Goal: Task Accomplishment & Management: Manage account settings

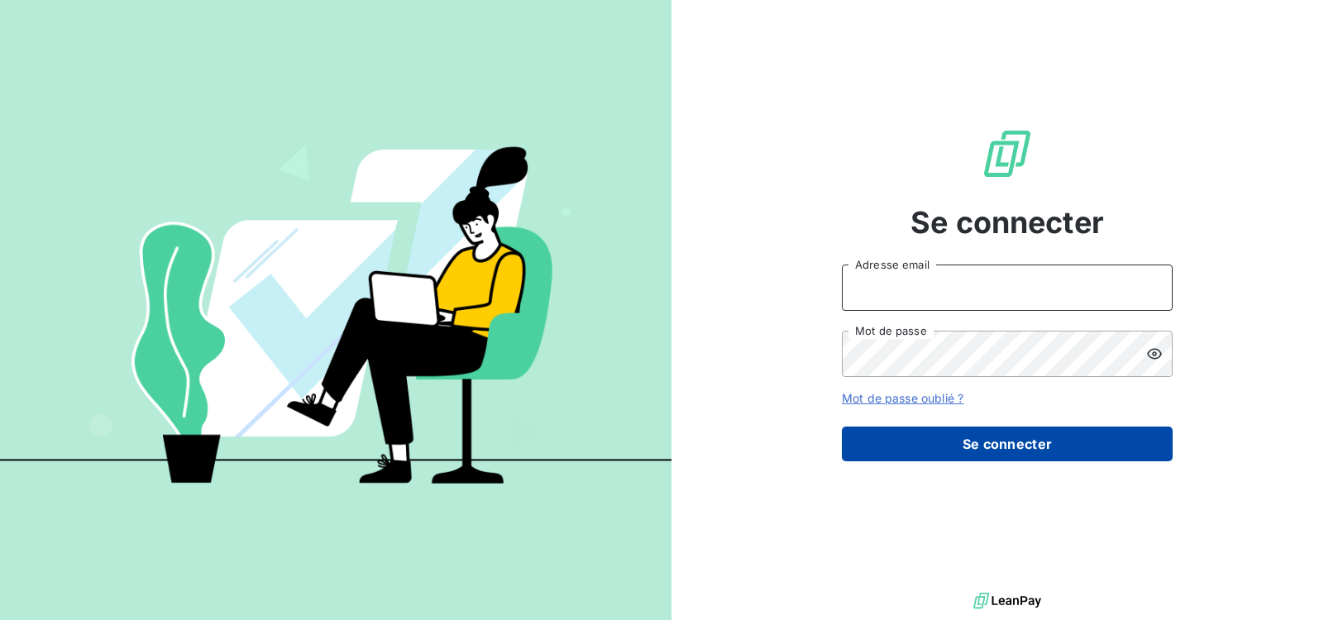
type input "[EMAIL_ADDRESS][DOMAIN_NAME]"
click at [1004, 447] on button "Se connecter" at bounding box center [1007, 444] width 331 height 35
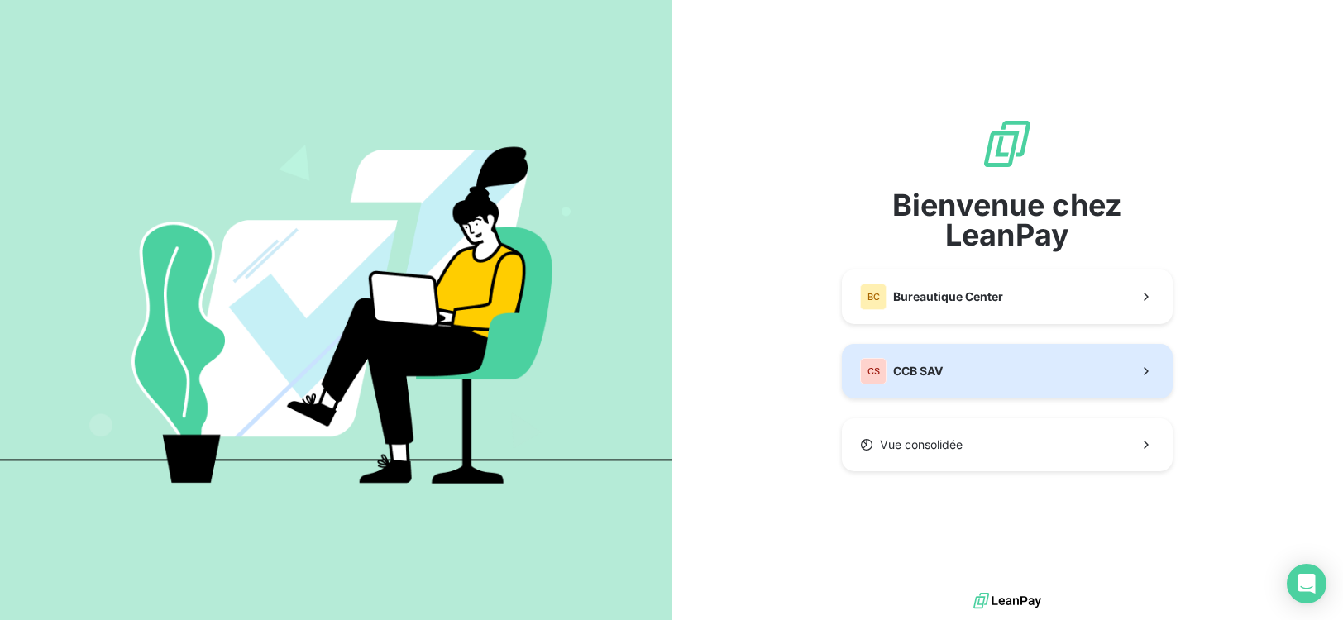
click at [1023, 366] on button "CS CCB SAV" at bounding box center [1007, 371] width 331 height 55
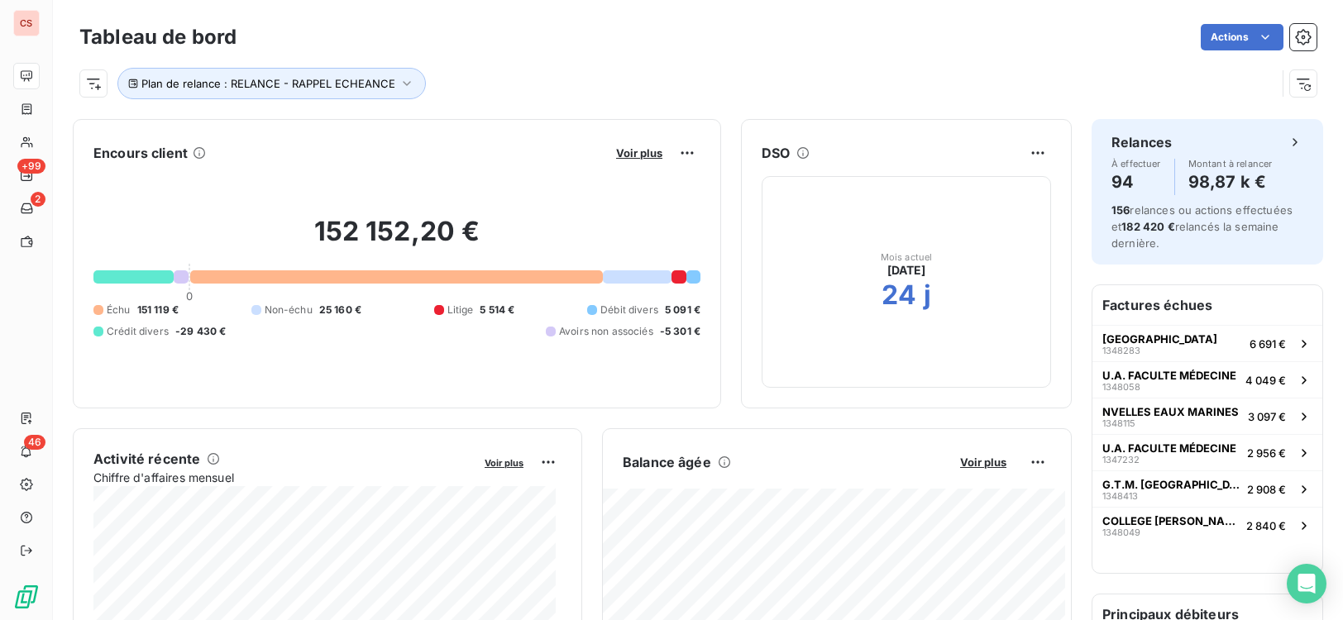
click at [1288, 2] on div "Tableau de bord Actions Plan de relance : RELANCE - RAPPEL ECHEANCE" at bounding box center [698, 54] width 1290 height 109
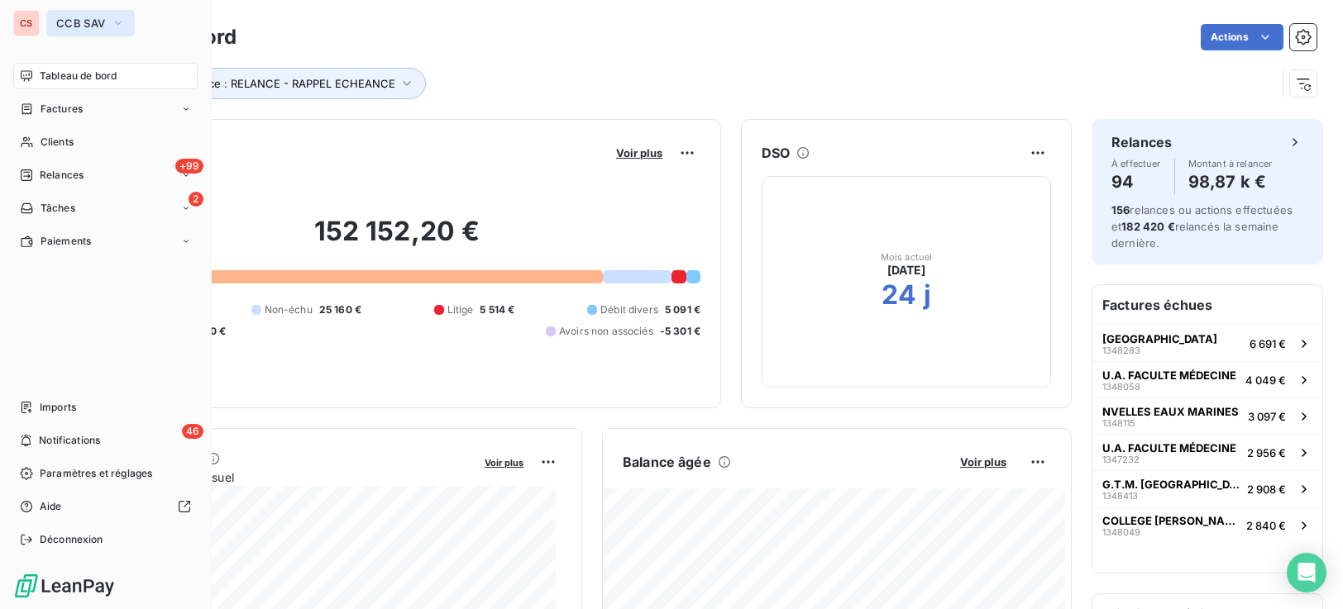
click at [117, 29] on icon "button" at bounding box center [118, 23] width 13 height 17
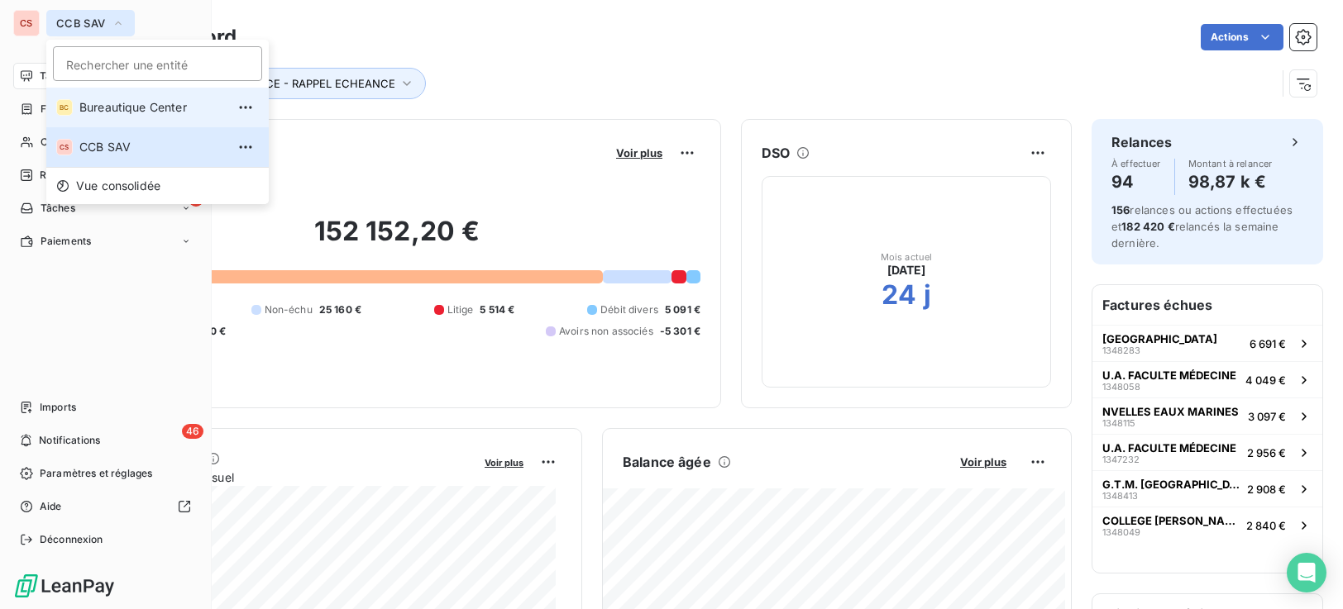
click at [145, 111] on span "Bureautique Center" at bounding box center [152, 107] width 146 height 17
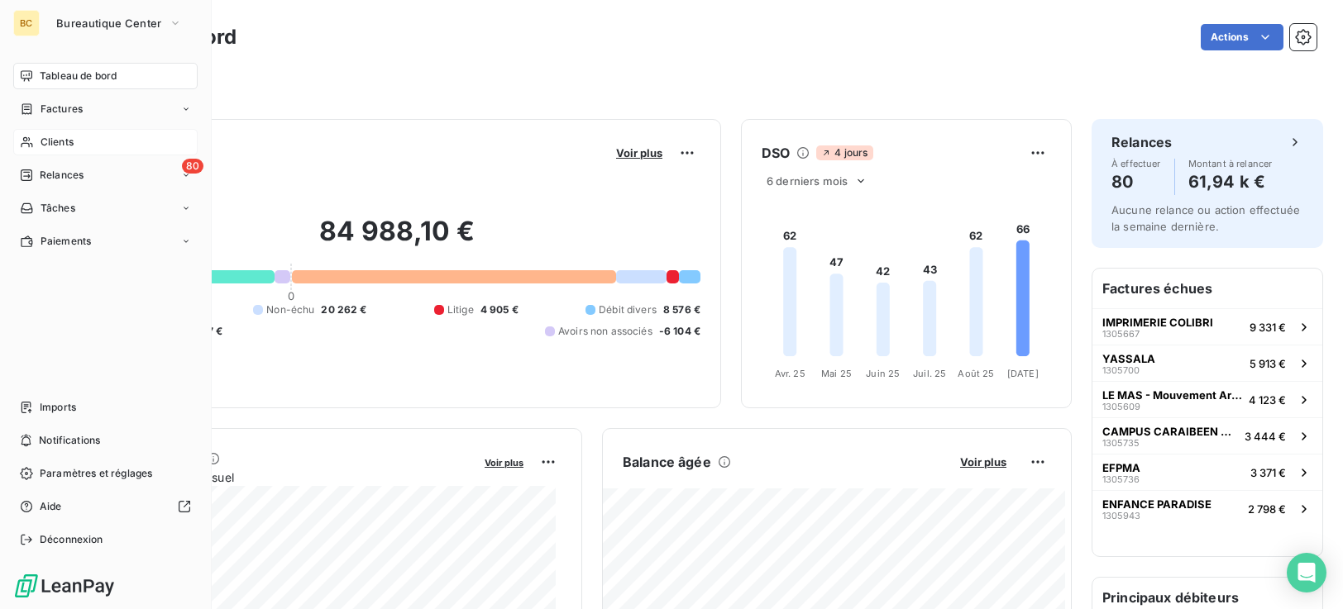
click at [71, 145] on span "Clients" at bounding box center [57, 142] width 33 height 15
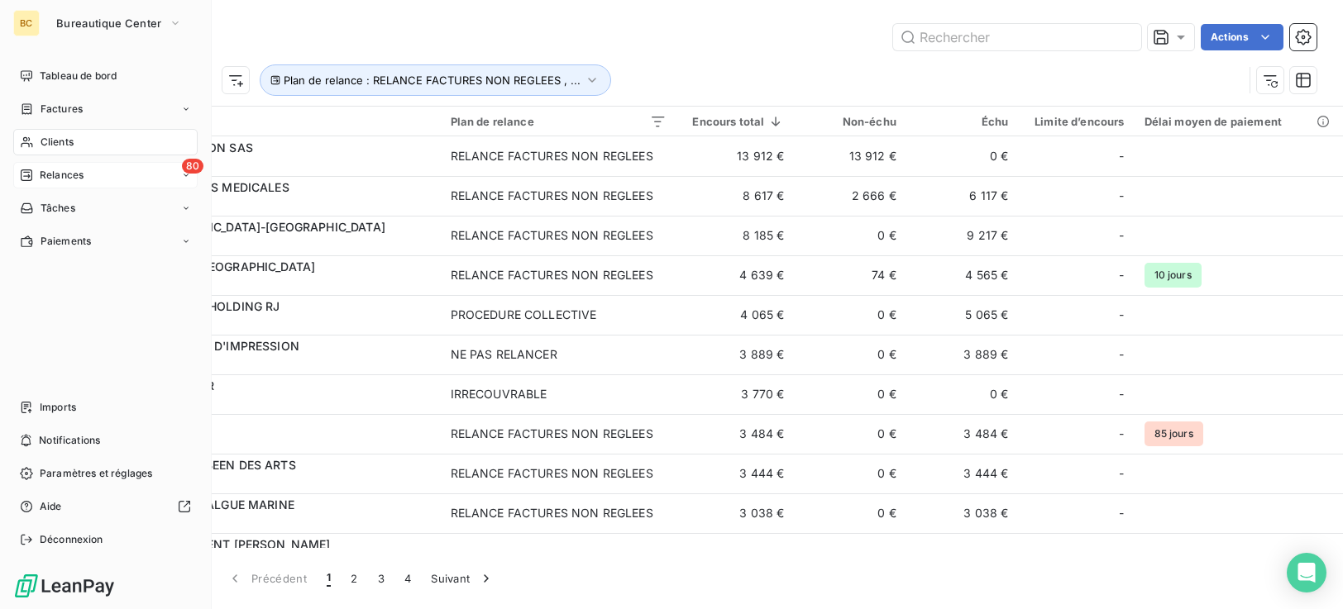
click at [80, 181] on span "Relances" at bounding box center [62, 175] width 44 height 15
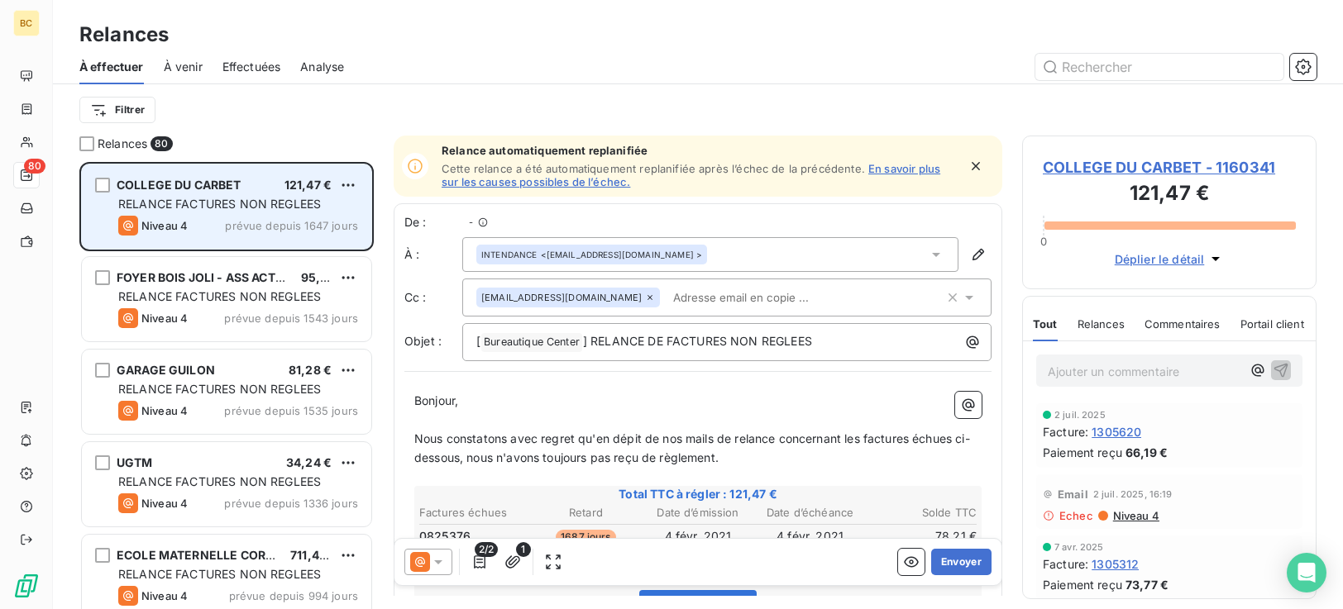
scroll to position [435, 282]
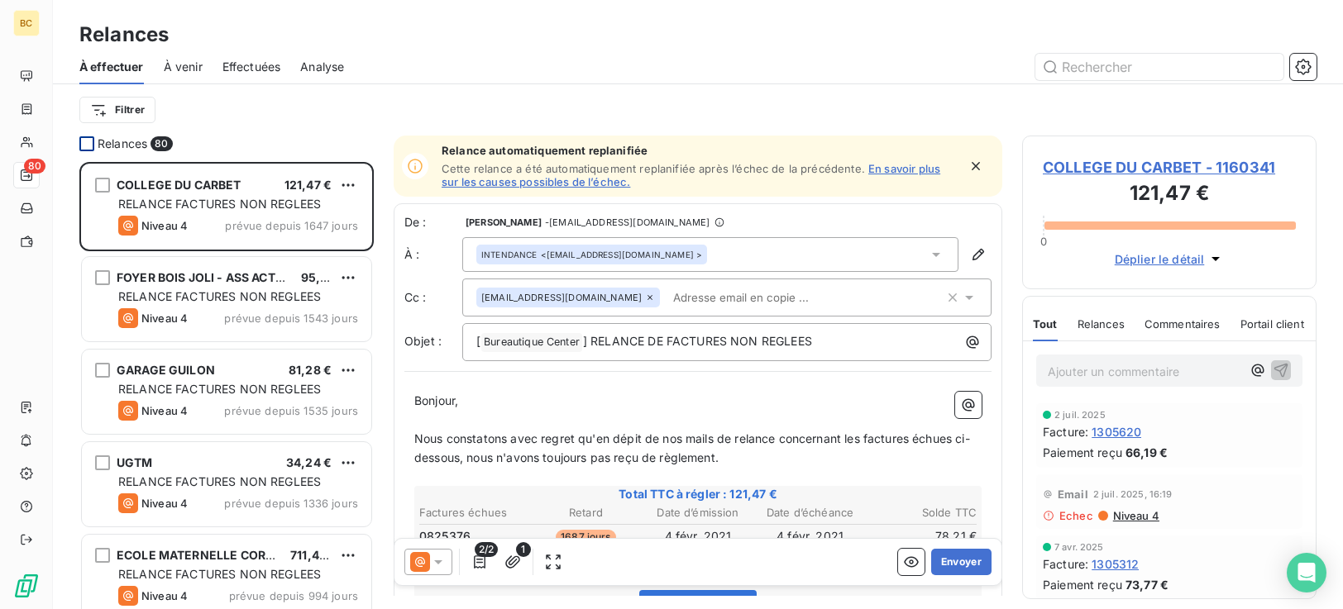
click at [86, 142] on div at bounding box center [86, 143] width 15 height 15
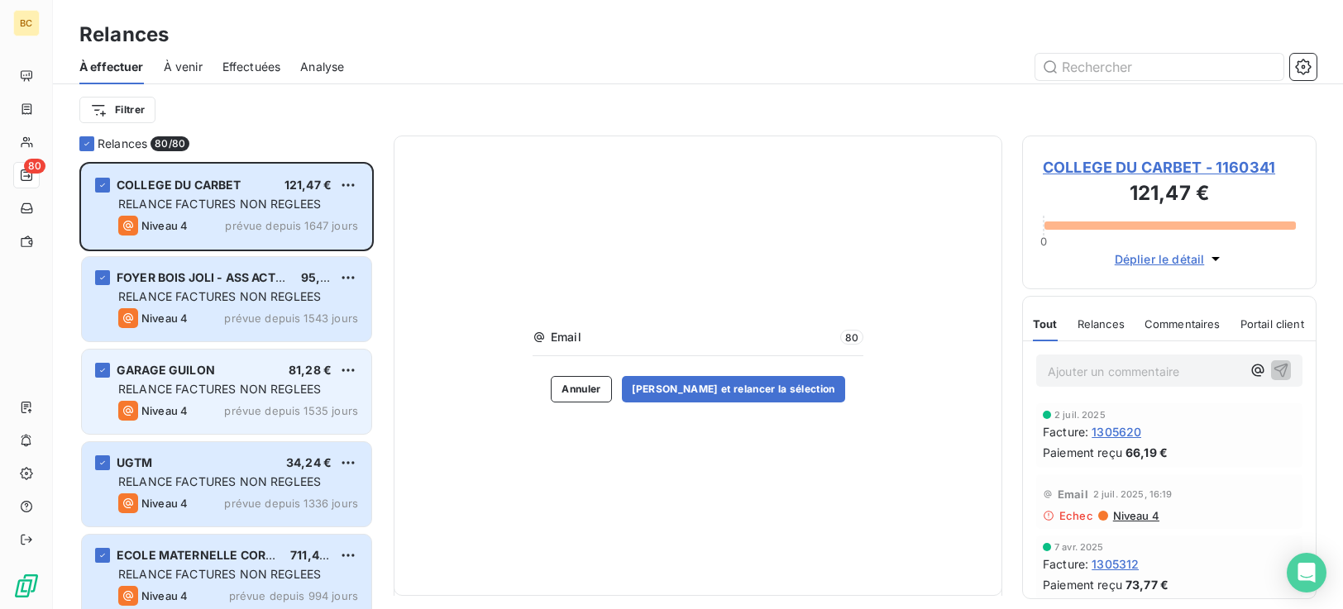
scroll to position [828, 0]
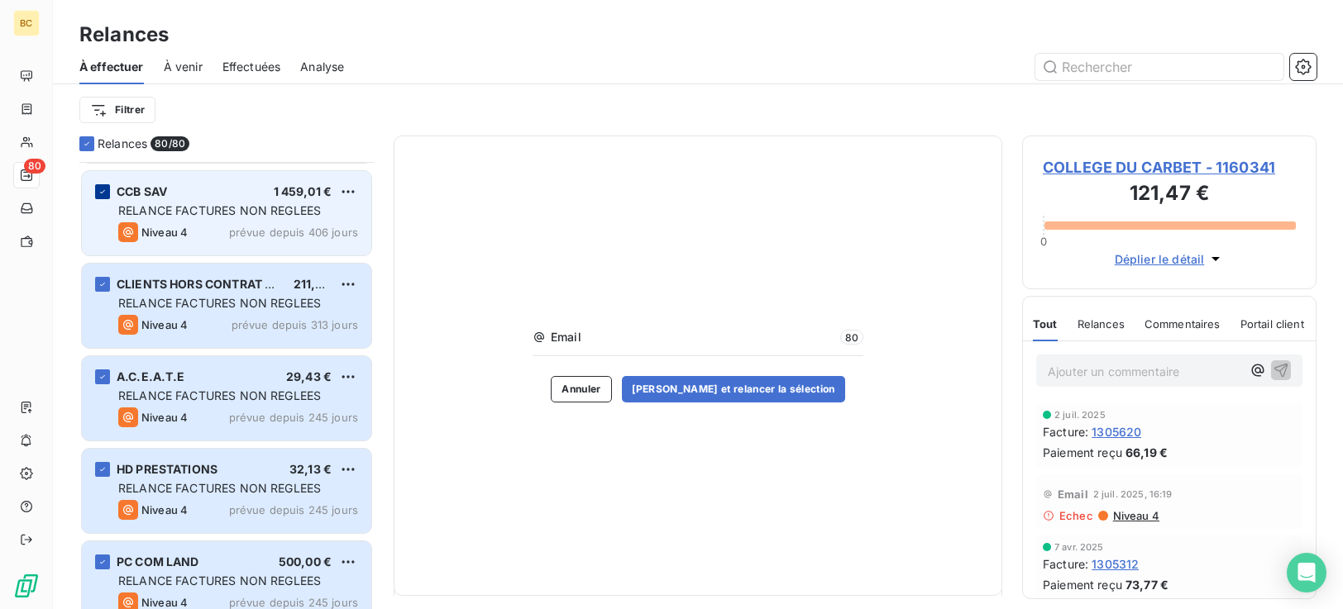
click at [106, 190] on icon "grid" at bounding box center [103, 192] width 10 height 10
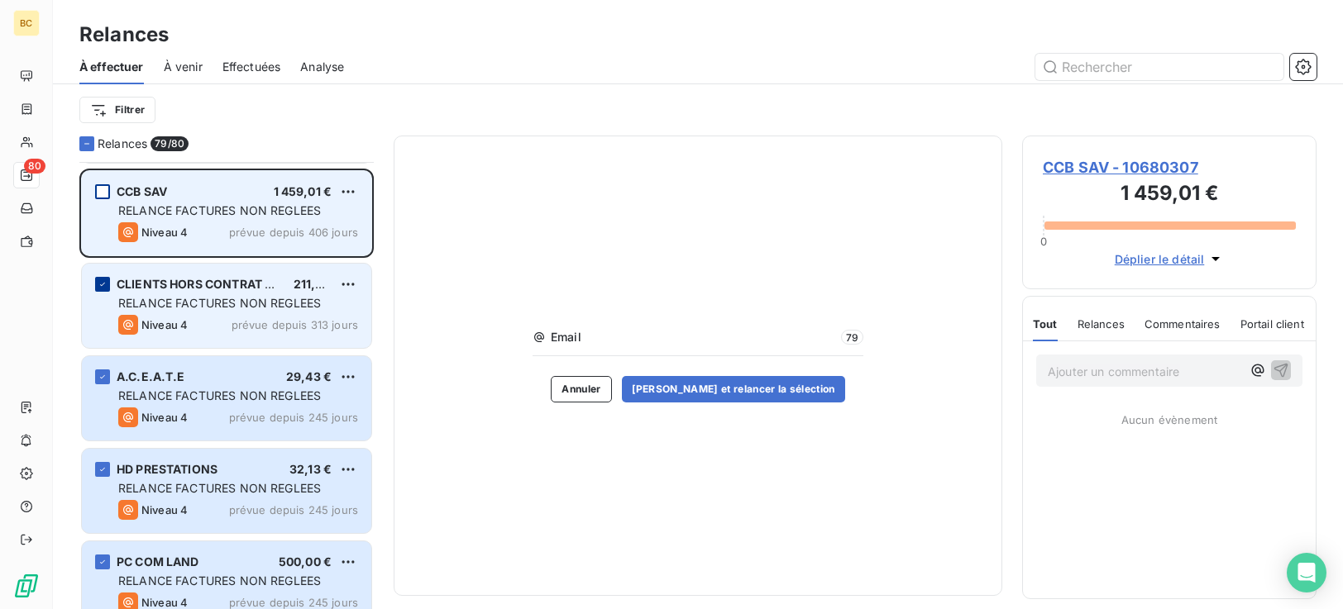
click at [106, 286] on icon "grid" at bounding box center [103, 285] width 10 height 10
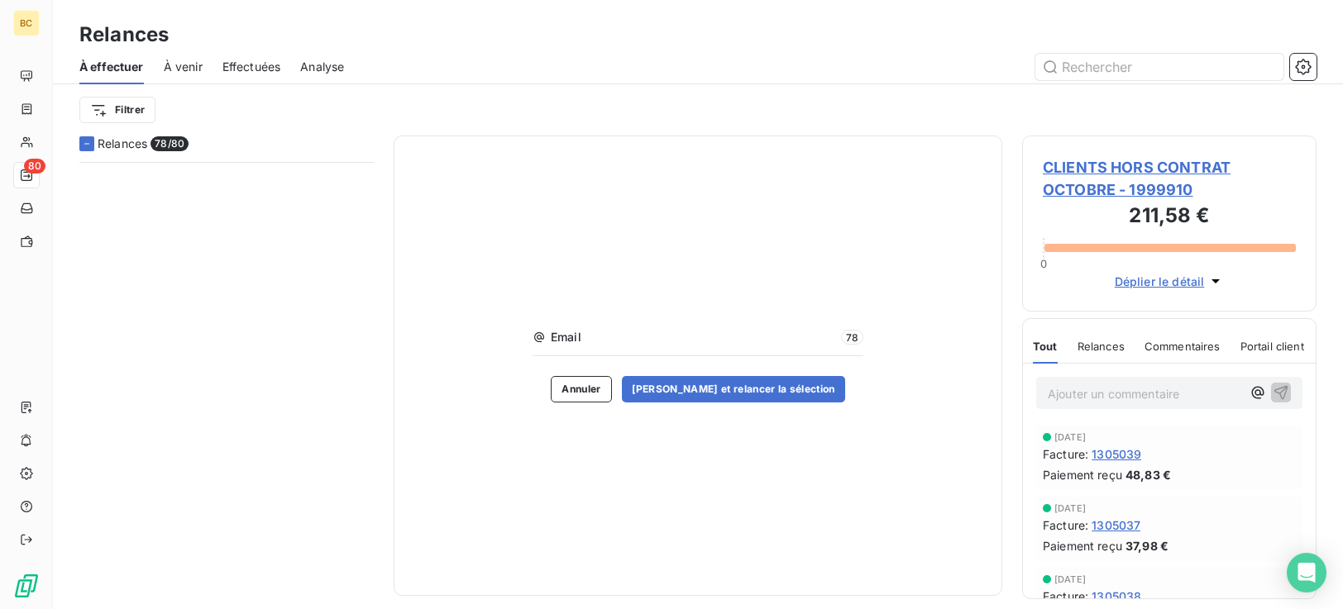
scroll to position [6617, 0]
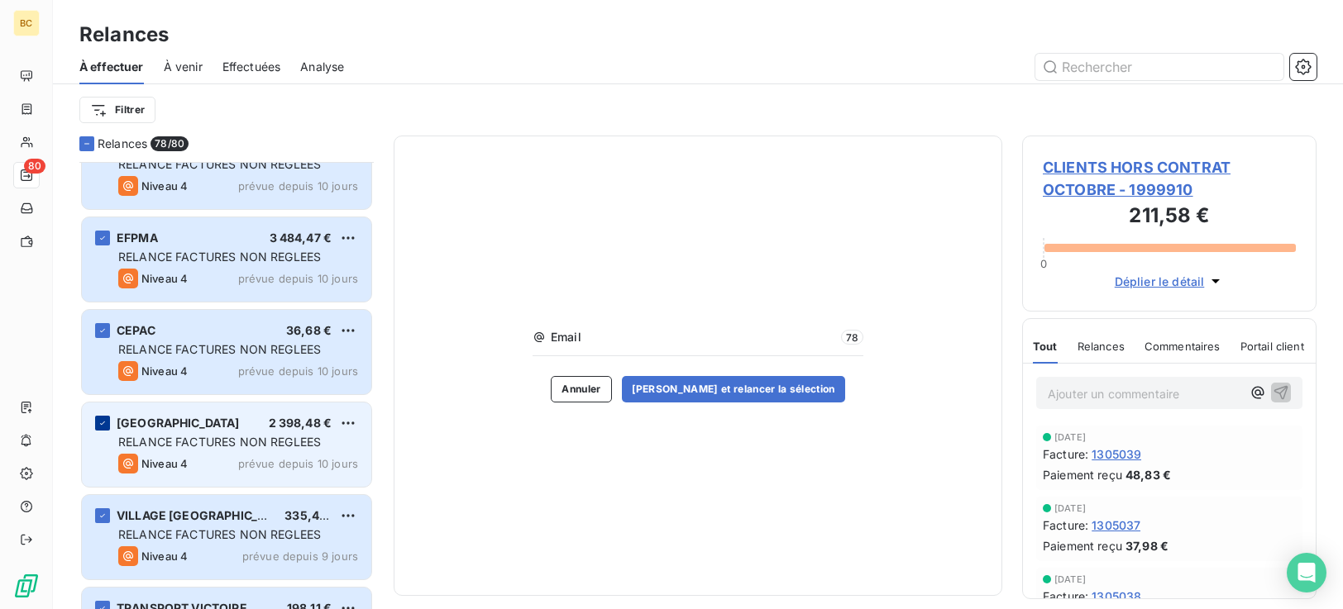
click at [107, 426] on icon "grid" at bounding box center [103, 423] width 10 height 10
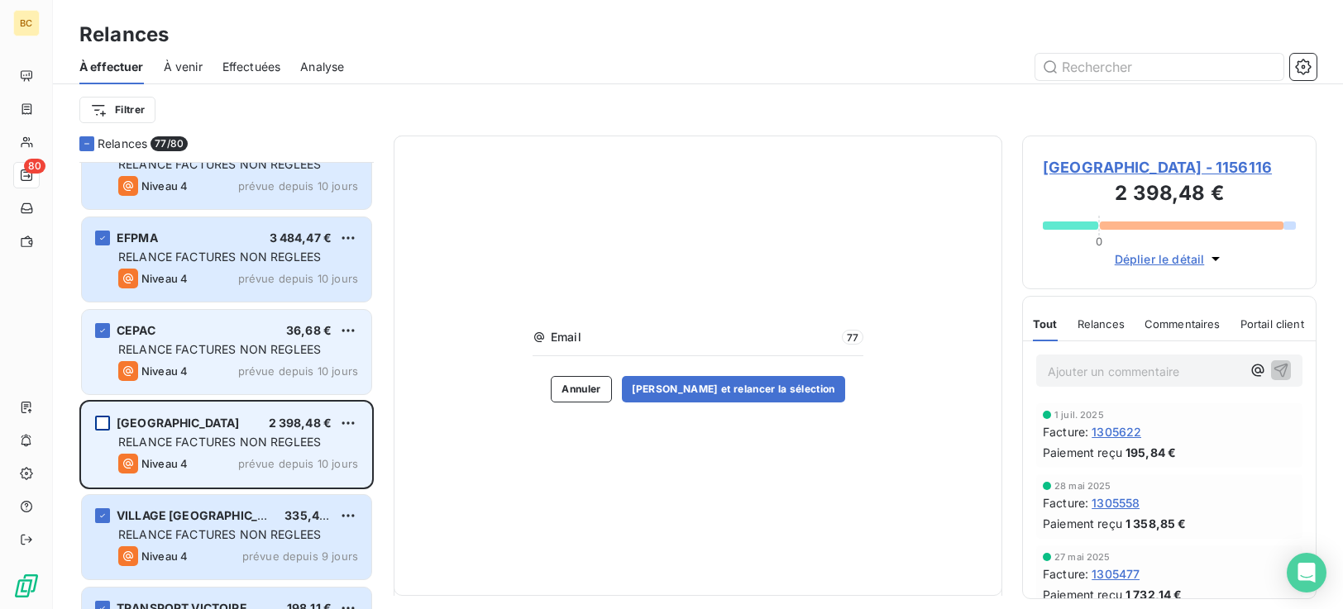
scroll to position [6963, 0]
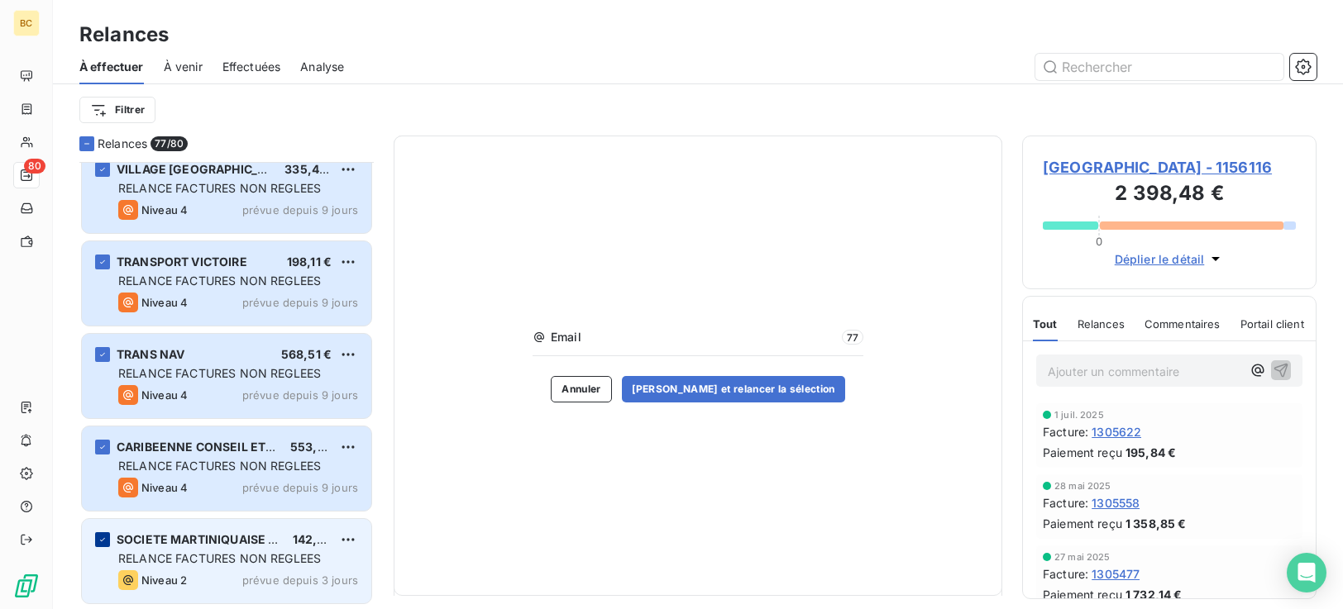
click at [104, 541] on icon "grid" at bounding box center [103, 540] width 10 height 10
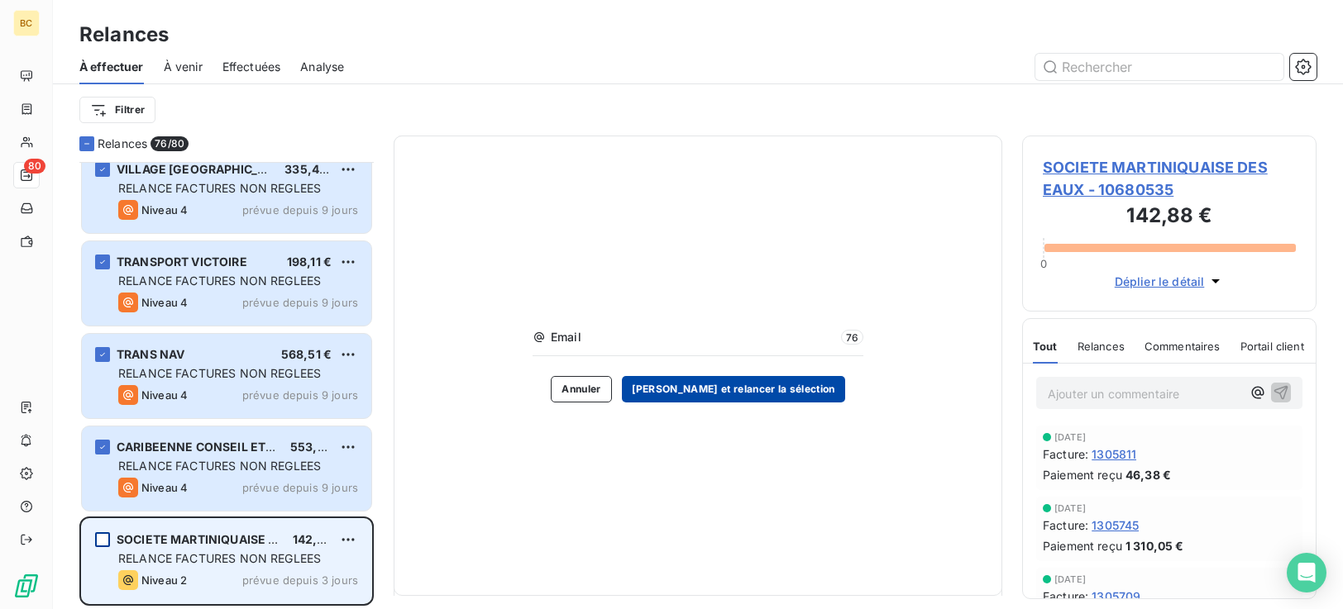
click at [741, 388] on button "[PERSON_NAME] et relancer la sélection" at bounding box center [733, 389] width 223 height 26
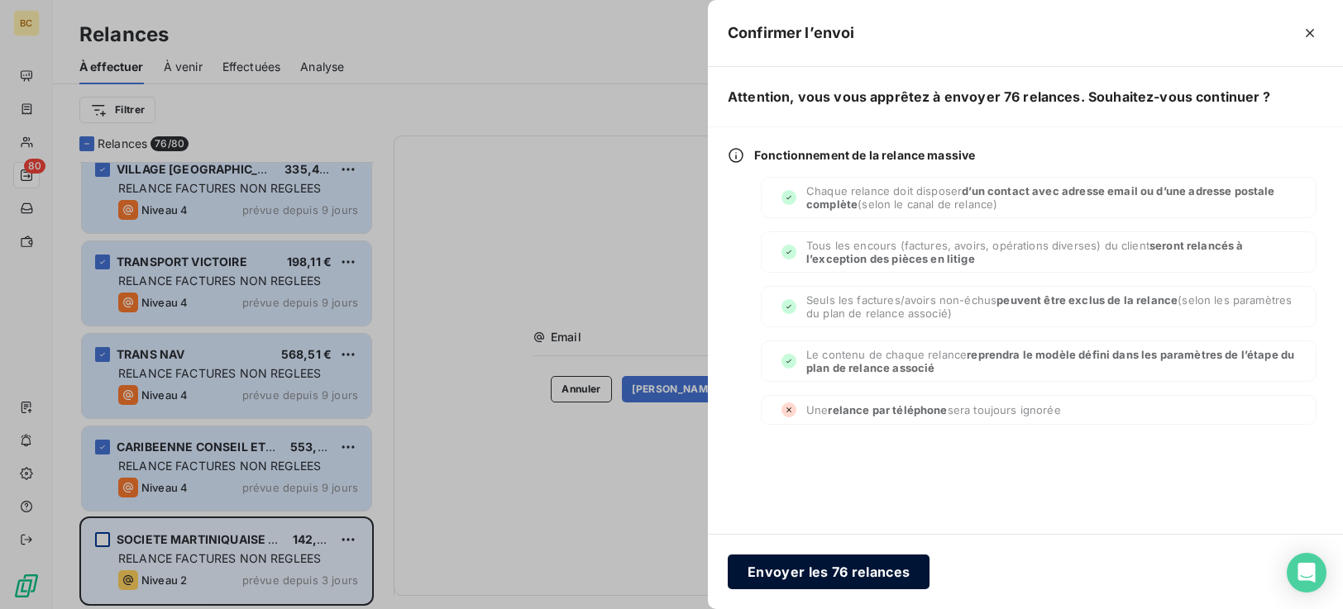
click at [814, 581] on button "Envoyer les 76 relances" at bounding box center [829, 572] width 202 height 35
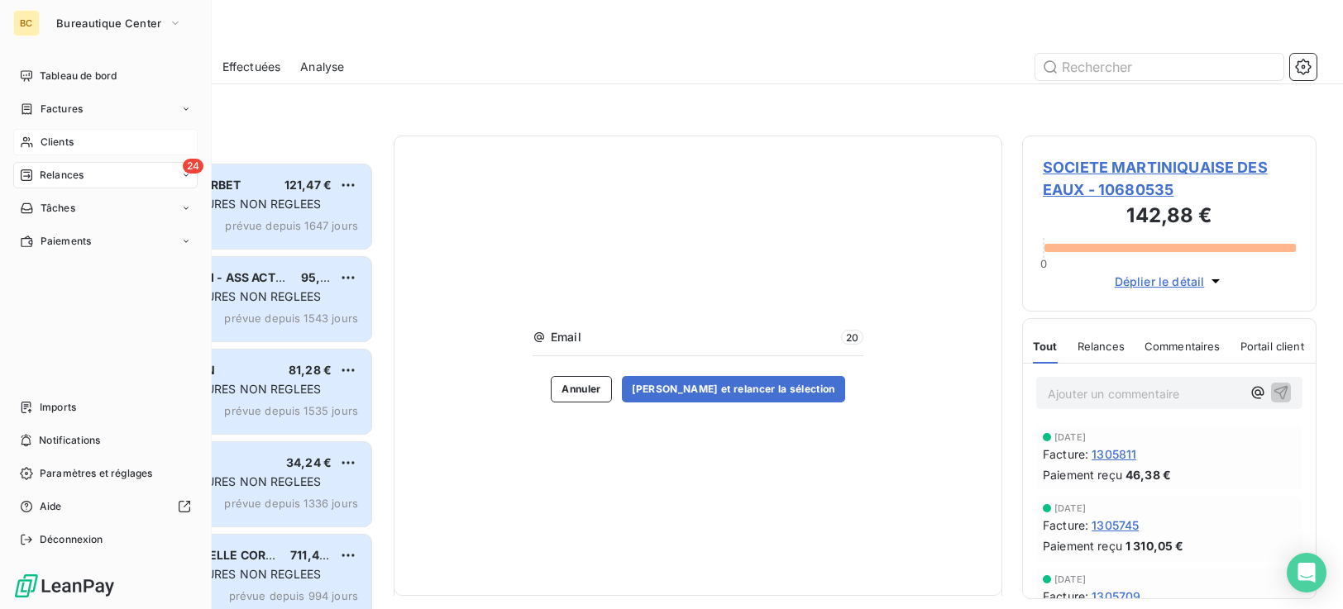
click at [48, 140] on span "Clients" at bounding box center [57, 142] width 33 height 15
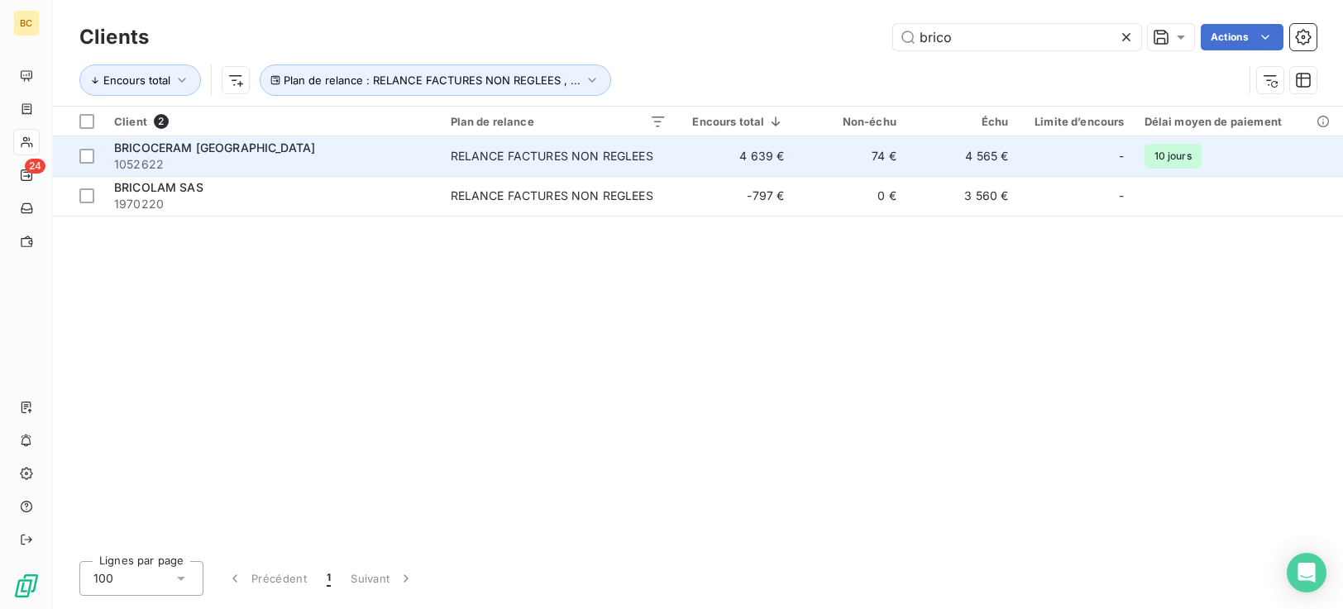
type input "brico"
click at [675, 167] on td "RELANCE FACTURES NON REGLEES" at bounding box center [559, 156] width 236 height 40
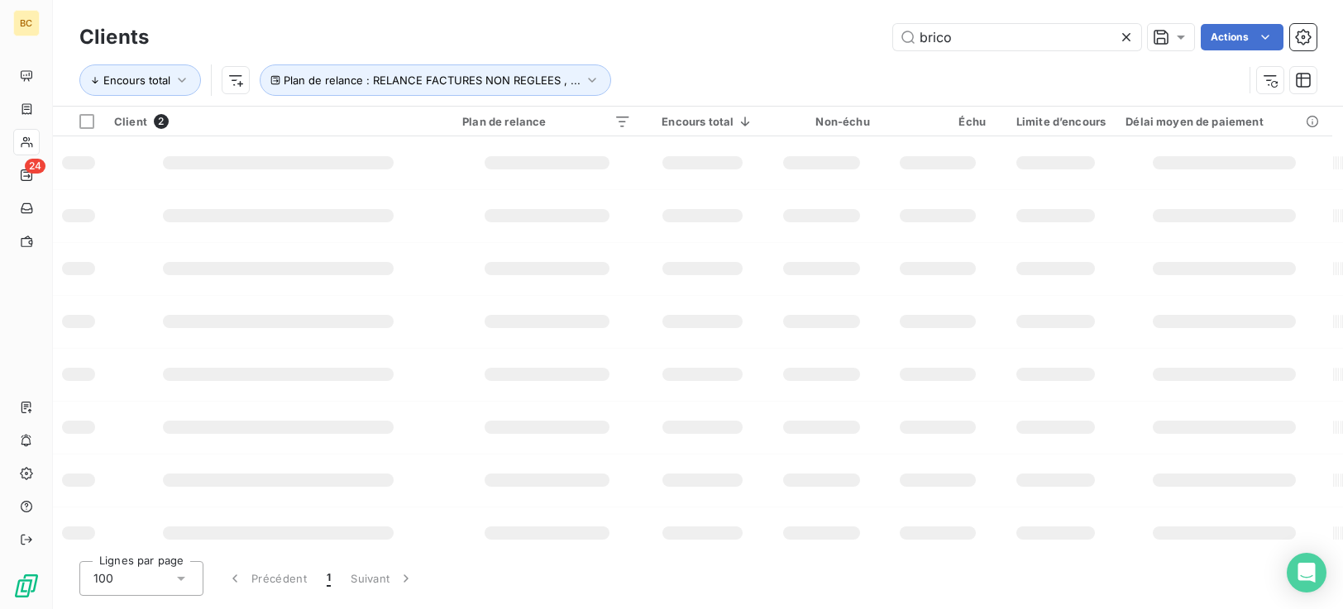
drag, startPoint x: 973, startPoint y: 45, endPoint x: 611, endPoint y: 17, distance: 362.4
click at [708, 45] on div "brico Actions" at bounding box center [743, 37] width 1148 height 26
type input "groupe"
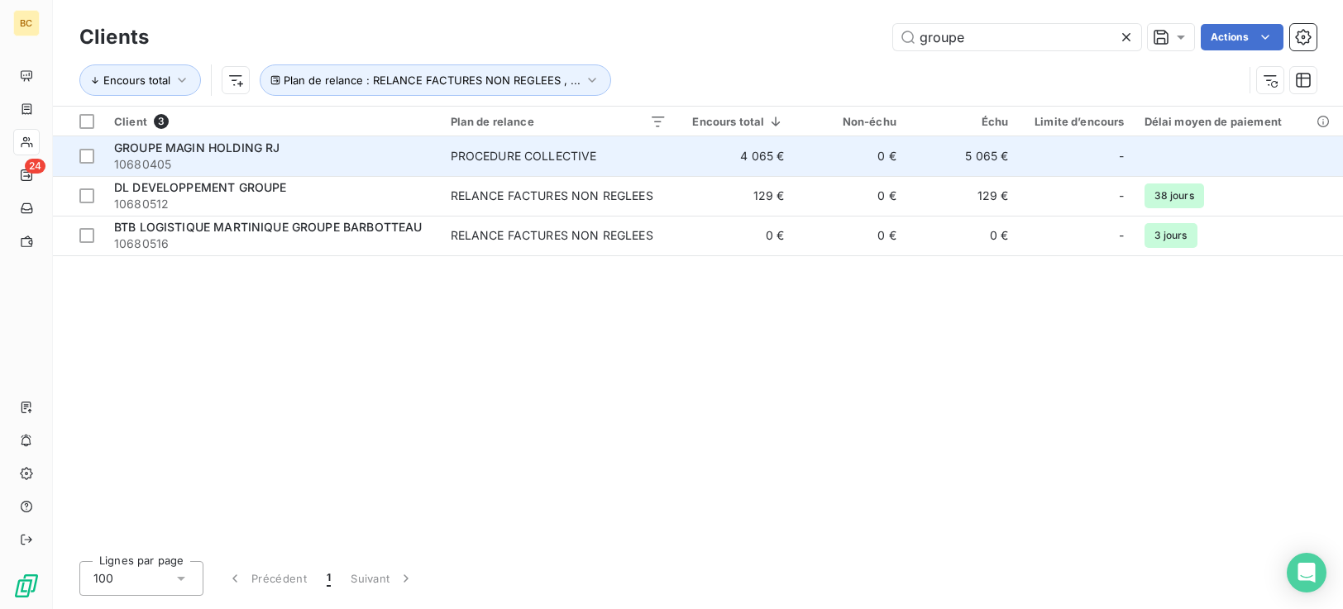
click at [829, 173] on td "0 €" at bounding box center [850, 156] width 112 height 40
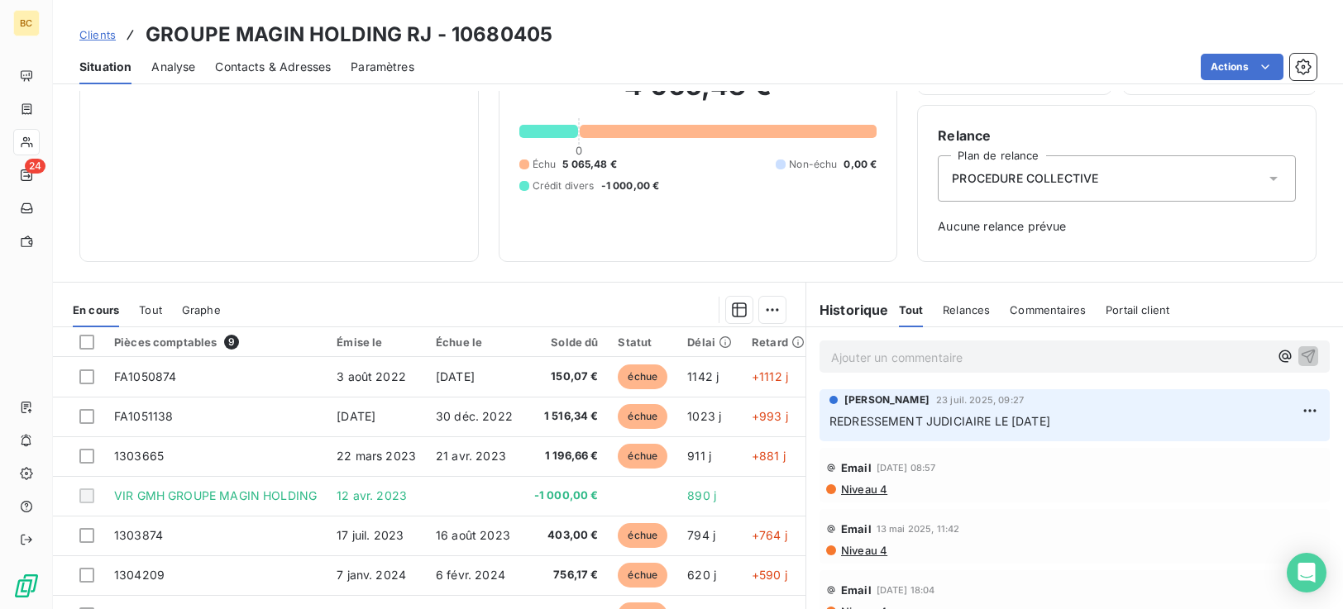
scroll to position [112, 0]
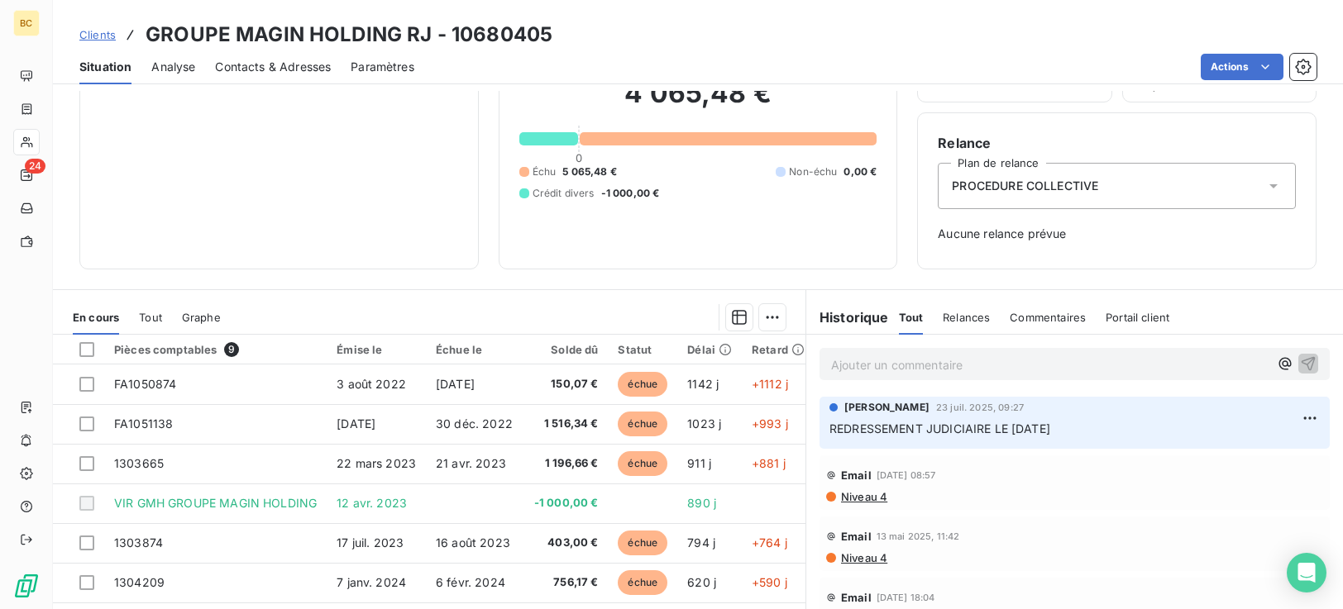
click at [1265, 187] on icon at bounding box center [1273, 186] width 17 height 17
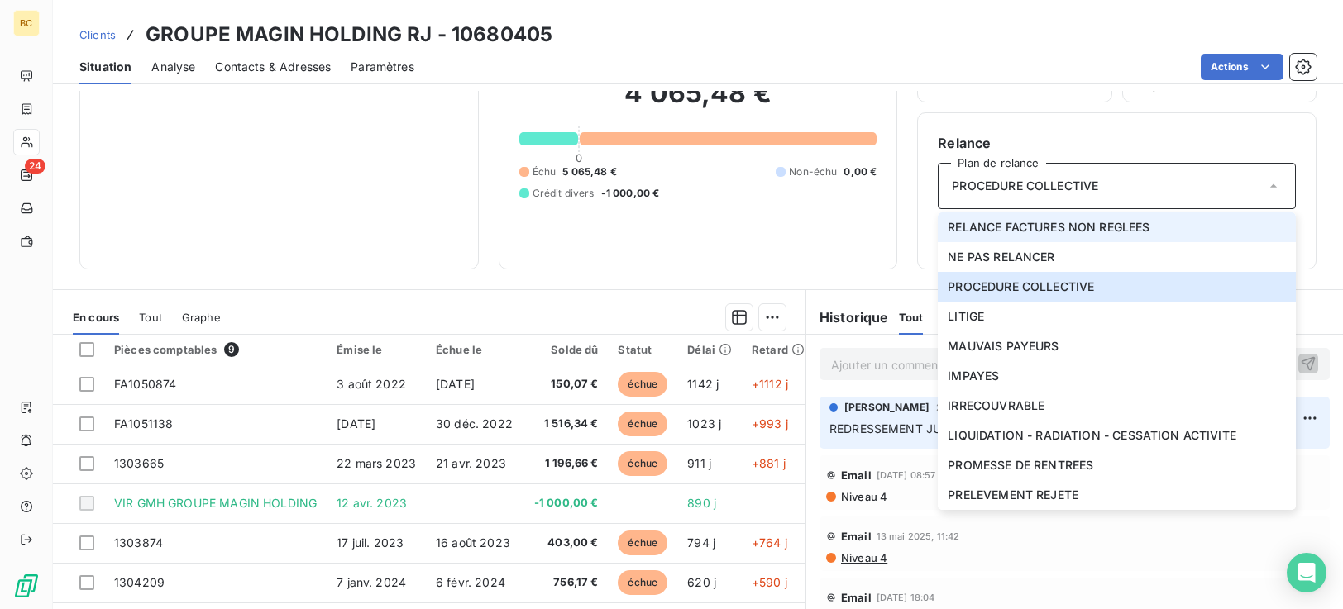
click at [1025, 229] on span "RELANCE FACTURES NON REGLEES" at bounding box center [1049, 227] width 202 height 17
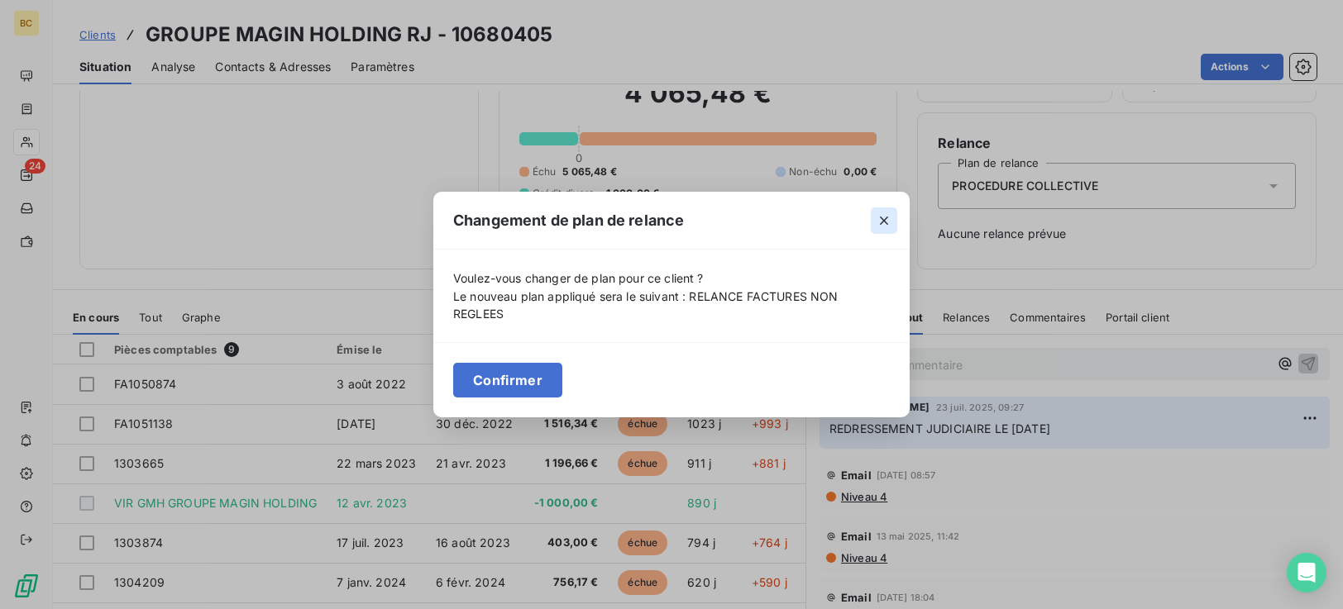
click at [886, 220] on icon "button" at bounding box center [884, 221] width 8 height 8
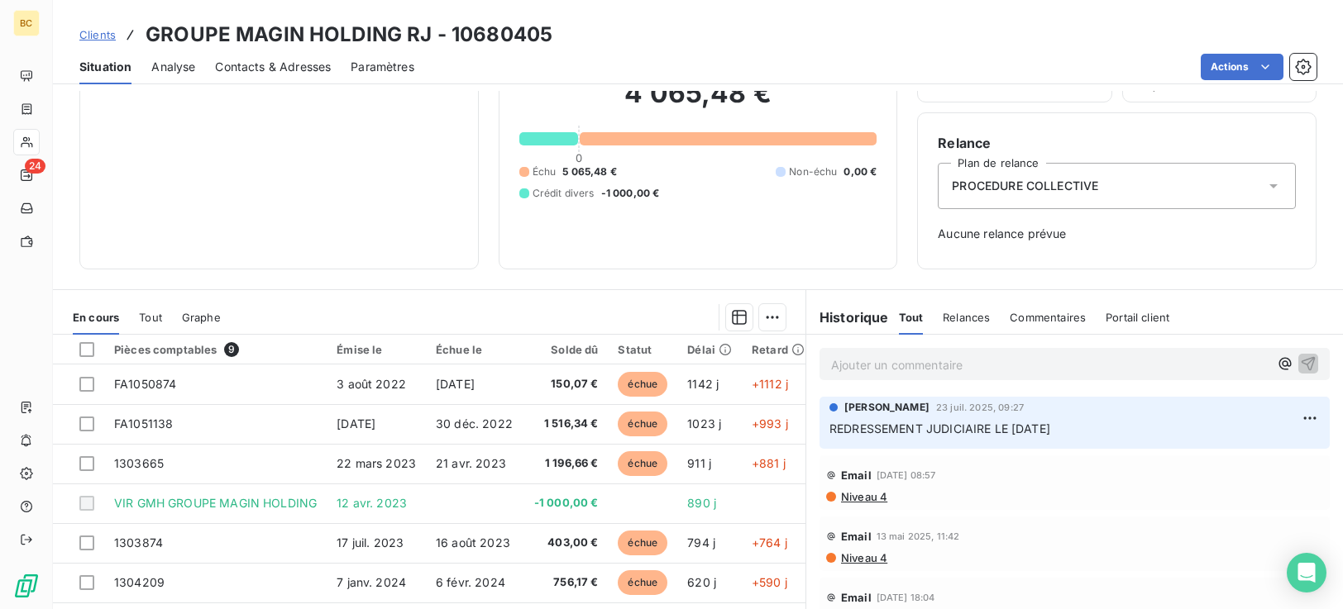
click at [1267, 189] on icon at bounding box center [1273, 186] width 17 height 17
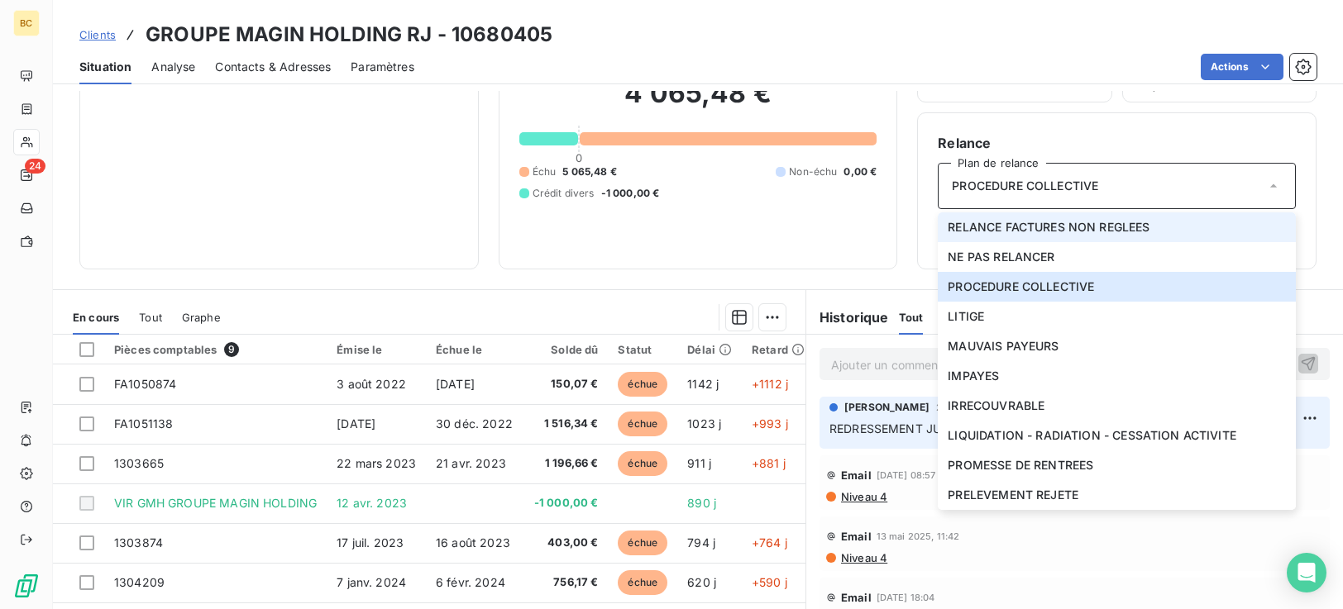
click at [1160, 226] on li "RELANCE FACTURES NON REGLEES" at bounding box center [1117, 228] width 358 height 30
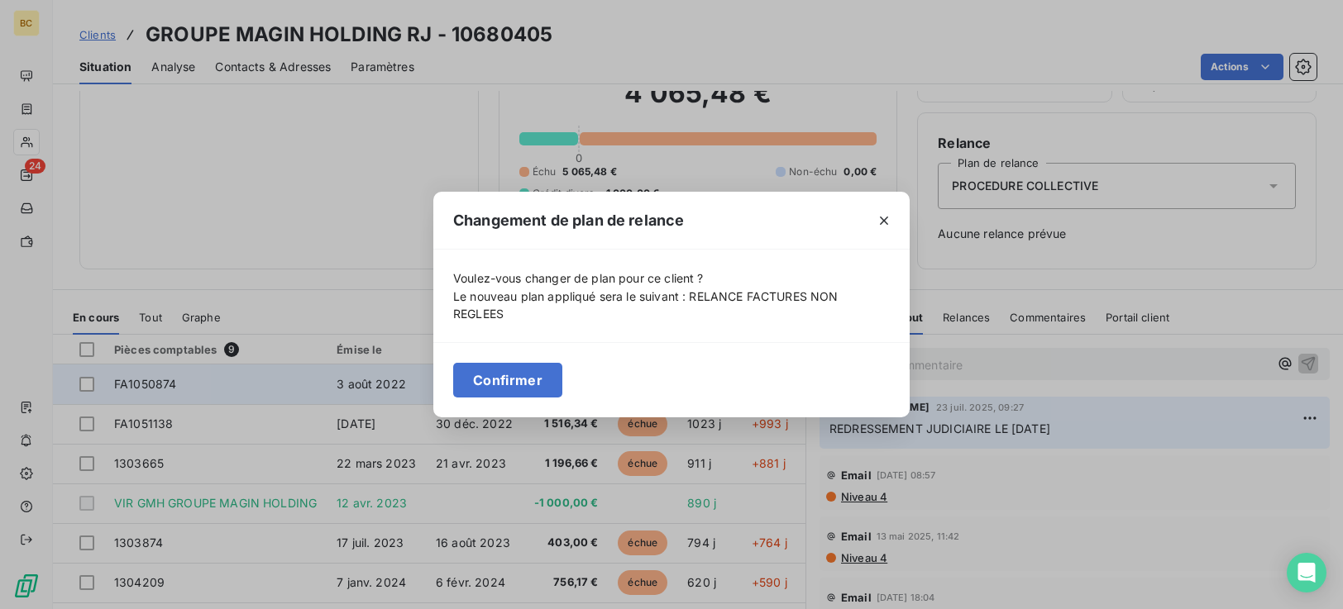
click at [519, 380] on button "Confirmer" at bounding box center [507, 380] width 109 height 35
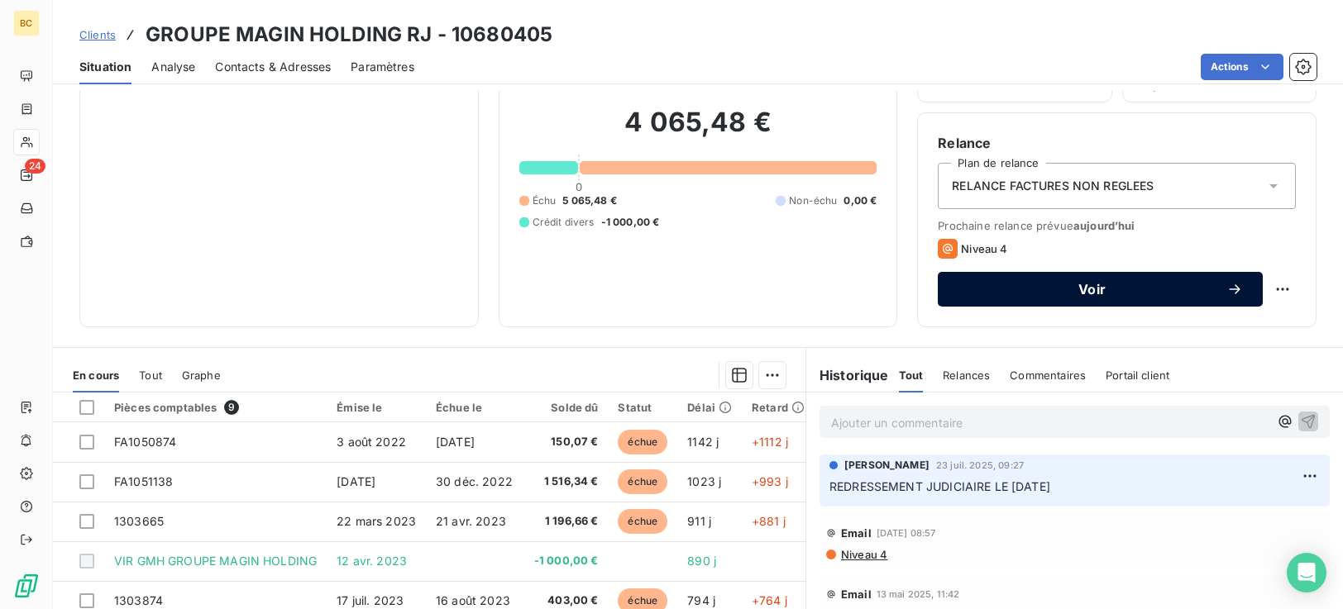
click at [1162, 289] on span "Voir" at bounding box center [1092, 289] width 269 height 13
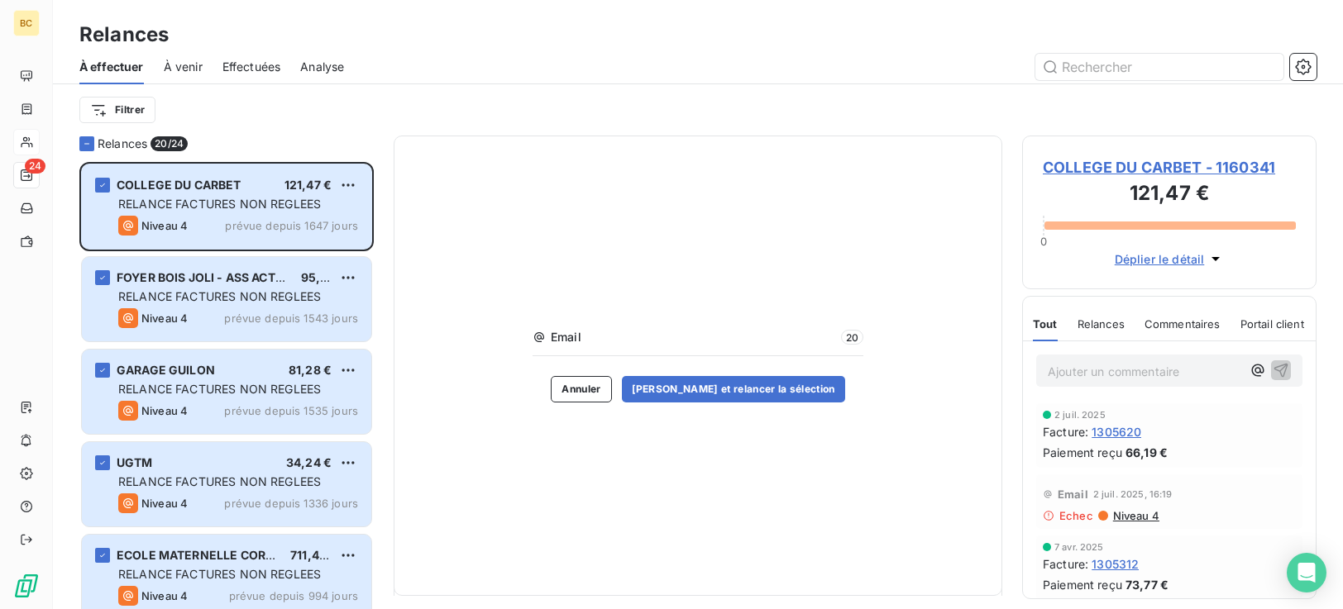
scroll to position [435, 282]
click at [87, 146] on icon at bounding box center [87, 144] width 10 height 10
click at [86, 144] on icon at bounding box center [87, 144] width 10 height 10
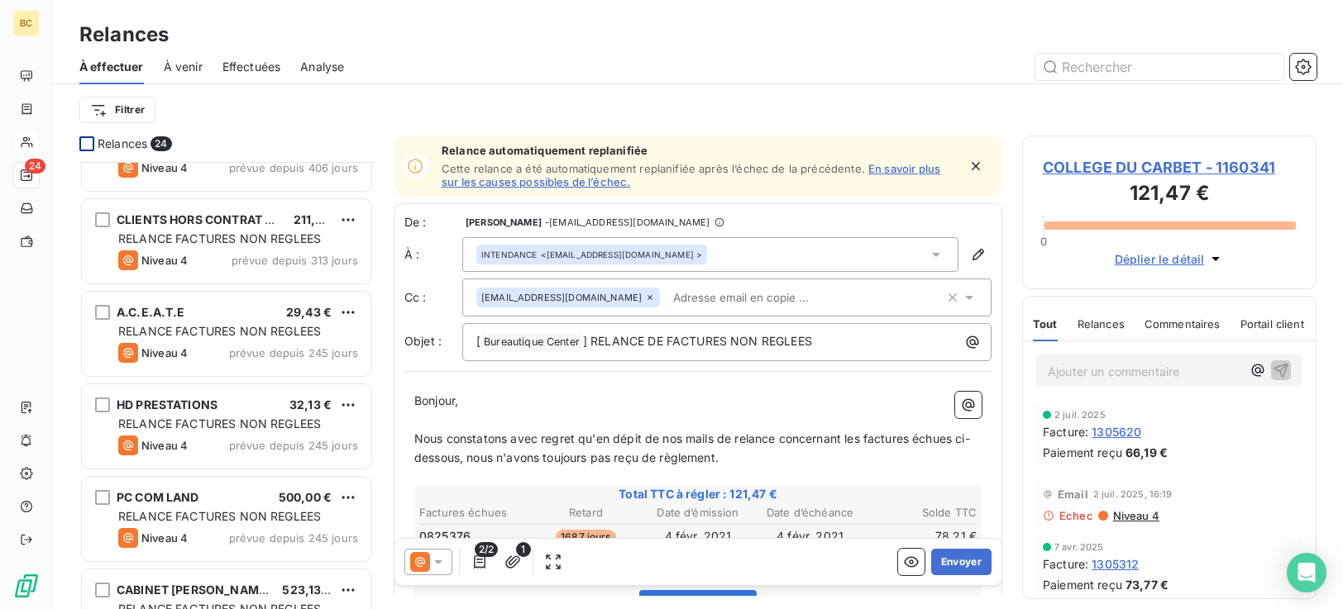
scroll to position [0, 0]
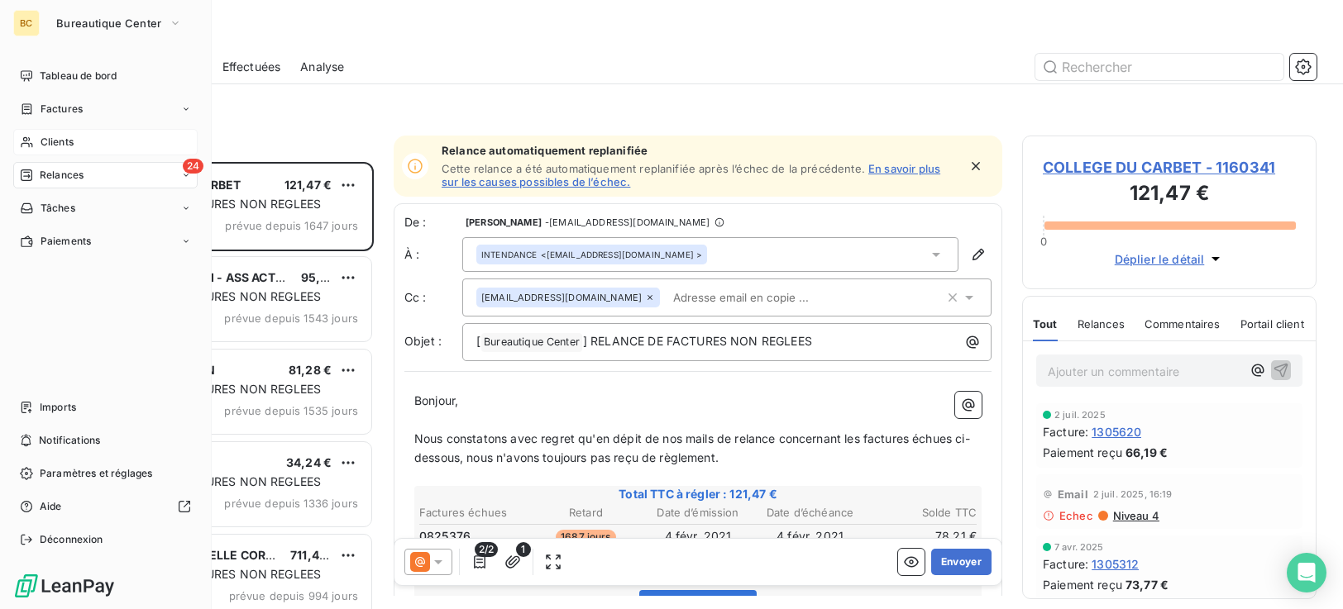
click at [69, 139] on span "Clients" at bounding box center [57, 142] width 33 height 15
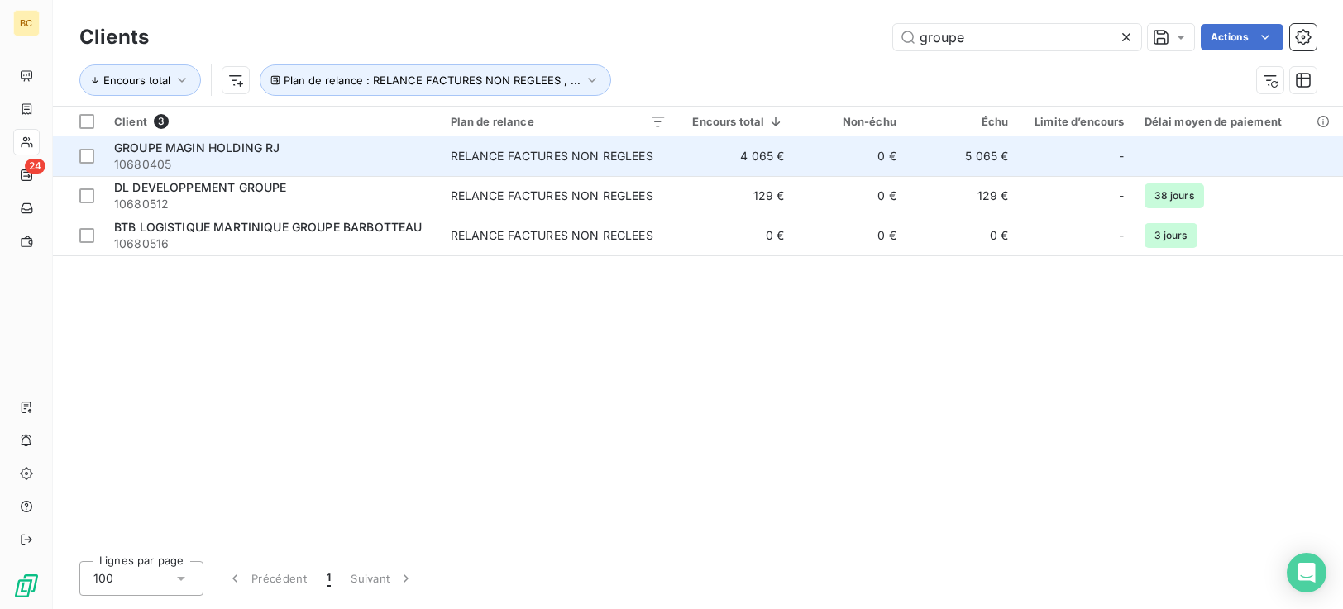
click at [866, 158] on td "0 €" at bounding box center [850, 156] width 112 height 40
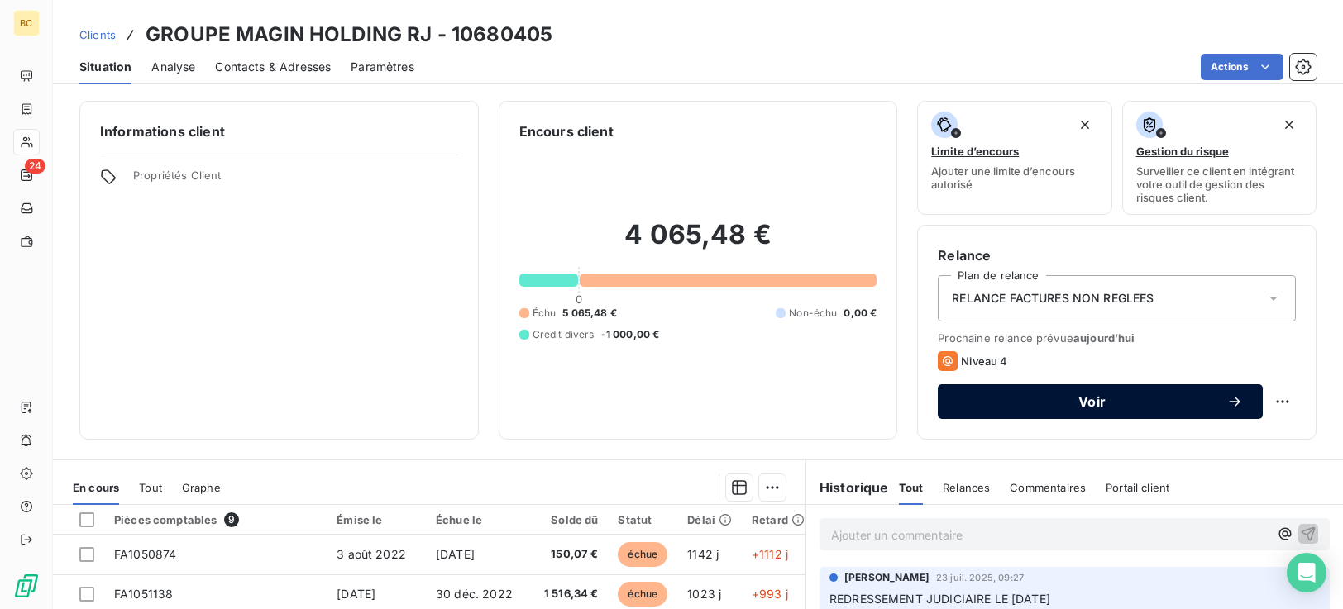
click at [1040, 400] on span "Voir" at bounding box center [1092, 401] width 269 height 13
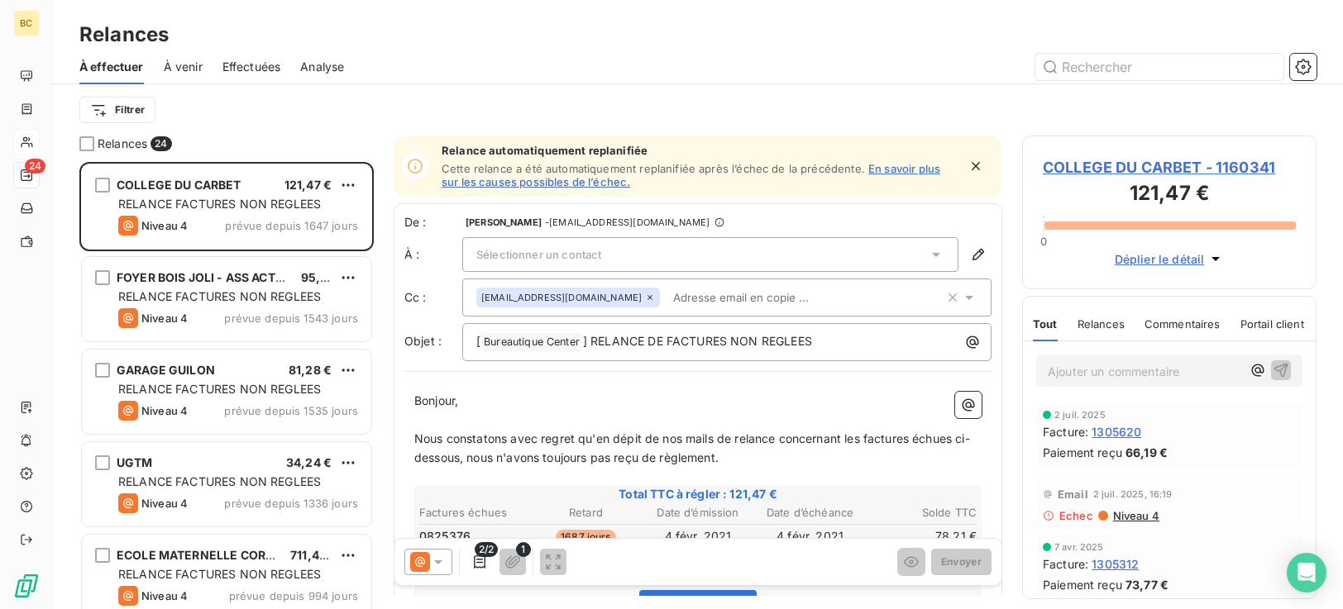
scroll to position [435, 282]
click at [928, 256] on icon at bounding box center [936, 254] width 17 height 17
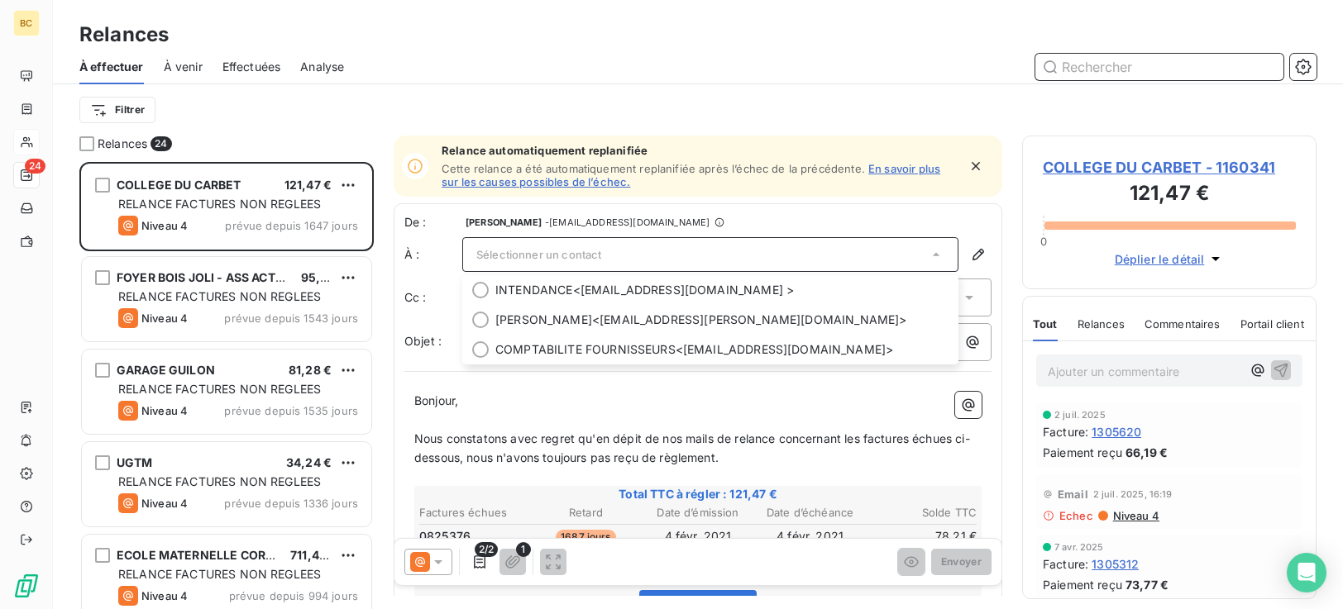
click at [1129, 64] on input "text" at bounding box center [1159, 67] width 248 height 26
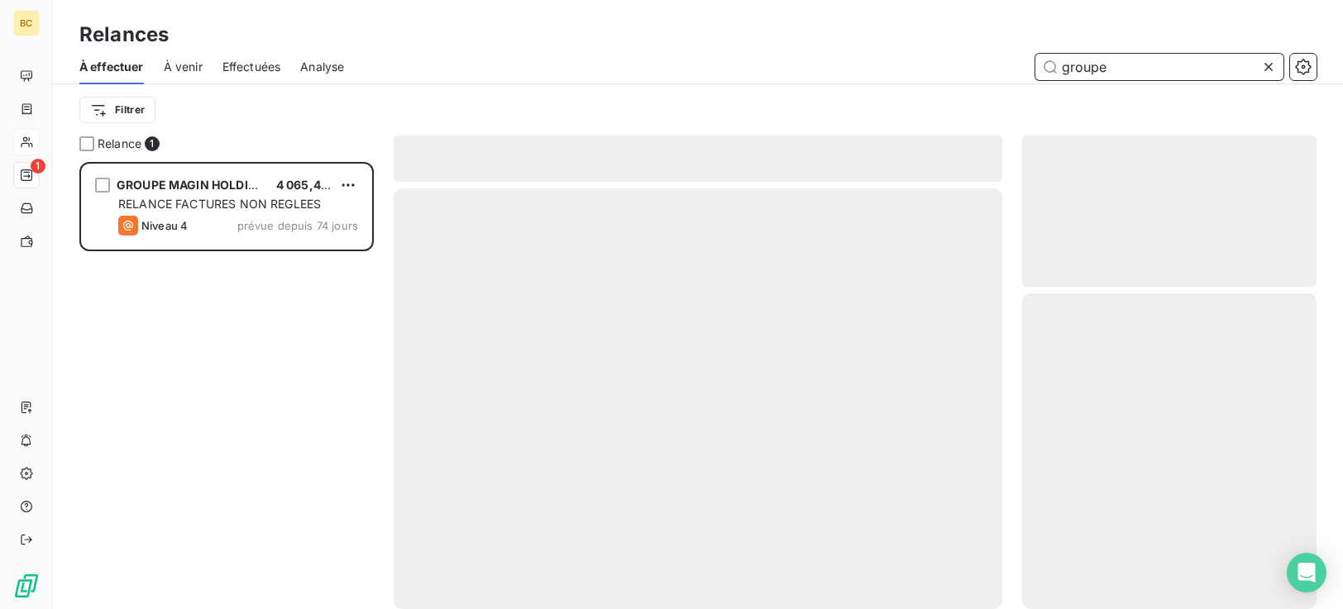
scroll to position [435, 282]
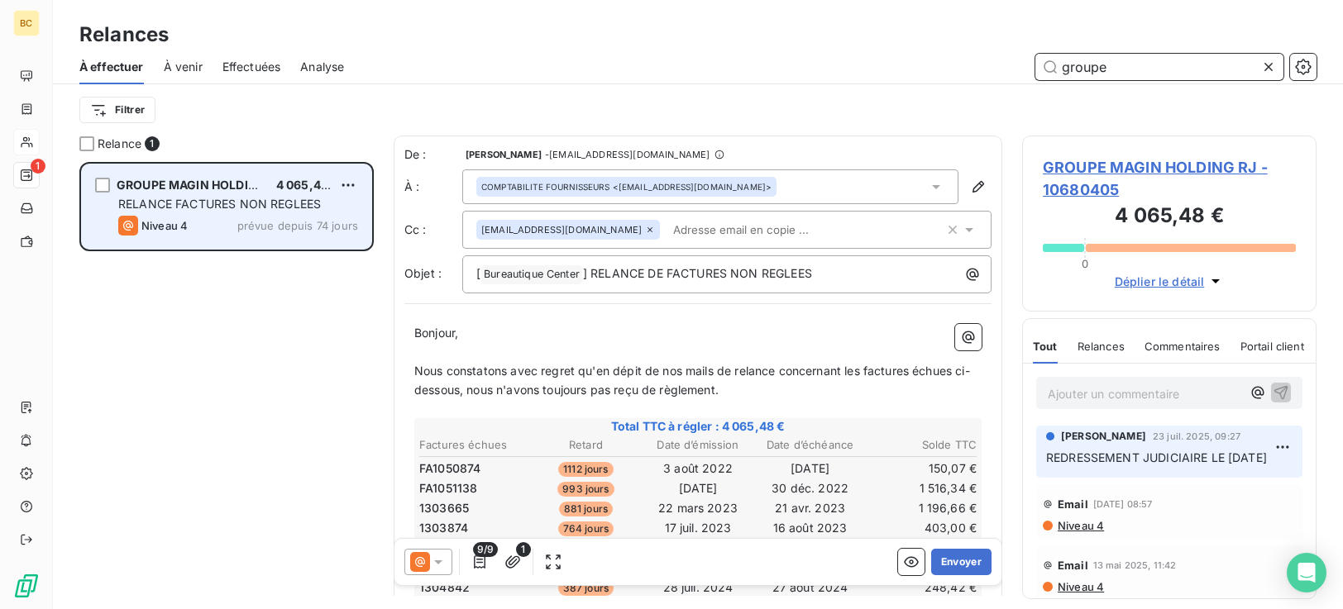
type input "groupe"
click at [297, 227] on span "prévue depuis 74 jours" at bounding box center [297, 225] width 121 height 13
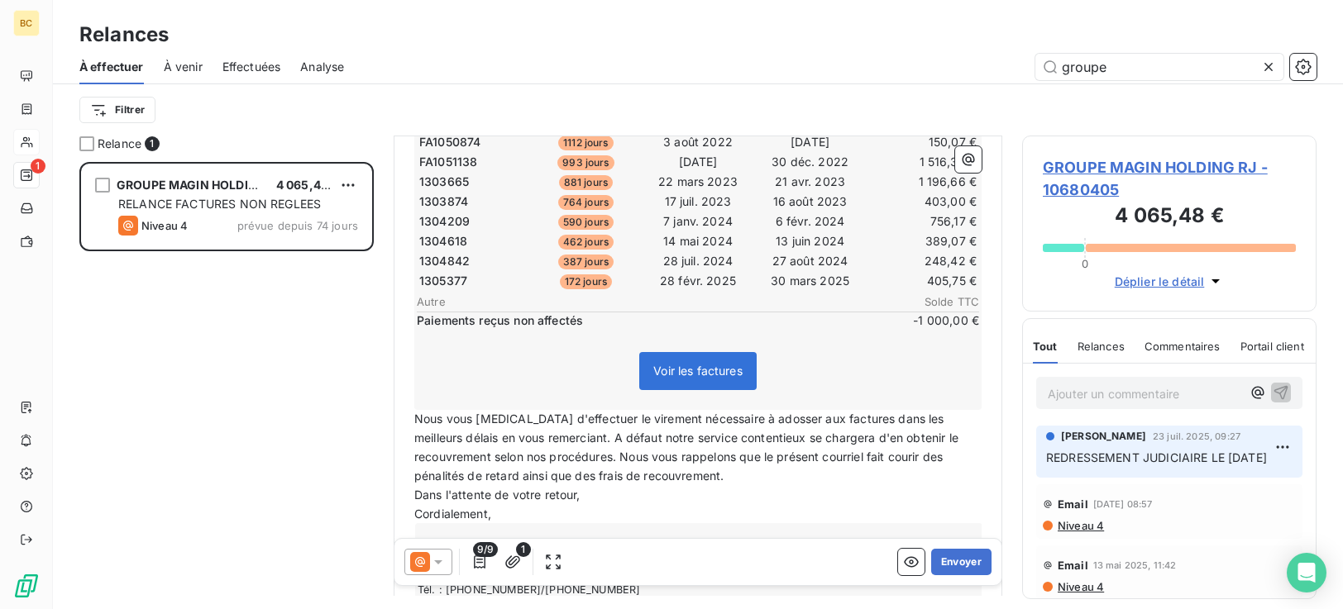
scroll to position [333, 0]
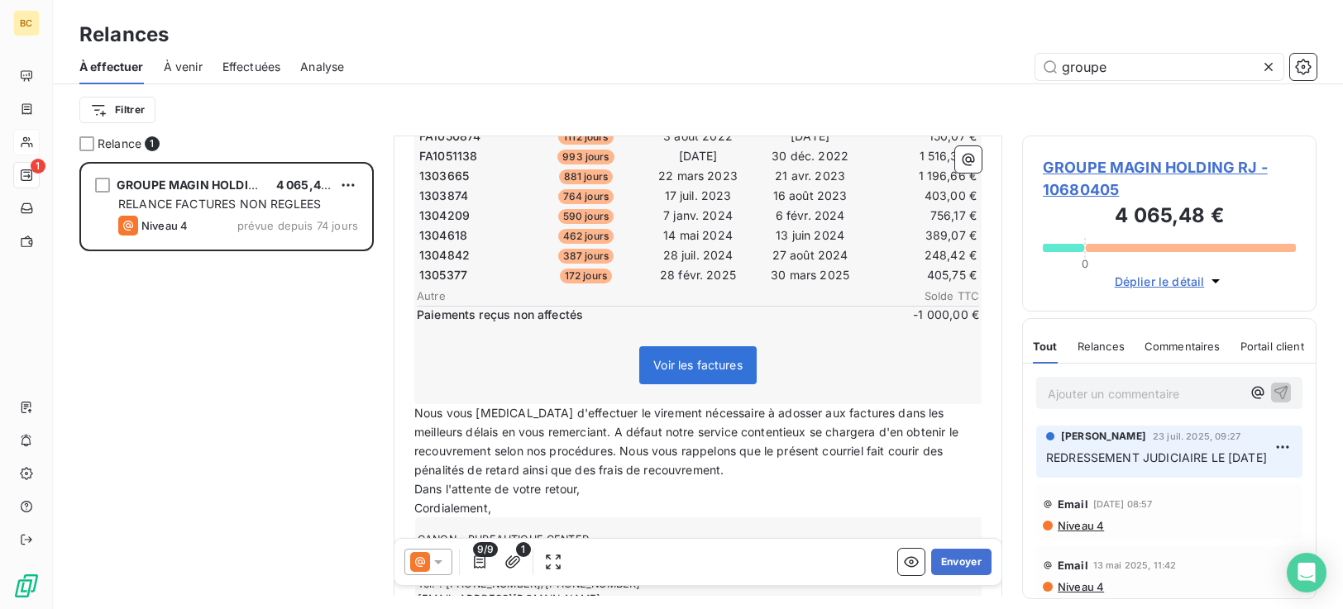
click at [615, 454] on span "Nous vous [MEDICAL_DATA] d'effectuer le virement nécessaire à adosser aux factu…" at bounding box center [687, 441] width 547 height 71
click at [474, 452] on span "Nous vous [MEDICAL_DATA] d'effectuer le virement nécessaire à adosser aux factu…" at bounding box center [699, 441] width 570 height 71
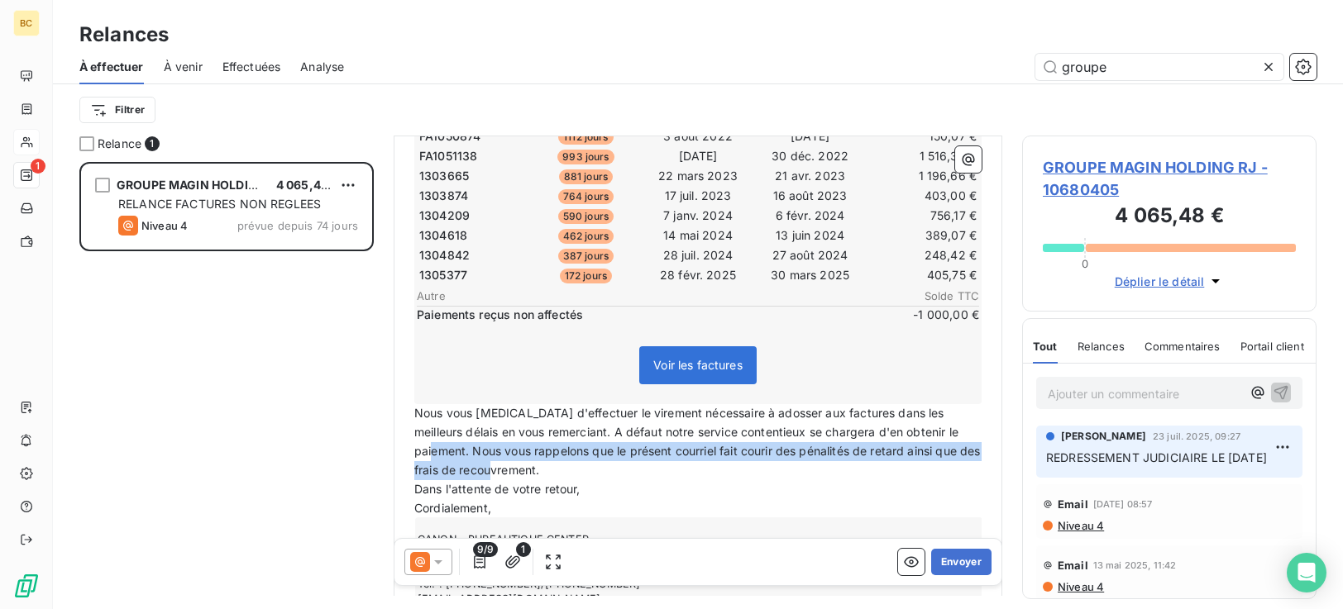
drag, startPoint x: 478, startPoint y: 456, endPoint x: 871, endPoint y: 465, distance: 392.9
click at [871, 465] on p "Nous vous [MEDICAL_DATA] d'effectuer le virement nécessaire à adosser aux factu…" at bounding box center [697, 442] width 567 height 76
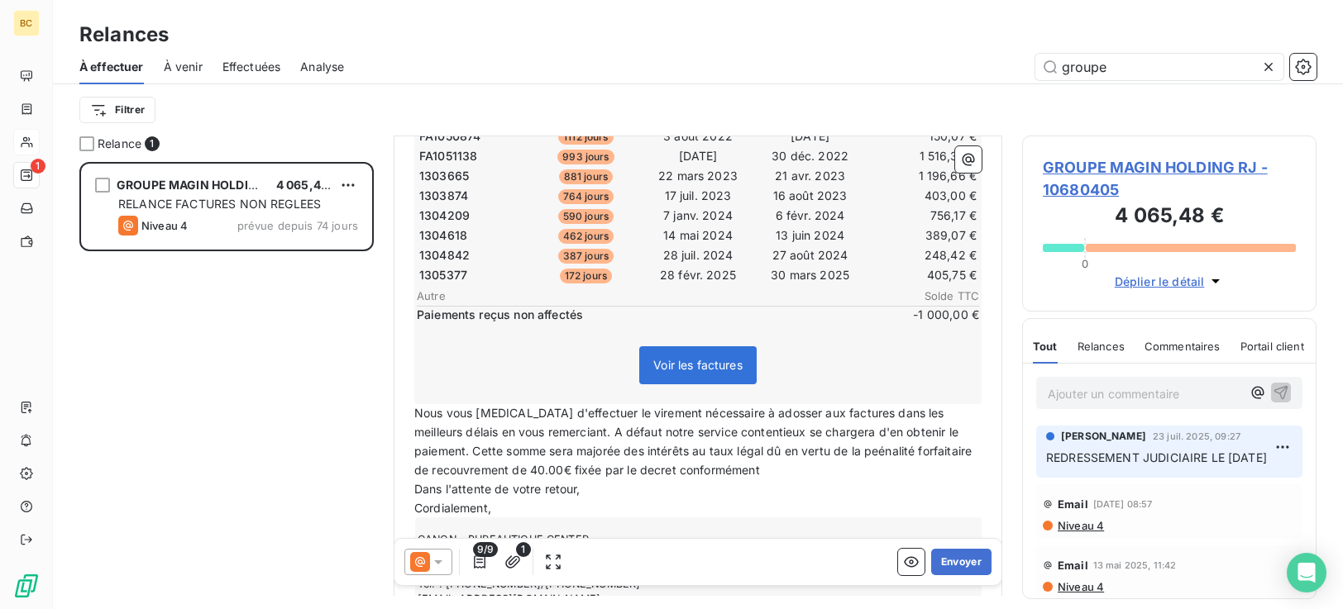
click at [880, 456] on span "Nous vous [MEDICAL_DATA] d'effectuer le virement nécessaire à adosser aux factu…" at bounding box center [694, 441] width 561 height 71
click at [657, 474] on span "Nous vous [MEDICAL_DATA] d'effectuer le virement nécessaire à adosser aux factu…" at bounding box center [691, 441] width 554 height 71
click at [769, 468] on p "Nous vous [MEDICAL_DATA] d'effectuer le virement nécessaire à adosser aux factu…" at bounding box center [697, 442] width 567 height 76
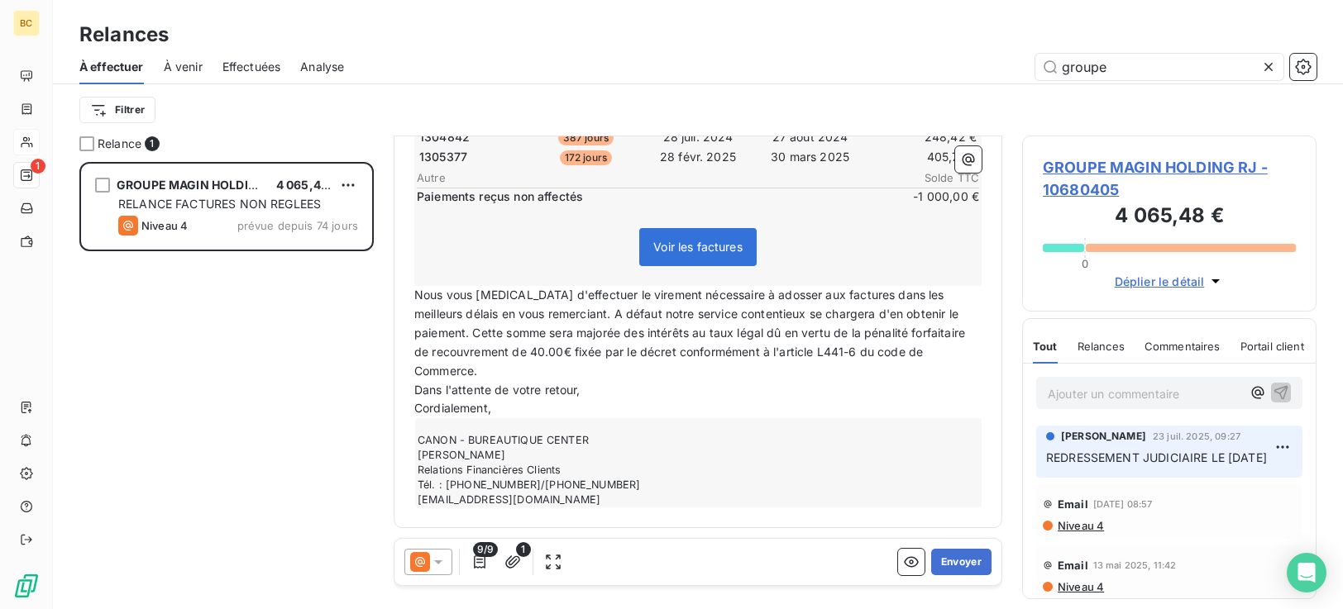
scroll to position [0, 0]
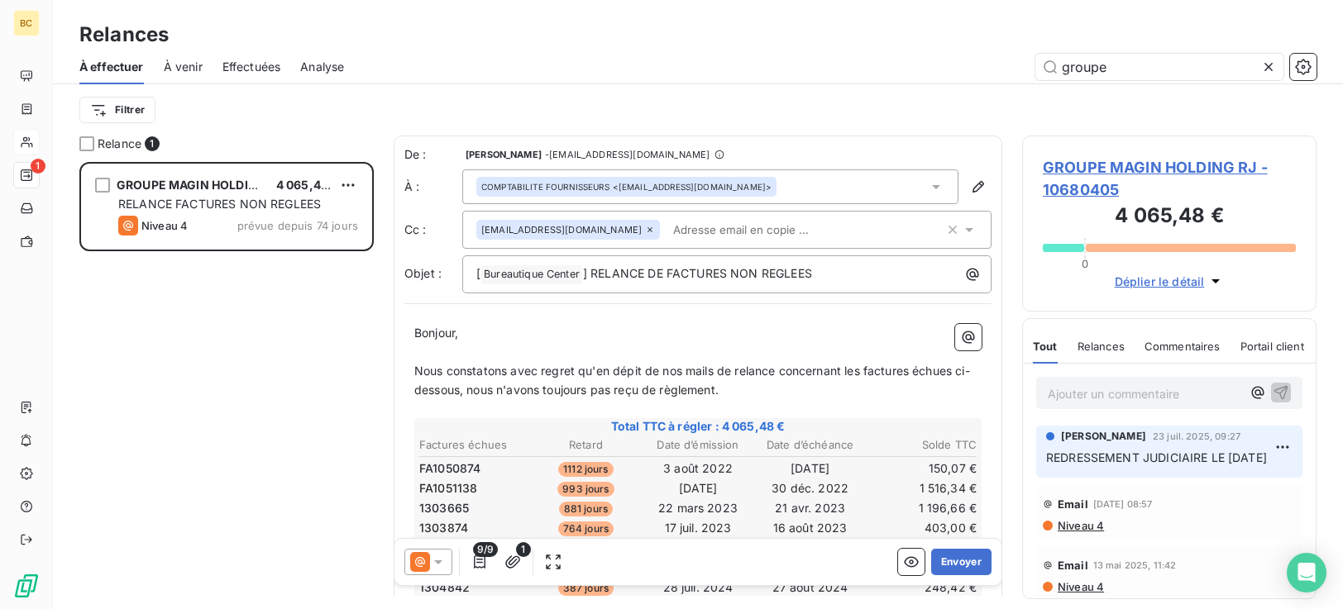
click at [871, 235] on div "[EMAIL_ADDRESS][DOMAIN_NAME]" at bounding box center [710, 230] width 468 height 25
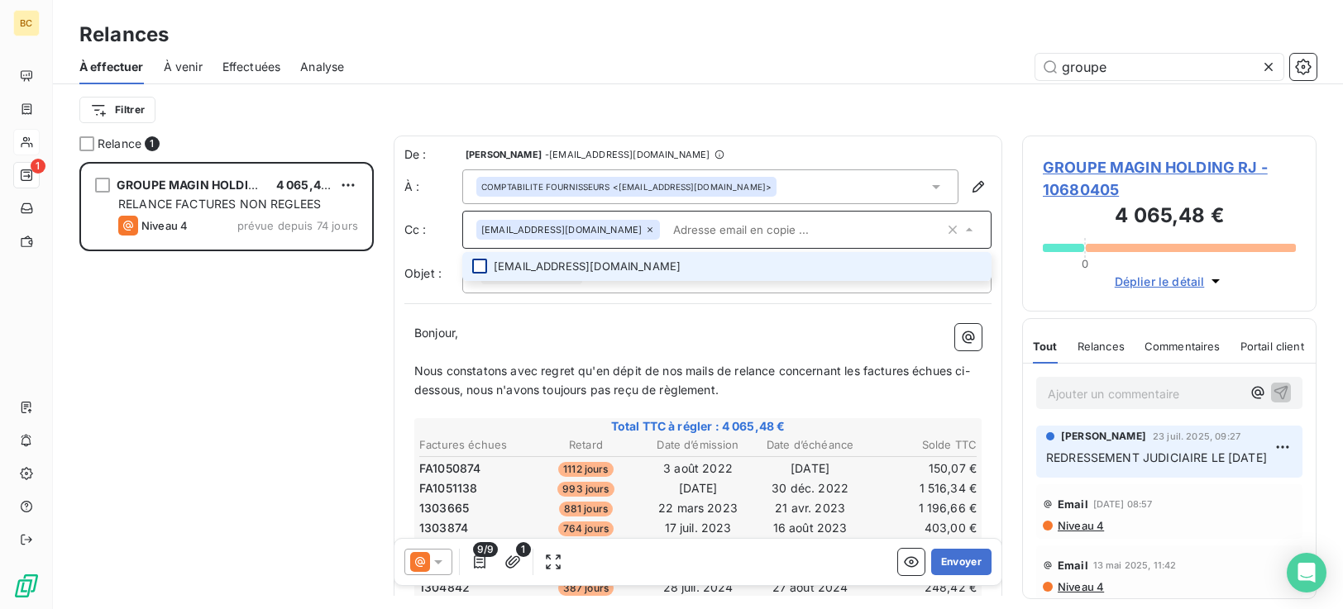
click at [483, 270] on div at bounding box center [479, 266] width 15 height 15
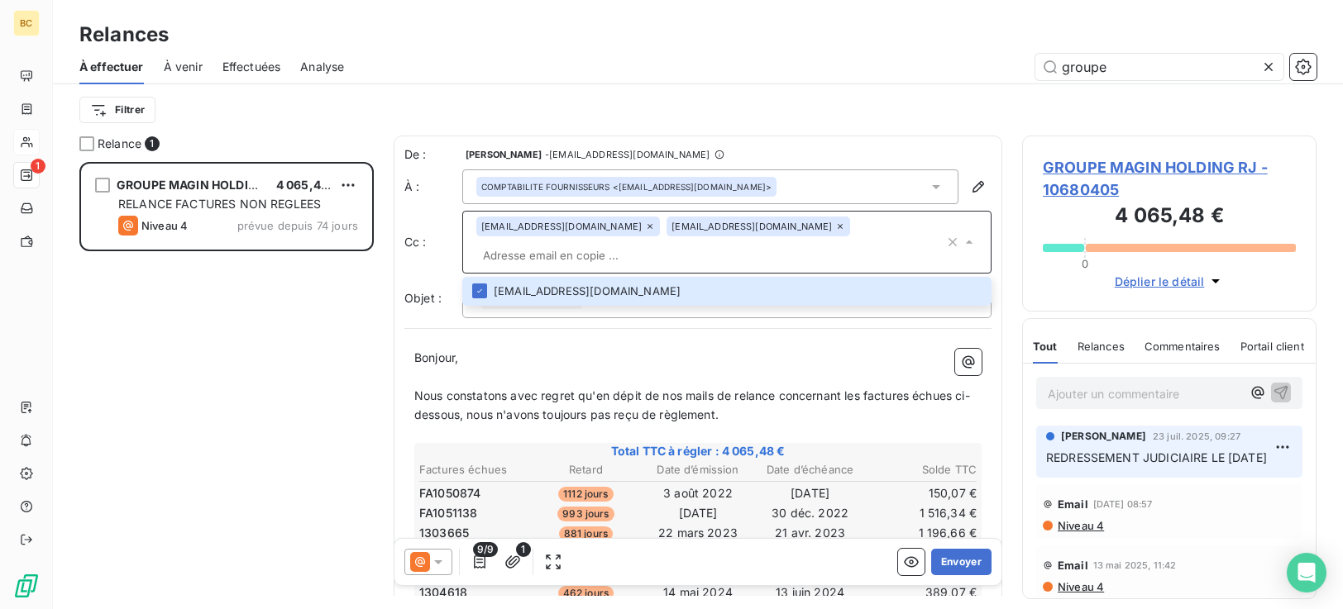
click at [740, 362] on p "Bonjour," at bounding box center [697, 358] width 567 height 19
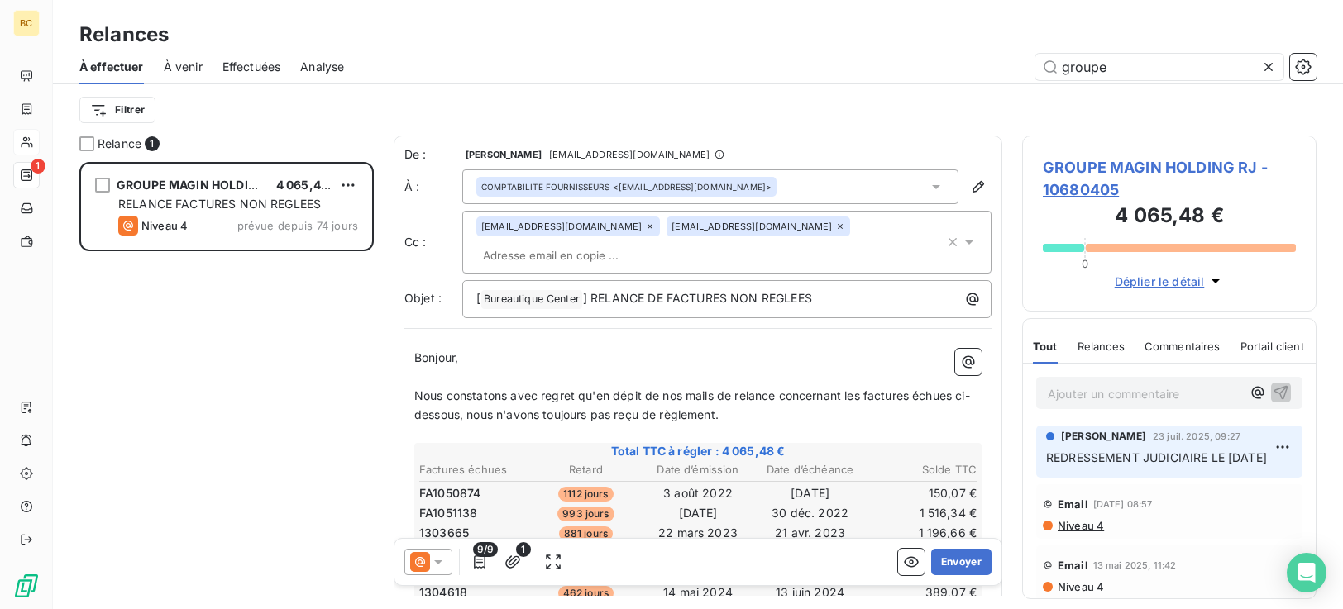
scroll to position [476, 0]
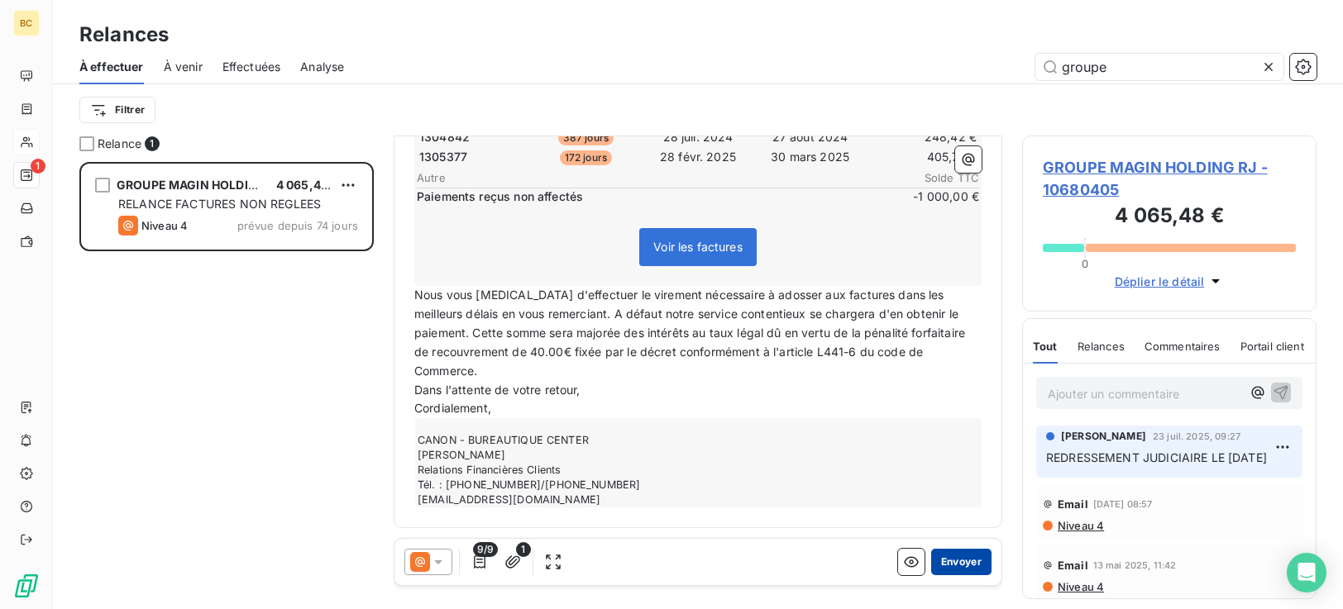
click at [955, 558] on button "Envoyer" at bounding box center [961, 562] width 60 height 26
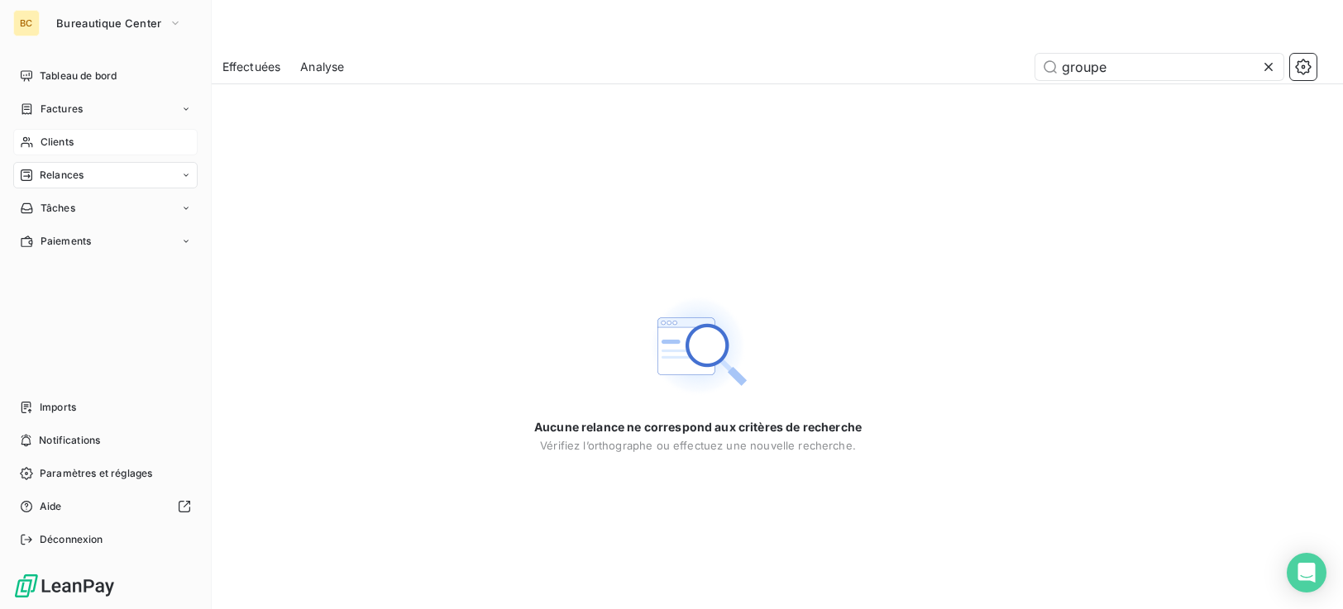
click at [63, 141] on span "Clients" at bounding box center [57, 142] width 33 height 15
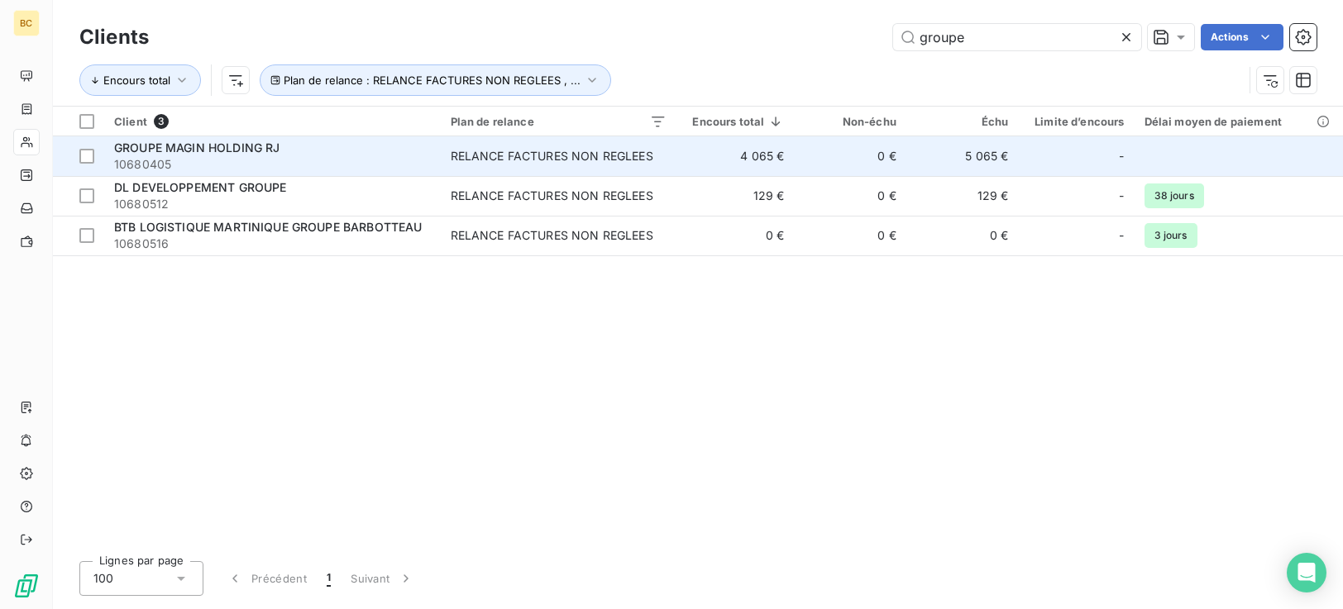
click at [712, 168] on td "4 065 €" at bounding box center [735, 156] width 118 height 40
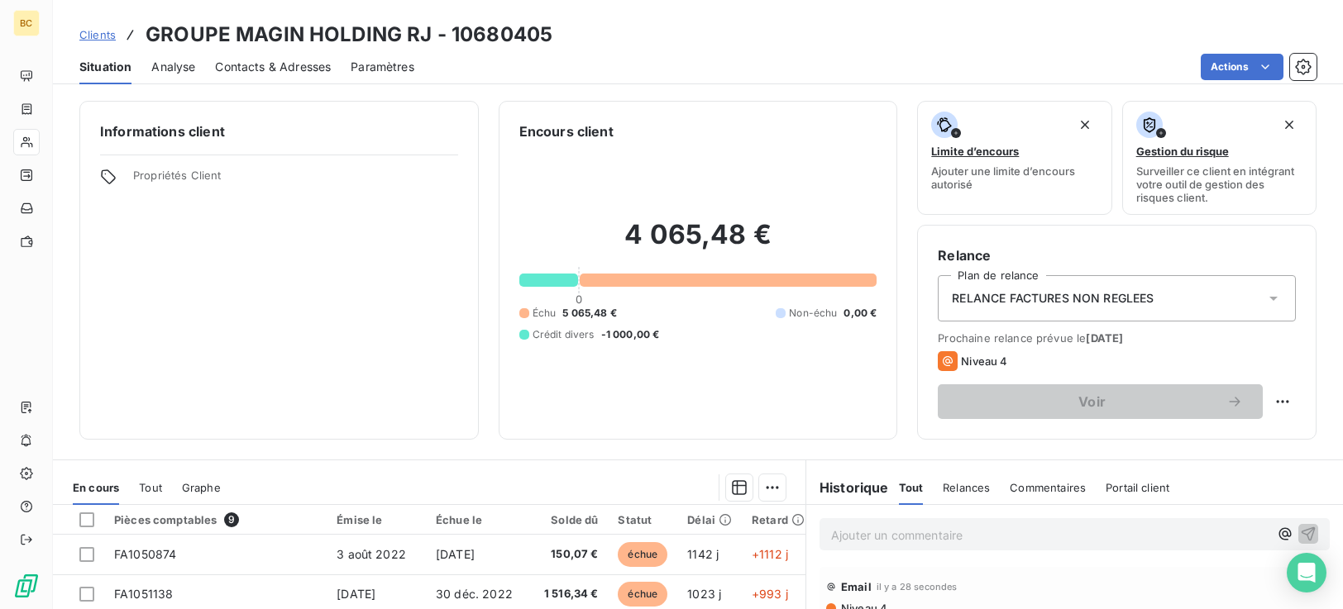
click at [1265, 299] on icon at bounding box center [1273, 298] width 17 height 17
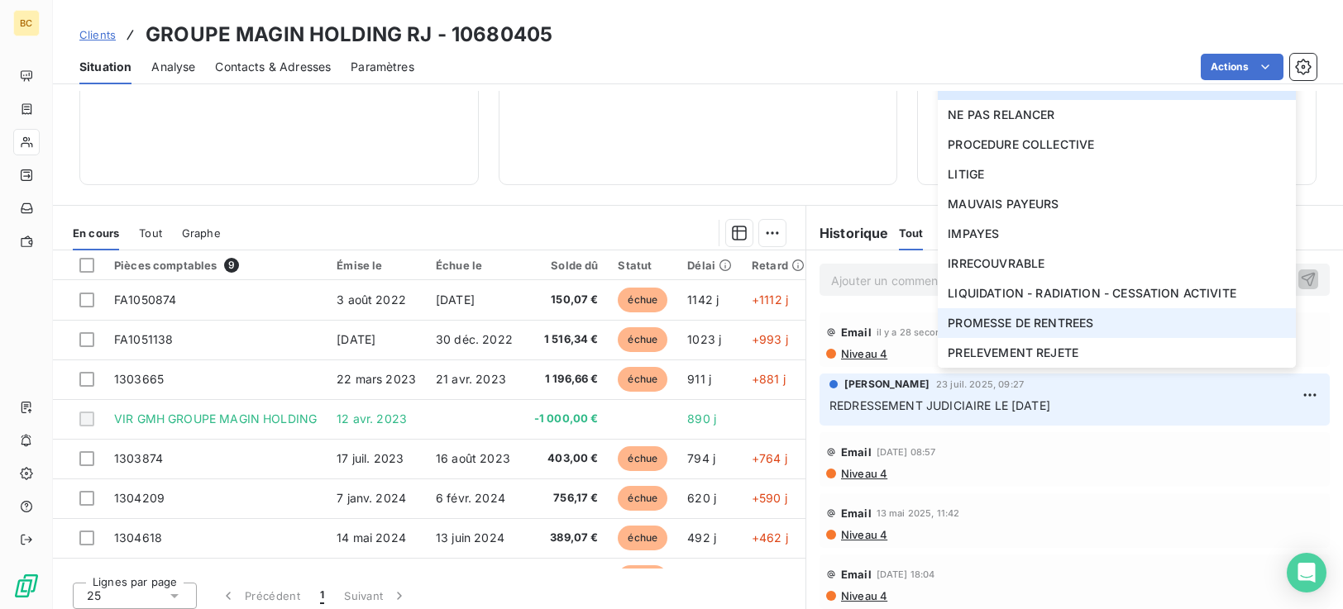
scroll to position [264, 0]
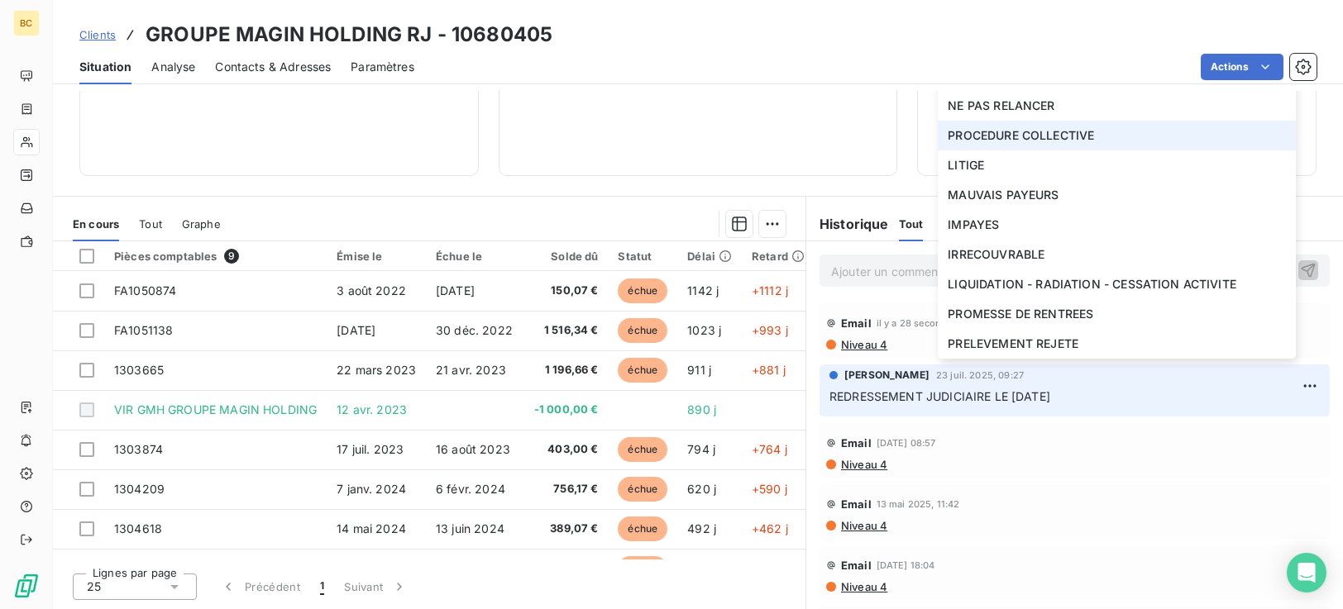
click at [1040, 141] on span "PROCEDURE COLLECTIVE" at bounding box center [1021, 135] width 146 height 17
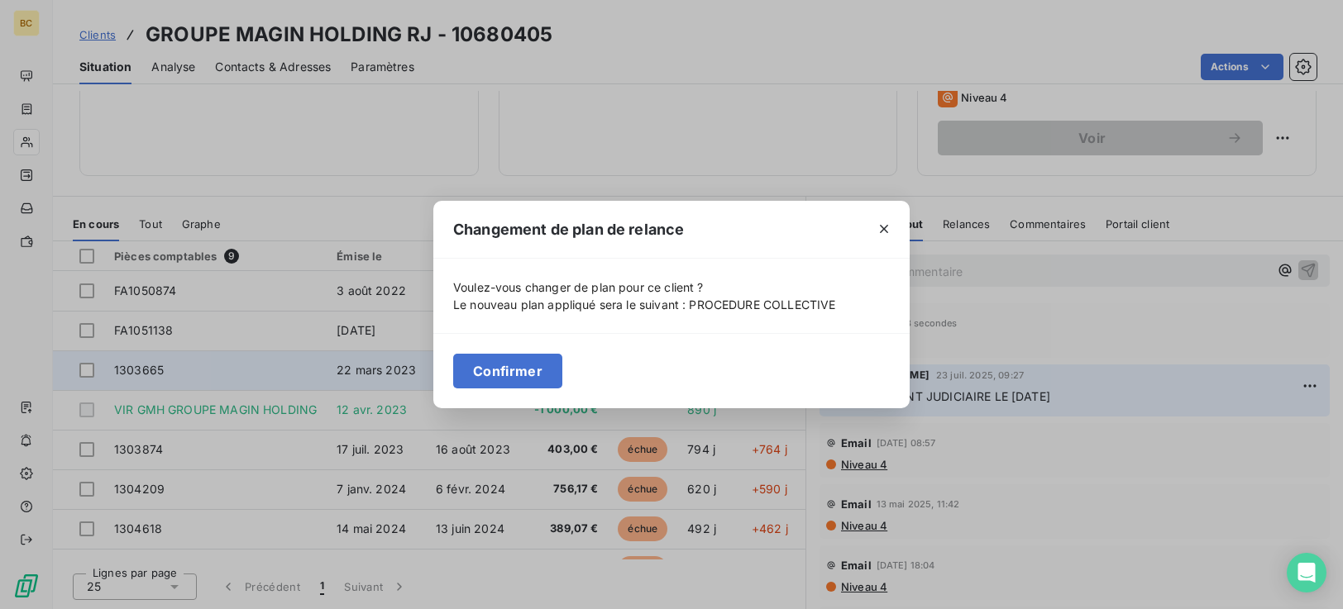
click at [480, 376] on button "Confirmer" at bounding box center [507, 371] width 109 height 35
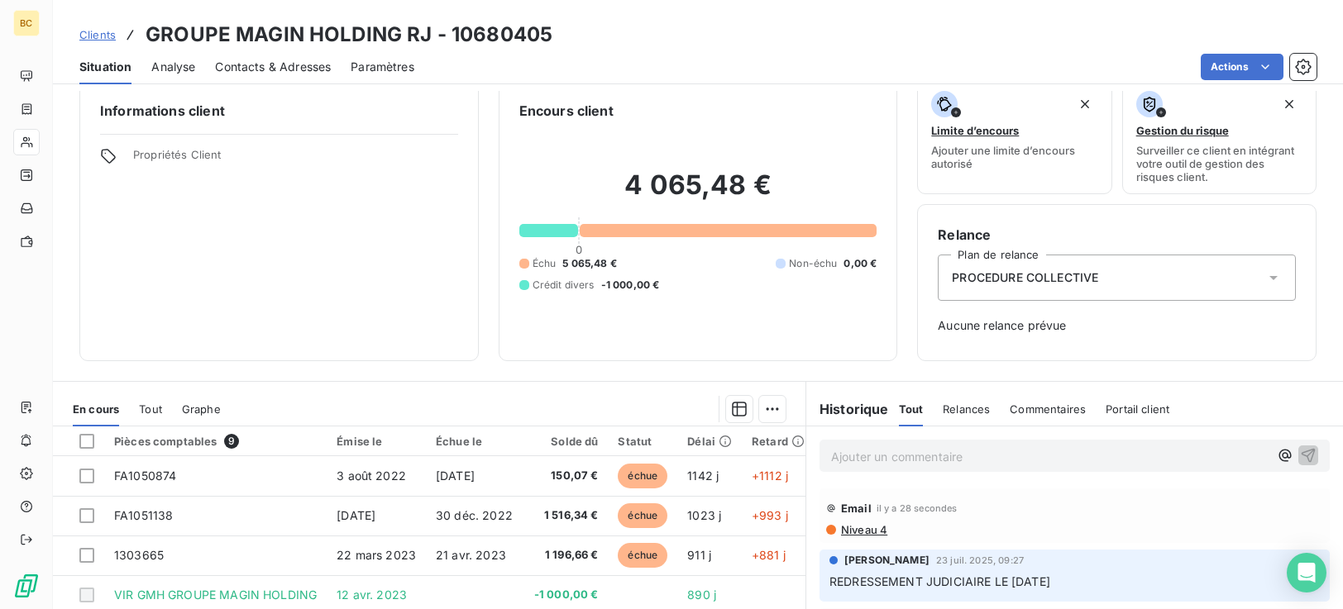
scroll to position [0, 0]
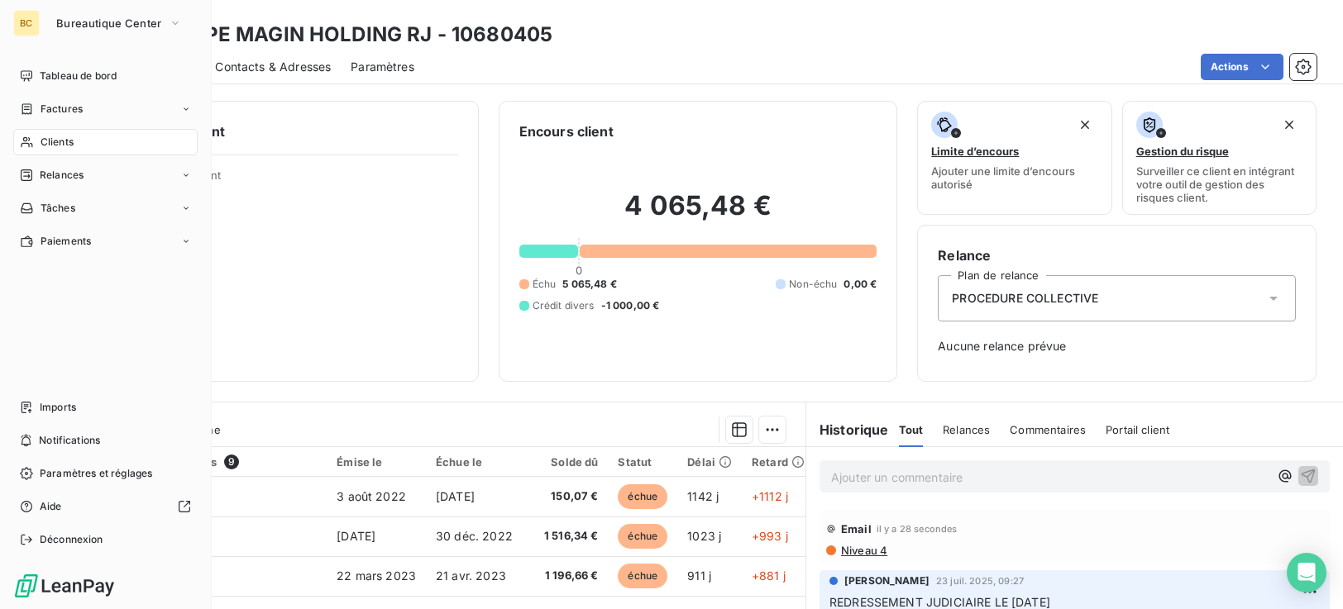
click at [81, 142] on div "Clients" at bounding box center [105, 142] width 184 height 26
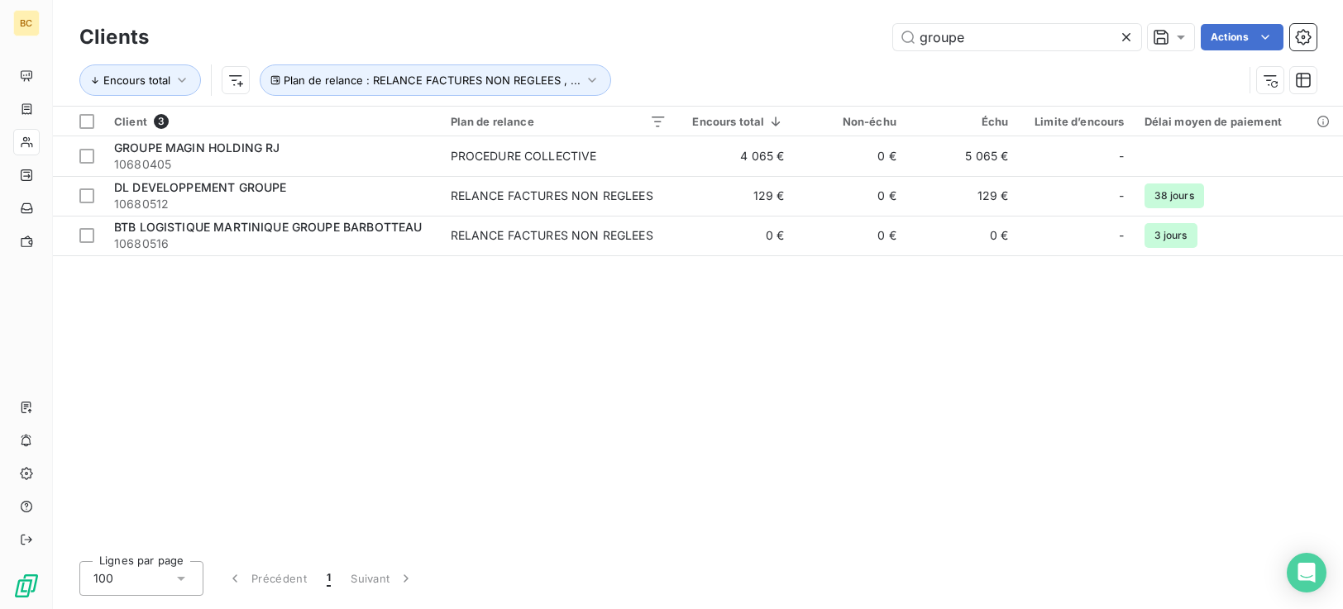
drag, startPoint x: 915, startPoint y: 33, endPoint x: 801, endPoint y: 25, distance: 113.6
click at [807, 24] on div "groupe Actions" at bounding box center [743, 37] width 1148 height 26
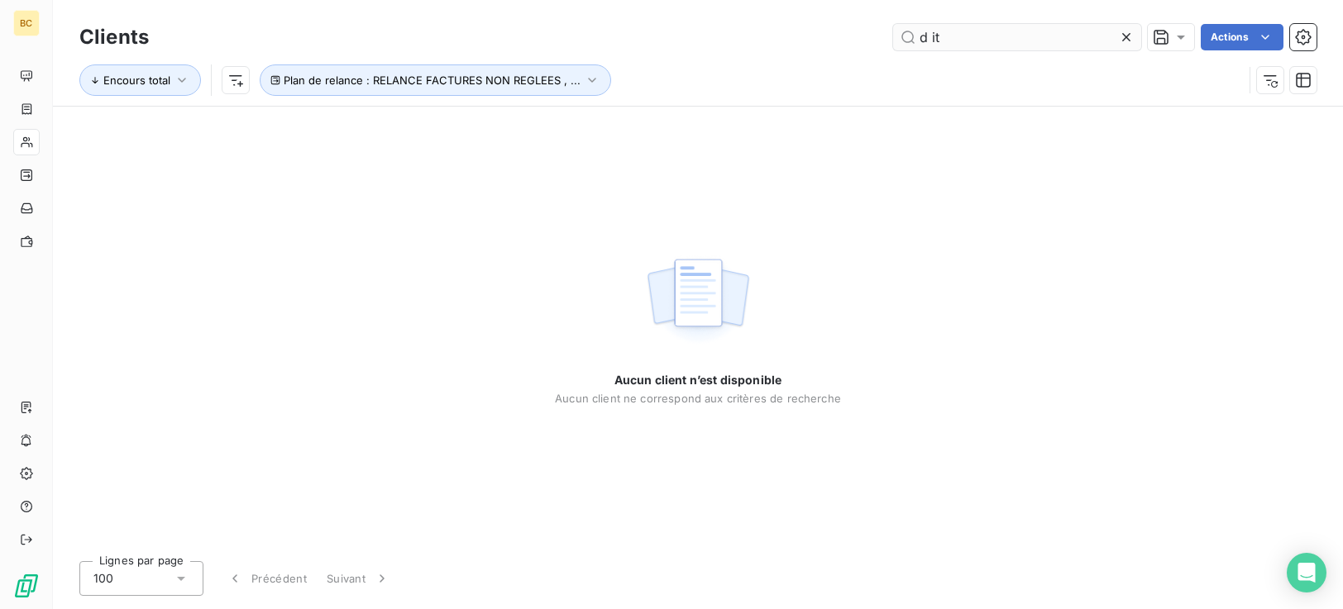
click at [929, 42] on input "d it" at bounding box center [1017, 37] width 248 height 26
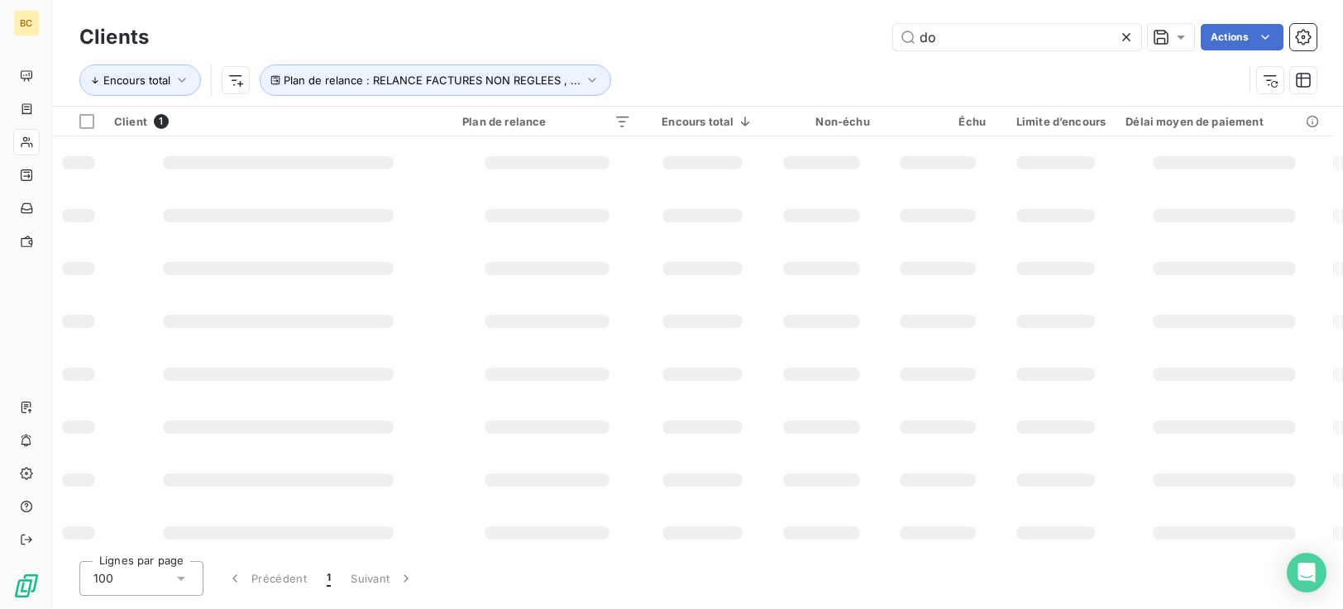
type input "d"
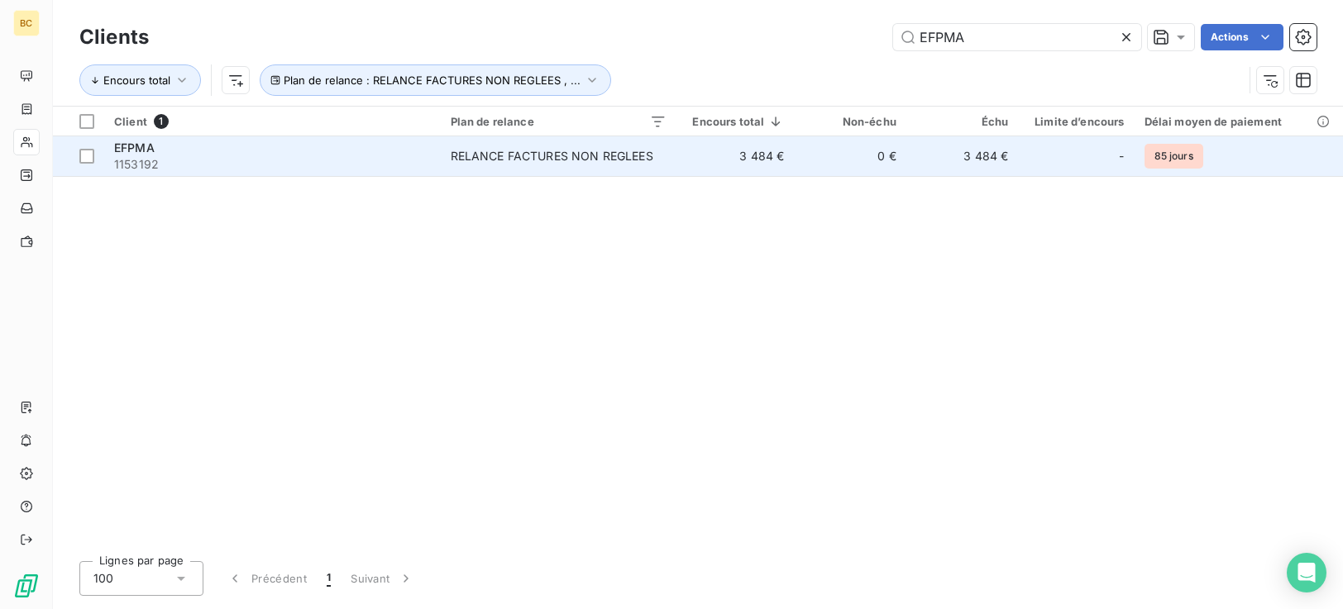
type input "EFPMA"
click at [715, 165] on td "3 484 €" at bounding box center [735, 156] width 118 height 40
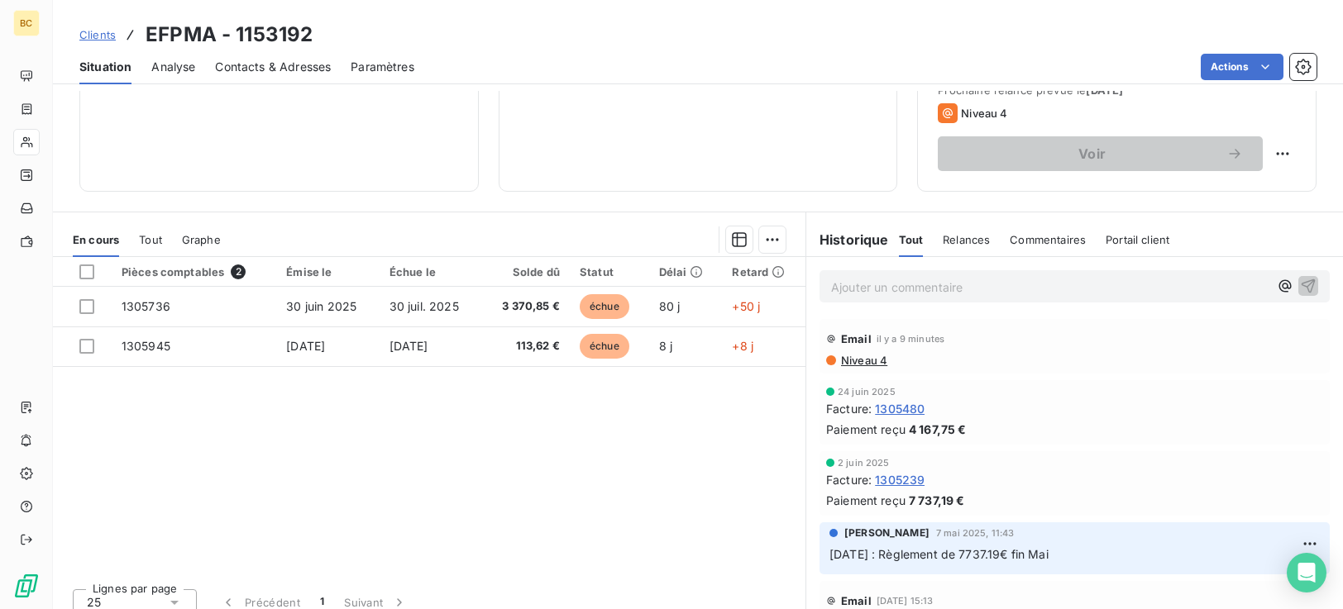
scroll to position [264, 0]
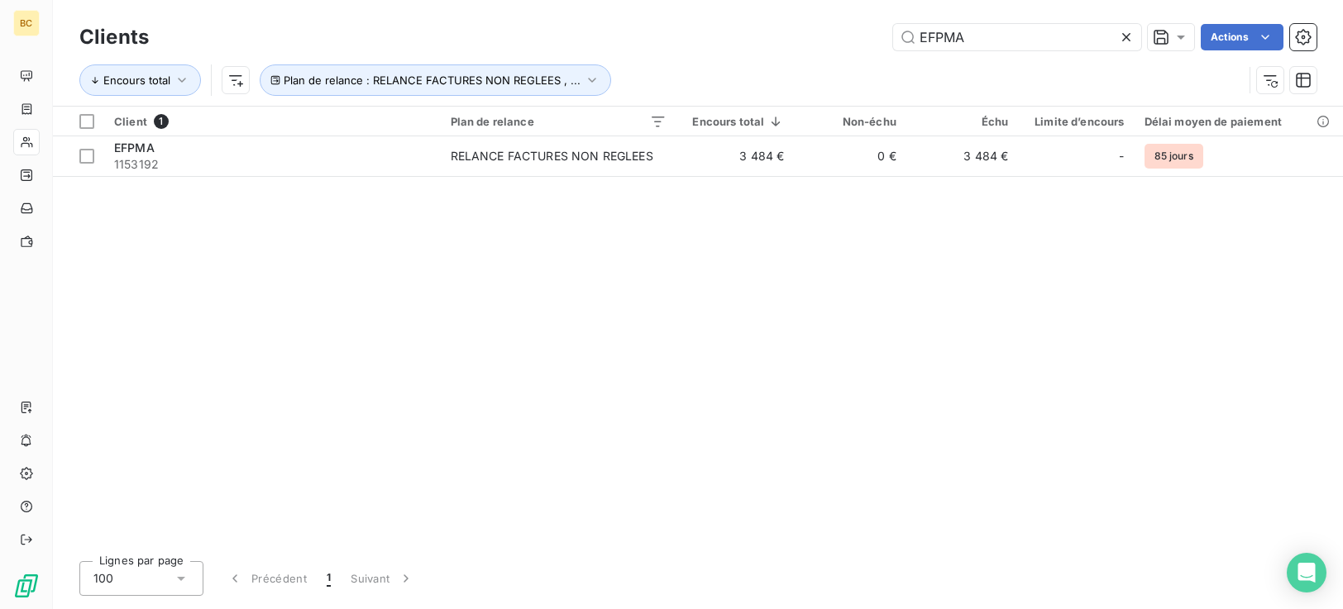
drag, startPoint x: 979, startPoint y: 41, endPoint x: 743, endPoint y: 45, distance: 235.7
click at [791, 41] on div "EFPMA Actions" at bounding box center [743, 37] width 1148 height 26
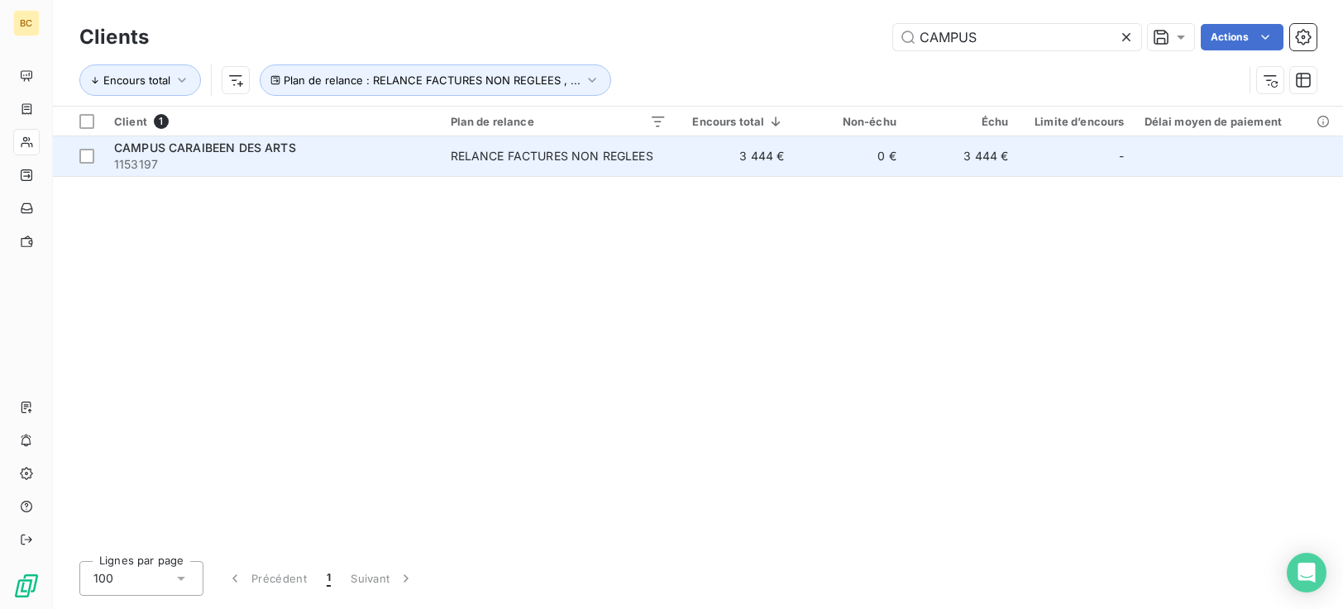
type input "CAMPUS"
click at [660, 153] on span "RELANCE FACTURES NON REGLEES" at bounding box center [559, 156] width 216 height 17
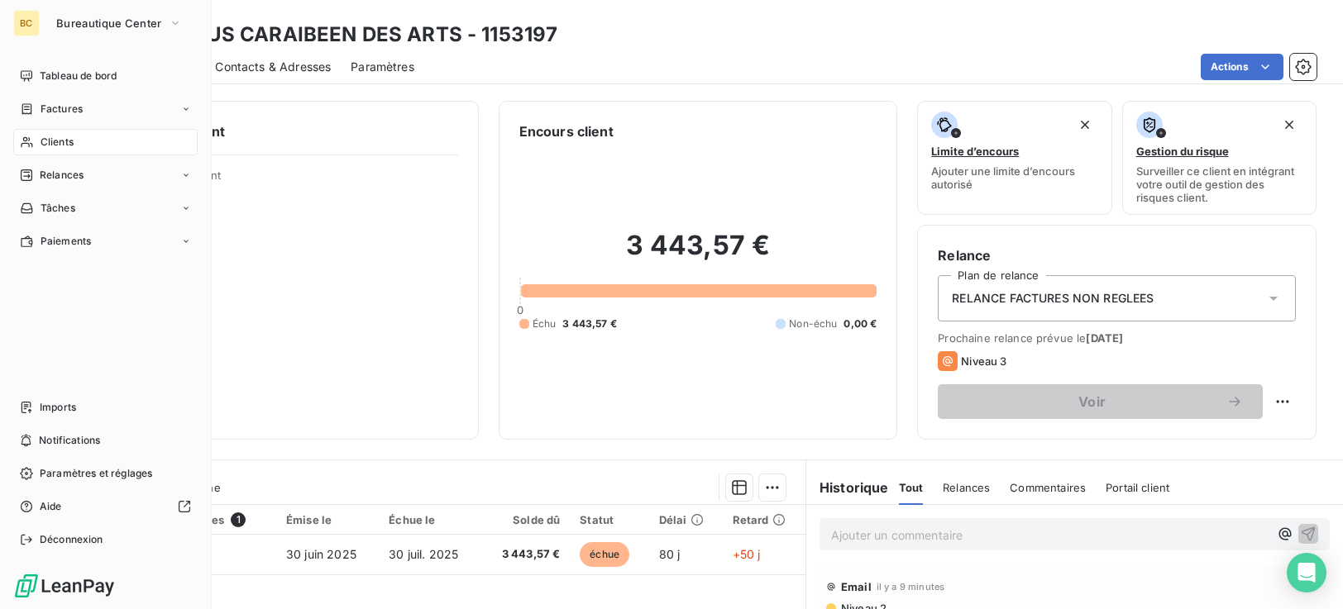
click at [62, 148] on span "Clients" at bounding box center [57, 142] width 33 height 15
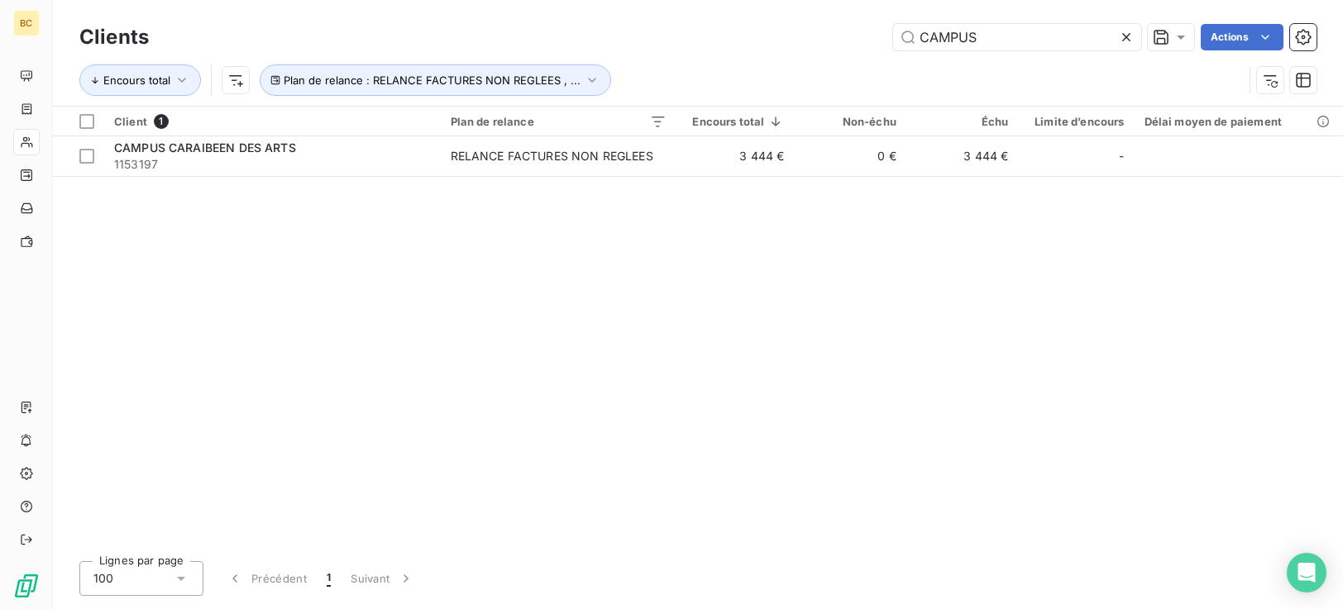
drag, startPoint x: 989, startPoint y: 36, endPoint x: 528, endPoint y: 57, distance: 461.9
click at [605, 48] on div "CAMPUS Actions" at bounding box center [743, 37] width 1148 height 26
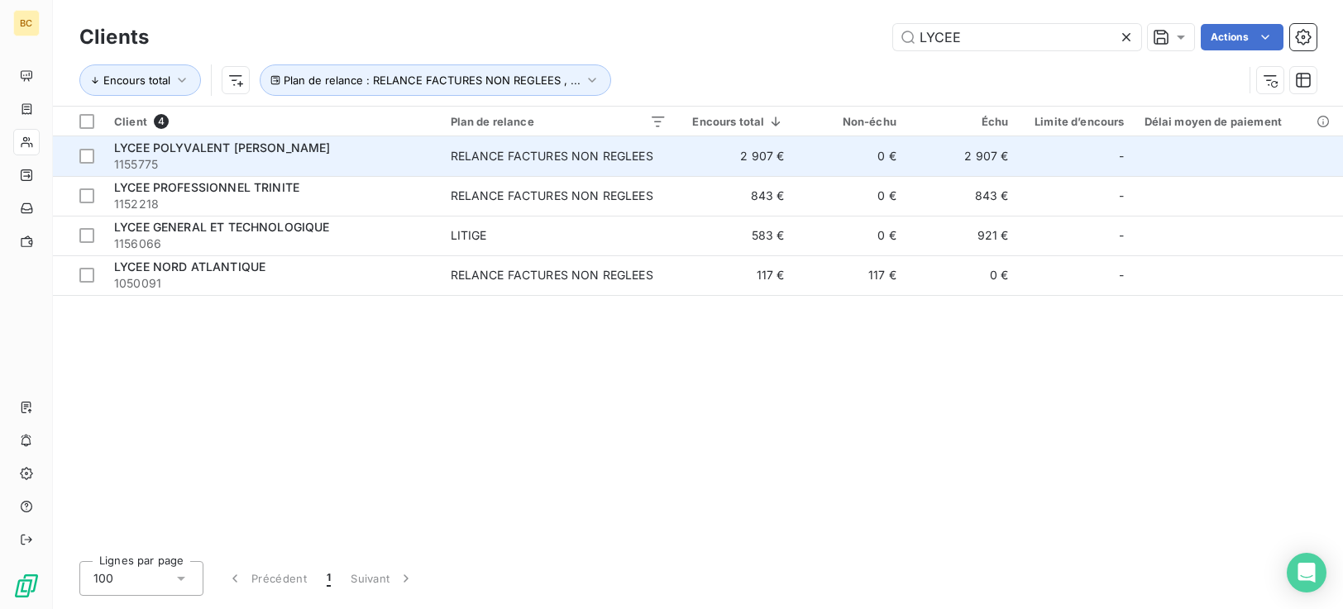
type input "LYCEE"
click at [313, 154] on span "LYCEE POLYVALENT [PERSON_NAME]" at bounding box center [222, 148] width 217 height 14
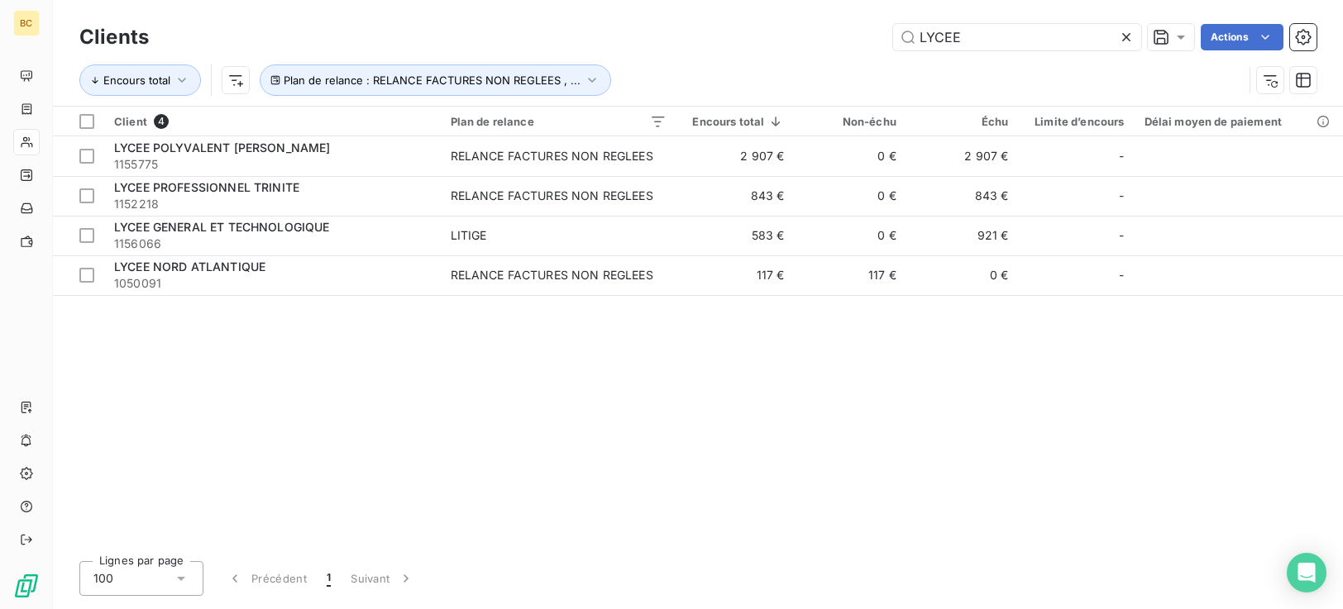
drag, startPoint x: 973, startPoint y: 41, endPoint x: 548, endPoint y: 31, distance: 424.3
click at [603, 49] on div "LYCEE Actions" at bounding box center [743, 37] width 1148 height 26
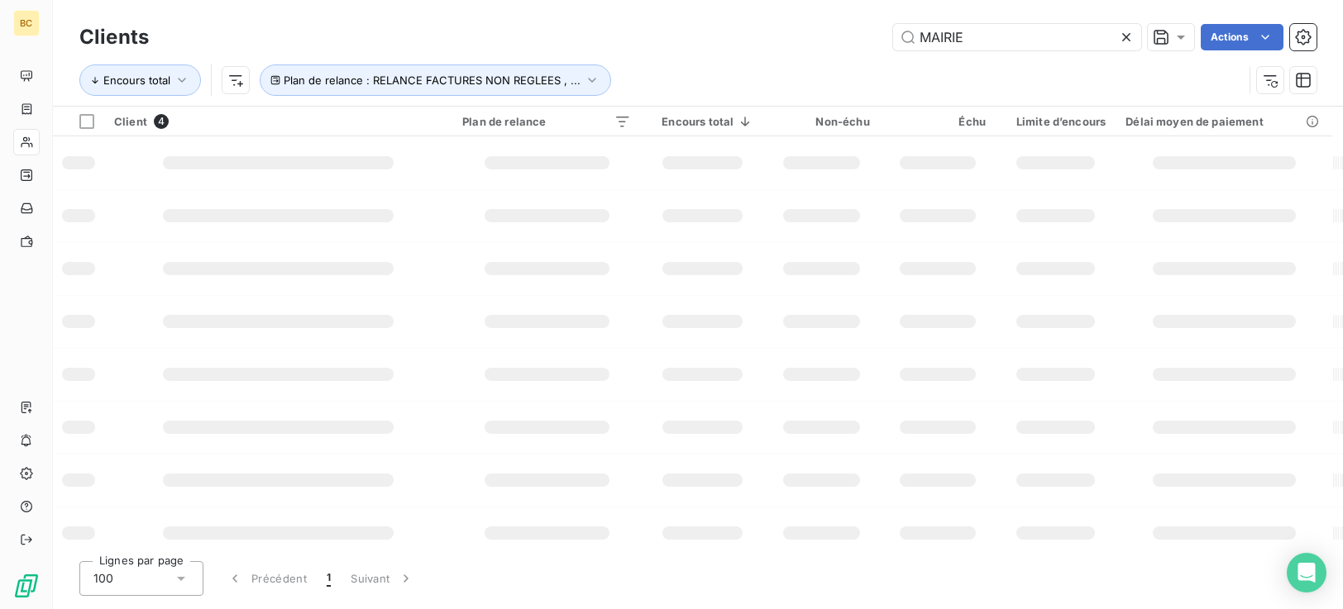
type input "MAIRIE"
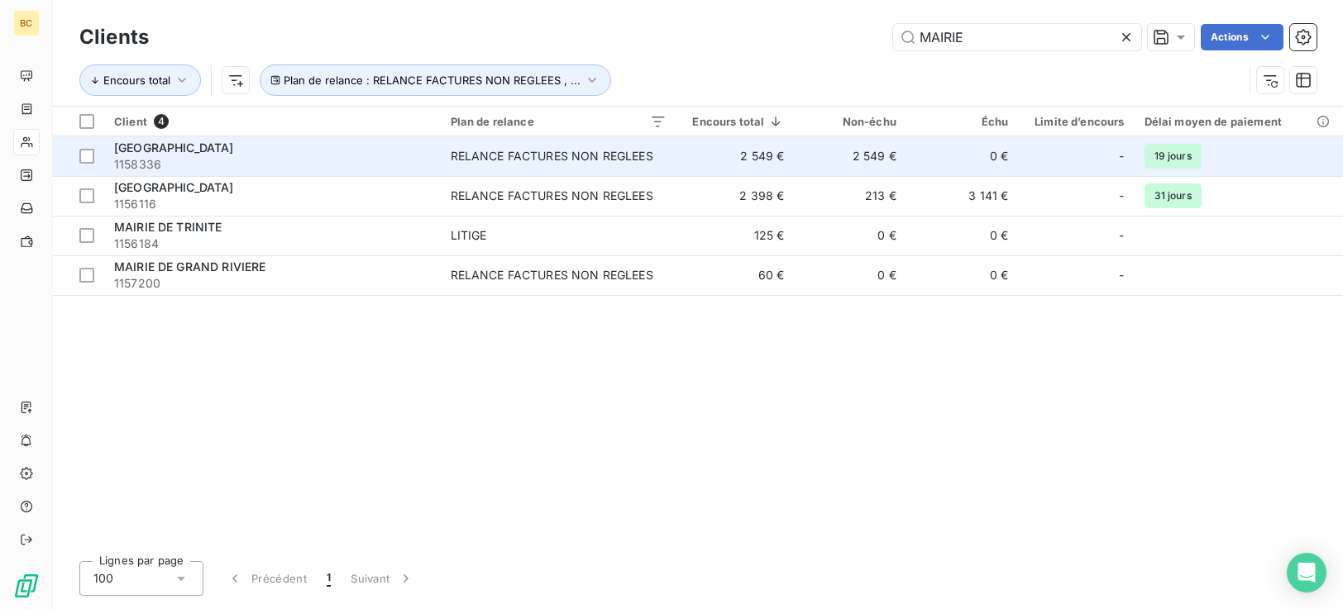
click at [662, 156] on span "RELANCE FACTURES NON REGLEES" at bounding box center [559, 156] width 216 height 17
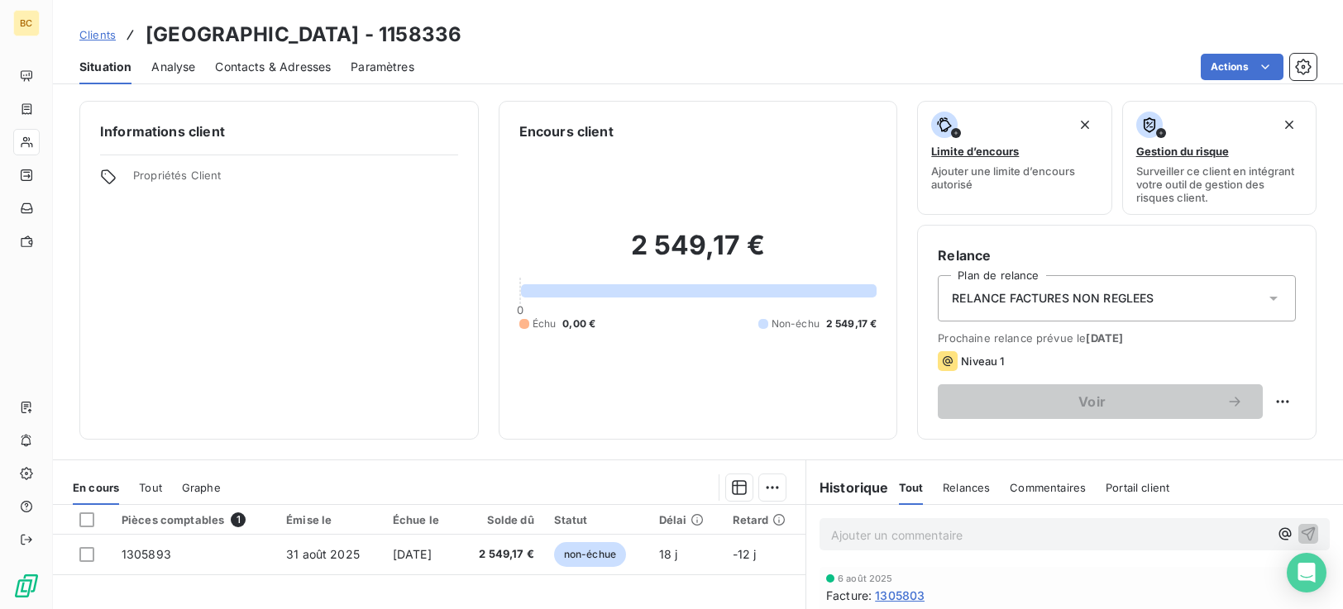
scroll to position [2199, 0]
click at [1274, 398] on html "BC Clients [GEOGRAPHIC_DATA] - 1158336 Situation Analyse Contacts & Adresses Pa…" at bounding box center [671, 304] width 1343 height 609
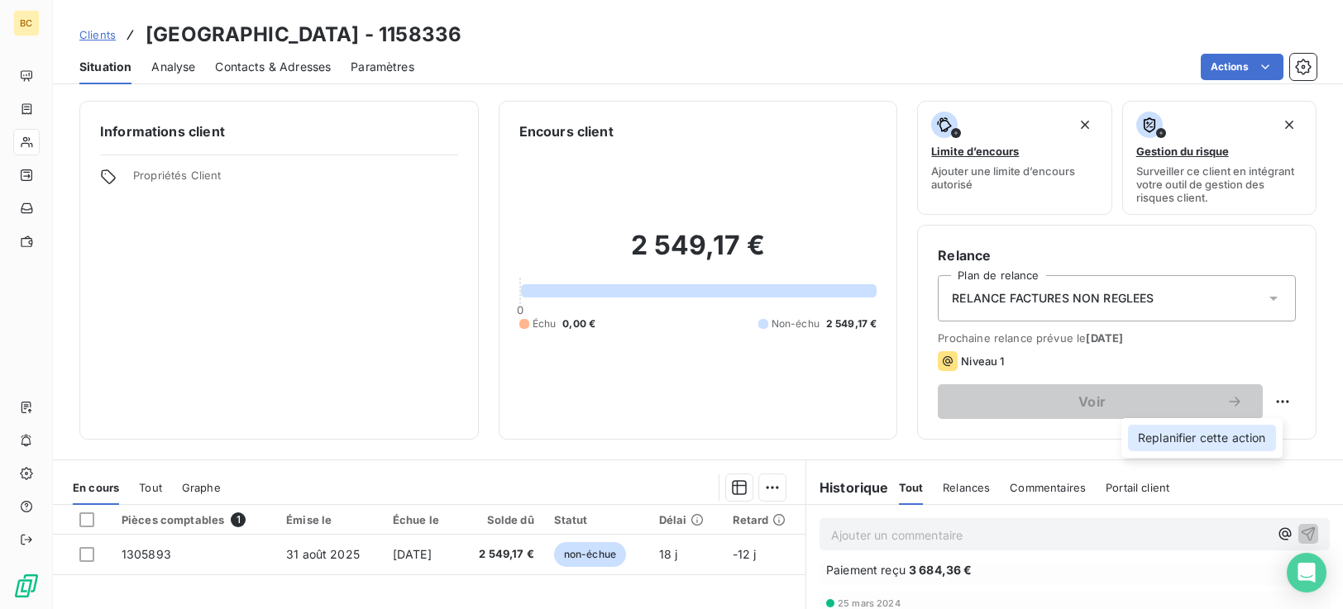
click at [1220, 440] on div "Replanifier cette action" at bounding box center [1202, 438] width 148 height 26
select select "8"
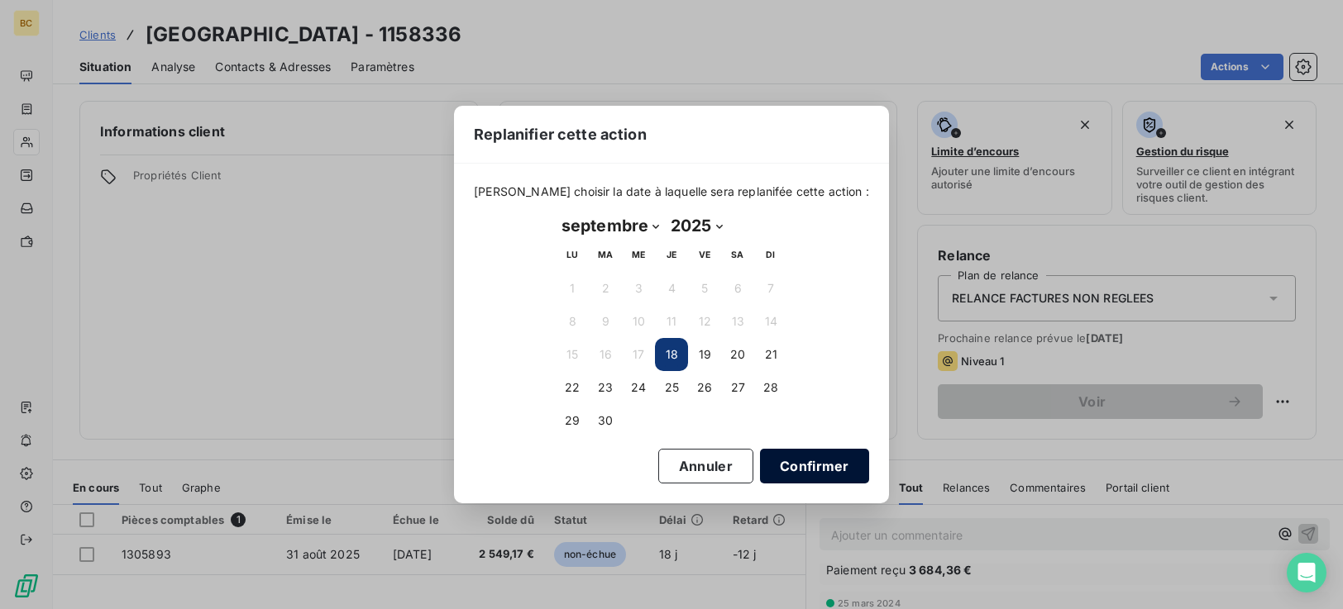
click at [763, 470] on button "Confirmer" at bounding box center [814, 466] width 109 height 35
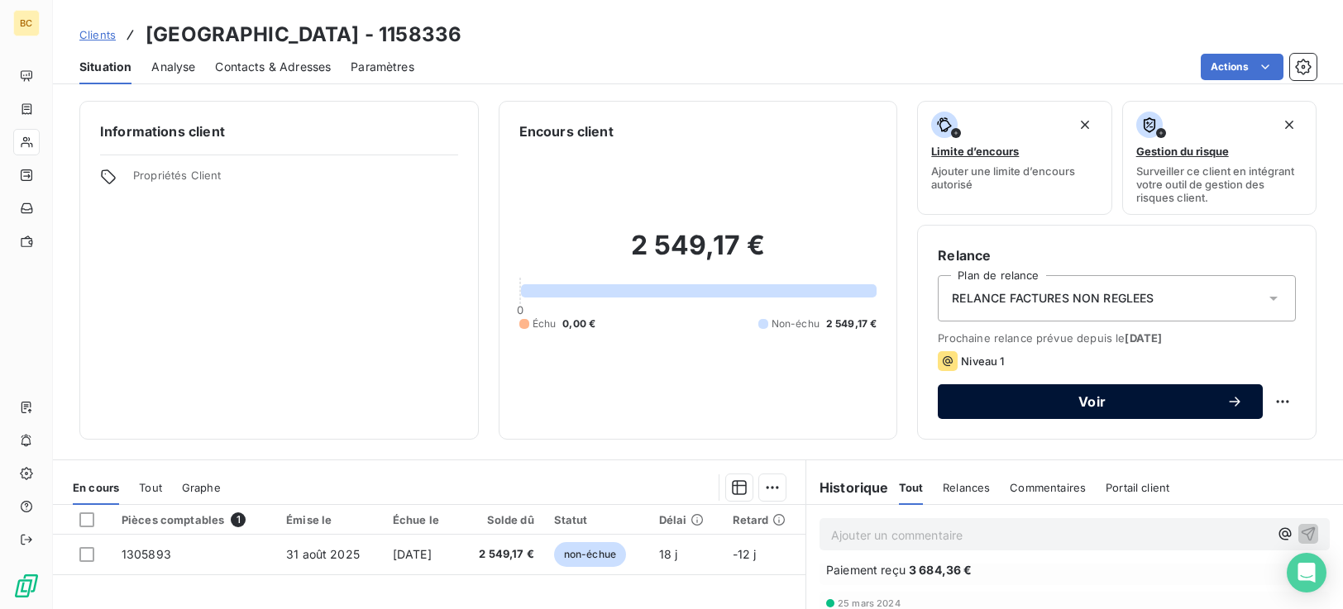
click at [1169, 407] on span "Voir" at bounding box center [1092, 401] width 269 height 13
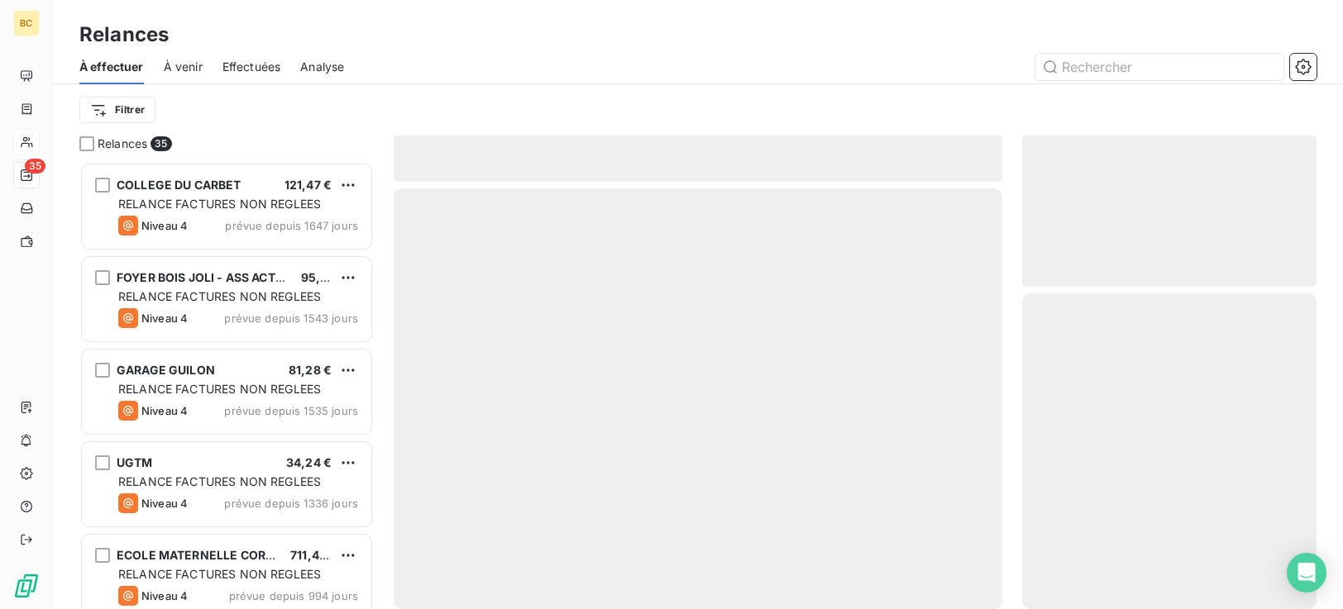
scroll to position [435, 282]
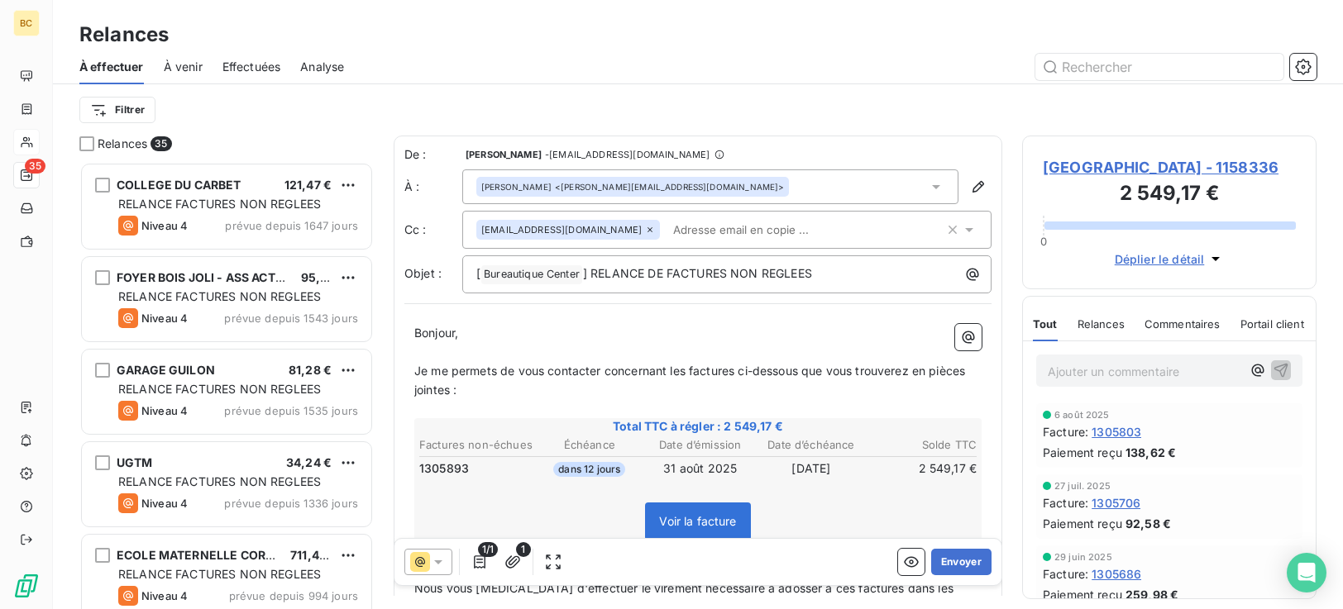
click at [686, 228] on input "text" at bounding box center [762, 230] width 191 height 25
click at [788, 79] on div at bounding box center [840, 67] width 953 height 26
click at [727, 183] on div "[PERSON_NAME] <[PERSON_NAME][EMAIL_ADDRESS][DOMAIN_NAME]>" at bounding box center [710, 187] width 496 height 35
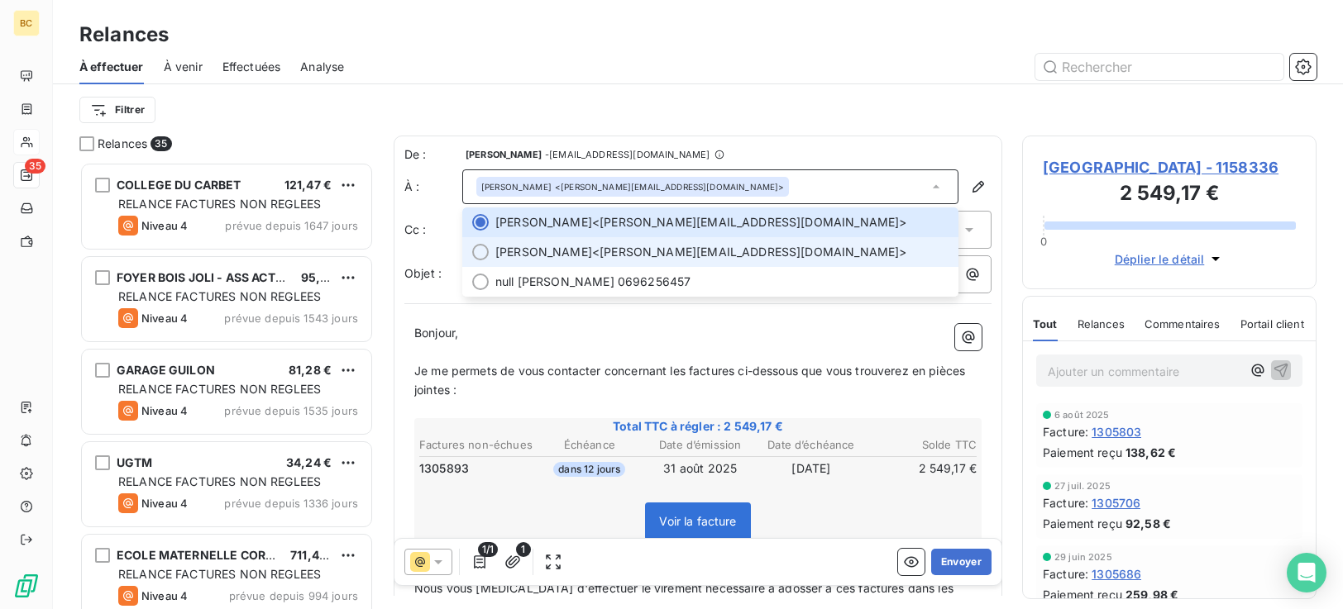
click at [658, 248] on span "[PERSON_NAME] <[PERSON_NAME][EMAIL_ADDRESS][DOMAIN_NAME]>" at bounding box center [721, 252] width 453 height 17
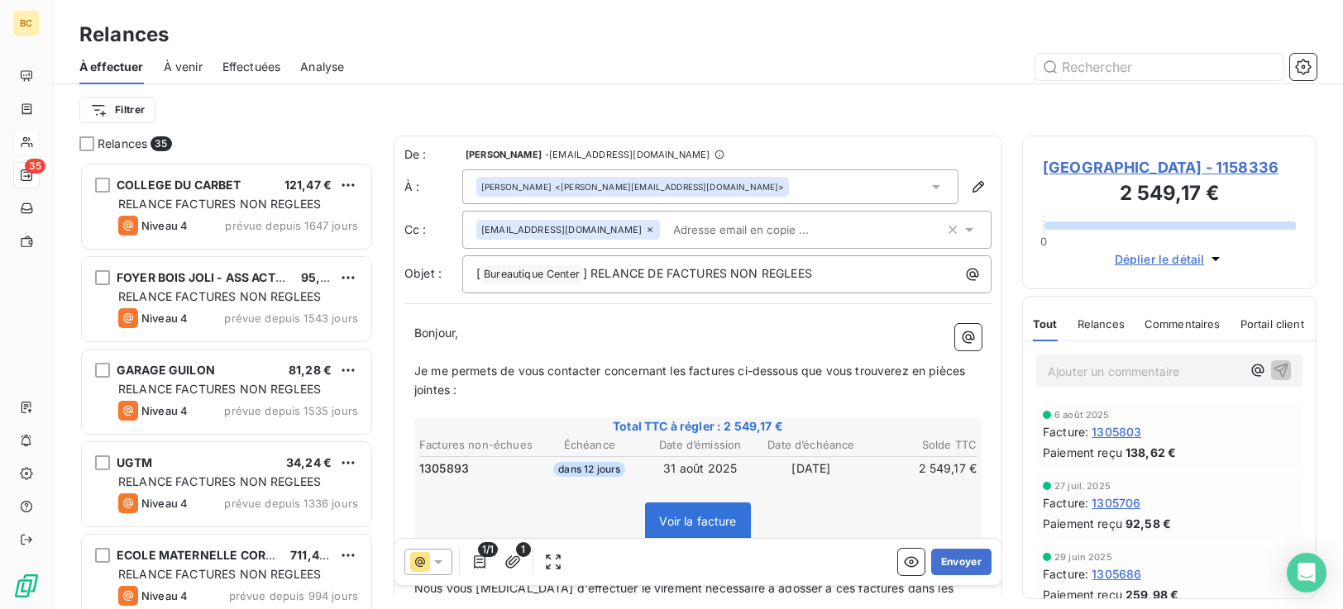
click at [667, 231] on input "text" at bounding box center [762, 230] width 191 height 25
click at [602, 332] on p "Bonjour," at bounding box center [697, 333] width 567 height 19
click at [673, 232] on input "text" at bounding box center [762, 230] width 191 height 25
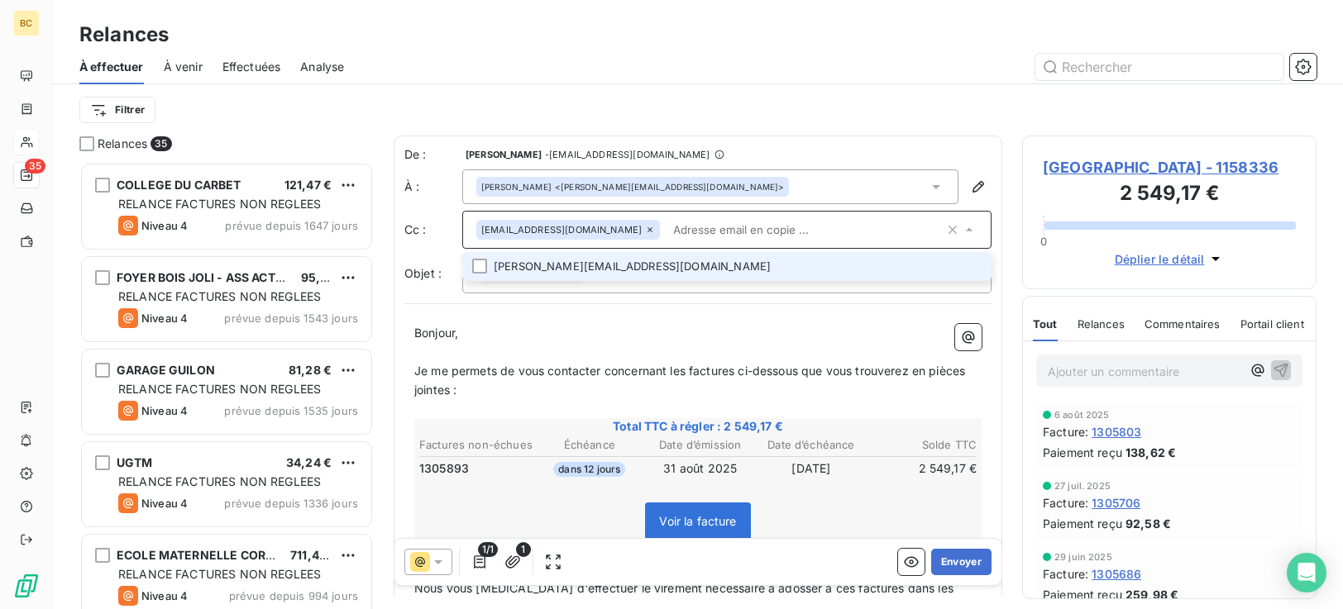
click at [576, 339] on p "Bonjour," at bounding box center [697, 333] width 567 height 19
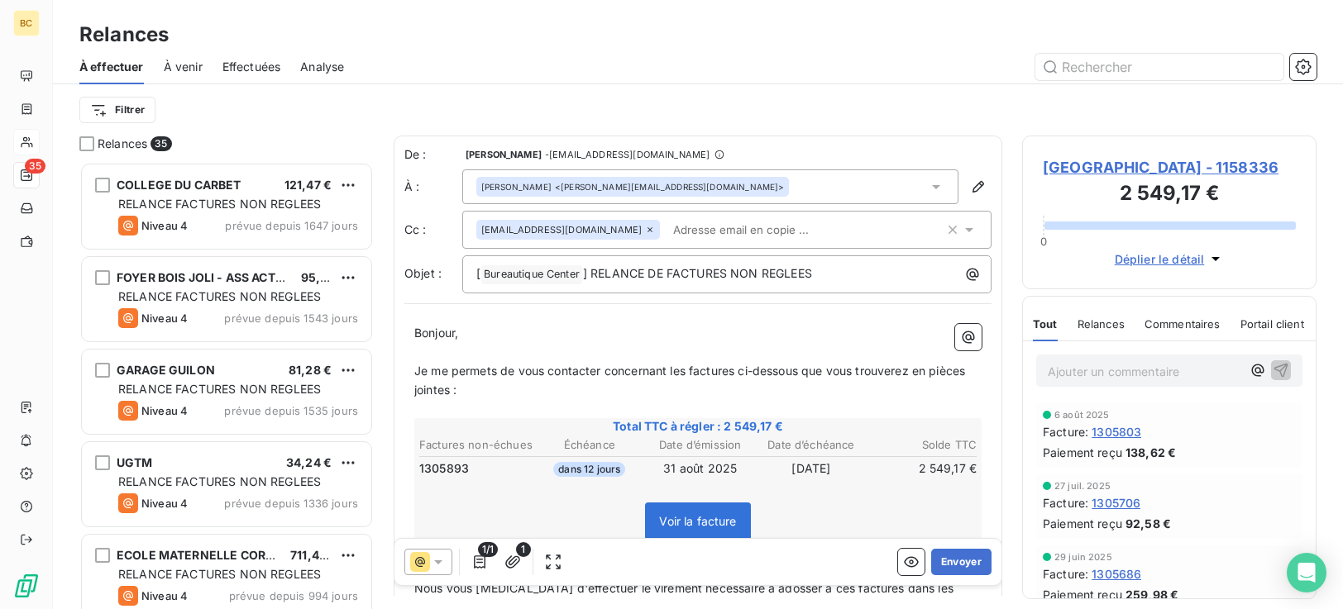
click at [932, 187] on icon at bounding box center [936, 187] width 8 height 4
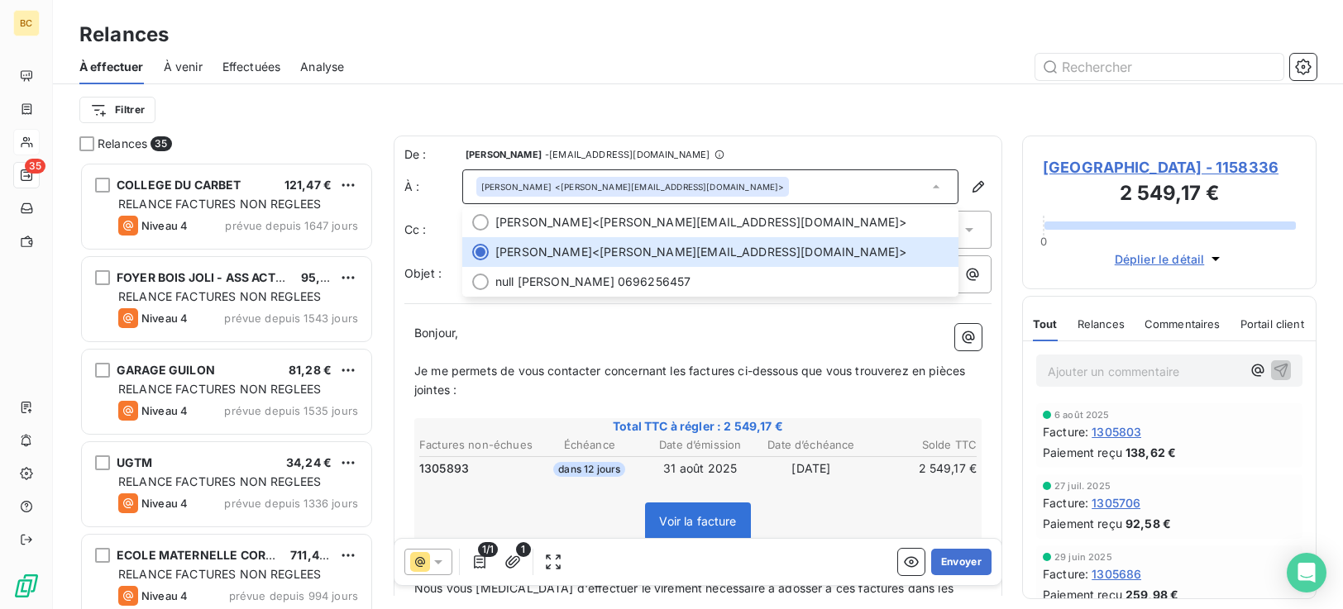
click at [642, 344] on p "﻿" at bounding box center [697, 352] width 567 height 19
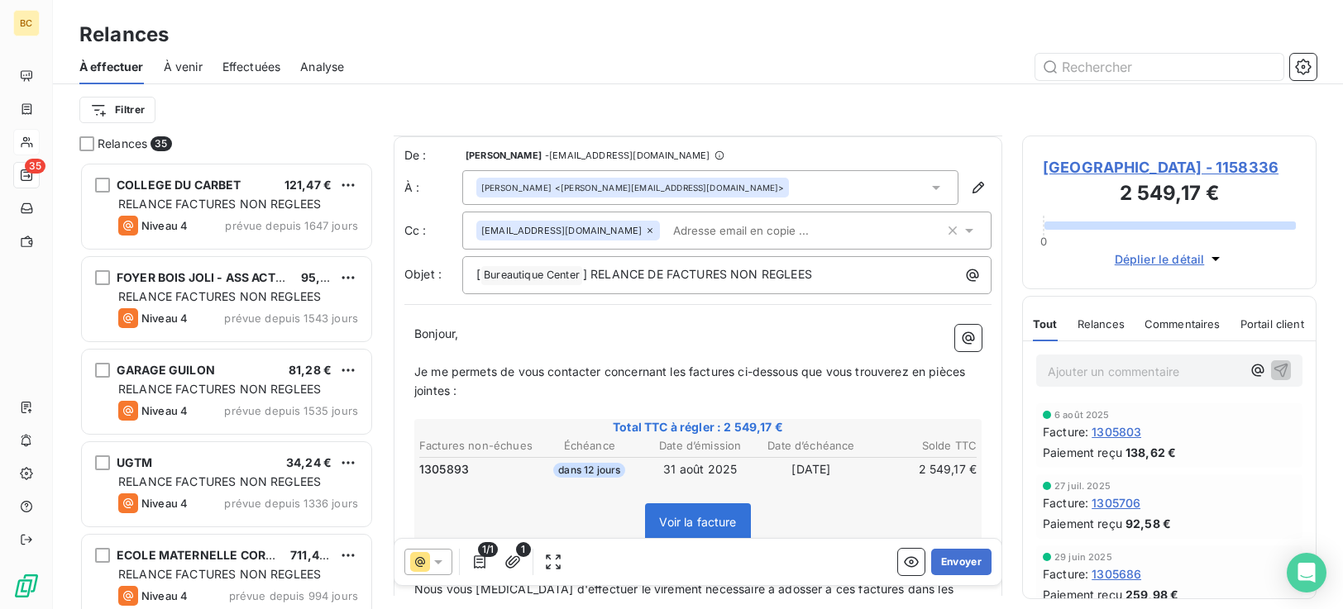
scroll to position [237, 0]
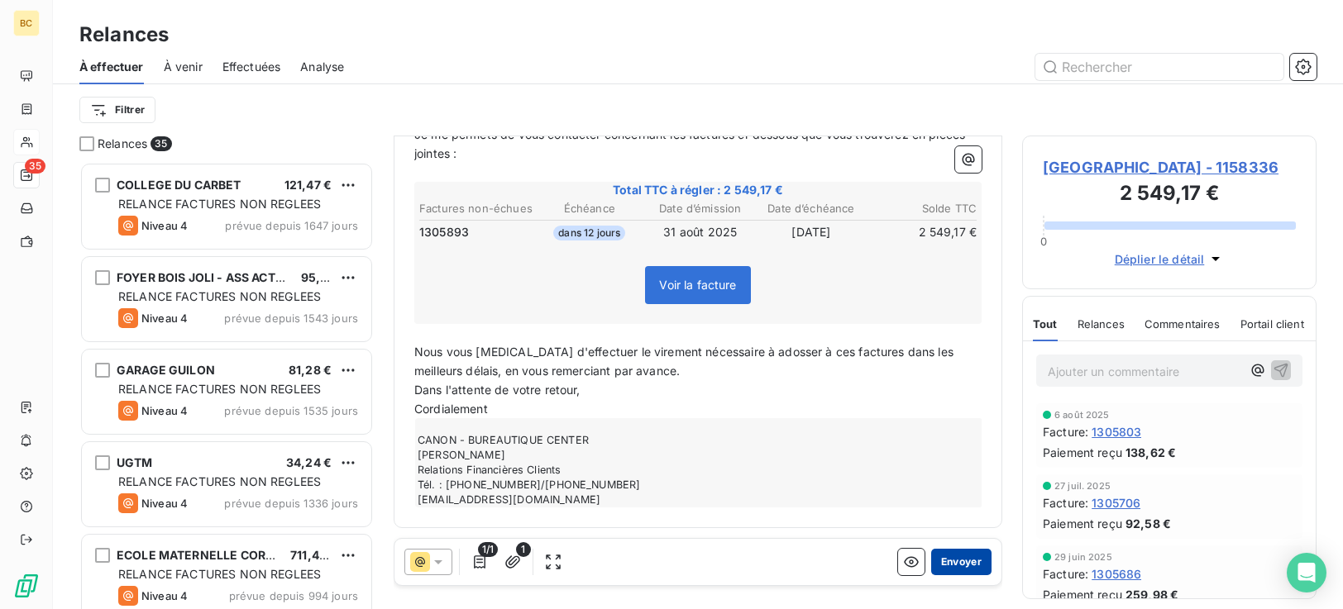
click at [954, 562] on button "Envoyer" at bounding box center [961, 562] width 60 height 26
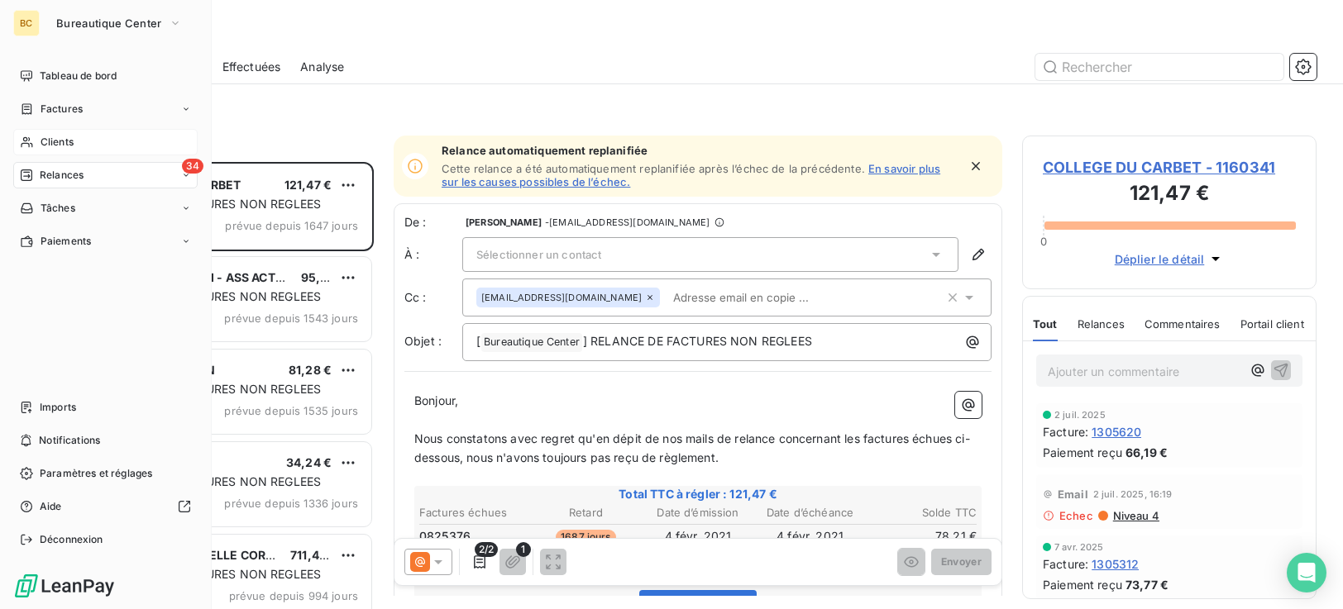
click at [63, 145] on span "Clients" at bounding box center [57, 142] width 33 height 15
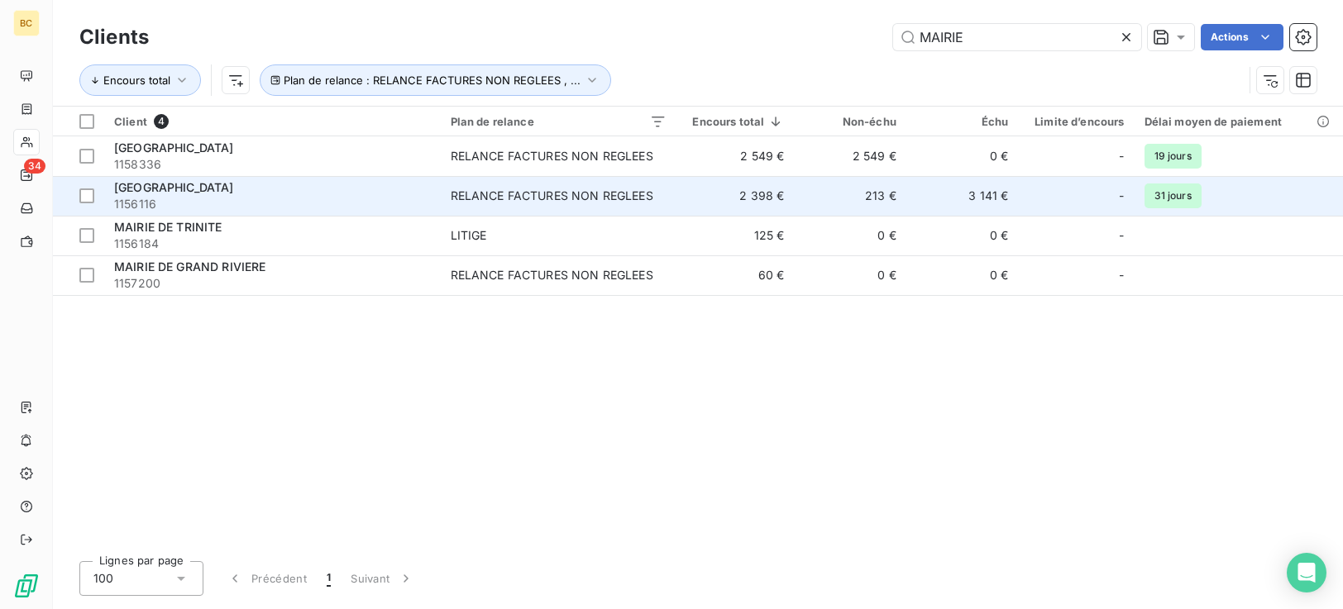
click at [294, 194] on div "[GEOGRAPHIC_DATA]" at bounding box center [272, 187] width 317 height 17
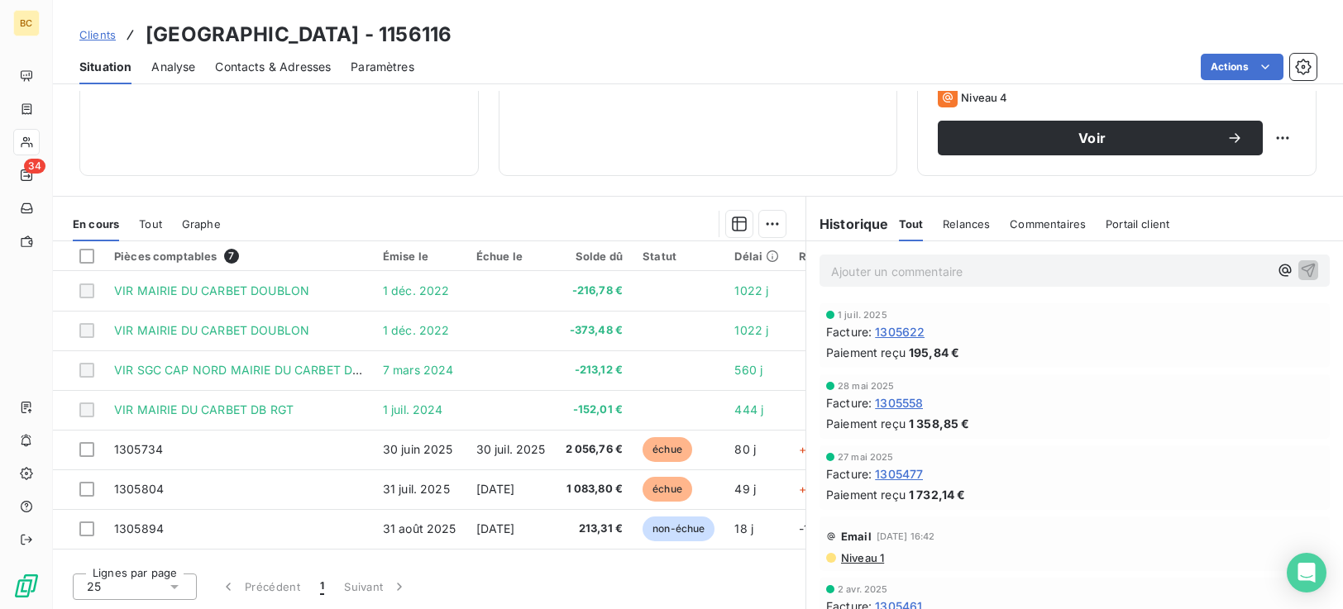
scroll to position [827, 0]
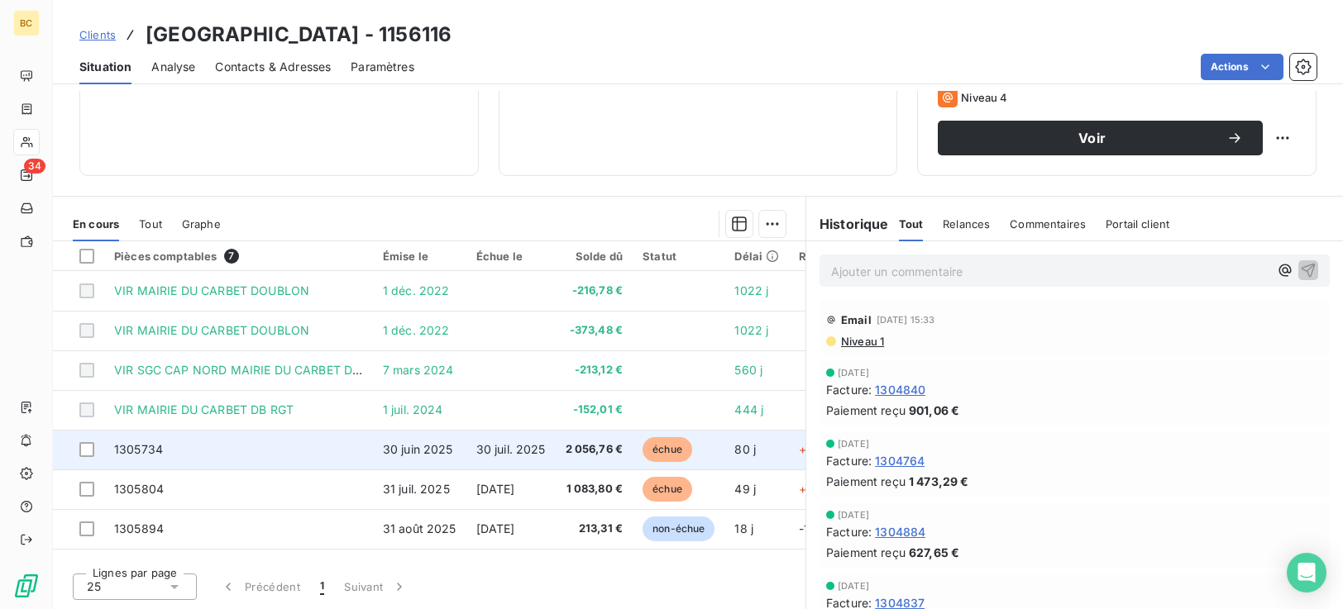
click at [669, 455] on span "échue" at bounding box center [668, 449] width 50 height 25
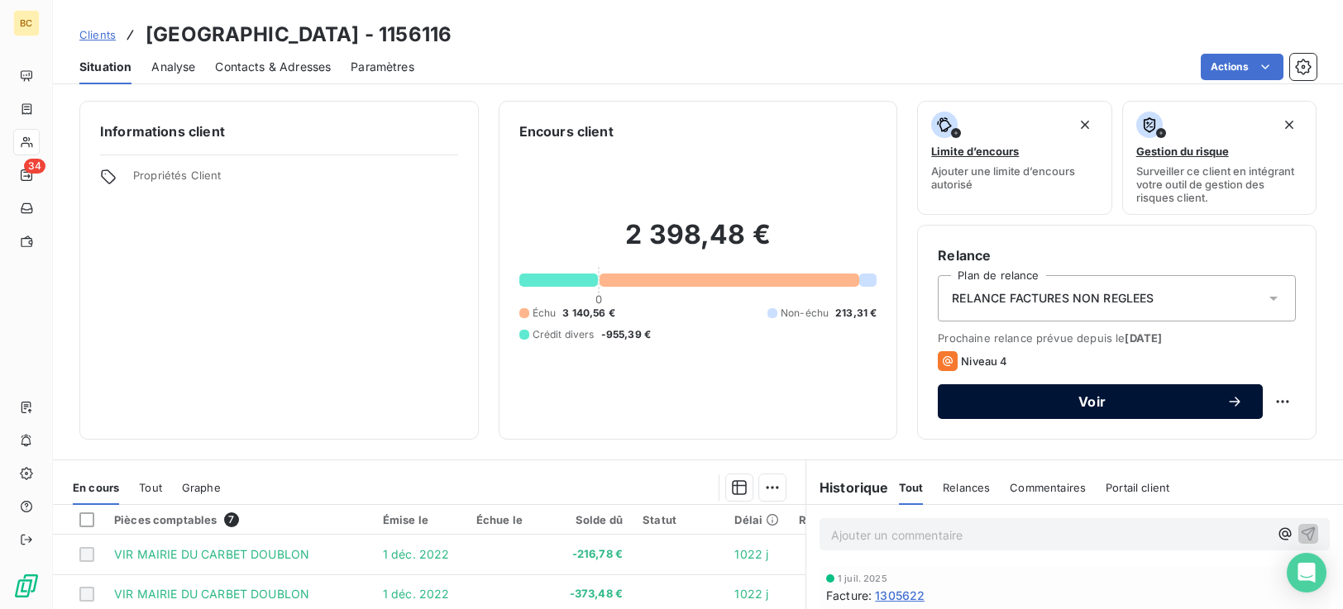
click at [987, 410] on button "Voir" at bounding box center [1100, 402] width 325 height 35
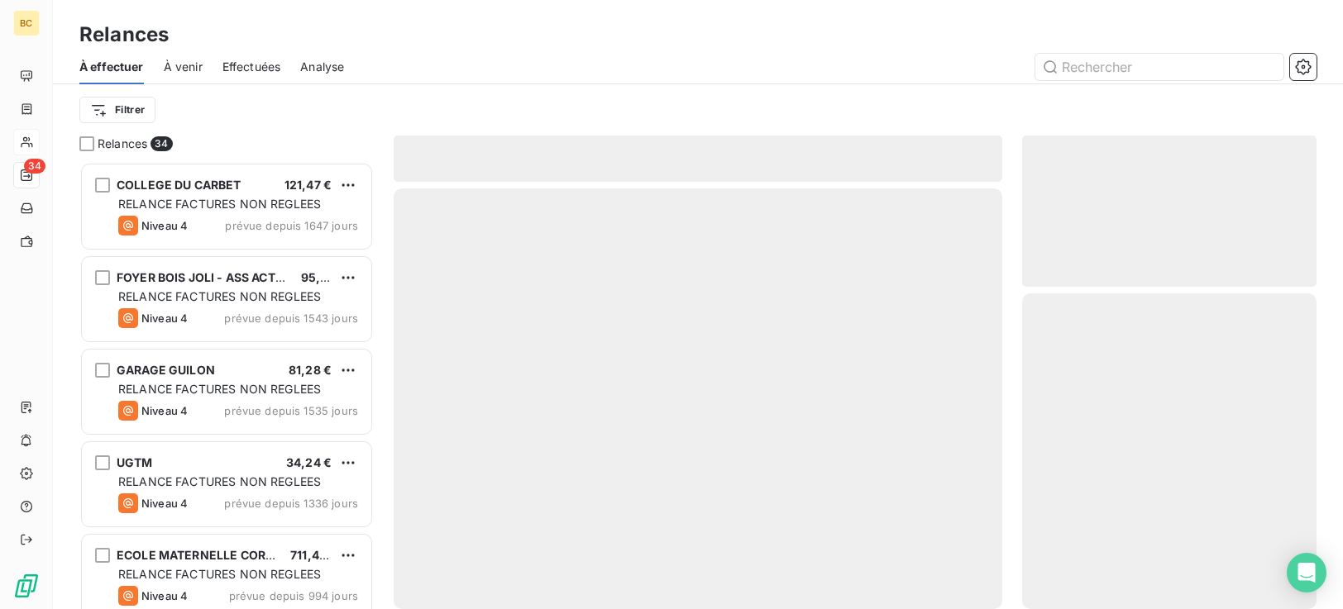
scroll to position [435, 282]
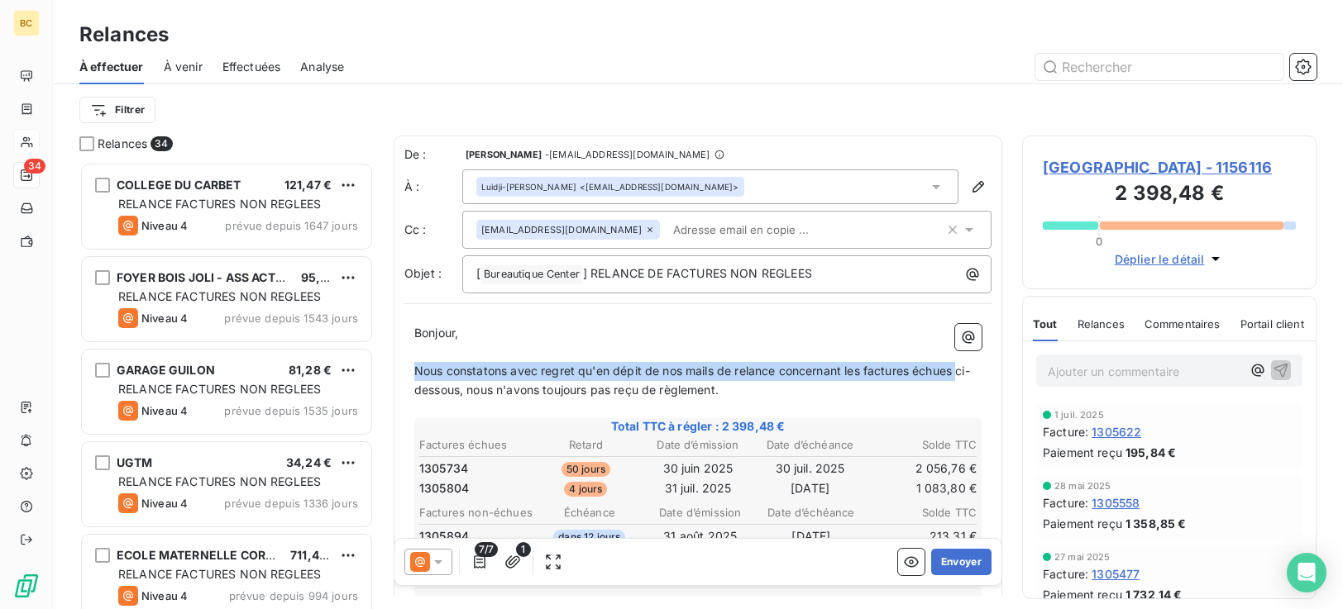
drag, startPoint x: 416, startPoint y: 369, endPoint x: 962, endPoint y: 375, distance: 545.9
click at [958, 375] on span "Nous constatons avec regret qu'en dépit de nos mails de relance concernant les …" at bounding box center [692, 380] width 556 height 33
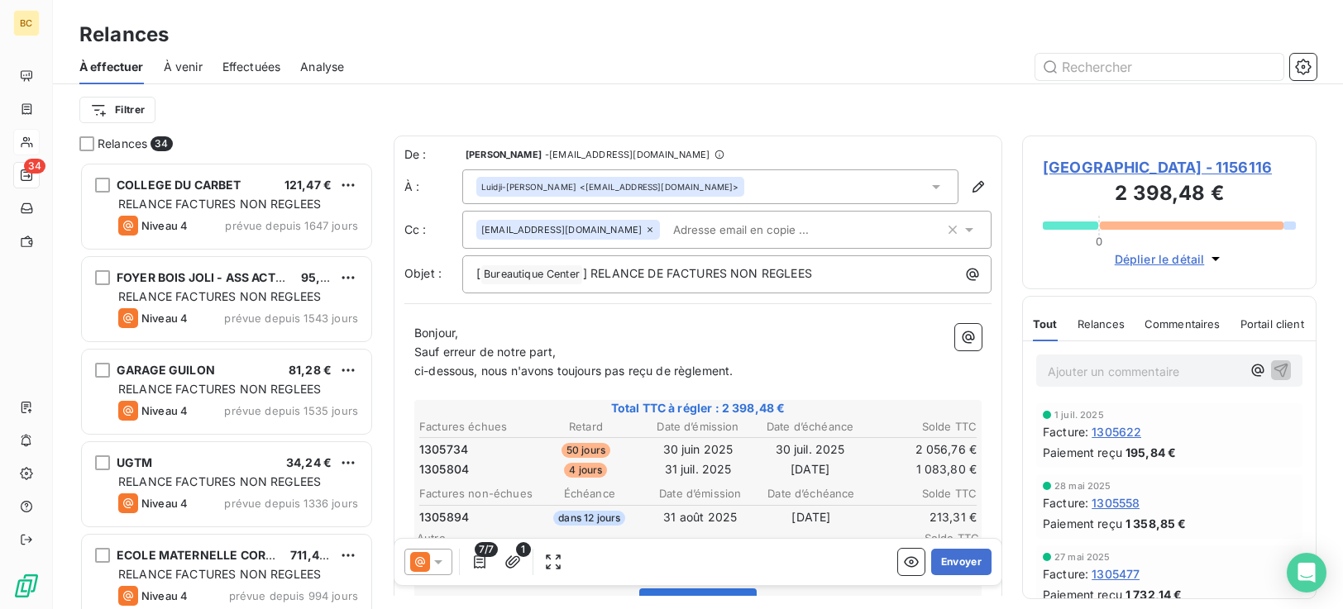
click at [476, 374] on span "ci-dessous, nous n'avons toujours pas reçu de règlement." at bounding box center [573, 371] width 318 height 14
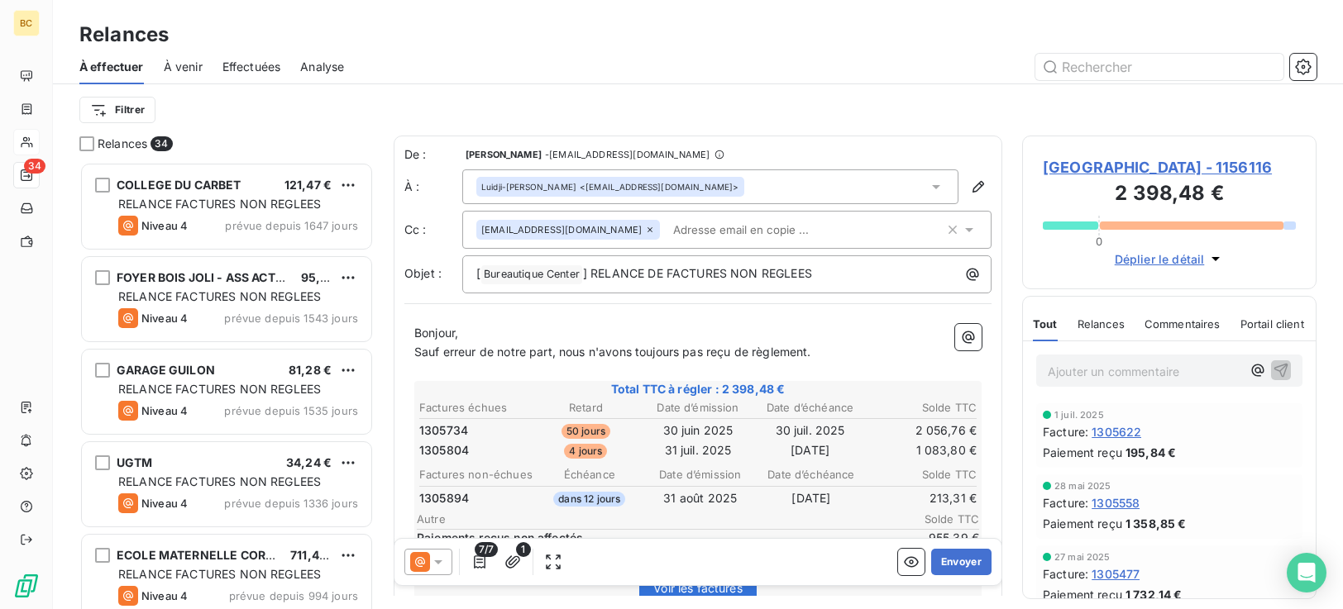
click at [753, 358] on span "Sauf erreur de notre part, nous n'avons toujours pas reçu de règlement." at bounding box center [612, 352] width 397 height 14
click at [806, 355] on span "Sauf erreur de notre part, nous n'avons toujours pas reçu le règlement." at bounding box center [610, 352] width 392 height 14
click at [882, 351] on span "Sauf erreur de notre part, nous n'avons toujours pas reçu le règlement des fact…" at bounding box center [648, 352] width 468 height 14
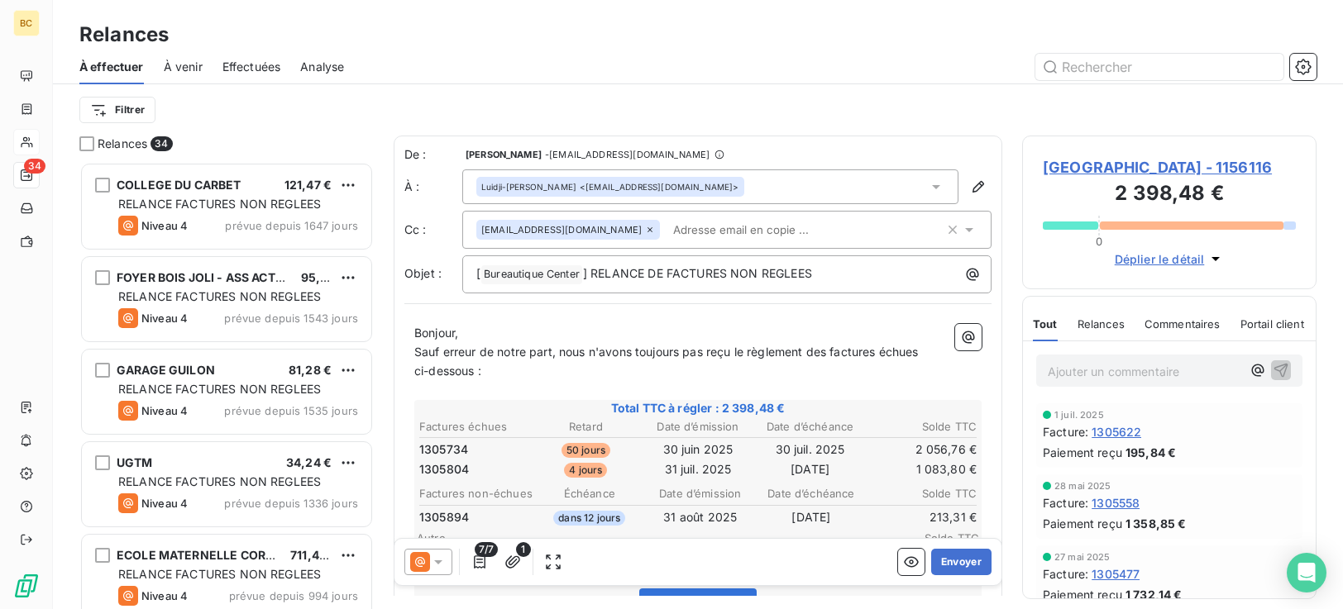
click at [457, 390] on p "﻿" at bounding box center [697, 390] width 567 height 19
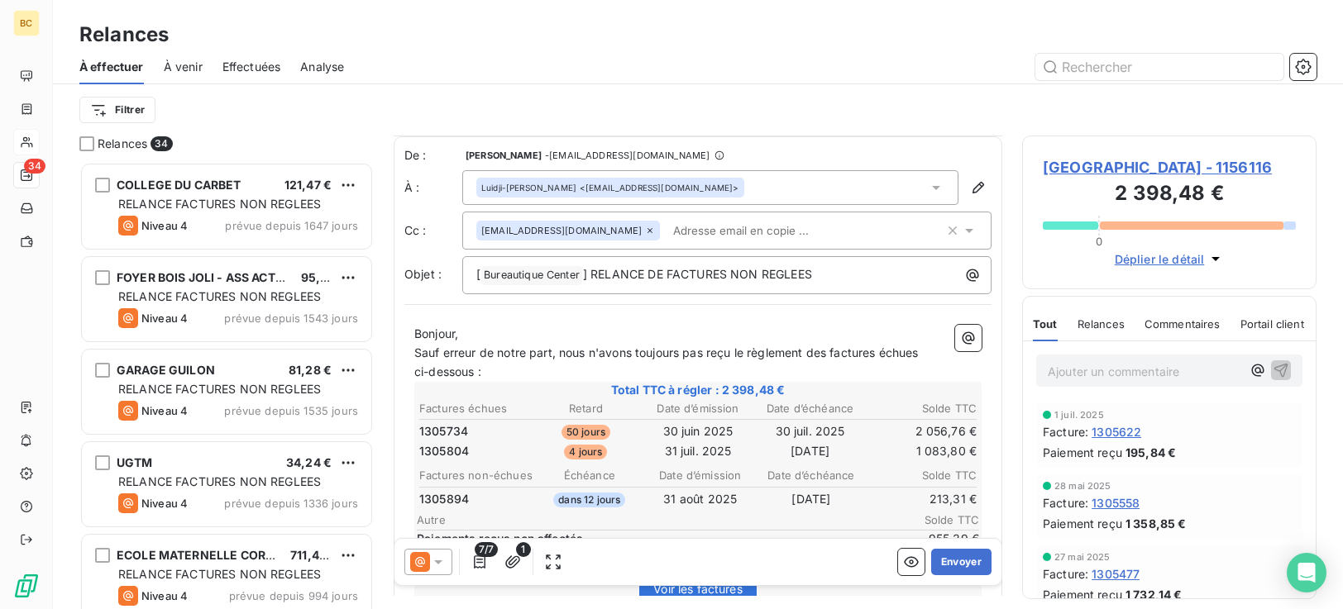
scroll to position [323, 0]
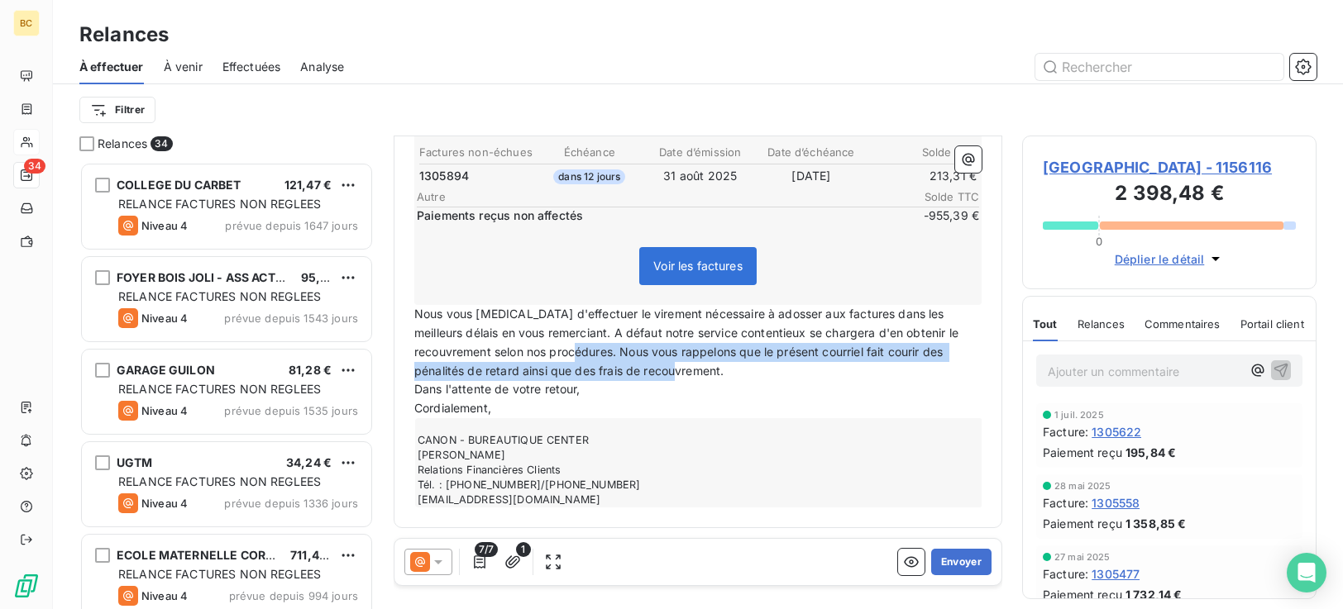
drag, startPoint x: 622, startPoint y: 353, endPoint x: 911, endPoint y: 378, distance: 290.5
click at [911, 378] on p "Nous vous [MEDICAL_DATA] d'effectuer le virement nécessaire à adosser aux factu…" at bounding box center [697, 343] width 567 height 76
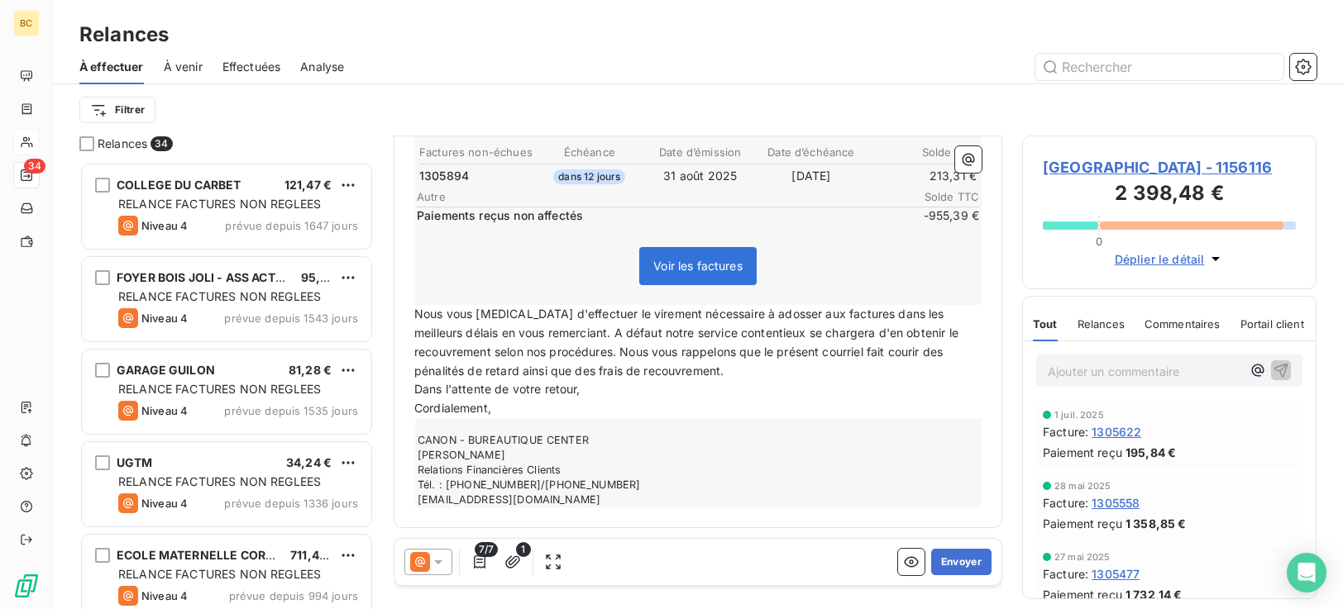
scroll to position [304, 0]
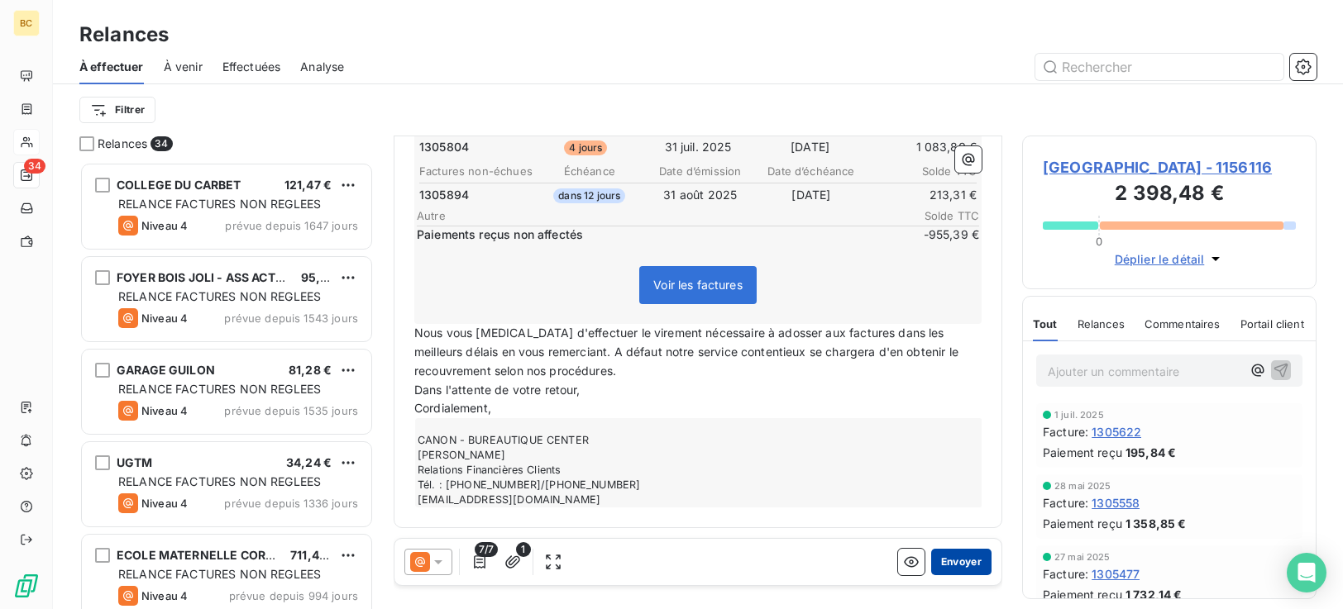
click at [947, 568] on button "Envoyer" at bounding box center [961, 562] width 60 height 26
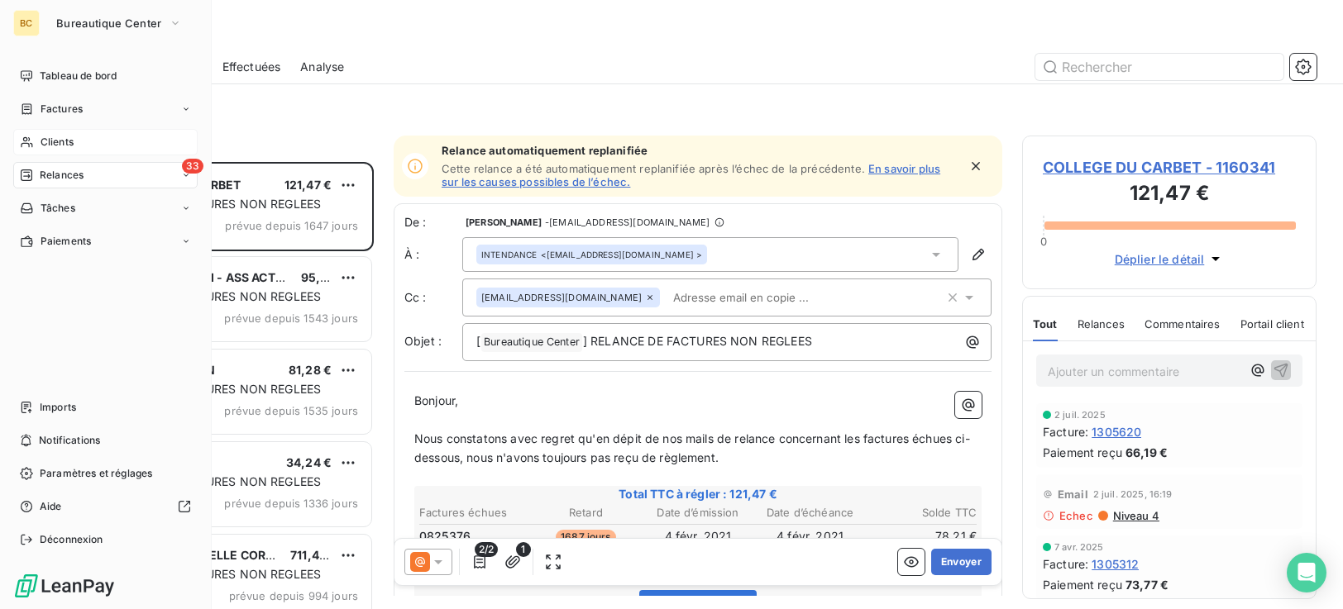
click at [55, 149] on span "Clients" at bounding box center [57, 142] width 33 height 15
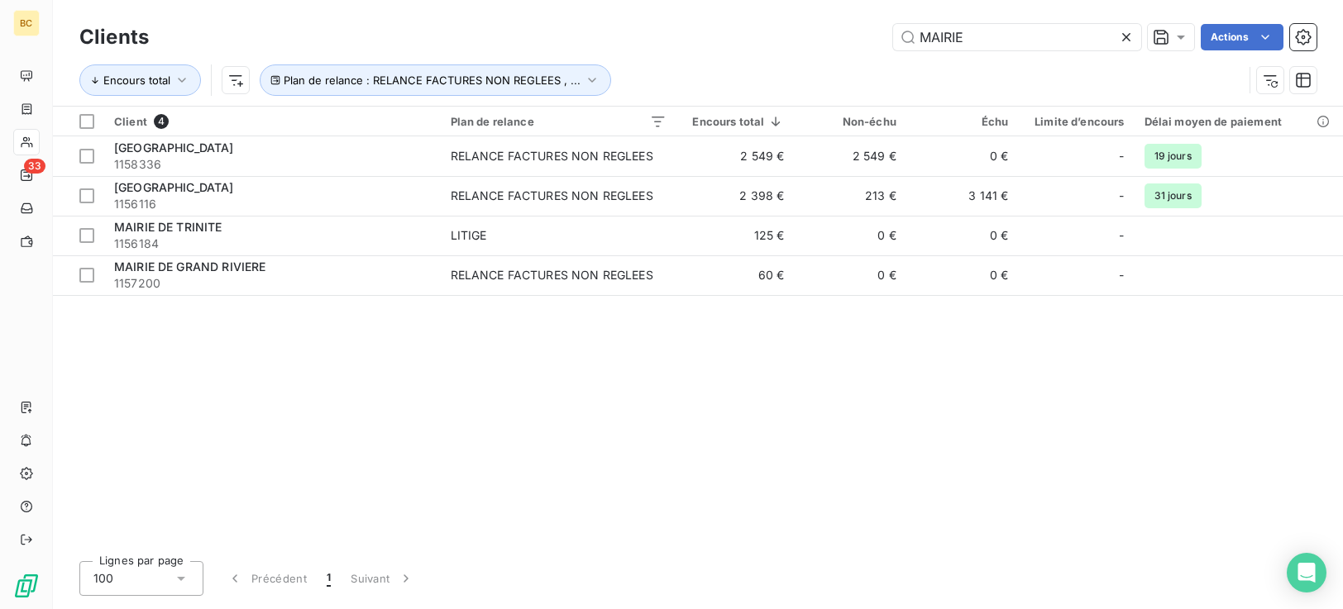
drag, startPoint x: 979, startPoint y: 42, endPoint x: 476, endPoint y: 38, distance: 503.7
click at [535, 43] on div "MAIRIE Actions" at bounding box center [743, 37] width 1148 height 26
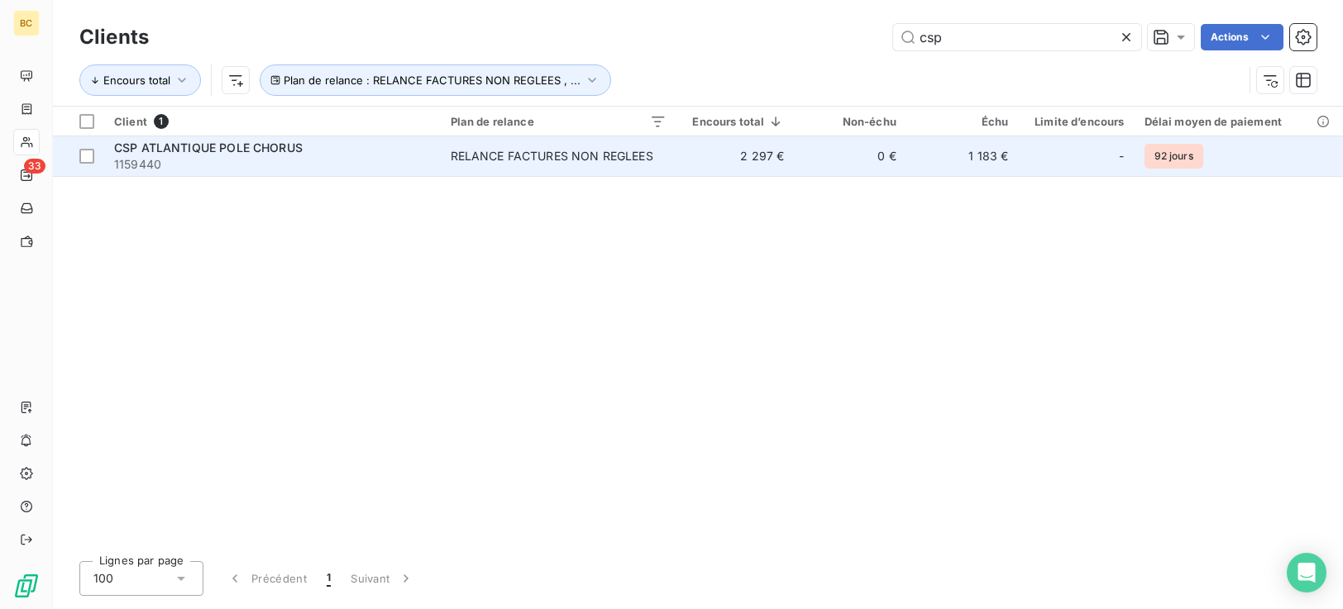
type input "csp"
click at [503, 148] on div "RELANCE FACTURES NON REGLEES" at bounding box center [552, 156] width 203 height 17
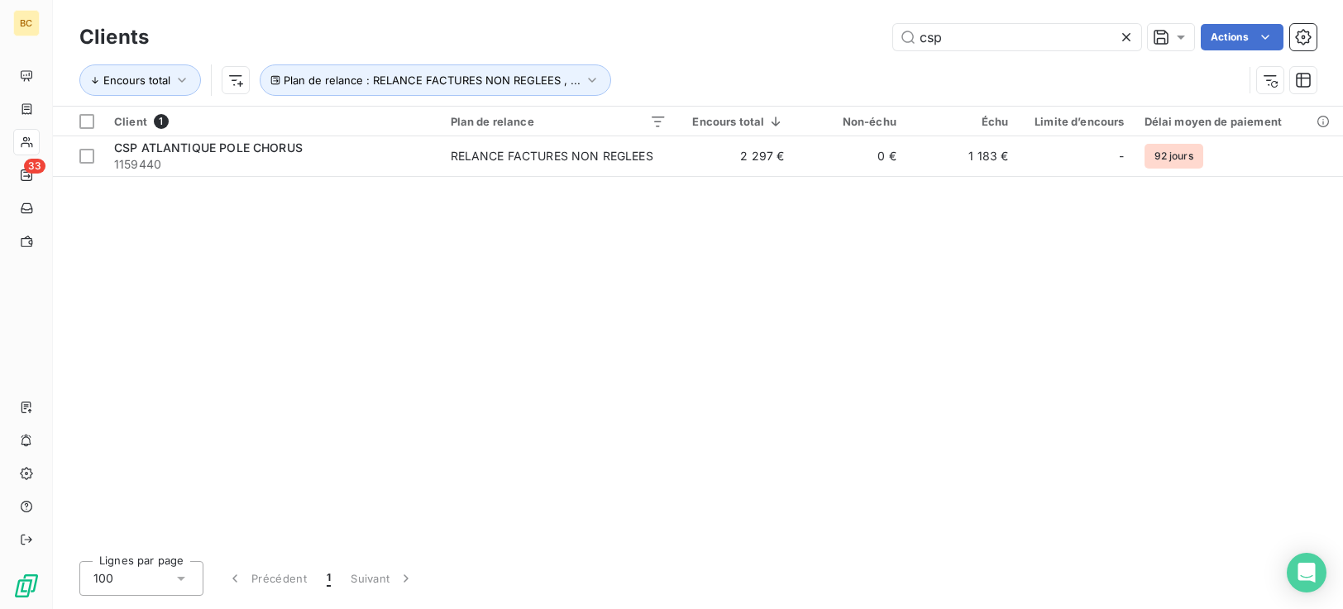
drag, startPoint x: 970, startPoint y: 42, endPoint x: 674, endPoint y: 41, distance: 296.1
click at [750, 42] on div "csp Actions" at bounding box center [743, 37] width 1148 height 26
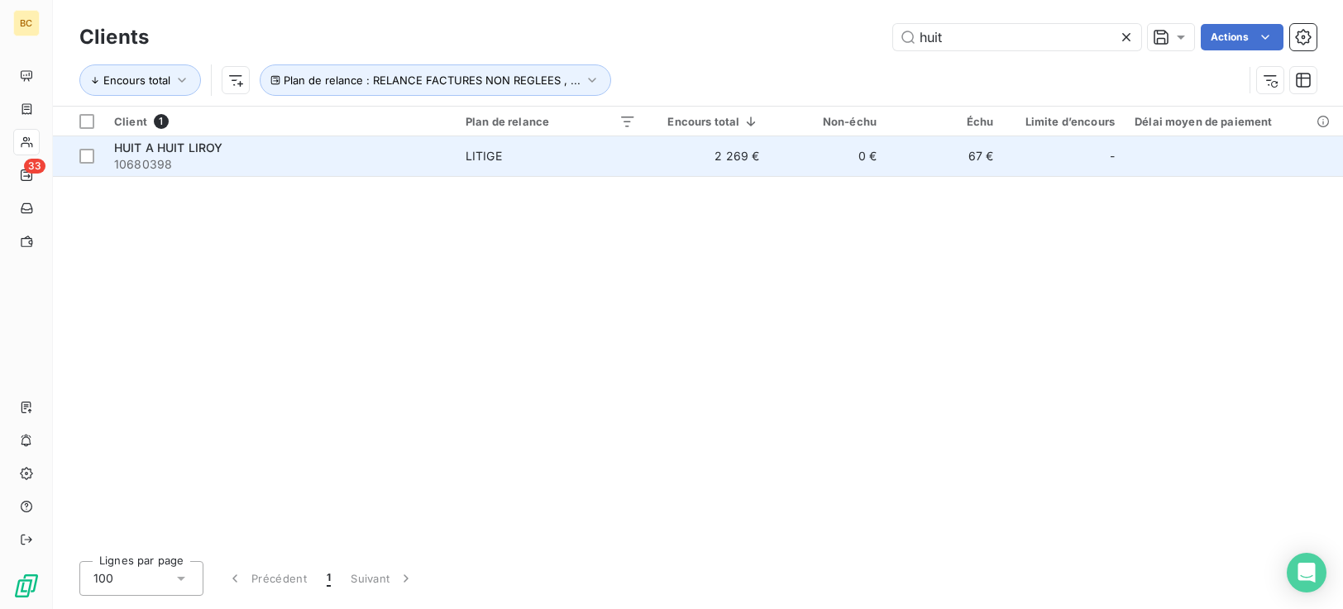
type input "huit"
click at [677, 157] on td "2 269 €" at bounding box center [707, 156] width 123 height 40
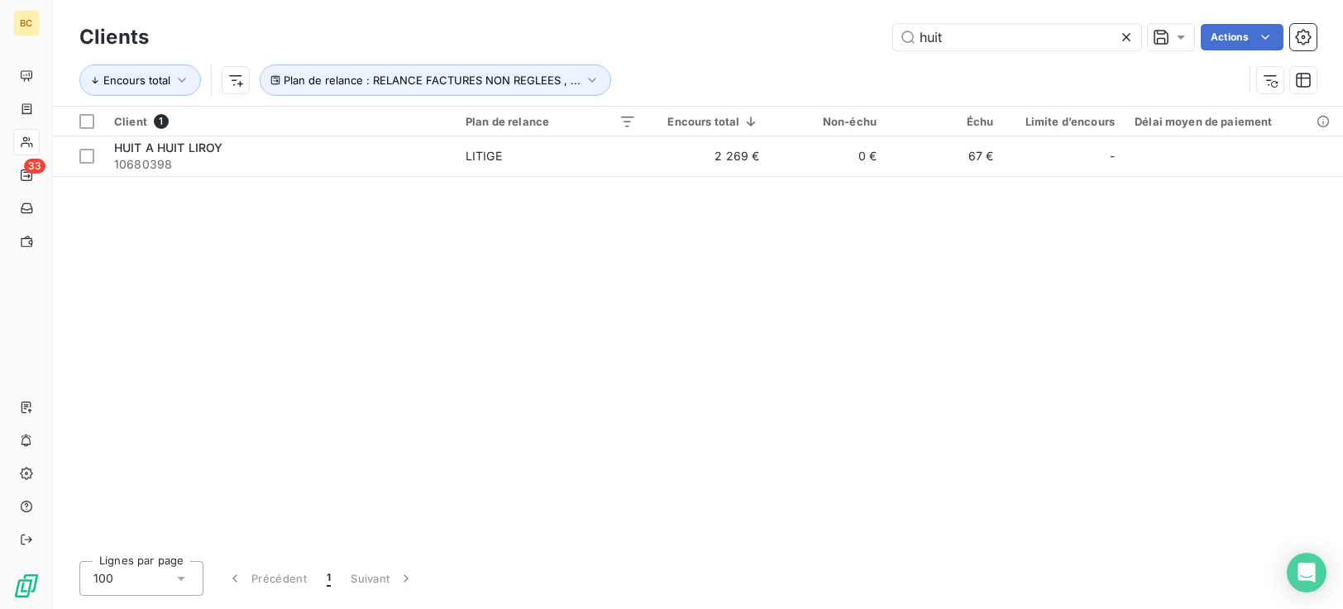
drag, startPoint x: 971, startPoint y: 43, endPoint x: 667, endPoint y: 69, distance: 304.7
click at [667, 69] on div "Clients huit Actions Encours total Plan de relance : RELANCE FACTURES NON REGLE…" at bounding box center [697, 63] width 1237 height 86
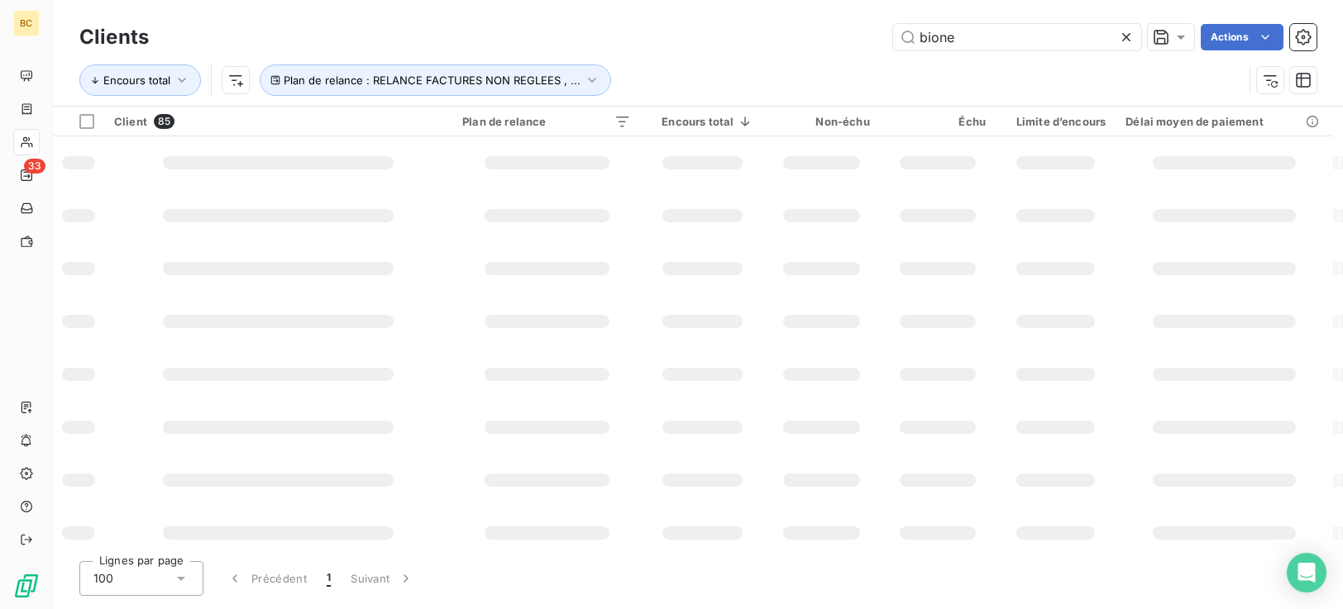
type input "bione"
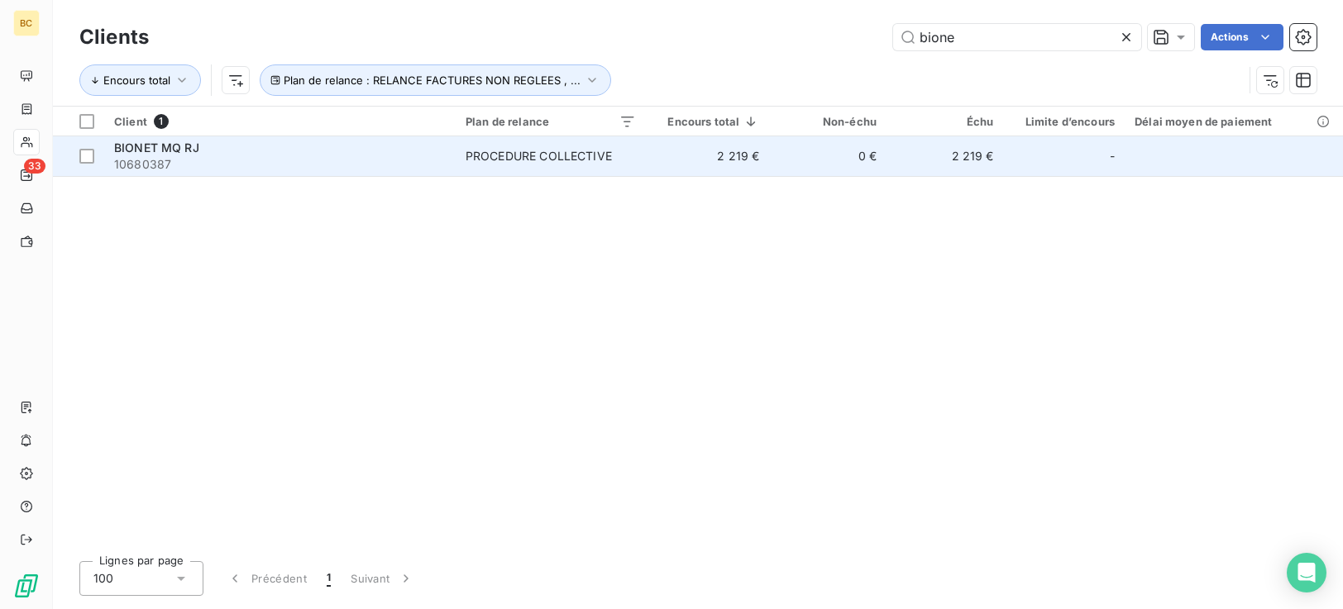
click at [428, 160] on span "10680387" at bounding box center [280, 164] width 332 height 17
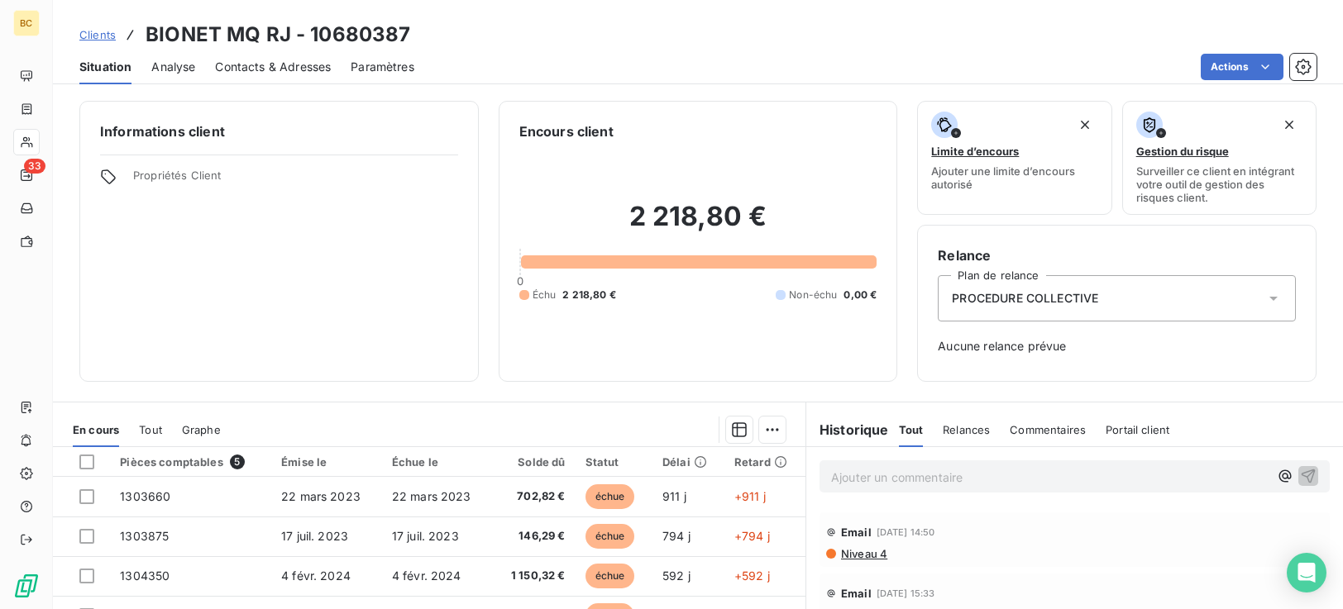
click at [1265, 302] on icon at bounding box center [1273, 298] width 17 height 17
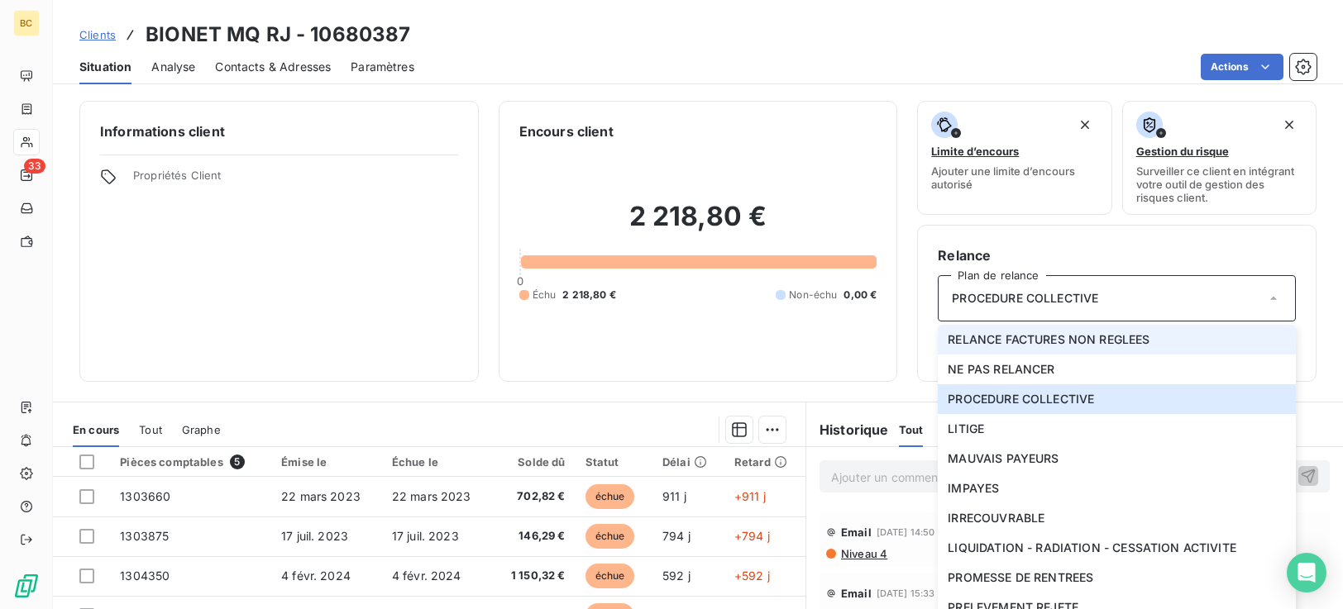
click at [994, 344] on span "RELANCE FACTURES NON REGLEES" at bounding box center [1049, 340] width 202 height 17
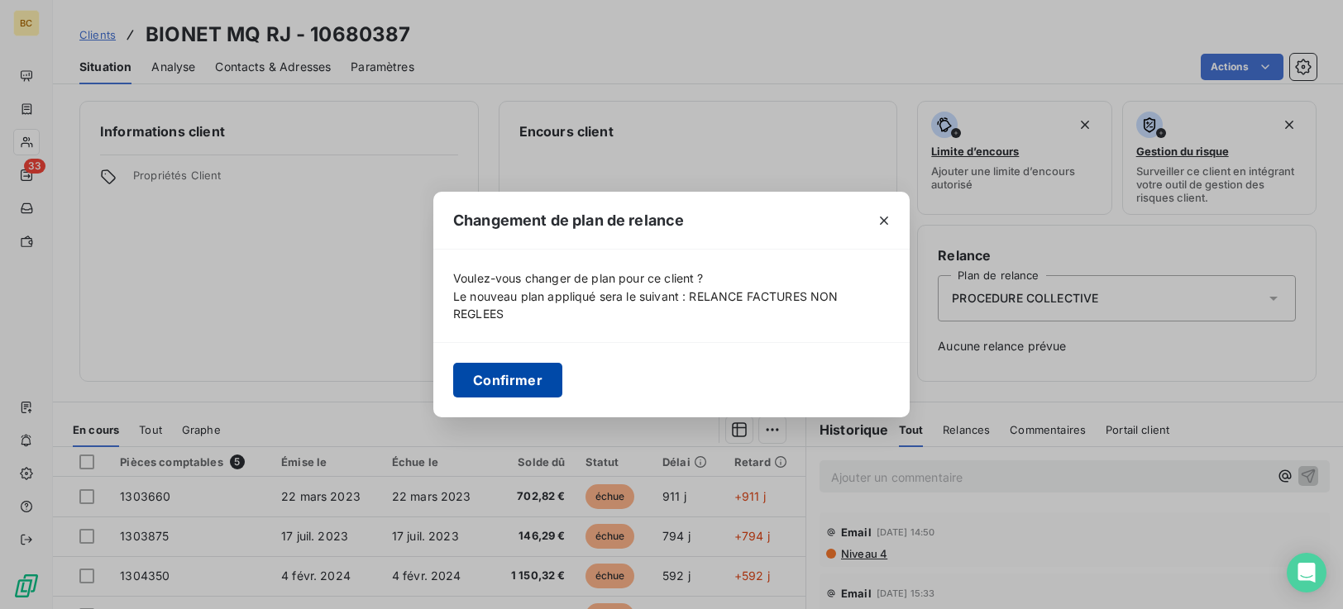
click at [513, 380] on button "Confirmer" at bounding box center [507, 380] width 109 height 35
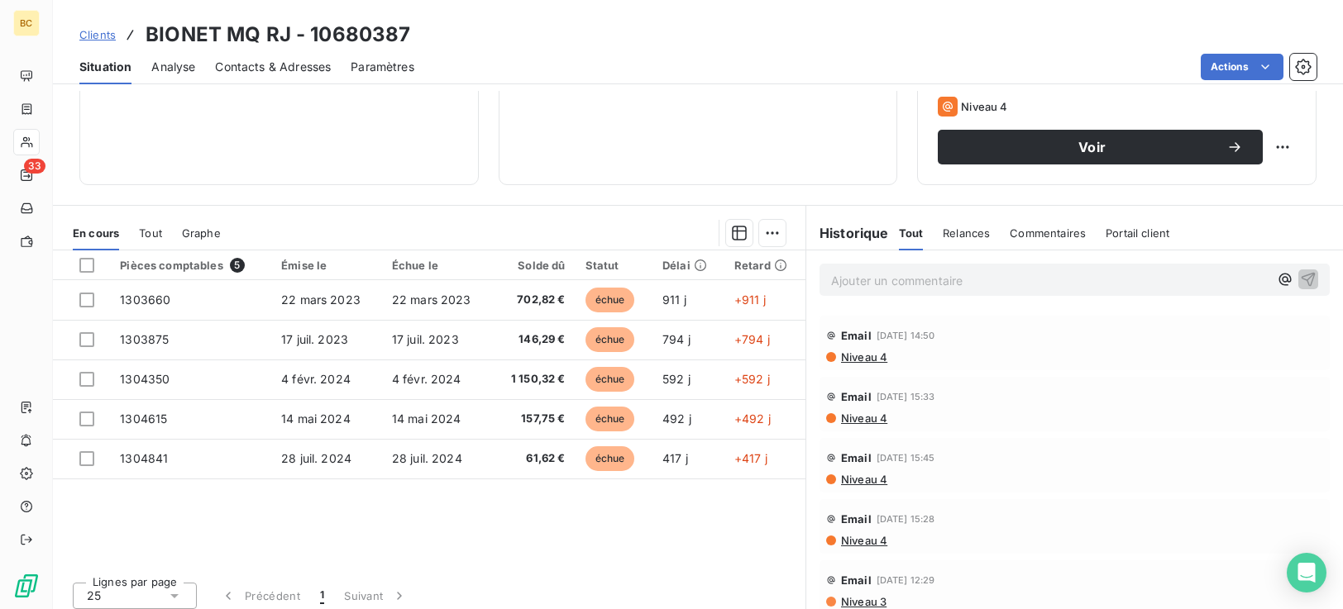
scroll to position [264, 0]
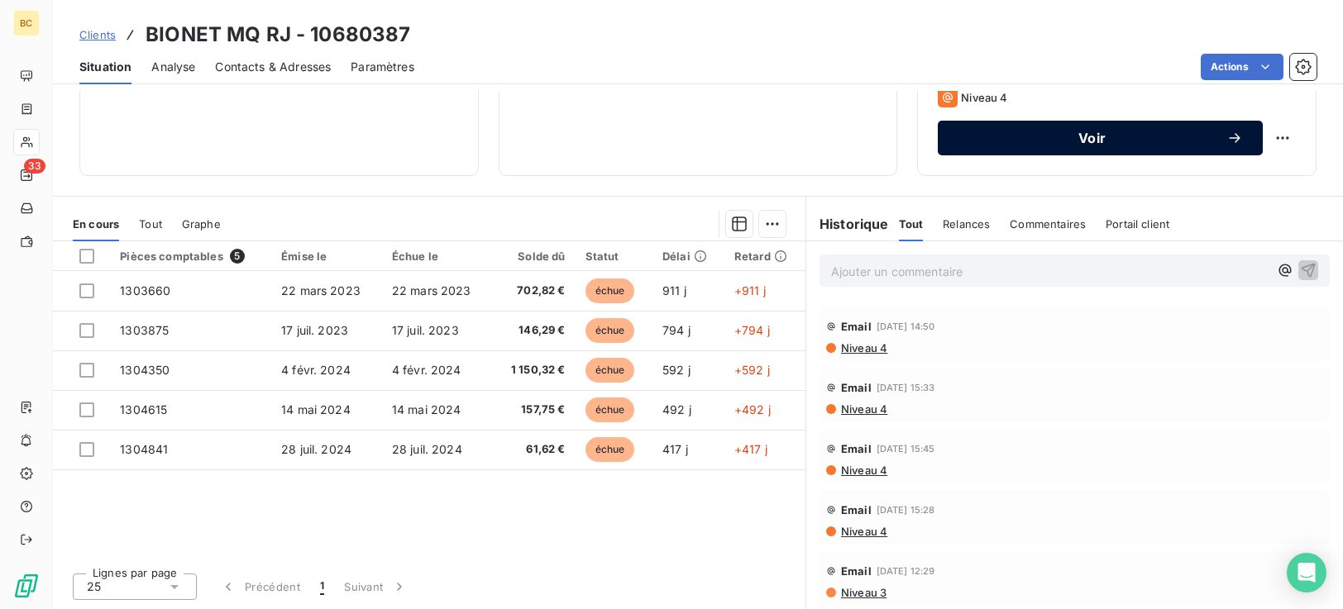
click at [1097, 141] on span "Voir" at bounding box center [1092, 137] width 269 height 13
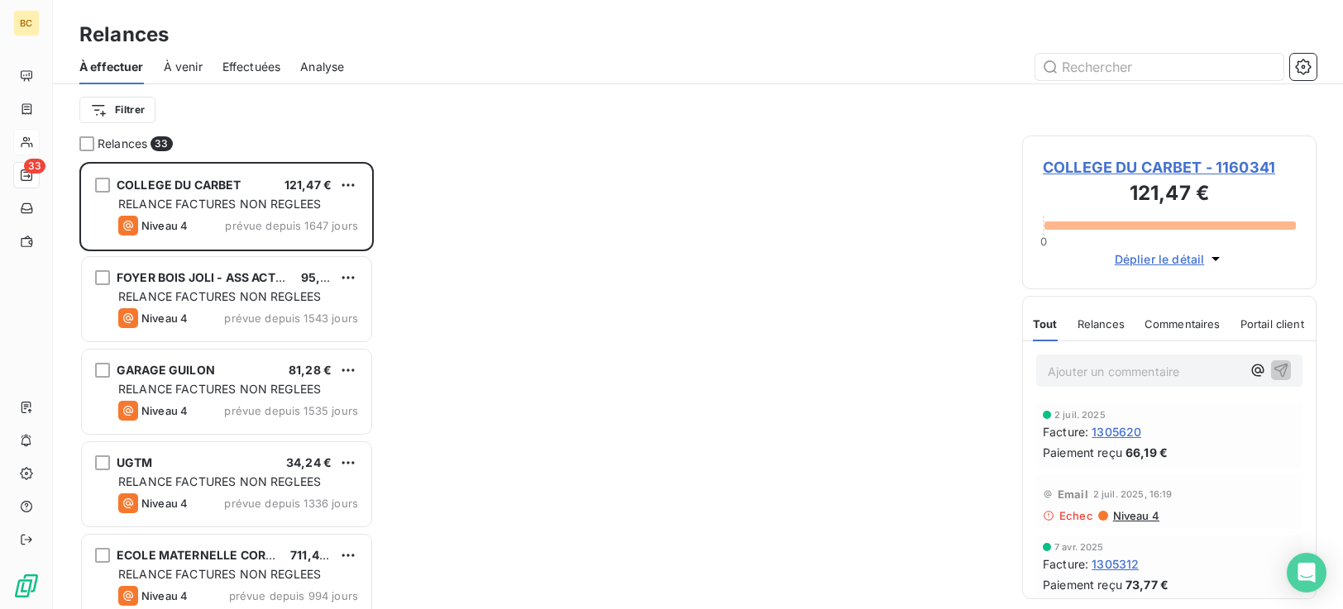
scroll to position [435, 282]
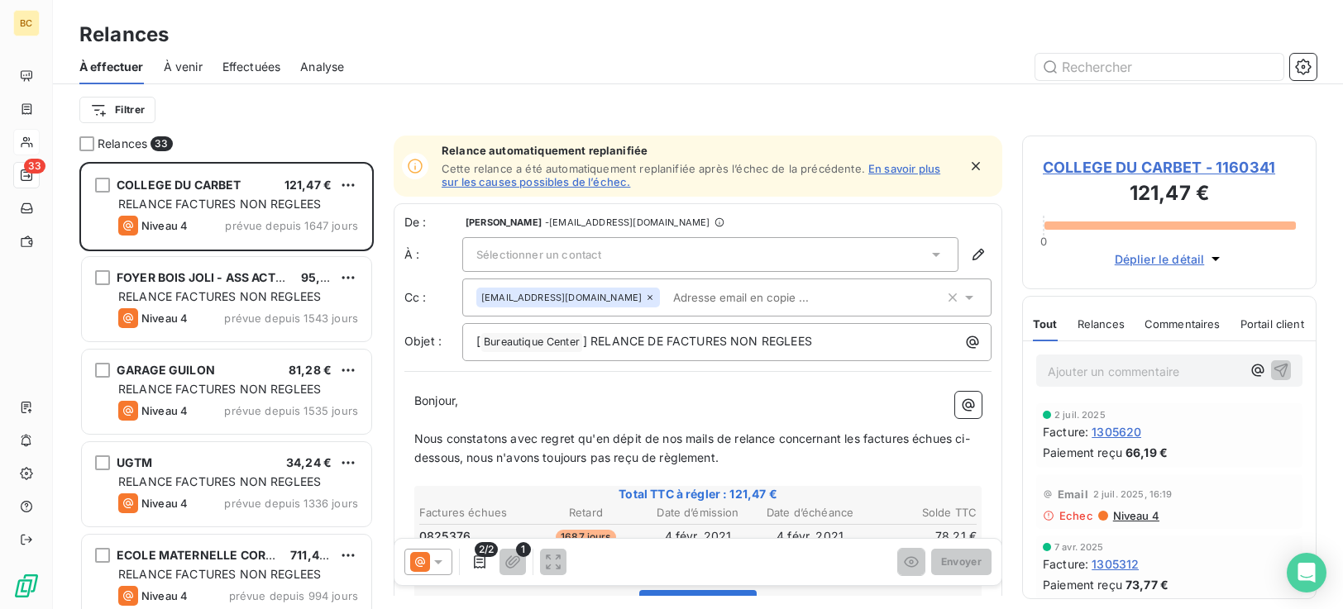
click at [553, 255] on span "Sélectionner un contact" at bounding box center [538, 254] width 125 height 13
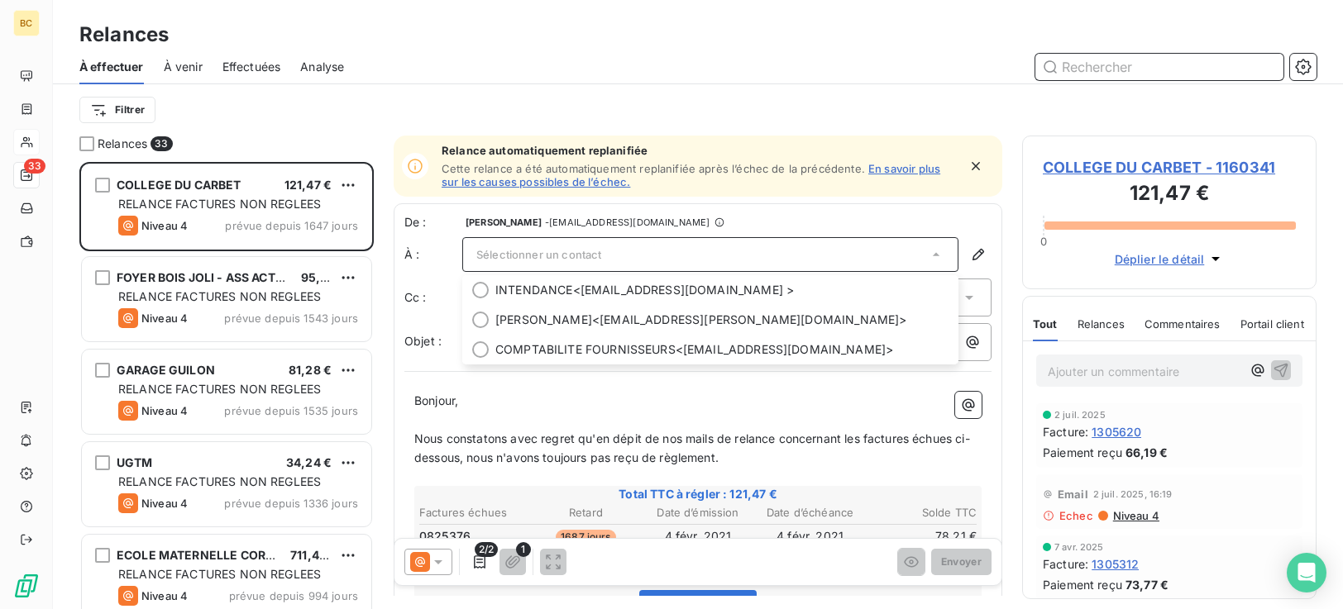
click at [1083, 57] on input "text" at bounding box center [1159, 67] width 248 height 26
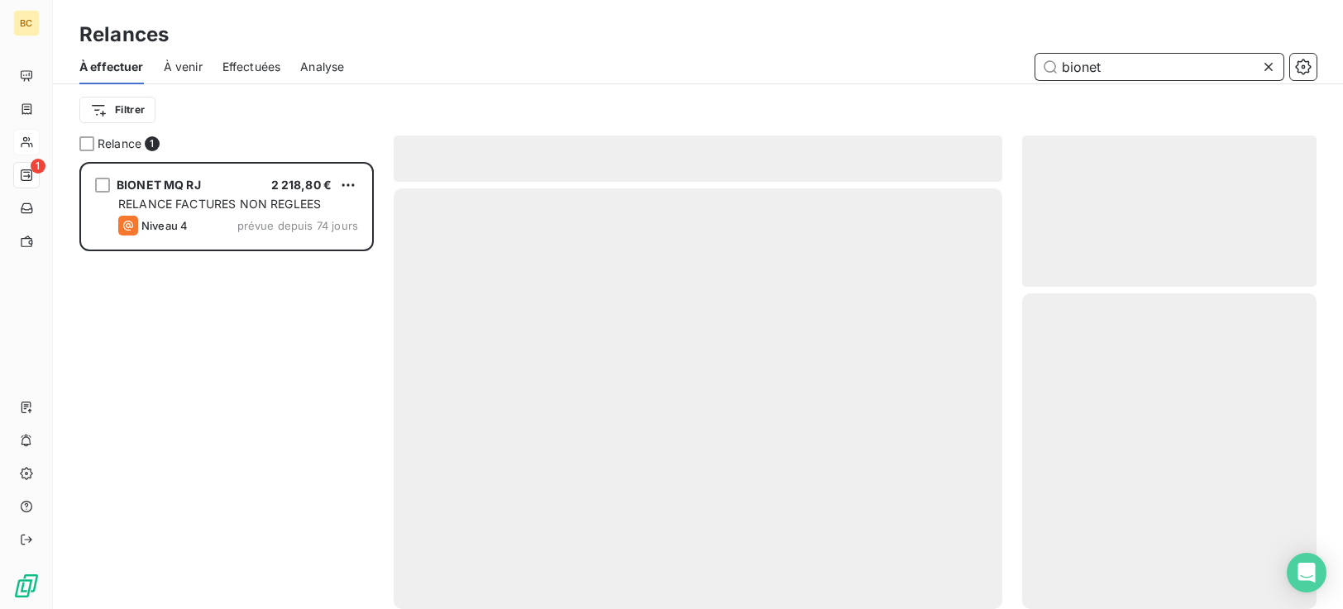
scroll to position [435, 282]
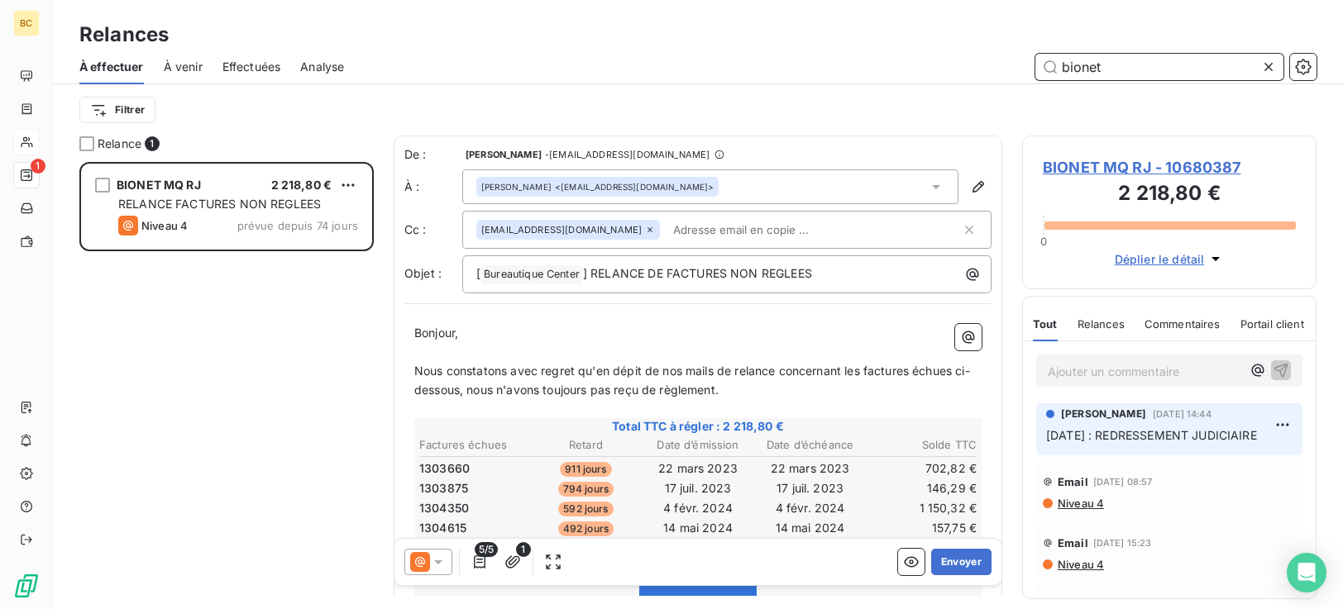
type input "bionet"
drag, startPoint x: 646, startPoint y: 232, endPoint x: 627, endPoint y: 235, distance: 19.3
click at [667, 232] on input "text" at bounding box center [762, 230] width 191 height 25
click at [667, 229] on input "text" at bounding box center [814, 230] width 294 height 25
click at [547, 347] on p "﻿" at bounding box center [697, 352] width 567 height 19
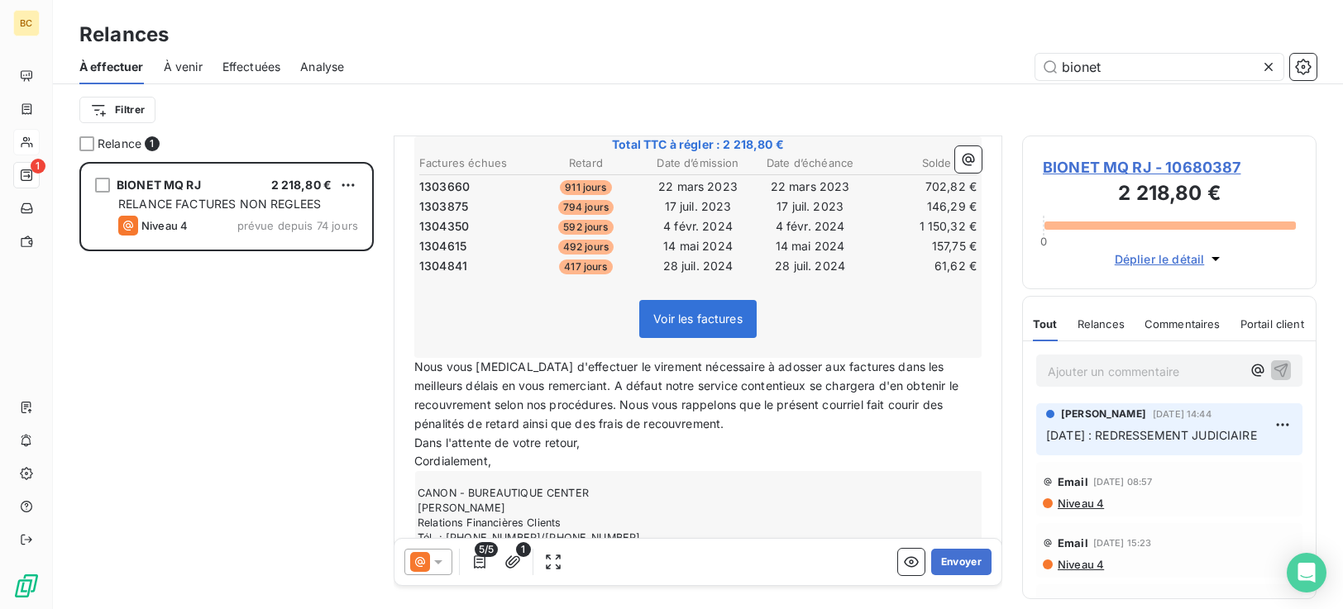
scroll to position [336, 0]
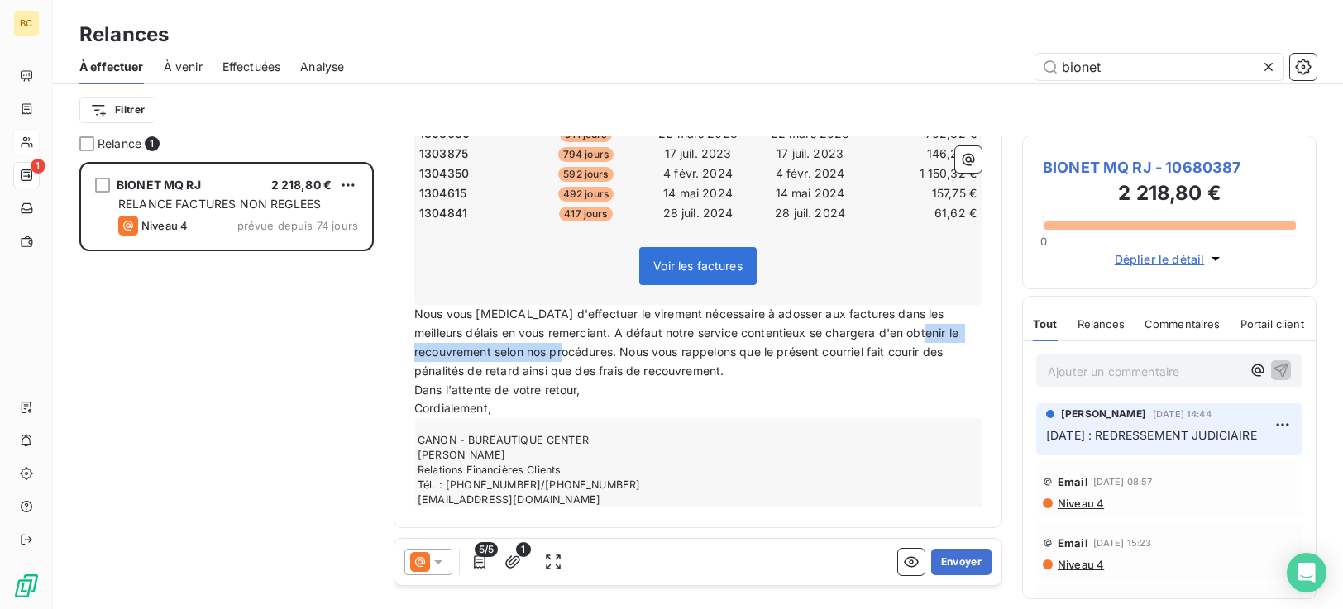
drag, startPoint x: 618, startPoint y: 351, endPoint x: 404, endPoint y: 356, distance: 213.4
click at [404, 356] on div "Bonjour, ﻿ Nous constatons avec regret qu'en dépit de nos mails de relance conc…" at bounding box center [697, 248] width 587 height 538
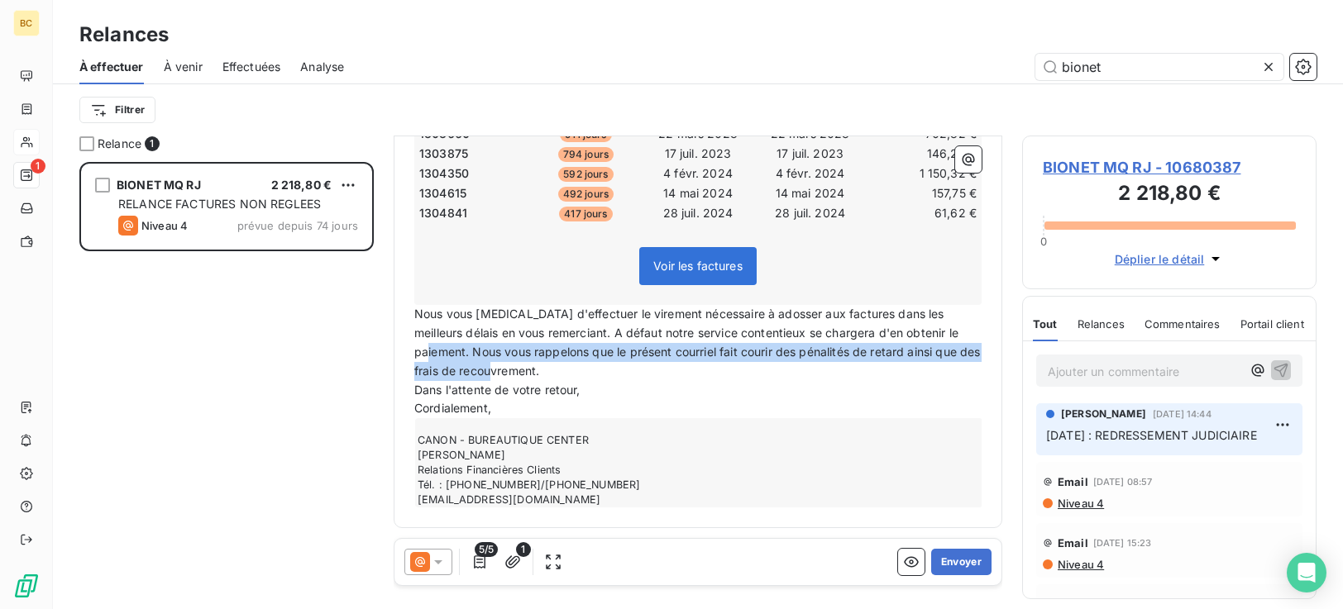
drag, startPoint x: 476, startPoint y: 347, endPoint x: 837, endPoint y: 366, distance: 361.1
click at [837, 366] on p "Nous vous [MEDICAL_DATA] d'effectuer le virement nécessaire à adosser aux factu…" at bounding box center [697, 343] width 567 height 76
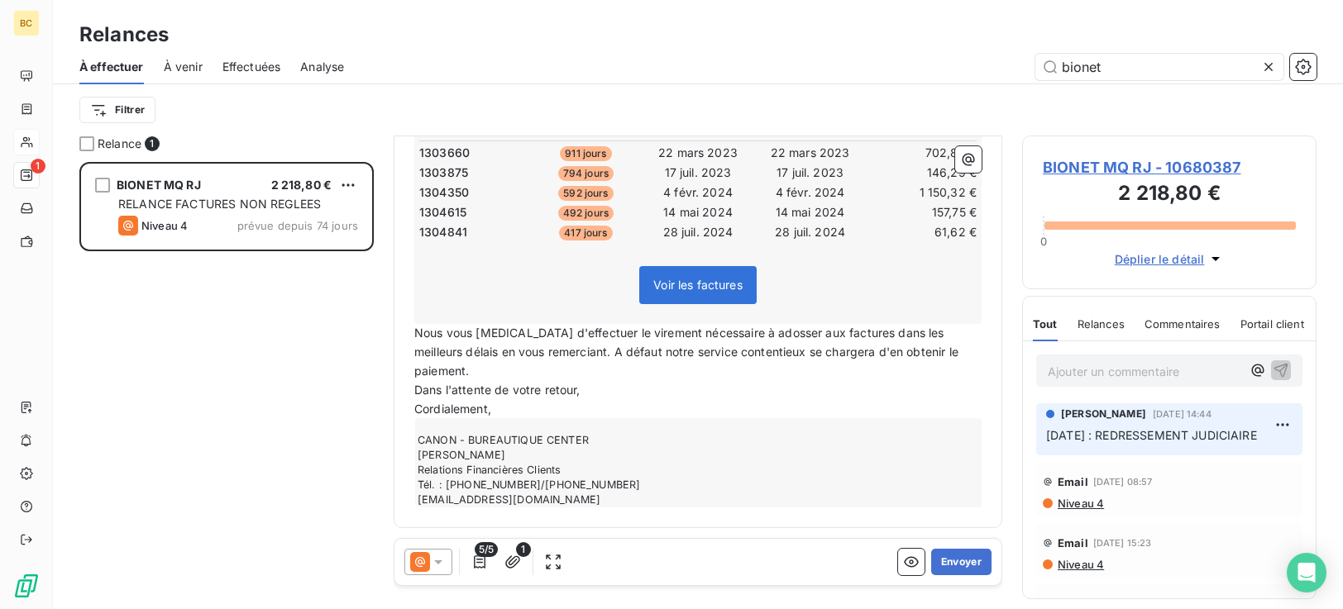
scroll to position [317, 0]
click at [480, 372] on span "Nous vous [MEDICAL_DATA] d'effectuer le virement nécessaire à adosser aux factu…" at bounding box center [687, 352] width 547 height 52
click at [563, 374] on p "Nous vous [MEDICAL_DATA] d'effectuer le virement nécessaire à adosser aux factu…" at bounding box center [697, 352] width 567 height 57
click at [634, 375] on p "Nous vous [MEDICAL_DATA] d'effectuer le virement nécessaire à adosser aux factu…" at bounding box center [697, 352] width 567 height 57
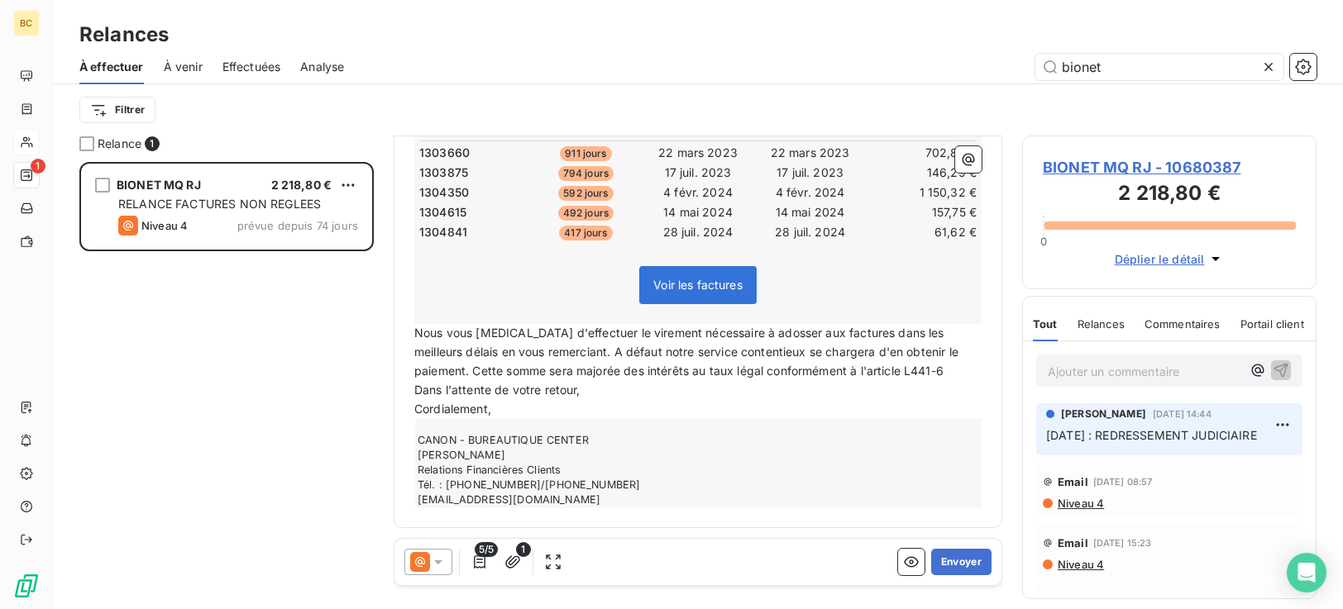
scroll to position [336, 0]
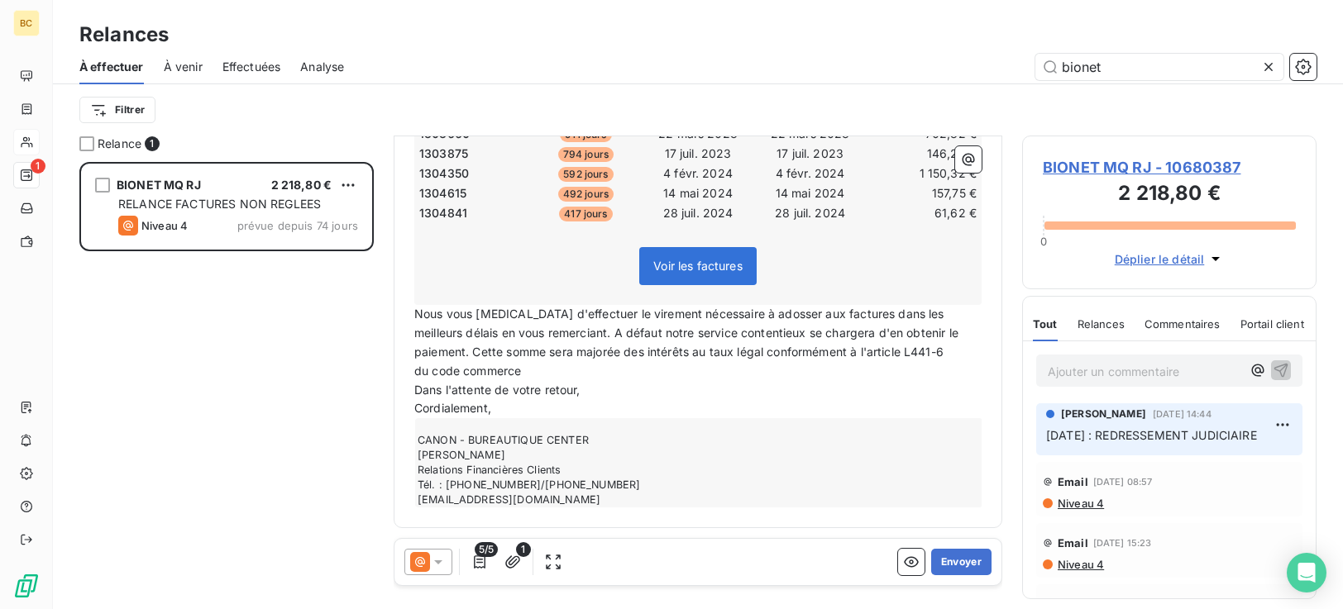
click at [437, 366] on span "du code commerce" at bounding box center [467, 371] width 107 height 14
click at [471, 378] on p "du Code commerce" at bounding box center [697, 371] width 567 height 19
click at [591, 393] on p "Dans l'attente de votre retour," at bounding box center [697, 390] width 567 height 19
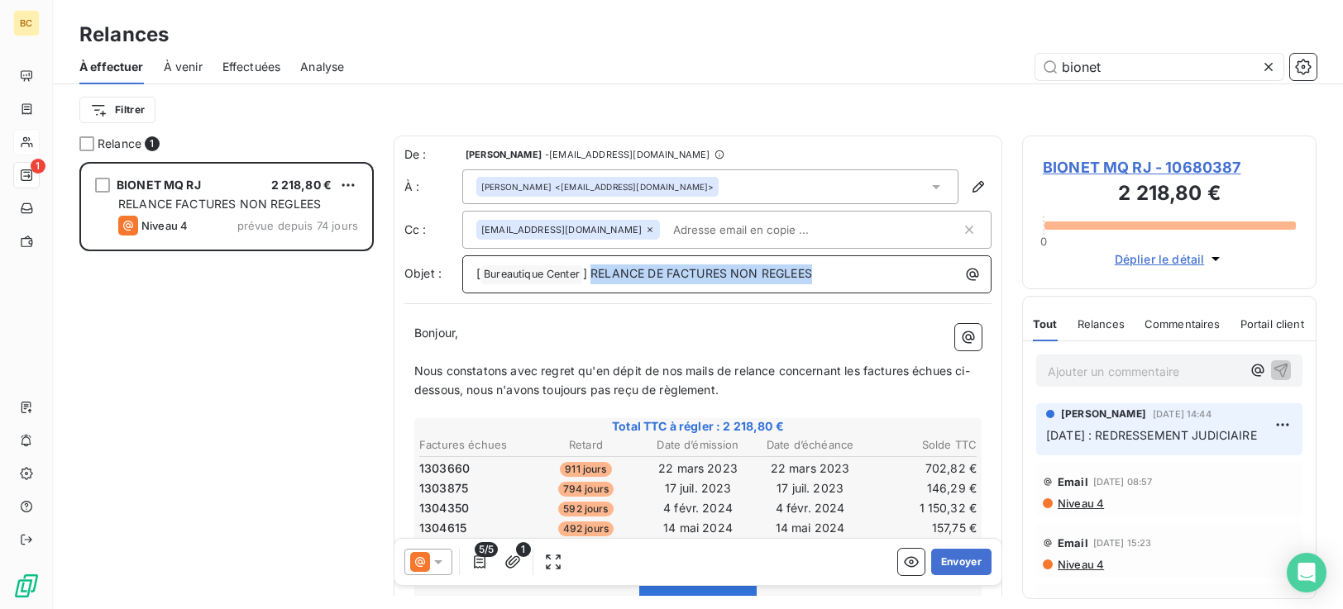
drag, startPoint x: 821, startPoint y: 270, endPoint x: 594, endPoint y: 272, distance: 227.4
click at [594, 272] on p "[ Bureautique Center ﻿ ] RELANCE DE FACTURES NON REGLEES" at bounding box center [730, 275] width 509 height 20
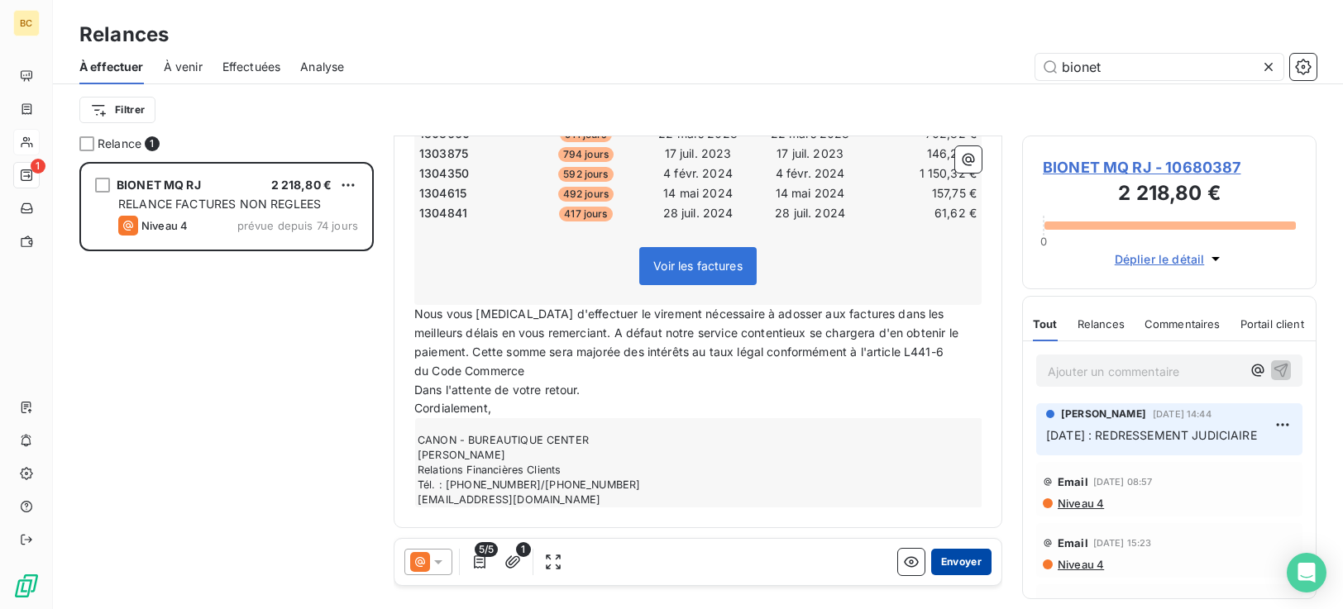
click at [946, 564] on button "Envoyer" at bounding box center [961, 562] width 60 height 26
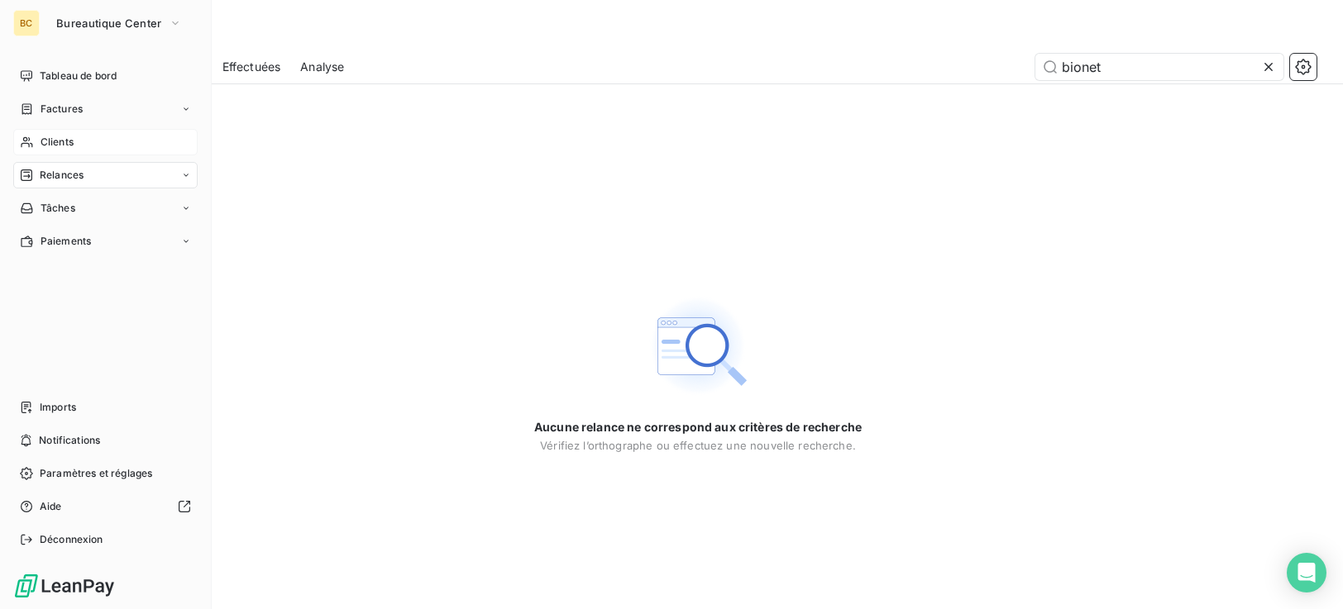
click at [47, 143] on span "Clients" at bounding box center [57, 142] width 33 height 15
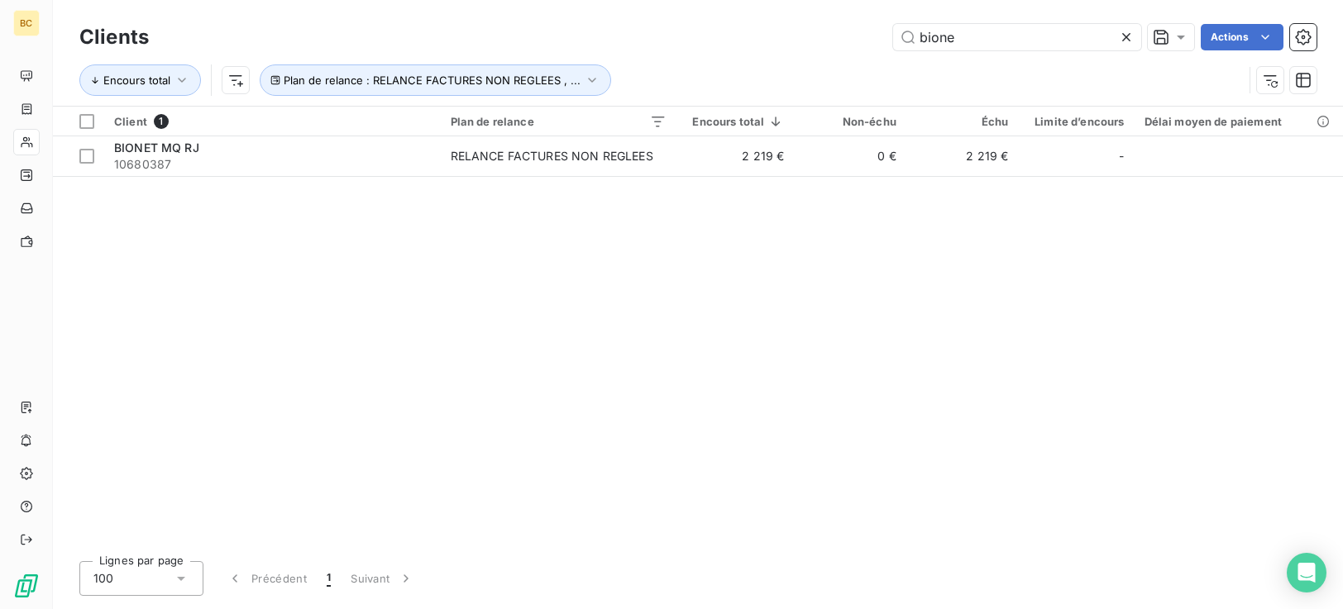
drag, startPoint x: 978, startPoint y: 39, endPoint x: 577, endPoint y: 49, distance: 400.4
click at [619, 49] on div "bione Actions" at bounding box center [743, 37] width 1148 height 26
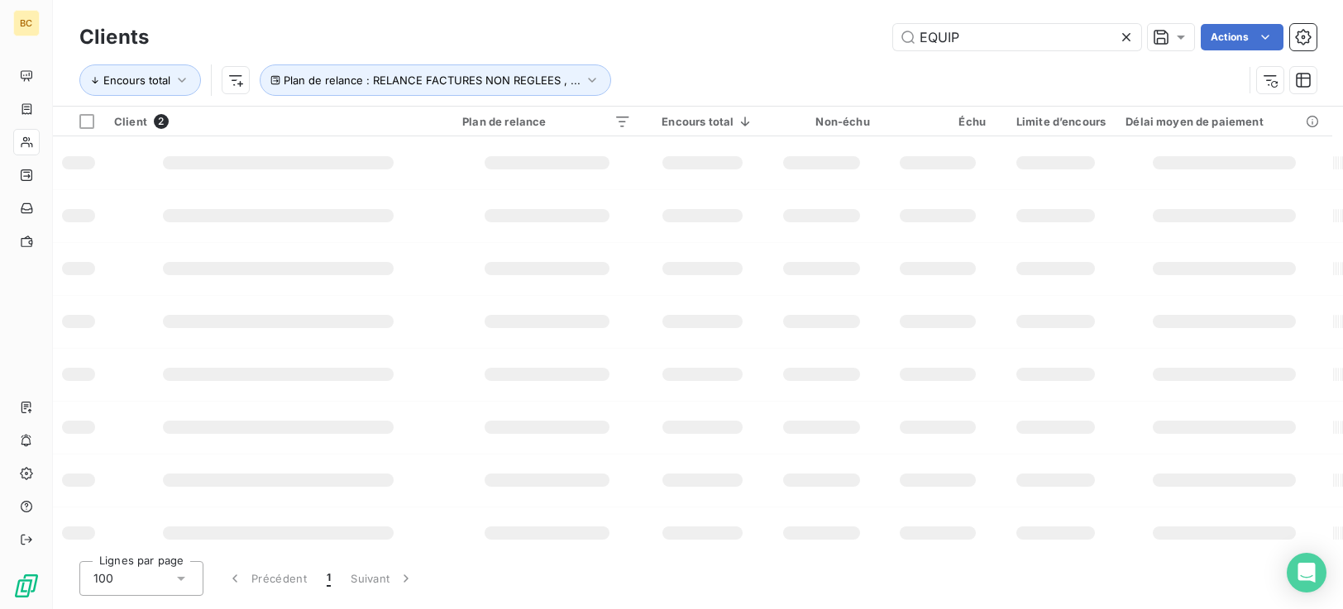
type input "EQUIP"
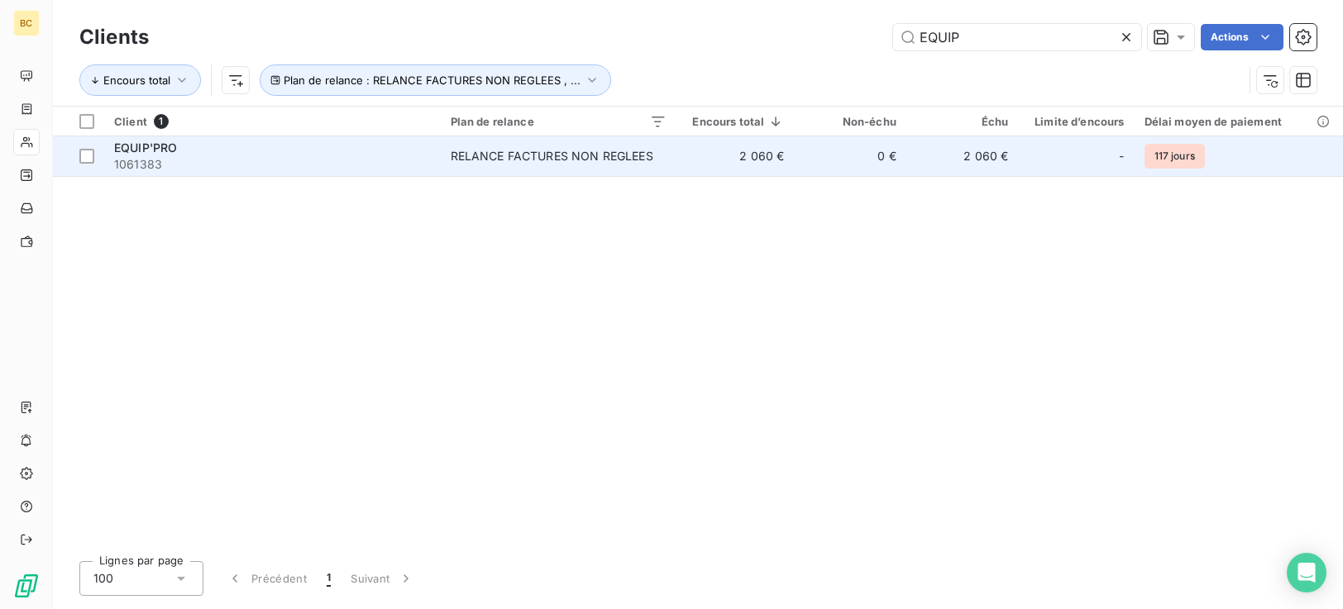
click at [442, 159] on td "RELANCE FACTURES NON REGLEES" at bounding box center [559, 156] width 236 height 40
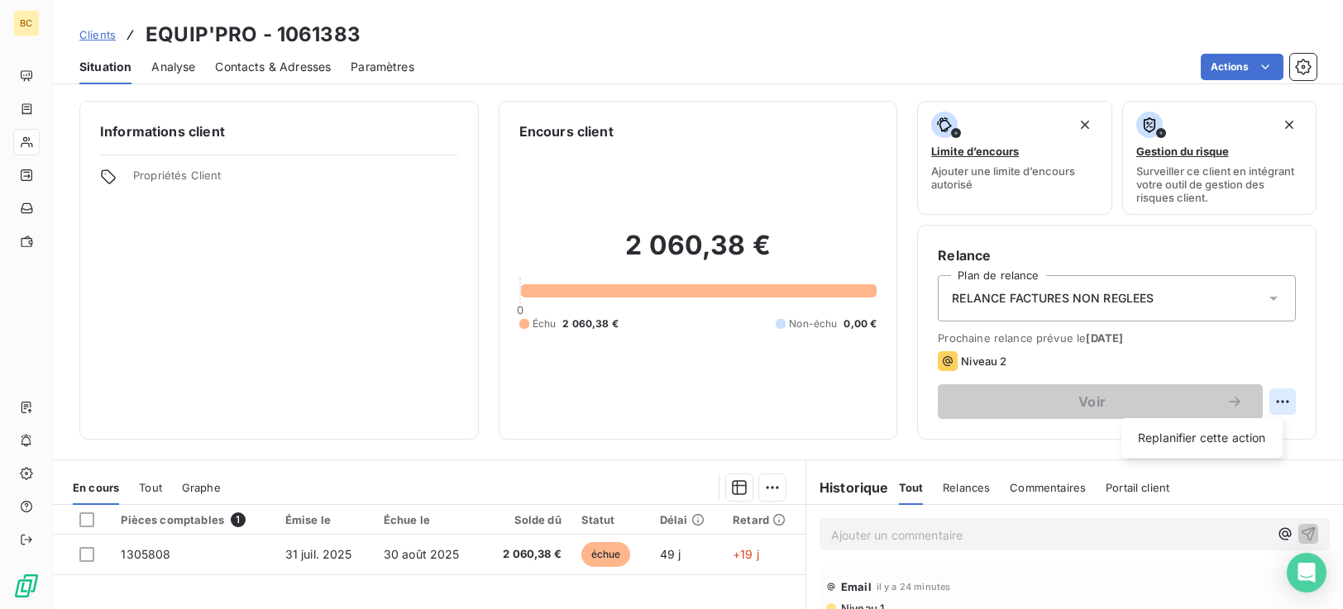
click at [1274, 402] on html "BC Clients EQUIP'PRO - 1061383 Situation Analyse Contacts & Adresses Paramètres…" at bounding box center [671, 304] width 1343 height 609
click at [1234, 436] on div "Replanifier cette action" at bounding box center [1202, 438] width 148 height 26
select select "8"
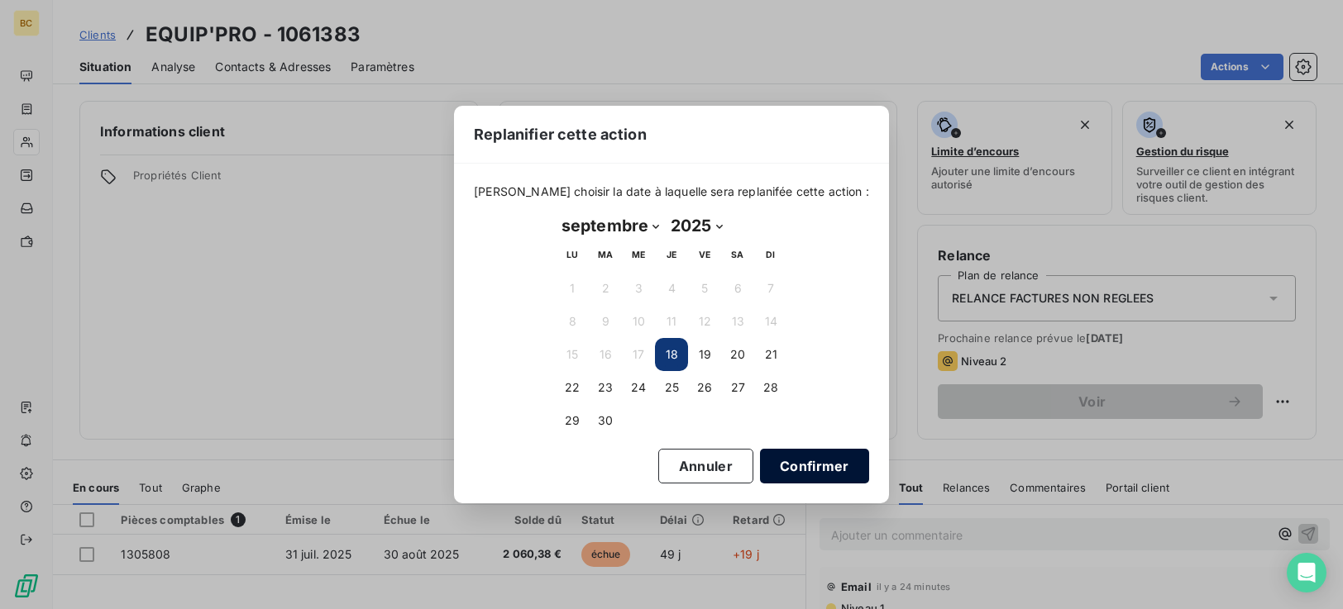
click at [802, 468] on button "Confirmer" at bounding box center [814, 466] width 109 height 35
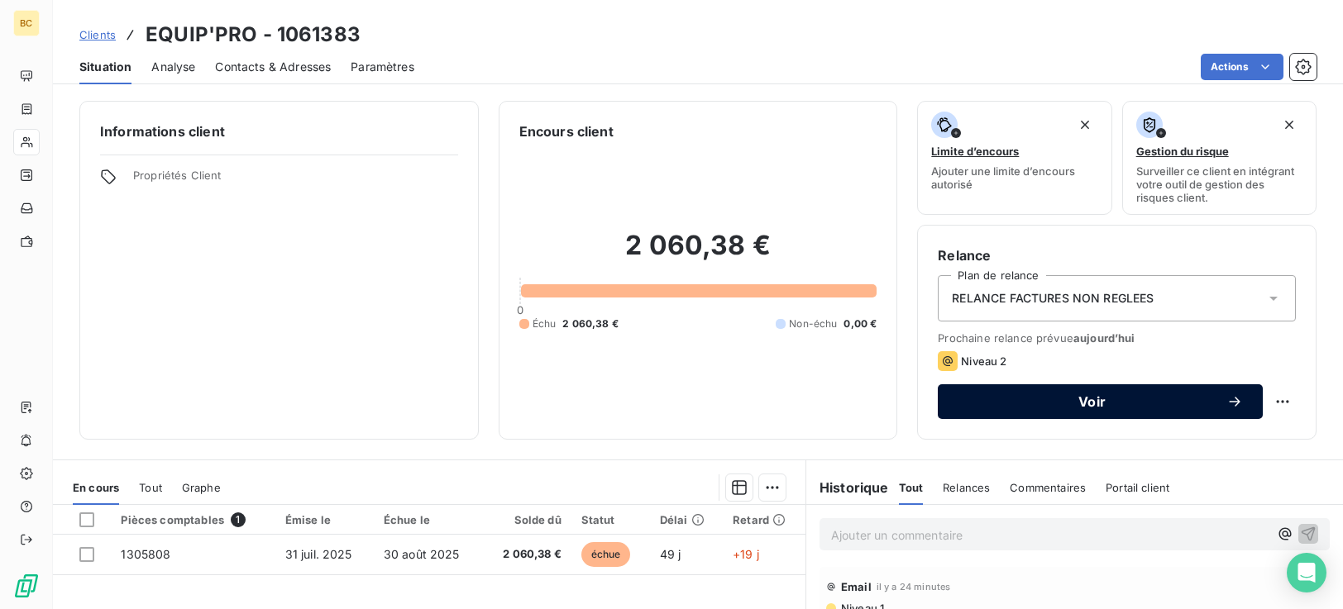
click at [1096, 402] on span "Voir" at bounding box center [1092, 401] width 269 height 13
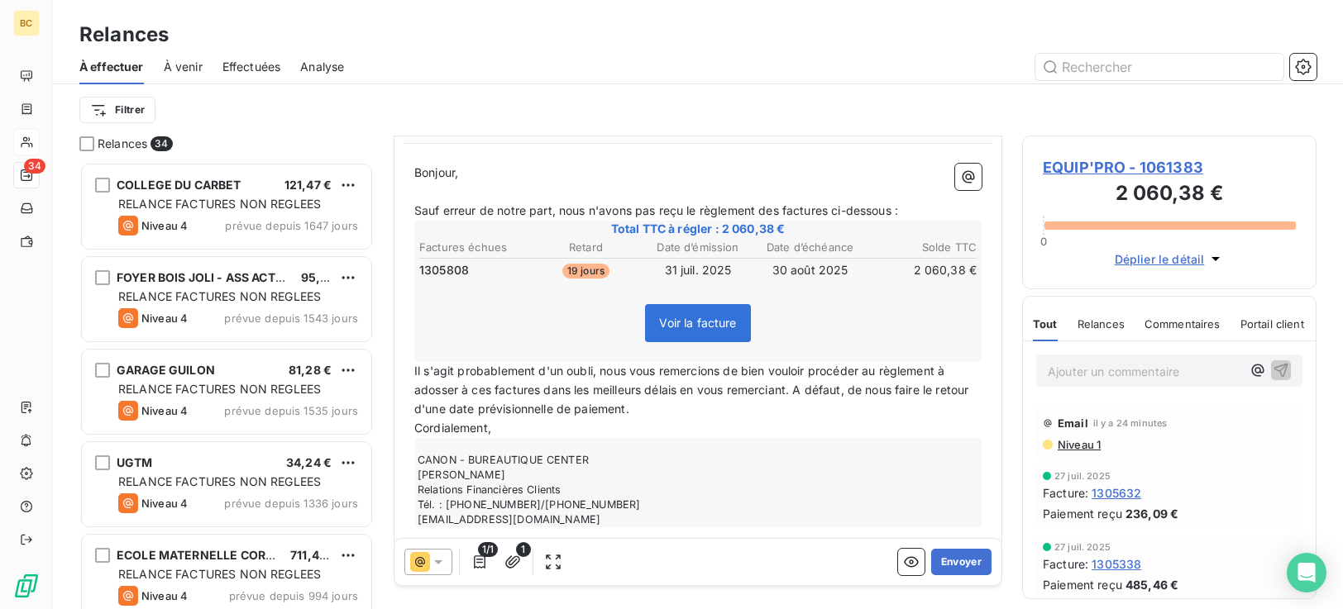
scroll to position [181, 0]
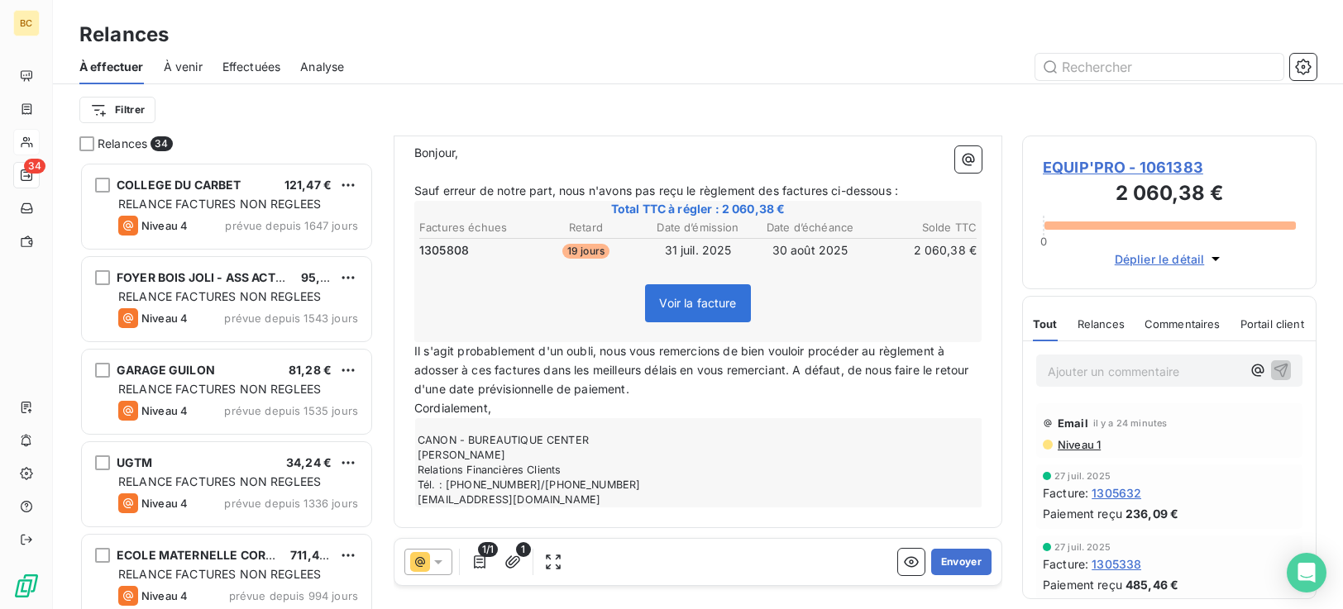
click at [786, 197] on span "Sauf erreur de notre part, nous n'avons pas reçu le règlement des factures ci-d…" at bounding box center [656, 191] width 484 height 14
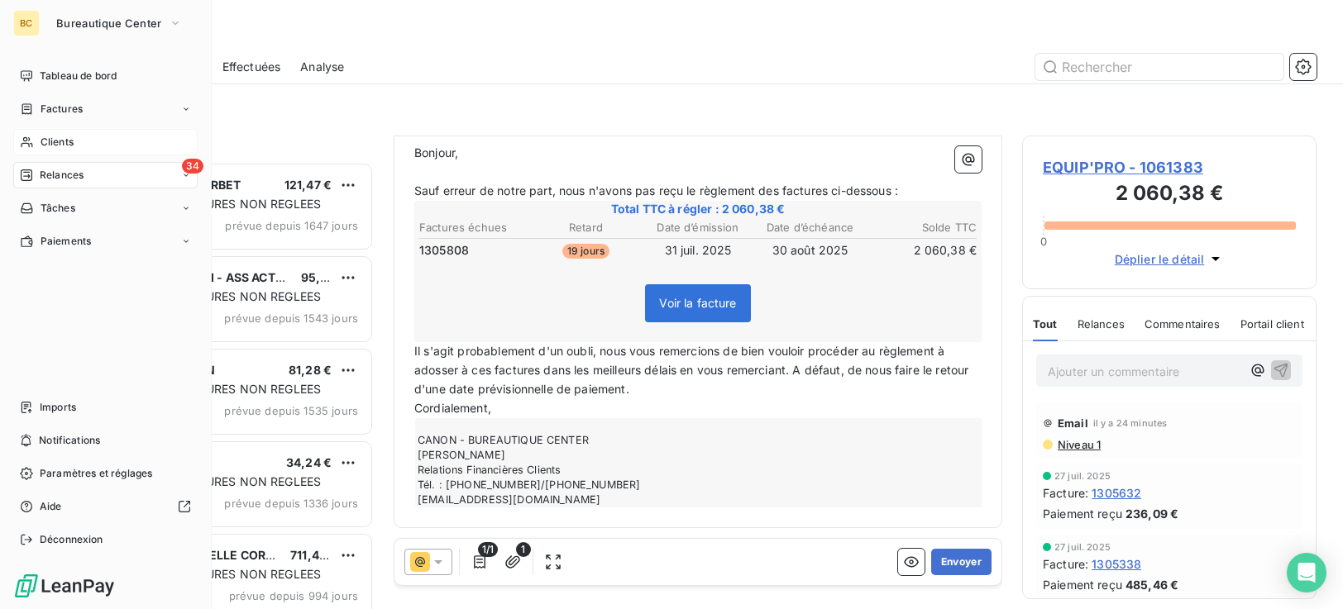
click at [57, 143] on span "Clients" at bounding box center [57, 142] width 33 height 15
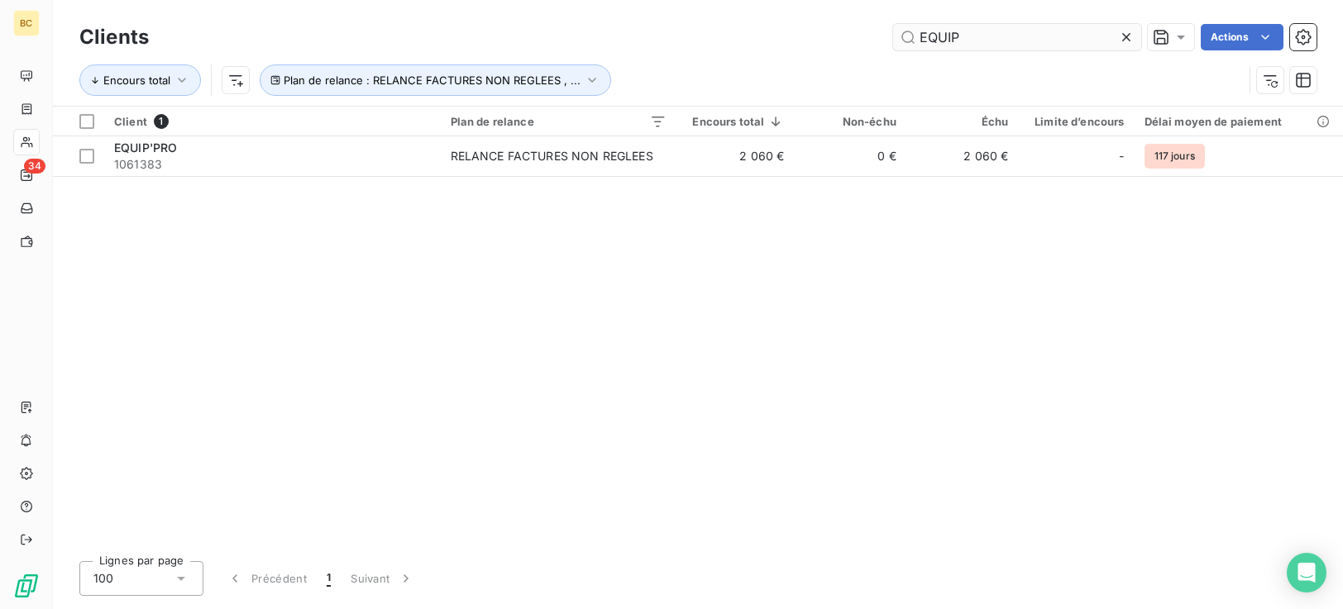
click at [965, 36] on input "EQUIP" at bounding box center [1017, 37] width 248 height 26
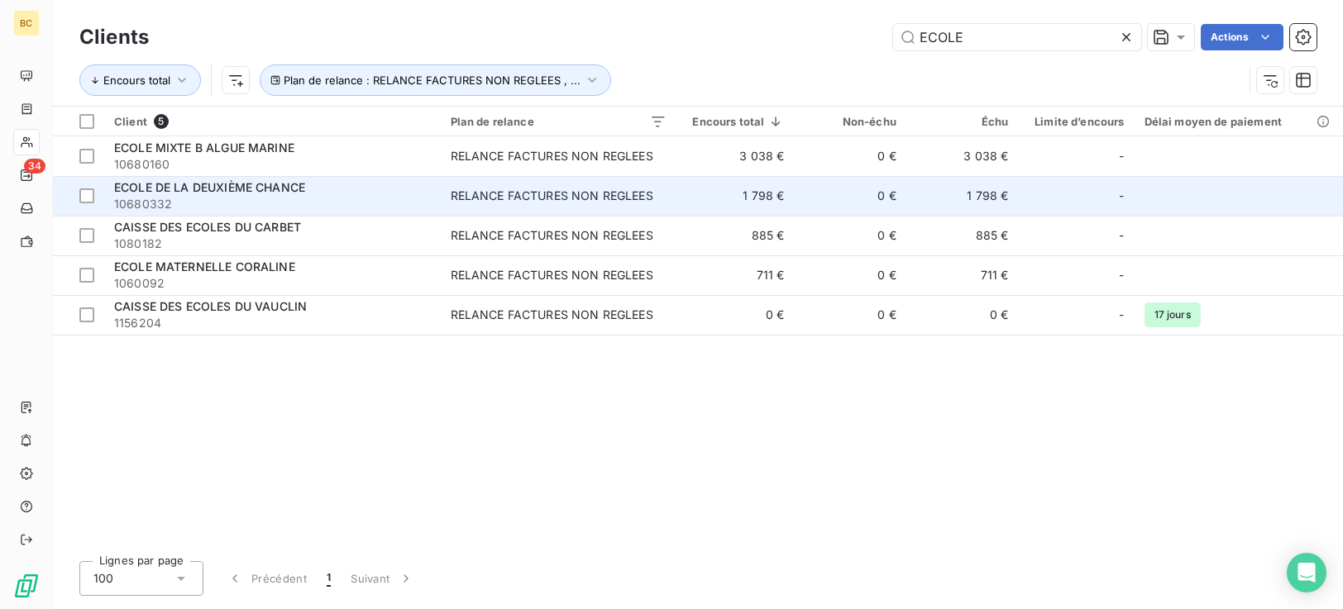
type input "ECOLE"
click at [415, 201] on span "10680332" at bounding box center [272, 204] width 317 height 17
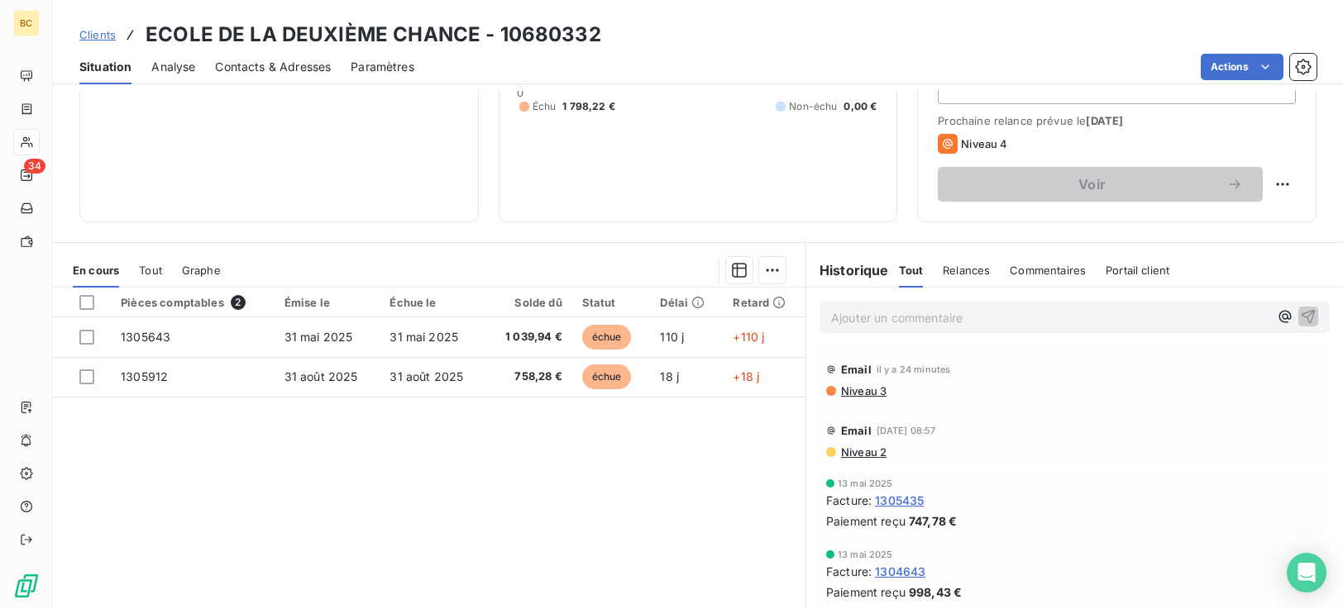
scroll to position [264, 0]
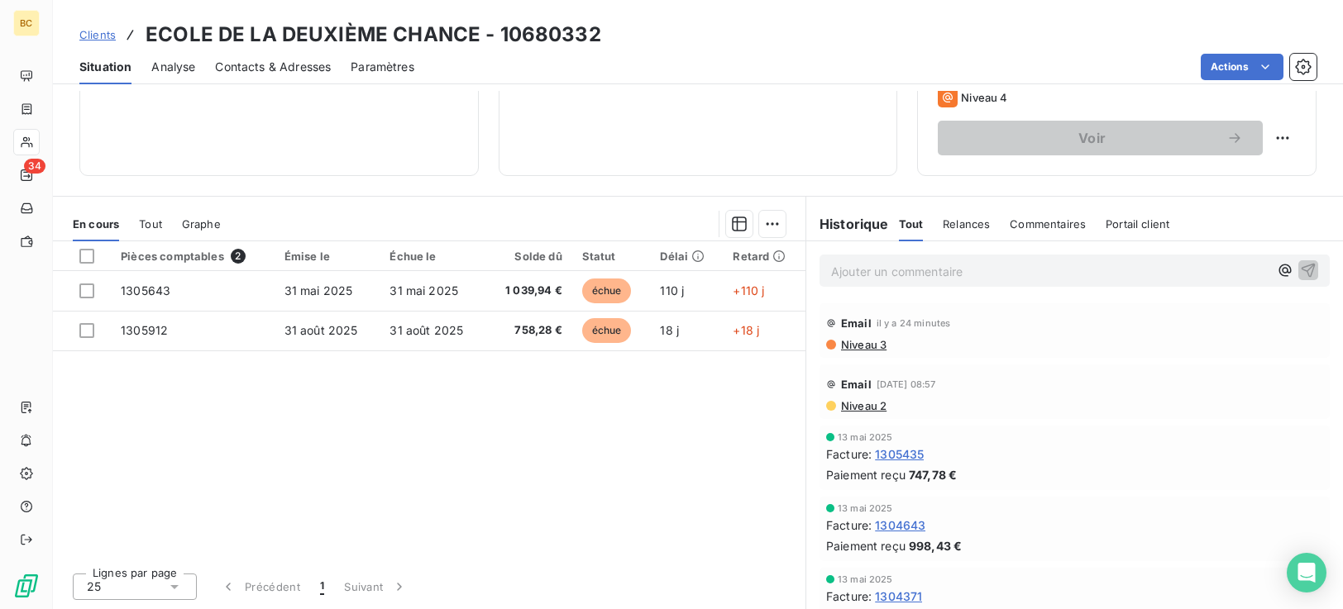
click at [851, 342] on span "Niveau 3" at bounding box center [862, 344] width 47 height 13
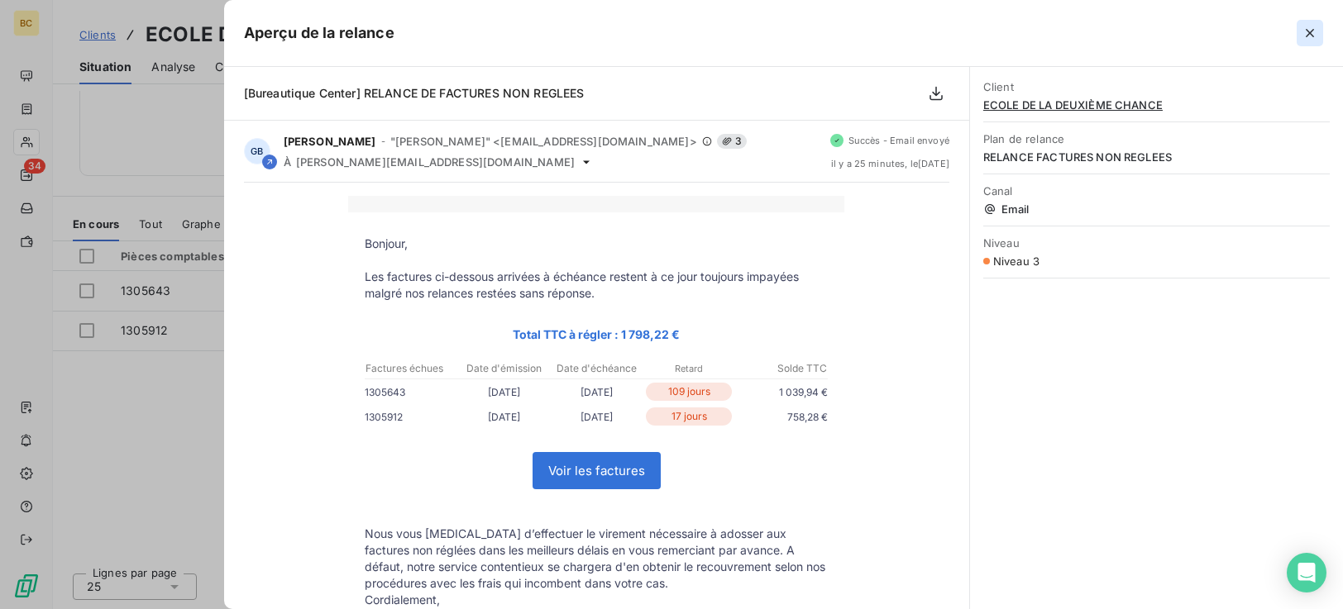
click at [1304, 34] on icon "button" at bounding box center [1310, 33] width 17 height 17
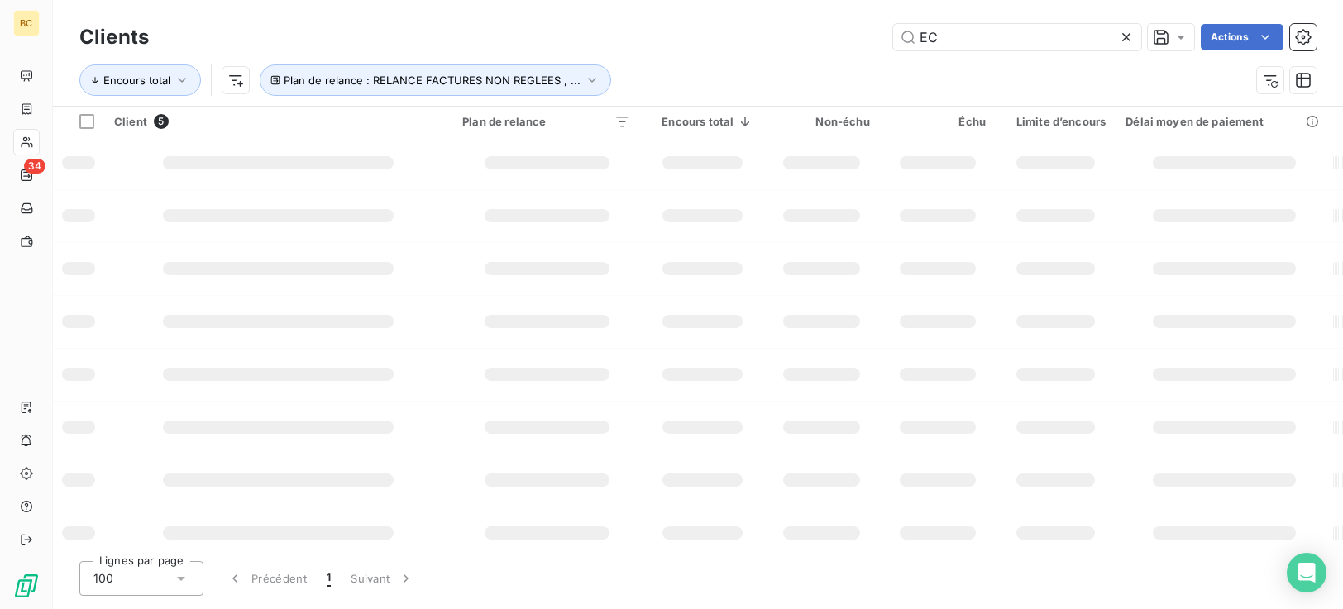
type input "E"
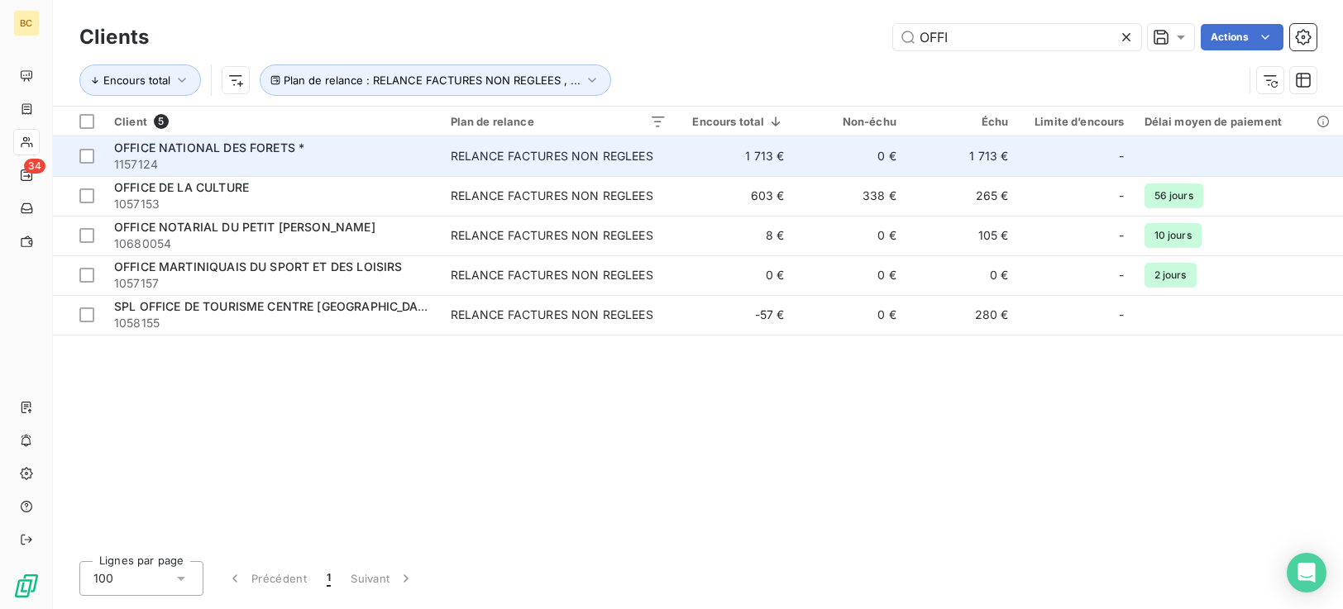
type input "OFFI"
click at [400, 175] on td "OFFICE NATIONAL DES FORETS * 1157124" at bounding box center [272, 156] width 337 height 40
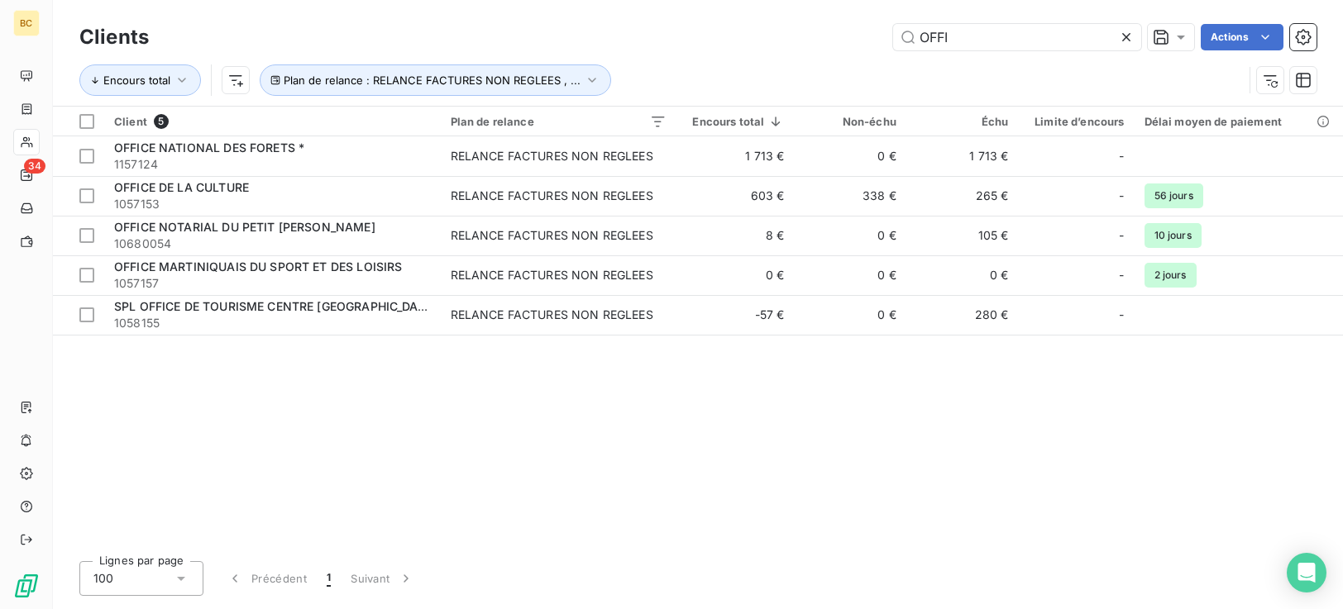
drag, startPoint x: 965, startPoint y: 41, endPoint x: 502, endPoint y: 9, distance: 464.2
click at [635, 22] on div "Clients OFFI Actions" at bounding box center [697, 37] width 1237 height 35
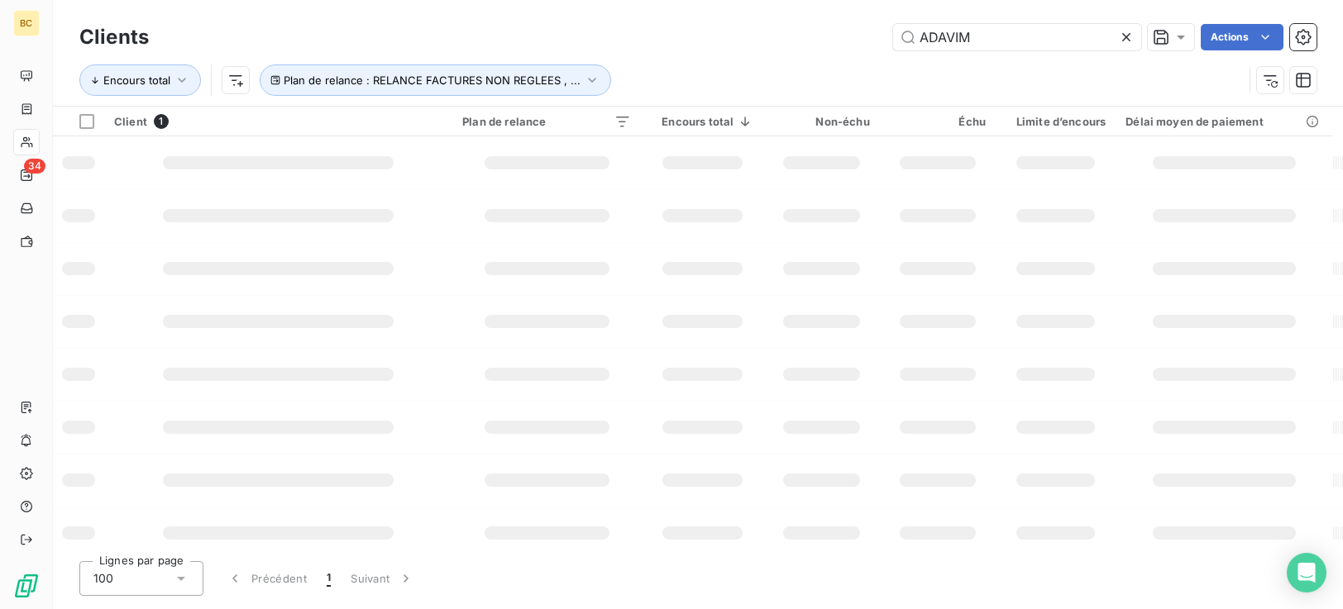
type input "ADAVIM"
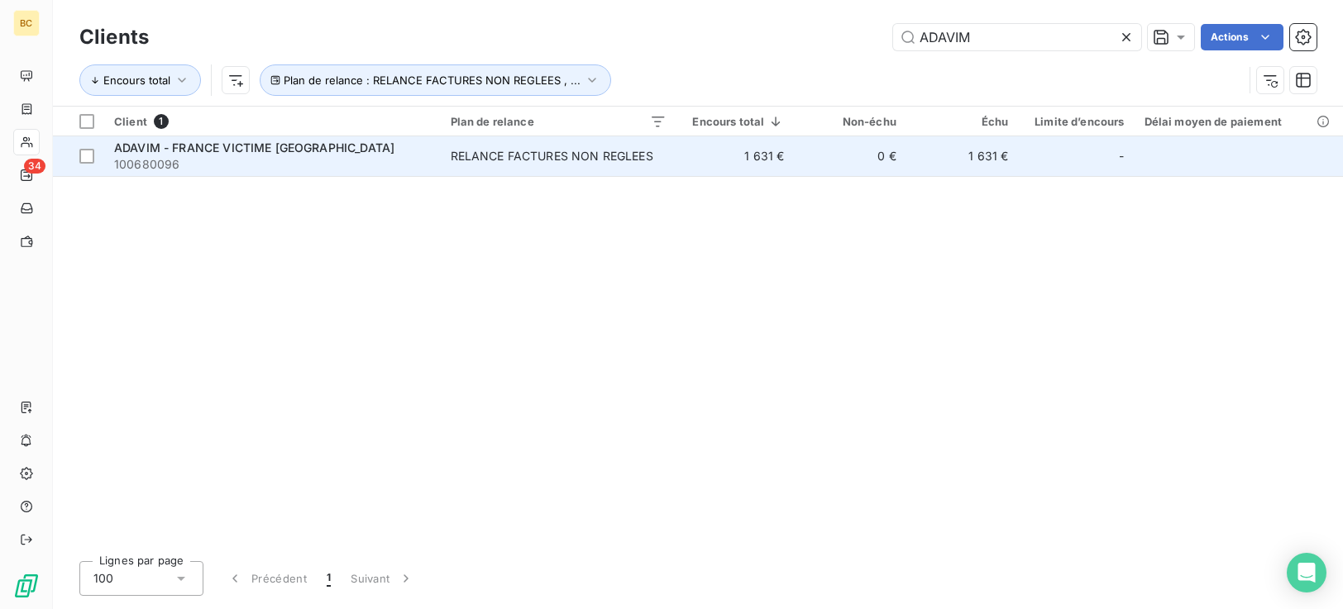
click at [595, 163] on div "RELANCE FACTURES NON REGLEES" at bounding box center [552, 156] width 203 height 17
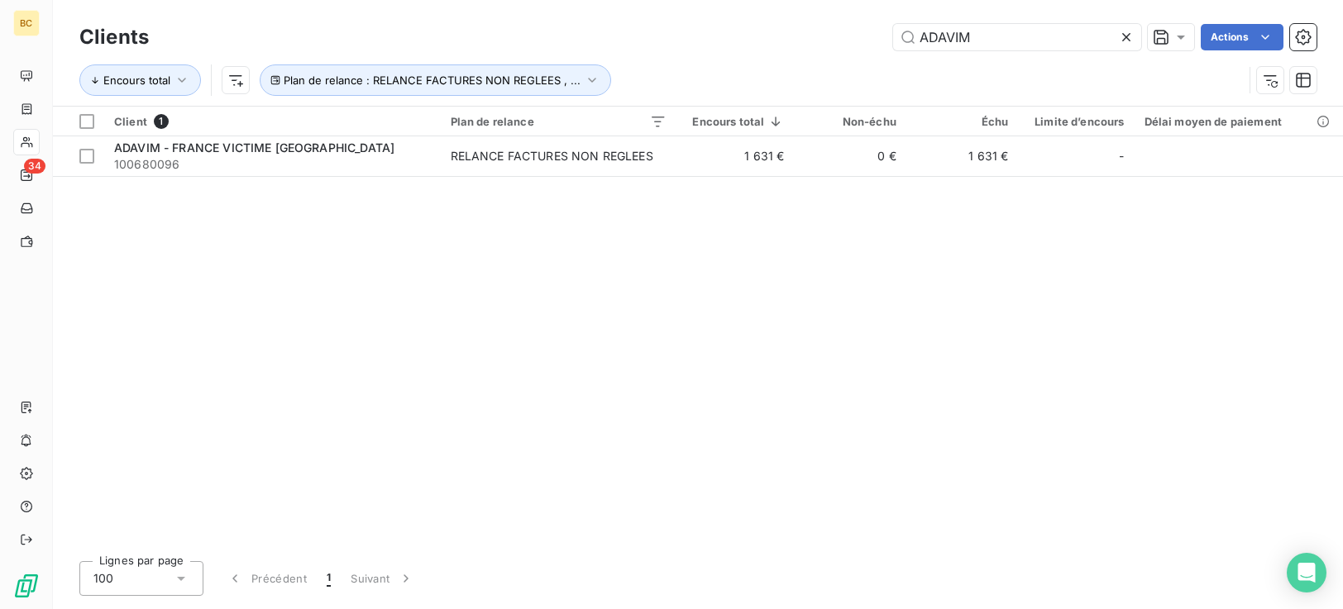
drag, startPoint x: 885, startPoint y: 38, endPoint x: 746, endPoint y: 45, distance: 139.1
click at [762, 46] on div "ADAVIM Actions" at bounding box center [743, 37] width 1148 height 26
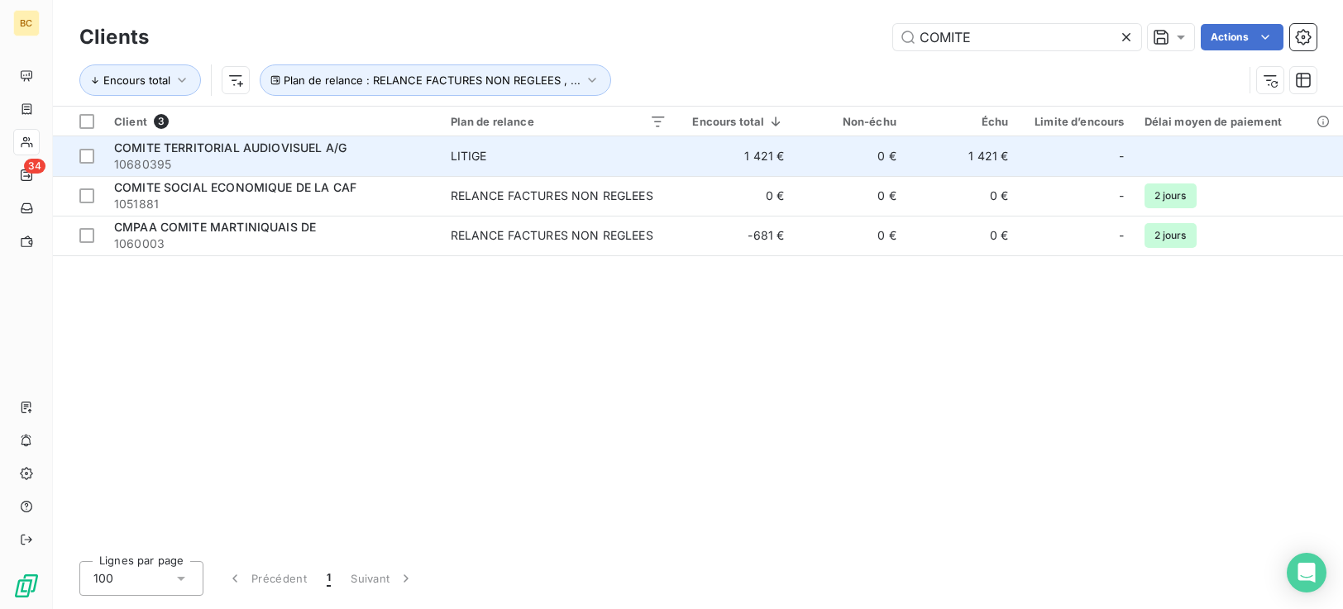
type input "COMITE"
click at [703, 158] on td "1 421 €" at bounding box center [735, 156] width 118 height 40
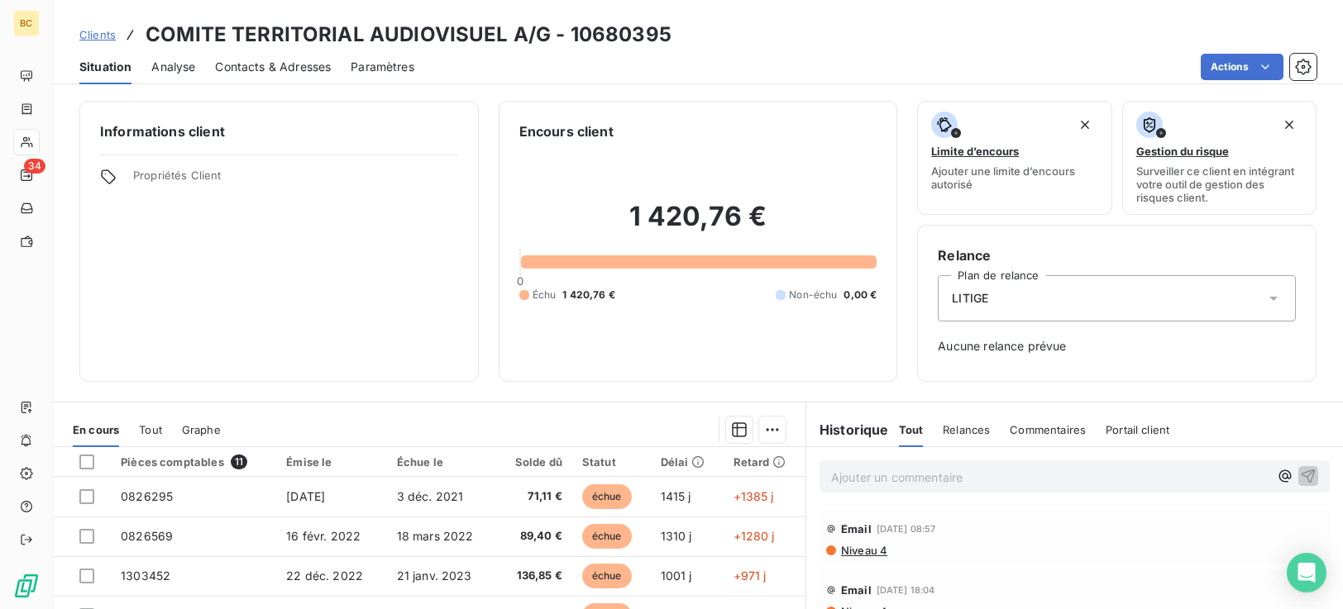
click at [1265, 301] on icon at bounding box center [1273, 298] width 17 height 17
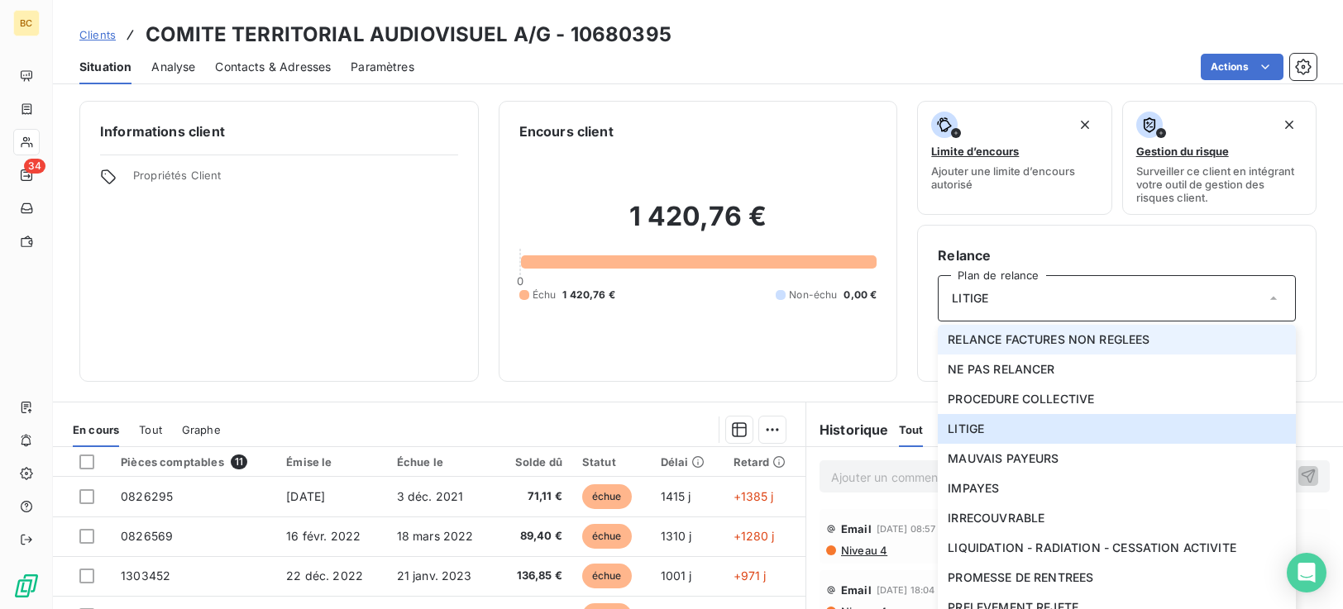
click at [1104, 341] on span "RELANCE FACTURES NON REGLEES" at bounding box center [1049, 340] width 202 height 17
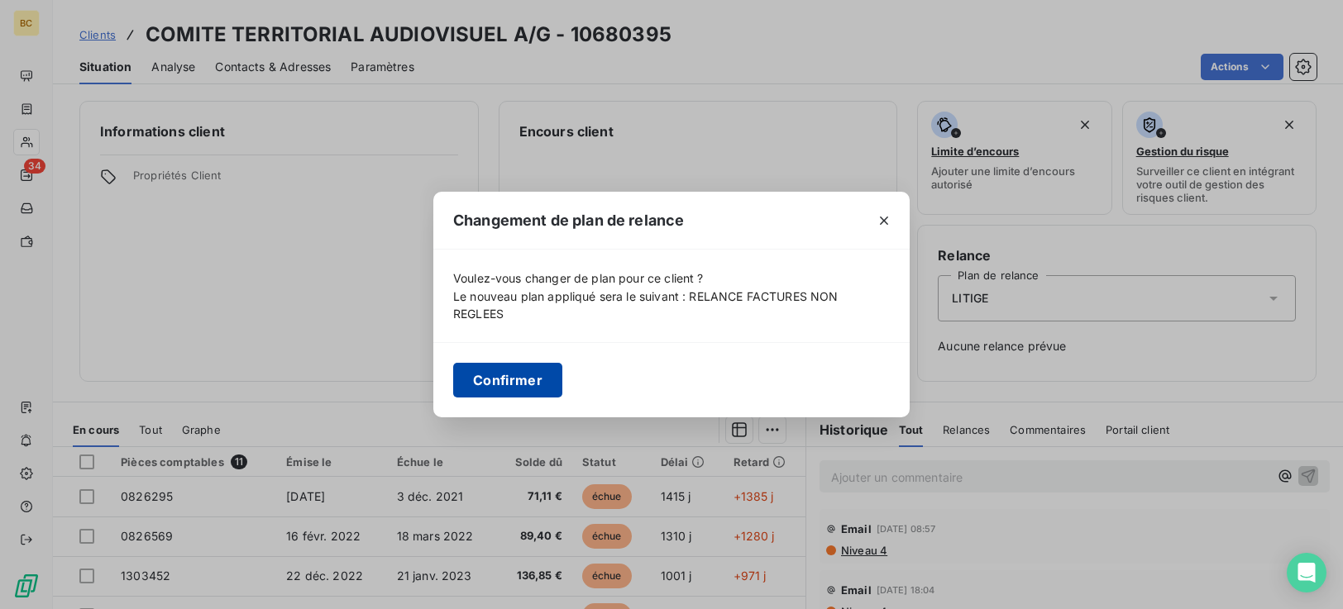
click at [538, 389] on button "Confirmer" at bounding box center [507, 380] width 109 height 35
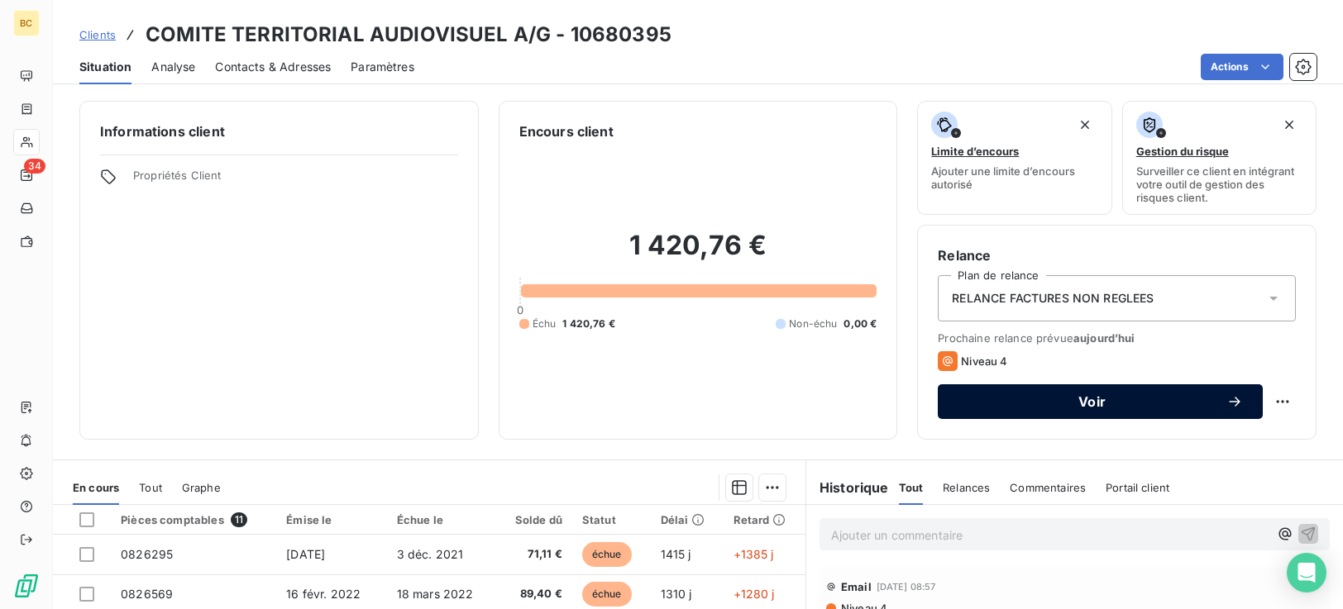
click at [1068, 402] on span "Voir" at bounding box center [1092, 401] width 269 height 13
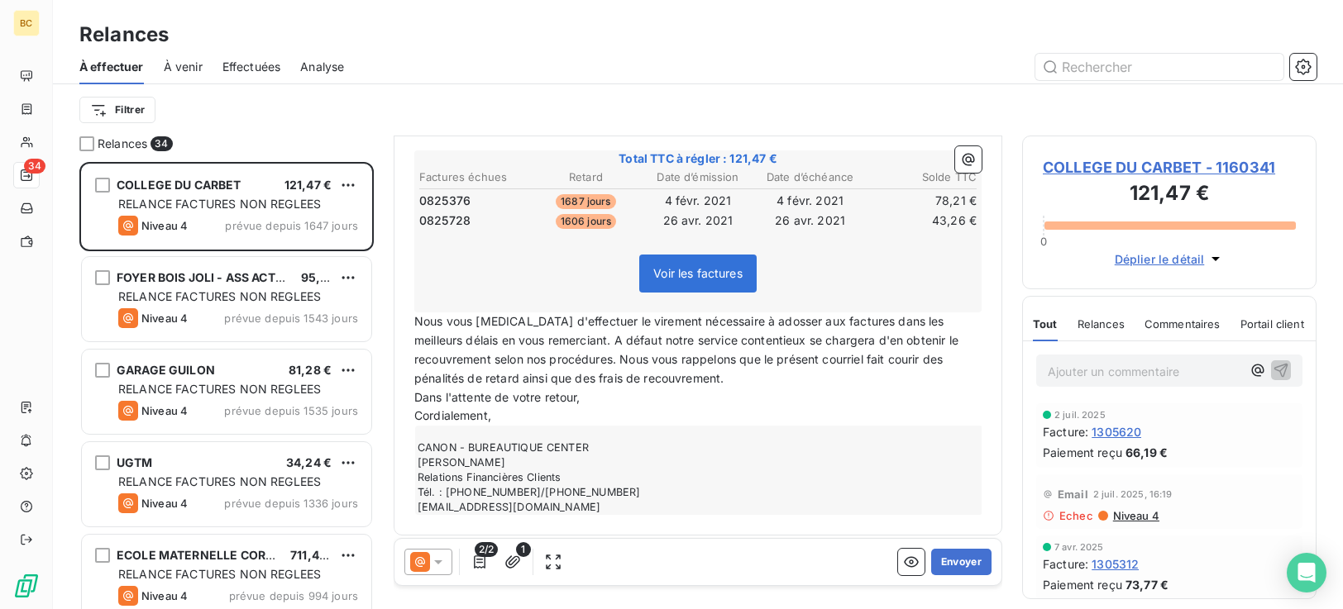
scroll to position [344, 0]
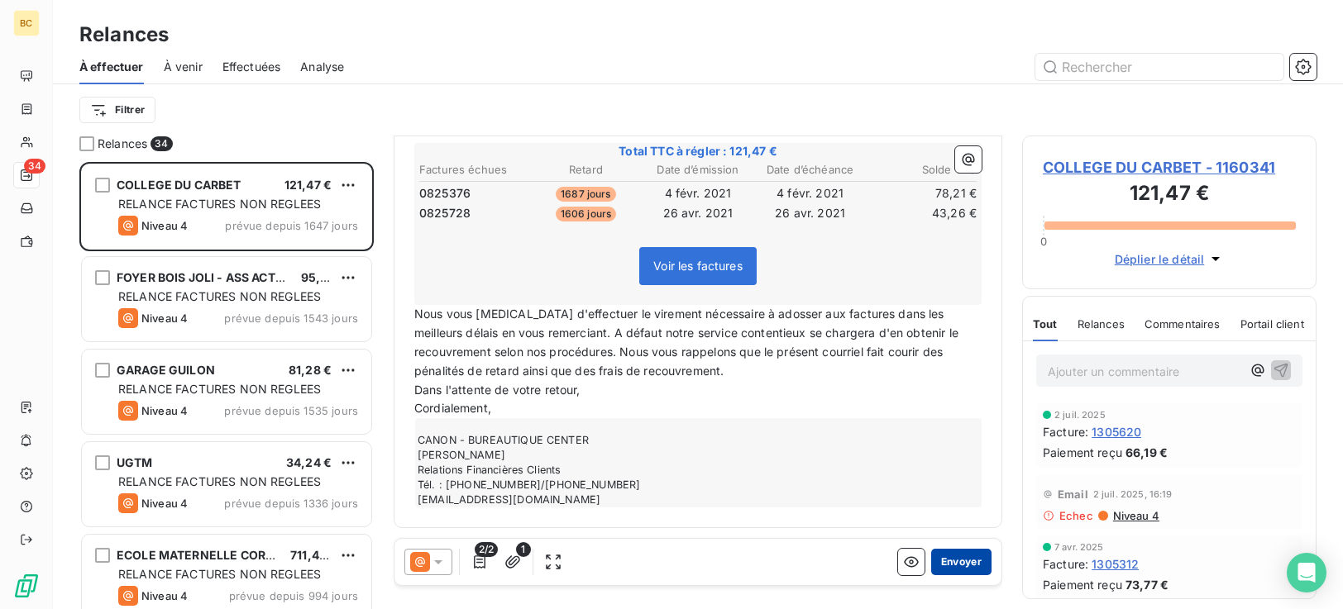
click at [950, 564] on button "Envoyer" at bounding box center [961, 562] width 60 height 26
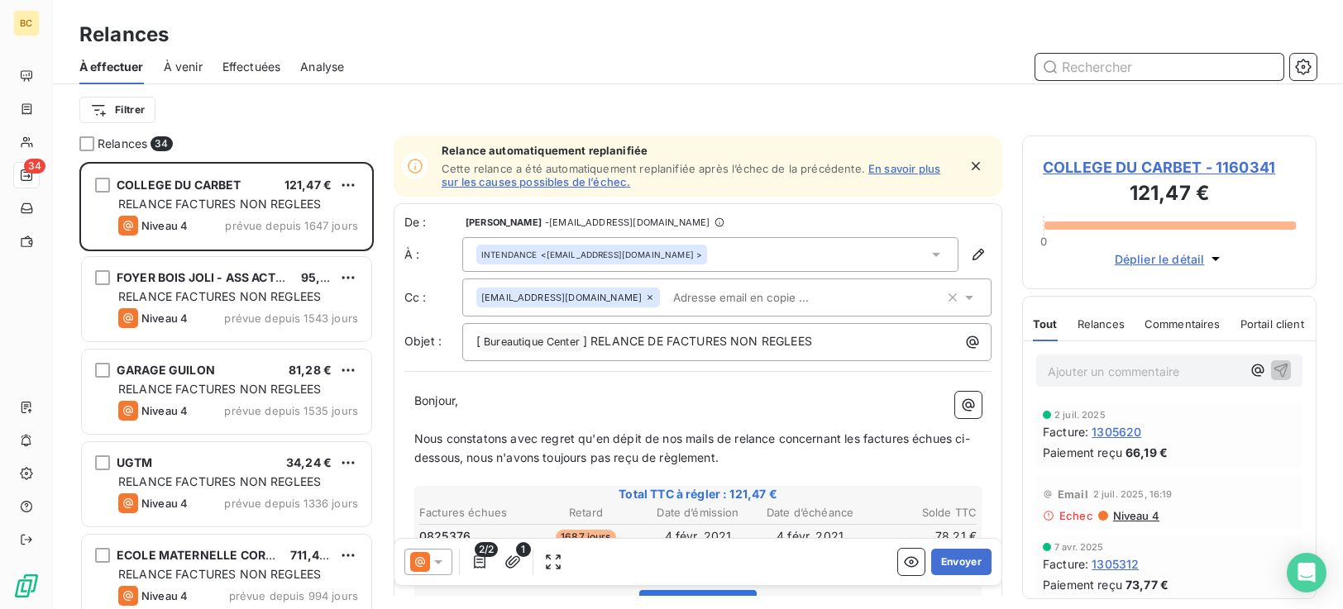
click at [1076, 69] on input "text" at bounding box center [1159, 67] width 248 height 26
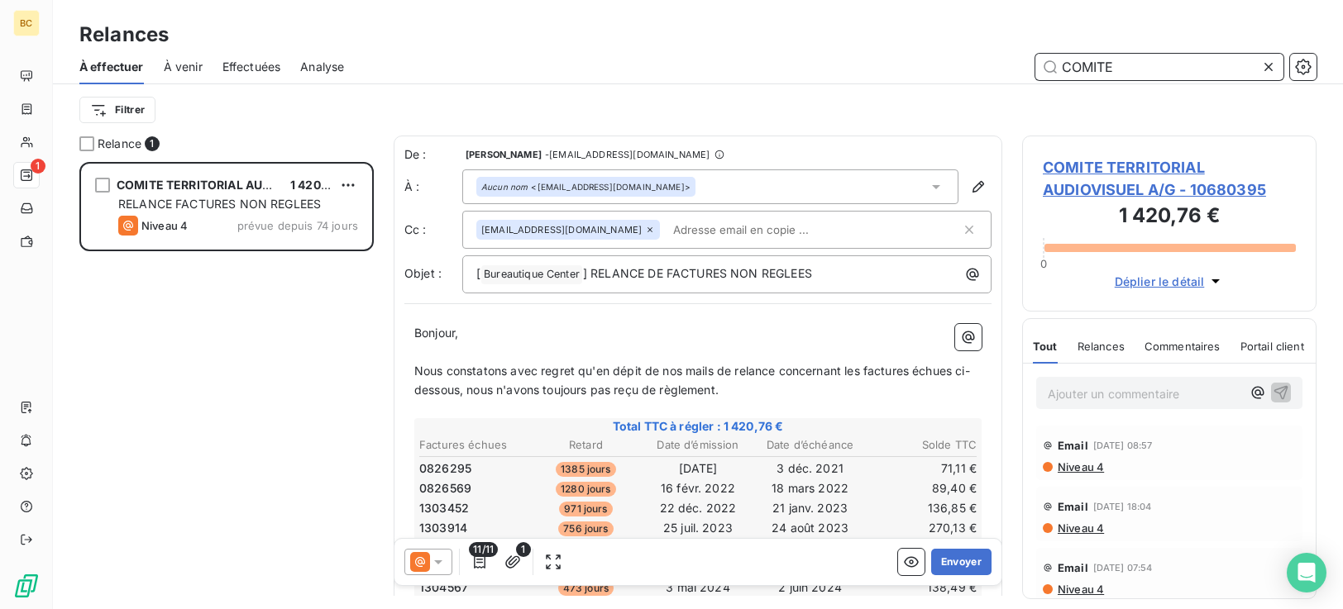
scroll to position [455, 0]
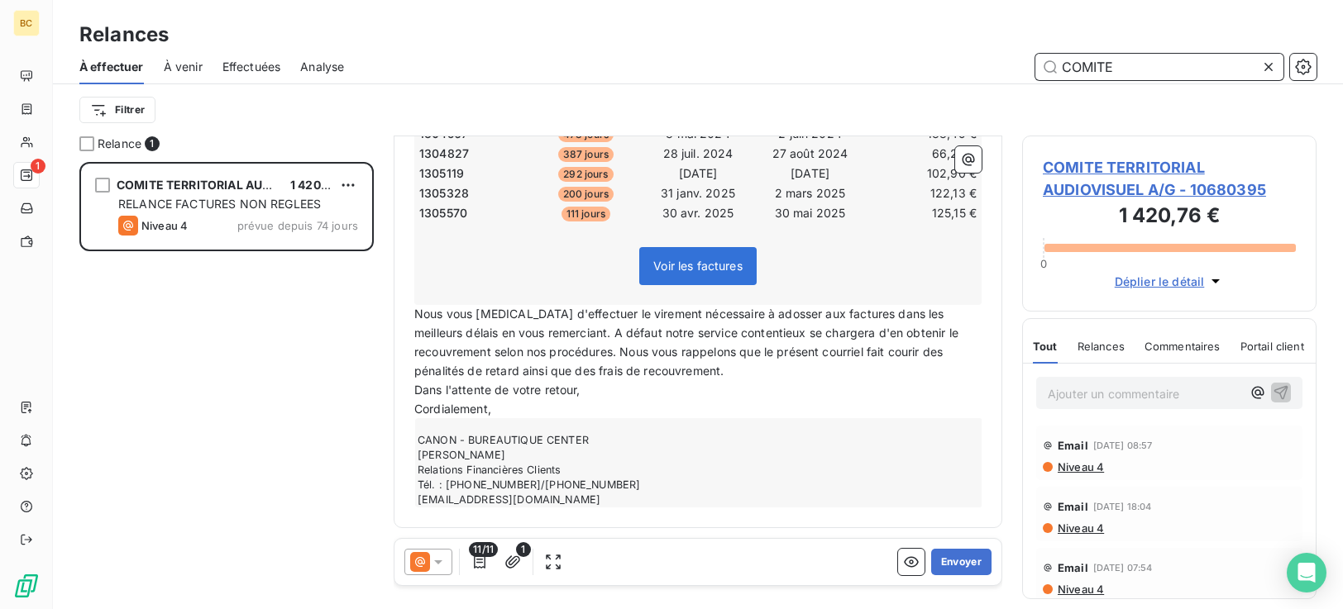
type input "COMITE"
click at [494, 357] on span "Nous vous [MEDICAL_DATA] d'effectuer le virement nécessaire à adosser aux factu…" at bounding box center [687, 342] width 547 height 71
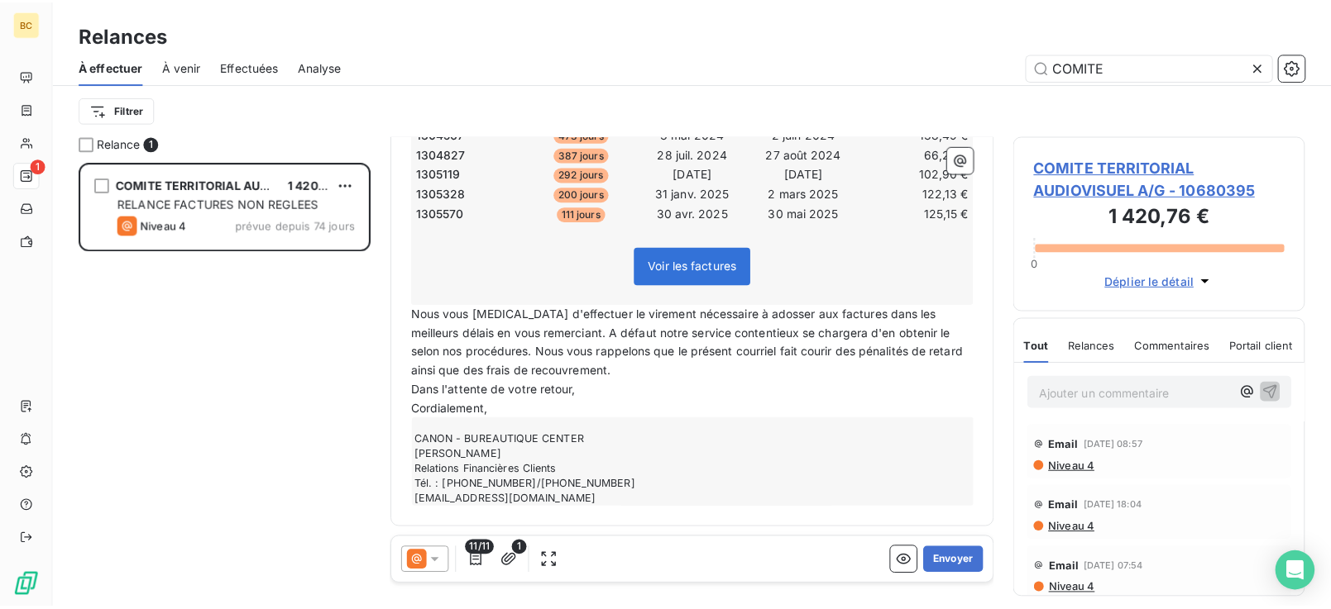
scroll to position [0, 0]
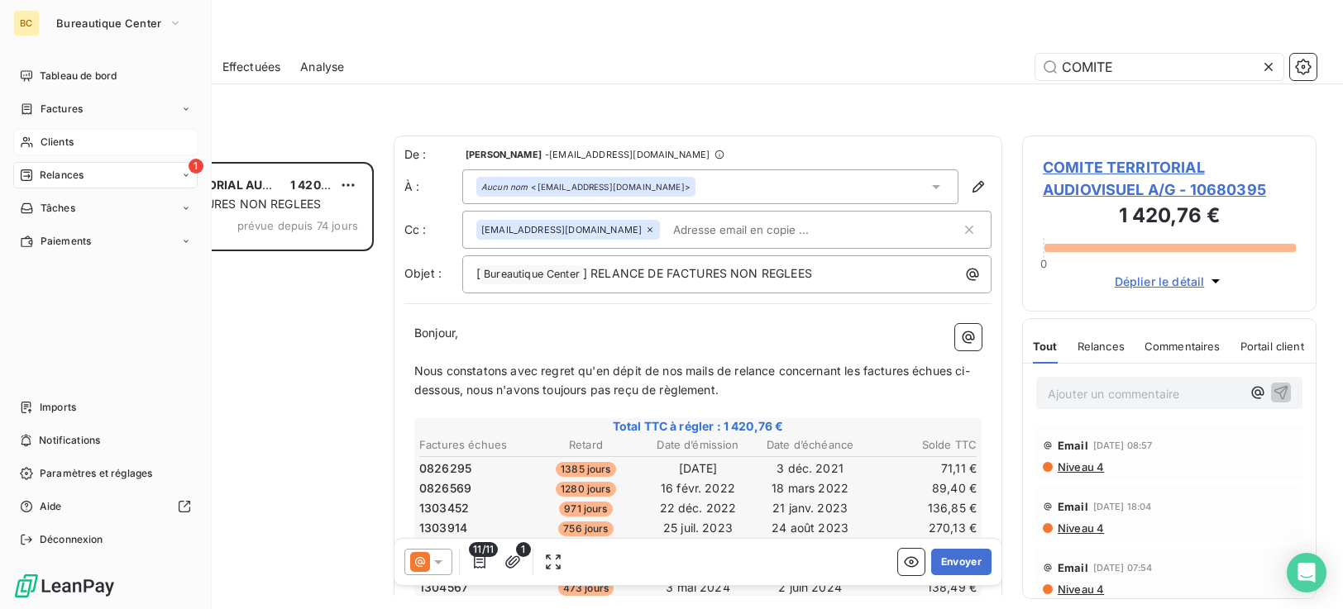
click at [51, 142] on span "Clients" at bounding box center [57, 142] width 33 height 15
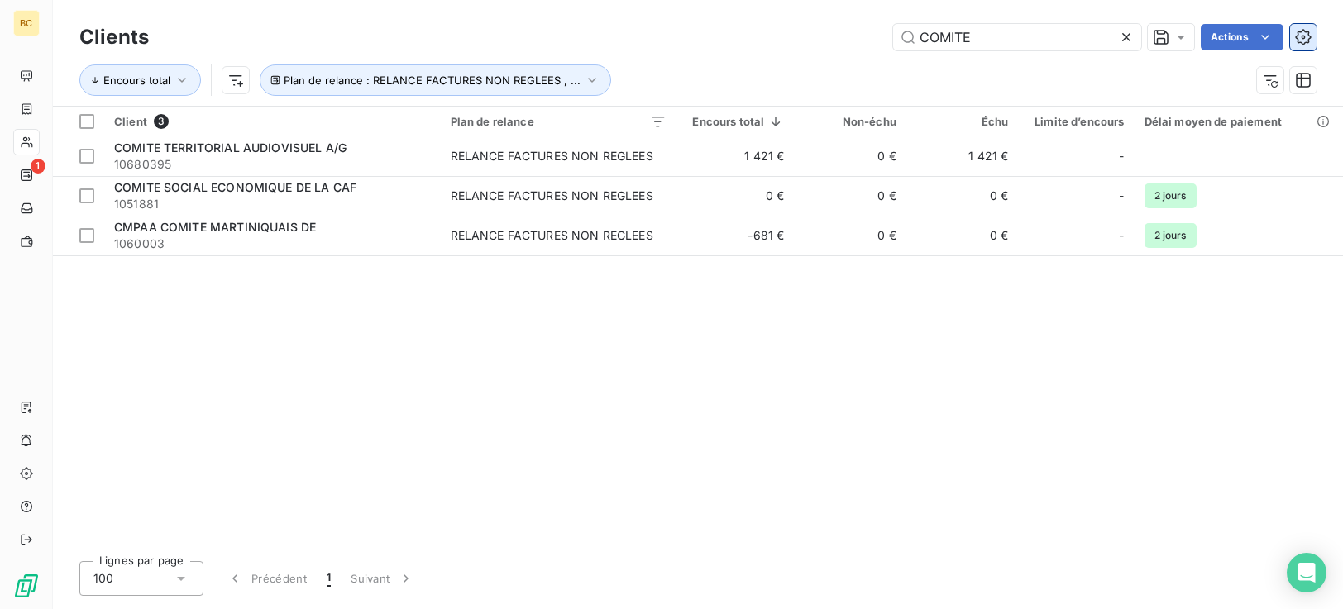
click at [1302, 39] on icon "button" at bounding box center [1303, 37] width 17 height 17
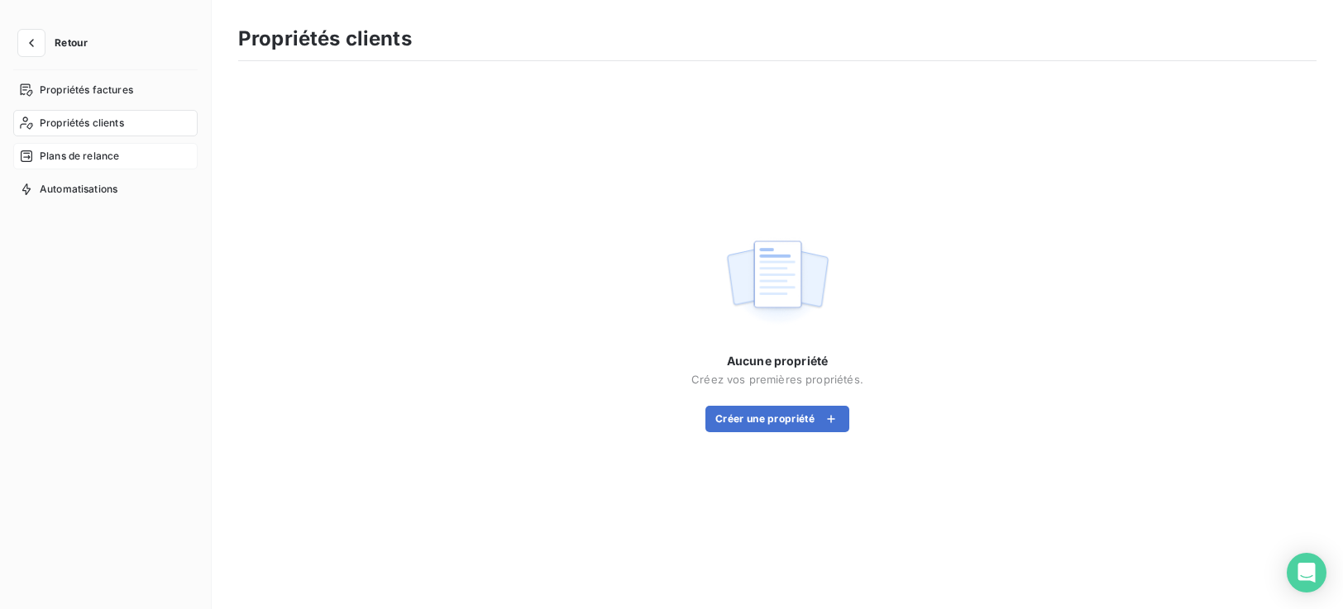
click at [91, 160] on span "Plans de relance" at bounding box center [79, 156] width 79 height 15
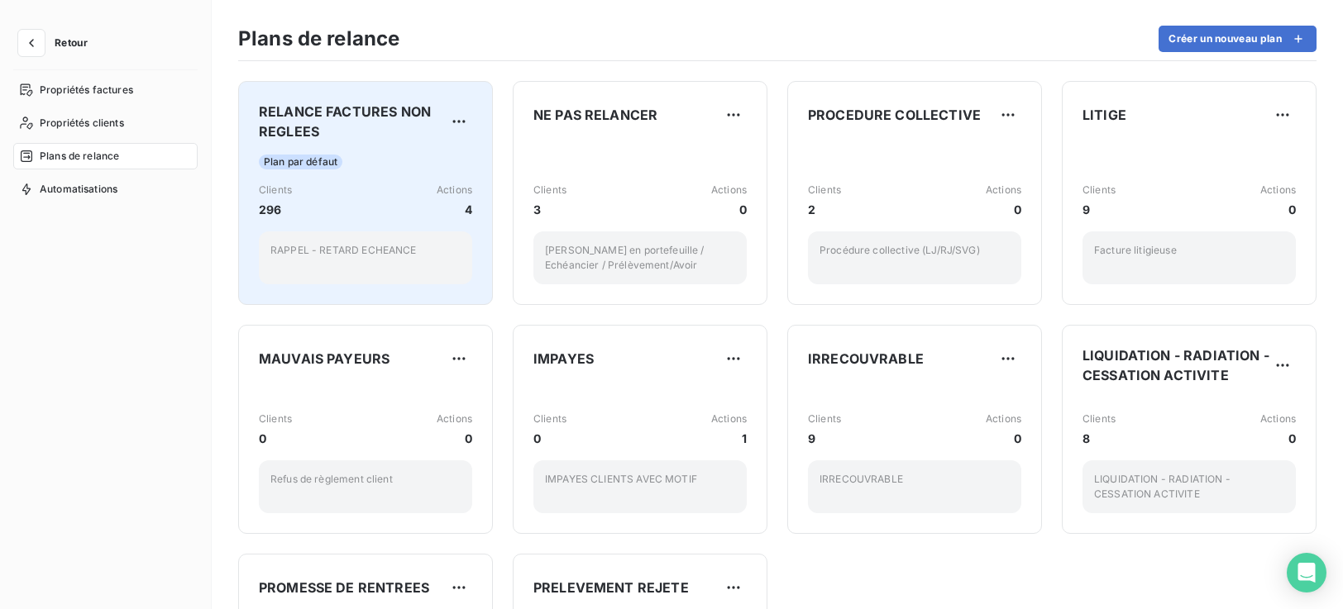
click at [363, 253] on p "RAPPEL - RETARD ECHEANCE" at bounding box center [365, 250] width 190 height 15
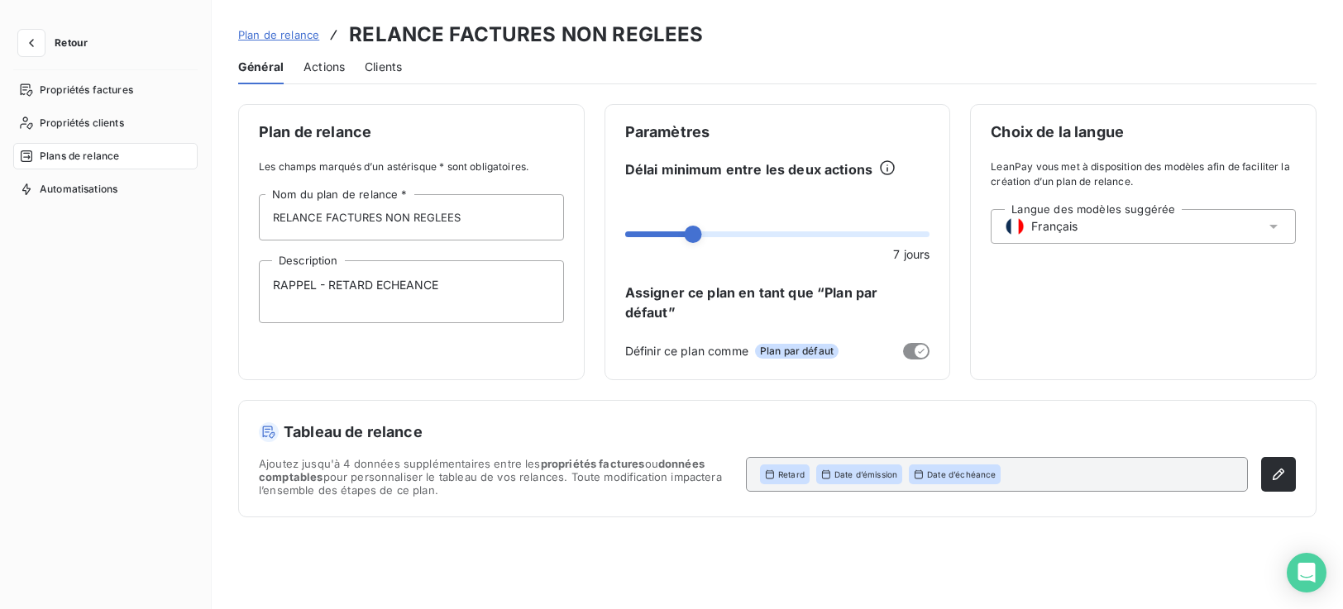
click at [320, 65] on span "Actions" at bounding box center [324, 67] width 41 height 17
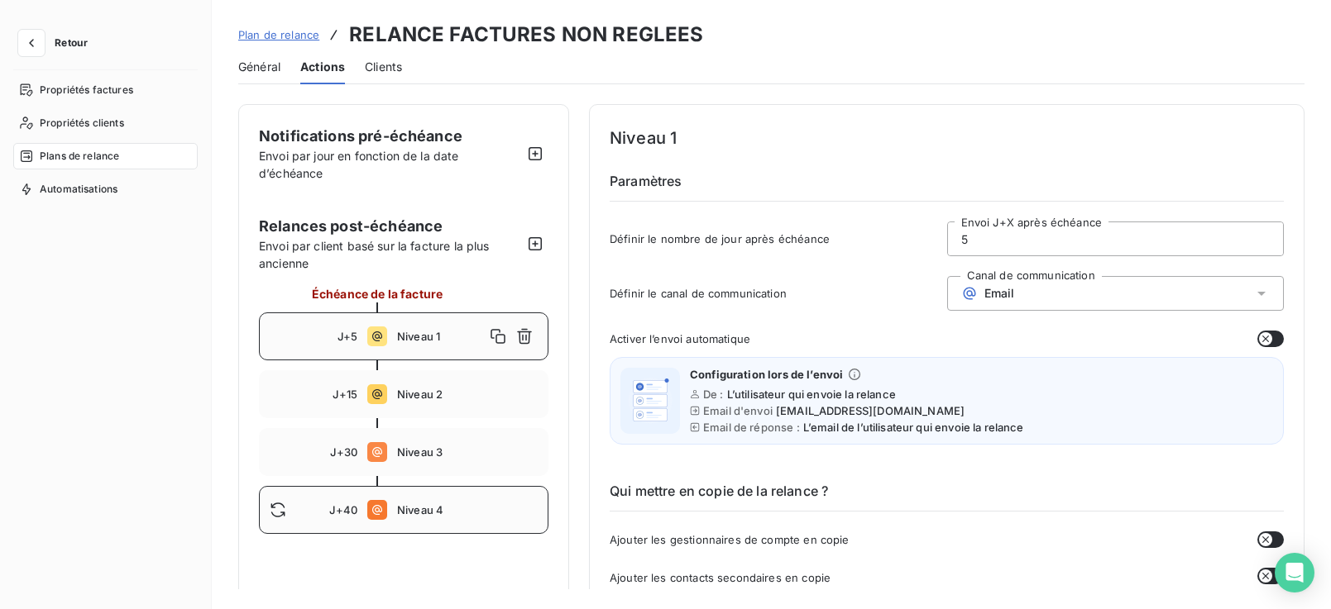
click at [439, 516] on span "Niveau 4" at bounding box center [467, 510] width 141 height 13
type input "40"
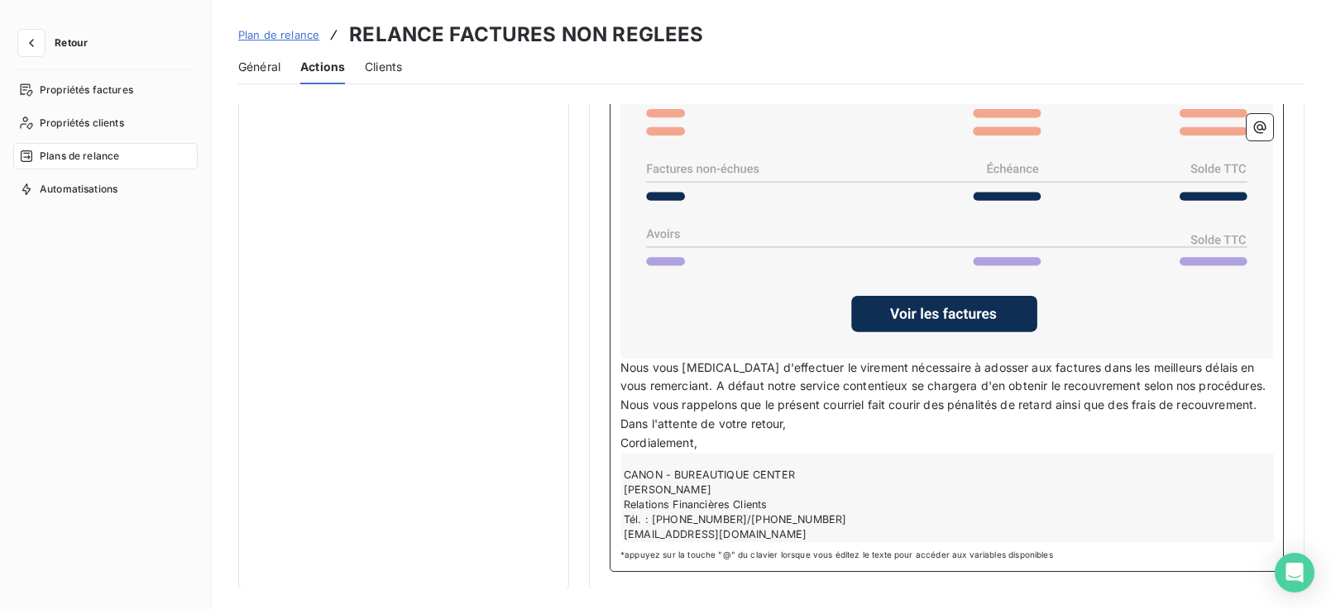
click at [1237, 380] on span "Nous vous [MEDICAL_DATA] d'effectuer le virement nécessaire à adosser aux factu…" at bounding box center [944, 387] width 648 height 52
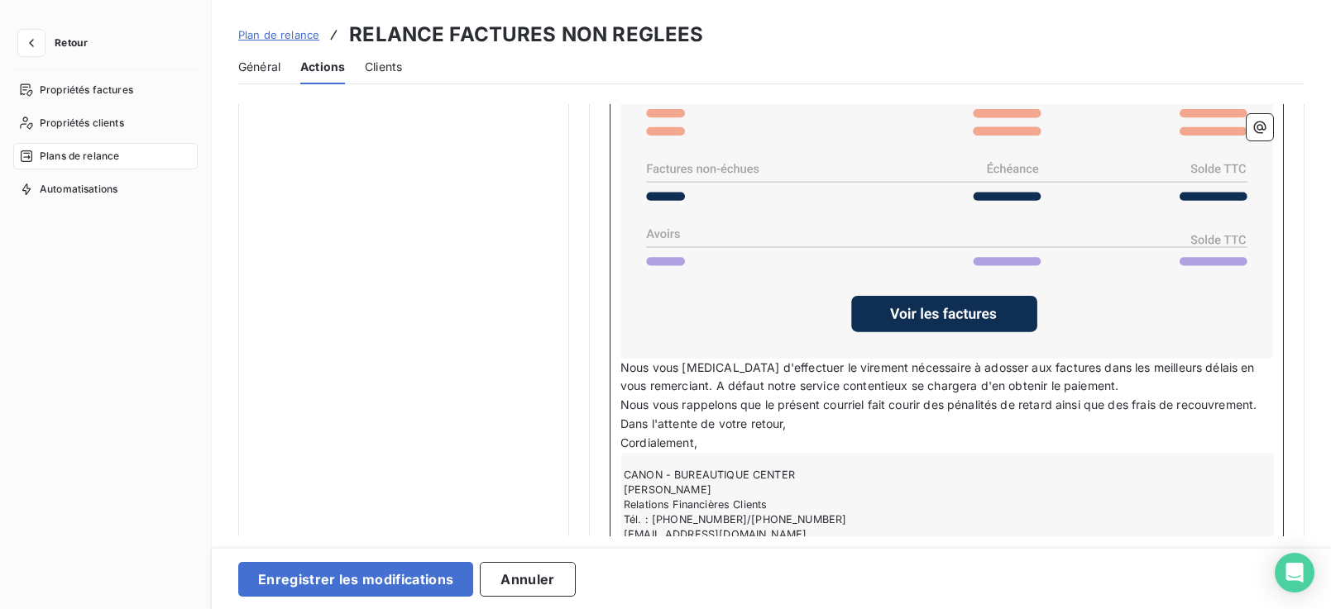
click at [1107, 385] on p "Nous vous [MEDICAL_DATA] d'effectuer le virement nécessaire à adosser aux factu…" at bounding box center [946, 378] width 653 height 38
click at [1135, 381] on p "Nous vous [MEDICAL_DATA] d'effectuer le virement nécessaire à adosser aux factu…" at bounding box center [946, 378] width 653 height 38
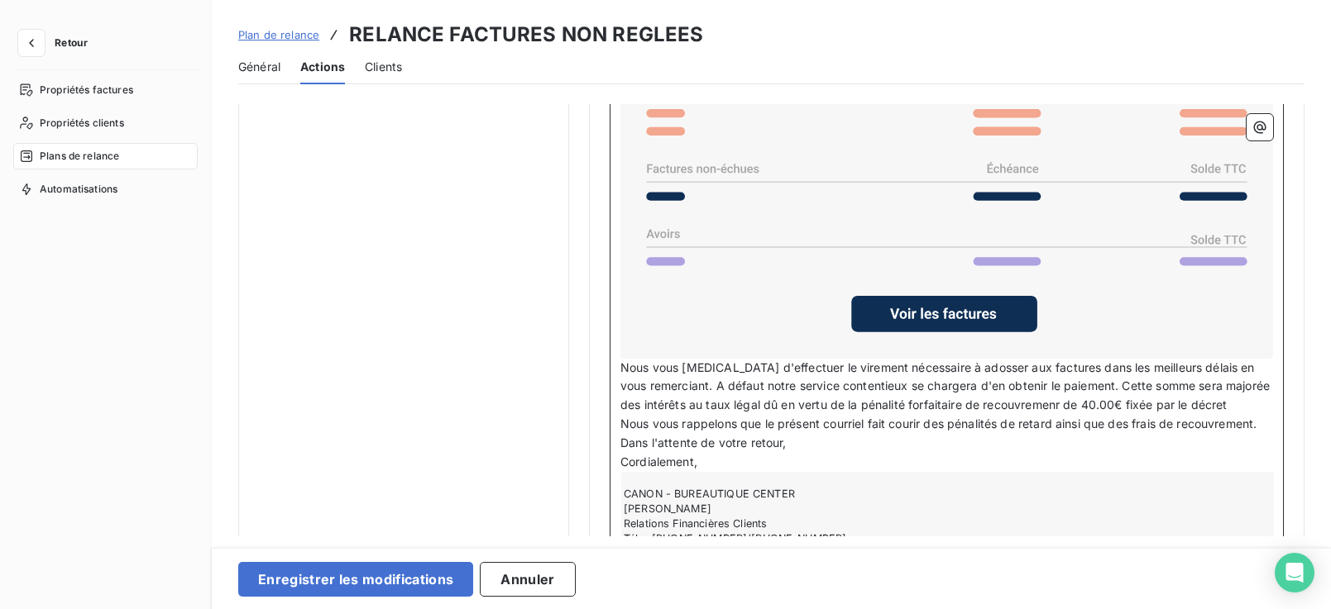
click at [1064, 402] on span "Nous vous [MEDICAL_DATA] d'effectuer le virement nécessaire à adosser aux factu…" at bounding box center [946, 387] width 653 height 52
click at [1242, 403] on p "Nous vous [MEDICAL_DATA] d'effectuer le virement nécessaire à adosser aux factu…" at bounding box center [946, 387] width 653 height 57
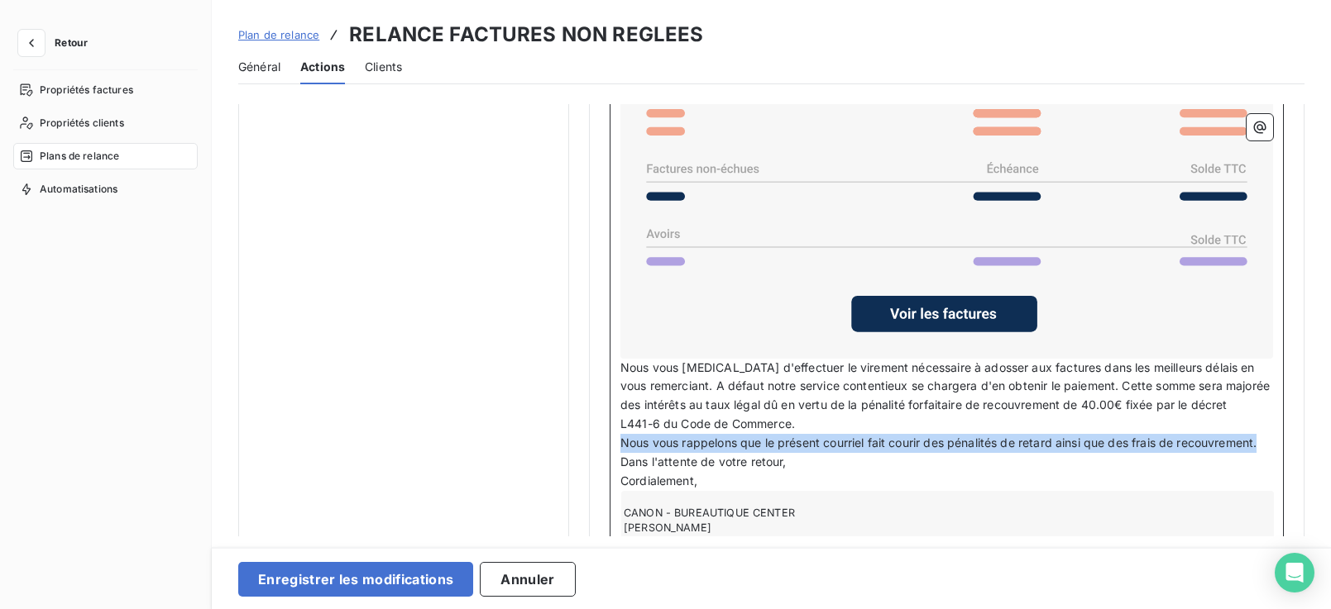
drag, startPoint x: 622, startPoint y: 444, endPoint x: 1264, endPoint y: 446, distance: 641.8
click at [1256, 446] on span "Nous vous rappelons que le présent courriel fait courir des pénalités de retard…" at bounding box center [938, 443] width 636 height 14
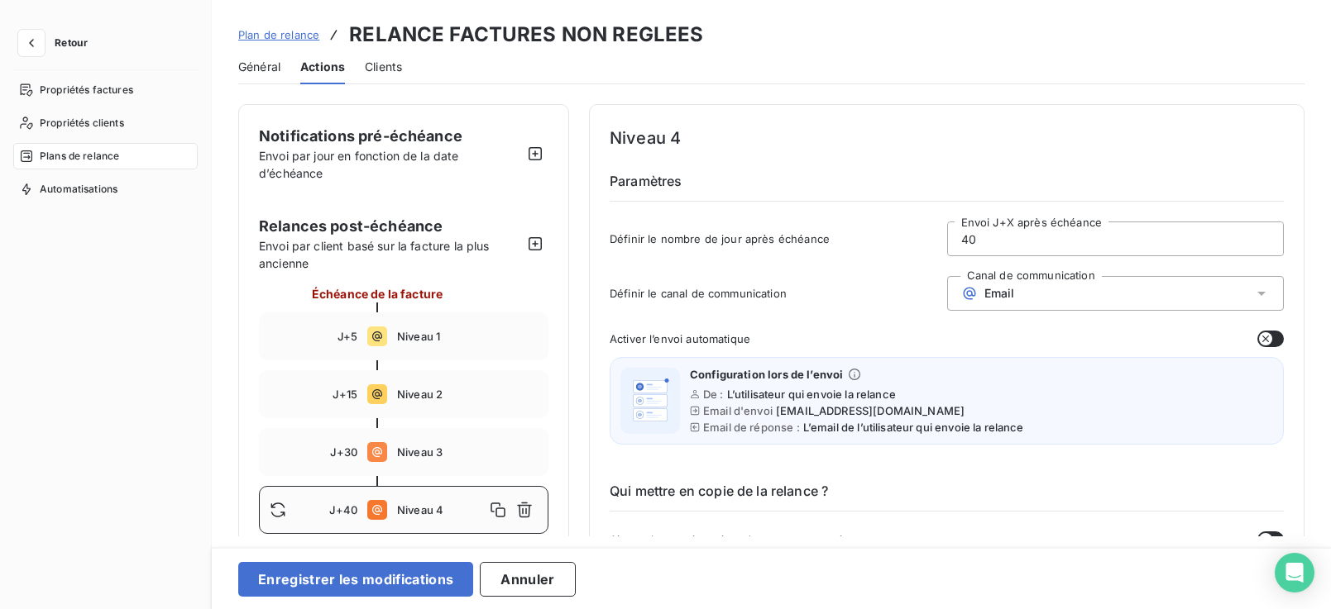
scroll to position [1451, 0]
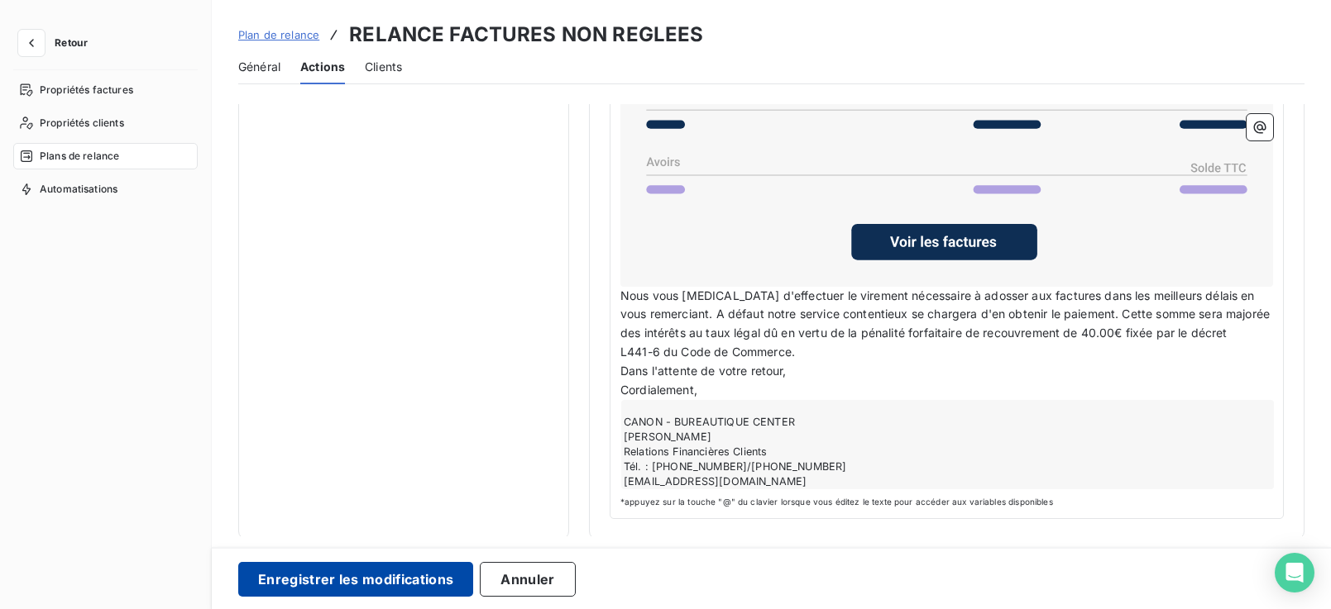
click at [394, 581] on button "Enregistrer les modifications" at bounding box center [355, 579] width 235 height 35
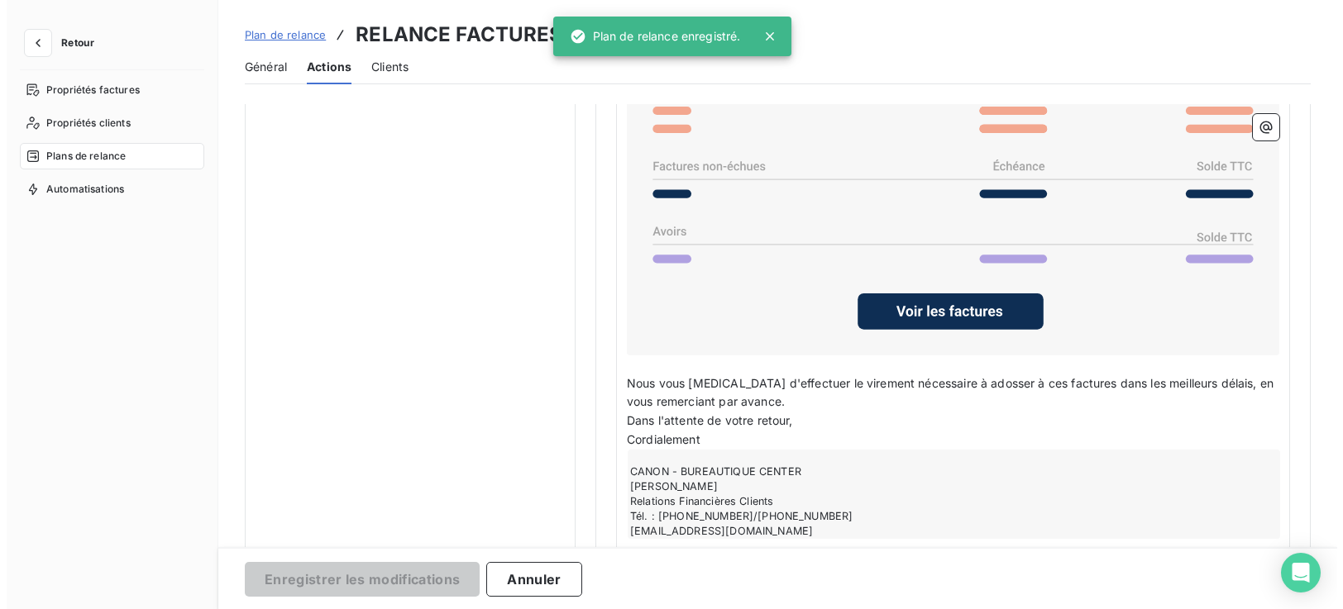
scroll to position [18, 0]
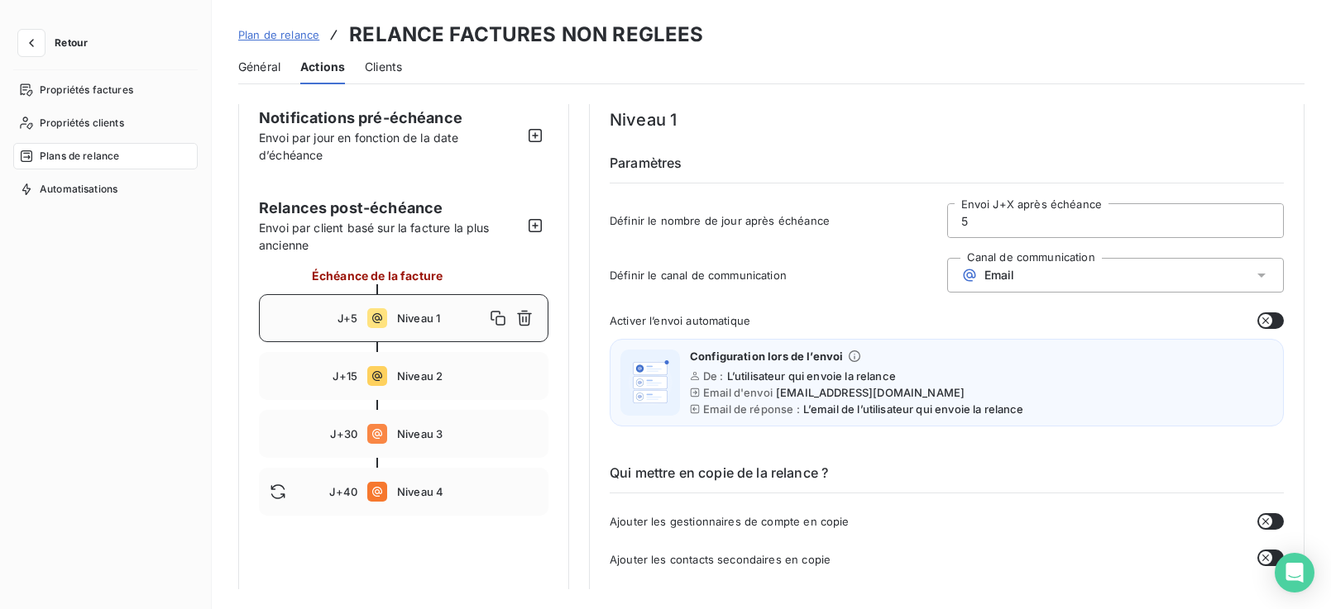
click at [69, 43] on span "Retour" at bounding box center [71, 43] width 33 height 10
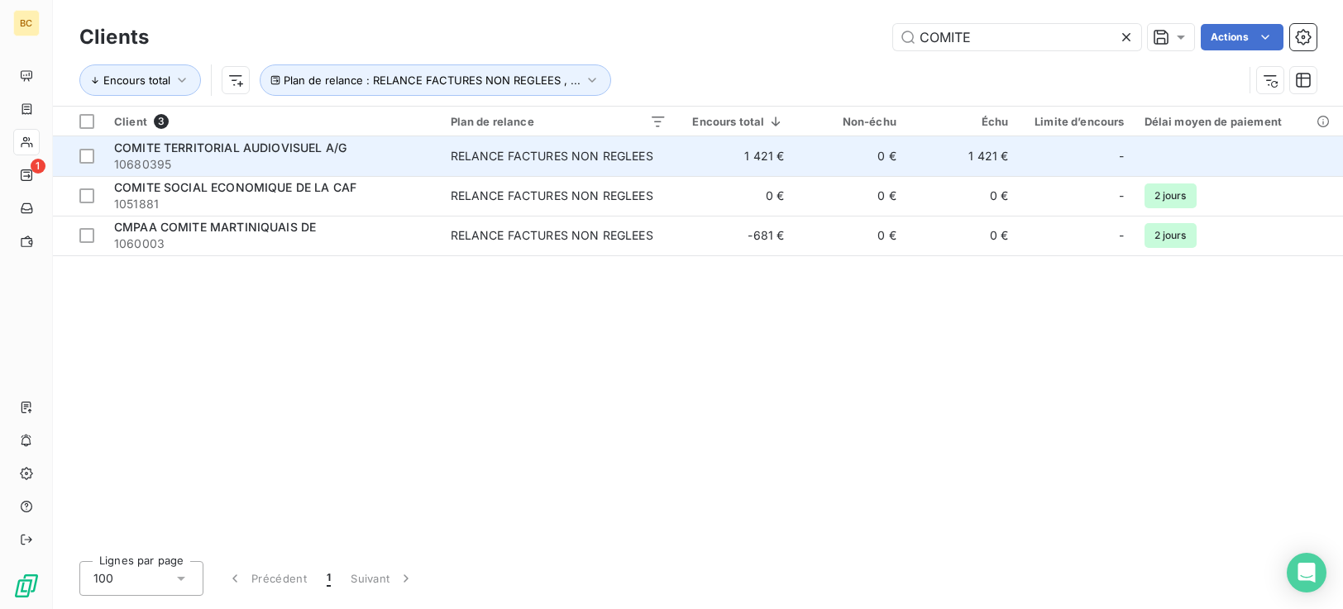
click at [909, 165] on td "1 421 €" at bounding box center [962, 156] width 112 height 40
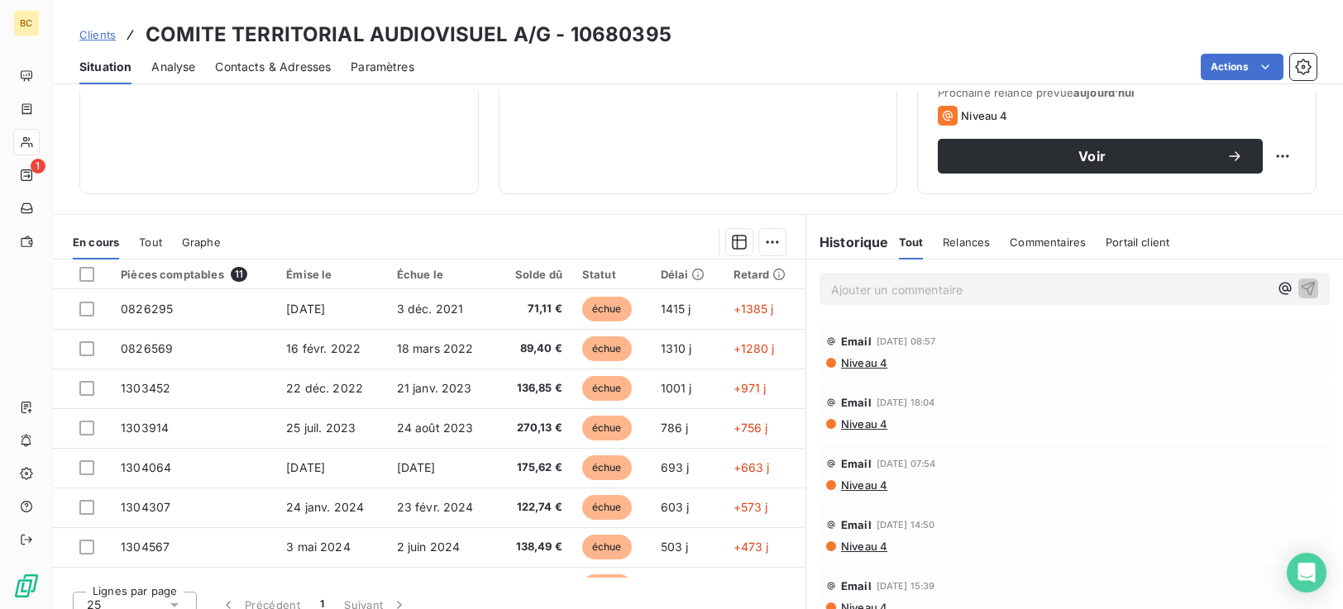
scroll to position [264, 0]
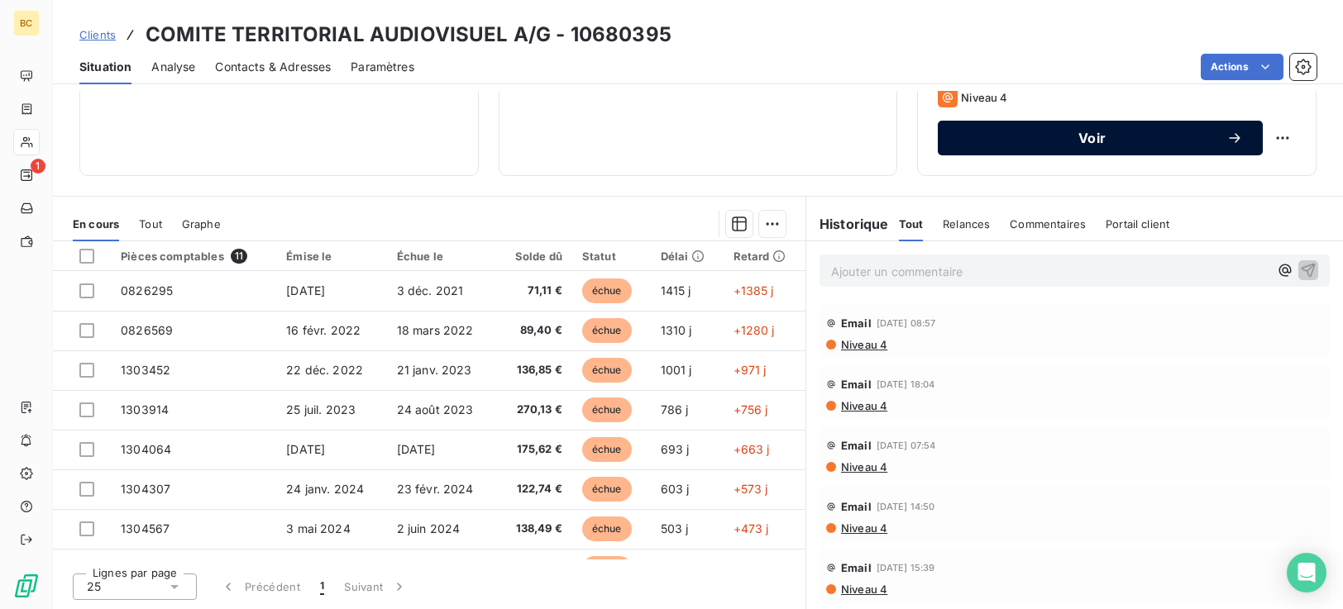
click at [1133, 144] on span "Voir" at bounding box center [1092, 137] width 269 height 13
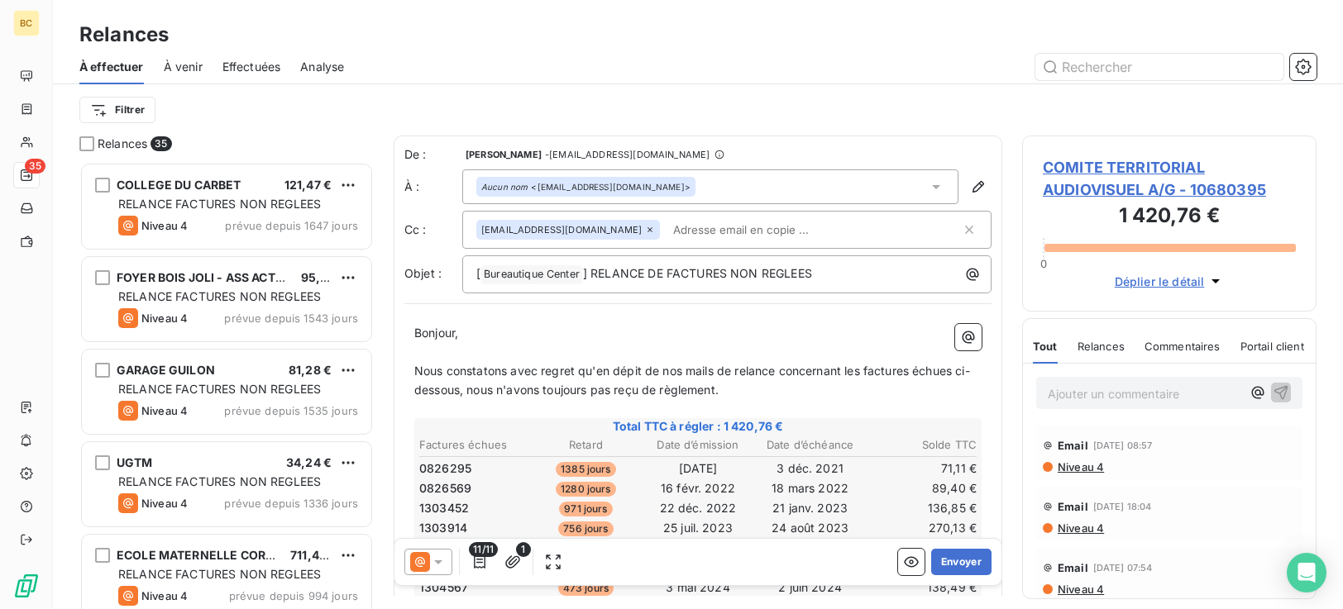
scroll to position [474, 0]
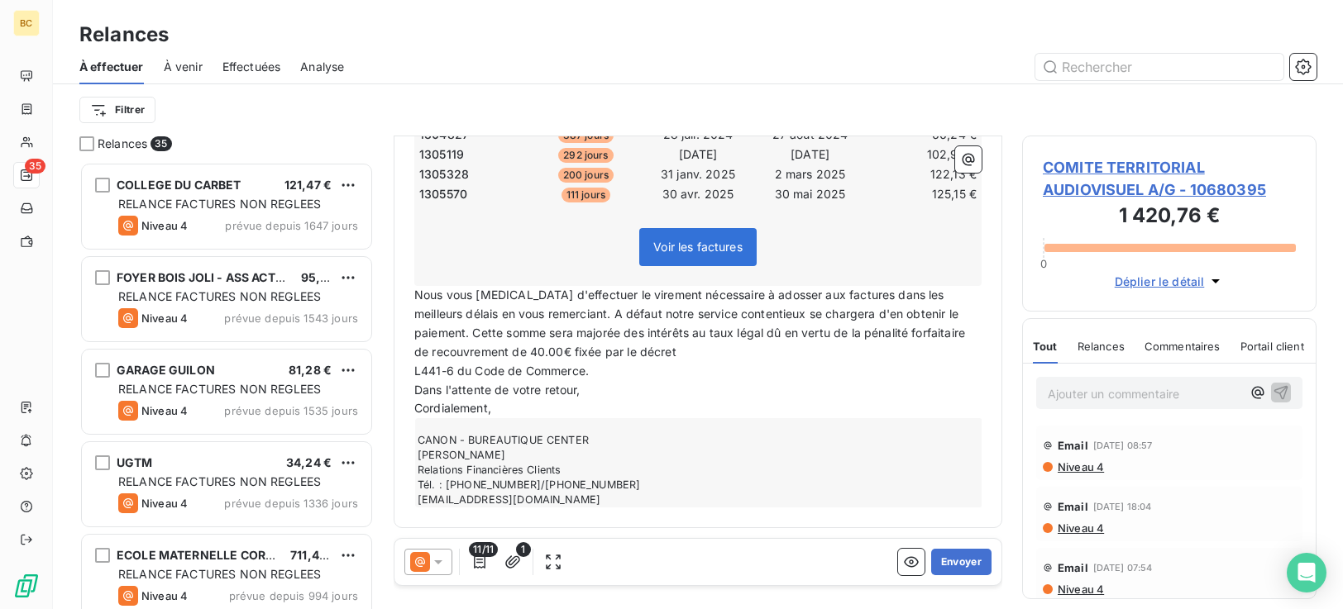
click at [415, 375] on span "L441-6 du Code de Commerce." at bounding box center [501, 371] width 174 height 14
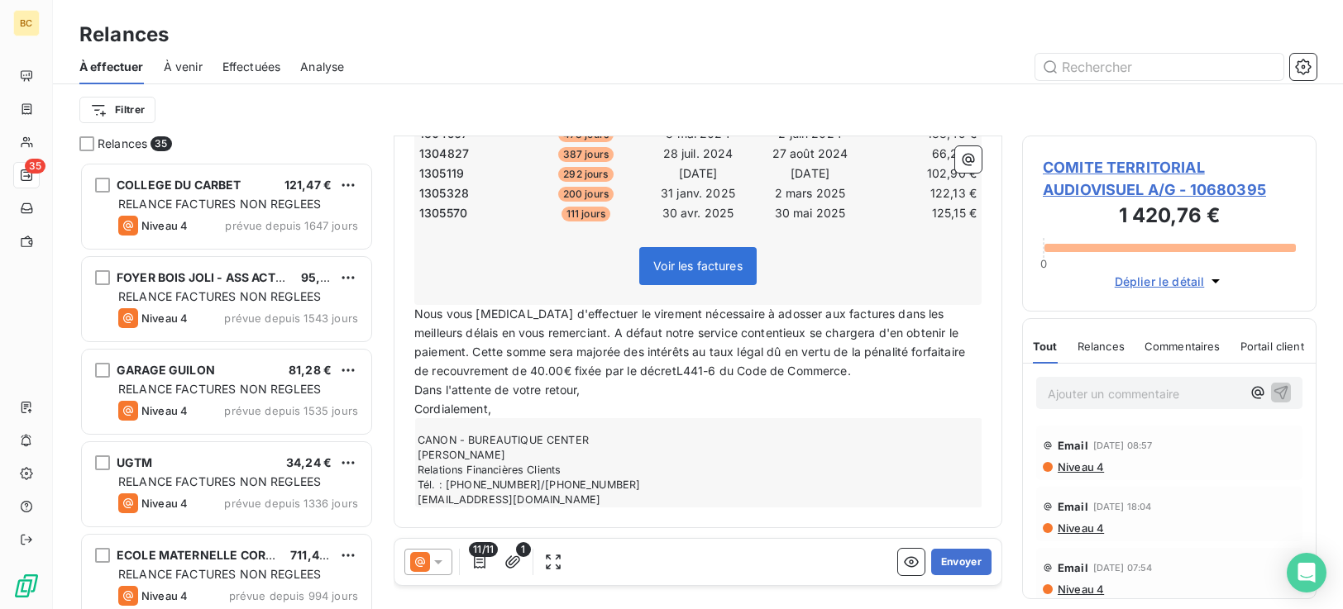
scroll to position [455, 0]
click at [949, 565] on button "Envoyer" at bounding box center [961, 562] width 60 height 26
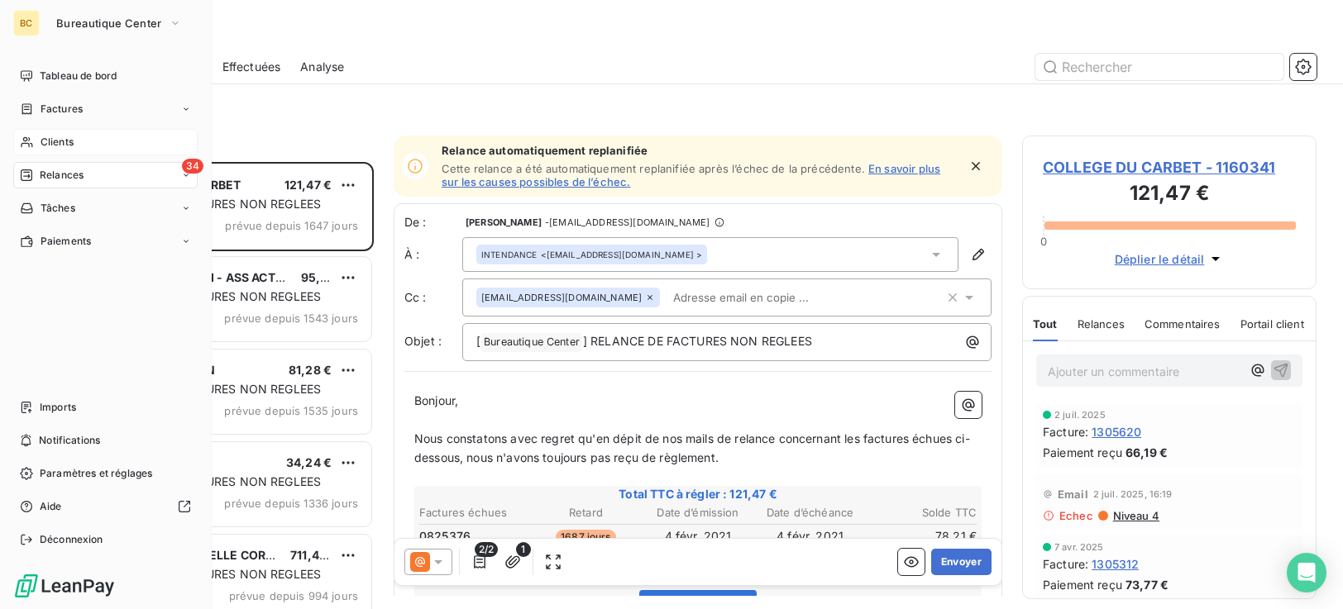
click at [60, 142] on span "Clients" at bounding box center [57, 142] width 33 height 15
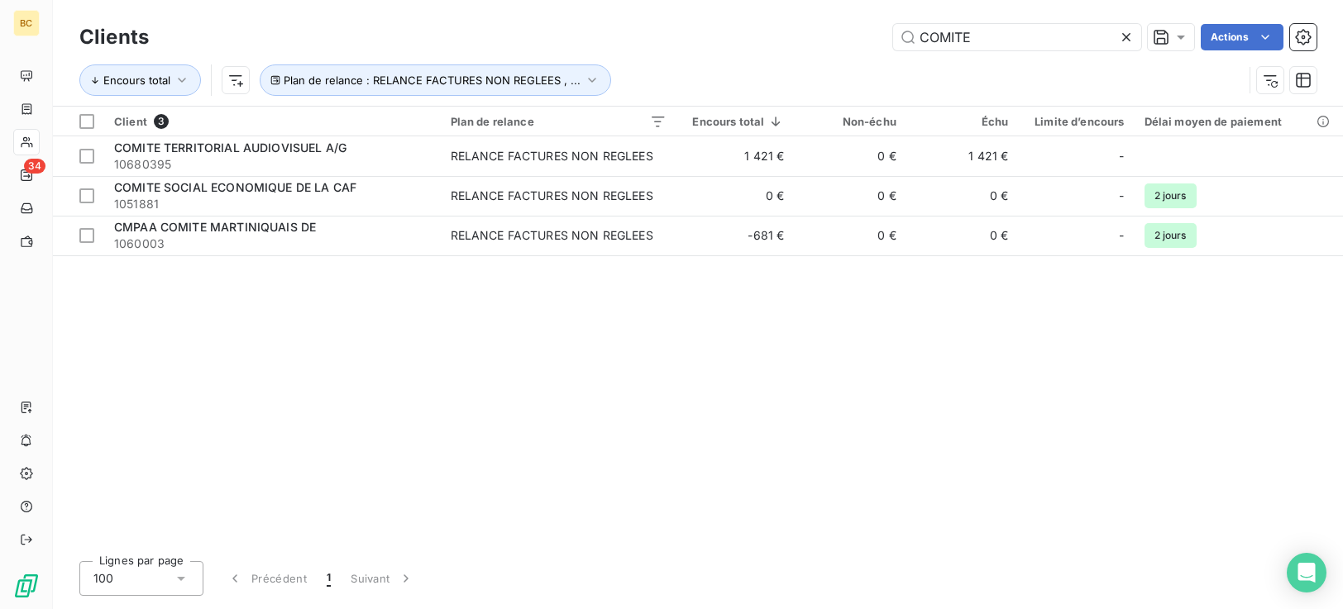
drag, startPoint x: 999, startPoint y: 40, endPoint x: 284, endPoint y: 59, distance: 714.8
click at [502, 52] on div "Clients COMITE Actions" at bounding box center [697, 37] width 1237 height 35
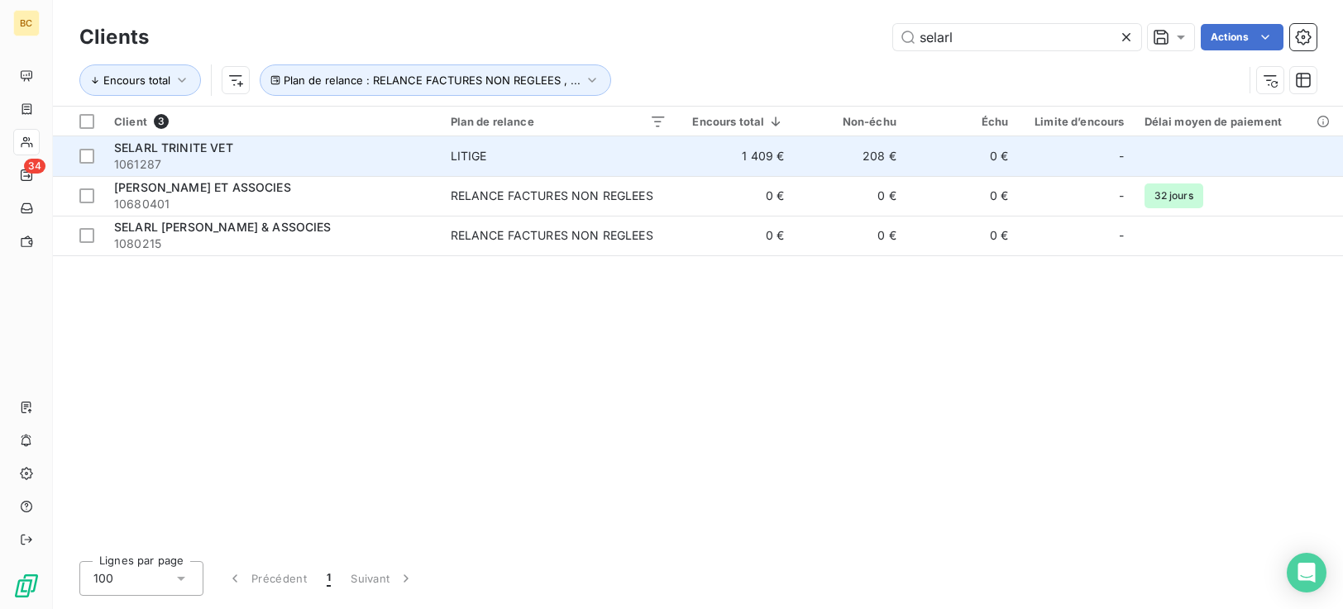
type input "selarl"
click at [787, 154] on td "1 409 €" at bounding box center [735, 156] width 118 height 40
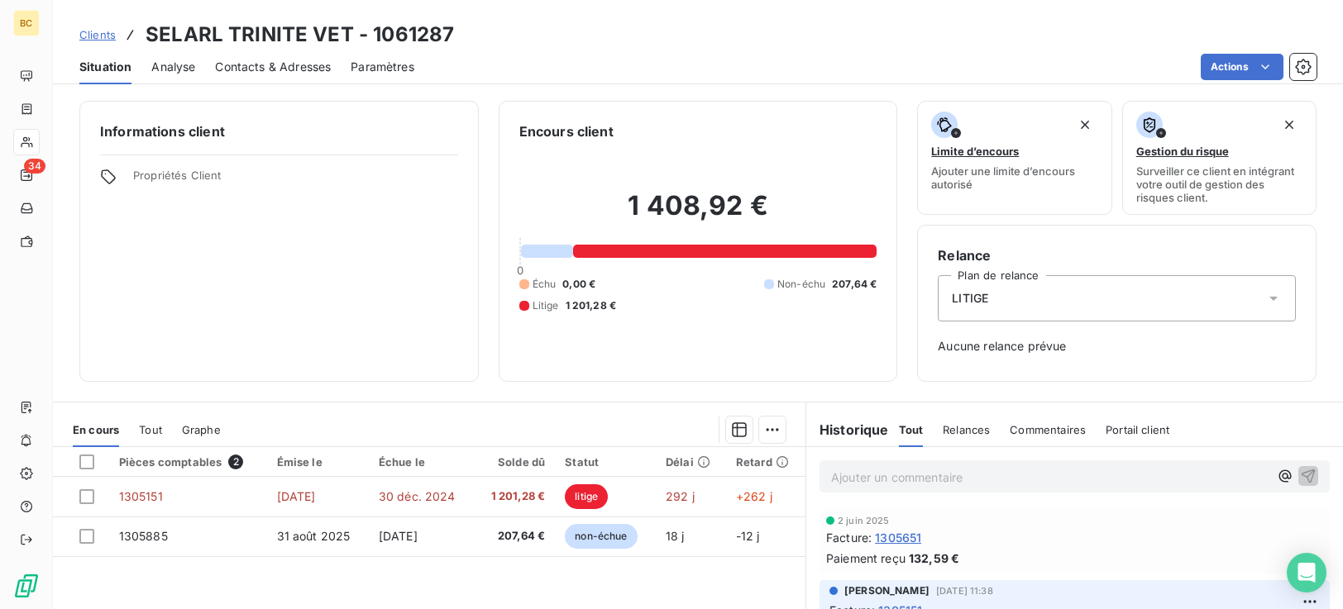
click at [1259, 289] on div "LITIGE" at bounding box center [1117, 298] width 358 height 46
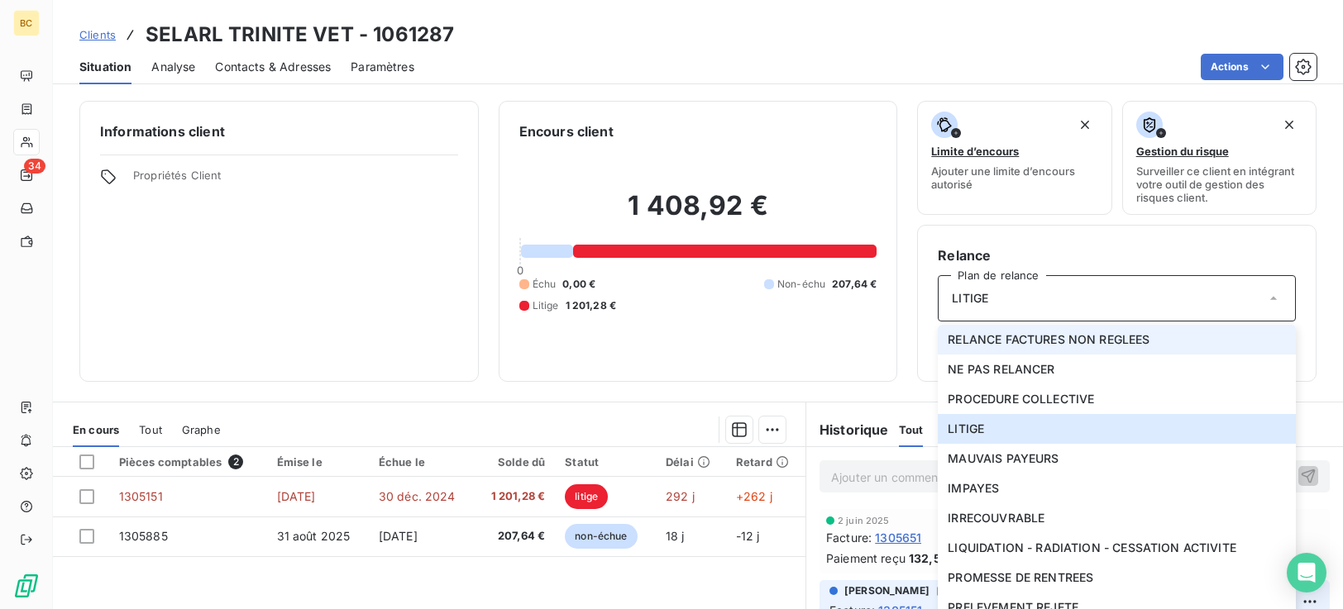
click at [1000, 348] on li "RELANCE FACTURES NON REGLEES" at bounding box center [1117, 340] width 358 height 30
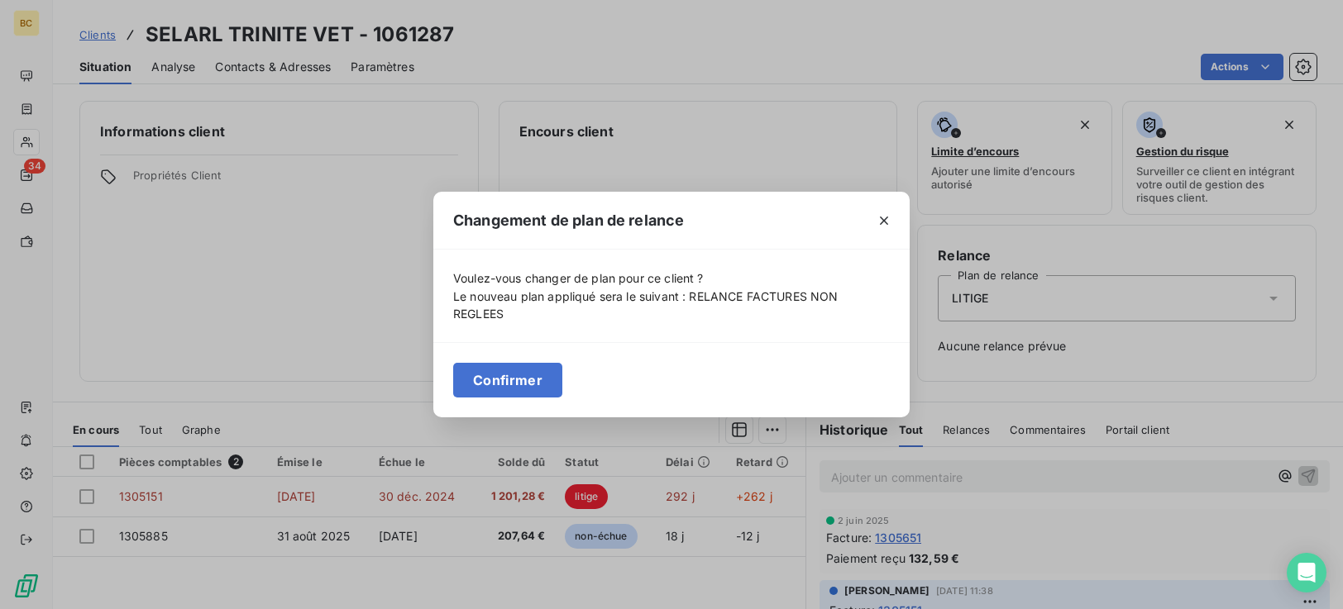
click at [514, 384] on button "Confirmer" at bounding box center [507, 380] width 109 height 35
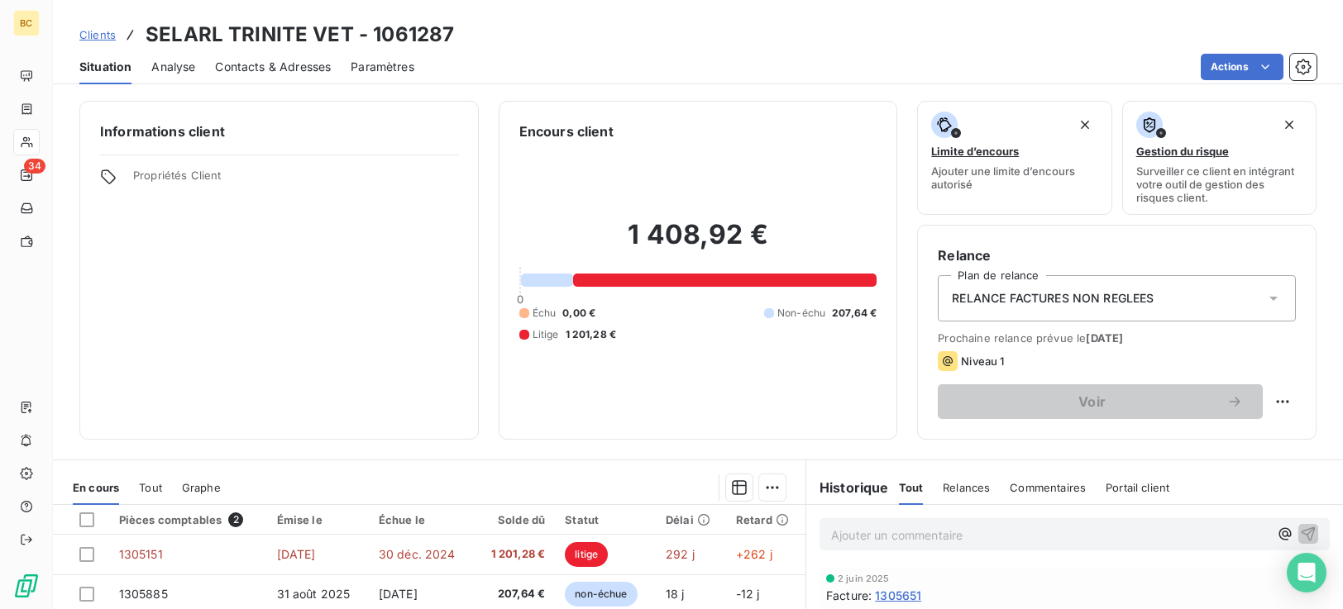
click at [117, 75] on div "Situation" at bounding box center [105, 67] width 52 height 35
click at [1271, 407] on html "BC 34 Clients SELARL TRINITE VET - 1061287 Situation Analyse Contacts & Adresse…" at bounding box center [671, 304] width 1343 height 609
click at [1272, 404] on html "BC 34 Clients SELARL TRINITE VET - 1061287 Situation Analyse Contacts & Adresse…" at bounding box center [671, 304] width 1343 height 609
click at [1269, 399] on html "BC 34 Clients SELARL TRINITE VET - 1061287 Situation Analyse Contacts & Adresse…" at bounding box center [671, 304] width 1343 height 609
click at [1190, 442] on div "Replanifier cette action" at bounding box center [1202, 438] width 148 height 26
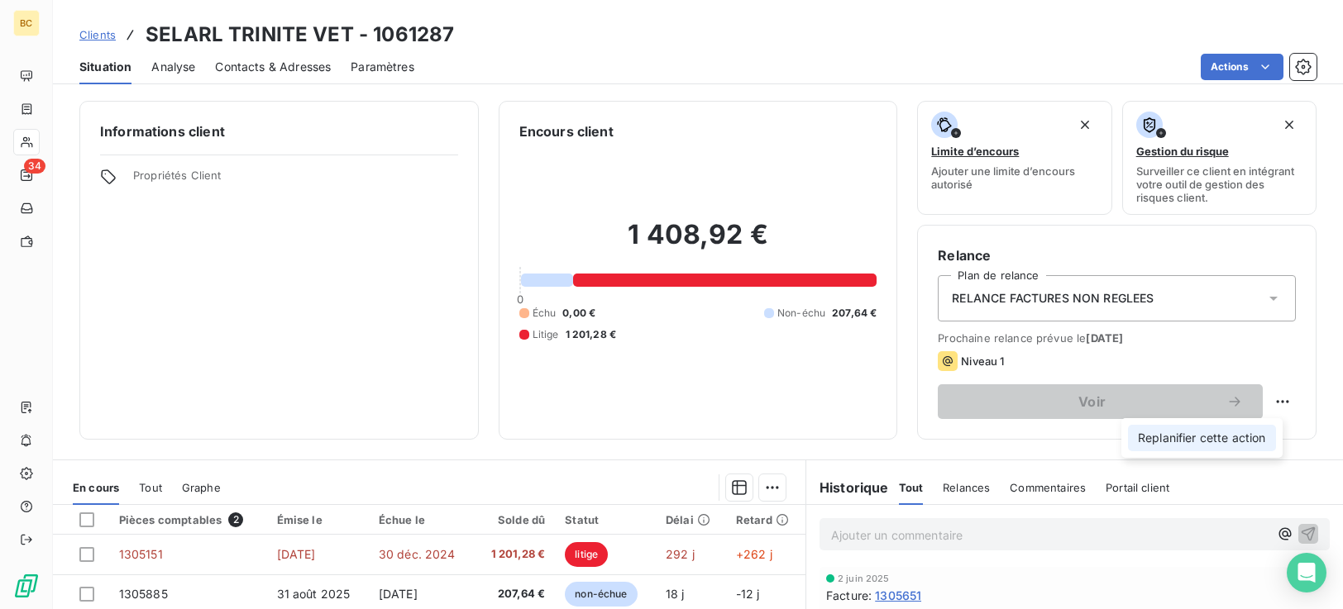
select select "8"
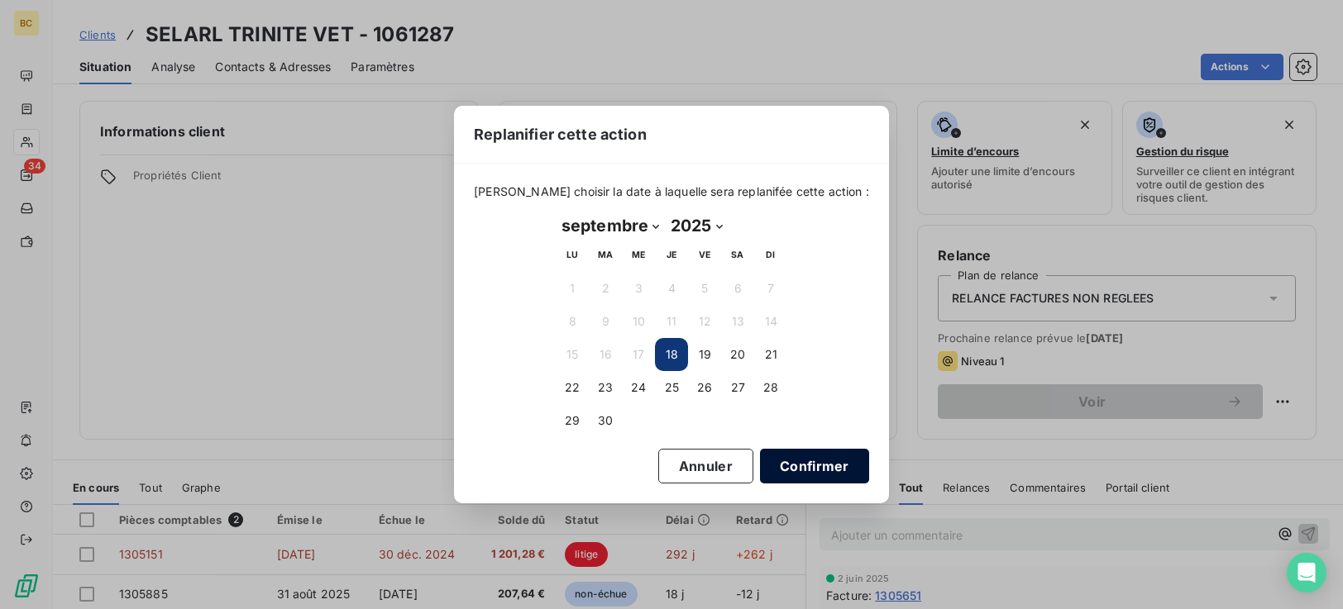
click at [787, 472] on button "Confirmer" at bounding box center [814, 466] width 109 height 35
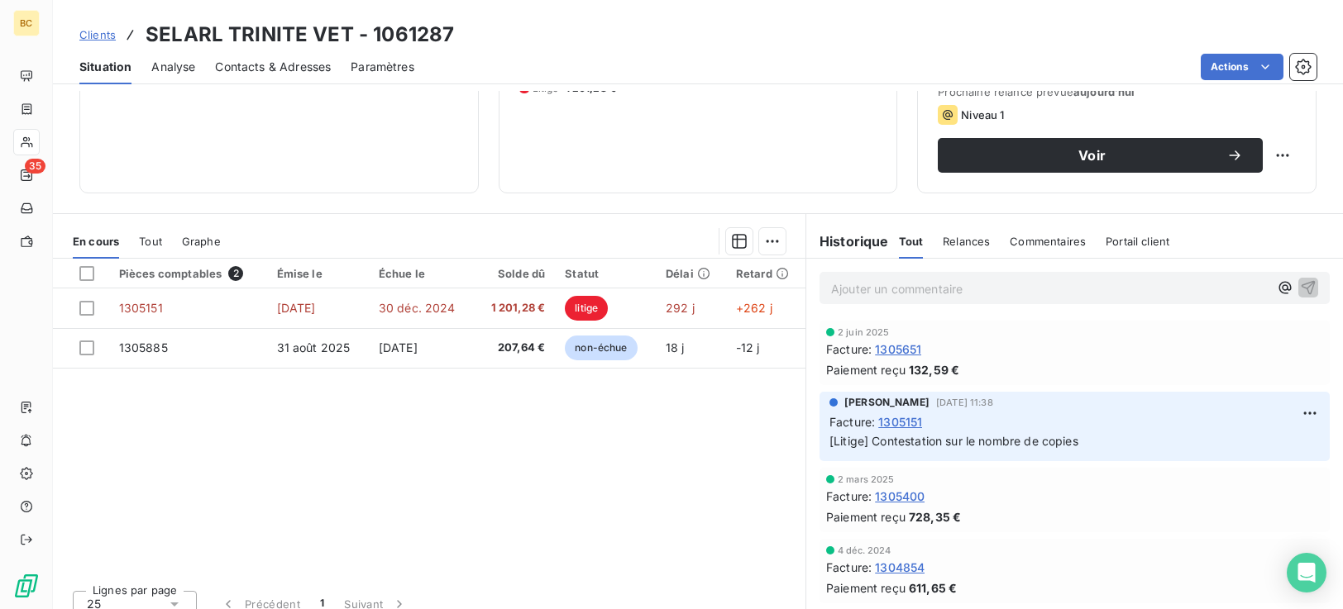
scroll to position [264, 0]
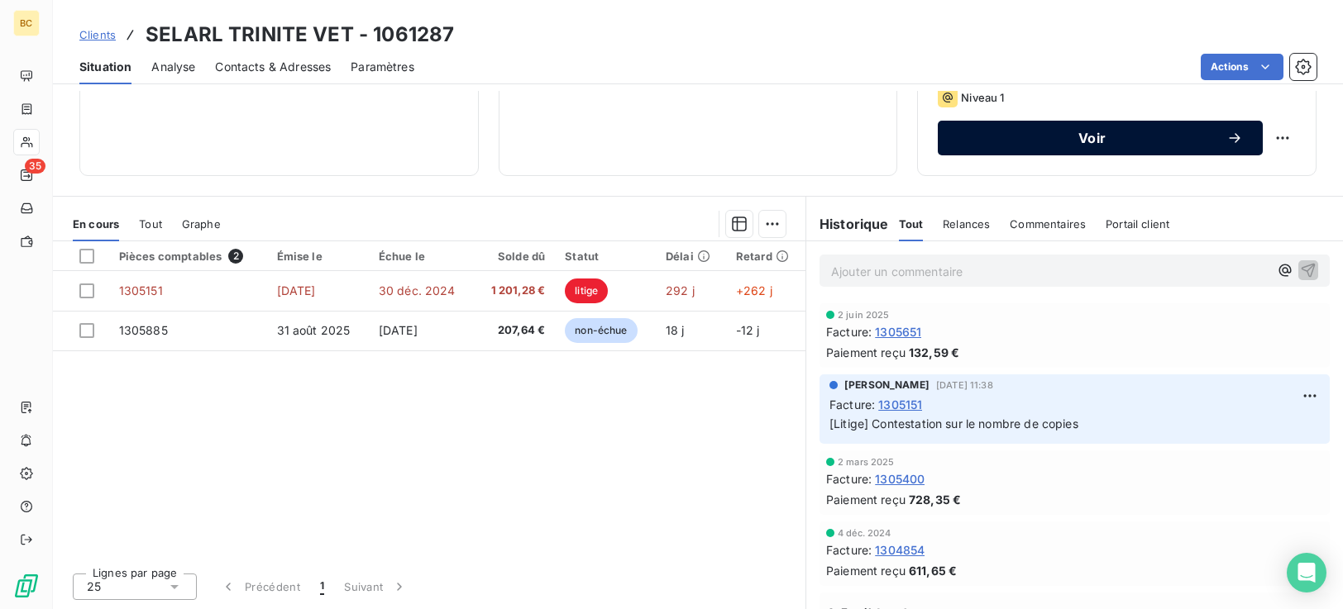
click at [1060, 144] on span "Voir" at bounding box center [1092, 137] width 269 height 13
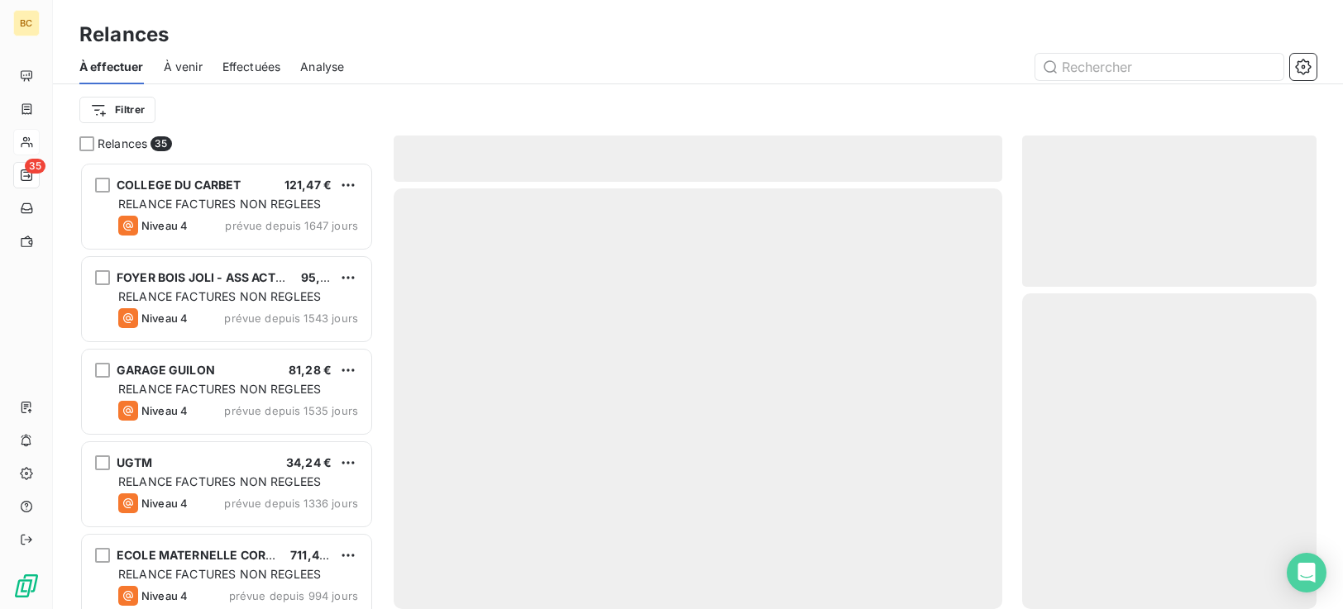
scroll to position [435, 282]
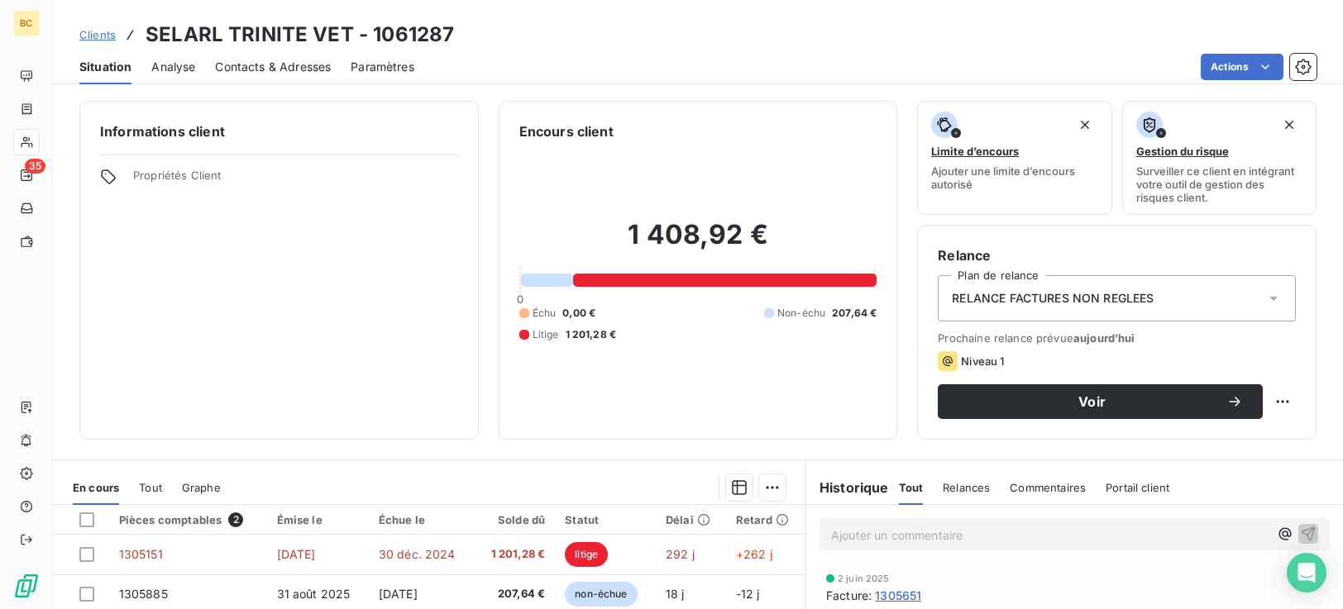
click at [1269, 298] on icon at bounding box center [1273, 299] width 8 height 4
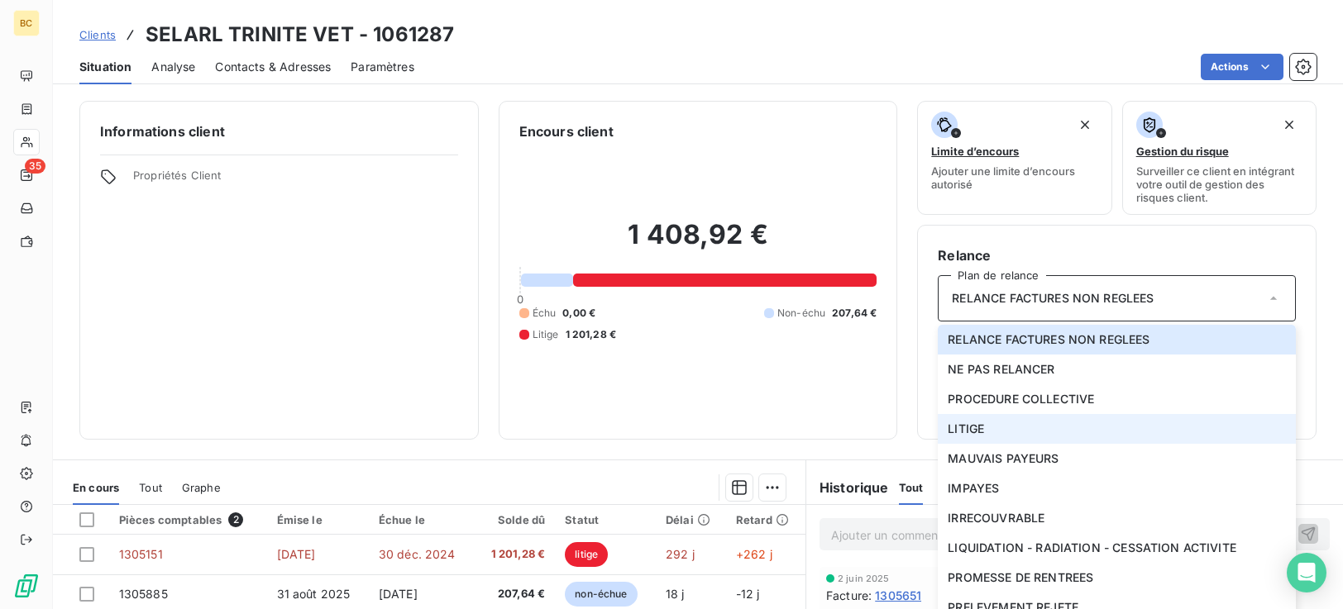
click at [981, 433] on li "LITIGE" at bounding box center [1117, 429] width 358 height 30
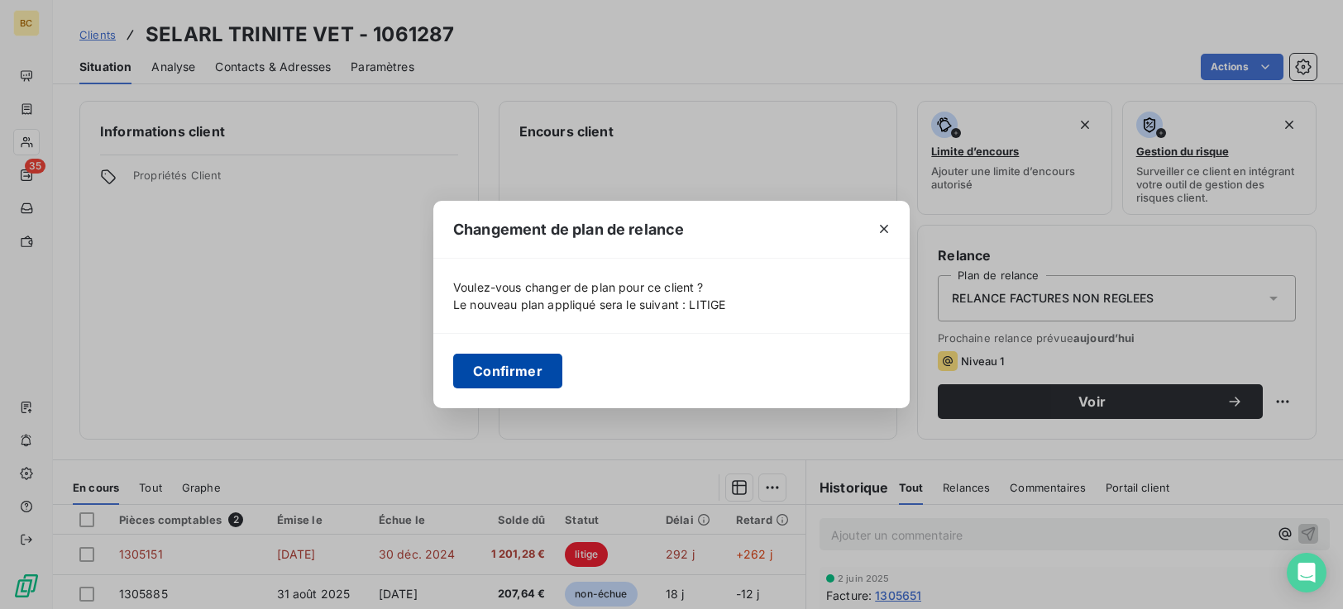
click at [476, 381] on button "Confirmer" at bounding box center [507, 371] width 109 height 35
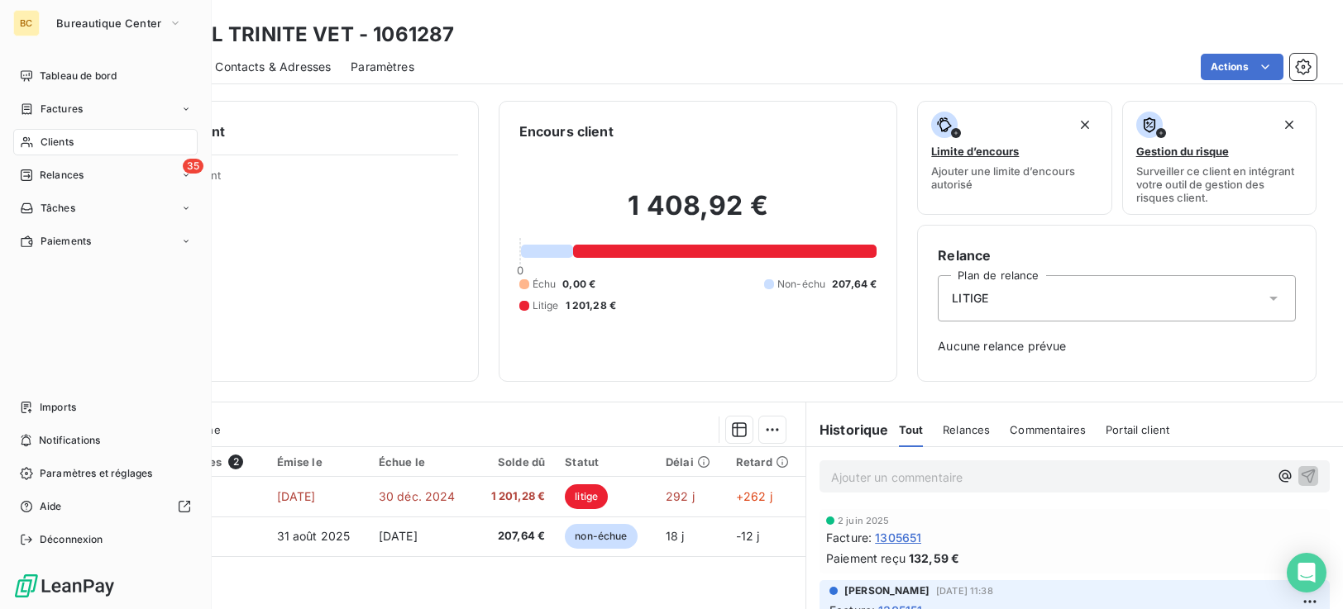
click at [60, 146] on span "Clients" at bounding box center [57, 142] width 33 height 15
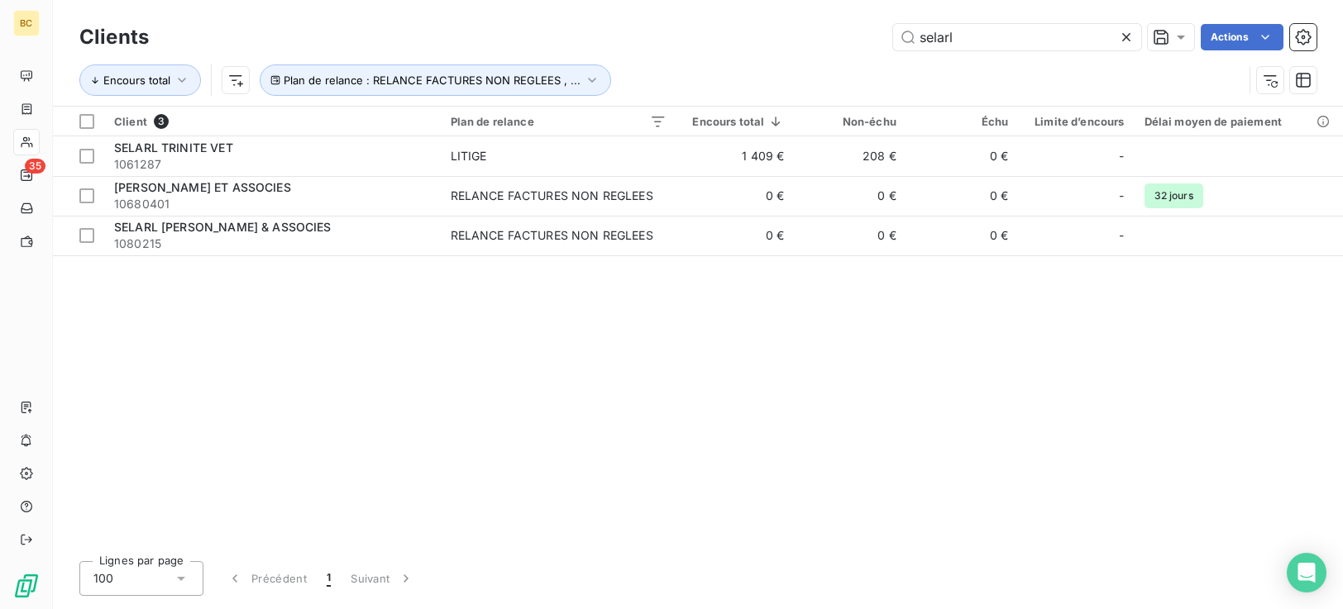
drag, startPoint x: 983, startPoint y: 39, endPoint x: 657, endPoint y: 63, distance: 327.5
click at [671, 60] on div "Clients selarl Actions Encours total Plan de relance : RELANCE FACTURES NON REG…" at bounding box center [697, 63] width 1237 height 86
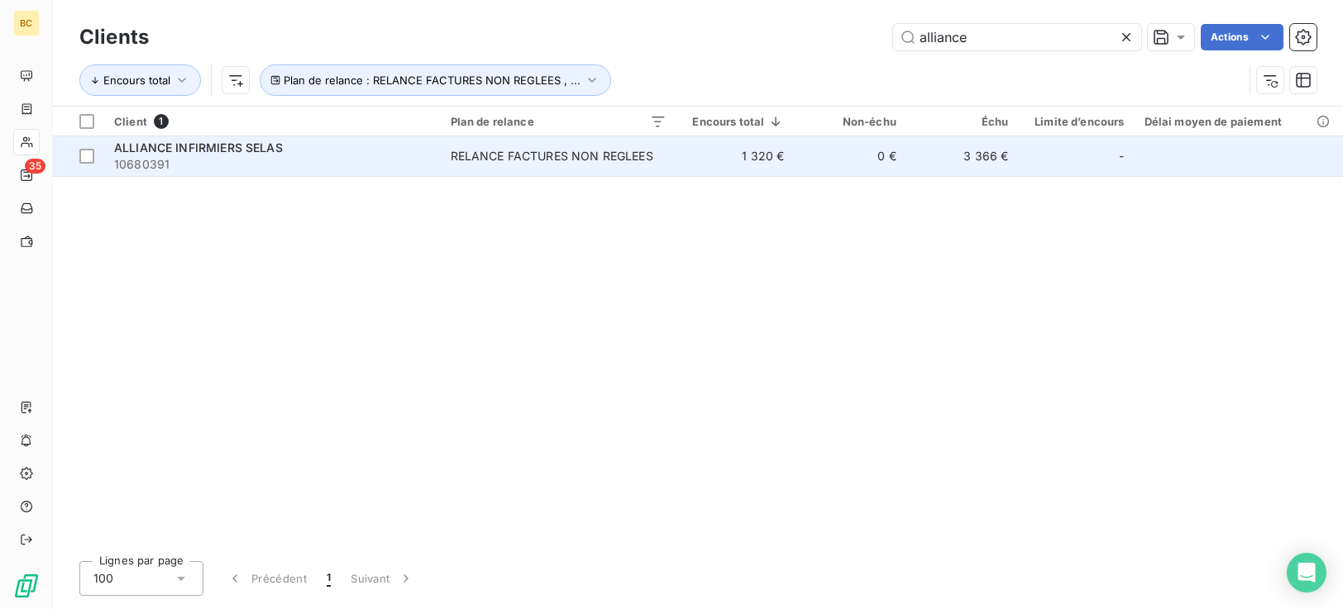
type input "alliance"
click at [648, 164] on div "RELANCE FACTURES NON REGLEES" at bounding box center [552, 156] width 203 height 17
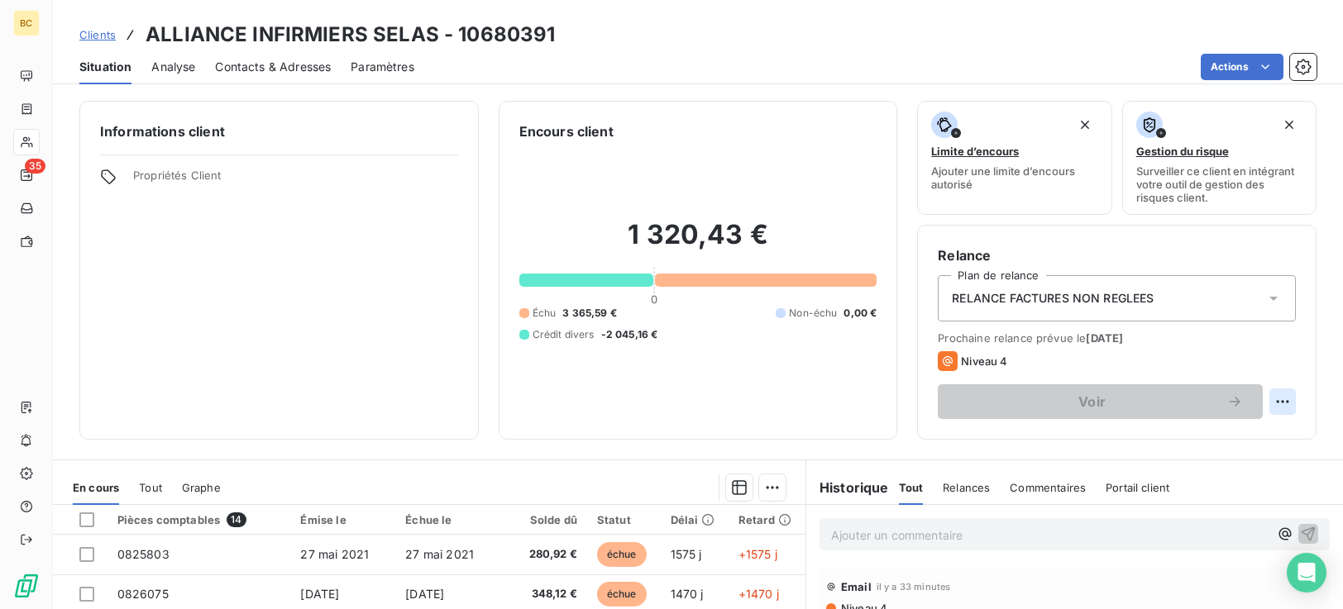
click at [1265, 405] on html "BC 35 Clients ALLIANCE INFIRMIERS SELAS - 10680391 Situation Analyse Contacts &…" at bounding box center [671, 304] width 1343 height 609
click at [1188, 444] on div "Replanifier cette action" at bounding box center [1202, 438] width 148 height 26
select select "8"
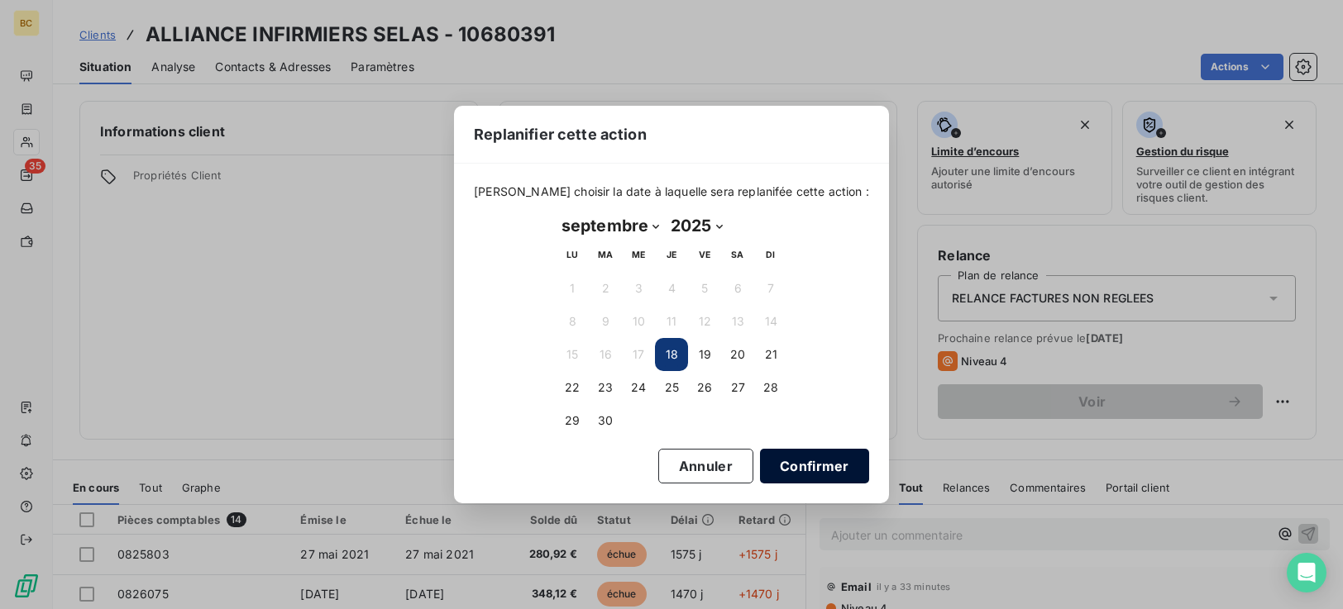
click at [772, 468] on button "Confirmer" at bounding box center [814, 466] width 109 height 35
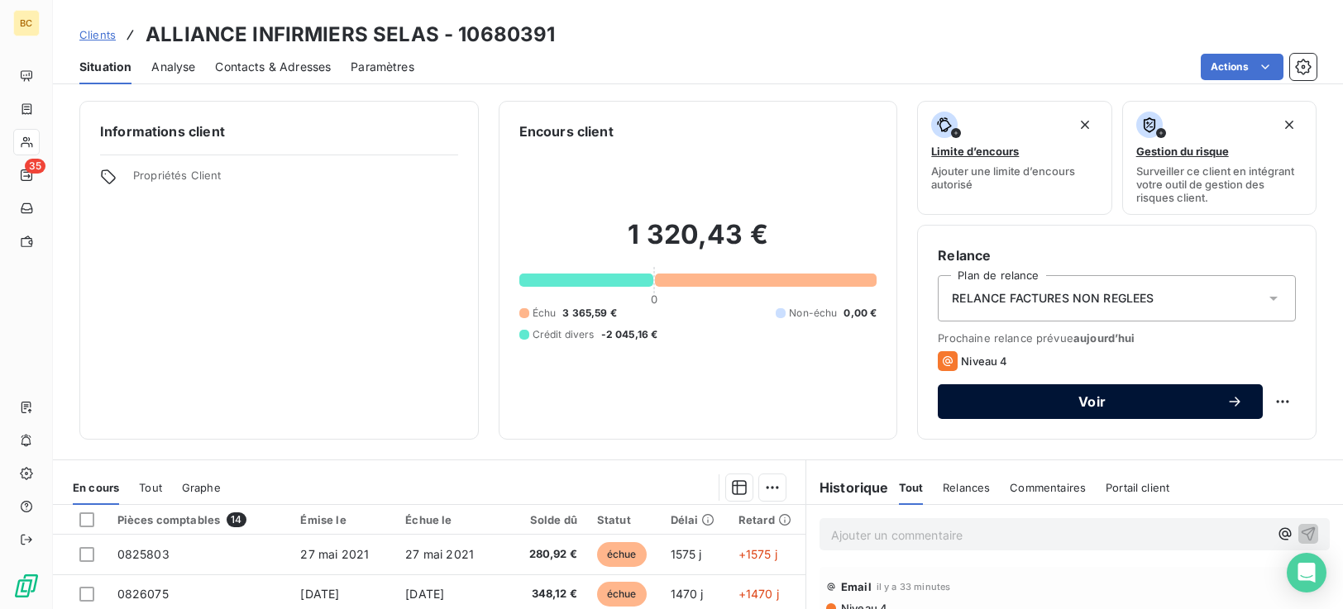
click at [1134, 400] on span "Voir" at bounding box center [1092, 401] width 269 height 13
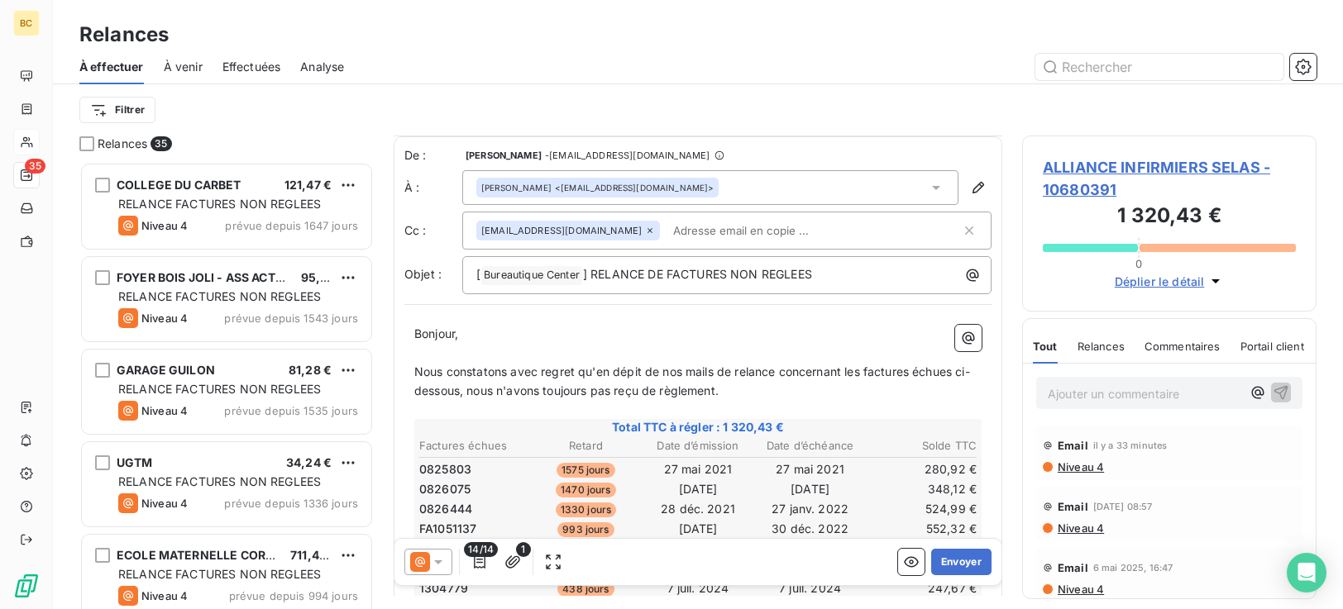
scroll to position [511, 0]
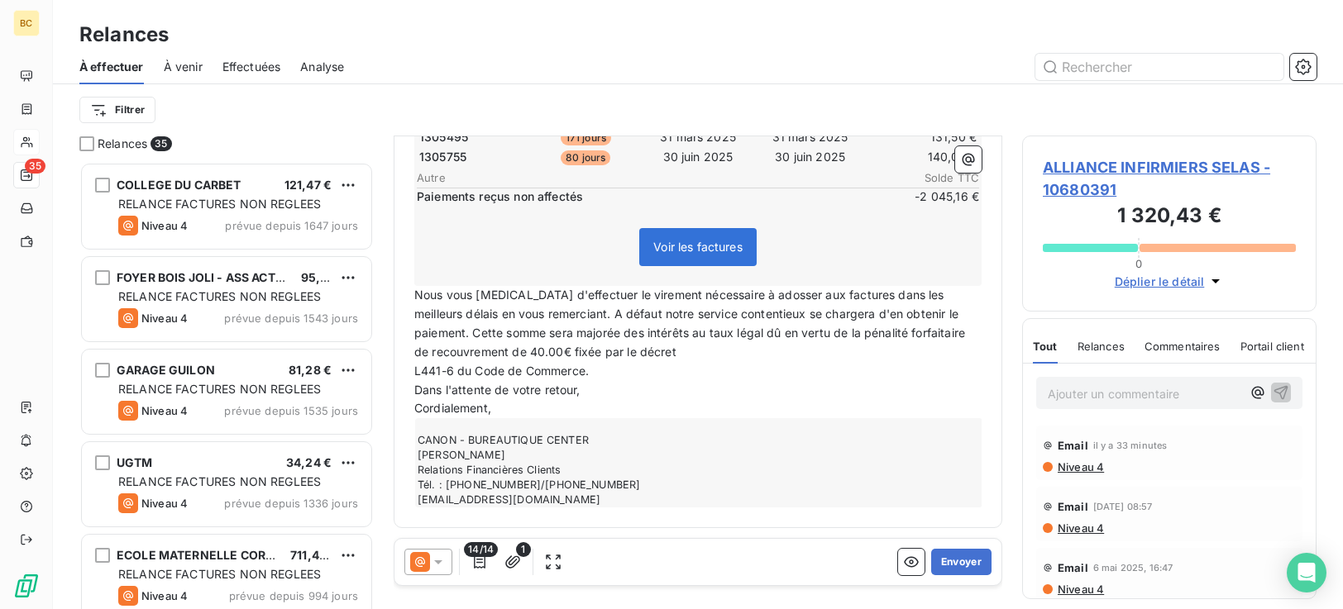
click at [415, 373] on span "L441-6 du Code de Commerce." at bounding box center [501, 371] width 174 height 14
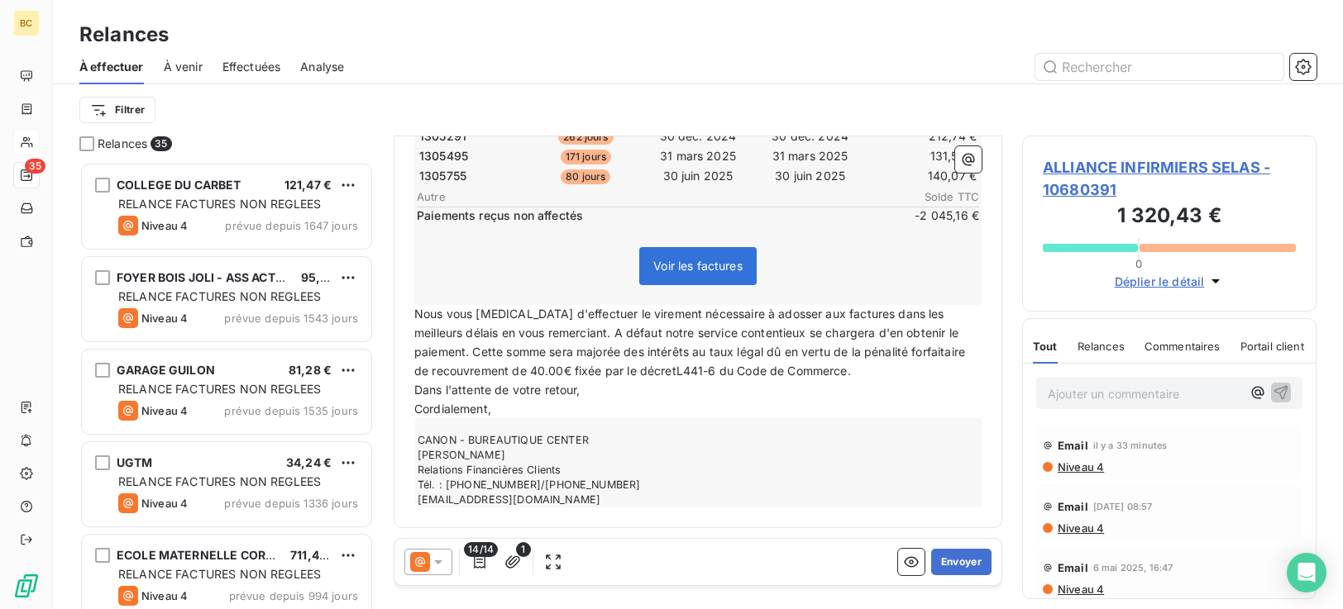
scroll to position [492, 0]
click at [948, 566] on button "Envoyer" at bounding box center [961, 562] width 60 height 26
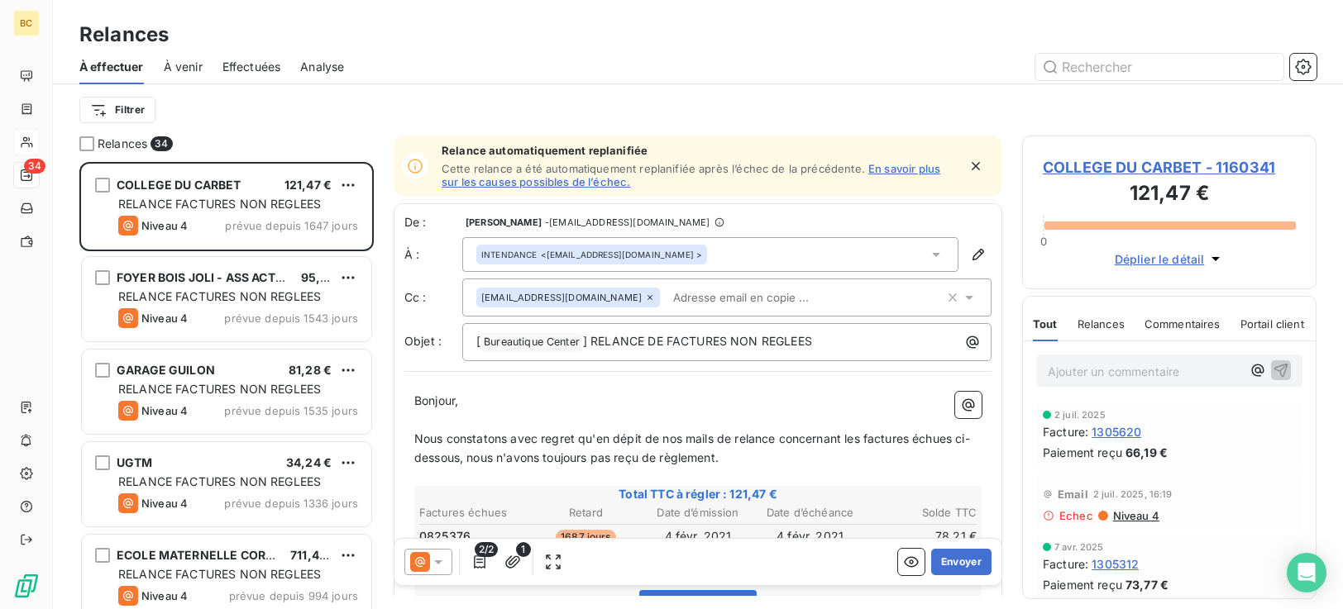
click at [932, 255] on icon at bounding box center [936, 255] width 8 height 4
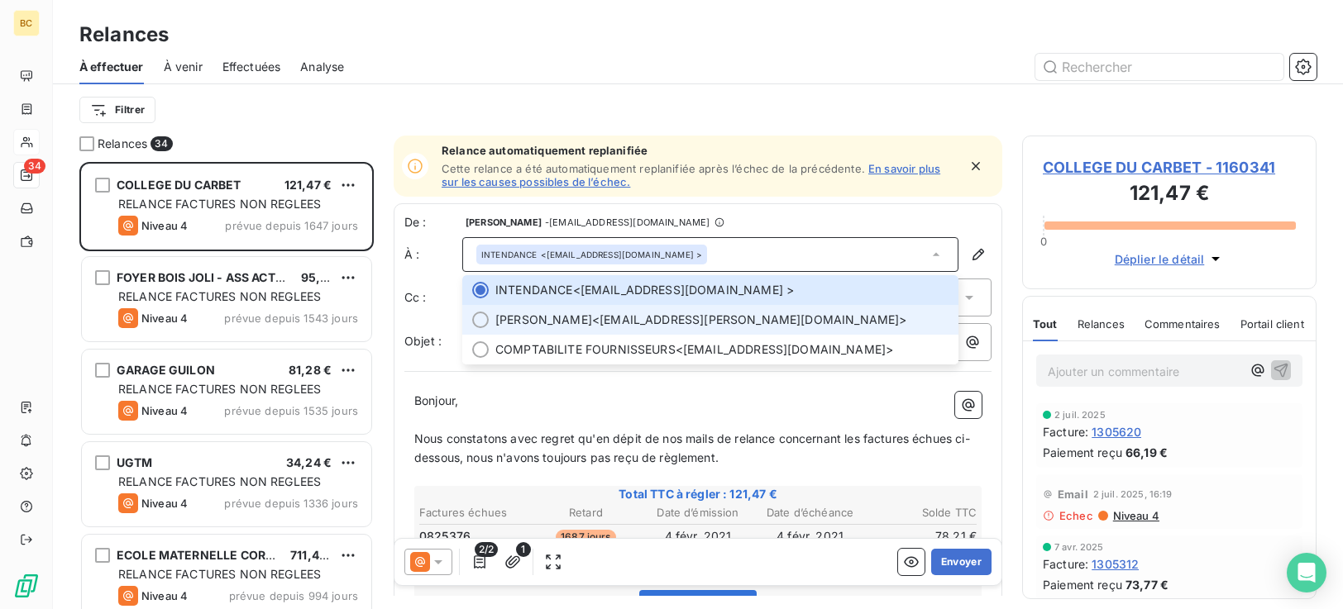
click at [823, 323] on span "[PERSON_NAME] <[EMAIL_ADDRESS][PERSON_NAME][DOMAIN_NAME]>" at bounding box center [721, 320] width 453 height 17
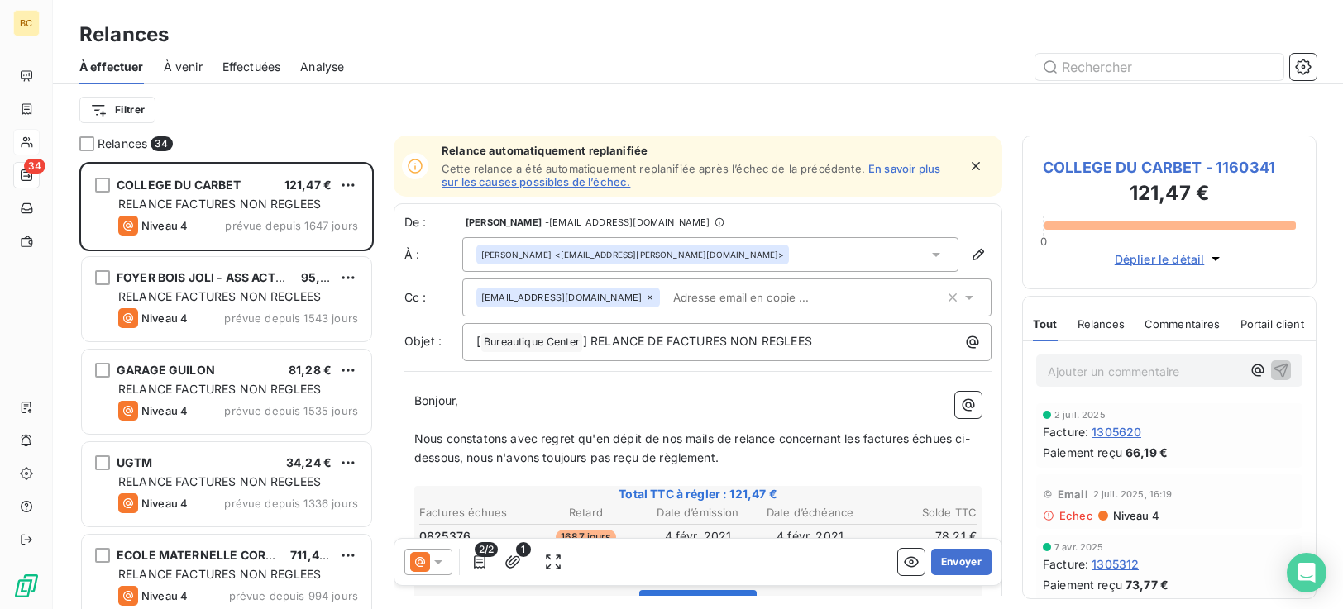
click at [689, 299] on input "text" at bounding box center [762, 297] width 191 height 25
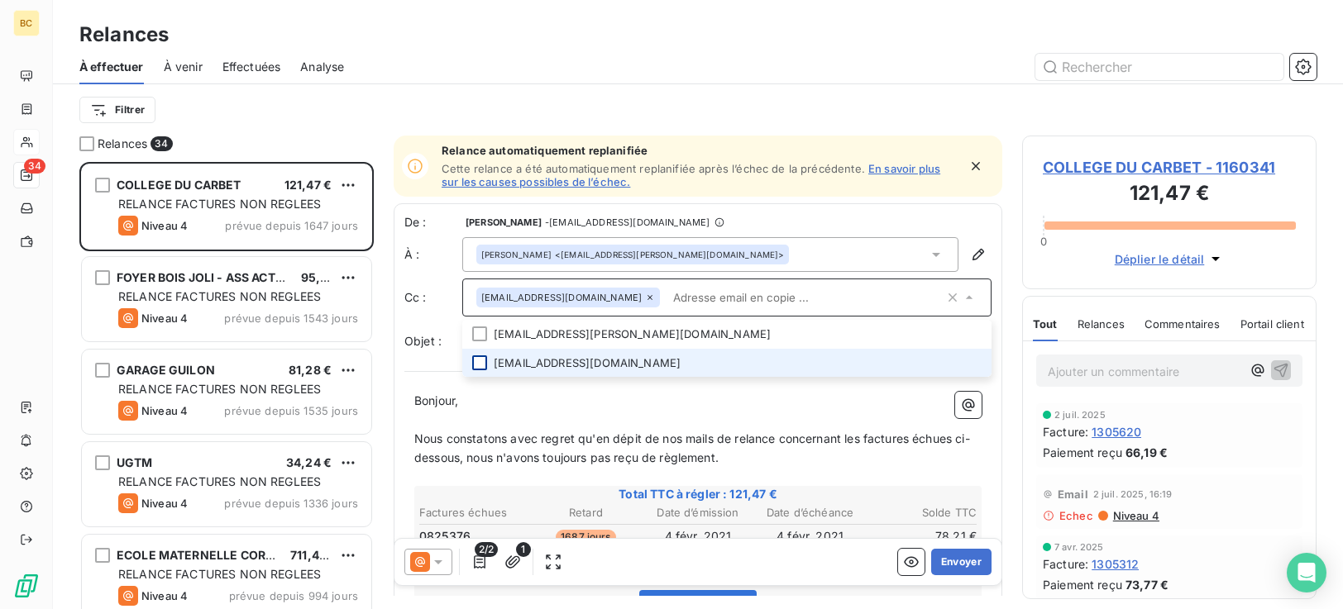
click at [483, 366] on div at bounding box center [479, 363] width 15 height 15
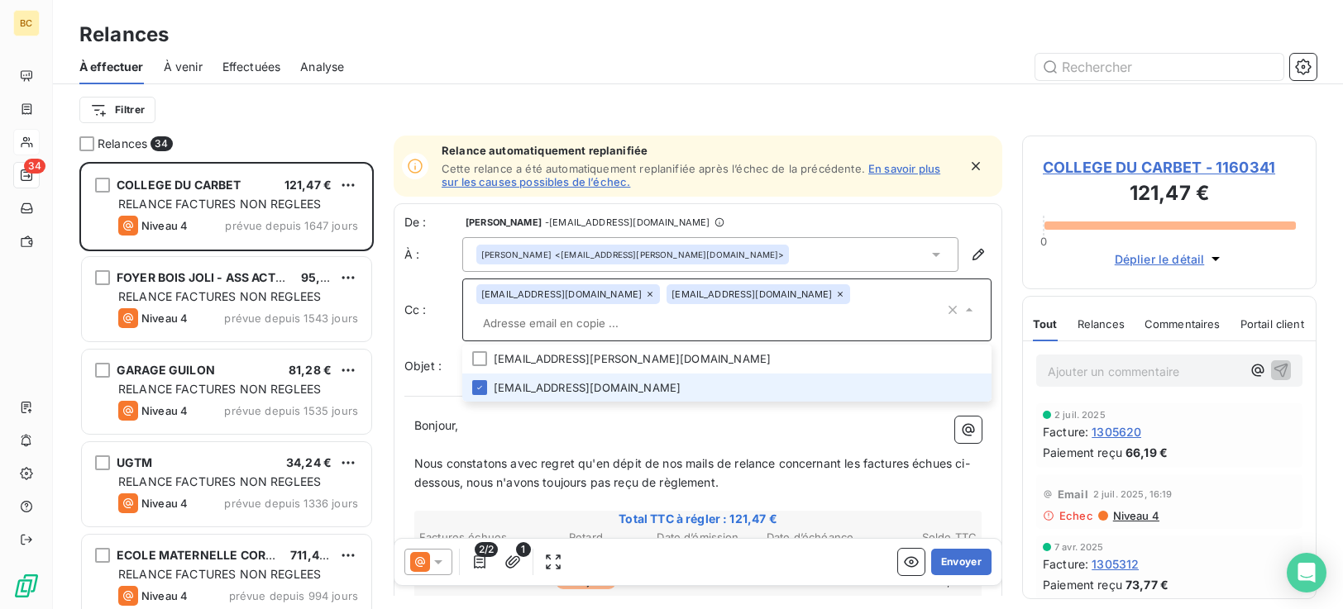
click at [523, 388] on li "[EMAIL_ADDRESS][DOMAIN_NAME]" at bounding box center [726, 388] width 529 height 29
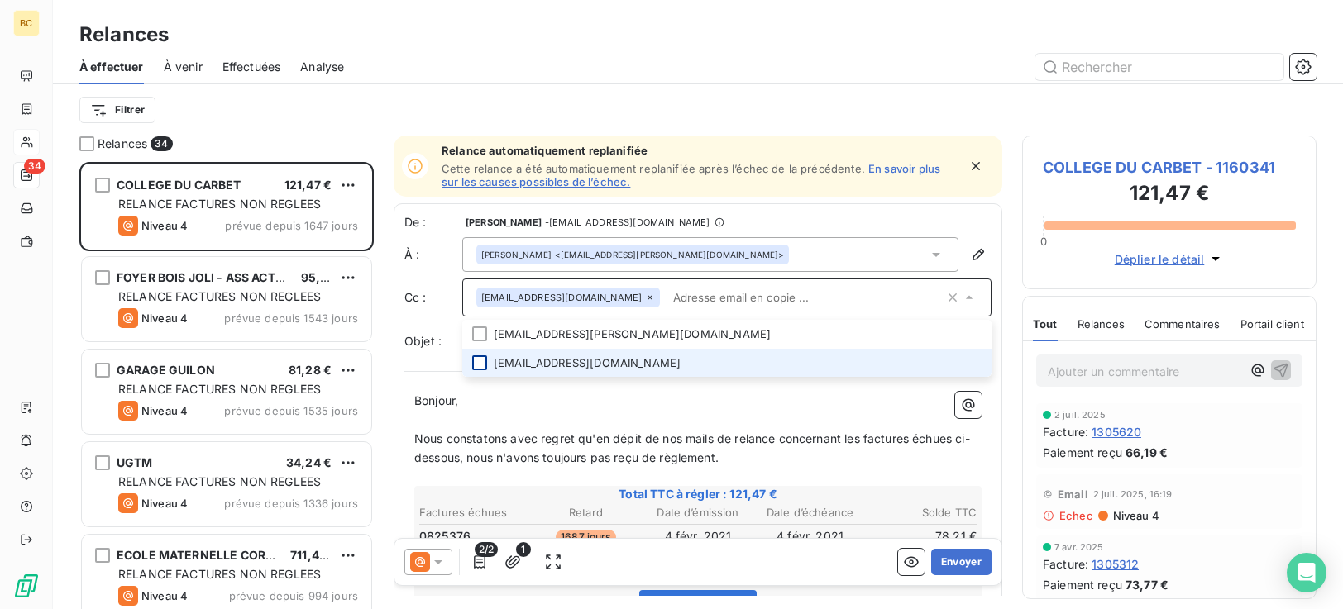
click at [479, 358] on div at bounding box center [479, 363] width 15 height 15
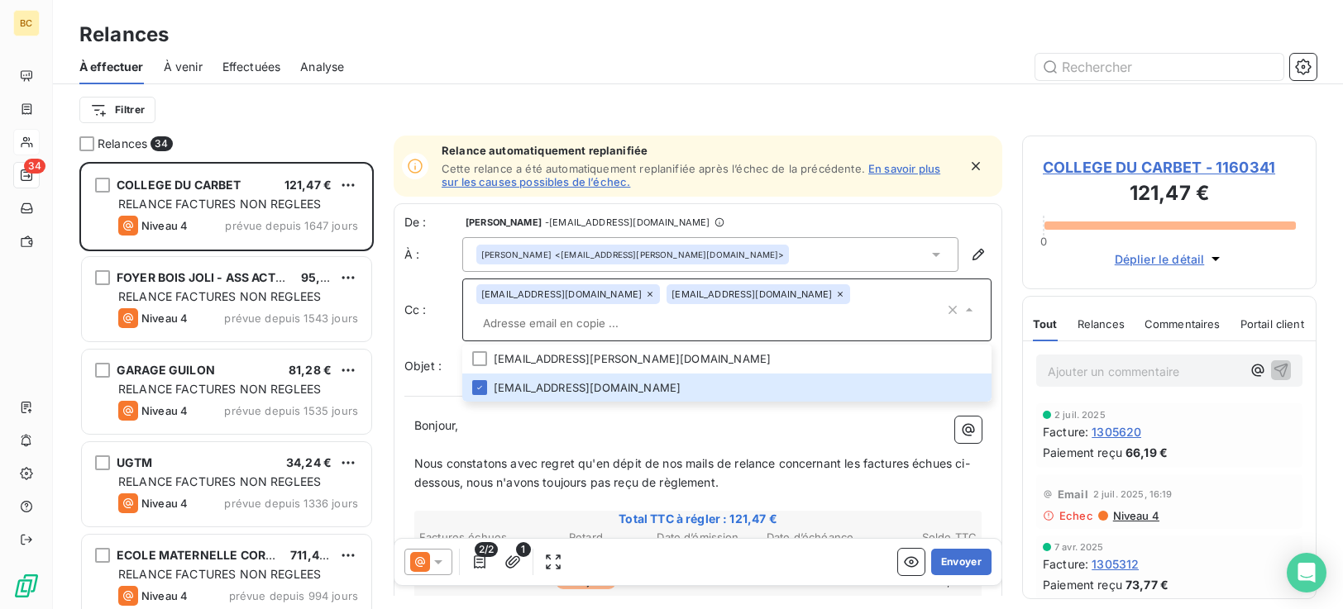
click at [698, 419] on p "Bonjour," at bounding box center [697, 426] width 567 height 19
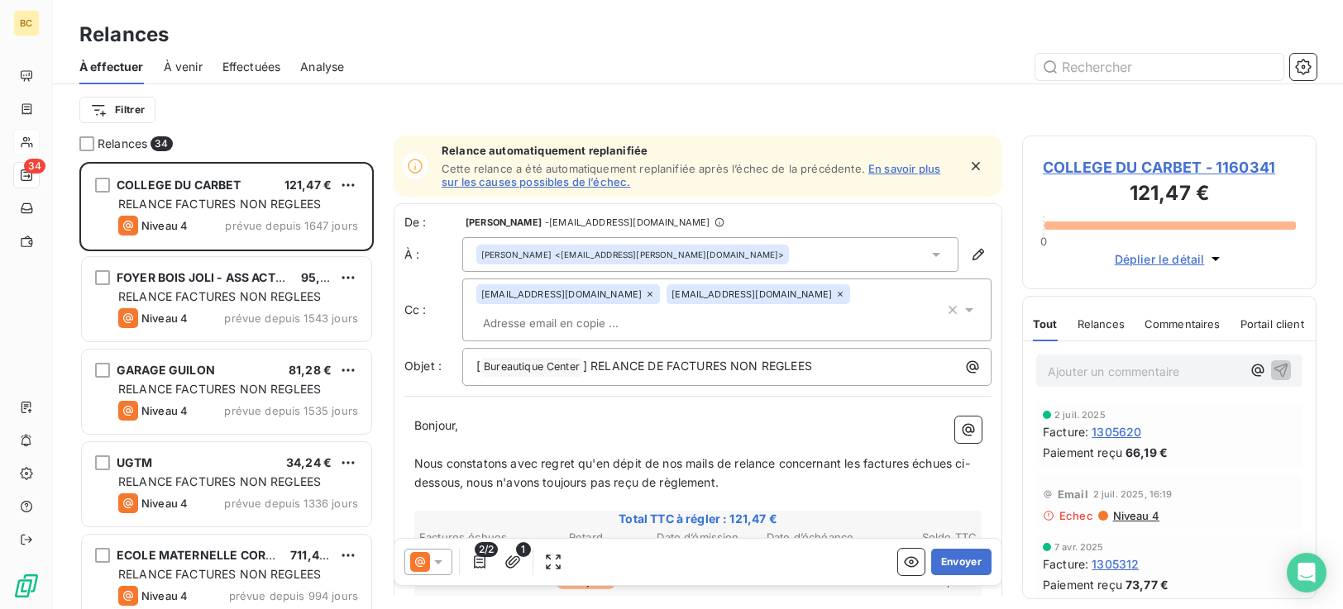
click at [761, 251] on div "[PERSON_NAME] <[EMAIL_ADDRESS][PERSON_NAME][DOMAIN_NAME]>" at bounding box center [710, 254] width 496 height 35
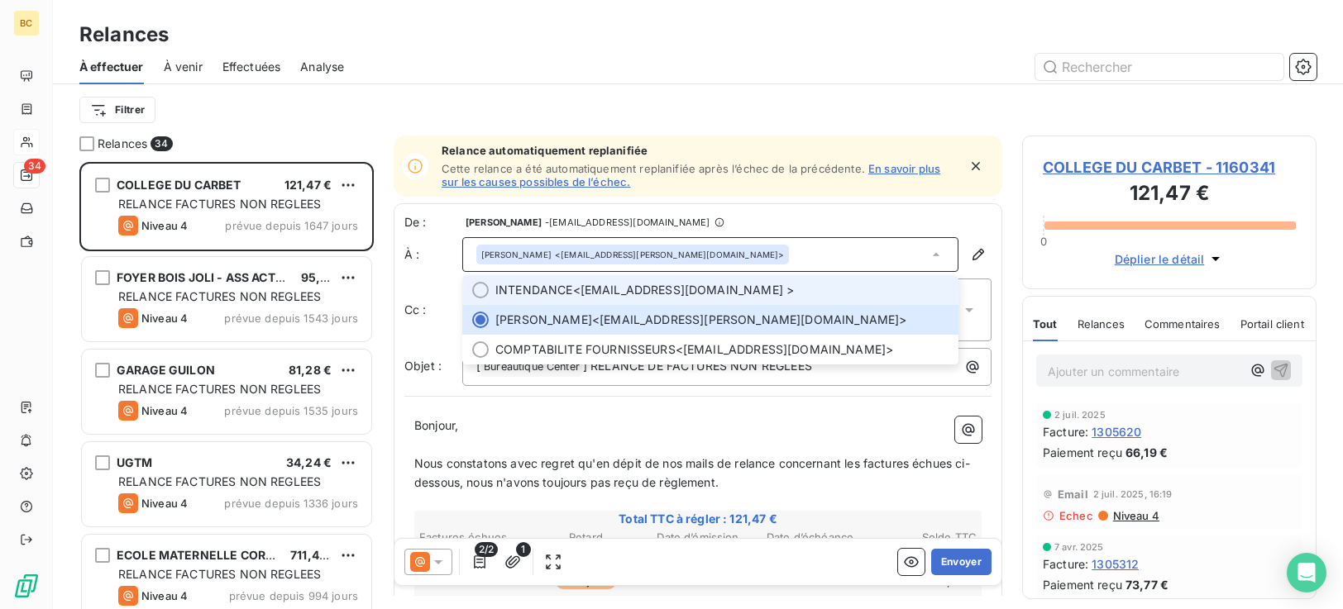
click at [481, 289] on div at bounding box center [480, 290] width 17 height 17
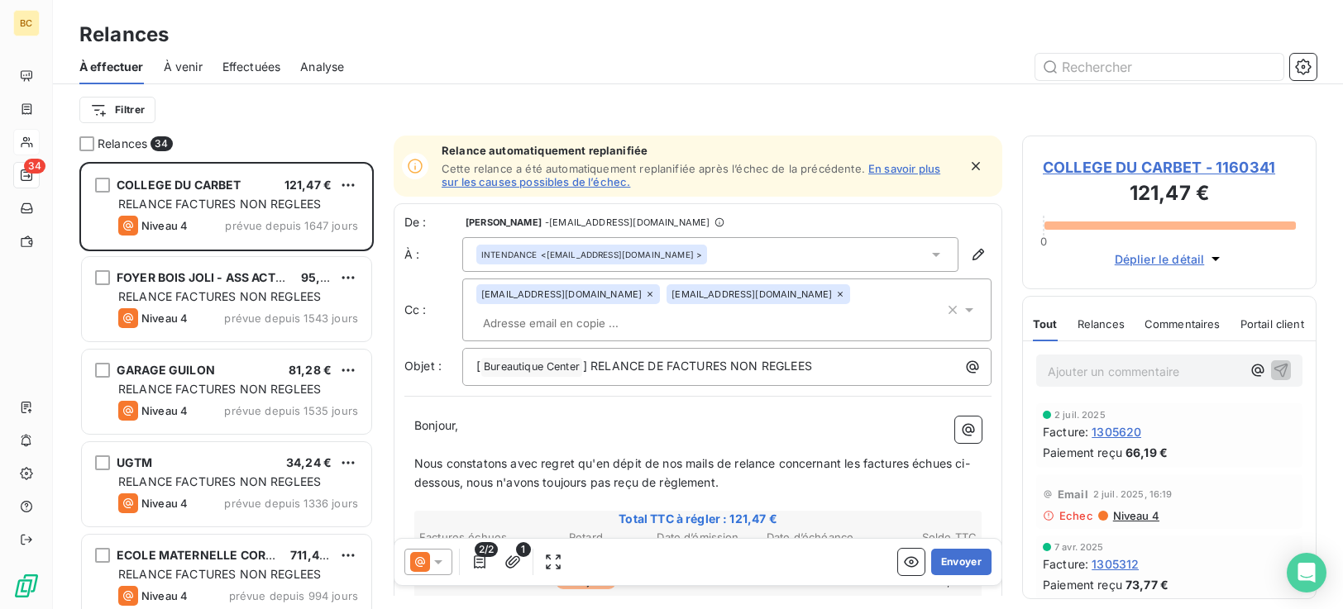
click at [822, 289] on div "[EMAIL_ADDRESS][DOMAIN_NAME] [EMAIL_ADDRESS][DOMAIN_NAME]" at bounding box center [710, 309] width 468 height 51
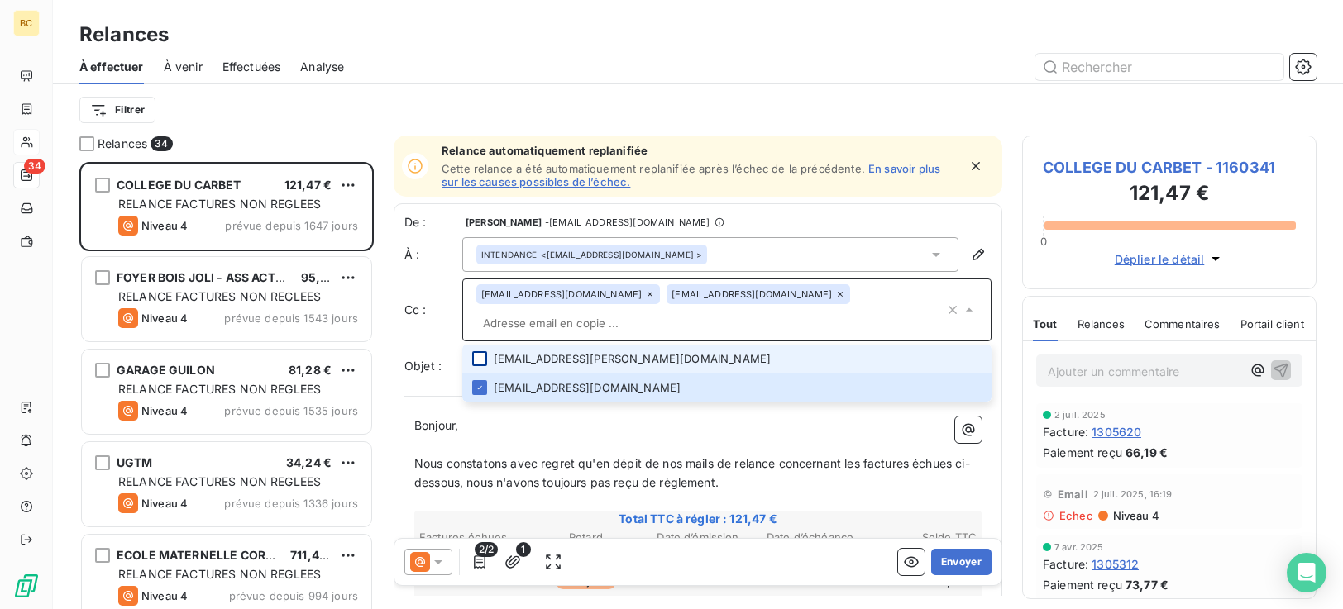
click at [484, 356] on div at bounding box center [479, 358] width 15 height 15
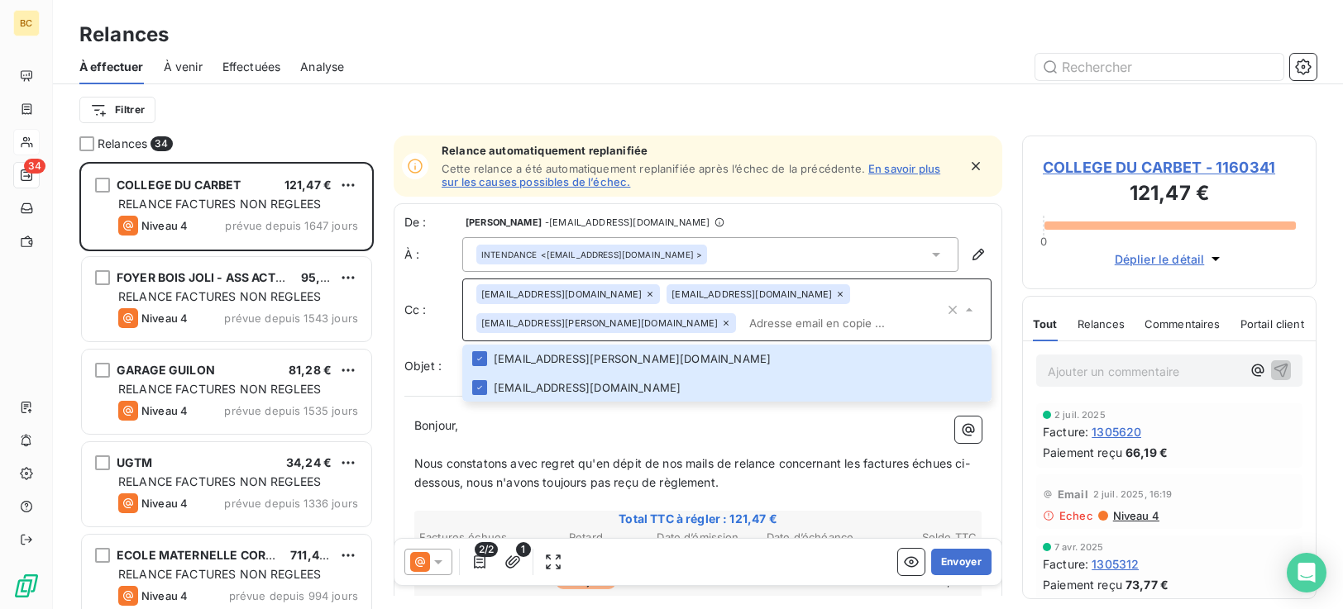
click at [859, 437] on p "﻿" at bounding box center [697, 445] width 567 height 19
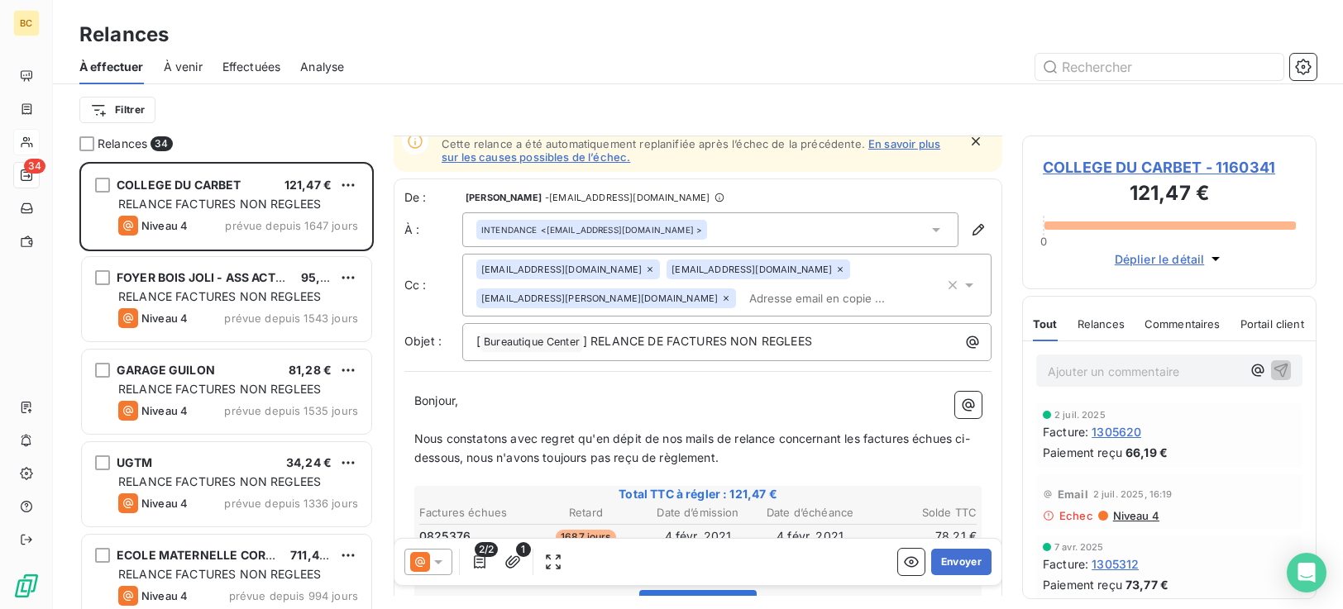
scroll to position [388, 0]
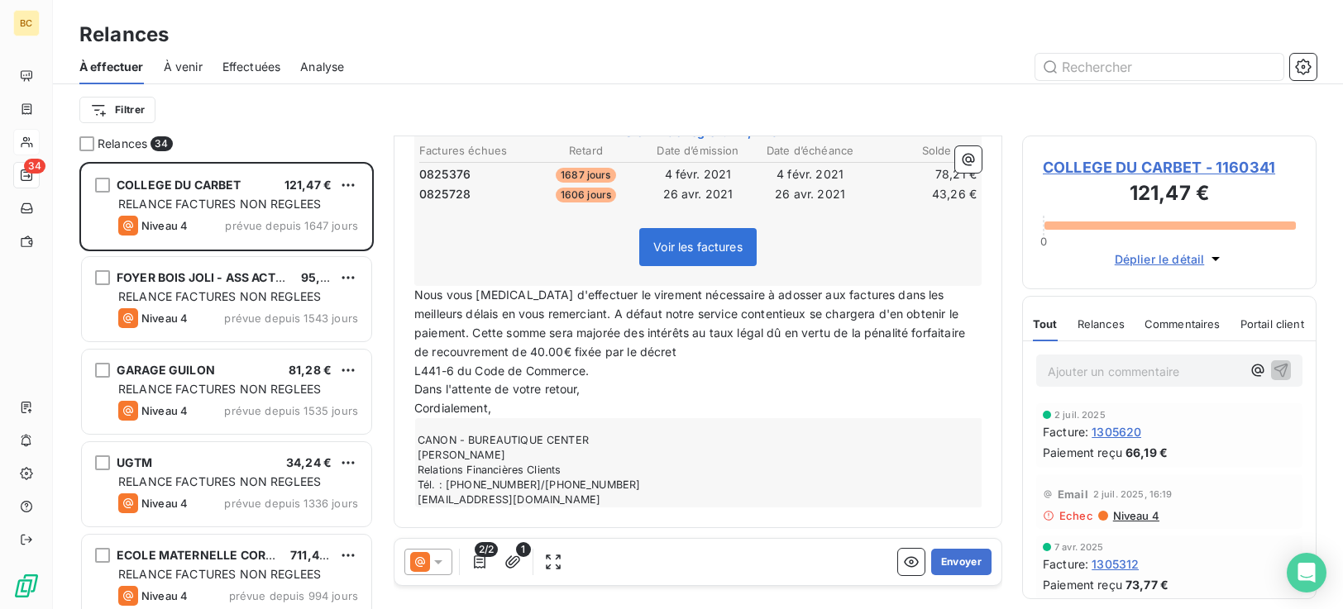
click at [419, 378] on p "L441-6 du Code de Commerce." at bounding box center [697, 371] width 567 height 19
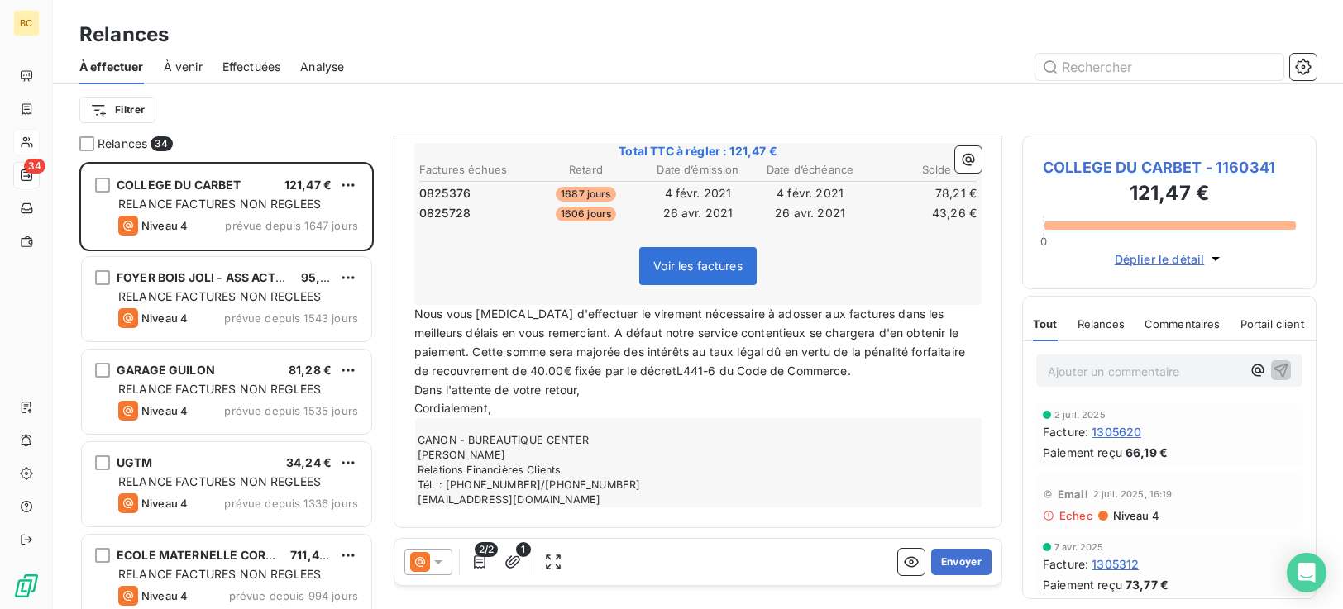
scroll to position [369, 0]
click at [949, 568] on button "Envoyer" at bounding box center [961, 562] width 60 height 26
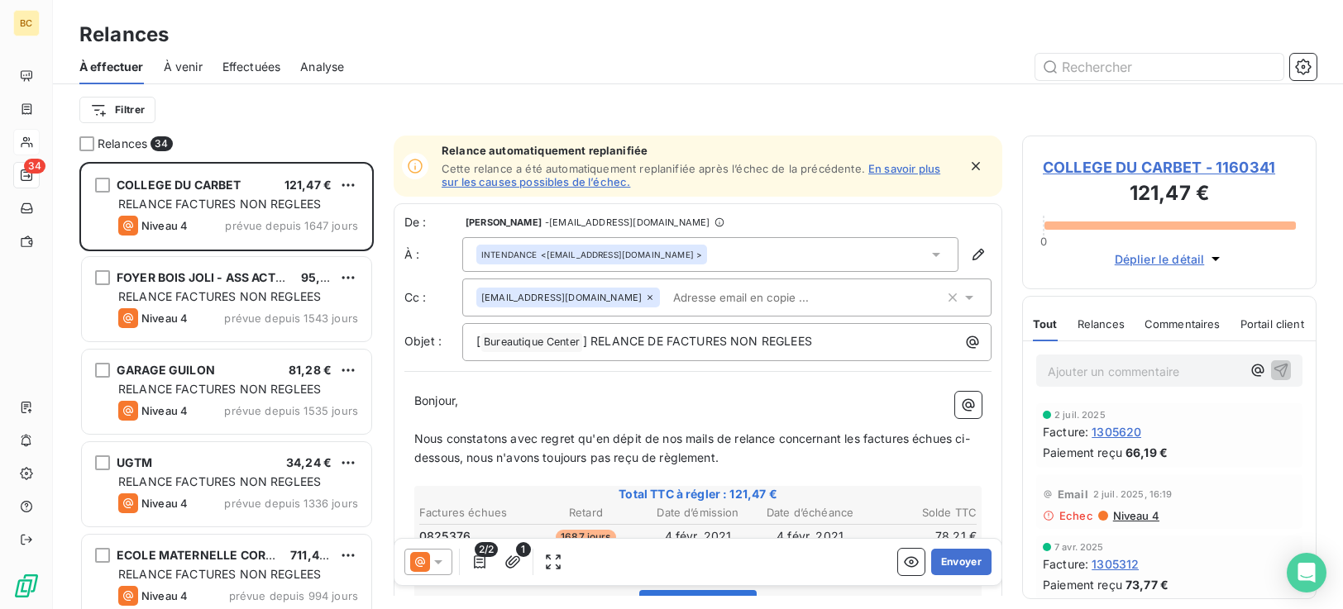
click at [667, 298] on input "text" at bounding box center [762, 297] width 191 height 25
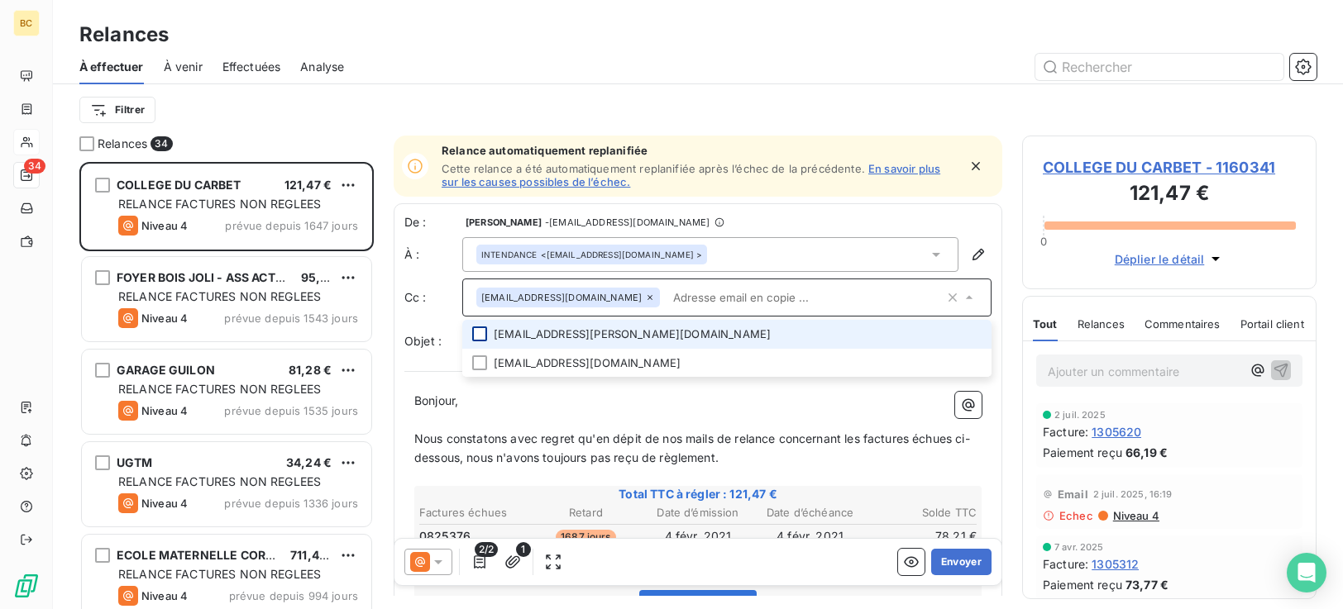
click at [482, 337] on div at bounding box center [479, 334] width 15 height 15
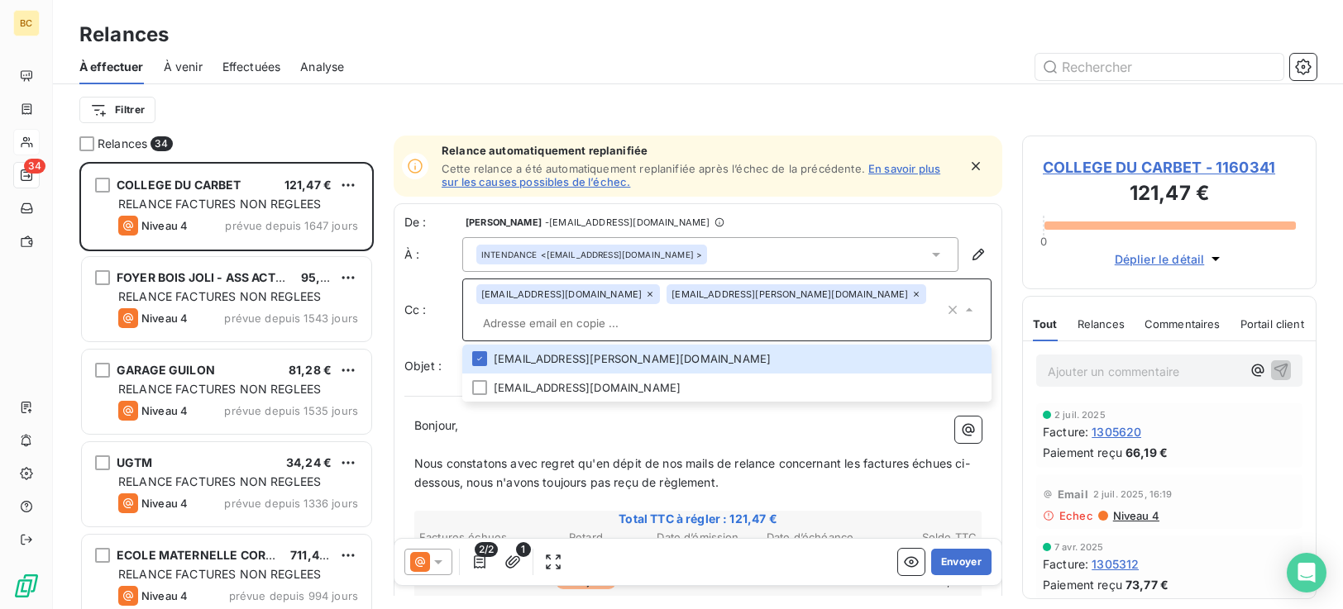
click at [700, 449] on p "﻿" at bounding box center [697, 445] width 567 height 19
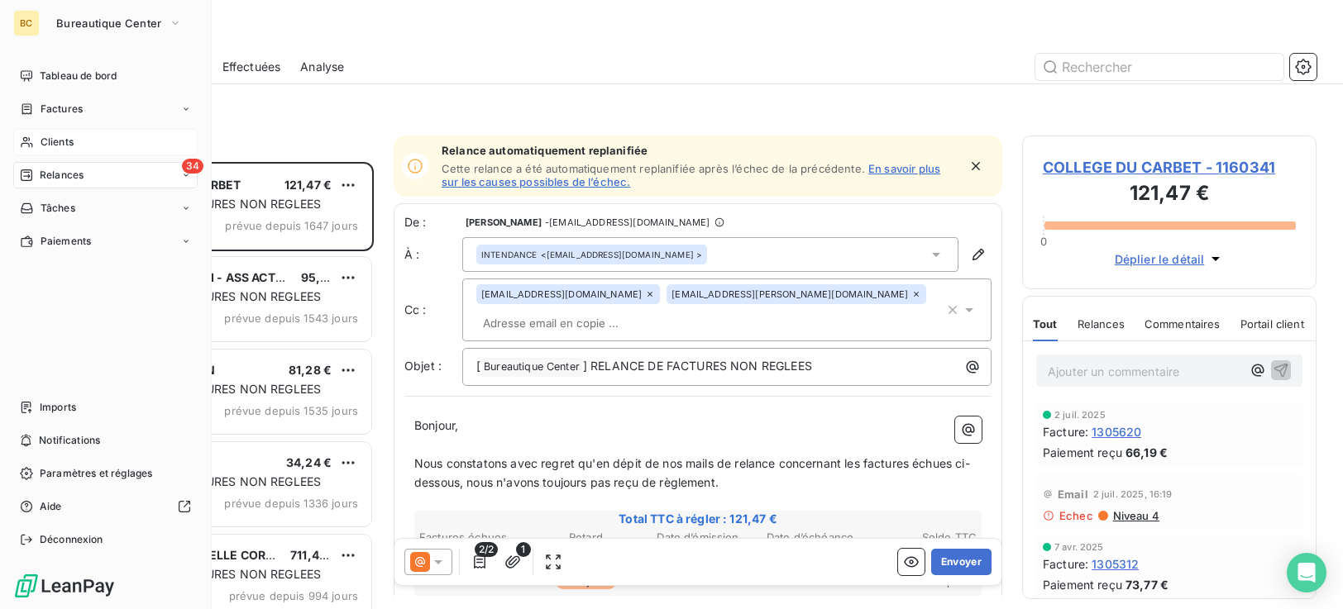
click at [48, 143] on span "Clients" at bounding box center [57, 142] width 33 height 15
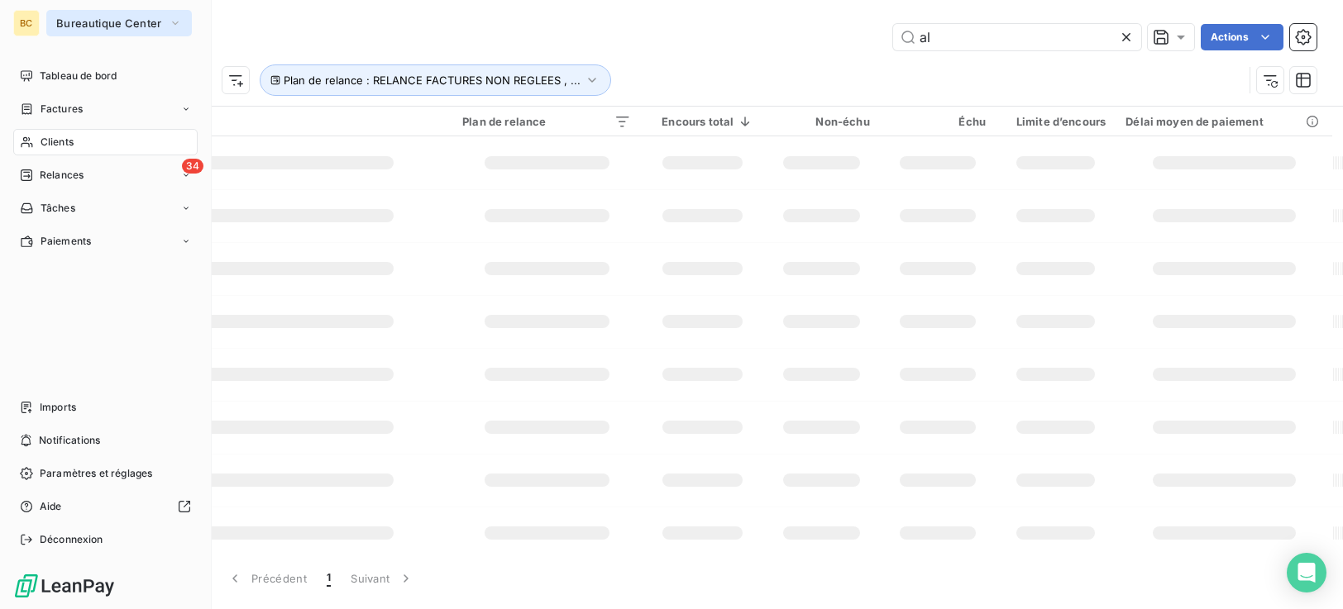
type input "a"
type input "cabinet"
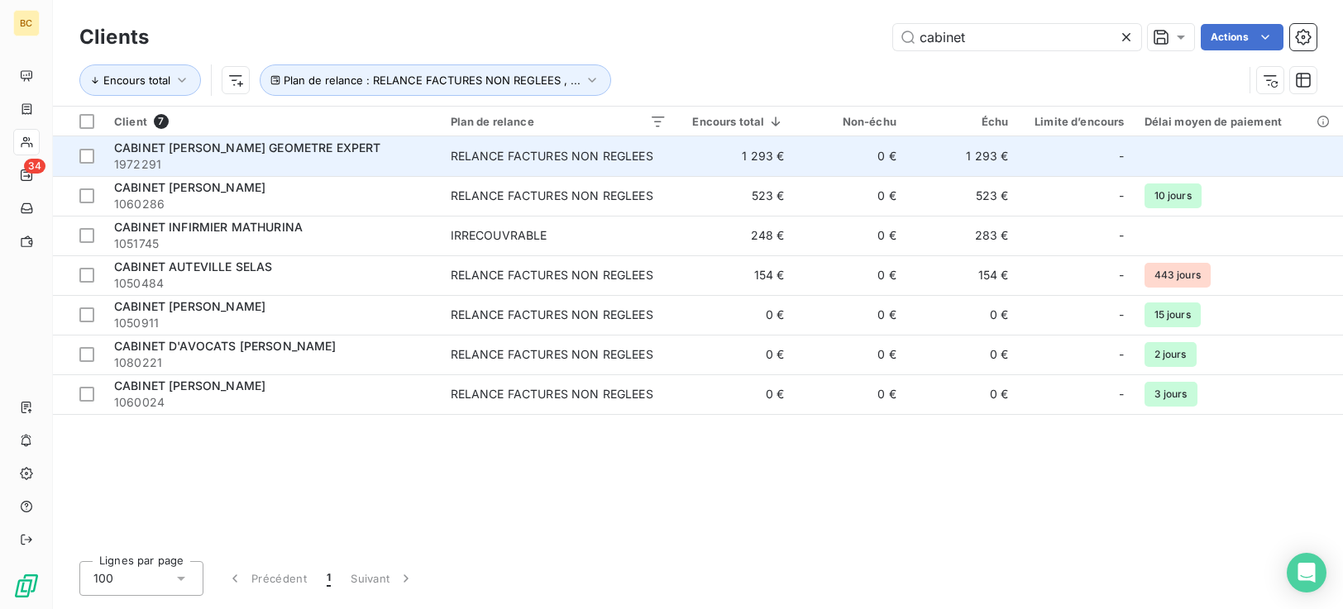
click at [372, 156] on span "1972291" at bounding box center [272, 164] width 317 height 17
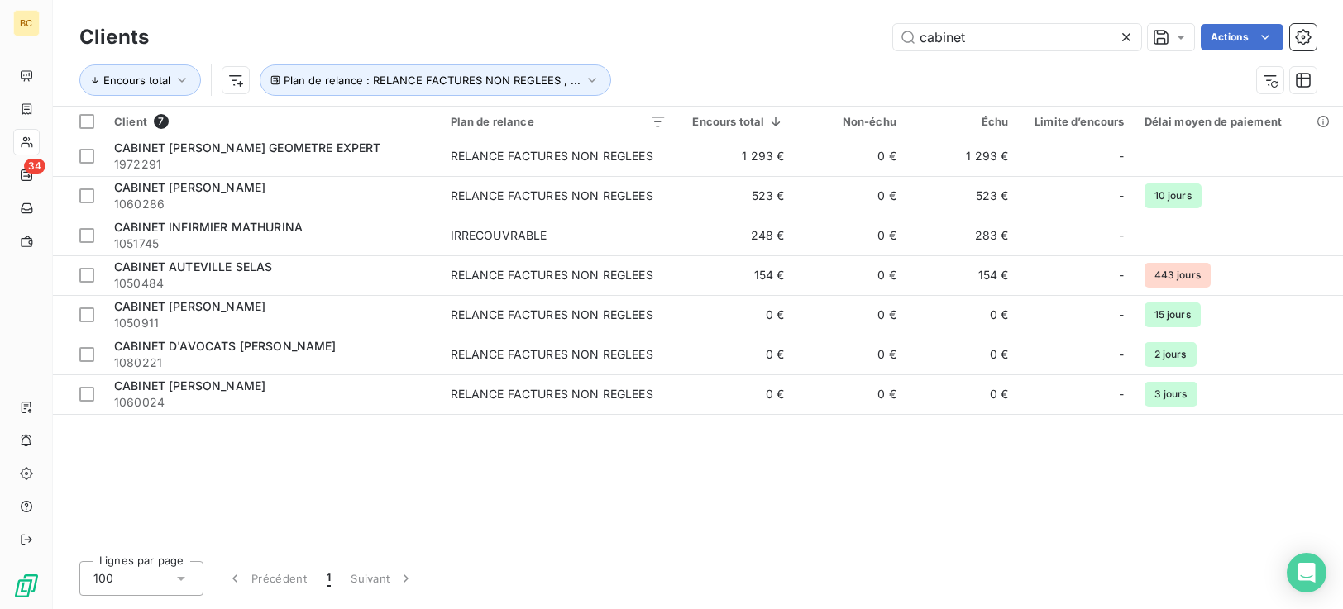
drag, startPoint x: 982, startPoint y: 41, endPoint x: 556, endPoint y: 41, distance: 425.9
click at [707, 60] on div "Clients cabinet Actions Encours total Plan de relance : RELANCE FACTURES NON RE…" at bounding box center [697, 63] width 1237 height 86
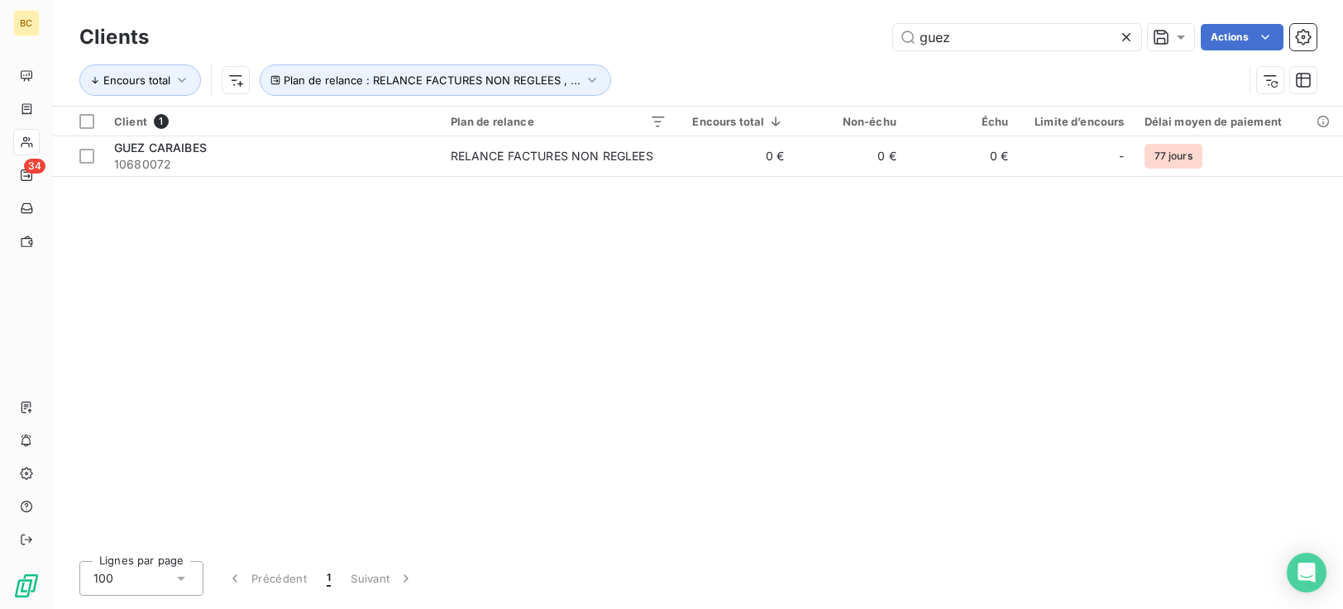
drag, startPoint x: 772, startPoint y: 52, endPoint x: 629, endPoint y: 69, distance: 144.1
click at [686, 63] on div "Clients guez Actions Encours total Plan de relance : RELANCE FACTURES NON REGLE…" at bounding box center [697, 63] width 1237 height 86
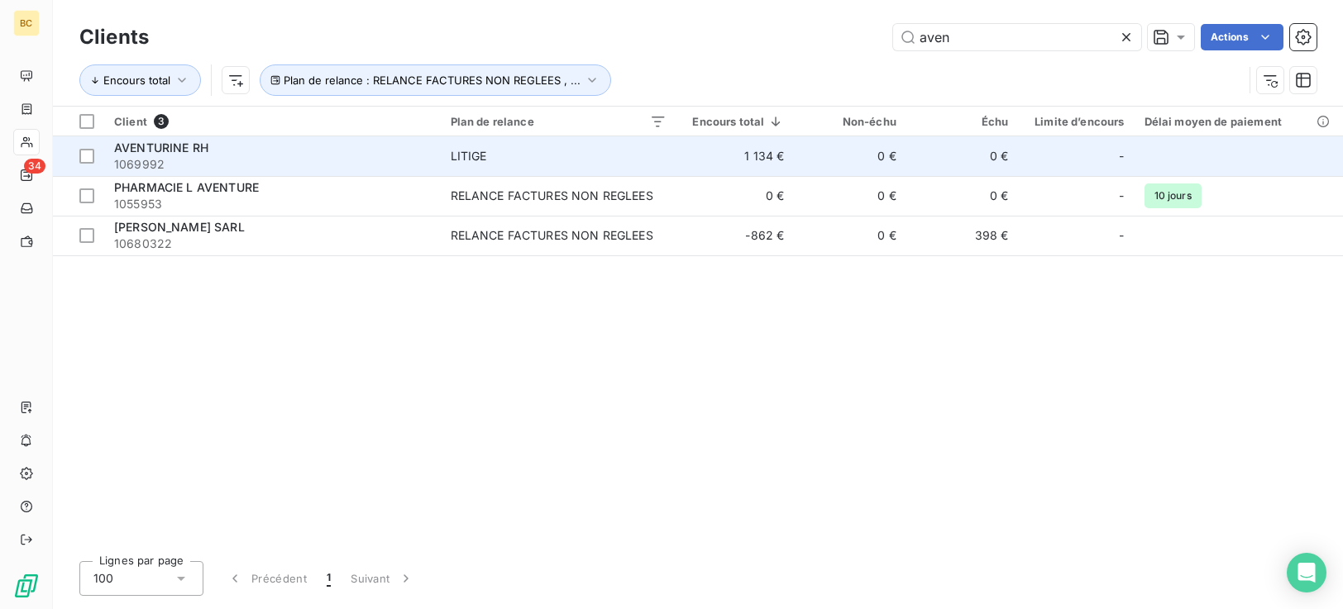
type input "aven"
click at [821, 151] on td "0 €" at bounding box center [850, 156] width 112 height 40
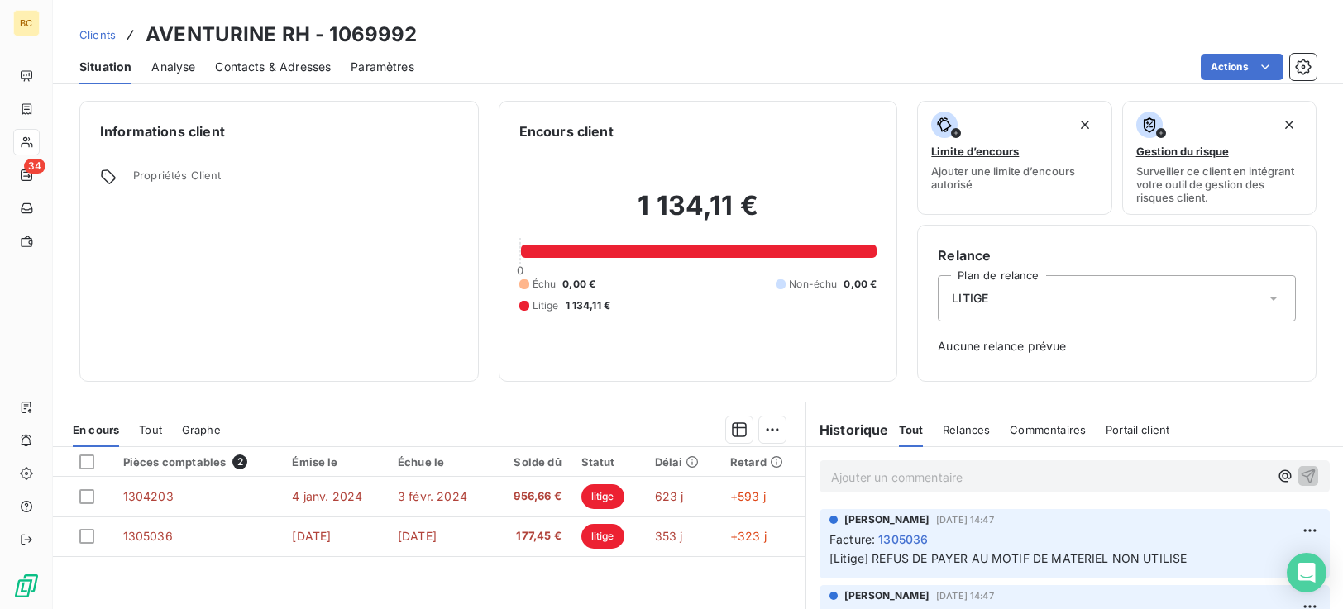
click at [1269, 299] on icon at bounding box center [1273, 299] width 8 height 4
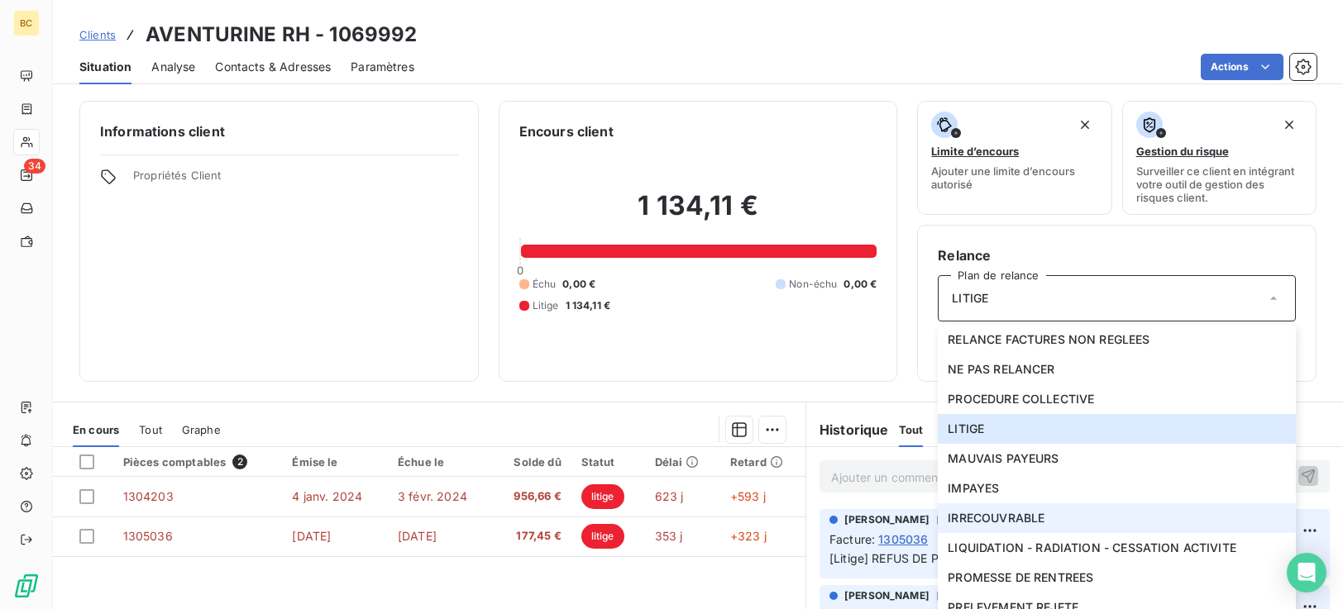
click at [1066, 523] on li "IRRECOUVRABLE" at bounding box center [1117, 519] width 358 height 30
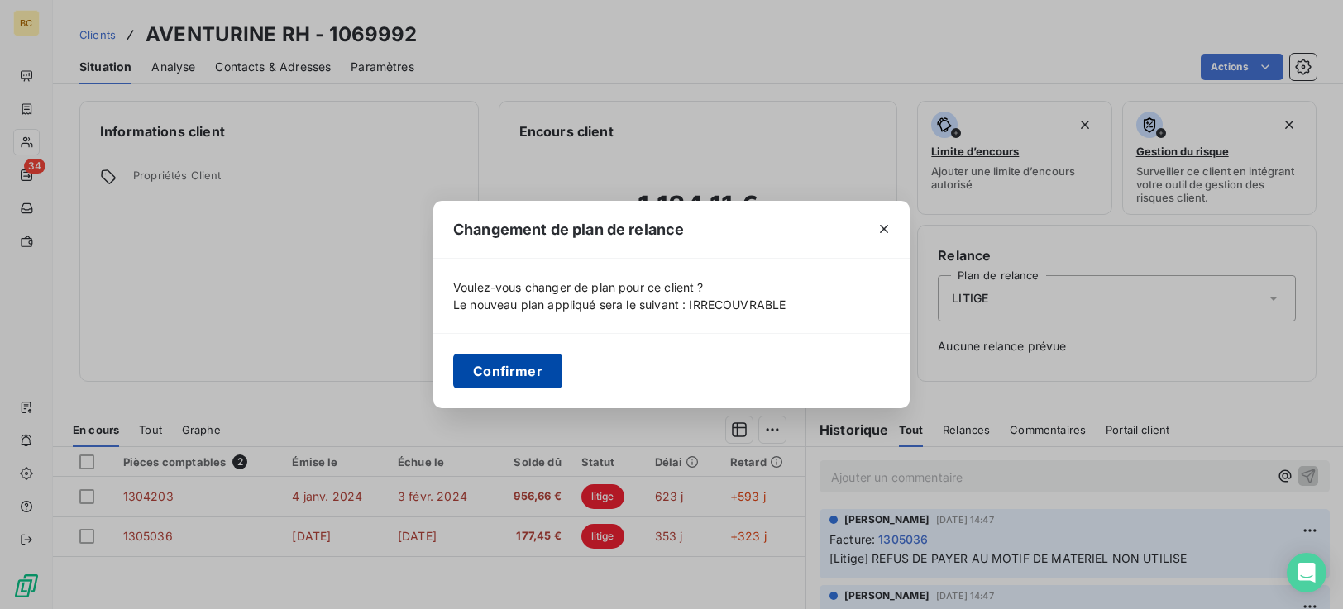
click at [514, 375] on button "Confirmer" at bounding box center [507, 371] width 109 height 35
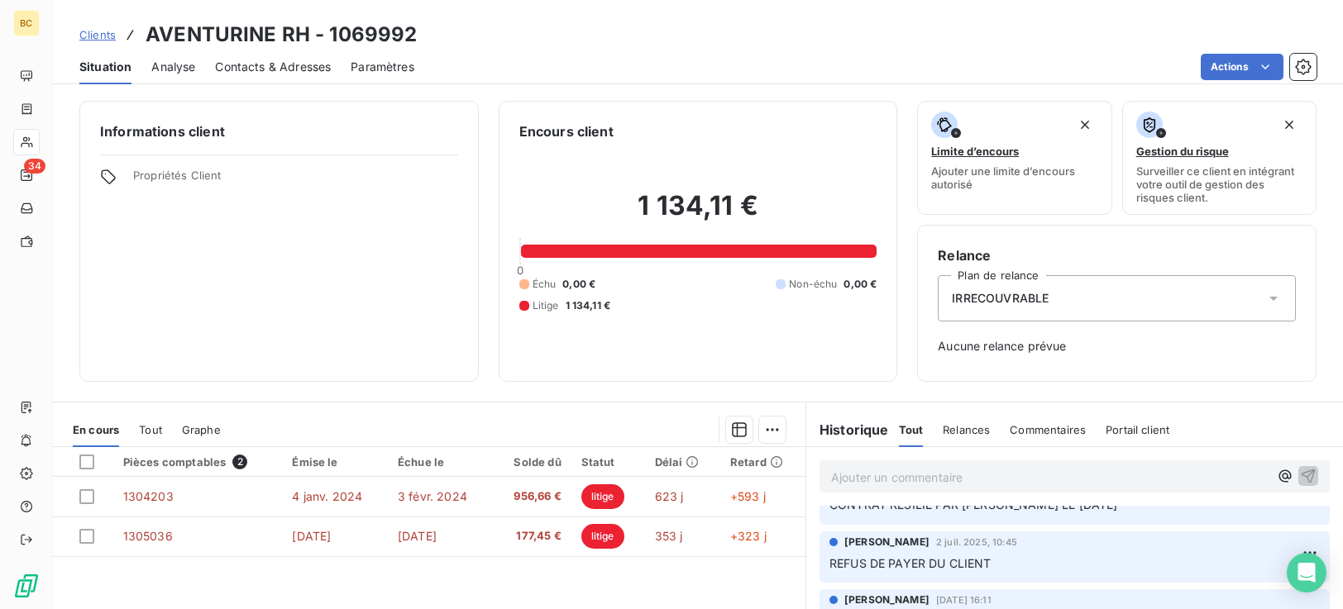
scroll to position [202, 0]
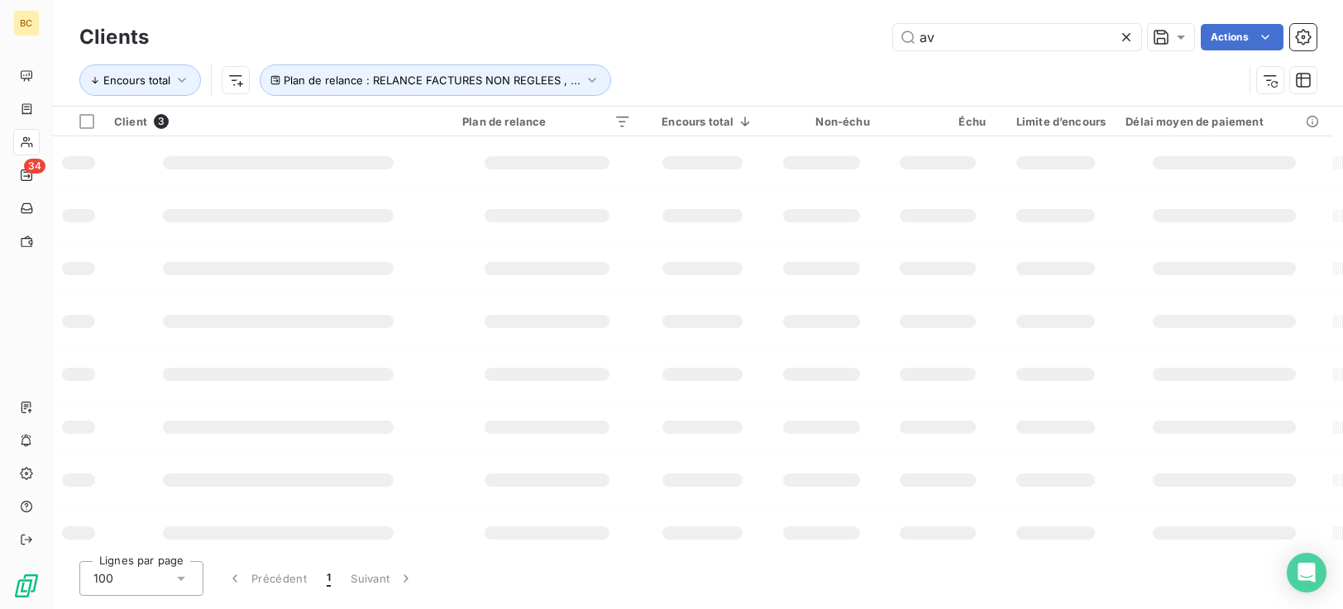
type input "a"
type input "medica"
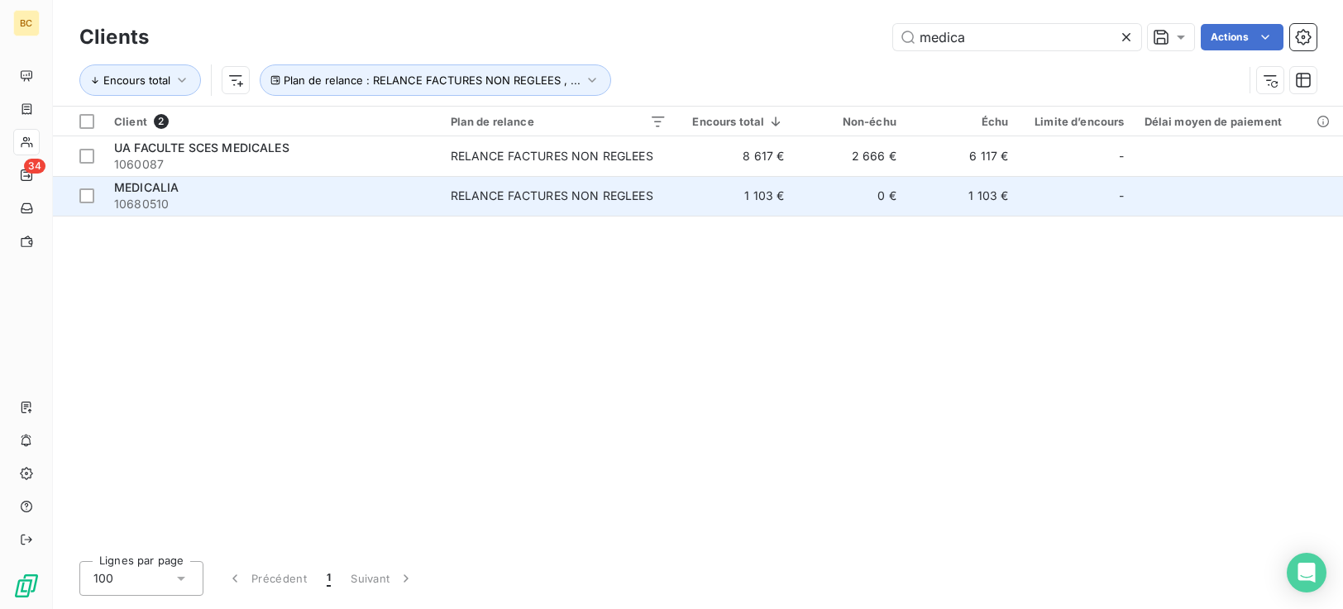
click at [813, 194] on td "0 €" at bounding box center [850, 196] width 112 height 40
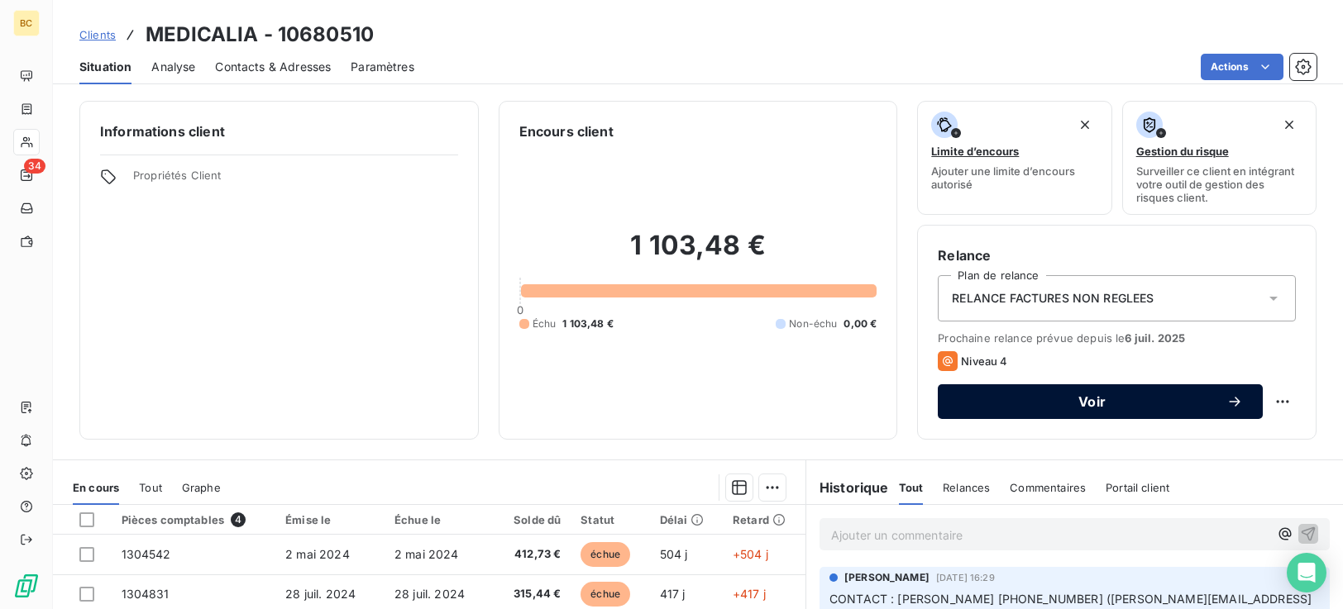
click at [1088, 399] on span "Voir" at bounding box center [1092, 401] width 269 height 13
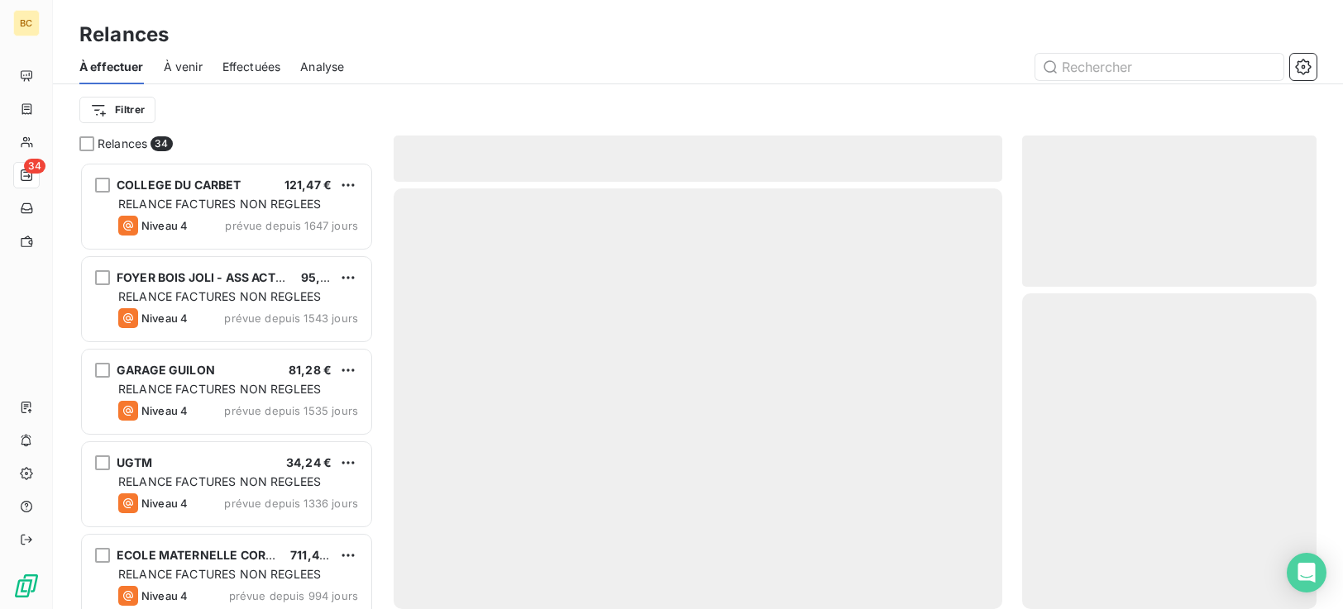
scroll to position [435, 282]
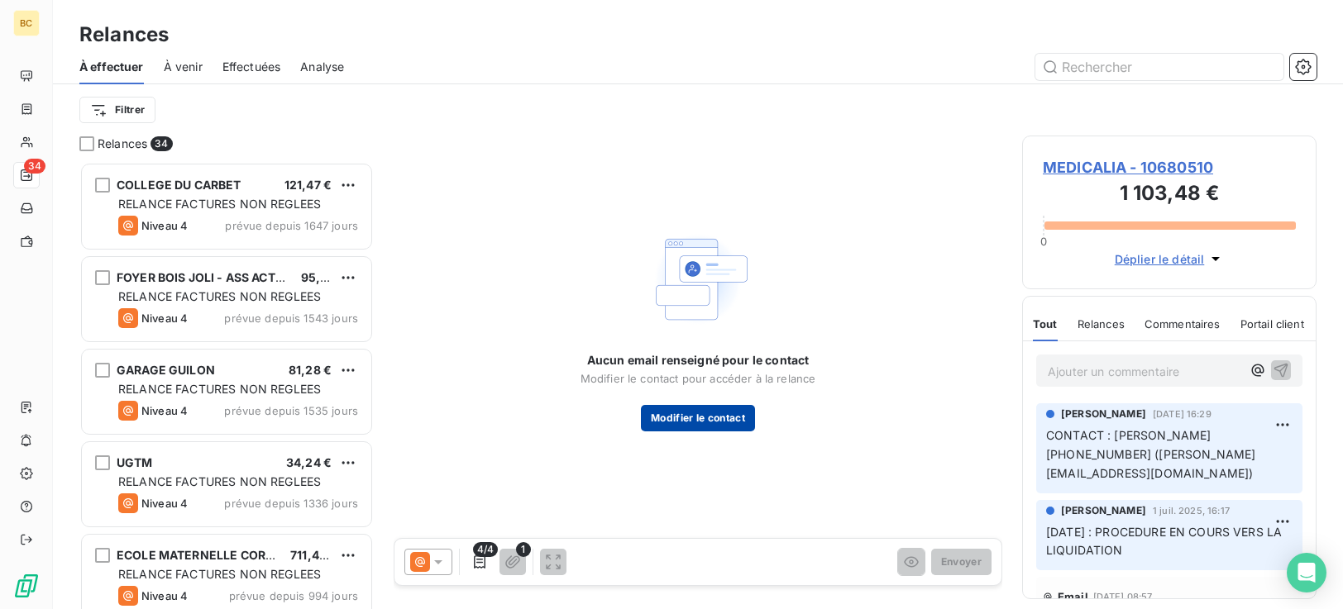
click at [696, 423] on button "Modifier le contact" at bounding box center [698, 418] width 114 height 26
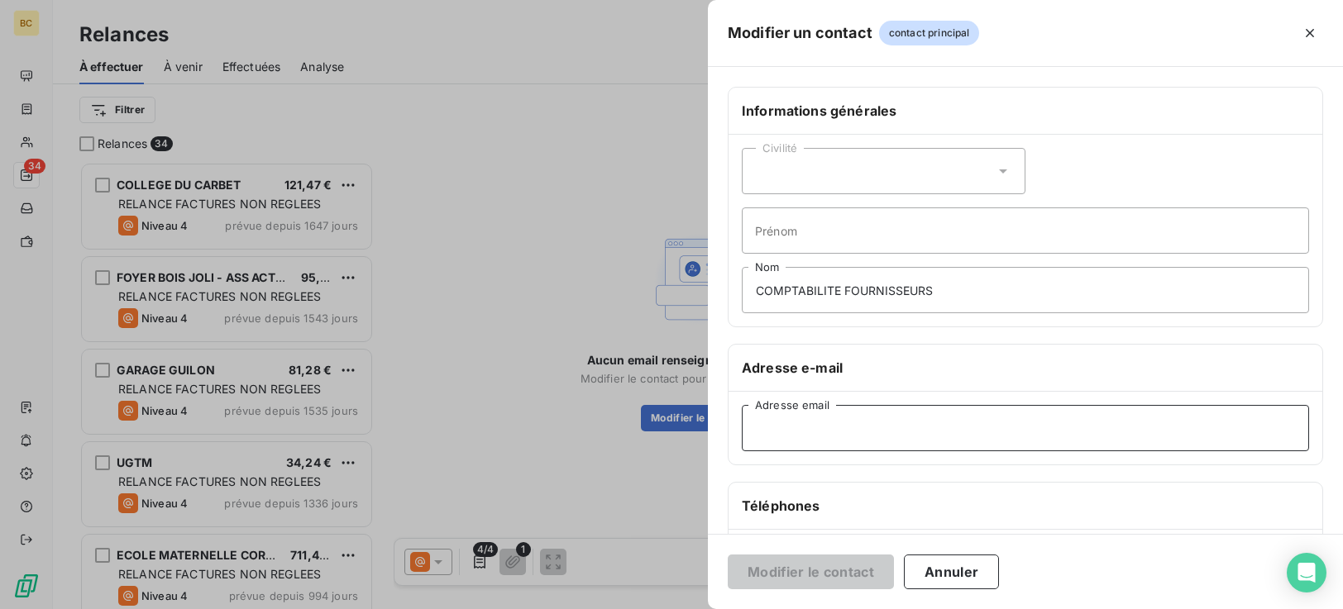
click at [781, 433] on input "Adresse email" at bounding box center [1025, 428] width 567 height 46
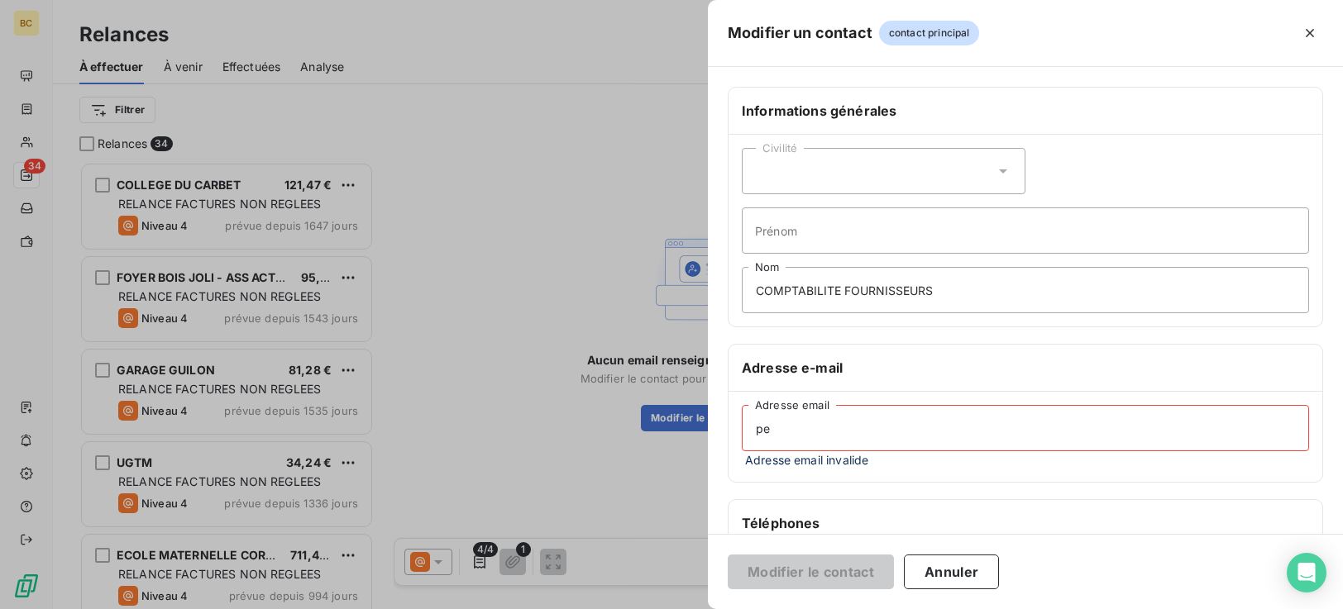
type input "p"
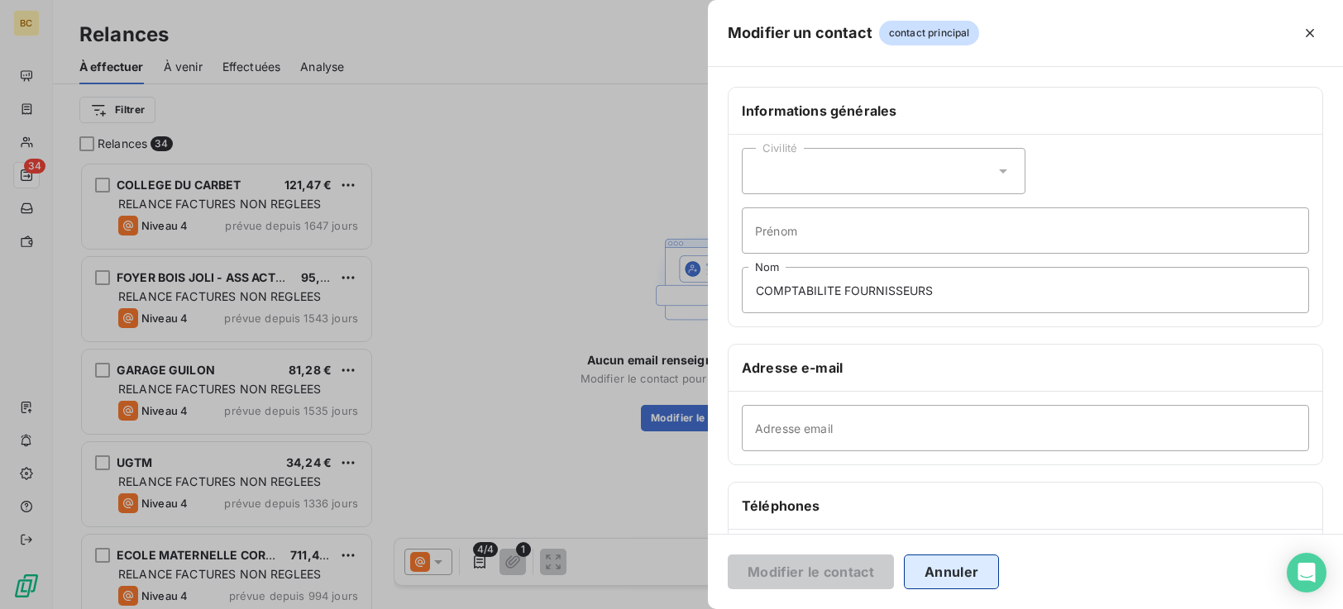
click at [967, 582] on button "Annuler" at bounding box center [951, 572] width 95 height 35
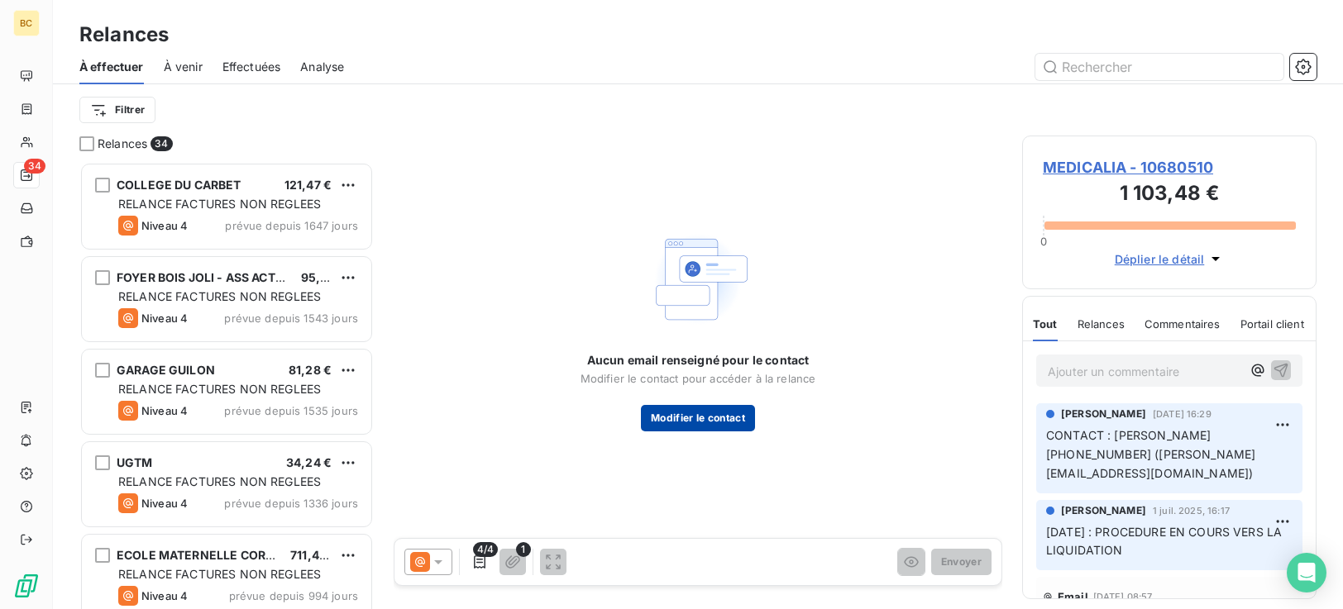
click at [716, 423] on button "Modifier le contact" at bounding box center [698, 418] width 114 height 26
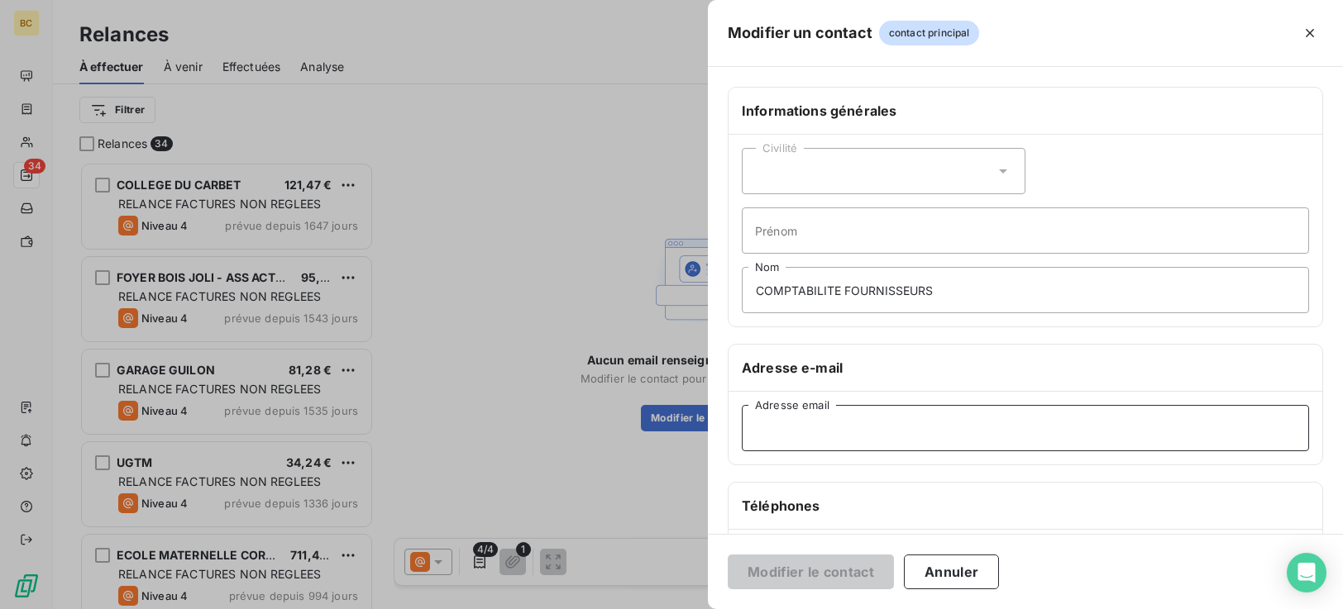
click at [774, 425] on input "Adresse email" at bounding box center [1025, 428] width 567 height 46
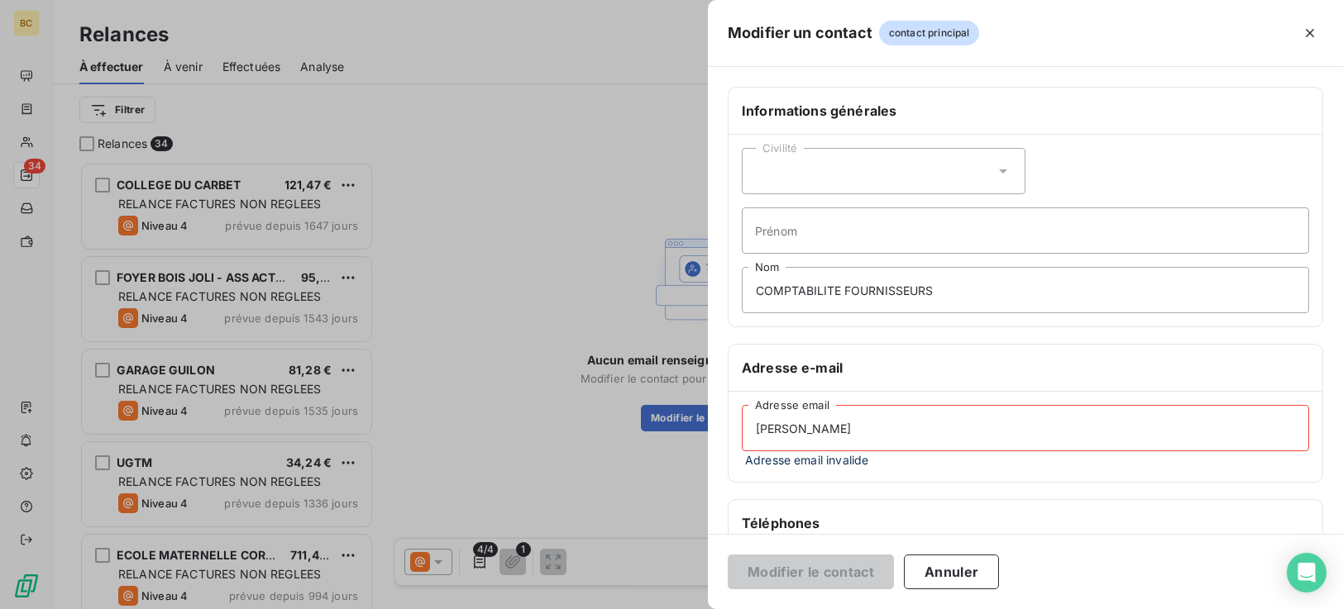
type input "[PERSON_NAME][EMAIL_ADDRESS][DOMAIN_NAME]"
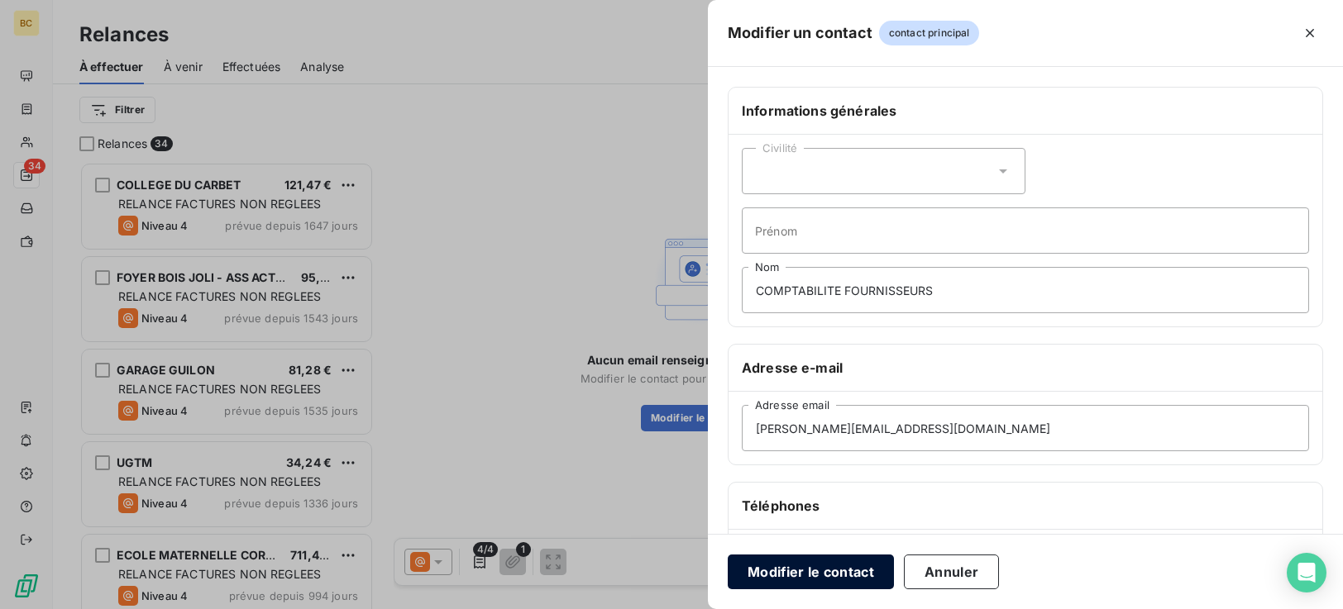
click at [829, 570] on button "Modifier le contact" at bounding box center [811, 572] width 166 height 35
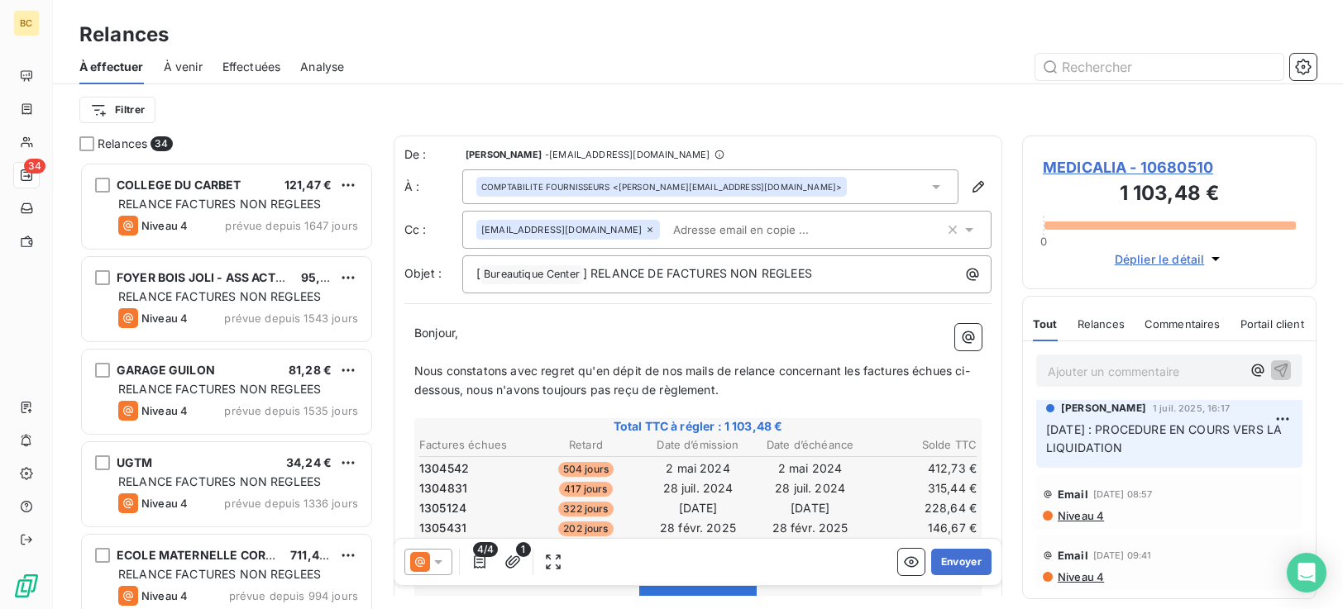
scroll to position [95, 0]
click at [782, 379] on p "Nous constatons avec regret qu'en dépit de nos mails de relance concernant les …" at bounding box center [697, 381] width 567 height 38
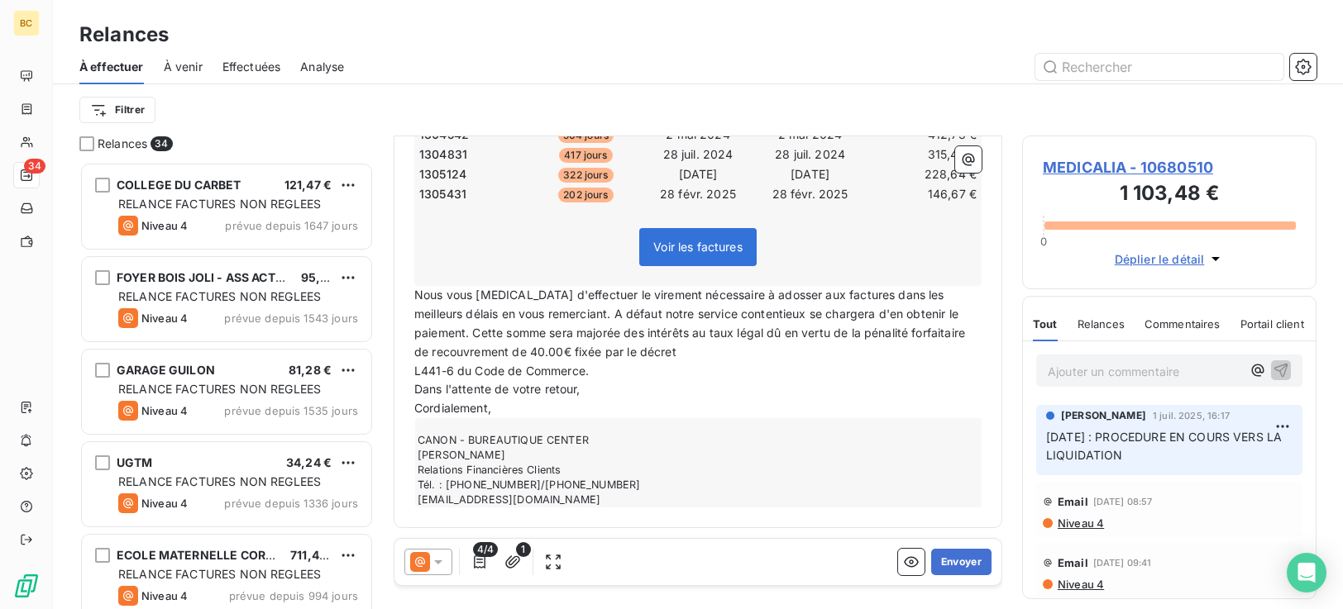
scroll to position [0, 0]
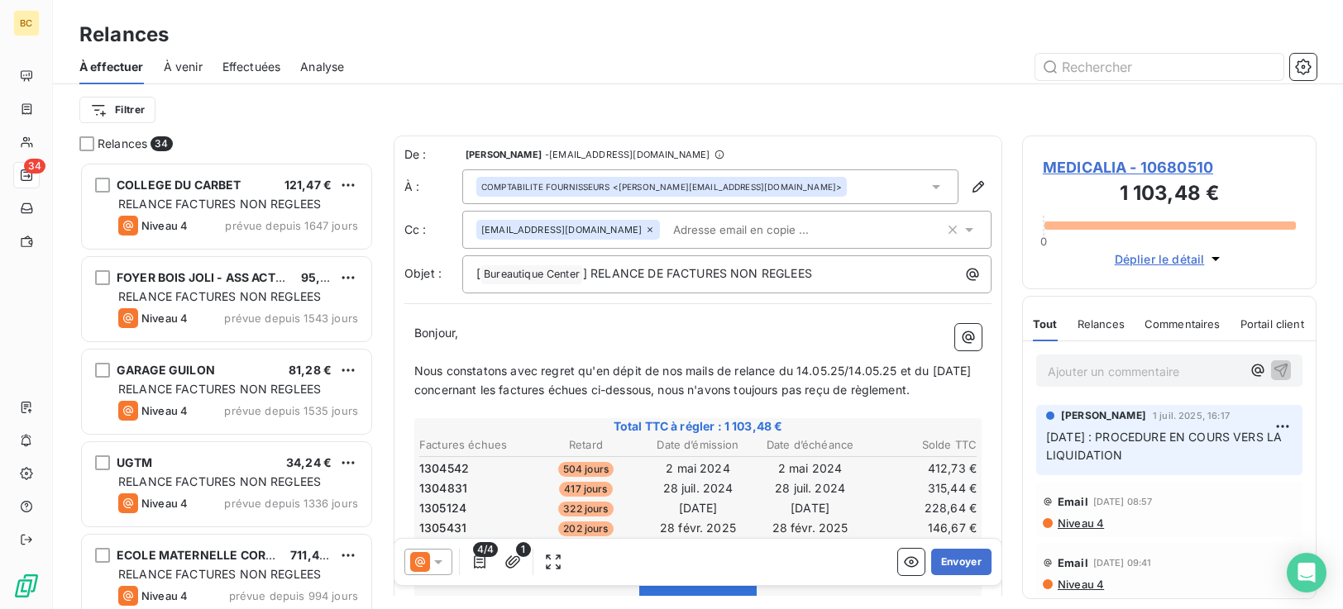
click at [667, 227] on input "text" at bounding box center [762, 230] width 191 height 25
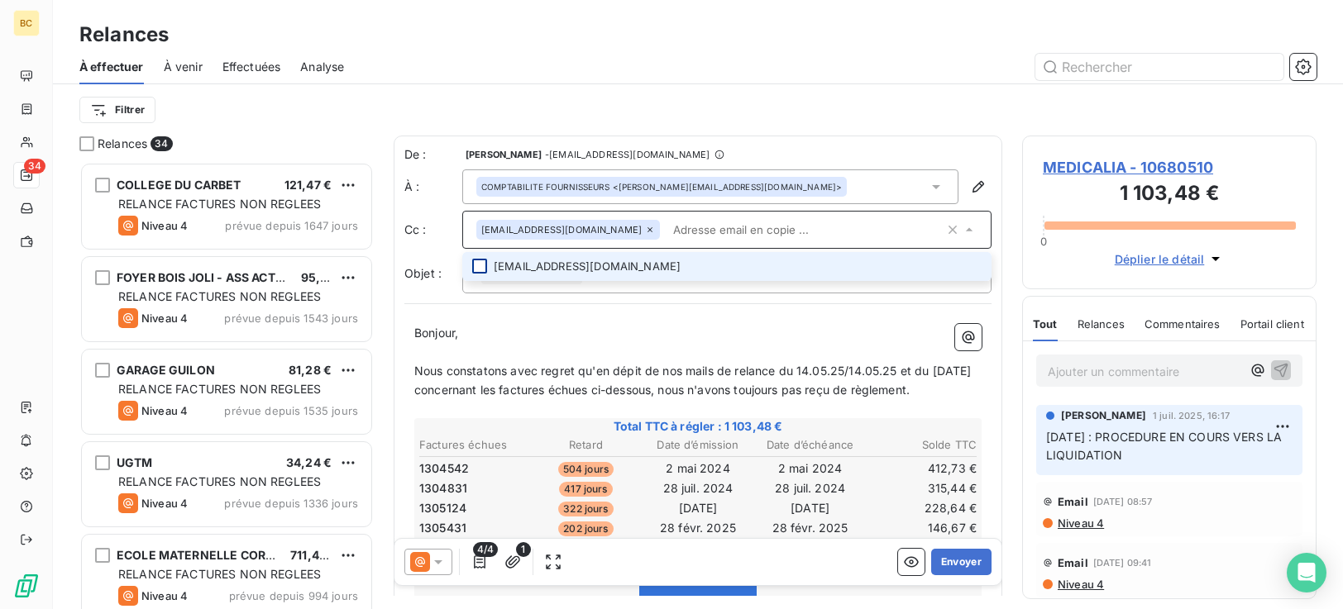
click at [480, 270] on div at bounding box center [479, 266] width 15 height 15
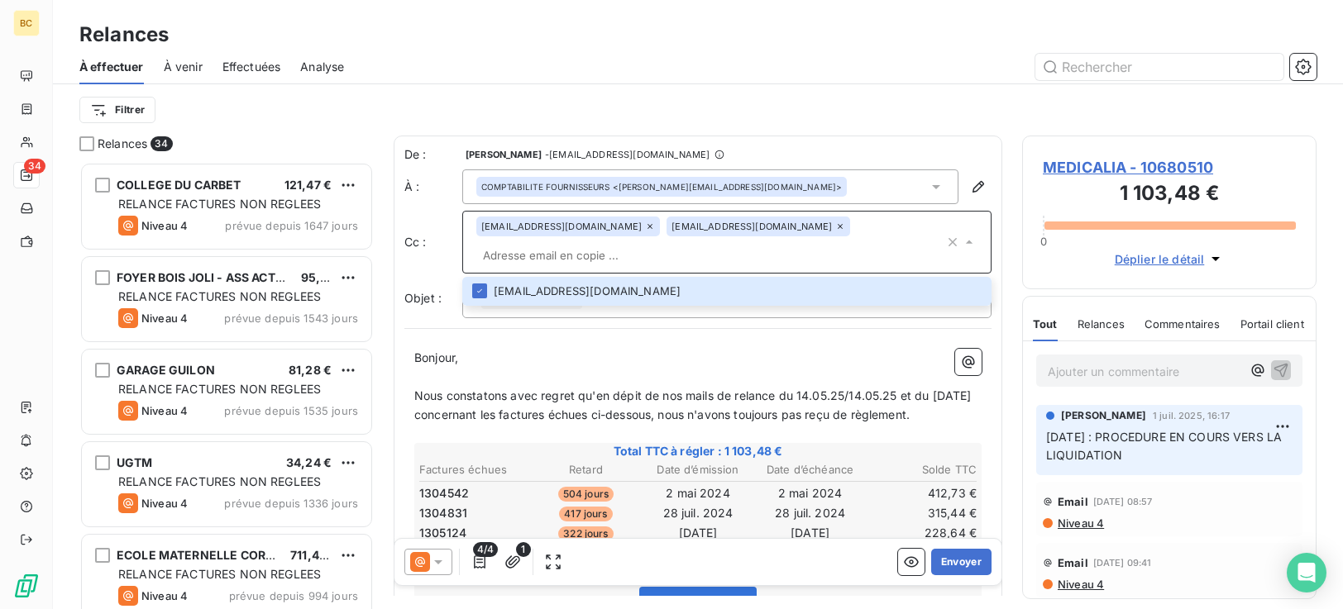
click at [590, 350] on p "Bonjour," at bounding box center [697, 358] width 567 height 19
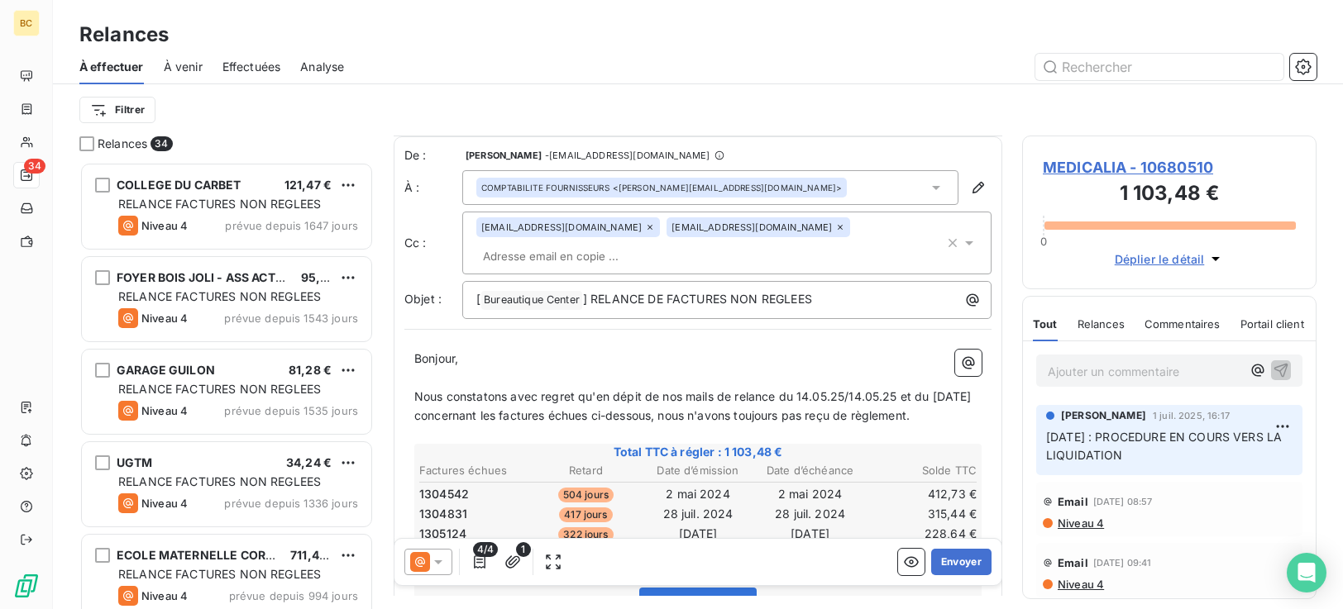
scroll to position [379, 0]
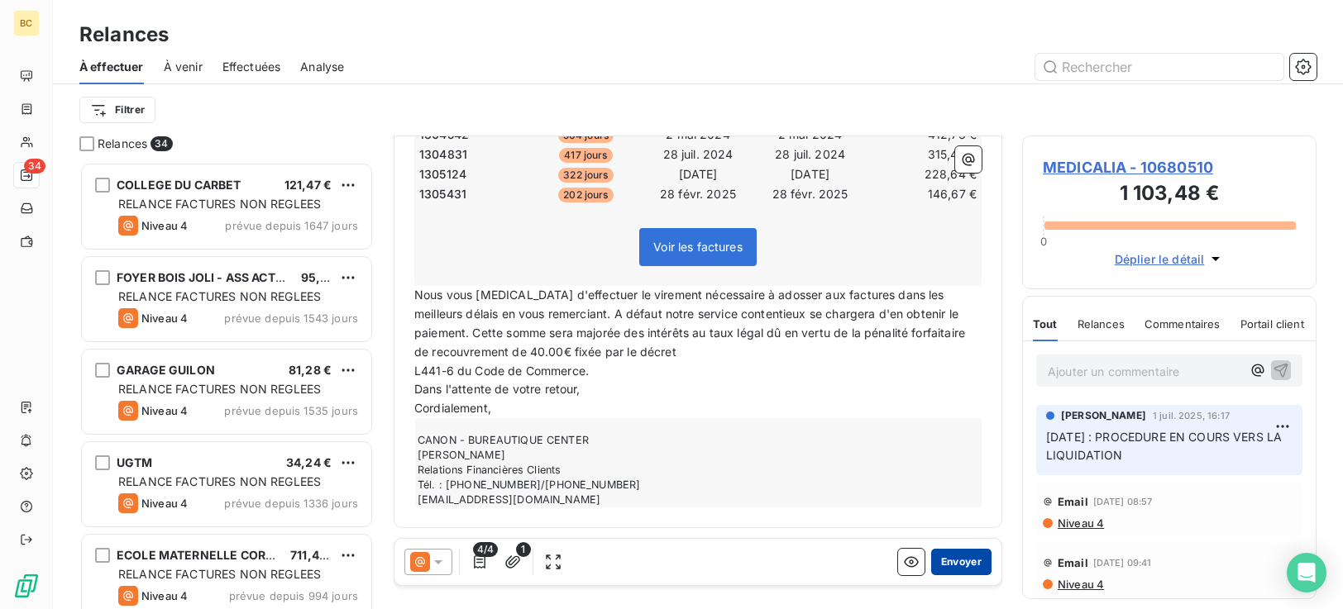
click at [957, 565] on button "Envoyer" at bounding box center [961, 562] width 60 height 26
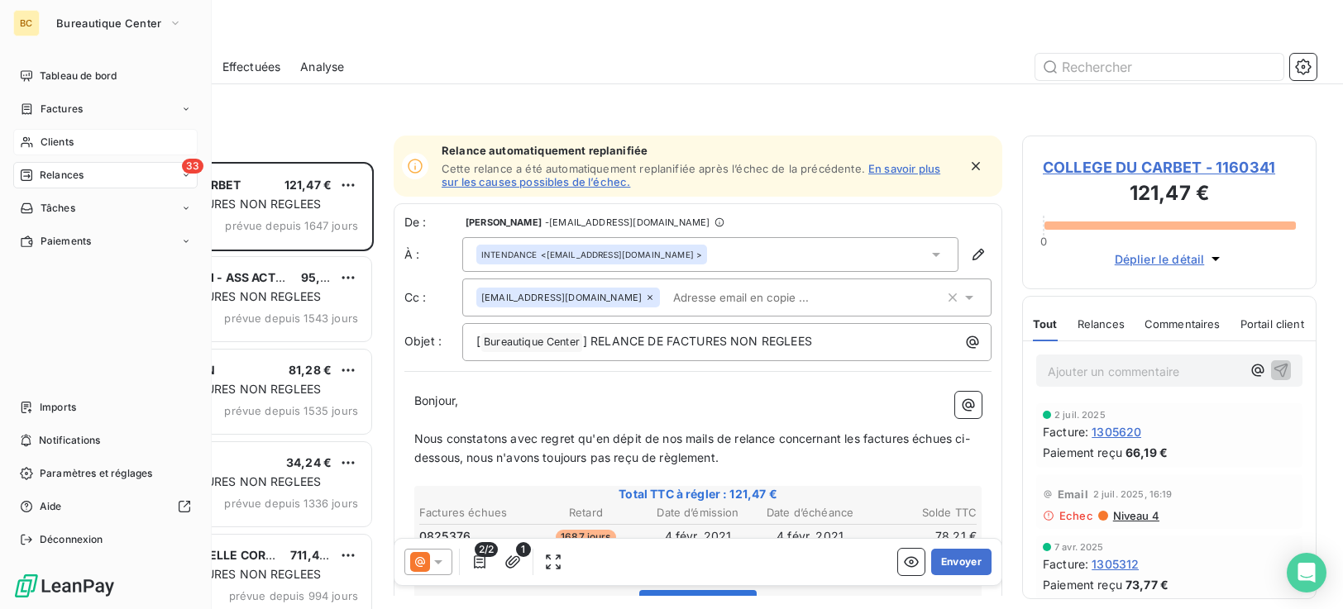
click at [41, 136] on span "Clients" at bounding box center [57, 142] width 33 height 15
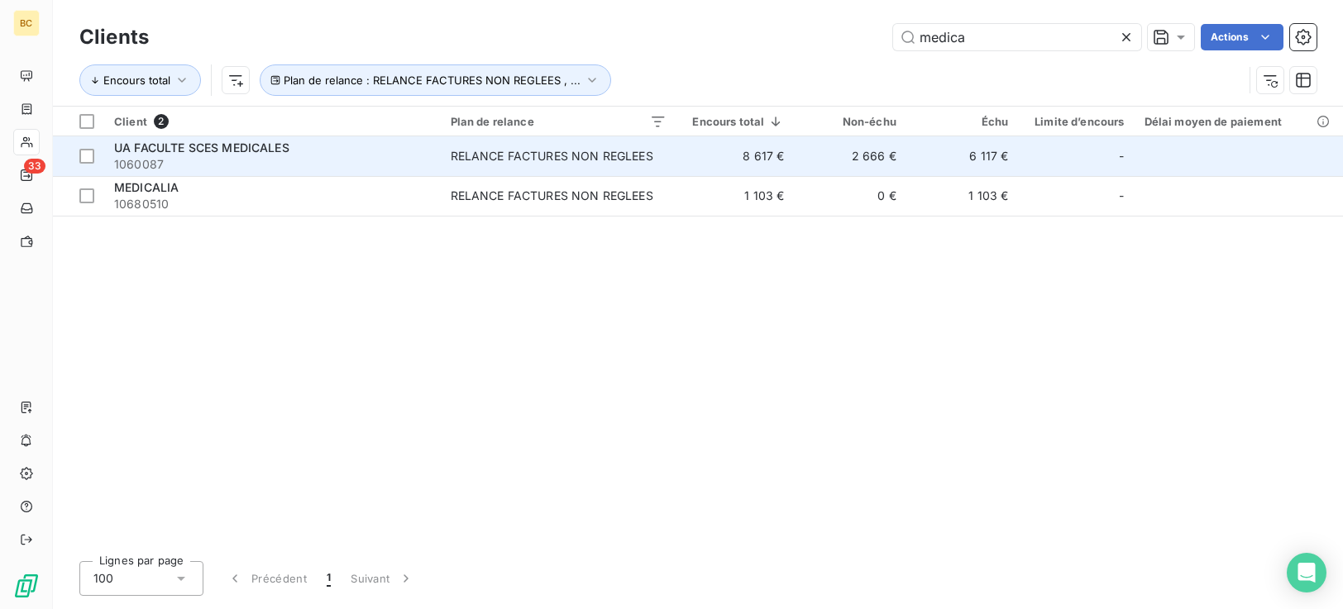
click at [827, 160] on td "2 666 €" at bounding box center [850, 156] width 112 height 40
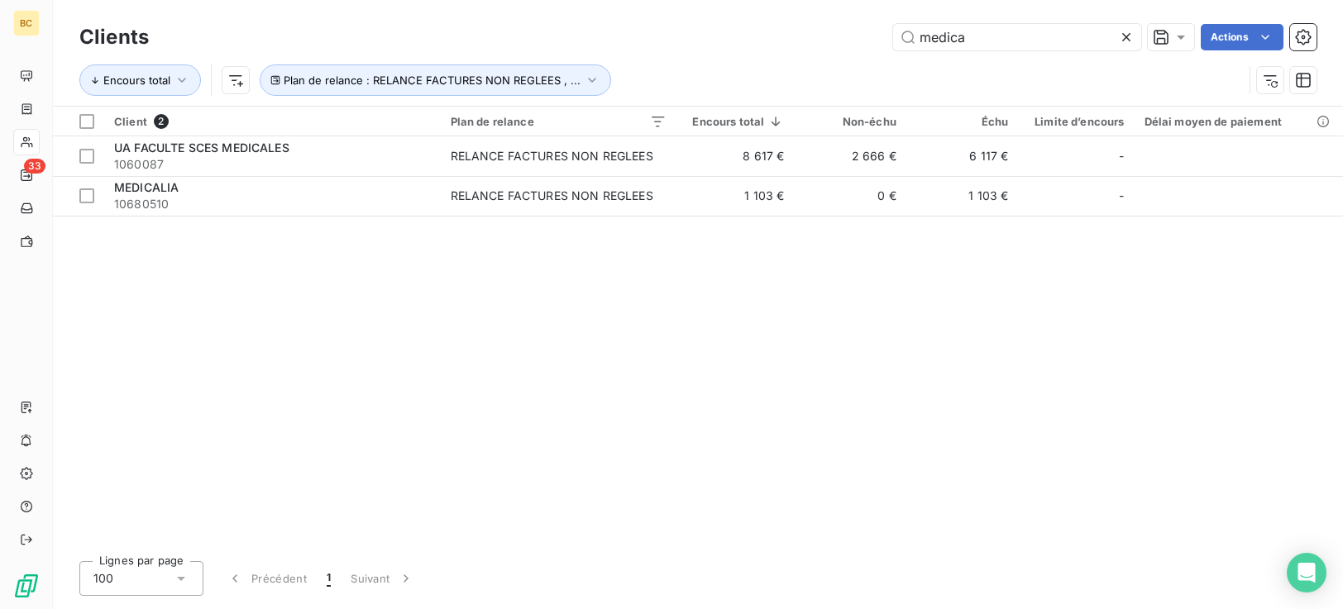
drag, startPoint x: 975, startPoint y: 41, endPoint x: 677, endPoint y: 26, distance: 298.1
click at [705, 28] on div "medica Actions" at bounding box center [743, 37] width 1148 height 26
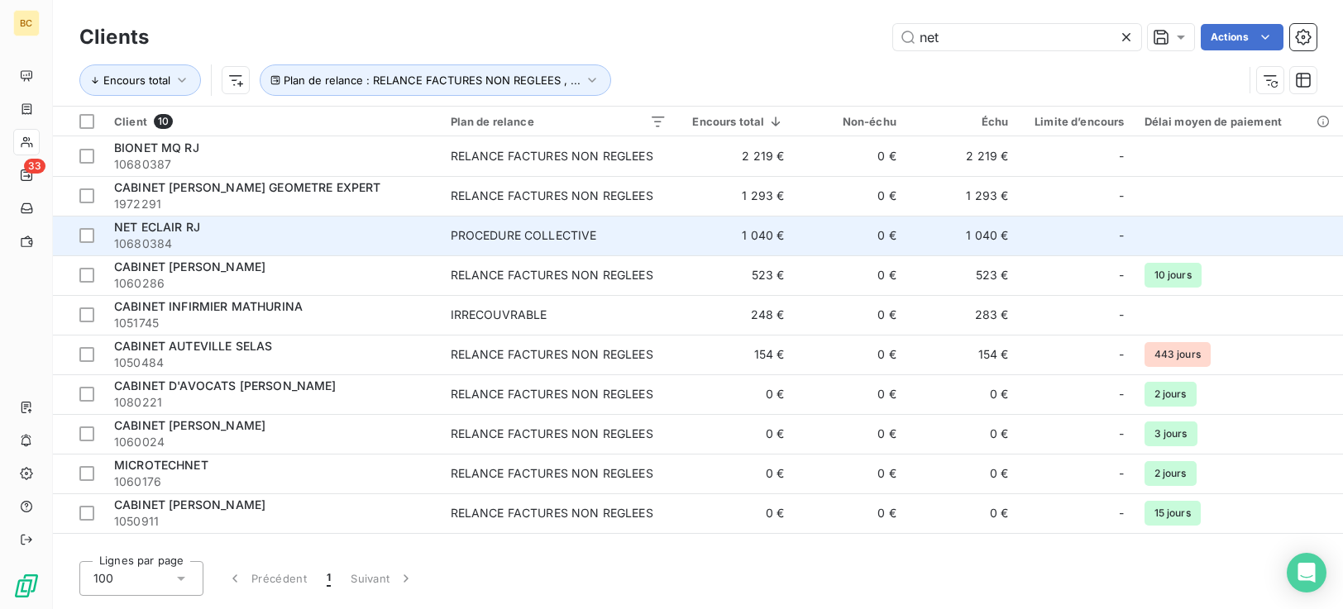
type input "net"
click at [240, 244] on span "10680384" at bounding box center [272, 244] width 317 height 17
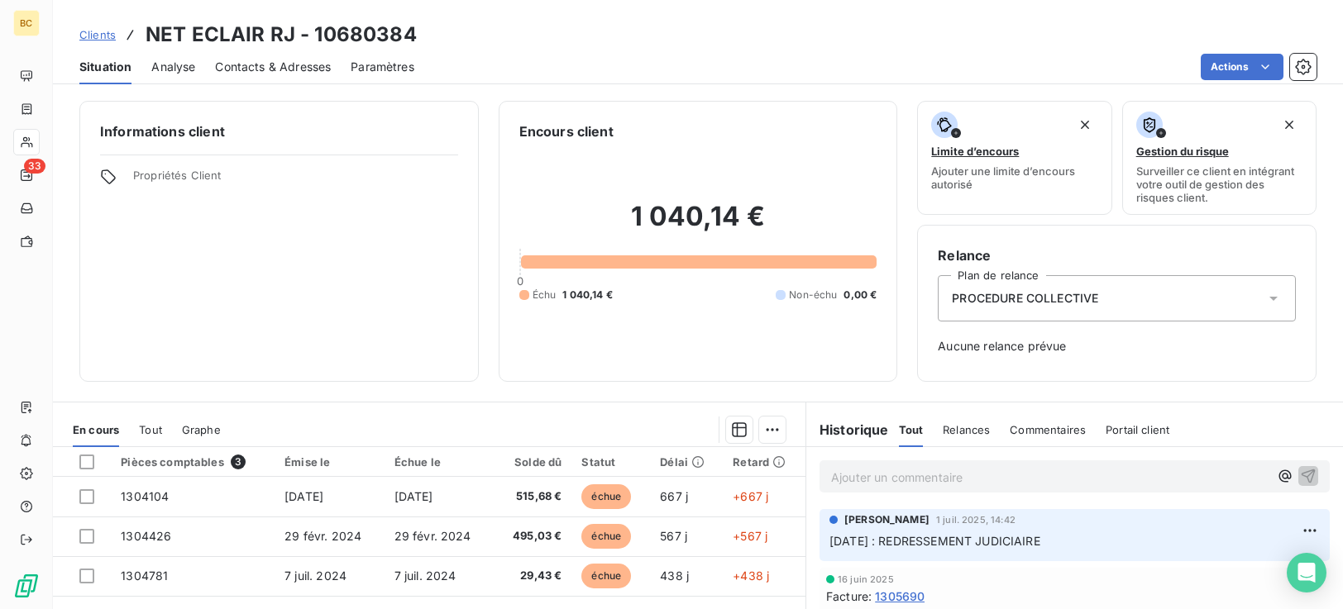
click at [1265, 299] on icon at bounding box center [1273, 298] width 17 height 17
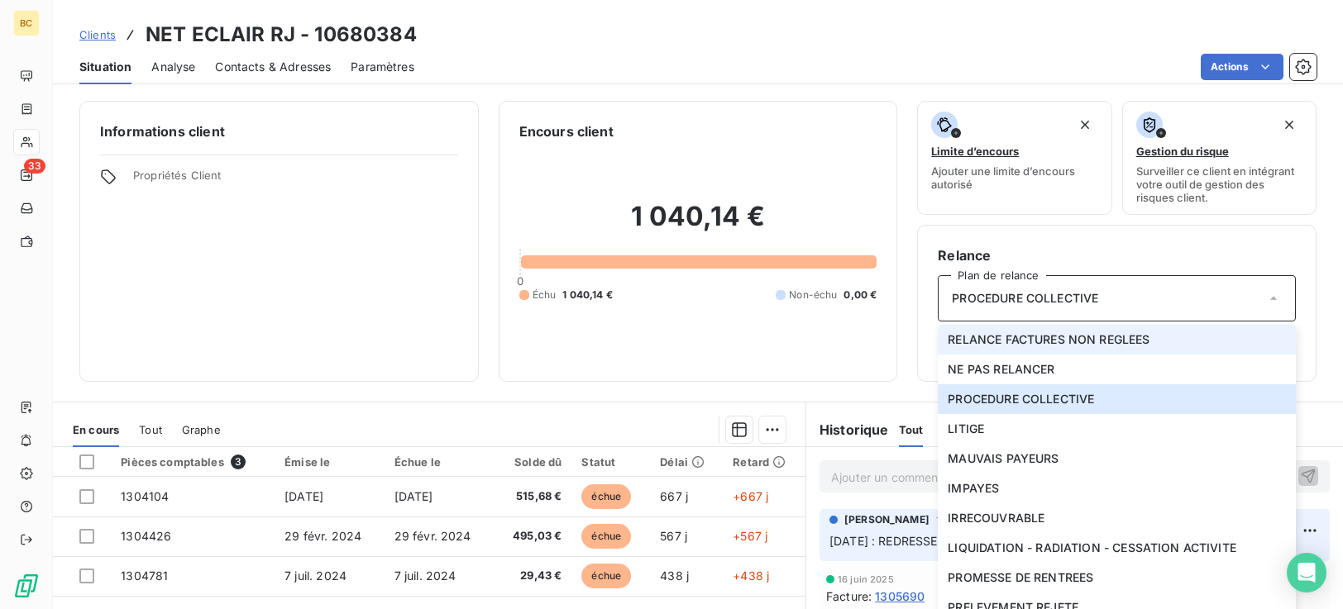
click at [1016, 344] on span "RELANCE FACTURES NON REGLEES" at bounding box center [1049, 340] width 202 height 17
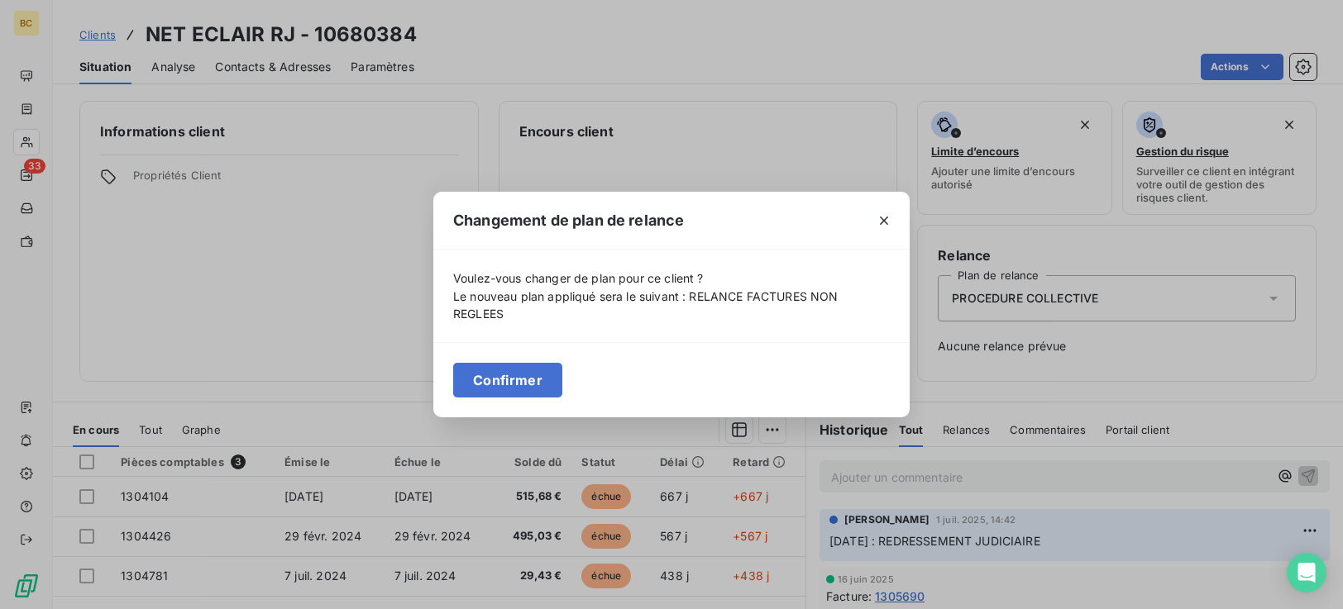
click at [501, 385] on button "Confirmer" at bounding box center [507, 380] width 109 height 35
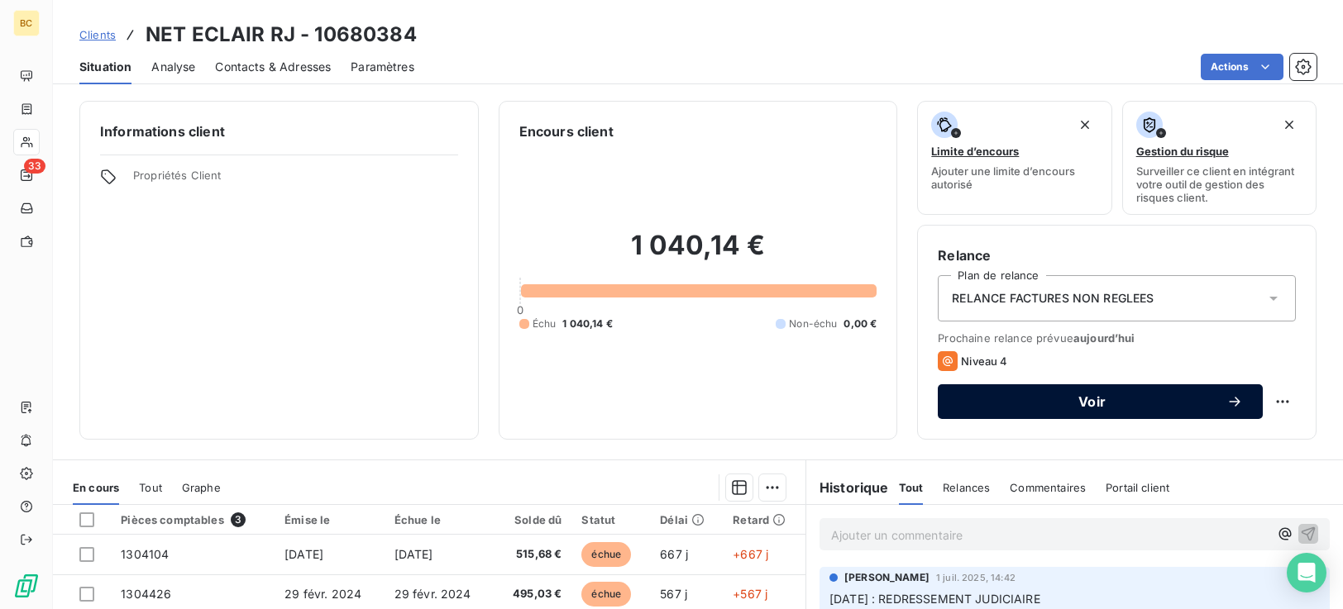
click at [1090, 399] on span "Voir" at bounding box center [1092, 401] width 269 height 13
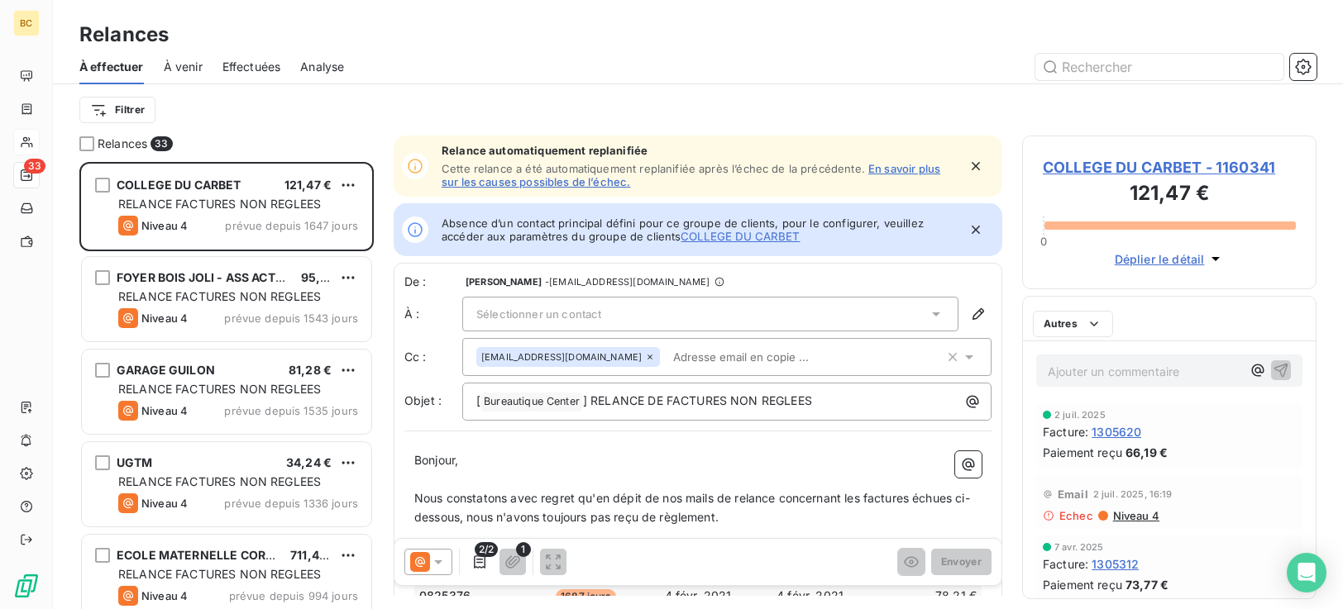
scroll to position [435, 282]
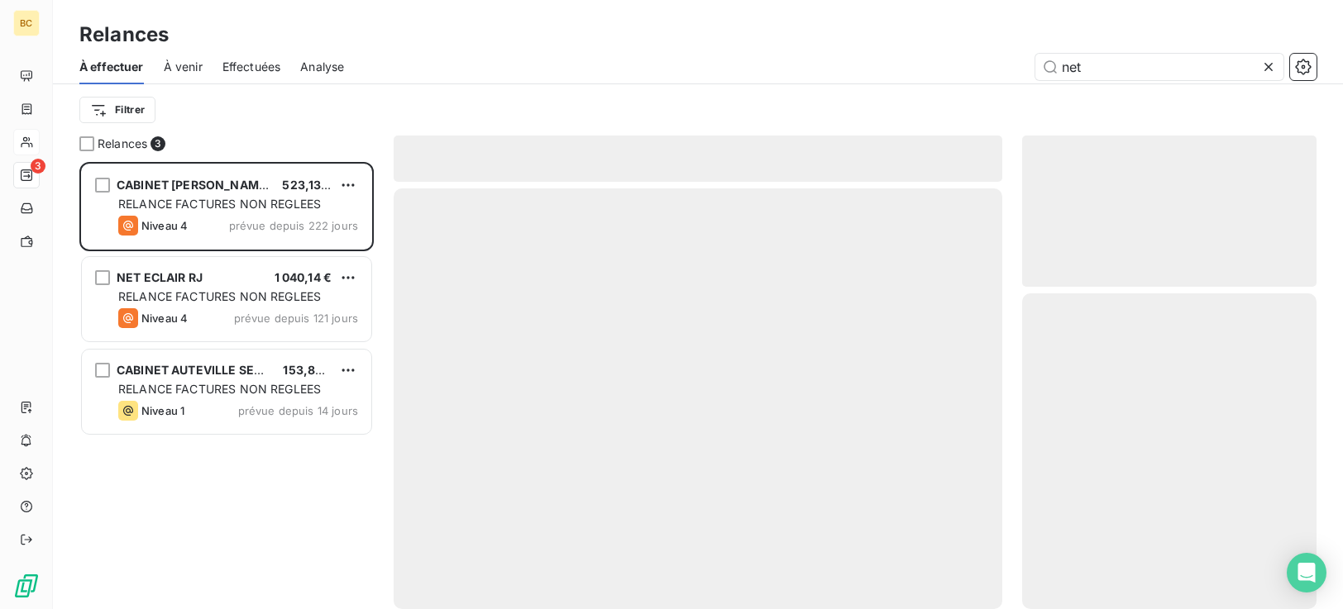
scroll to position [435, 282]
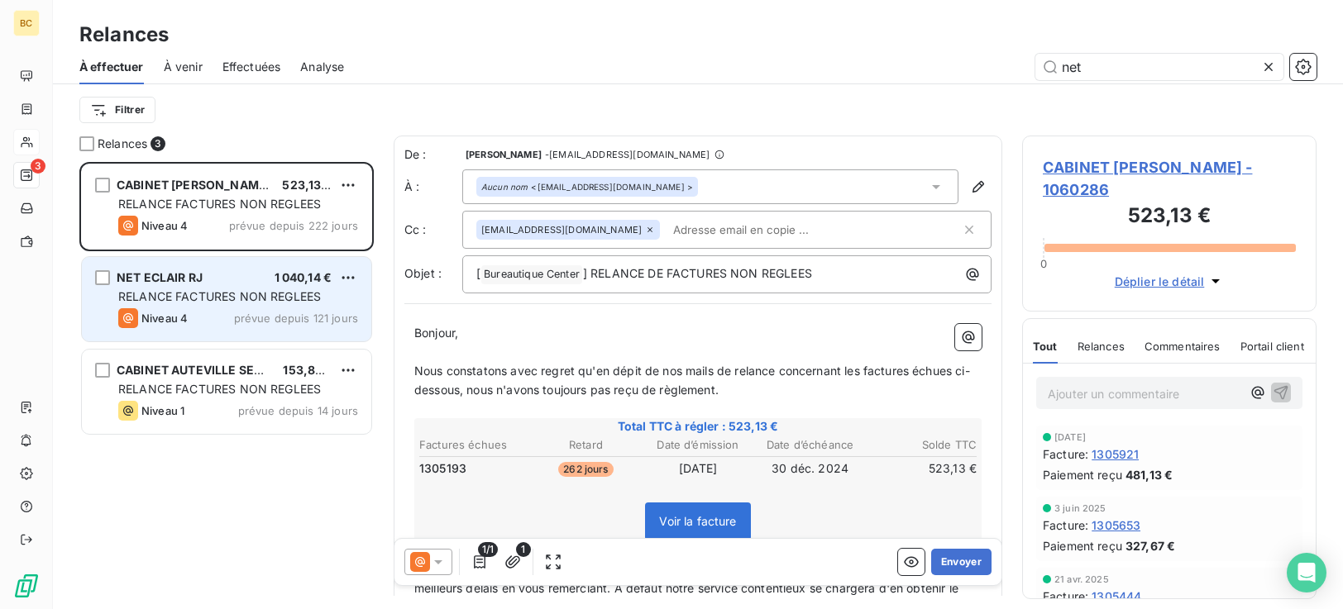
type input "net"
click at [208, 322] on div "Niveau 4 prévue depuis 121 jours" at bounding box center [238, 318] width 240 height 20
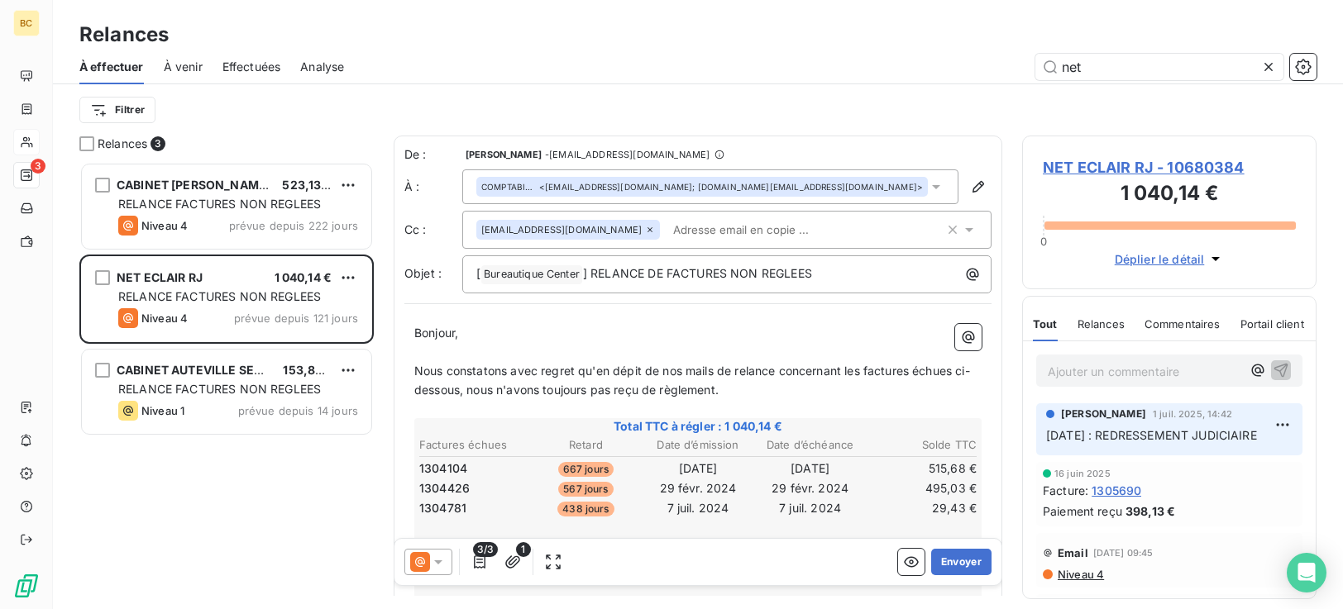
click at [700, 223] on input "text" at bounding box center [762, 230] width 191 height 25
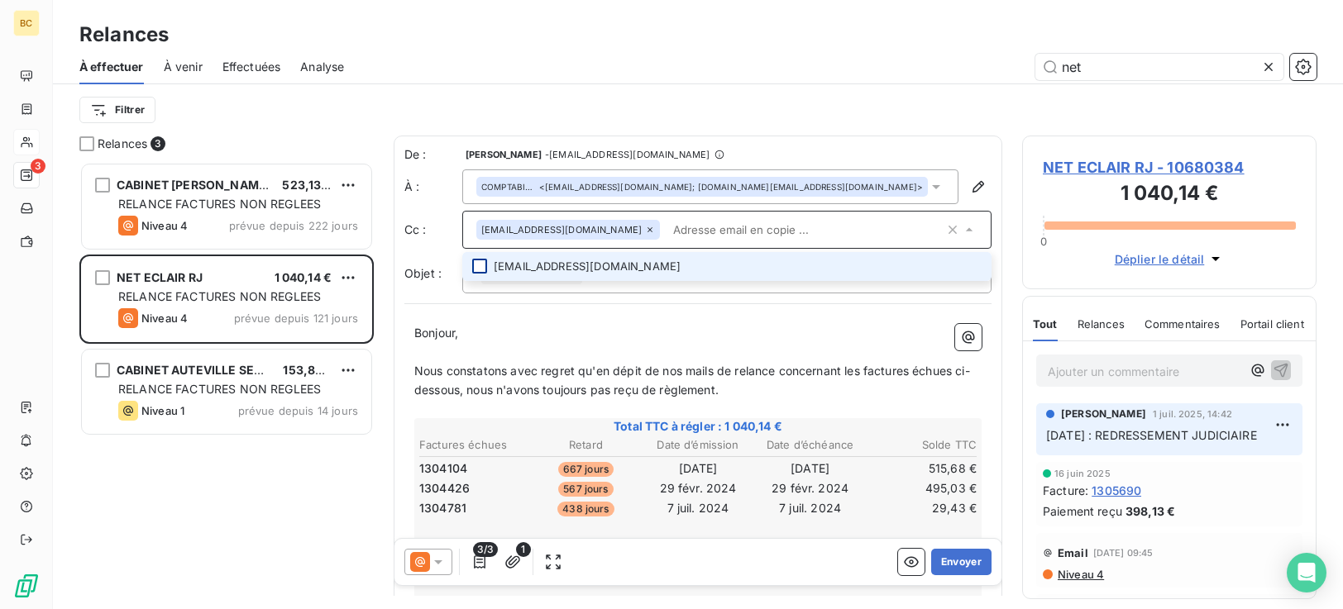
click at [476, 267] on div at bounding box center [479, 266] width 15 height 15
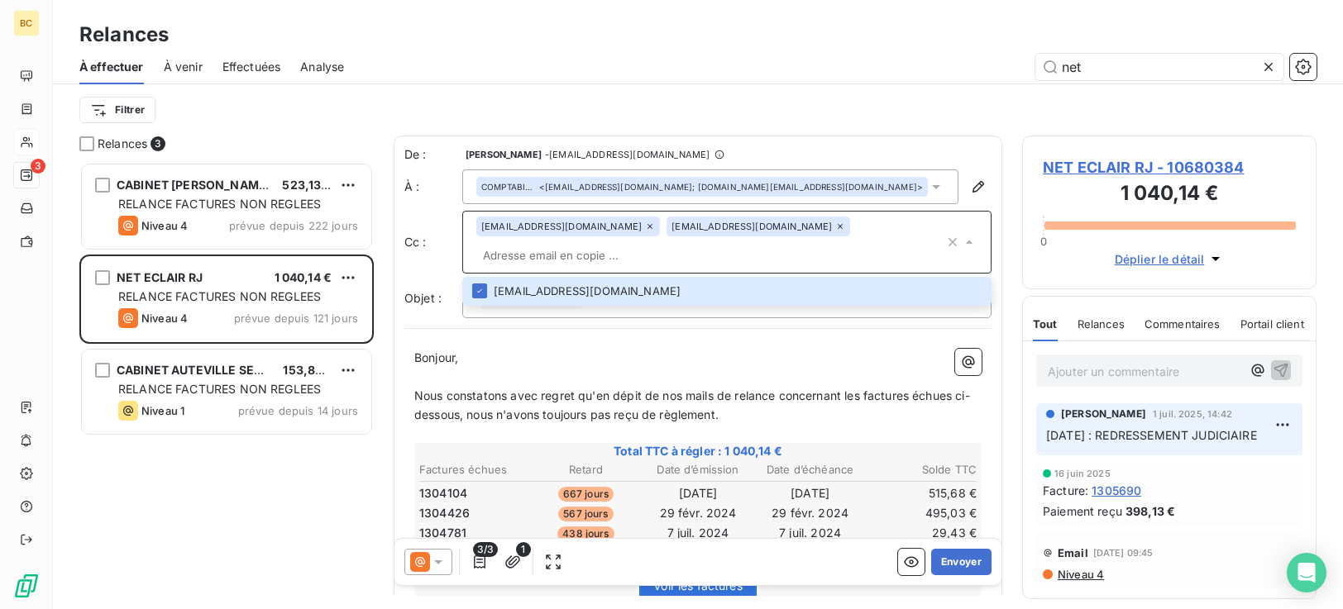
click at [611, 341] on div "Bonjour, ﻿ Nous constatons avec regret qu'en dépit de nos mails de relance conc…" at bounding box center [697, 598] width 587 height 518
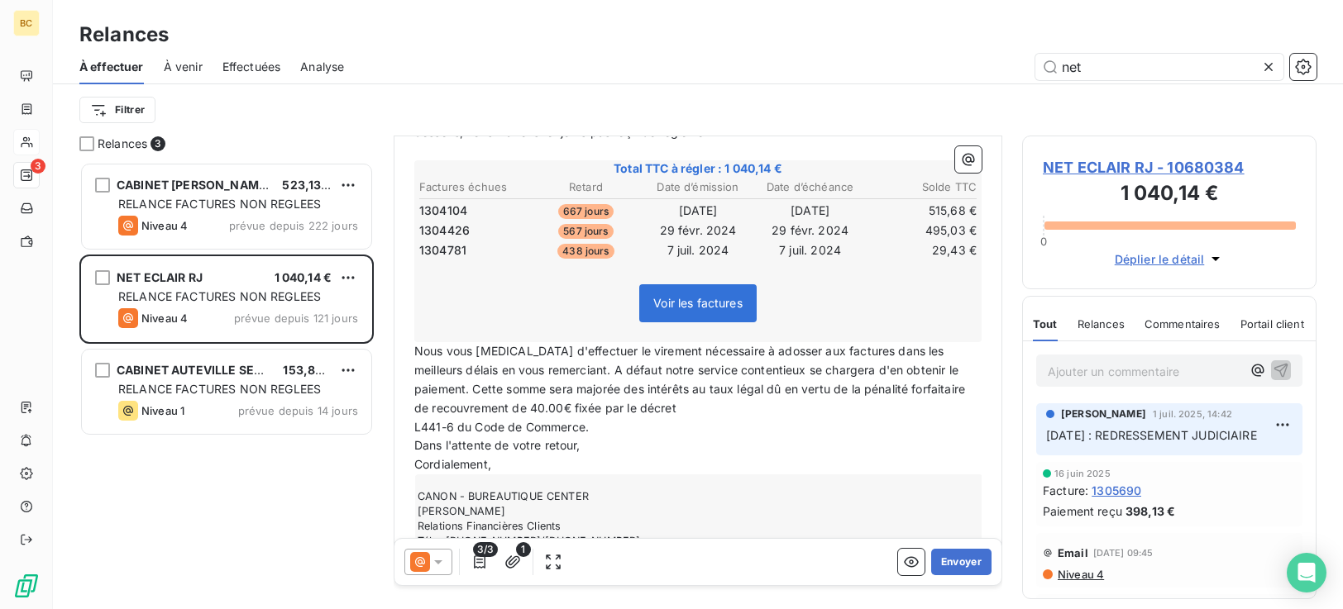
scroll to position [339, 0]
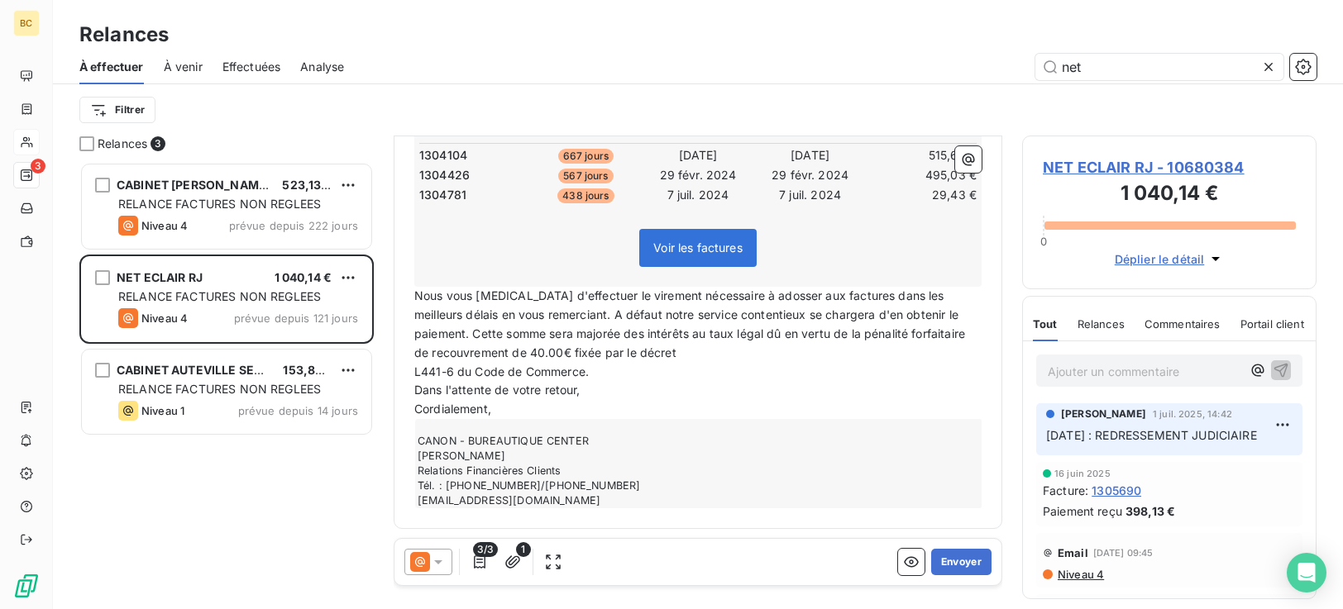
click at [415, 371] on span "L441-6 du Code de Commerce." at bounding box center [501, 372] width 174 height 14
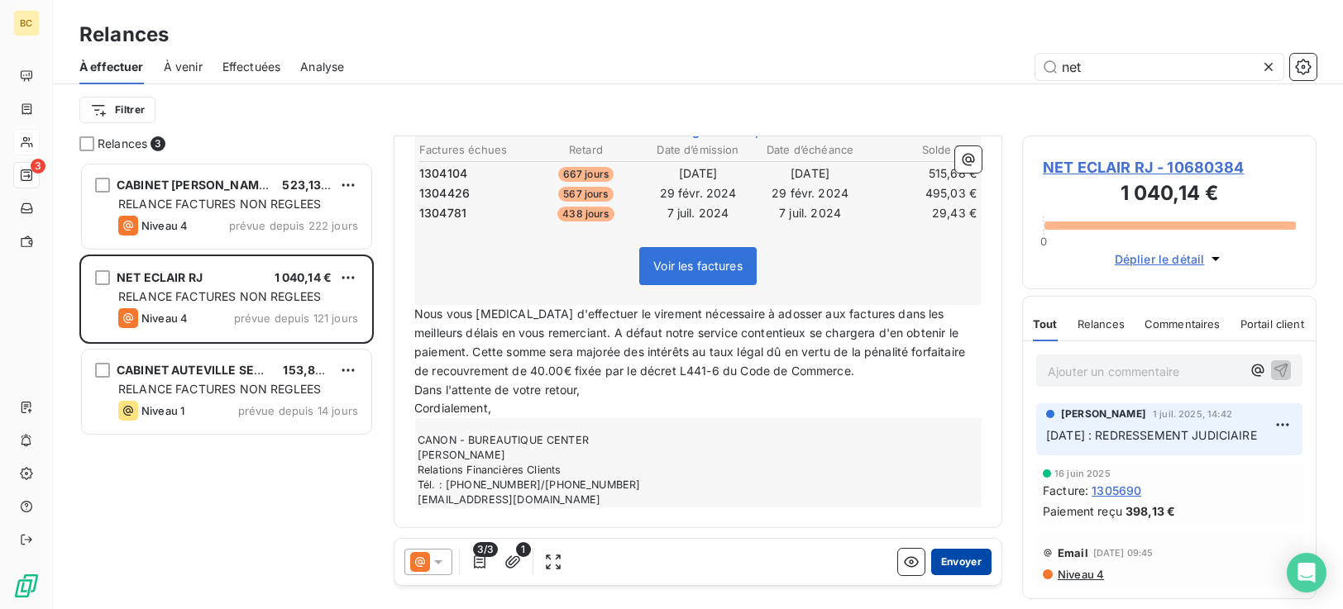
click at [946, 562] on button "Envoyer" at bounding box center [961, 562] width 60 height 26
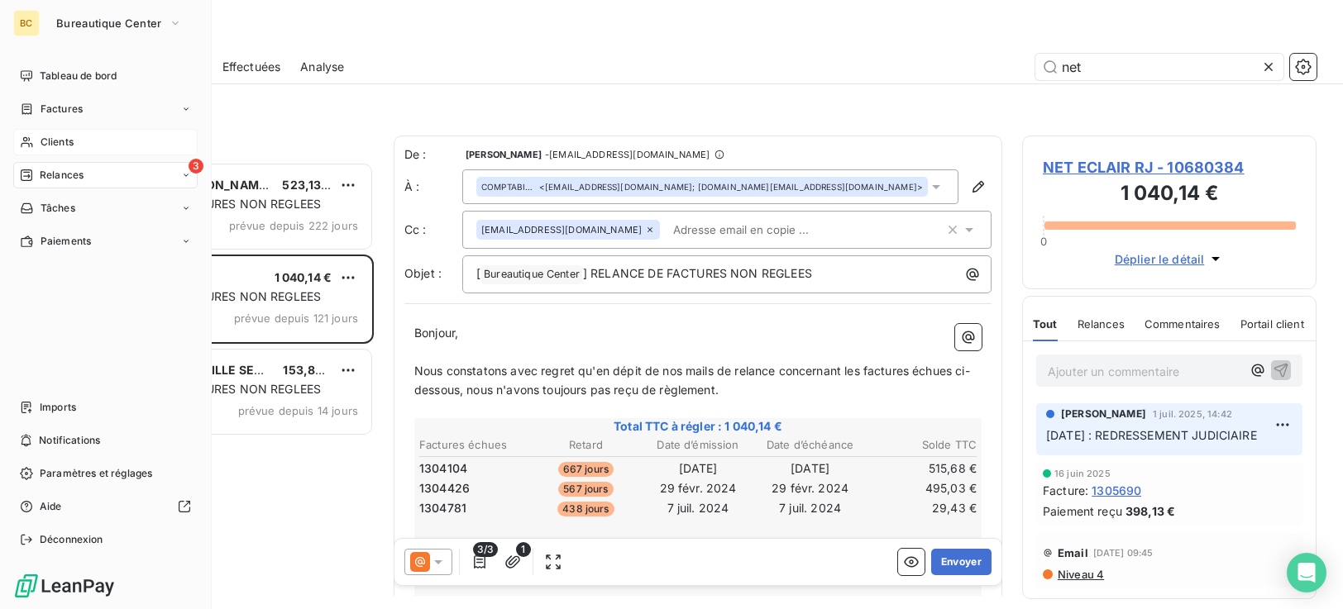
click at [41, 141] on span "Clients" at bounding box center [57, 142] width 33 height 15
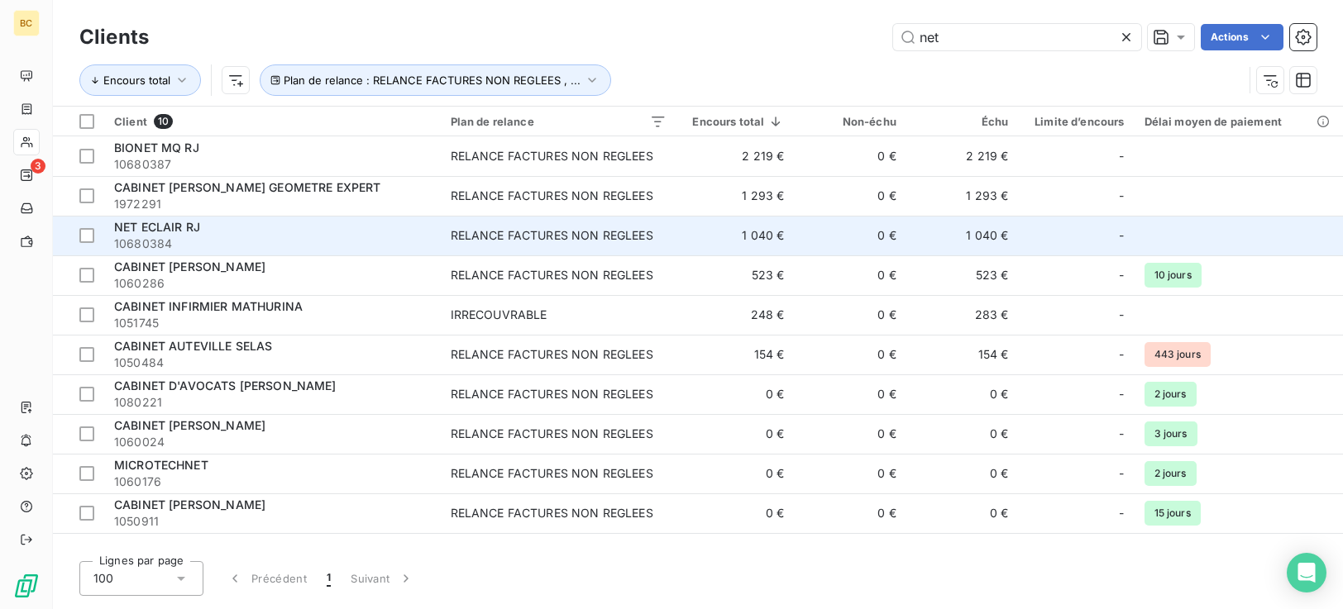
click at [1005, 246] on td "1 040 €" at bounding box center [962, 236] width 112 height 40
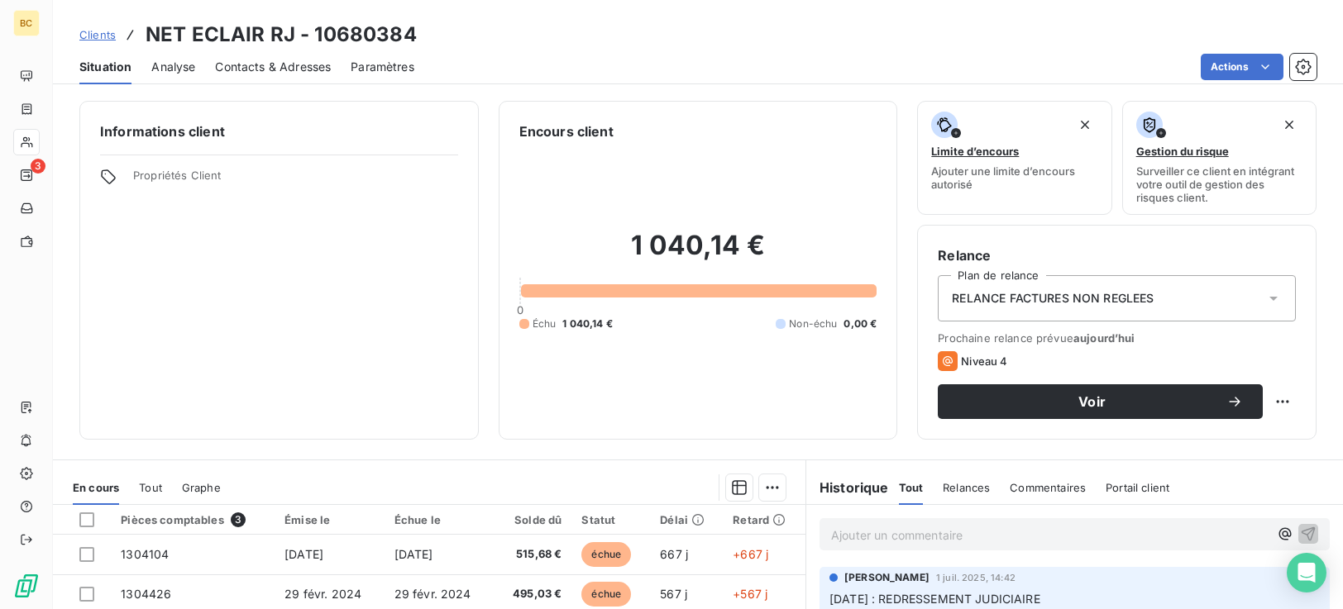
click at [1265, 305] on icon at bounding box center [1273, 298] width 17 height 17
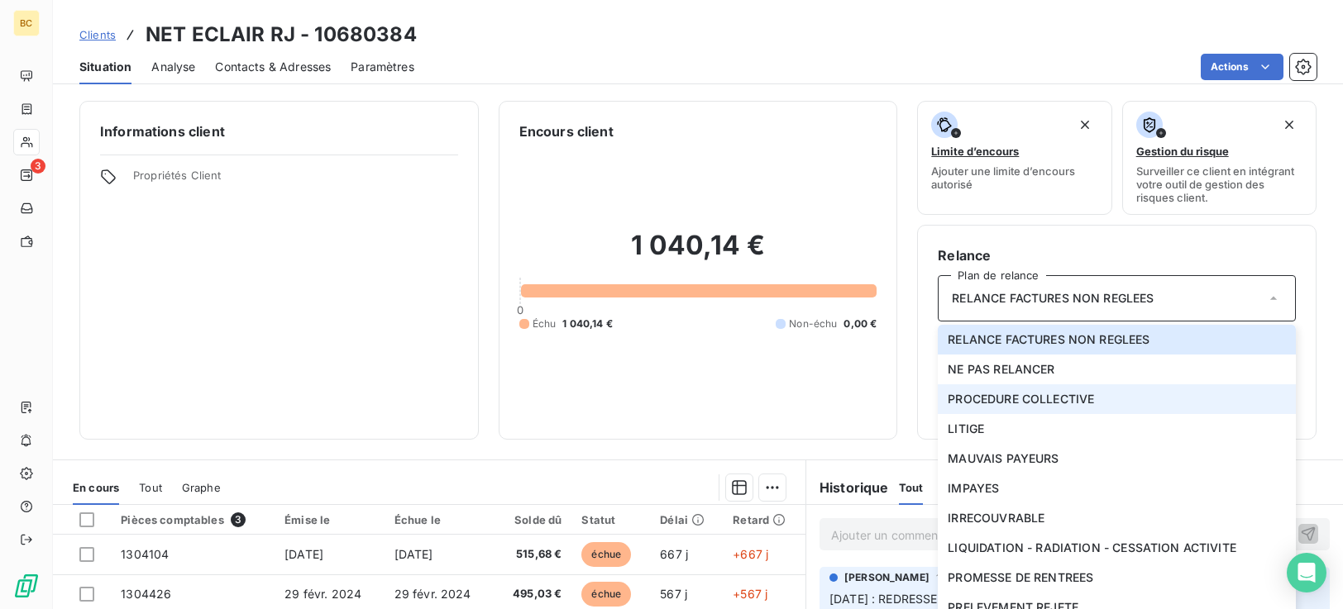
click at [1097, 396] on li "PROCEDURE COLLECTIVE" at bounding box center [1117, 400] width 358 height 30
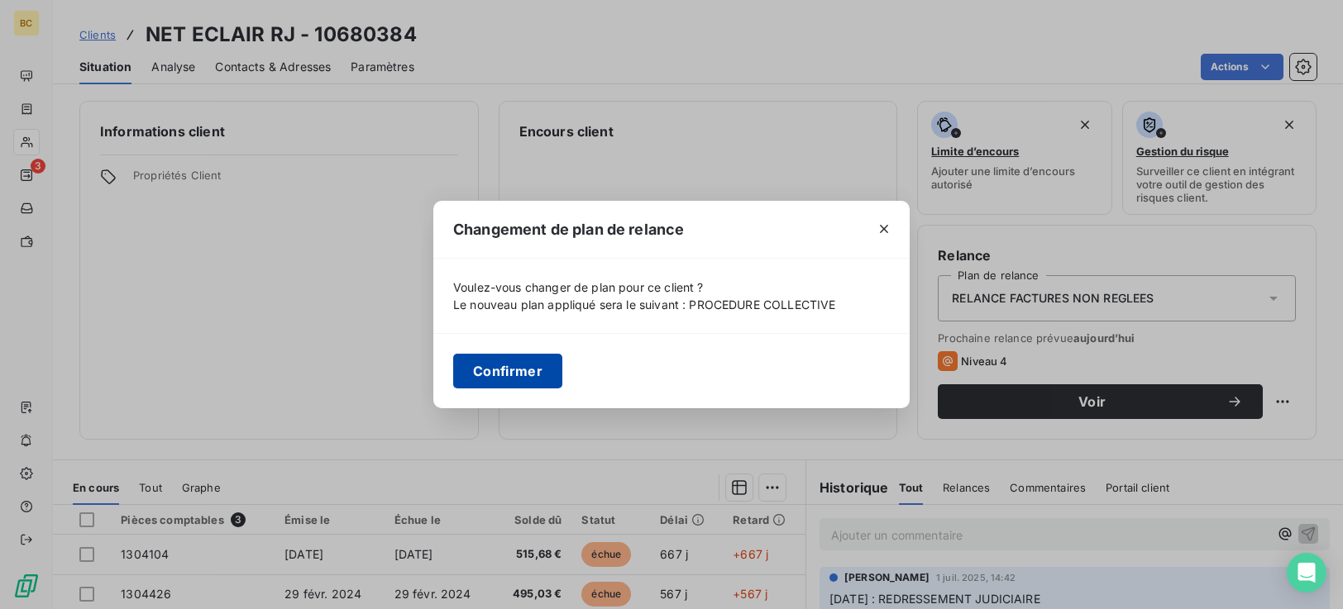
click at [502, 370] on button "Confirmer" at bounding box center [507, 371] width 109 height 35
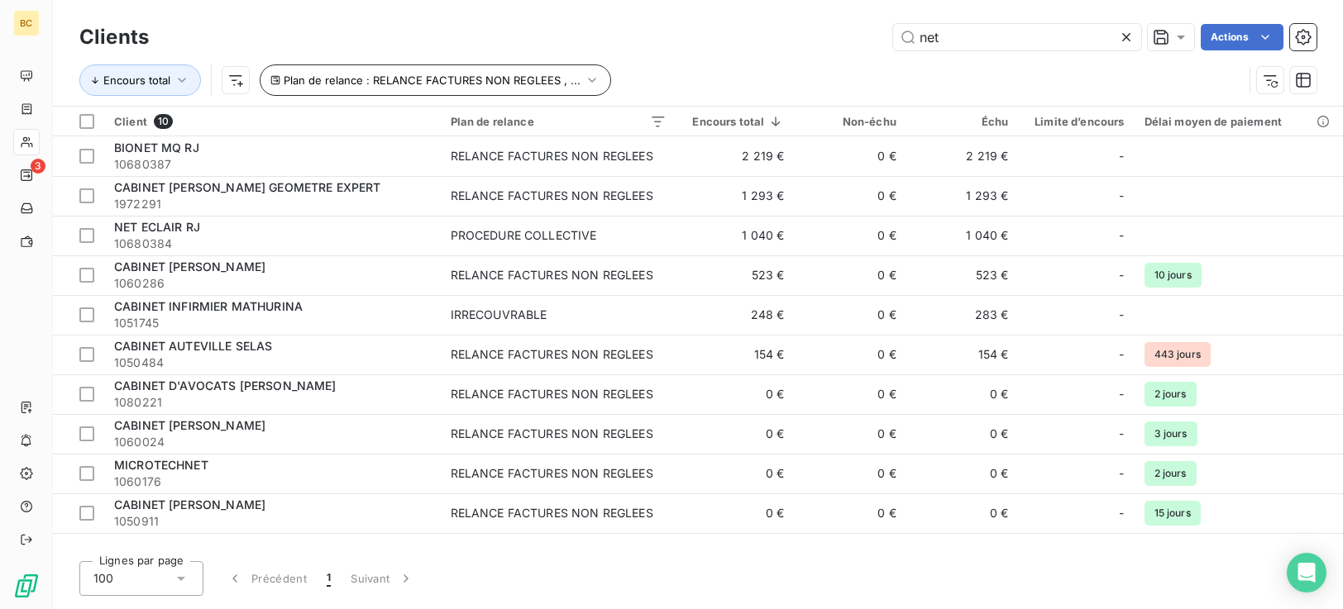
drag, startPoint x: 971, startPoint y: 40, endPoint x: 492, endPoint y: 78, distance: 480.3
click at [576, 76] on div "Clients net Actions Encours total Plan de relance : RELANCE FACTURES NON REGLEE…" at bounding box center [697, 63] width 1237 height 86
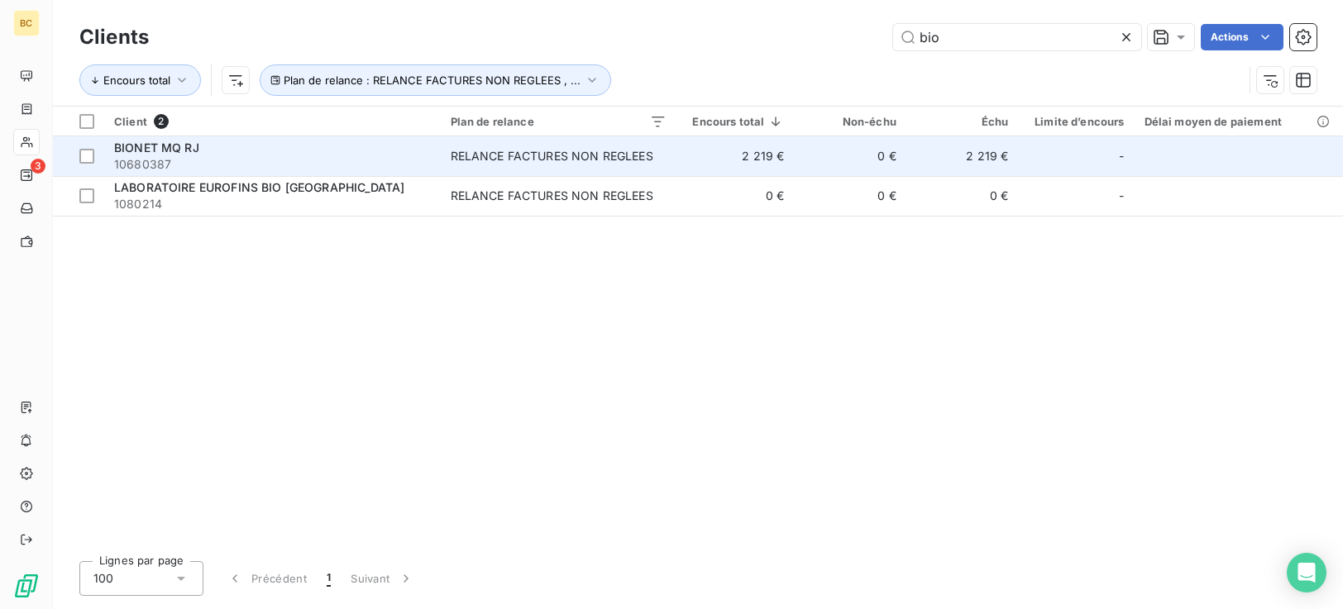
type input "bio"
click at [340, 167] on span "10680387" at bounding box center [272, 164] width 317 height 17
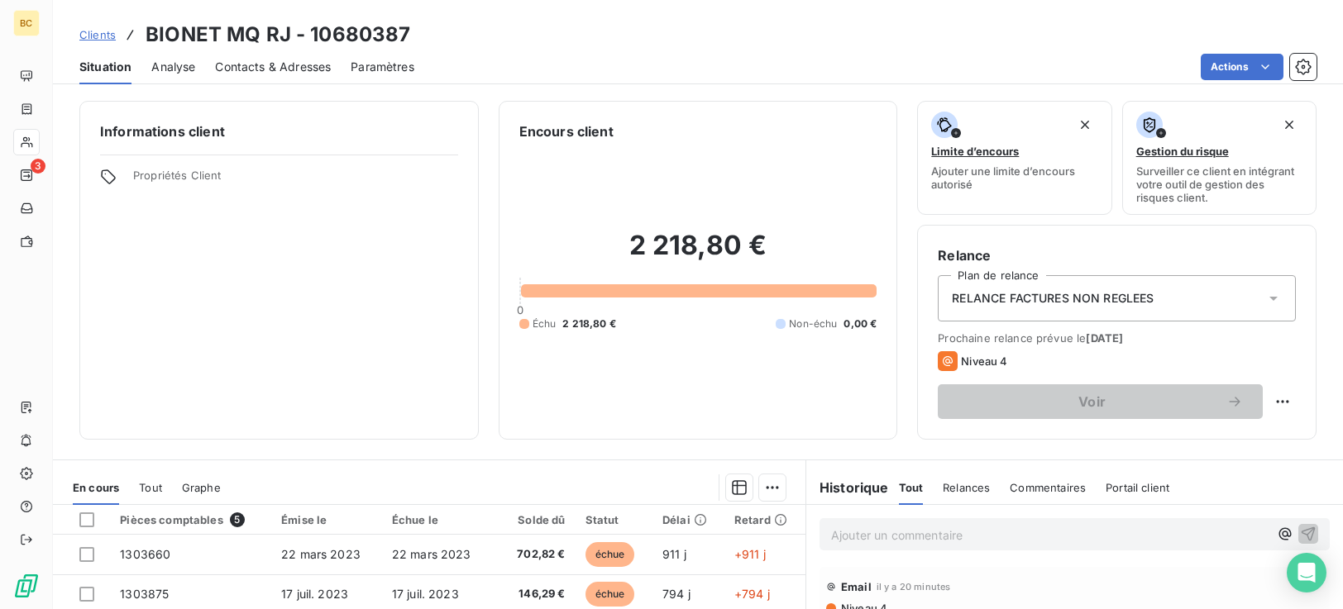
click at [1265, 305] on icon at bounding box center [1273, 298] width 17 height 17
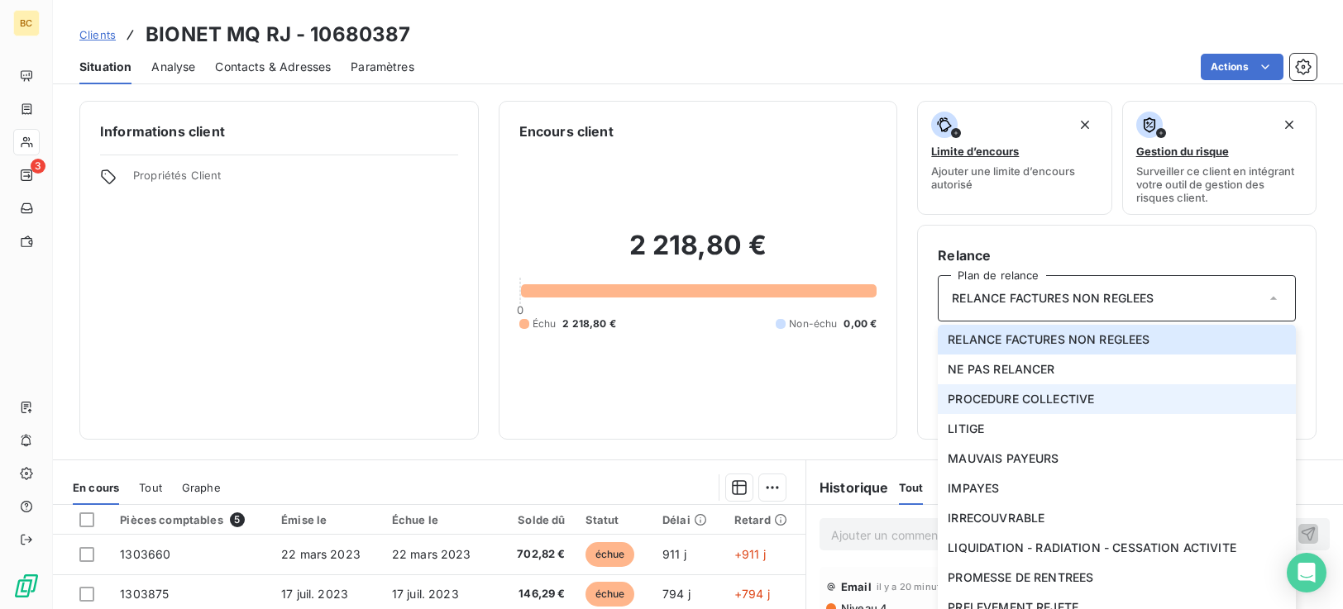
click at [1016, 400] on span "PROCEDURE COLLECTIVE" at bounding box center [1021, 399] width 146 height 17
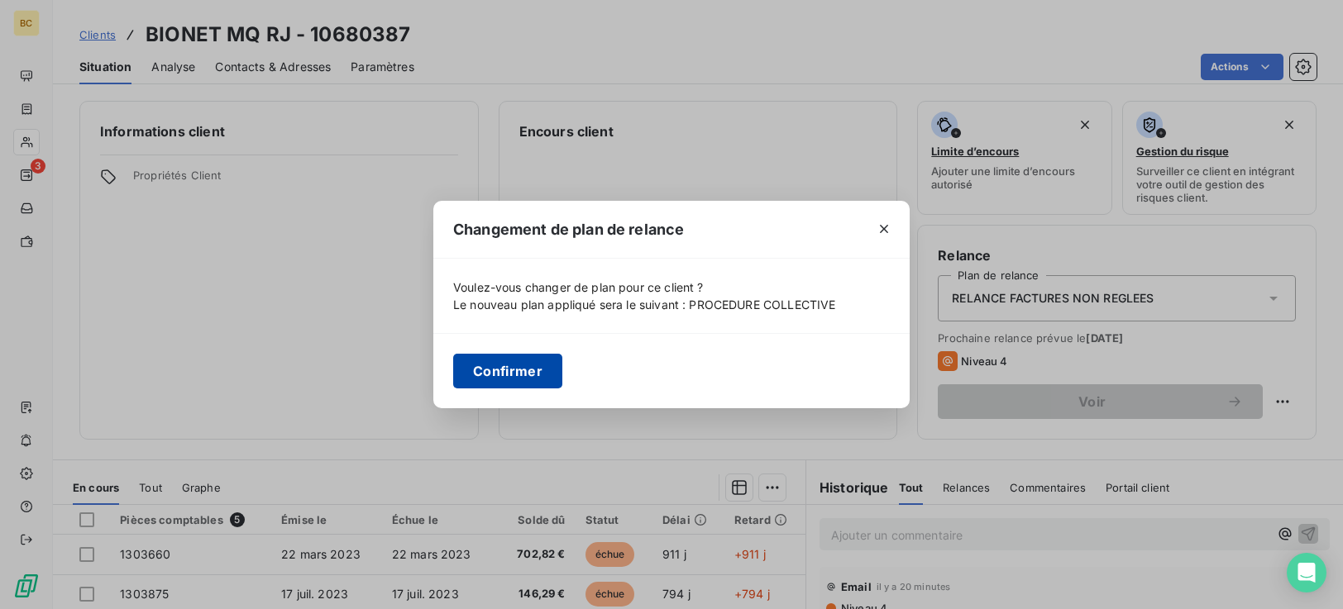
click at [532, 380] on button "Confirmer" at bounding box center [507, 371] width 109 height 35
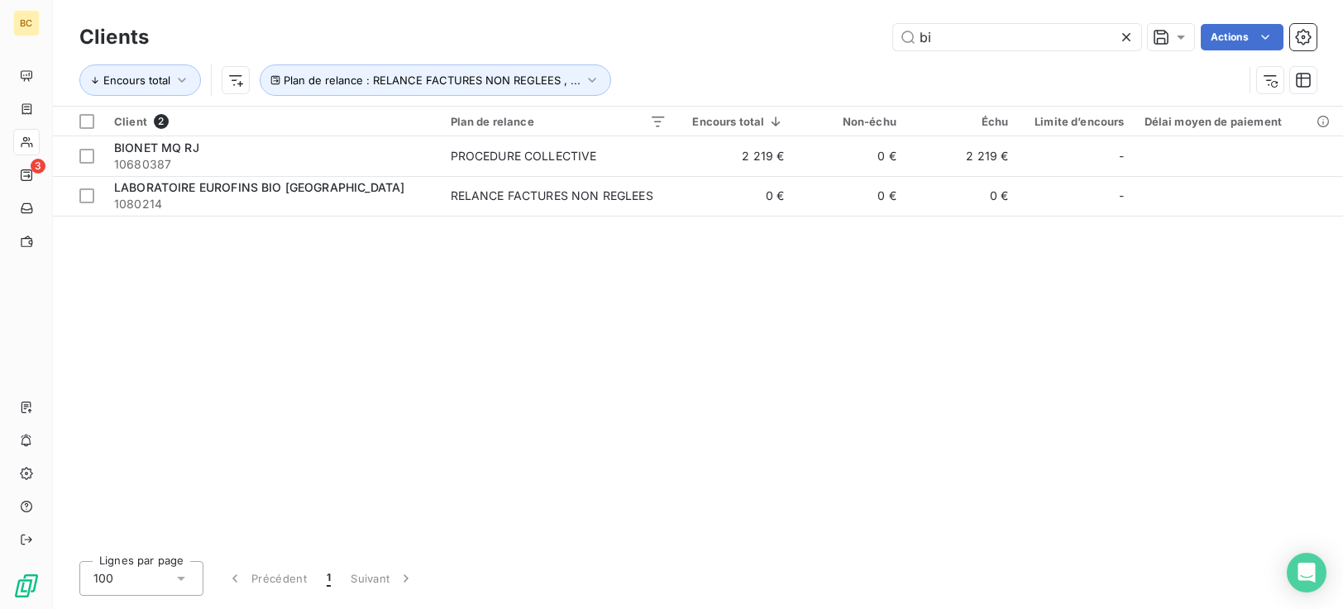
type input "b"
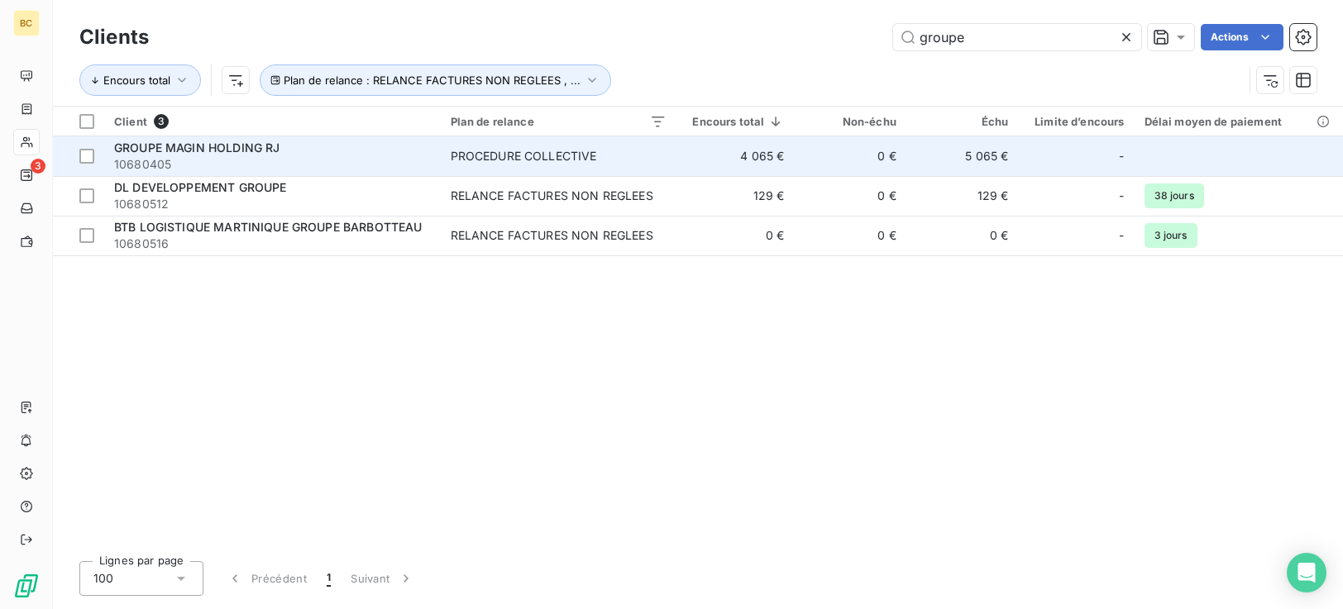
type input "groupe"
click at [767, 163] on td "4 065 €" at bounding box center [735, 156] width 118 height 40
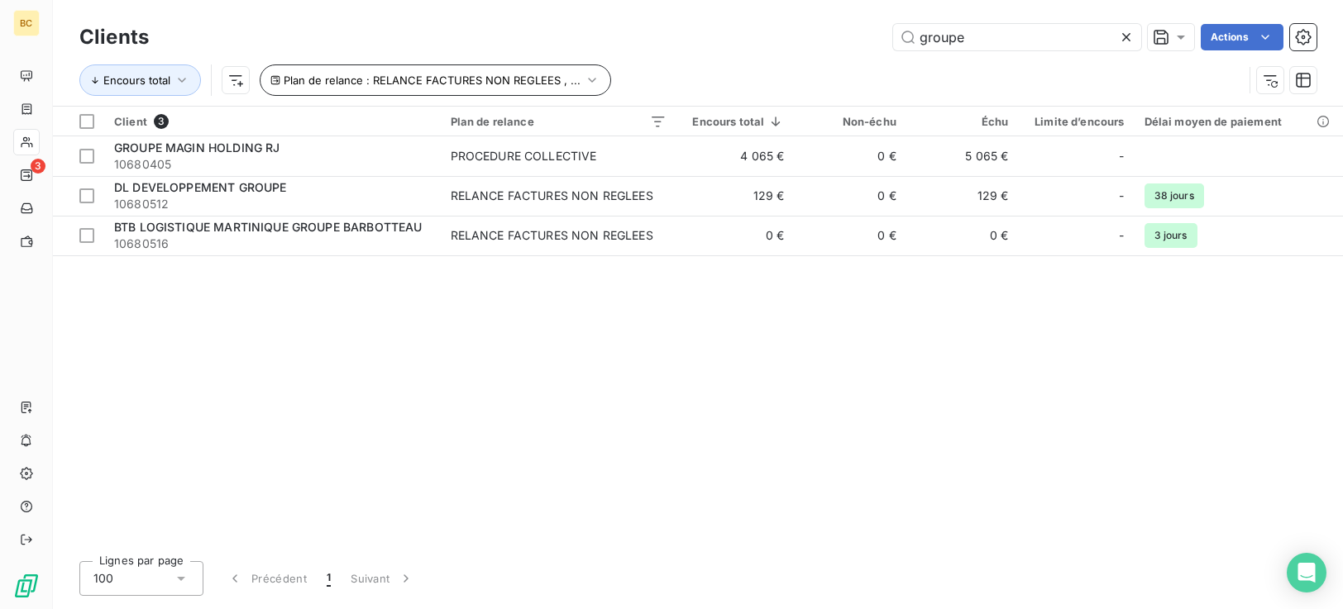
drag, startPoint x: 999, startPoint y: 45, endPoint x: 480, endPoint y: 85, distance: 520.0
click at [614, 84] on div "Clients groupe Actions Encours total Plan de relance : RELANCE FACTURES NON REG…" at bounding box center [697, 63] width 1237 height 86
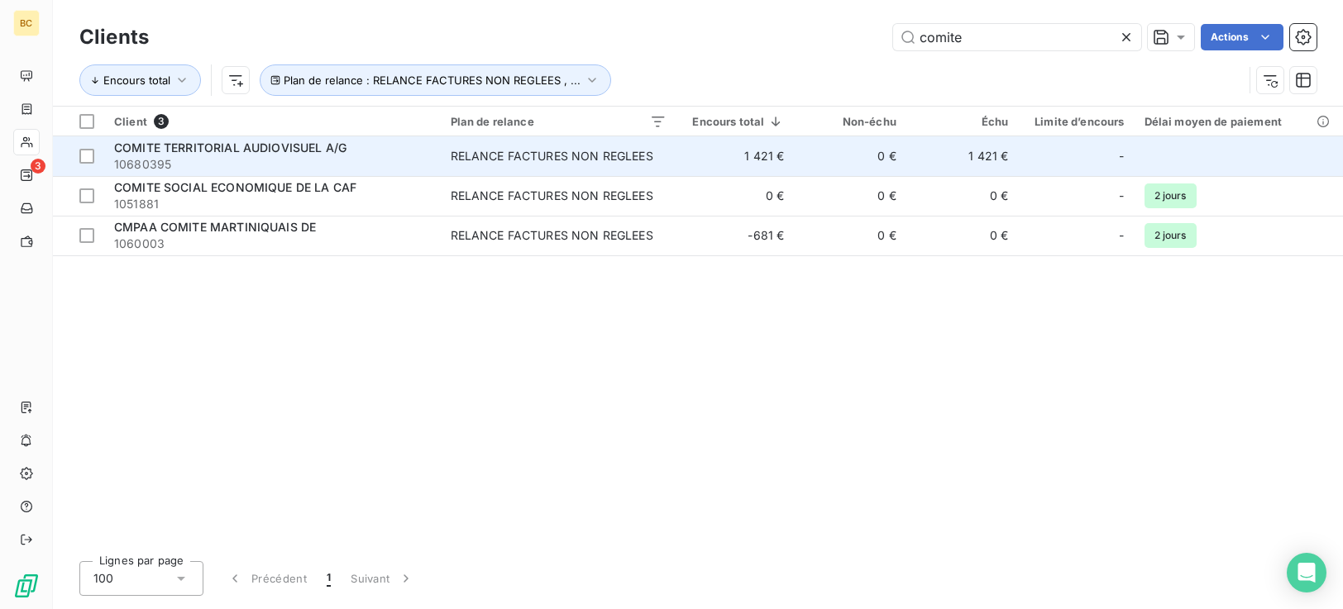
type input "comite"
click at [653, 153] on div "RELANCE FACTURES NON REGLEES" at bounding box center [552, 156] width 203 height 17
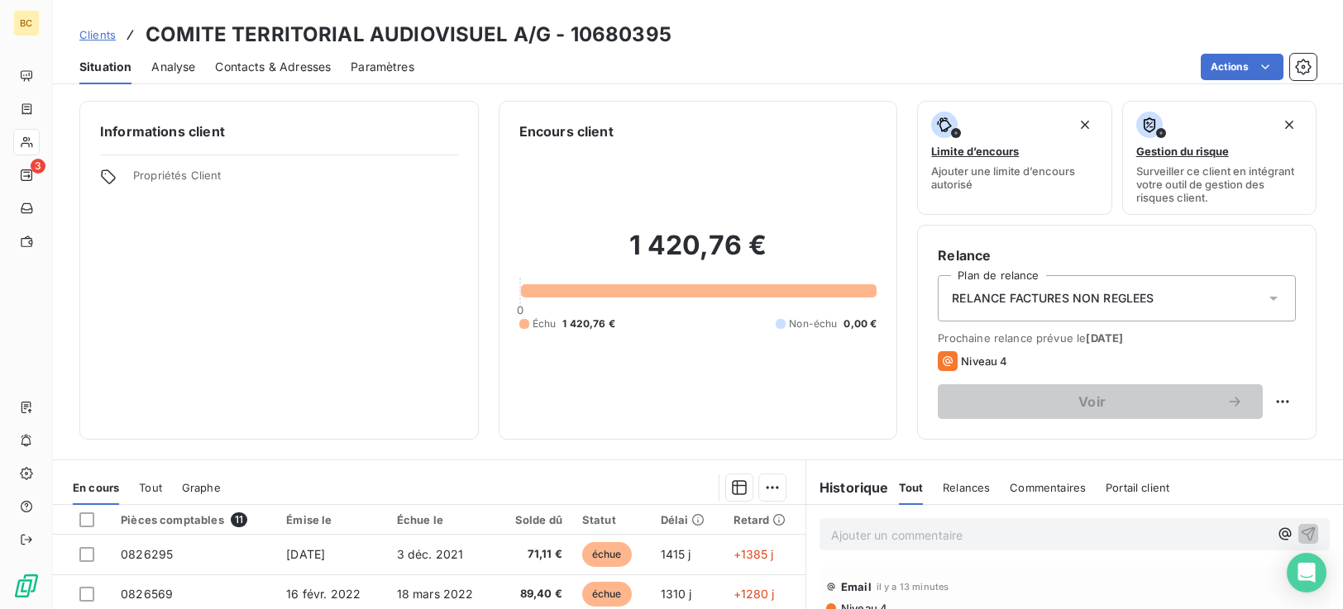
click at [1257, 289] on div "RELANCE FACTURES NON REGLEES" at bounding box center [1117, 298] width 358 height 46
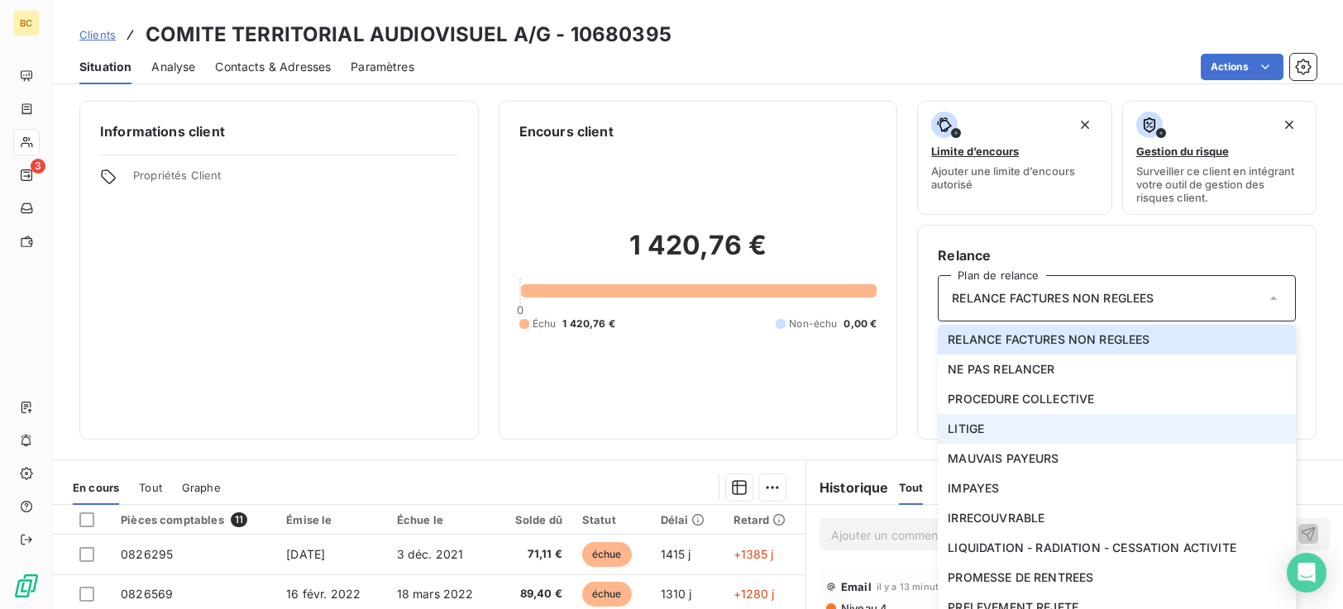
click at [1022, 430] on li "LITIGE" at bounding box center [1117, 429] width 358 height 30
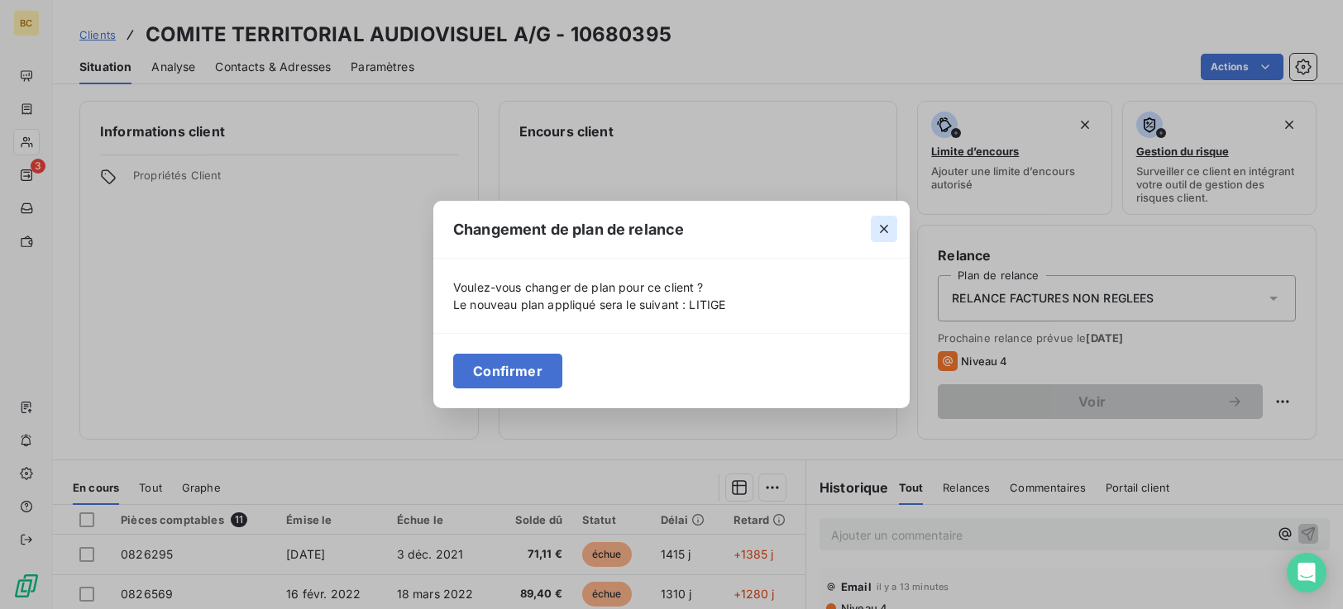
click at [889, 232] on icon "button" at bounding box center [884, 229] width 17 height 17
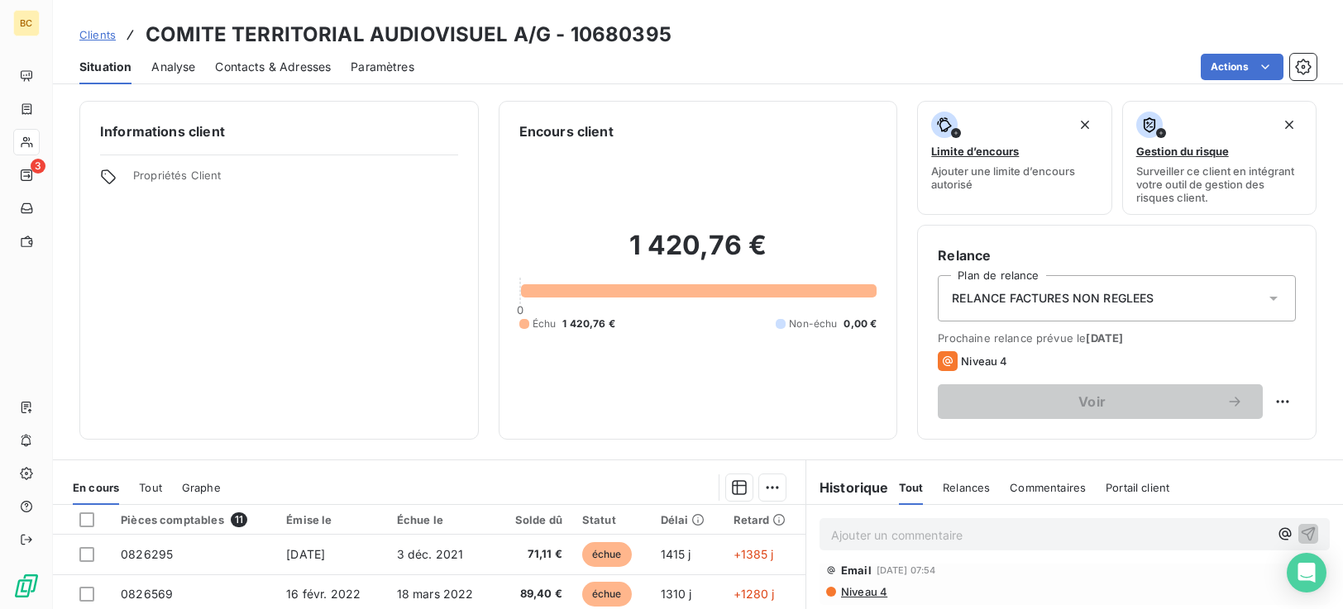
click at [1265, 299] on icon at bounding box center [1273, 298] width 17 height 17
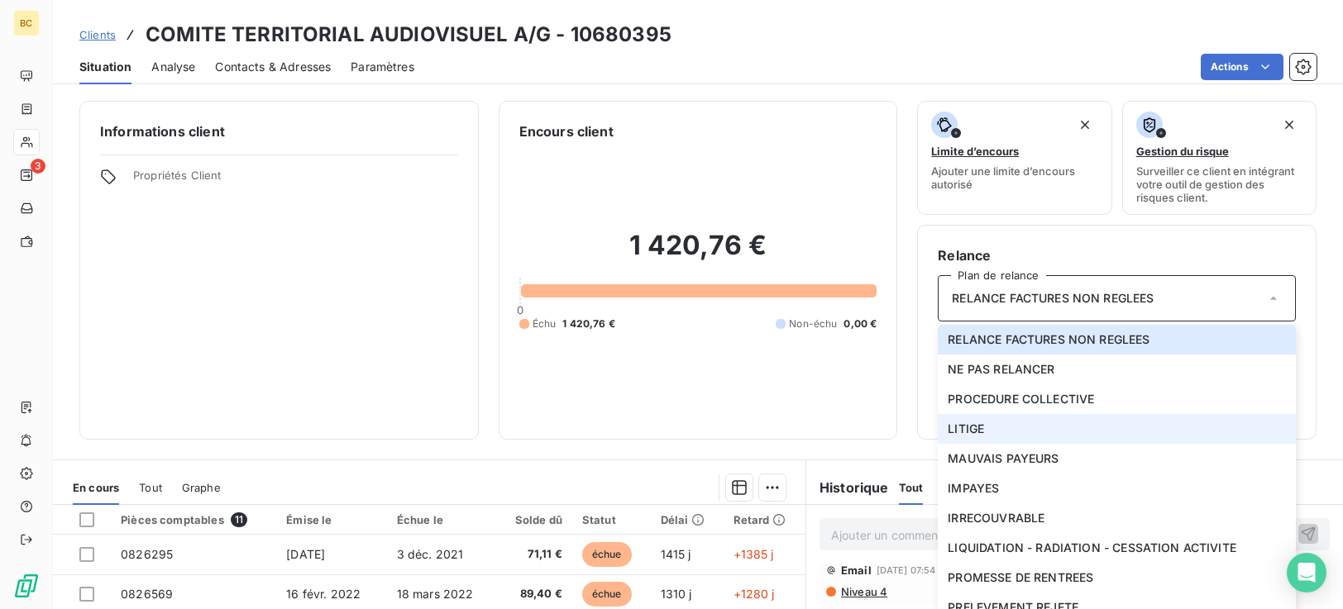
click at [973, 435] on span "LITIGE" at bounding box center [966, 429] width 36 height 17
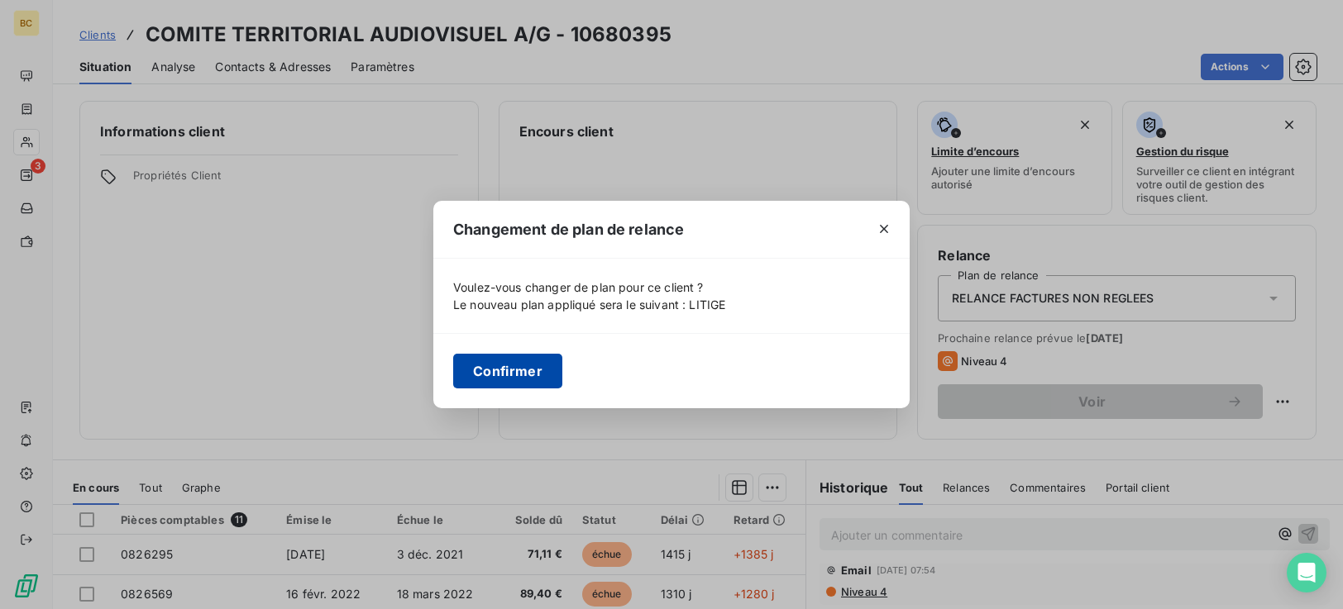
click at [514, 379] on button "Confirmer" at bounding box center [507, 371] width 109 height 35
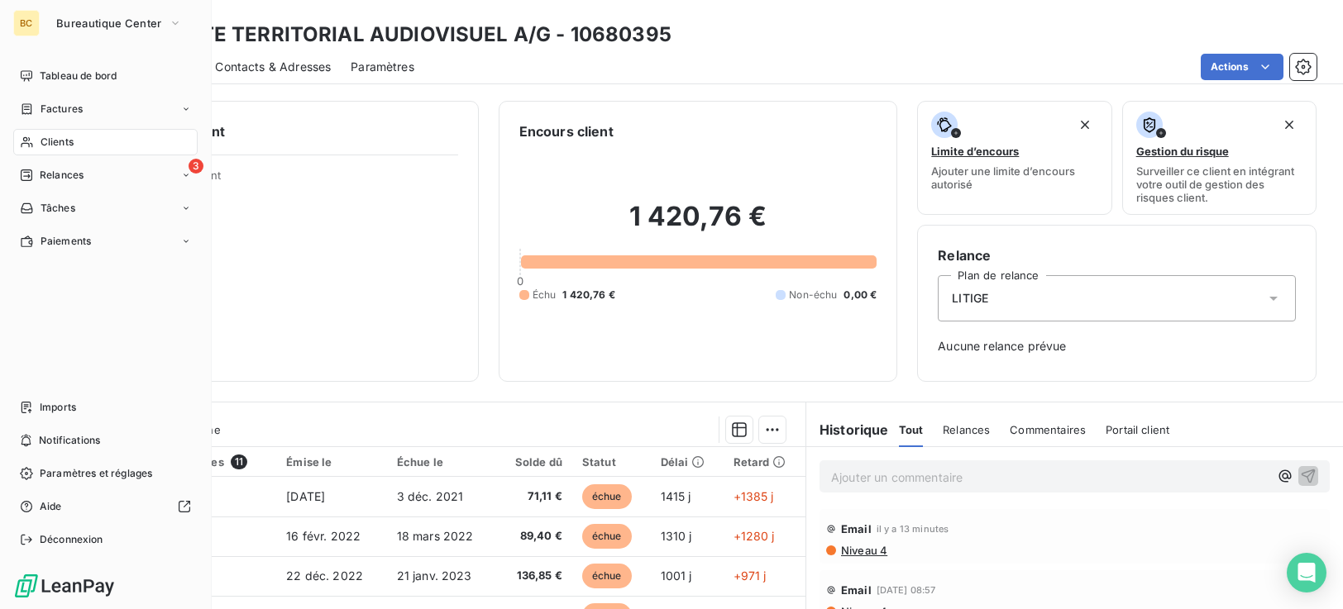
click at [74, 146] on div "Clients" at bounding box center [105, 142] width 184 height 26
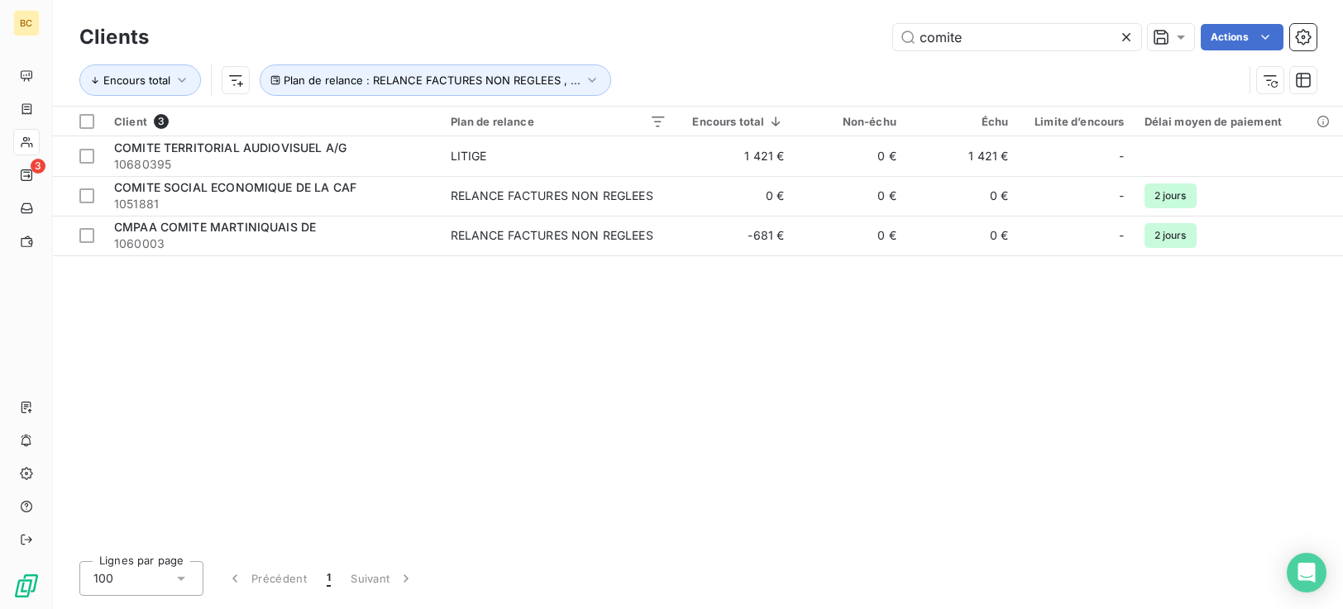
drag, startPoint x: 972, startPoint y: 40, endPoint x: 628, endPoint y: 59, distance: 344.6
click at [648, 62] on div "Clients comite Actions Encours total Plan de relance : RELANCE FACTURES NON REG…" at bounding box center [697, 63] width 1237 height 86
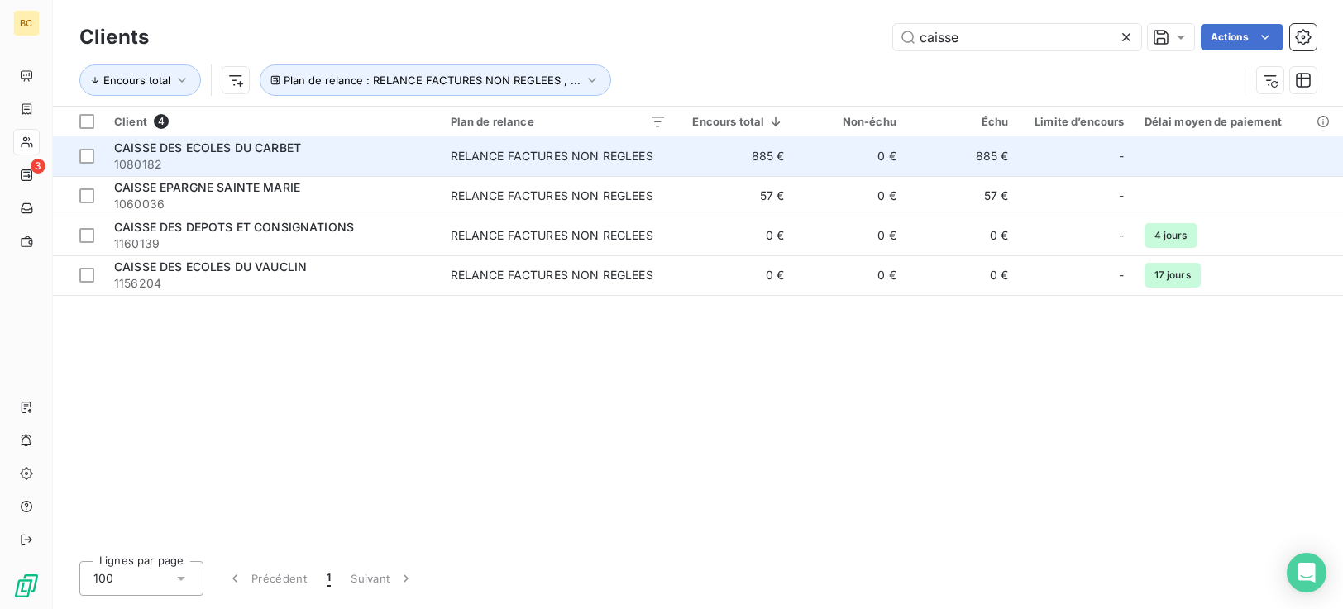
type input "caisse"
click at [322, 152] on div "CAISSE DES ECOLES DU CARBET" at bounding box center [272, 148] width 317 height 17
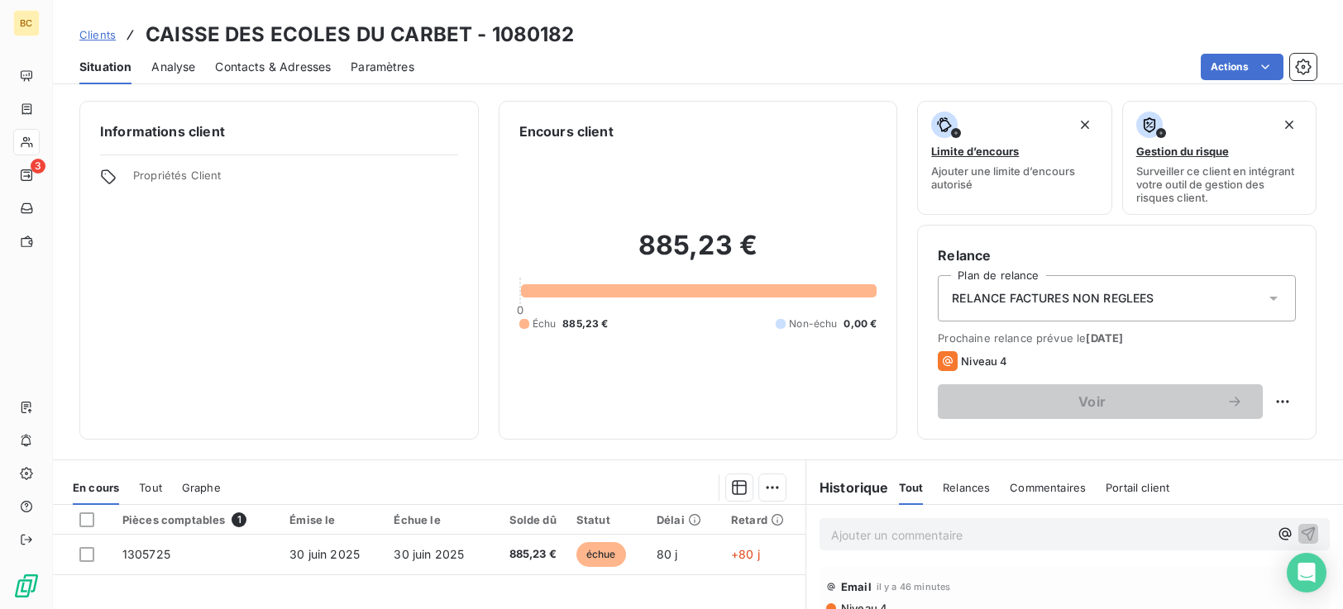
scroll to position [264, 0]
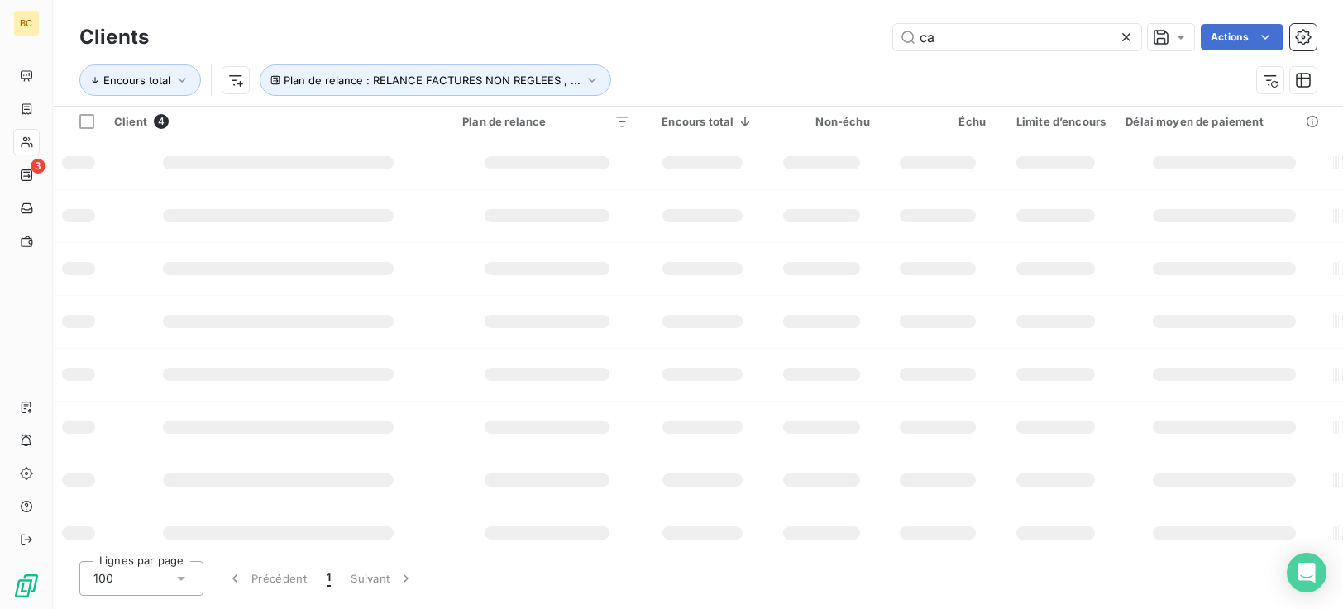
type input "c"
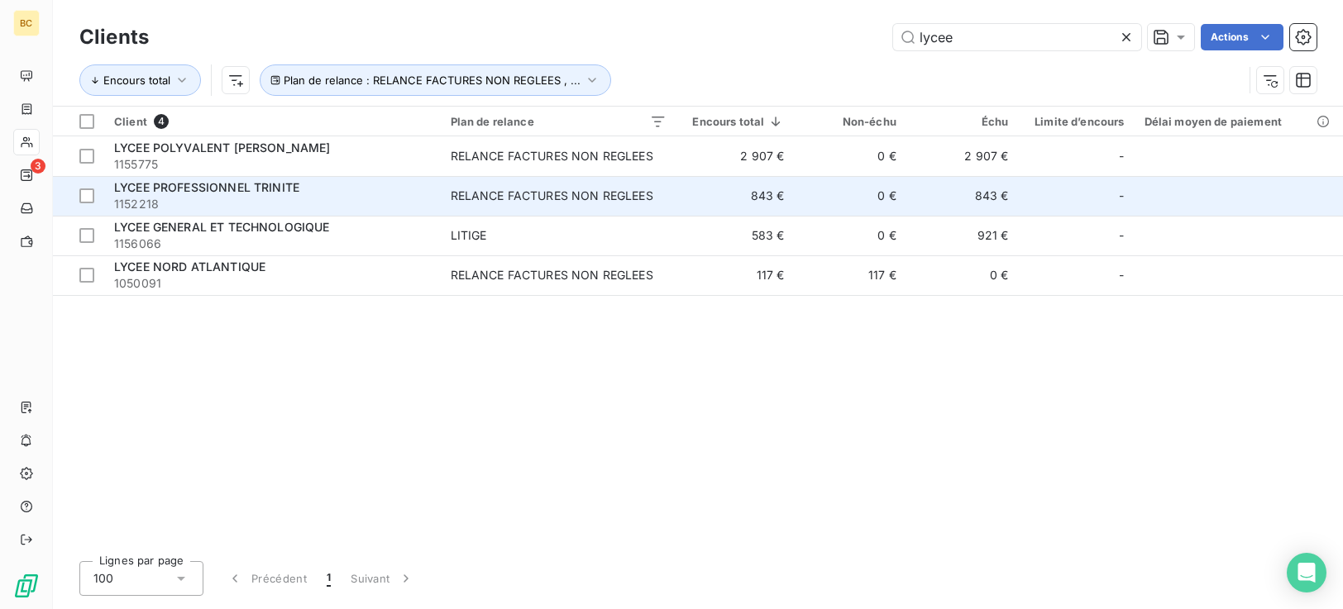
type input "lycee"
click at [436, 192] on td "LYCEE PROFESSIONNEL TRINITE 1152218" at bounding box center [272, 196] width 337 height 40
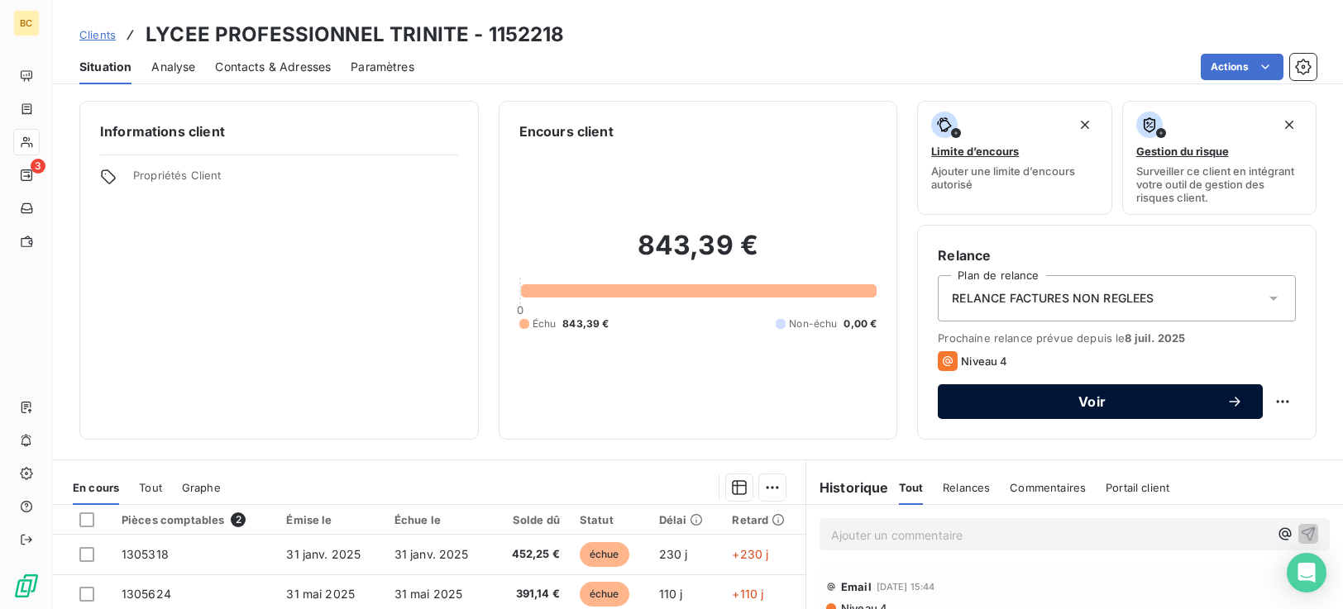
click at [1091, 392] on button "Voir" at bounding box center [1100, 402] width 325 height 35
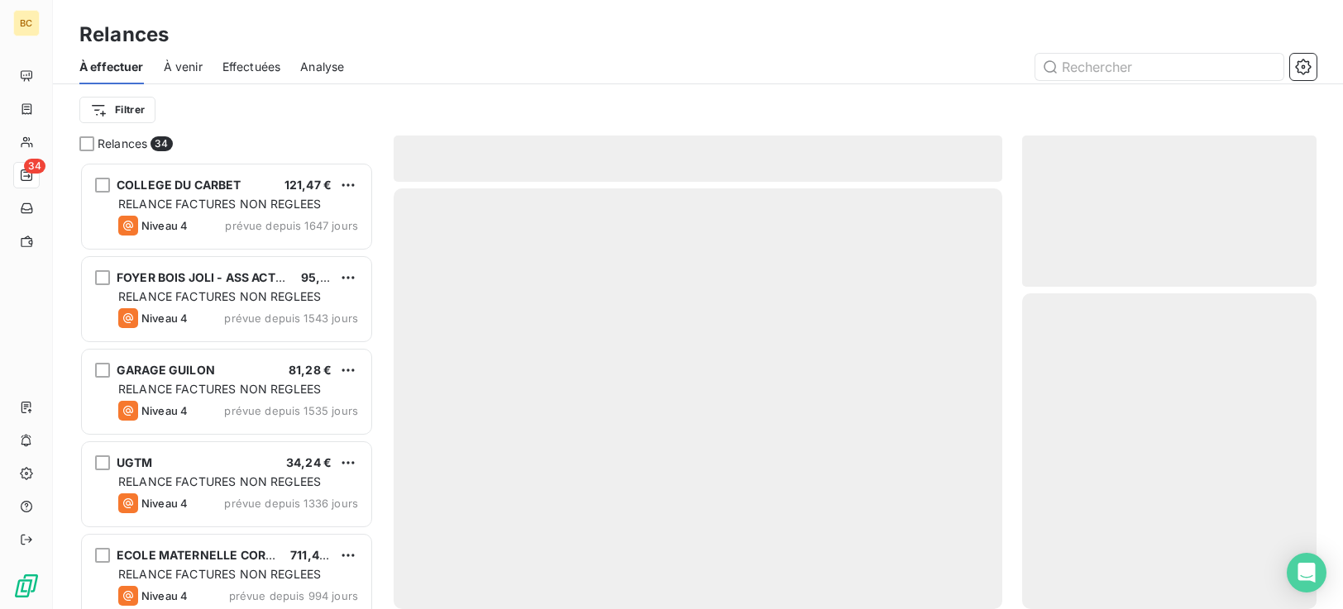
scroll to position [435, 282]
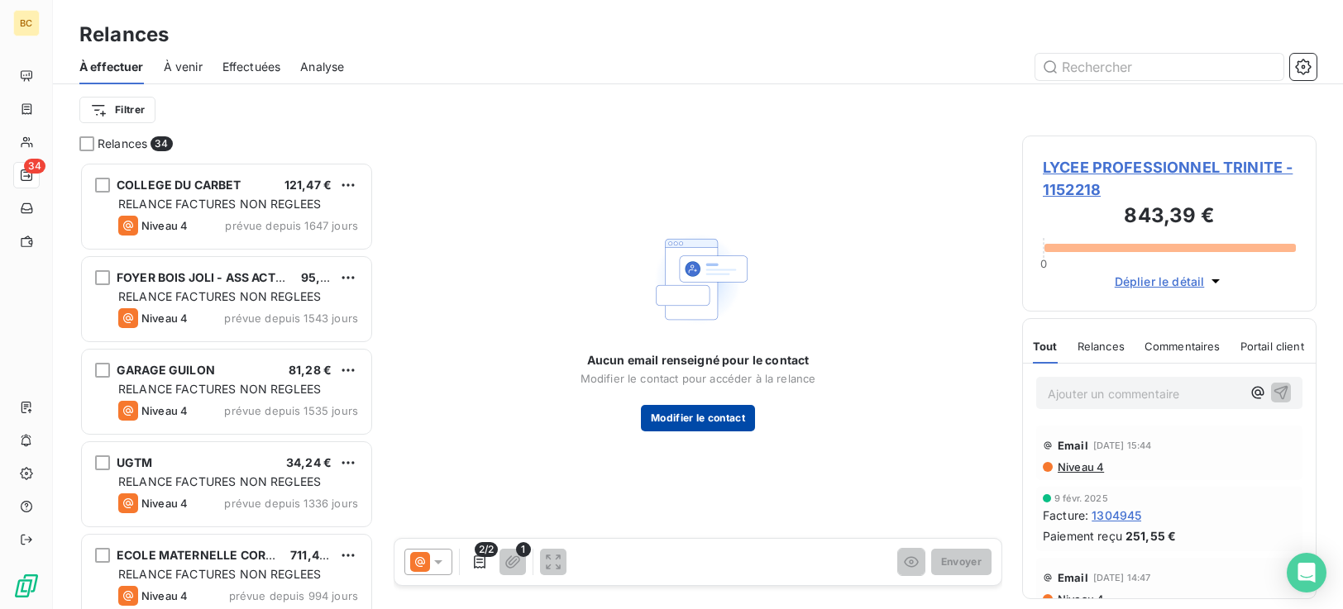
click at [697, 417] on button "Modifier le contact" at bounding box center [698, 418] width 114 height 26
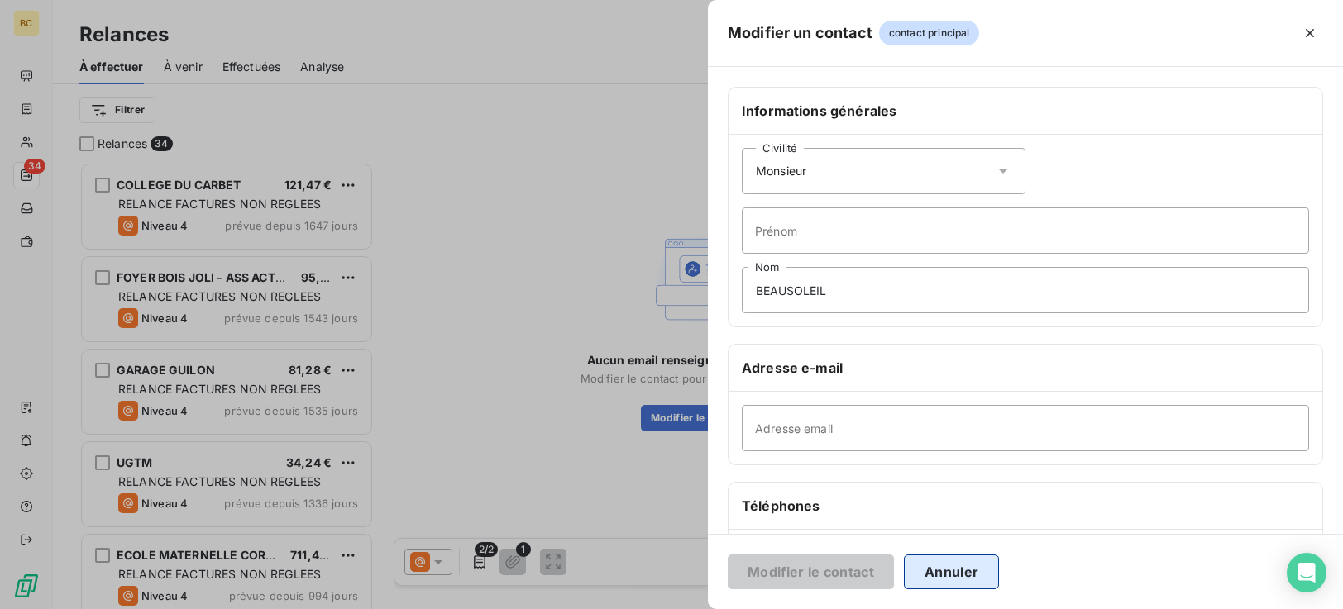
click at [963, 573] on button "Annuler" at bounding box center [951, 572] width 95 height 35
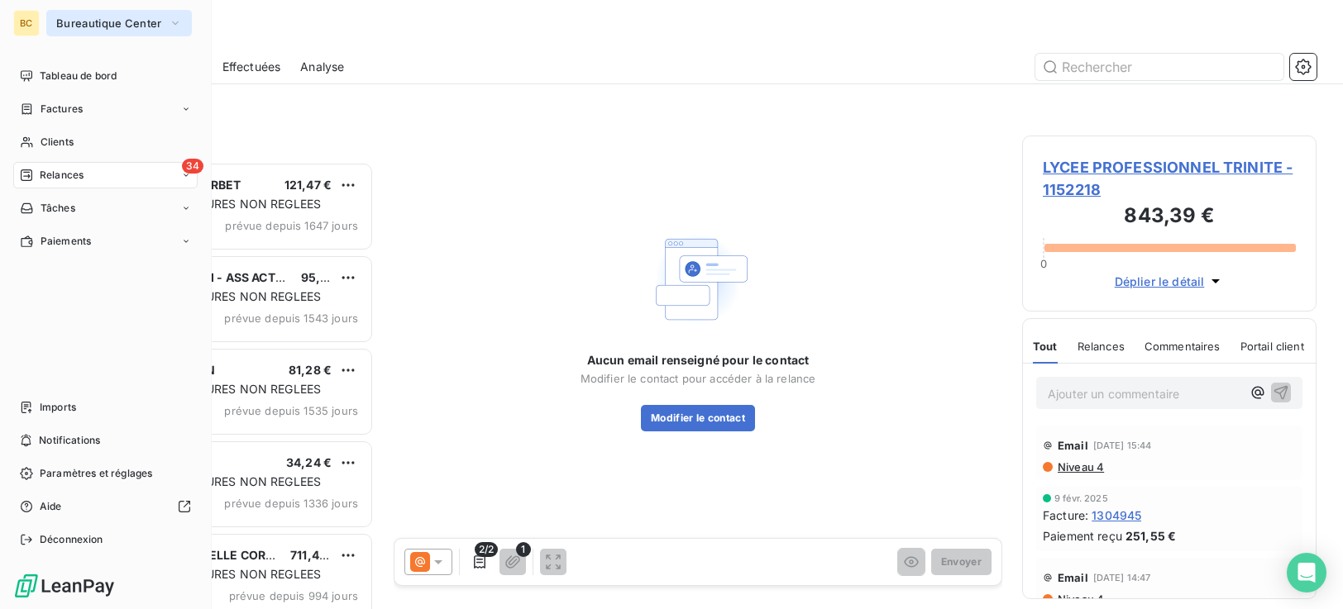
click at [174, 20] on icon "button" at bounding box center [175, 23] width 13 height 17
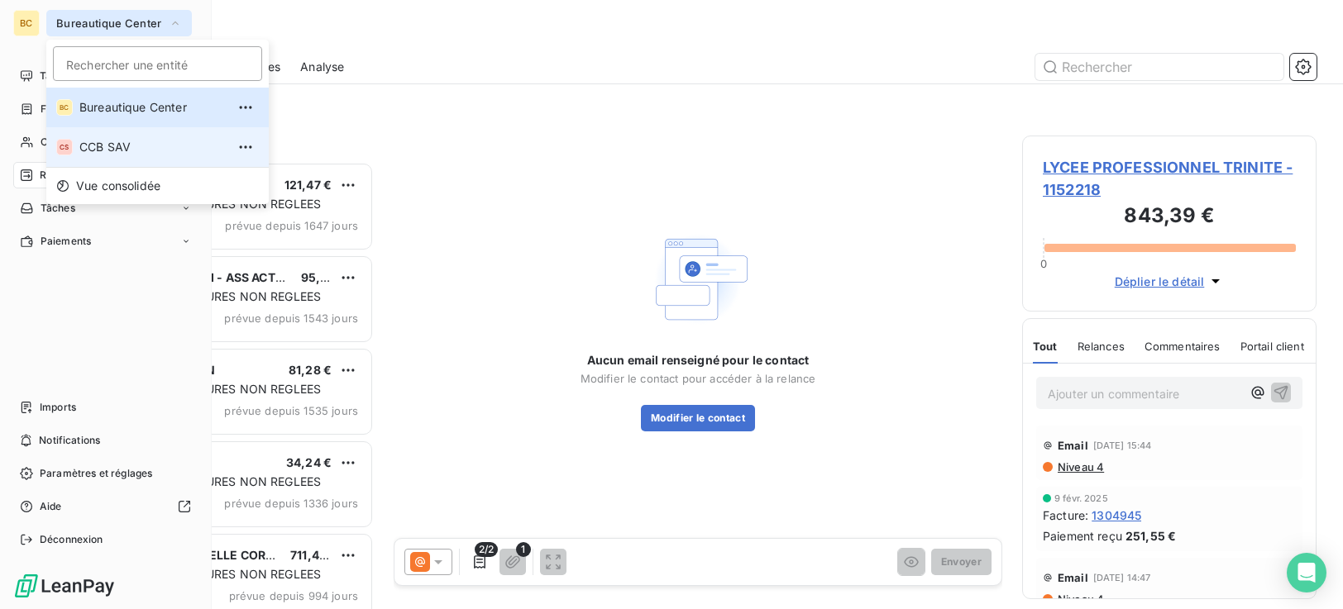
click at [186, 156] on li "CS CCB SAV" at bounding box center [157, 147] width 222 height 40
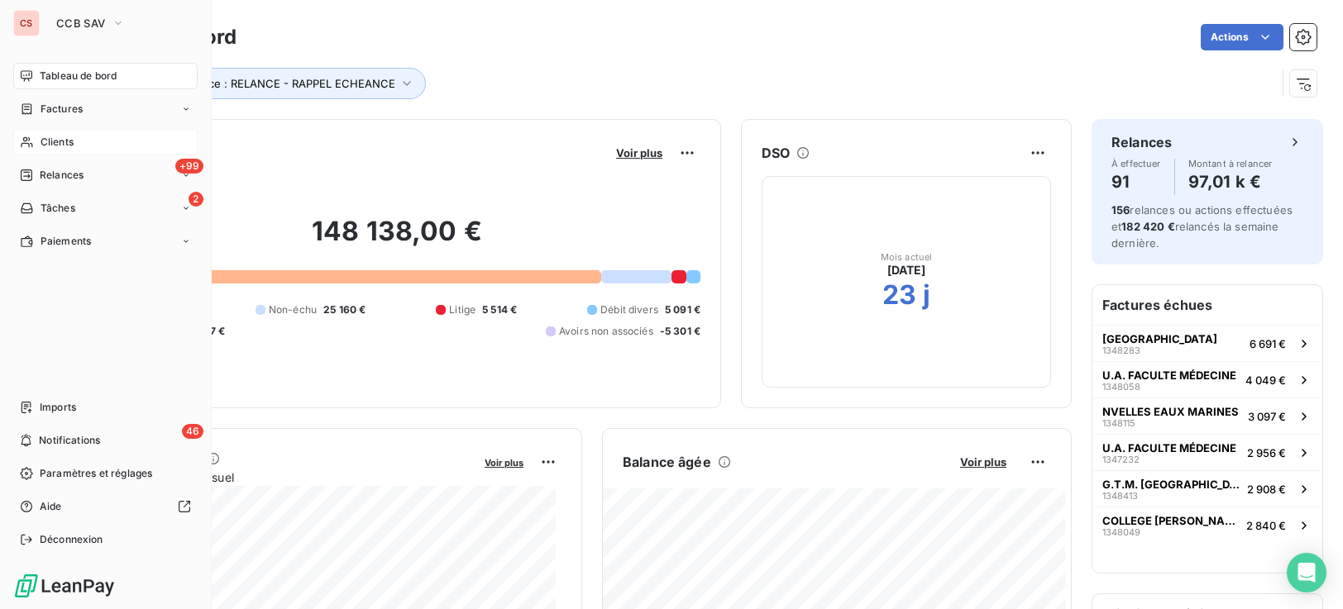
click at [75, 142] on div "Clients" at bounding box center [105, 142] width 184 height 26
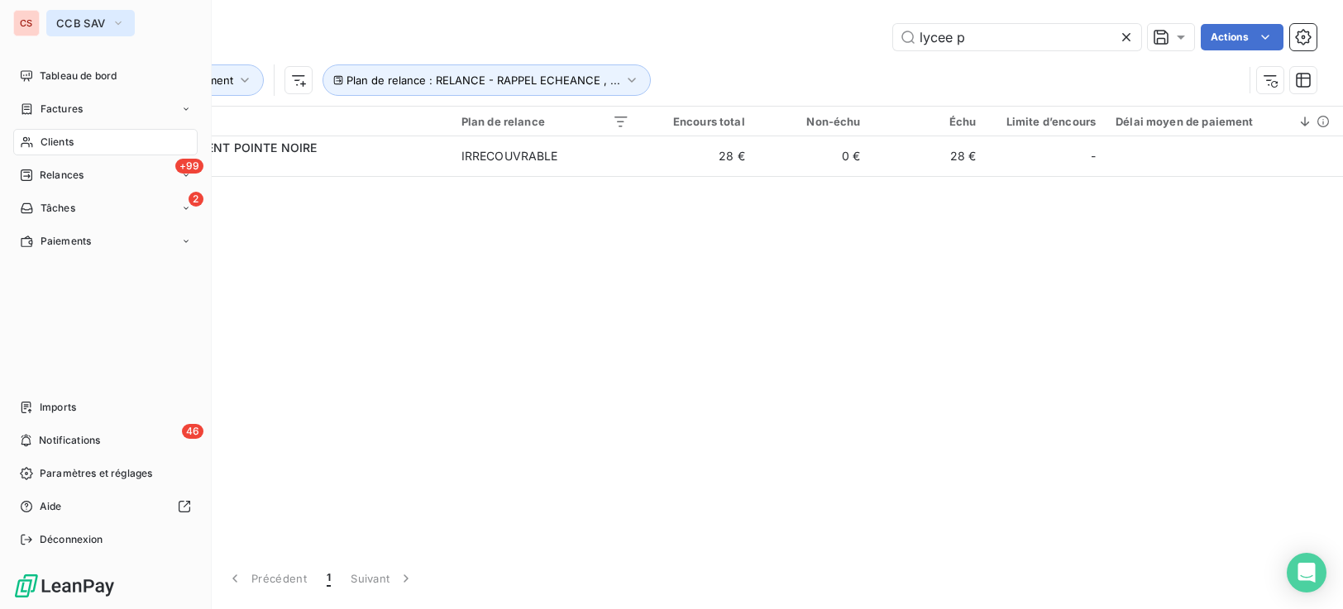
type input "lycee p"
click at [112, 17] on icon "button" at bounding box center [118, 23] width 13 height 17
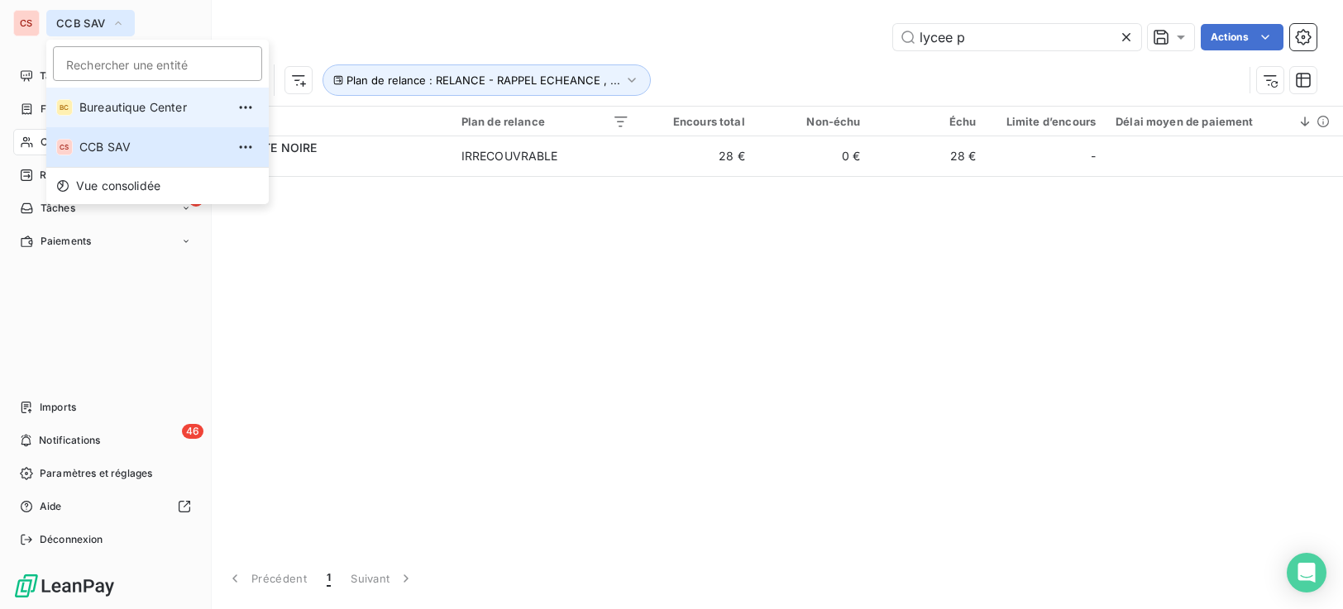
click at [124, 114] on span "Bureautique Center" at bounding box center [152, 107] width 146 height 17
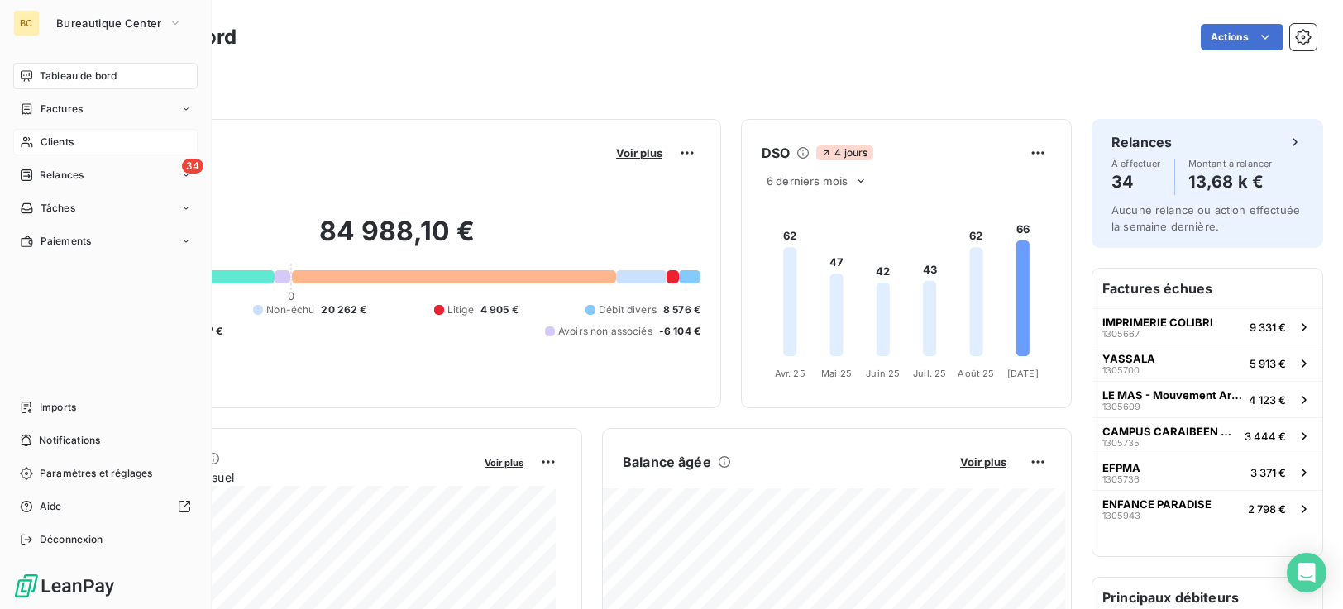
click at [49, 140] on span "Clients" at bounding box center [57, 142] width 33 height 15
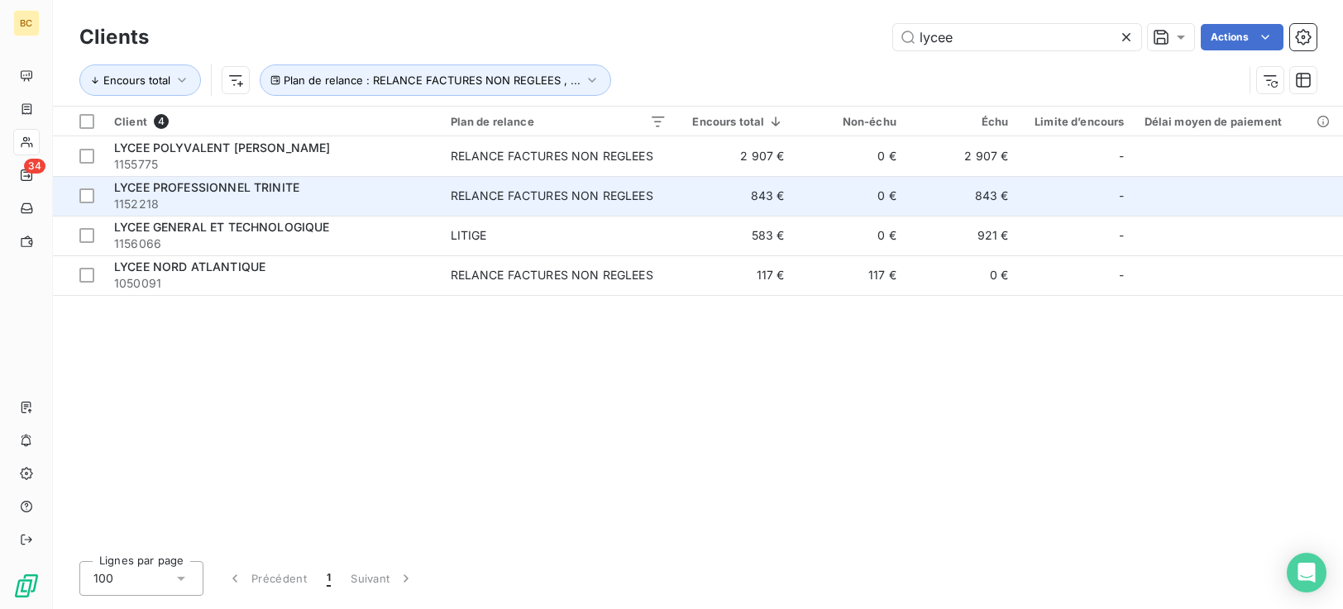
type input "lycee"
click at [767, 198] on td "843 €" at bounding box center [735, 196] width 118 height 40
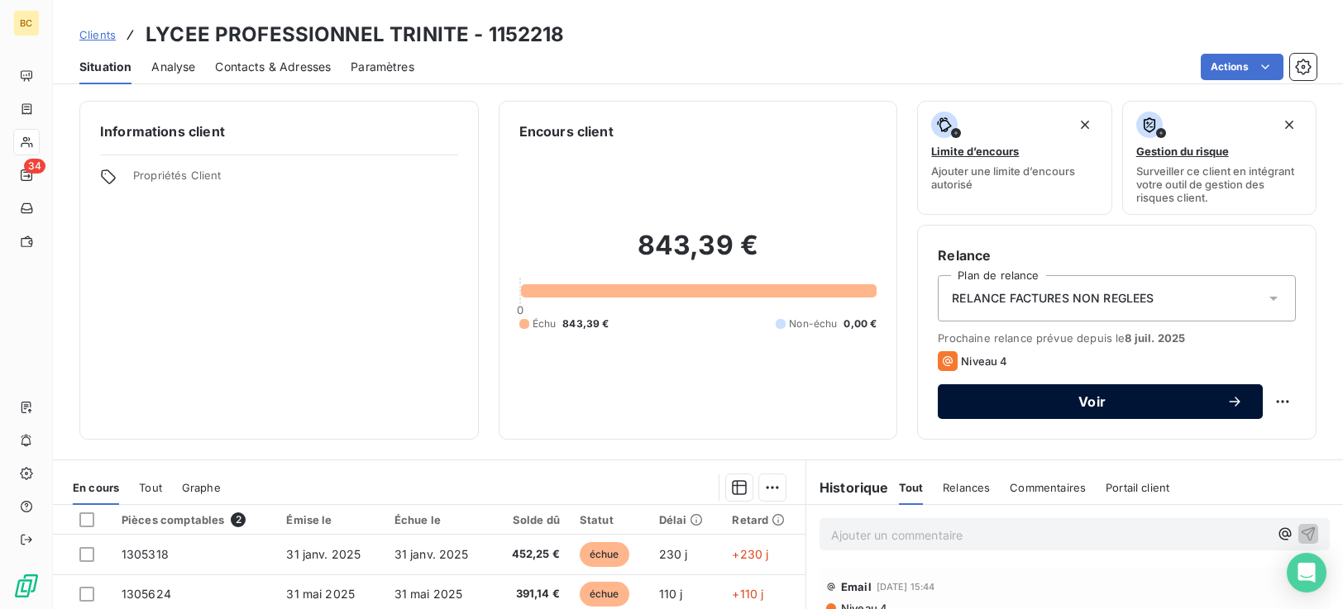
click at [1031, 403] on span "Voir" at bounding box center [1092, 401] width 269 height 13
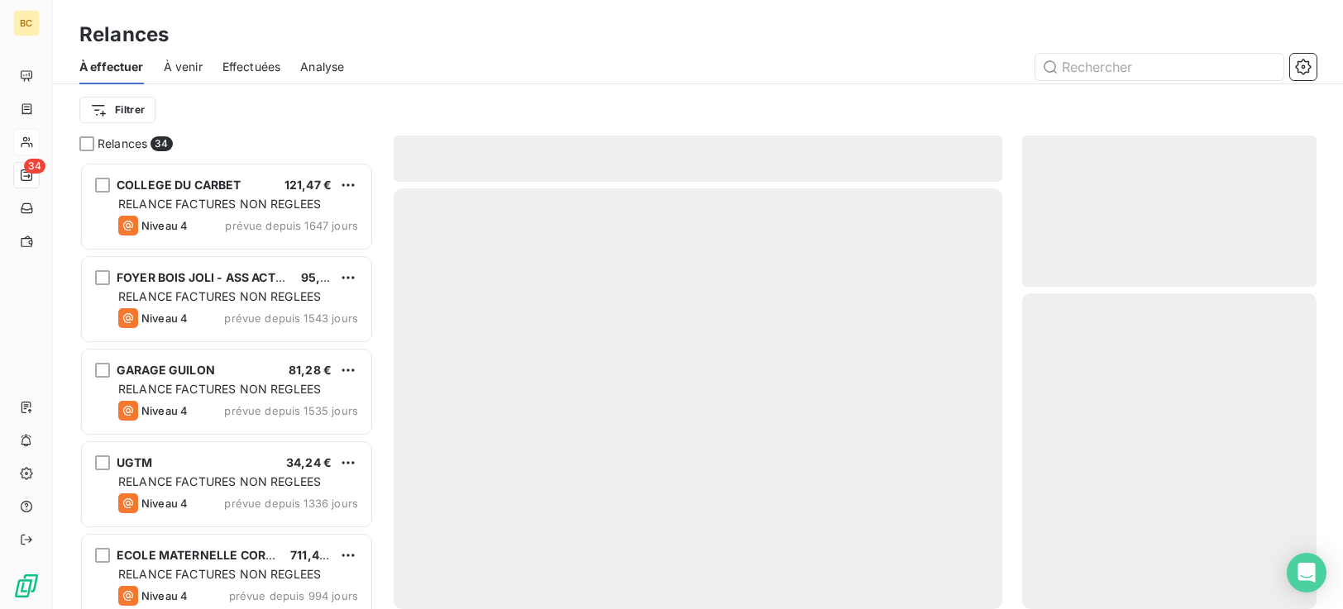
scroll to position [435, 282]
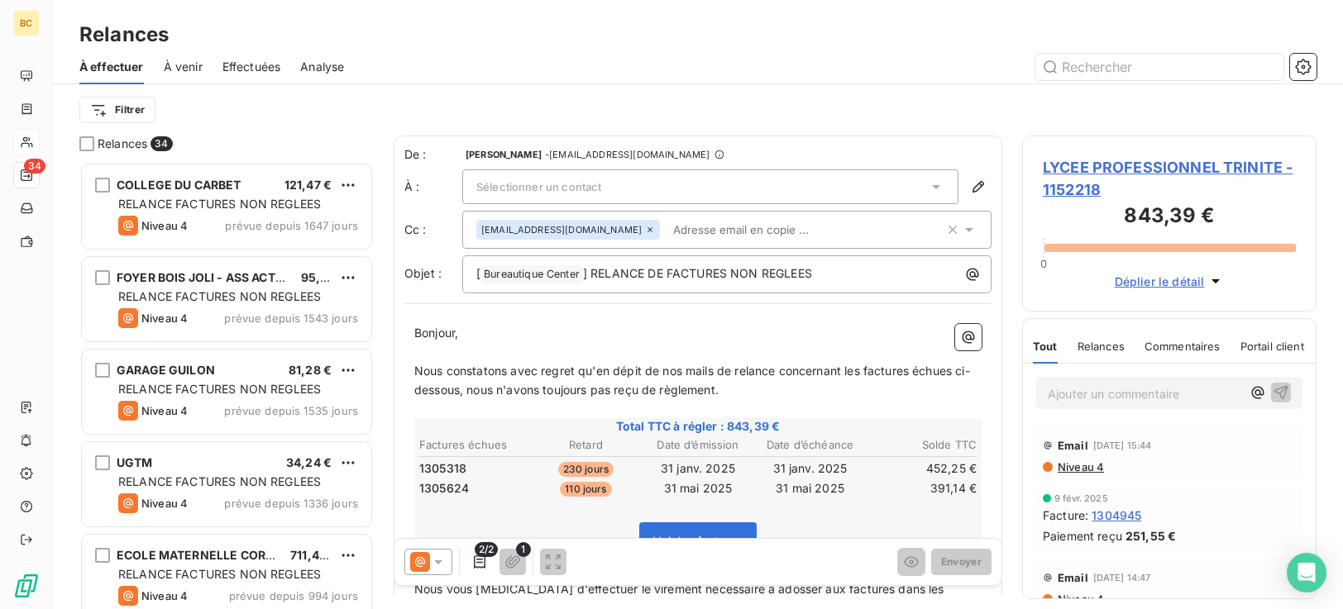
click at [649, 188] on div "Sélectionner un contact" at bounding box center [710, 187] width 496 height 35
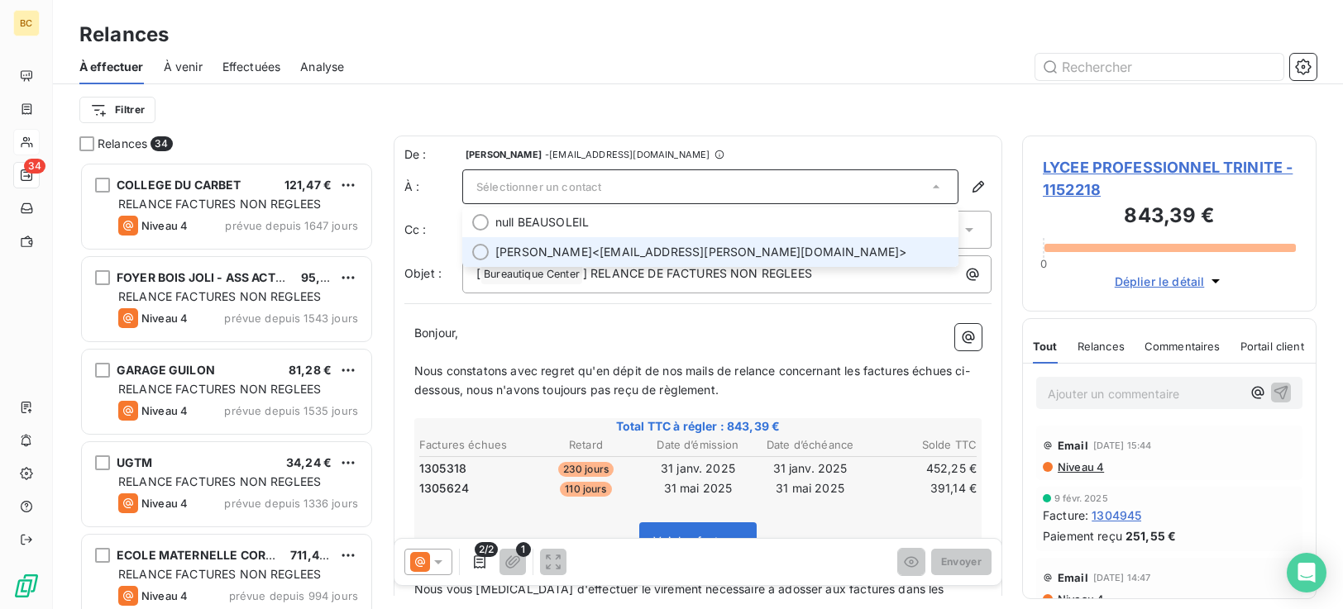
click at [482, 256] on div at bounding box center [480, 252] width 17 height 17
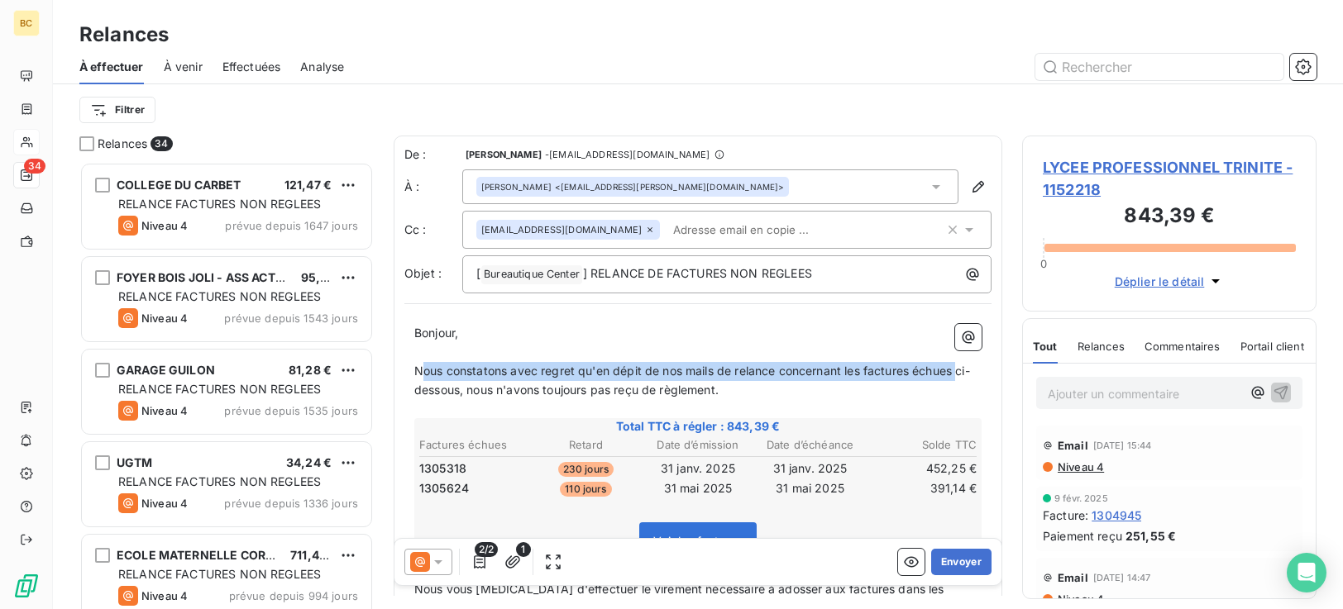
drag, startPoint x: 419, startPoint y: 368, endPoint x: 966, endPoint y: 370, distance: 546.7
click at [966, 370] on p "Nous constatons avec regret qu'en dépit de nos mails de relance concernant les …" at bounding box center [697, 381] width 567 height 38
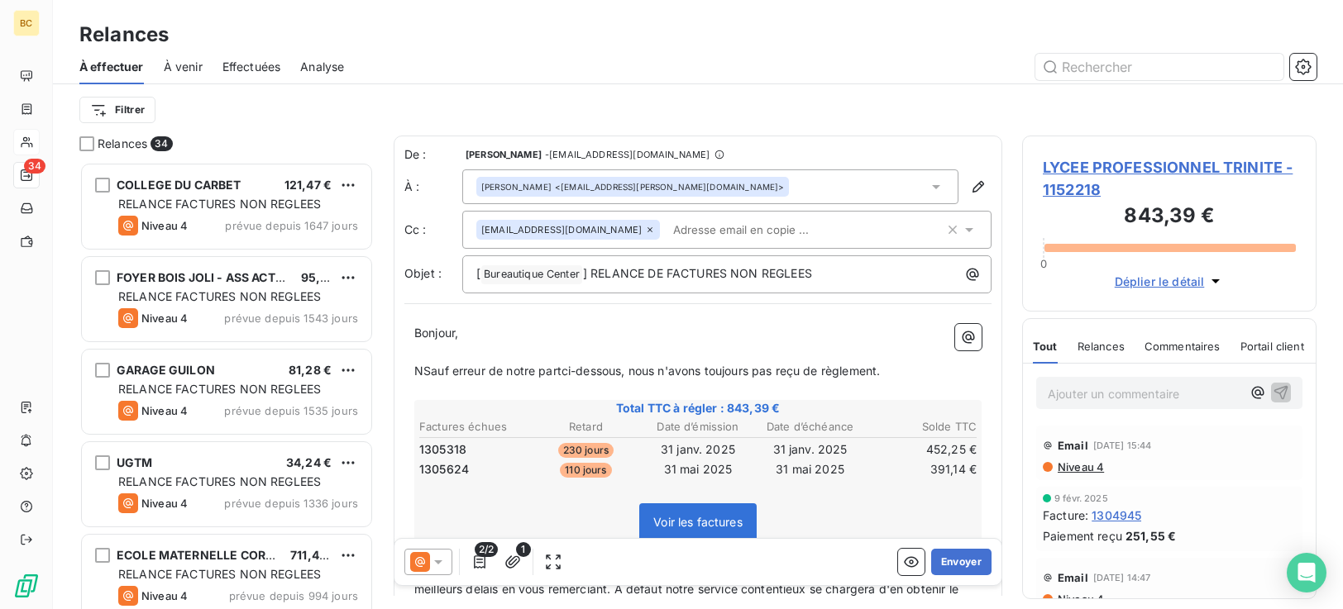
drag, startPoint x: 427, startPoint y: 375, endPoint x: 454, endPoint y: 374, distance: 27.3
click at [428, 375] on span "NSauf erreur de notre partci-dessous, nous n'avons toujours pas reçu de règleme…" at bounding box center [647, 371] width 466 height 14
click at [556, 371] on span "Sauf erreur de notre partci-dessous, nous n'avons toujours pas reçu de règlemen…" at bounding box center [642, 371] width 457 height 14
click at [744, 373] on span "Sauf erreur de notre part, nous n'avons toujours pas reçu de règlement." at bounding box center [612, 371] width 397 height 14
click at [810, 380] on p "Sauf erreur de notre part, nous n'avons toujours pas reçu le règlement." at bounding box center [697, 371] width 567 height 19
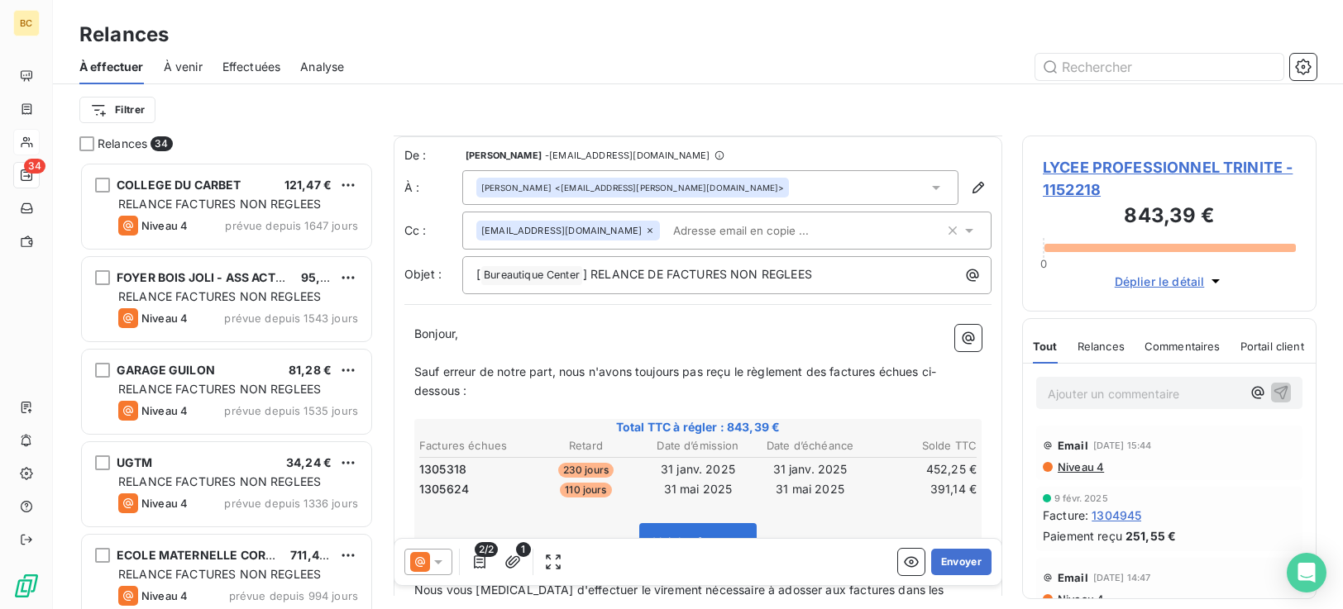
scroll to position [295, 0]
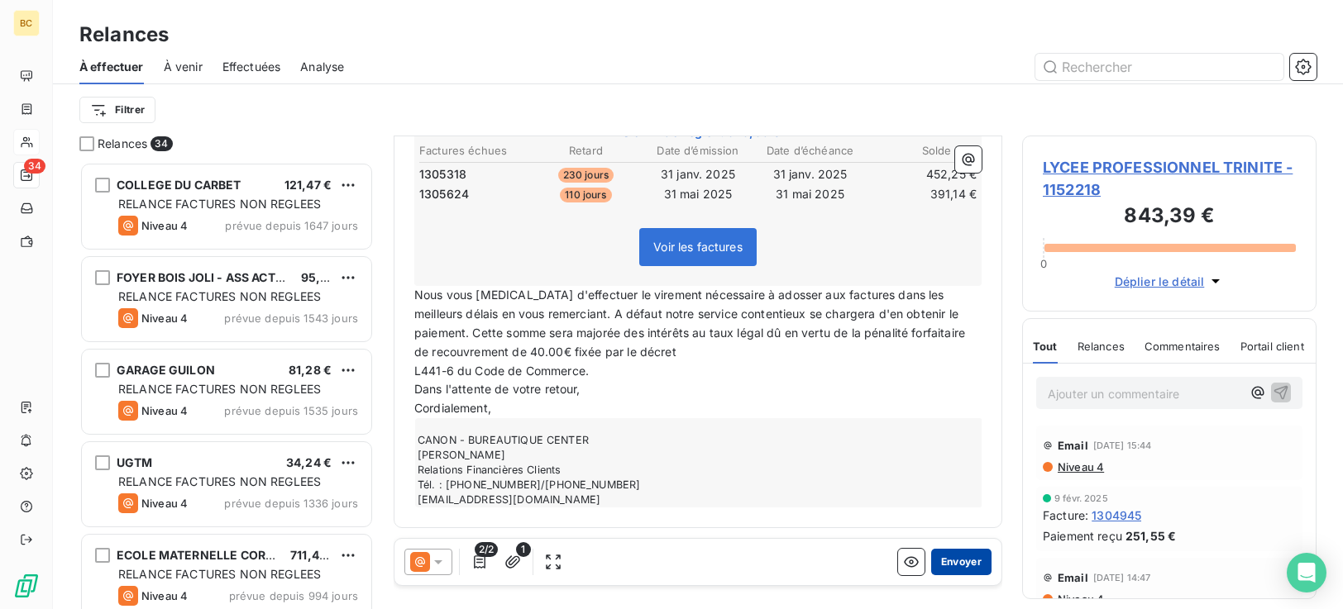
click at [959, 569] on button "Envoyer" at bounding box center [961, 562] width 60 height 26
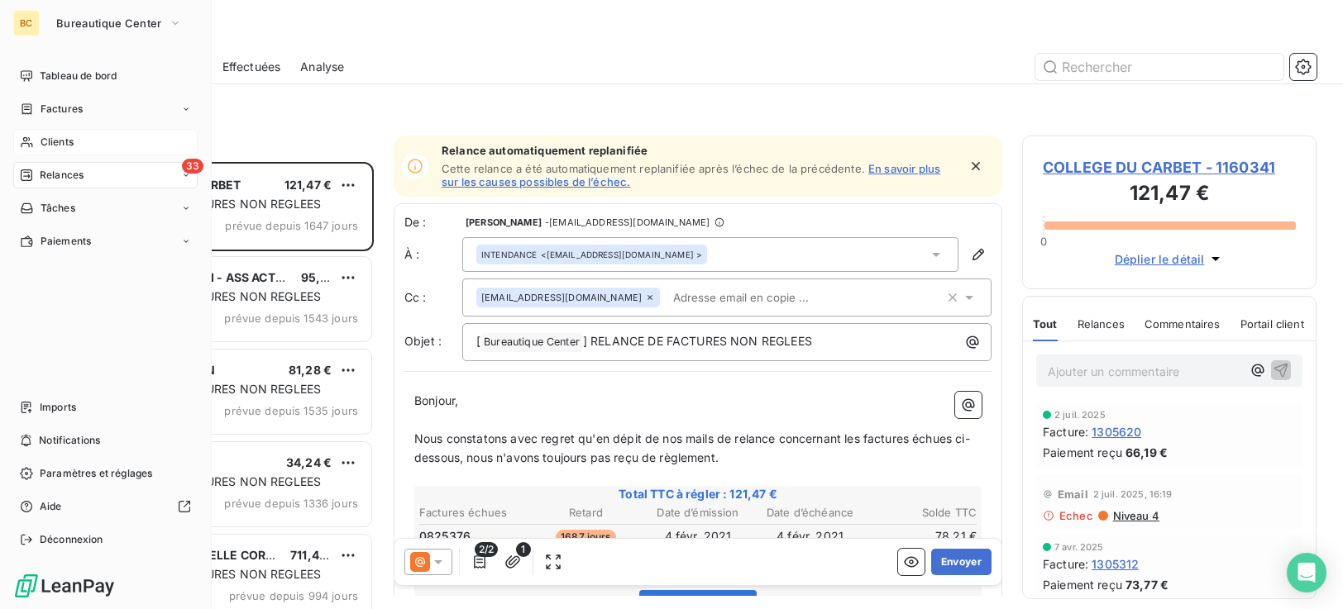
click at [67, 141] on span "Clients" at bounding box center [57, 142] width 33 height 15
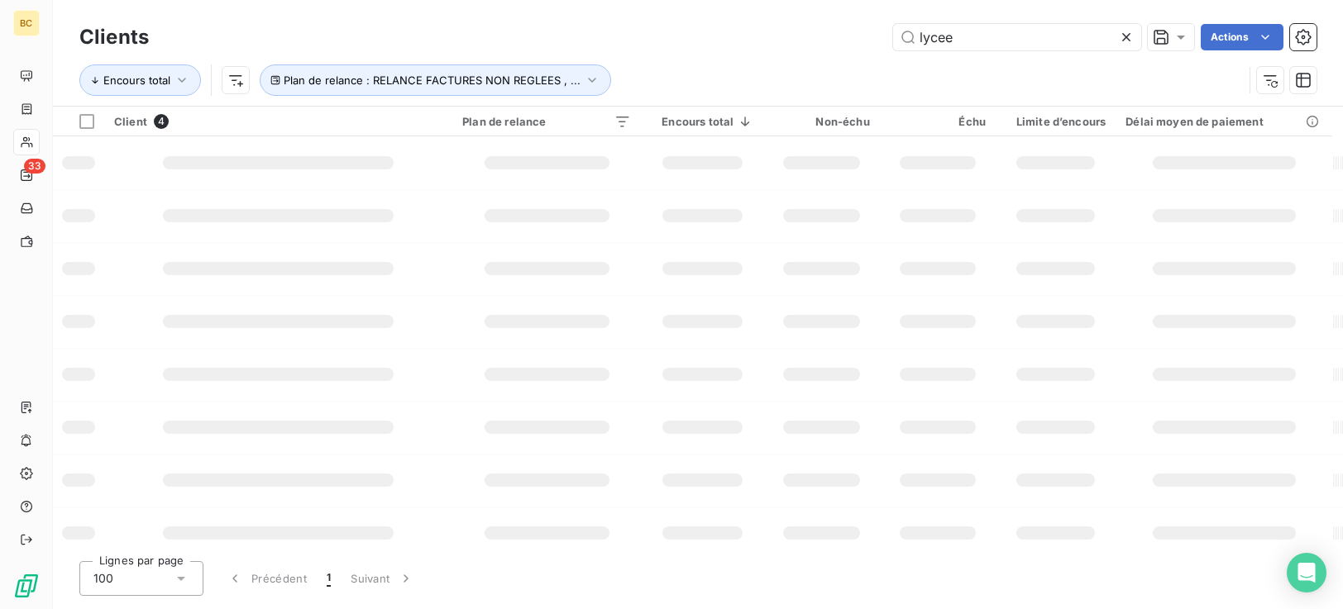
drag, startPoint x: 972, startPoint y: 34, endPoint x: 664, endPoint y: 48, distance: 308.0
click at [689, 48] on div "lycee Actions" at bounding box center [743, 37] width 1148 height 26
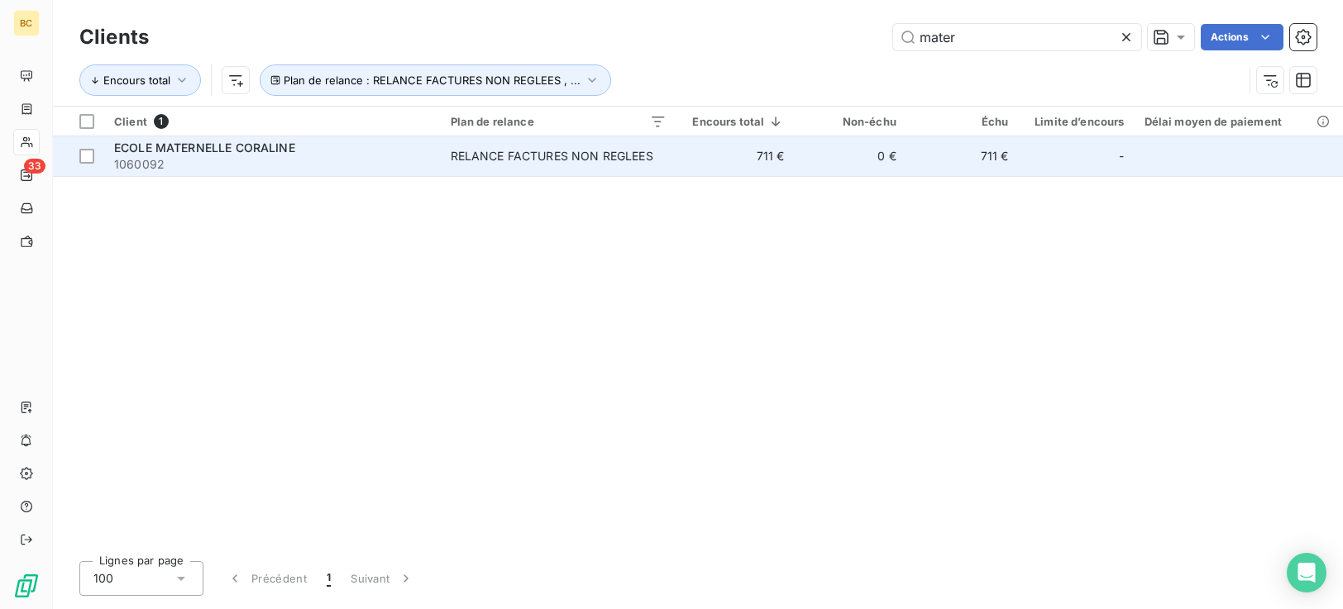
type input "mater"
click at [570, 165] on td "RELANCE FACTURES NON REGLEES" at bounding box center [559, 156] width 236 height 40
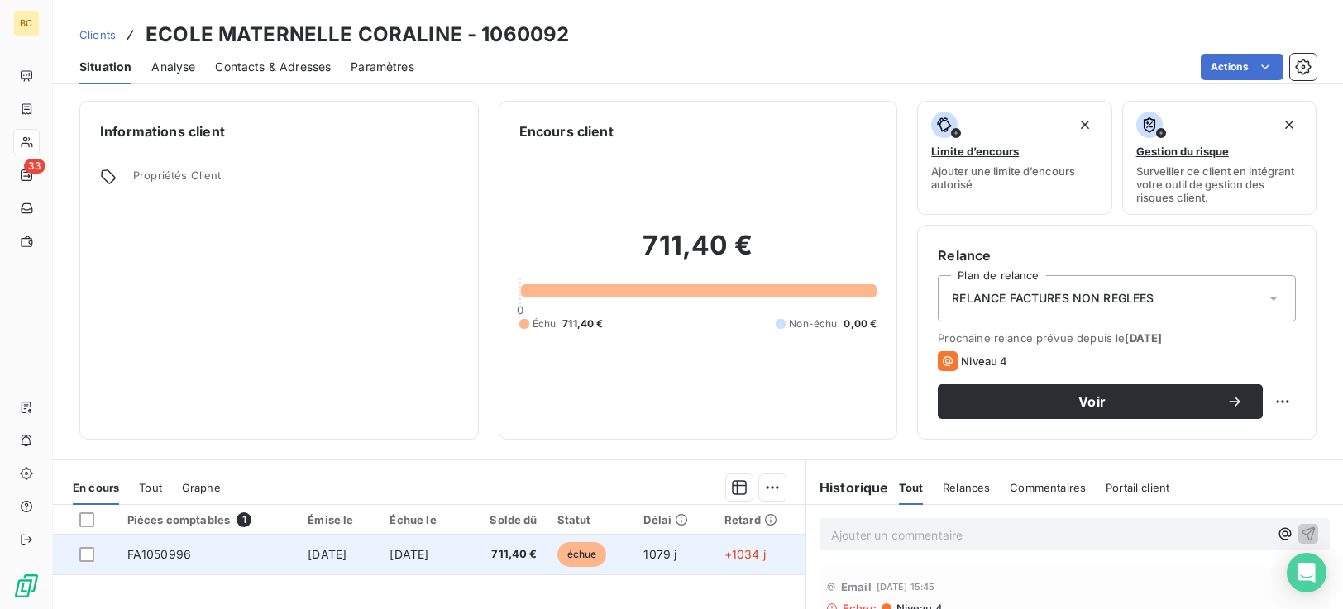
click at [590, 557] on span "échue" at bounding box center [582, 555] width 50 height 25
click at [586, 553] on span "échue" at bounding box center [582, 555] width 50 height 25
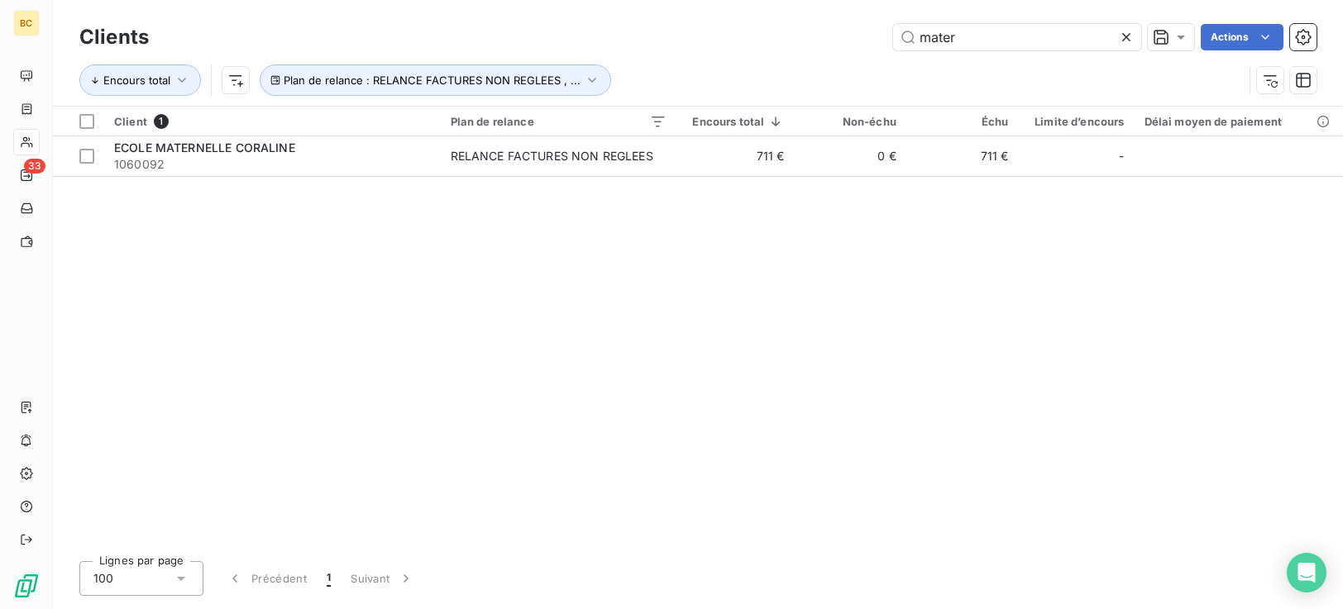
drag, startPoint x: 963, startPoint y: 36, endPoint x: 667, endPoint y: 60, distance: 297.9
click at [721, 59] on div "Clients mater Actions Encours total Plan de relance : RELANCE FACTURES NON REGL…" at bounding box center [697, 63] width 1237 height 86
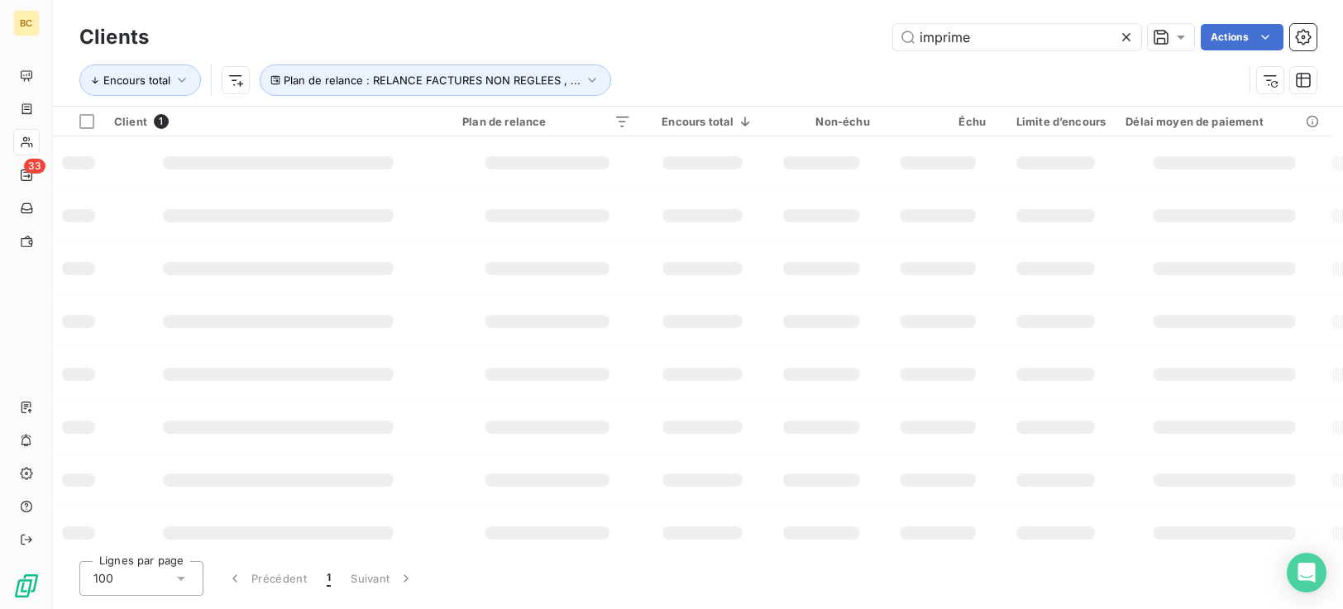
type input "imprime"
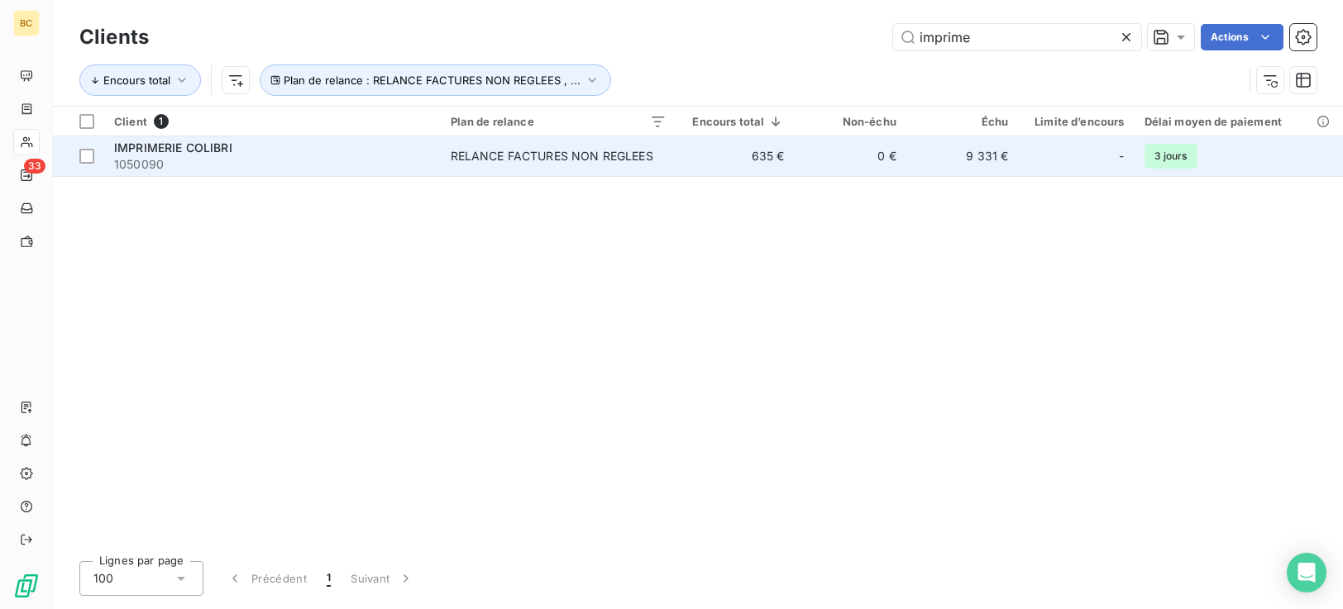
click at [536, 161] on div "RELANCE FACTURES NON REGLEES" at bounding box center [552, 156] width 203 height 17
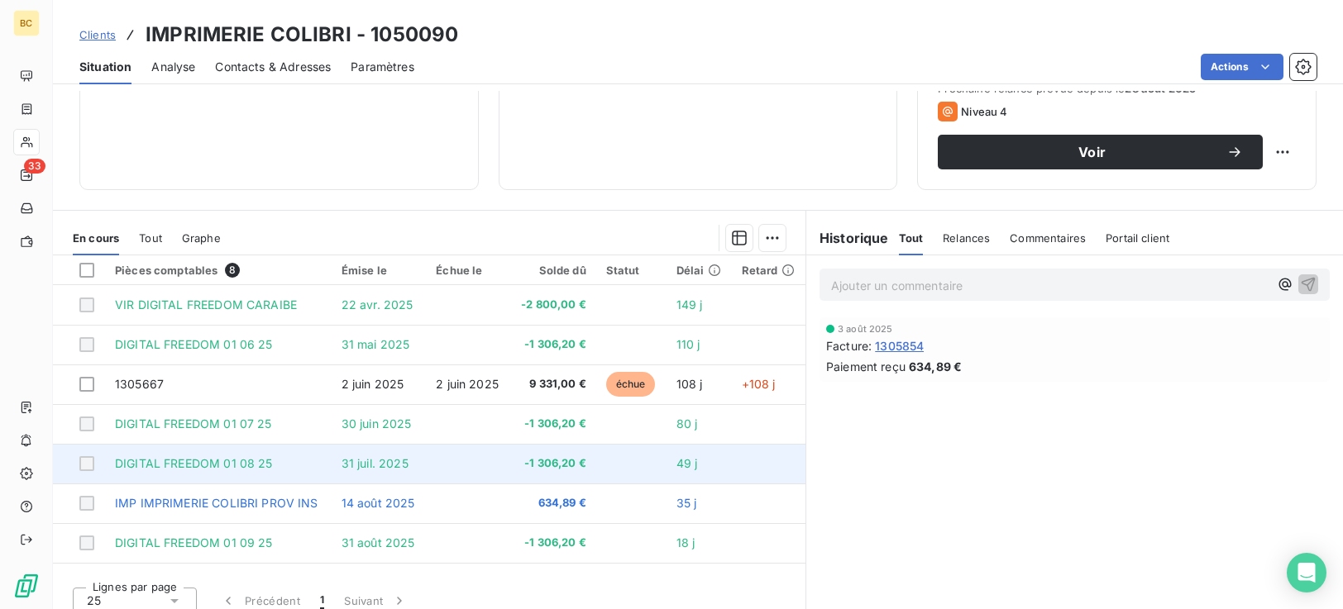
scroll to position [264, 0]
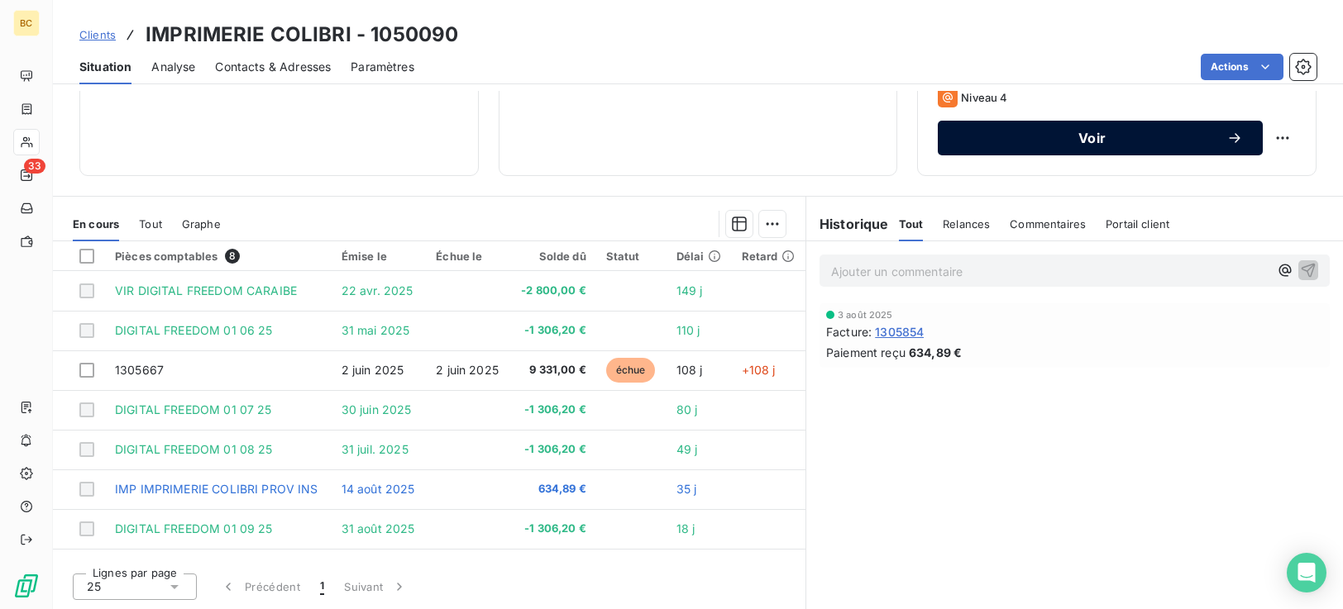
click at [1097, 139] on span "Voir" at bounding box center [1092, 137] width 269 height 13
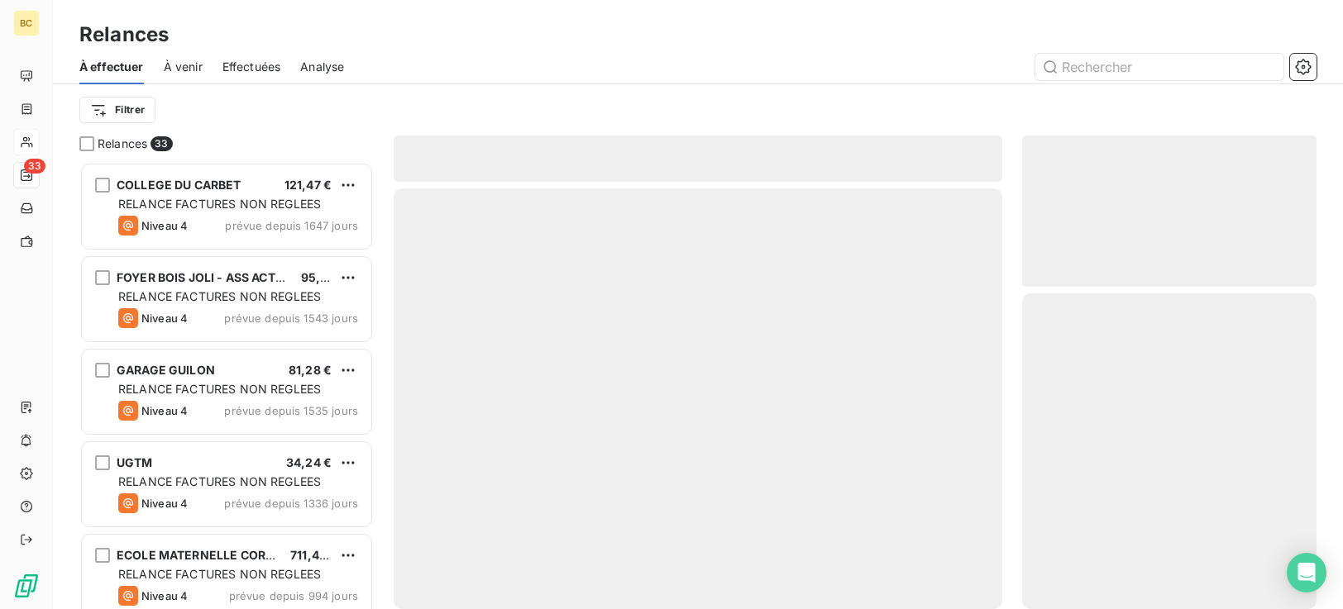
scroll to position [435, 282]
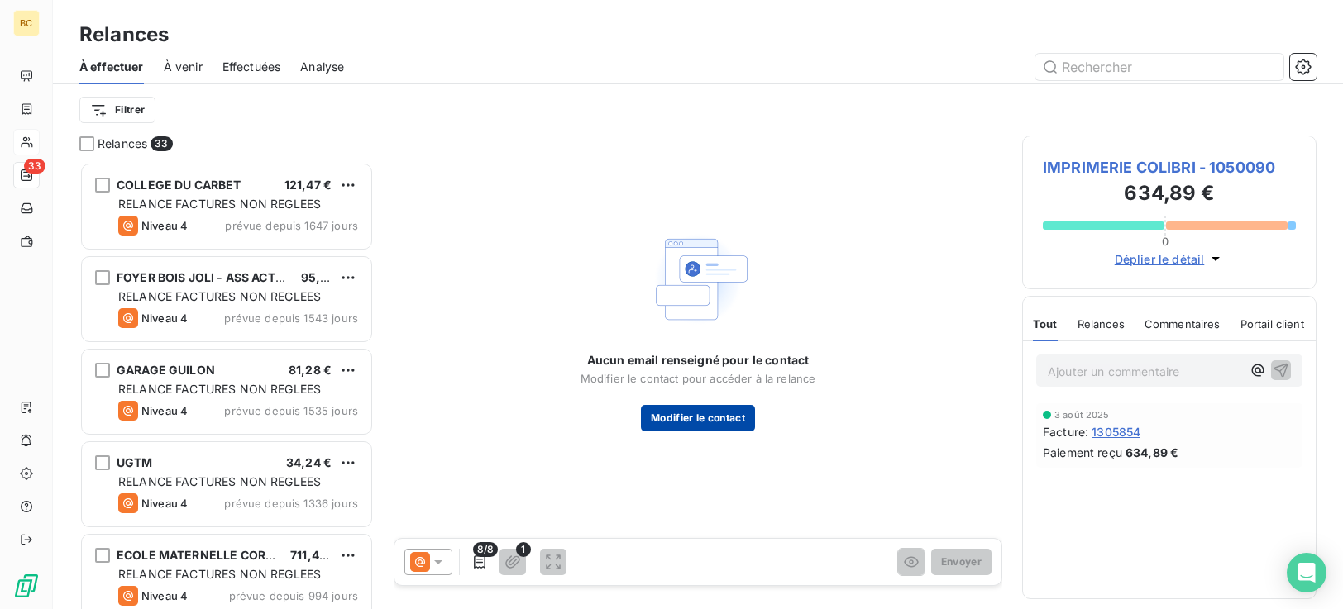
click at [717, 418] on button "Modifier le contact" at bounding box center [698, 418] width 114 height 26
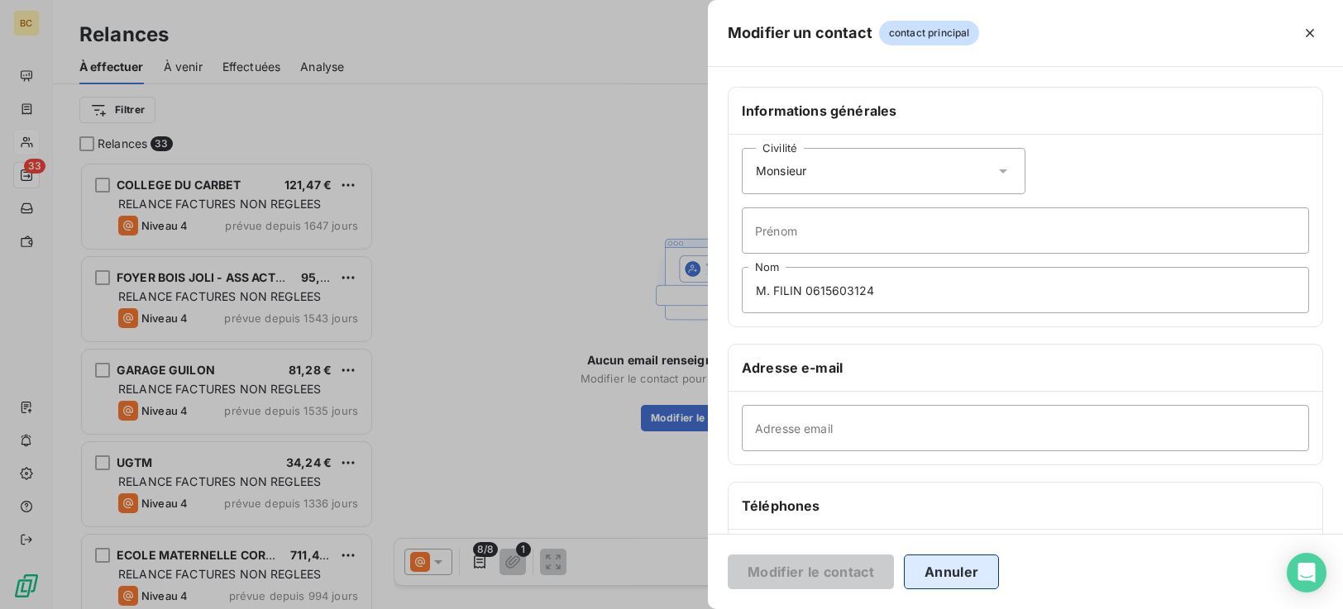
click at [947, 567] on button "Annuler" at bounding box center [951, 572] width 95 height 35
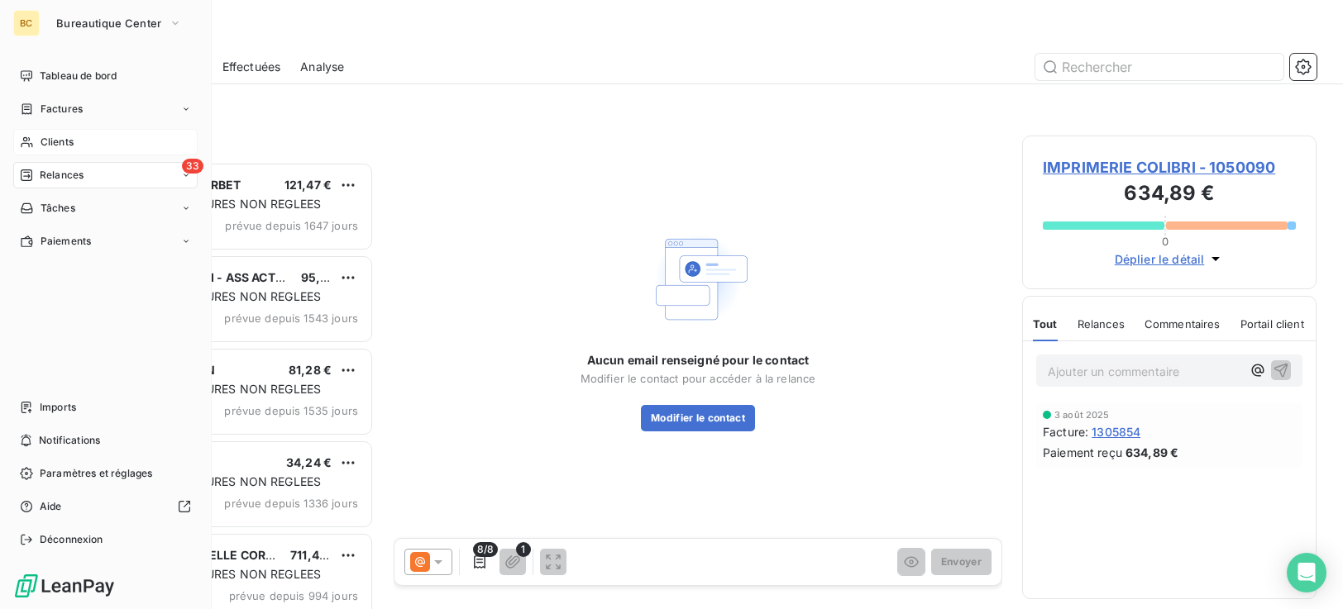
drag, startPoint x: 74, startPoint y: 143, endPoint x: 124, endPoint y: 141, distance: 50.5
click at [74, 142] on span "Clients" at bounding box center [57, 142] width 33 height 15
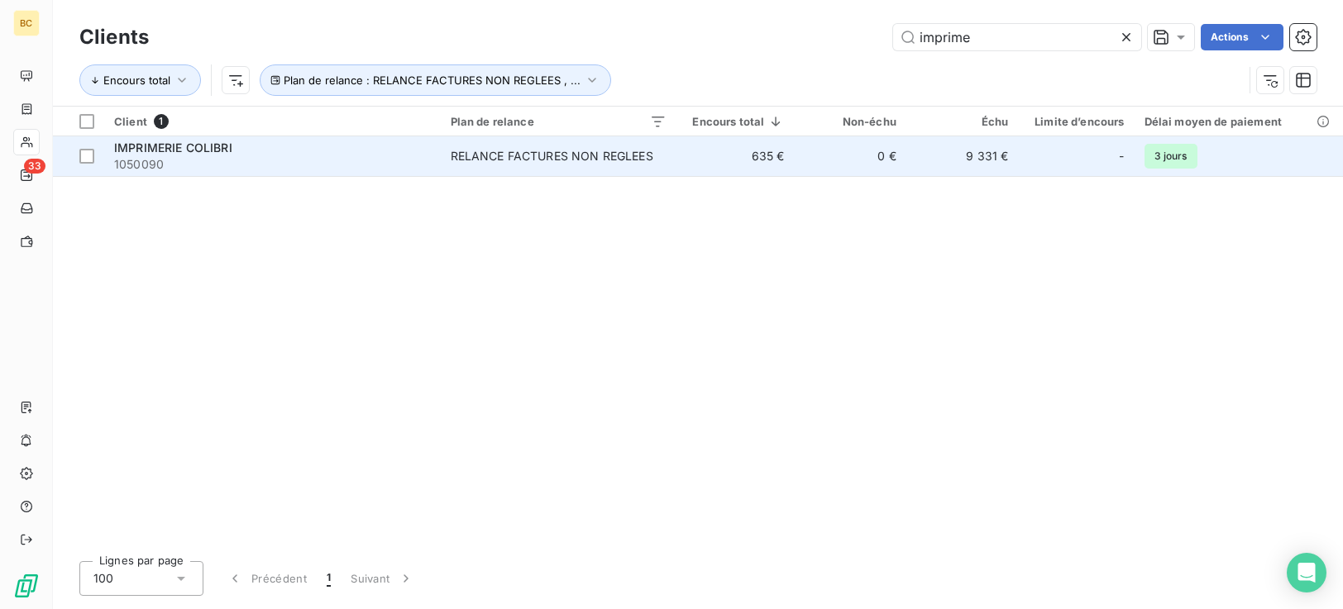
click at [833, 161] on td "0 €" at bounding box center [850, 156] width 112 height 40
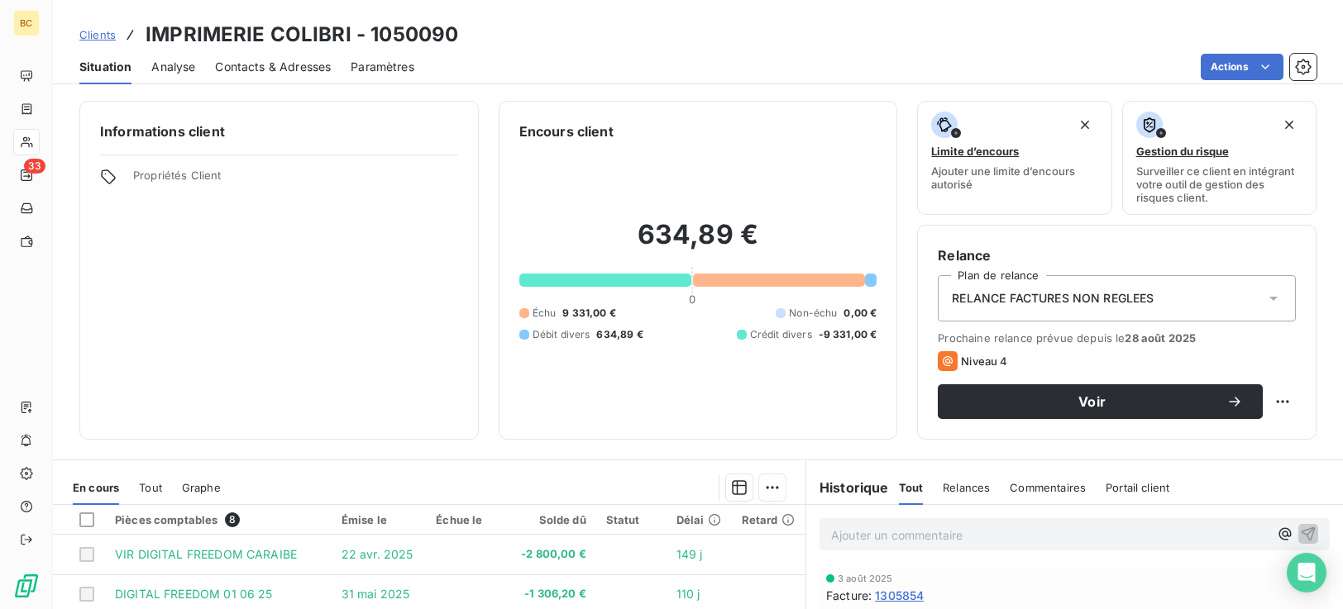
click at [283, 70] on span "Contacts & Adresses" at bounding box center [273, 67] width 116 height 17
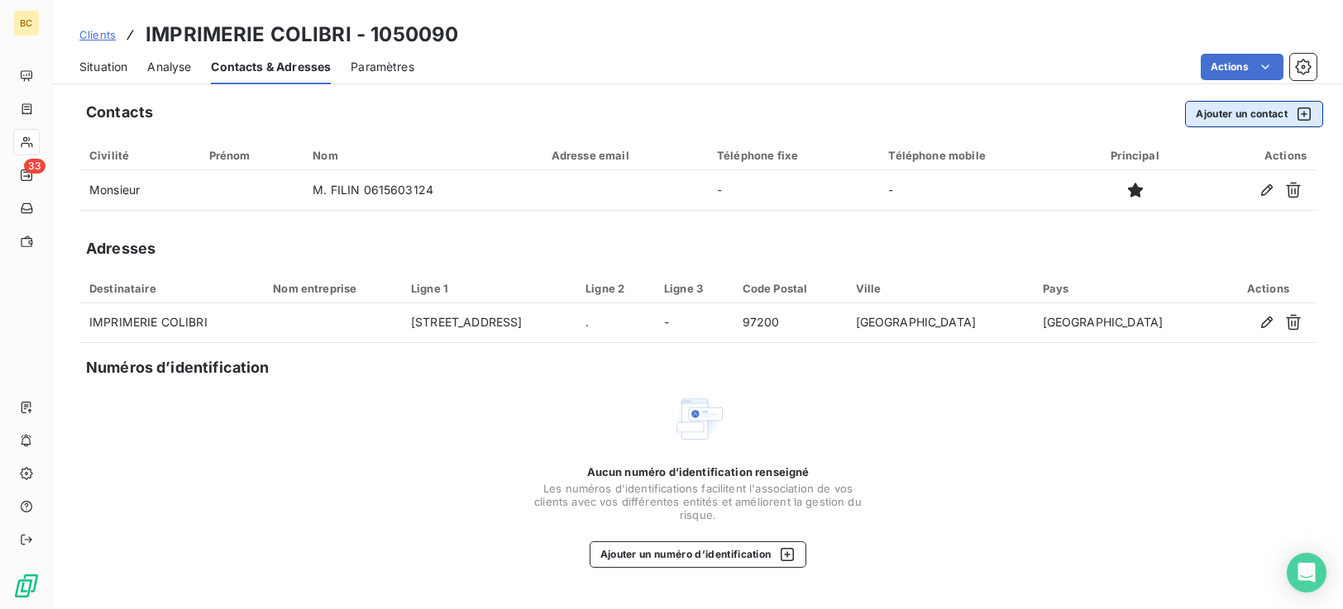
click at [1252, 108] on button "Ajouter un contact" at bounding box center [1254, 114] width 138 height 26
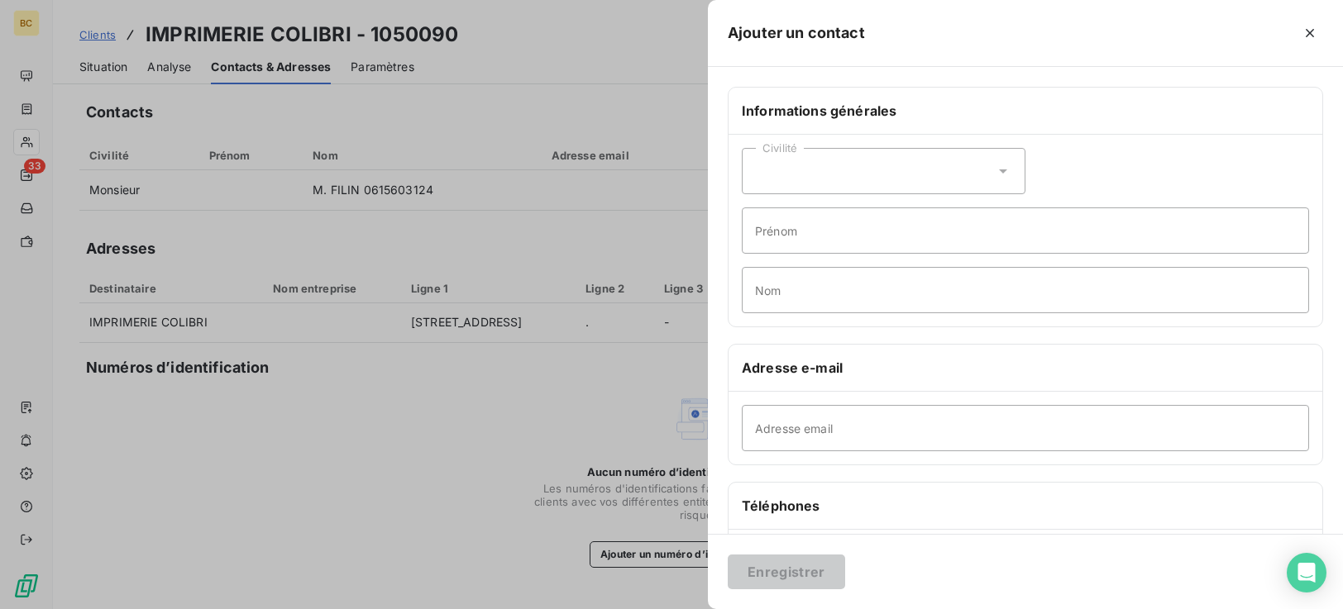
click at [1001, 174] on icon at bounding box center [1003, 171] width 17 height 17
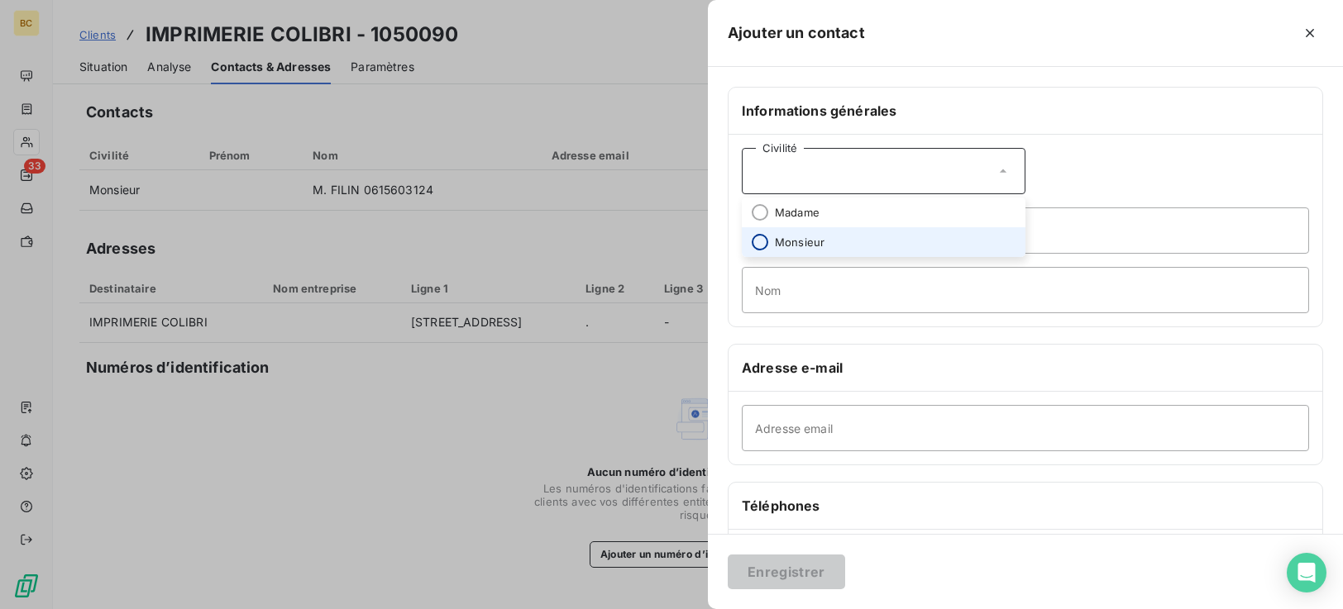
click at [765, 244] on input "radio" at bounding box center [760, 242] width 17 height 17
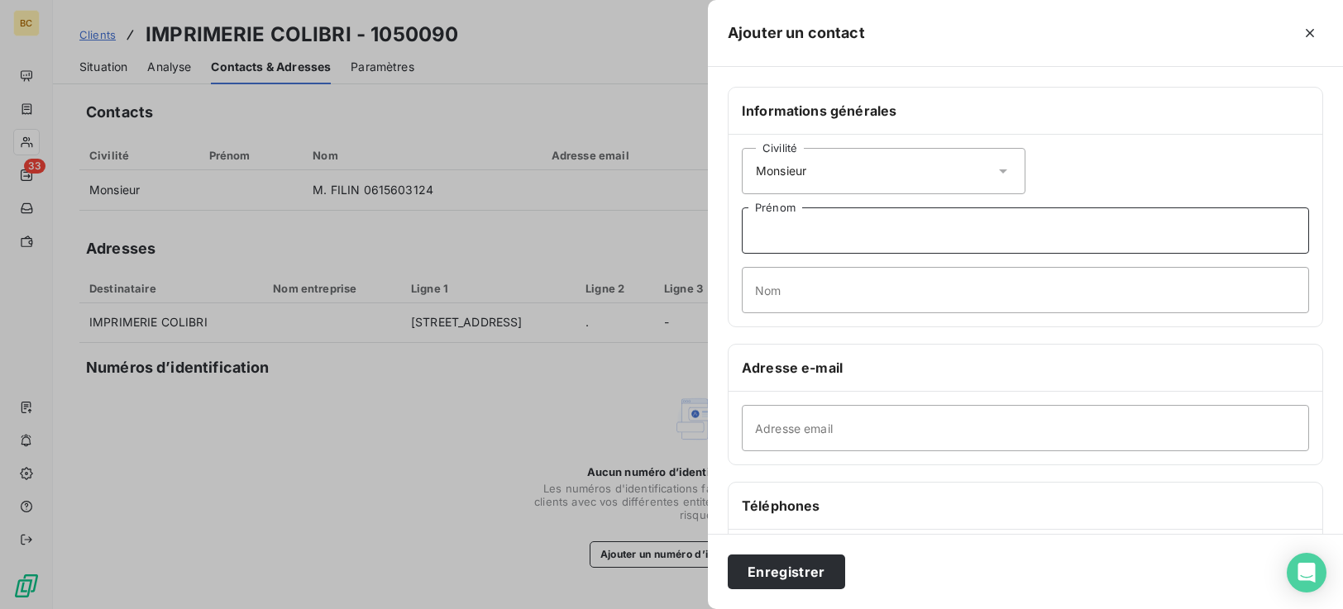
click at [829, 241] on input "Prénom" at bounding box center [1025, 231] width 567 height 46
type input "Aurelien"
click at [835, 285] on input "Nom" at bounding box center [1025, 290] width 567 height 46
type input "FILIN"
click at [780, 423] on input "Adresse email" at bounding box center [1025, 428] width 567 height 46
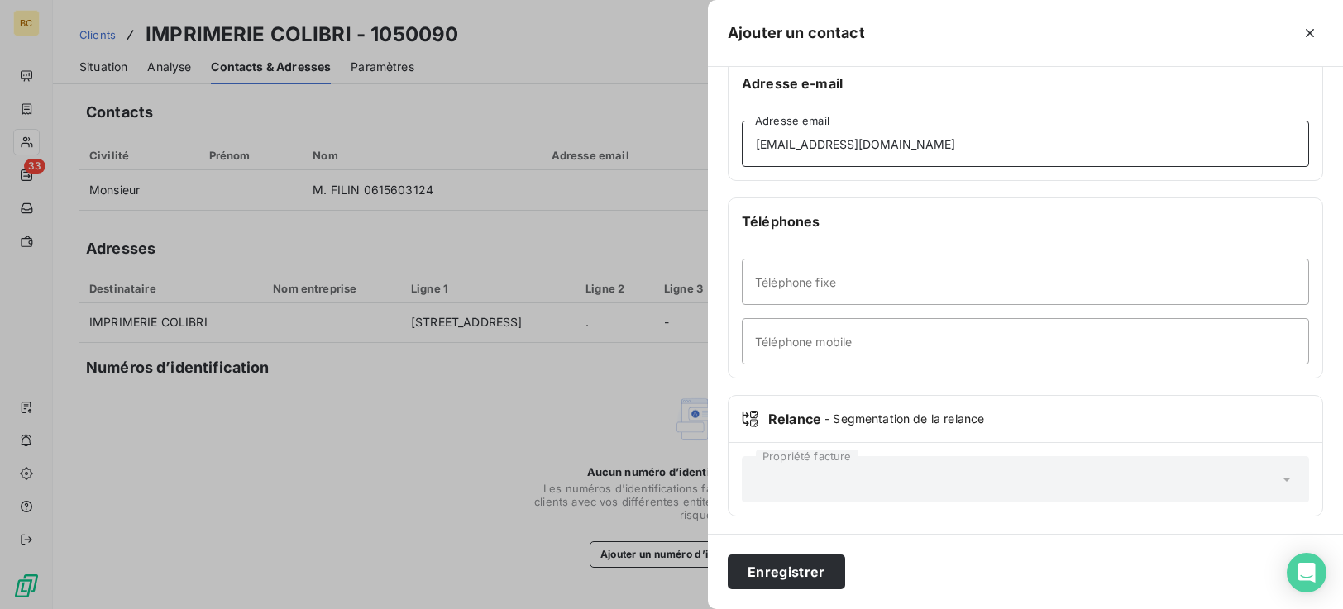
scroll to position [287, 0]
type input "[EMAIL_ADDRESS][DOMAIN_NAME]"
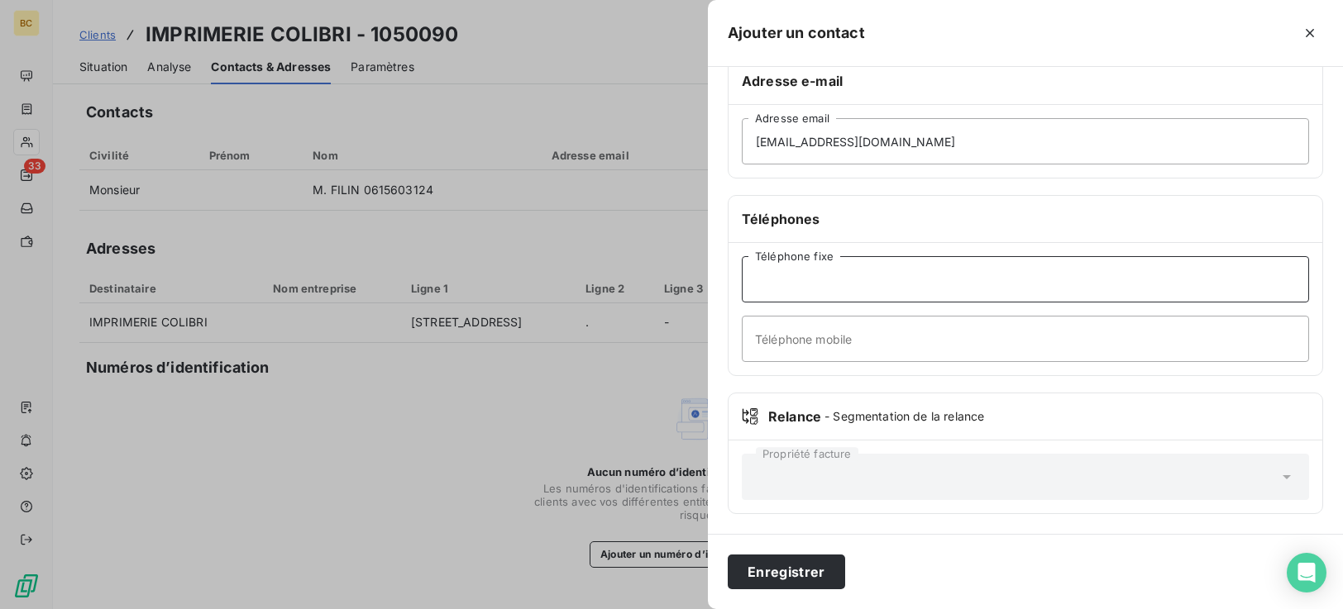
drag, startPoint x: 798, startPoint y: 287, endPoint x: 836, endPoint y: 288, distance: 38.1
click at [798, 287] on input "Téléphone fixe" at bounding box center [1025, 279] width 567 height 46
click at [777, 342] on input "Téléphone mobile" at bounding box center [1025, 339] width 567 height 46
type input "[PHONE_NUMBER]"
click at [810, 574] on button "Enregistrer" at bounding box center [786, 572] width 117 height 35
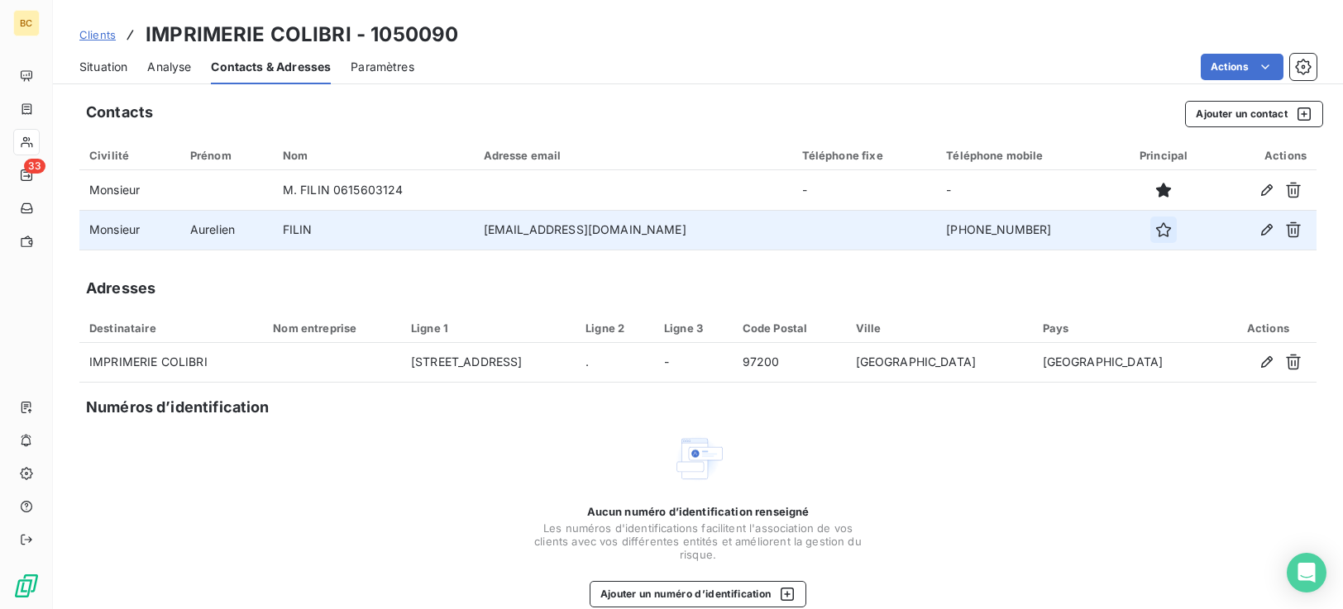
click at [1155, 231] on icon "button" at bounding box center [1163, 230] width 17 height 17
click at [102, 71] on span "Situation" at bounding box center [103, 67] width 48 height 17
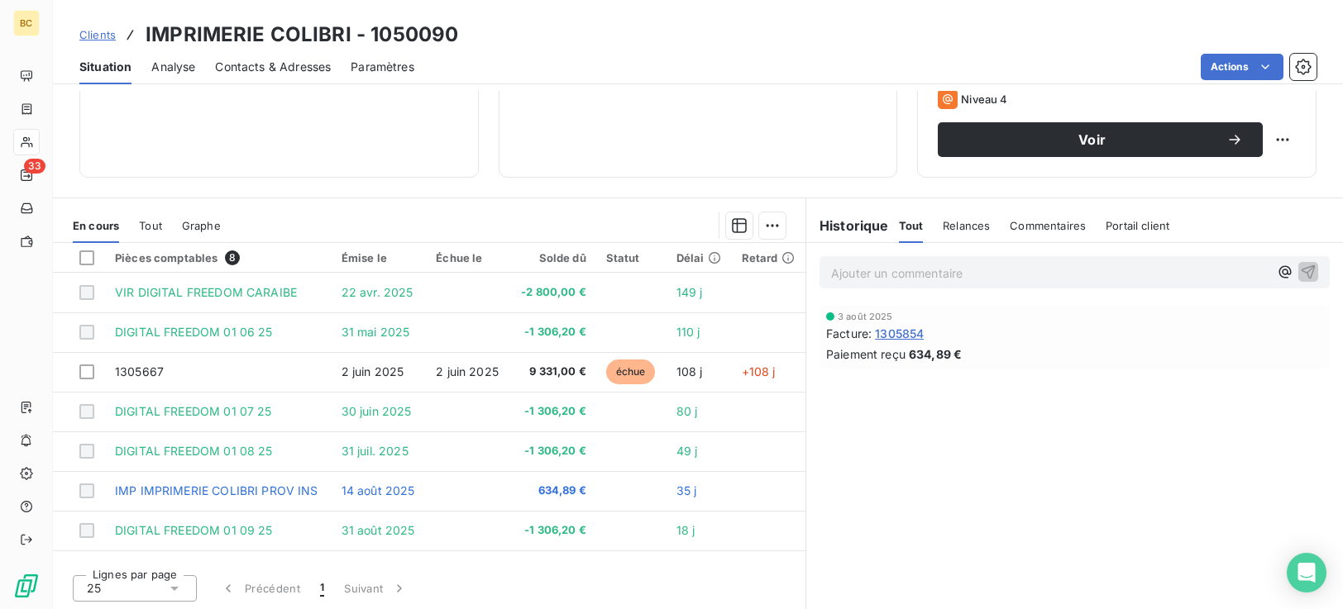
scroll to position [264, 0]
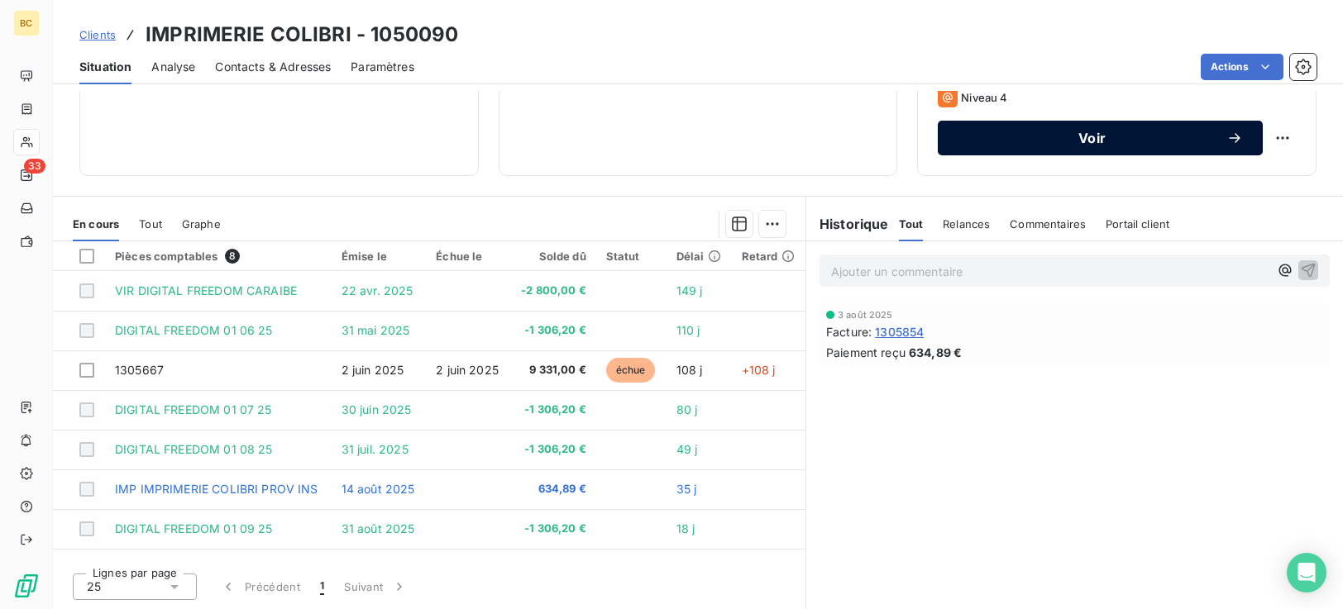
click at [1094, 140] on span "Voir" at bounding box center [1092, 137] width 269 height 13
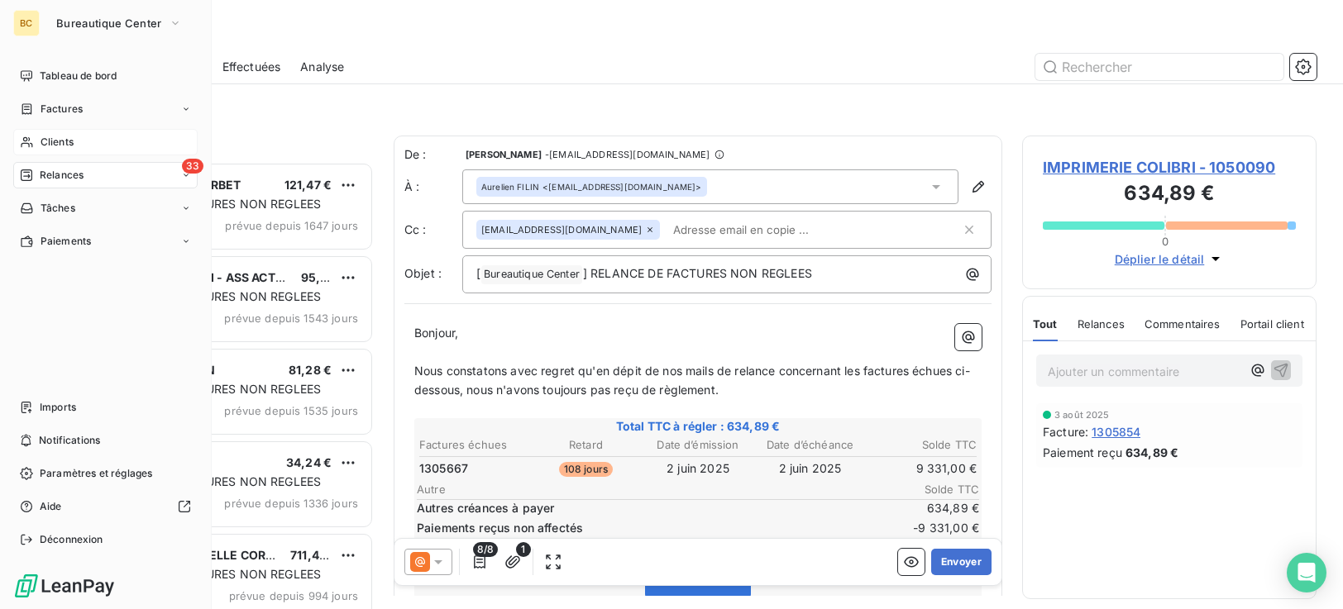
click at [59, 139] on span "Clients" at bounding box center [57, 142] width 33 height 15
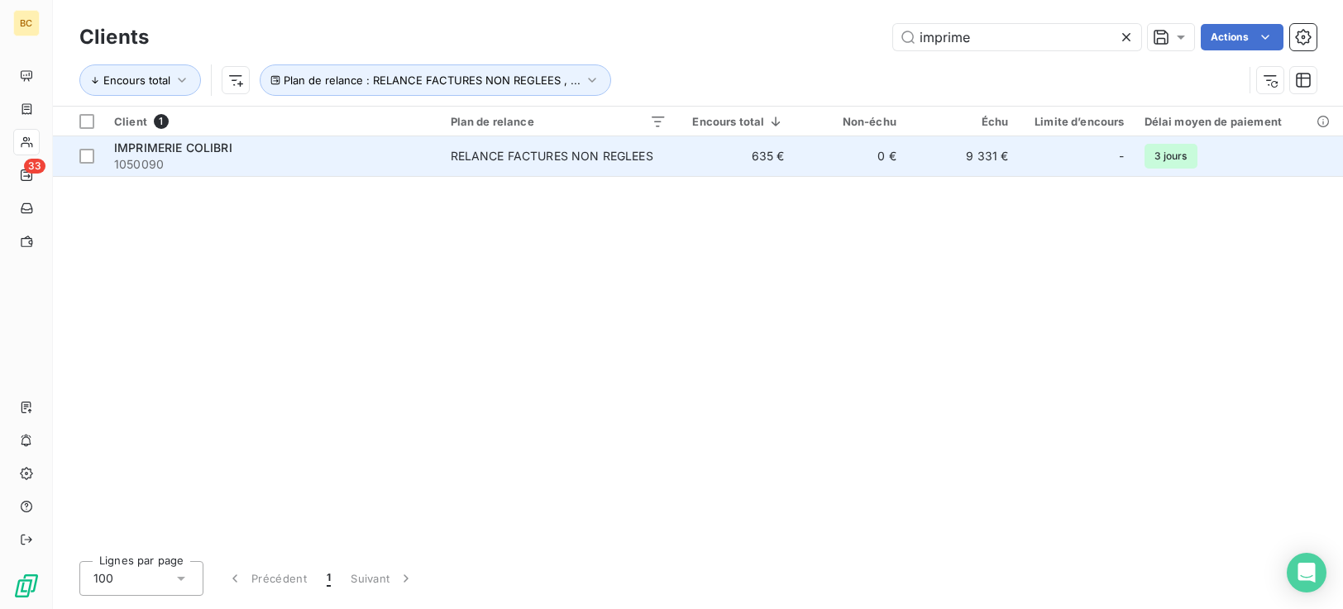
click at [799, 165] on td "0 €" at bounding box center [850, 156] width 112 height 40
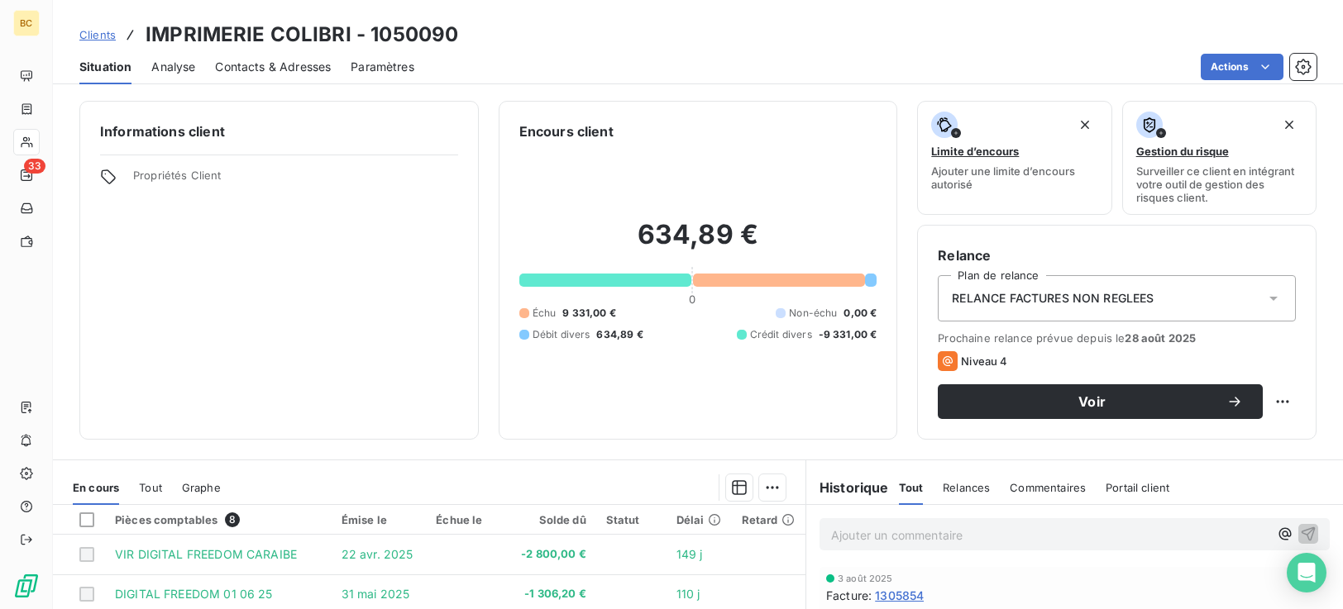
scroll to position [264, 0]
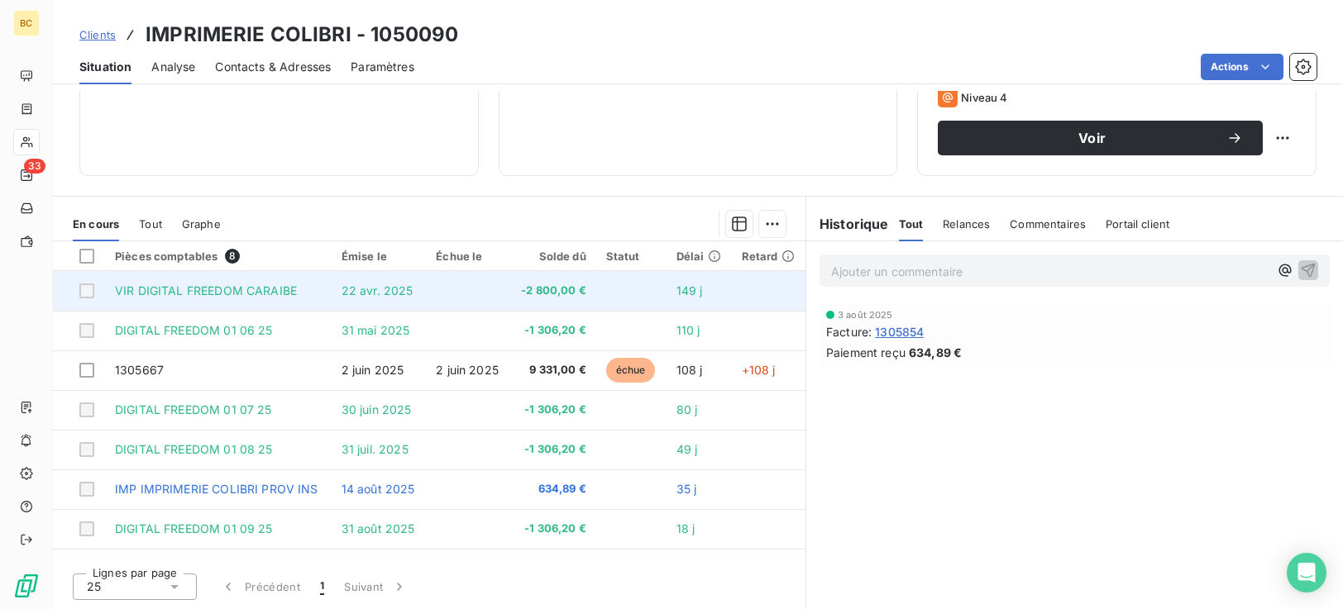
click at [88, 290] on div at bounding box center [86, 291] width 15 height 15
click at [85, 297] on div at bounding box center [86, 291] width 15 height 15
click at [89, 293] on div at bounding box center [86, 291] width 15 height 15
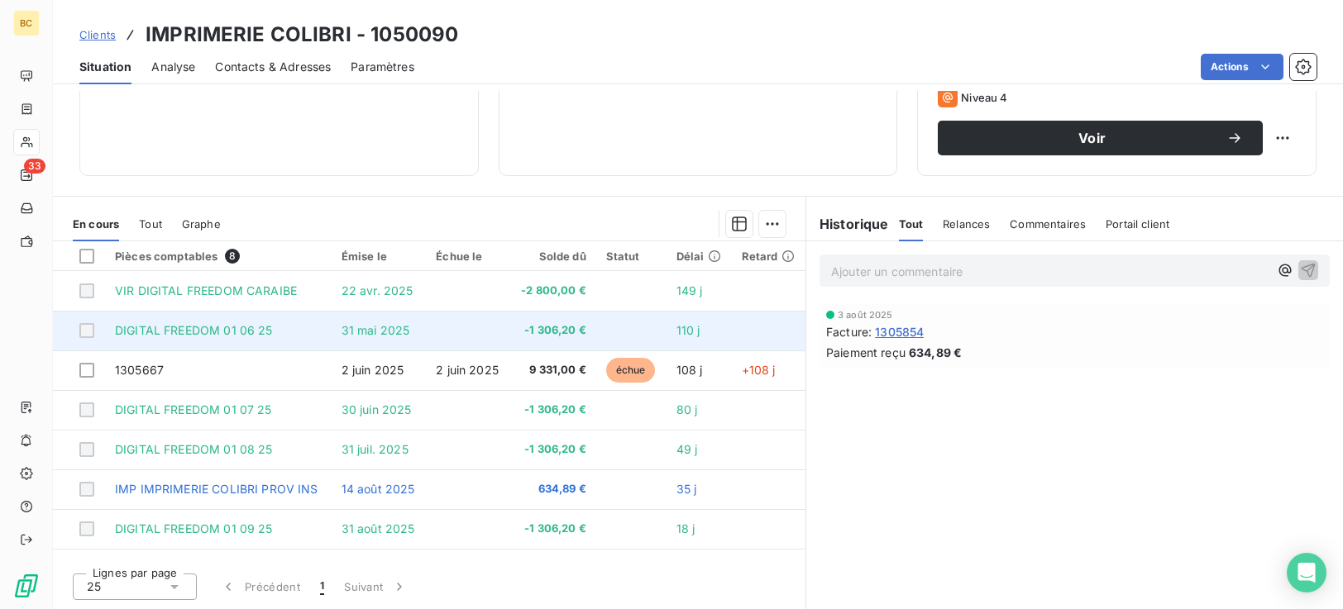
click at [94, 329] on td at bounding box center [79, 331] width 52 height 40
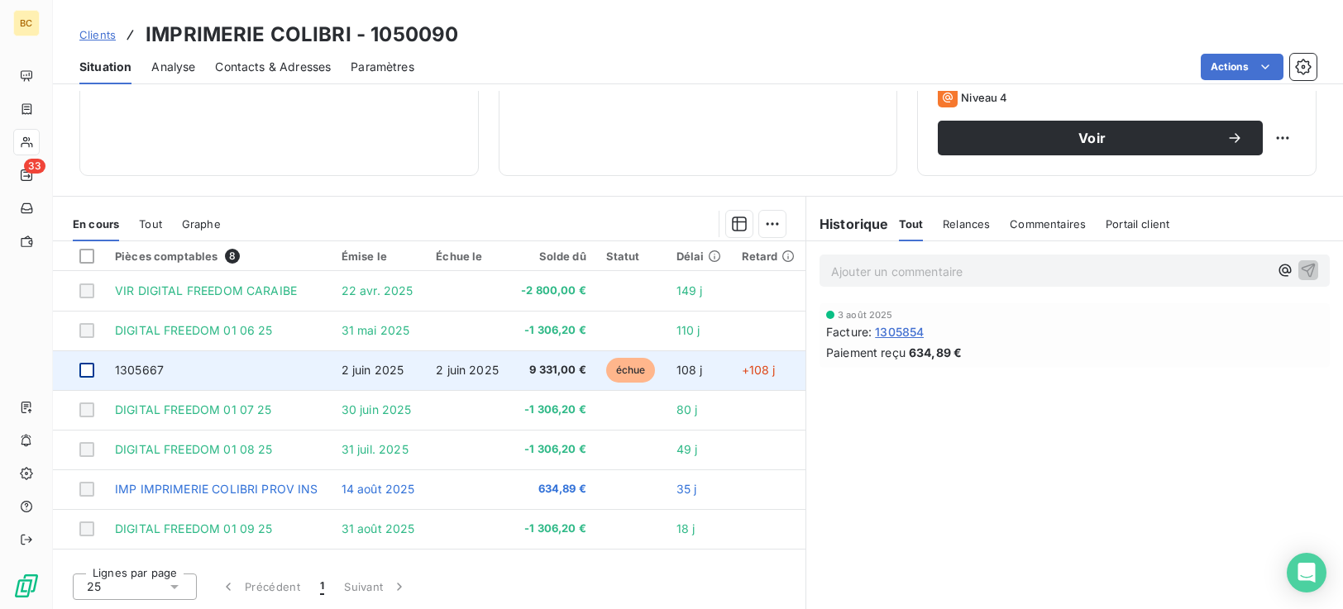
click at [92, 374] on div at bounding box center [86, 370] width 15 height 15
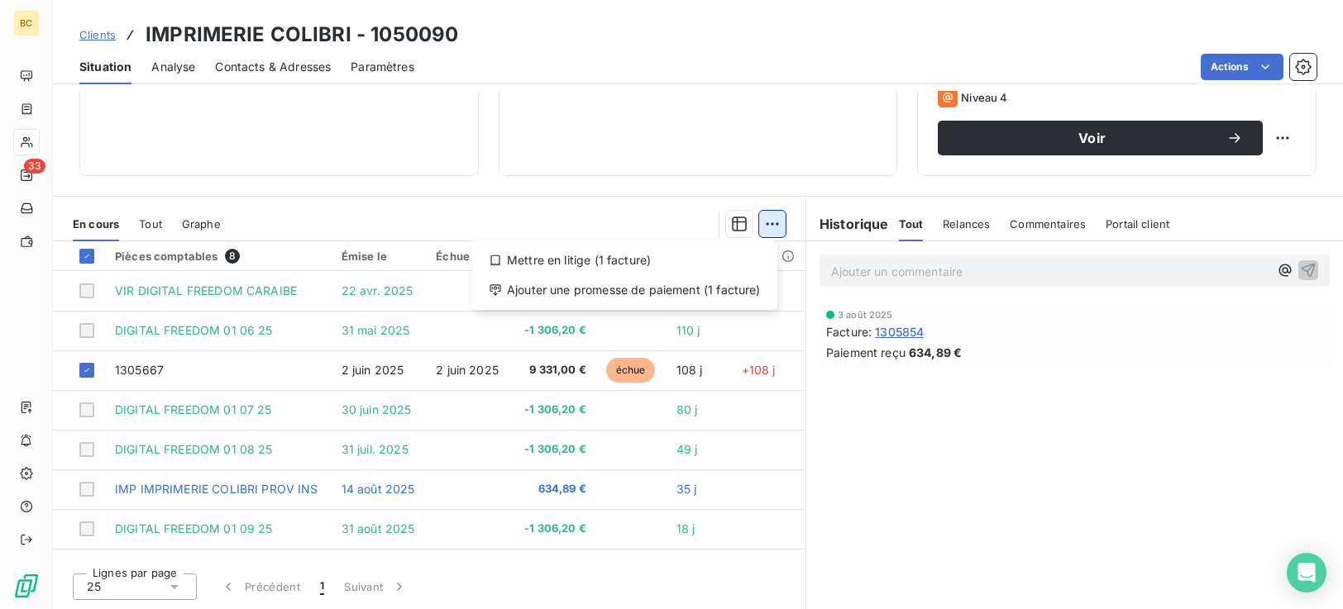
click at [772, 227] on html "BC 33 Clients IMPRIMERIE COLIBRI - 1050090 Situation Analyse Contacts & Adresse…" at bounding box center [671, 304] width 1343 height 609
click at [245, 131] on html "BC 33 Clients IMPRIMERIE COLIBRI - 1050090 Situation Analyse Contacts & Adresse…" at bounding box center [671, 304] width 1343 height 609
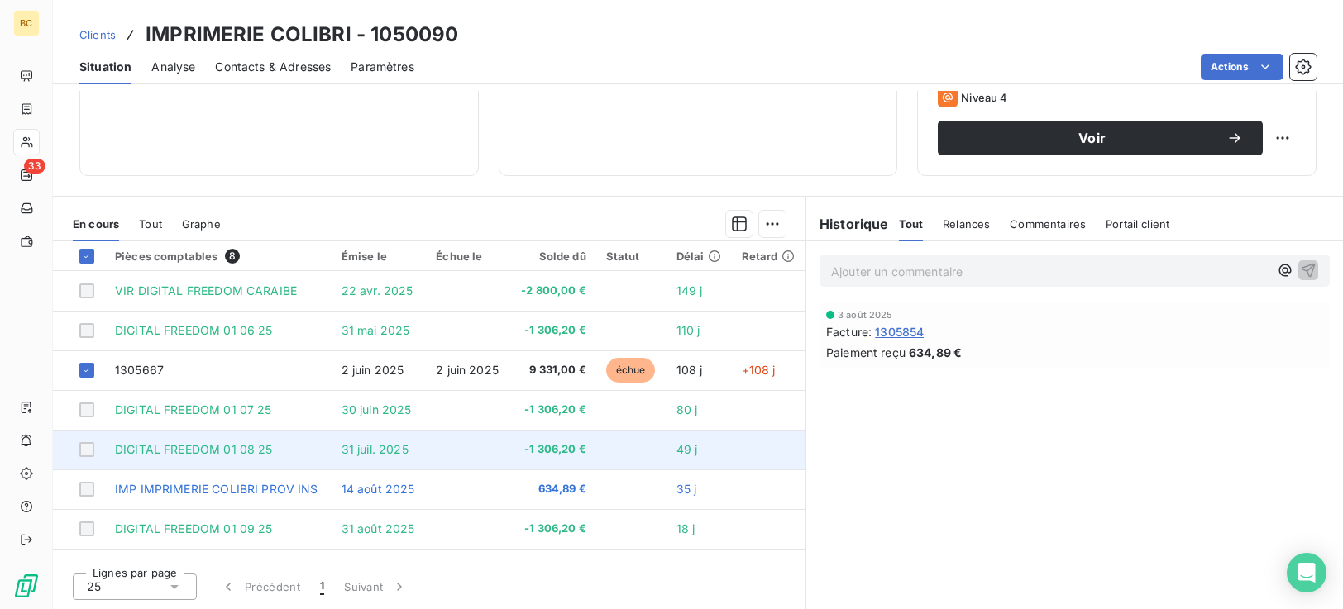
scroll to position [36, 0]
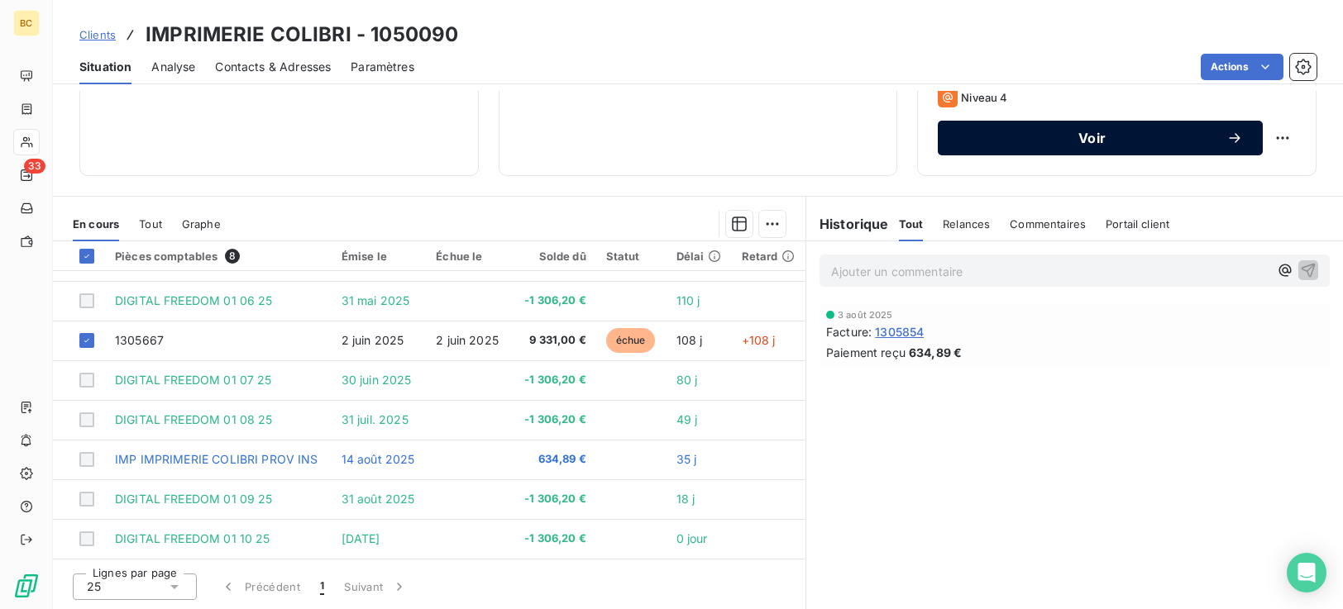
click at [1089, 145] on span "Voir" at bounding box center [1092, 137] width 269 height 13
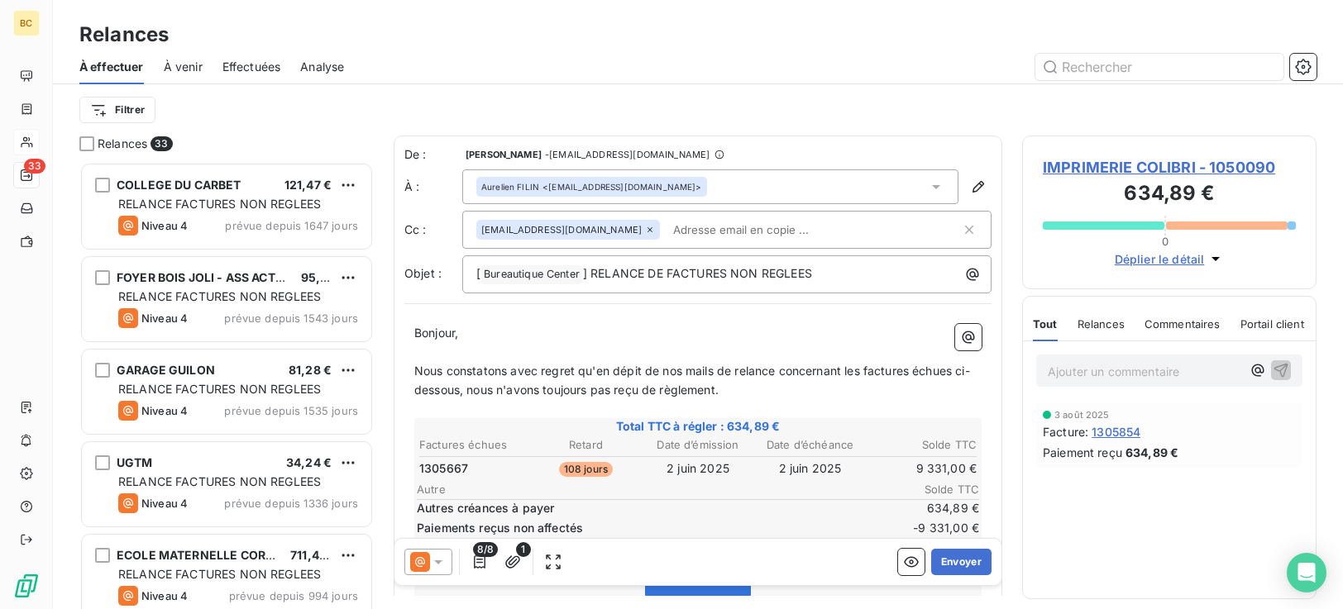
scroll to position [435, 282]
drag, startPoint x: 829, startPoint y: 276, endPoint x: 593, endPoint y: 292, distance: 237.0
click at [593, 292] on div "[ Bureautique Center ﻿ ] RELANCE DE FACTURES NON REGLEES" at bounding box center [726, 275] width 529 height 38
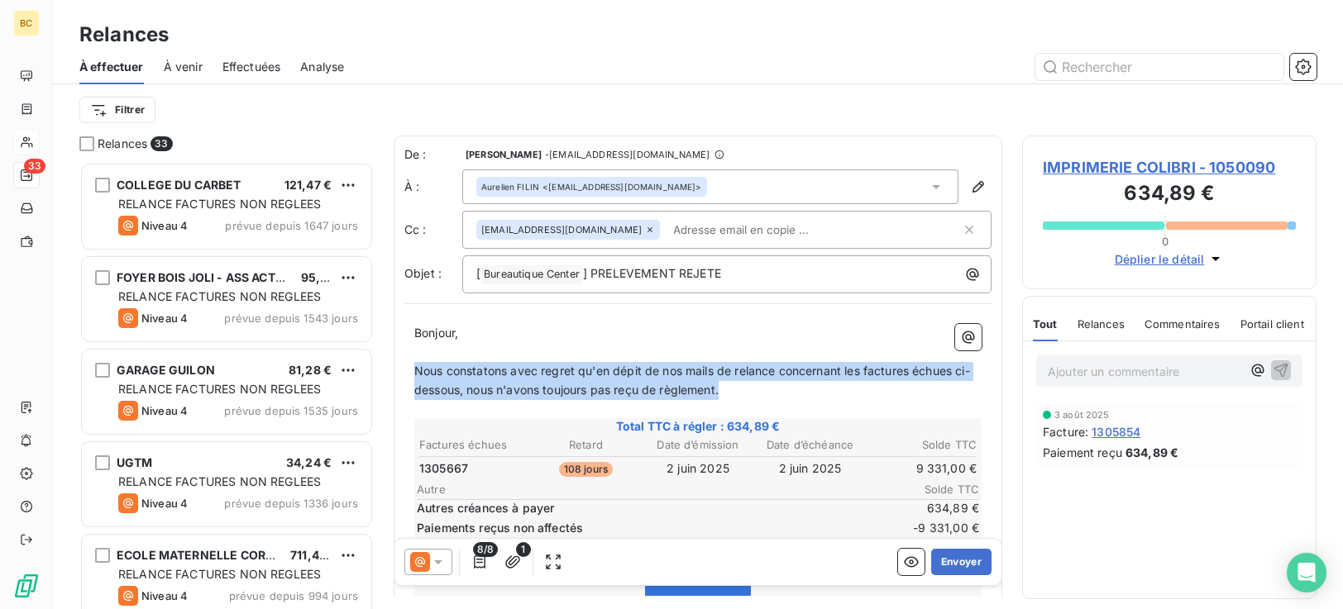
drag, startPoint x: 417, startPoint y: 372, endPoint x: 794, endPoint y: 390, distance: 377.5
click at [794, 390] on p "Nous constatons avec regret qu'en dépit de nos mails de relance concernant les …" at bounding box center [697, 381] width 567 height 38
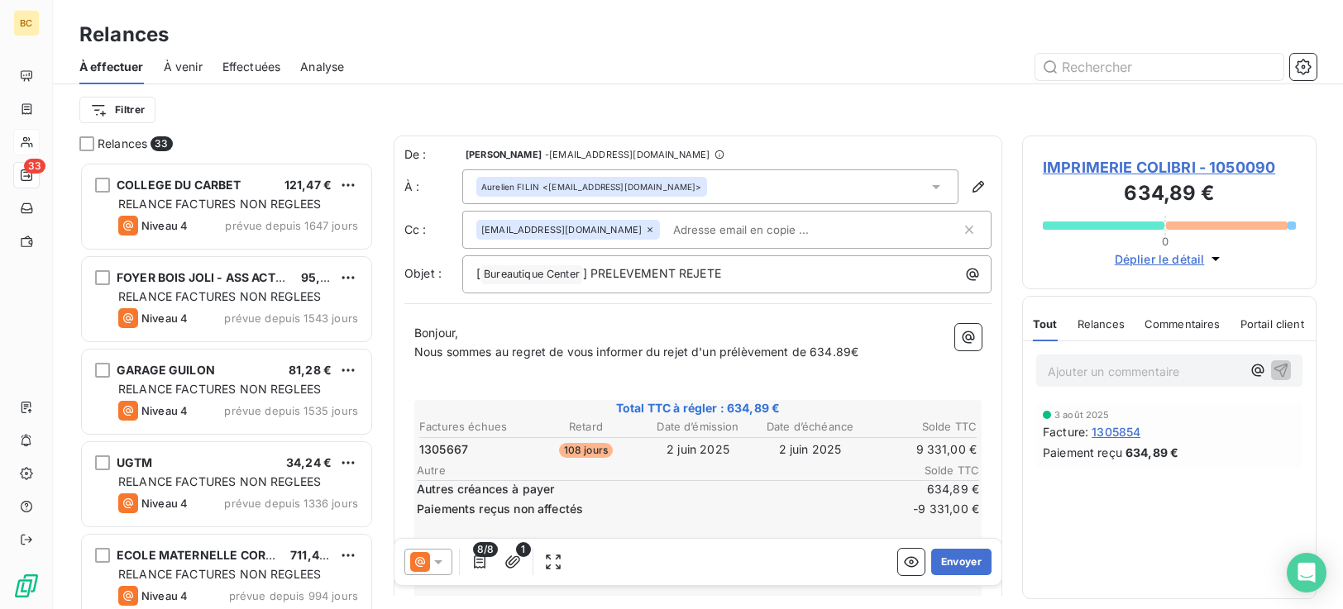
click at [796, 353] on span "Nous sommes au regret de vous informer du rejet d'un prélèvement de 634.89€" at bounding box center [636, 352] width 444 height 14
click at [923, 356] on p "Nous sommes au regret de vous informer du rejet d'un prélèvement effectué de 63…" at bounding box center [697, 352] width 567 height 19
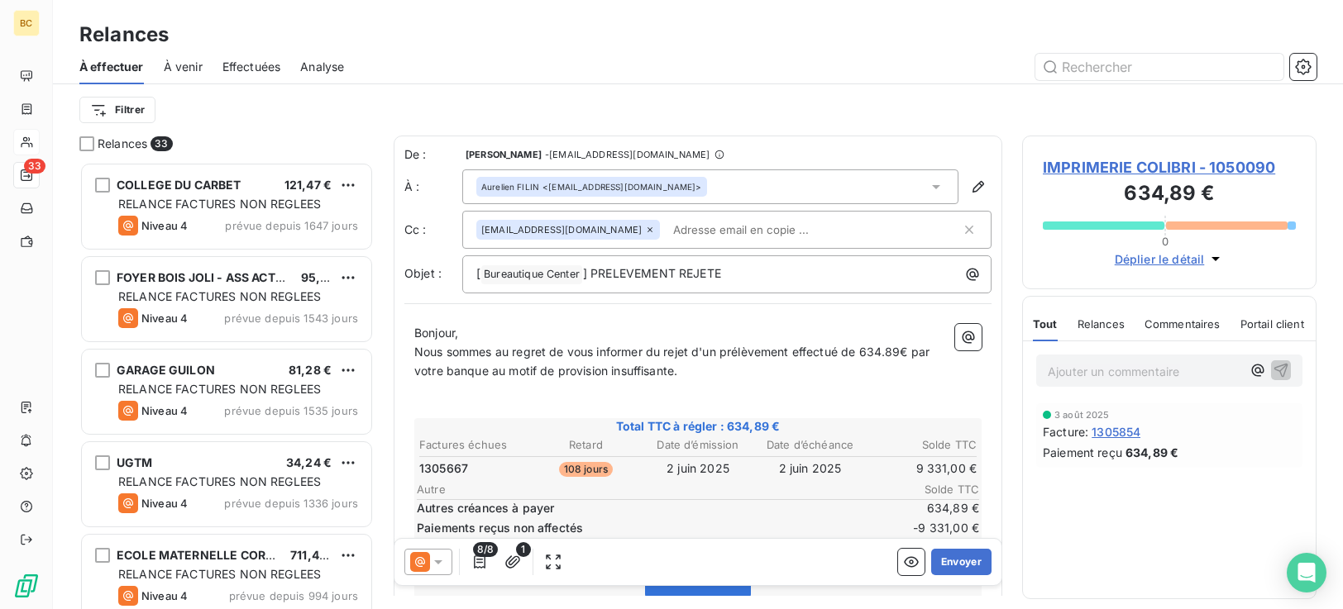
click at [680, 376] on span "Nous sommes au regret de vous informer du rejet d'un prélèvement effectué de 63…" at bounding box center [673, 361] width 519 height 33
click at [804, 370] on span "Nous sommes au regret de vous informer du rejet d'un prélèvement effectué de 63…" at bounding box center [673, 361] width 519 height 33
click at [428, 407] on p "﻿" at bounding box center [697, 409] width 567 height 19
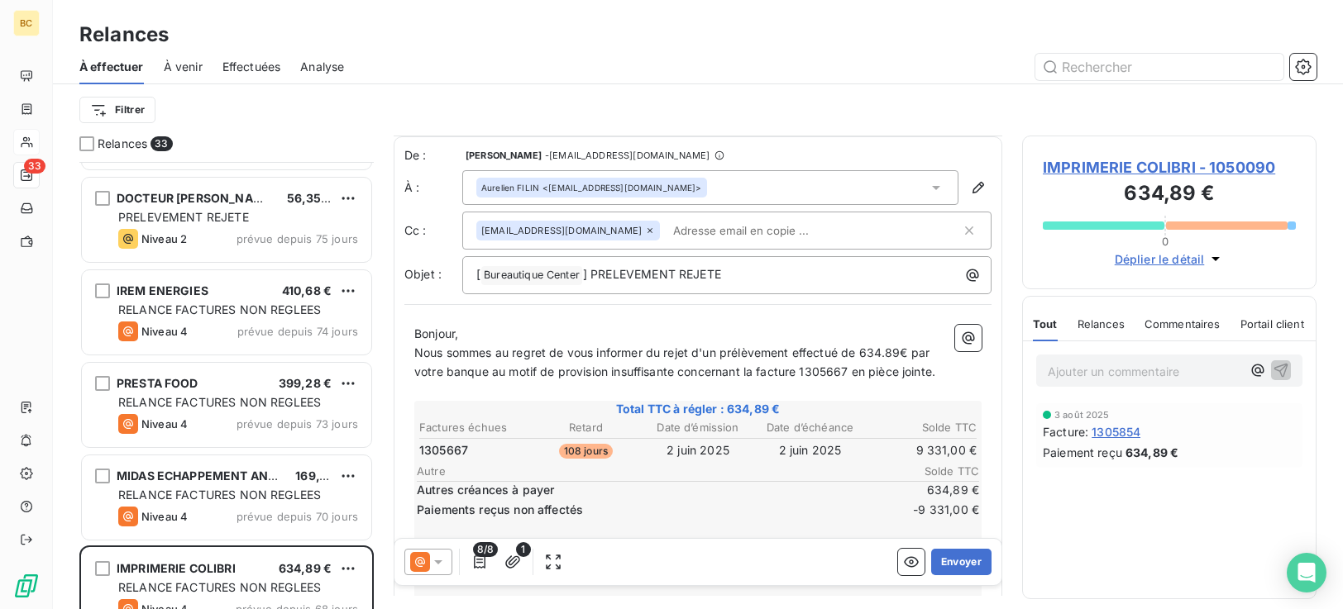
scroll to position [313, 0]
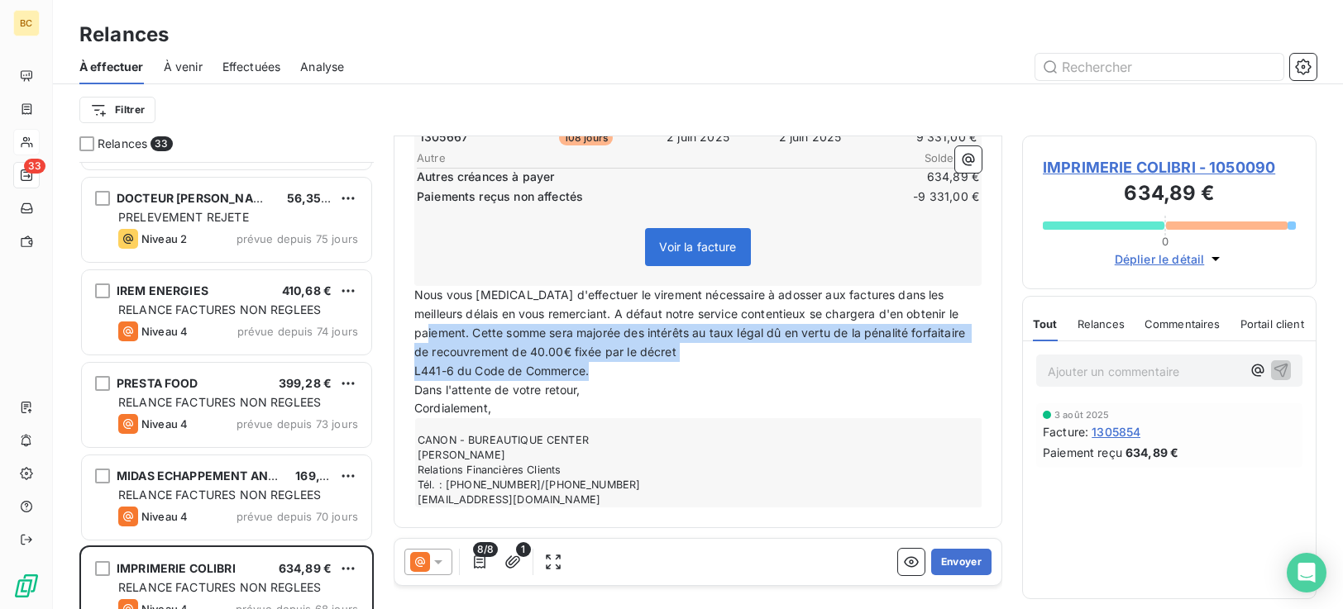
drag, startPoint x: 473, startPoint y: 339, endPoint x: 1023, endPoint y: 371, distance: 550.9
click at [1023, 371] on div "Relances 33 CABINET [PERSON_NAME] 523,13 € RELANCE FACTURES NON REGLEES Niveau …" at bounding box center [698, 373] width 1290 height 474
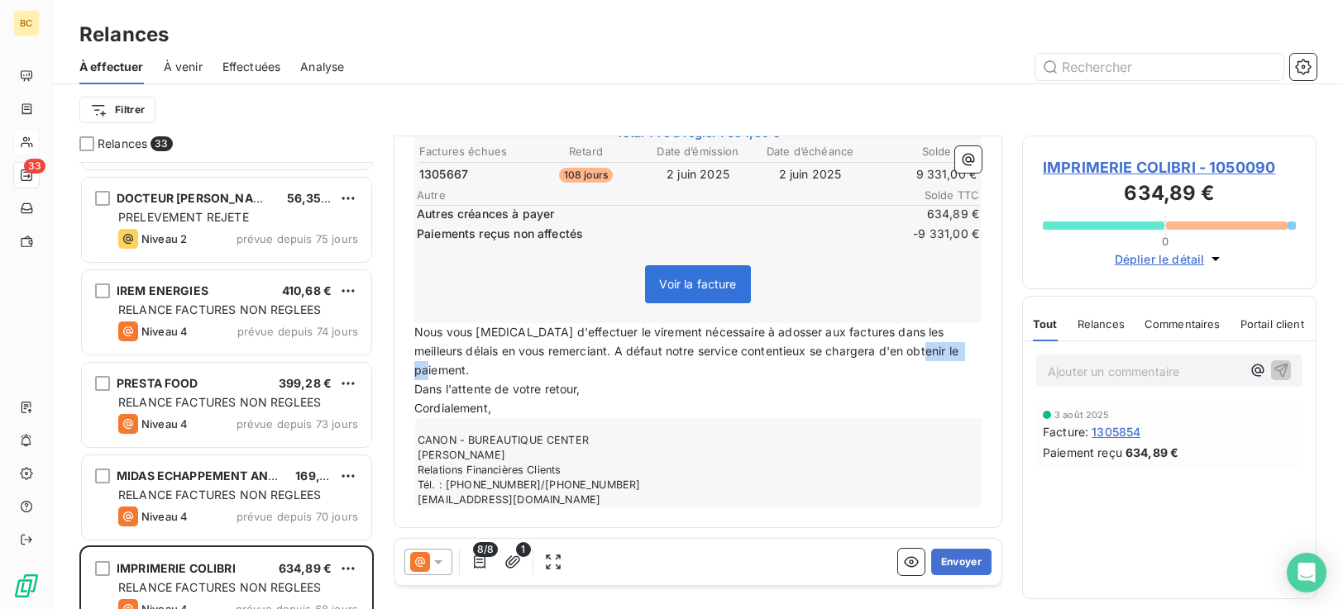
drag, startPoint x: 475, startPoint y: 372, endPoint x: 413, endPoint y: 380, distance: 62.5
click at [413, 380] on div "Bonjour, Nous sommes au regret de vous informer du rejet d'un prélèvement effec…" at bounding box center [697, 278] width 587 height 479
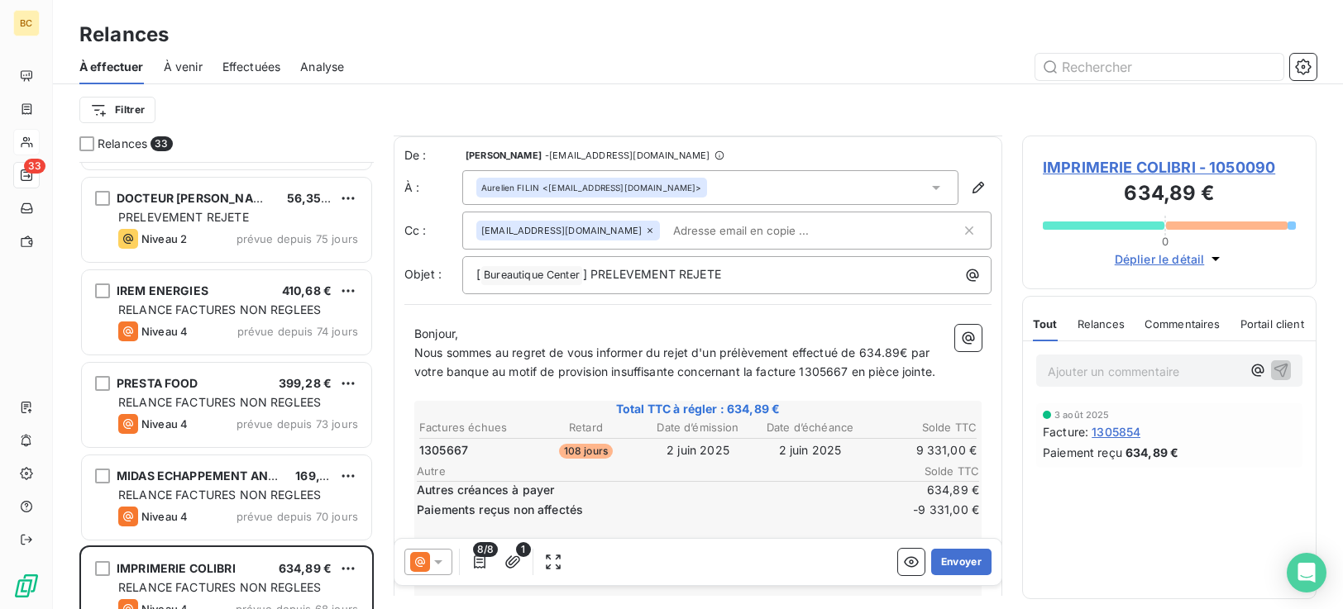
scroll to position [257, 0]
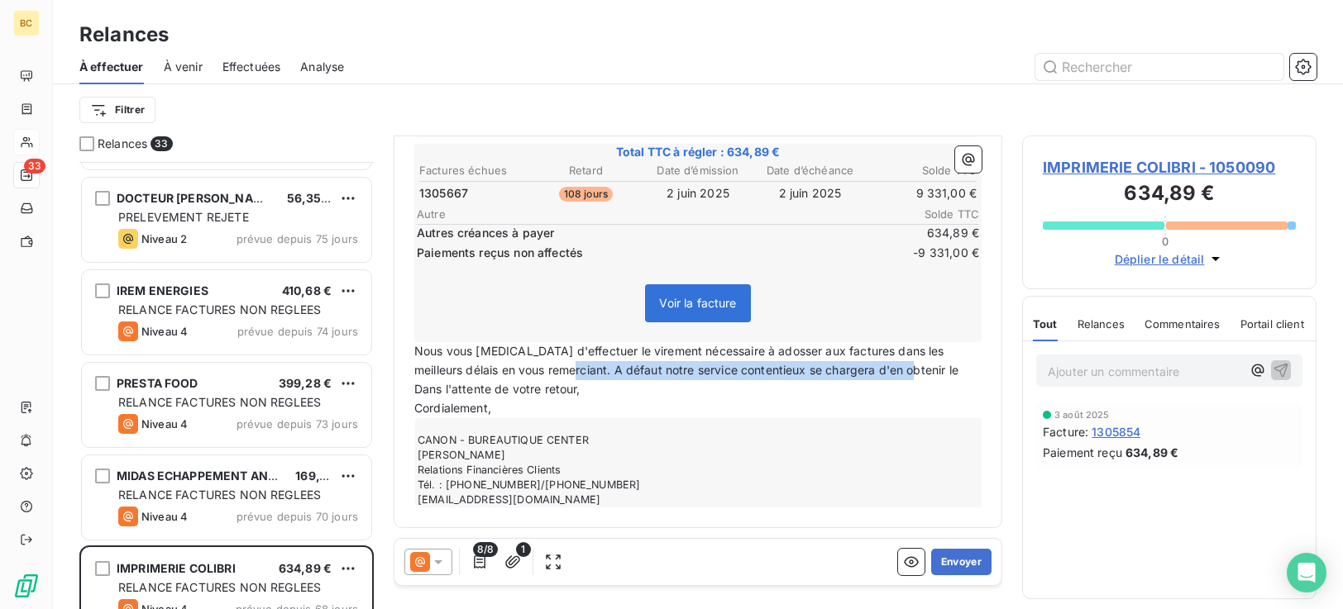
drag, startPoint x: 565, startPoint y: 370, endPoint x: 907, endPoint y: 365, distance: 342.4
click at [907, 365] on span "Nous vous [MEDICAL_DATA] d'effectuer le virement nécessaire à adosser aux factu…" at bounding box center [686, 360] width 544 height 33
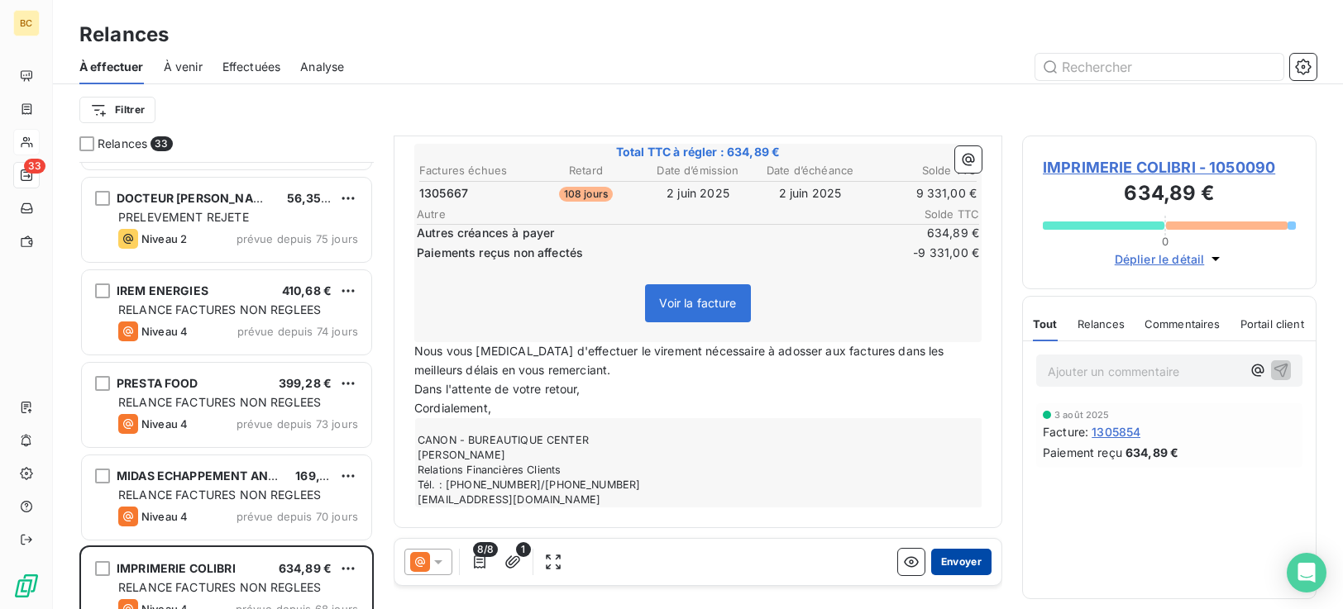
click at [944, 562] on button "Envoyer" at bounding box center [961, 562] width 60 height 26
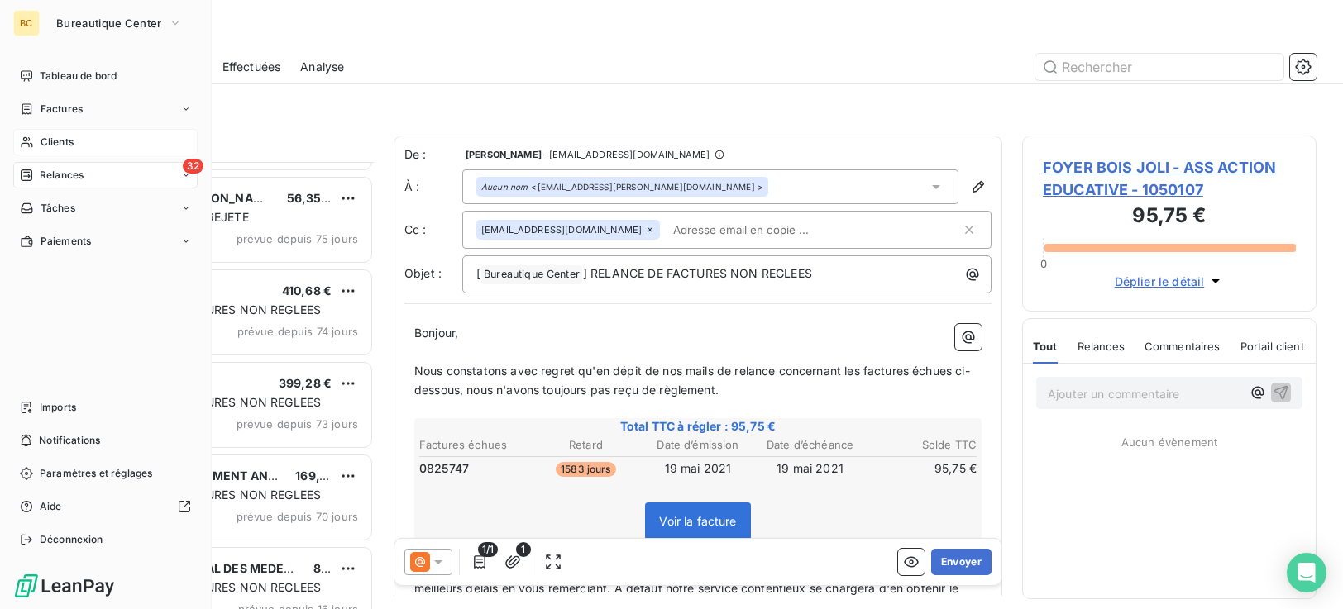
click at [52, 135] on span "Clients" at bounding box center [57, 142] width 33 height 15
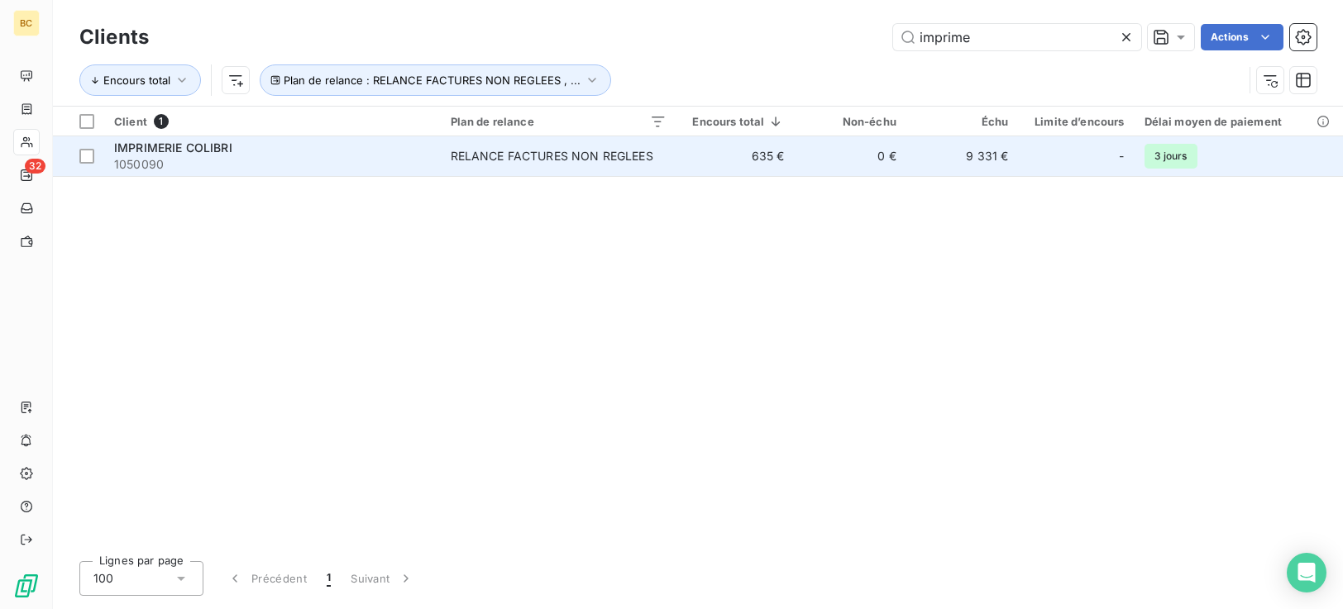
click at [740, 165] on td "635 €" at bounding box center [735, 156] width 118 height 40
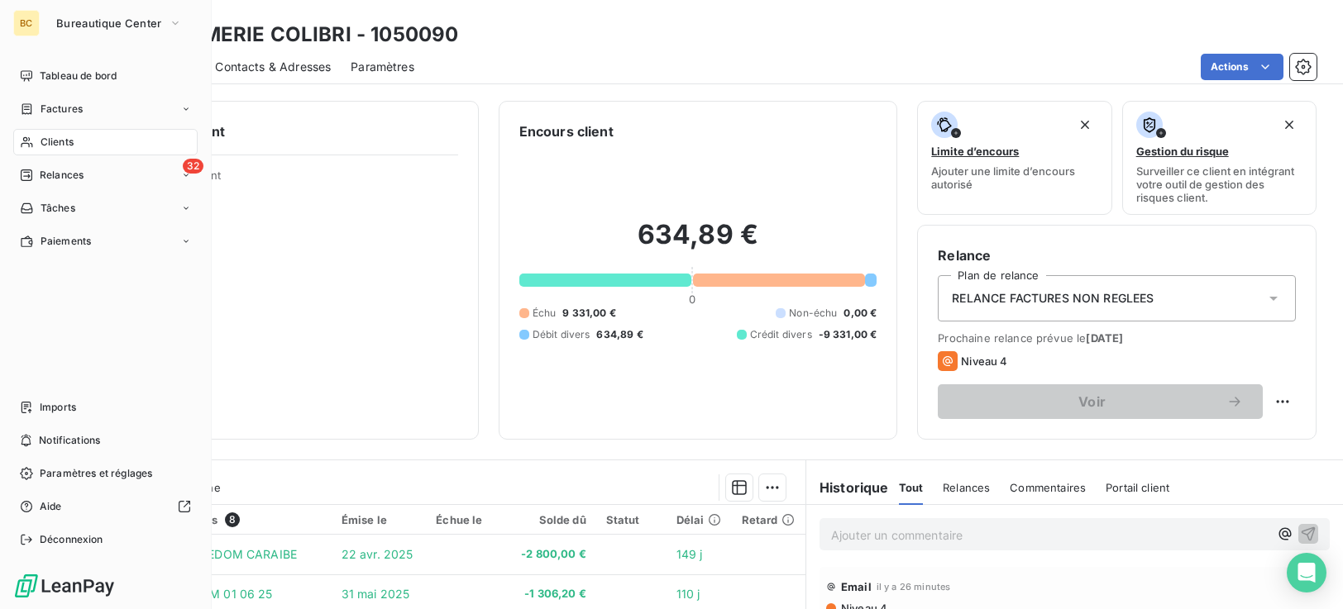
click at [78, 144] on div "Clients" at bounding box center [105, 142] width 184 height 26
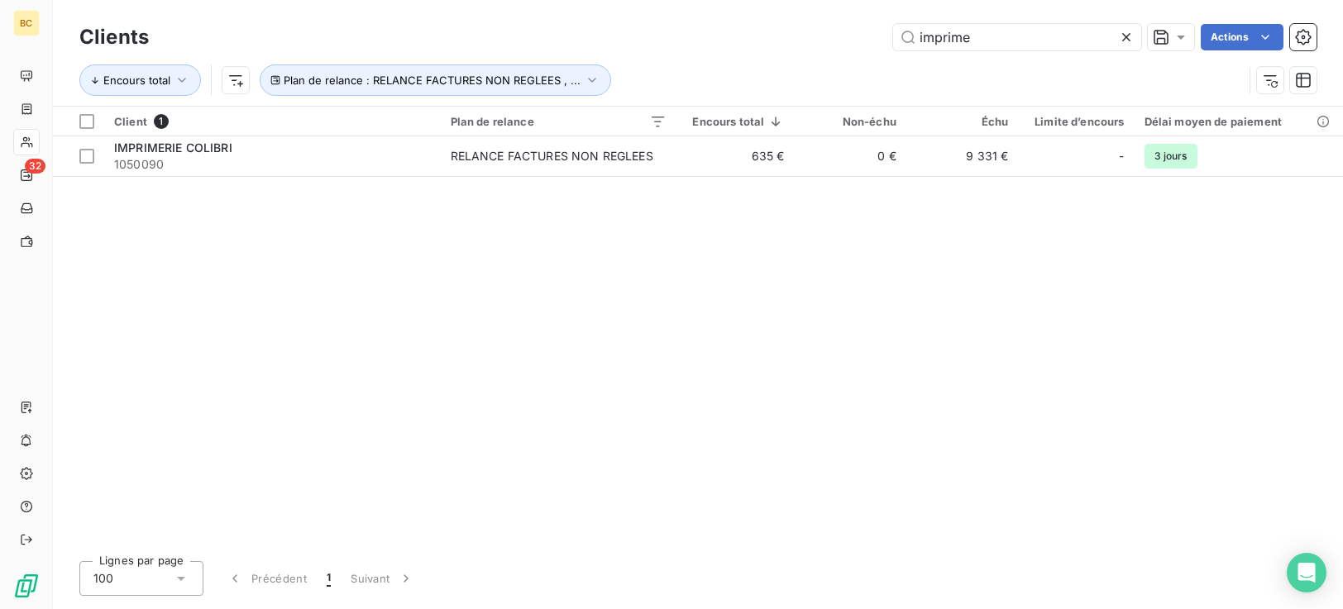
drag, startPoint x: 971, startPoint y: 37, endPoint x: 573, endPoint y: 55, distance: 398.2
click at [573, 55] on div "Clients imprime Actions Encours total Plan de relance : RELANCE FACTURES NON RE…" at bounding box center [697, 63] width 1237 height 86
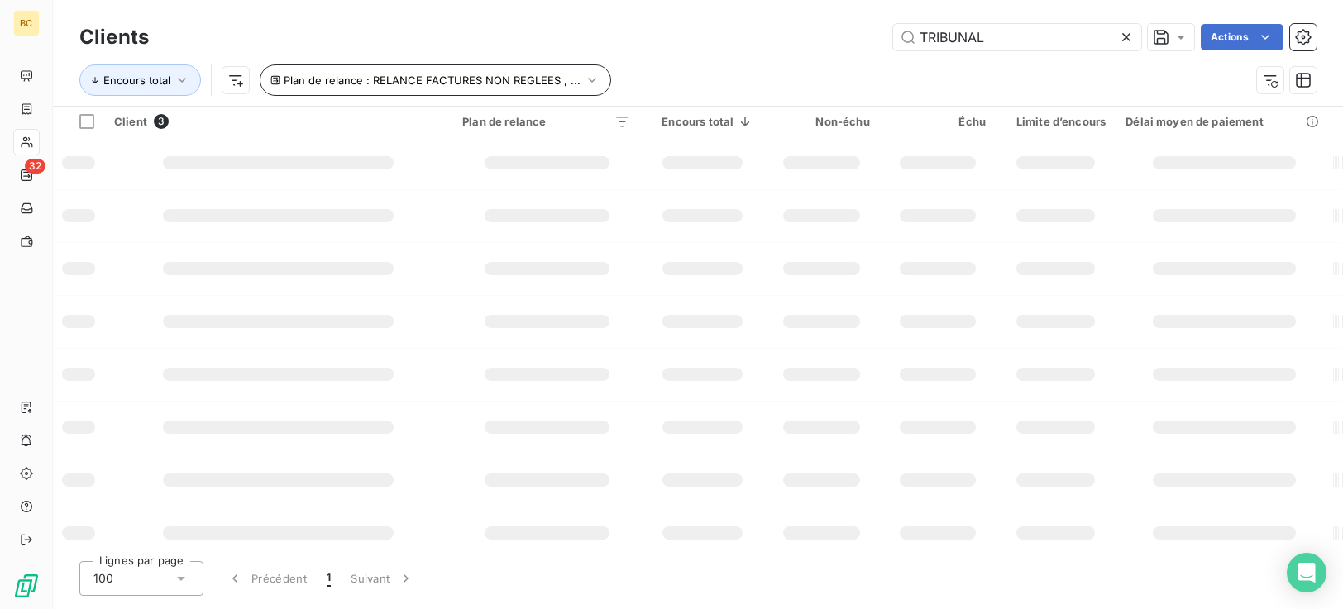
type input "TRIBUNAL"
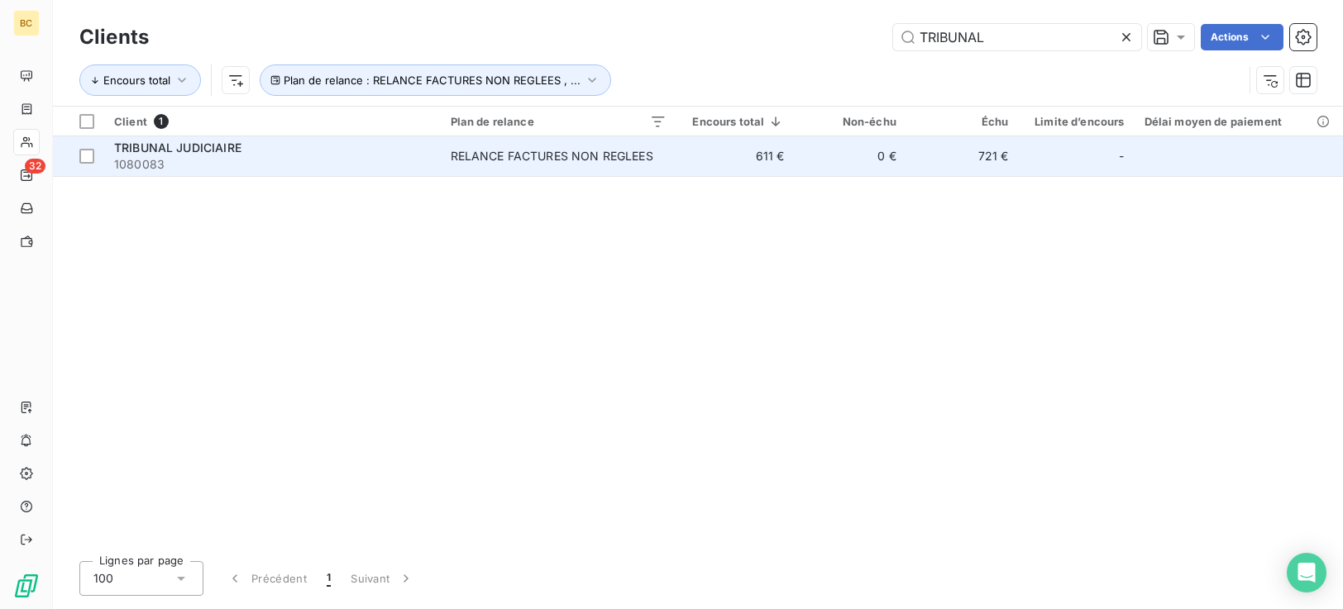
click at [468, 166] on td "RELANCE FACTURES NON REGLEES" at bounding box center [559, 156] width 236 height 40
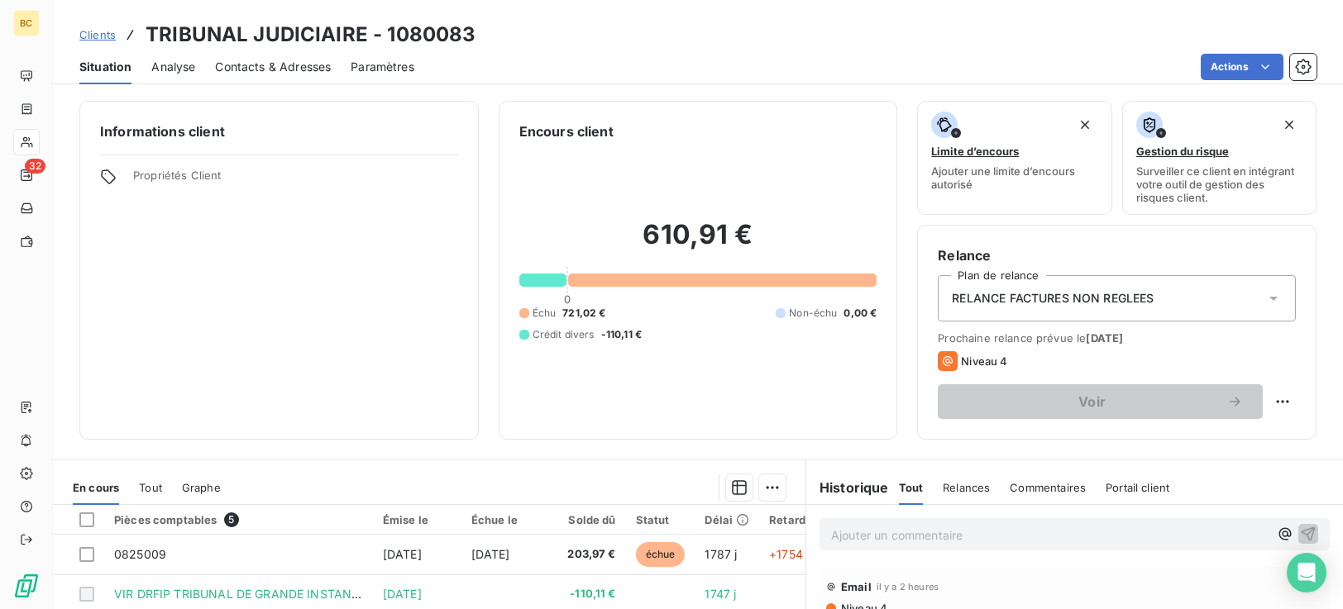
scroll to position [264, 0]
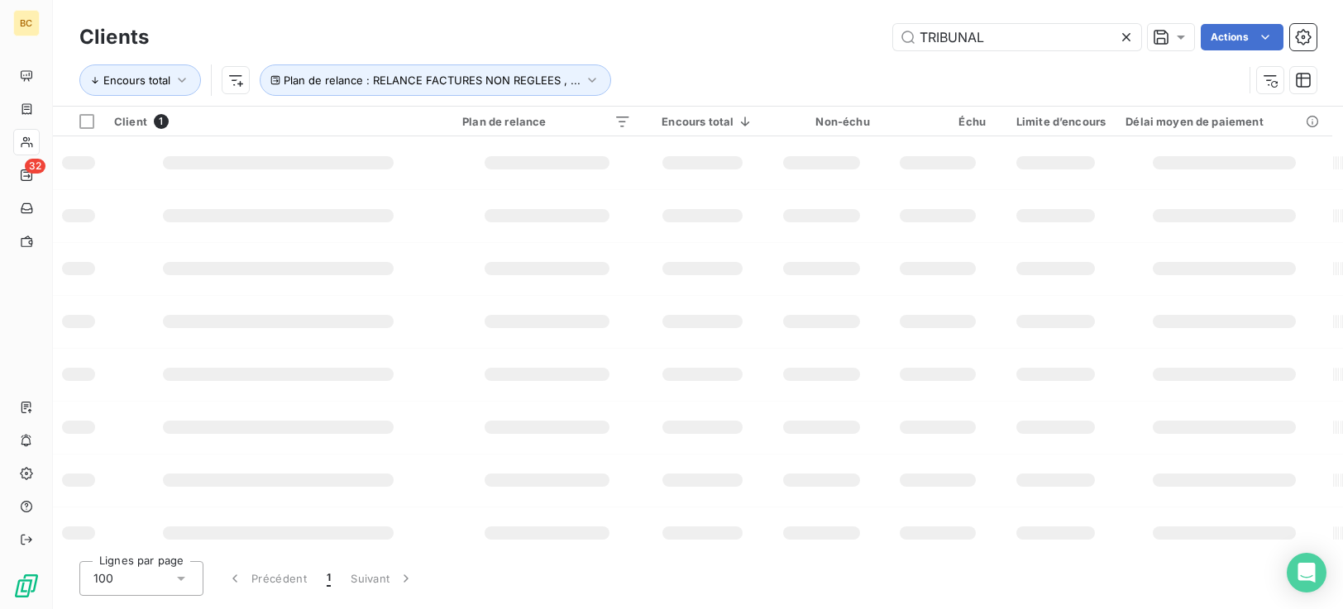
drag, startPoint x: 978, startPoint y: 36, endPoint x: 793, endPoint y: 32, distance: 185.3
click at [792, 31] on div "TRIBUNAL Actions" at bounding box center [743, 37] width 1148 height 26
type input "OFFIC"
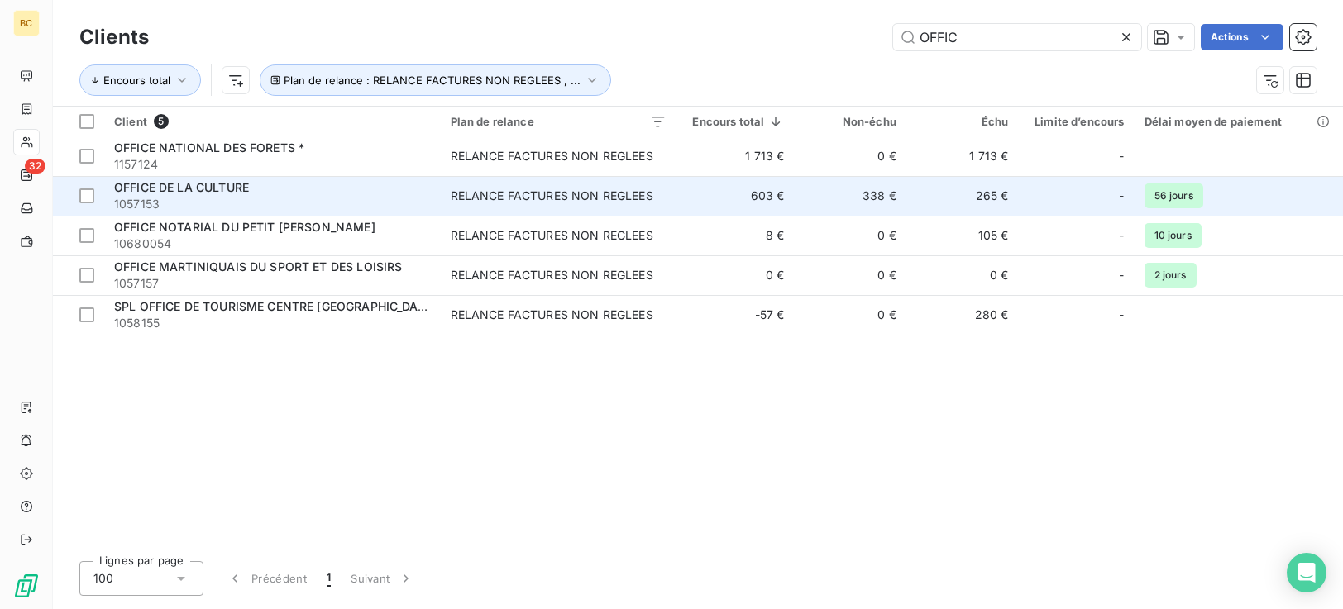
click at [572, 202] on div "RELANCE FACTURES NON REGLEES" at bounding box center [552, 196] width 203 height 17
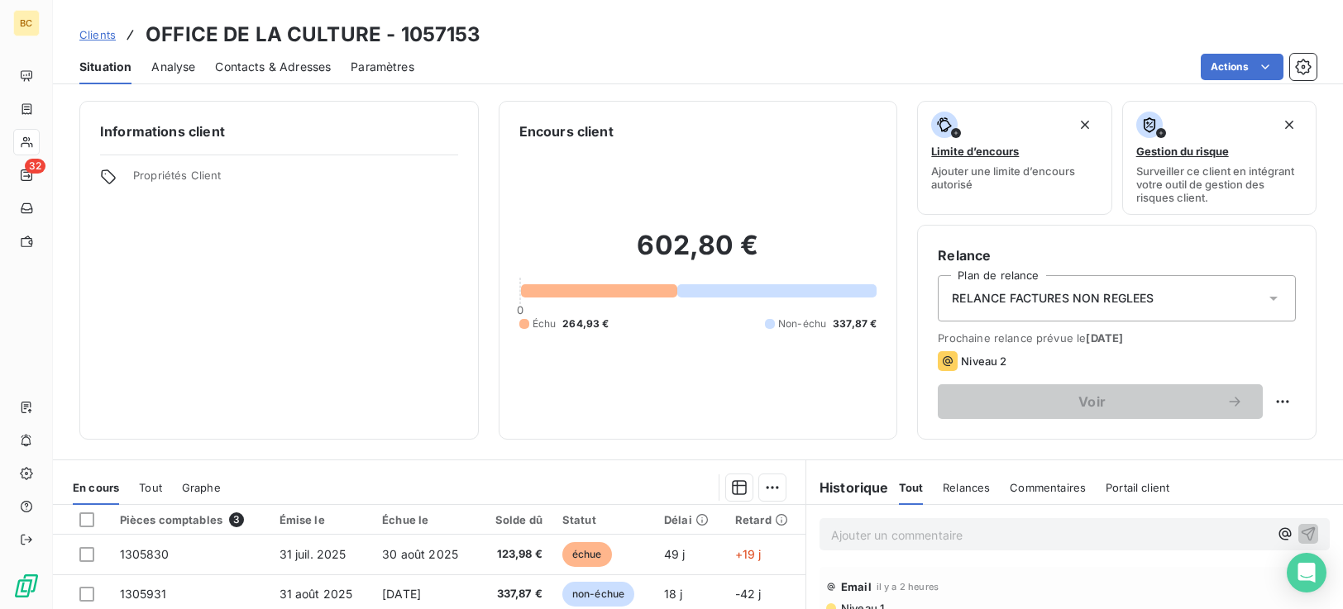
scroll to position [264, 0]
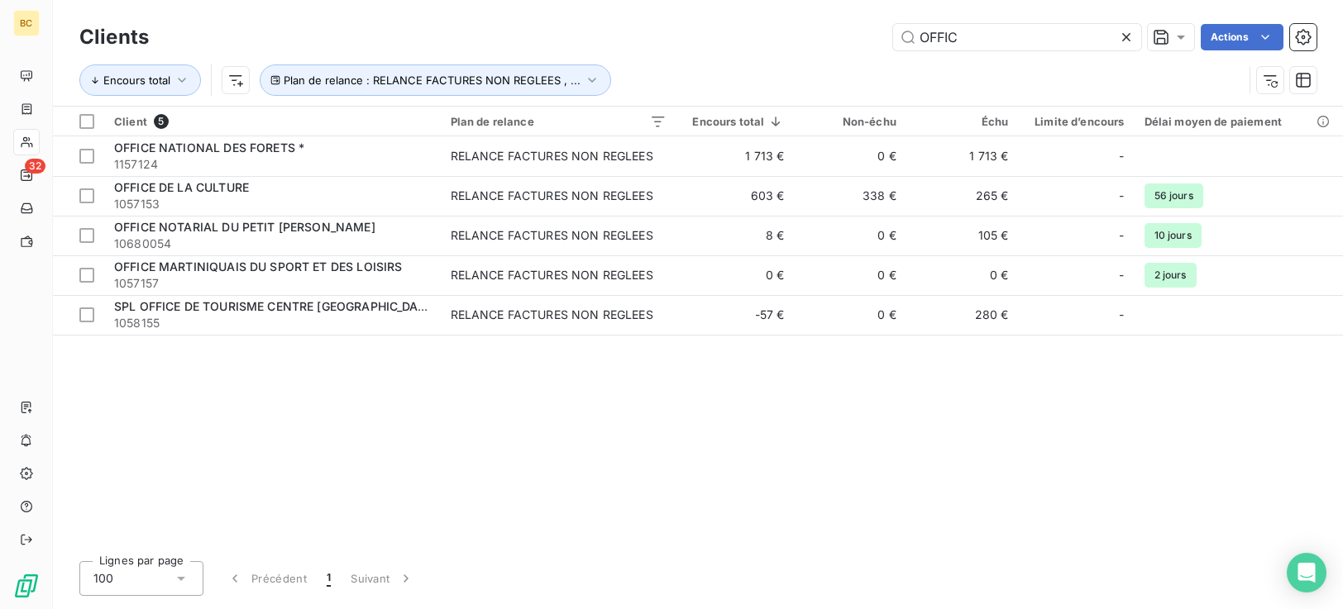
drag, startPoint x: 969, startPoint y: 42, endPoint x: 879, endPoint y: 36, distance: 90.3
click at [879, 36] on div "OFFIC Actions" at bounding box center [743, 37] width 1148 height 26
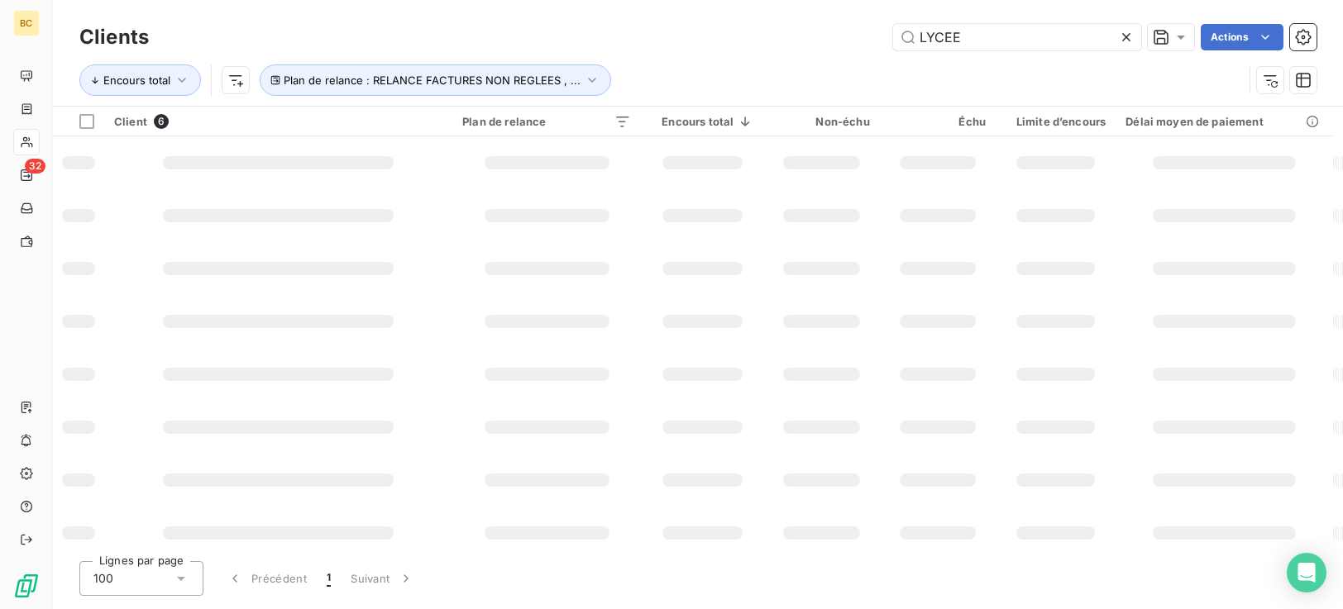
type input "LYCEE"
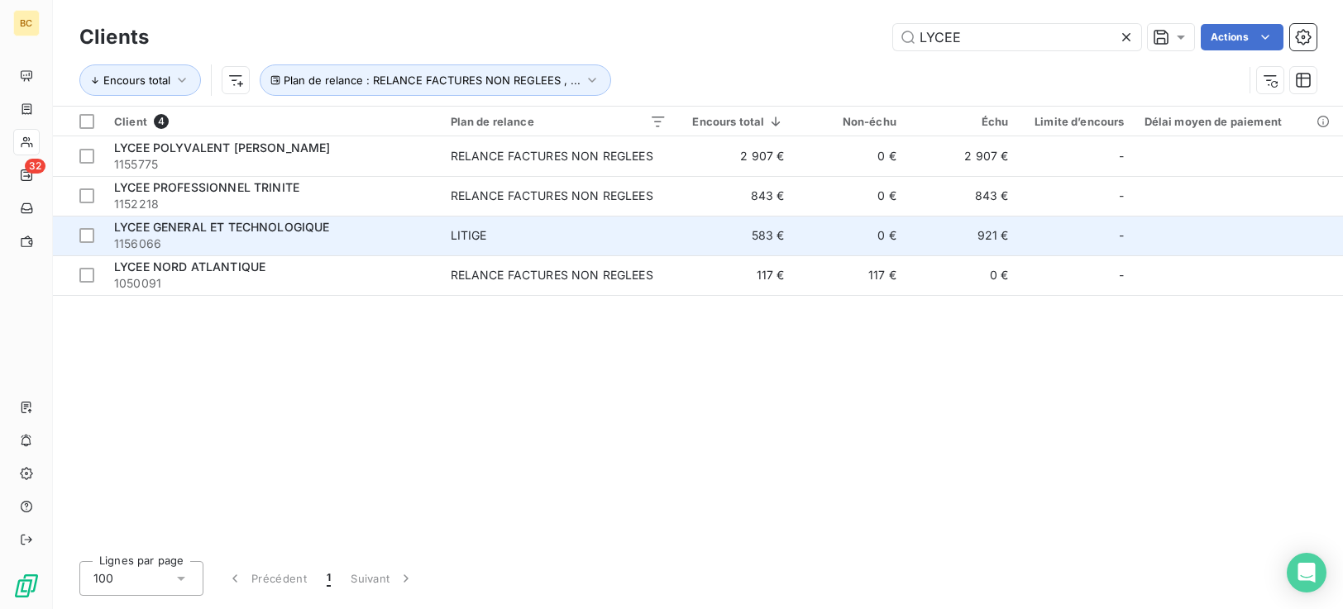
click at [320, 229] on span "LYCEE GENERAL ET TECHNOLOGIQUE" at bounding box center [222, 227] width 216 height 14
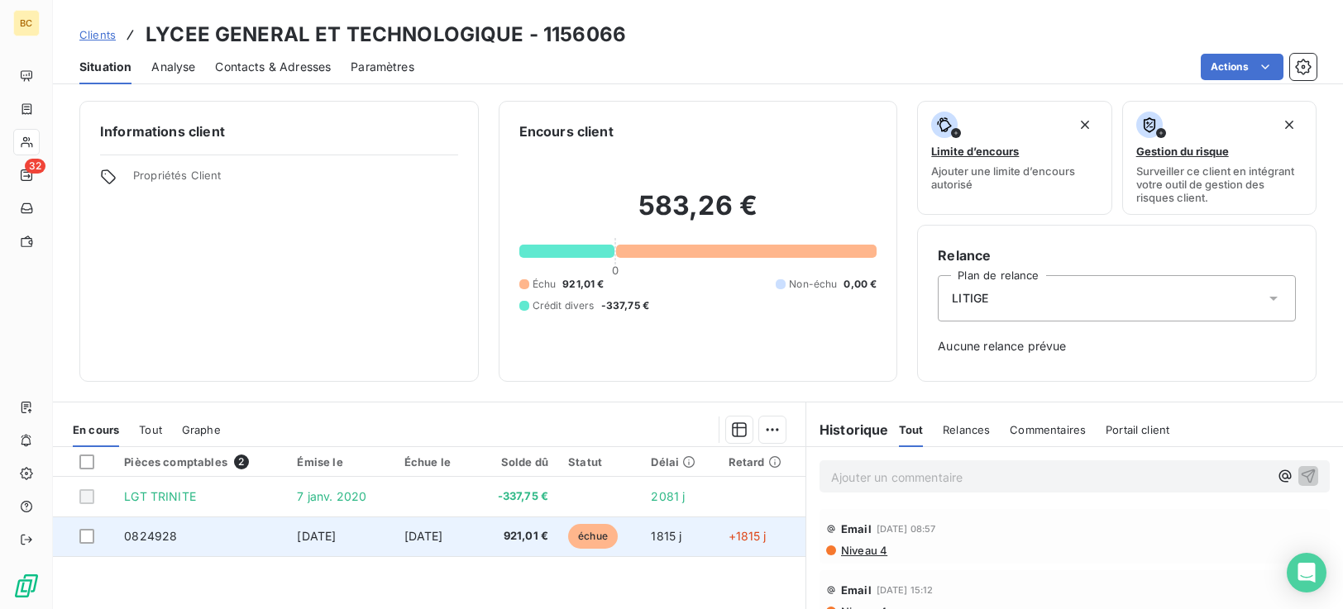
click at [614, 536] on span "échue" at bounding box center [593, 536] width 50 height 25
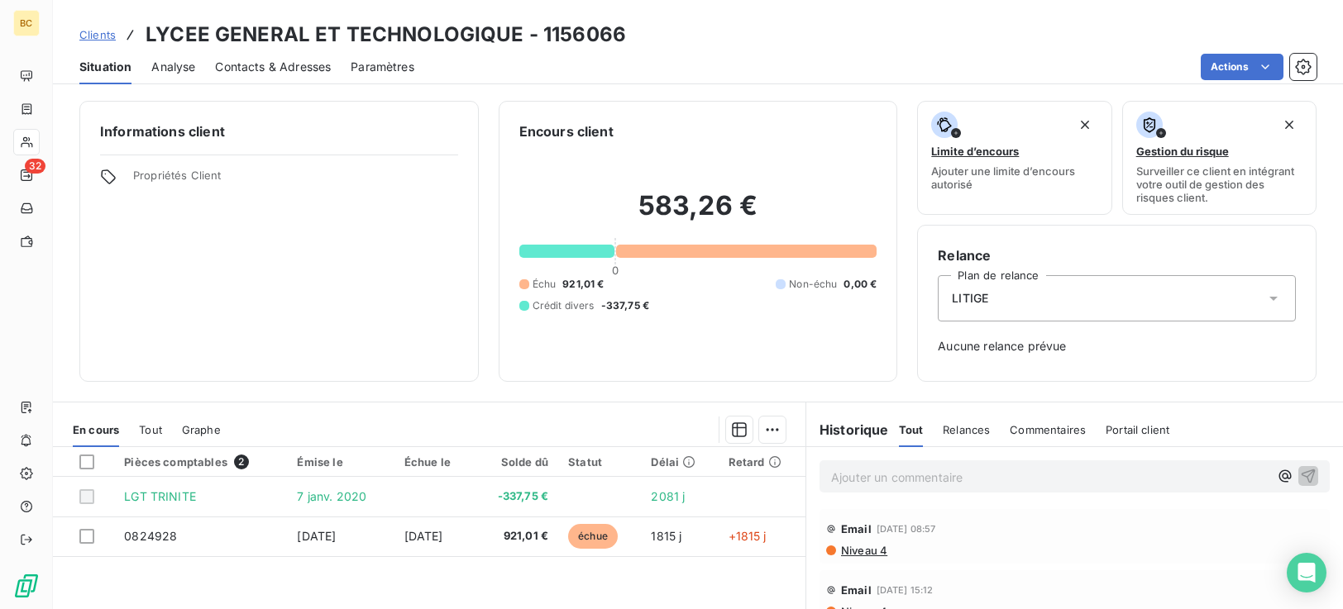
click at [87, 453] on th at bounding box center [83, 462] width 61 height 30
click at [85, 463] on div at bounding box center [86, 462] width 15 height 15
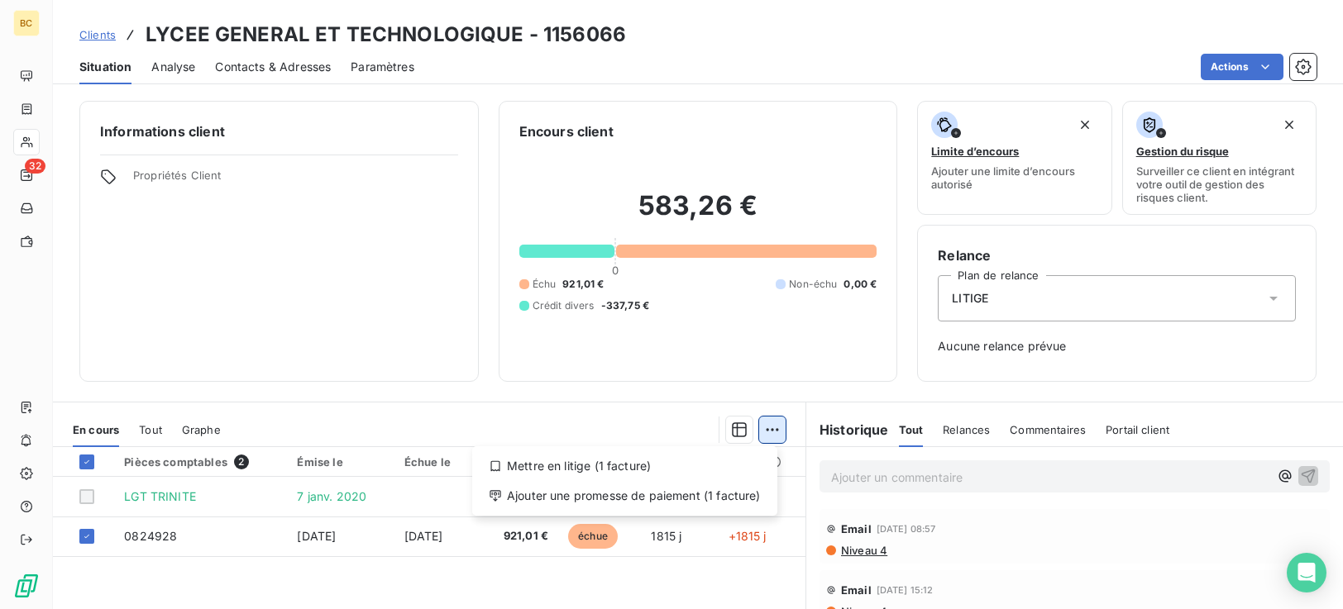
click at [767, 435] on html "BC 32 Clients LYCEE GENERAL ET TECHNOLOGIQUE - 1156066 Situation Analyse Contac…" at bounding box center [671, 304] width 1343 height 609
click at [673, 500] on div "Ajouter une promesse de paiement (1 facture)" at bounding box center [625, 496] width 292 height 26
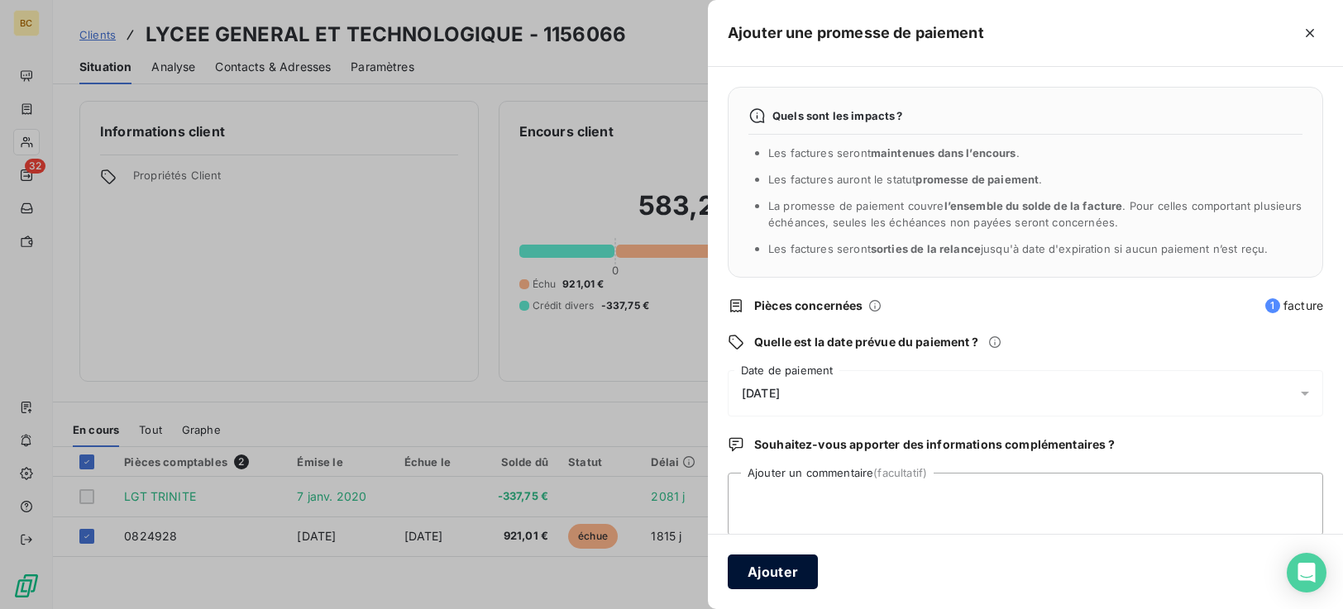
click at [783, 573] on button "Ajouter" at bounding box center [773, 572] width 90 height 35
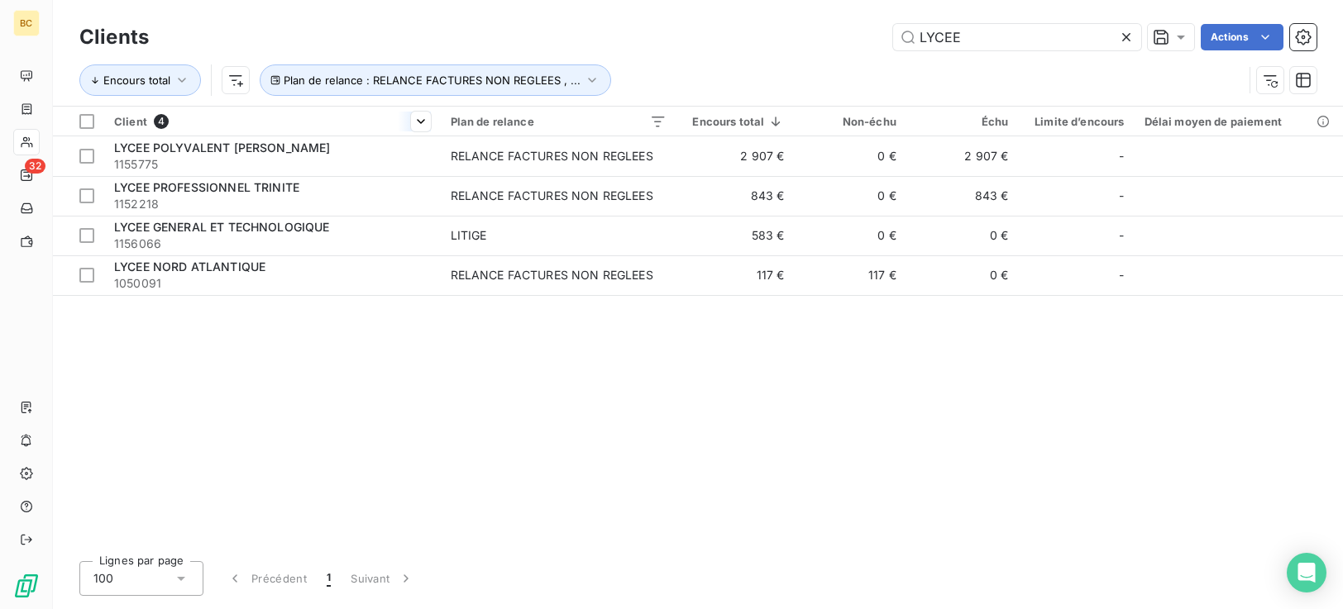
drag, startPoint x: 984, startPoint y: 27, endPoint x: 405, endPoint y: 118, distance: 586.0
click at [483, 108] on div "Clients LYCEE Actions Encours total Plan de relance : RELANCE FACTURES NON REGL…" at bounding box center [698, 304] width 1290 height 609
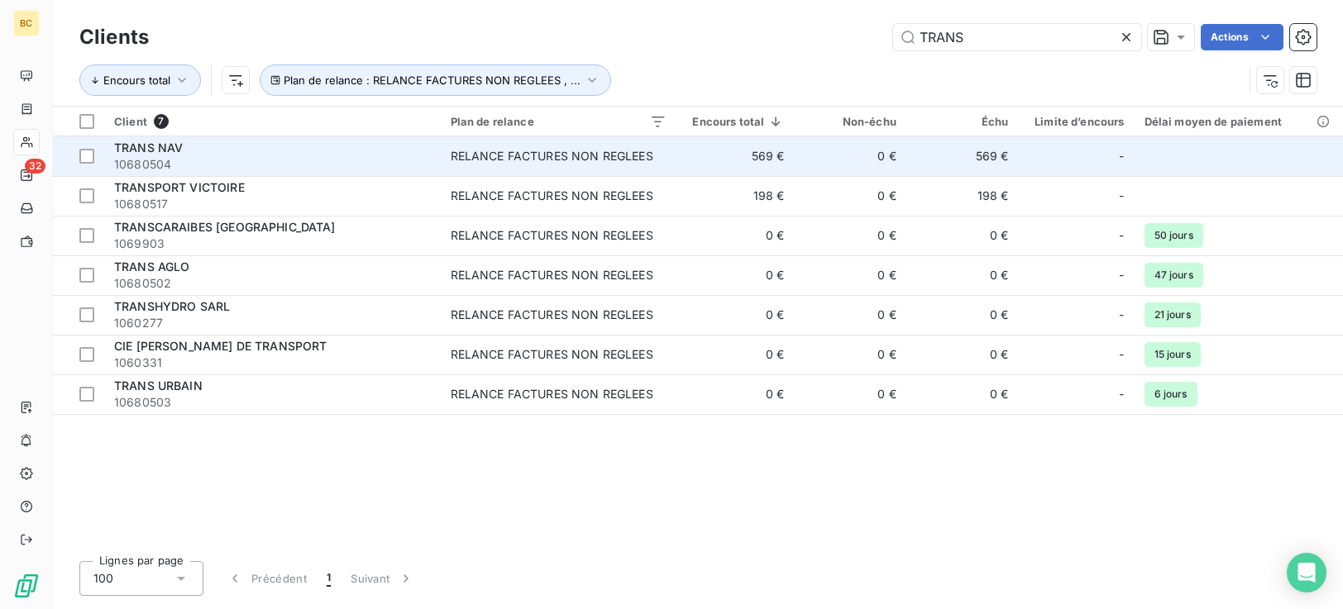
type input "TRANS"
click at [274, 170] on span "10680504" at bounding box center [272, 164] width 317 height 17
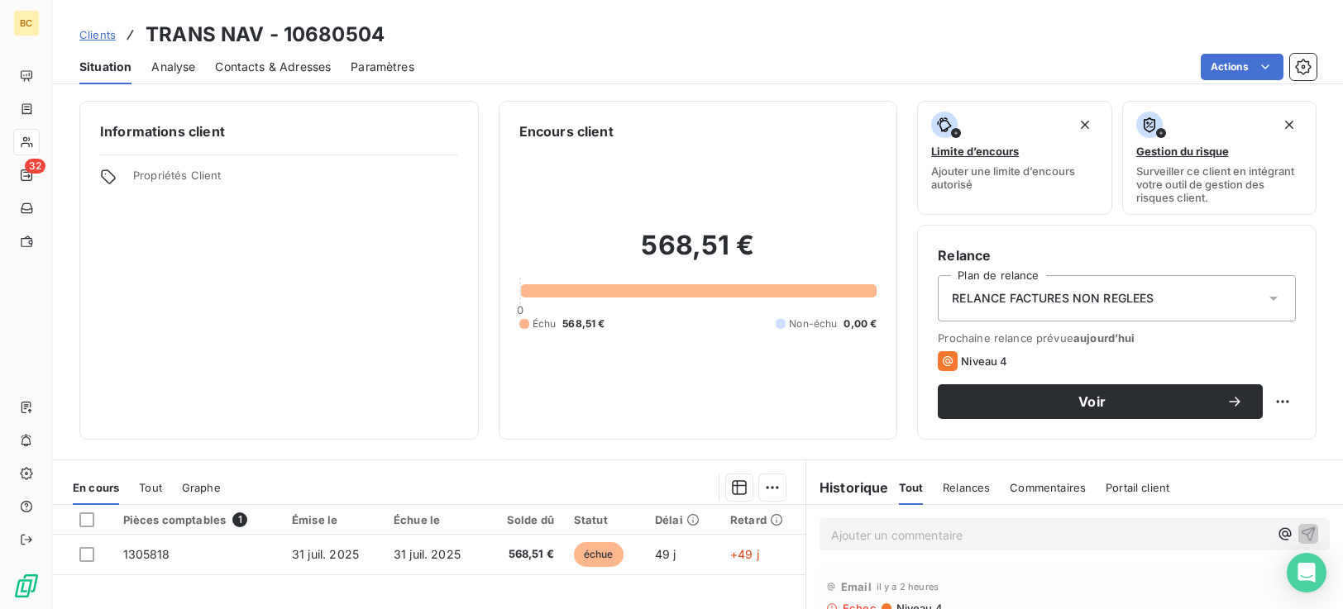
scroll to position [179, 0]
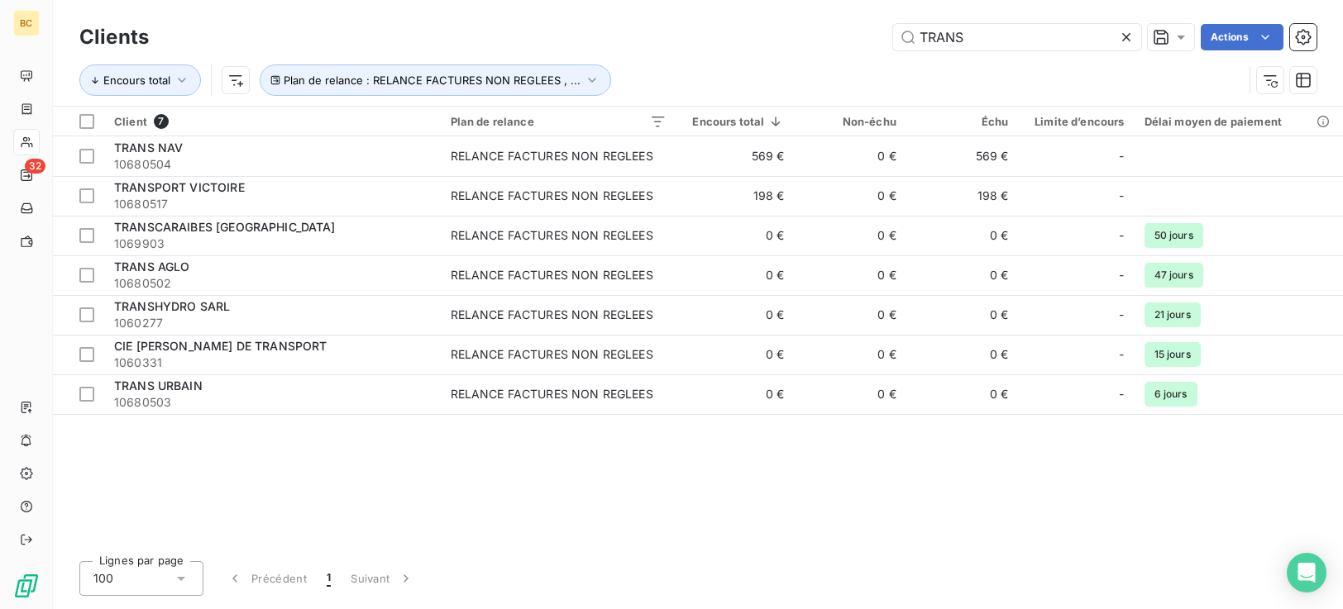
drag, startPoint x: 987, startPoint y: 46, endPoint x: 511, endPoint y: 40, distance: 476.4
click at [620, 24] on div "TRANS Actions" at bounding box center [743, 37] width 1148 height 26
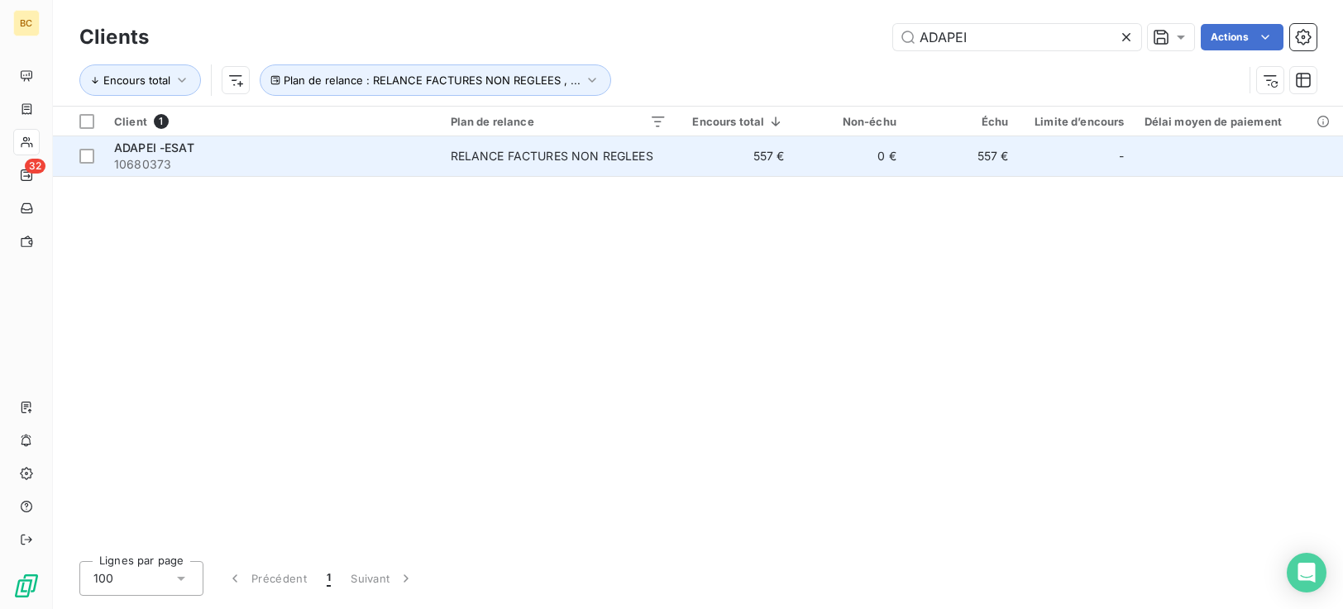
type input "ADAPEI"
click at [658, 169] on td "RELANCE FACTURES NON REGLEES" at bounding box center [559, 156] width 236 height 40
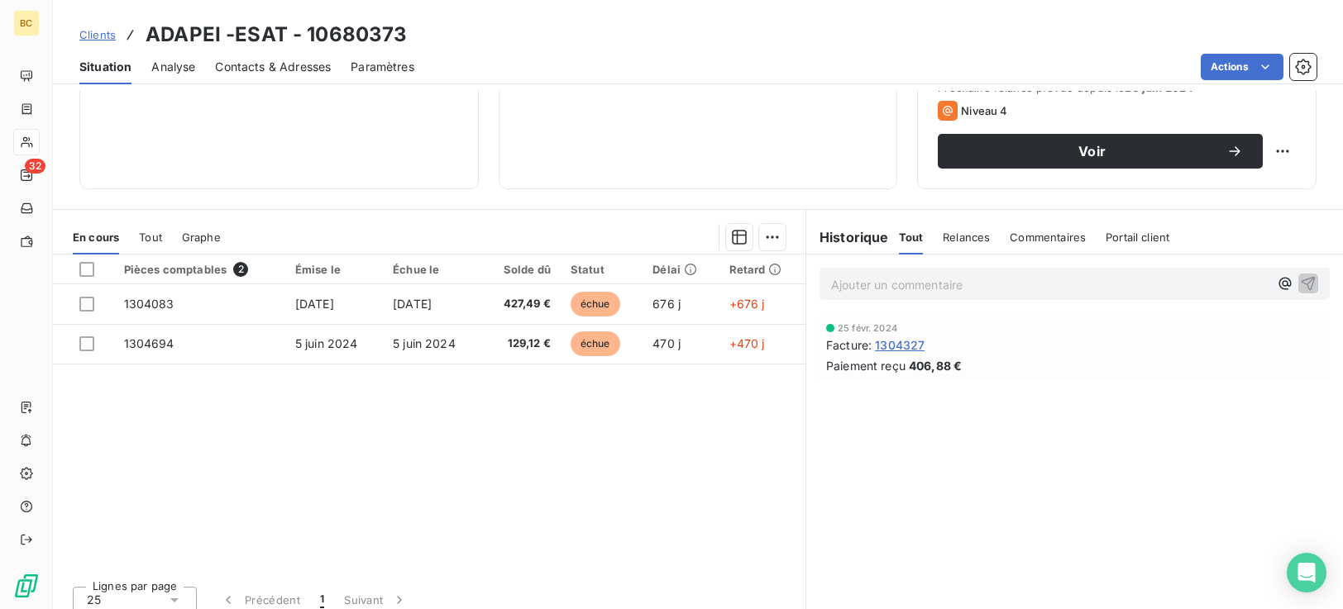
scroll to position [264, 0]
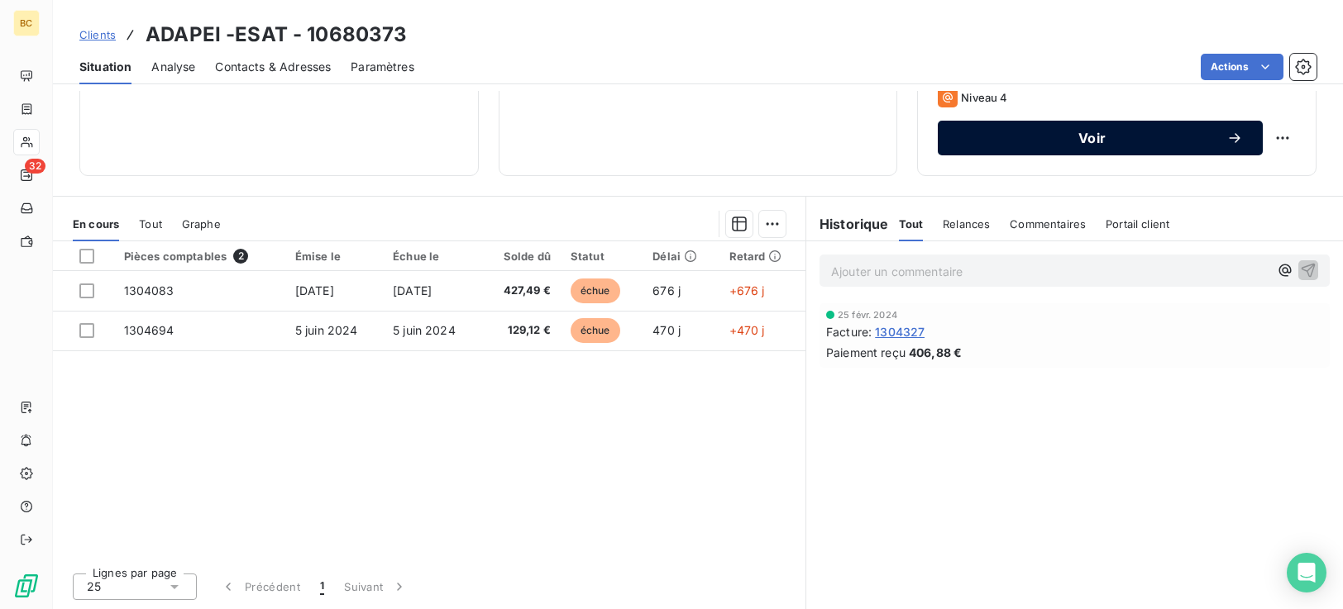
click at [1120, 144] on span "Voir" at bounding box center [1092, 137] width 269 height 13
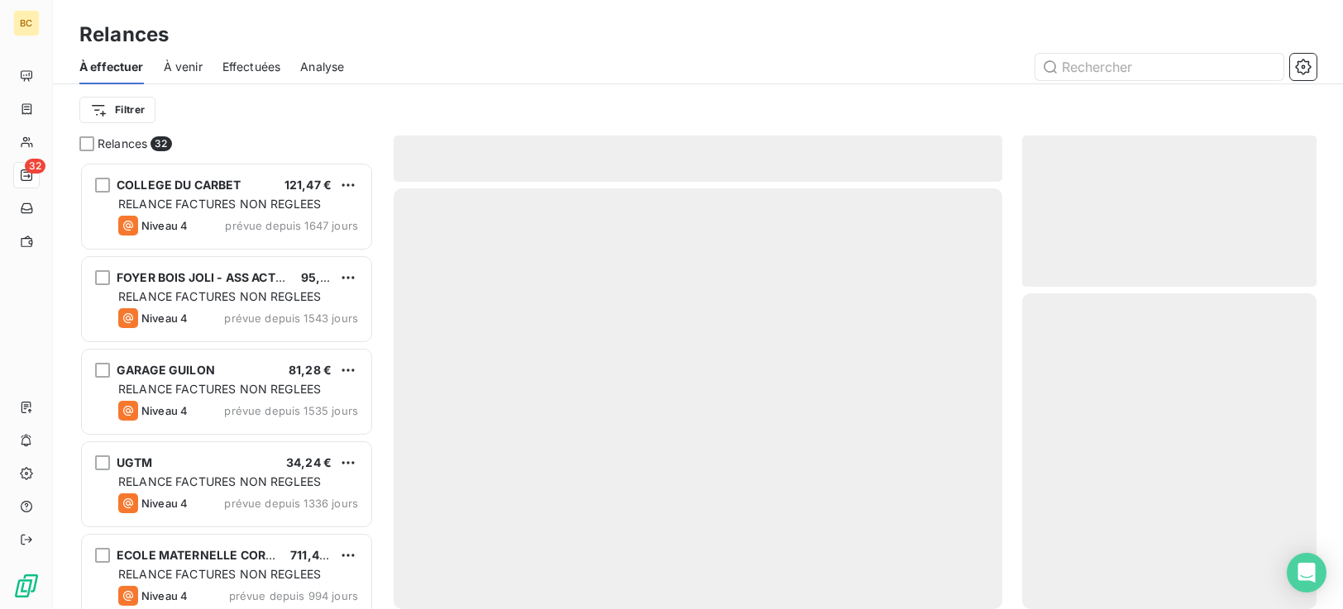
scroll to position [435, 282]
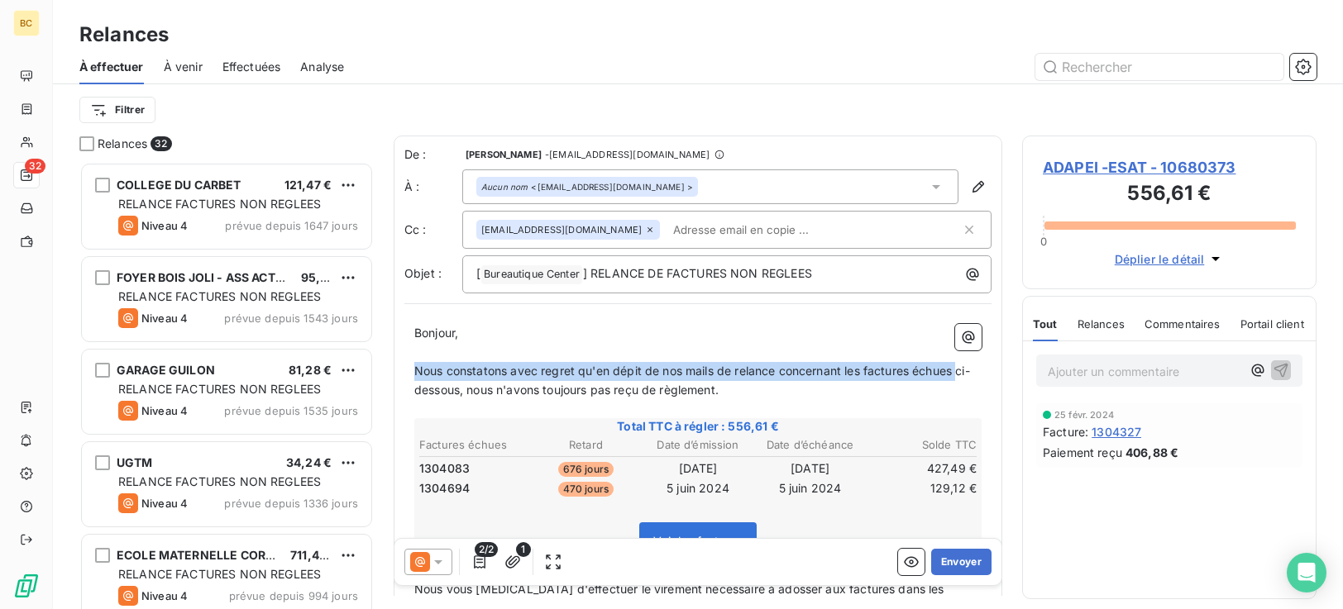
drag, startPoint x: 415, startPoint y: 370, endPoint x: 980, endPoint y: 372, distance: 564.8
click at [980, 372] on div "De : [PERSON_NAME] - [PERSON_NAME][EMAIL_ADDRESS][DOMAIN_NAME] À : Aucun nom <[…" at bounding box center [698, 479] width 609 height 687
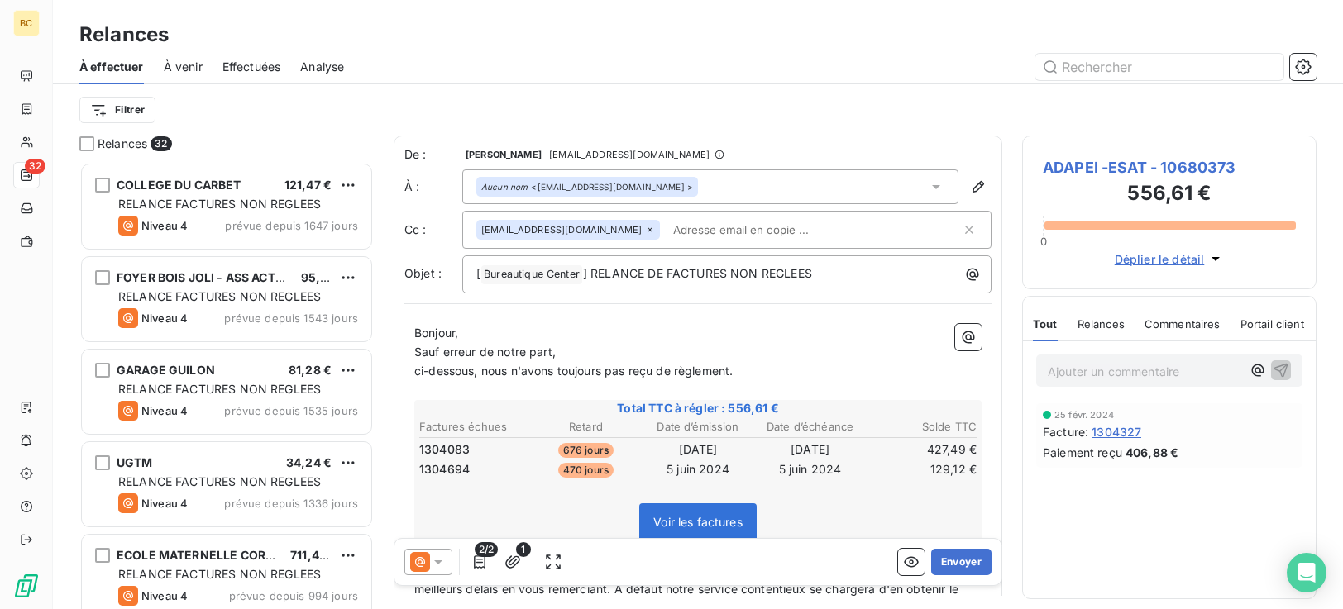
click at [477, 377] on span "ci-dessous, nous n'avons toujours pas reçu de règlement." at bounding box center [573, 371] width 318 height 14
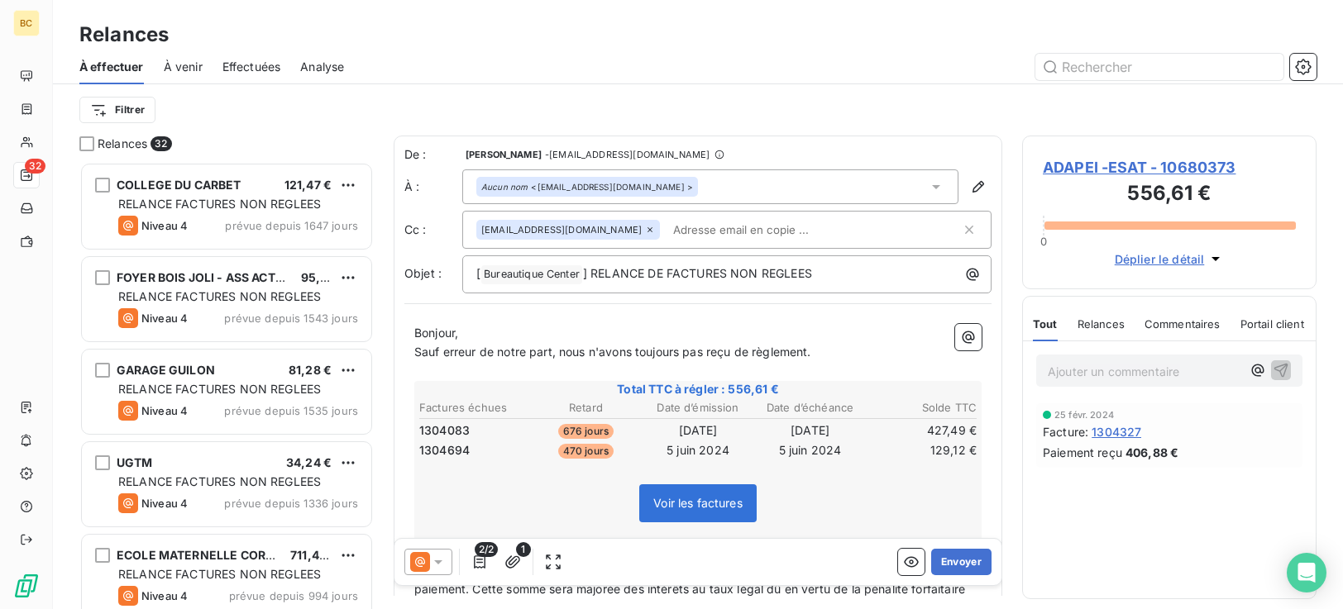
click at [813, 359] on p "Sauf erreur de notre part, nous n'avons toujours pas reçu de règlement." at bounding box center [697, 352] width 567 height 19
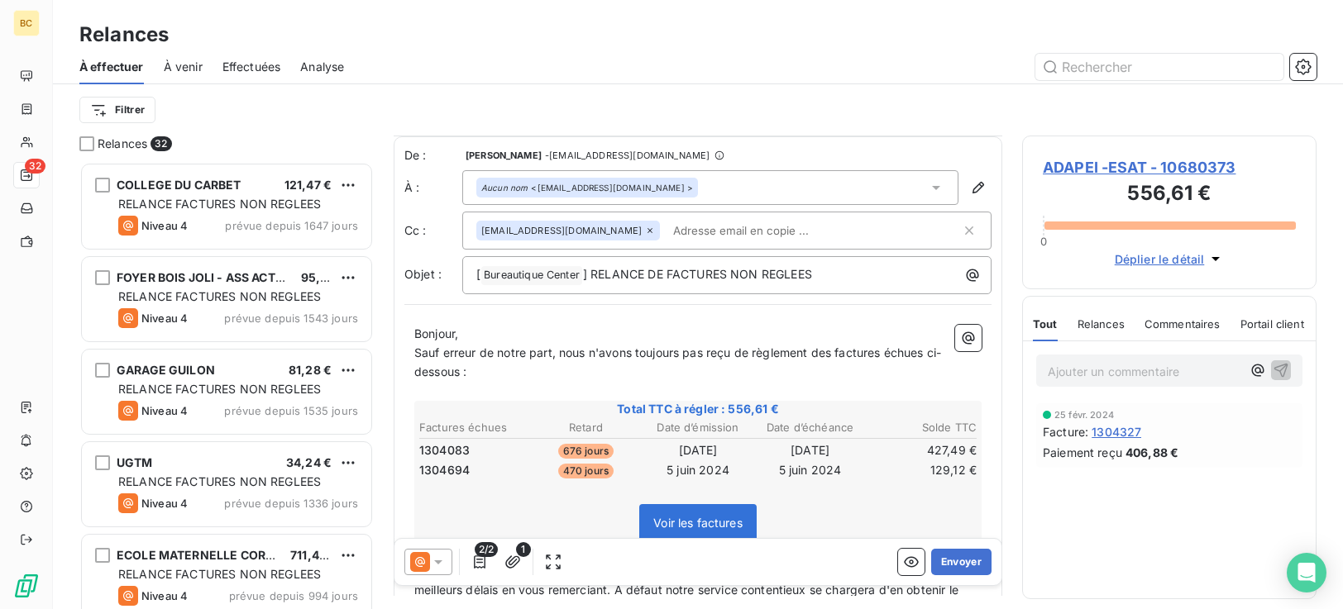
scroll to position [276, 0]
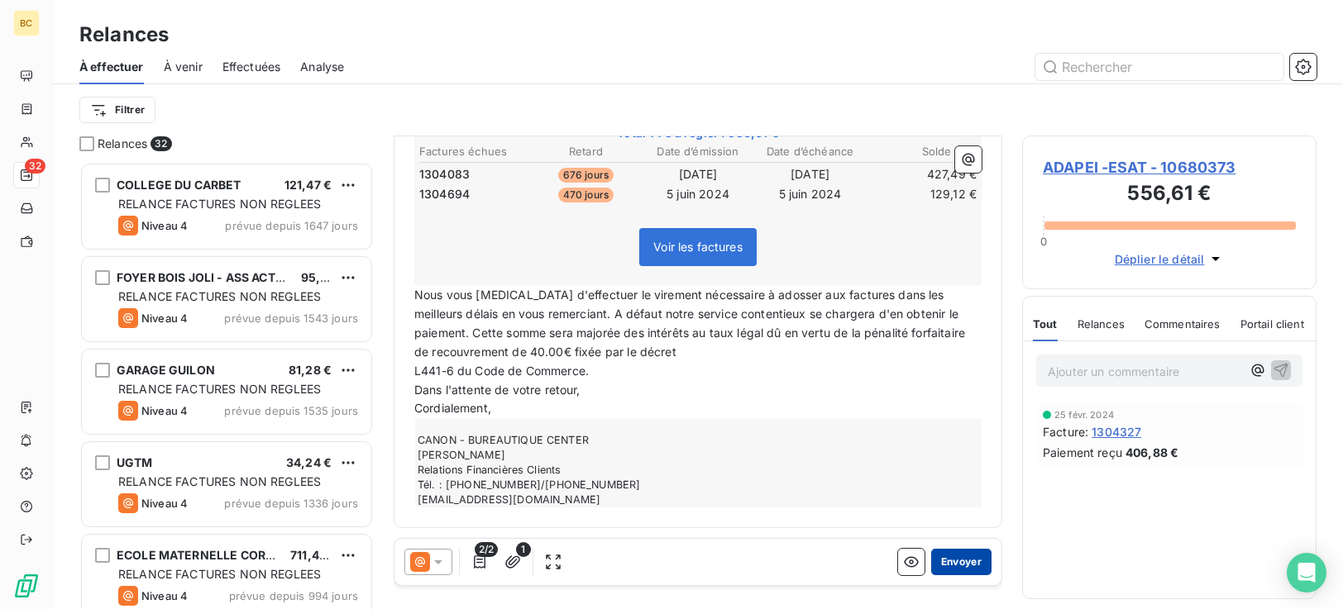
click at [951, 562] on button "Envoyer" at bounding box center [961, 562] width 60 height 26
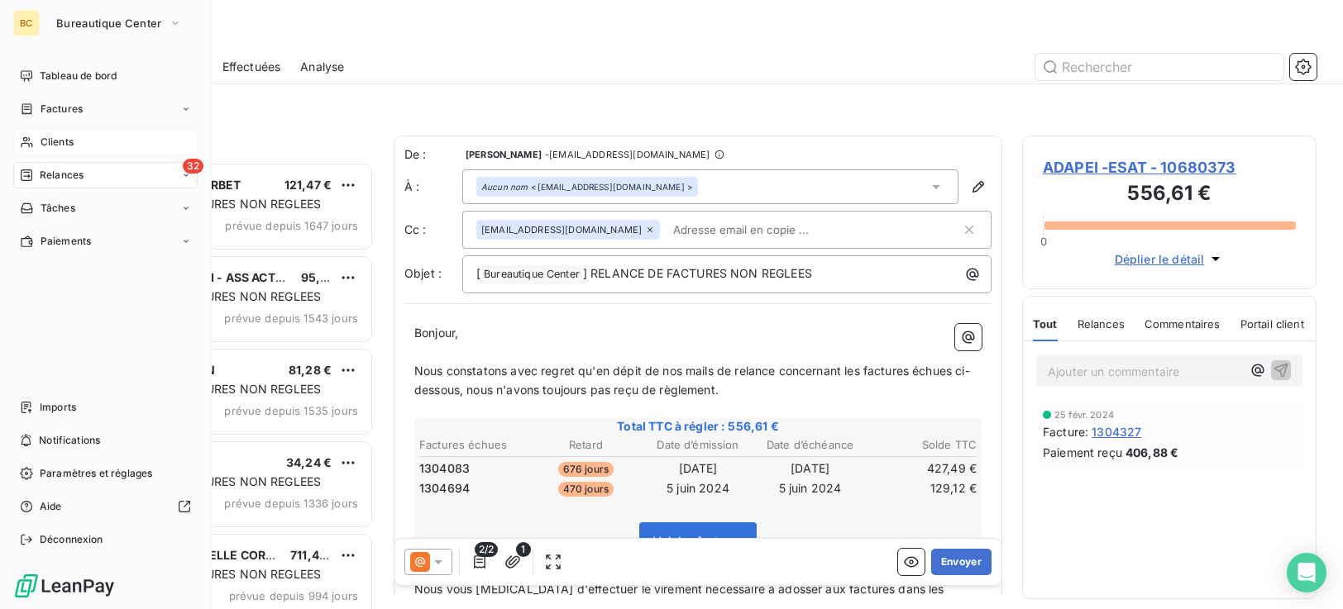
click at [71, 151] on div "Clients" at bounding box center [105, 142] width 184 height 26
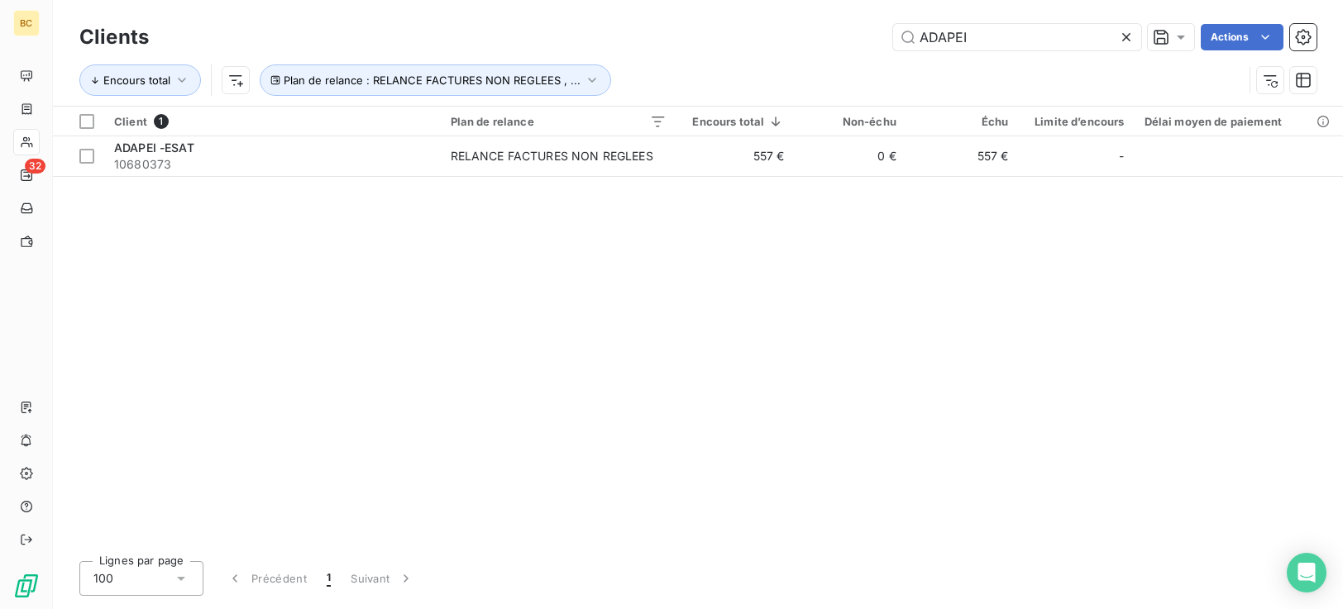
drag, startPoint x: 943, startPoint y: 37, endPoint x: 551, endPoint y: 60, distance: 392.6
click at [667, 55] on div "Clients ADAPEI Actions Encours total Plan de relance : RELANCE FACTURES NON REG…" at bounding box center [697, 63] width 1237 height 86
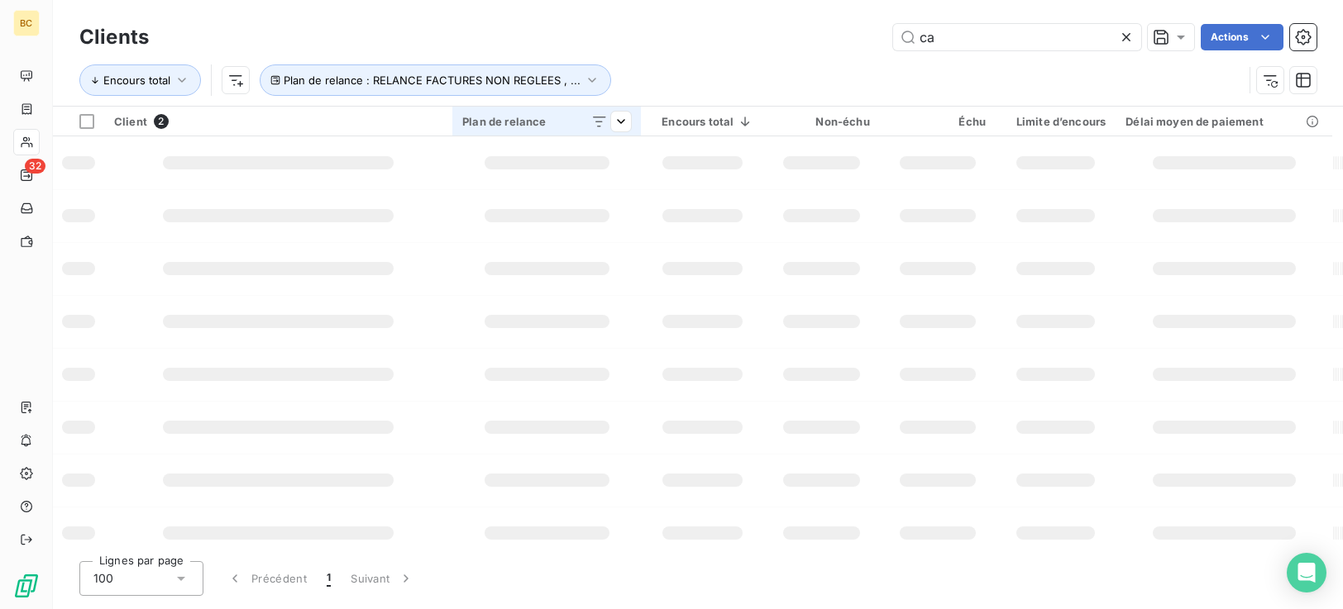
type input "c"
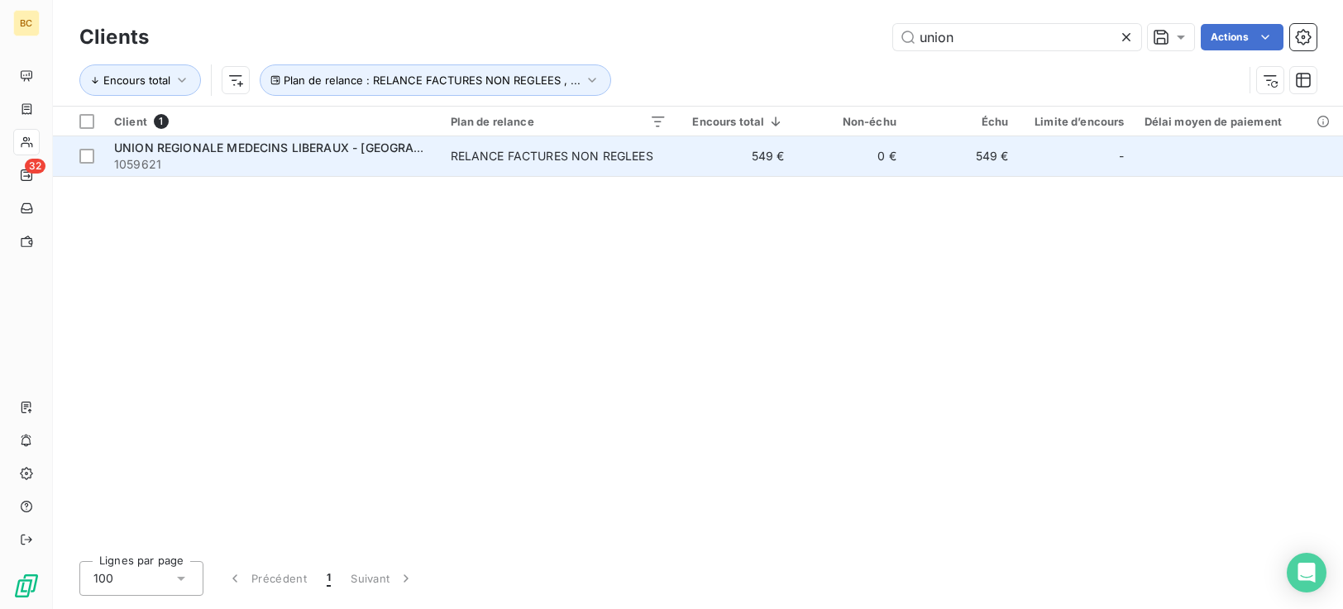
type input "union"
click at [283, 148] on span "UNION REGIONALE MEDECINS LIBERAUX - [GEOGRAPHIC_DATA]" at bounding box center [297, 148] width 366 height 14
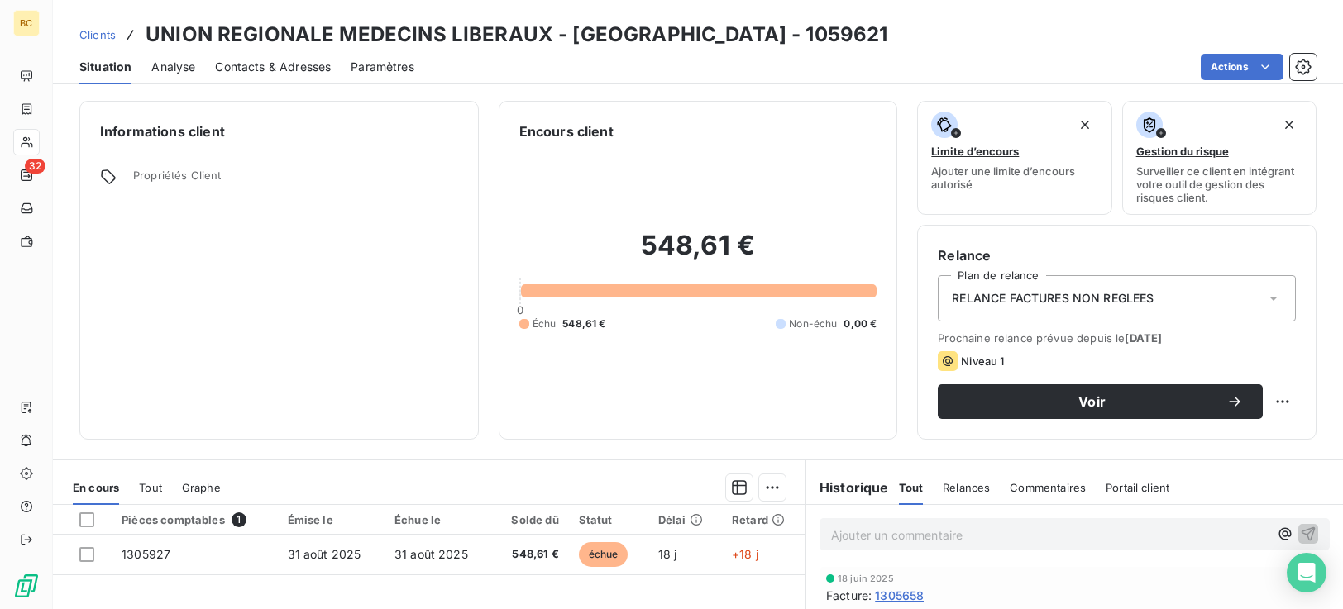
scroll to position [264, 0]
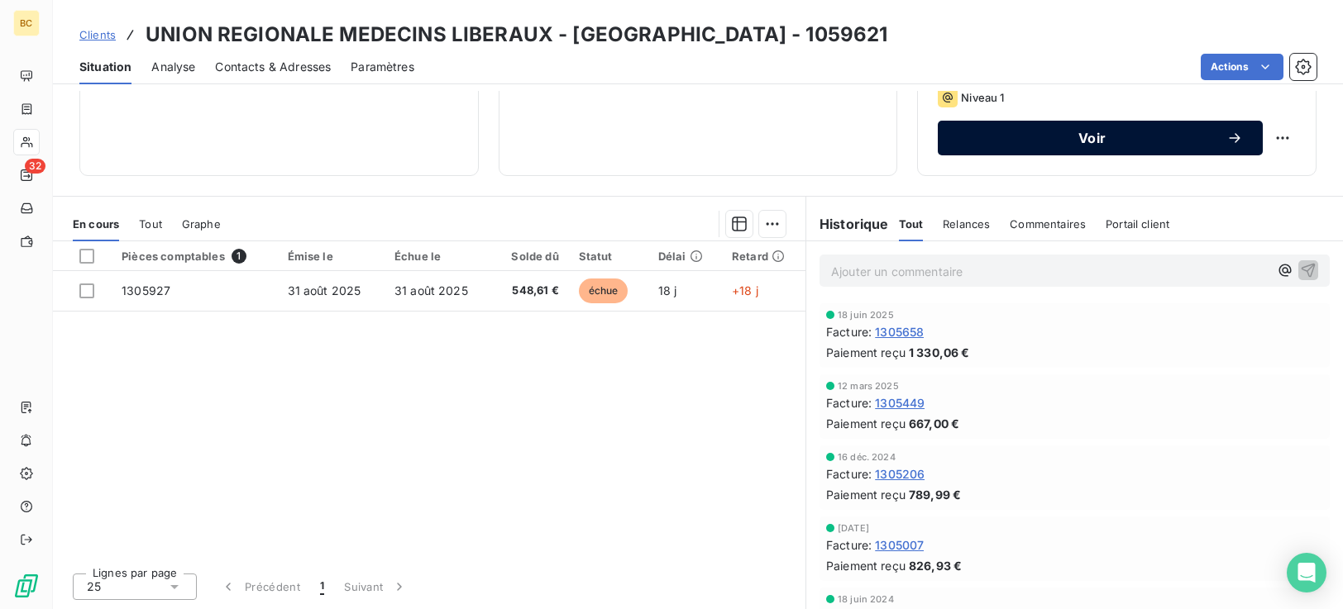
click at [1101, 135] on span "Voir" at bounding box center [1092, 137] width 269 height 13
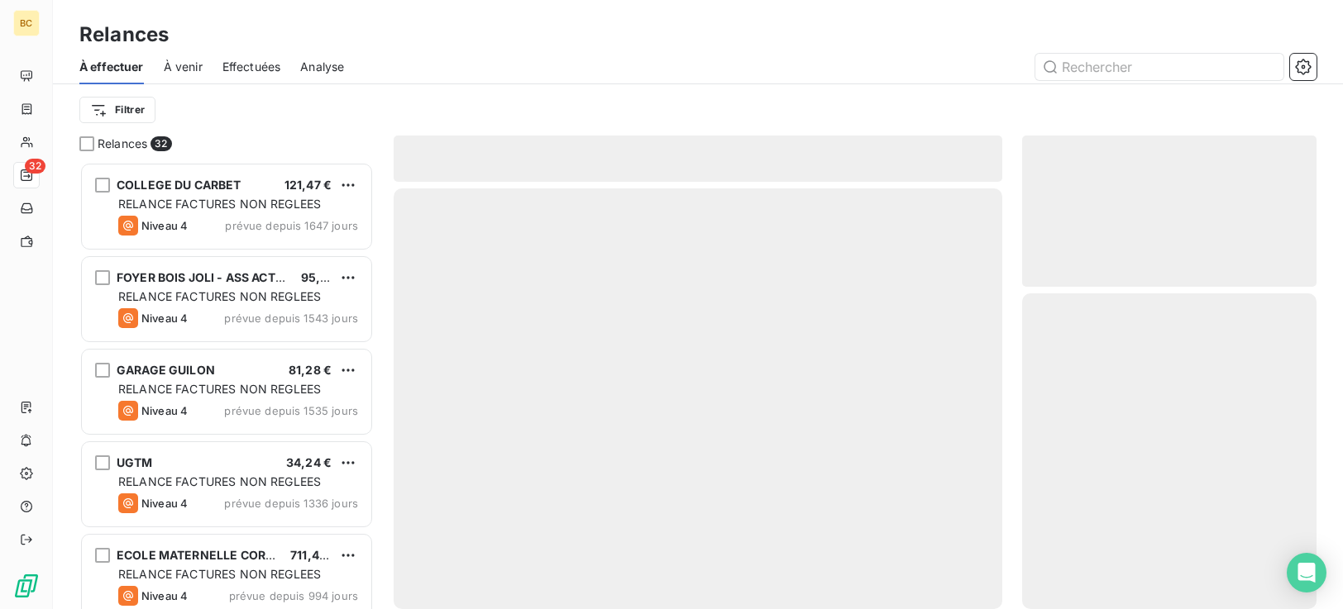
scroll to position [435, 282]
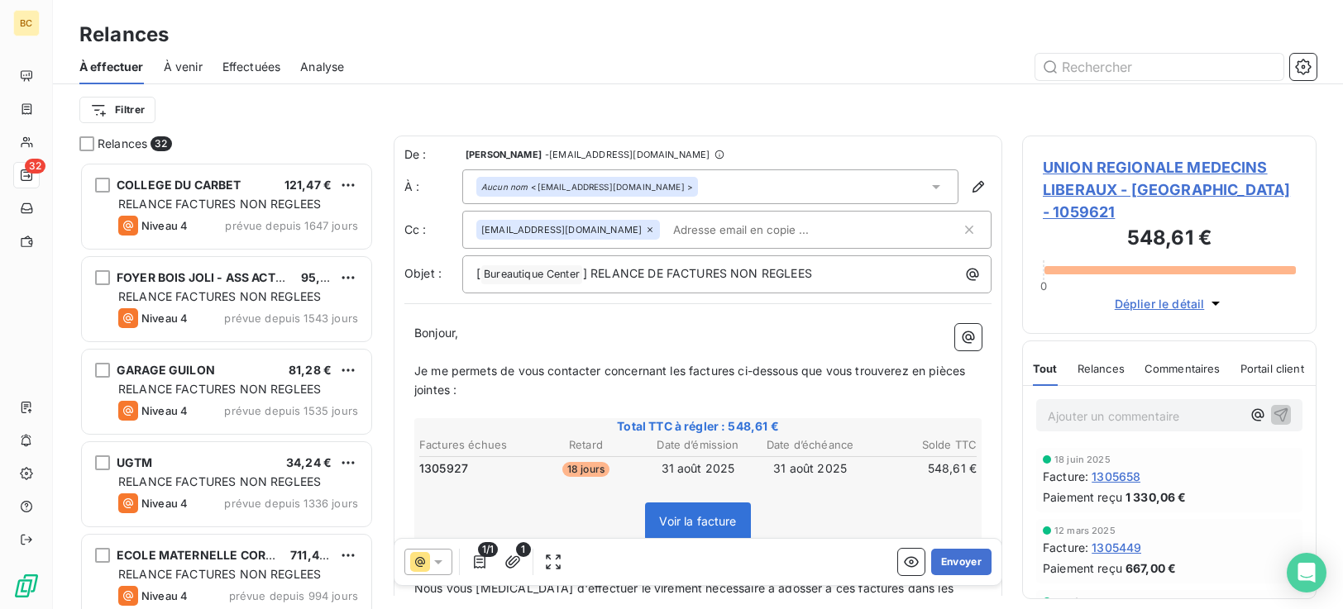
click at [417, 373] on span "Je me permets de vous contacter concernant les factures ci-dessous que vous tro…" at bounding box center [691, 380] width 554 height 33
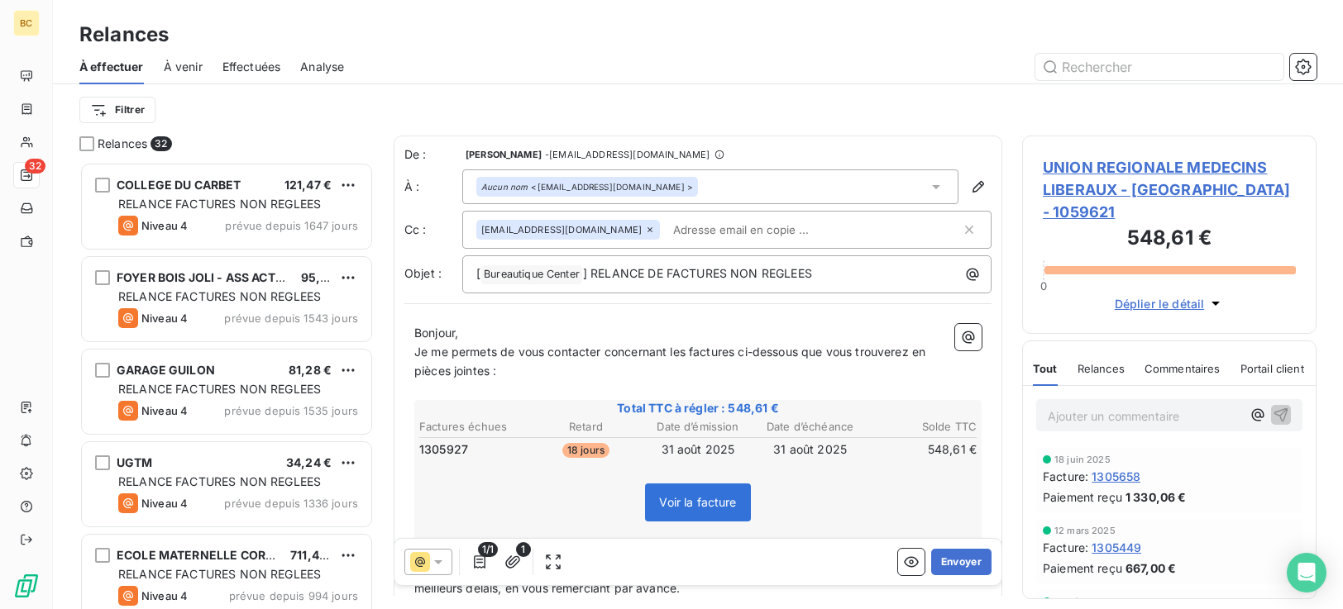
drag, startPoint x: 414, startPoint y: 348, endPoint x: 754, endPoint y: 374, distance: 340.9
click at [754, 374] on p "Je me permets de vous contacter concernant les factures ci-dessous que vous tro…" at bounding box center [697, 362] width 567 height 38
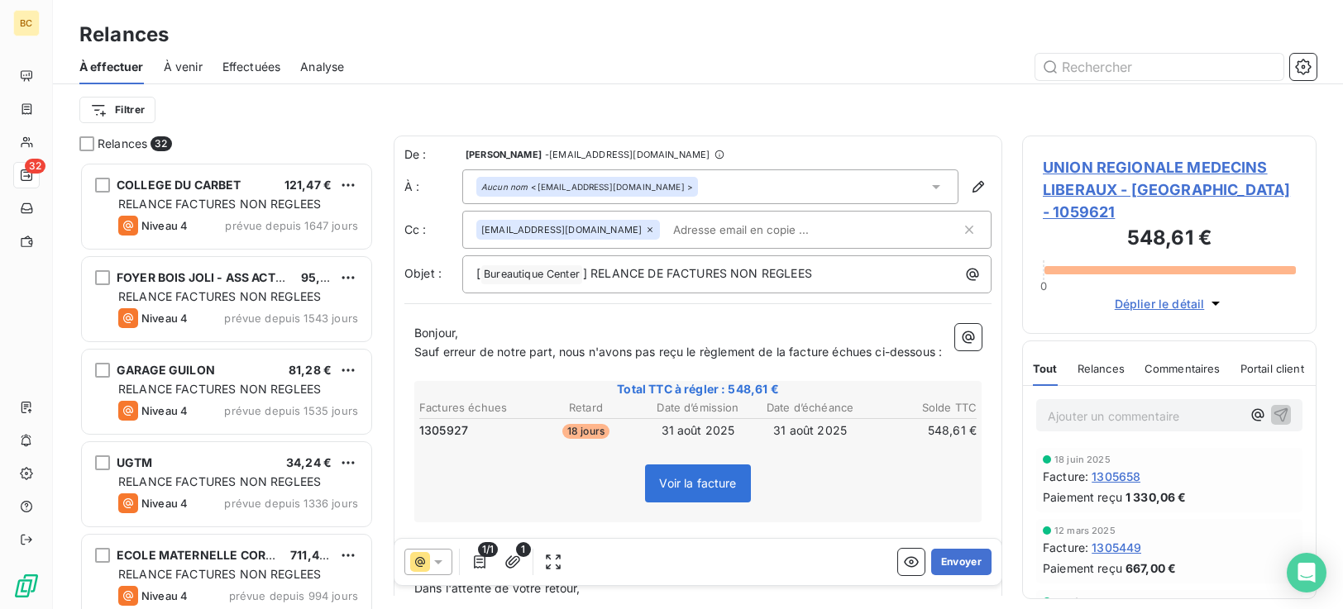
click at [442, 381] on p "﻿" at bounding box center [697, 371] width 567 height 19
click at [882, 357] on span "Sauf erreur de notre part, nous n'avons pas reçu le règlement de la facture éch…" at bounding box center [678, 352] width 528 height 14
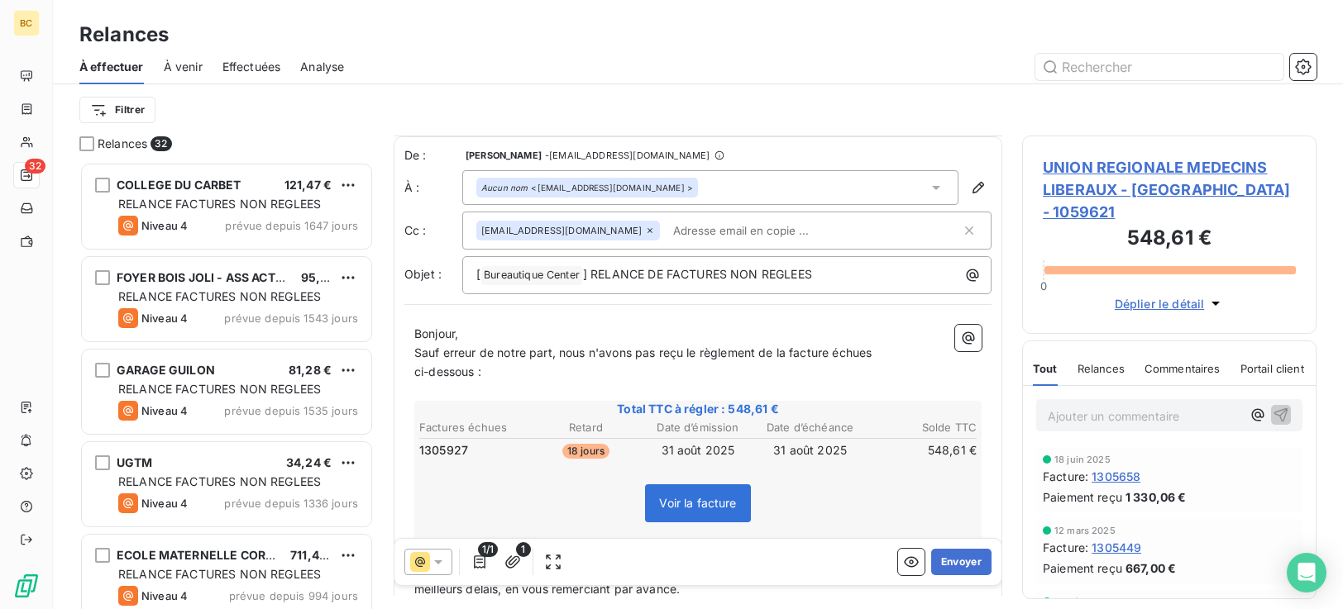
scroll to position [219, 0]
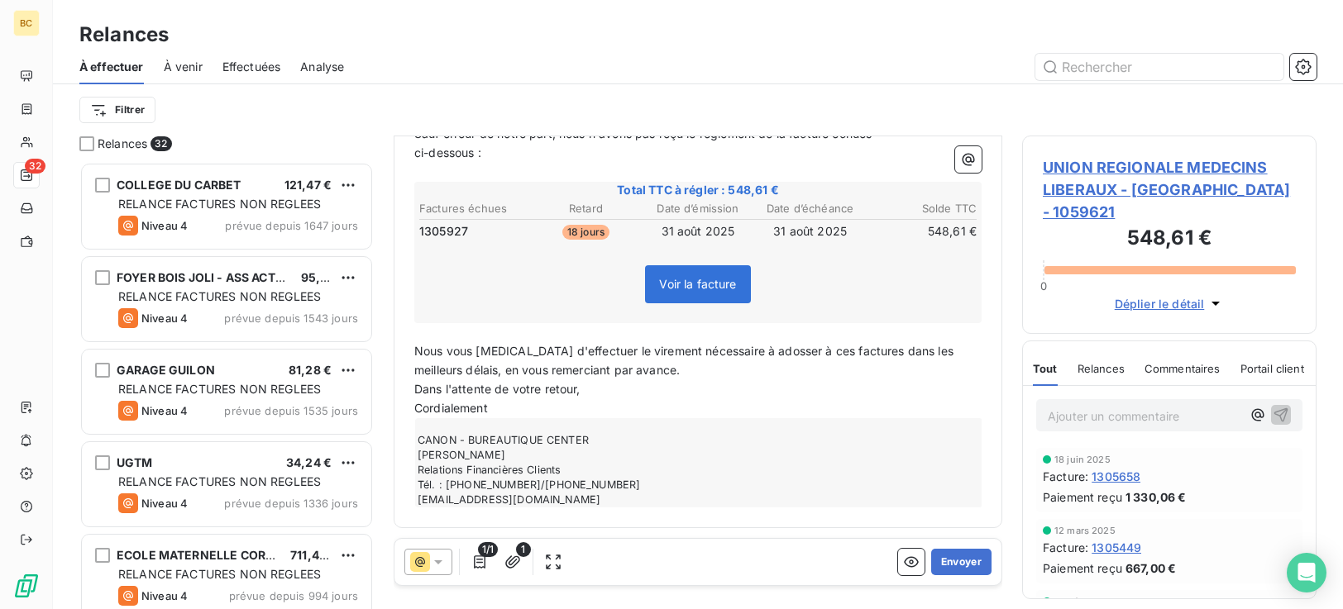
click at [797, 355] on span "Nous vous [MEDICAL_DATA] d'effectuer le virement nécessaire à adosser à ces fac…" at bounding box center [685, 360] width 543 height 33
click at [852, 354] on span "Nous vous [MEDICAL_DATA] d'effectuer le virement nécessaire à adosser à cette f…" at bounding box center [690, 360] width 552 height 33
click at [965, 558] on button "Envoyer" at bounding box center [961, 562] width 60 height 26
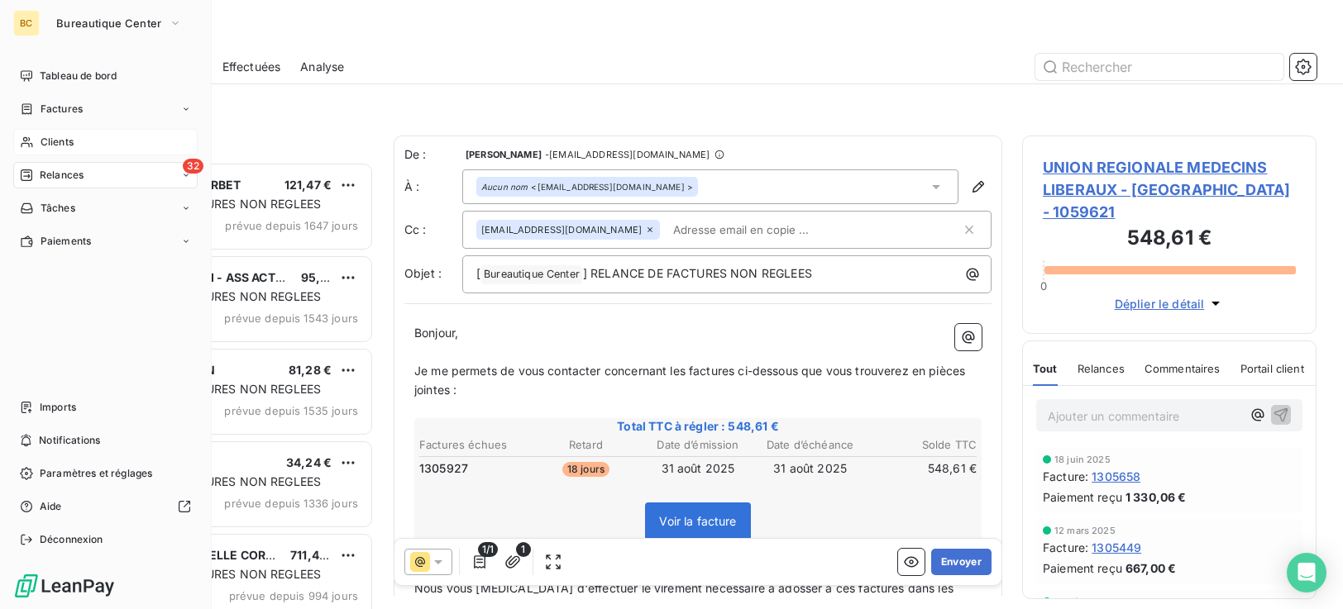
click at [49, 141] on span "Clients" at bounding box center [57, 142] width 33 height 15
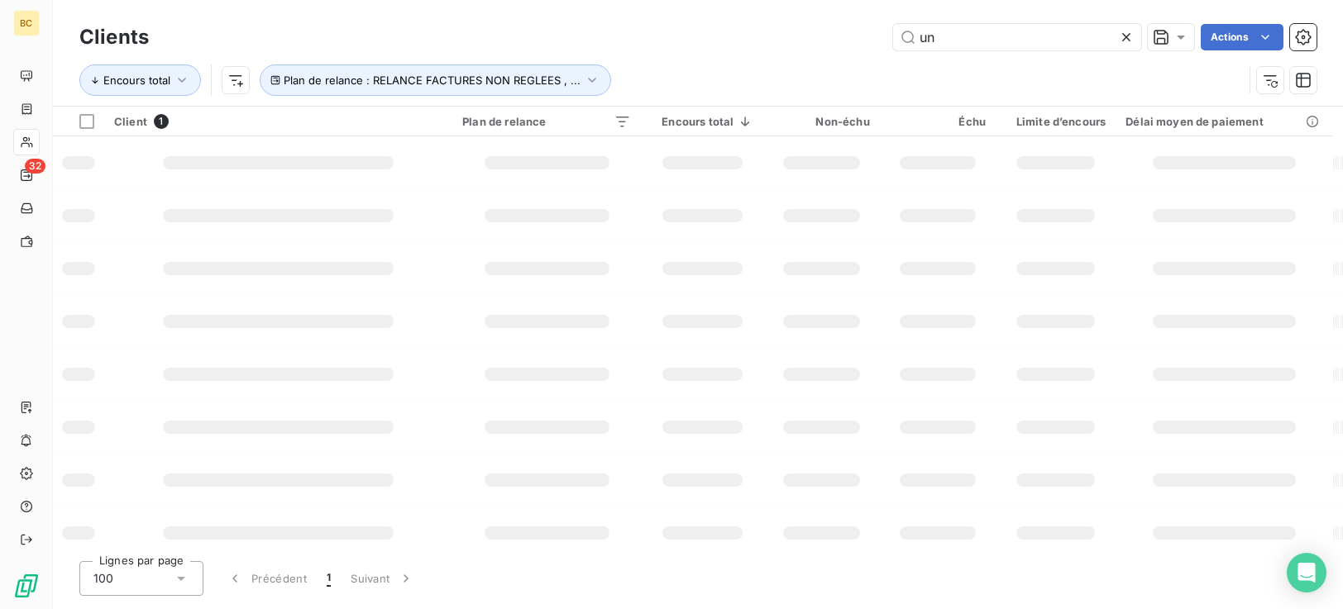
type input "u"
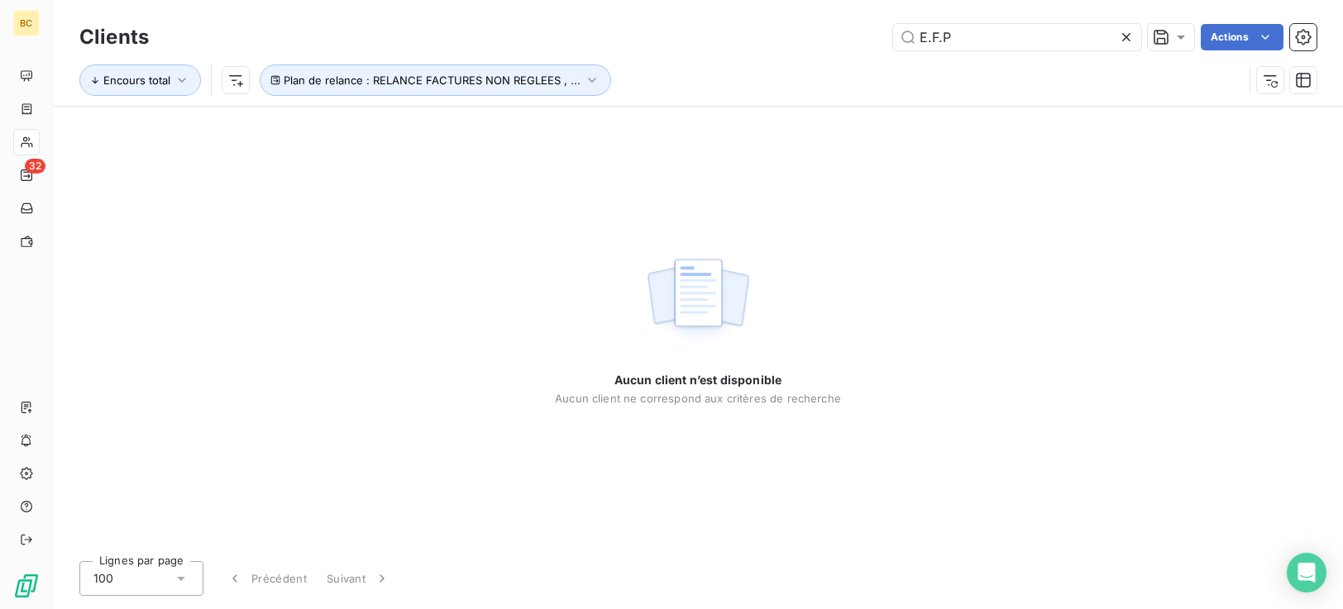
click at [731, 556] on div "Clients E.F.P Actions Encours total Plan de relance : RELANCE FACTURES NON REGL…" at bounding box center [698, 304] width 1290 height 609
drag, startPoint x: 978, startPoint y: 38, endPoint x: 851, endPoint y: 39, distance: 126.5
click at [851, 39] on div "E.F.P Actions" at bounding box center [743, 37] width 1148 height 26
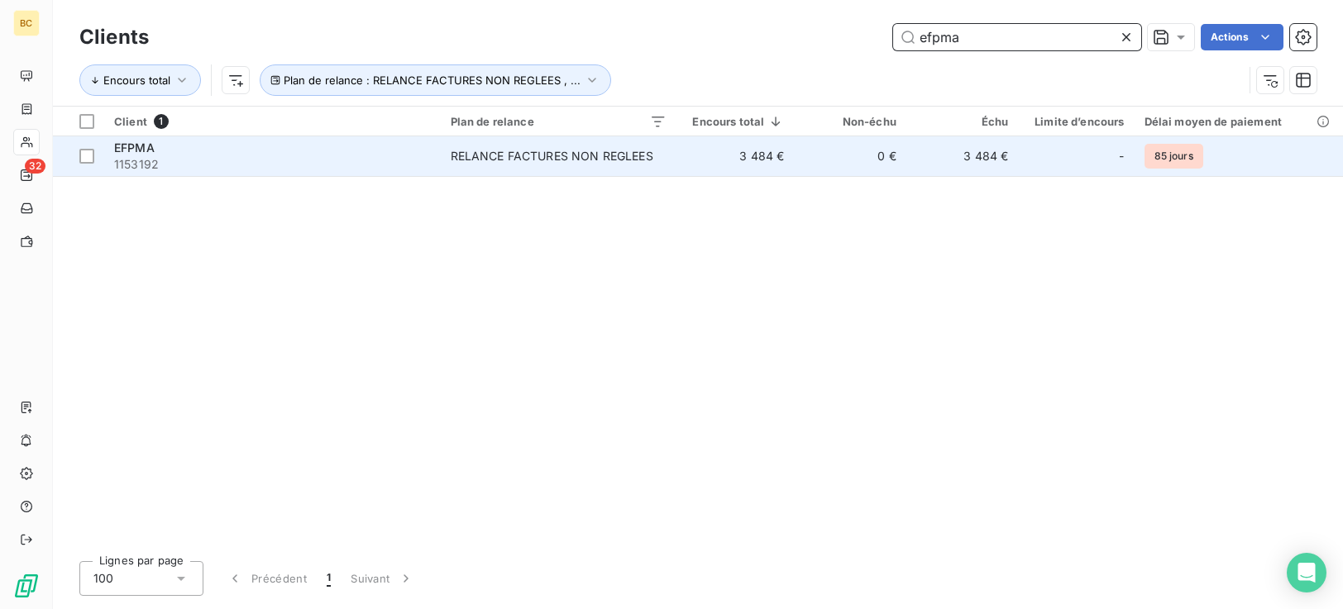
type input "efpma"
click at [816, 155] on td "0 €" at bounding box center [850, 156] width 112 height 40
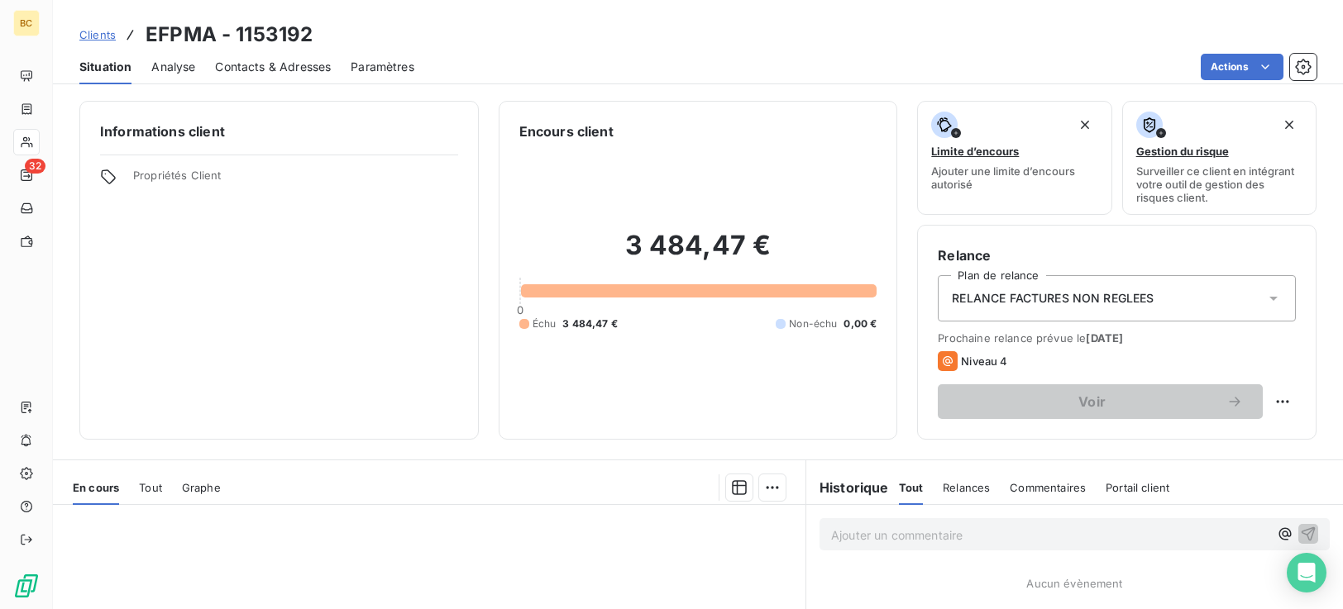
scroll to position [264, 0]
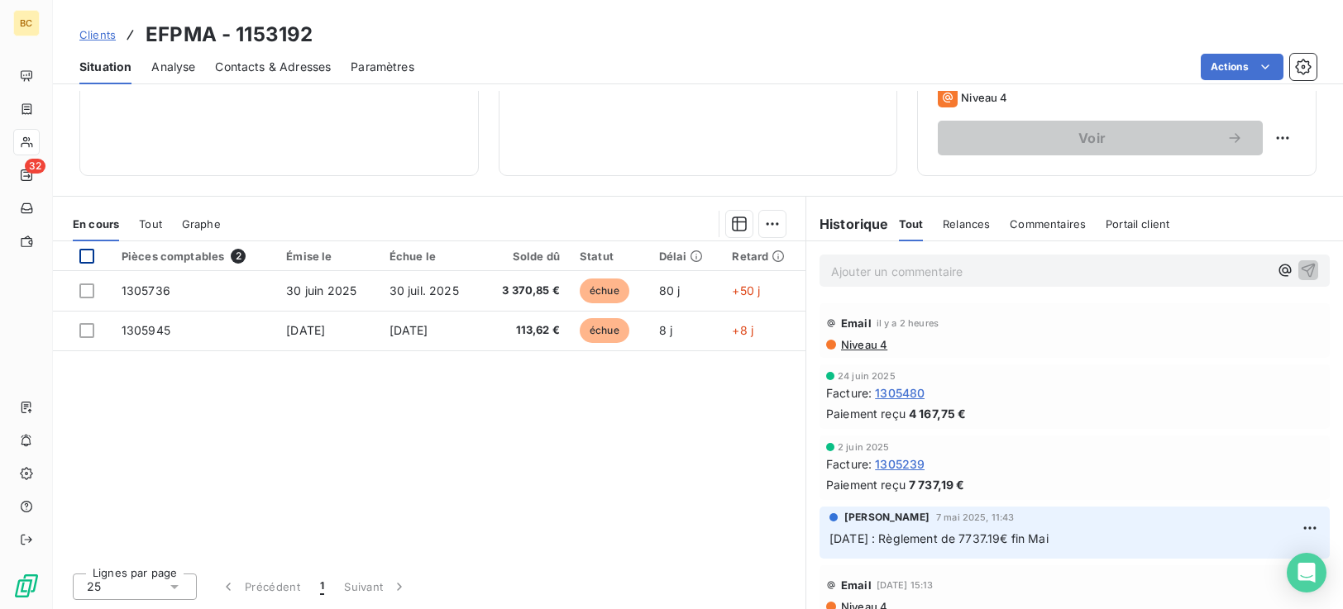
click at [83, 251] on div at bounding box center [86, 256] width 15 height 15
click at [770, 229] on html "BC 32 Clients EFPMA - 1153192 Situation Analyse Contacts & Adresses Paramètres …" at bounding box center [671, 304] width 1343 height 609
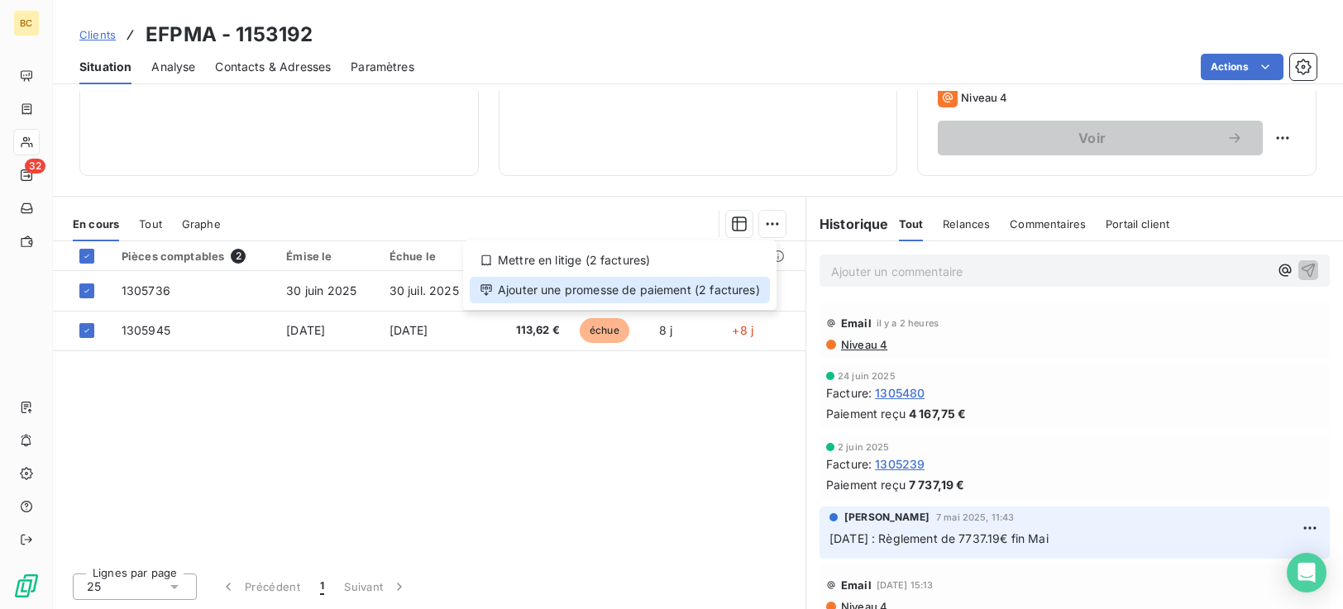
click at [628, 291] on div "Ajouter une promesse de paiement (2 factures)" at bounding box center [620, 290] width 300 height 26
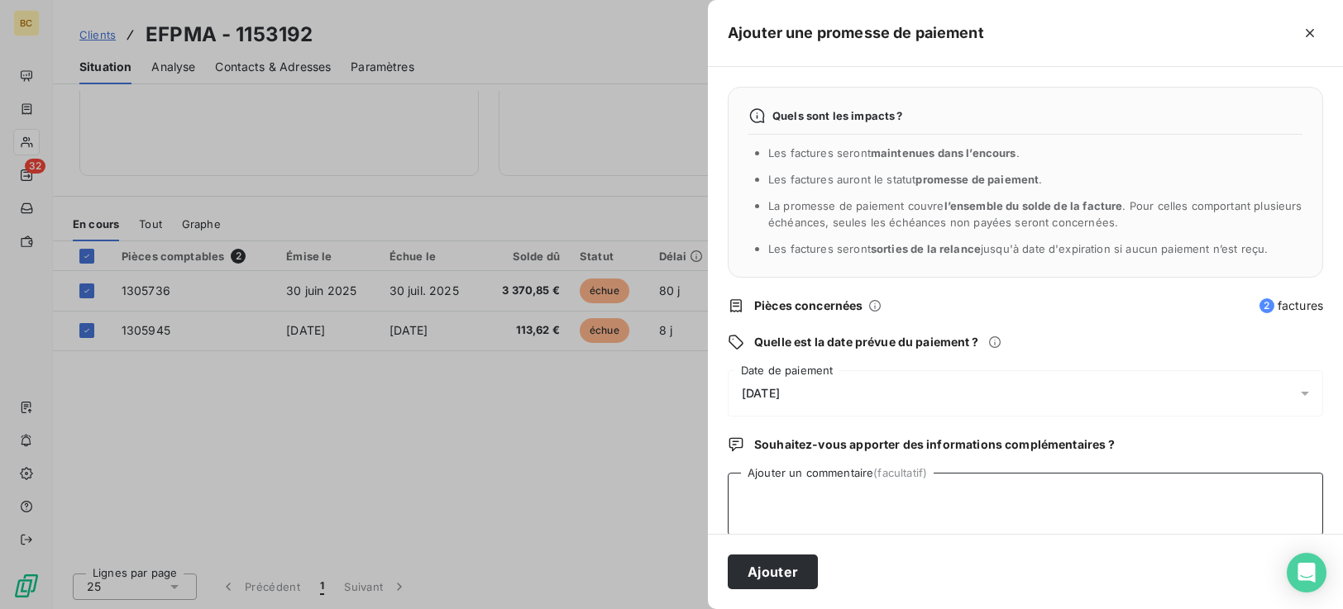
click at [786, 507] on textarea "Ajouter un commentaire (facultatif)" at bounding box center [1025, 504] width 595 height 63
click at [762, 502] on textarea "Ajouter un commentaire (facultatif)" at bounding box center [1025, 504] width 595 height 63
type textarea "rgt fin de mois"
drag, startPoint x: 829, startPoint y: 499, endPoint x: 695, endPoint y: 493, distance: 134.1
click at [695, 609] on div "Ajouter une promesse de paiement Quels sont les impacts ? Les factures seront m…" at bounding box center [671, 609] width 1343 height 0
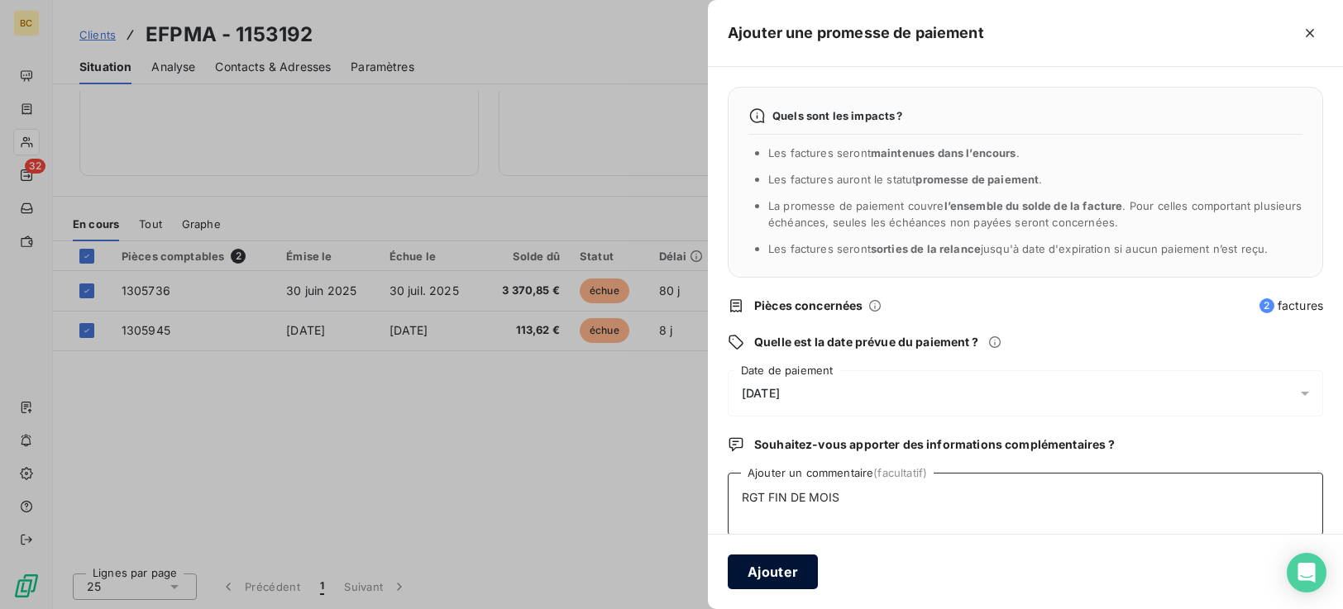
type textarea "RGT FIN DE MOIS"
click at [781, 570] on button "Ajouter" at bounding box center [773, 572] width 90 height 35
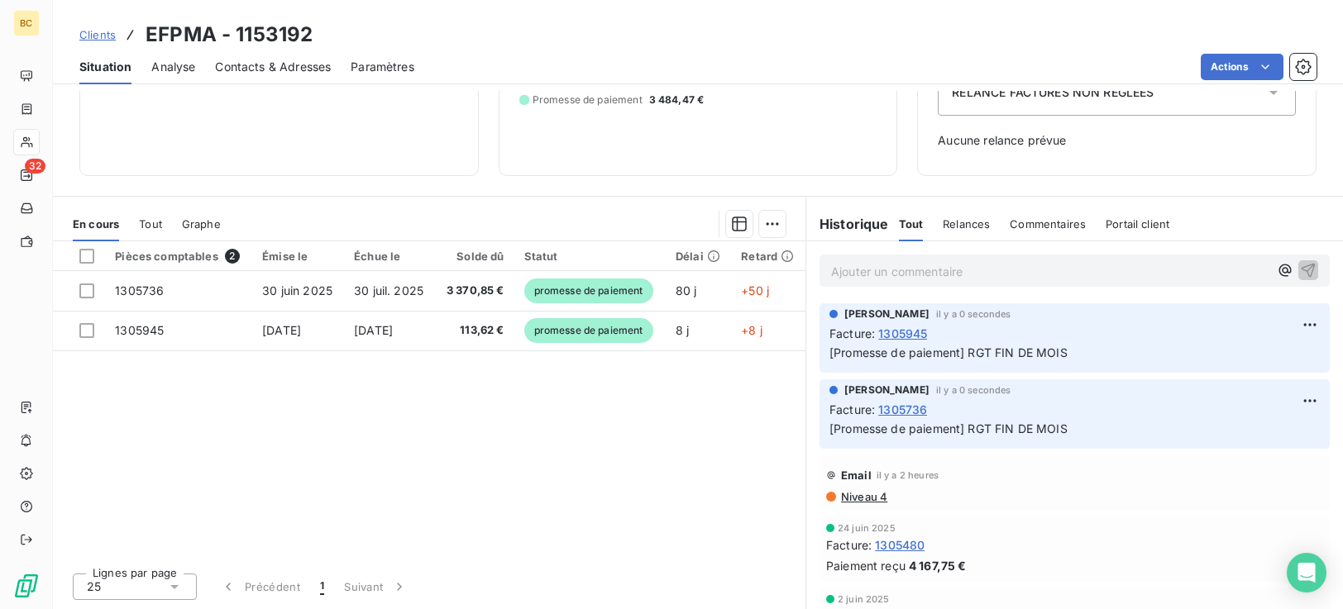
scroll to position [0, 0]
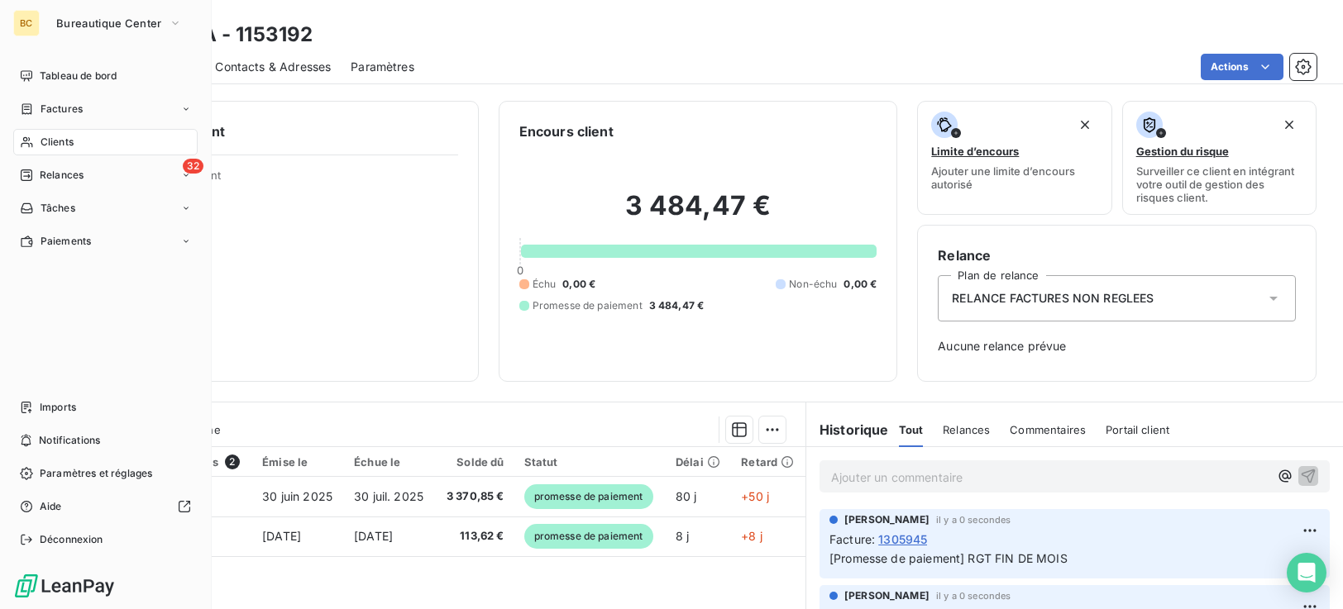
click at [69, 143] on span "Clients" at bounding box center [57, 142] width 33 height 15
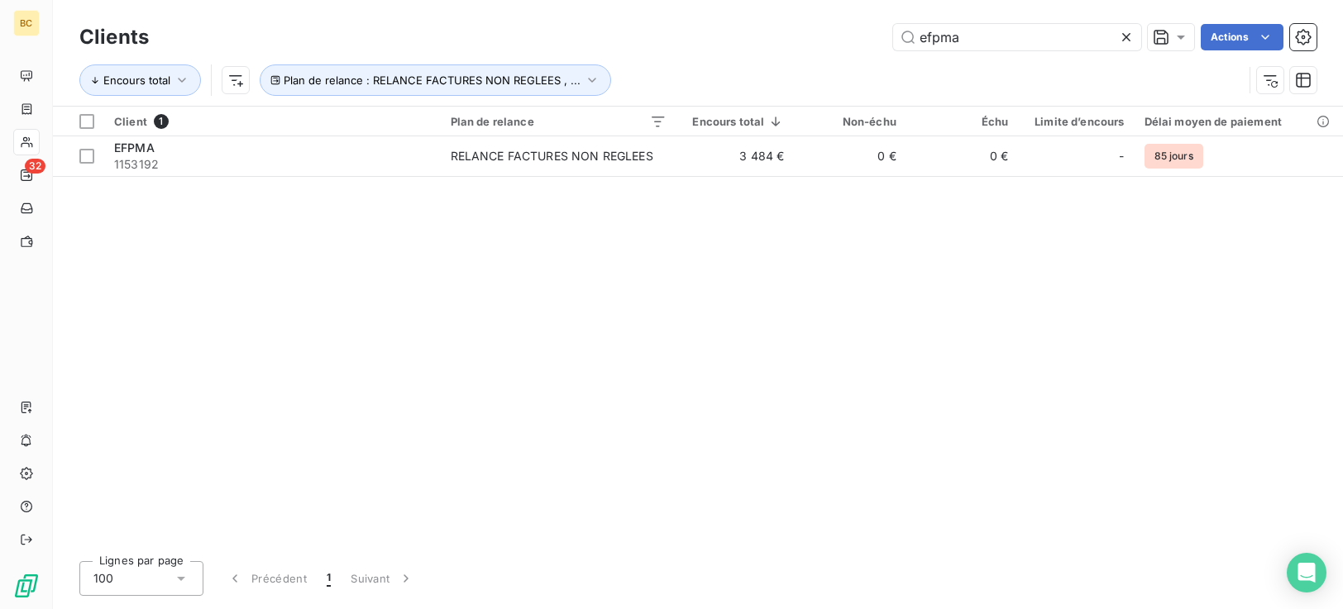
drag, startPoint x: 998, startPoint y: 38, endPoint x: 452, endPoint y: 55, distance: 546.1
click at [504, 55] on div "Clients efpma Actions Encours total Plan de relance : RELANCE FACTURES NON REGL…" at bounding box center [697, 63] width 1237 height 86
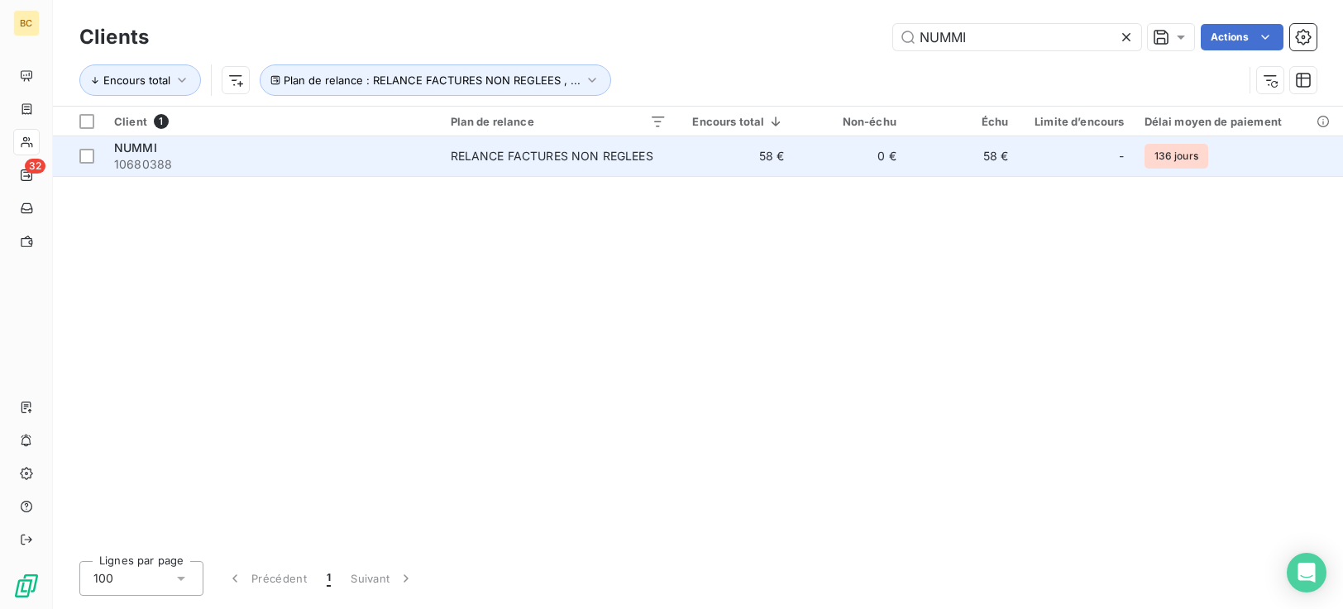
type input "NUMMI"
click at [398, 167] on span "10680388" at bounding box center [272, 164] width 317 height 17
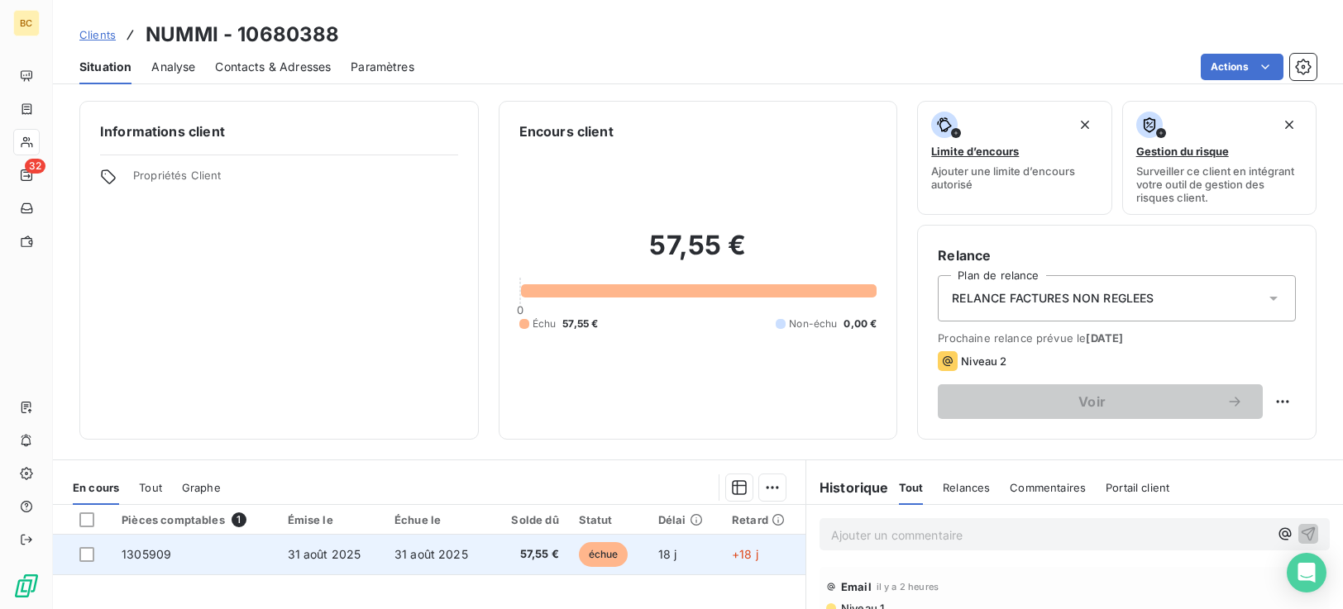
click at [602, 557] on span "échue" at bounding box center [604, 555] width 50 height 25
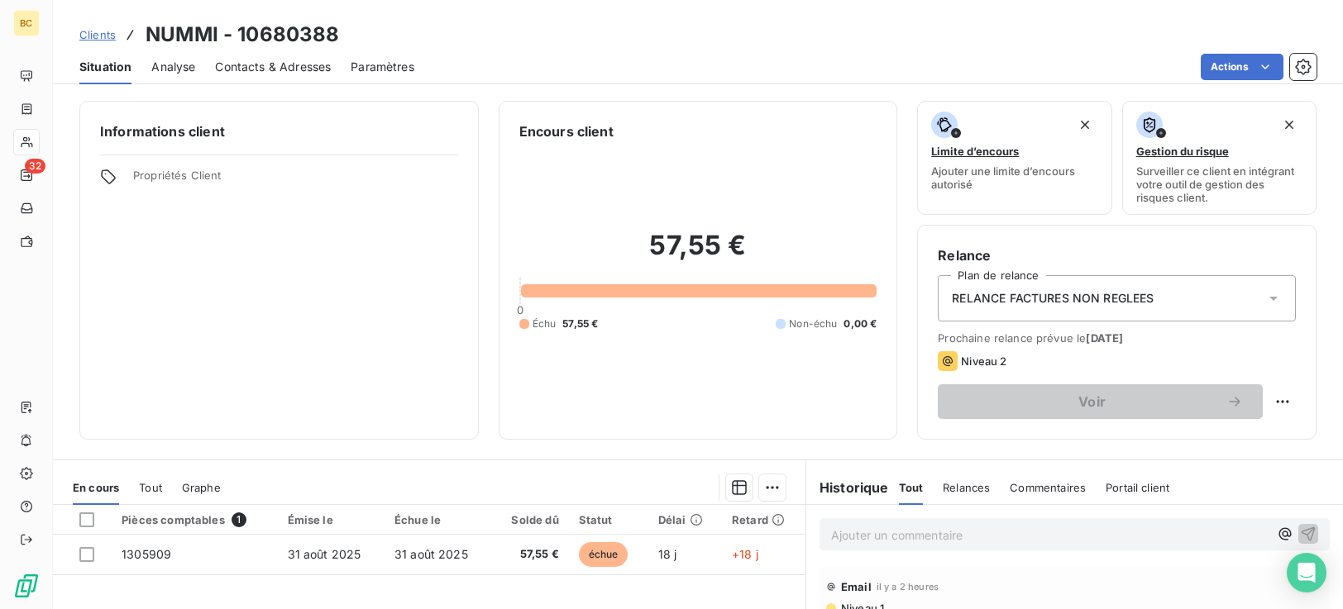
click at [979, 588] on div "Email il y a 2 heures" at bounding box center [1074, 587] width 497 height 26
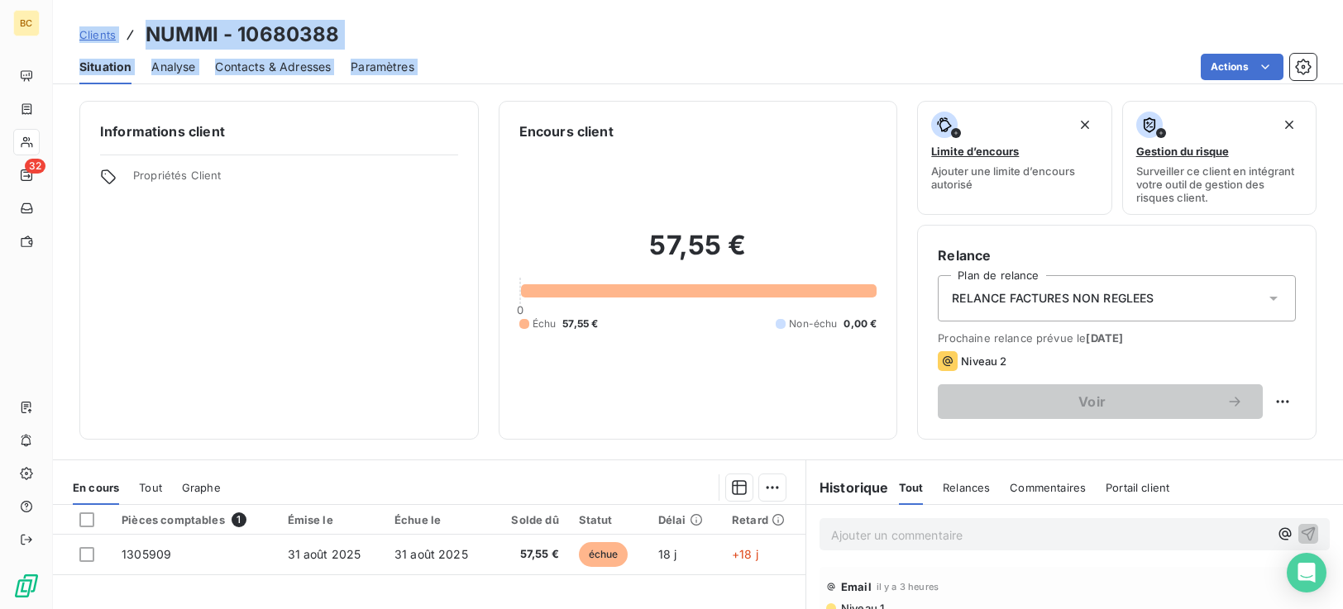
drag, startPoint x: 26, startPoint y: 123, endPoint x: 1, endPoint y: 127, distance: 25.8
click at [23, 125] on div "BC 32 Clients NUMMI - 10680388 Situation Analyse Contacts & Adresses Paramètres…" at bounding box center [671, 304] width 1343 height 609
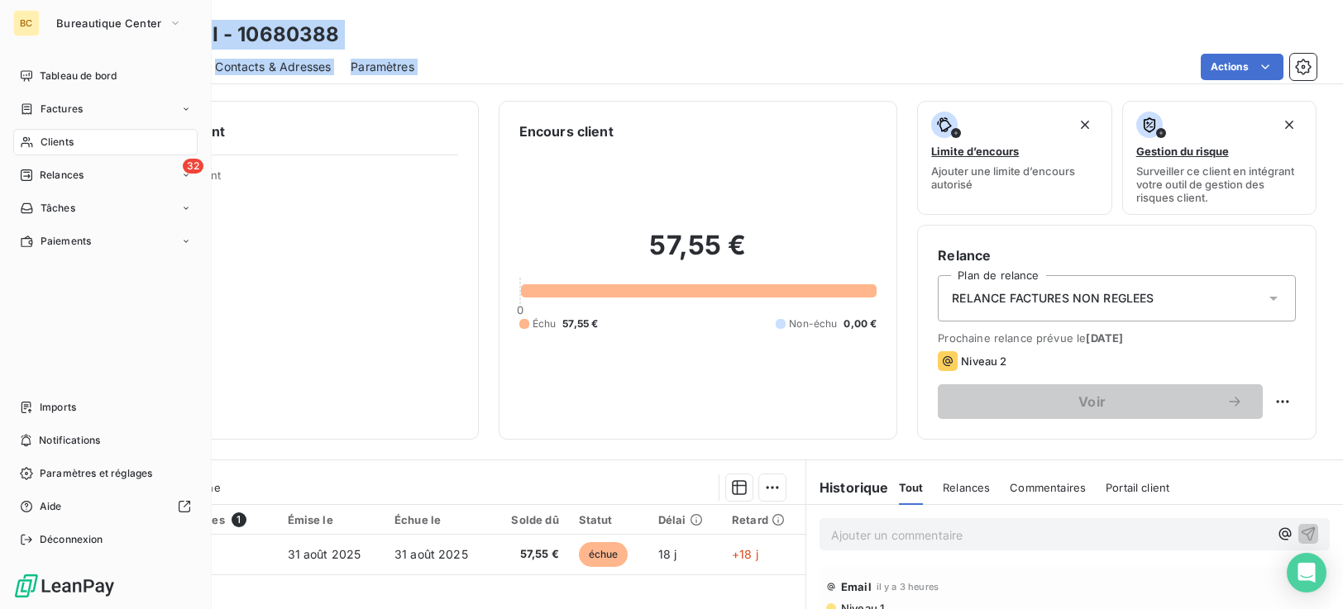
click at [55, 145] on span "Clients" at bounding box center [57, 142] width 33 height 15
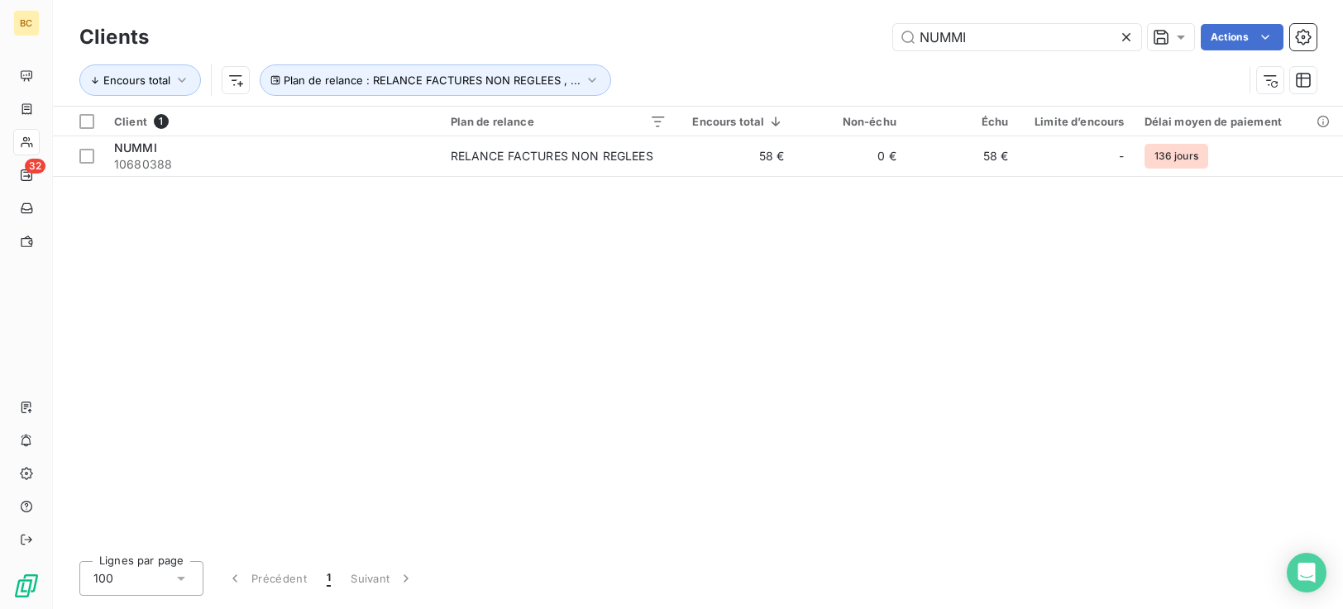
drag, startPoint x: 991, startPoint y: 41, endPoint x: 614, endPoint y: 50, distance: 377.2
click at [650, 50] on div "NUMMI Actions" at bounding box center [743, 37] width 1148 height 26
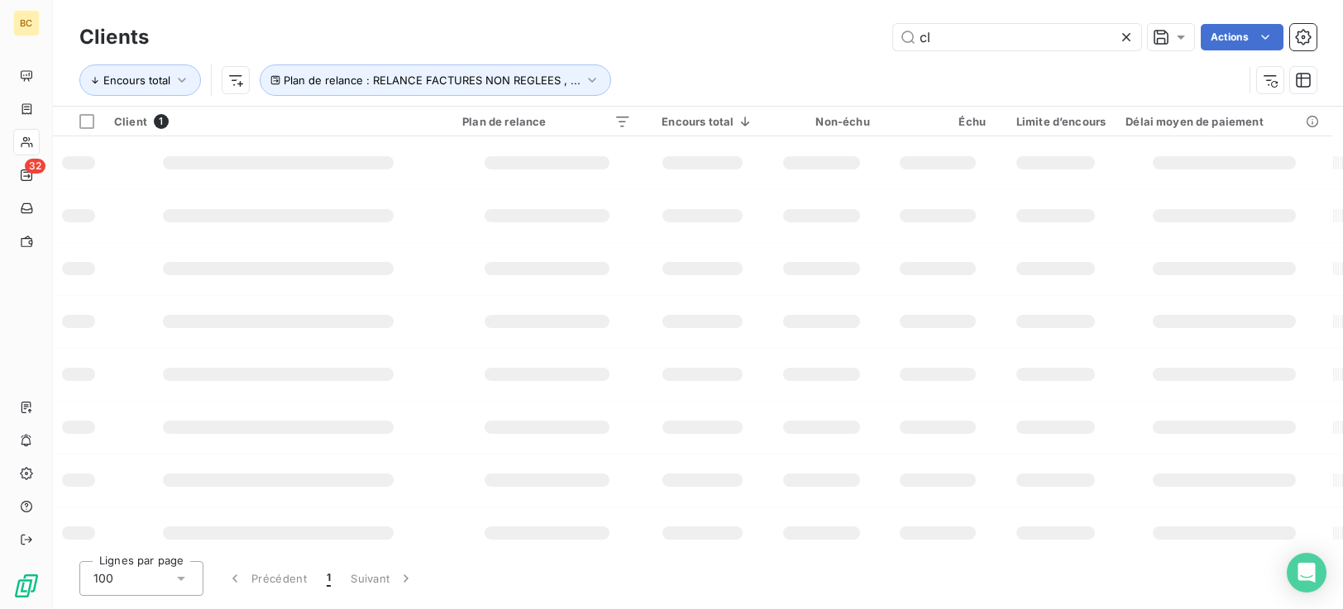
type input "c"
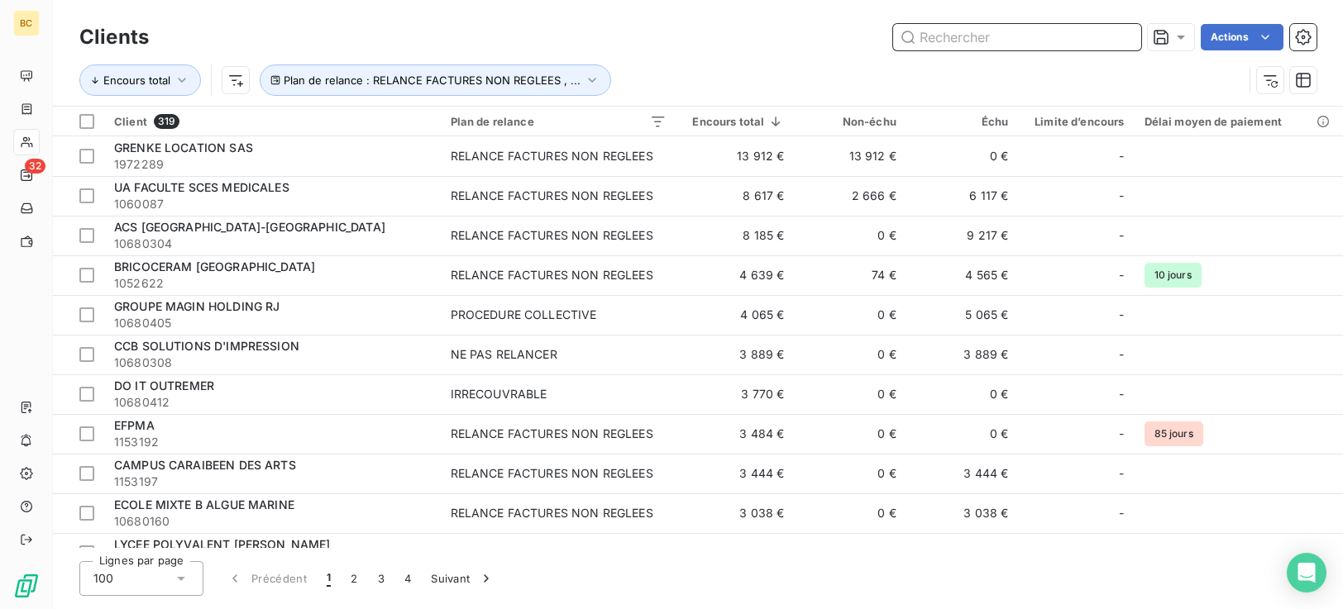
click at [961, 32] on input "text" at bounding box center [1017, 37] width 248 height 26
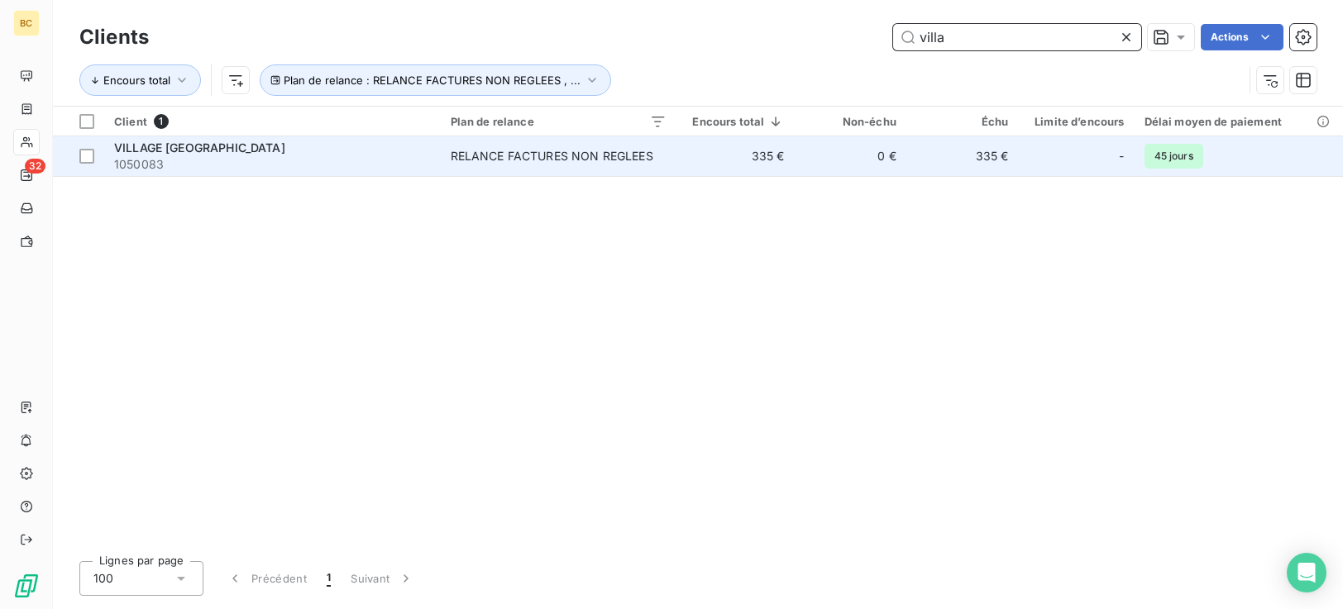
type input "villa"
click at [971, 164] on td "335 €" at bounding box center [962, 156] width 112 height 40
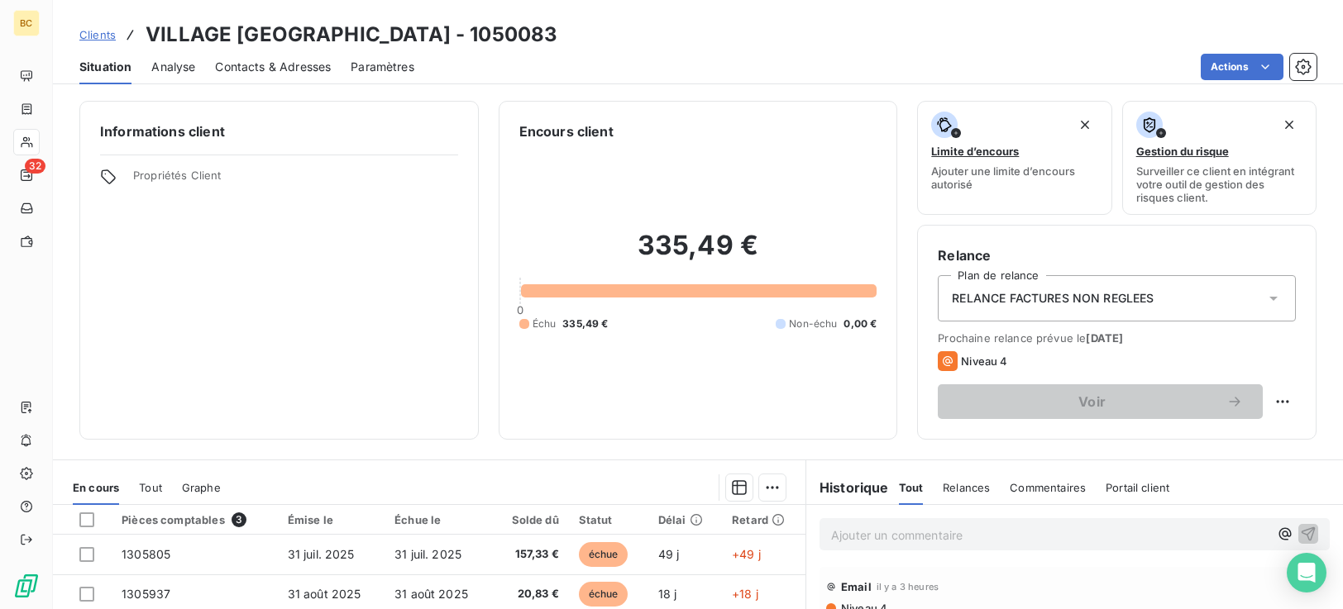
scroll to position [264, 0]
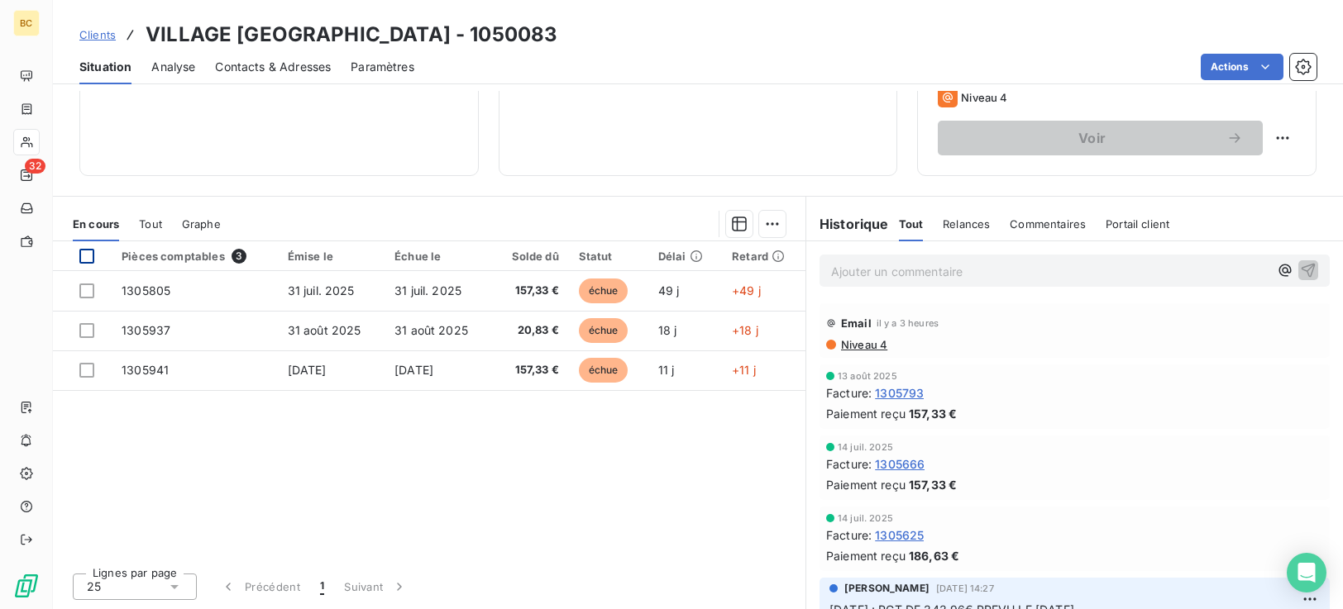
click at [84, 251] on div at bounding box center [86, 256] width 15 height 15
click at [762, 223] on html "BC 32 Clients VILLAGE HOTEL DES CARAIBES - 1050083 Situation Analyse Contacts &…" at bounding box center [671, 304] width 1343 height 609
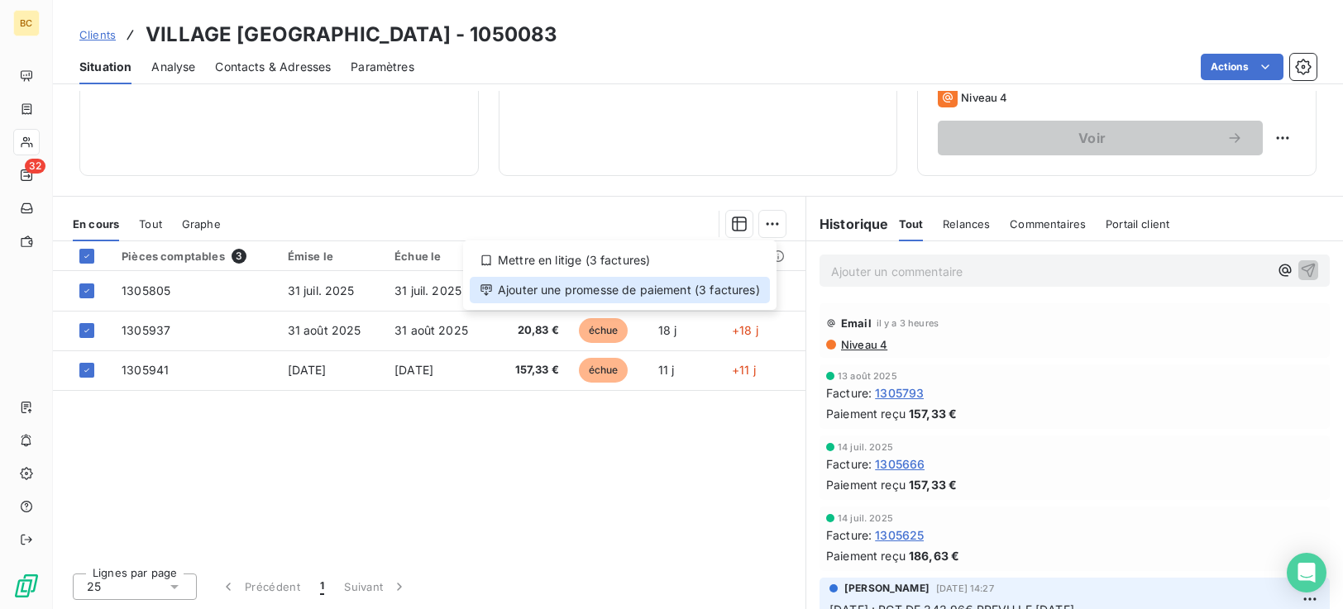
click at [671, 296] on div "Ajouter une promesse de paiement (3 factures)" at bounding box center [620, 290] width 300 height 26
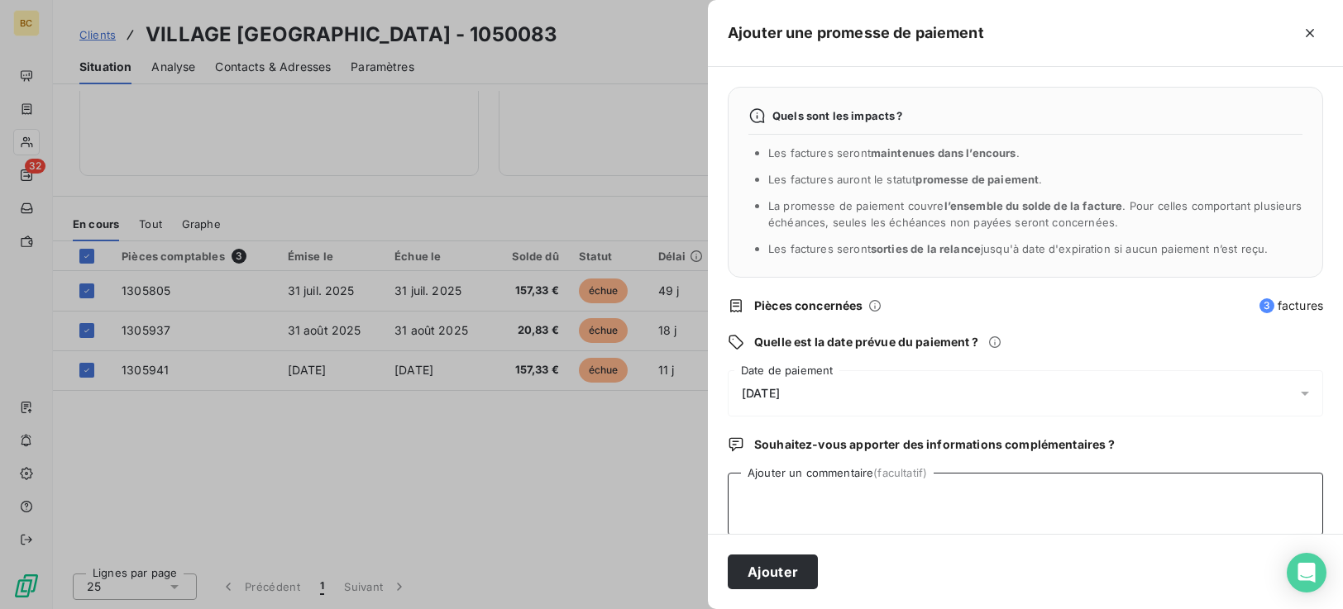
click at [823, 505] on textarea "Ajouter un commentaire (facultatif)" at bounding box center [1025, 504] width 595 height 63
type textarea "f"
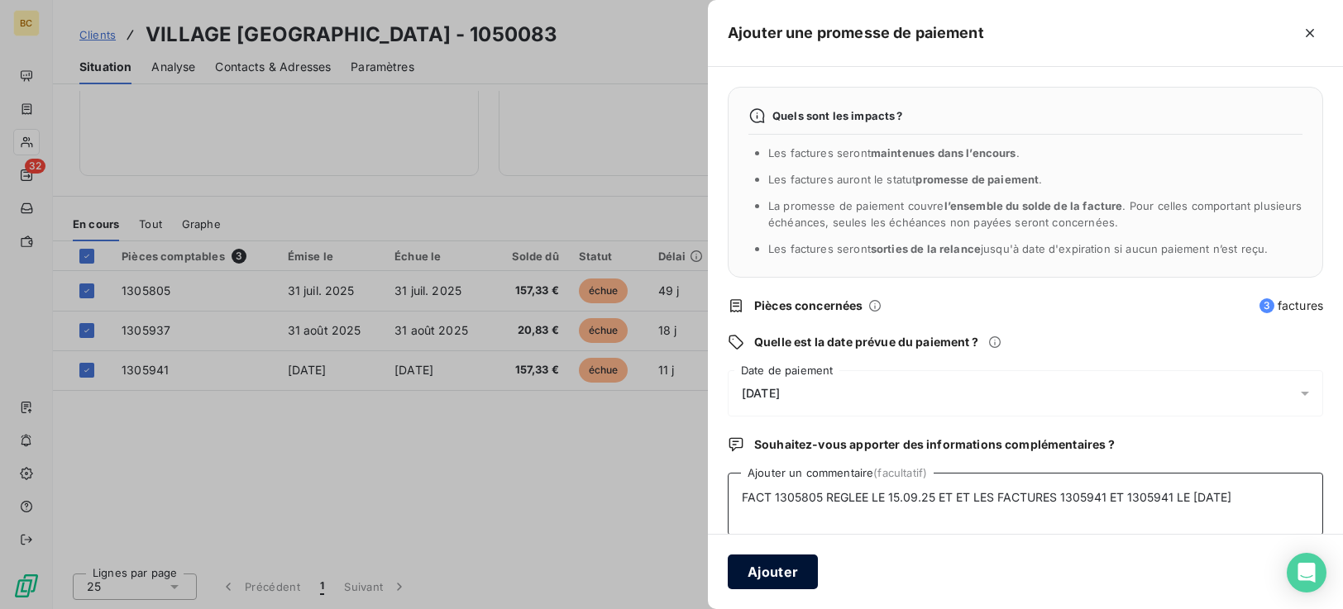
type textarea "FACT 1305805 REGLEE LE 15.09.25 ET ET LES FACTURES 1305941 ET 1305941 LE [DATE]"
click at [792, 574] on button "Ajouter" at bounding box center [773, 572] width 90 height 35
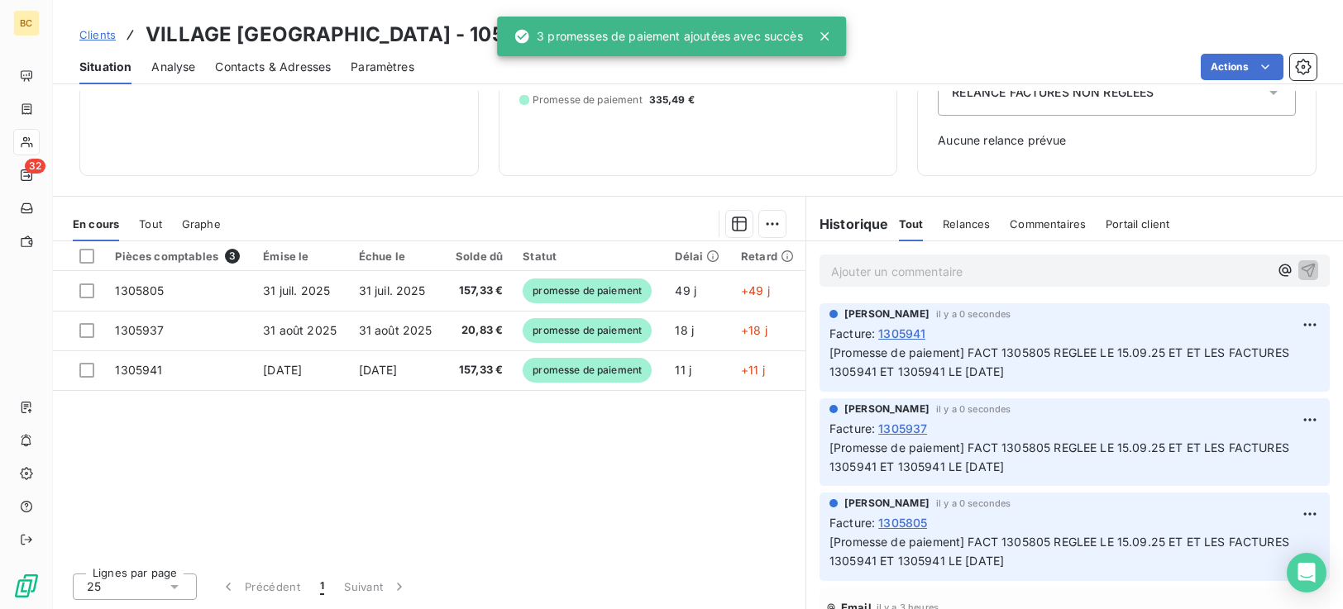
scroll to position [206, 0]
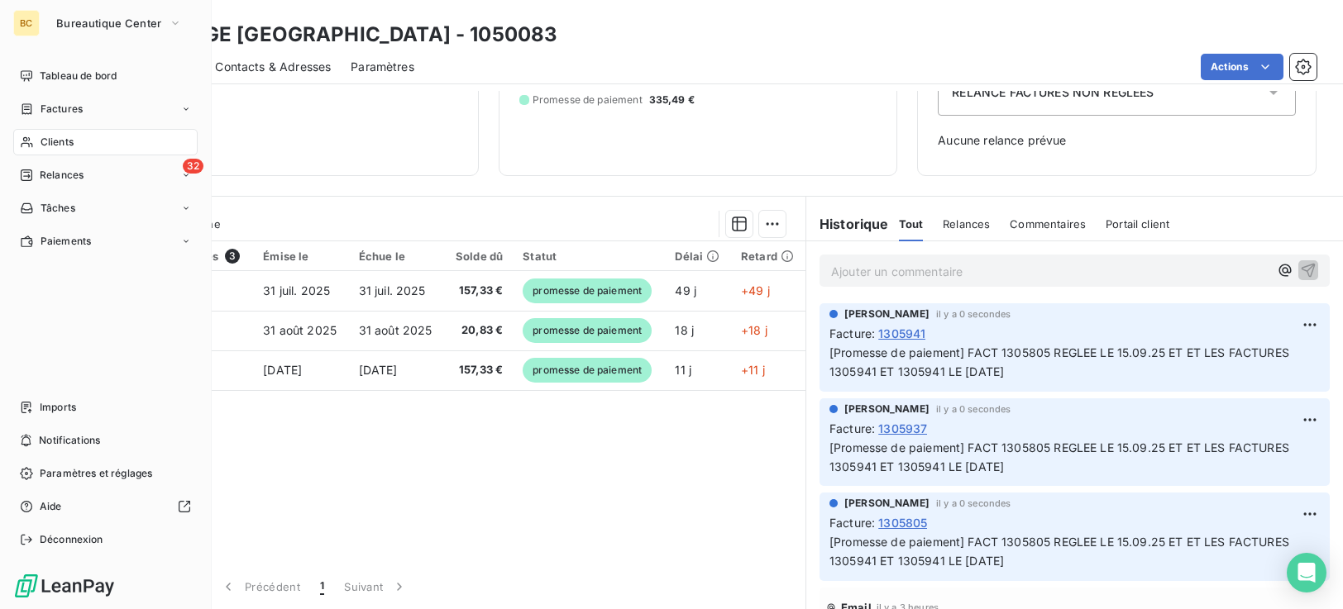
click at [52, 144] on span "Clients" at bounding box center [57, 142] width 33 height 15
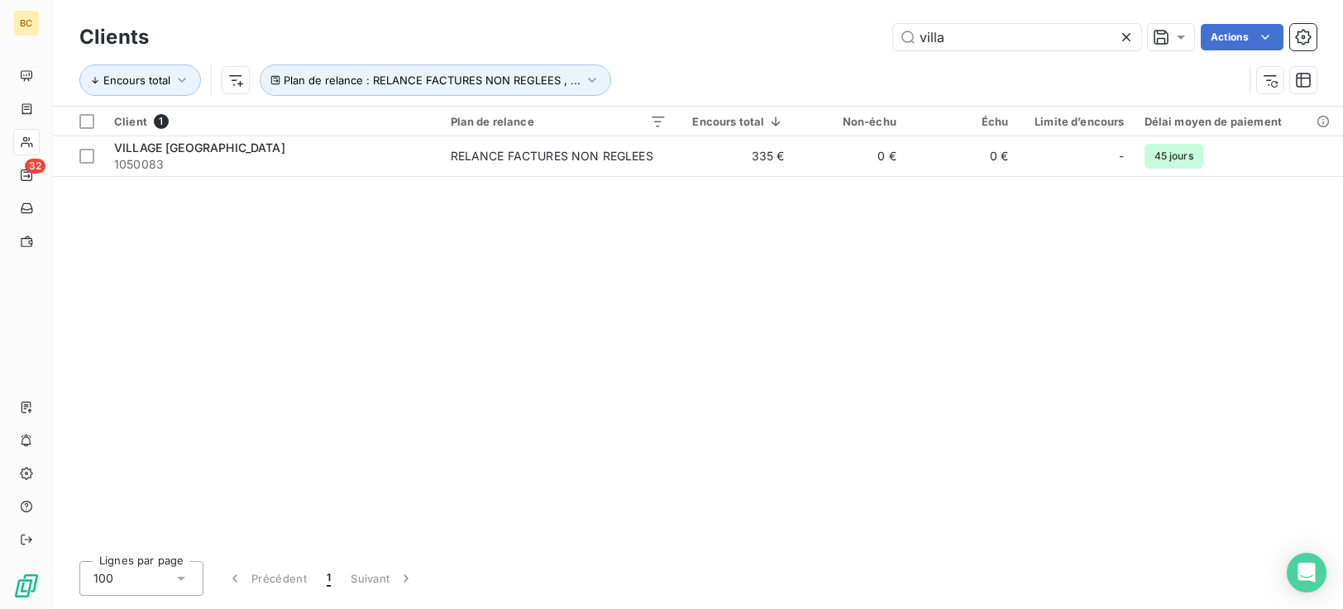
drag, startPoint x: 993, startPoint y: 49, endPoint x: 753, endPoint y: 62, distance: 240.2
click at [767, 60] on div "Clients villa Actions Encours total Plan de relance : RELANCE FACTURES NON REGL…" at bounding box center [697, 63] width 1237 height 86
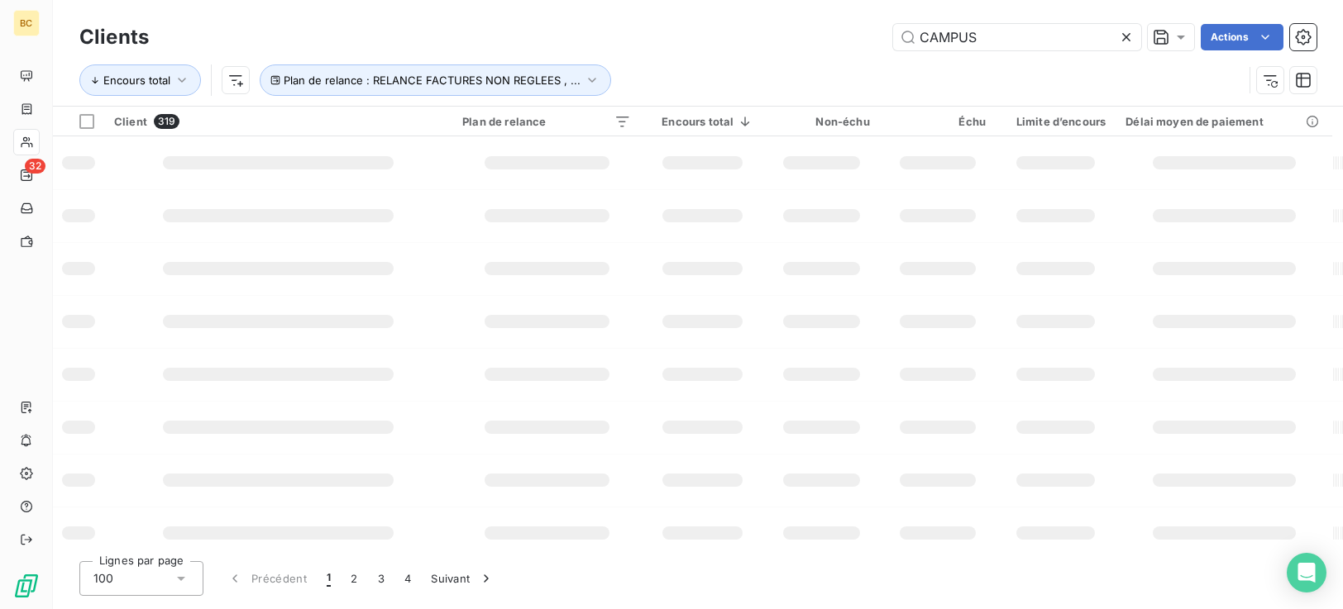
type input "CAMPUS"
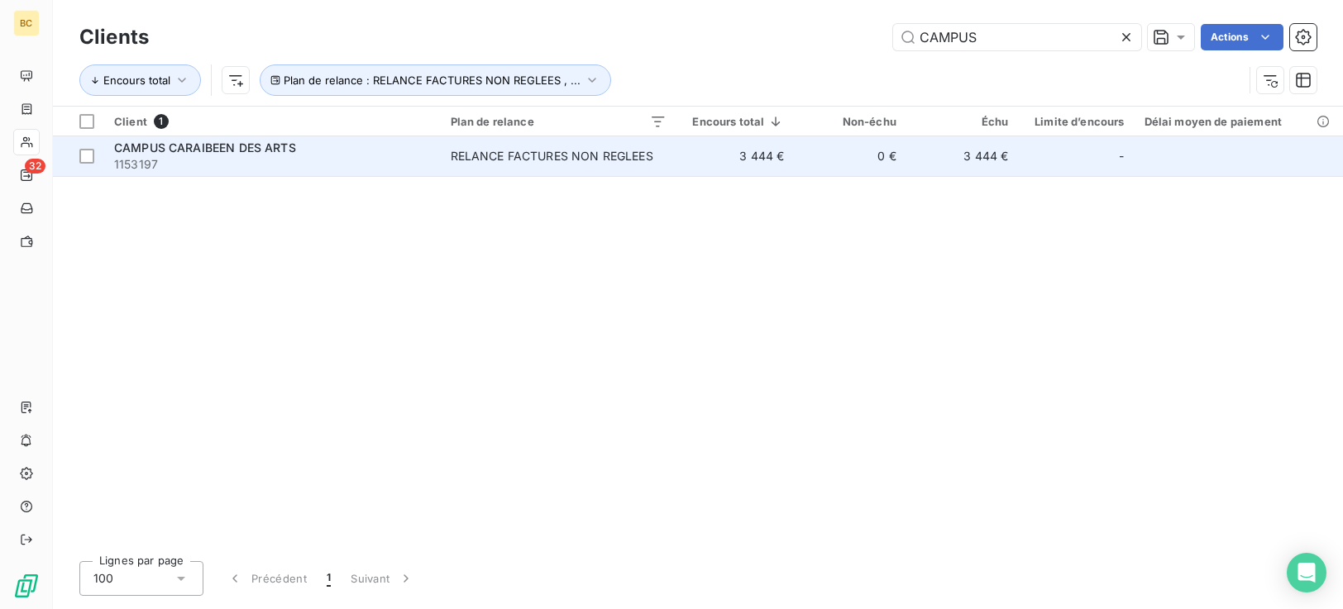
click at [551, 148] on div "RELANCE FACTURES NON REGLEES" at bounding box center [552, 156] width 203 height 17
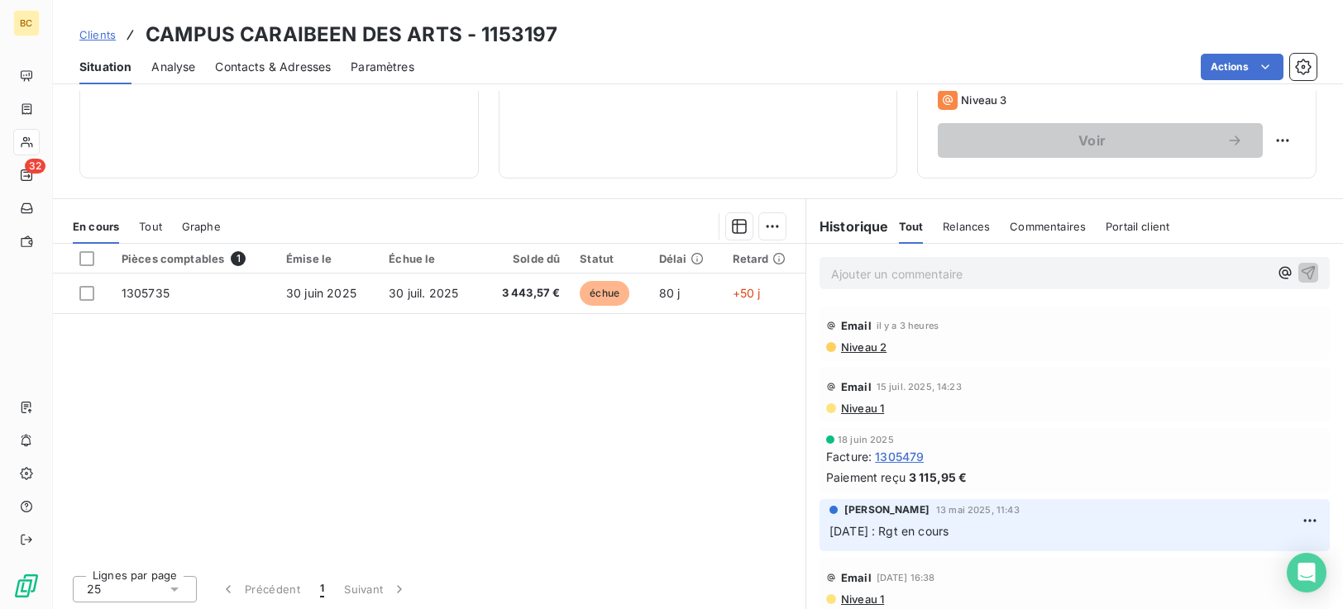
scroll to position [264, 0]
click at [88, 254] on div at bounding box center [86, 256] width 15 height 15
click at [766, 228] on html "BC 32 Clients CAMPUS CARAIBEEN DES ARTS - 1153197 Situation Analyse Contacts & …" at bounding box center [671, 304] width 1343 height 609
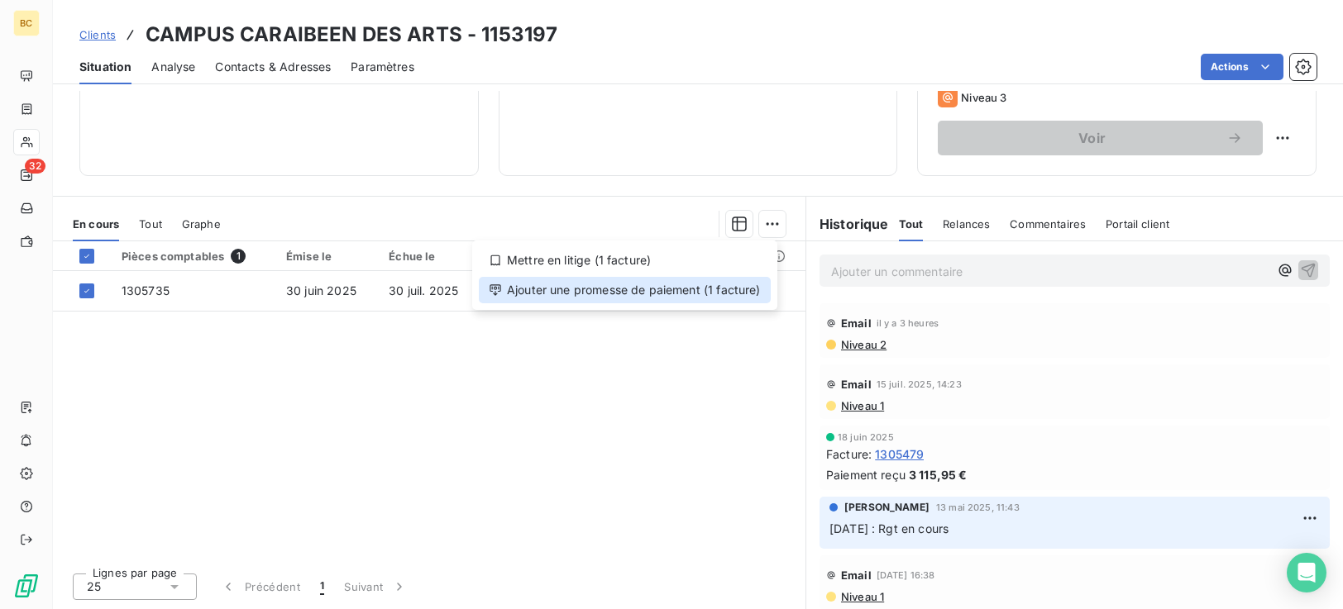
click at [603, 289] on div "Ajouter une promesse de paiement (1 facture)" at bounding box center [625, 290] width 292 height 26
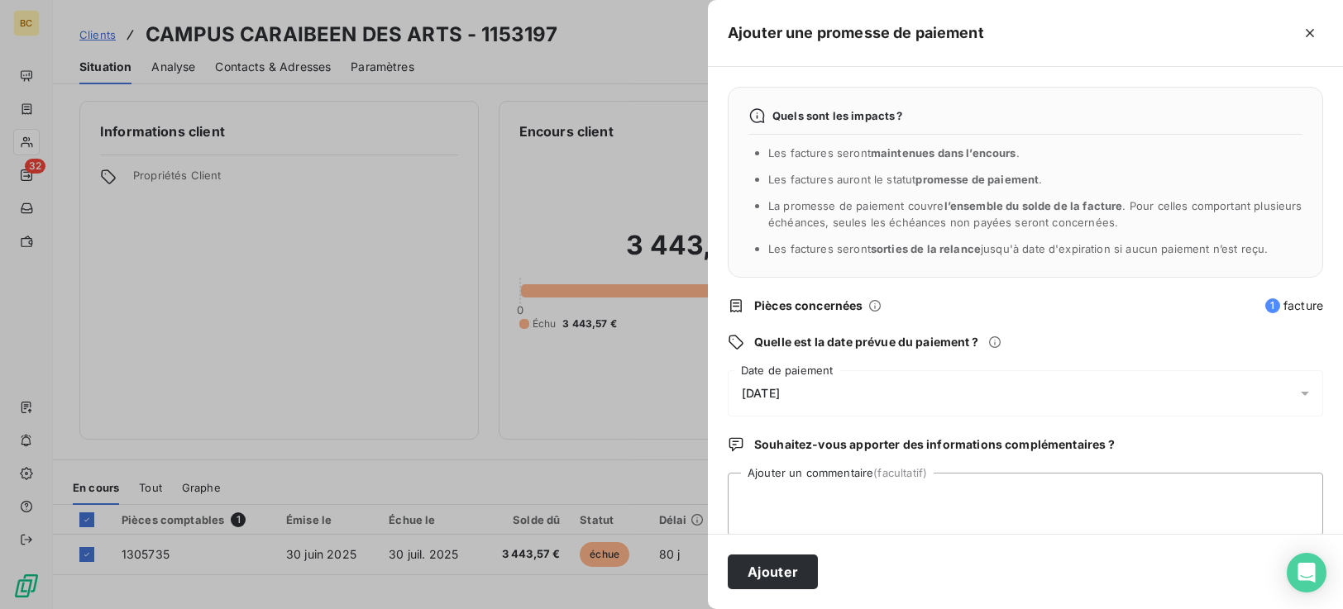
scroll to position [264, 0]
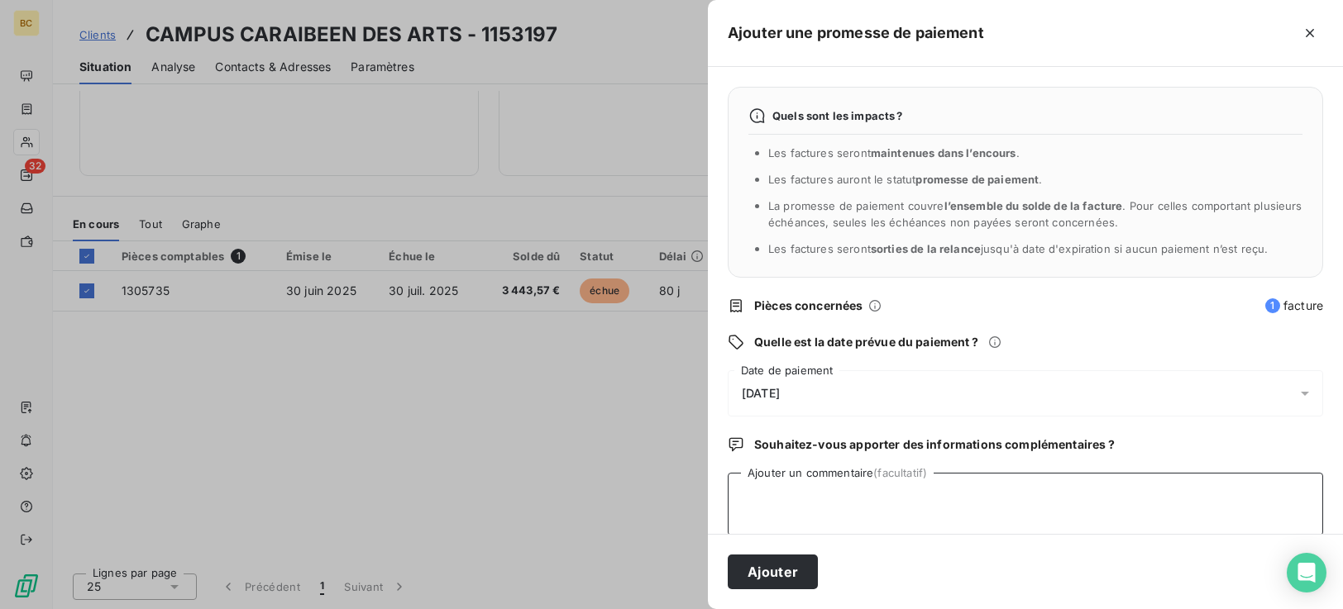
click at [933, 515] on textarea "Ajouter un commentaire (facultatif)" at bounding box center [1025, 504] width 595 height 63
type textarea "FACTURE 1305735 EN COURS DE REGLEMENT"
click at [766, 581] on button "Ajouter" at bounding box center [773, 572] width 90 height 35
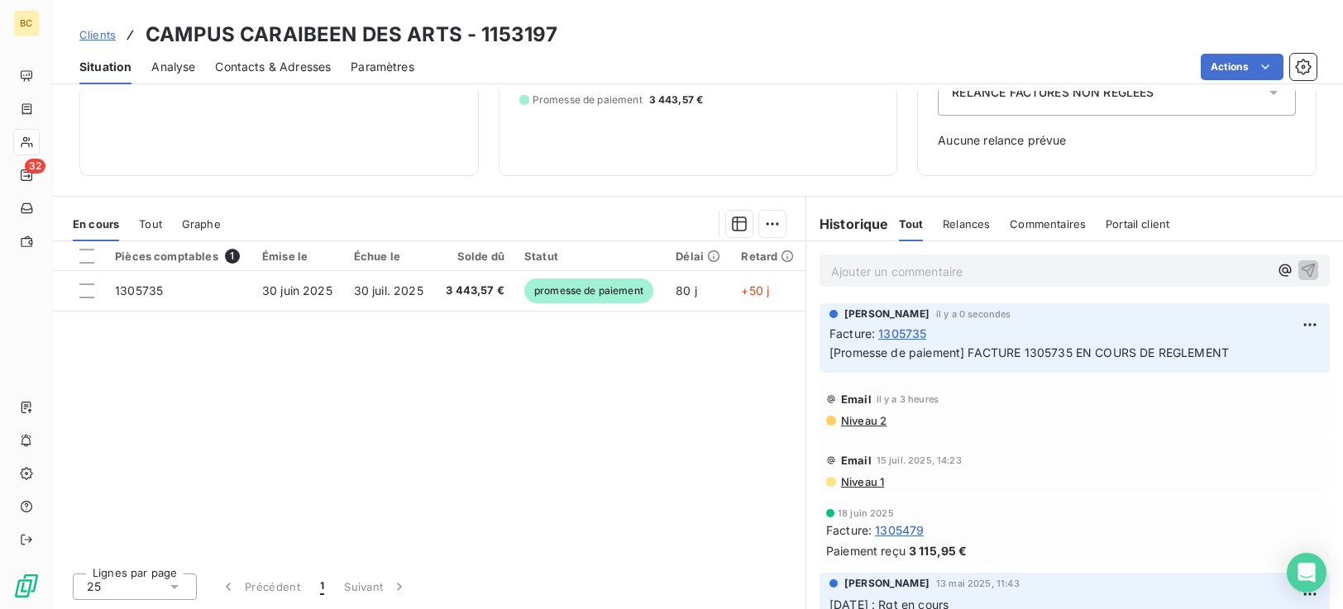
scroll to position [206, 0]
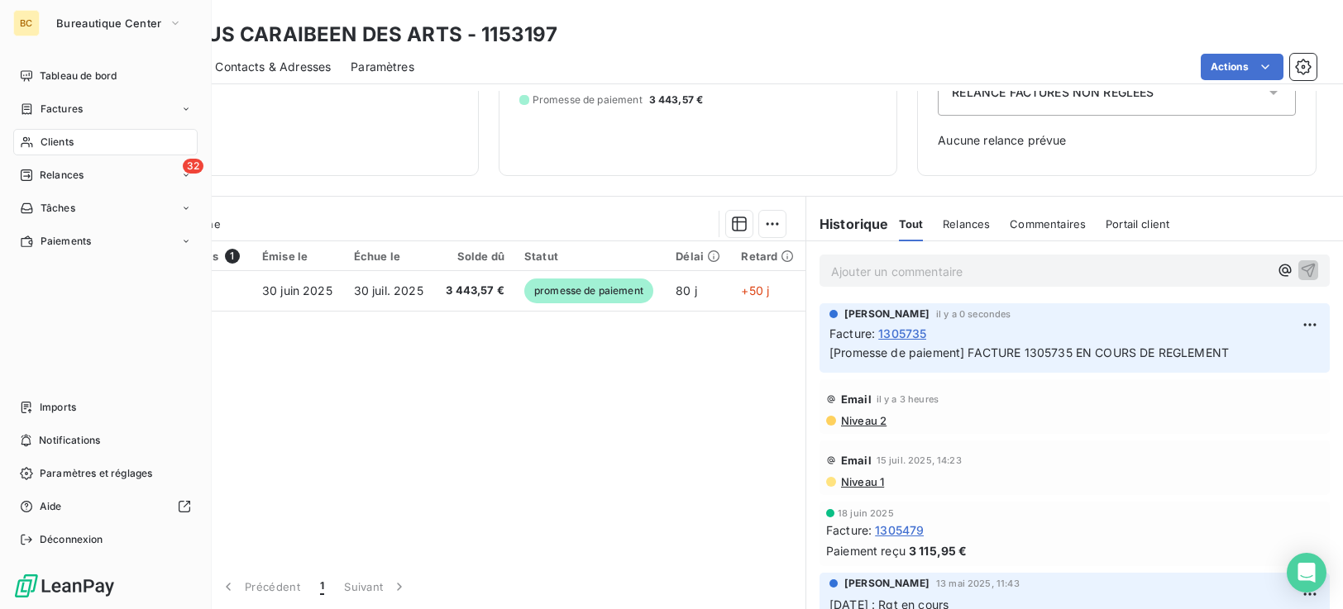
drag, startPoint x: 52, startPoint y: 142, endPoint x: 61, endPoint y: 141, distance: 9.2
click at [52, 142] on span "Clients" at bounding box center [57, 142] width 33 height 15
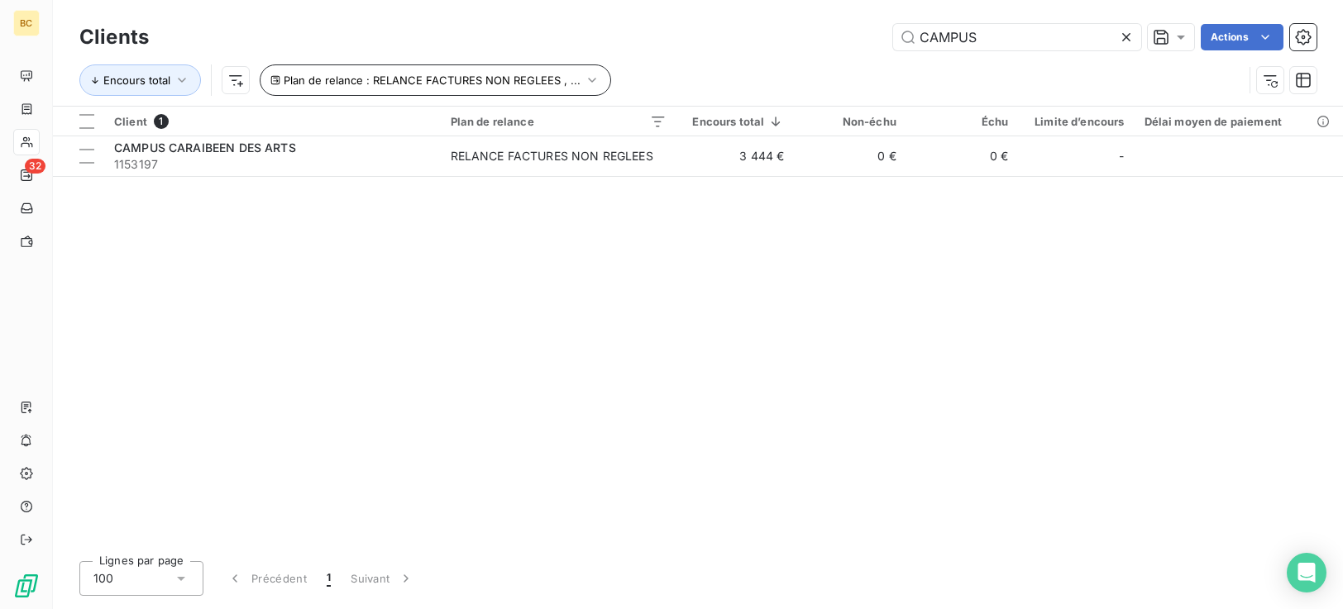
drag, startPoint x: 985, startPoint y: 37, endPoint x: 500, endPoint y: 69, distance: 486.5
click at [618, 71] on div "Clients CAMPUS Actions Encours total Plan de relance : RELANCE FACTURES NON REG…" at bounding box center [697, 63] width 1237 height 86
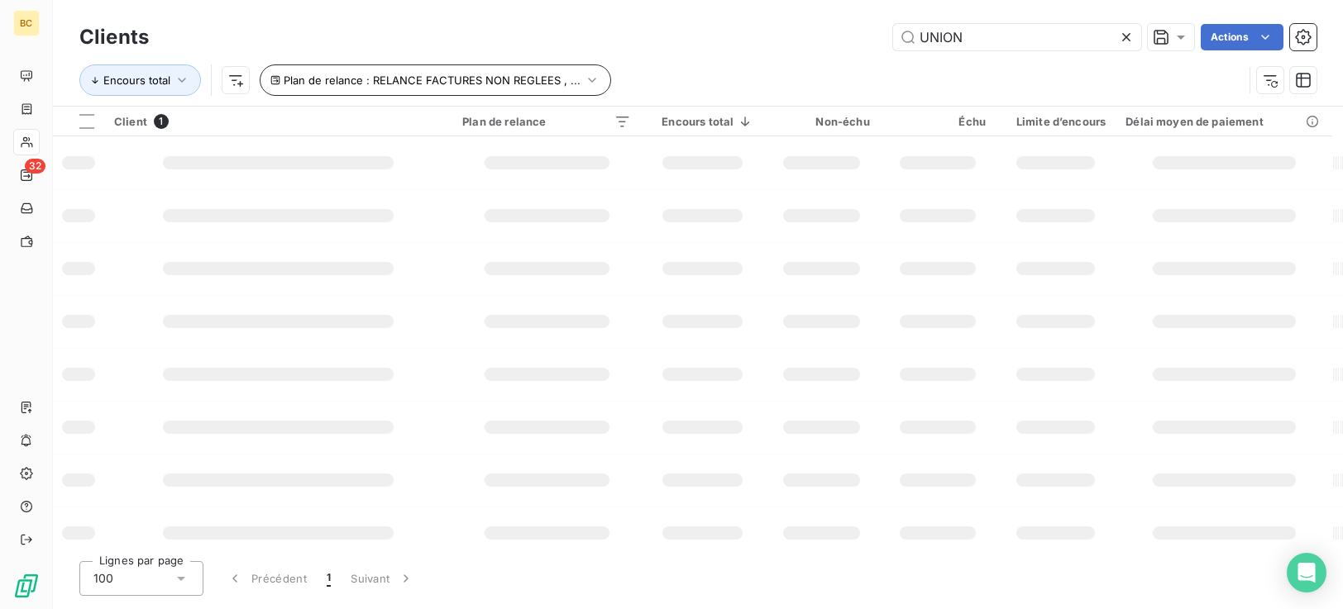
type input "UNION"
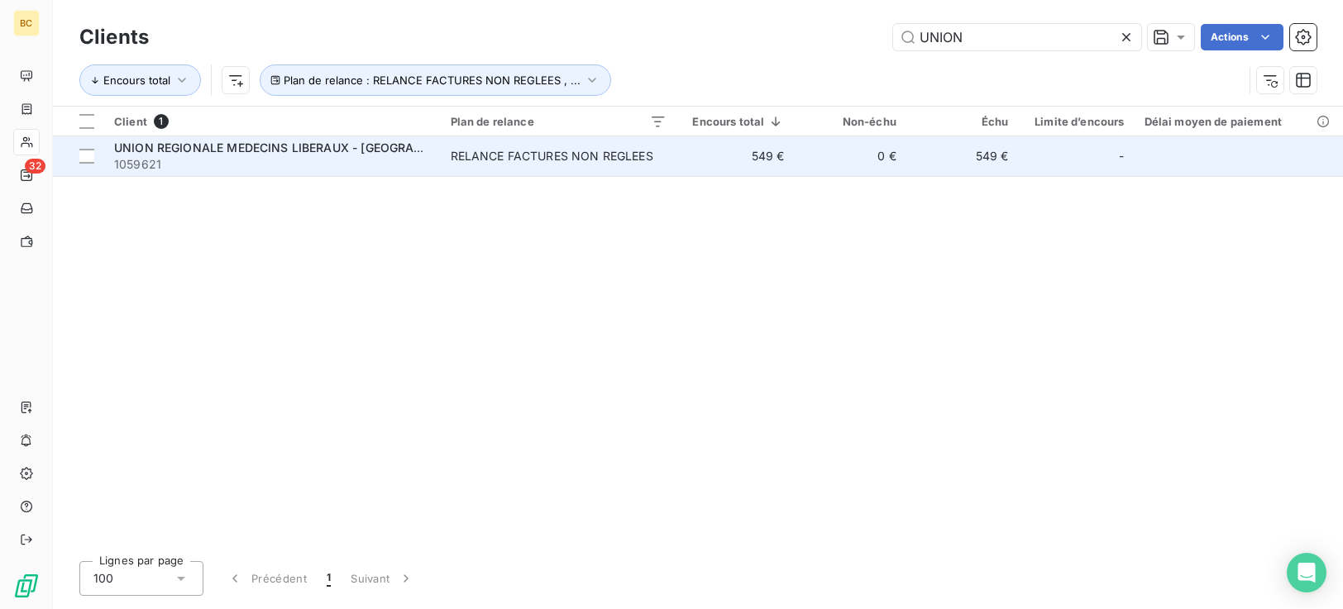
click at [512, 159] on div "RELANCE FACTURES NON REGLEES" at bounding box center [552, 156] width 203 height 17
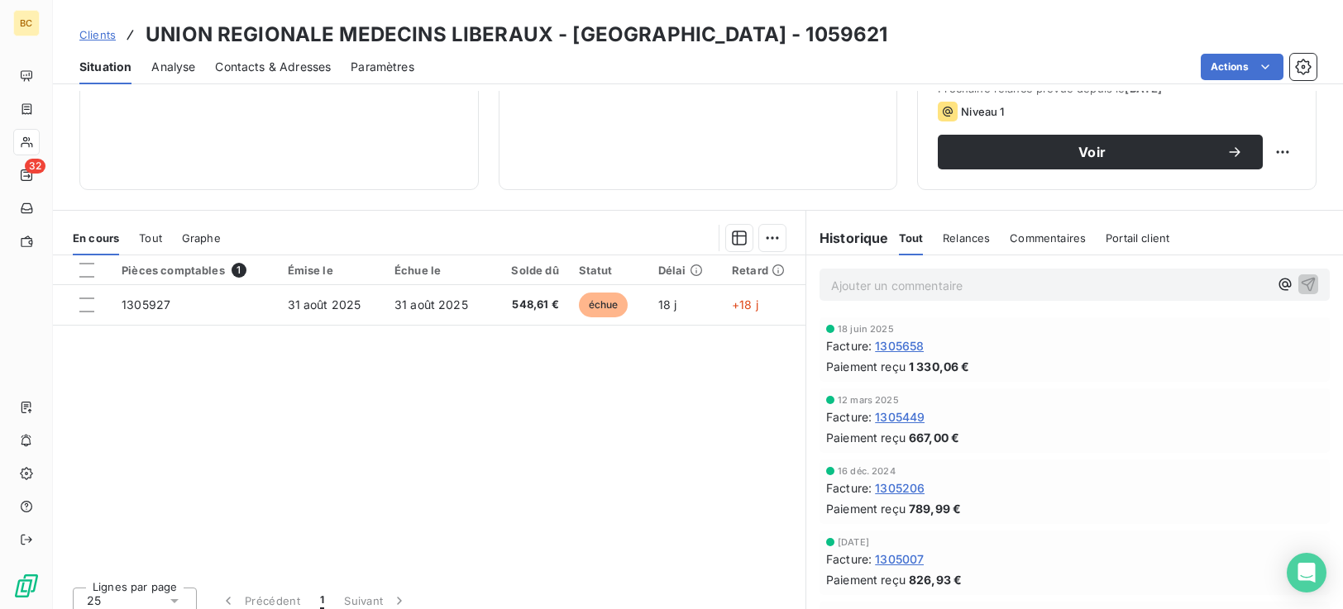
scroll to position [264, 0]
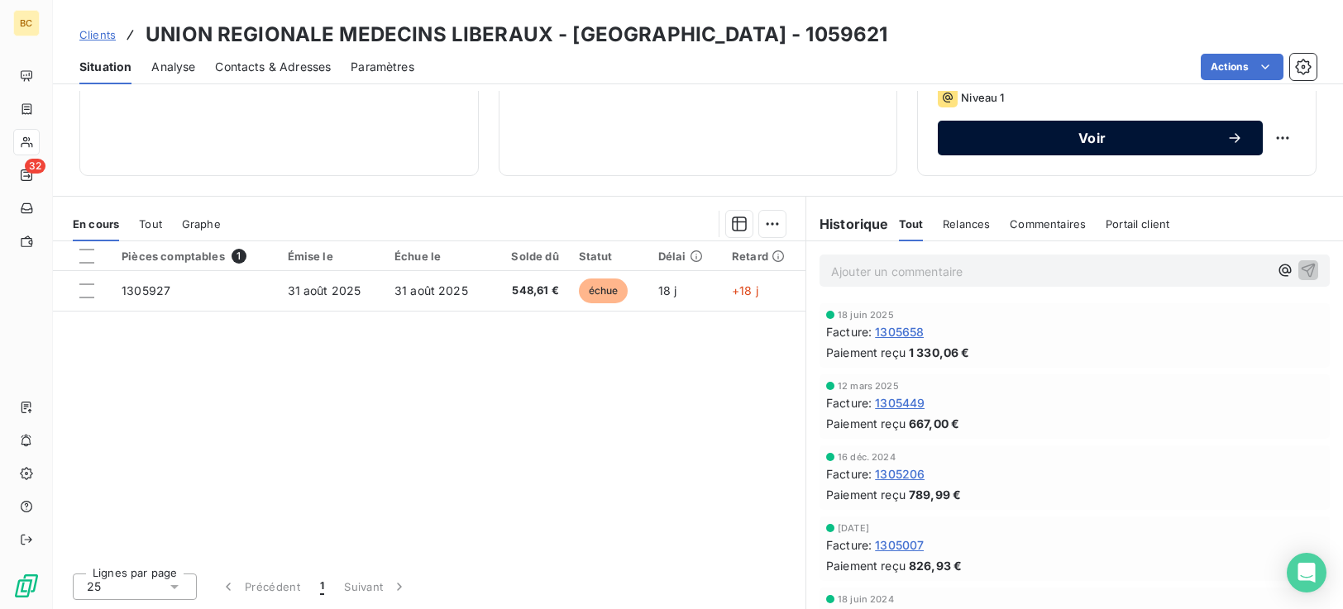
click at [1050, 146] on div "Voir" at bounding box center [1100, 138] width 285 height 17
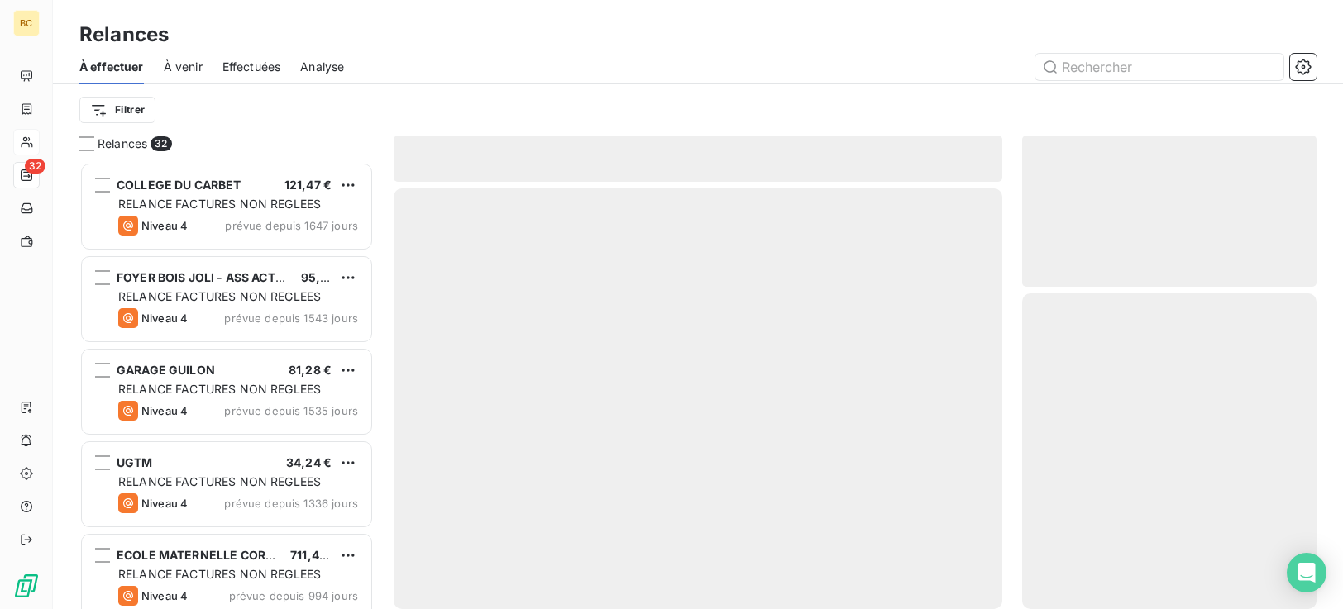
scroll to position [435, 282]
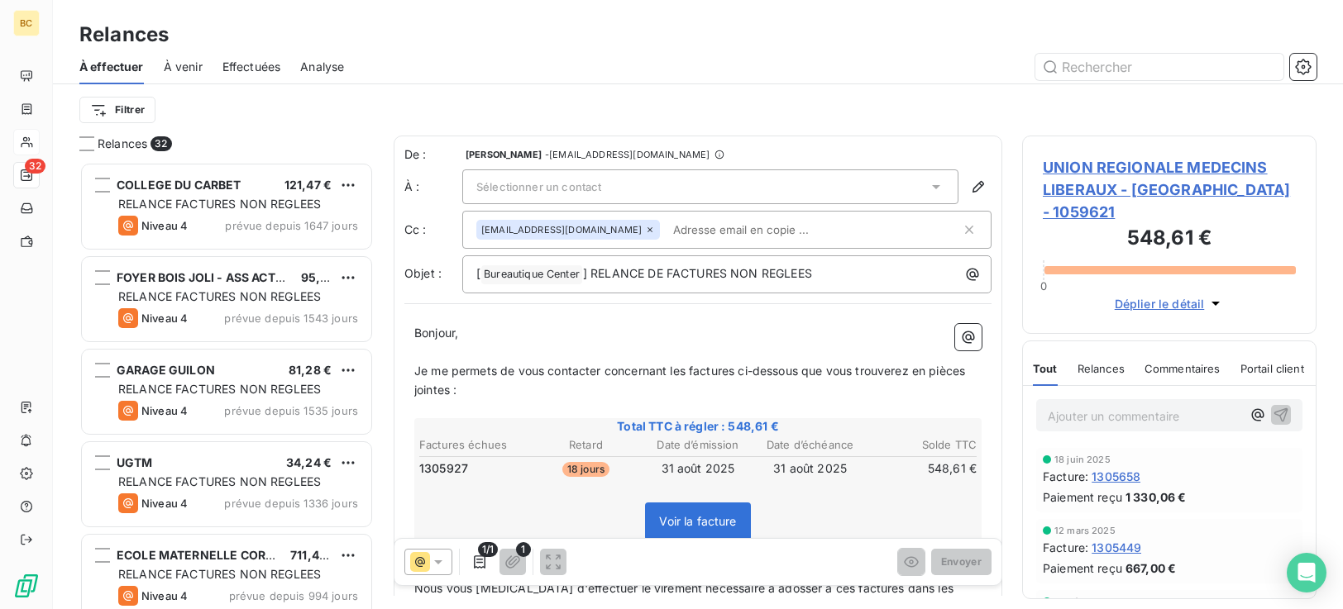
click at [928, 179] on icon at bounding box center [936, 187] width 17 height 17
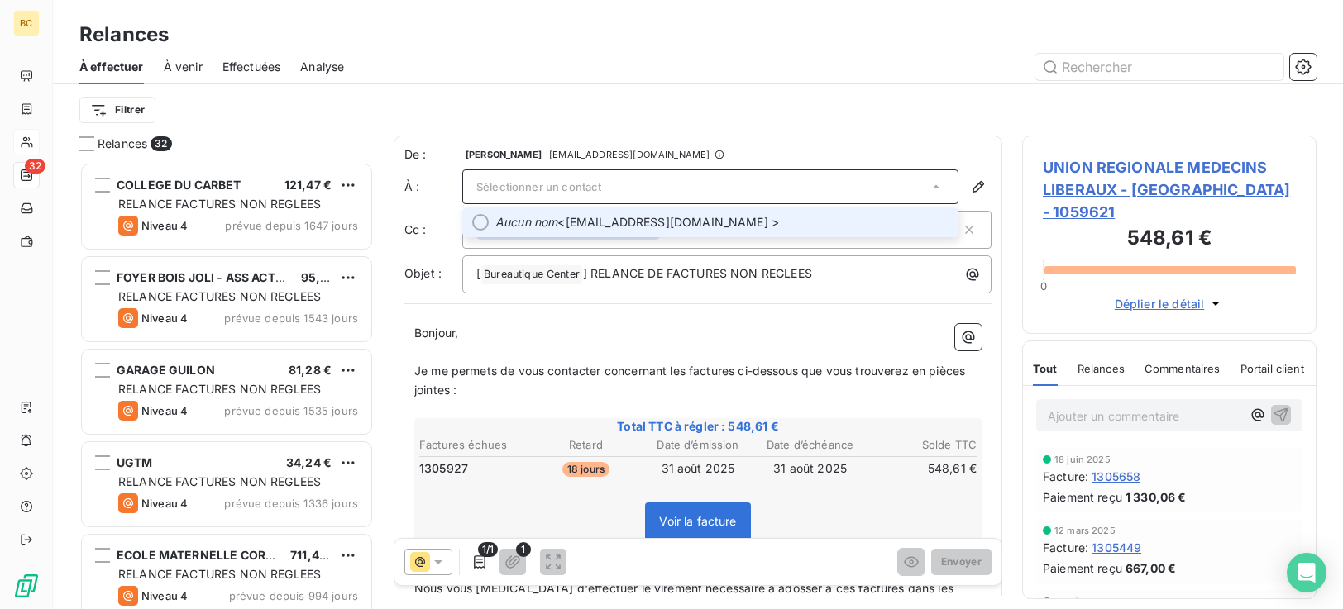
click at [815, 225] on span "Aucun nom <[EMAIL_ADDRESS][DOMAIN_NAME] >" at bounding box center [721, 222] width 453 height 17
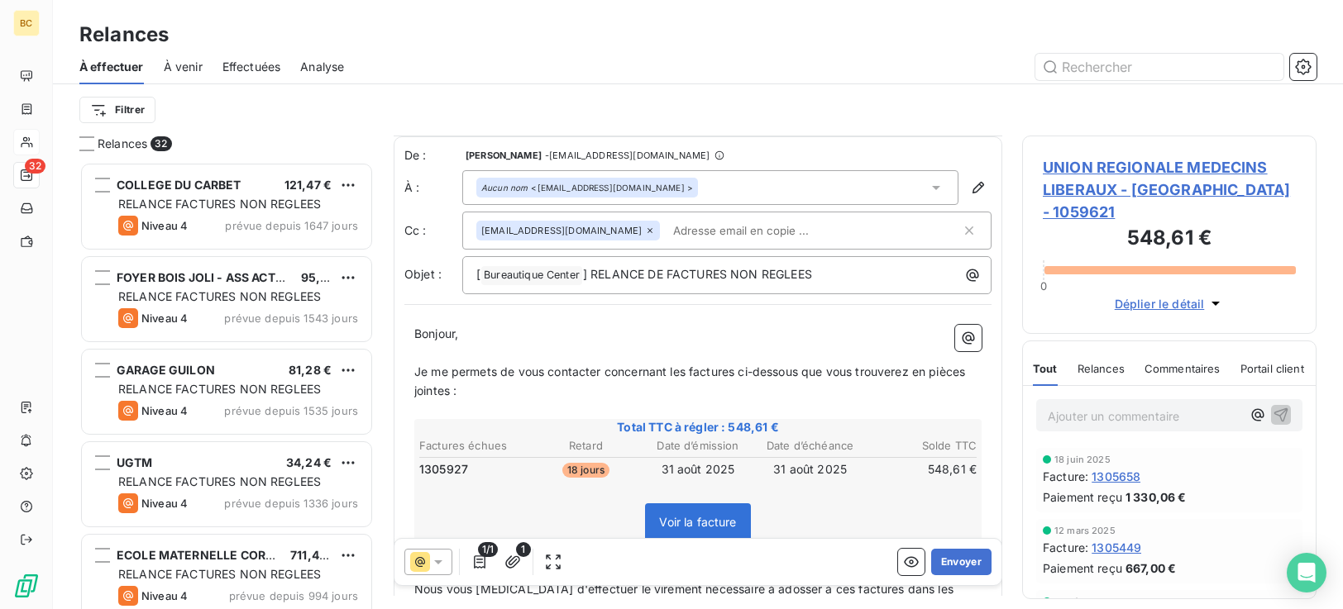
scroll to position [237, 0]
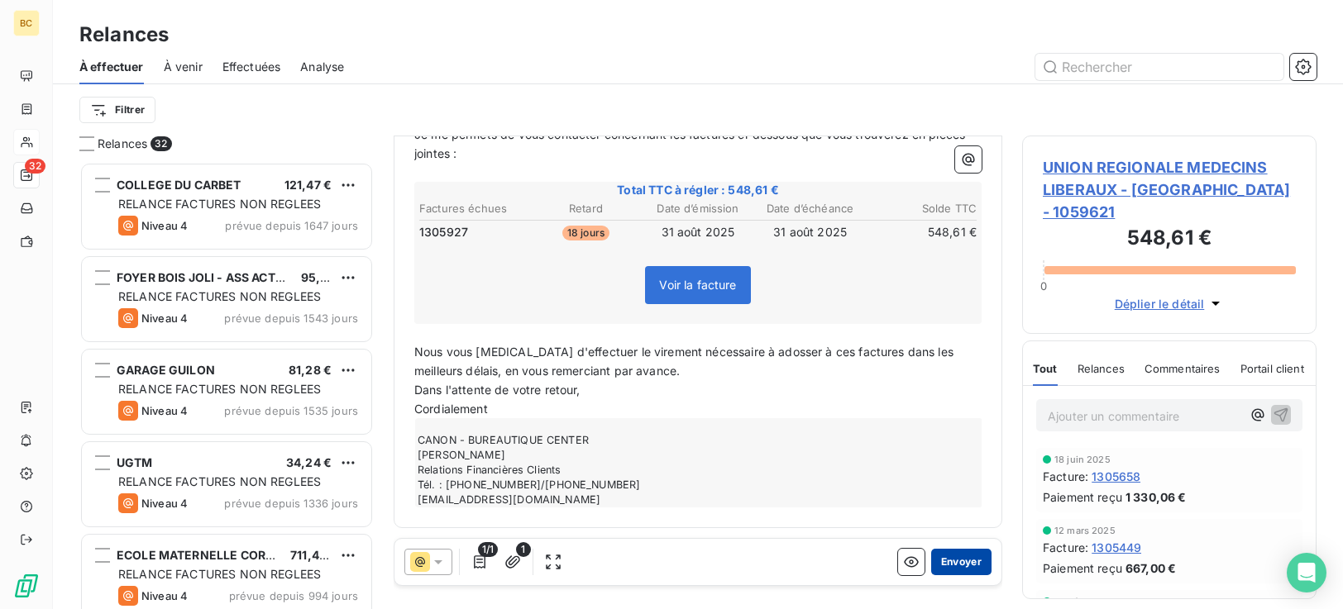
click at [956, 571] on button "Envoyer" at bounding box center [961, 562] width 60 height 26
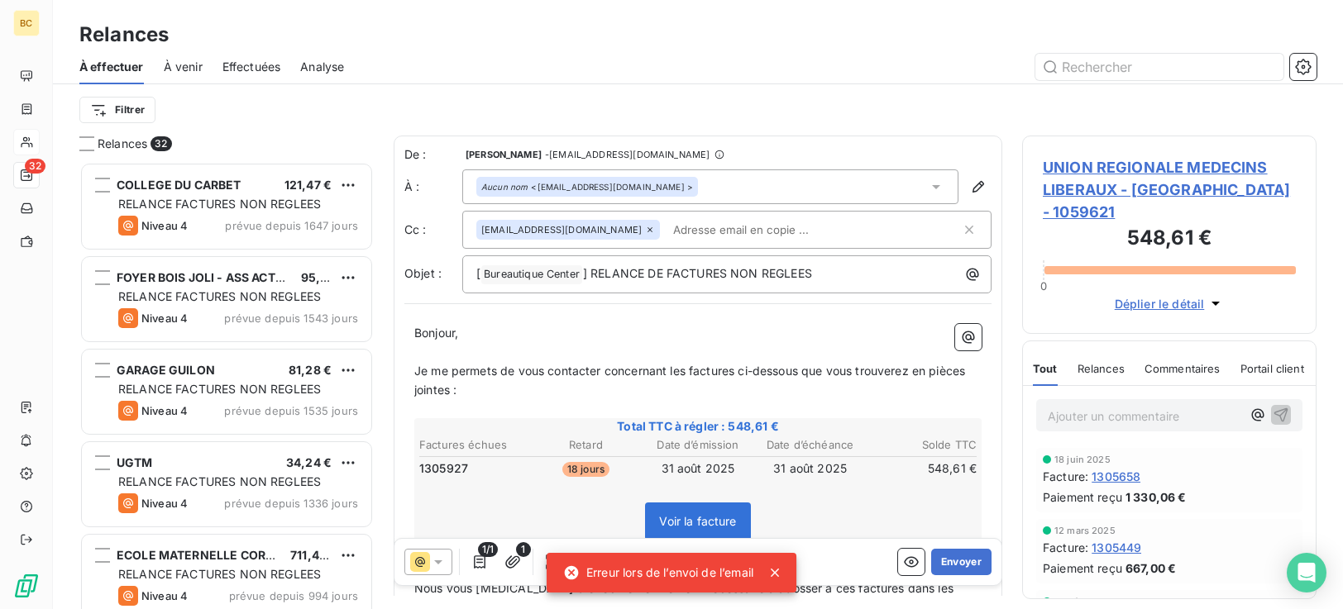
click at [672, 194] on div "Aucun nom <[EMAIL_ADDRESS][DOMAIN_NAME] >" at bounding box center [710, 187] width 496 height 35
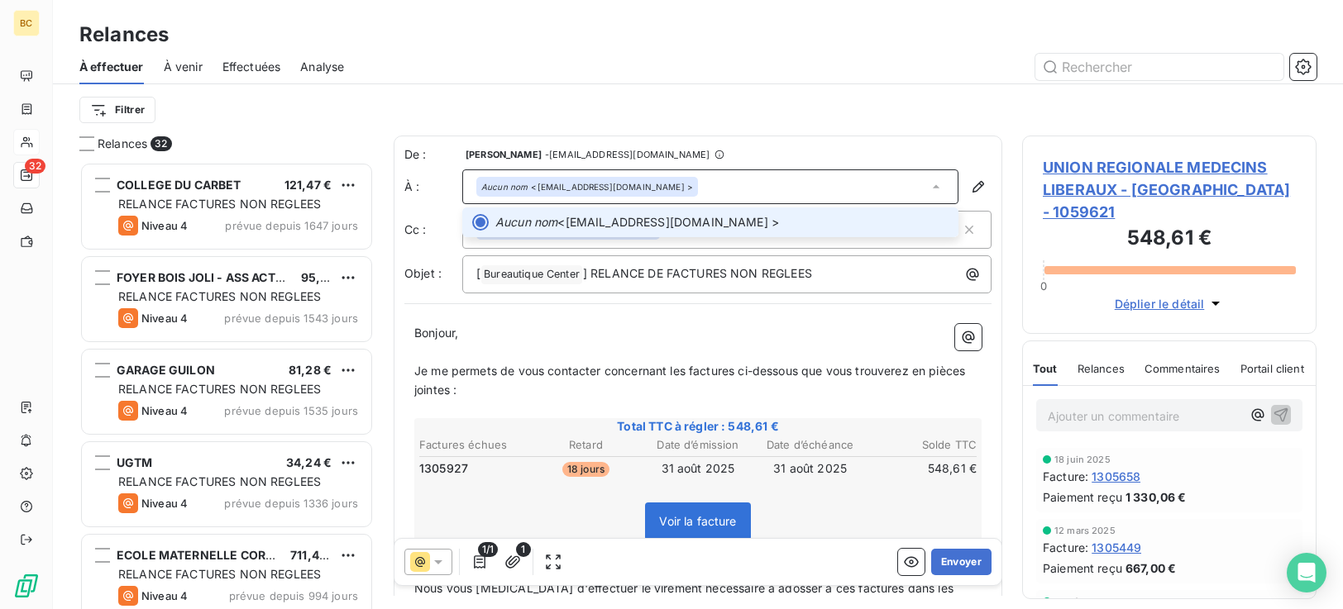
click at [637, 224] on span "Aucun nom <[EMAIL_ADDRESS][DOMAIN_NAME] >" at bounding box center [721, 222] width 453 height 17
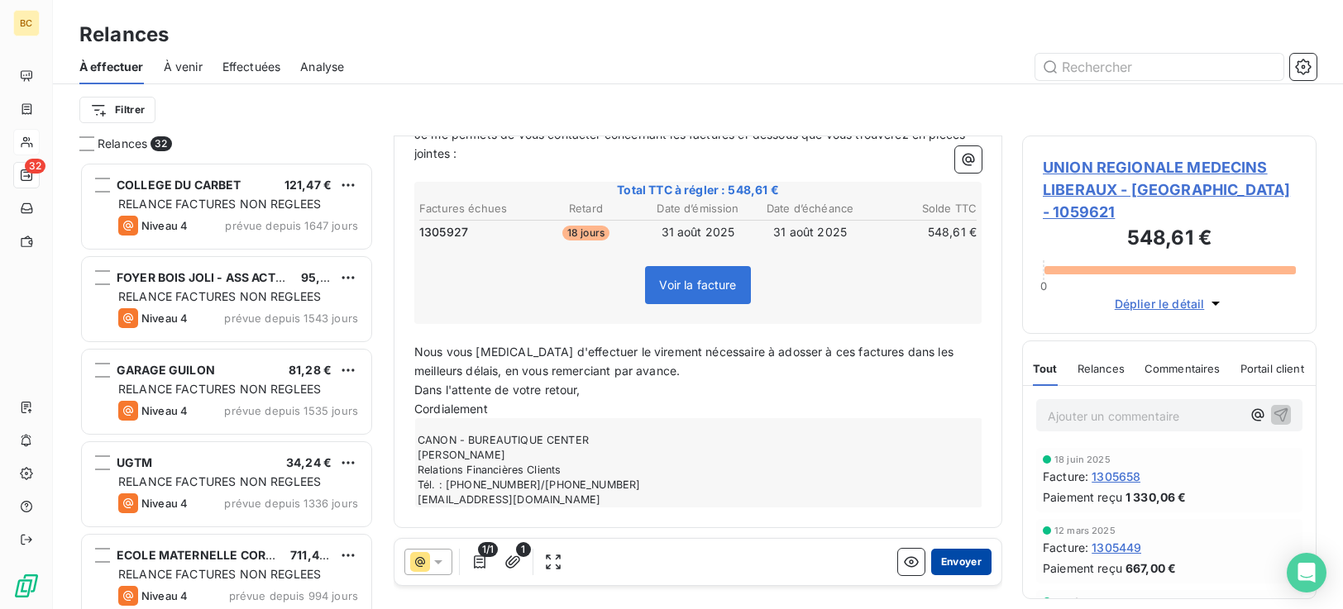
click at [949, 564] on button "Envoyer" at bounding box center [961, 562] width 60 height 26
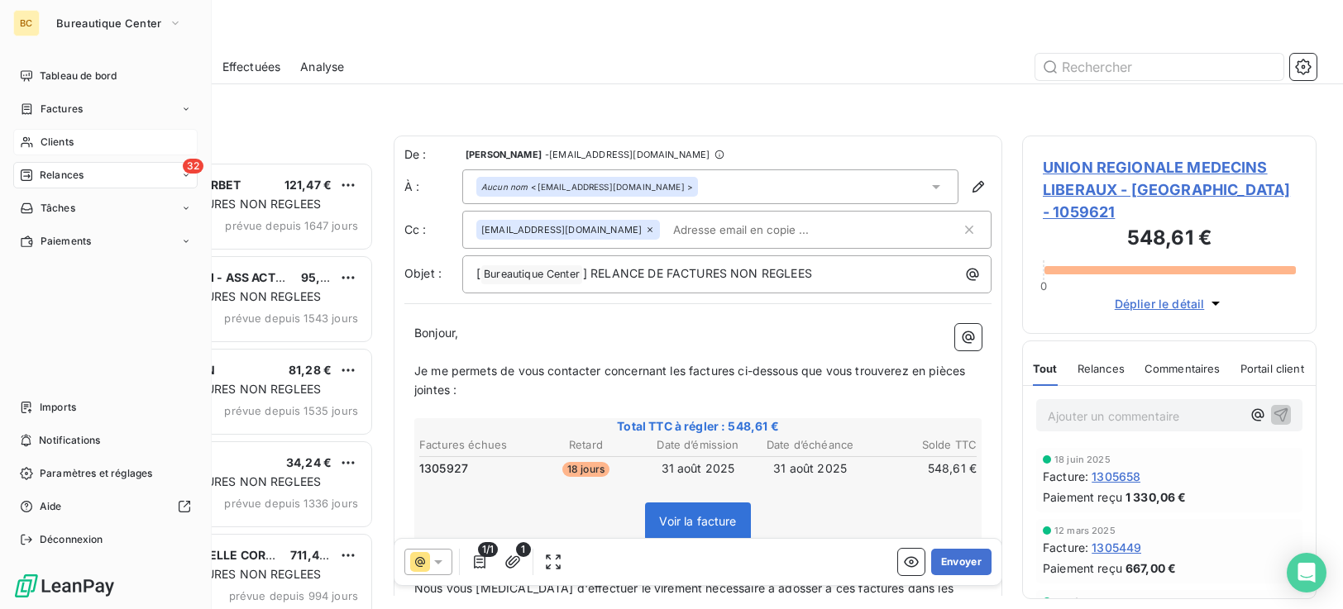
click at [50, 141] on span "Clients" at bounding box center [57, 142] width 33 height 15
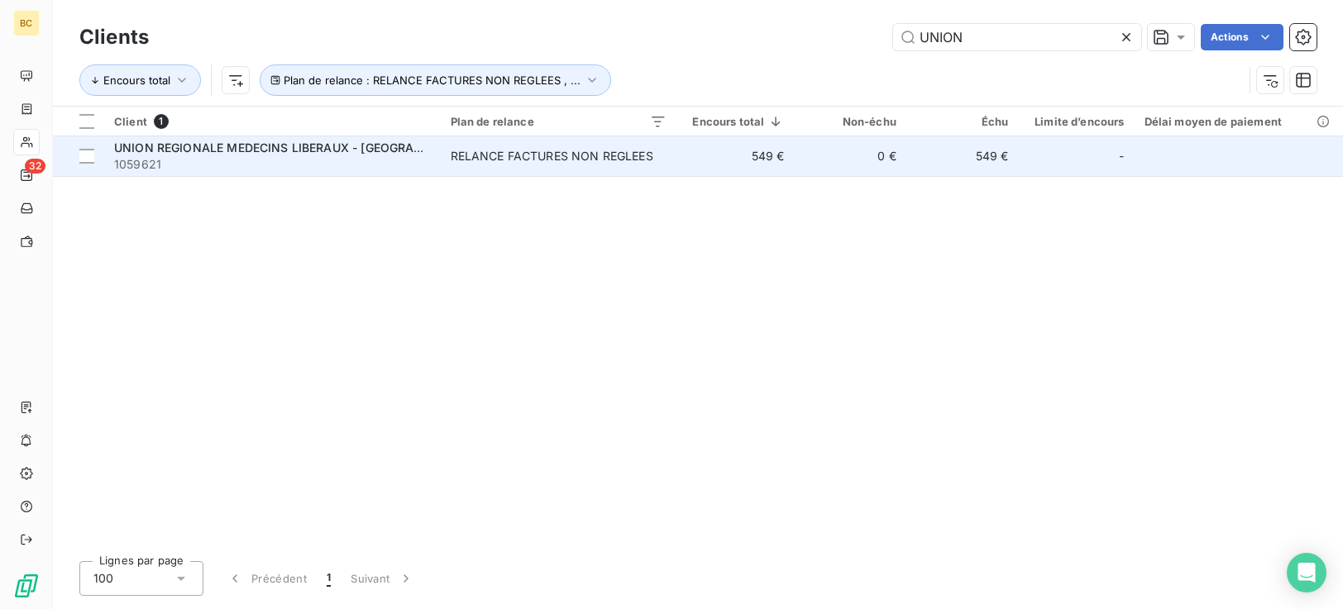
click at [874, 160] on td "0 €" at bounding box center [850, 156] width 112 height 40
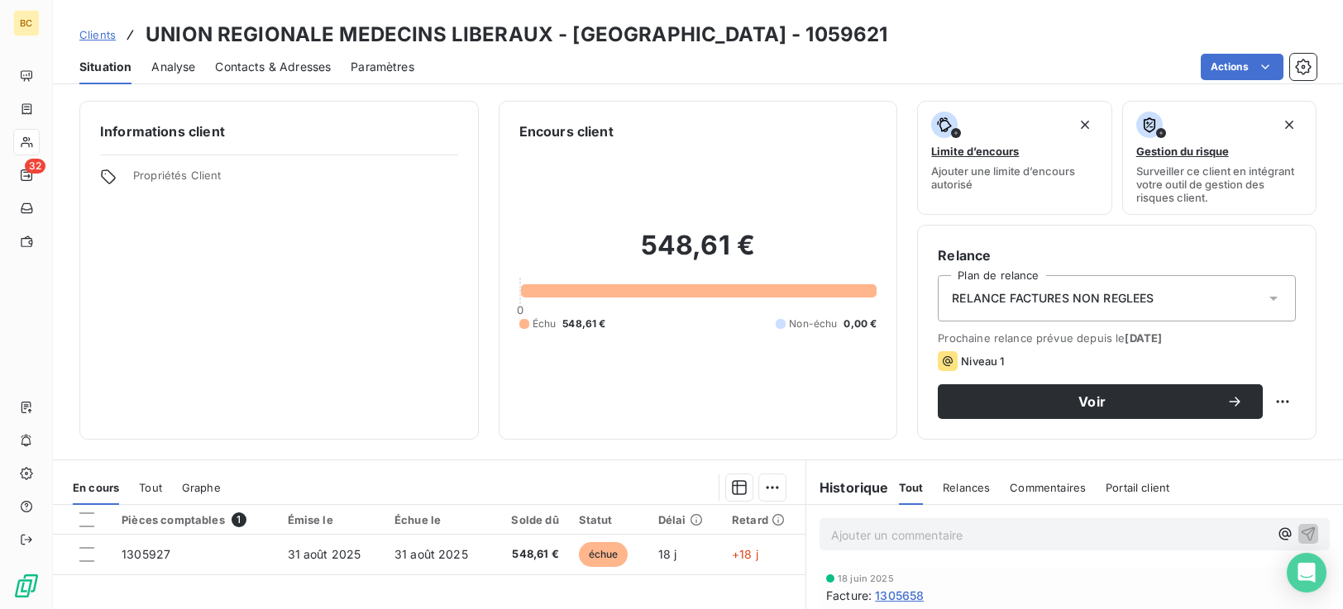
click at [270, 69] on span "Contacts & Adresses" at bounding box center [273, 67] width 116 height 17
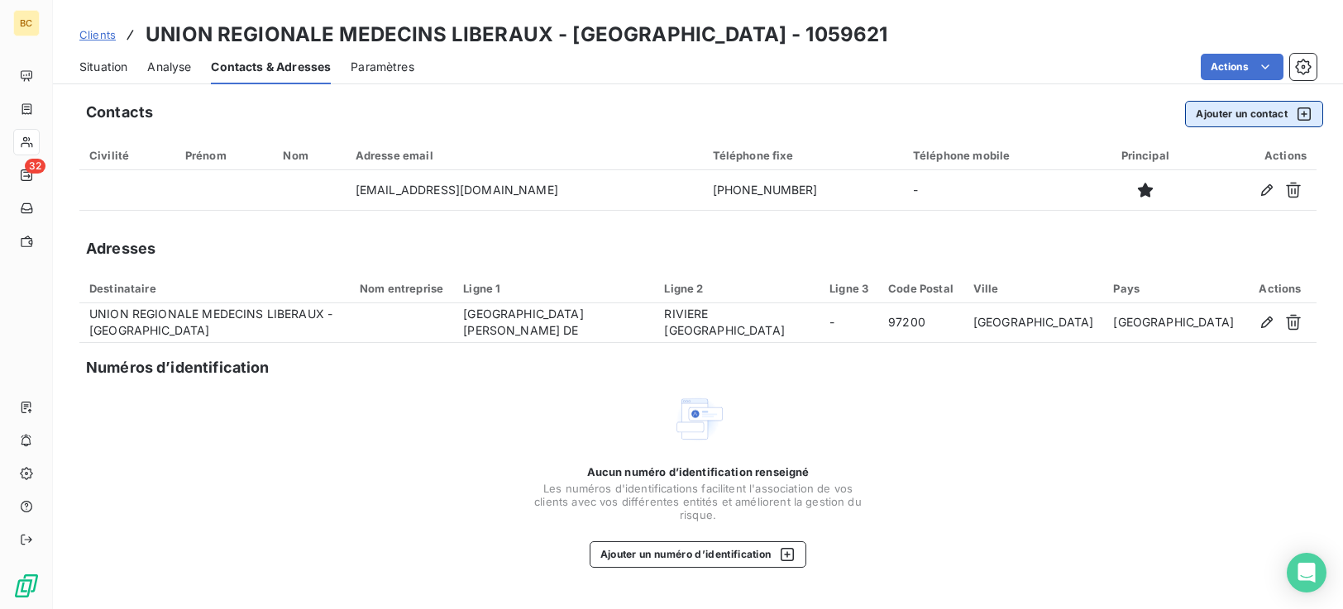
click at [1260, 116] on button "Ajouter un contact" at bounding box center [1254, 114] width 138 height 26
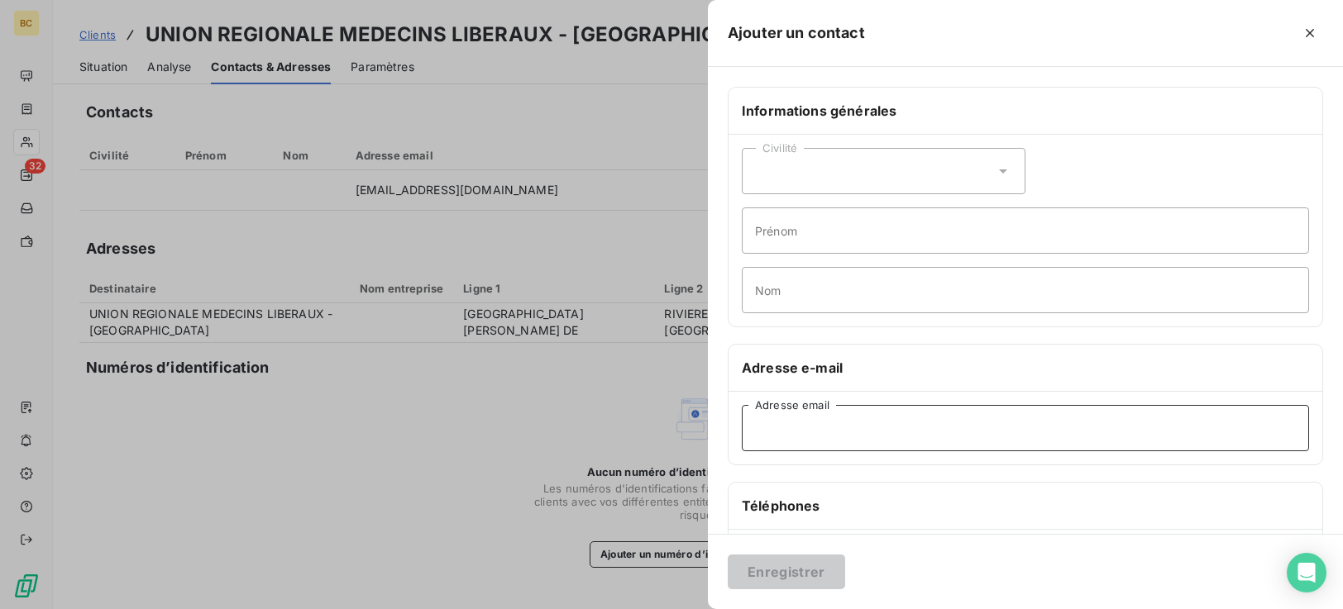
click at [768, 438] on input "Adresse email" at bounding box center [1025, 428] width 567 height 46
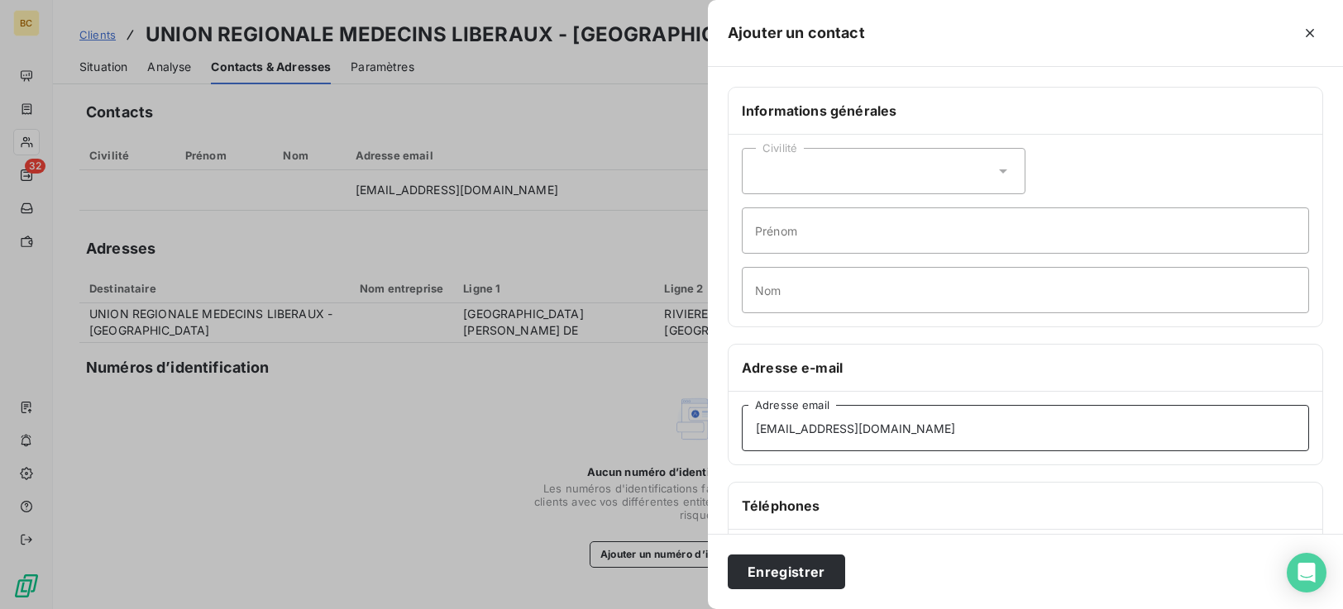
type input "contact@urml-m.org"
click at [810, 509] on h6 "Téléphones" at bounding box center [1025, 506] width 567 height 20
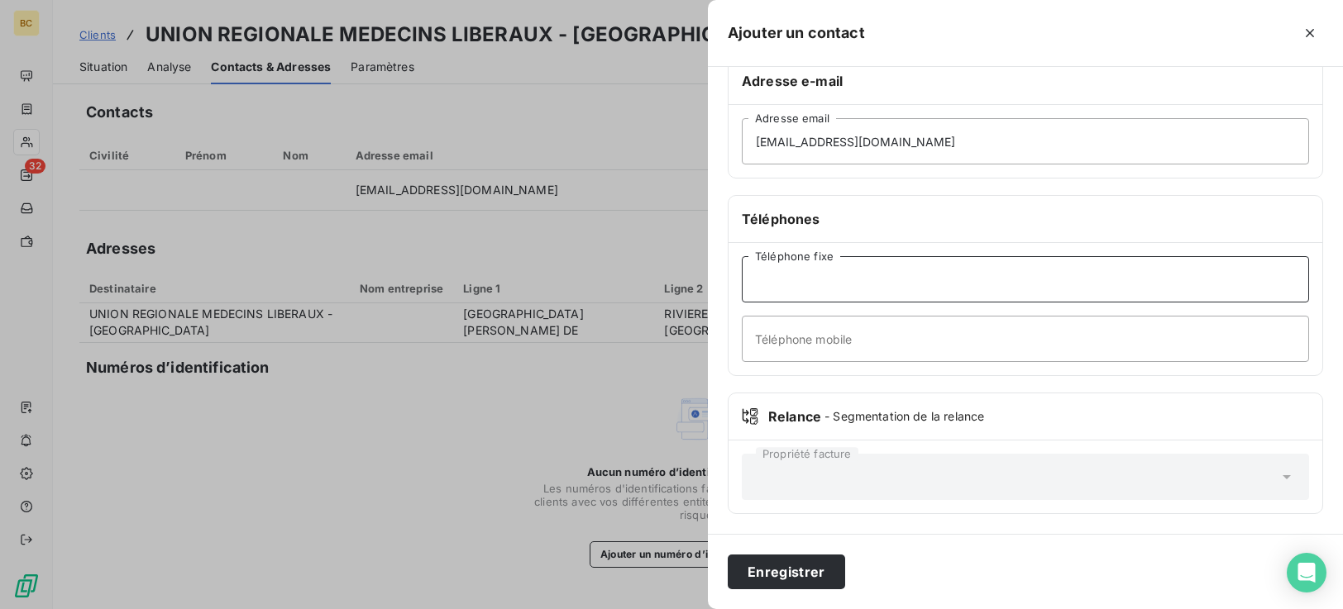
click at [772, 284] on input "Téléphone fixe" at bounding box center [1025, 279] width 567 height 46
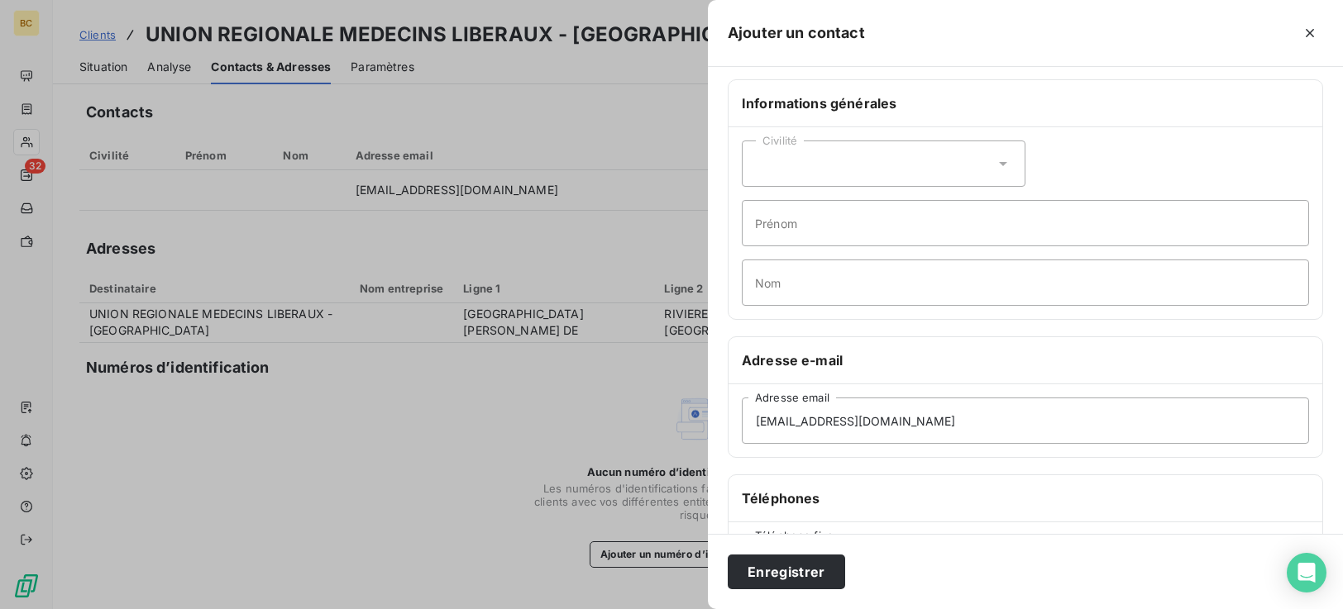
scroll to position [0, 0]
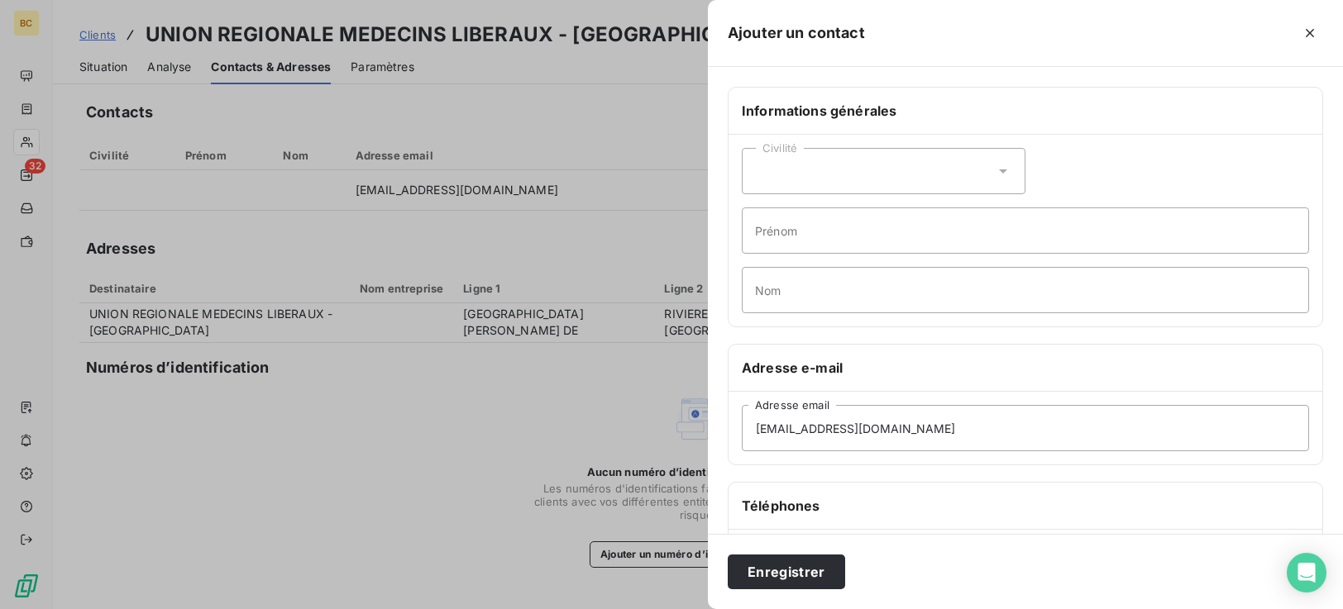
type input "0596.63.20.33"
click at [812, 291] on input "Nom" at bounding box center [1025, 290] width 567 height 46
type input "COMPTABILITE FOURNISSEURS"
click at [758, 579] on button "Enregistrer" at bounding box center [786, 572] width 117 height 35
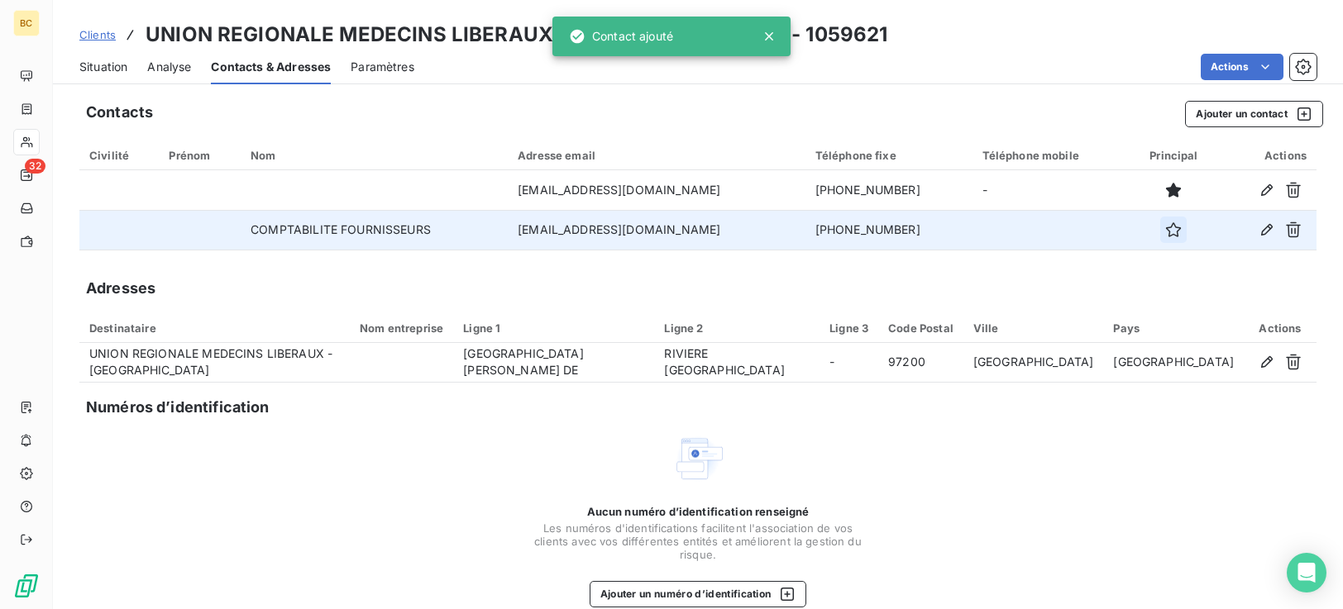
click at [1165, 230] on icon "button" at bounding box center [1173, 230] width 17 height 17
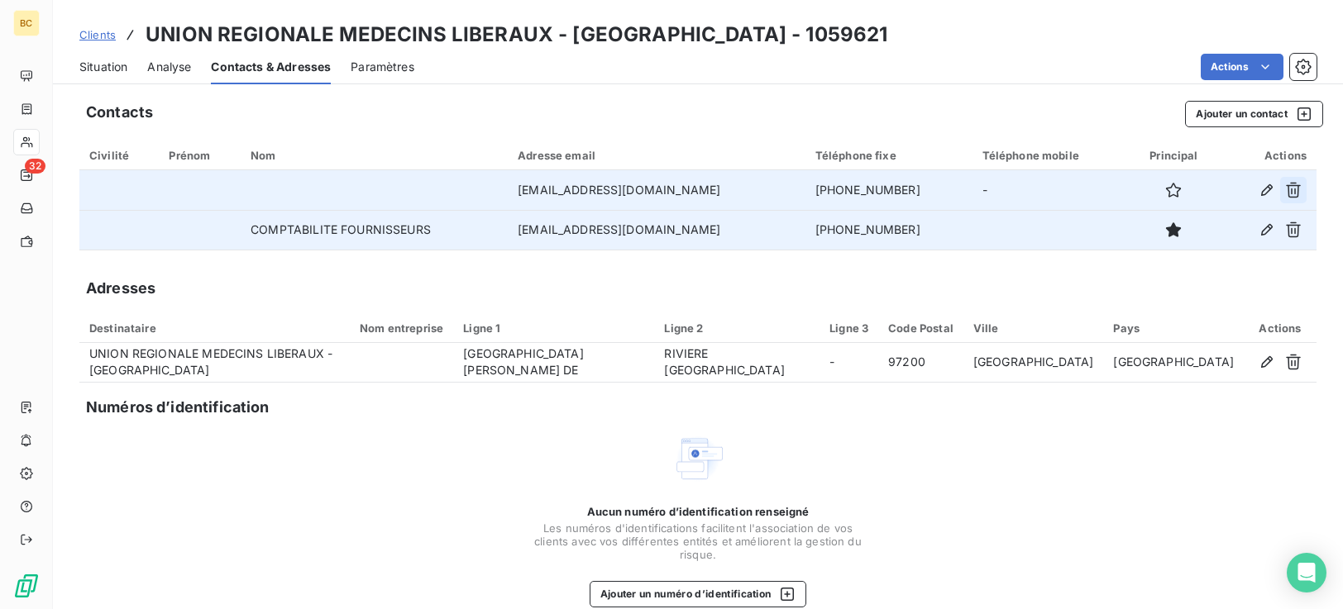
click at [1285, 190] on icon "button" at bounding box center [1293, 190] width 17 height 17
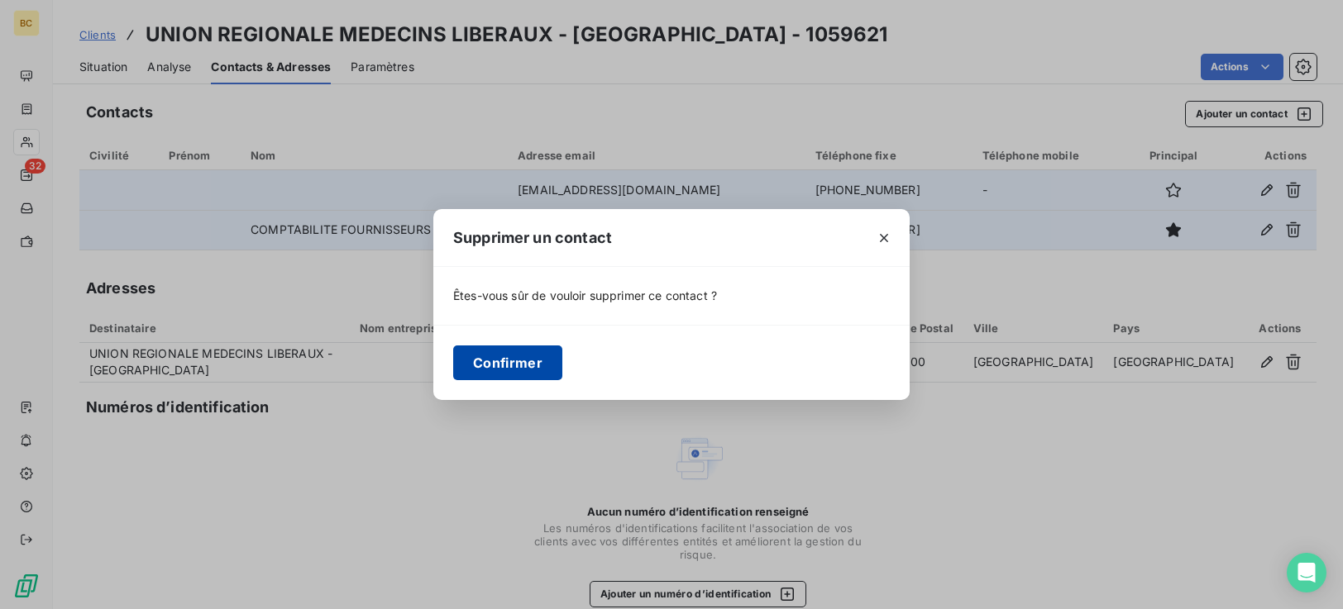
click at [533, 368] on button "Confirmer" at bounding box center [507, 363] width 109 height 35
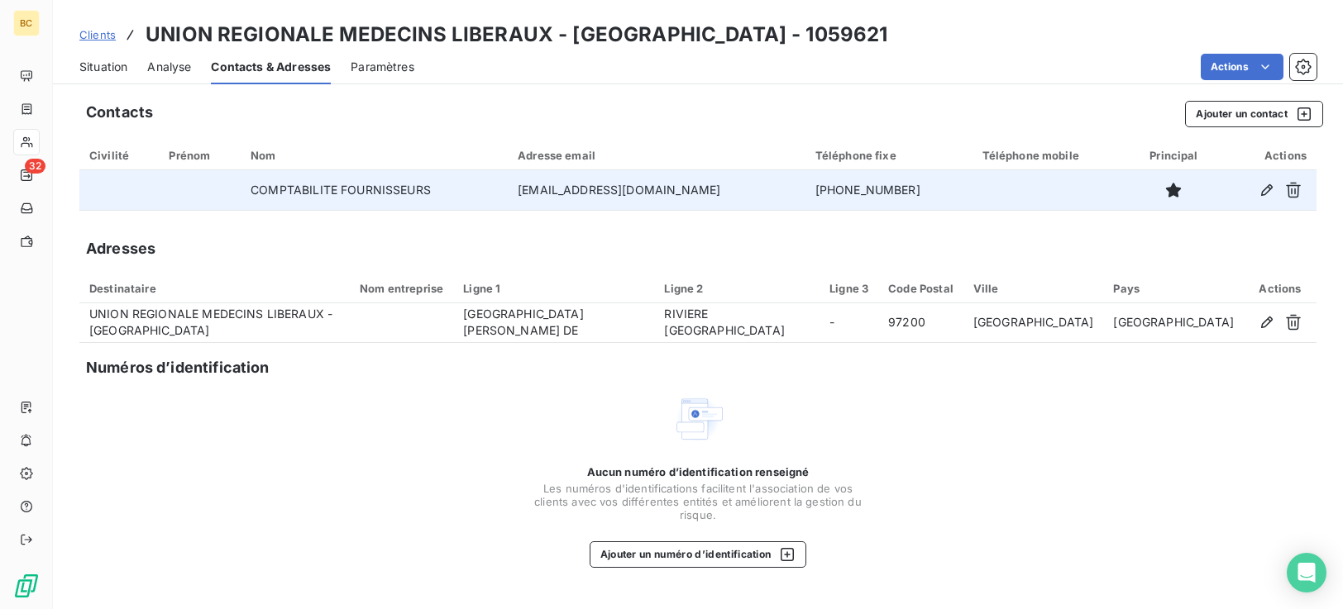
click at [104, 69] on span "Situation" at bounding box center [103, 67] width 48 height 17
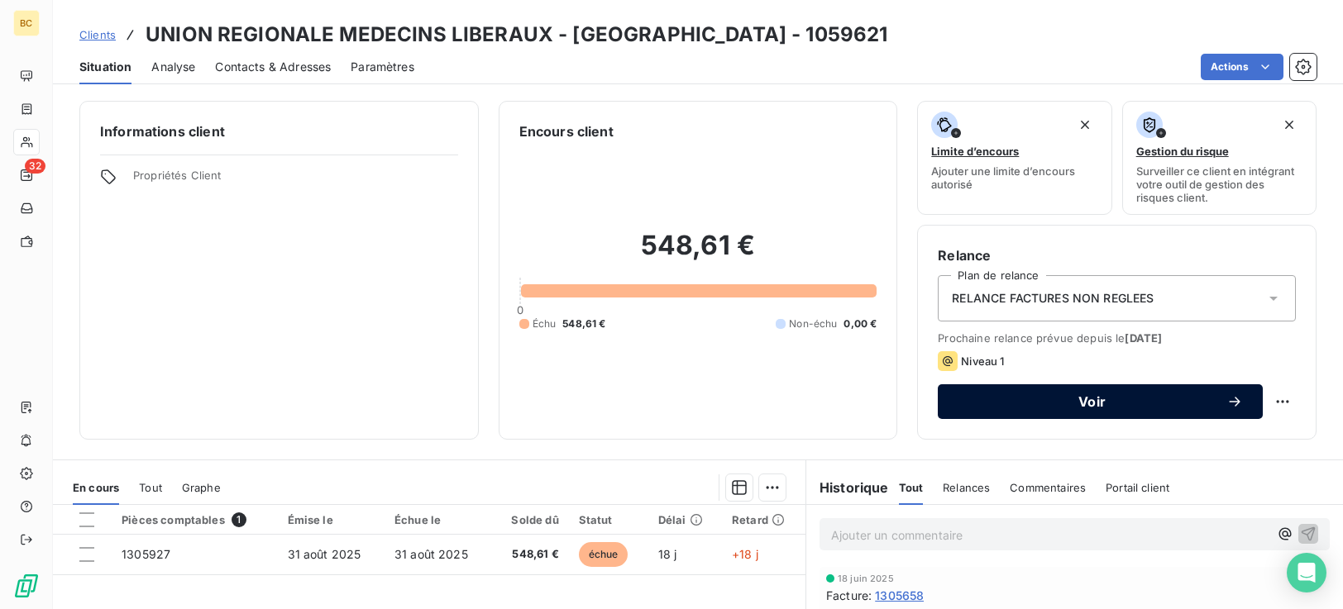
click at [1102, 413] on button "Voir" at bounding box center [1100, 402] width 325 height 35
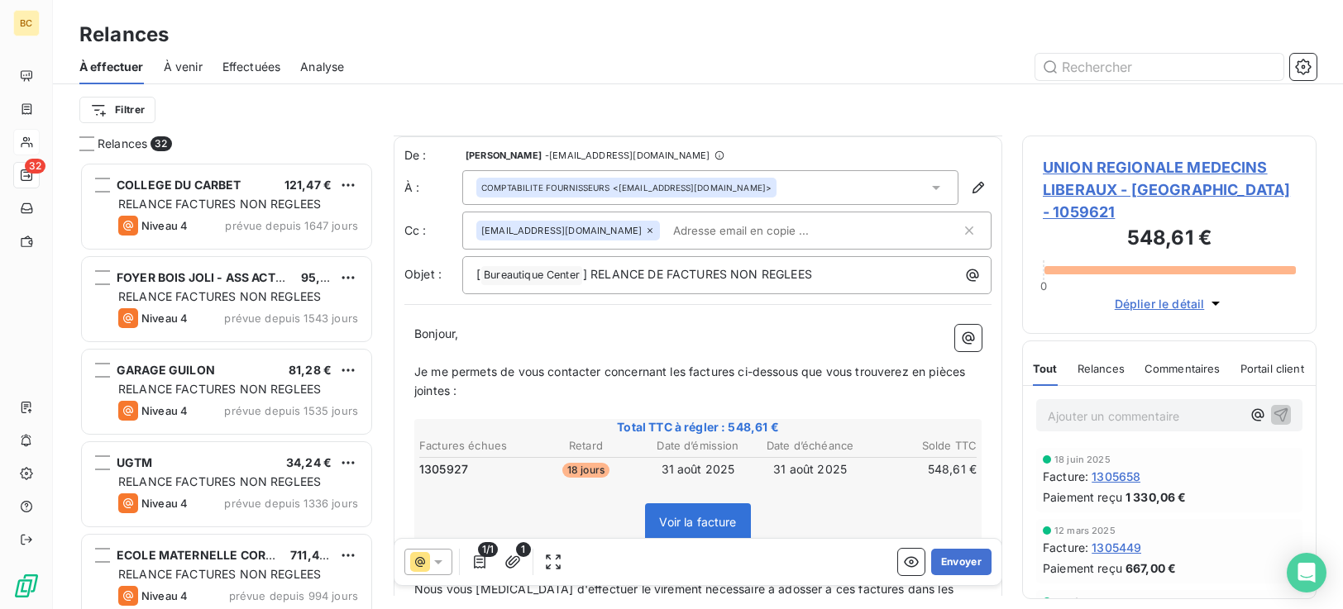
scroll to position [237, 0]
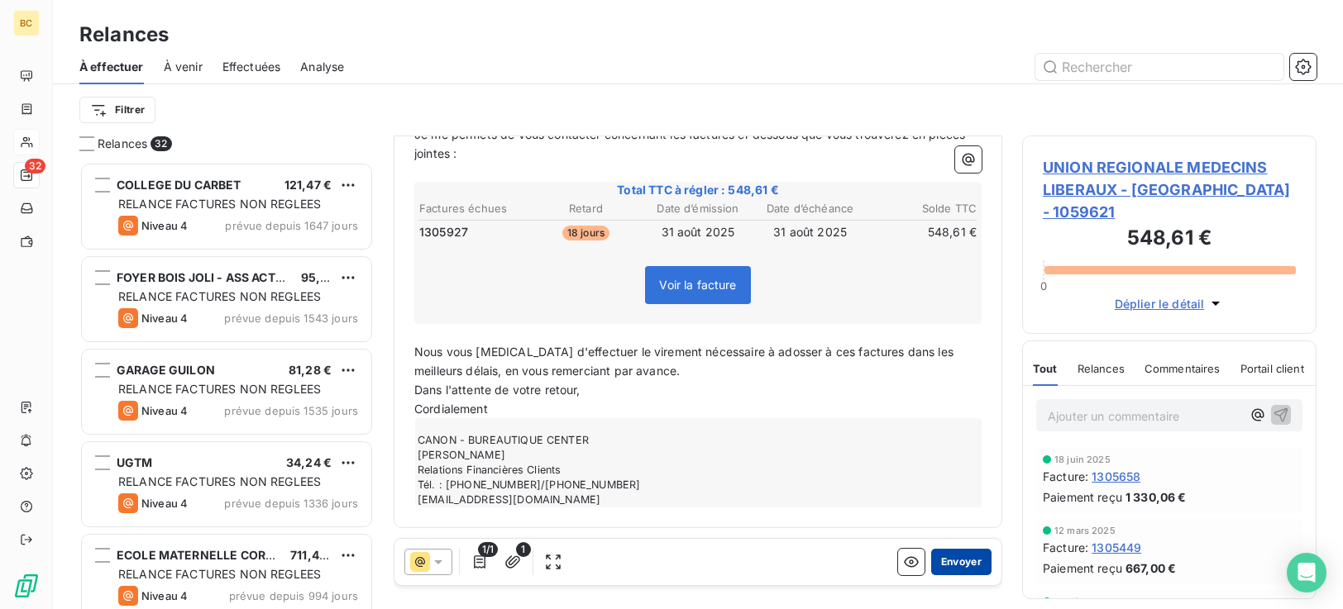
click at [955, 561] on button "Envoyer" at bounding box center [961, 562] width 60 height 26
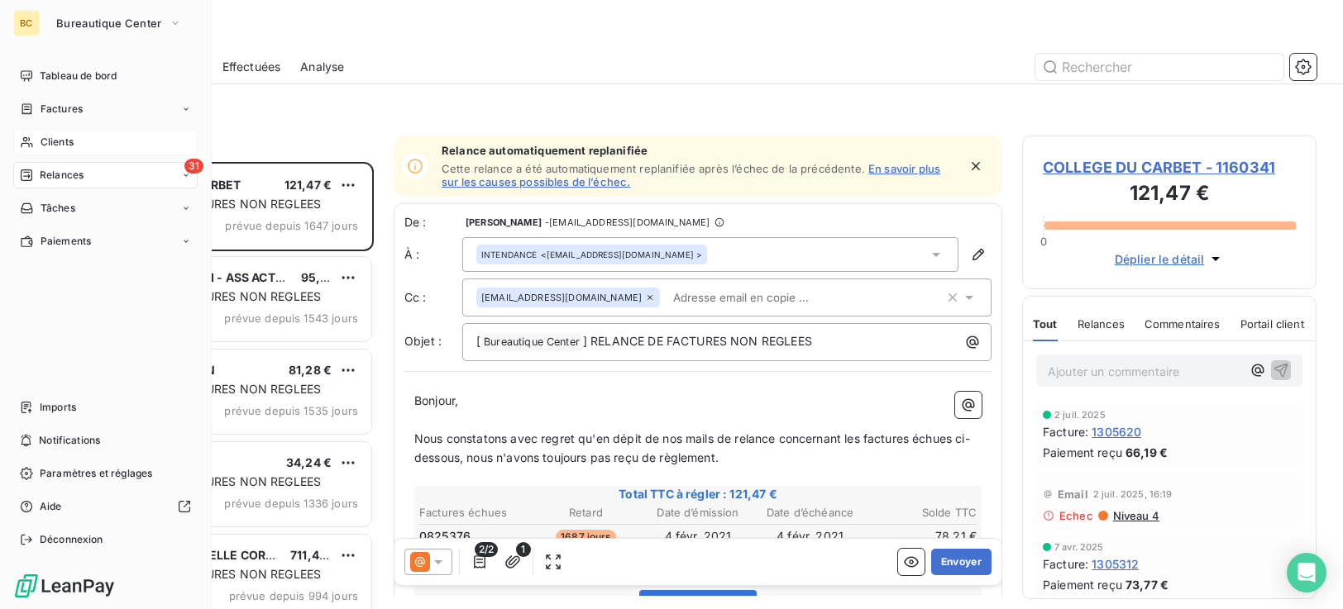
click at [63, 146] on span "Clients" at bounding box center [57, 142] width 33 height 15
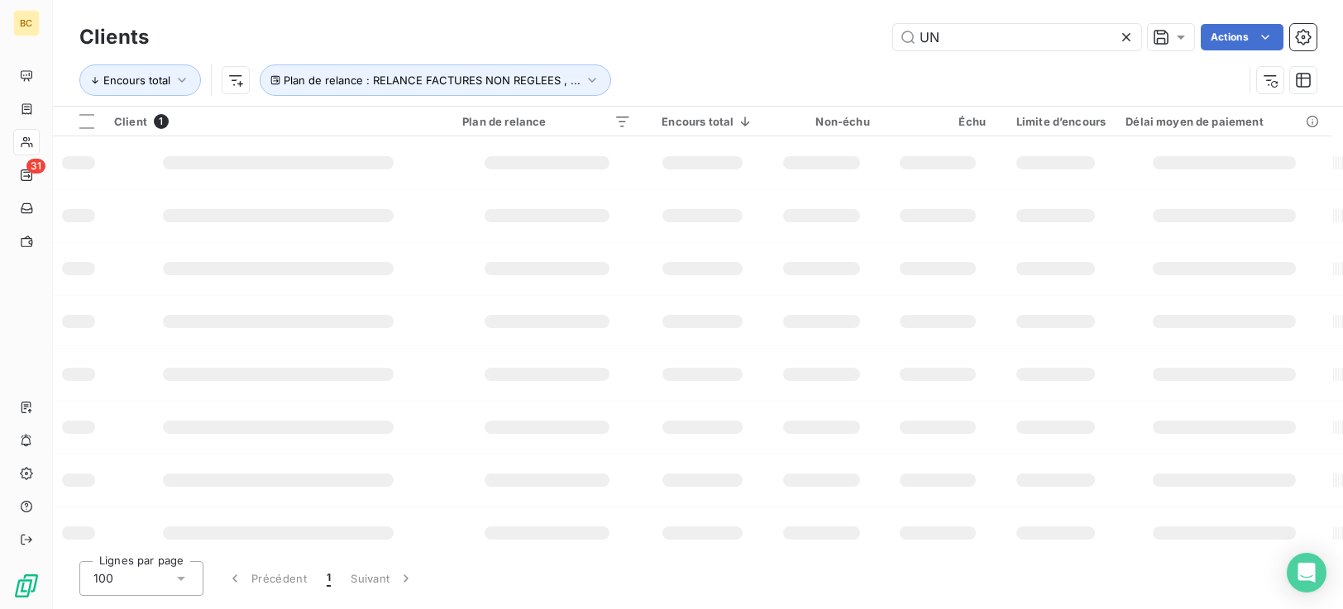
type input "U"
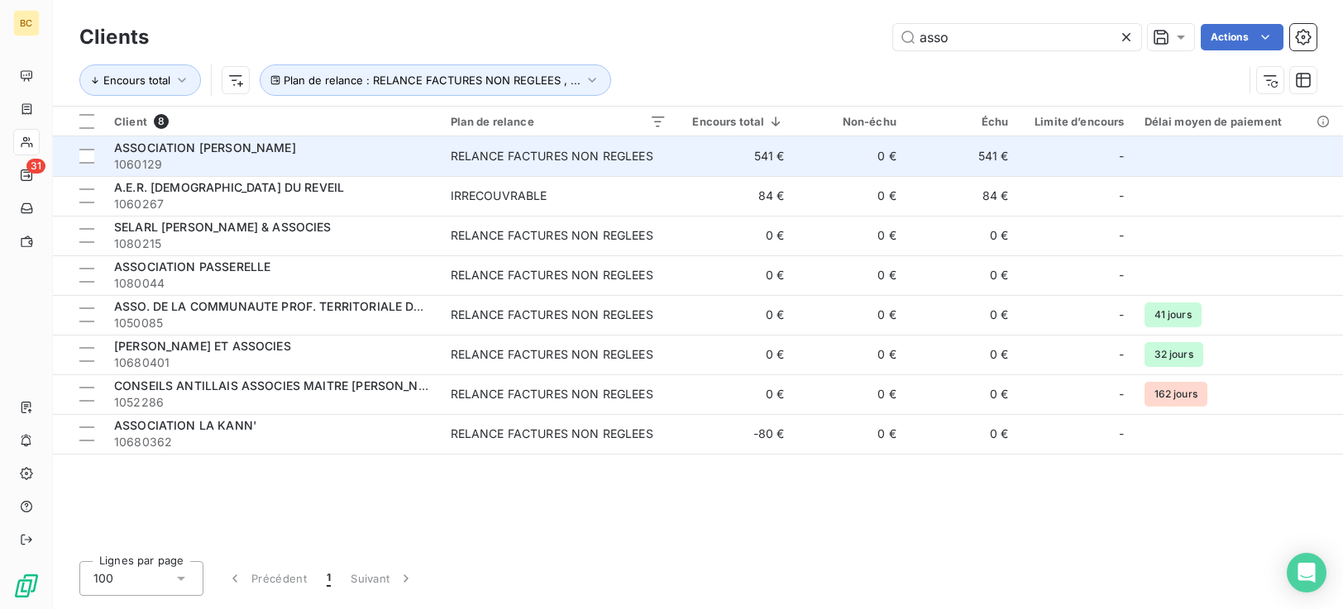
type input "asso"
click at [667, 156] on span "RELANCE FACTURES NON REGLEES" at bounding box center [559, 156] width 216 height 17
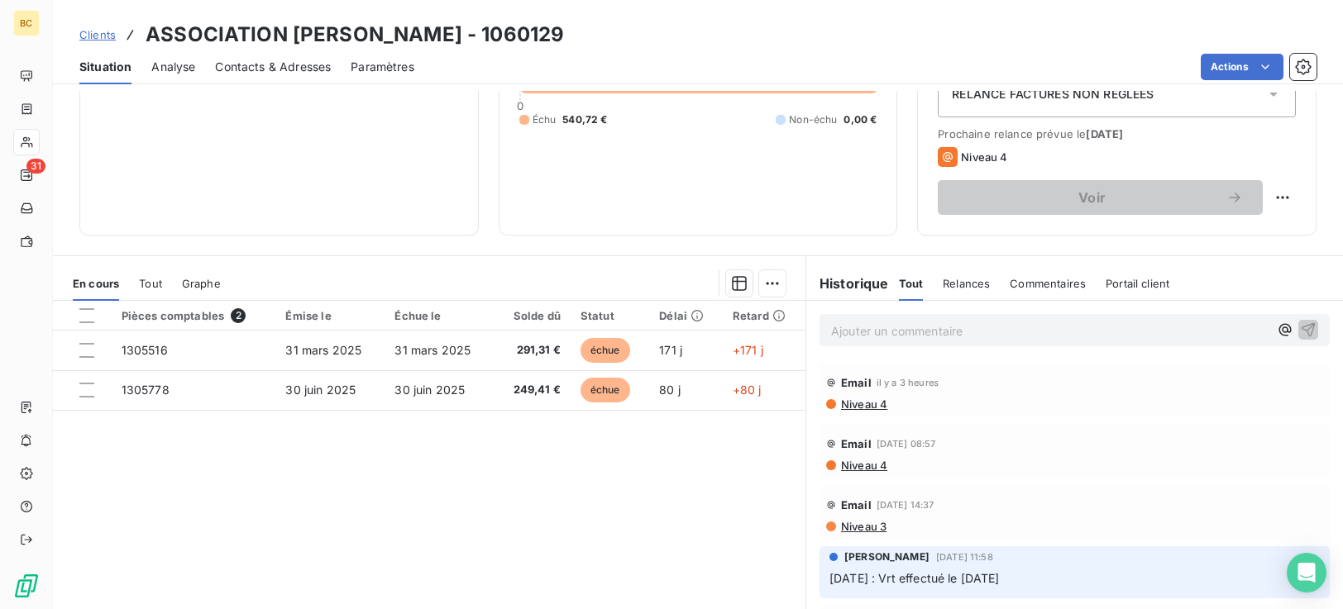
scroll to position [242, 0]
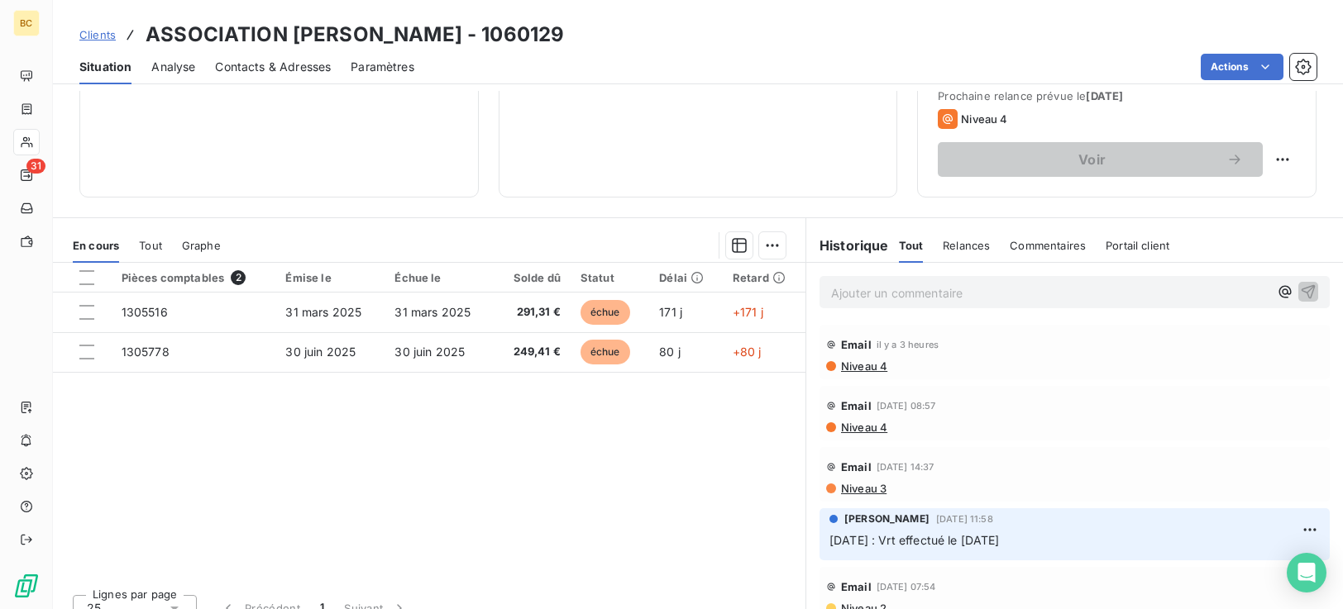
click at [847, 367] on span "Niveau 4" at bounding box center [863, 366] width 48 height 13
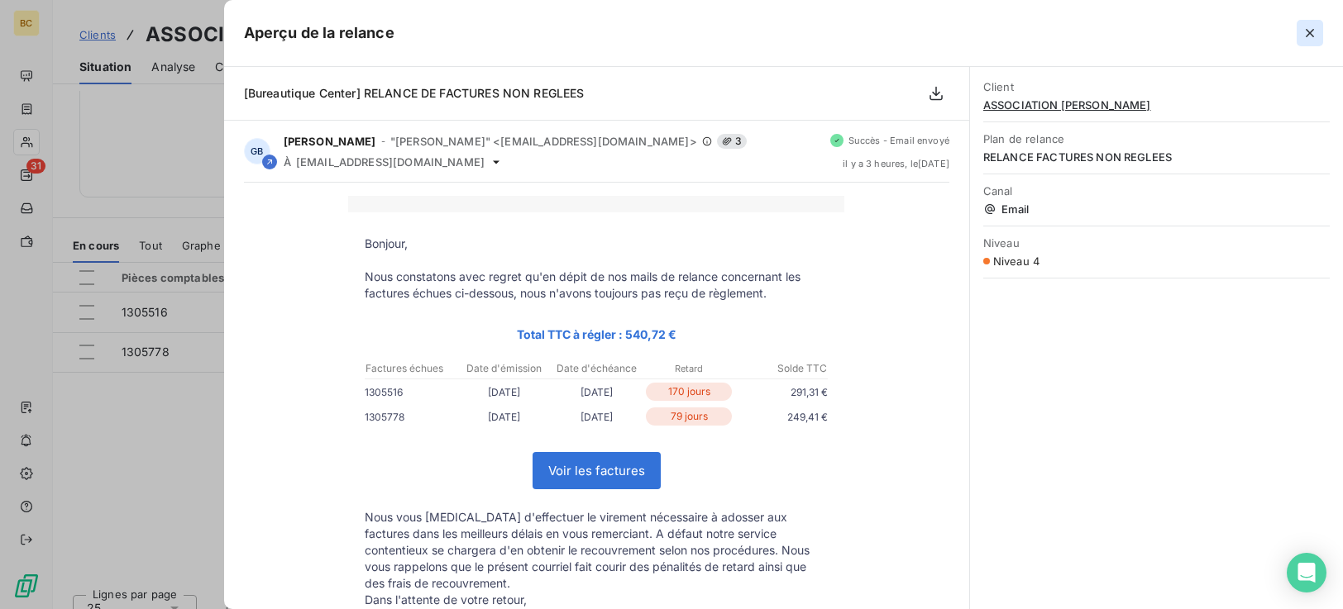
click at [1308, 35] on icon "button" at bounding box center [1310, 33] width 8 height 8
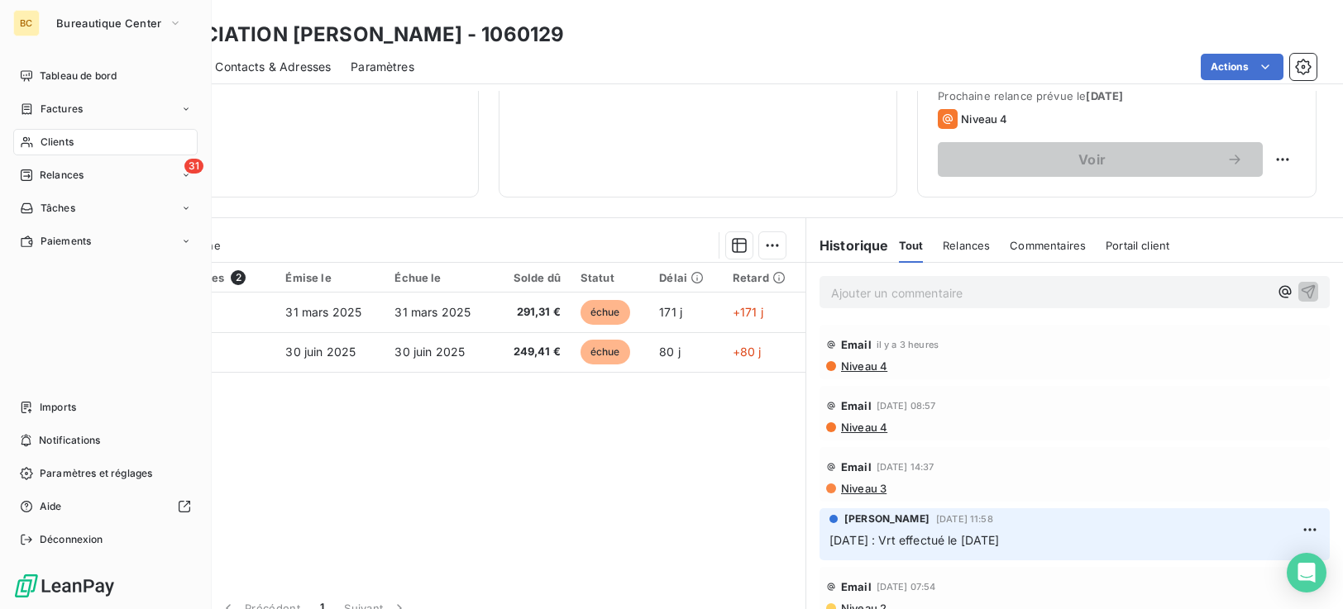
click at [62, 146] on span "Clients" at bounding box center [57, 142] width 33 height 15
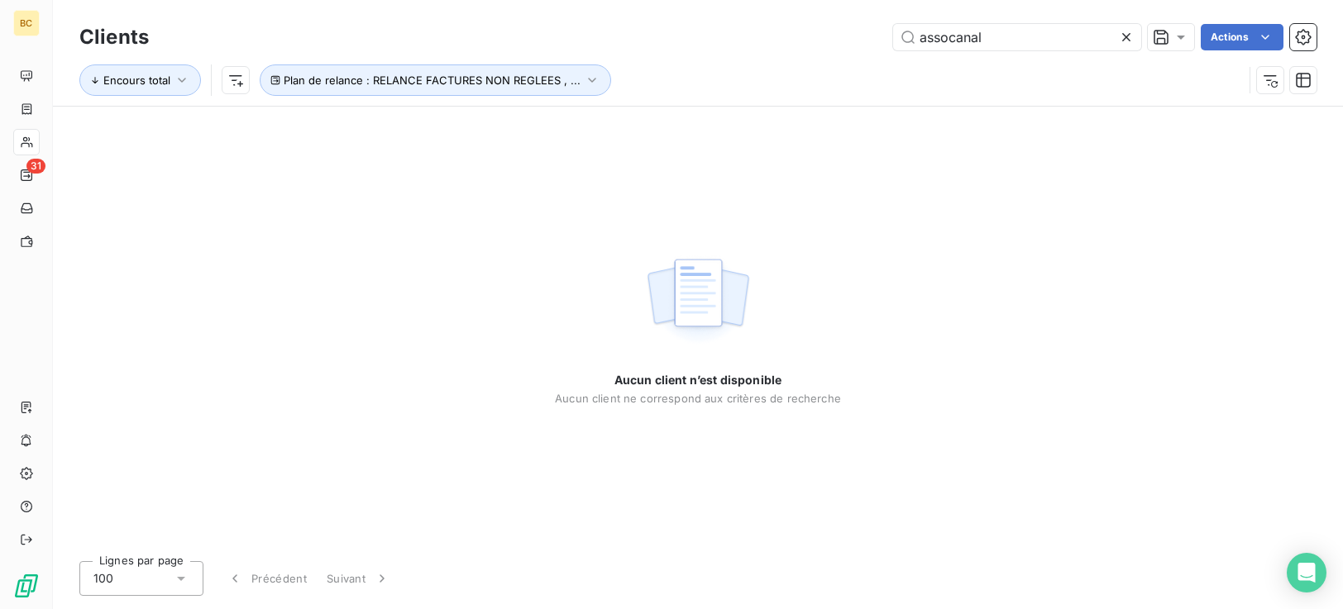
drag, startPoint x: 951, startPoint y: 38, endPoint x: 825, endPoint y: 47, distance: 126.0
click at [843, 49] on div "assocanal Actions" at bounding box center [743, 37] width 1148 height 26
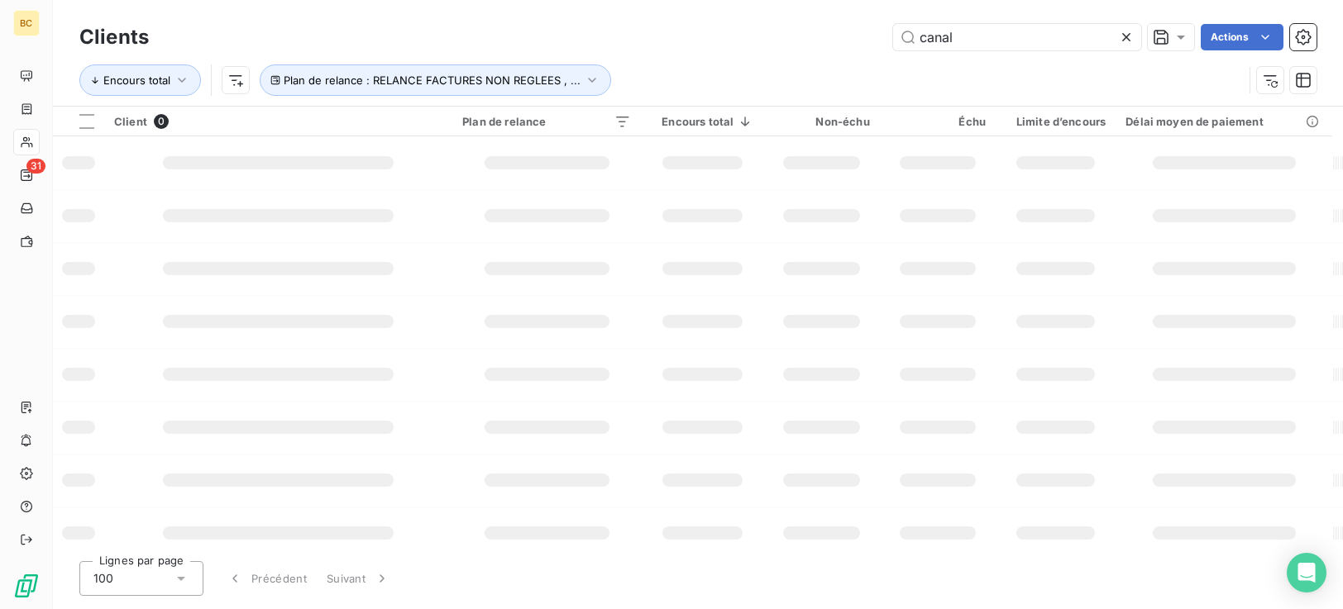
type input "canal"
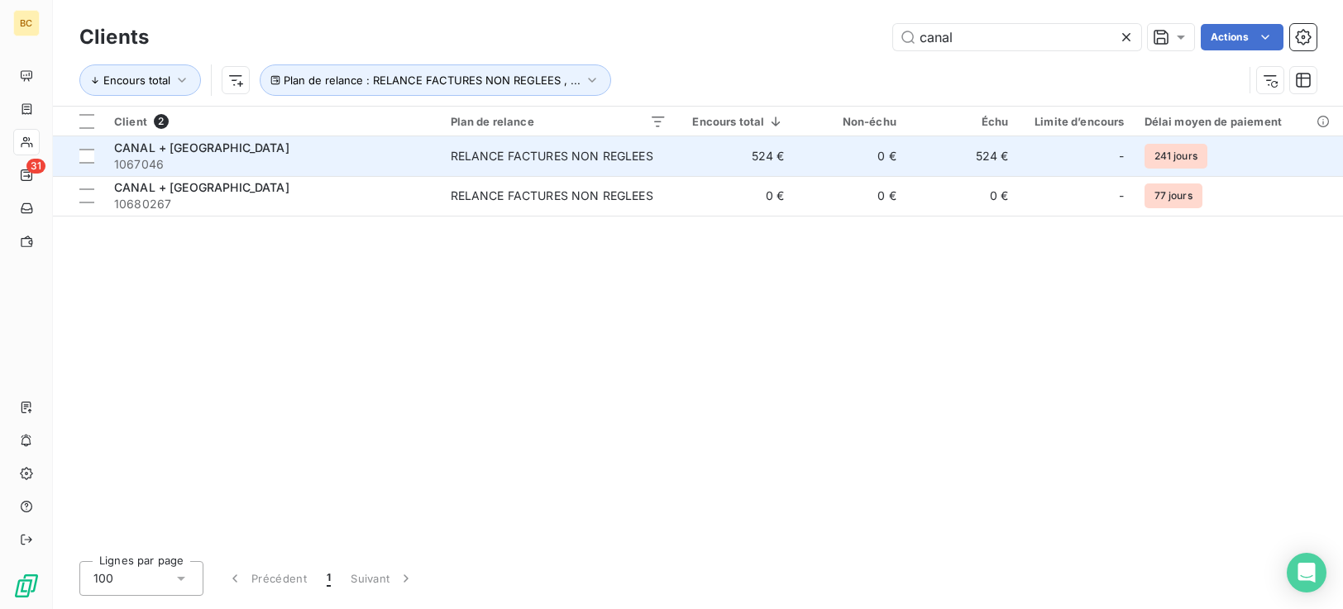
click at [586, 174] on td "RELANCE FACTURES NON REGLEES" at bounding box center [559, 156] width 236 height 40
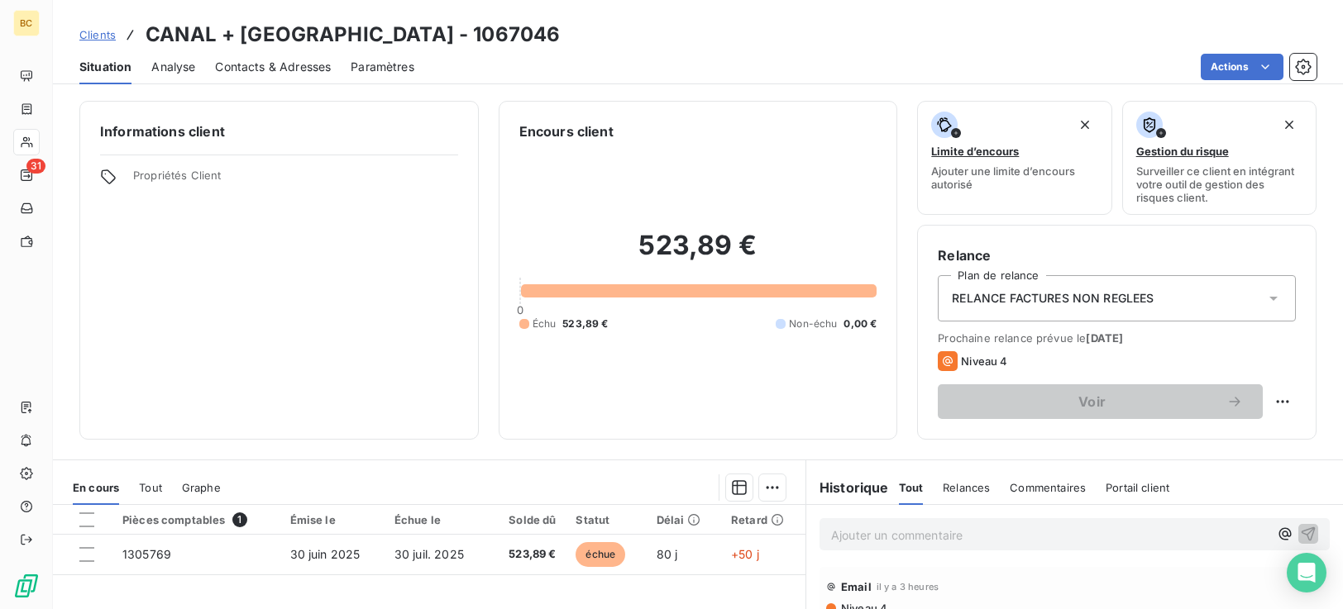
scroll to position [264, 0]
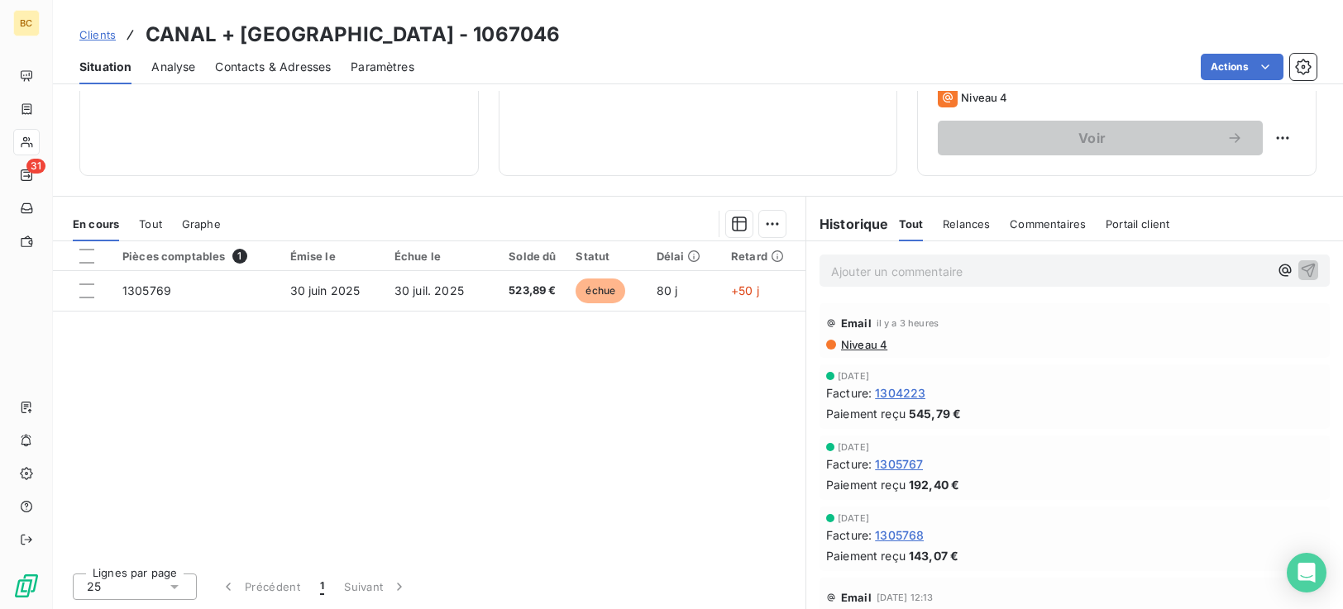
click at [862, 347] on span "Niveau 4" at bounding box center [863, 344] width 48 height 13
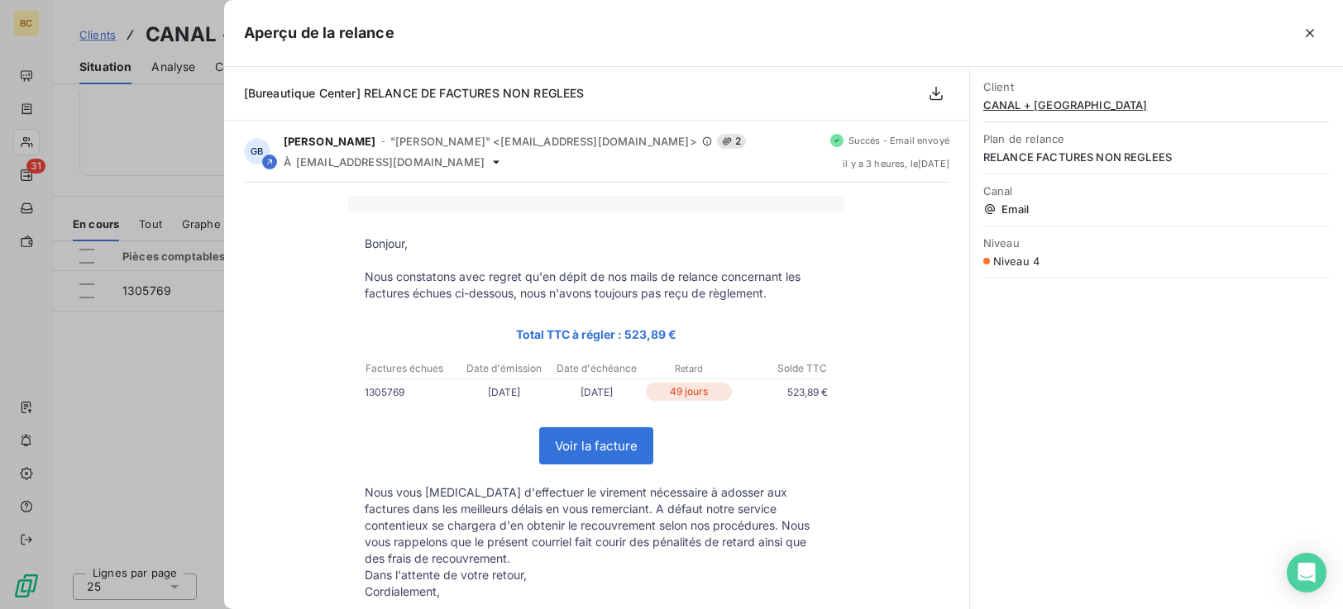
click at [911, 12] on div "Aperçu de la relance" at bounding box center [783, 33] width 1119 height 67
click at [1180, 543] on div "Client CANAL + ANTILLES Plan de relance RELANCE FACTURES NON REGLEES Canal Emai…" at bounding box center [1156, 338] width 373 height 543
click at [154, 488] on div at bounding box center [671, 304] width 1343 height 609
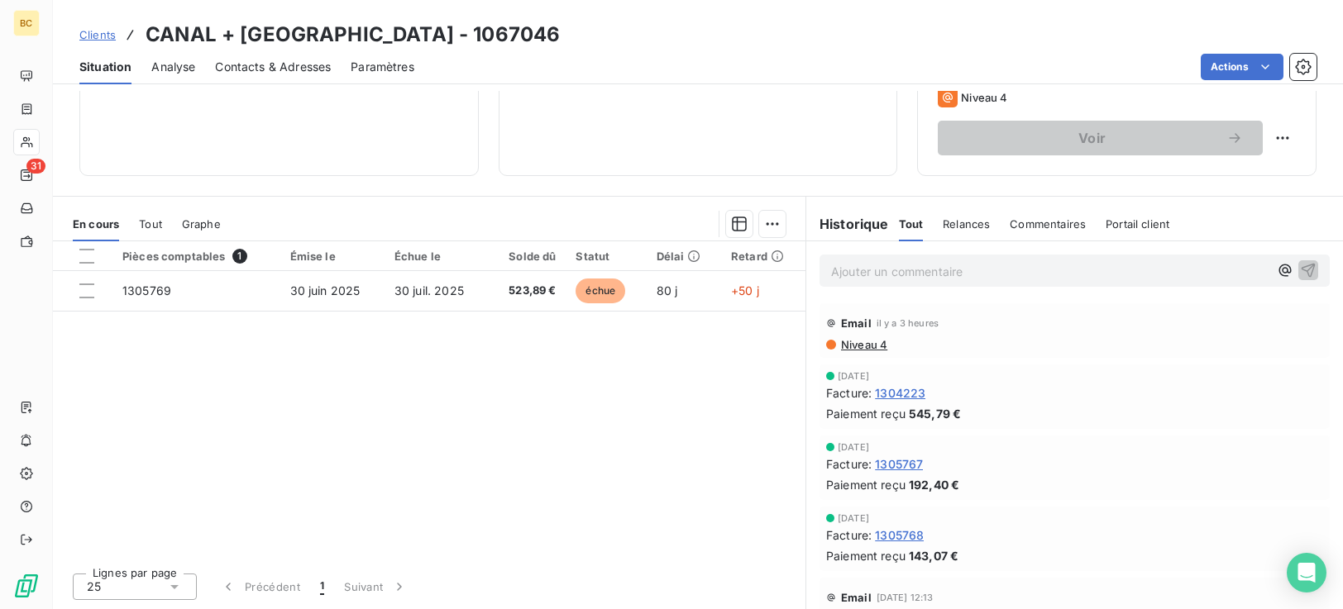
click at [289, 68] on span "Contacts & Adresses" at bounding box center [273, 67] width 116 height 17
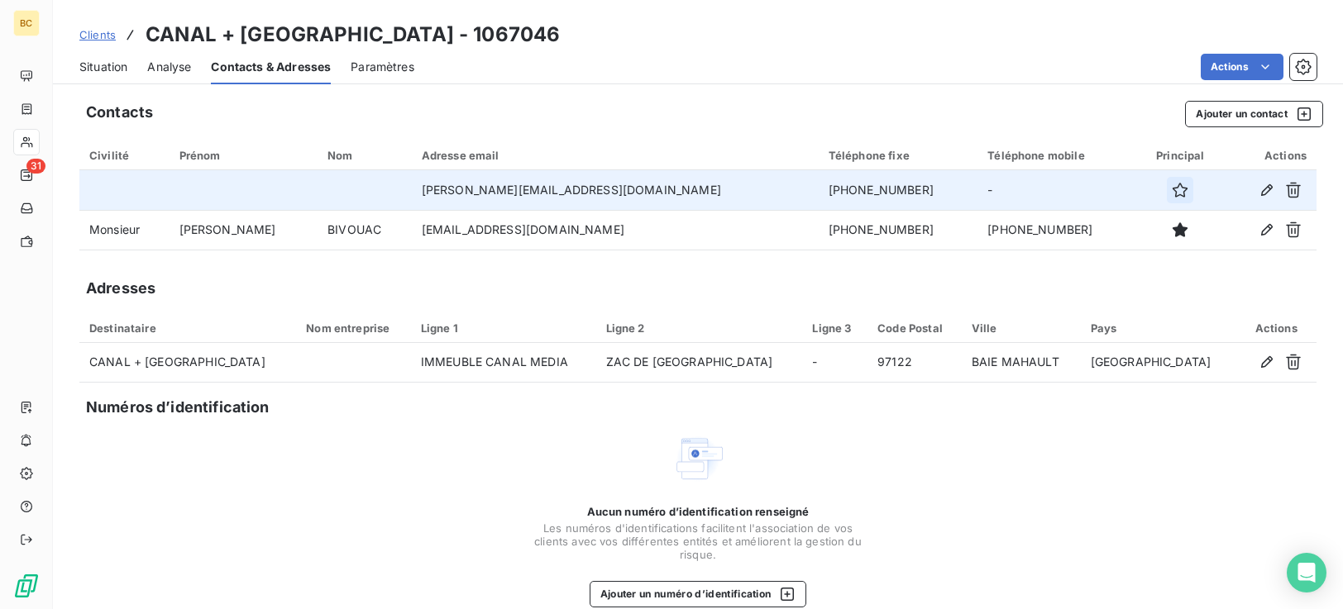
click at [1172, 193] on icon "button" at bounding box center [1180, 190] width 17 height 17
click at [1259, 192] on icon "button" at bounding box center [1267, 190] width 17 height 17
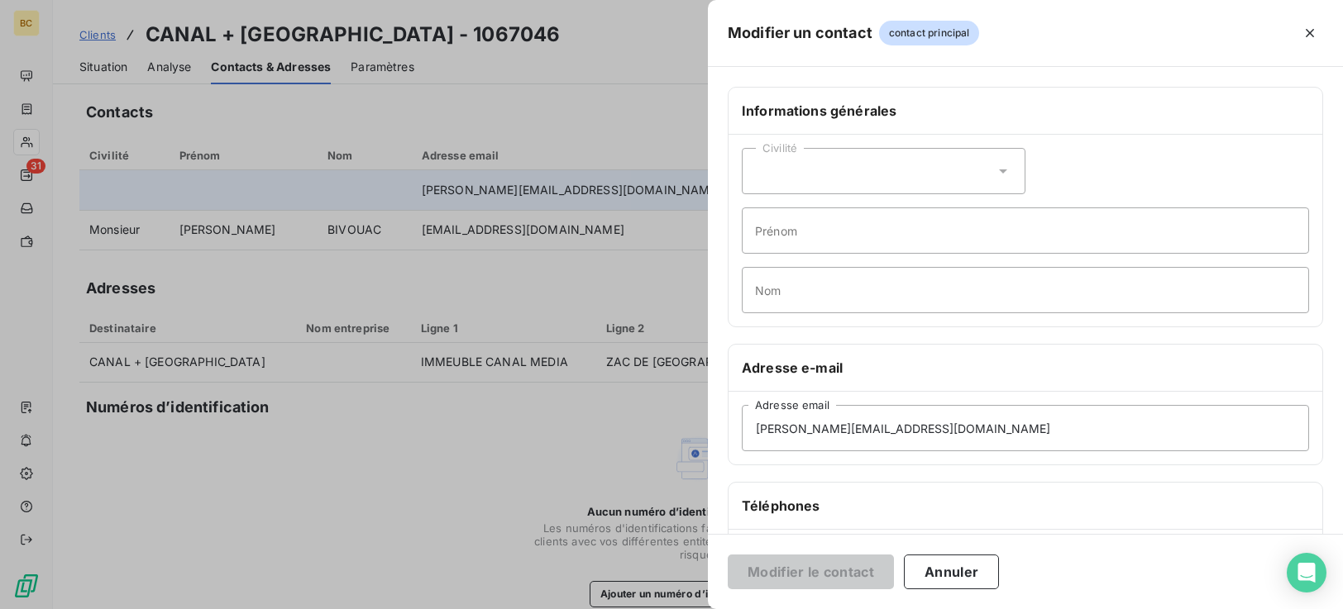
click at [995, 163] on icon at bounding box center [1003, 171] width 17 height 17
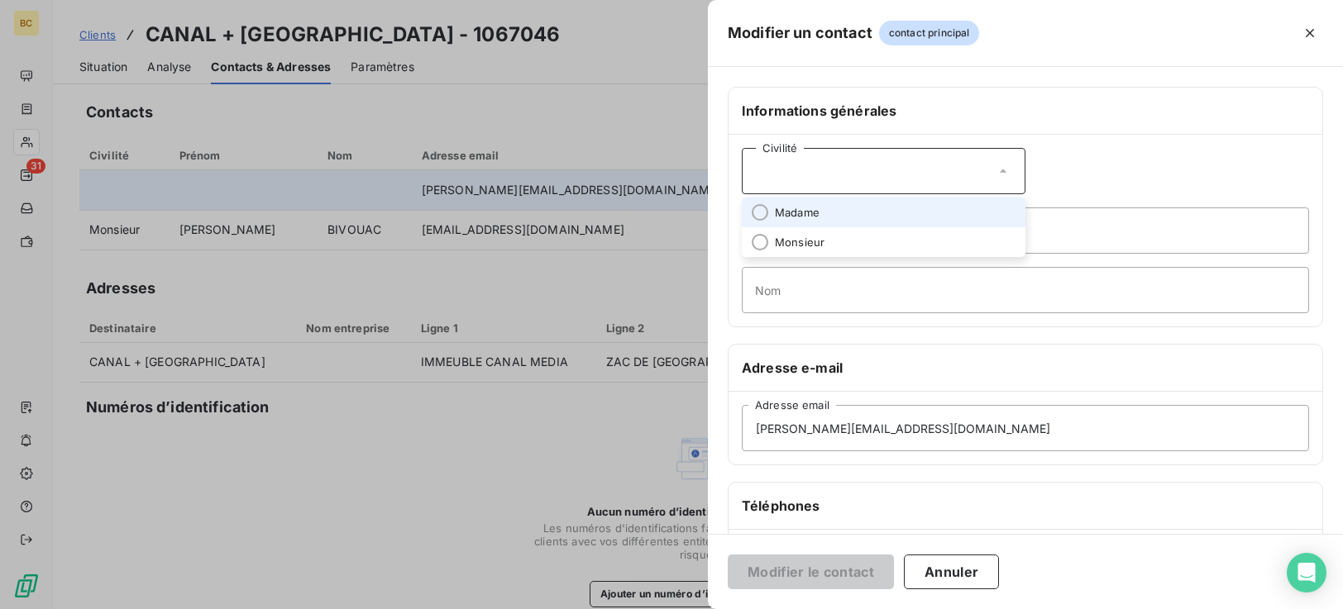
click at [802, 211] on span "Madame" at bounding box center [797, 213] width 45 height 16
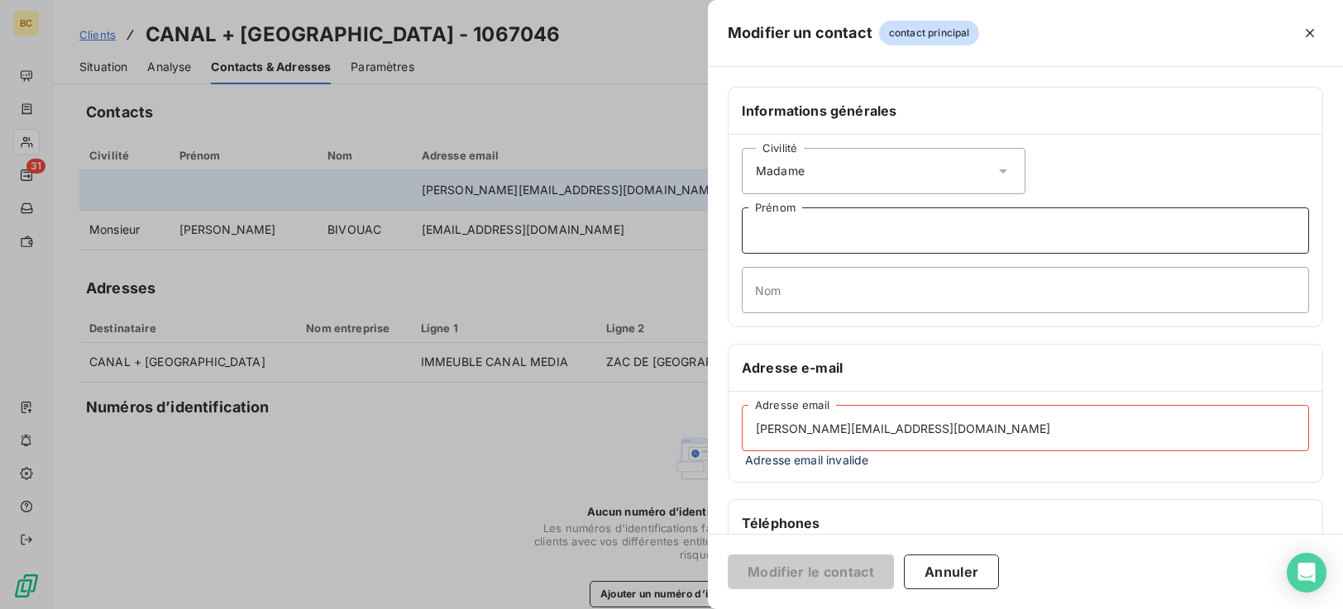
click at [794, 233] on input "Prénom" at bounding box center [1025, 231] width 567 height 46
type input "Evelyne"
click at [786, 271] on input "Nom" at bounding box center [1025, 290] width 567 height 46
type input "YERBE"
click at [901, 437] on input "evelyne.yerbe@canal-plus.fr" at bounding box center [1025, 428] width 567 height 46
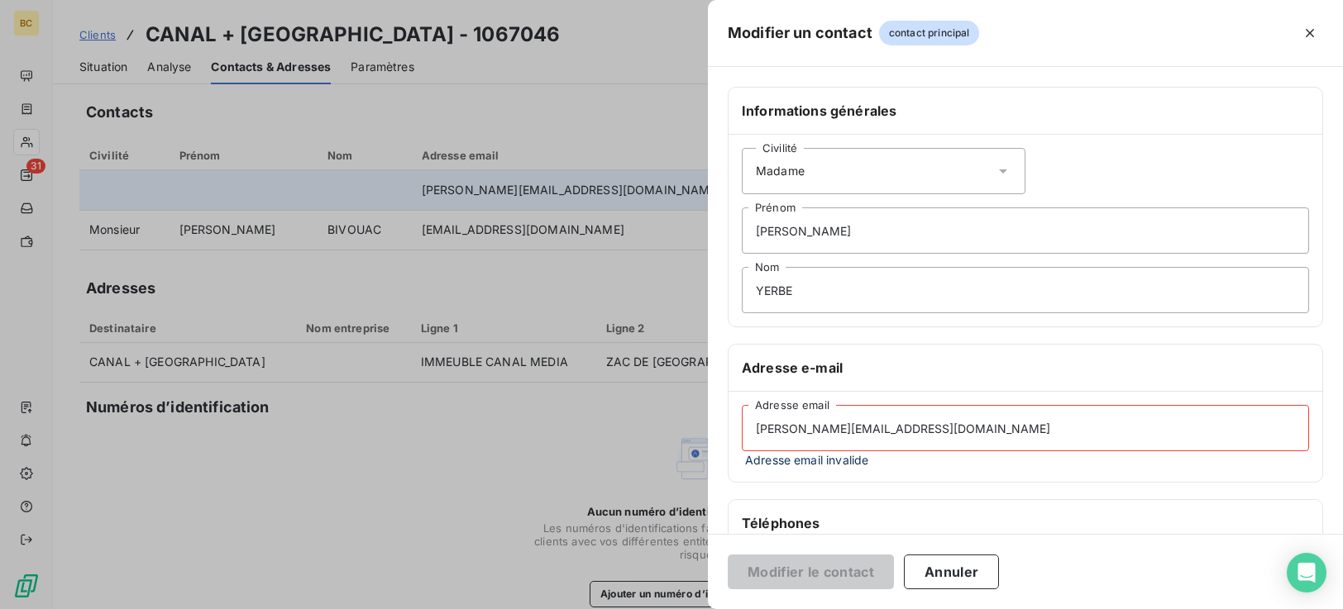
click at [953, 433] on input "evelyne.yerbe@canal-plus.fr" at bounding box center [1025, 428] width 567 height 46
click at [957, 570] on button "Annuler" at bounding box center [951, 572] width 95 height 35
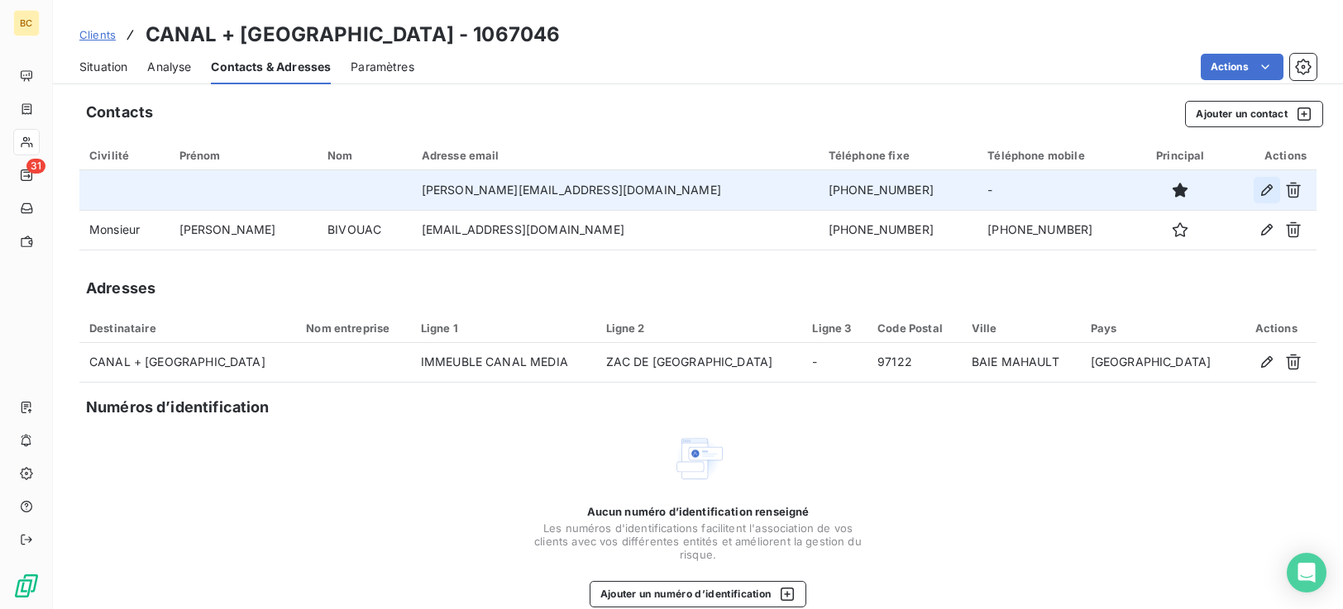
click at [1259, 189] on icon "button" at bounding box center [1267, 190] width 17 height 17
type input "evelyne.yerbe@canal-plus.fr"
type input "0590.38.08.85"
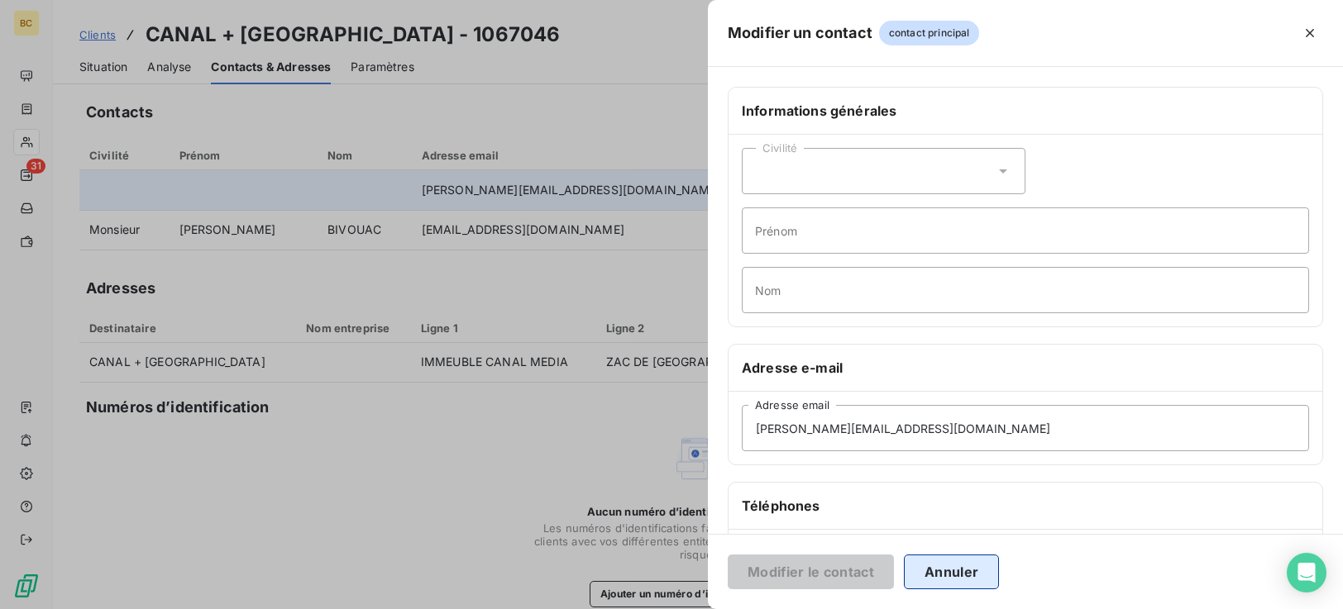
click at [967, 579] on button "Annuler" at bounding box center [951, 572] width 95 height 35
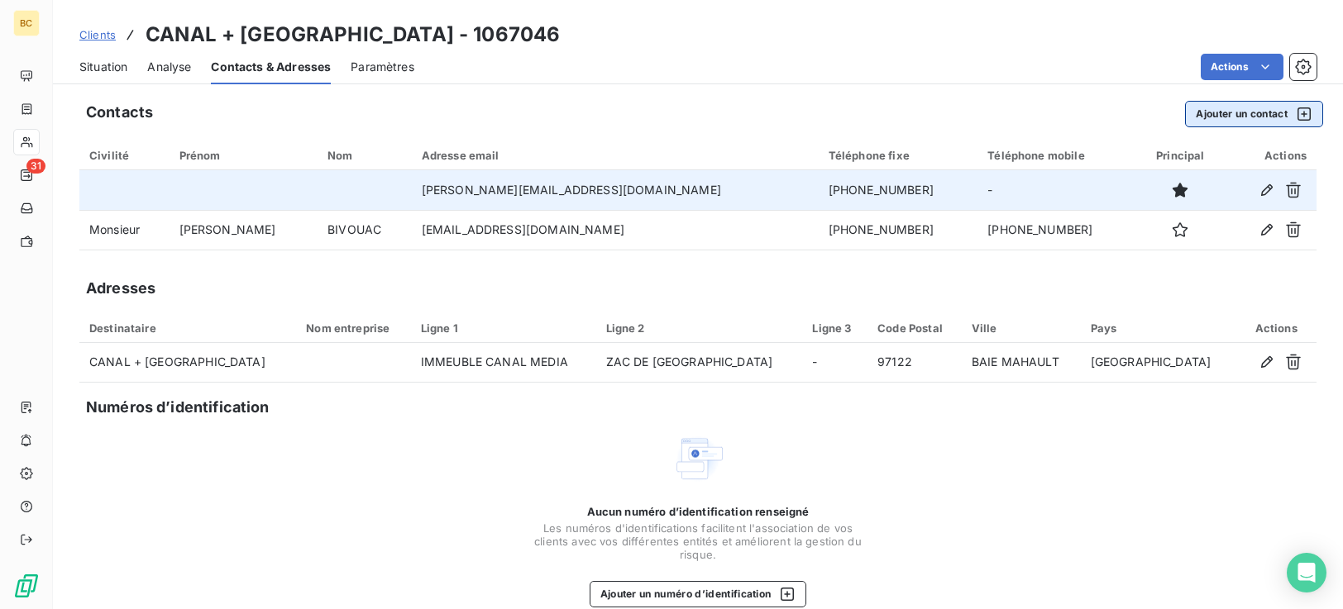
click at [1228, 117] on button "Ajouter un contact" at bounding box center [1254, 114] width 138 height 26
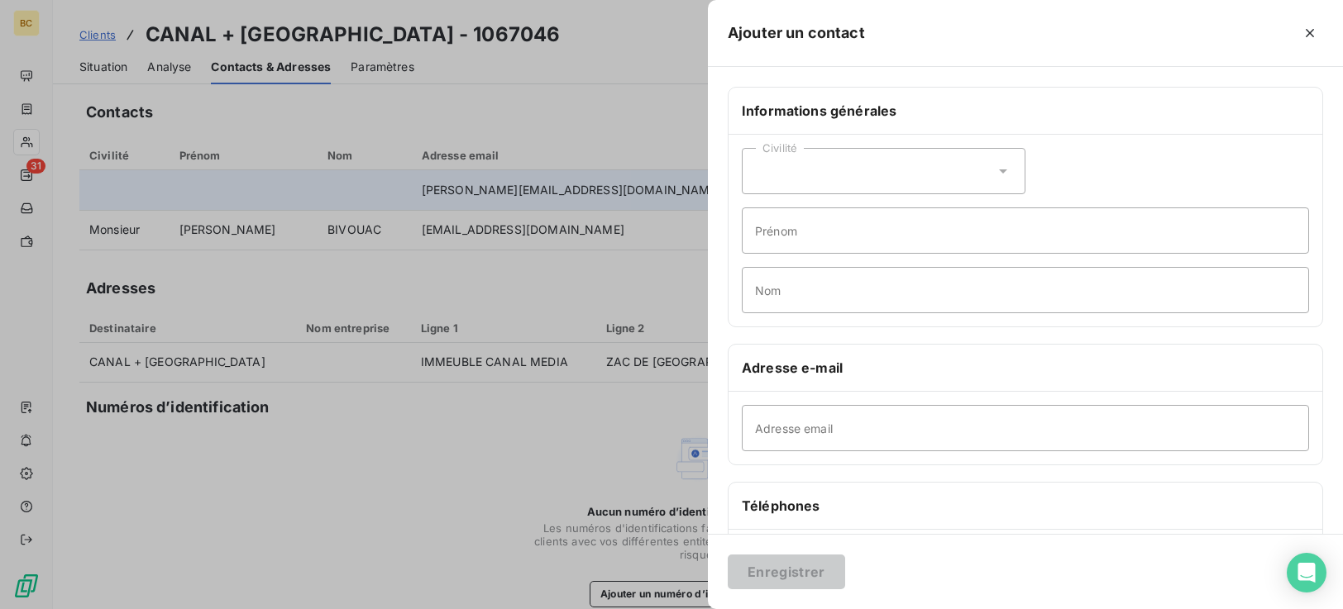
click at [1003, 168] on icon at bounding box center [1003, 171] width 17 height 17
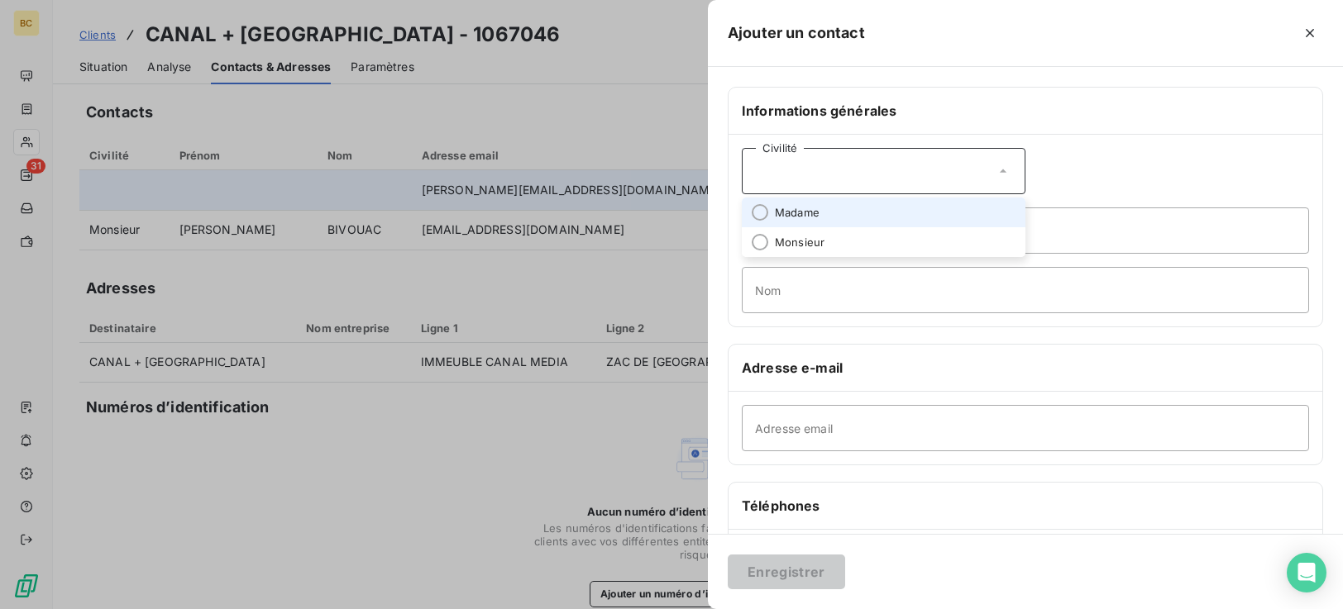
click at [859, 211] on li "Madame" at bounding box center [884, 213] width 284 height 30
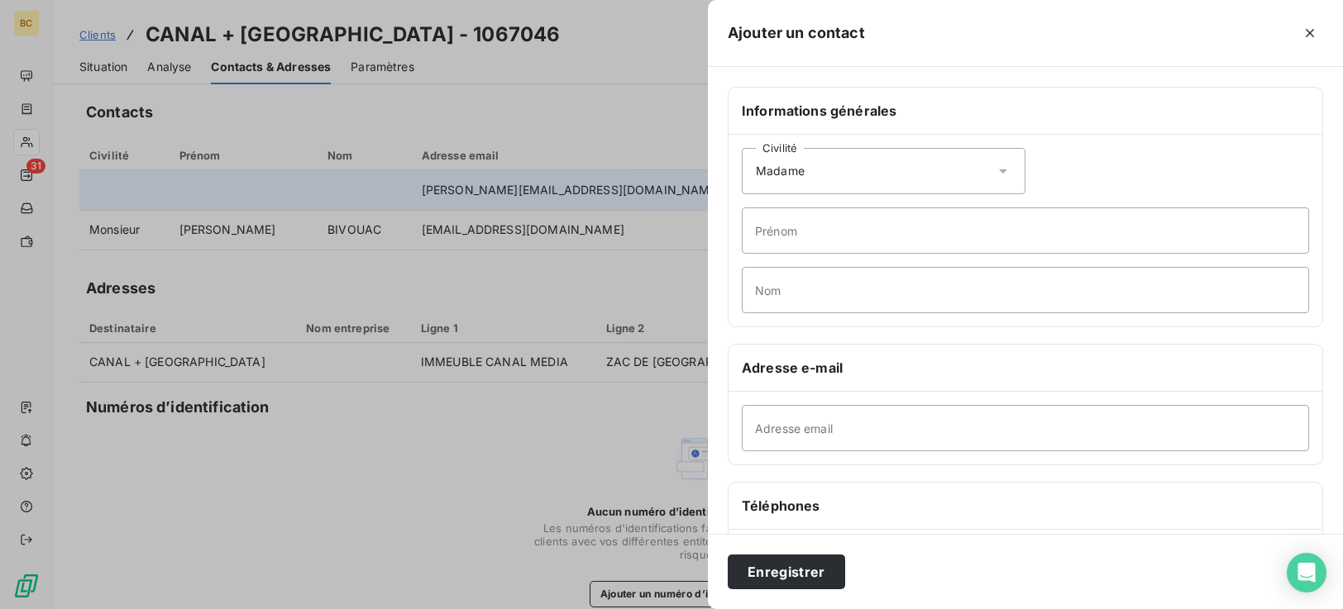
click at [855, 255] on div "Civilité Madame Prénom Nom" at bounding box center [1026, 231] width 594 height 192
click at [821, 226] on input "Prénom" at bounding box center [1025, 231] width 567 height 46
type input "Evelyne"
click at [853, 286] on input "Nom" at bounding box center [1025, 290] width 567 height 46
type input "YERBE"
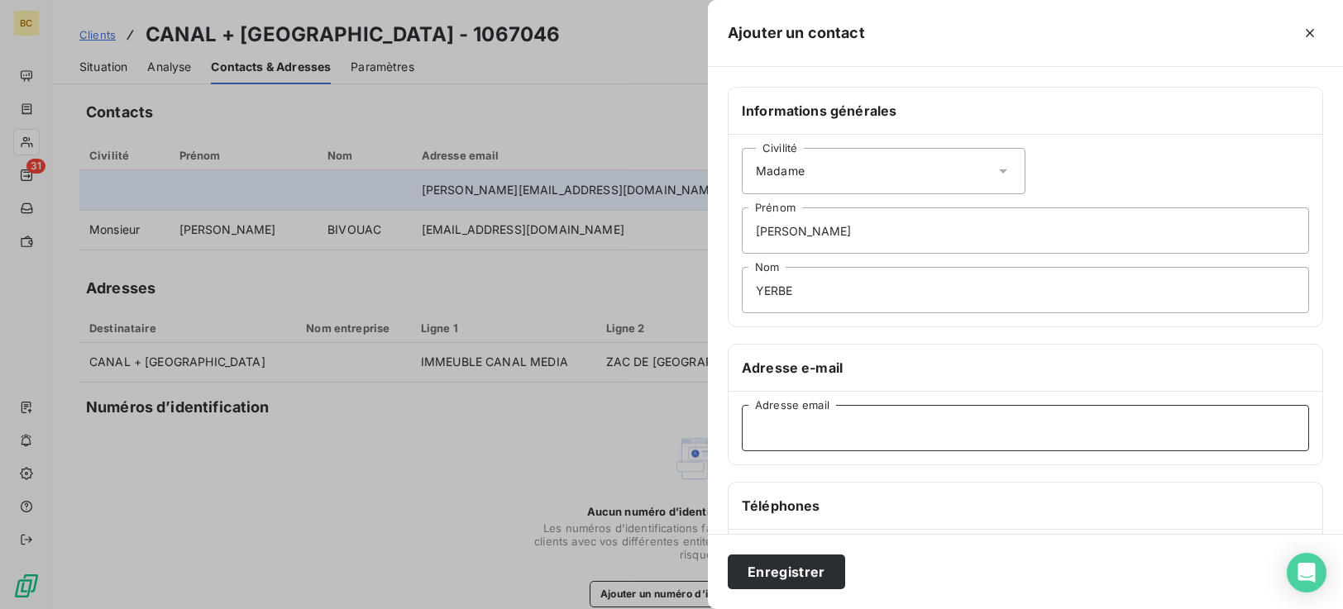
click at [802, 433] on input "Adresse email" at bounding box center [1025, 428] width 567 height 46
type input "evelyne.yerbe@canal-plus.fr"
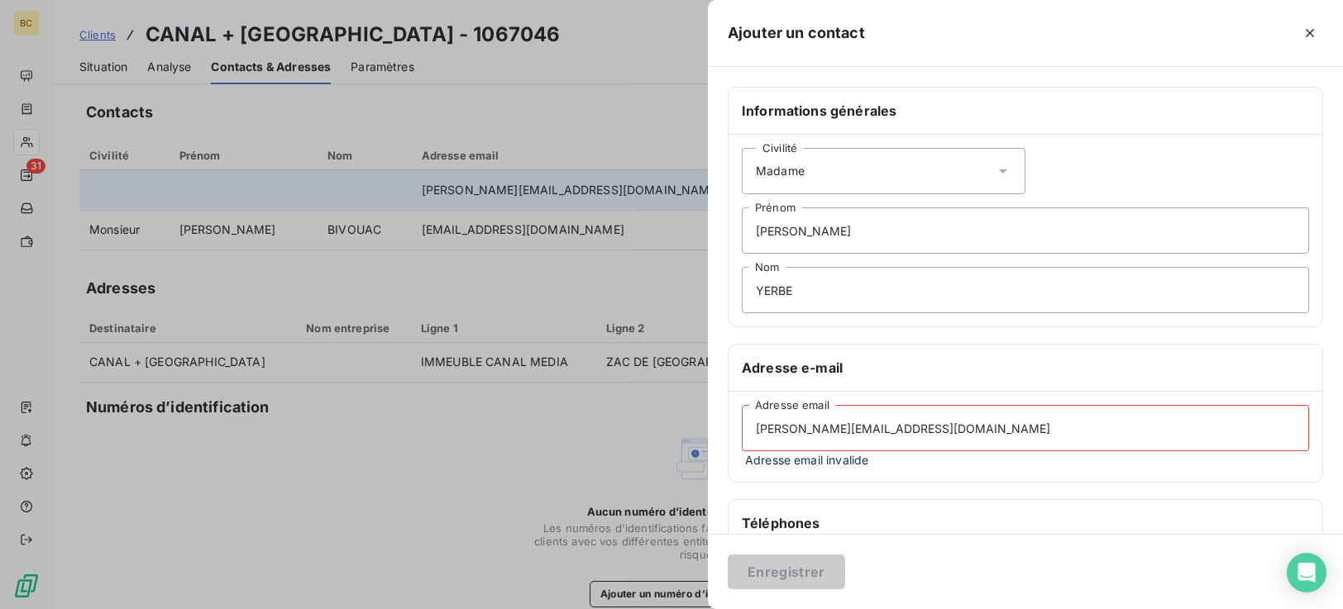
click at [796, 502] on div "Téléphones" at bounding box center [1026, 523] width 594 height 47
drag, startPoint x: 954, startPoint y: 441, endPoint x: 501, endPoint y: 490, distance: 455.1
click at [522, 609] on div "Ajouter un contact Informations générales Civilité Madame Evelyne Prénom YERBE …" at bounding box center [671, 609] width 1343 height 0
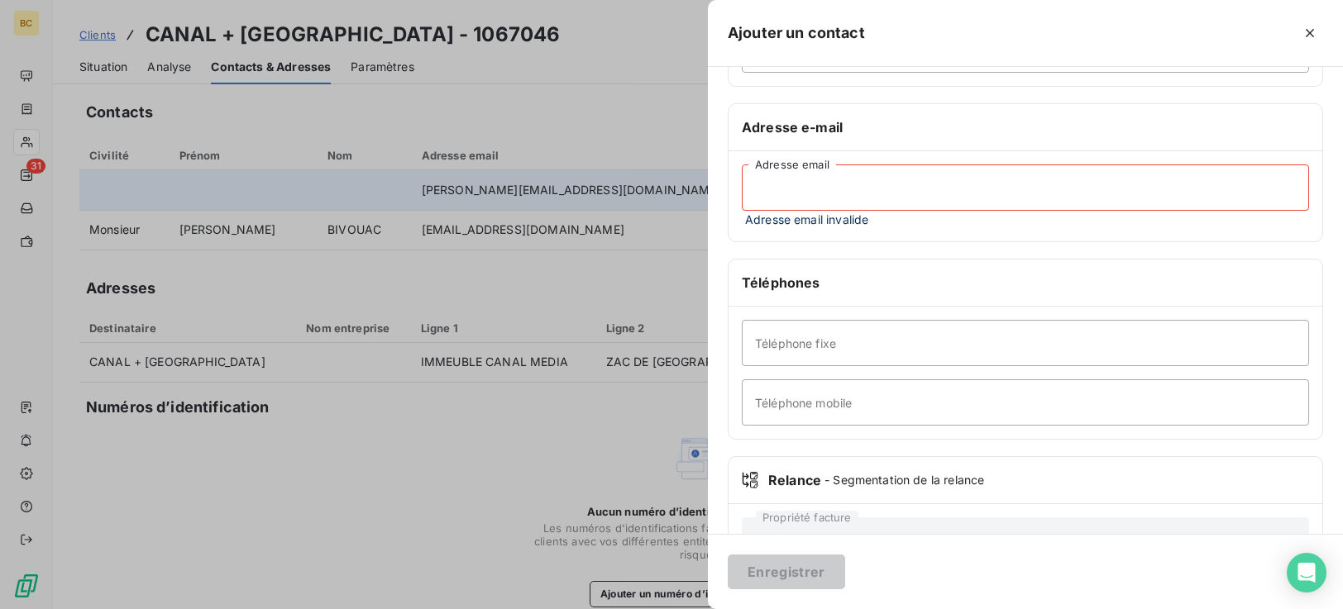
scroll to position [265, 0]
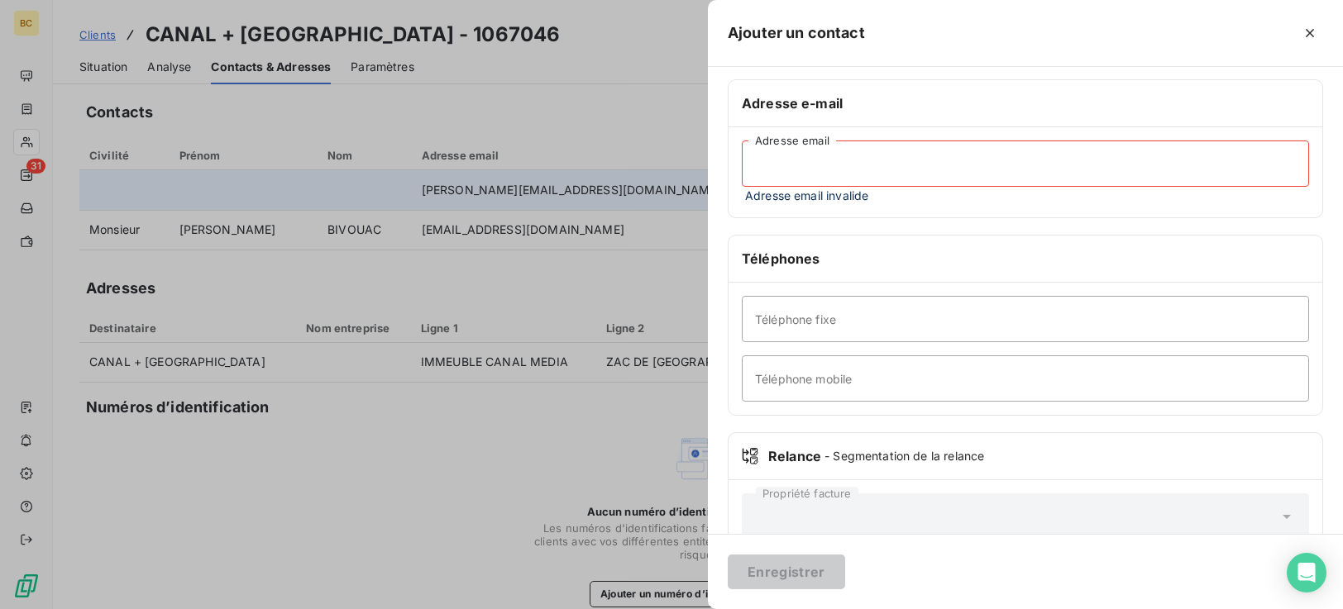
paste input "evelyne.yerbe@canal-plus.com"
type input "evelyne.yerbe@canal-plus.com"
click at [816, 327] on input "Téléphone fixe" at bounding box center [1025, 319] width 567 height 46
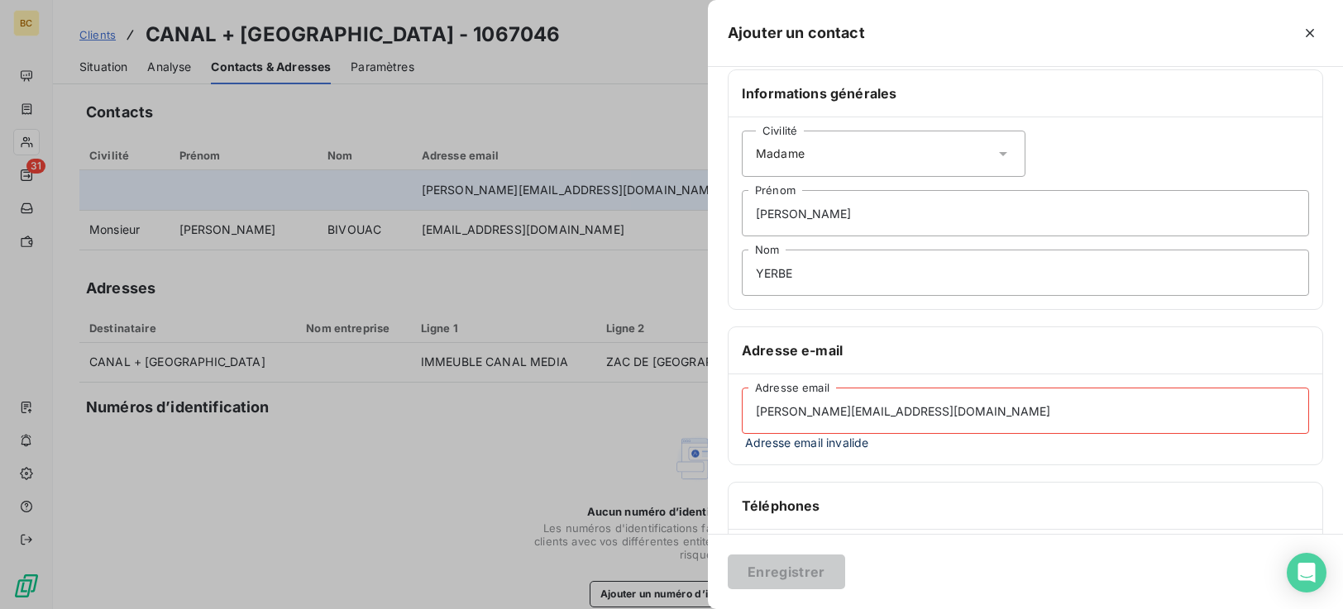
scroll to position [0, 0]
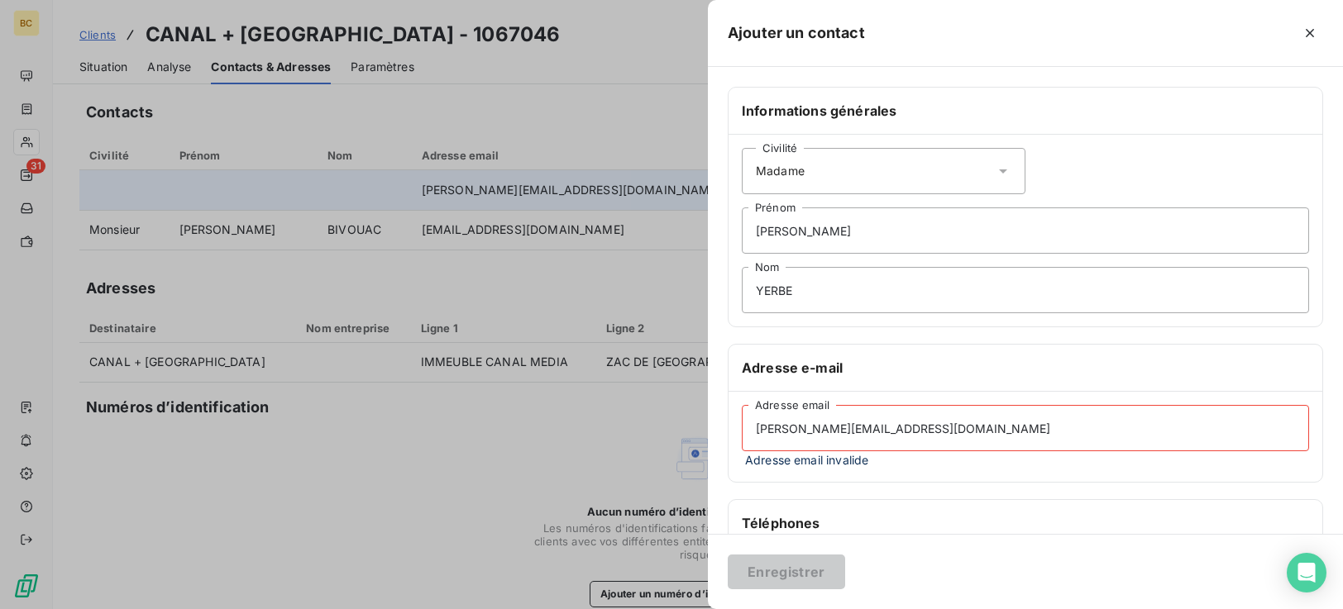
click at [758, 434] on input "evelyne.yerbe@canal-plus.com" at bounding box center [1025, 428] width 567 height 46
drag, startPoint x: 944, startPoint y: 437, endPoint x: 606, endPoint y: 456, distance: 338.8
click at [606, 609] on div "Ajouter un contact Informations générales Civilité Madame Evelyne Prénom YERBE …" at bounding box center [671, 609] width 1343 height 0
click at [951, 515] on h6 "Téléphones" at bounding box center [1025, 524] width 567 height 20
click at [748, 432] on input "Adresse email" at bounding box center [1025, 428] width 567 height 46
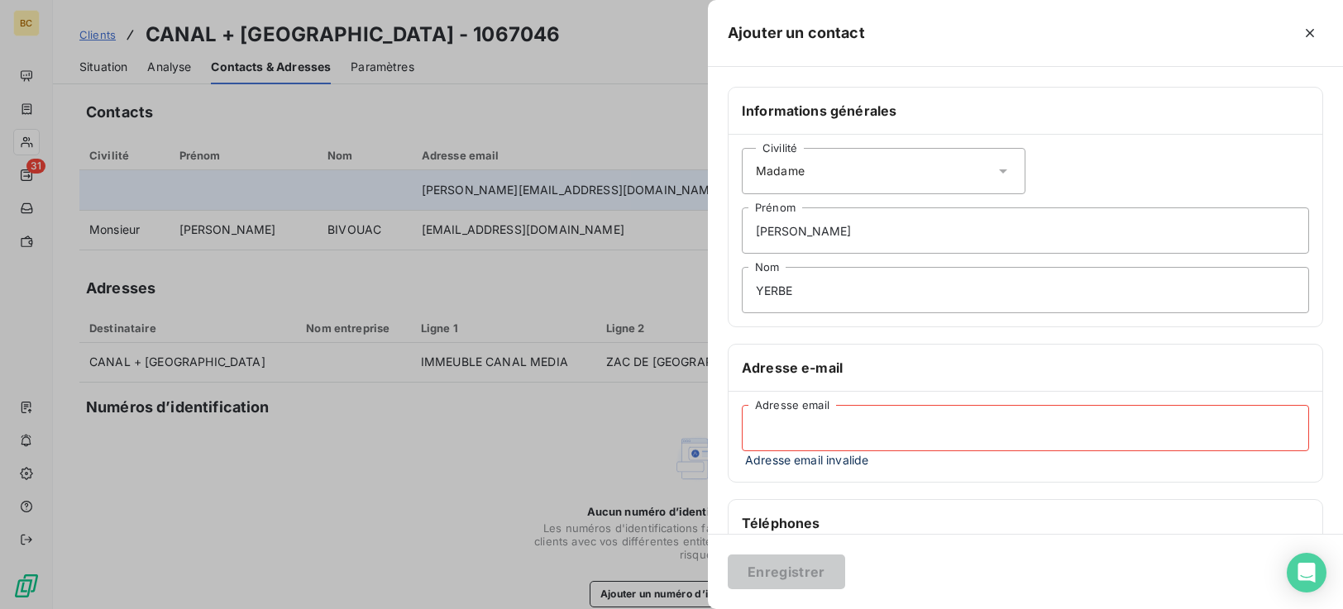
paste input "evelyne.yerbe@canal-plus.com"
type input "evelyne.yerbe@canal-plus.com"
click at [972, 442] on input "evelyne.yerbe@canal-plus.com" at bounding box center [1025, 428] width 567 height 46
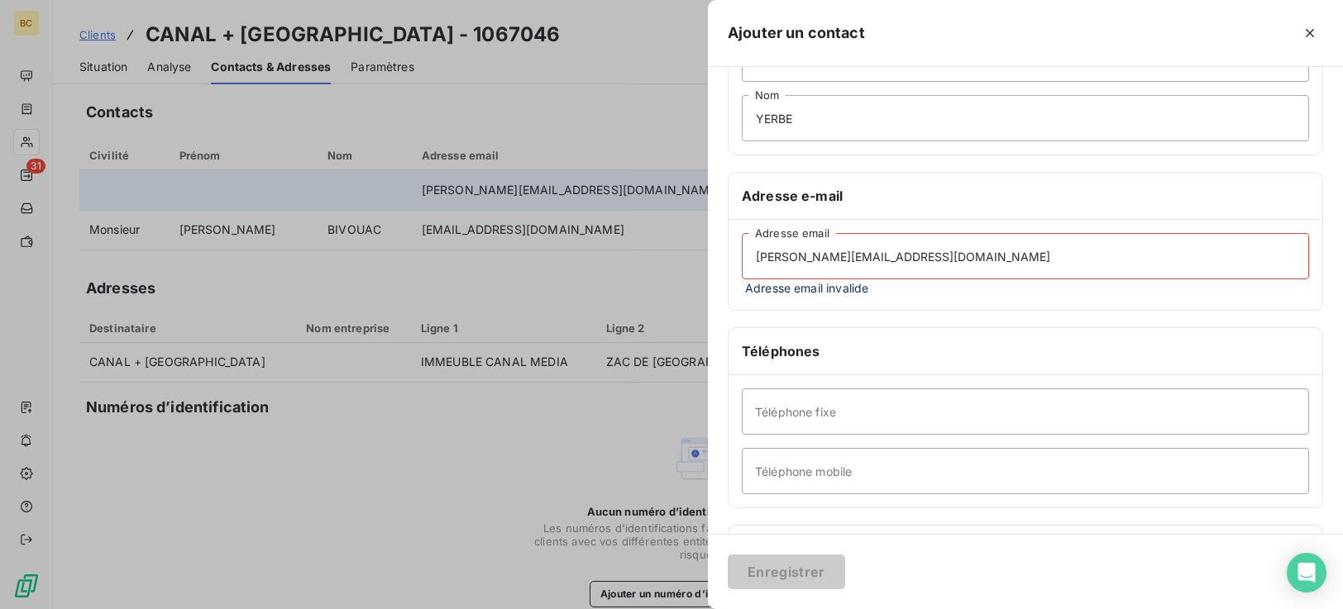
scroll to position [304, 0]
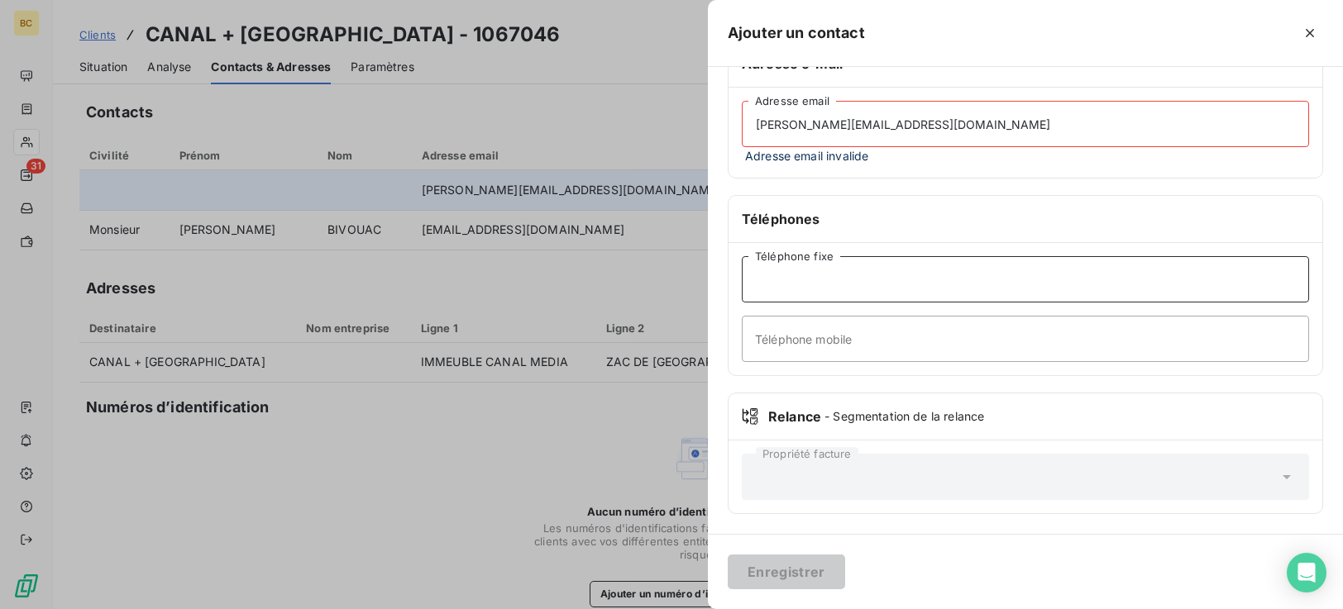
click at [777, 279] on input "Téléphone fixe" at bounding box center [1025, 279] width 567 height 46
type input "0590.38.08.80"
drag, startPoint x: 953, startPoint y: 131, endPoint x: 643, endPoint y: 137, distance: 309.4
click at [643, 609] on div "Ajouter un contact Informations générales Civilité Madame Evelyne Prénom YERBE …" at bounding box center [671, 609] width 1343 height 0
type input "E"
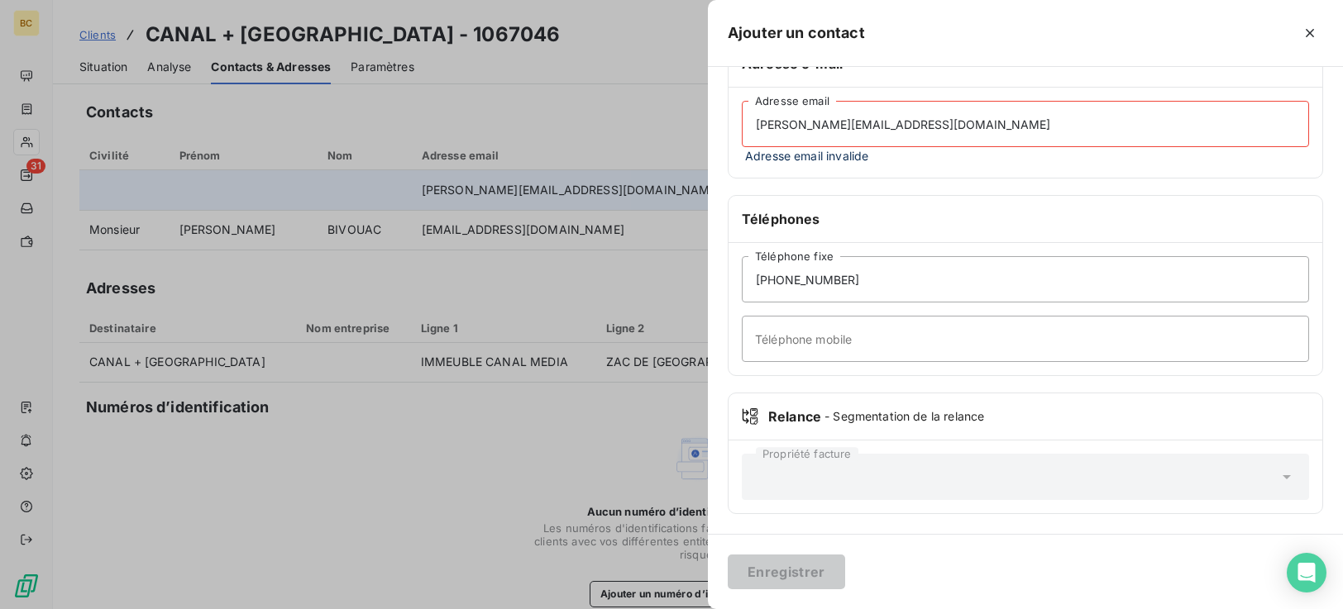
scroll to position [0, 0]
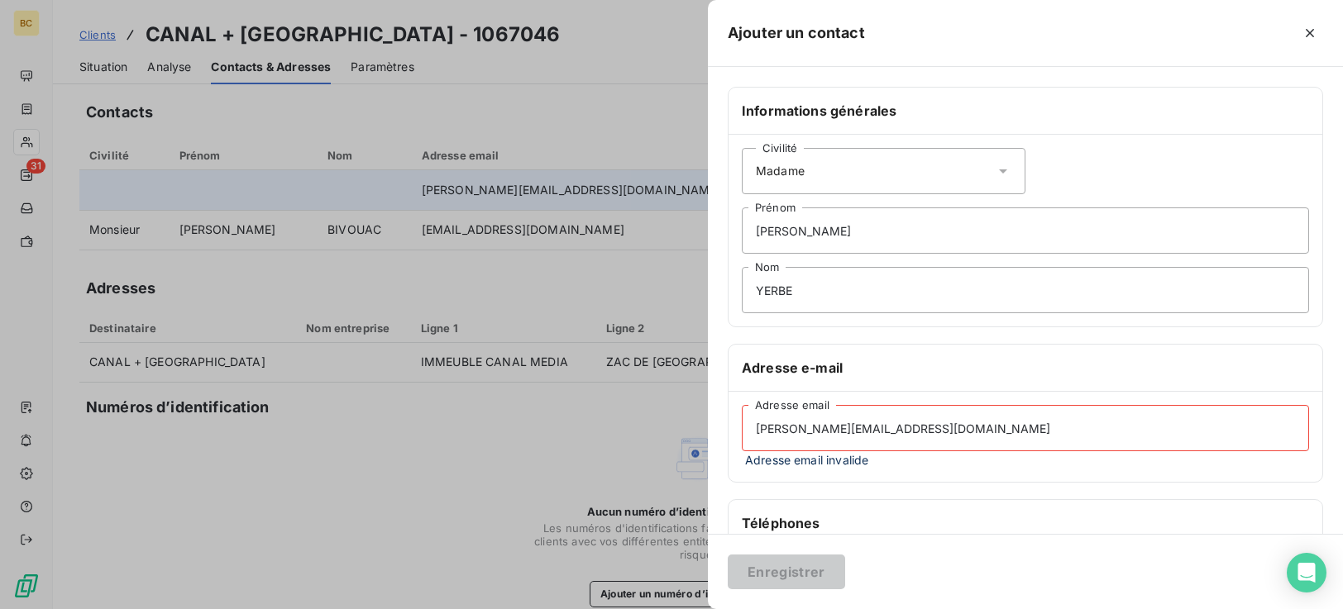
type input "evelyne.yerbe@canal-plus.com"
drag, startPoint x: 987, startPoint y: 441, endPoint x: 653, endPoint y: 463, distance: 334.0
click at [653, 609] on div "Ajouter un contact Informations générales Civilité Madame Evelyne Prénom YERBE …" at bounding box center [671, 609] width 1343 height 0
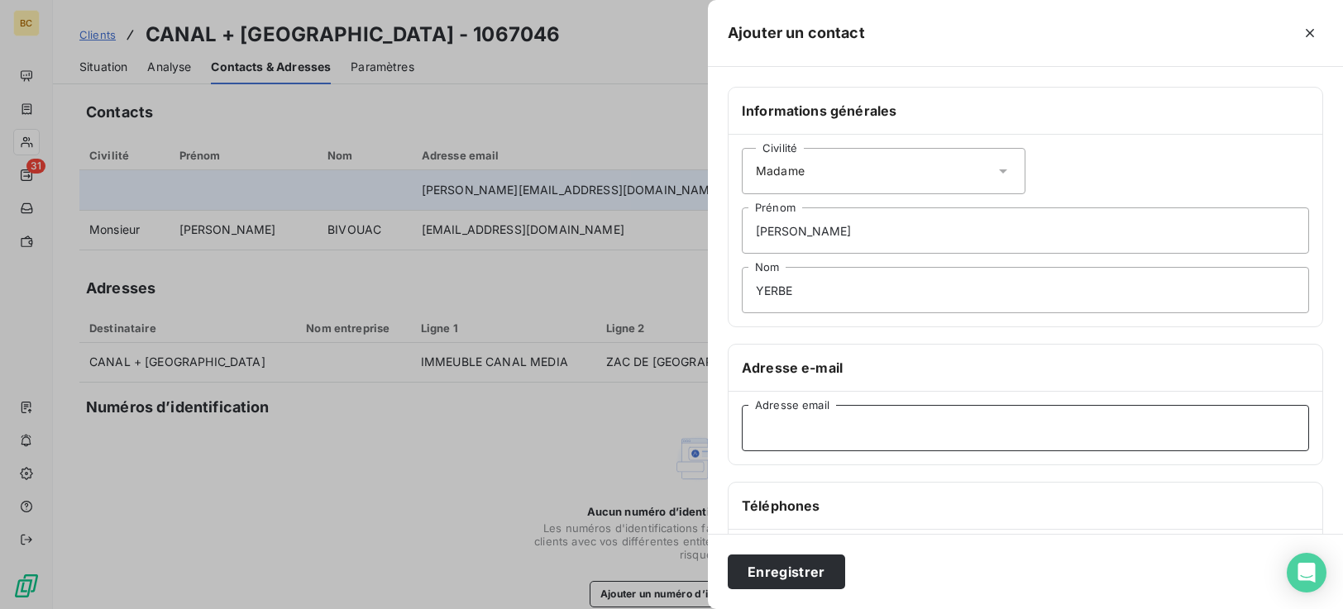
paste input "evelyne.yerbe@canal-plus.com"
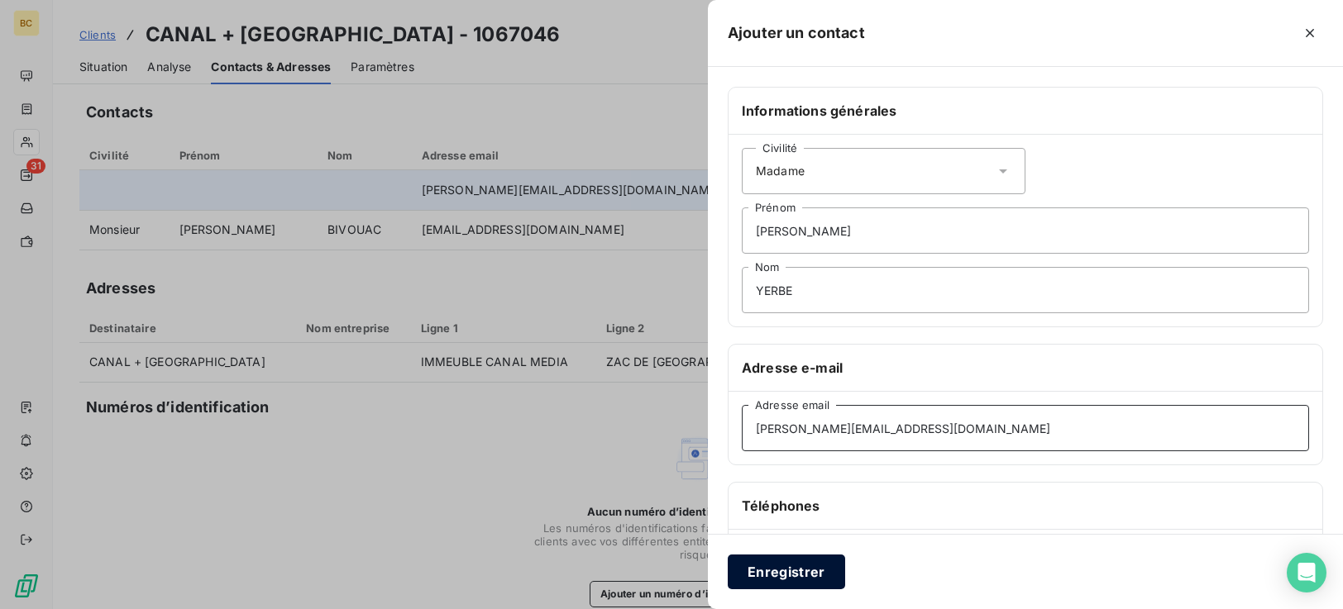
type input "evelyne.yerbe@canal-plus.com"
click at [791, 581] on button "Enregistrer" at bounding box center [786, 572] width 117 height 35
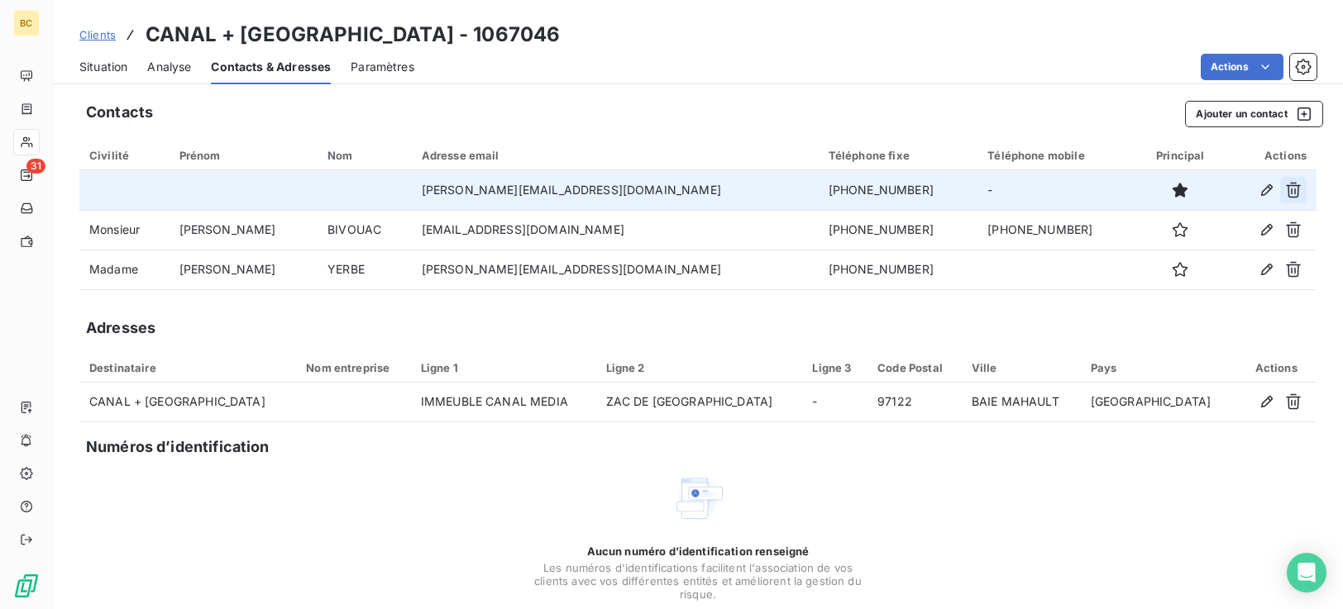
click at [1285, 194] on icon "button" at bounding box center [1293, 190] width 17 height 17
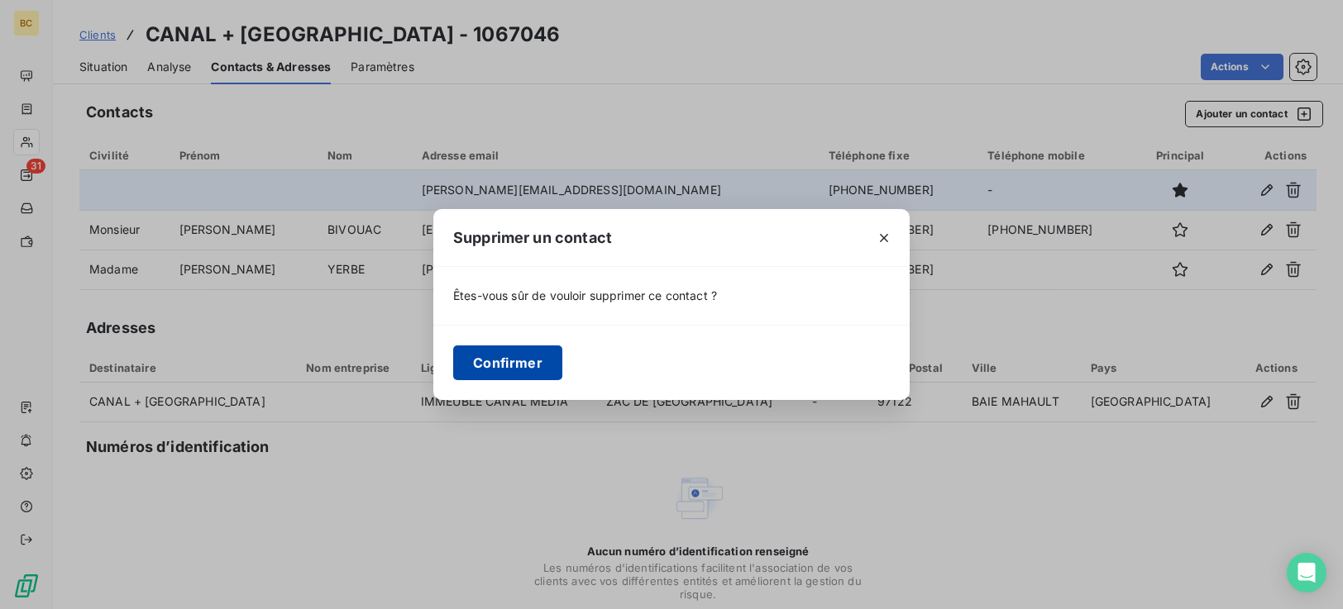
click at [524, 360] on button "Confirmer" at bounding box center [507, 363] width 109 height 35
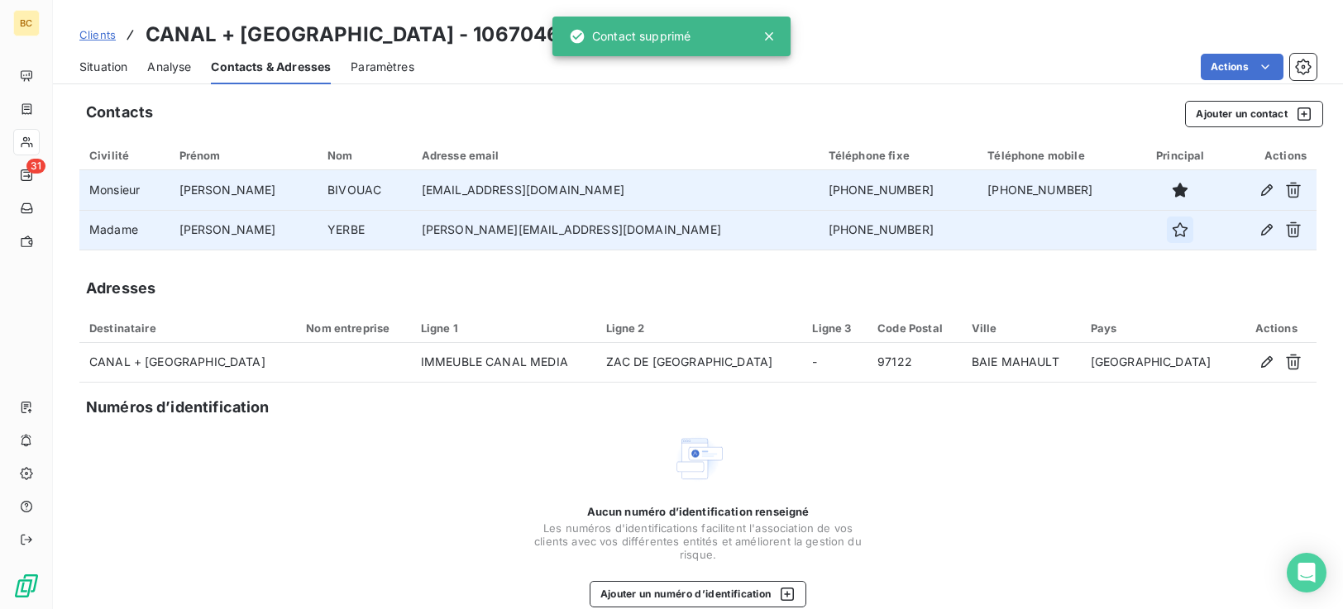
click at [1172, 231] on icon "button" at bounding box center [1180, 230] width 17 height 17
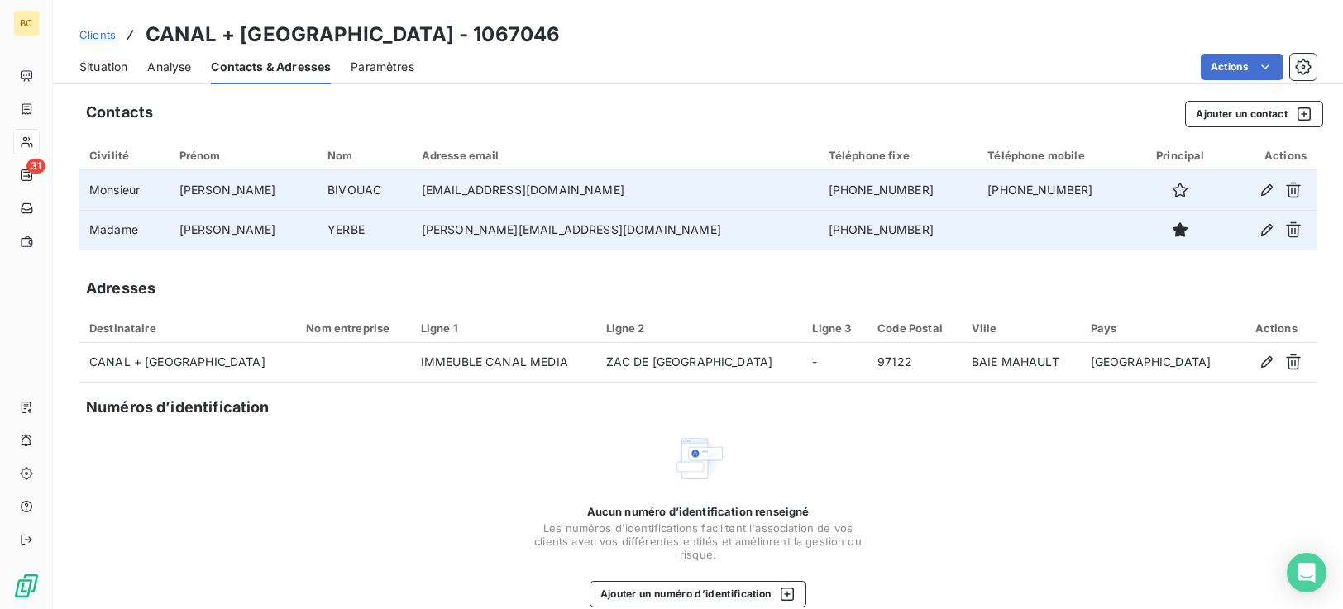
click at [103, 64] on span "Situation" at bounding box center [103, 67] width 48 height 17
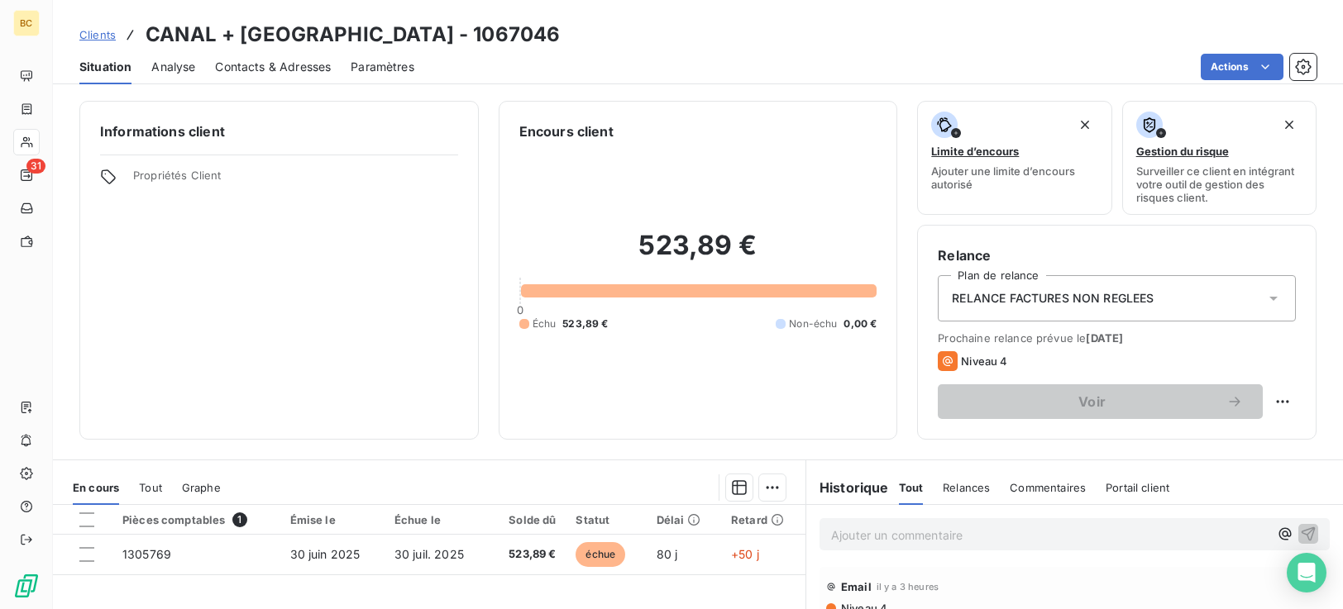
scroll to position [264, 0]
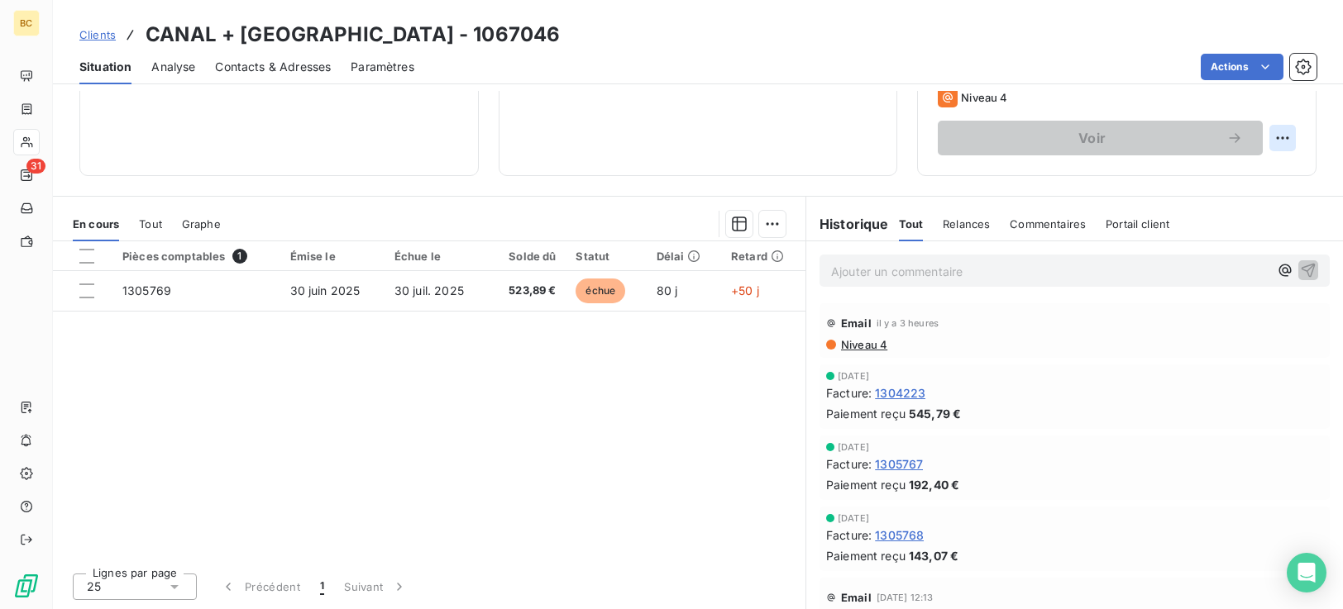
click at [1264, 136] on html "BC 31 Clients CANAL + ANTILLES - 1067046 Situation Analyse Contacts & Adresses …" at bounding box center [671, 304] width 1343 height 609
click at [1202, 170] on div "Replanifier cette action" at bounding box center [1202, 174] width 148 height 26
select select "8"
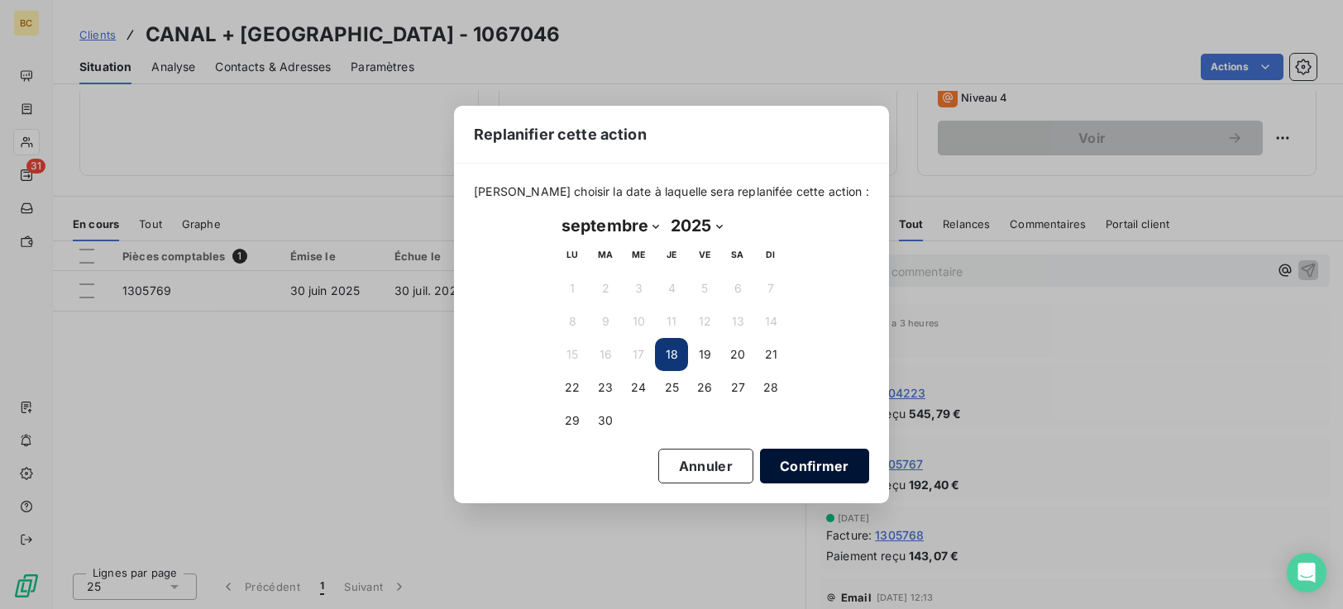
click at [789, 466] on button "Confirmer" at bounding box center [814, 466] width 109 height 35
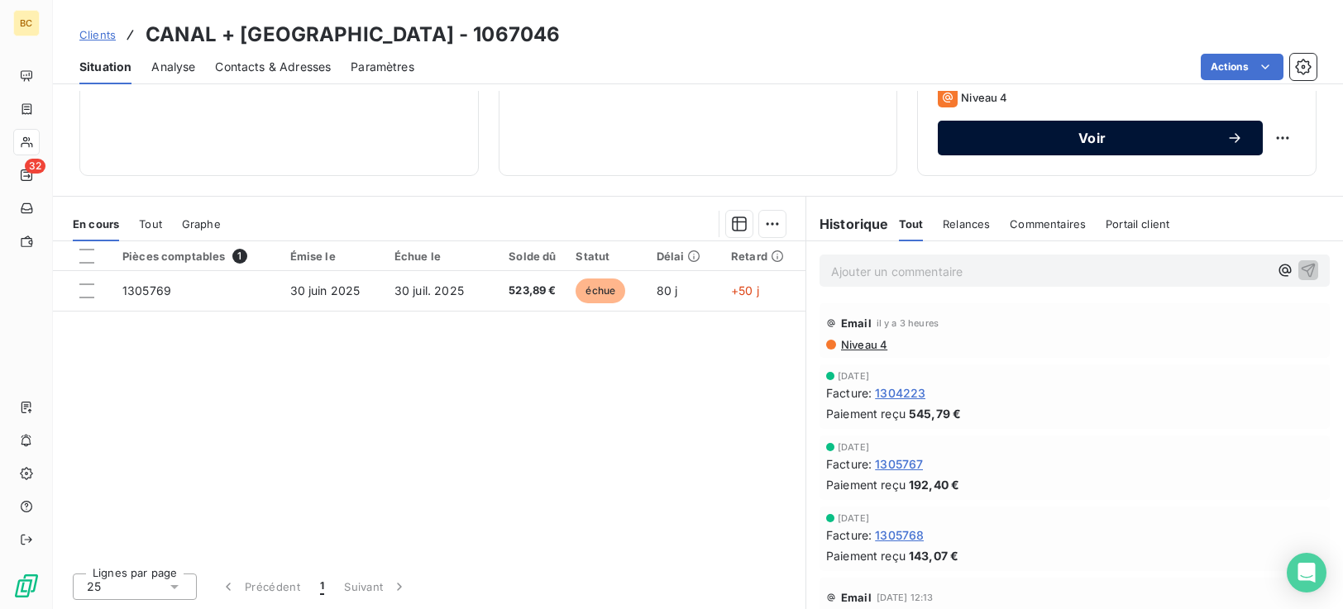
click at [1163, 149] on button "Voir" at bounding box center [1100, 138] width 325 height 35
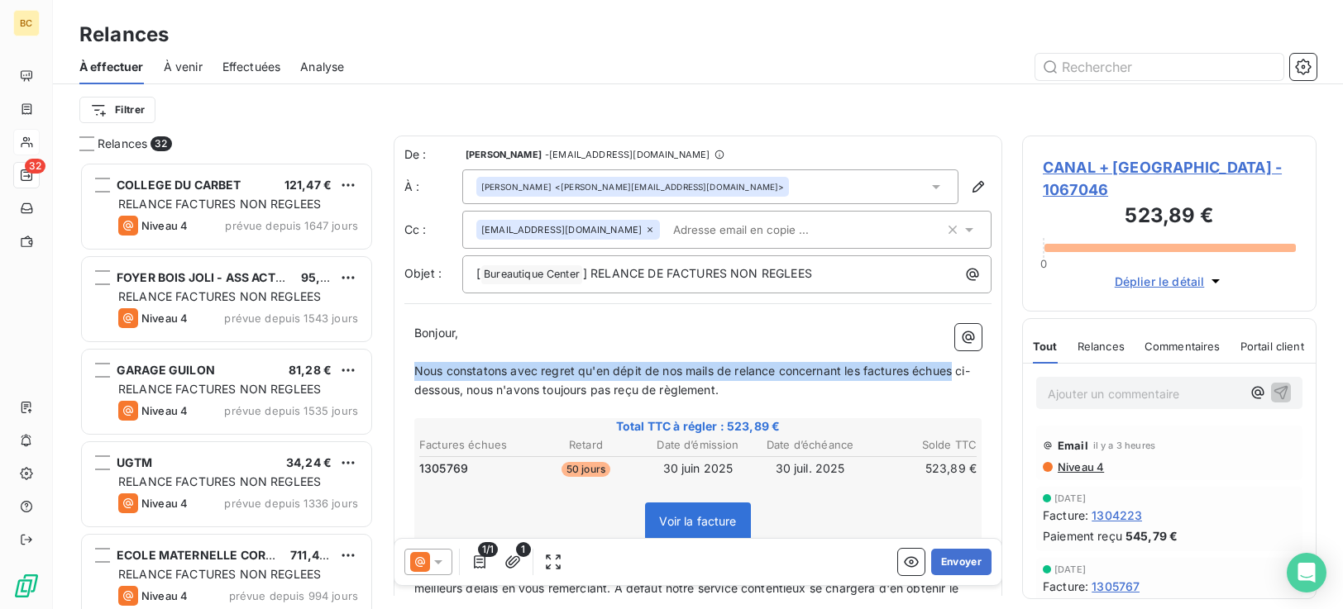
drag, startPoint x: 415, startPoint y: 365, endPoint x: 955, endPoint y: 374, distance: 540.1
click at [955, 374] on span "Nous constatons avec regret qu'en dépit de nos mails de relance concernant les …" at bounding box center [692, 380] width 556 height 33
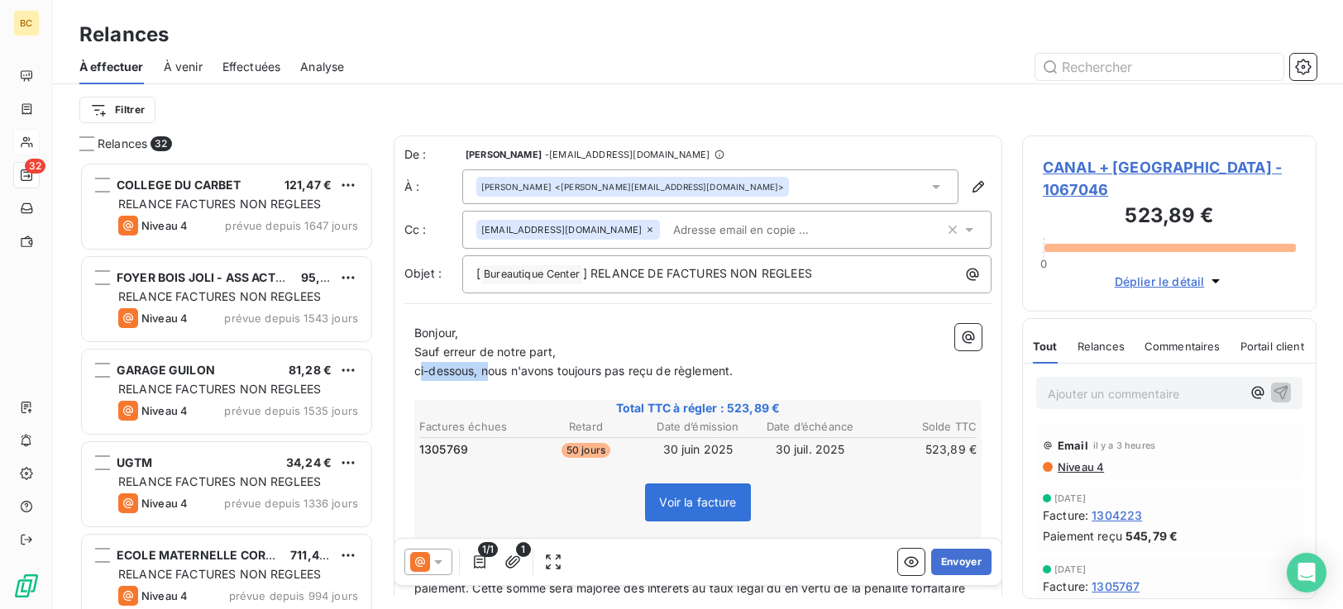
drag, startPoint x: 489, startPoint y: 375, endPoint x: 421, endPoint y: 376, distance: 67.8
click at [421, 376] on span "ci-dessous, nous n'avons toujours pas reçu de règlement." at bounding box center [573, 371] width 318 height 14
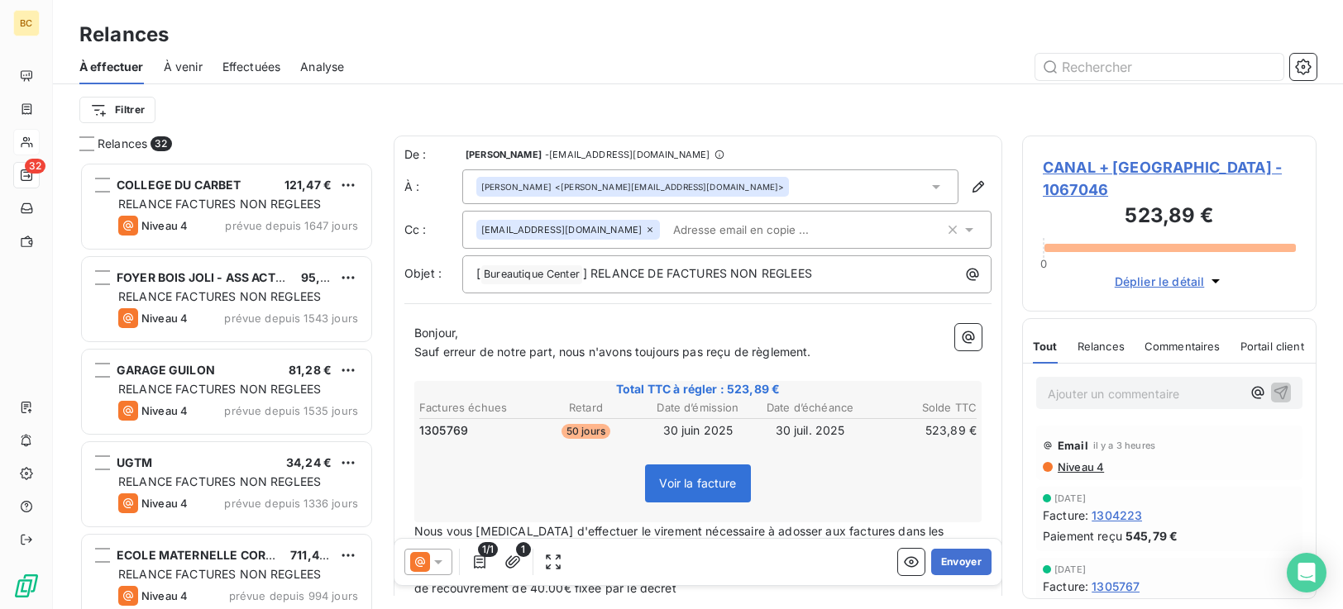
click at [743, 356] on span "Sauf erreur de notre part, nous n'avons toujours pas reçu de règlement." at bounding box center [612, 352] width 397 height 14
click at [806, 357] on span "Sauf erreur de notre part, nous n'avons toujours pas reçu le règlement." at bounding box center [610, 352] width 392 height 14
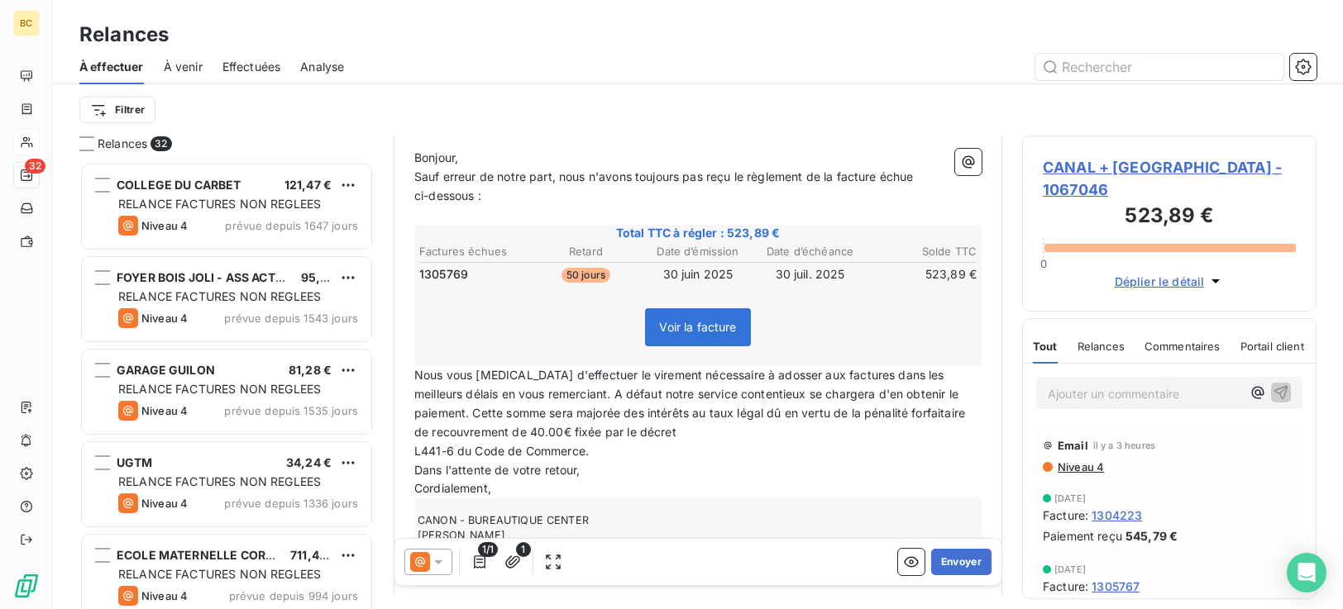
scroll to position [256, 0]
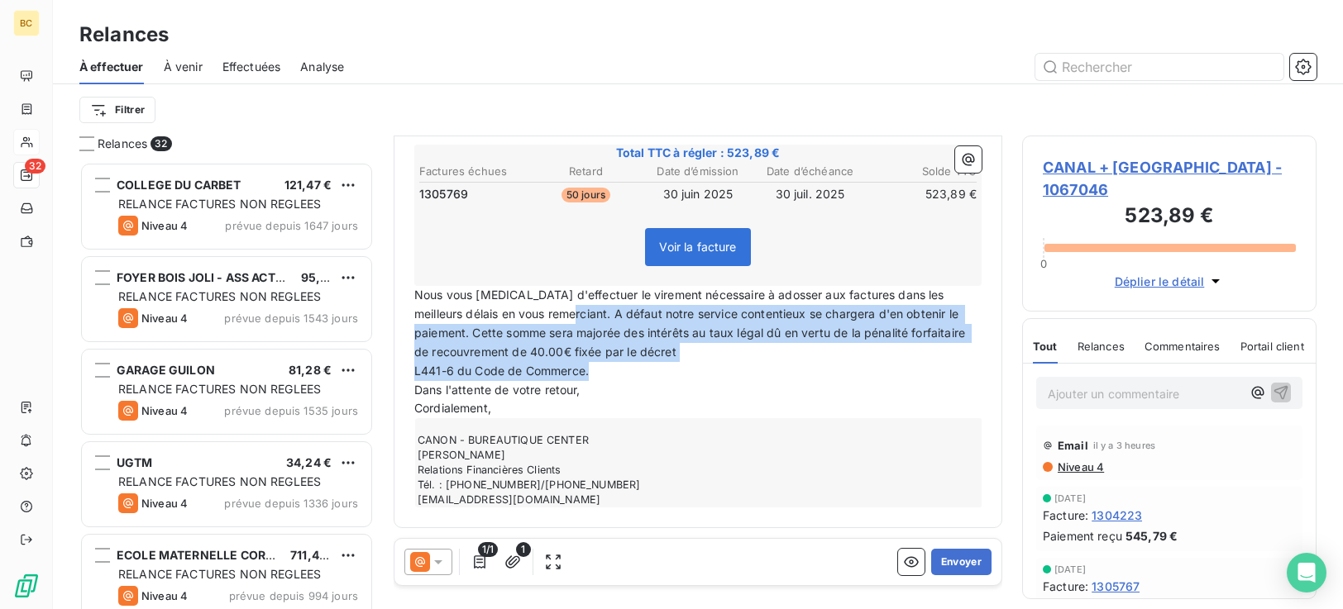
drag, startPoint x: 568, startPoint y: 318, endPoint x: 929, endPoint y: 370, distance: 364.4
click at [929, 370] on div "Bonjour, Sauf erreur de notre part, nous n'avons toujours pas reçu le règlement…" at bounding box center [697, 288] width 567 height 439
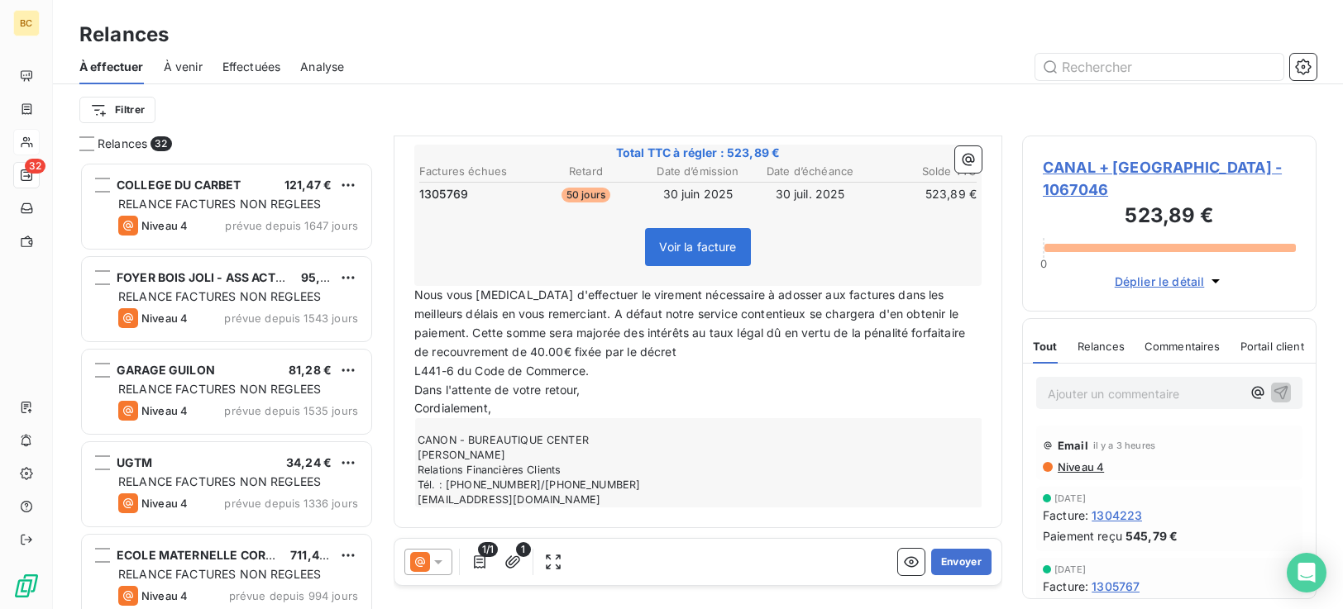
scroll to position [200, 0]
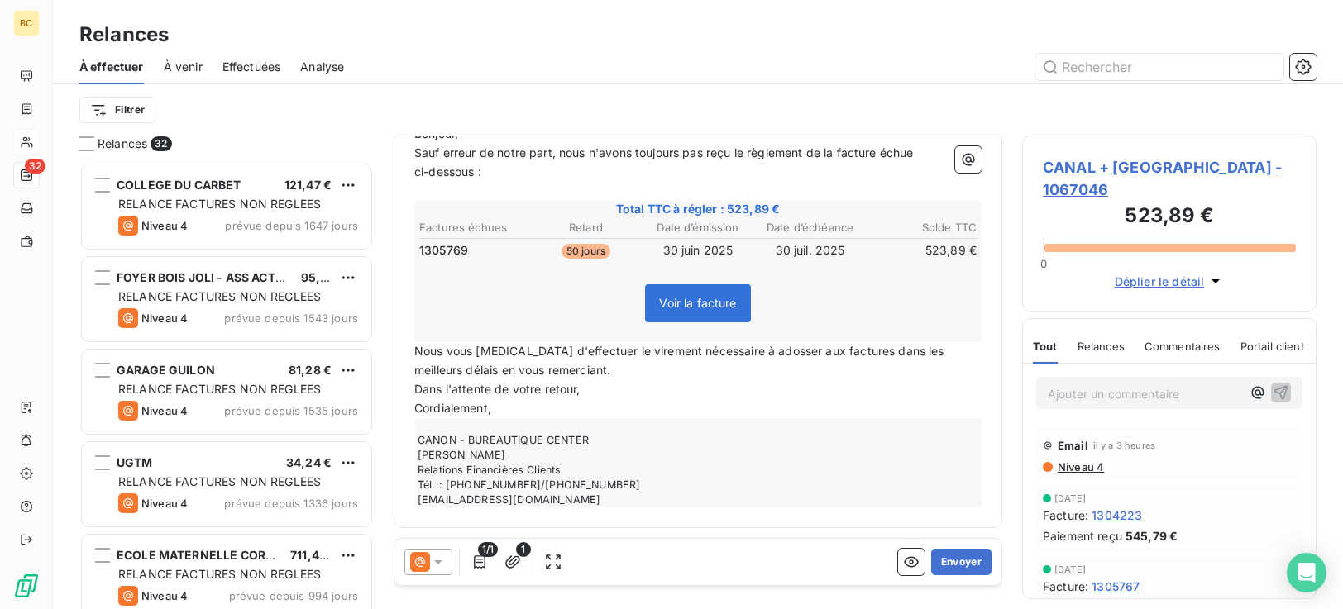
click at [788, 350] on span "Nous vous [MEDICAL_DATA] d'effectuer le virement nécessaire à adosser aux factu…" at bounding box center [680, 360] width 533 height 33
click at [839, 351] on span "Nous vous prions d'effectuer le virement nécessaire à adosser à la factures dan…" at bounding box center [682, 360] width 536 height 33
click at [959, 566] on button "Envoyer" at bounding box center [961, 562] width 60 height 26
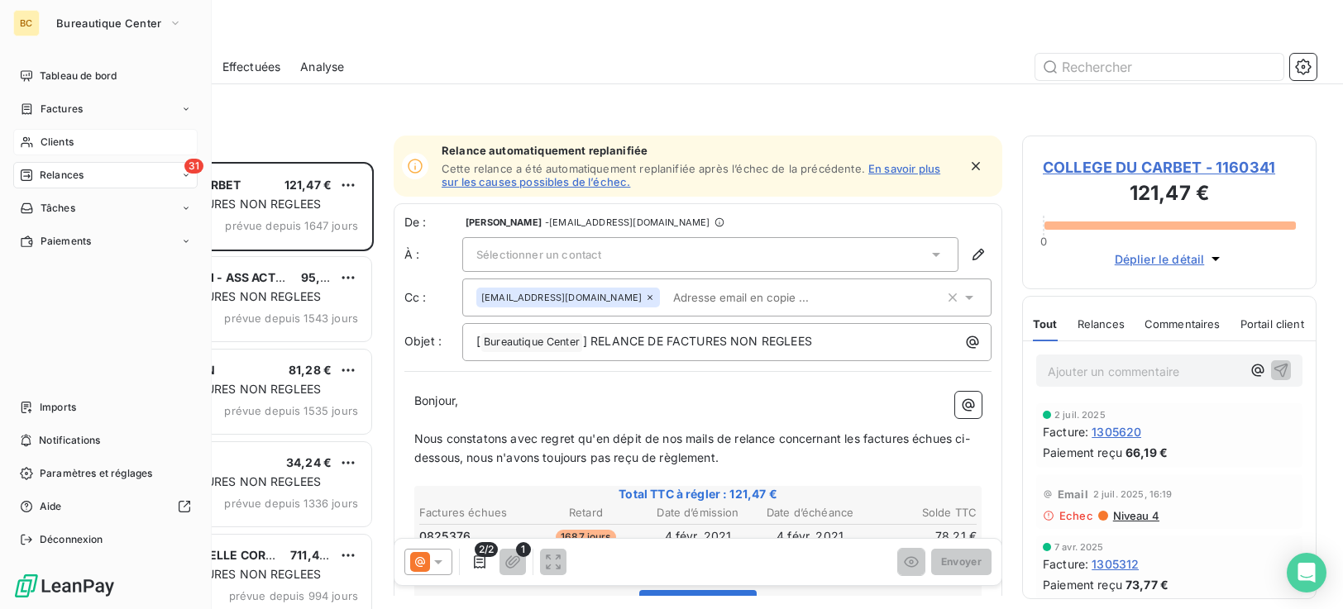
drag, startPoint x: 58, startPoint y: 140, endPoint x: 101, endPoint y: 141, distance: 43.0
click at [59, 140] on span "Clients" at bounding box center [57, 142] width 33 height 15
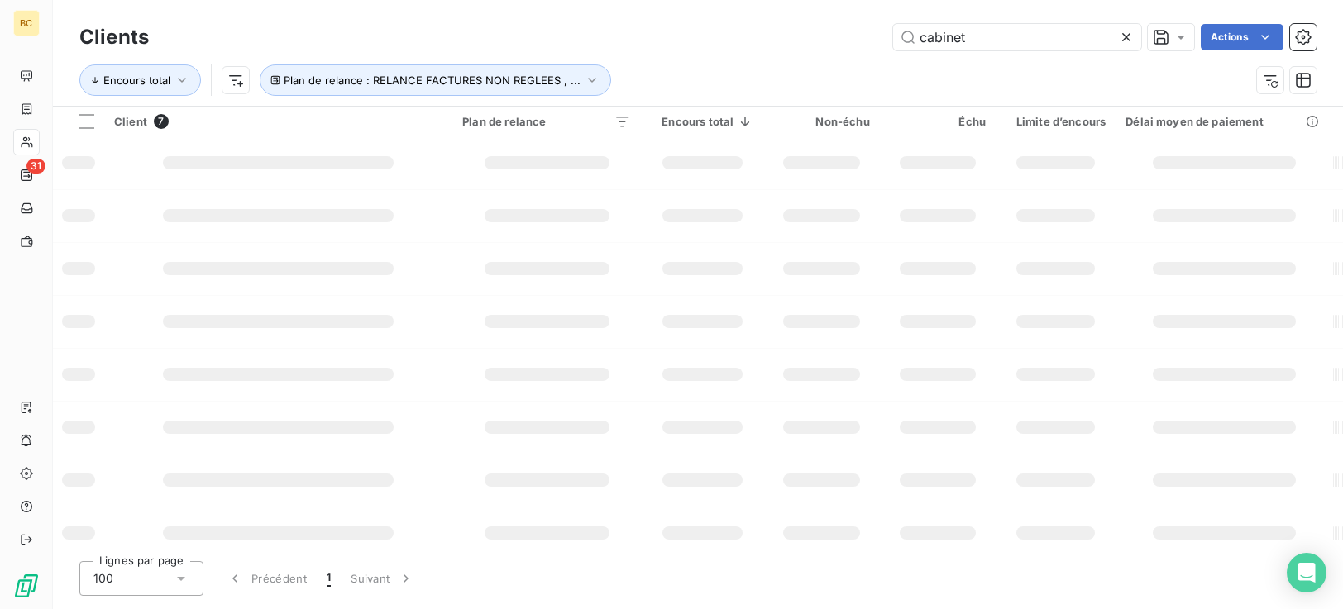
type input "cabinet"
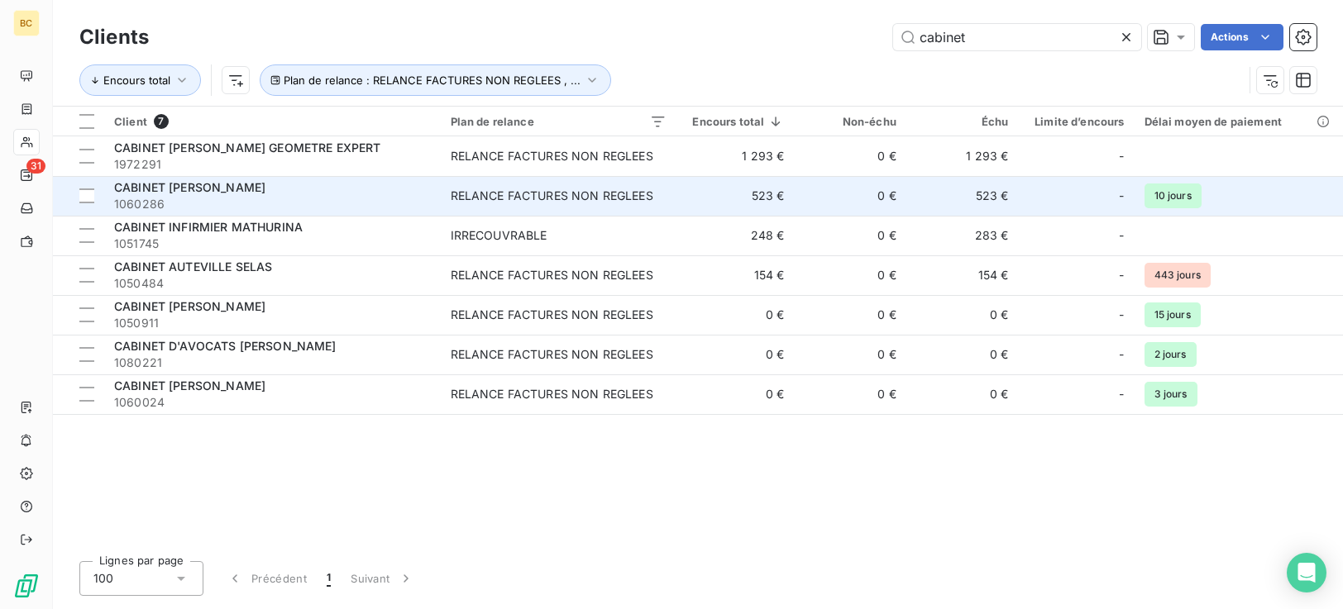
click at [207, 200] on span "1060286" at bounding box center [272, 204] width 317 height 17
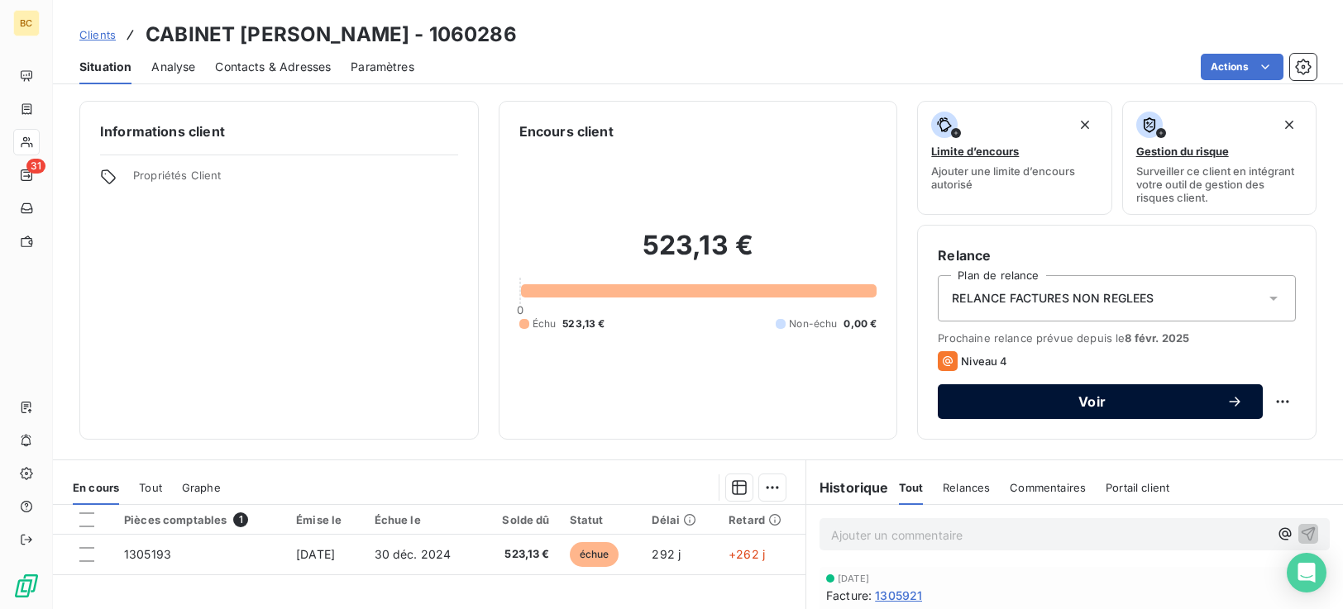
click at [1167, 399] on span "Voir" at bounding box center [1092, 401] width 269 height 13
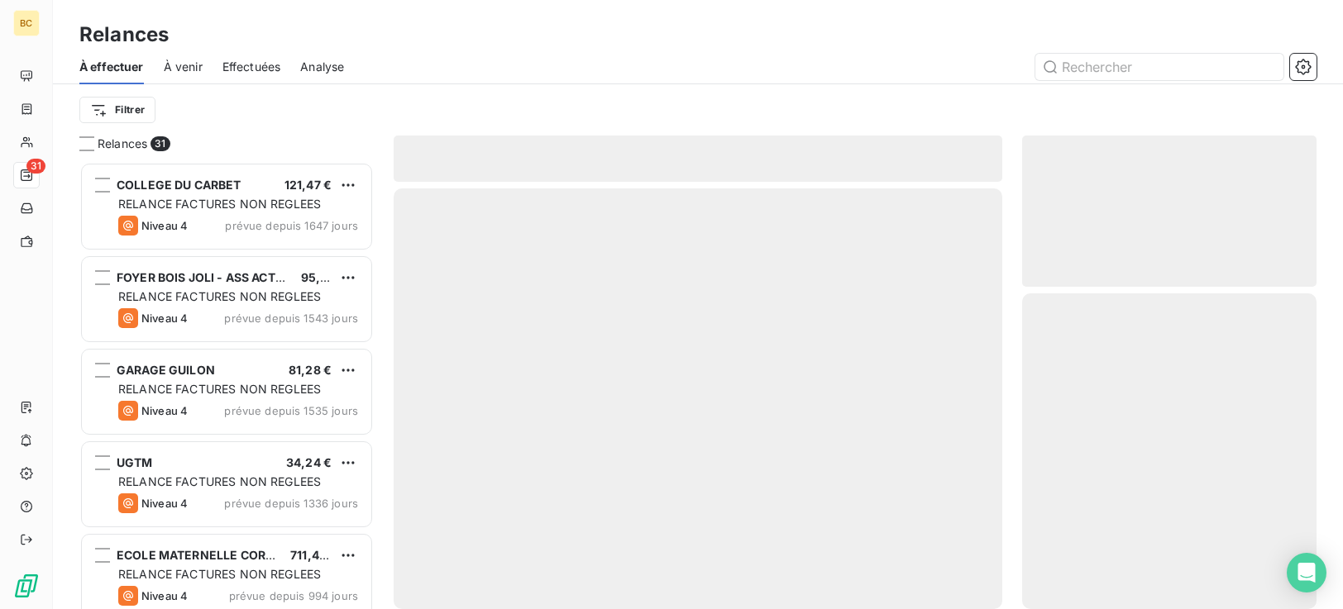
scroll to position [435, 282]
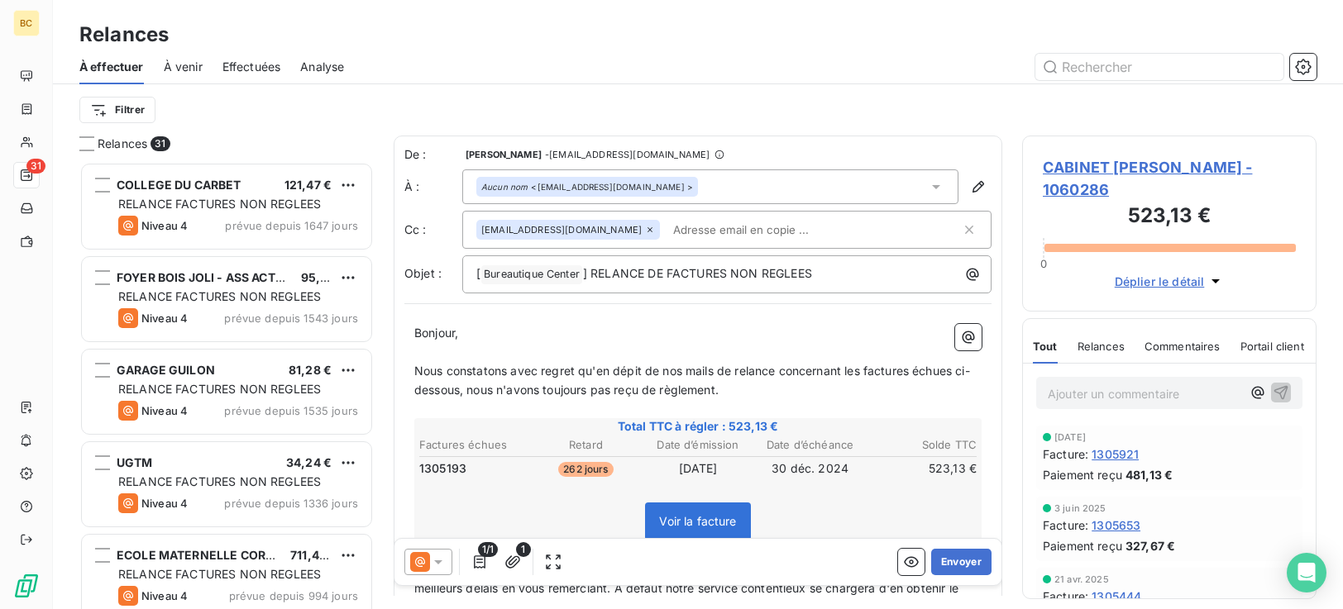
click at [667, 232] on input "text" at bounding box center [762, 230] width 191 height 25
click at [816, 349] on p "﻿" at bounding box center [697, 352] width 567 height 19
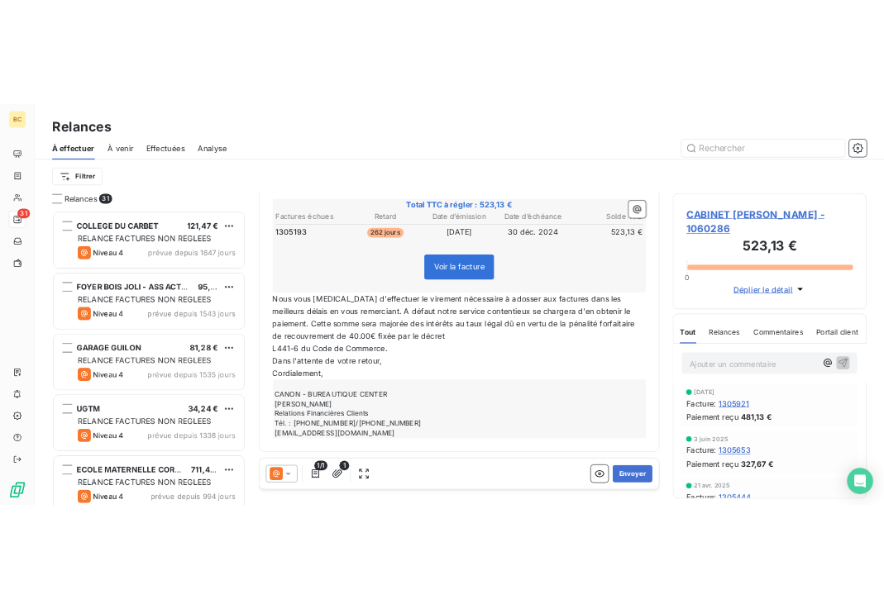
scroll to position [0, 0]
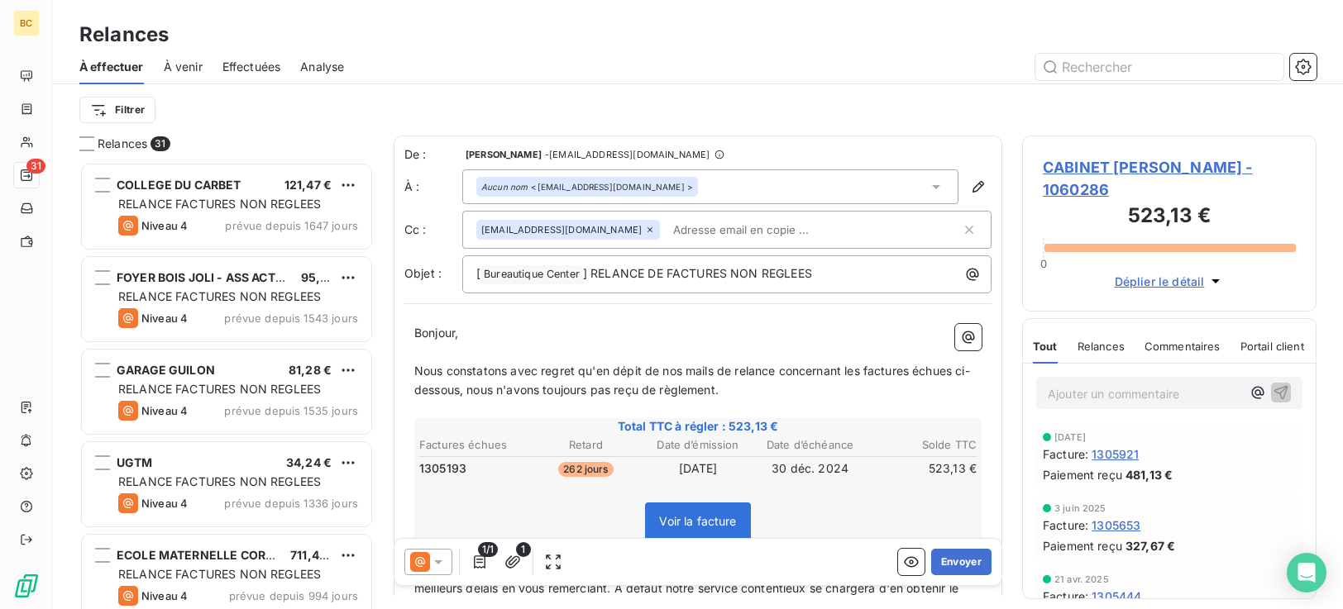
click at [419, 369] on span "Nous constatons avec regret qu'en dépit de nos mails de relance concernant les …" at bounding box center [692, 380] width 556 height 33
click at [416, 370] on span "Nous constatons avec regret qu'en dépit de nos mails de relance concernant les …" at bounding box center [692, 380] width 556 height 33
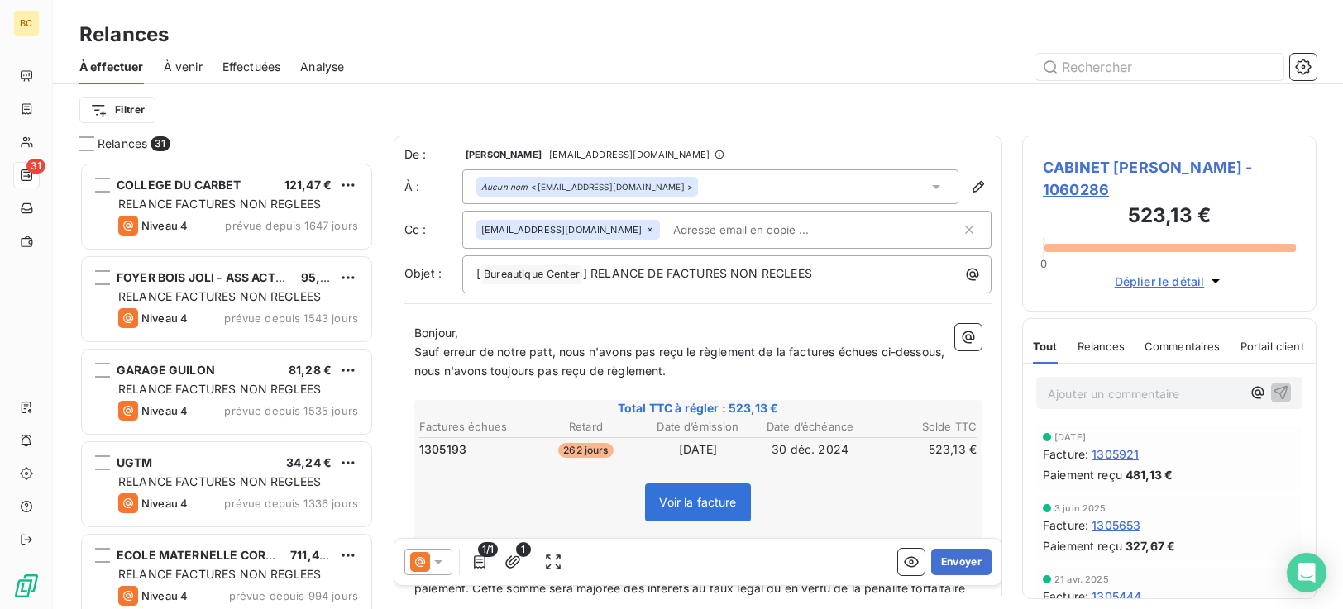
click at [838, 347] on span "Sauf erreur de notre patt, nous n'avons pas reçu le règlement de la factures éc…" at bounding box center [680, 361] width 533 height 33
click at [877, 349] on span "Sauf erreur de notre patt, nous n'avons pas reçu le règlement de la facture éch…" at bounding box center [678, 361] width 528 height 33
drag, startPoint x: 704, startPoint y: 379, endPoint x: 385, endPoint y: 380, distance: 319.2
click at [385, 380] on div "Relances 31 COLLEGE DU CARBET 121,47 € RELANCE FACTURES NON REGLEES Niveau 4 pr…" at bounding box center [698, 373] width 1290 height 474
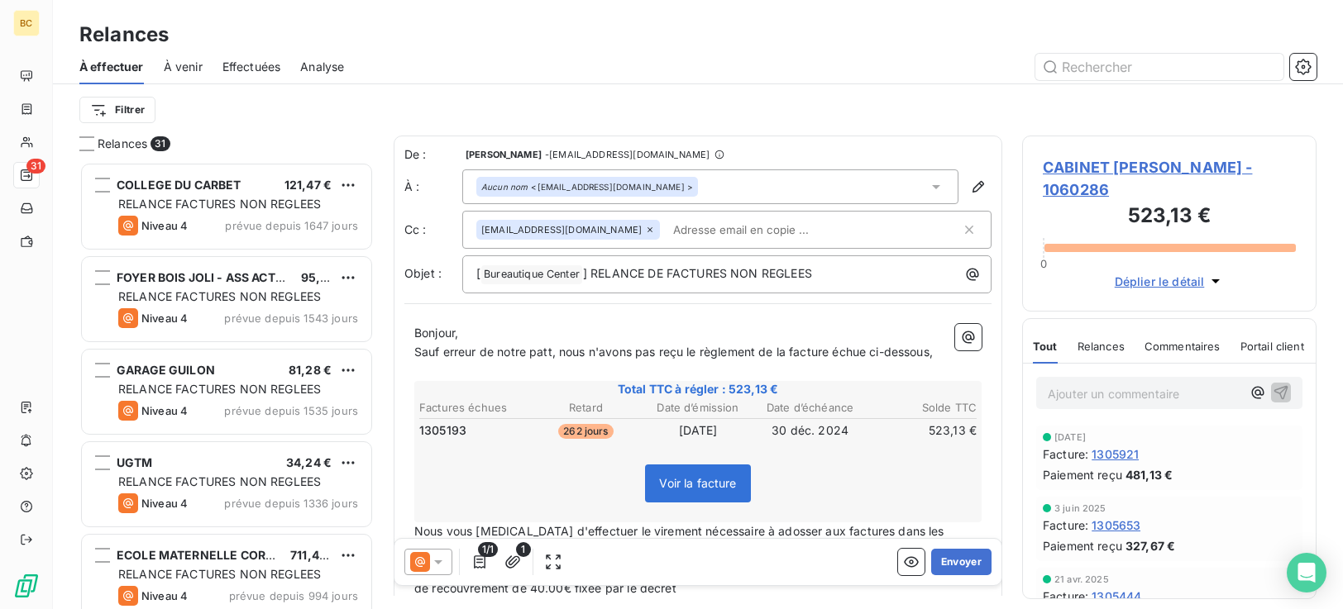
scroll to position [435, 282]
click at [548, 351] on span "Sauf erreur de notre patt, nous n'avons pas reçu le règlement de la facture éch…" at bounding box center [673, 352] width 519 height 14
click at [944, 361] on p "Sauf erreur de notre part, nous n'avons pas reçu le règlement de la facture éch…" at bounding box center [697, 352] width 567 height 19
drag, startPoint x: 638, startPoint y: 359, endPoint x: 819, endPoint y: 405, distance: 186.1
click at [639, 359] on p "Sauf erreur de notre part, nous n'avons pas reçu le règlement de la facture éch…" at bounding box center [697, 352] width 567 height 19
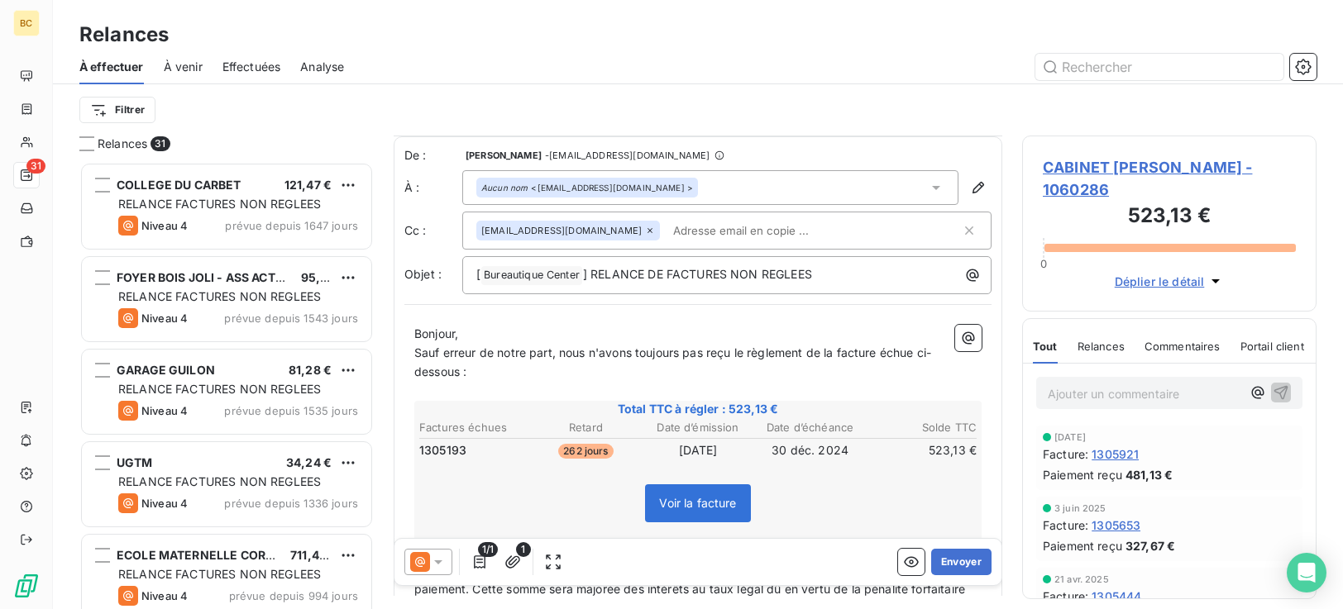
scroll to position [256, 0]
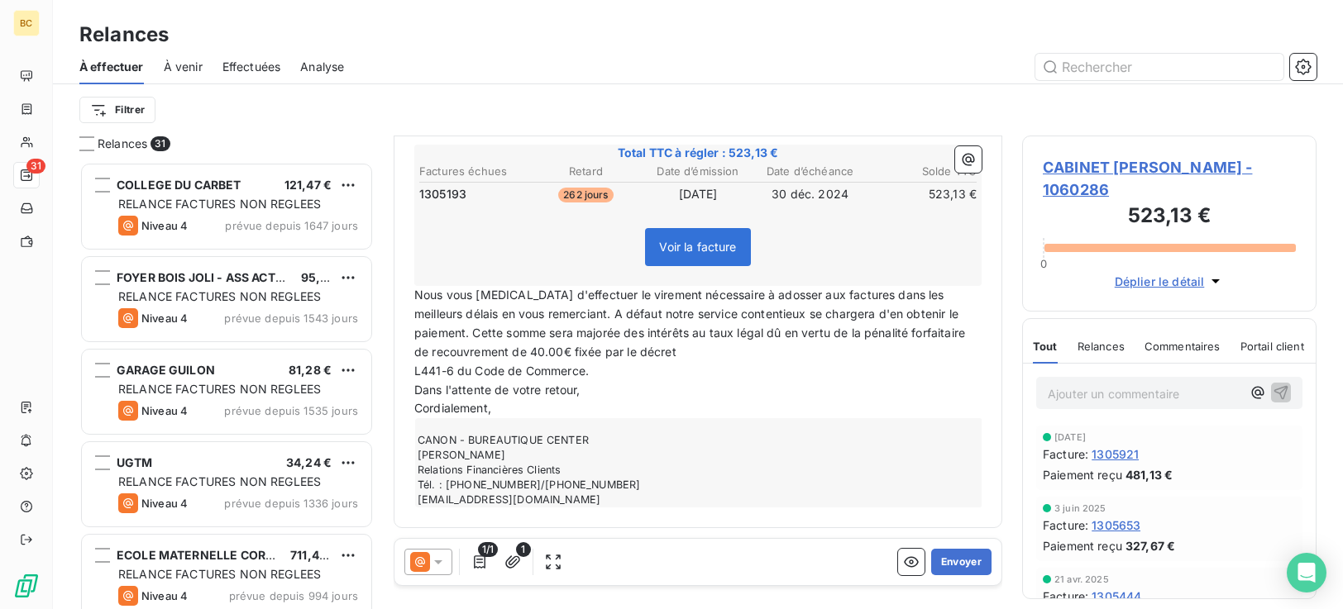
click at [415, 373] on span "L441-6 du Code de Commerce." at bounding box center [501, 371] width 174 height 14
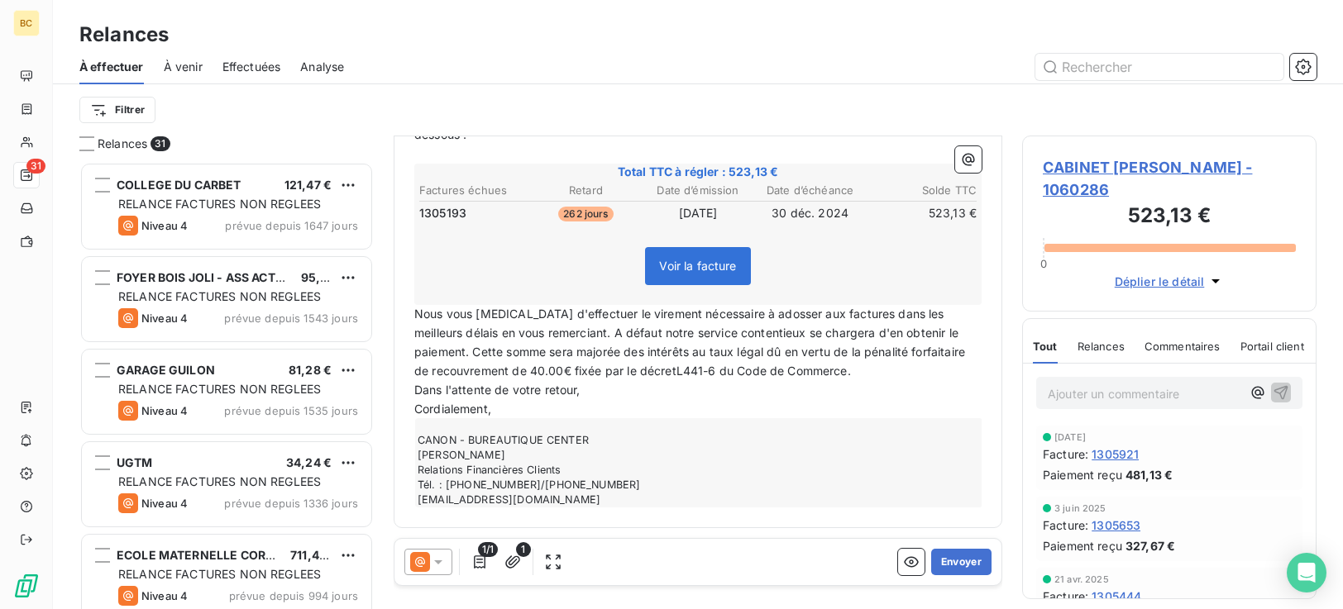
scroll to position [237, 0]
click at [963, 563] on button "Envoyer" at bounding box center [961, 562] width 60 height 26
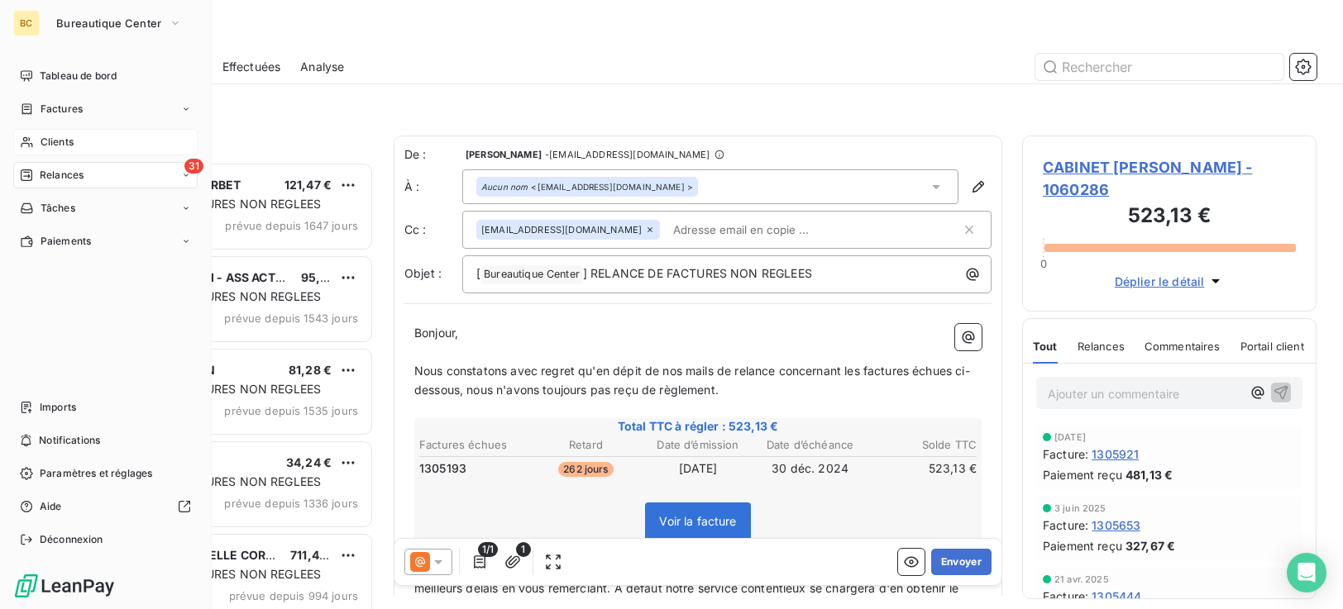
click at [79, 146] on div "Clients" at bounding box center [105, 142] width 184 height 26
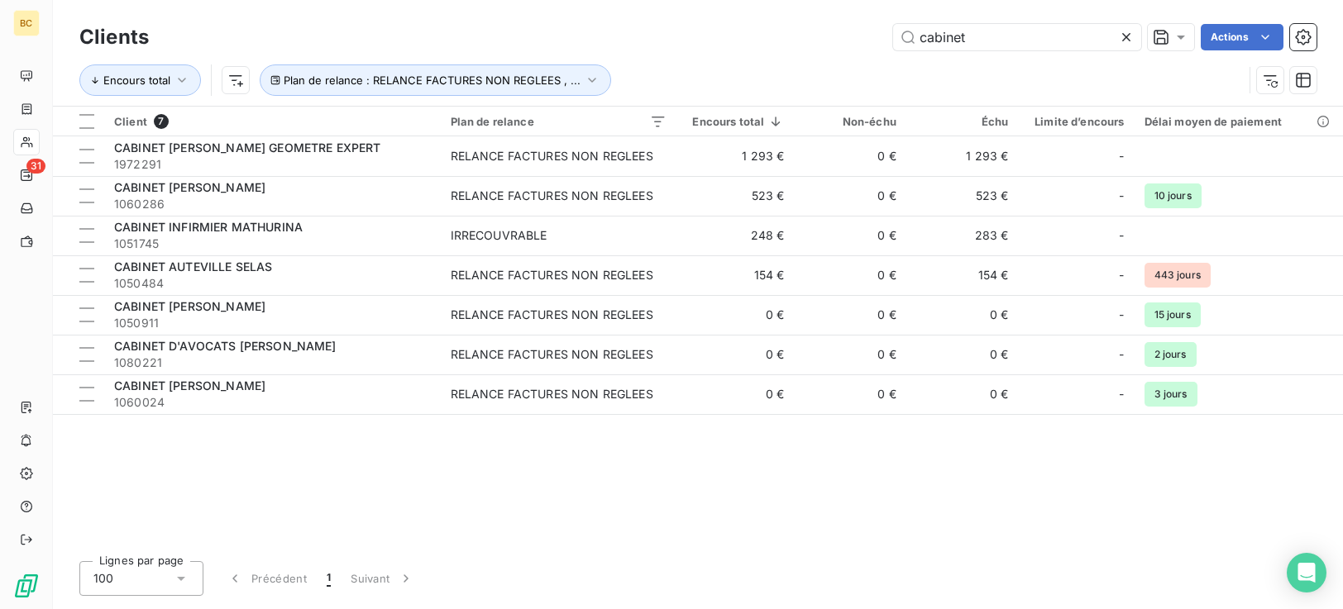
drag, startPoint x: 978, startPoint y: 36, endPoint x: 349, endPoint y: 55, distance: 629.6
click at [349, 55] on div "Clients cabinet Actions Encours total Plan de relance : RELANCE FACTURES NON RE…" at bounding box center [697, 63] width 1237 height 86
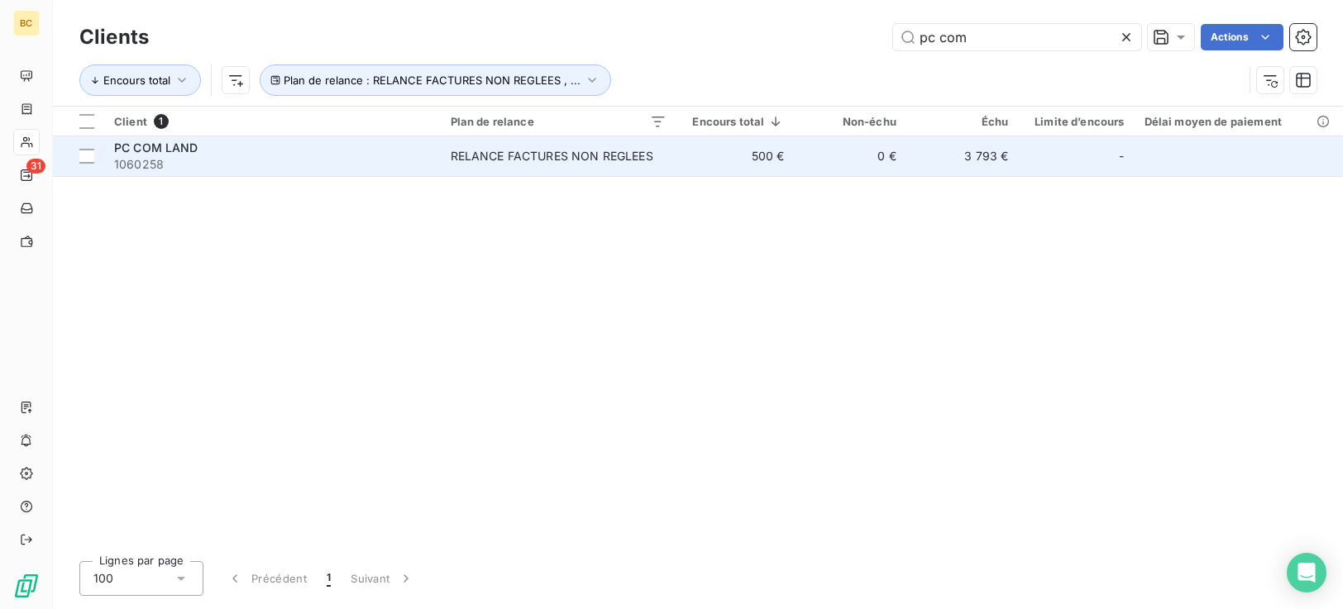
type input "pc com"
click at [487, 156] on div "RELANCE FACTURES NON REGLEES" at bounding box center [552, 156] width 203 height 17
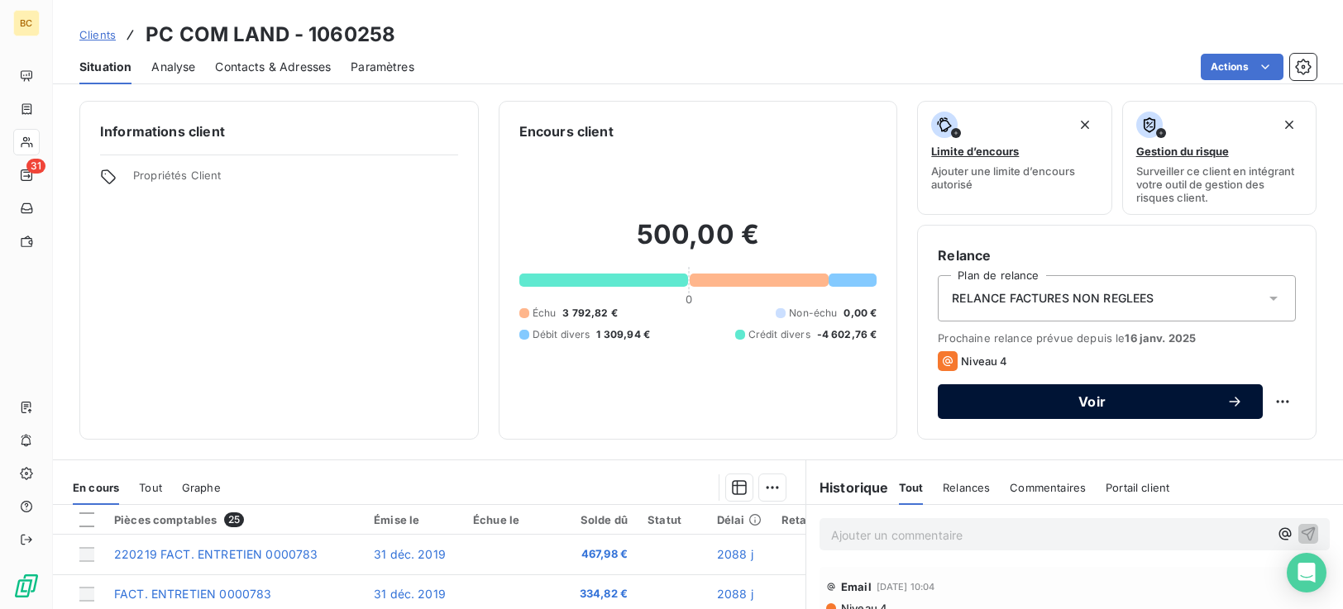
click at [1119, 407] on span "Voir" at bounding box center [1092, 401] width 269 height 13
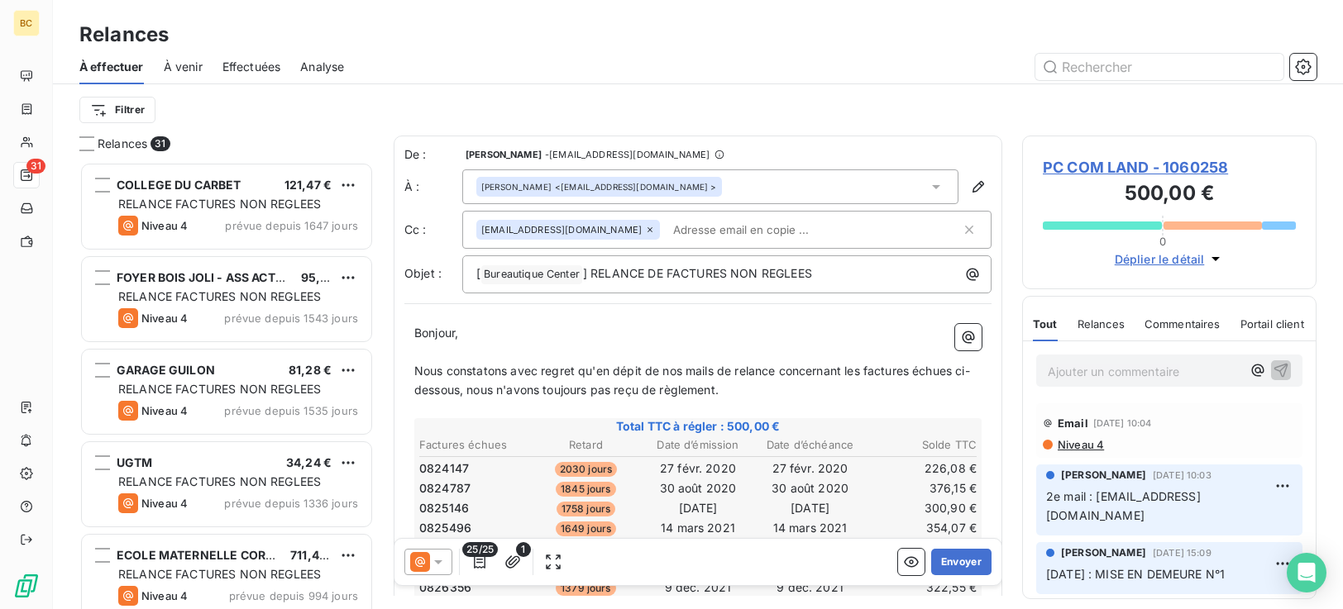
click at [666, 388] on span "Nous constatons avec regret qu'en dépit de nos mails de relance concernant les …" at bounding box center [692, 380] width 556 height 33
click at [665, 395] on span "Nous constatons avec regret qu'en dépit de nos mails de relance concernant les …" at bounding box center [692, 380] width 556 height 33
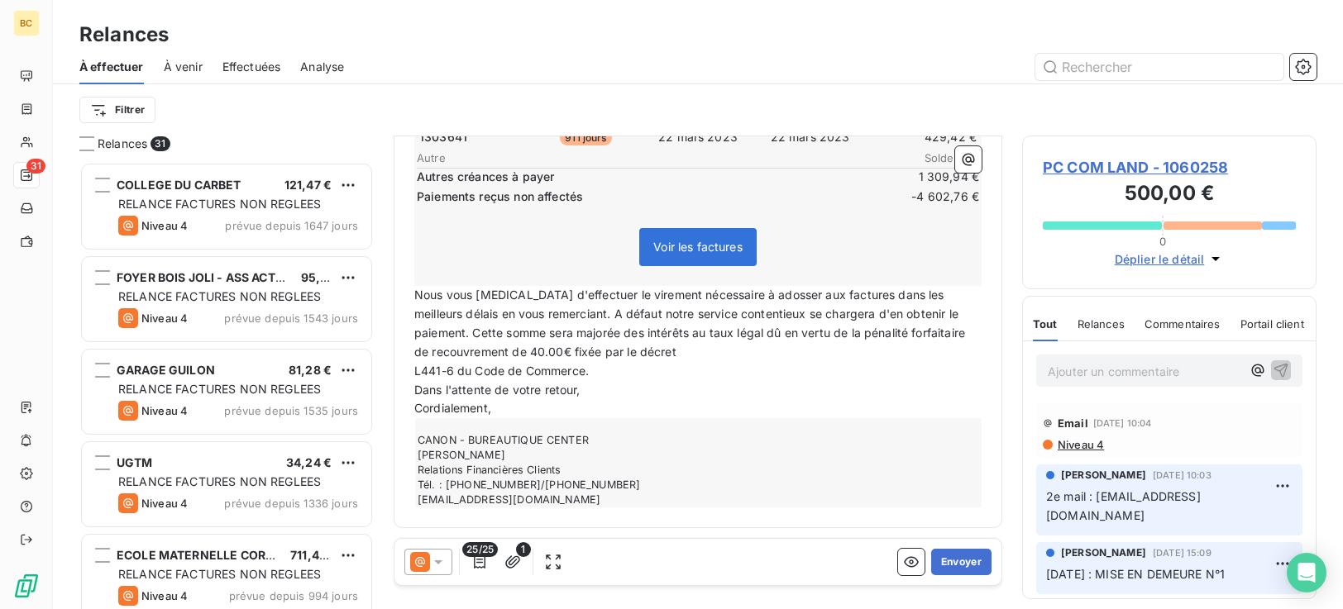
click at [415, 374] on span "L441-6 du Code de Commerce." at bounding box center [501, 371] width 174 height 14
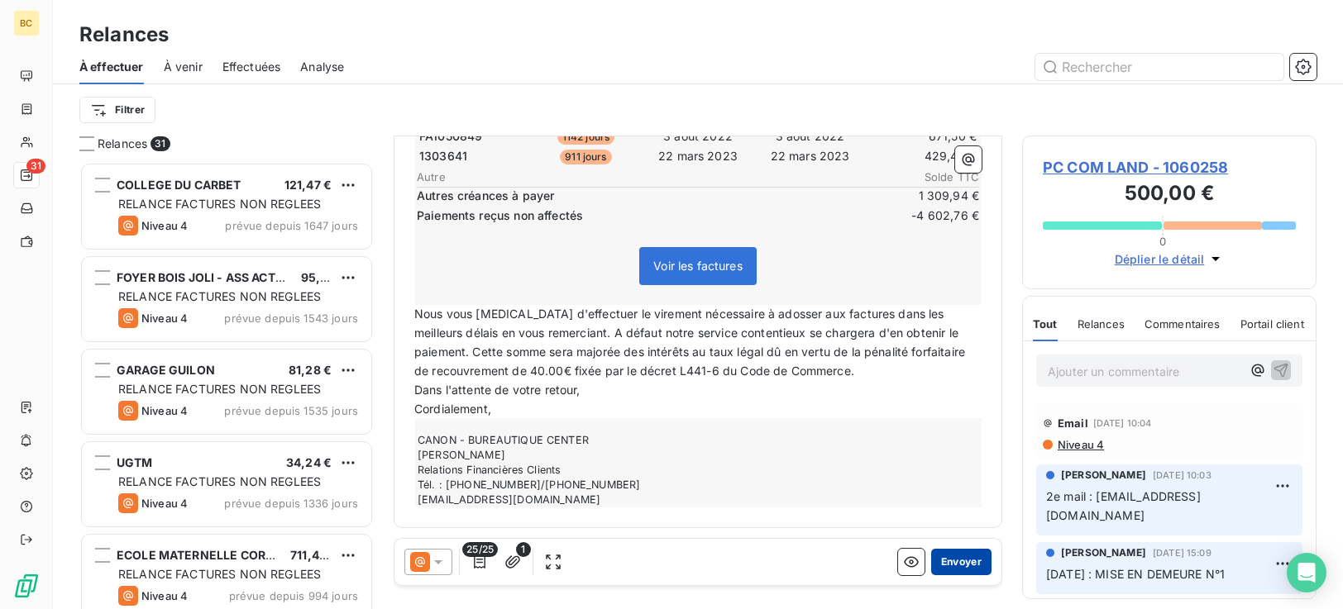
click at [948, 565] on button "Envoyer" at bounding box center [961, 562] width 60 height 26
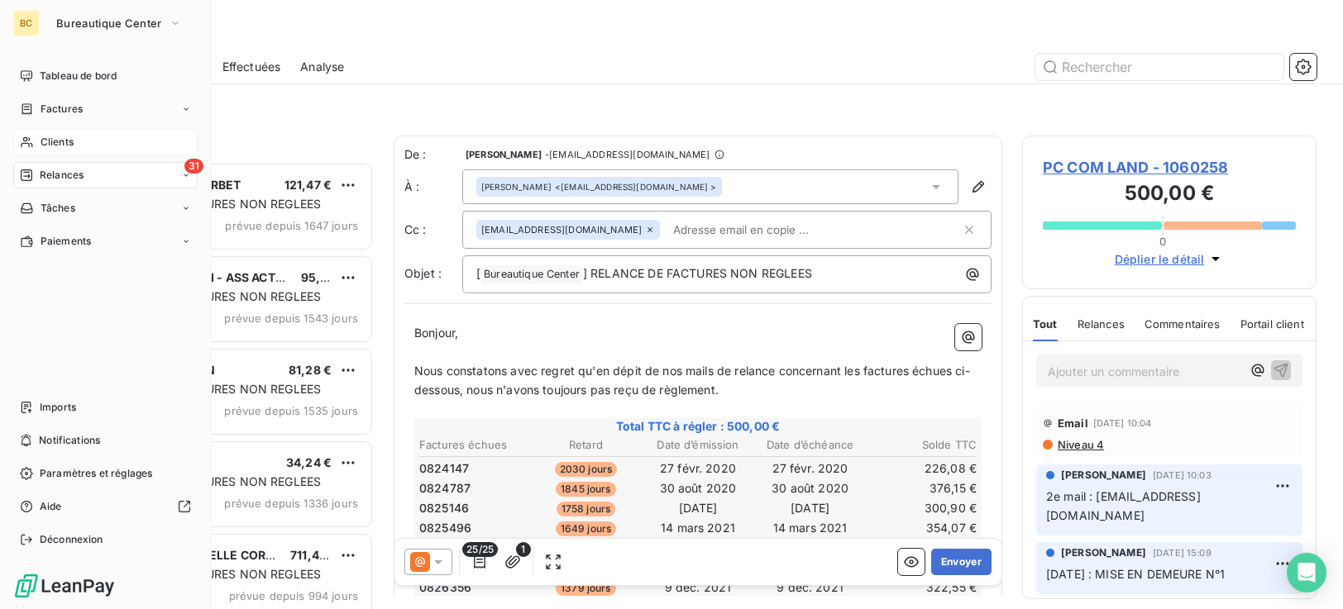
click at [48, 142] on span "Clients" at bounding box center [57, 142] width 33 height 15
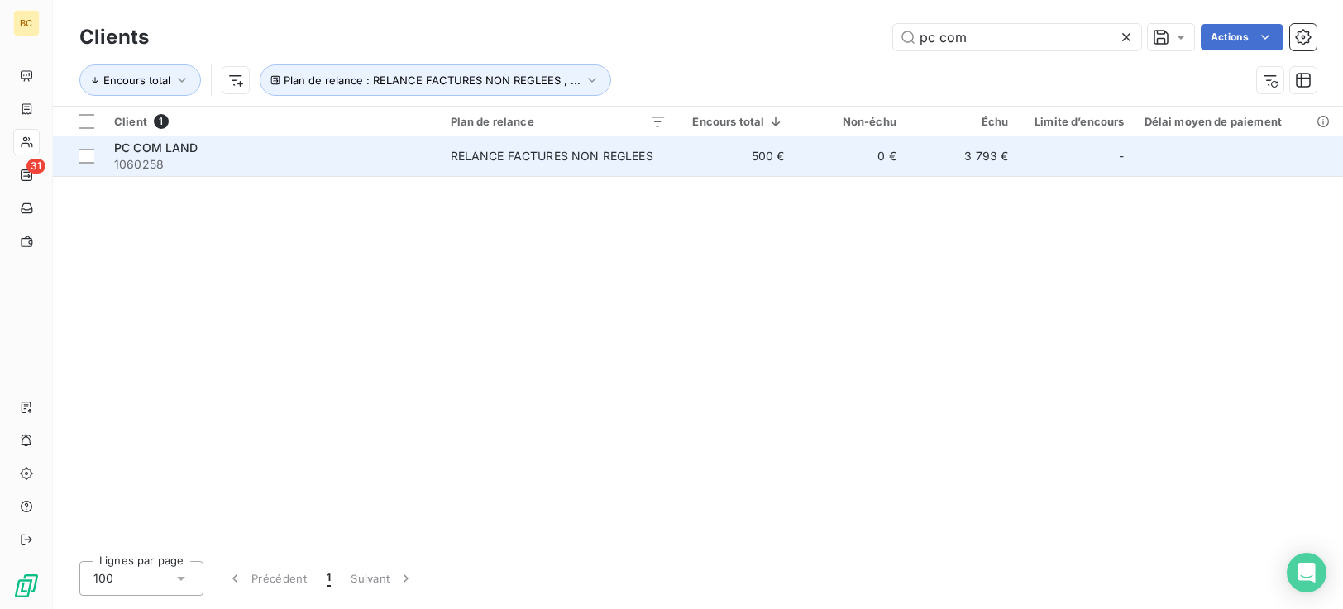
click at [820, 169] on td "0 €" at bounding box center [850, 156] width 112 height 40
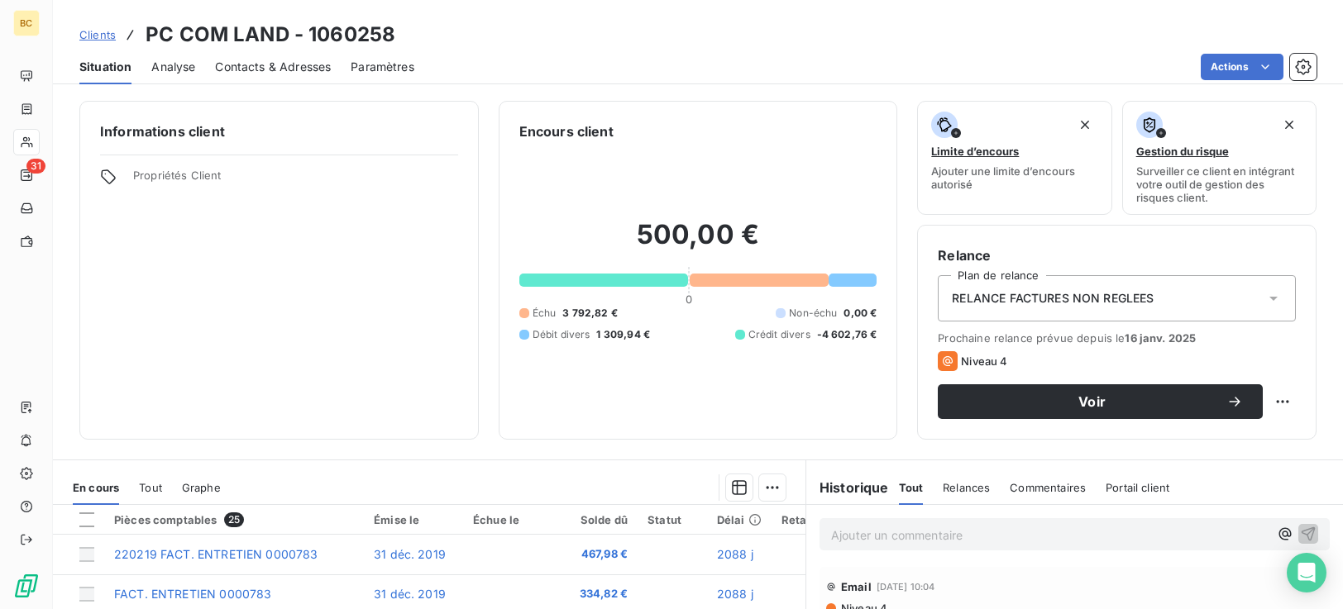
drag, startPoint x: 244, startPoint y: 63, endPoint x: 245, endPoint y: 71, distance: 8.3
click at [245, 63] on span "Contacts & Adresses" at bounding box center [273, 67] width 116 height 17
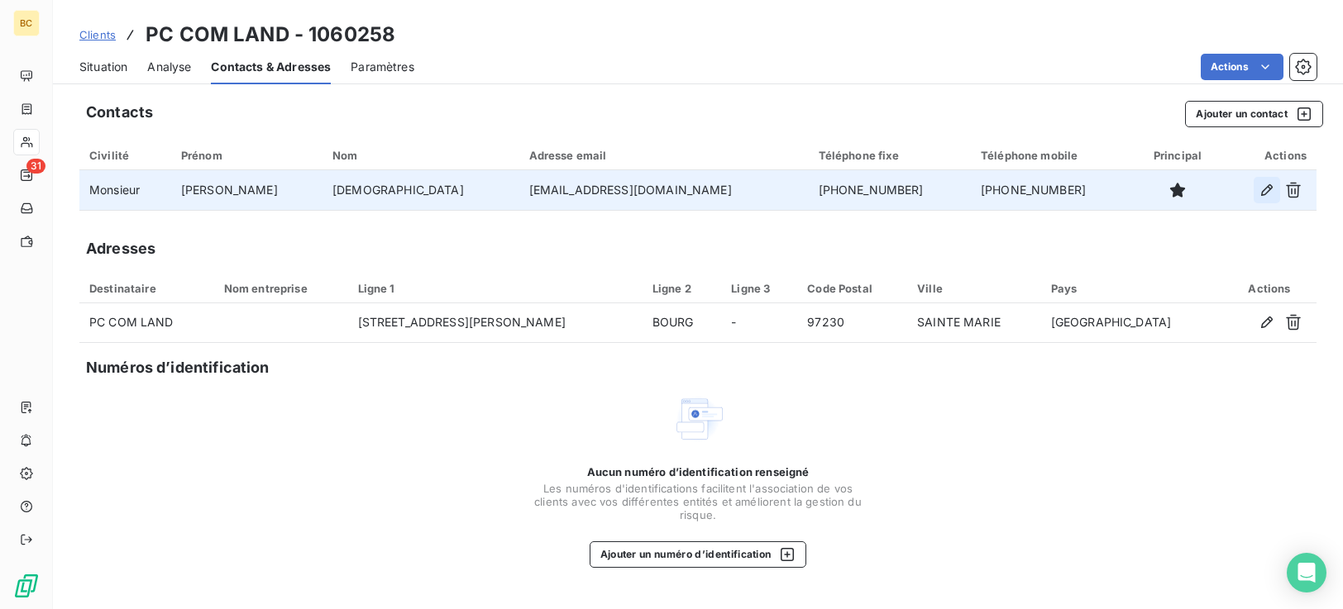
click at [1267, 195] on icon "button" at bounding box center [1267, 190] width 17 height 17
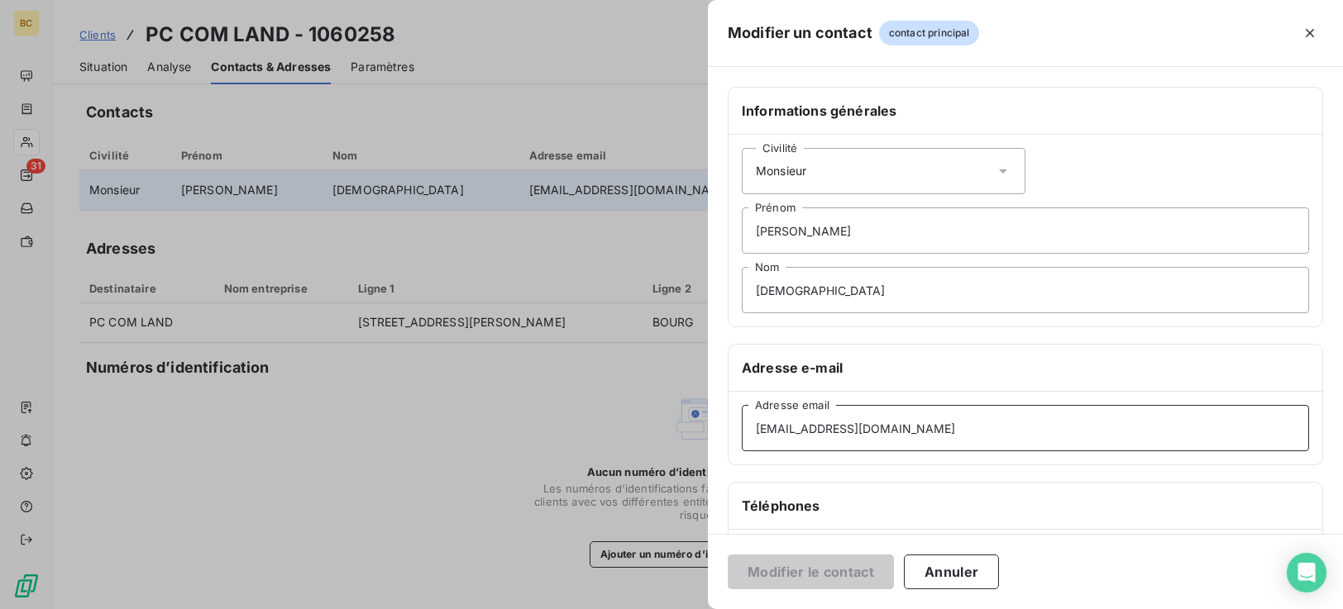
drag, startPoint x: 942, startPoint y: 436, endPoint x: 476, endPoint y: 404, distance: 466.7
click at [476, 609] on div "Modifier un contact contact principal Informations générales Civilité Monsieur …" at bounding box center [671, 609] width 1343 height 0
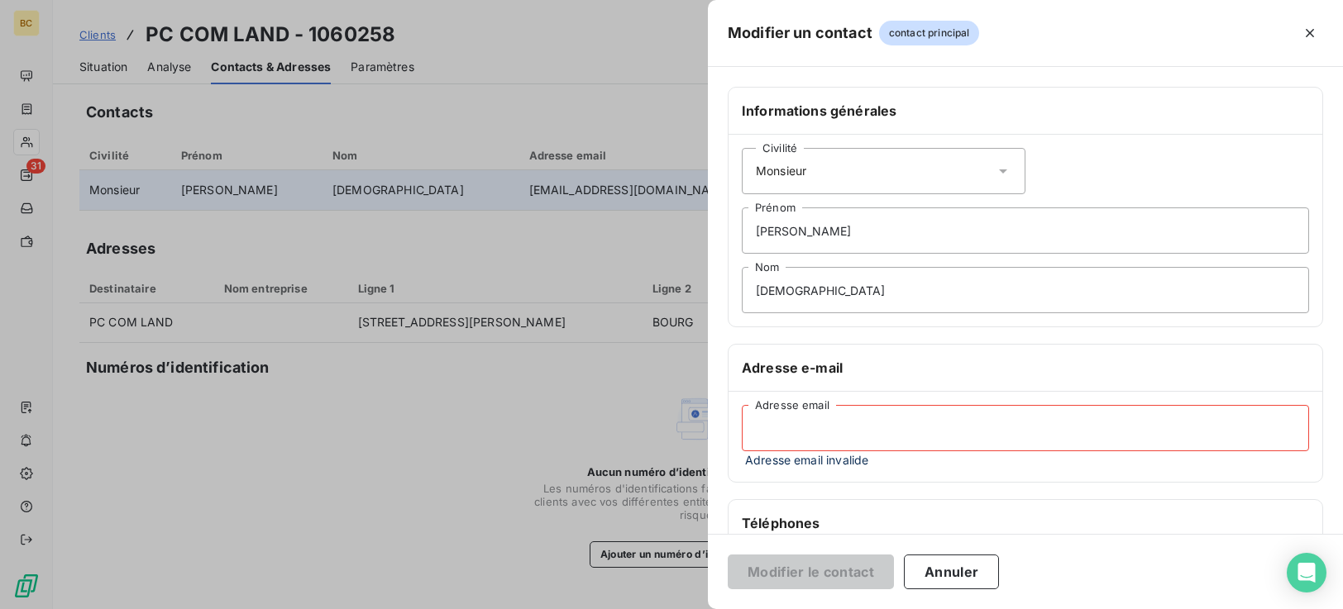
paste input "hprissaint@hotmail.fr"
click at [865, 523] on h6 "Téléphones" at bounding box center [1025, 524] width 567 height 20
click at [766, 425] on input "hprissaint@hotmail.fr" at bounding box center [1025, 428] width 567 height 46
click at [944, 580] on button "Annuler" at bounding box center [951, 572] width 95 height 35
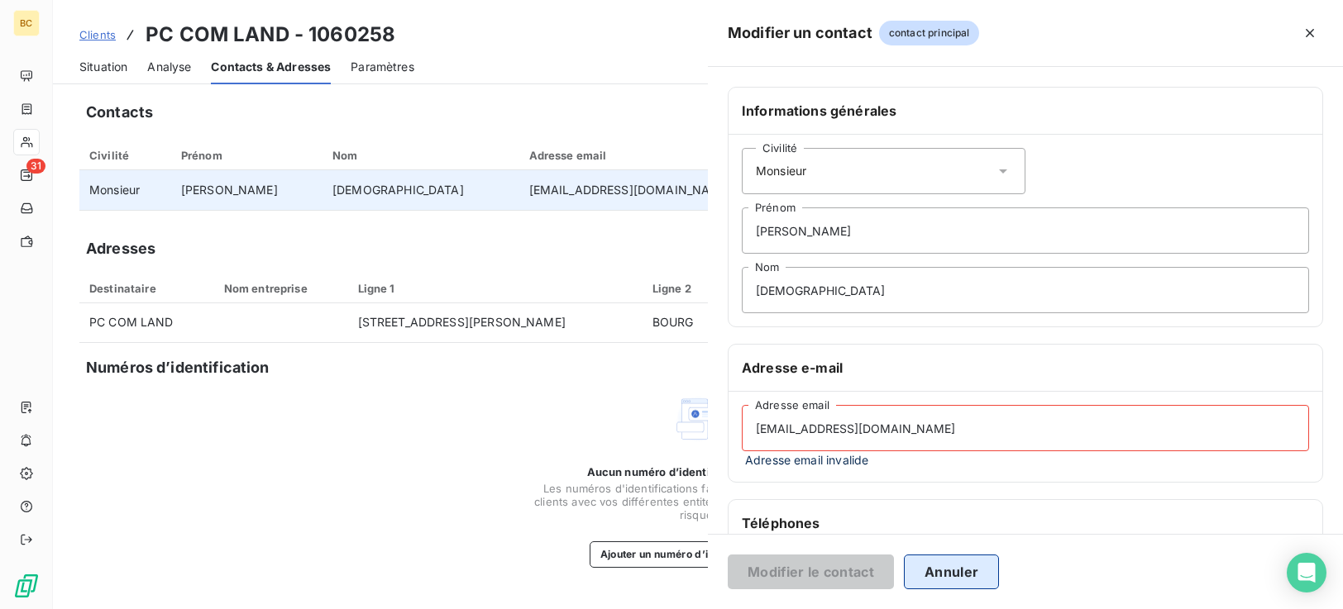
type input "pc-com-land@hotmail.fr"
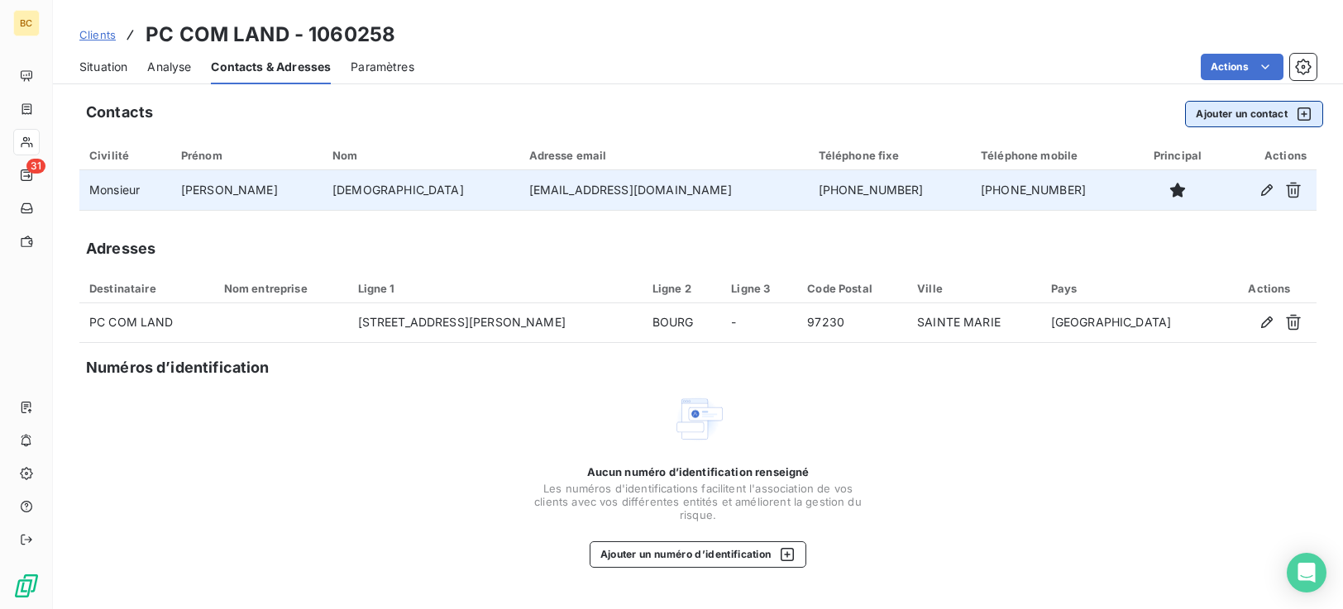
click at [1226, 119] on button "Ajouter un contact" at bounding box center [1254, 114] width 138 height 26
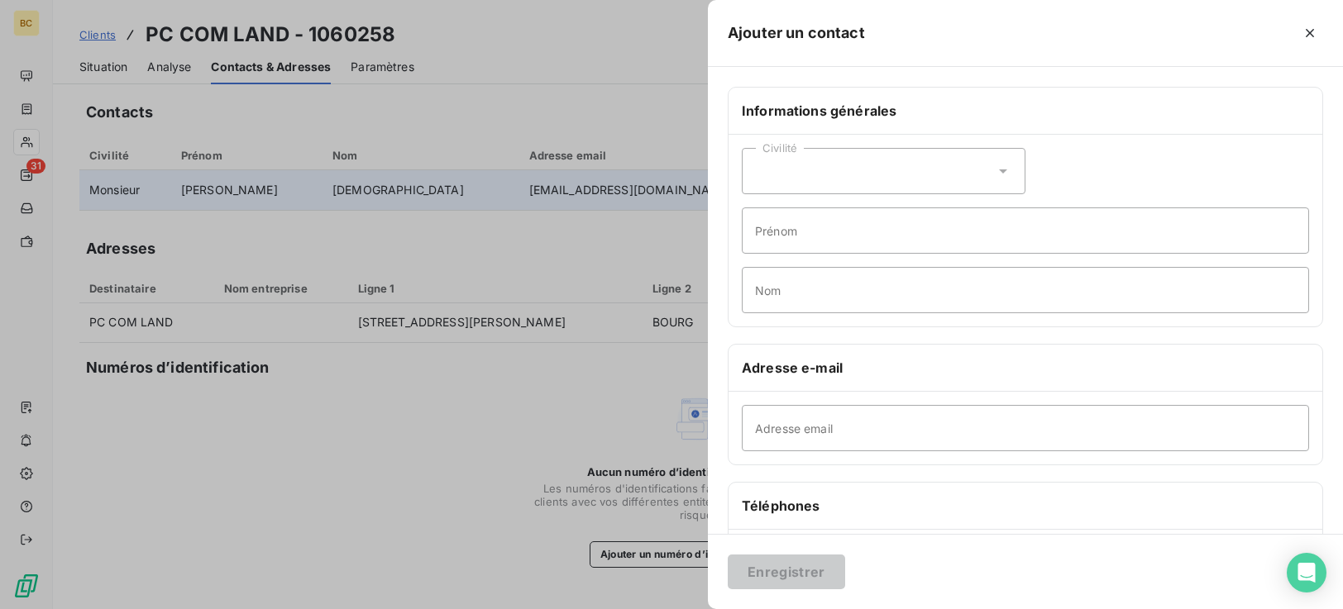
click at [1008, 163] on div "Civilité" at bounding box center [884, 171] width 284 height 46
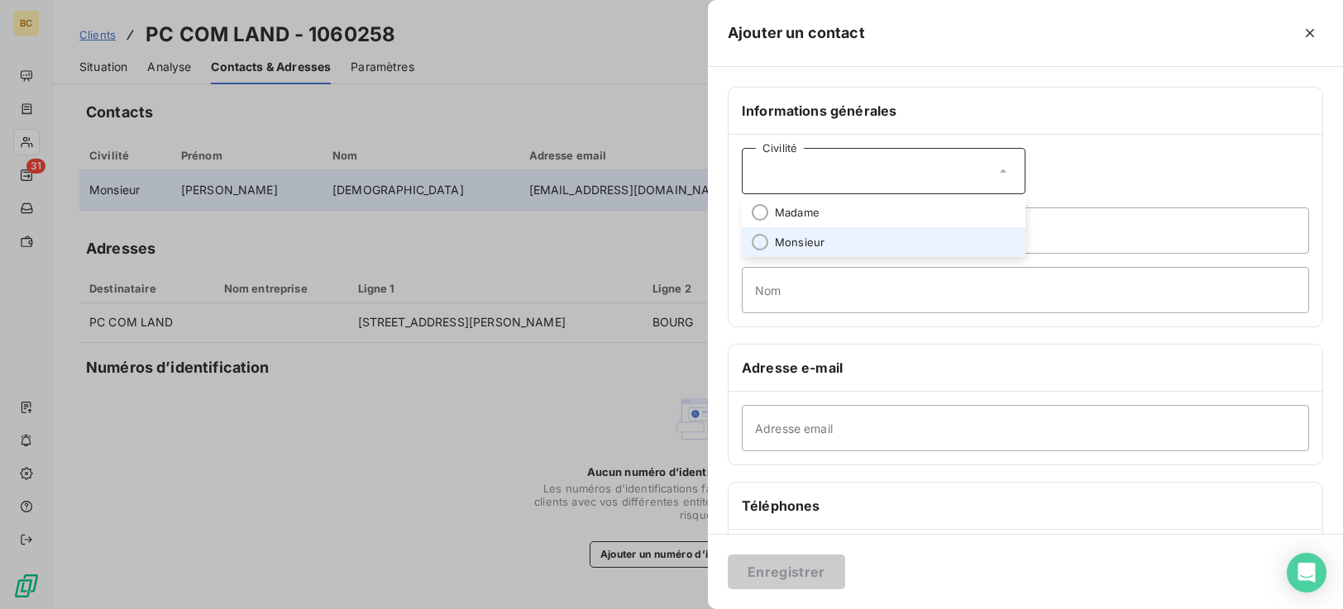
click at [770, 247] on li "Monsieur" at bounding box center [884, 242] width 284 height 30
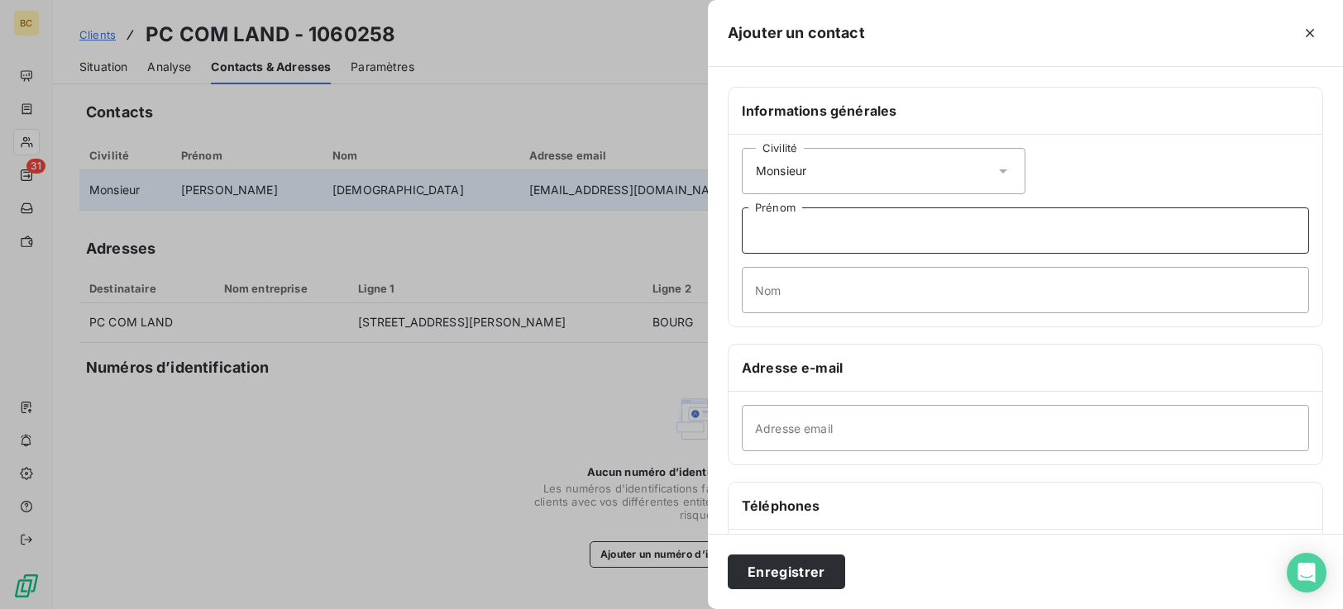
click at [768, 241] on input "Prénom" at bounding box center [1025, 231] width 567 height 46
type input "Hugues"
click at [828, 285] on input "Nom" at bounding box center [1025, 290] width 567 height 46
type input "PRISSAINT"
click at [779, 441] on input "Adresse email" at bounding box center [1025, 428] width 567 height 46
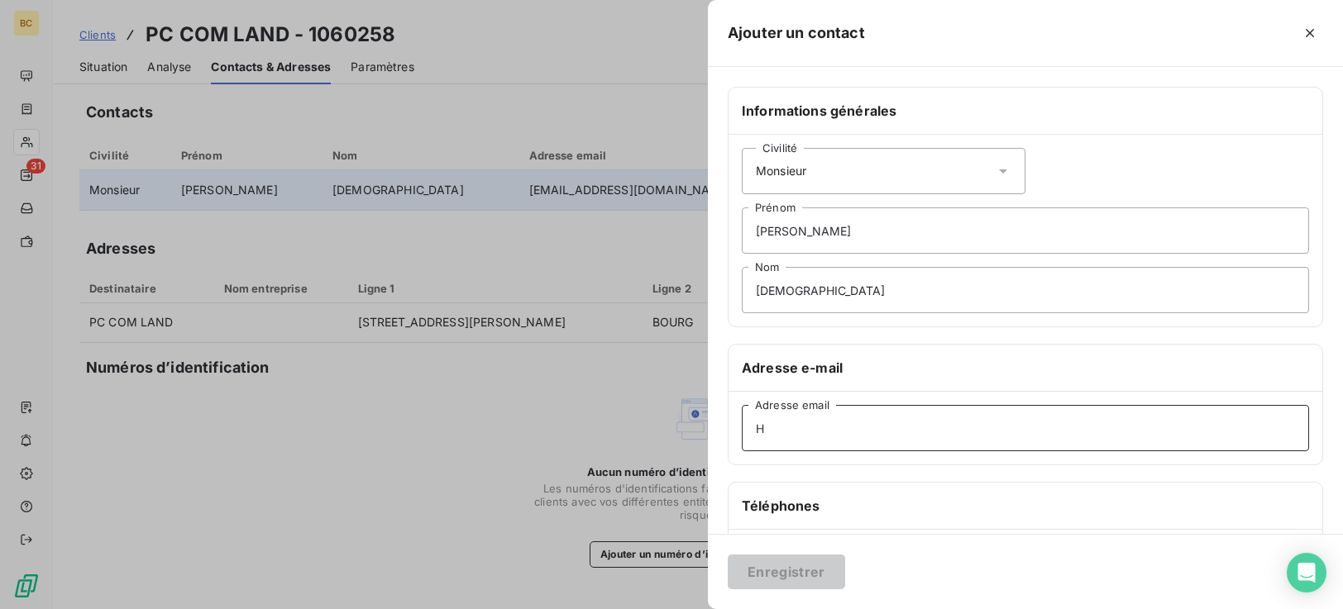
type input "hprissaint@hotmail.fr"
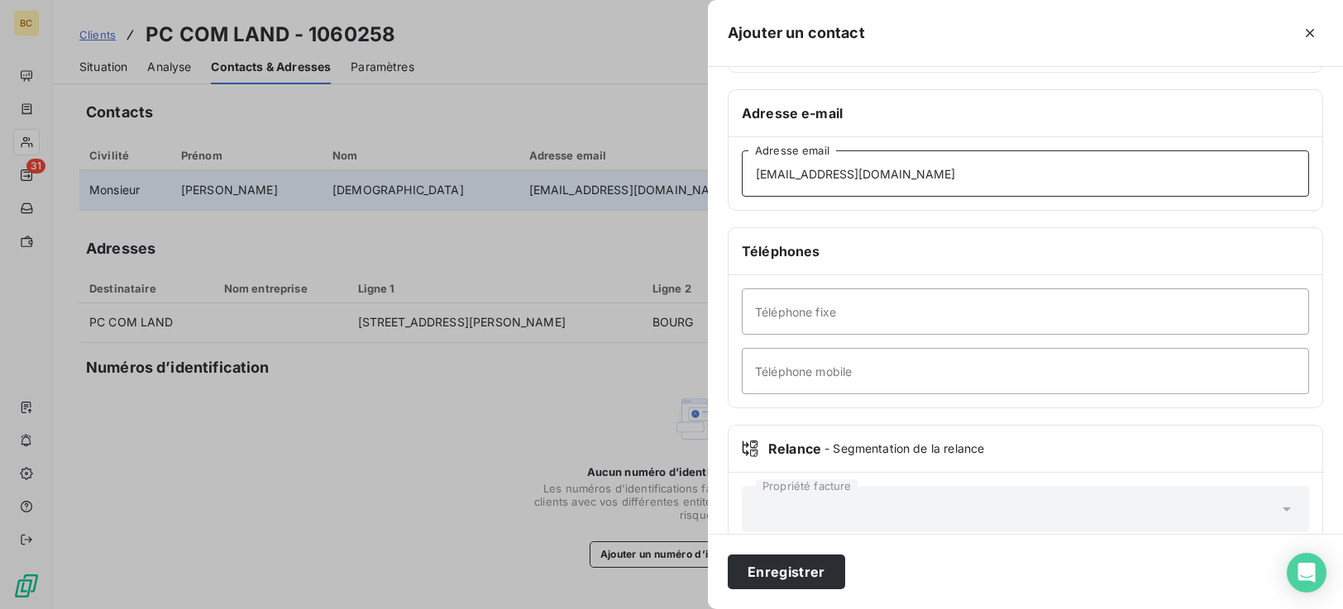
scroll to position [287, 0]
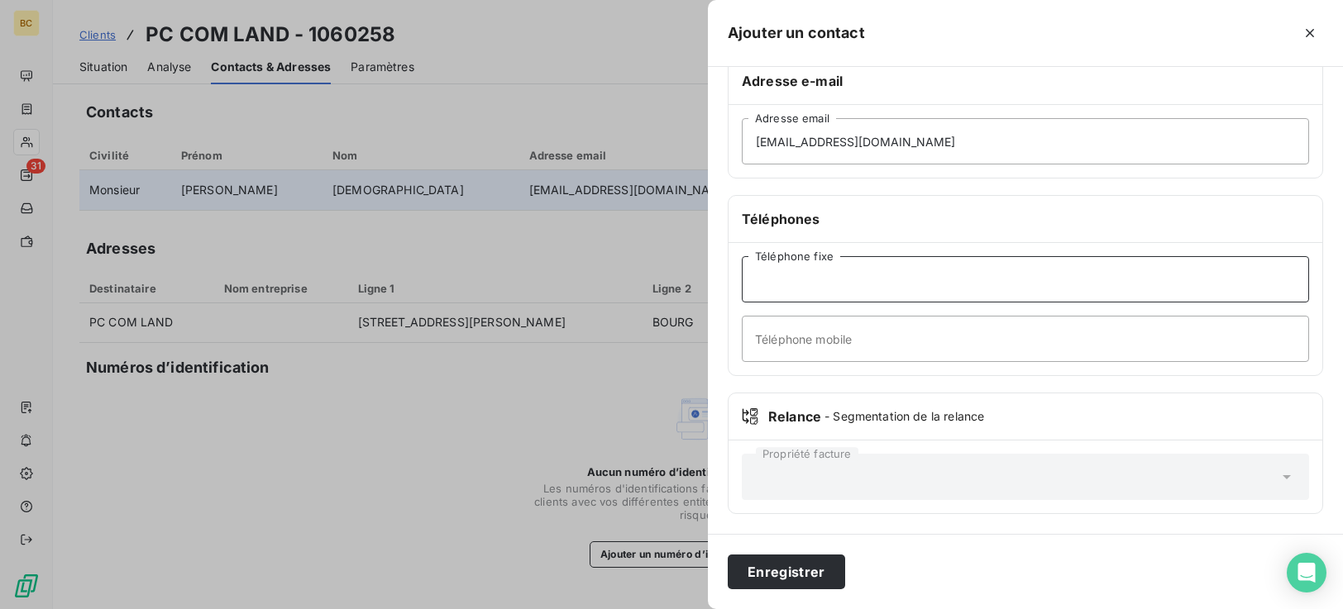
click at [804, 291] on input "Téléphone fixe" at bounding box center [1025, 279] width 567 height 46
type input "0696.29.79.64"
click at [803, 584] on button "Enregistrer" at bounding box center [786, 572] width 117 height 35
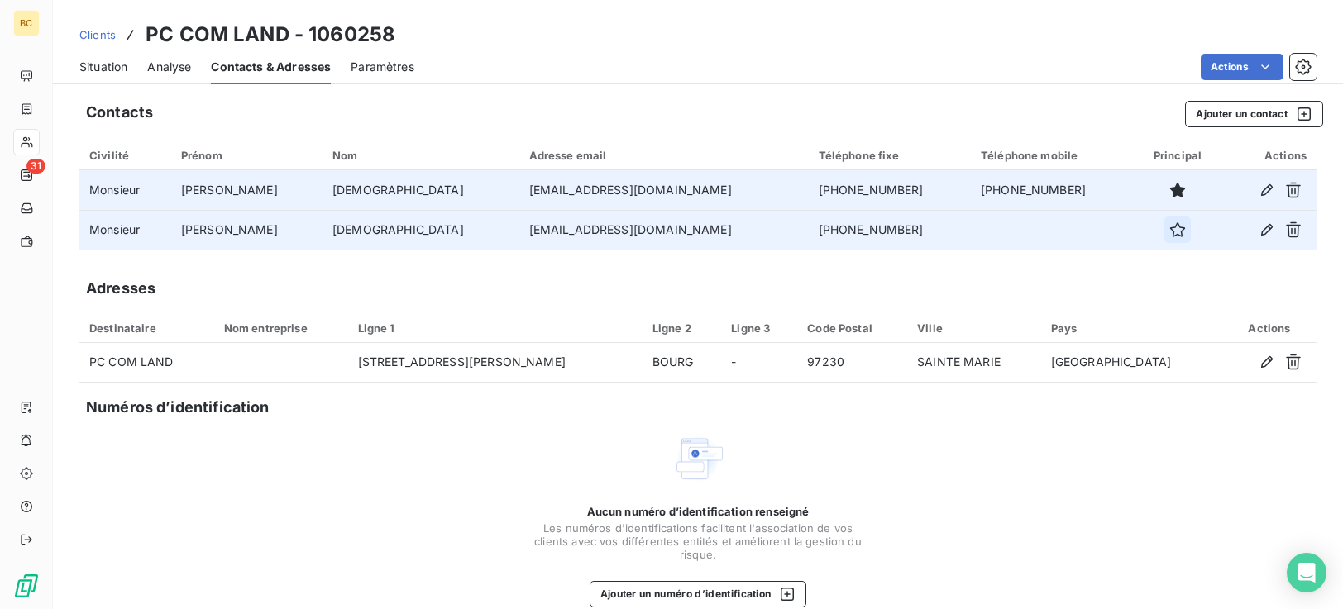
click at [1164, 234] on button "button" at bounding box center [1177, 230] width 26 height 26
click at [99, 63] on span "Situation" at bounding box center [103, 67] width 48 height 17
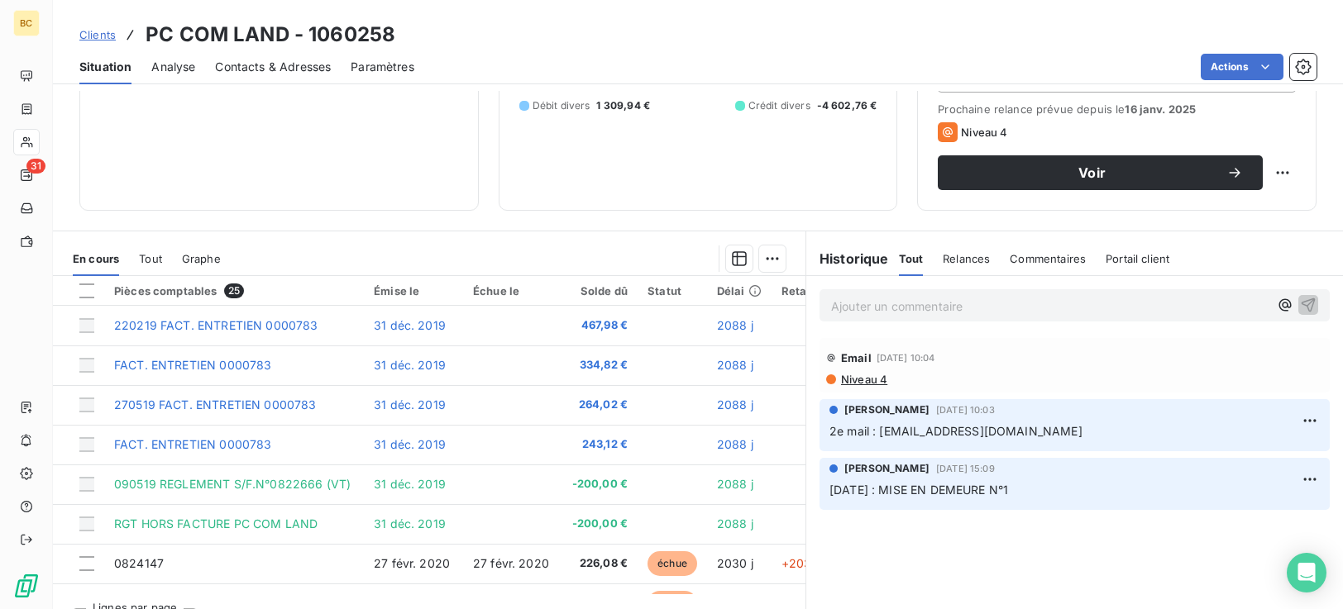
scroll to position [264, 0]
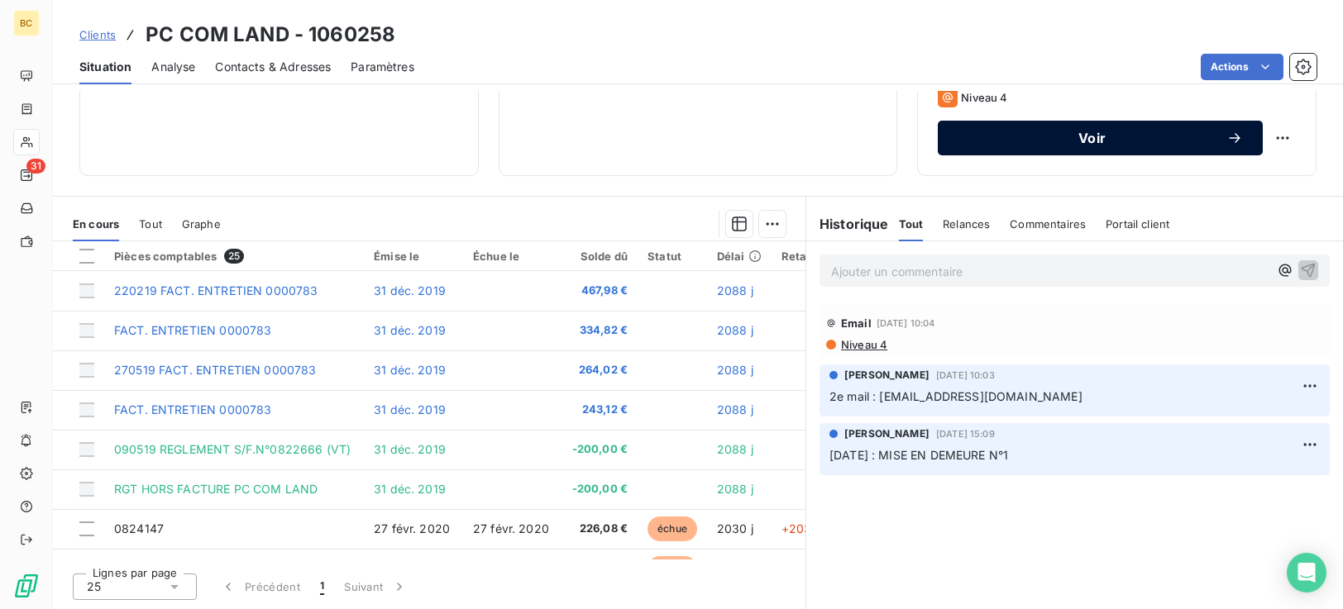
click at [1091, 136] on span "Voir" at bounding box center [1092, 137] width 269 height 13
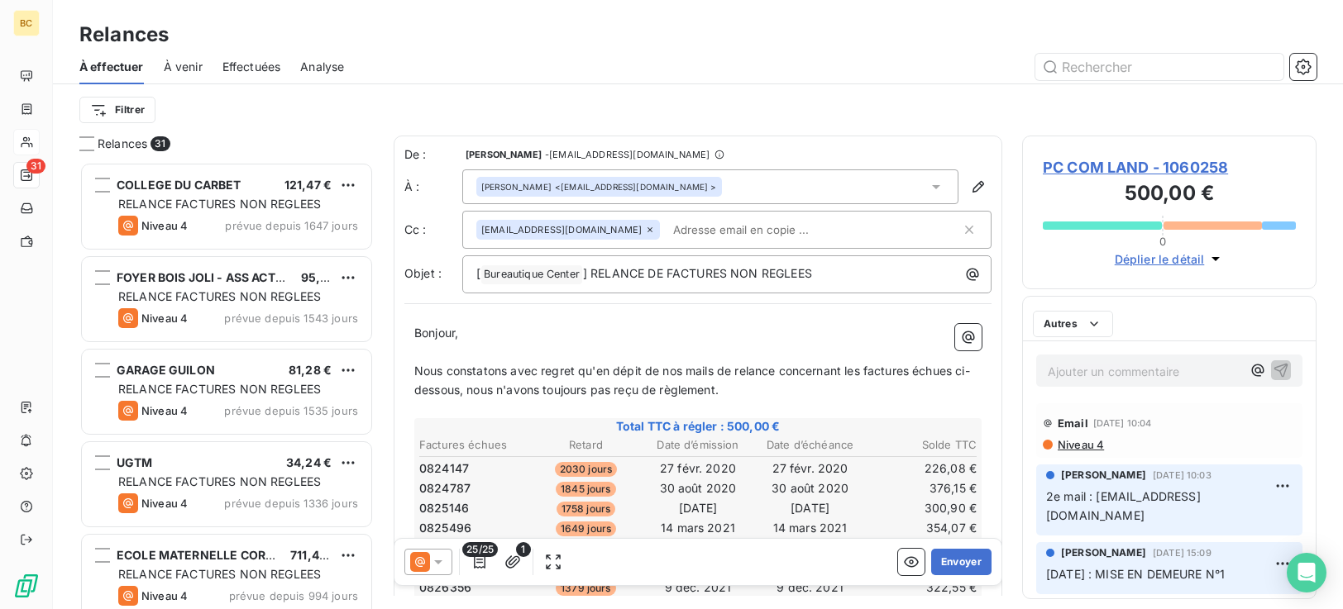
scroll to position [435, 282]
click at [418, 375] on span "Nous constatons avec regret qu'en dépit de nos mails de relance concernant les …" at bounding box center [692, 380] width 556 height 33
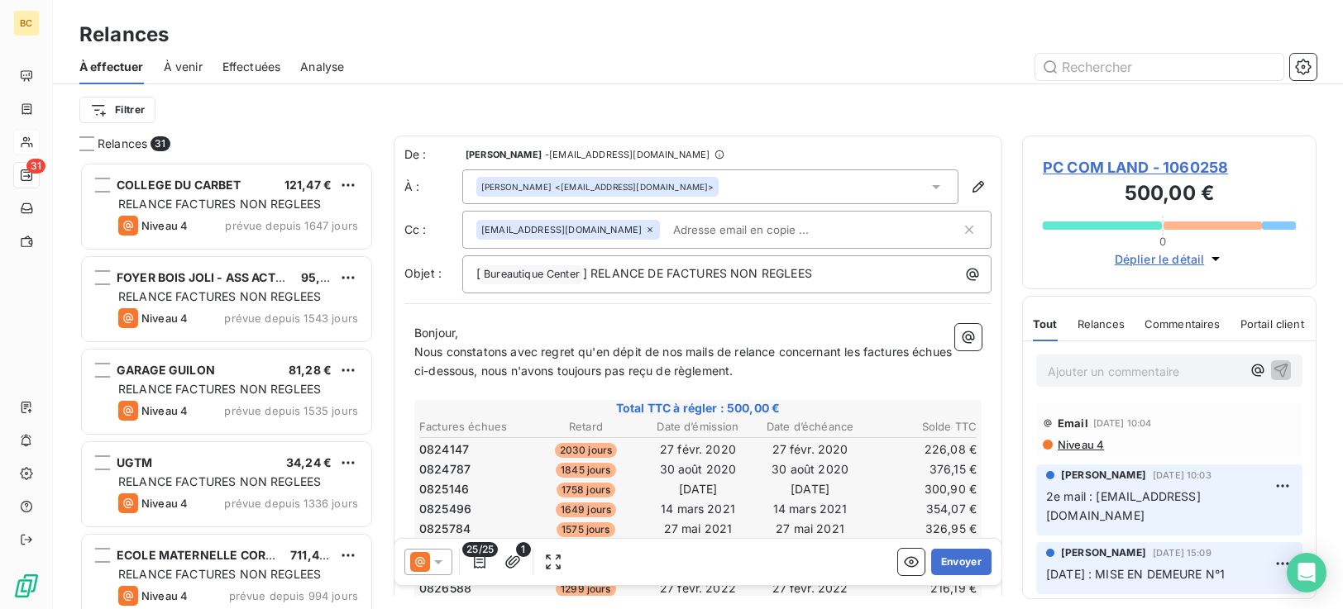
scroll to position [492, 0]
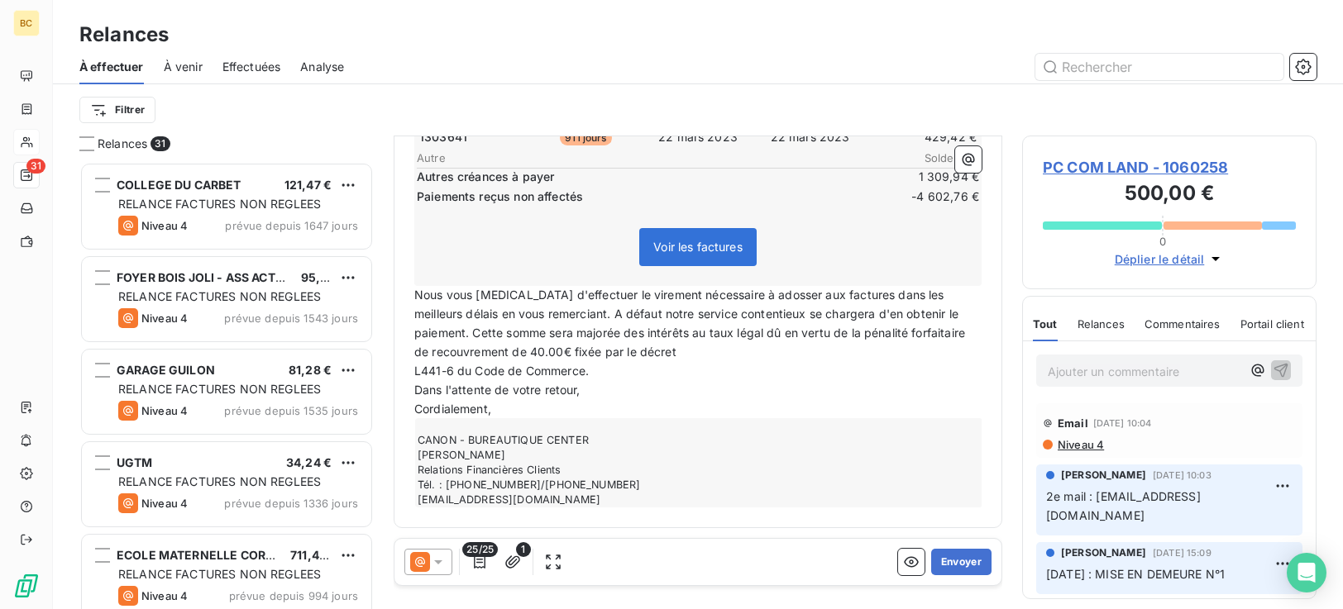
click at [418, 377] on span "L441-6 du Code de Commerce." at bounding box center [501, 371] width 174 height 14
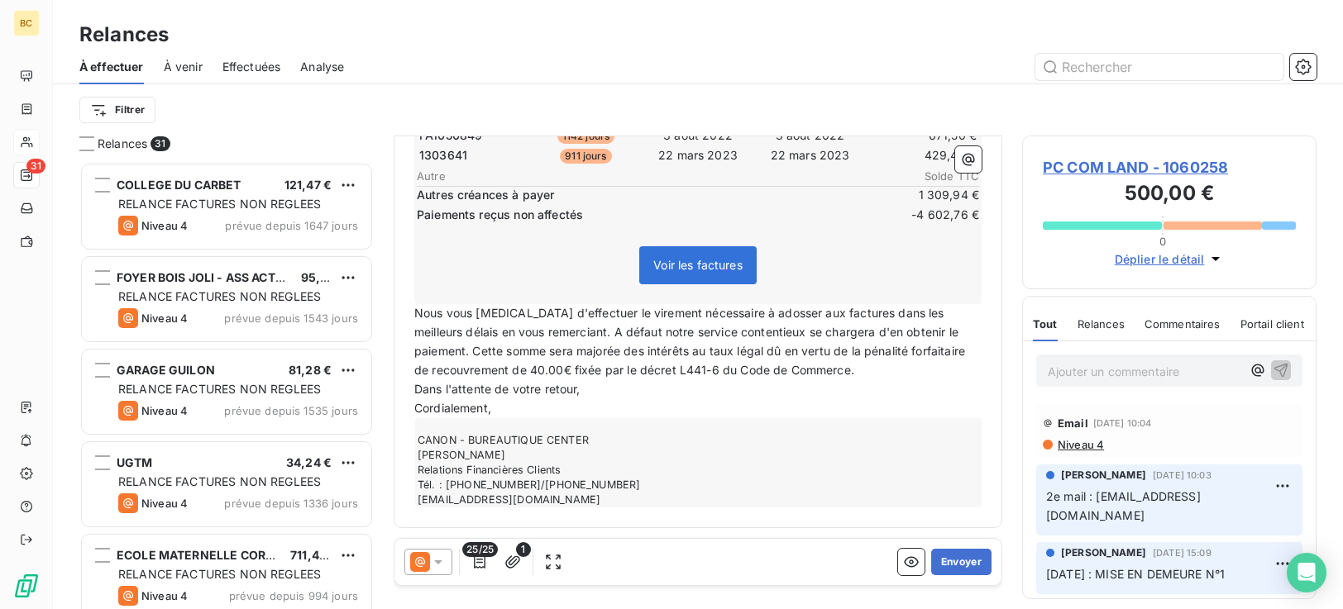
scroll to position [0, 0]
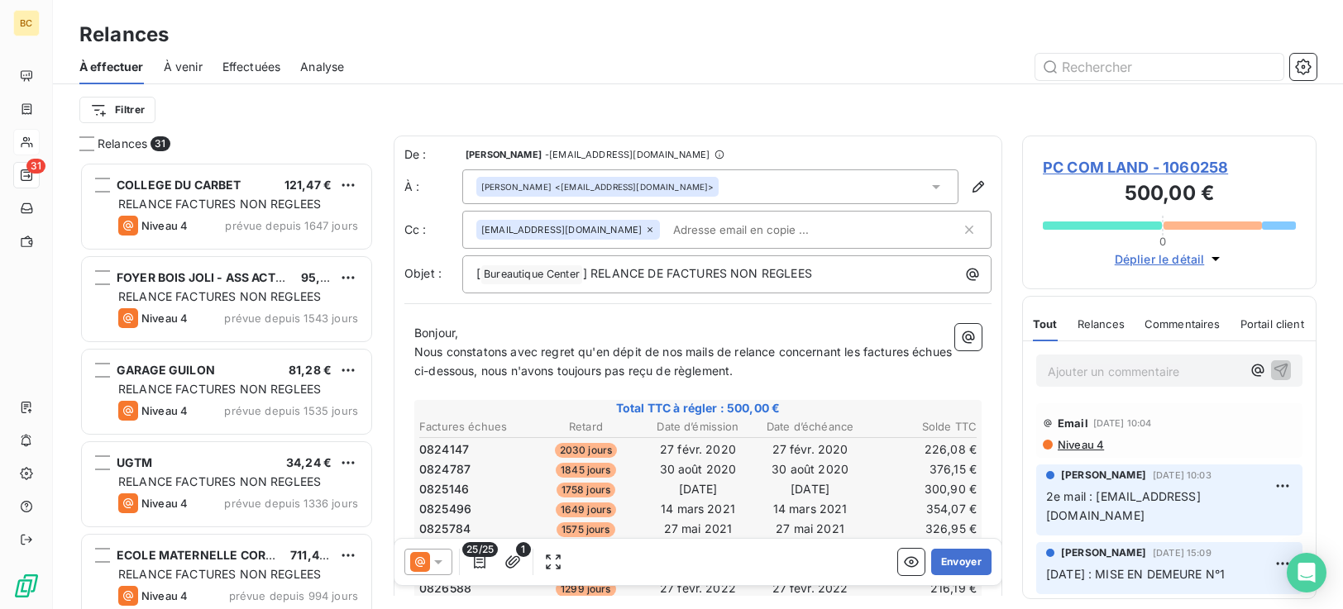
click at [705, 370] on span "Nous constatons avec regret qu'en dépit de nos mails de relance concernant les …" at bounding box center [684, 361] width 541 height 33
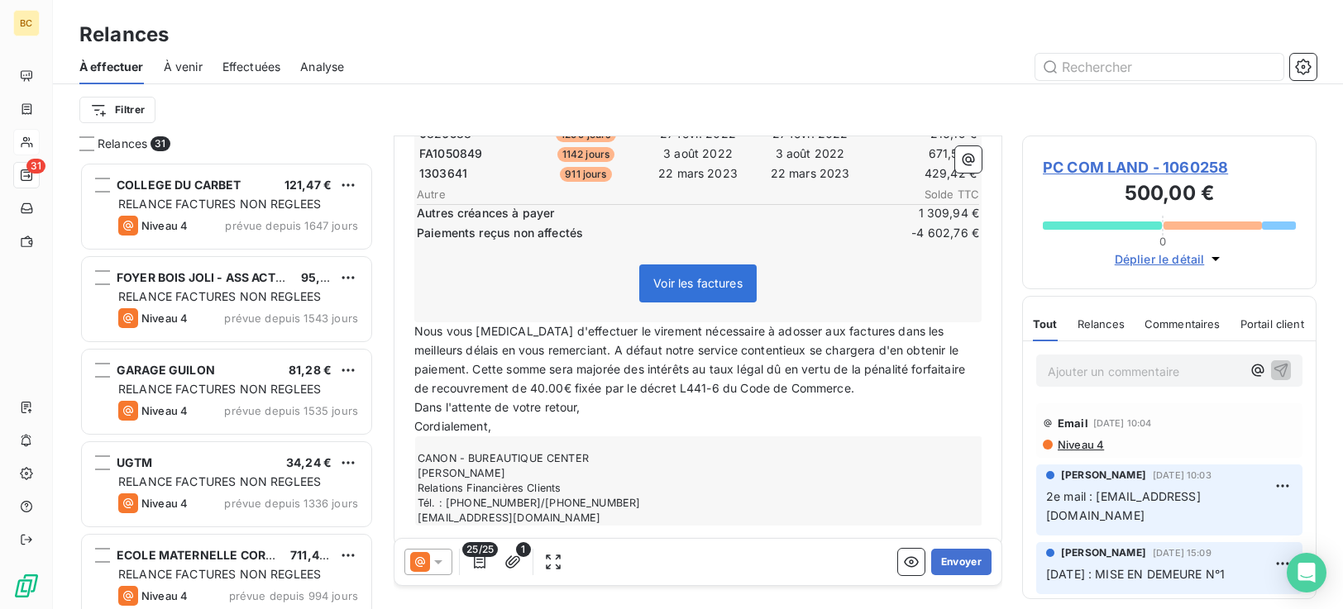
scroll to position [463, 0]
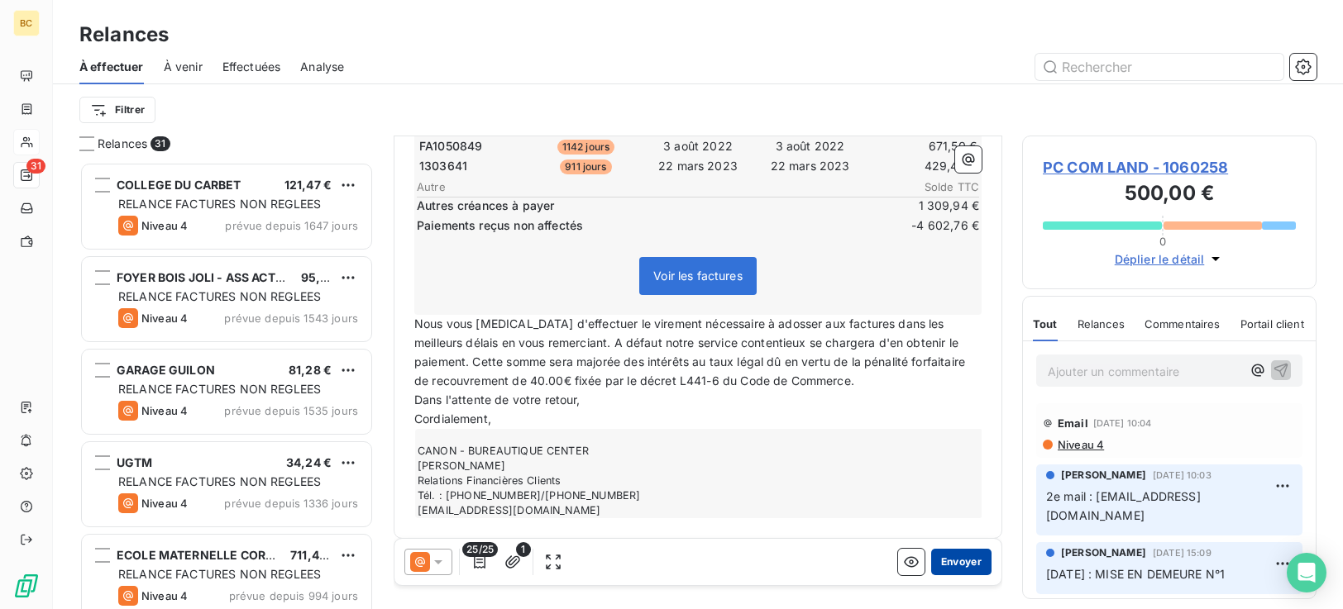
click at [951, 553] on button "Envoyer" at bounding box center [961, 562] width 60 height 26
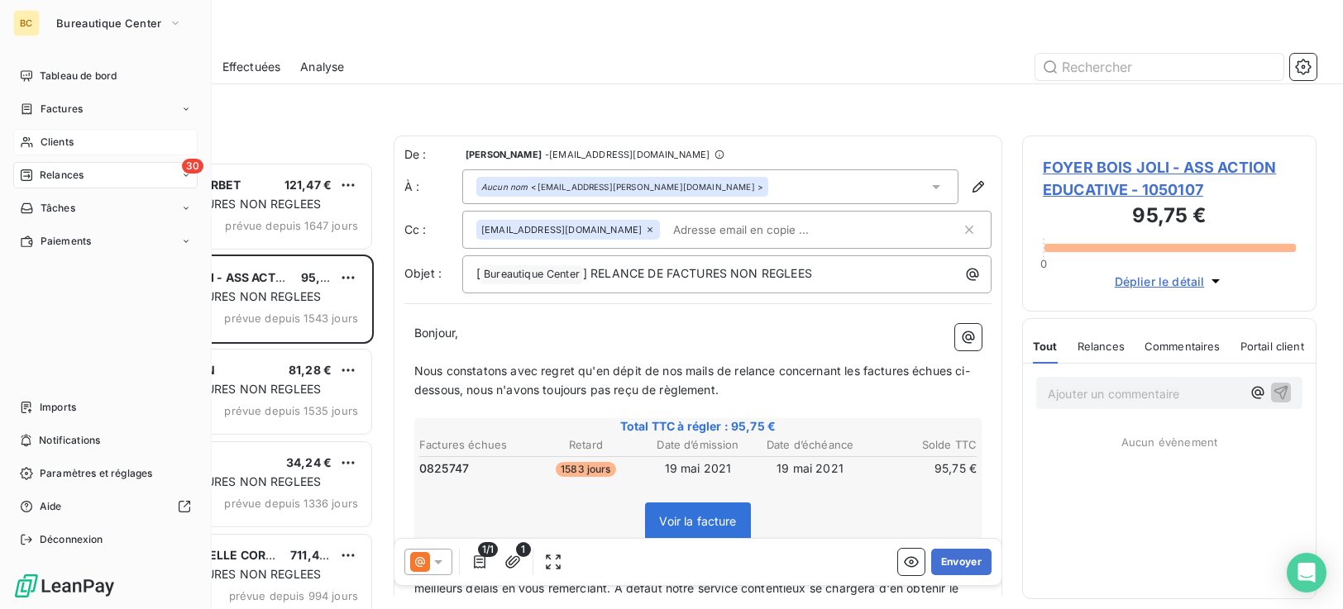
click at [68, 138] on span "Clients" at bounding box center [57, 142] width 33 height 15
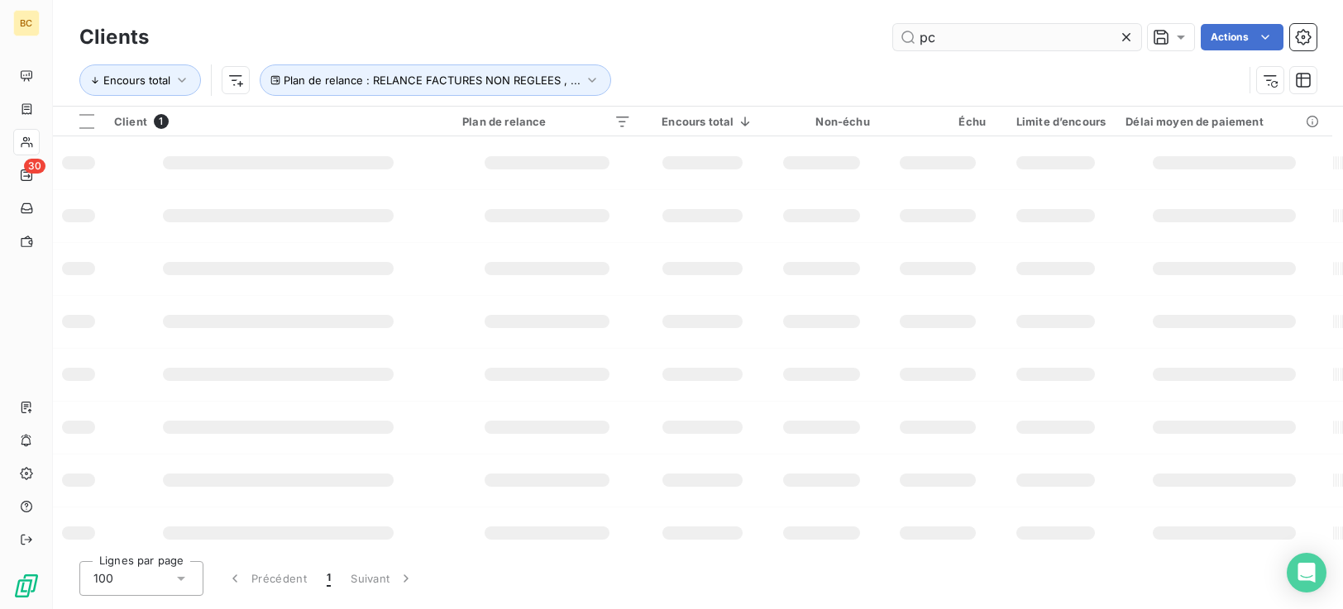
type input "p"
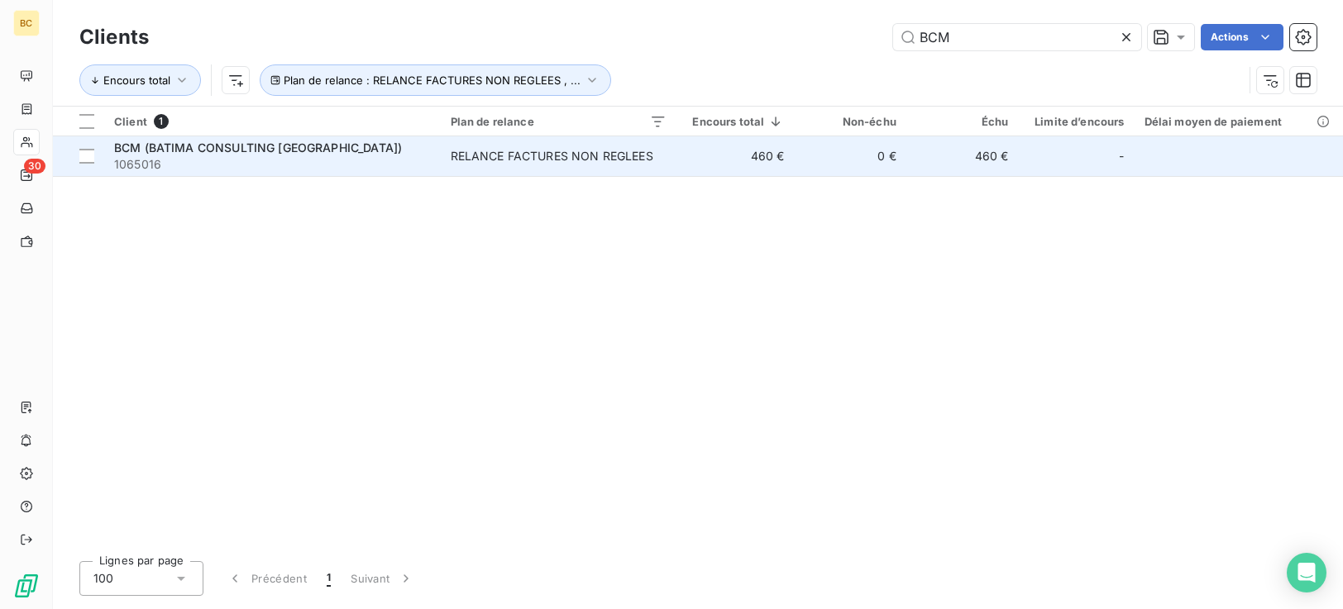
type input "BCM"
click at [892, 165] on td "0 €" at bounding box center [850, 156] width 112 height 40
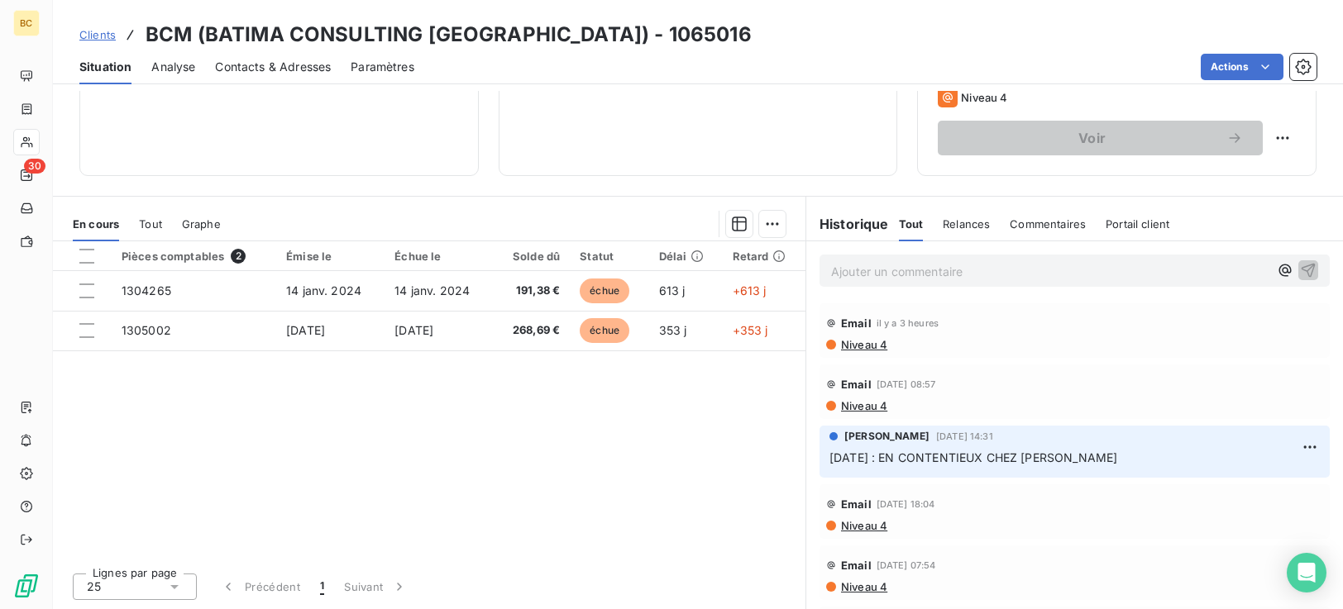
scroll to position [361, 0]
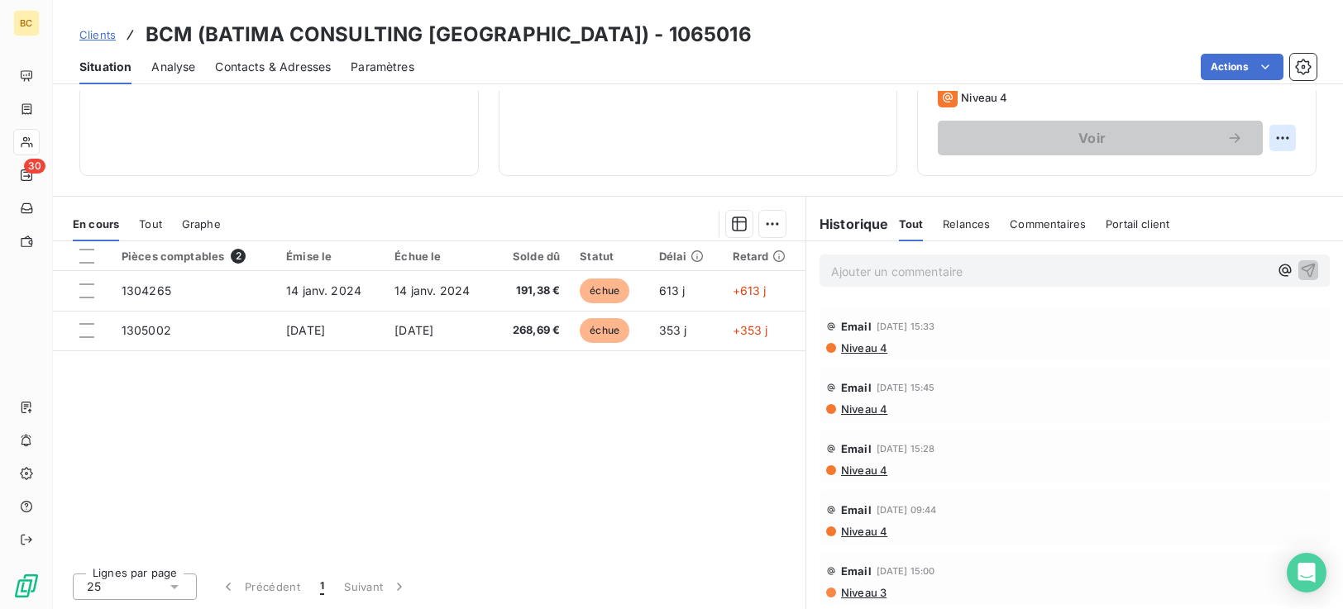
click at [1274, 138] on html "BC 30 Clients BCM (BATIMA CONSULTING MARTINIQUE) - 1065016 Situation Analyse Co…" at bounding box center [671, 304] width 1343 height 609
click at [1227, 180] on div "Replanifier cette action" at bounding box center [1202, 174] width 148 height 26
select select "8"
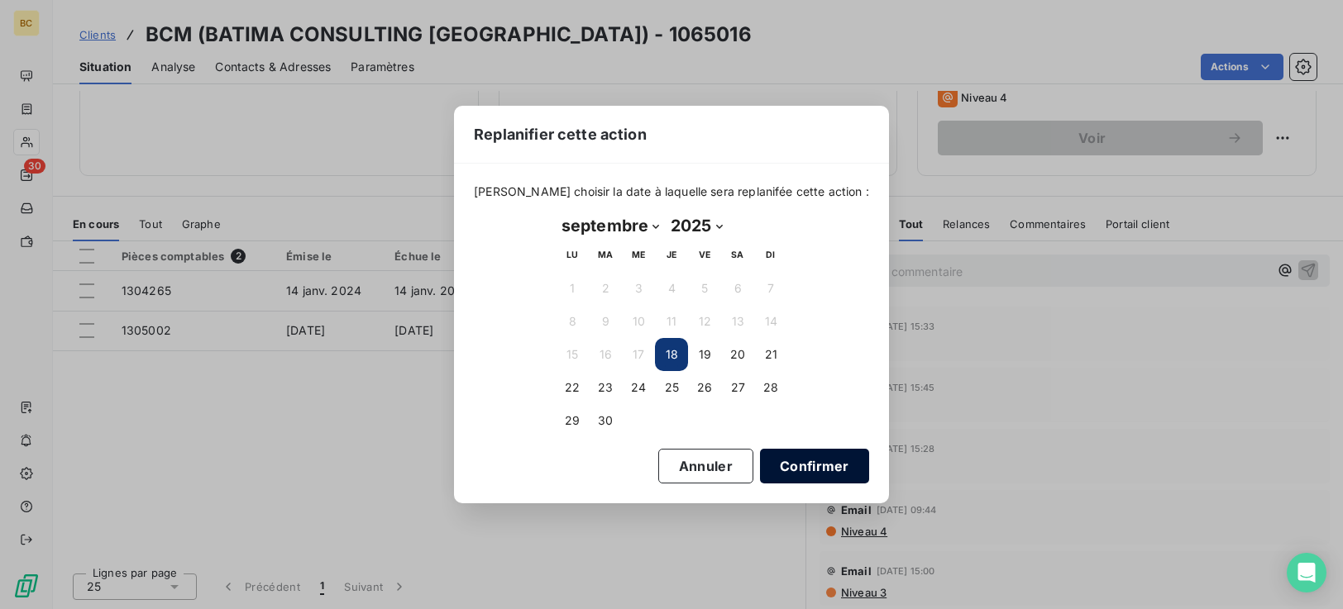
click at [812, 465] on button "Confirmer" at bounding box center [814, 466] width 109 height 35
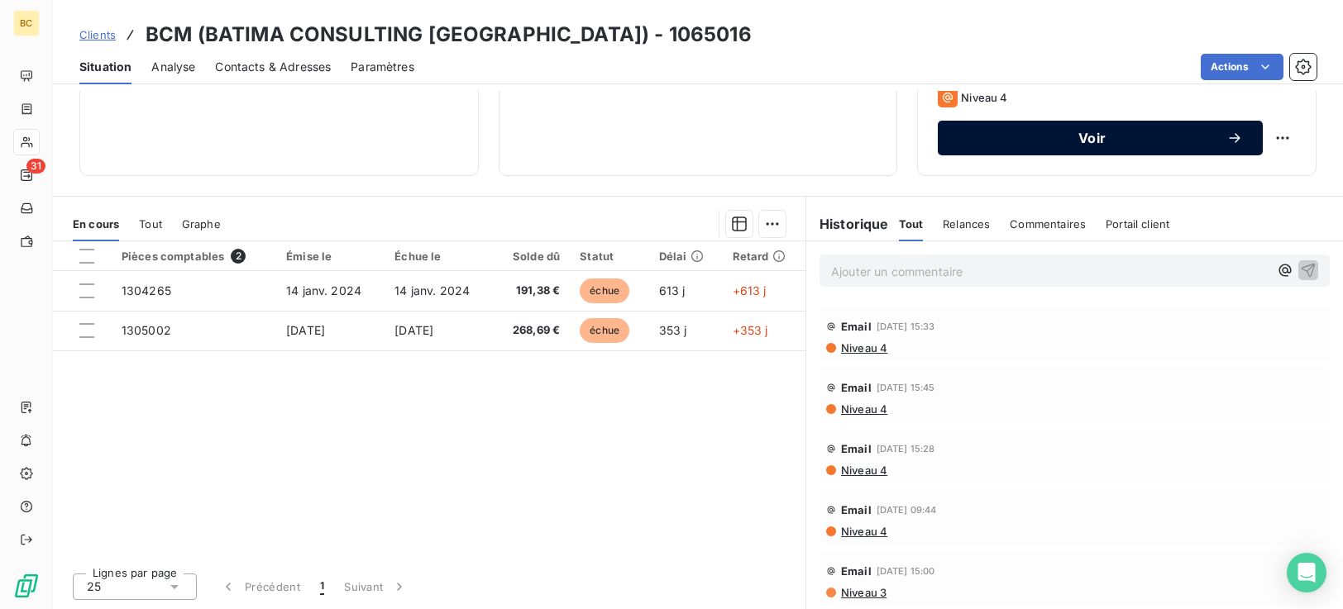
click at [1049, 148] on button "Voir" at bounding box center [1100, 138] width 325 height 35
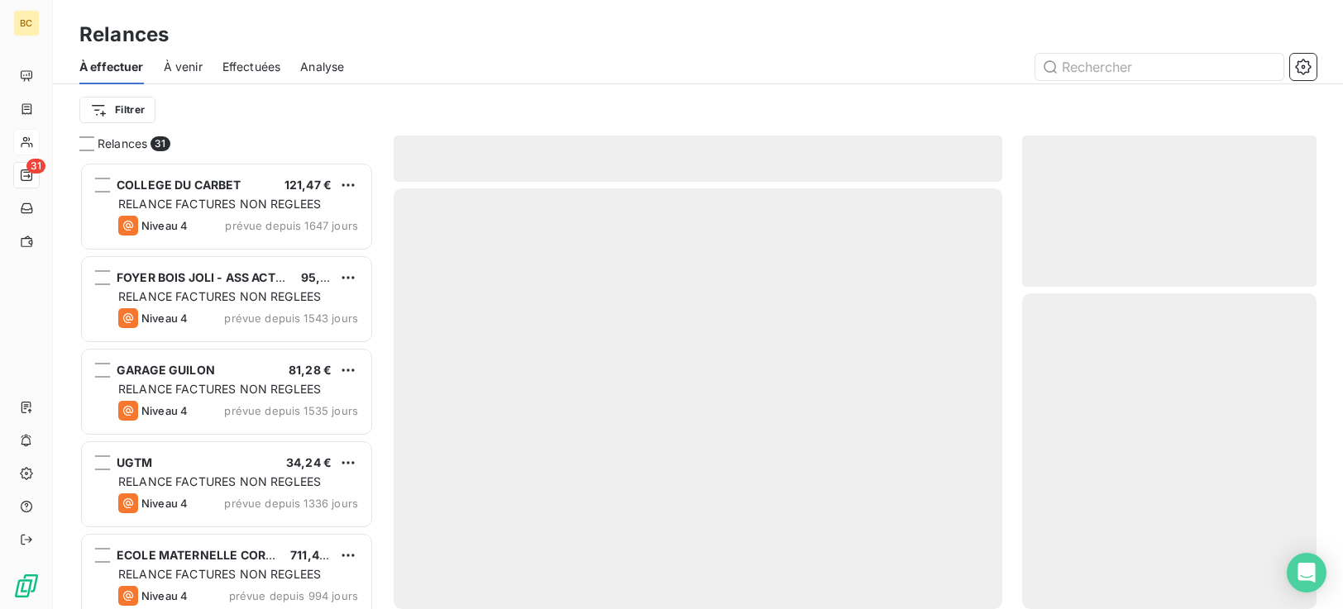
scroll to position [435, 282]
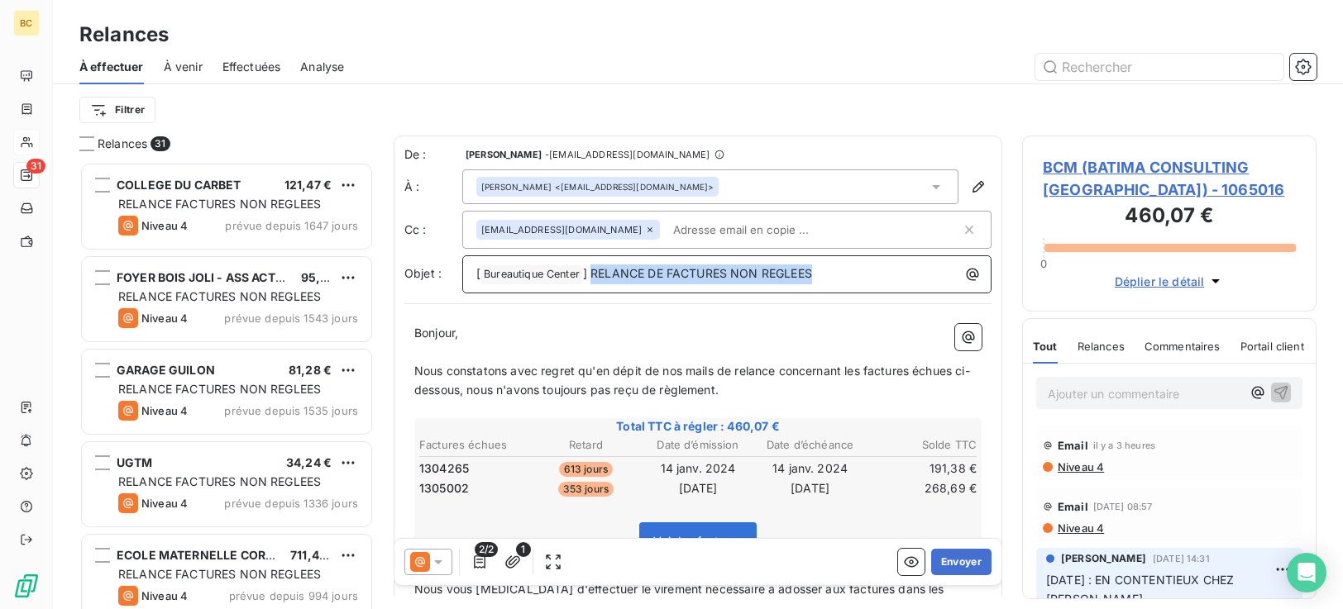
drag, startPoint x: 836, startPoint y: 279, endPoint x: 593, endPoint y: 282, distance: 243.2
click at [593, 282] on p "[ Bureautique Center ﻿ ] RELANCE DE FACTURES NON REGLEES" at bounding box center [730, 275] width 509 height 20
click at [783, 368] on span "Nous constatons avec regret qu'en dépit de nos mails de relance concernant les …" at bounding box center [692, 380] width 556 height 33
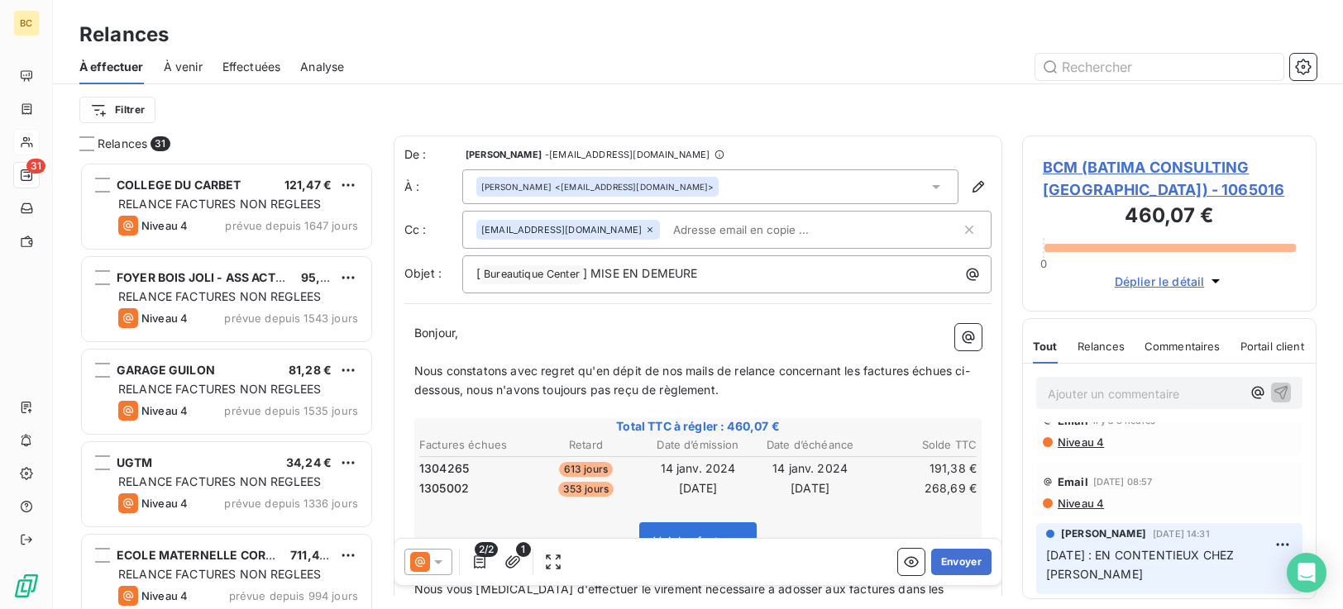
scroll to position [0, 0]
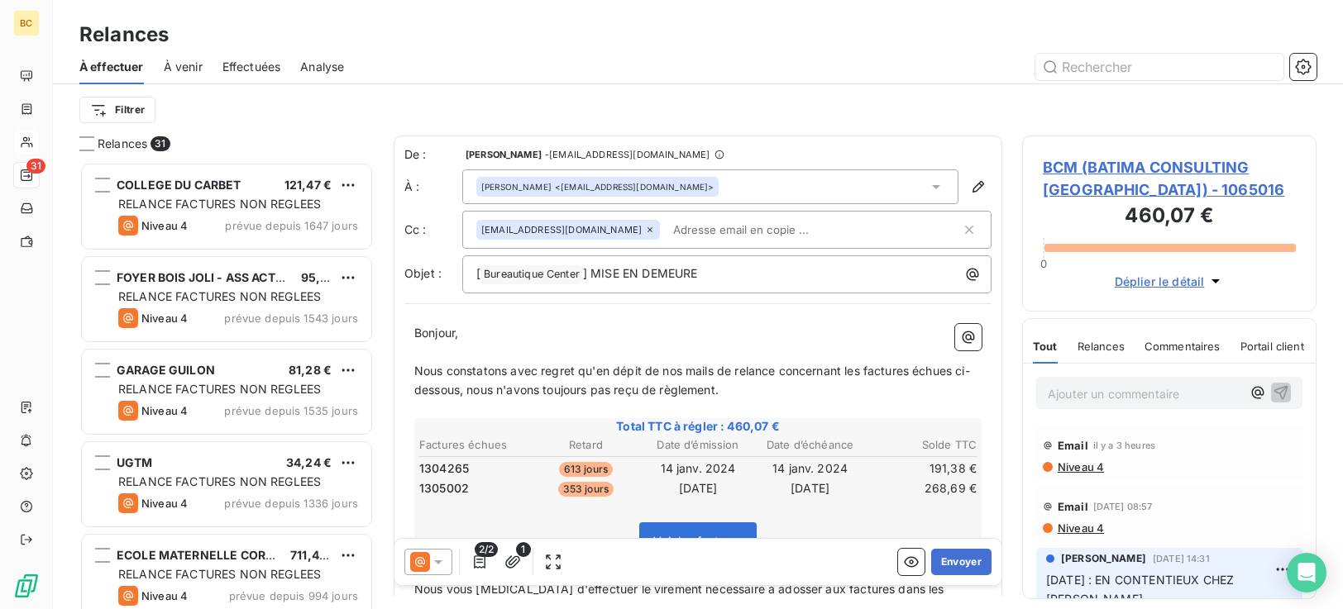
click at [687, 375] on span "Nous constatons avec regret qu'en dépit de nos mails de relance concernant les …" at bounding box center [692, 380] width 556 height 33
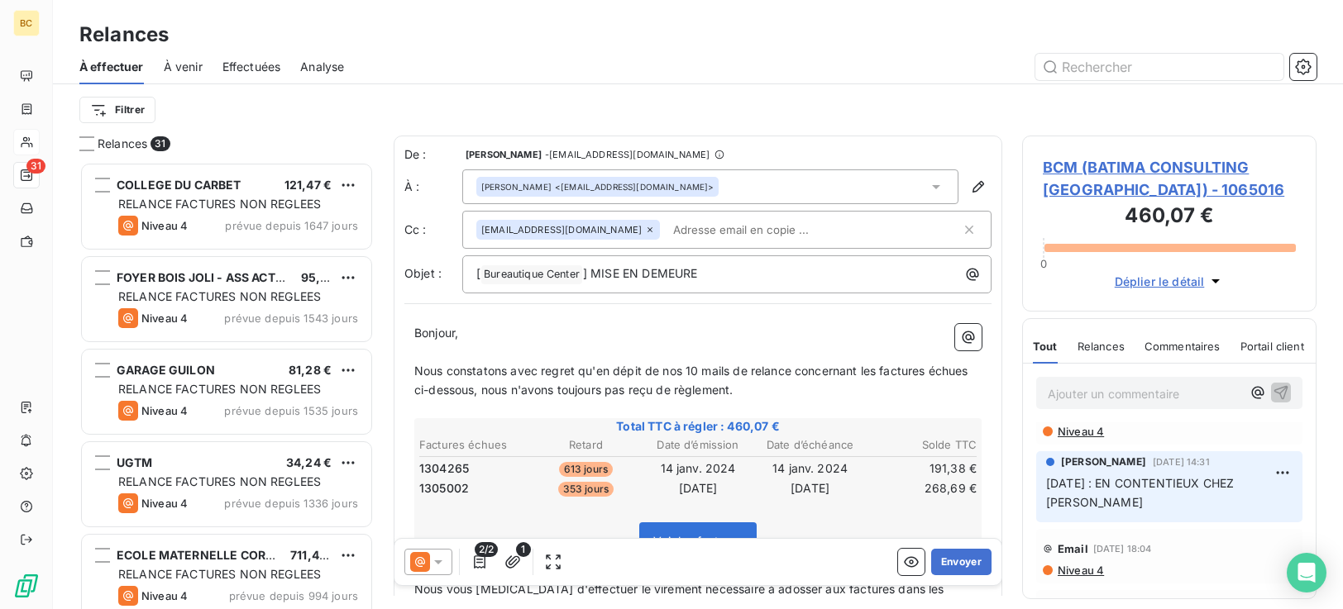
scroll to position [49, 0]
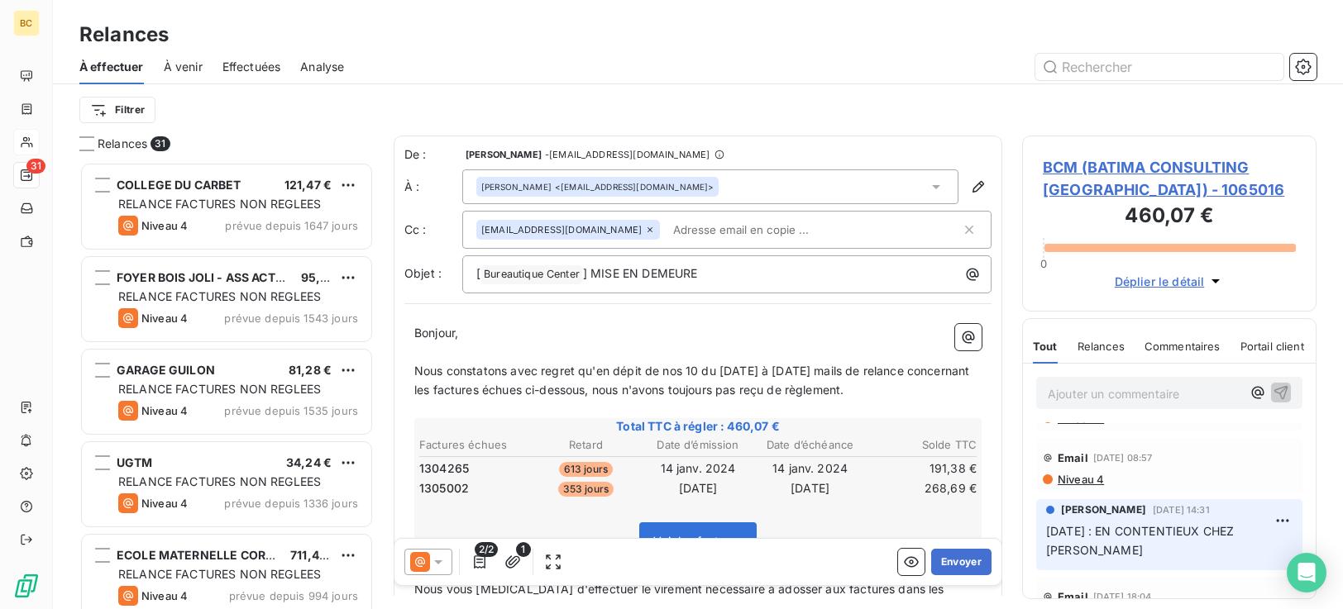
click at [882, 373] on span "Nous constatons avec regret qu'en dépit de nos 10 du 06.08.24 à aujourd'hui mai…" at bounding box center [693, 380] width 559 height 33
drag, startPoint x: 847, startPoint y: 375, endPoint x: 700, endPoint y: 370, distance: 146.4
click at [700, 370] on span "Nous constatons avec regret qu'en dépit de nos 10 du 06.08.24 à aujourd'hui mai…" at bounding box center [693, 380] width 559 height 33
copy span "du 06.08.24 à aujourd'hui"
click at [949, 372] on p "Nous constatons avec regret qu'en dépit de nos 10 du 06.08.24 à aujourd'hui mai…" at bounding box center [697, 381] width 567 height 38
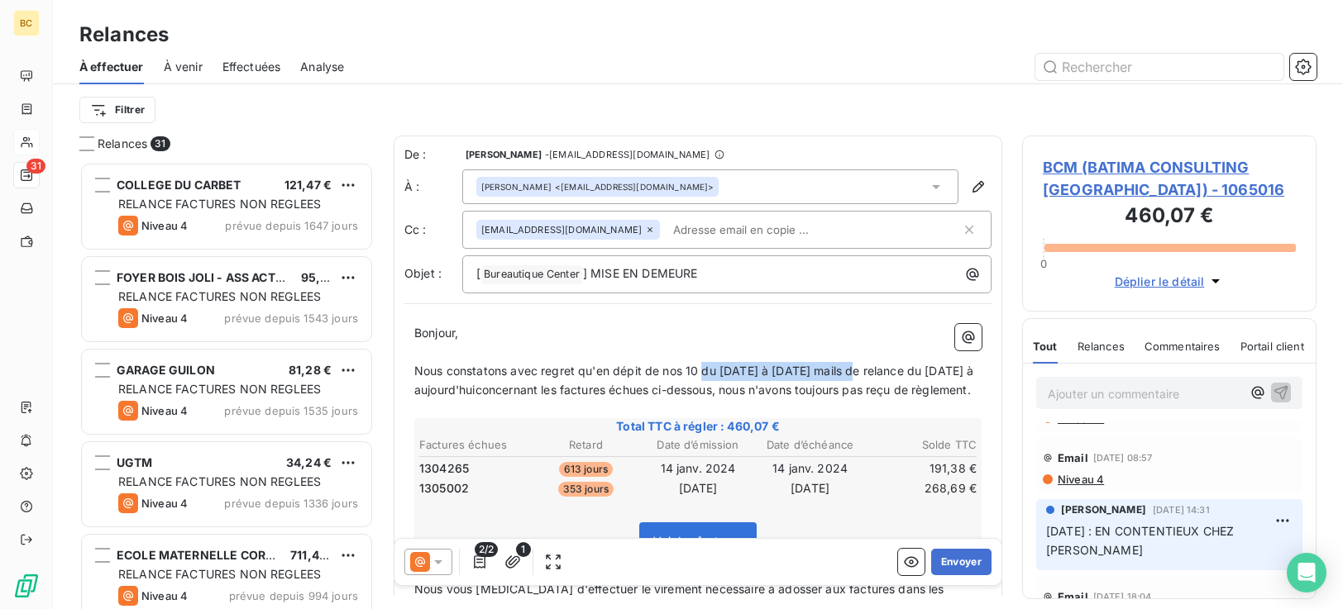
drag, startPoint x: 848, startPoint y: 372, endPoint x: 700, endPoint y: 379, distance: 147.4
click at [700, 379] on p "Nous constatons avec regret qu'en dépit de nos 10 du 06.08.24 à aujourd'hui mai…" at bounding box center [697, 381] width 567 height 38
click at [480, 389] on span "Nous constatons avec regret qu'en dépit de nos 10 mails de relance du 06.08.24 …" at bounding box center [692, 380] width 557 height 33
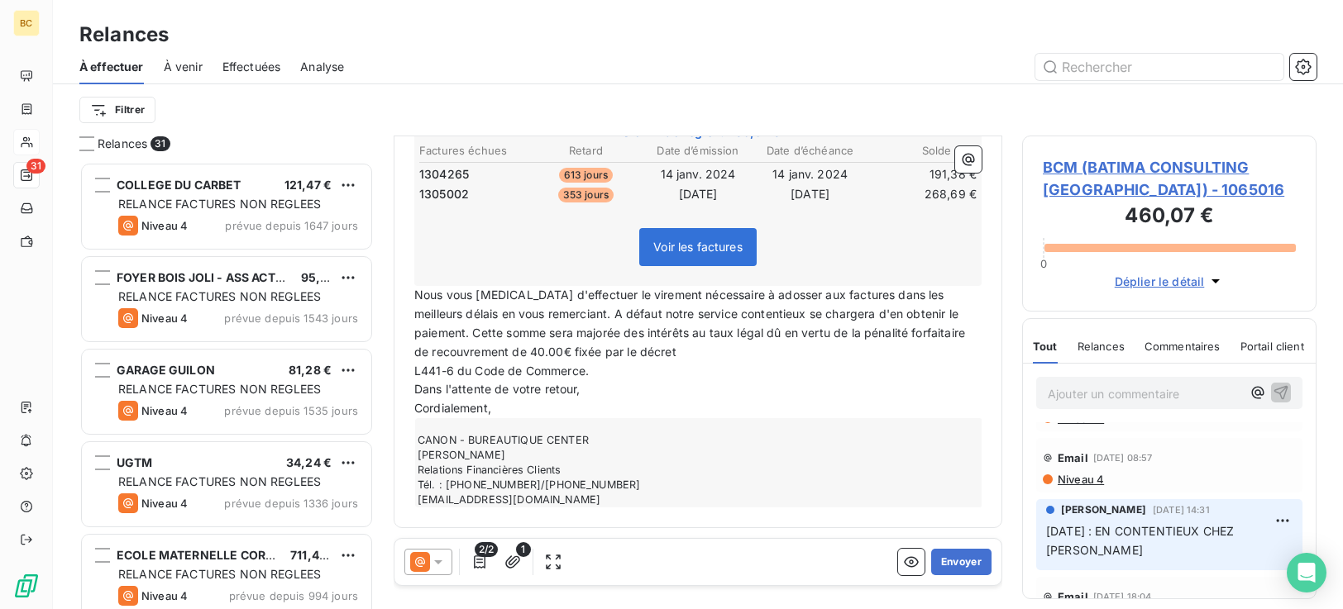
click at [414, 371] on span "L441-6 du Code de Commerce." at bounding box center [501, 371] width 174 height 14
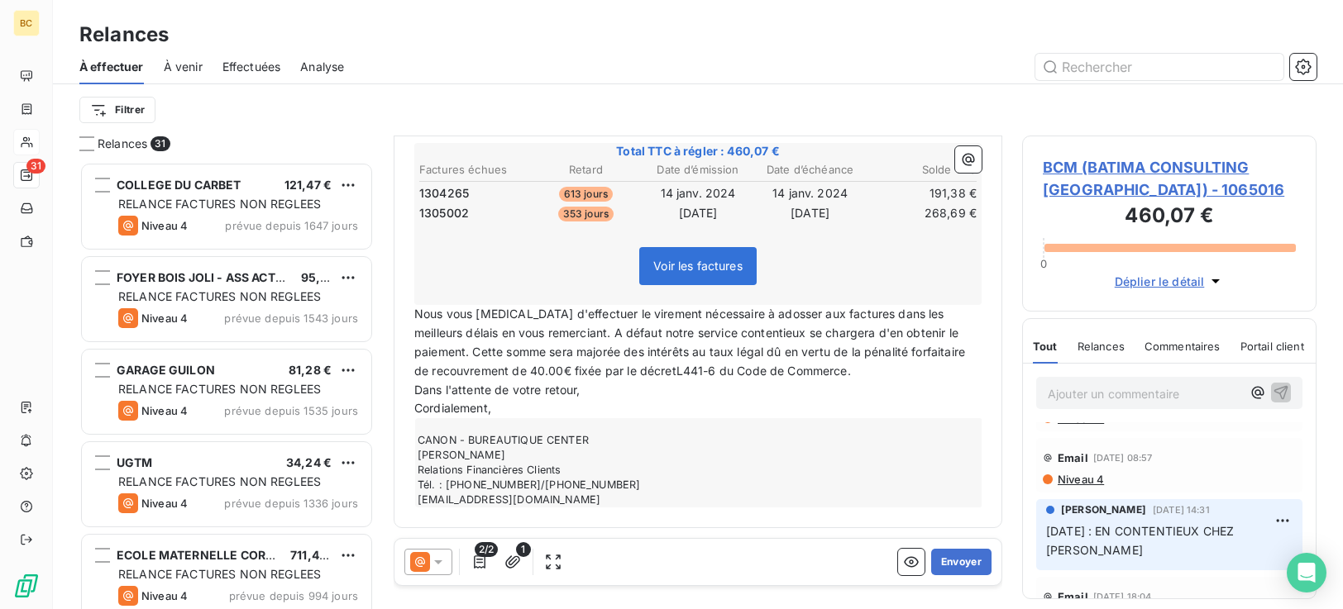
scroll to position [276, 0]
click at [946, 565] on button "Envoyer" at bounding box center [961, 562] width 60 height 26
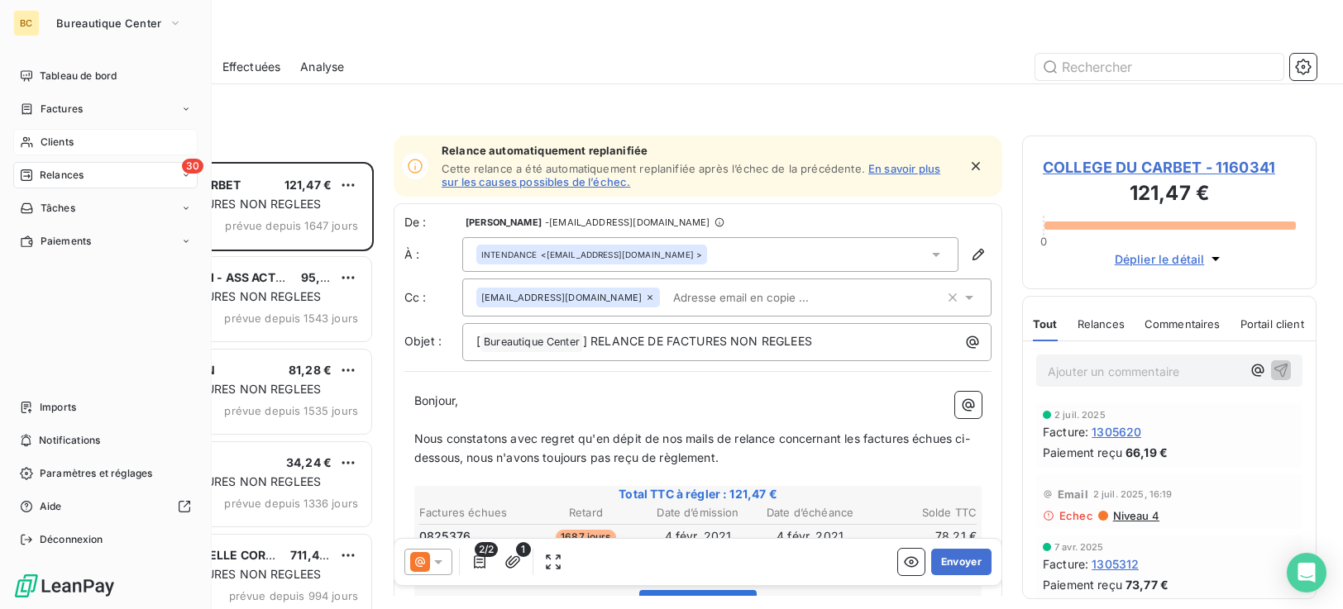
click at [57, 144] on span "Clients" at bounding box center [57, 142] width 33 height 15
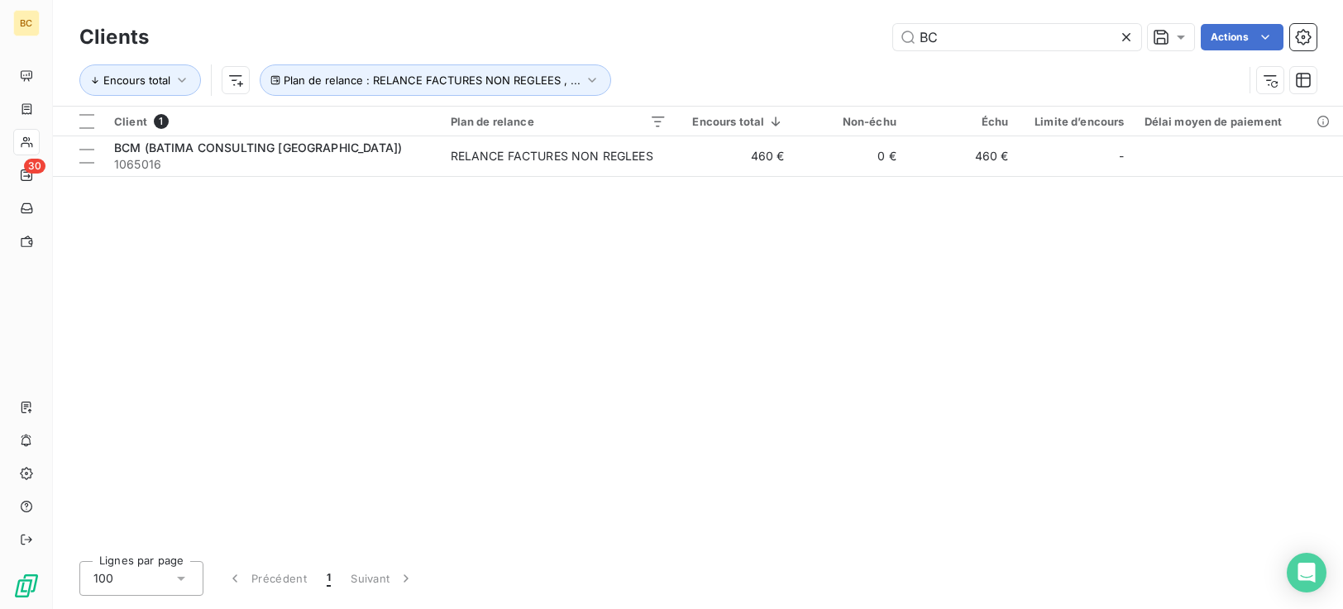
type input "B"
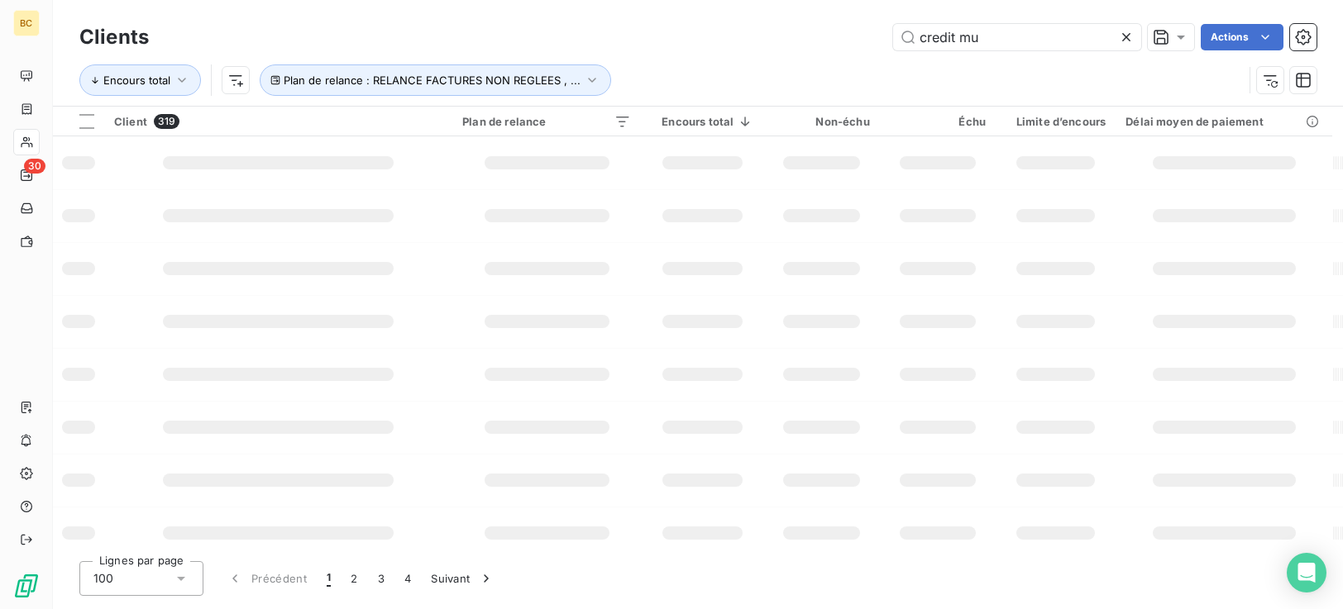
type input "credit mu"
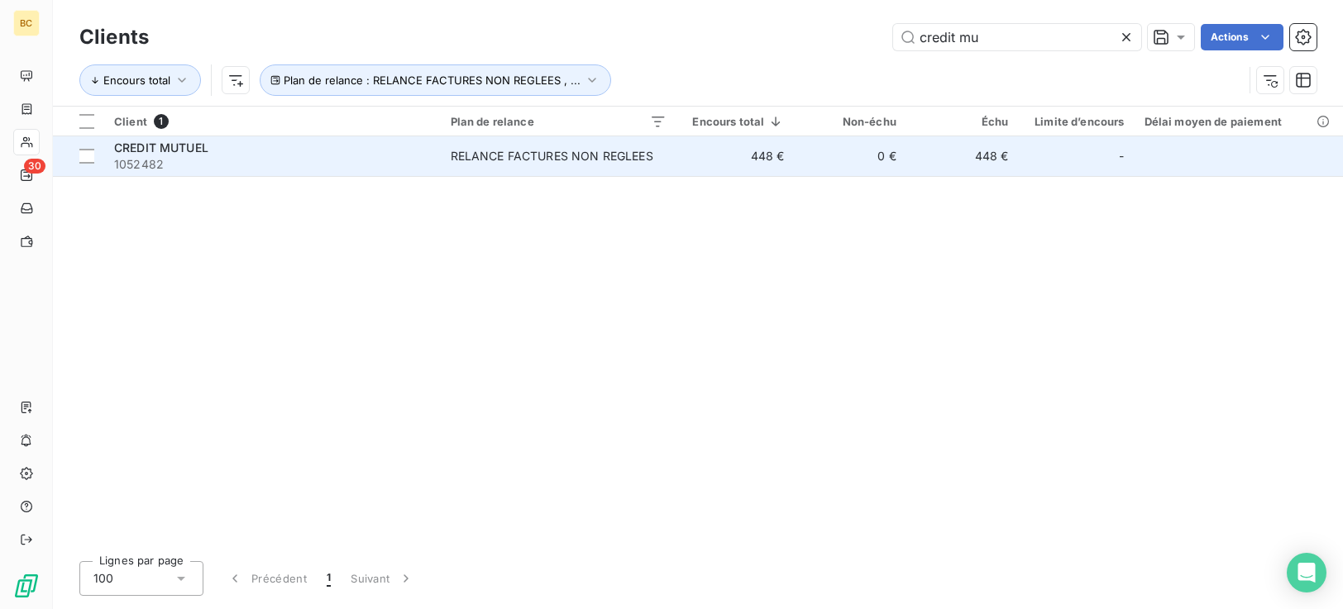
click at [436, 174] on td "CREDIT MUTUEL 1052482" at bounding box center [272, 156] width 337 height 40
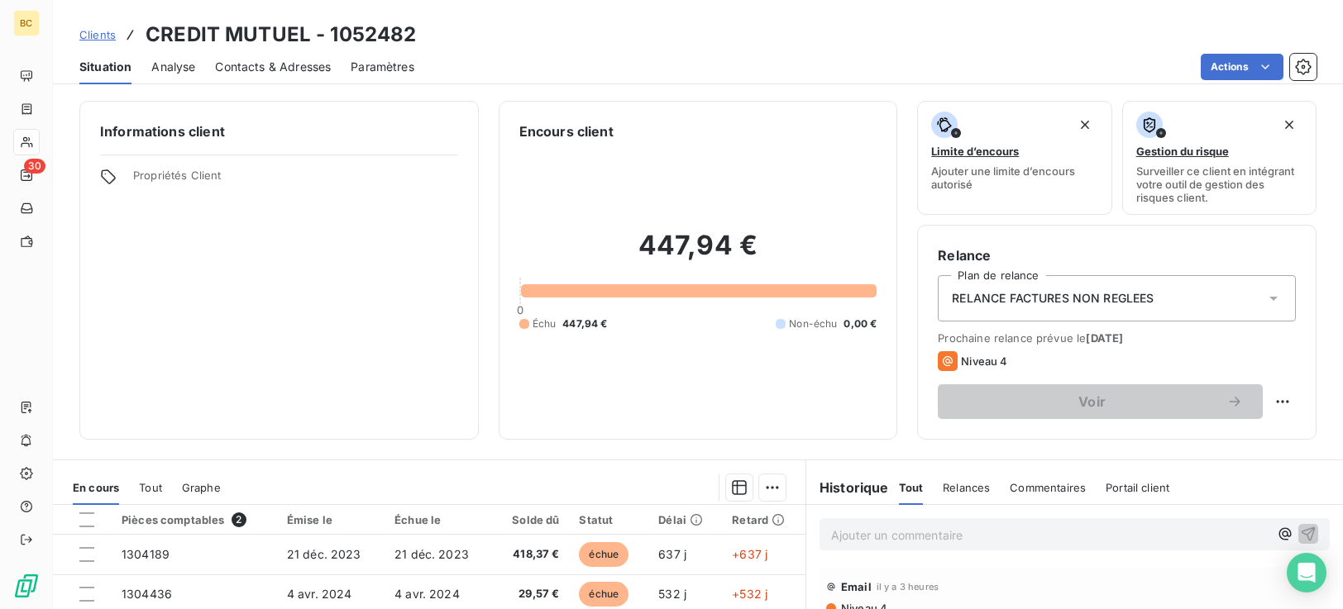
click at [294, 69] on span "Contacts & Adresses" at bounding box center [273, 67] width 116 height 17
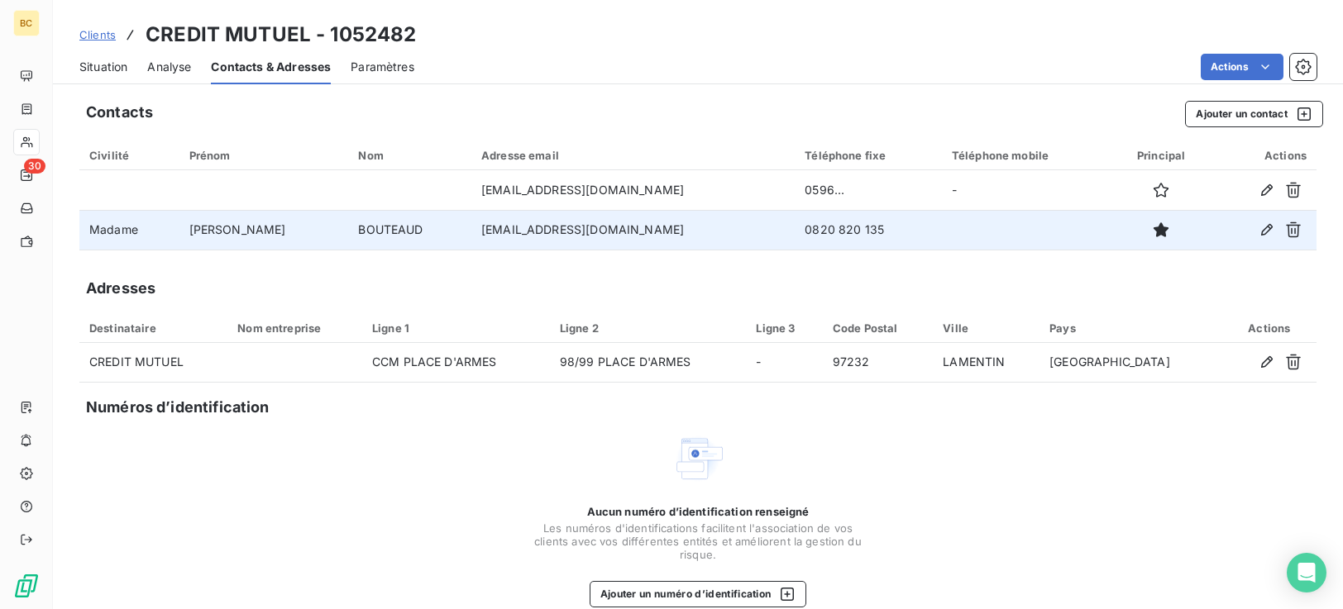
click at [534, 235] on td "marieflore.bouteaud@creditmutuel.fr" at bounding box center [632, 230] width 323 height 40
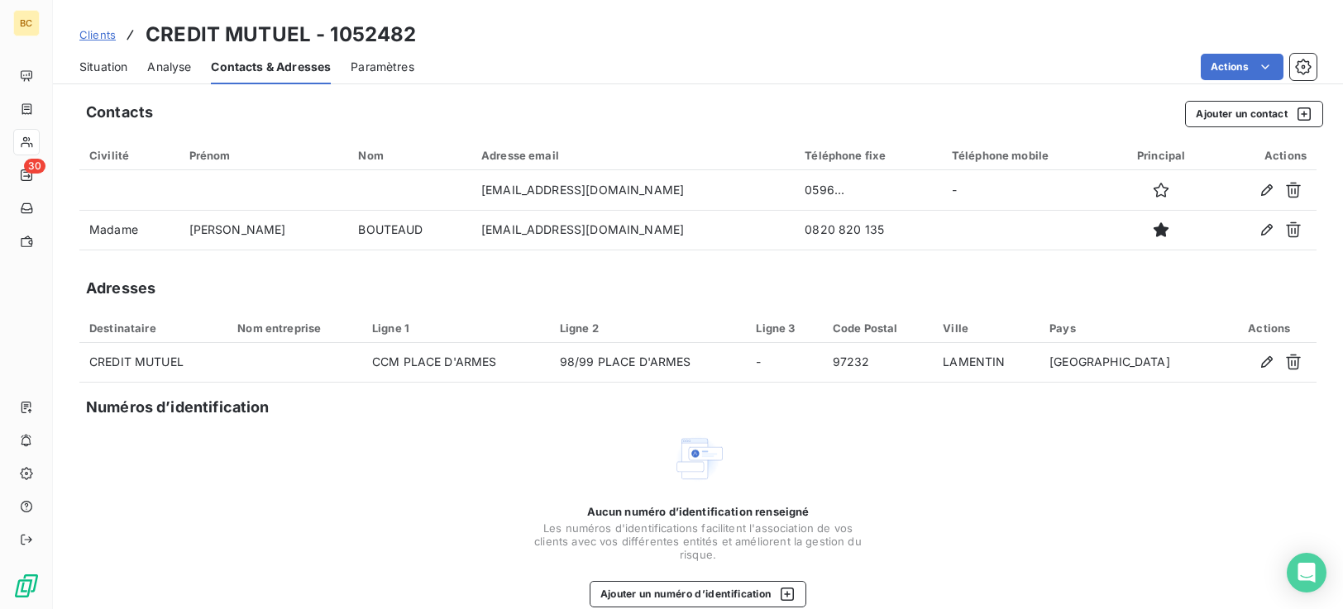
click at [97, 65] on span "Situation" at bounding box center [103, 67] width 48 height 17
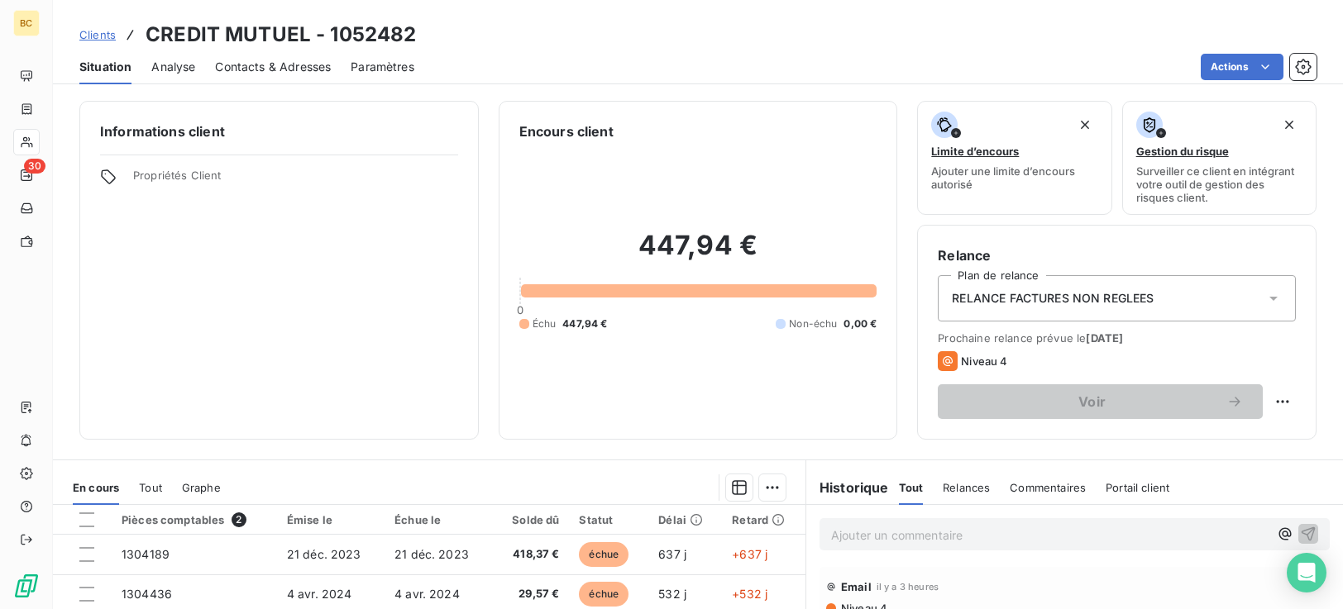
click at [1040, 595] on div "Email il y a 3 heures" at bounding box center [1074, 587] width 497 height 26
click at [1029, 590] on div "Email il y a 3 heures" at bounding box center [1074, 587] width 497 height 26
click at [1277, 402] on html "BC 30 Clients CREDIT MUTUEL - 1052482 Situation Analyse Contacts & Adresses Par…" at bounding box center [671, 304] width 1343 height 609
click at [1243, 433] on div "Replanifier cette action" at bounding box center [1202, 438] width 148 height 26
select select "8"
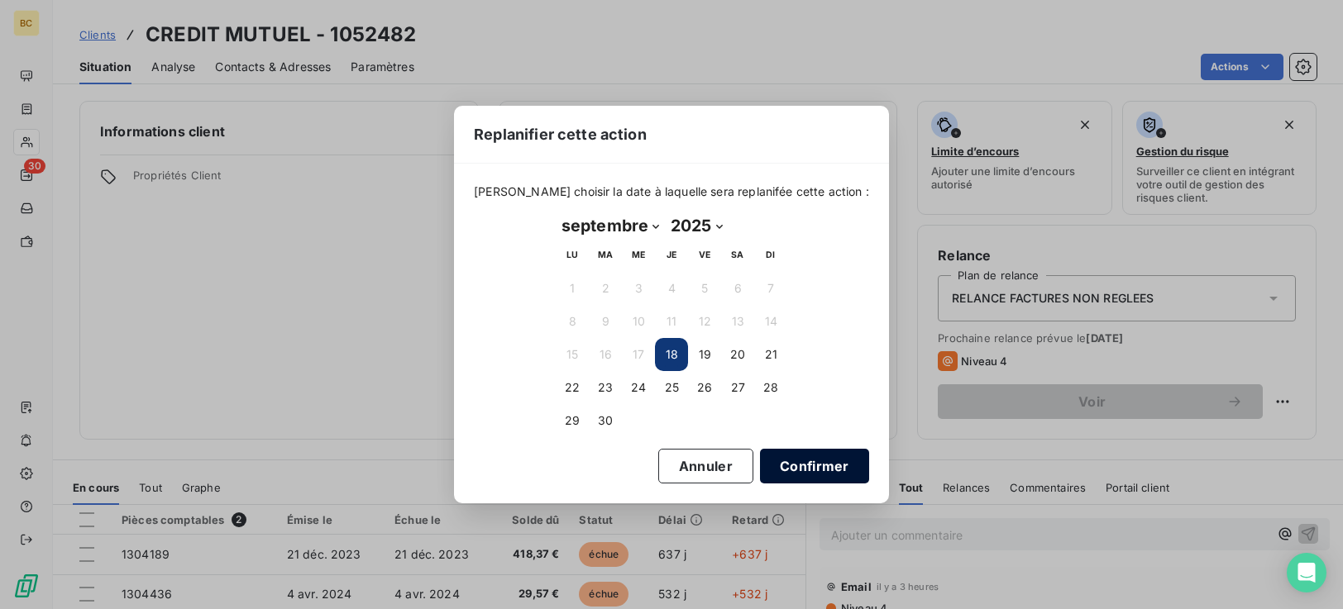
click at [790, 458] on button "Confirmer" at bounding box center [814, 466] width 109 height 35
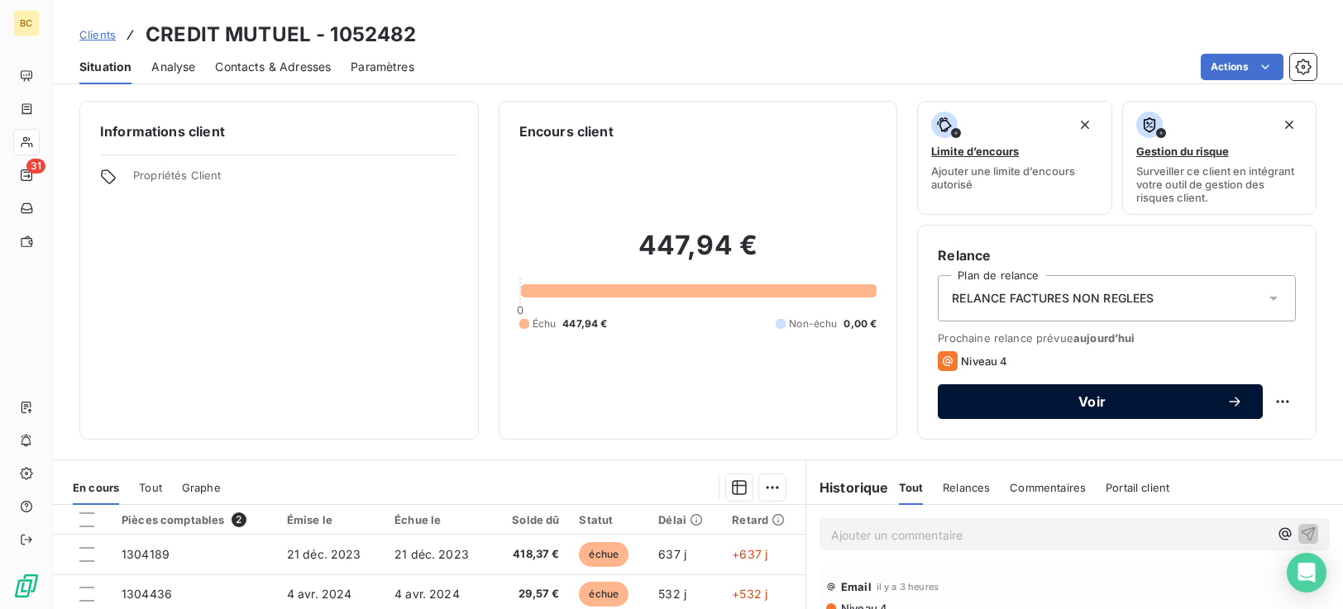
click at [1127, 398] on span "Voir" at bounding box center [1092, 401] width 269 height 13
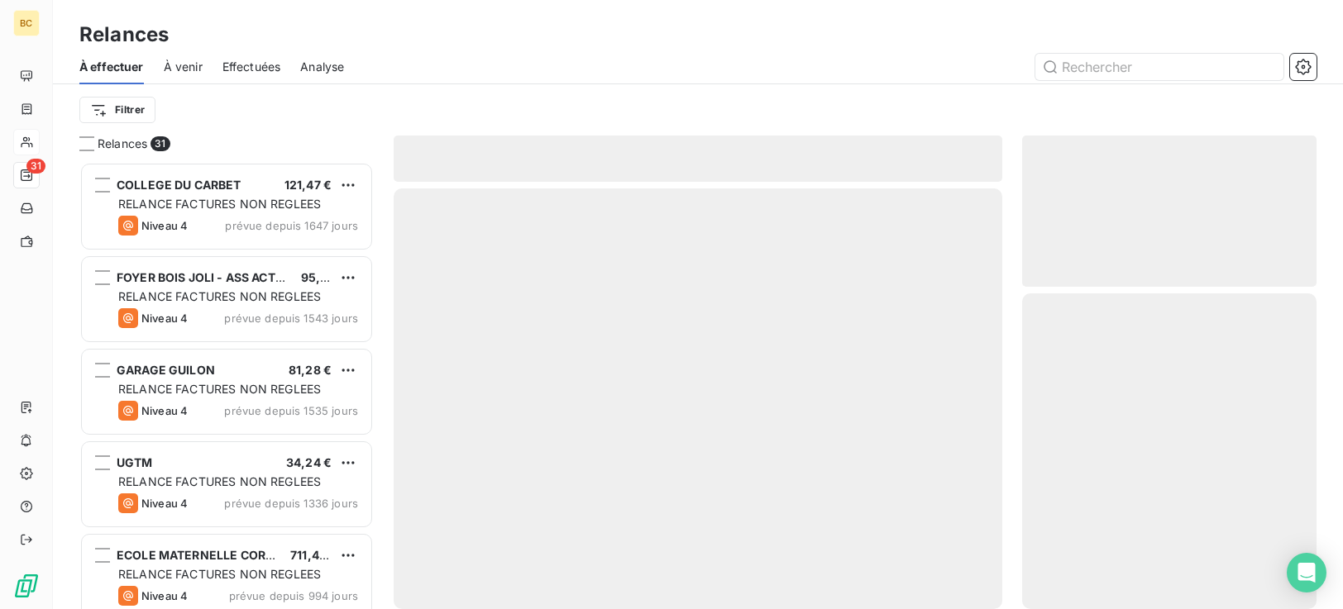
scroll to position [435, 282]
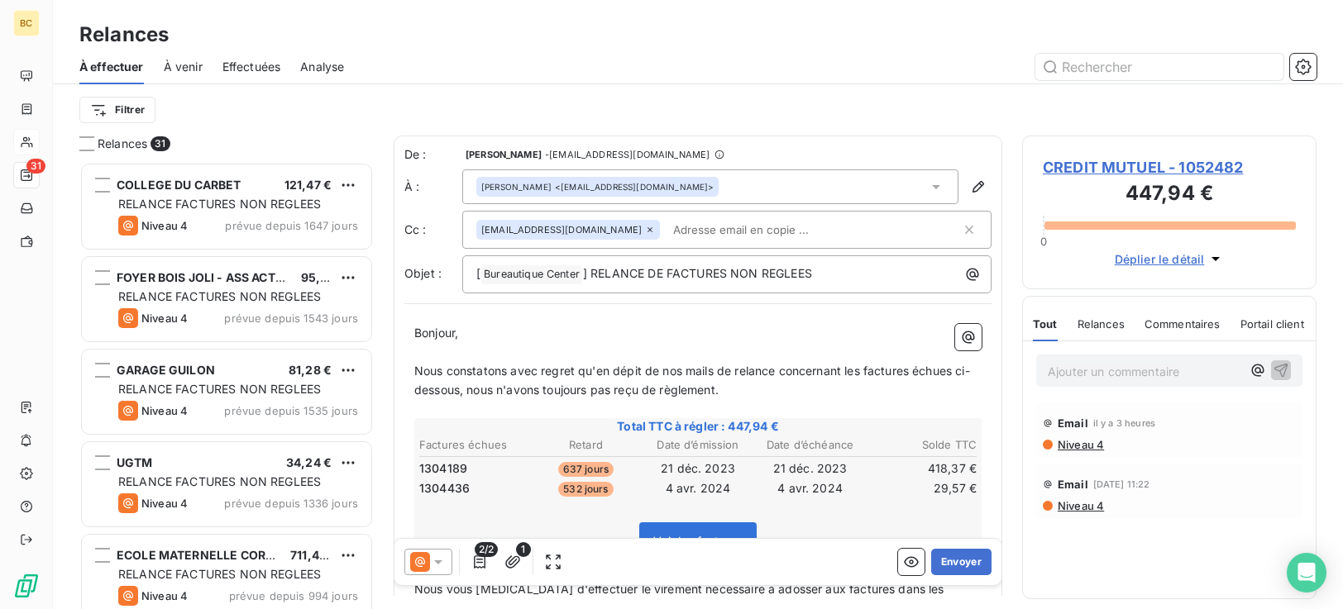
click at [417, 370] on span "Nous constatons avec regret qu'en dépit de nos mails de relance concernant les …" at bounding box center [692, 380] width 556 height 33
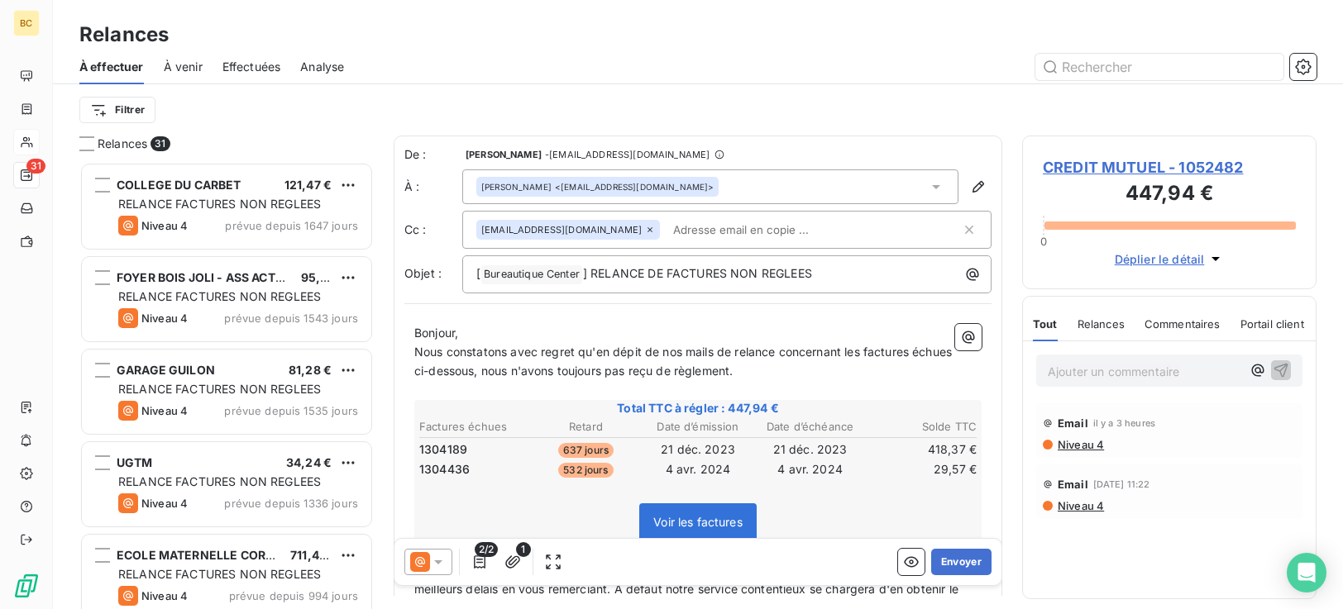
click at [681, 359] on p "Nous constatons avec regret qu'en dépit de nos mails de relance concernant les …" at bounding box center [697, 362] width 567 height 38
click at [721, 354] on span "Nous constatons avec regret qu'en dépit de notre mails de relance concernant le…" at bounding box center [668, 361] width 508 height 33
click at [784, 347] on span "Nous constatons avec regret qu'en dépit de notre mail de relance concernant les…" at bounding box center [664, 361] width 501 height 33
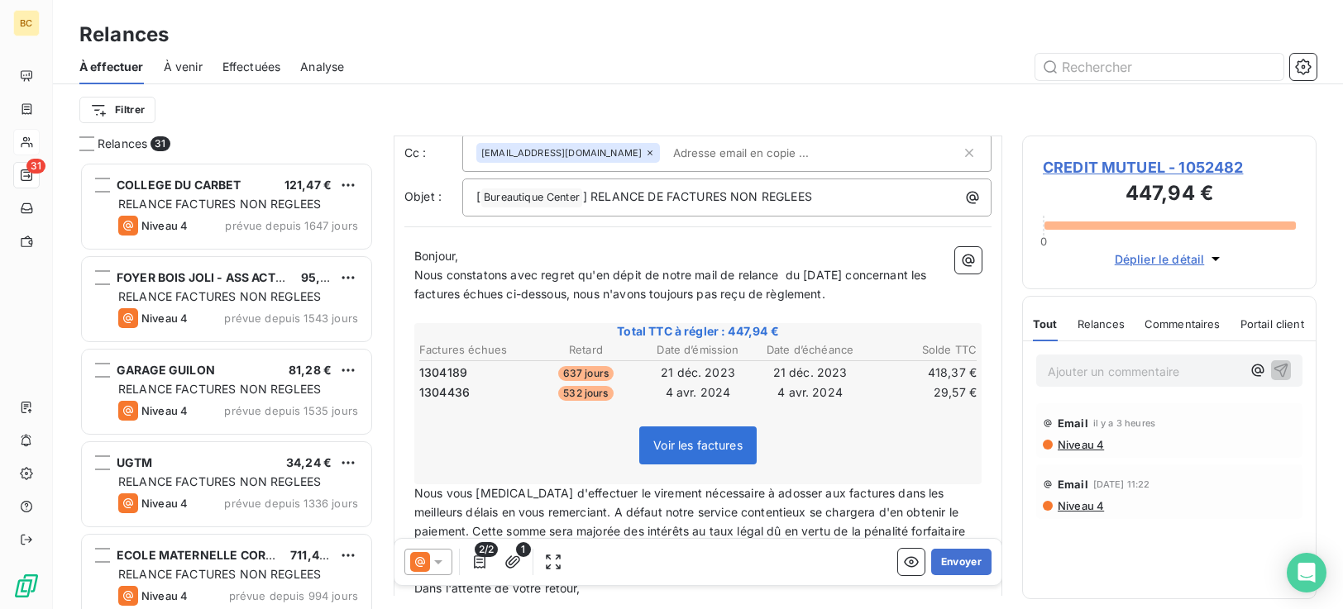
scroll to position [276, 0]
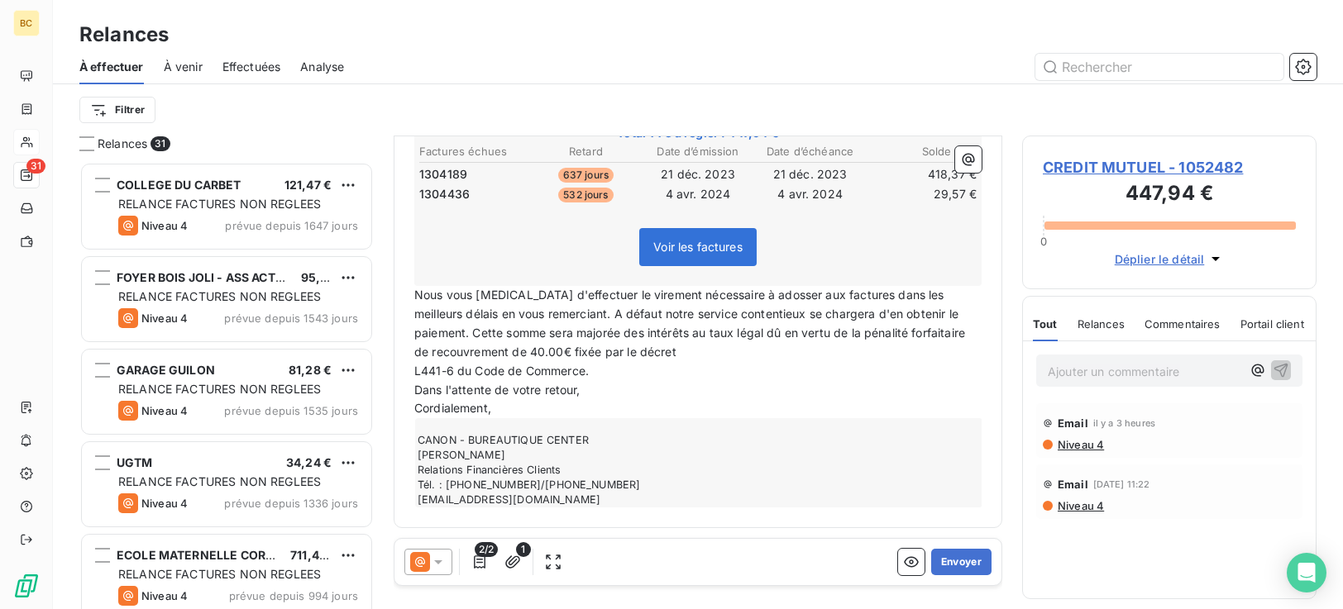
click at [418, 369] on span "L441-6 du Code de Commerce." at bounding box center [501, 371] width 174 height 14
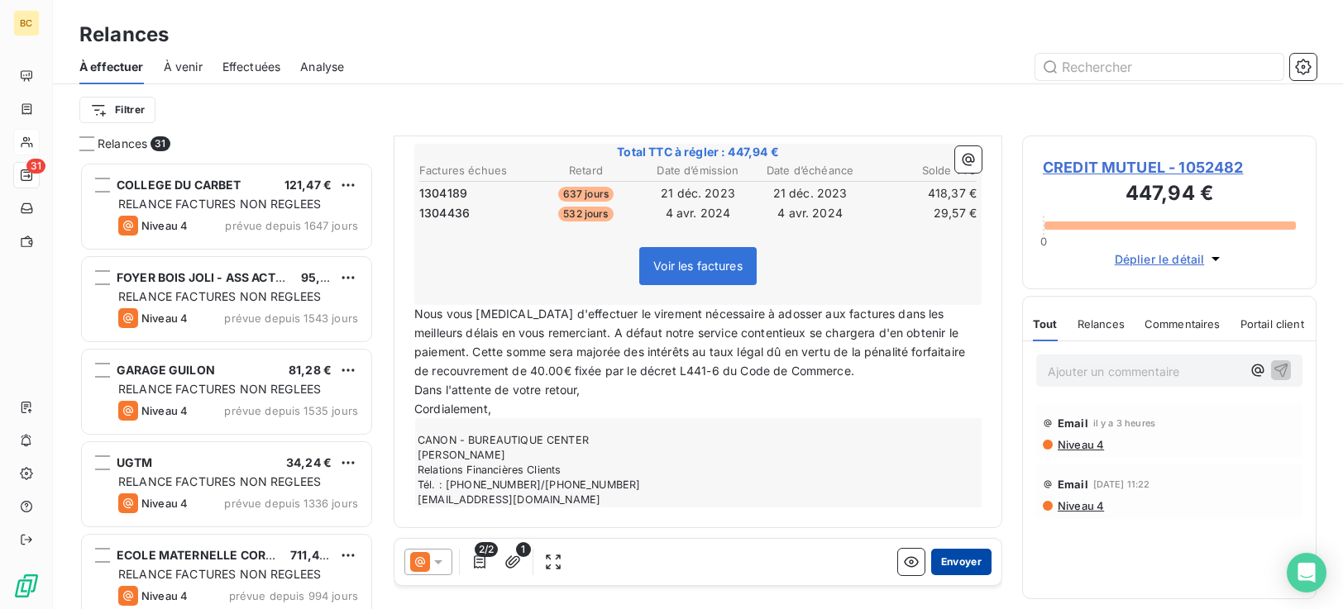
click at [950, 562] on button "Envoyer" at bounding box center [961, 562] width 60 height 26
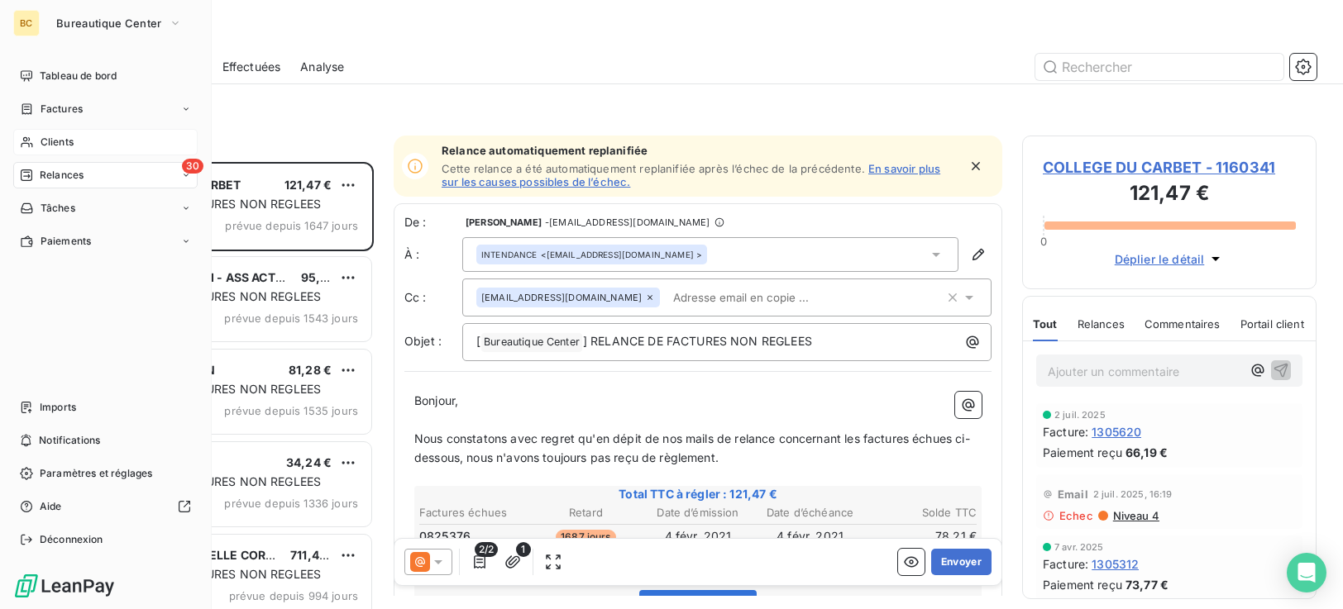
click at [48, 136] on span "Clients" at bounding box center [57, 142] width 33 height 15
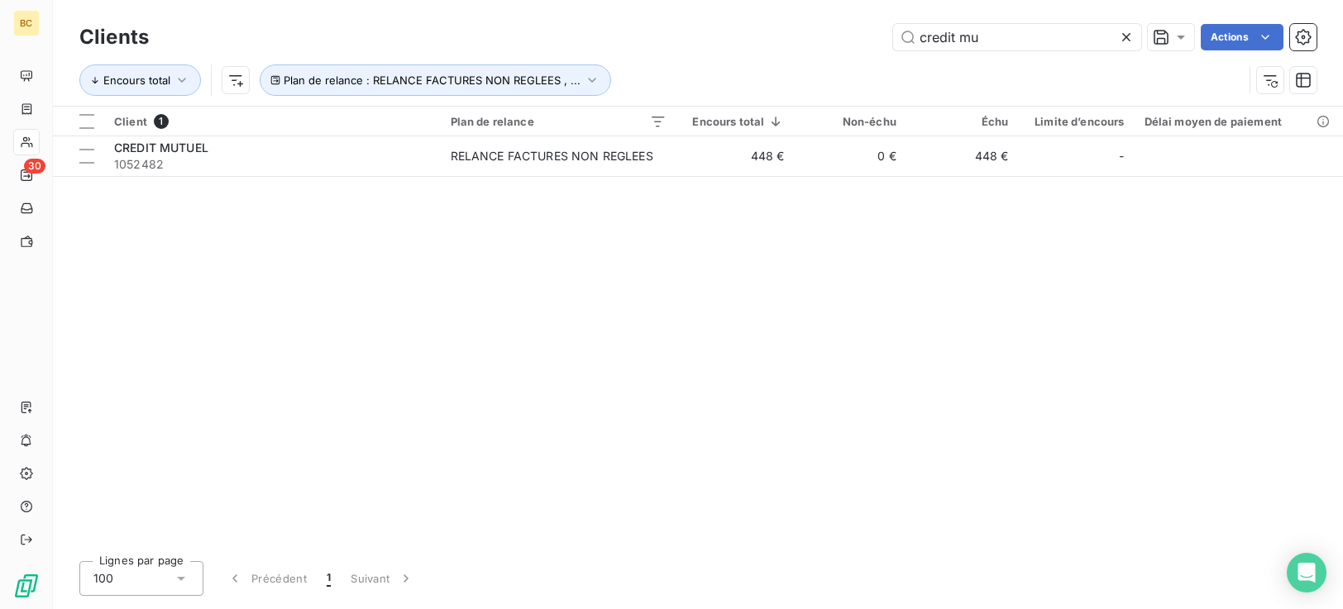
drag, startPoint x: 976, startPoint y: 39, endPoint x: 726, endPoint y: 43, distance: 249.8
click at [729, 42] on div "credit mu Actions" at bounding box center [743, 37] width 1148 height 26
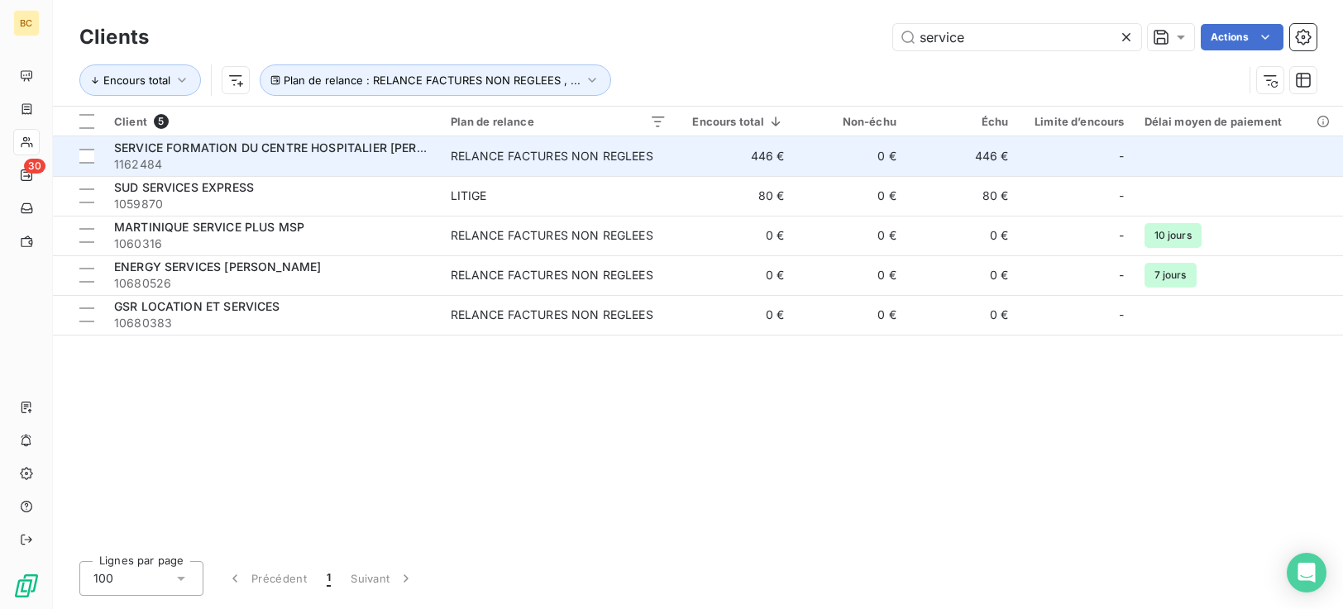
type input "service"
click at [393, 169] on span "1162484" at bounding box center [272, 164] width 317 height 17
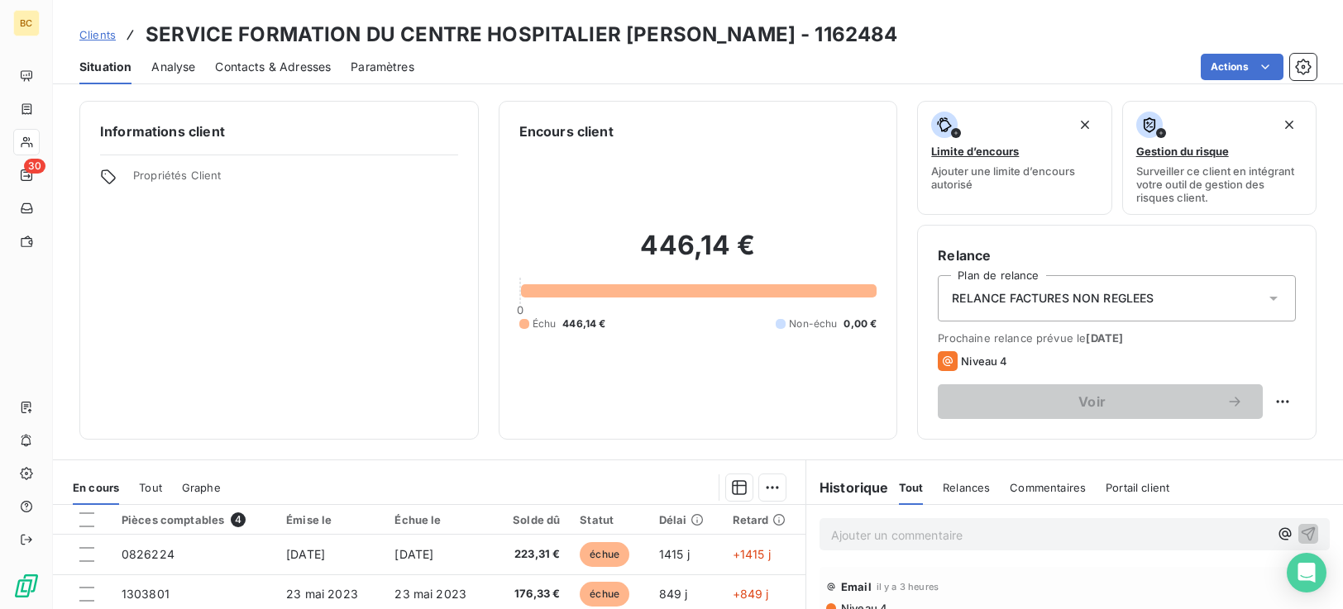
click at [256, 69] on span "Contacts & Adresses" at bounding box center [273, 67] width 116 height 17
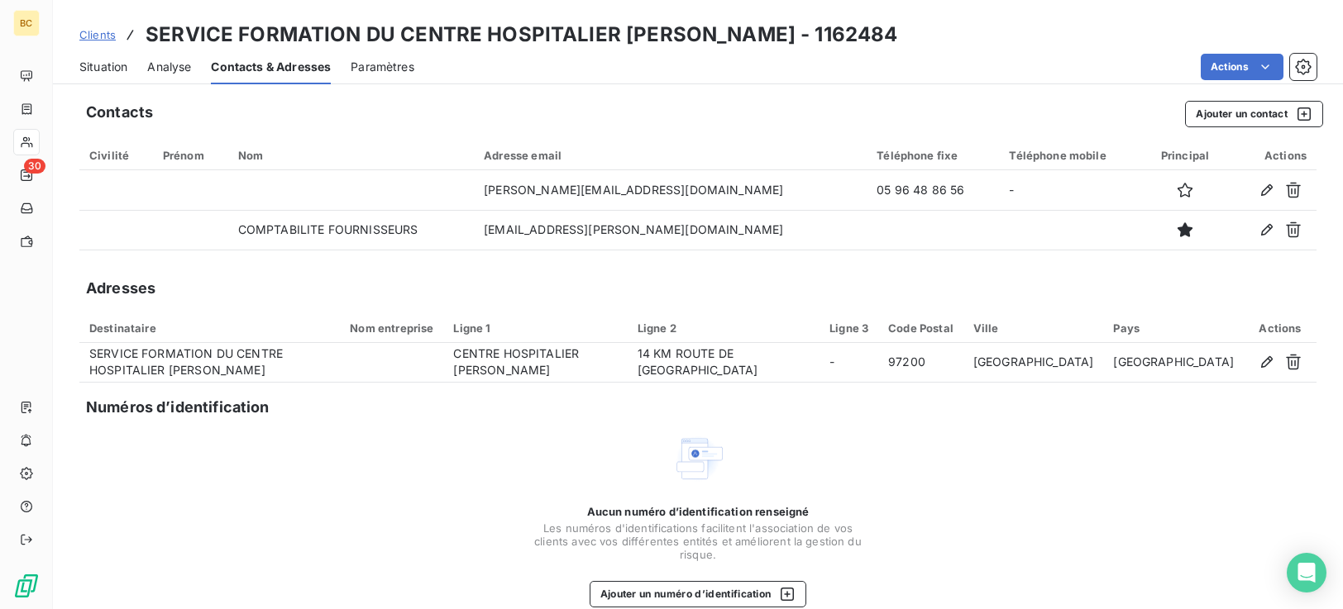
click at [99, 63] on span "Situation" at bounding box center [103, 67] width 48 height 17
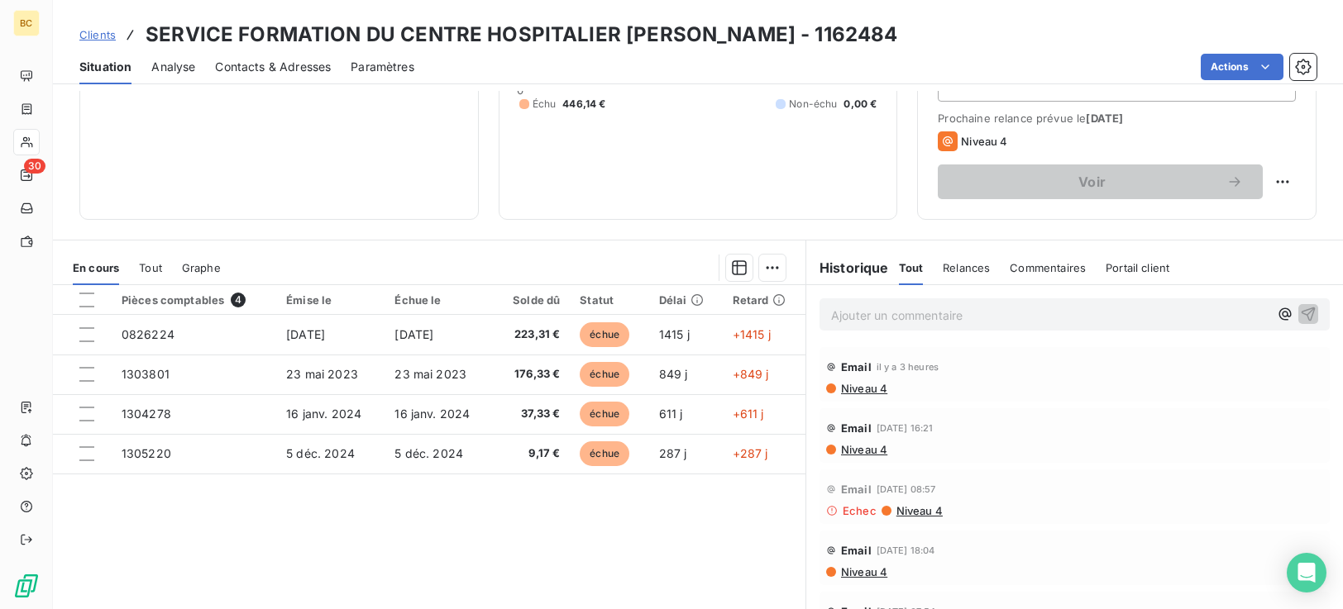
scroll to position [264, 0]
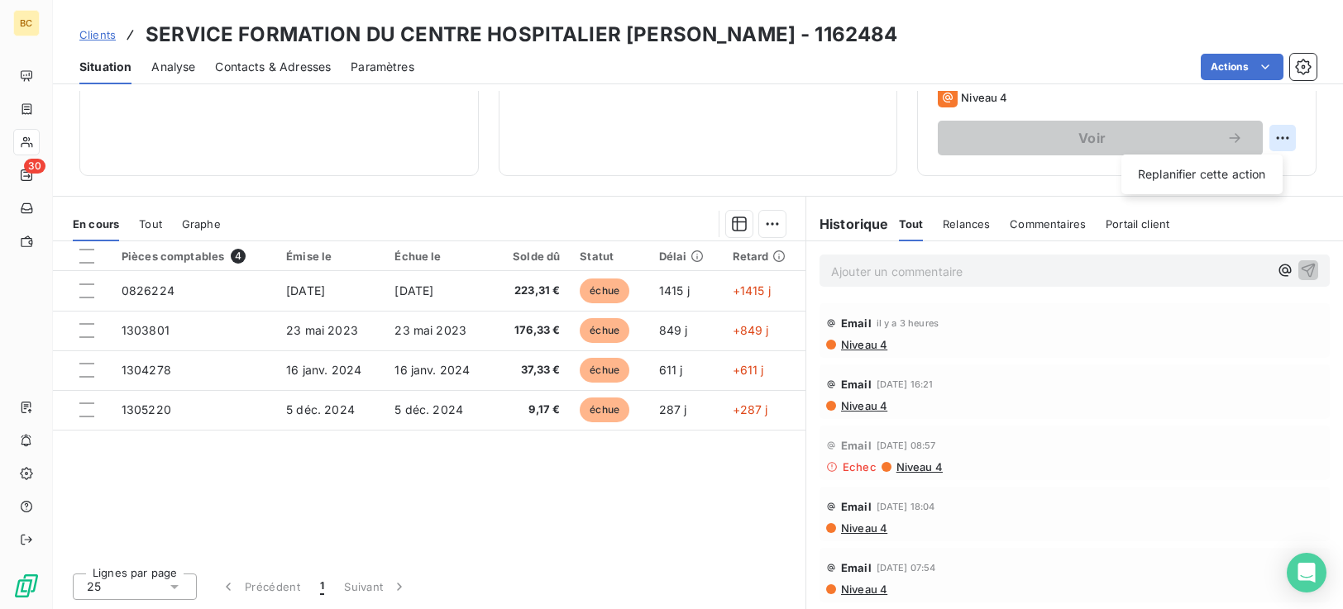
click at [1274, 140] on html "BC 30 Clients SERVICE FORMATION DU CENTRE HOSPITALIER MAURICE DESPINOY - 116248…" at bounding box center [671, 304] width 1343 height 609
click at [1214, 177] on div "Replanifier cette action" at bounding box center [1202, 174] width 148 height 26
select select "8"
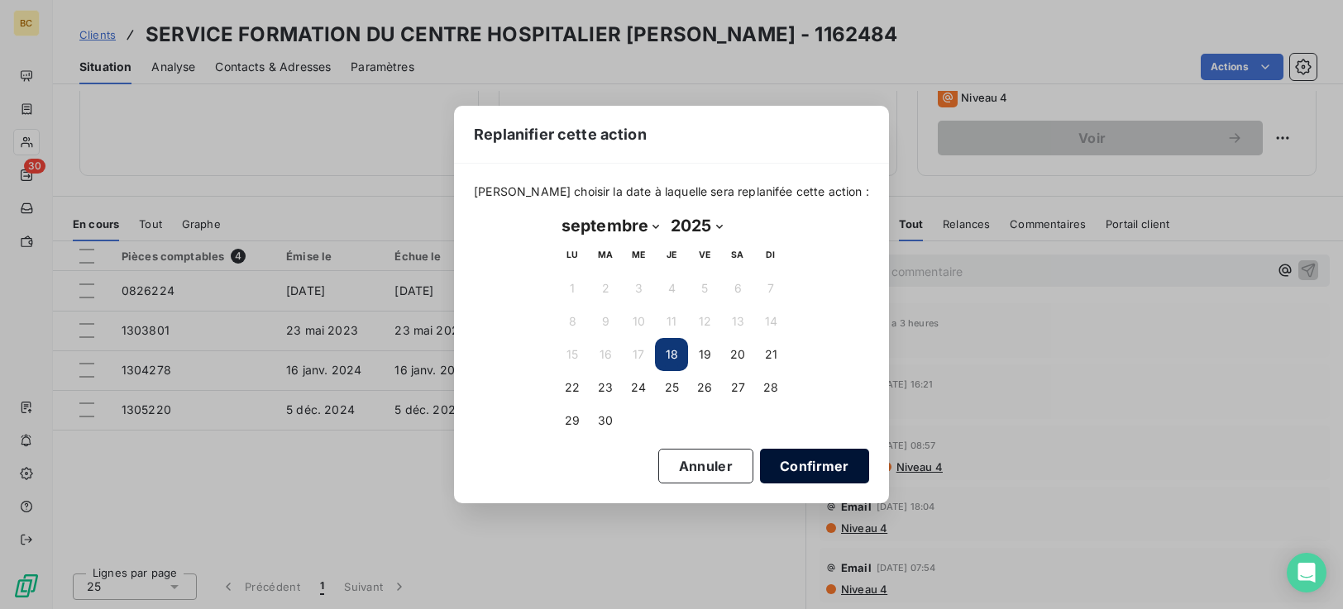
click at [775, 459] on button "Confirmer" at bounding box center [814, 466] width 109 height 35
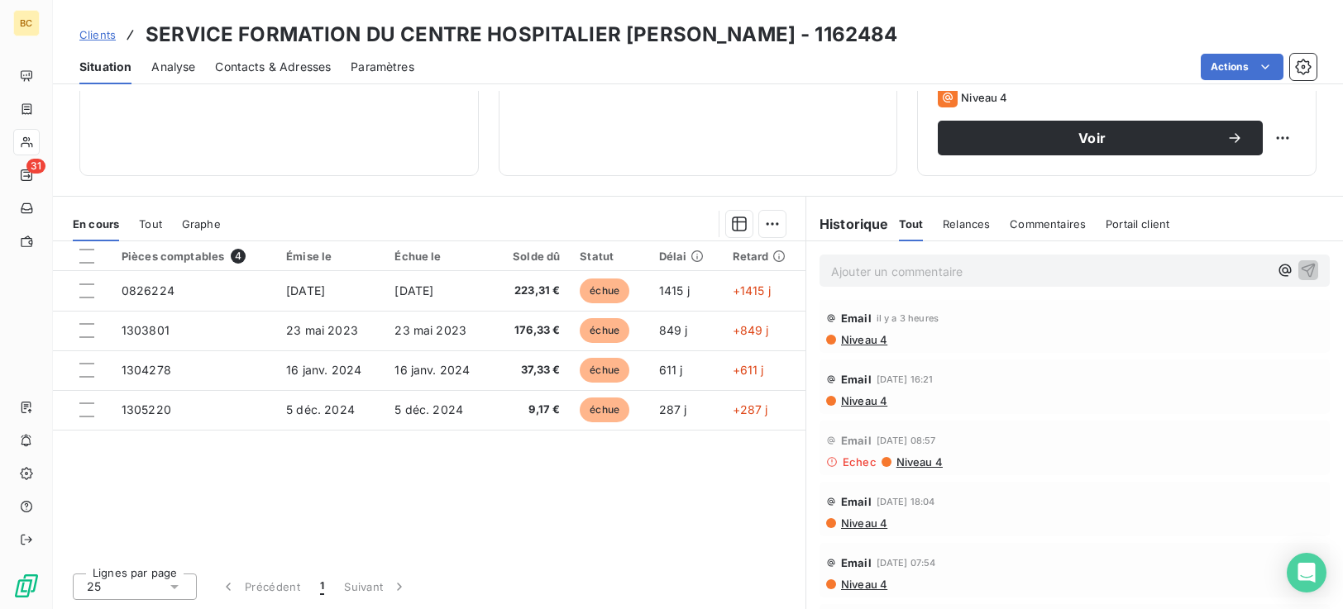
scroll to position [0, 0]
click at [866, 406] on span "Niveau 4" at bounding box center [863, 405] width 48 height 13
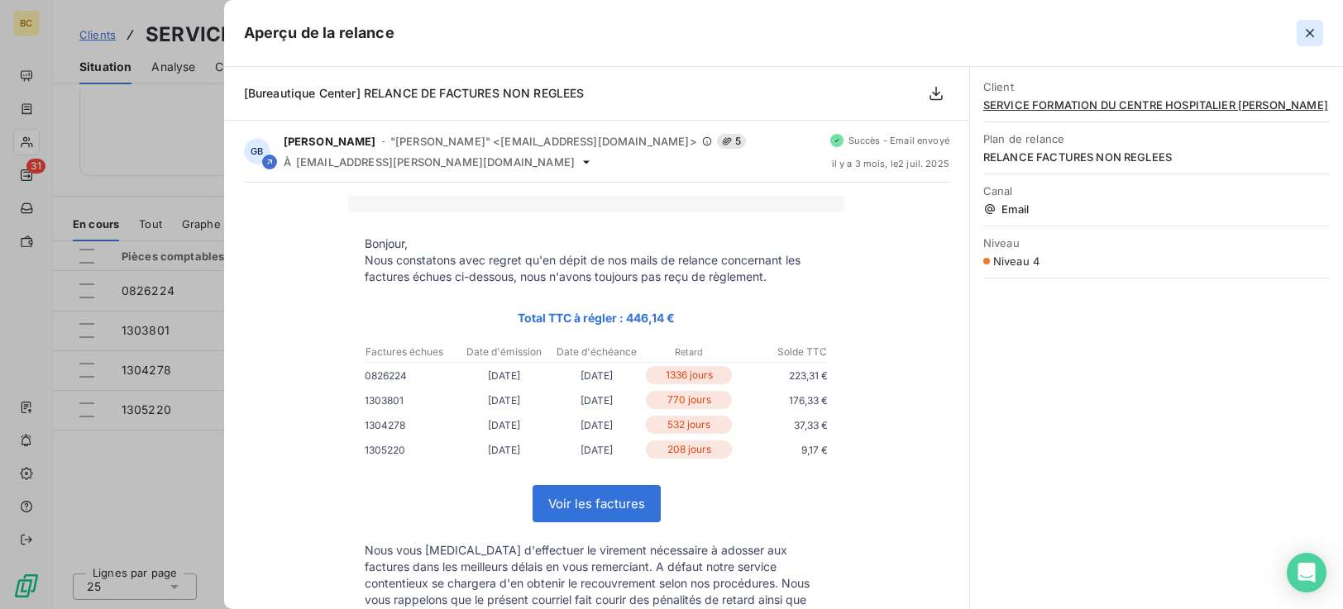
click at [1315, 31] on icon "button" at bounding box center [1310, 33] width 17 height 17
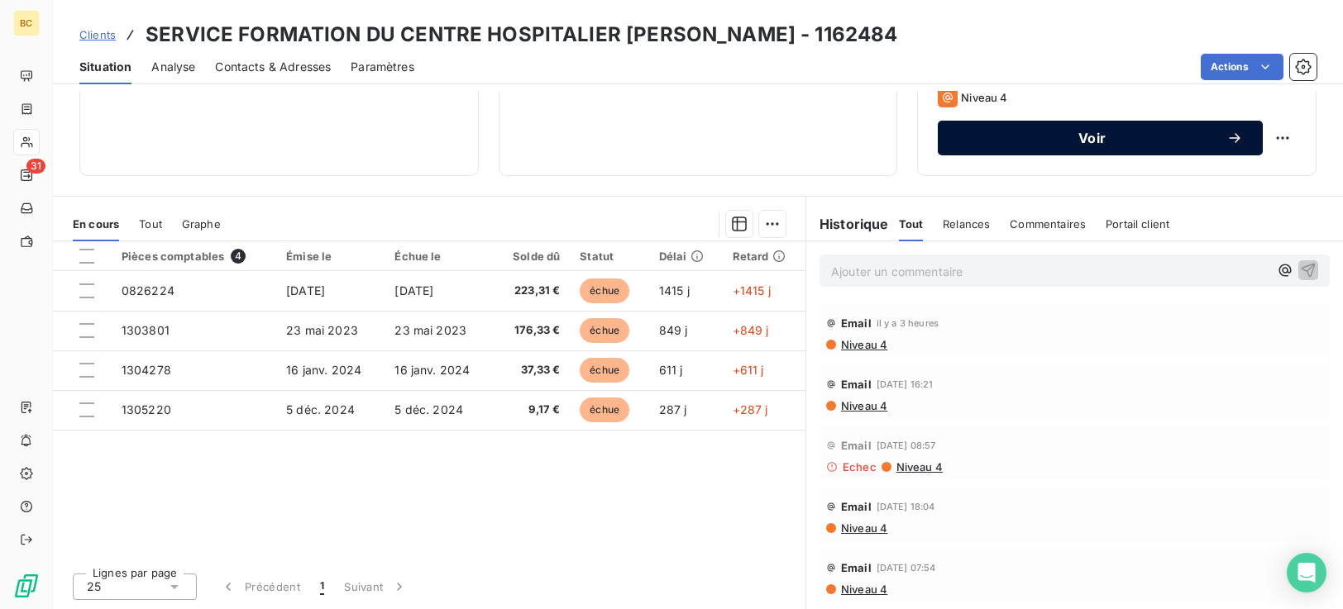
click at [1188, 146] on button "Voir" at bounding box center [1100, 138] width 325 height 35
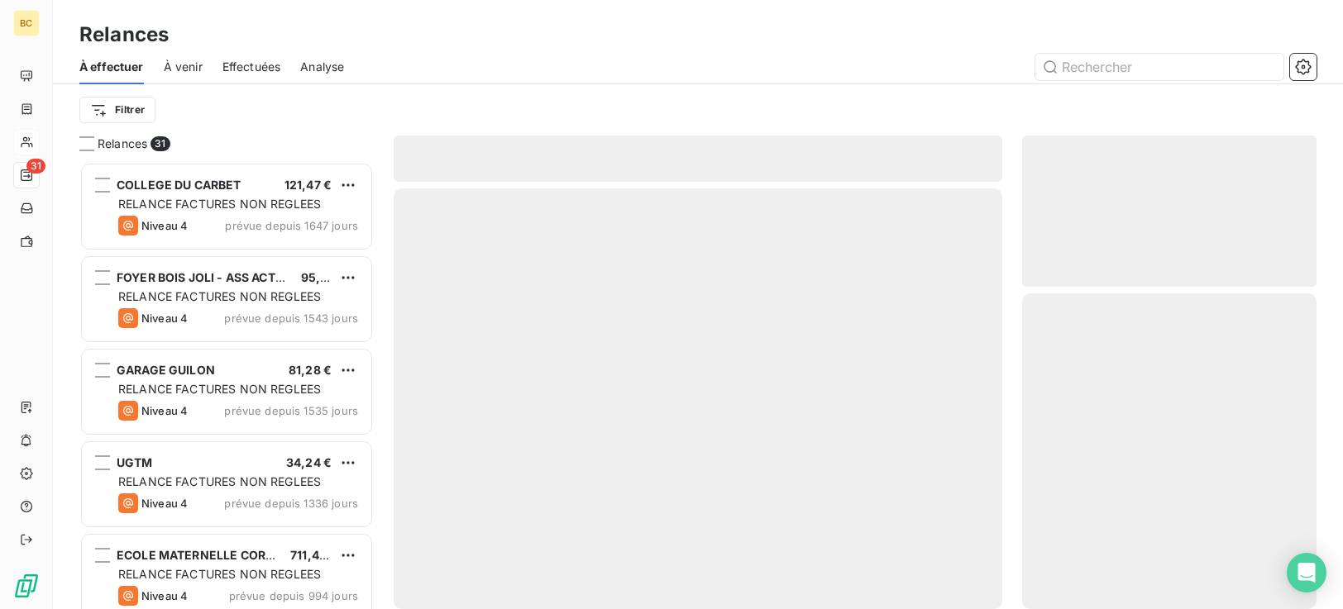
scroll to position [435, 282]
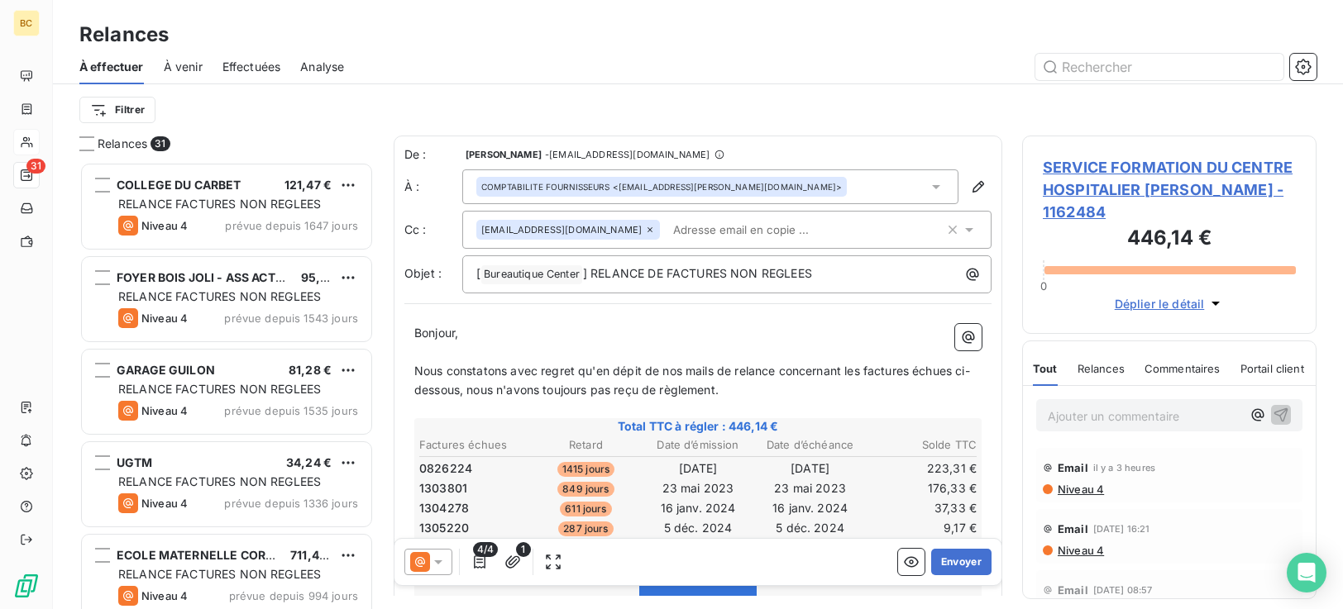
click at [416, 368] on span "Nous constatons avec regret qu'en dépit de nos mails de relance concernant les …" at bounding box center [692, 380] width 556 height 33
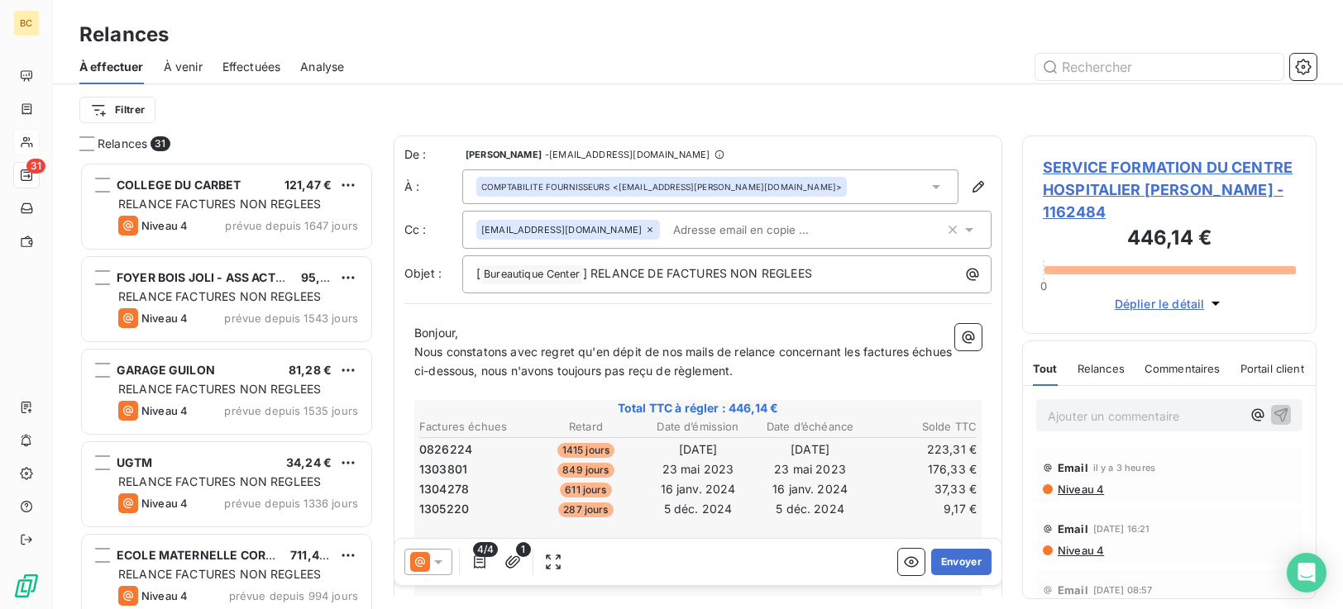
click at [782, 354] on span "Nous constatons avec regret qu'en dépit de nos mails de relance concernant les …" at bounding box center [684, 361] width 541 height 33
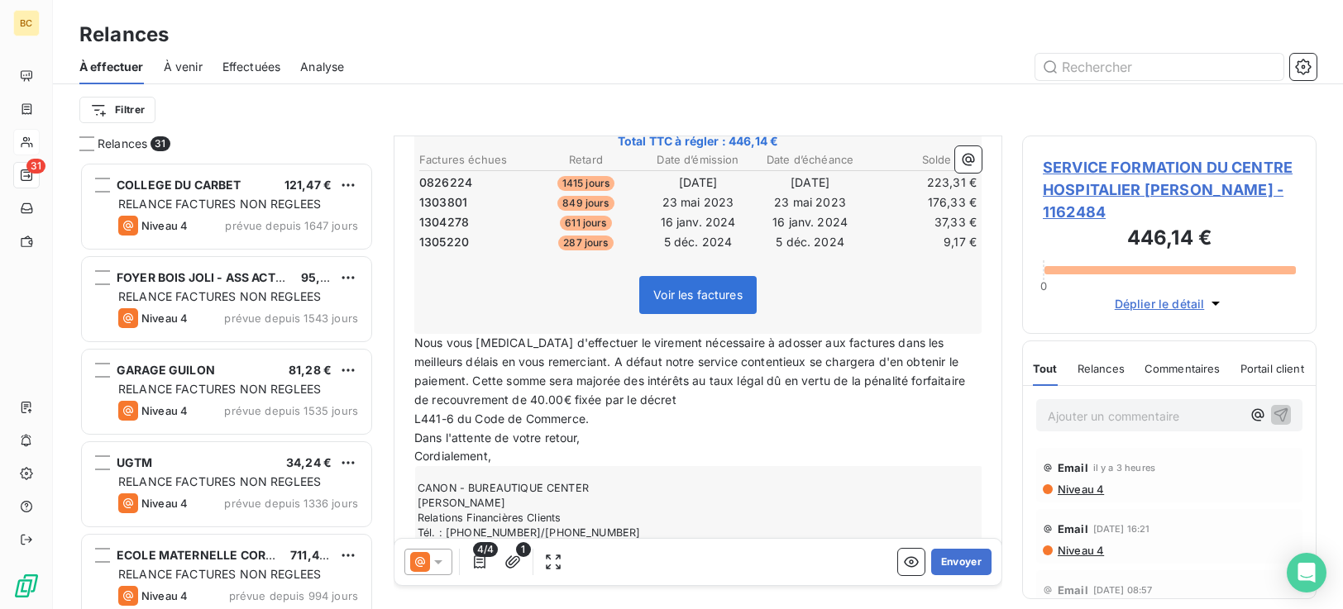
scroll to position [312, 0]
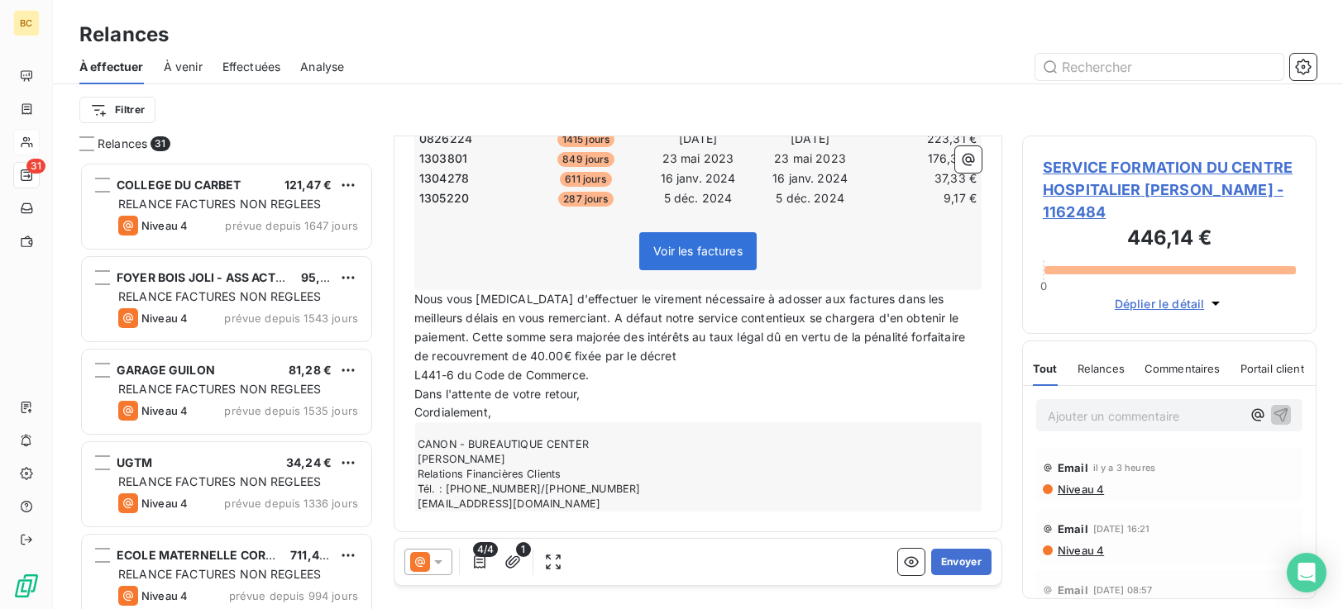
click at [418, 380] on span "L441-6 du Code de Commerce." at bounding box center [501, 375] width 174 height 14
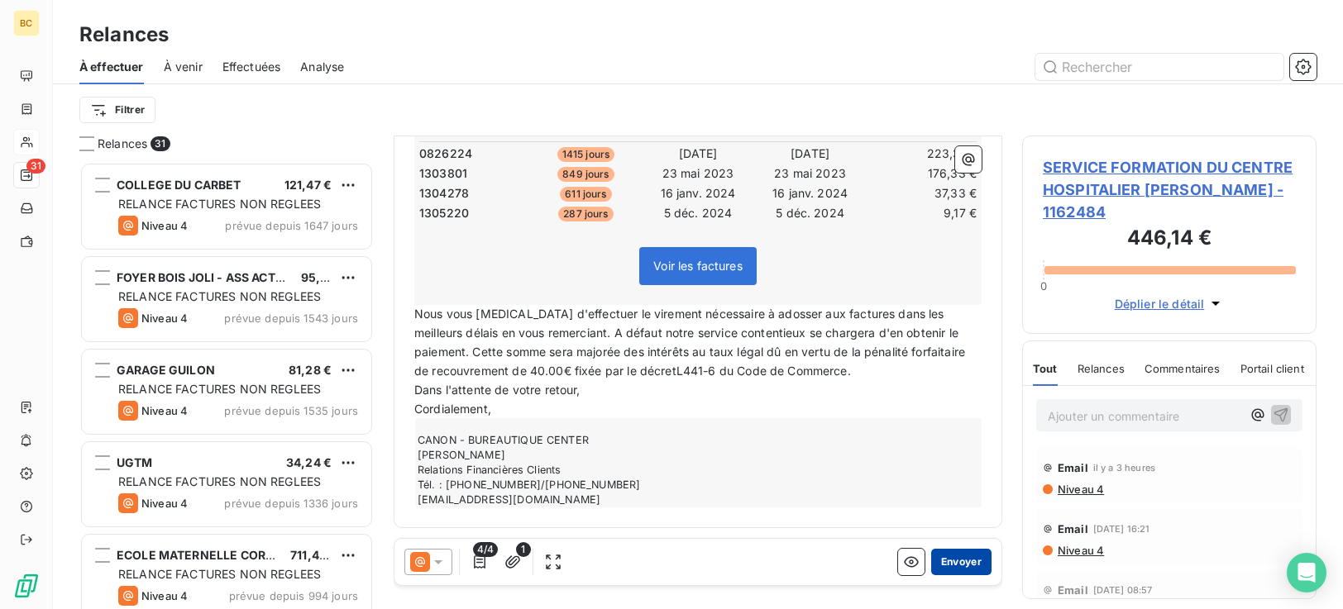
click at [959, 565] on button "Envoyer" at bounding box center [961, 562] width 60 height 26
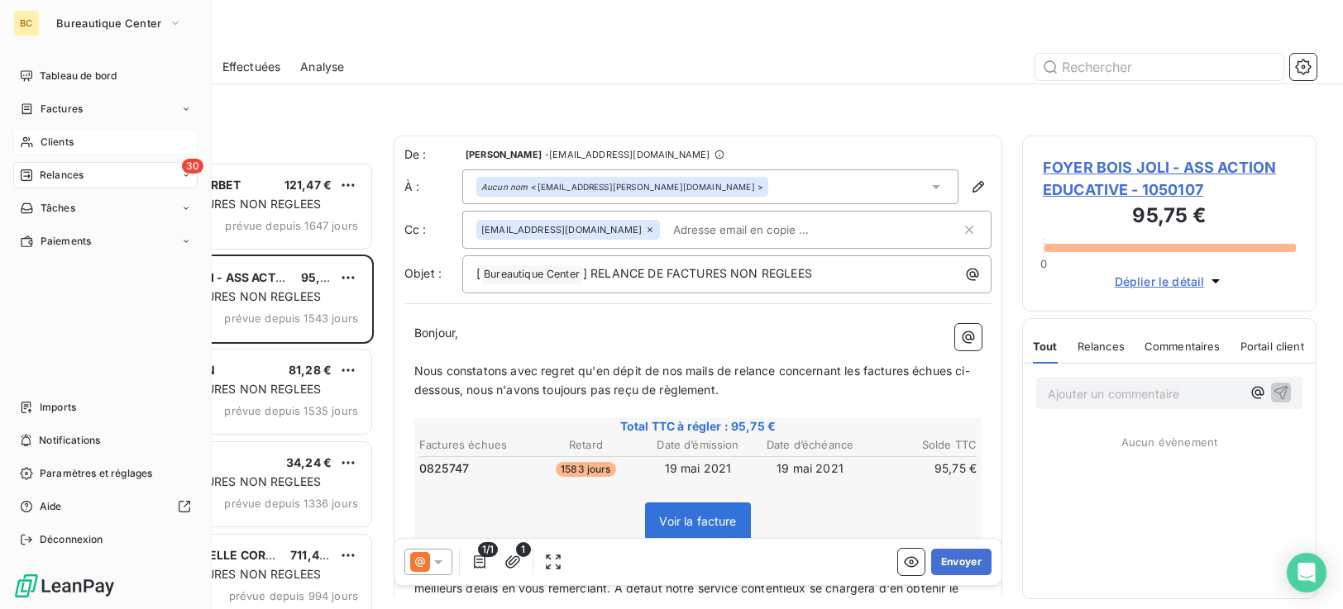
click at [61, 146] on span "Clients" at bounding box center [57, 142] width 33 height 15
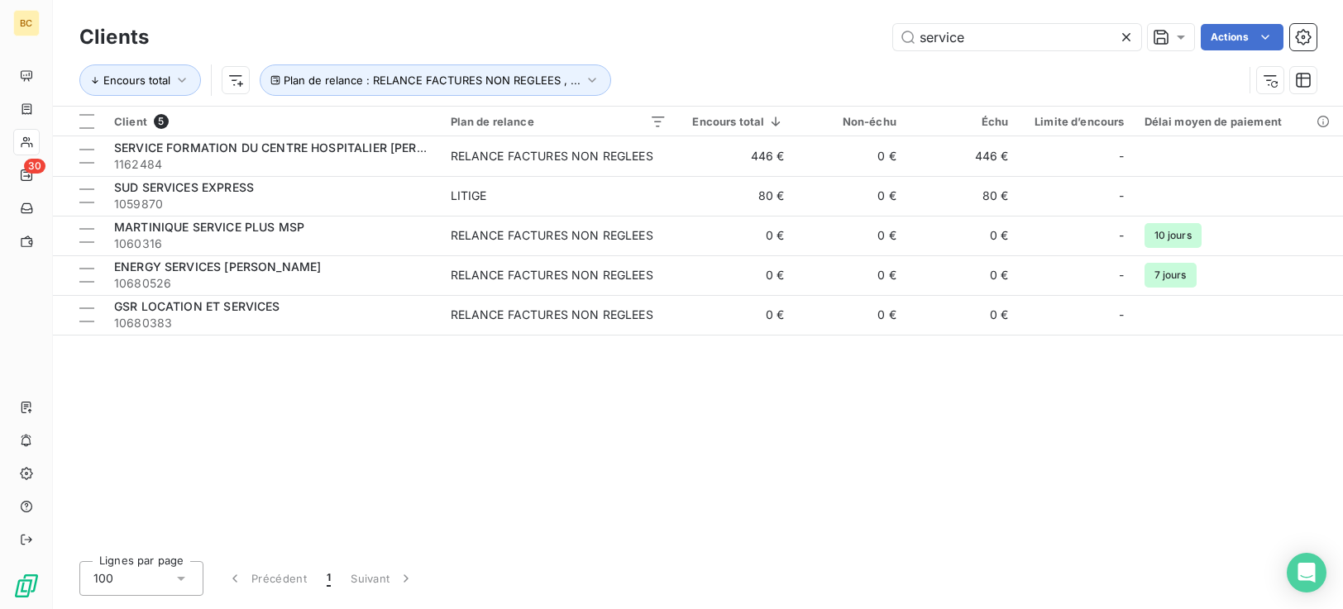
drag, startPoint x: 986, startPoint y: 39, endPoint x: 362, endPoint y: 44, distance: 623.6
click at [499, 45] on div "service Actions" at bounding box center [743, 37] width 1148 height 26
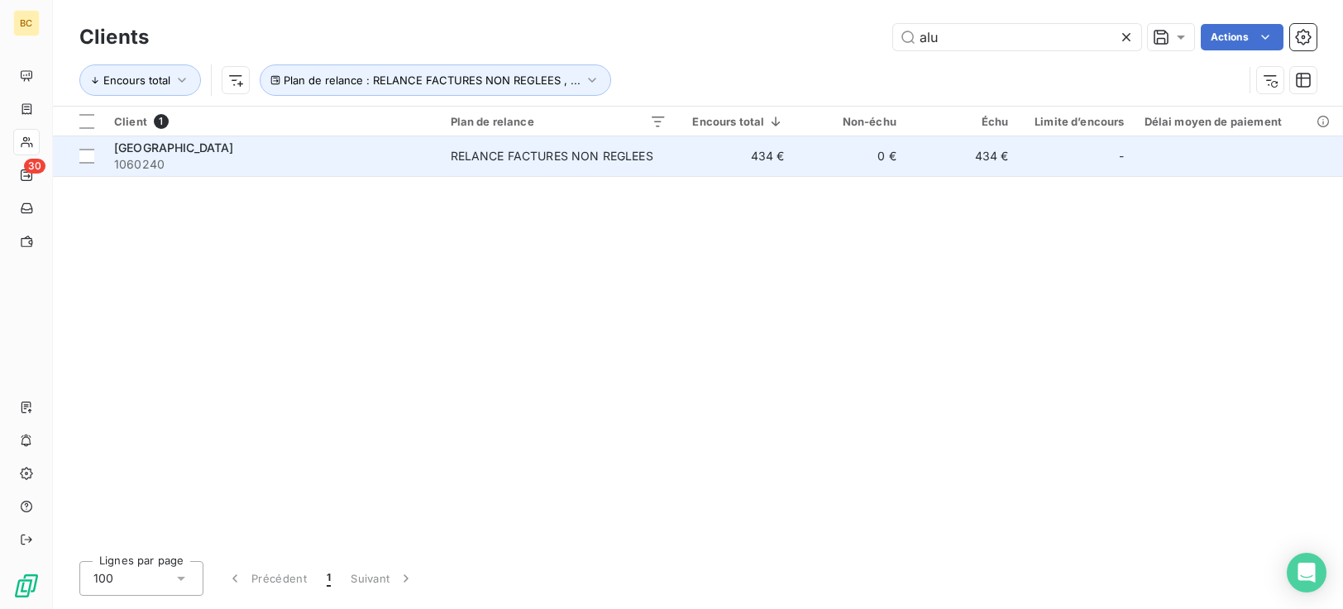
type input "alu"
click at [430, 145] on div "[GEOGRAPHIC_DATA]" at bounding box center [272, 148] width 317 height 17
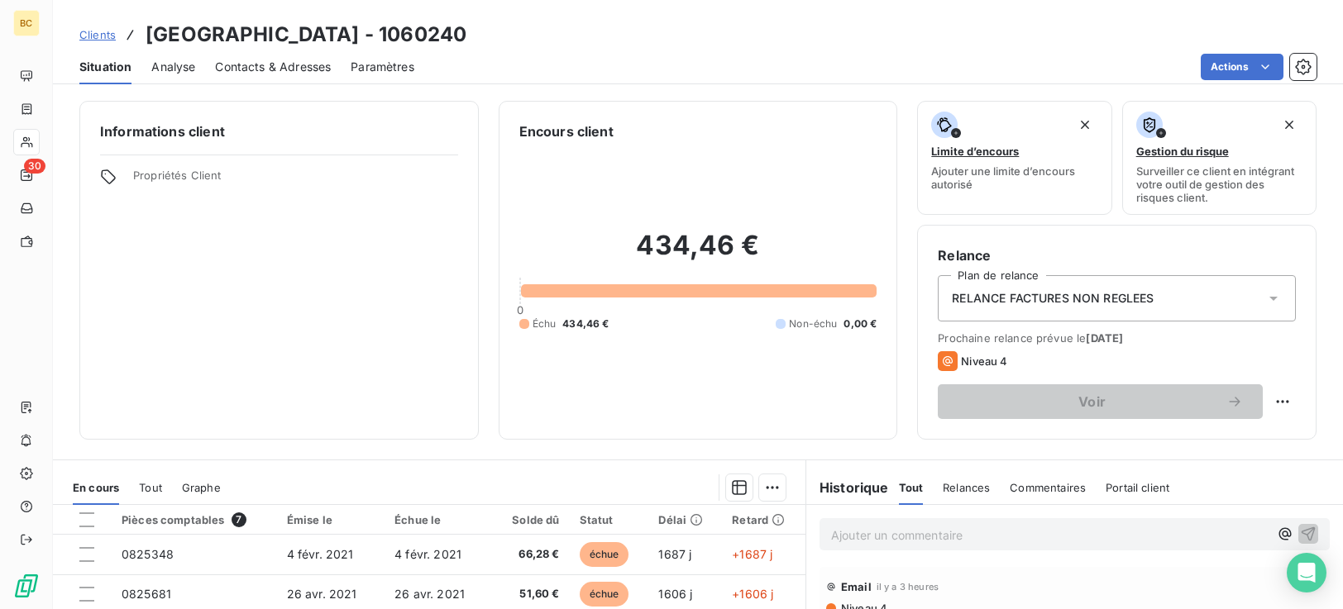
scroll to position [264, 0]
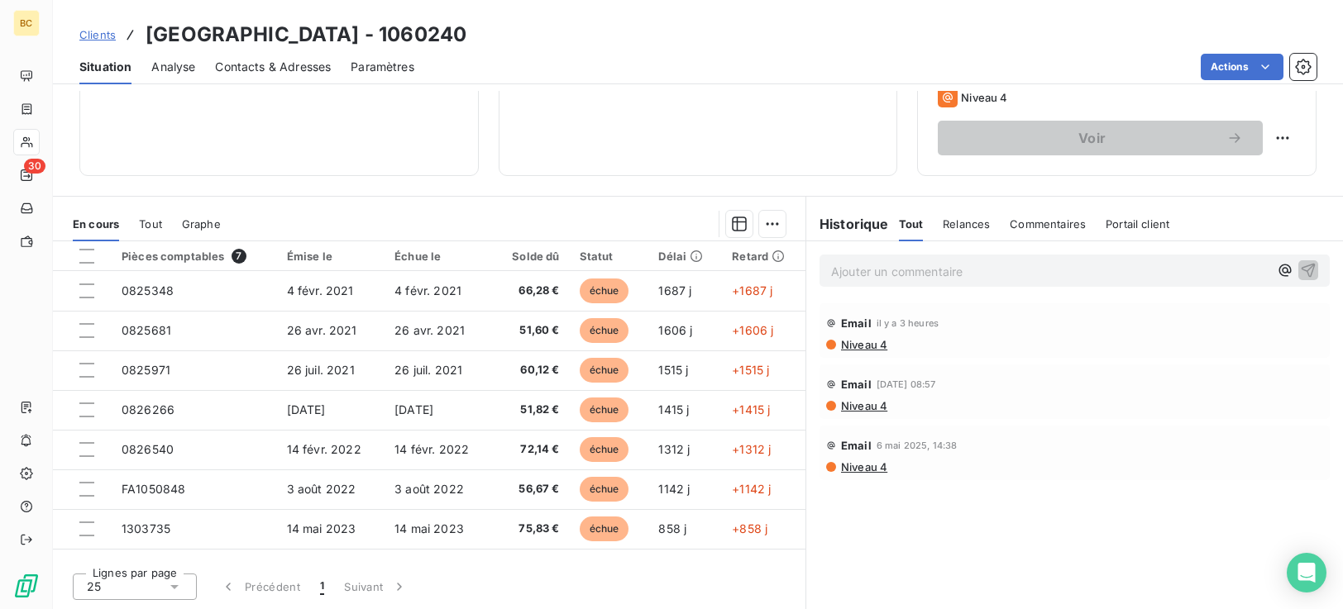
click at [269, 72] on span "Contacts & Adresses" at bounding box center [273, 67] width 116 height 17
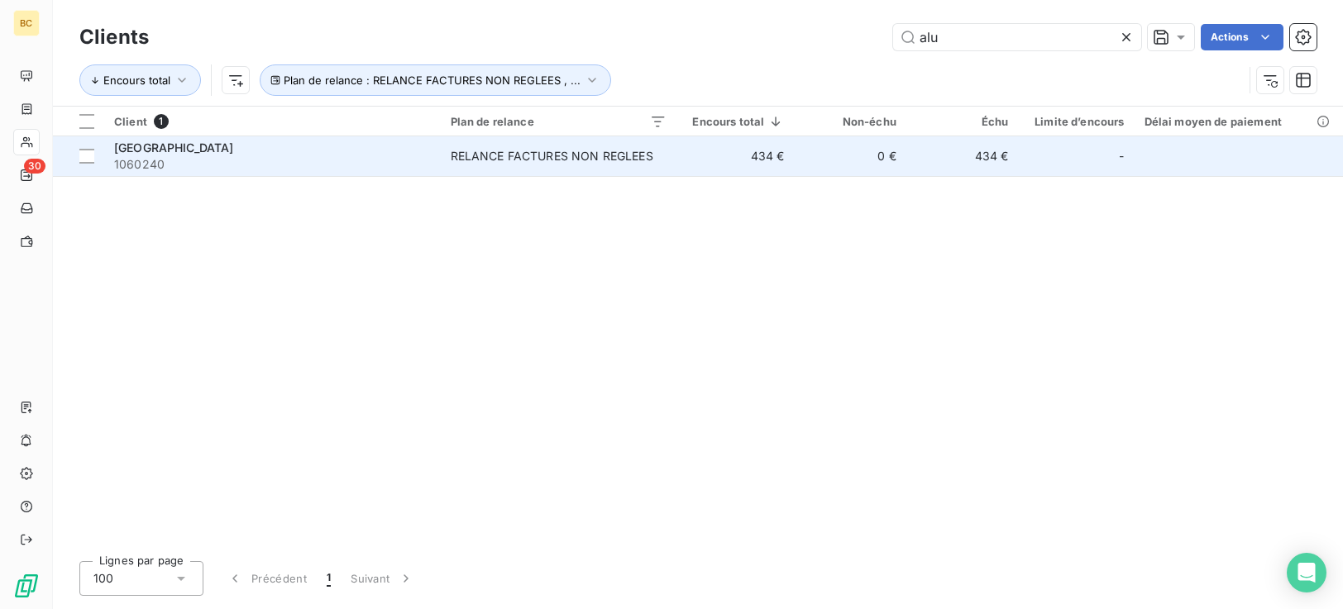
click at [576, 168] on td "RELANCE FACTURES NON REGLEES" at bounding box center [559, 156] width 236 height 40
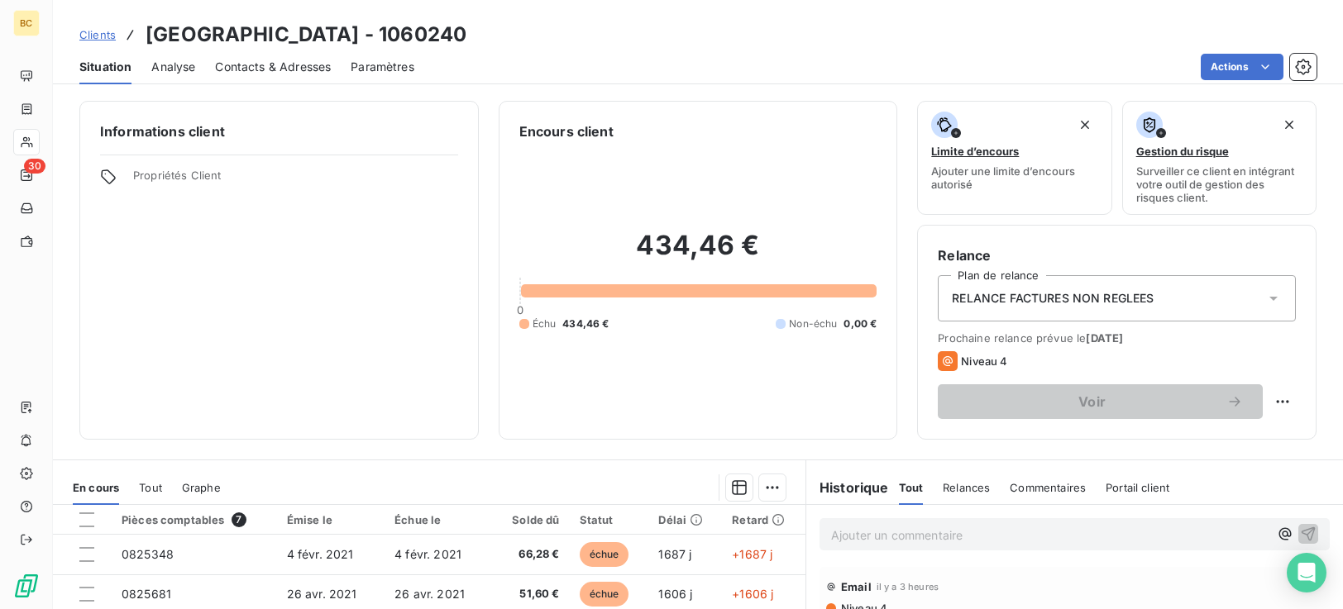
click at [279, 64] on span "Contacts & Adresses" at bounding box center [273, 67] width 116 height 17
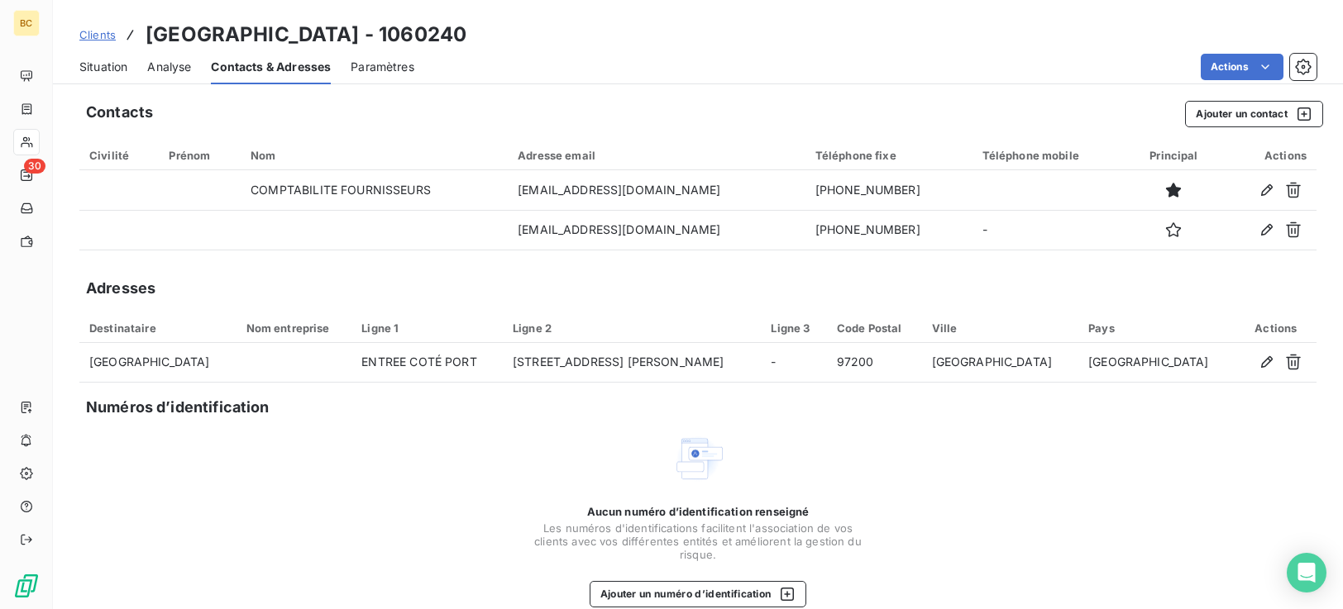
click at [95, 68] on span "Situation" at bounding box center [103, 67] width 48 height 17
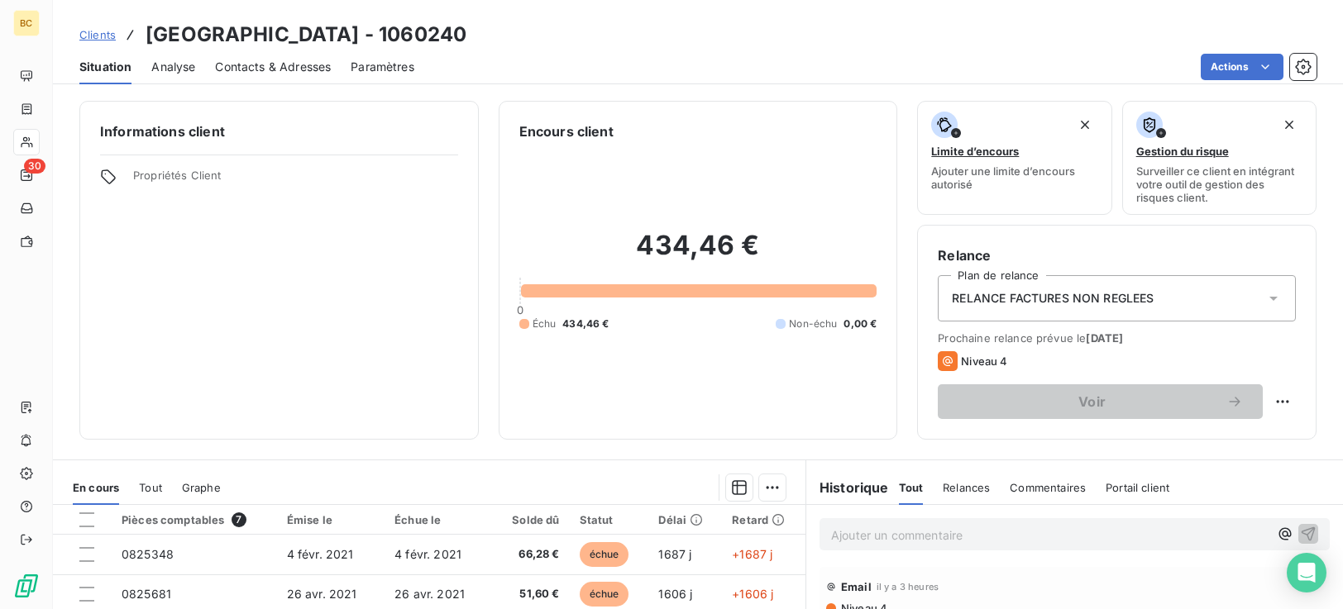
scroll to position [264, 0]
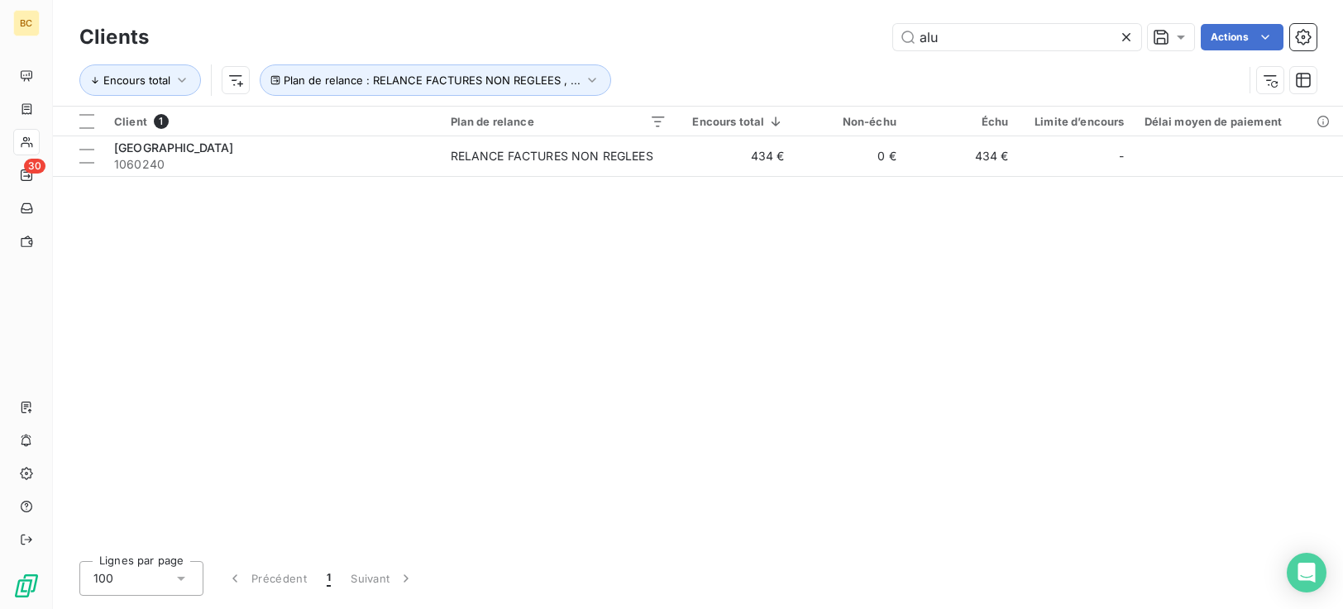
drag, startPoint x: 953, startPoint y: 43, endPoint x: 652, endPoint y: 98, distance: 306.1
click at [757, 75] on div "Clients alu Actions Encours total Plan de relance : RELANCE FACTURES NON REGLEE…" at bounding box center [697, 63] width 1237 height 86
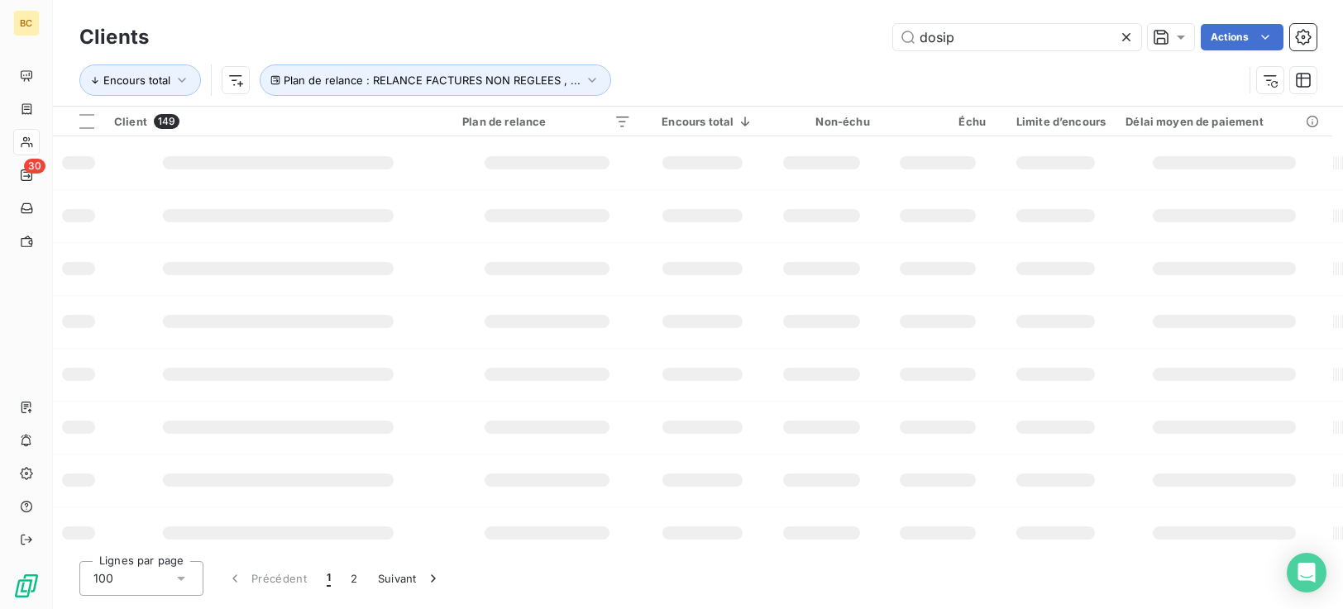
type input "dosip"
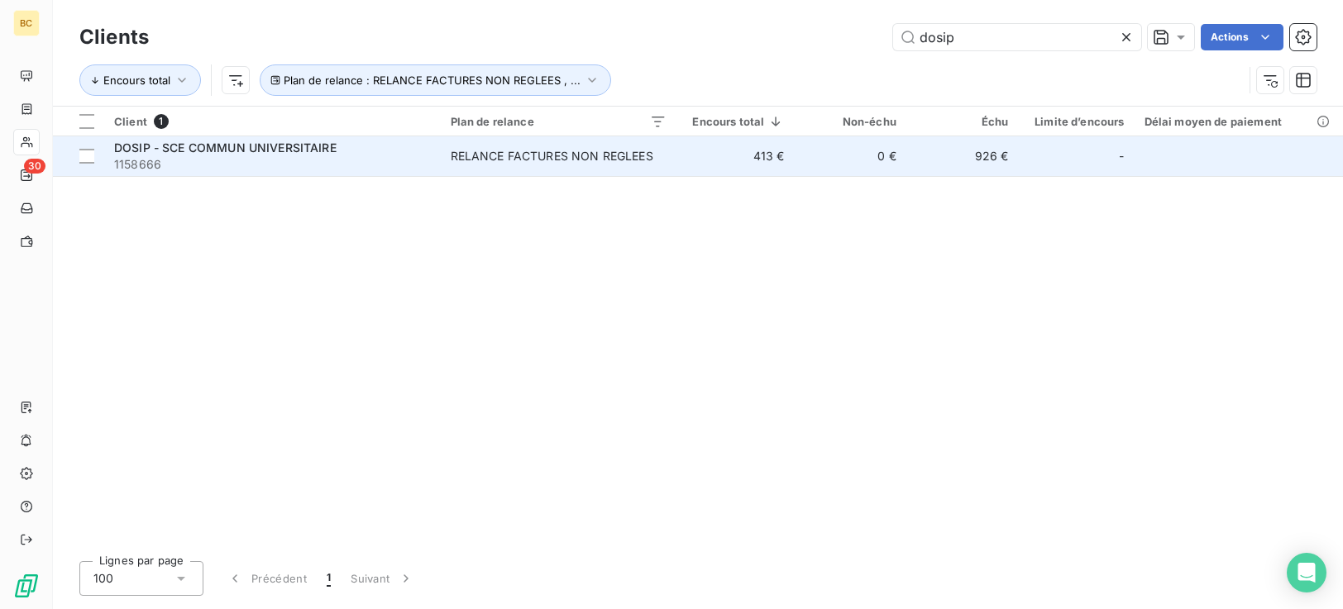
click at [779, 148] on td "413 €" at bounding box center [735, 156] width 118 height 40
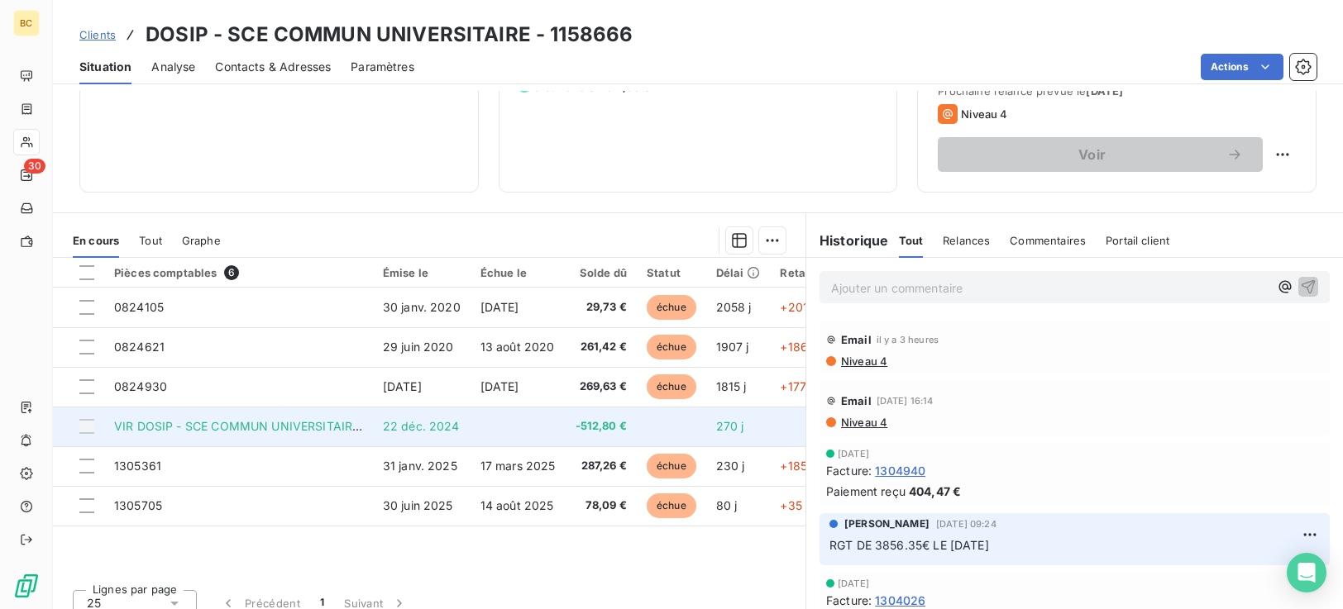
scroll to position [264, 0]
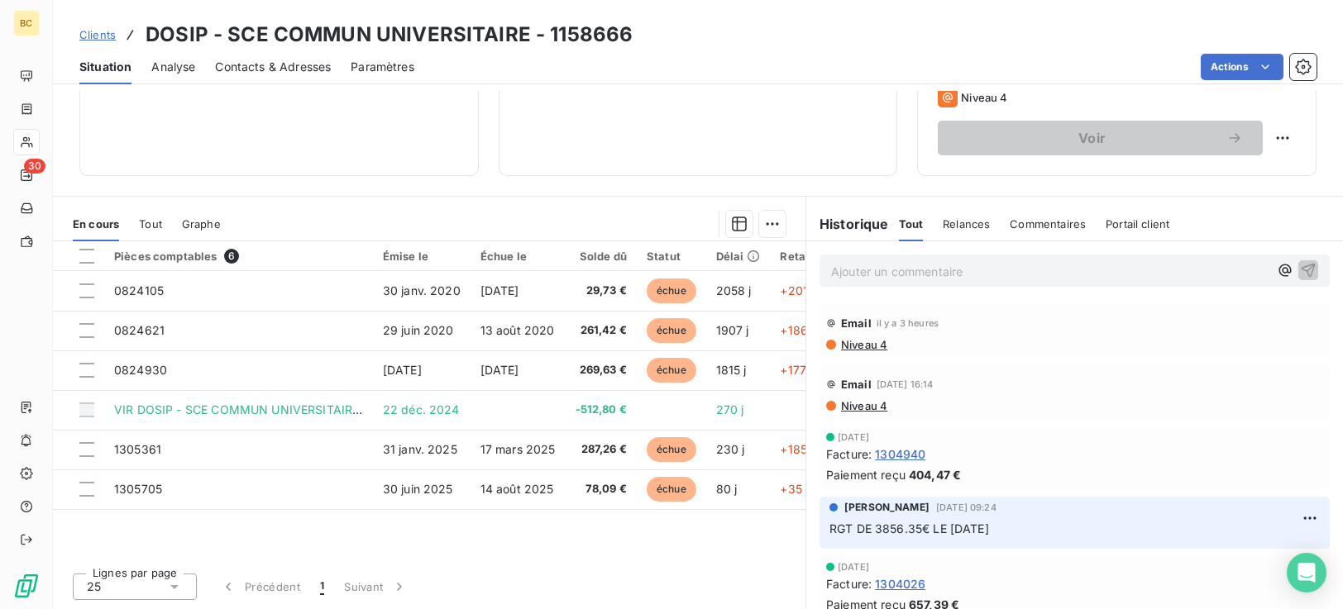
click at [261, 65] on span "Contacts & Adresses" at bounding box center [273, 67] width 116 height 17
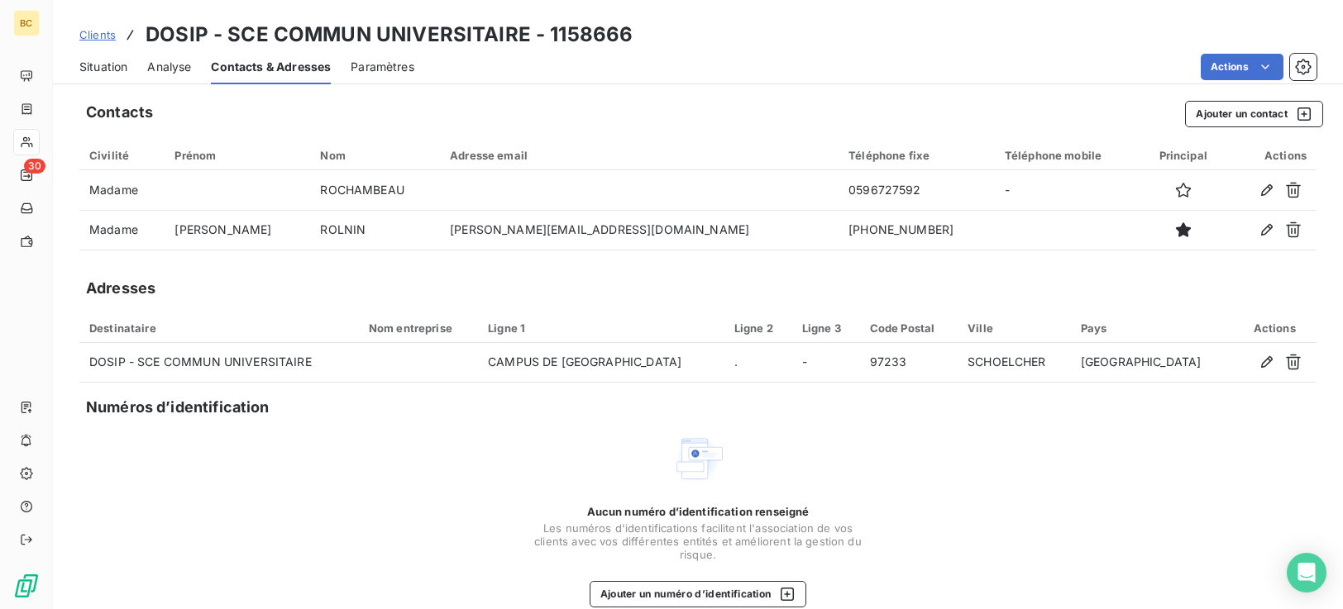
click at [106, 72] on span "Situation" at bounding box center [103, 67] width 48 height 17
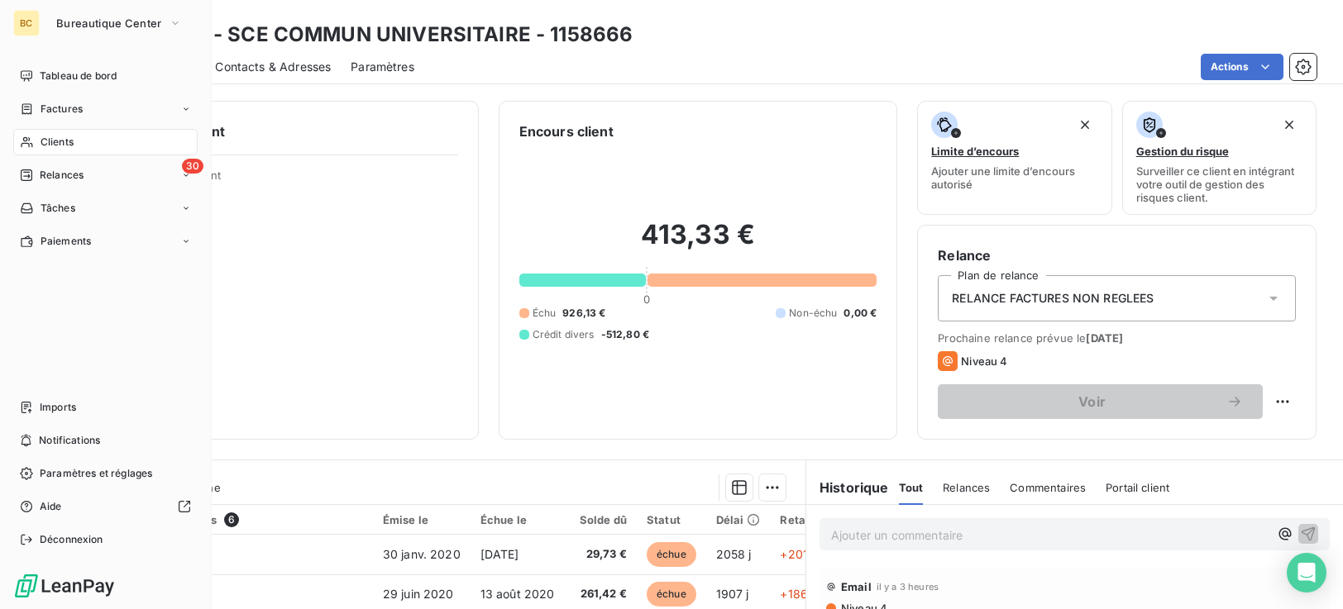
click at [59, 142] on span "Clients" at bounding box center [57, 142] width 33 height 15
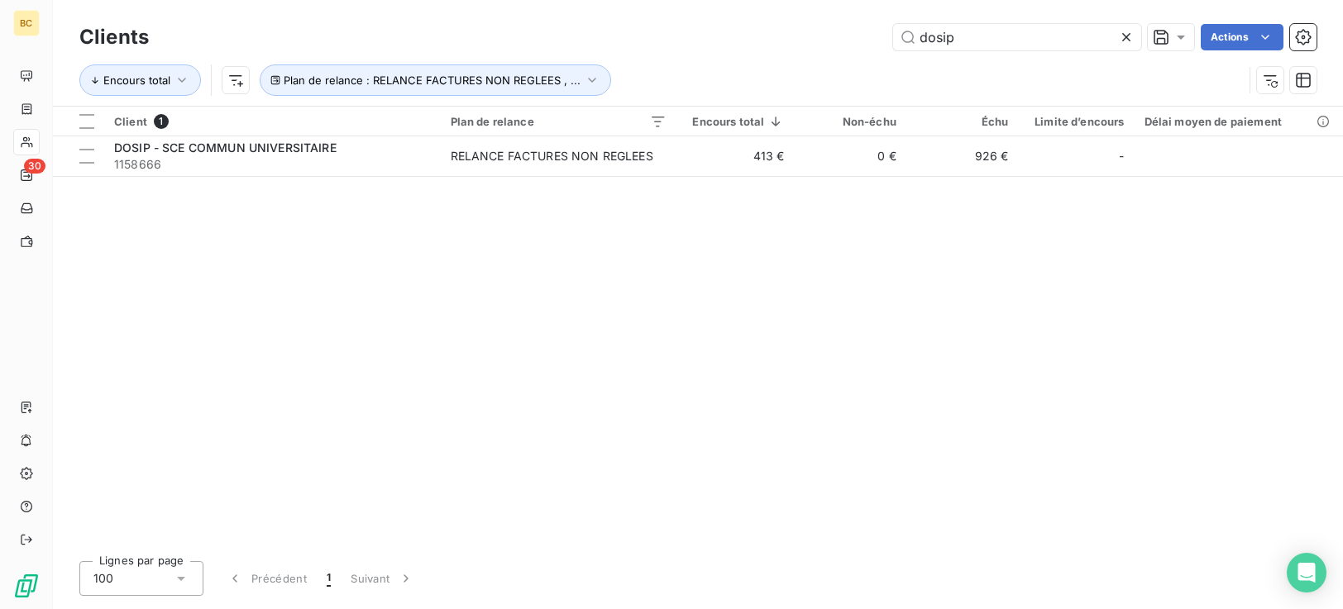
click at [941, 560] on div "Clients dosip Actions Encours total Plan de relance : RELANCE FACTURES NON REGL…" at bounding box center [698, 304] width 1290 height 609
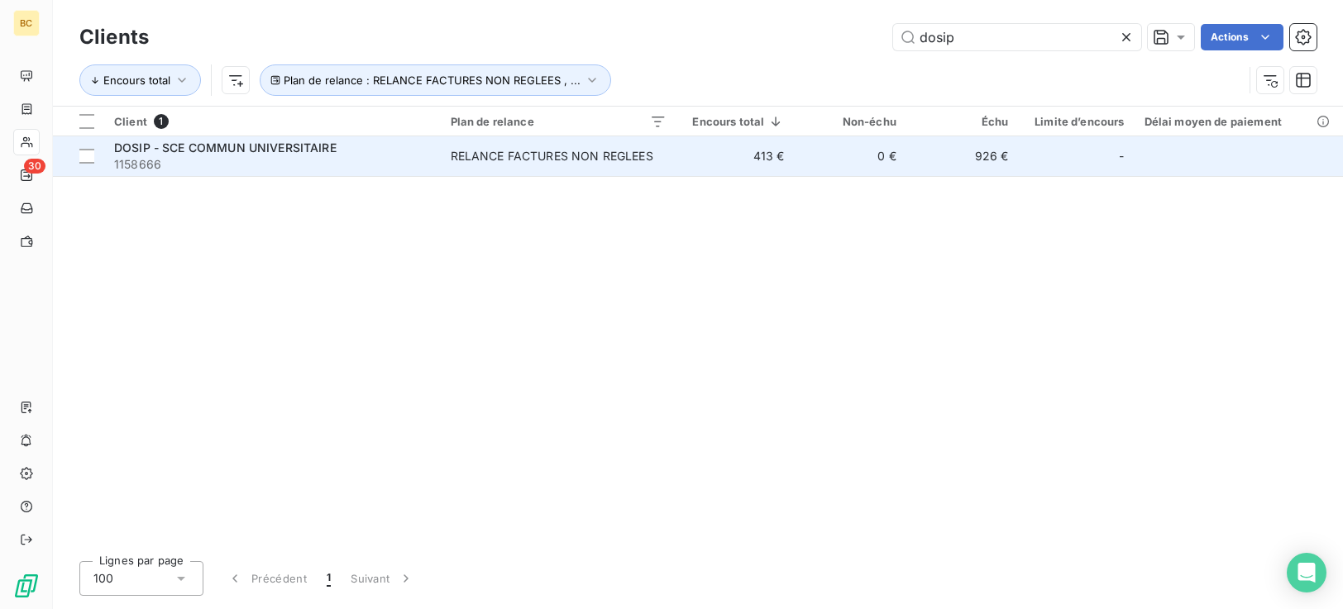
click at [649, 165] on td "RELANCE FACTURES NON REGLEES" at bounding box center [559, 156] width 236 height 40
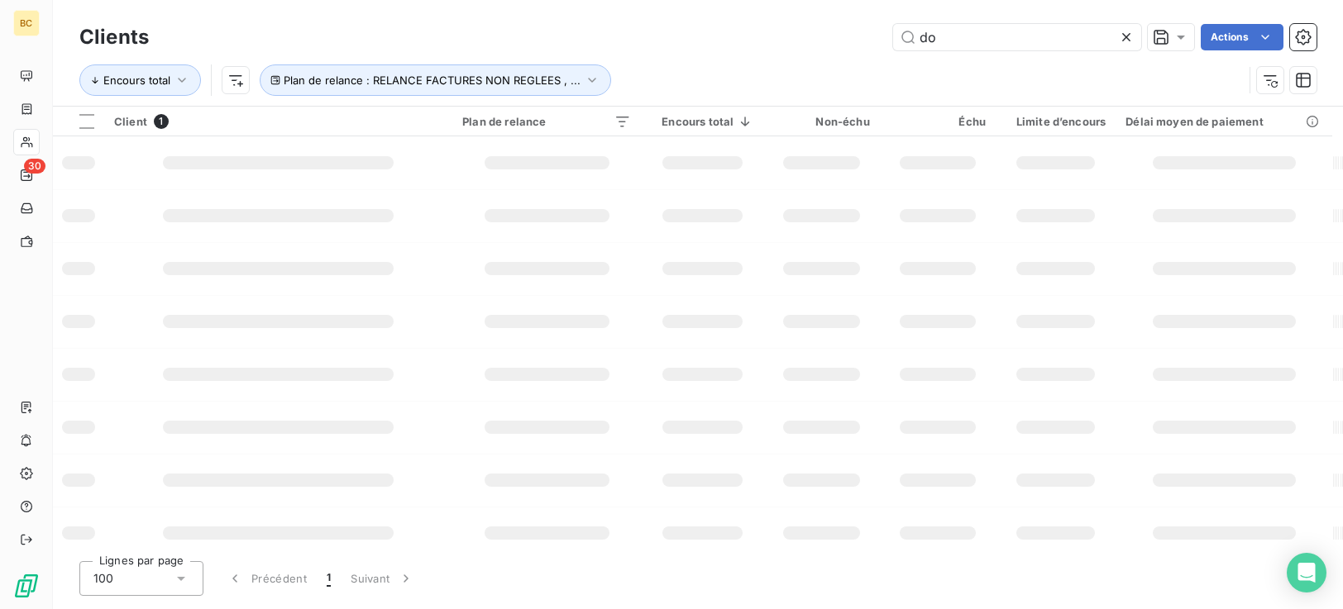
type input "d"
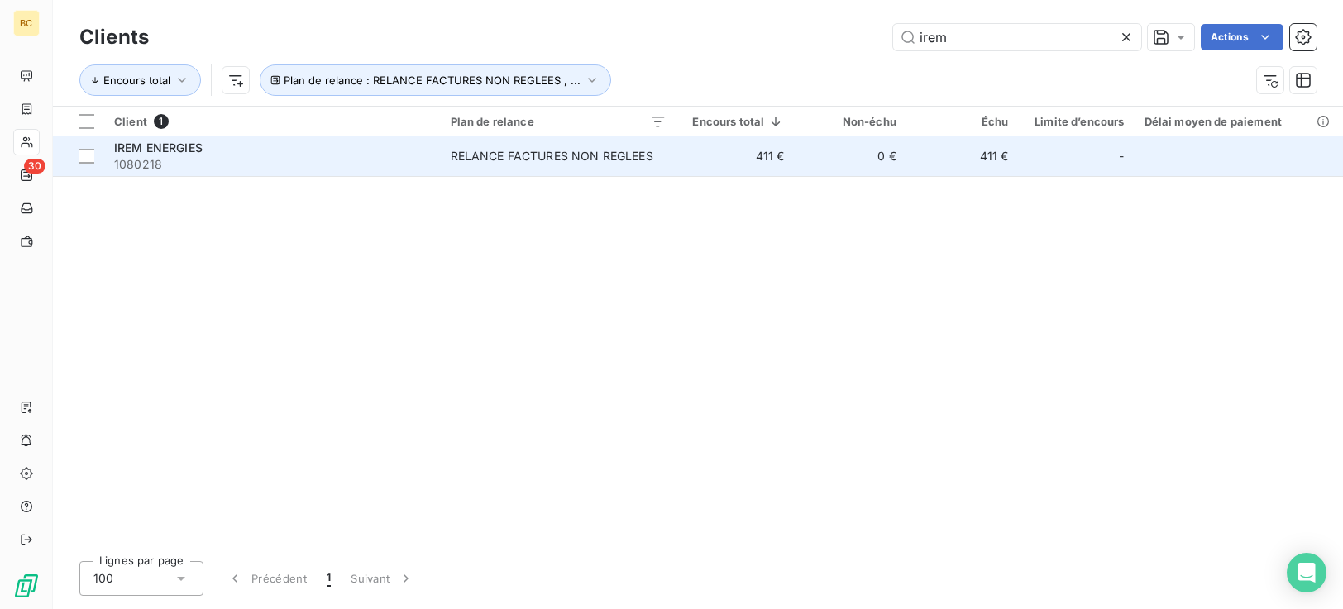
type input "irem"
click at [514, 155] on div "RELANCE FACTURES NON REGLEES" at bounding box center [552, 156] width 203 height 17
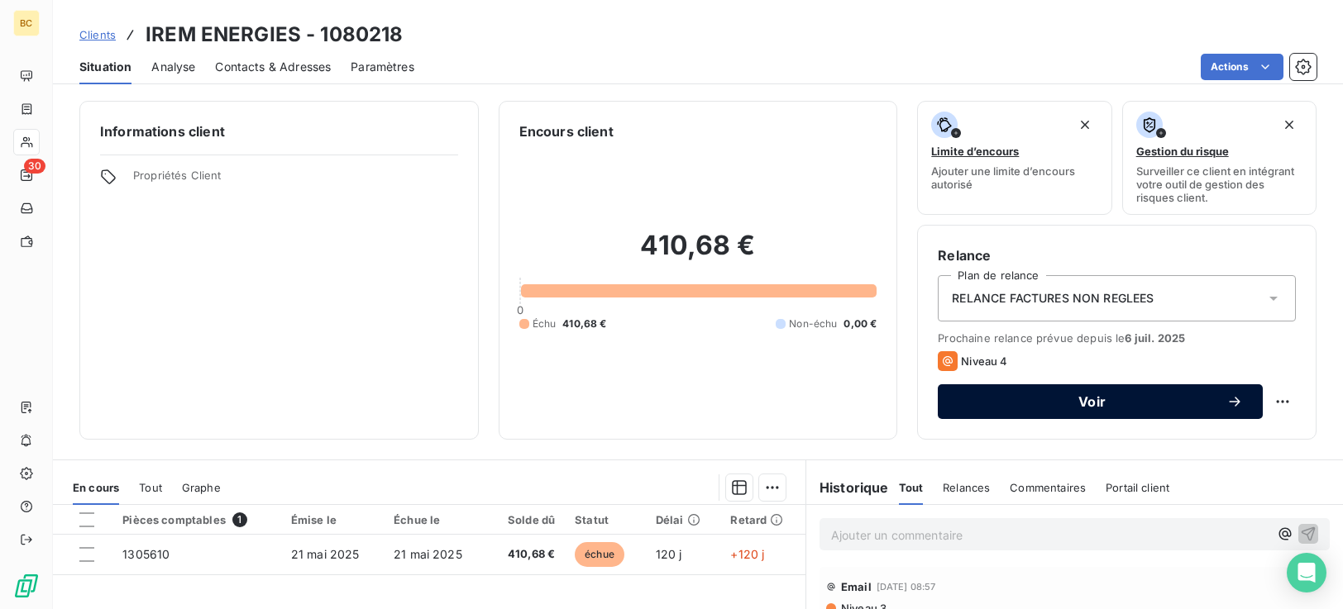
click at [1105, 399] on span "Voir" at bounding box center [1092, 401] width 269 height 13
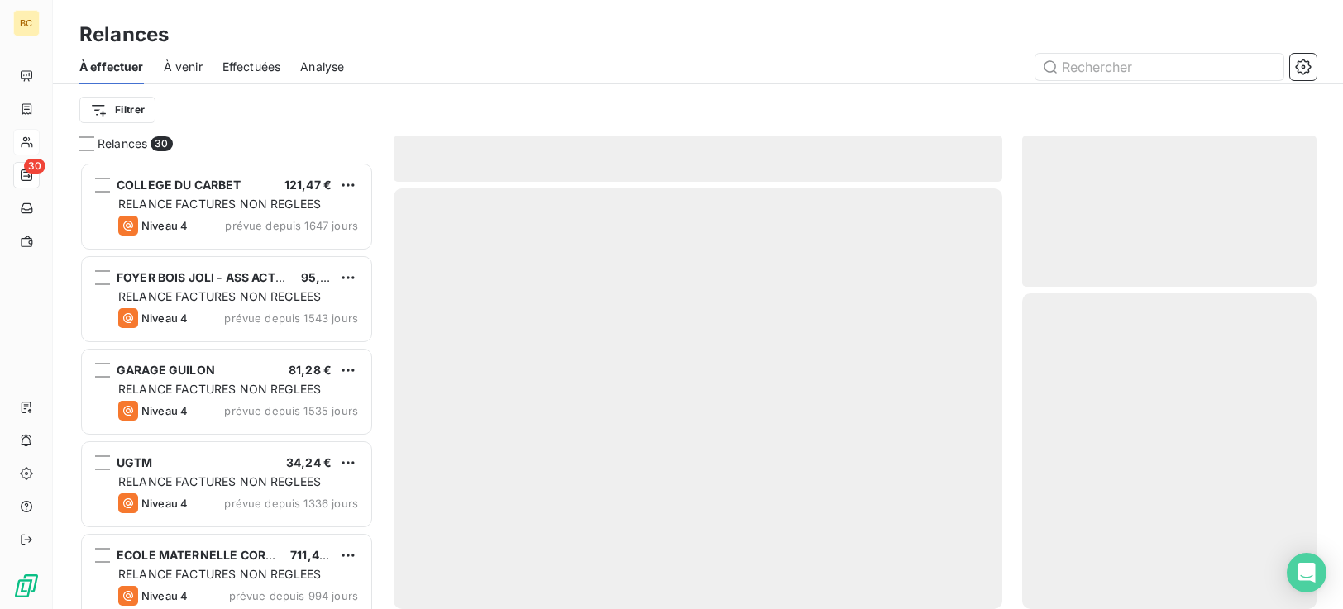
scroll to position [435, 282]
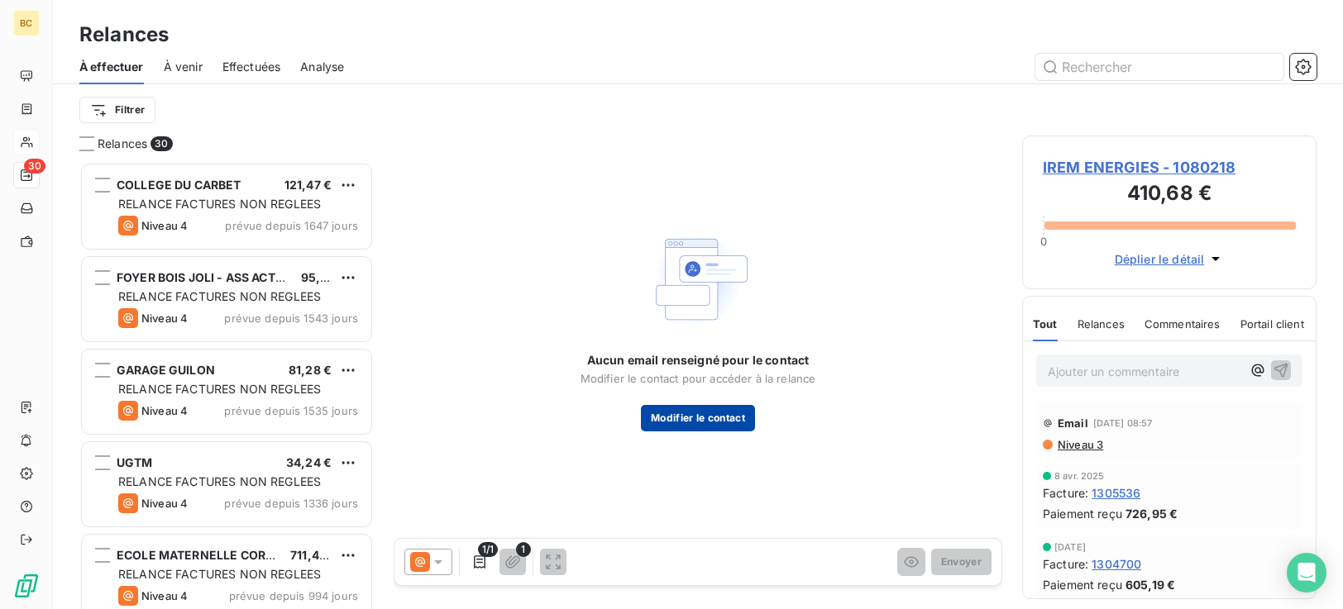
click at [673, 427] on button "Modifier le contact" at bounding box center [698, 418] width 114 height 26
type input "M. EYMOND 0671949248"
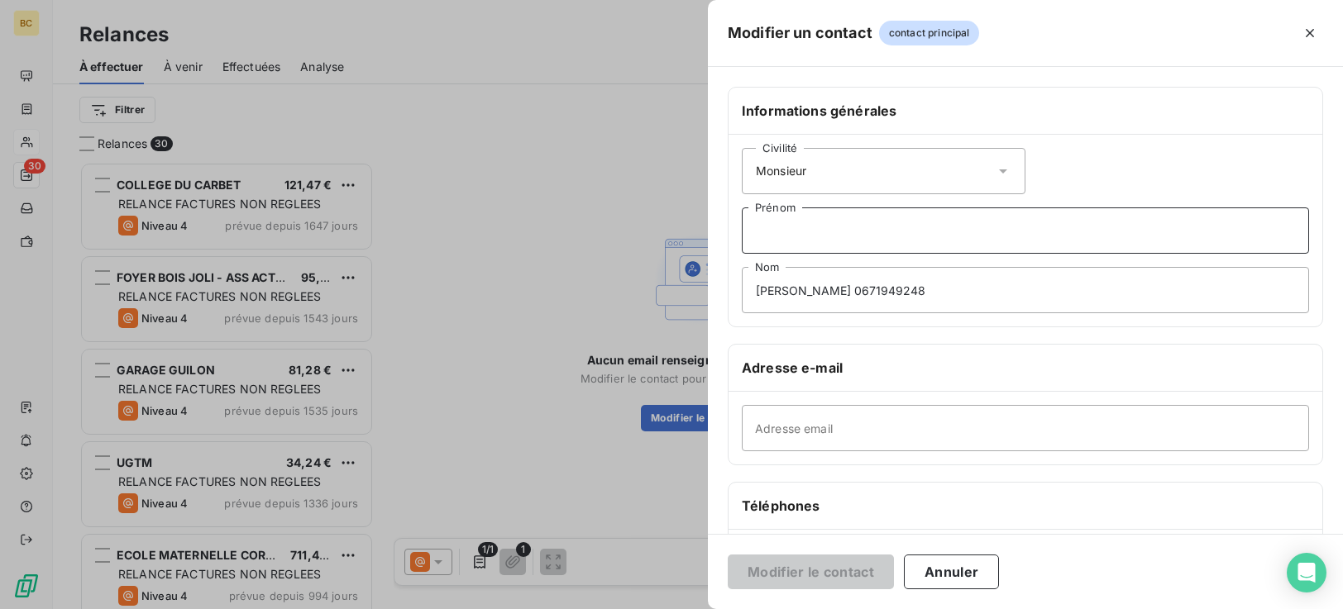
click at [788, 231] on input "Prénom" at bounding box center [1025, 231] width 567 height 46
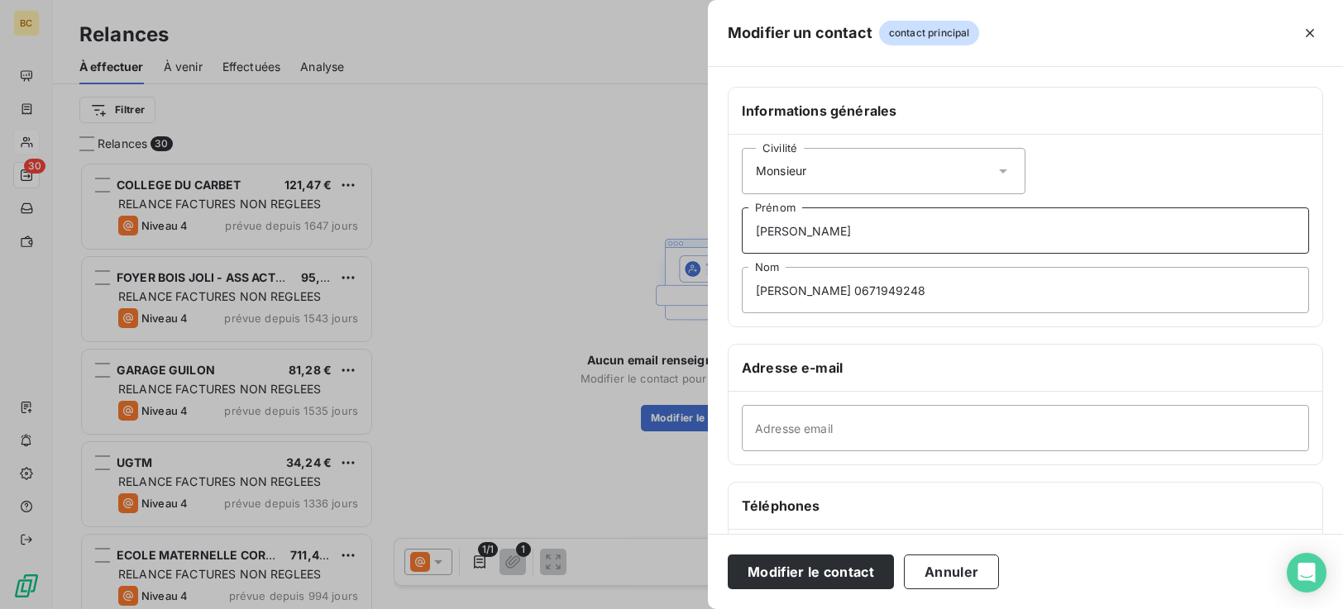
type input "Serge"
drag, startPoint x: 782, startPoint y: 433, endPoint x: 775, endPoint y: 428, distance: 8.9
click at [779, 430] on input "Adresse email" at bounding box center [1025, 428] width 567 height 46
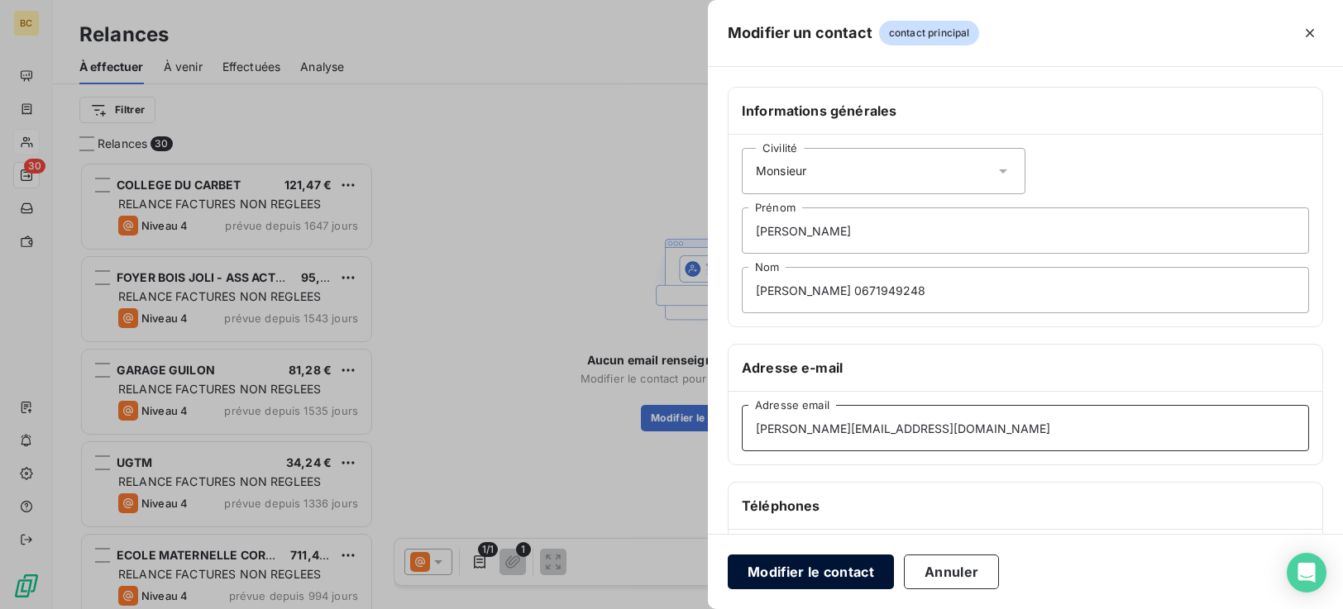
type input "serge.eymond@iremenergies.com"
click at [820, 573] on button "Modifier le contact" at bounding box center [811, 572] width 166 height 35
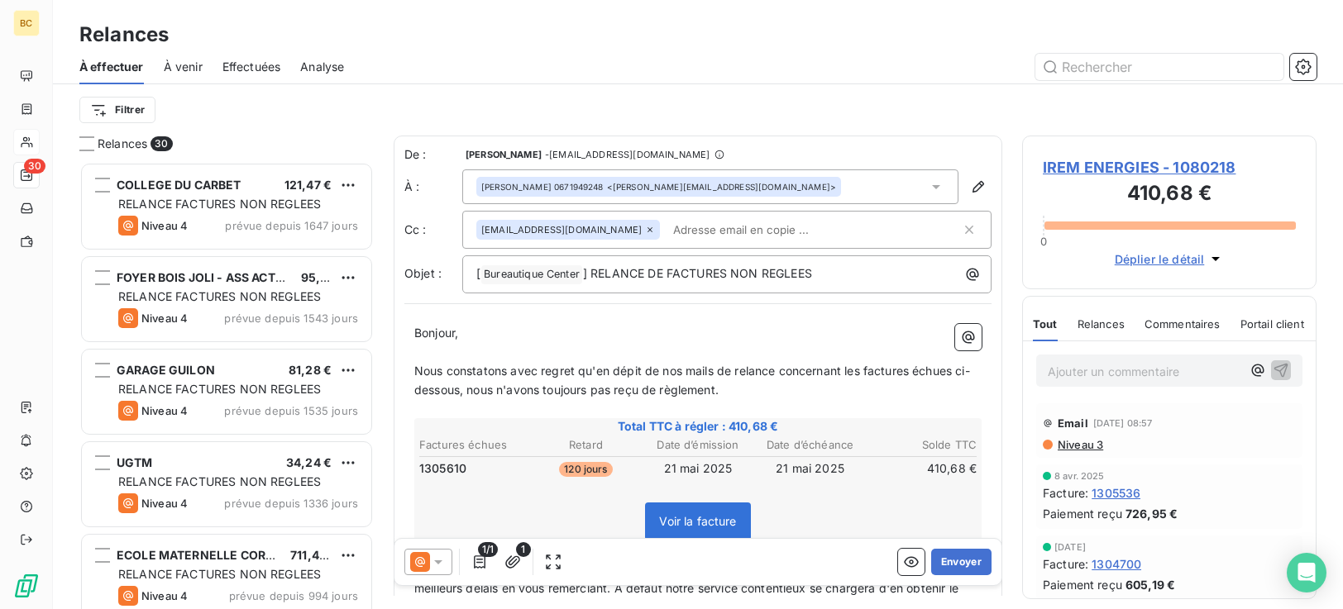
click at [417, 374] on span "Nous constatons avec regret qu'en dépit de nos mails de relance concernant les …" at bounding box center [692, 380] width 556 height 33
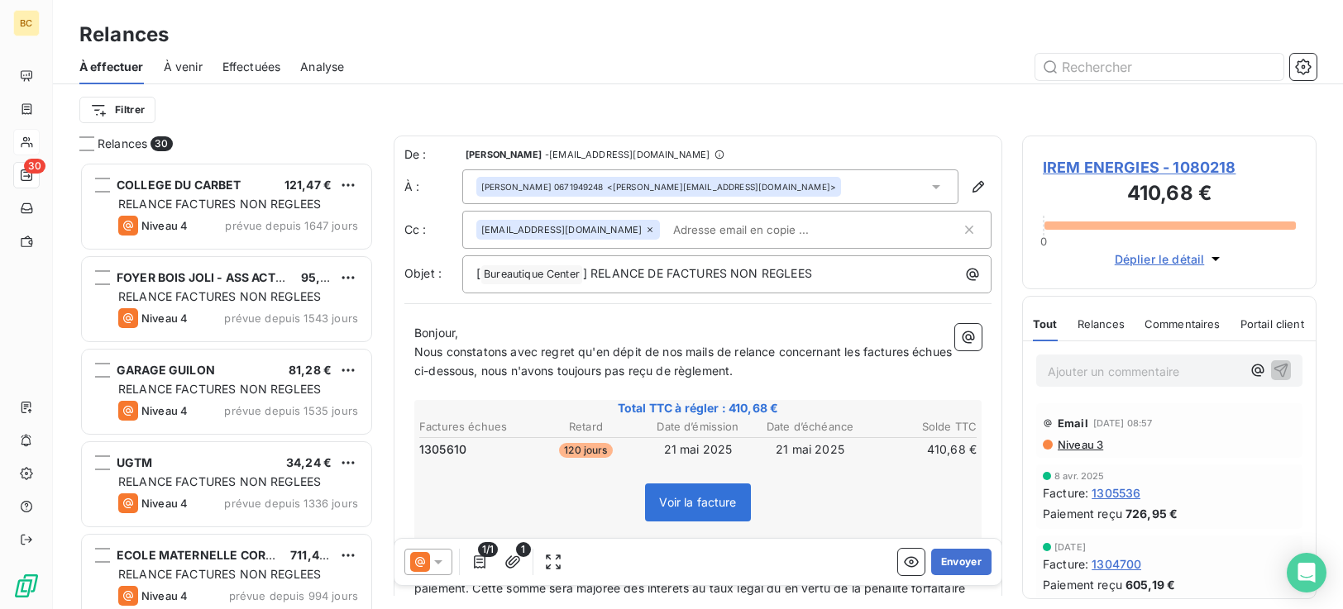
click at [680, 351] on span "Nous constatons avec regret qu'en dépit de nos mails de relance concernant les …" at bounding box center [684, 361] width 541 height 33
click at [724, 356] on span "Nous constatons avec regret qu'en dépit de notre mails de relance concernant le…" at bounding box center [668, 361] width 508 height 33
click at [783, 351] on span "Nous constatons avec regret qu'en dépit de notre mail de relance concernant les…" at bounding box center [664, 361] width 501 height 33
click at [927, 353] on span "Nous constatons avec regret qu'en dépit de notre mail de relance du 30.06.25 co…" at bounding box center [670, 361] width 513 height 33
click at [461, 377] on span "Nous constatons avec regret qu'en dépit de notre mail de relance du 30.06.25 co…" at bounding box center [667, 361] width 506 height 33
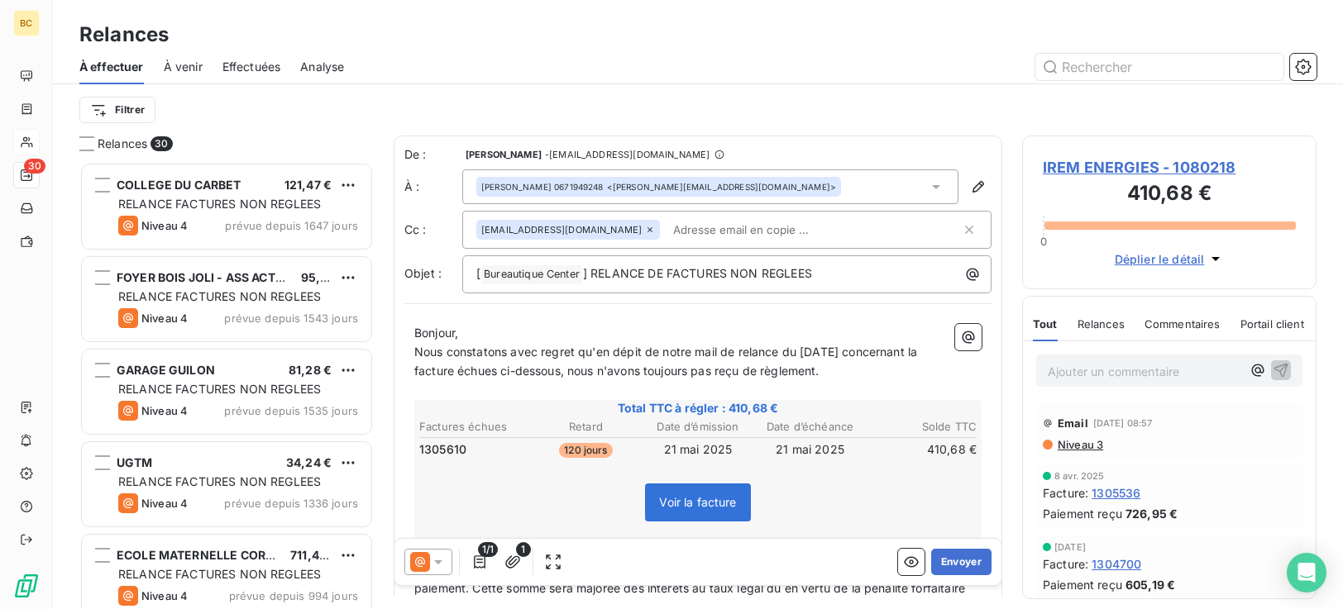
click at [500, 377] on span "Nous constatons avec regret qu'en dépit de notre mail de relance du 30.06.25 co…" at bounding box center [667, 361] width 506 height 33
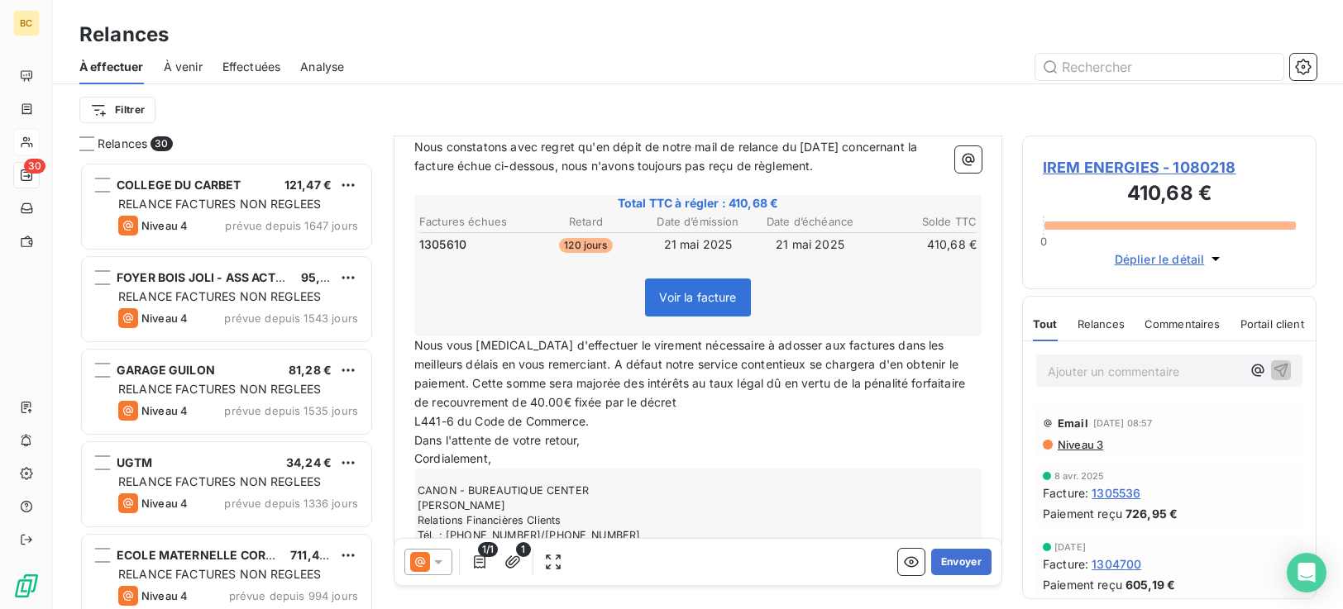
scroll to position [256, 0]
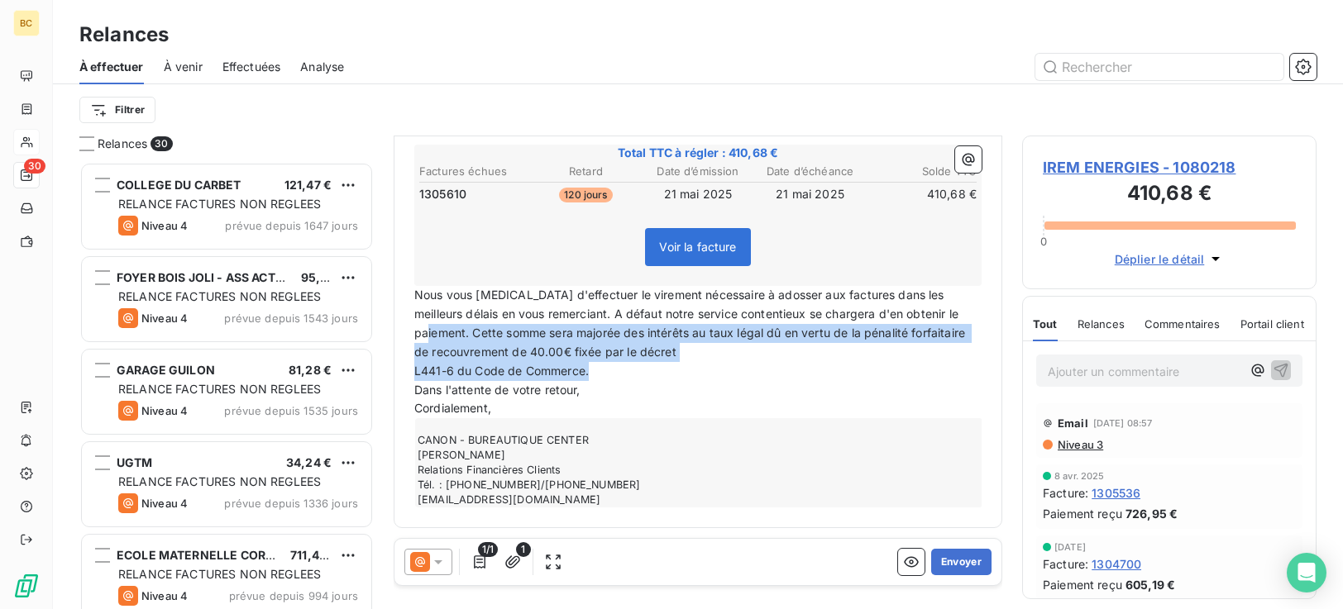
drag, startPoint x: 476, startPoint y: 333, endPoint x: 948, endPoint y: 375, distance: 473.2
click at [948, 375] on div "Bonjour, Nous constatons avec regret qu'en dépit de notre mail de relance du 30…" at bounding box center [697, 288] width 567 height 439
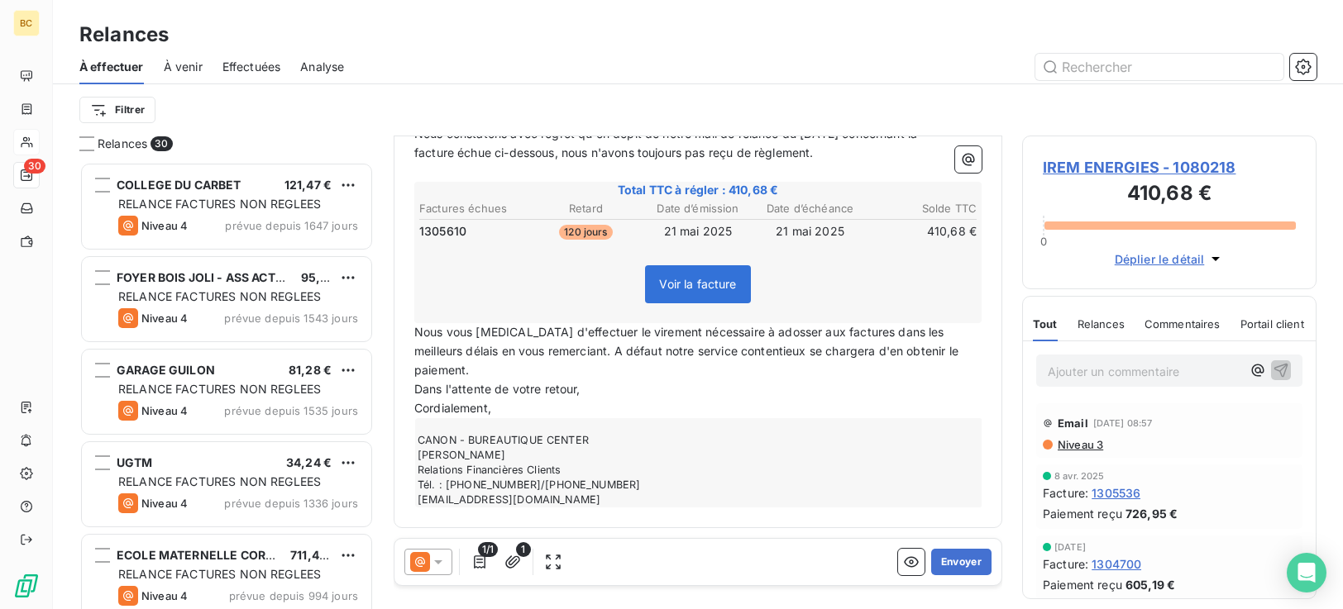
scroll to position [219, 0]
click at [942, 561] on button "Envoyer" at bounding box center [961, 562] width 60 height 26
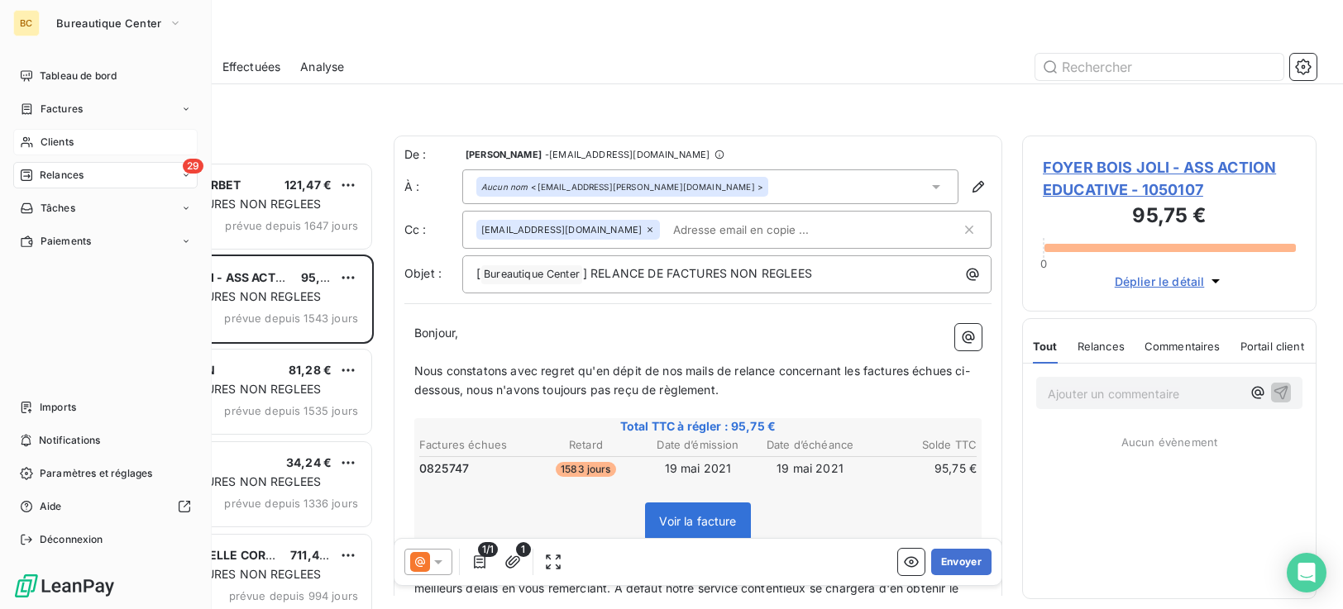
click at [80, 152] on div "Clients" at bounding box center [105, 142] width 184 height 26
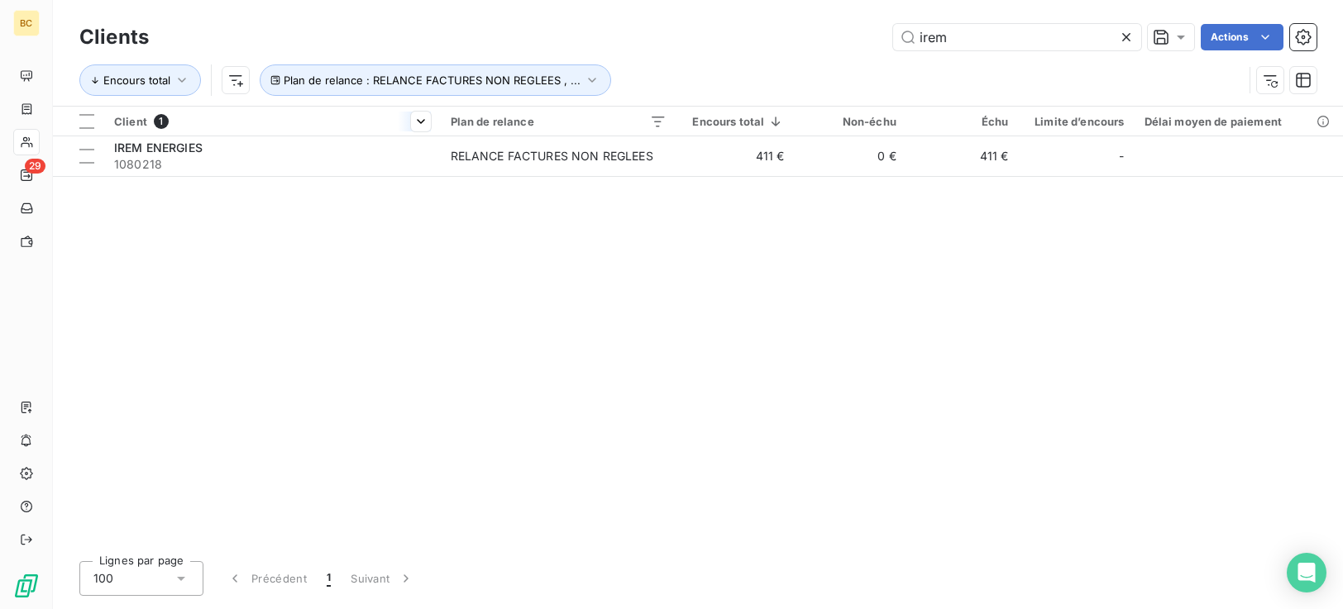
drag, startPoint x: 935, startPoint y: 28, endPoint x: 136, endPoint y: 108, distance: 802.8
click at [655, 69] on div "Clients irem Actions Encours total Plan de relance : RELANCE FACTURES NON REGLE…" at bounding box center [697, 63] width 1237 height 86
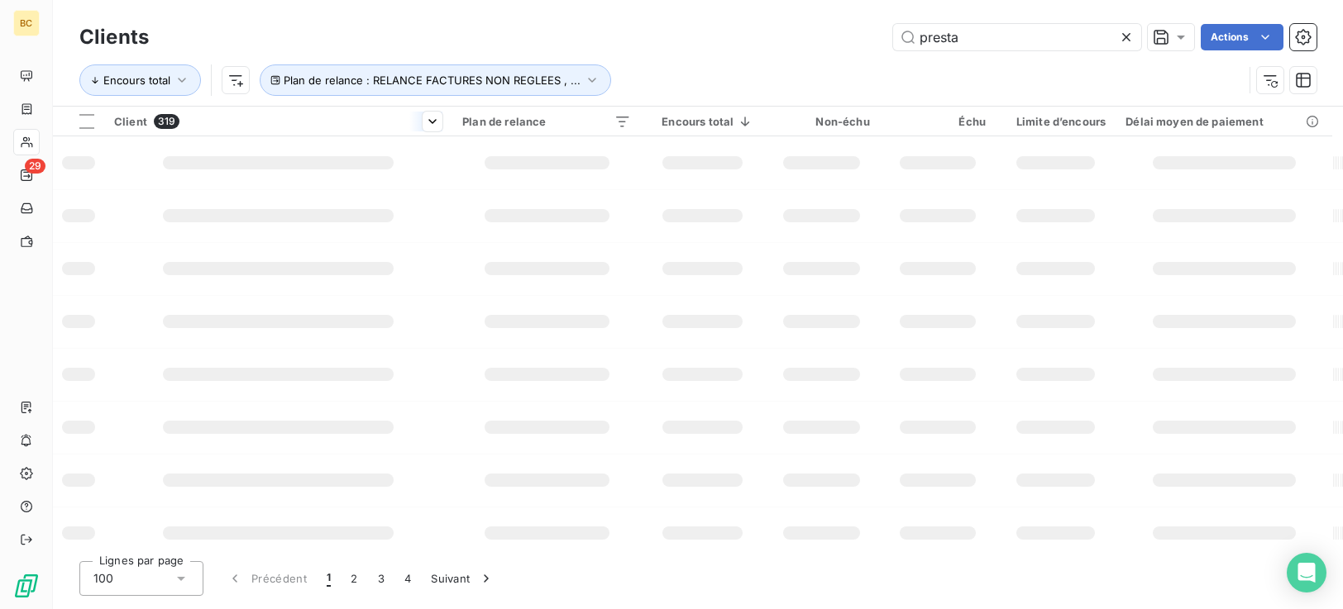
type input "presta"
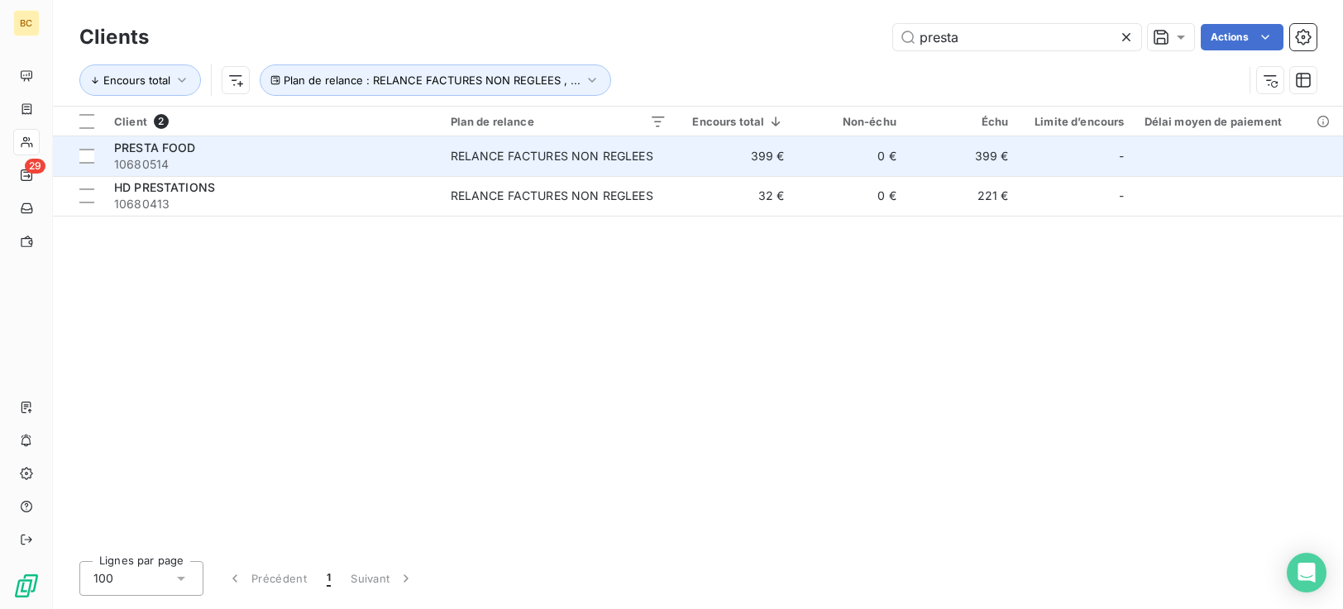
click at [318, 169] on span "10680514" at bounding box center [272, 164] width 317 height 17
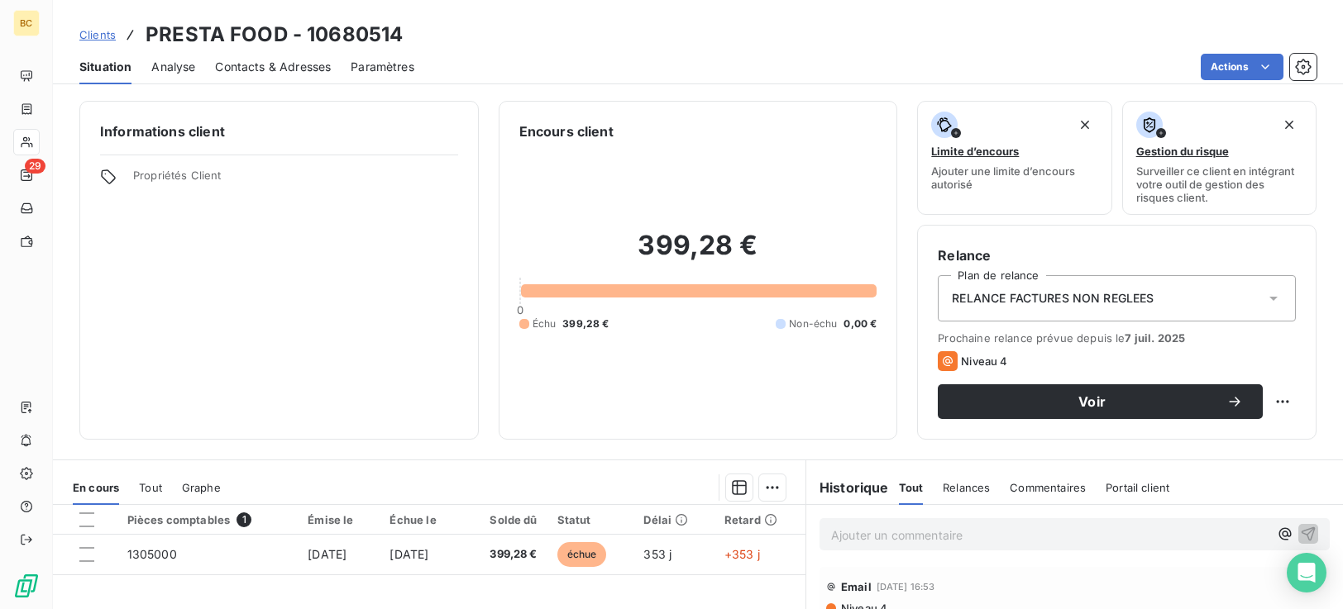
scroll to position [264, 0]
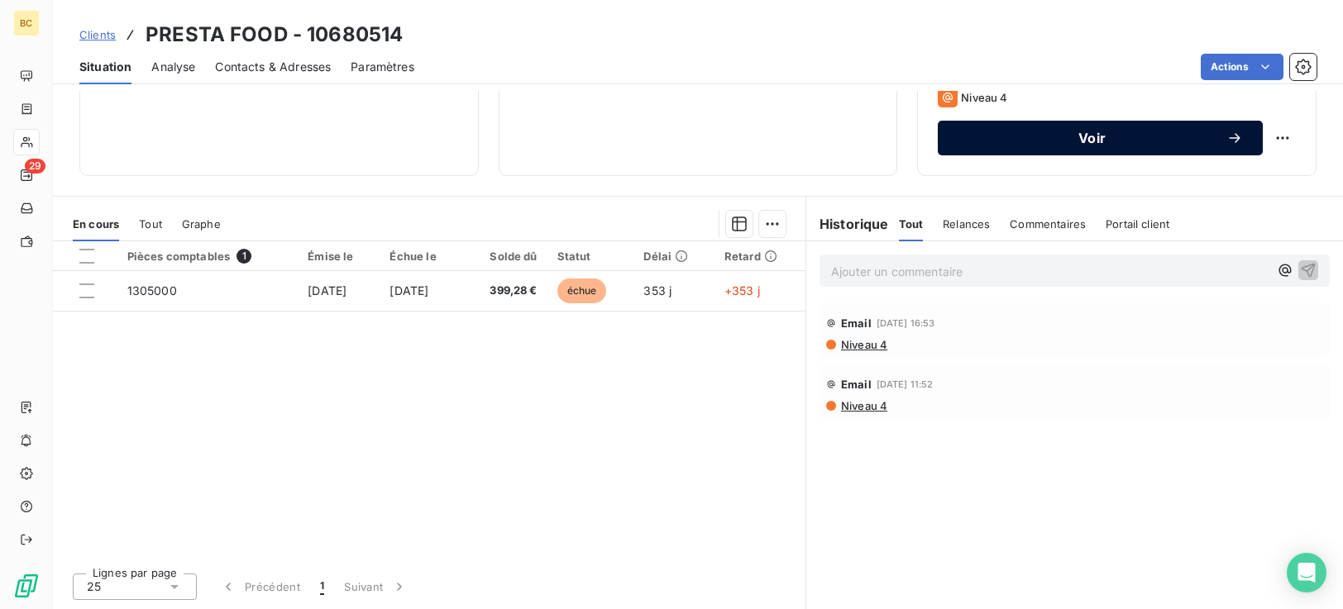
click at [1057, 146] on div "Voir" at bounding box center [1100, 138] width 285 height 17
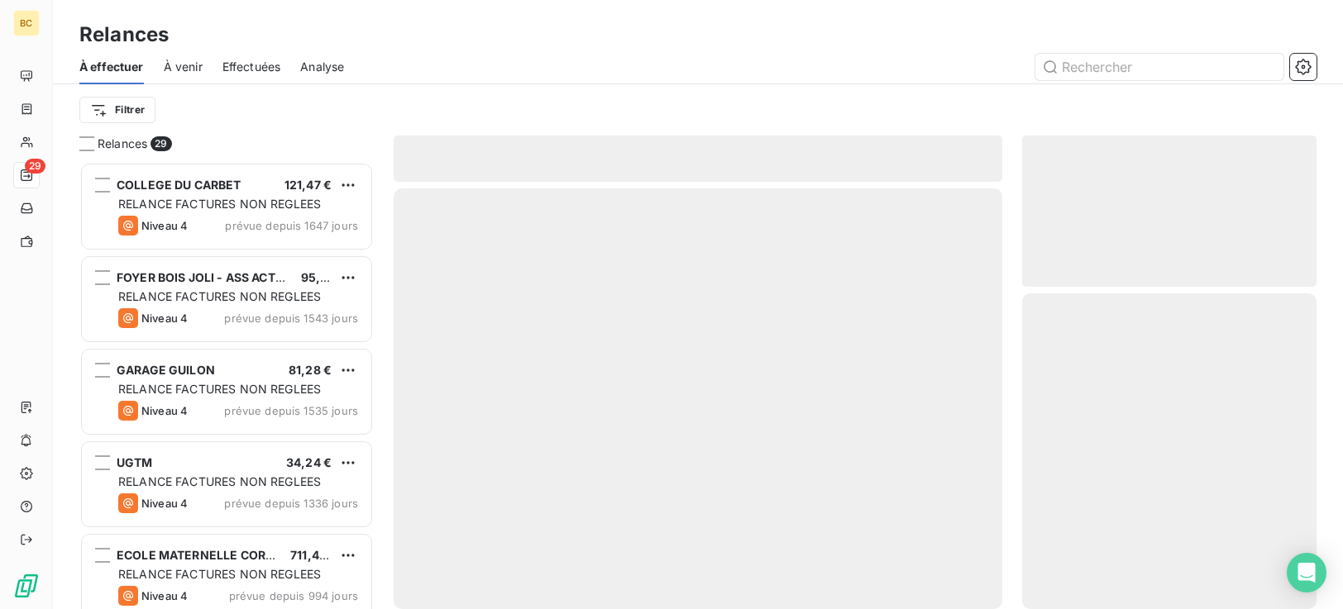
scroll to position [435, 282]
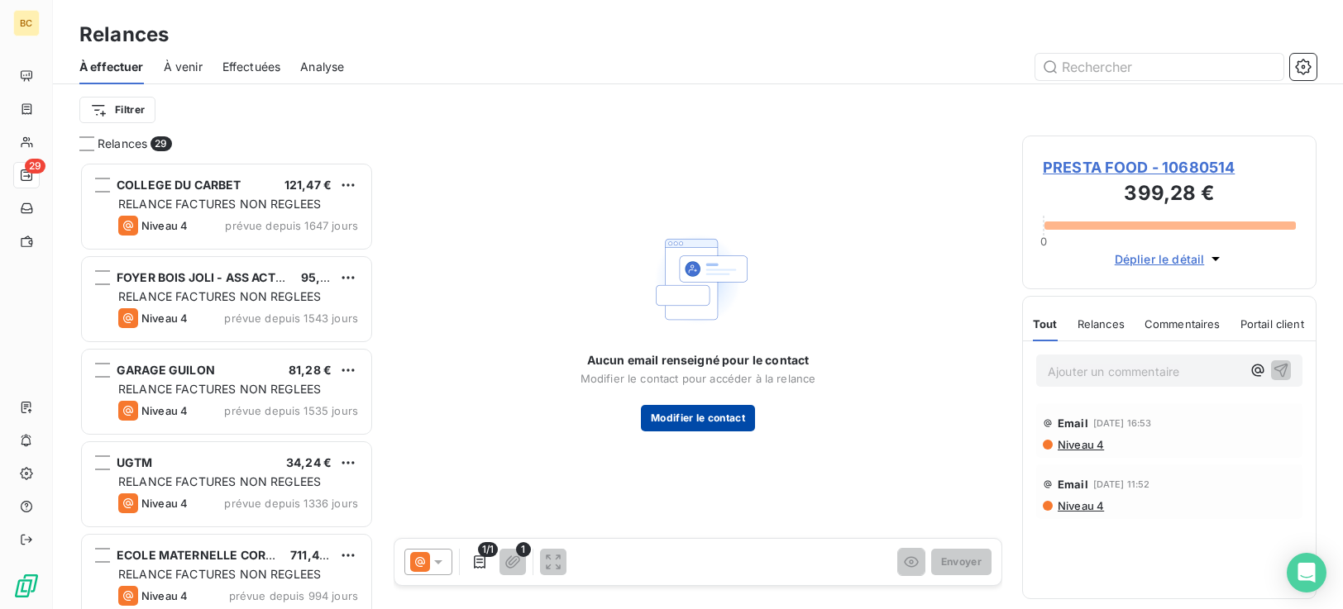
click at [686, 422] on button "Modifier le contact" at bounding box center [698, 418] width 114 height 26
type input "ENRIQUE"
type input "PIERROT"
type input "0690952853"
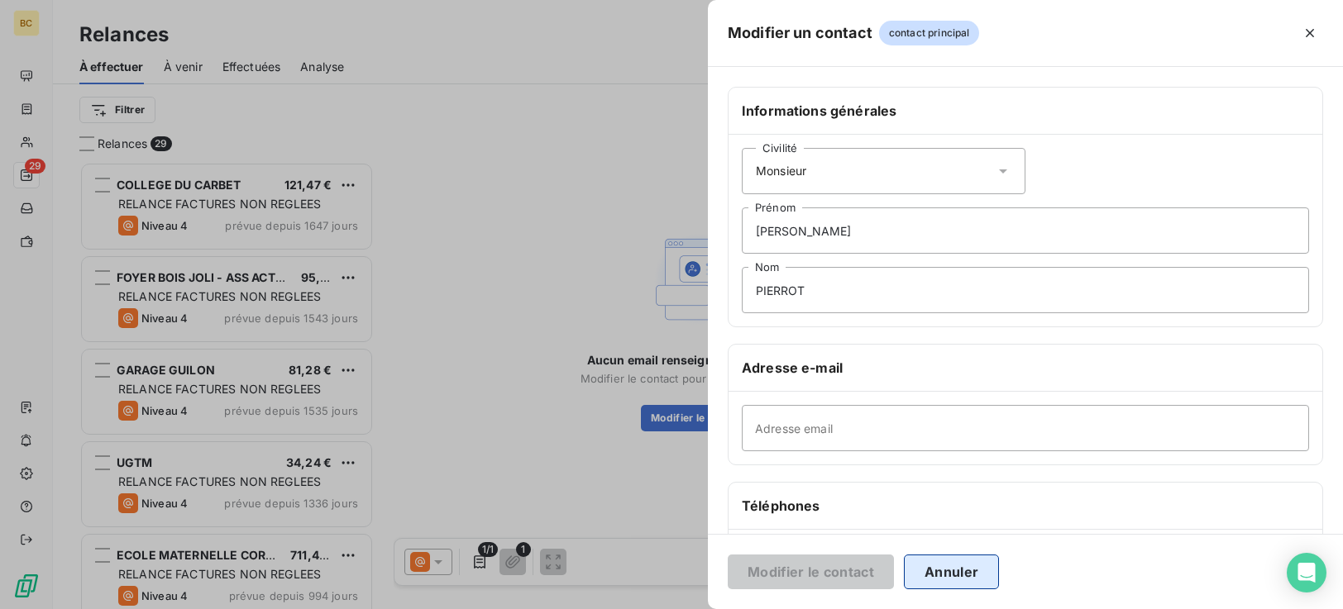
click at [946, 566] on button "Annuler" at bounding box center [951, 572] width 95 height 35
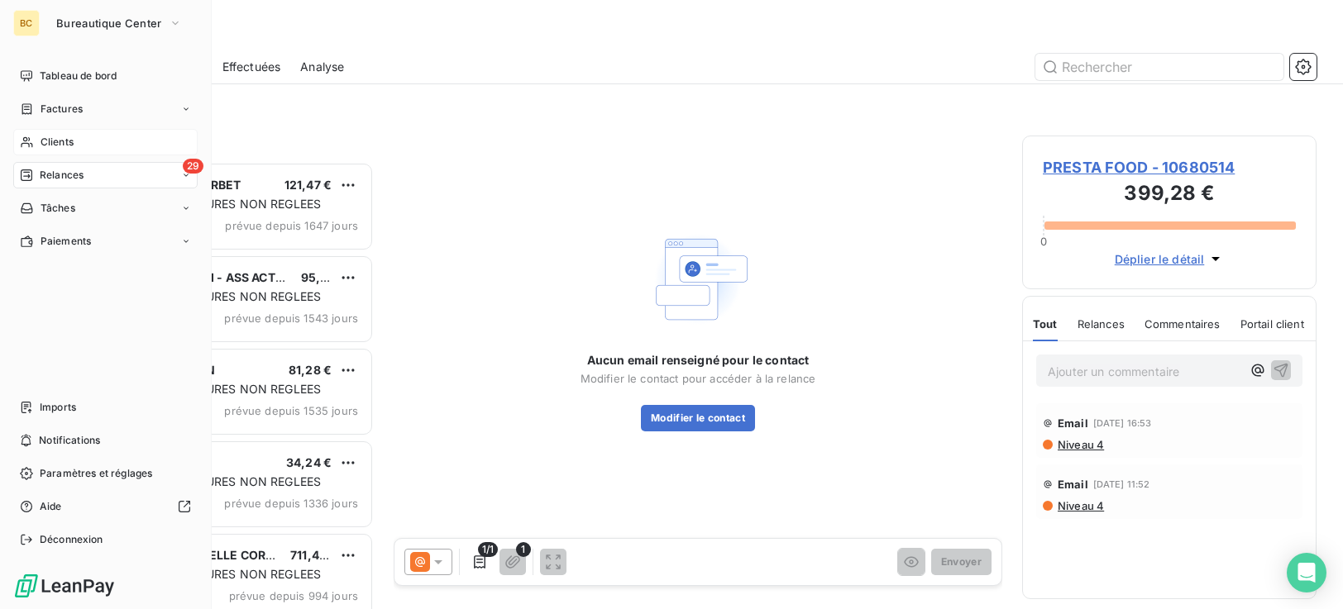
click at [59, 141] on span "Clients" at bounding box center [57, 142] width 33 height 15
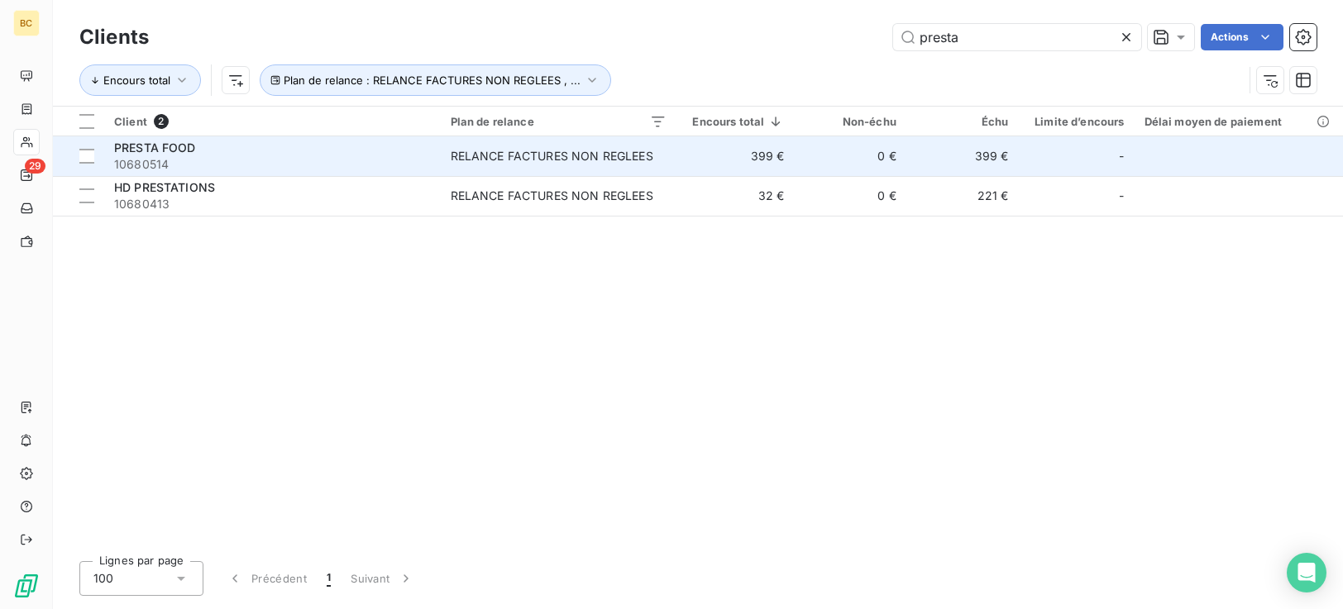
click at [652, 160] on div "RELANCE FACTURES NON REGLEES" at bounding box center [552, 156] width 203 height 17
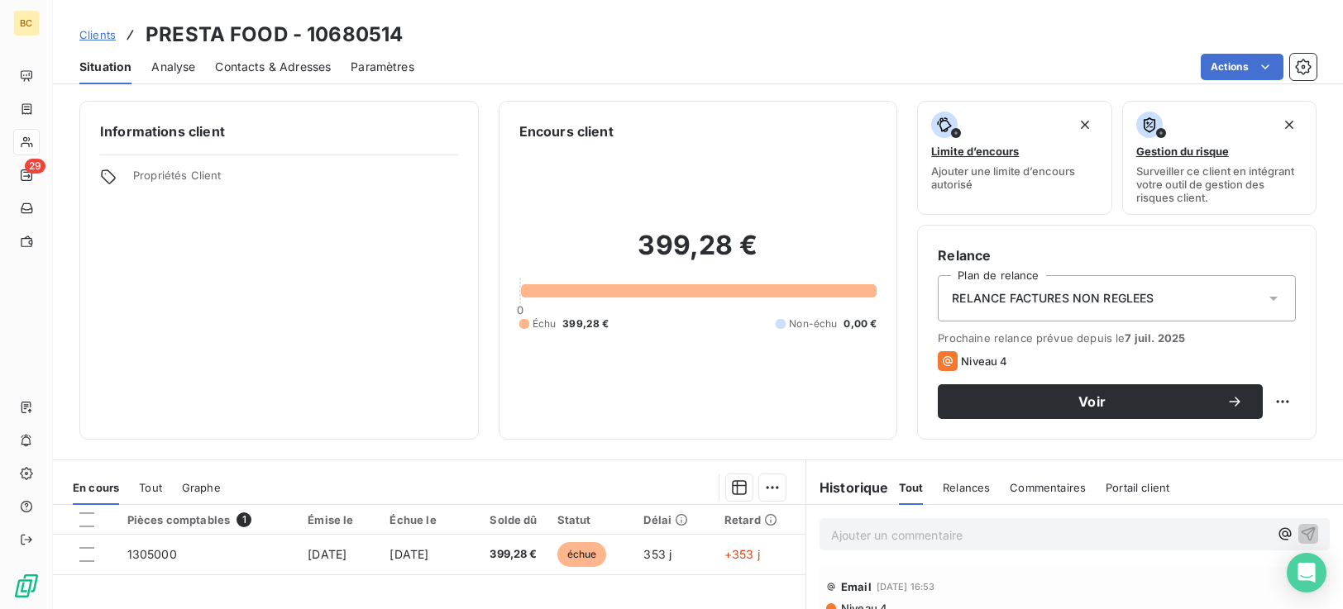
click at [272, 66] on span "Contacts & Adresses" at bounding box center [273, 67] width 116 height 17
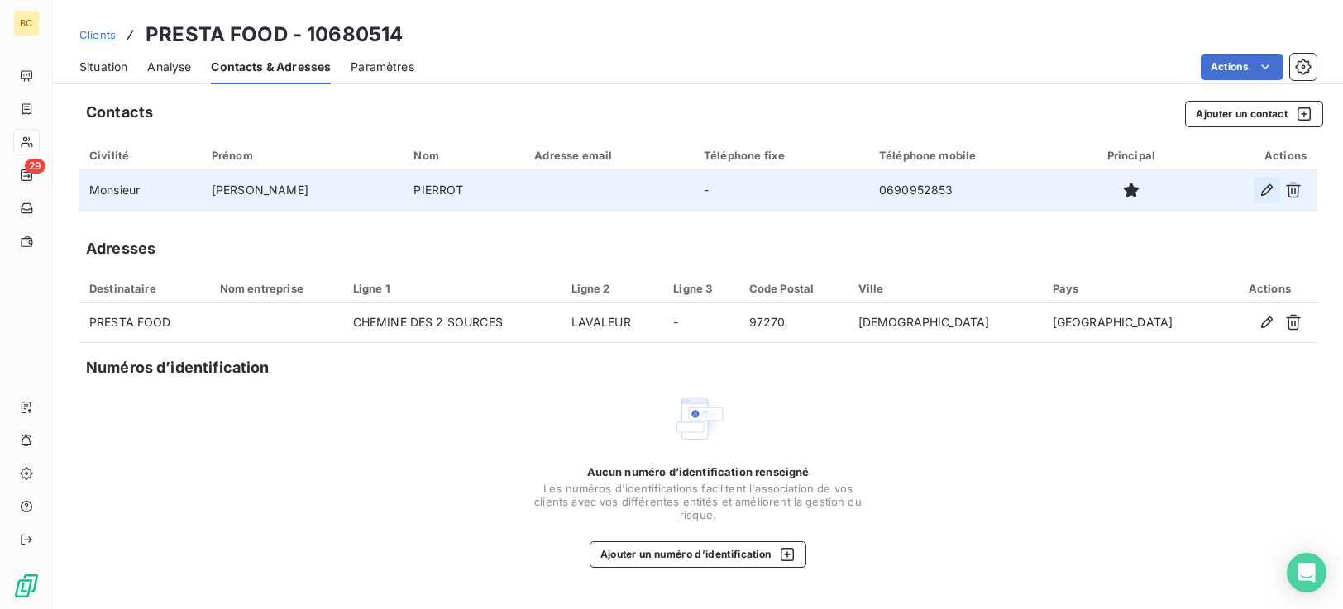
click at [1260, 191] on icon "button" at bounding box center [1267, 190] width 17 height 17
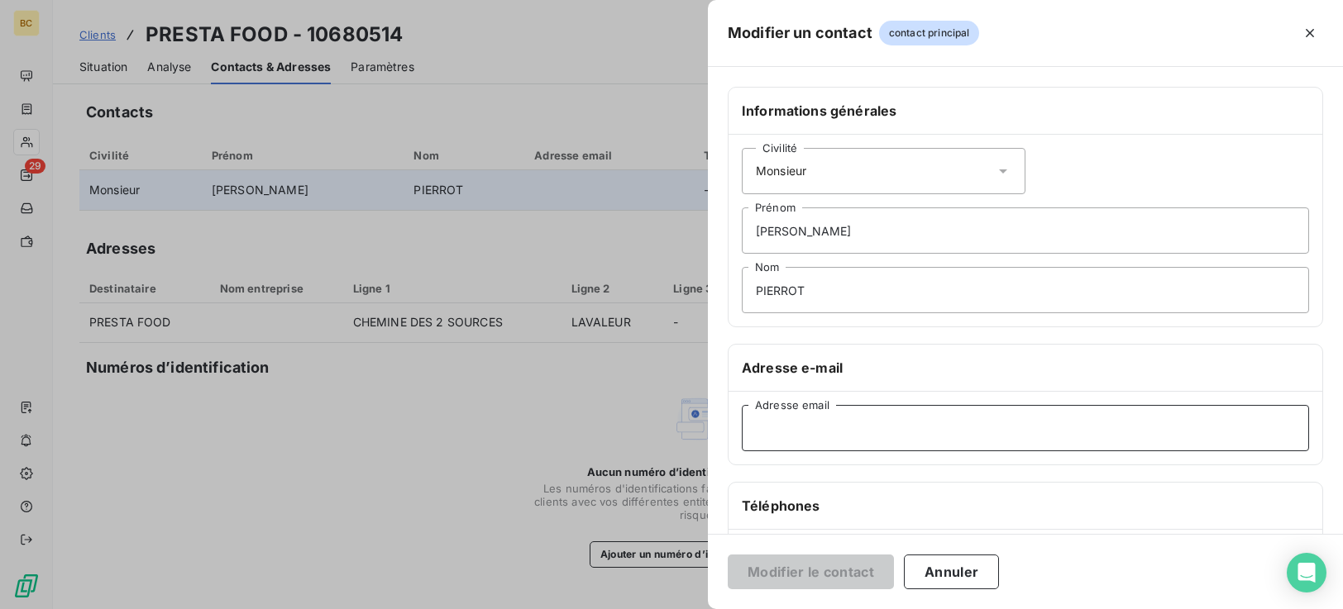
click at [767, 433] on input "Adresse email" at bounding box center [1025, 428] width 567 height 46
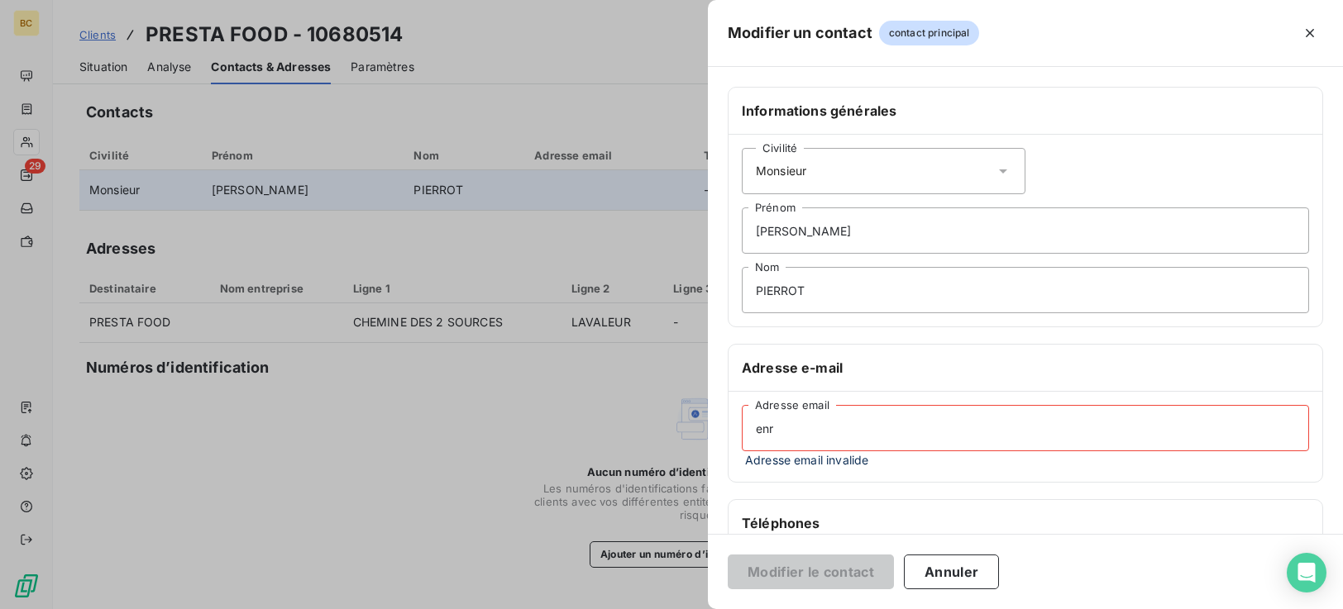
type input "enrique.pierrot@live.fr"
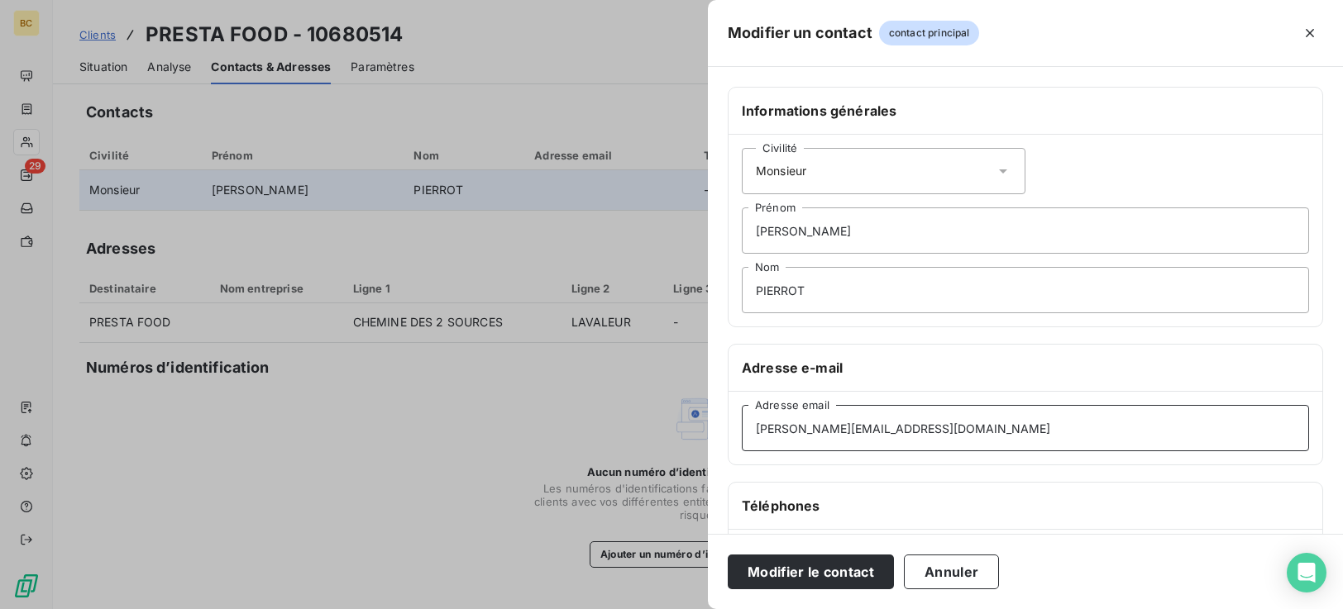
scroll to position [287, 0]
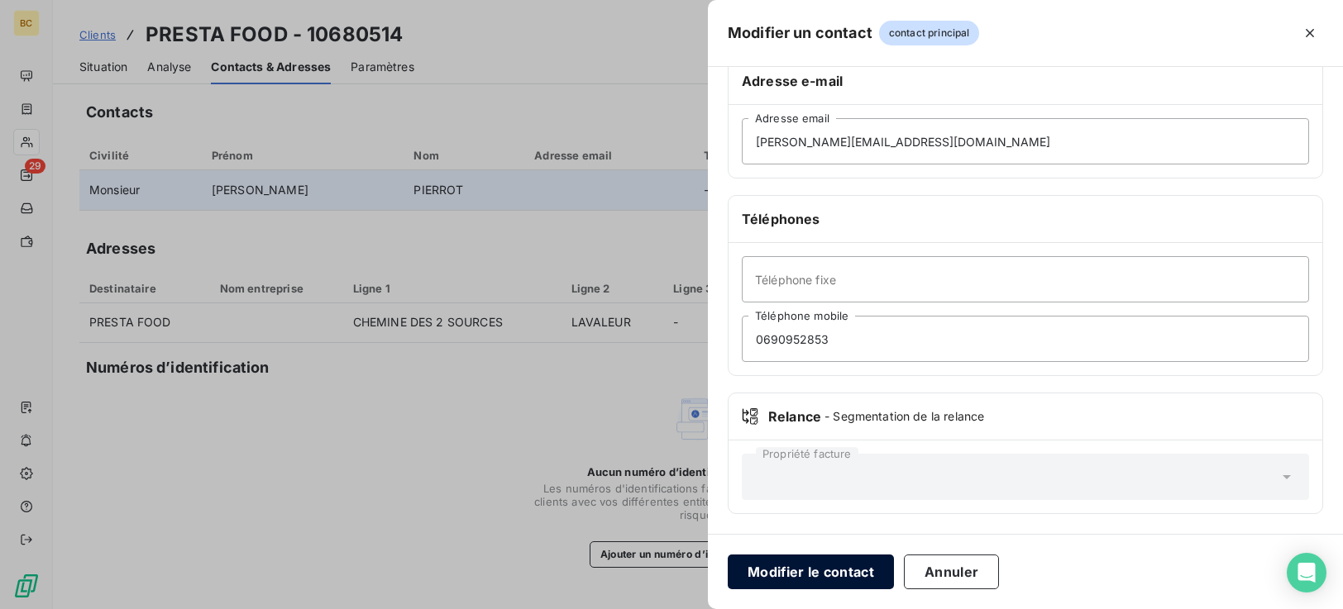
click at [816, 581] on button "Modifier le contact" at bounding box center [811, 572] width 166 height 35
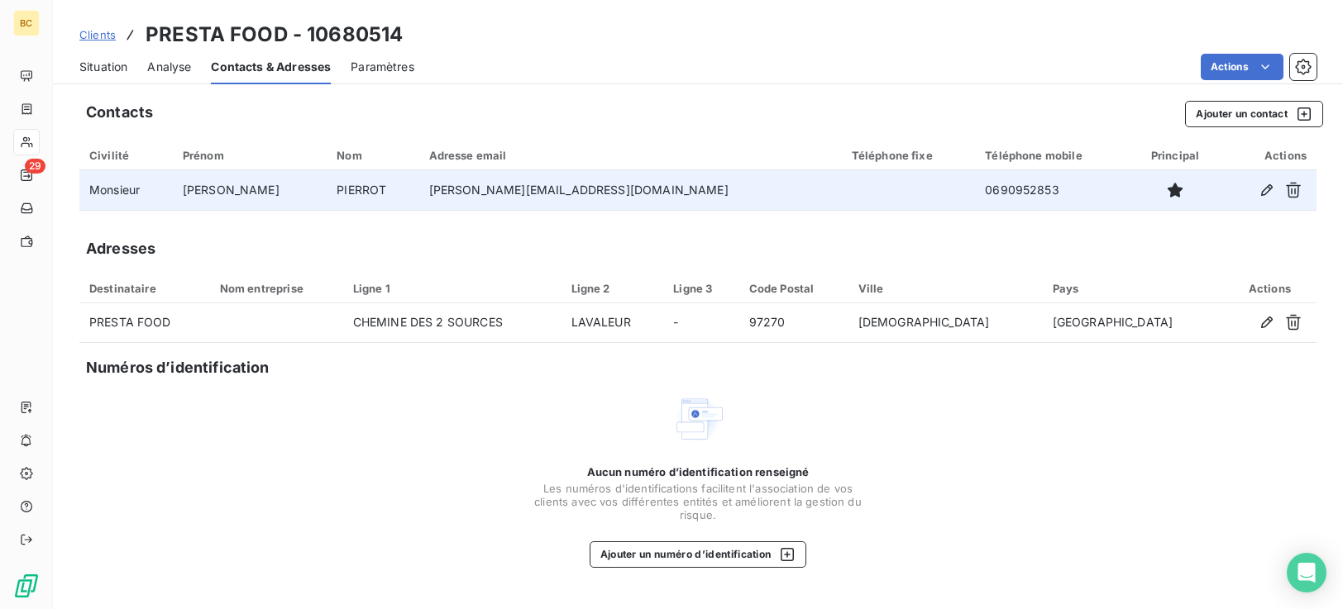
click at [90, 69] on span "Situation" at bounding box center [103, 67] width 48 height 17
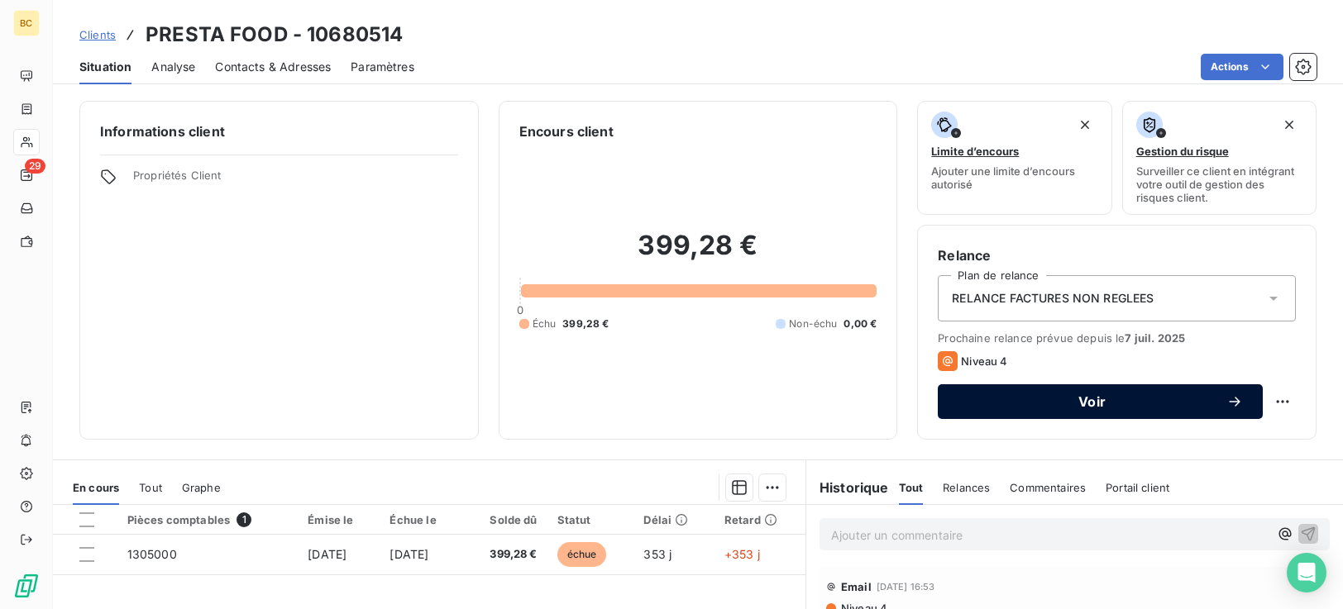
click at [1123, 417] on button "Voir" at bounding box center [1100, 402] width 325 height 35
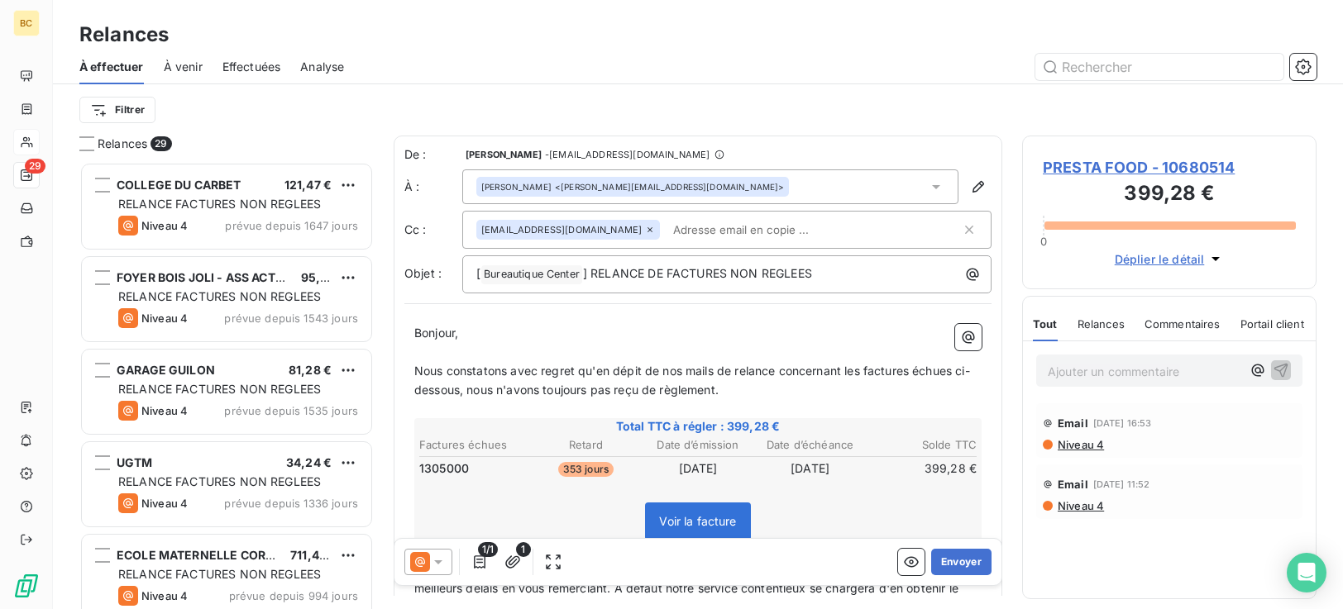
scroll to position [435, 282]
click at [415, 372] on span "Nous constatons avec regret qu'en dépit de nos mails de relance concernant les …" at bounding box center [692, 380] width 556 height 33
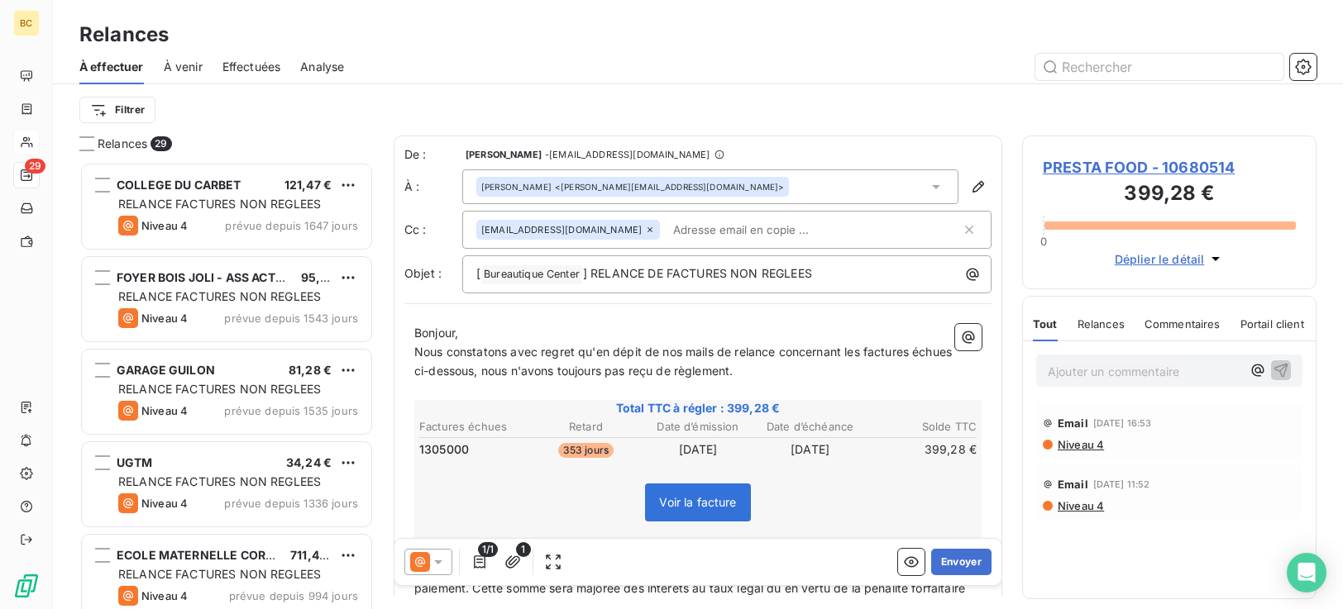
click at [782, 353] on span "Nous constatons avec regret qu'en dépit de nos mails de relance concernant les …" at bounding box center [684, 361] width 541 height 33
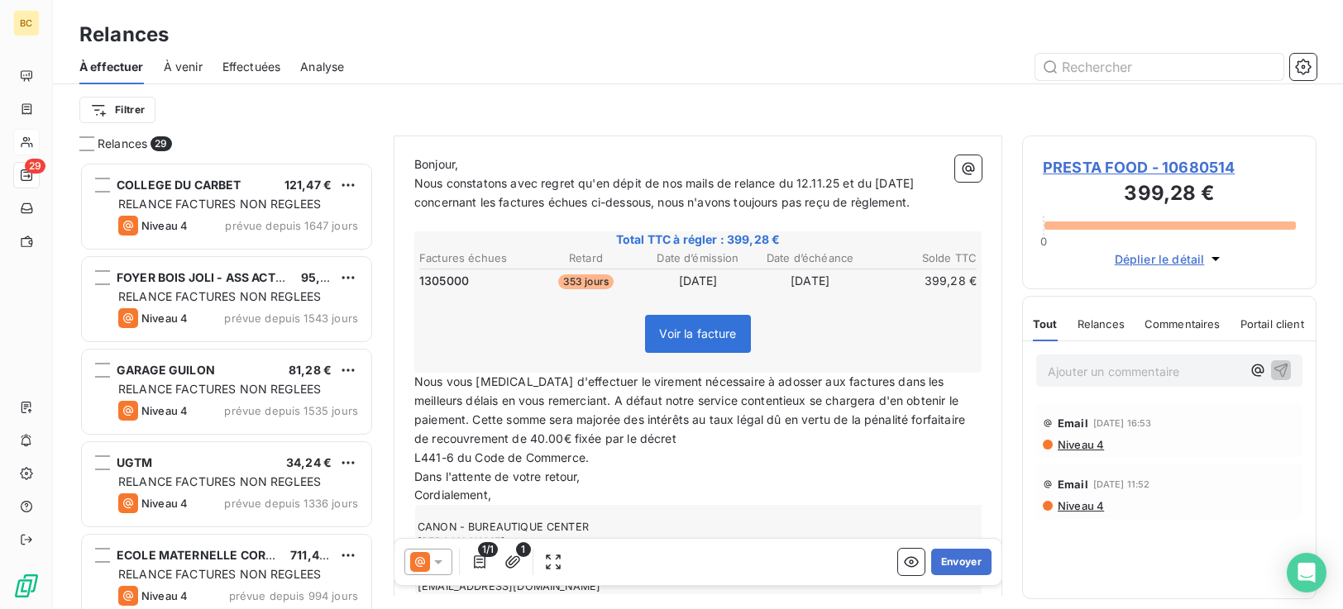
scroll to position [256, 0]
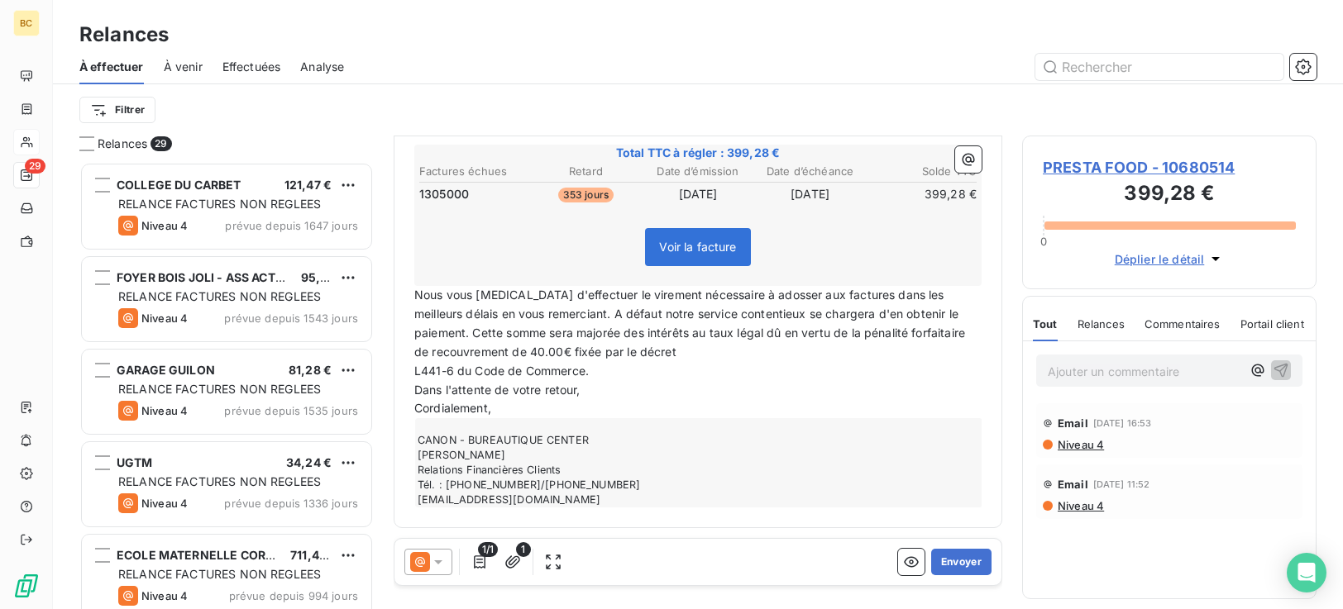
click at [414, 370] on span "L441-6 du Code de Commerce." at bounding box center [501, 371] width 174 height 14
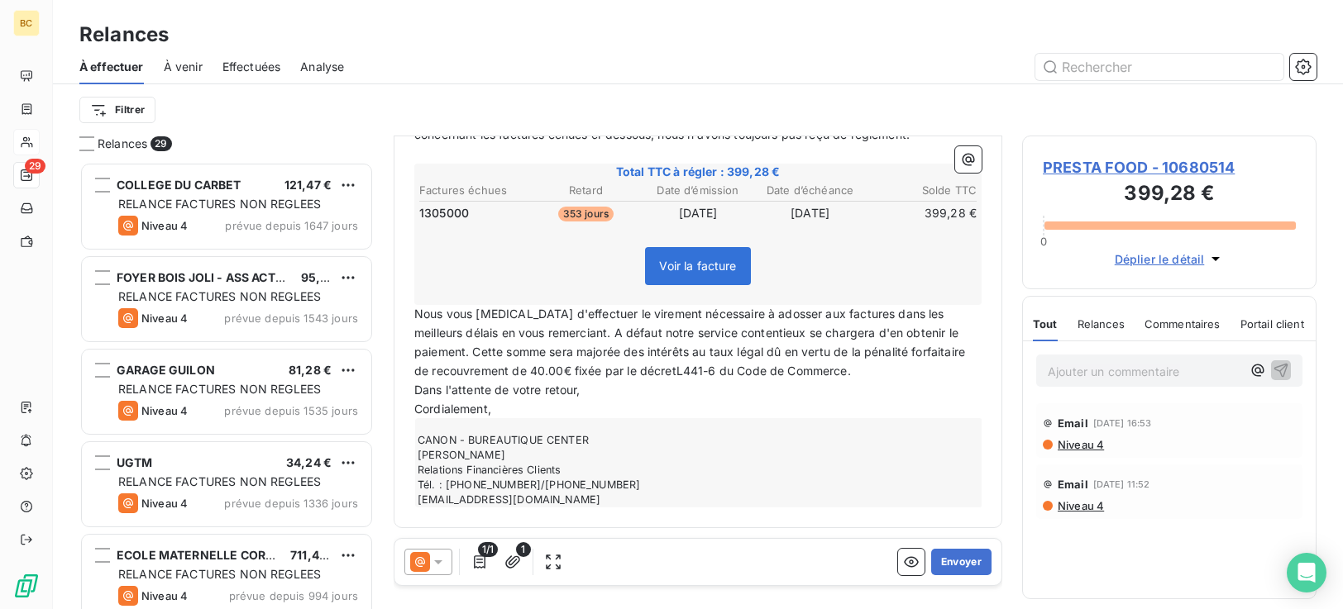
scroll to position [237, 0]
click at [946, 556] on button "Envoyer" at bounding box center [961, 562] width 60 height 26
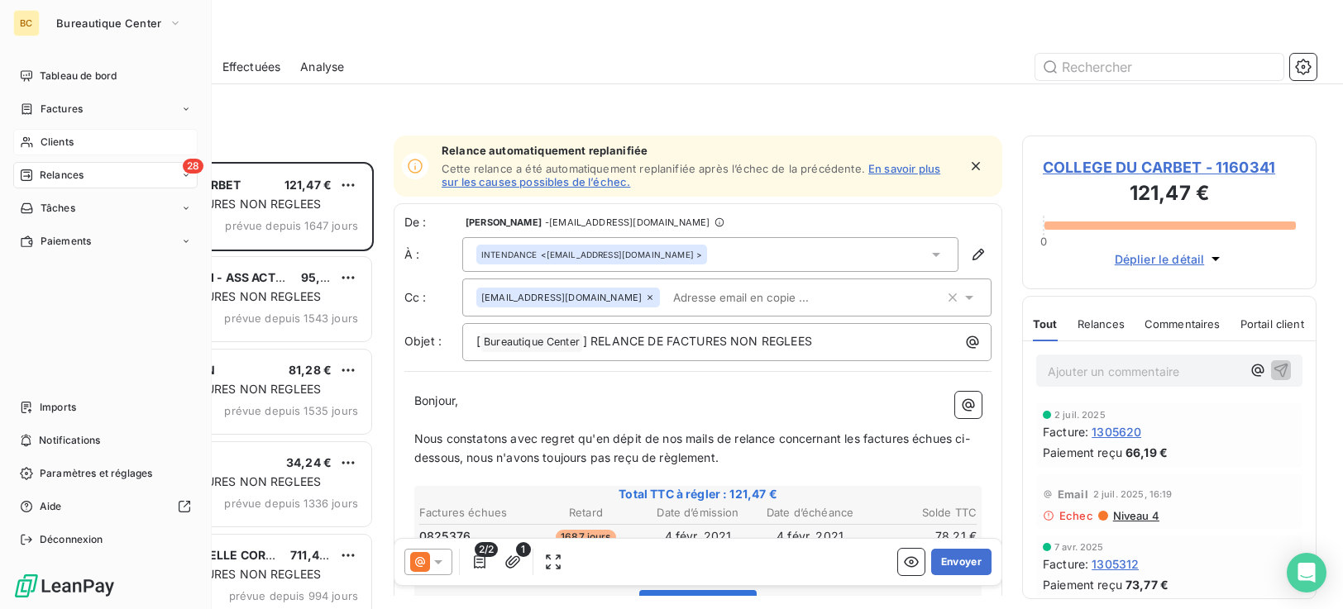
click at [84, 146] on div "Clients" at bounding box center [105, 142] width 184 height 26
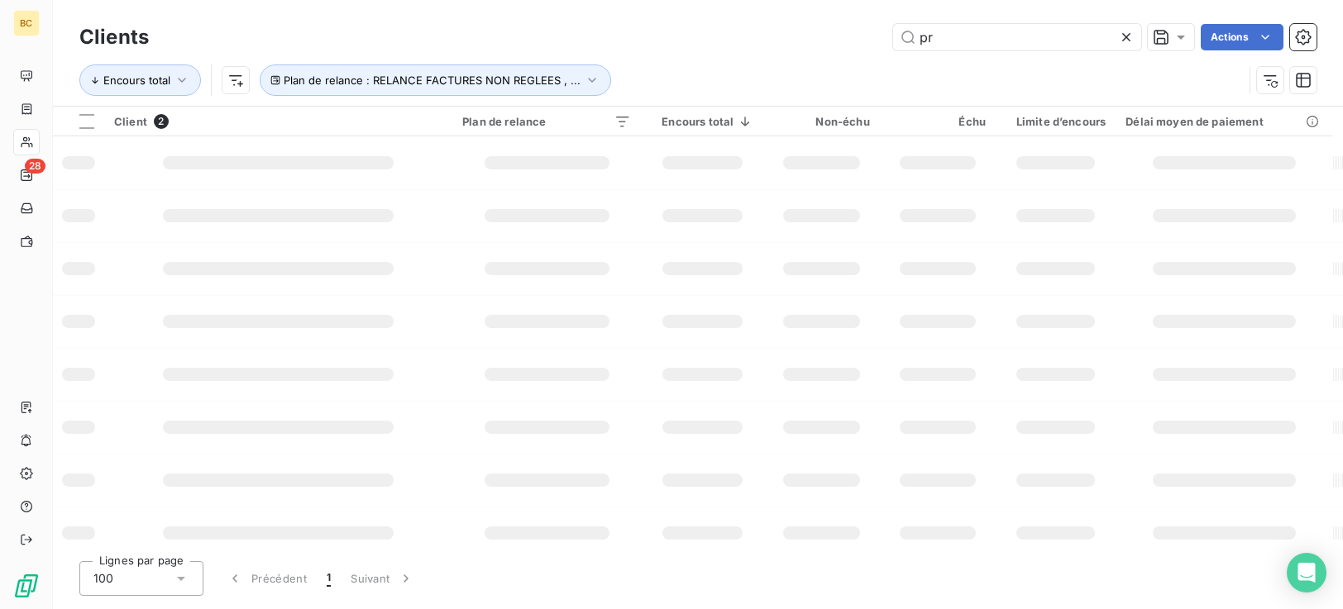
type input "p"
type input "cepac"
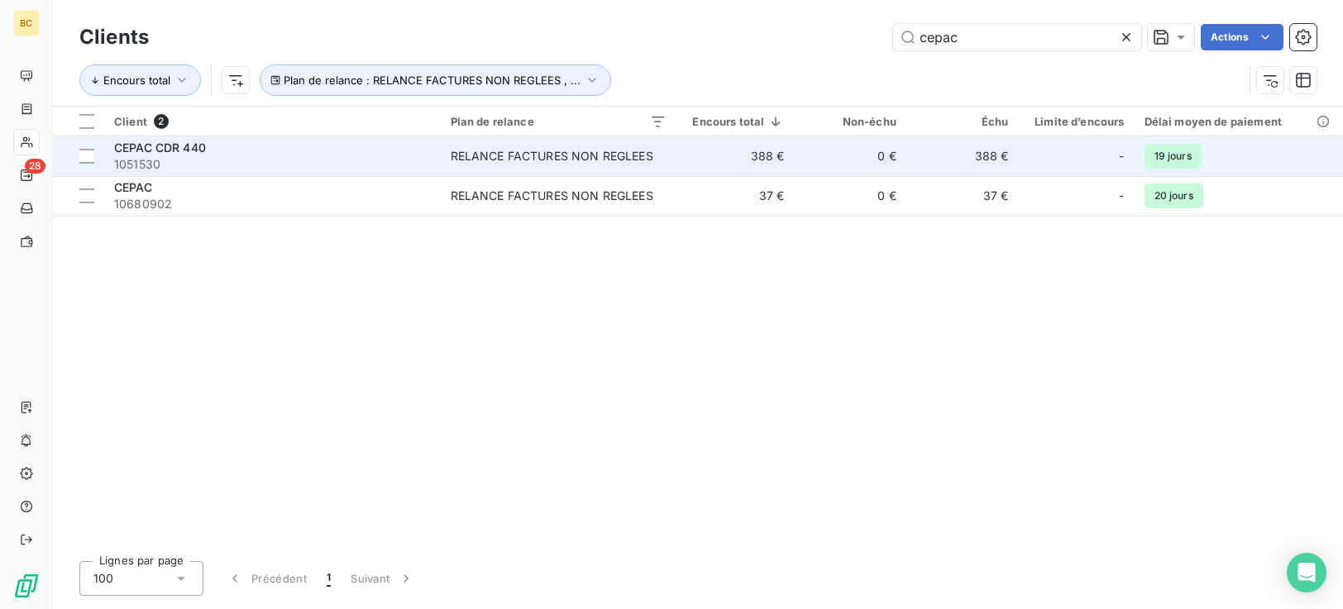
click at [719, 161] on td "388 €" at bounding box center [735, 156] width 118 height 40
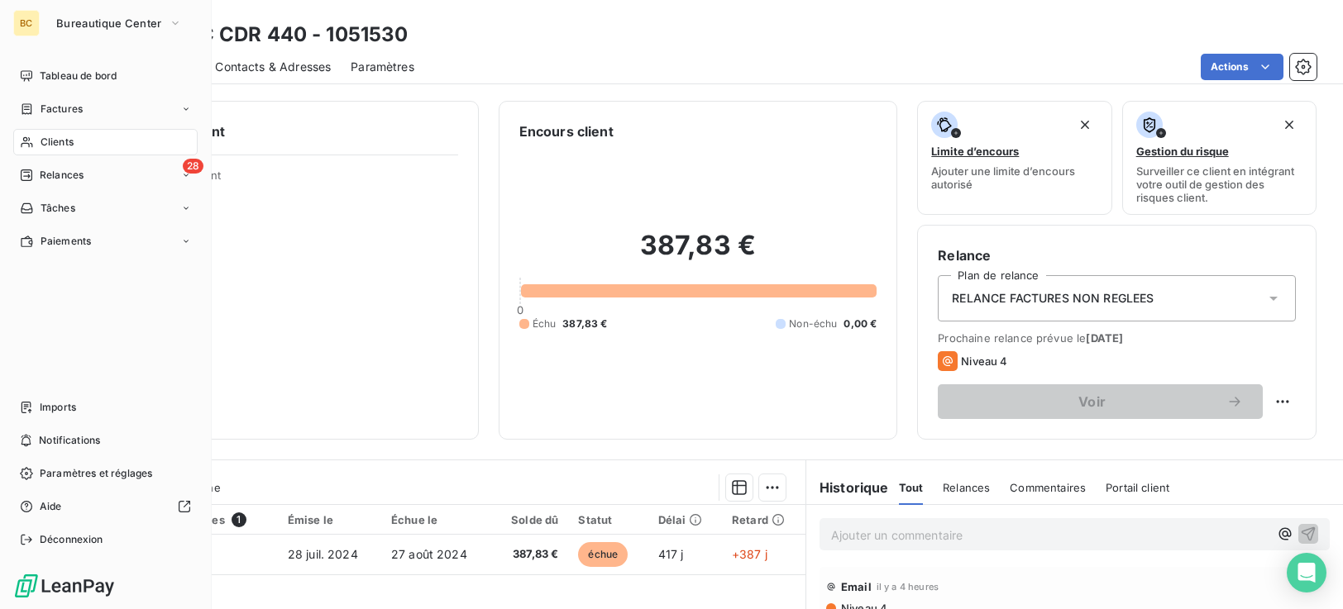
click at [74, 142] on span "Clients" at bounding box center [57, 142] width 33 height 15
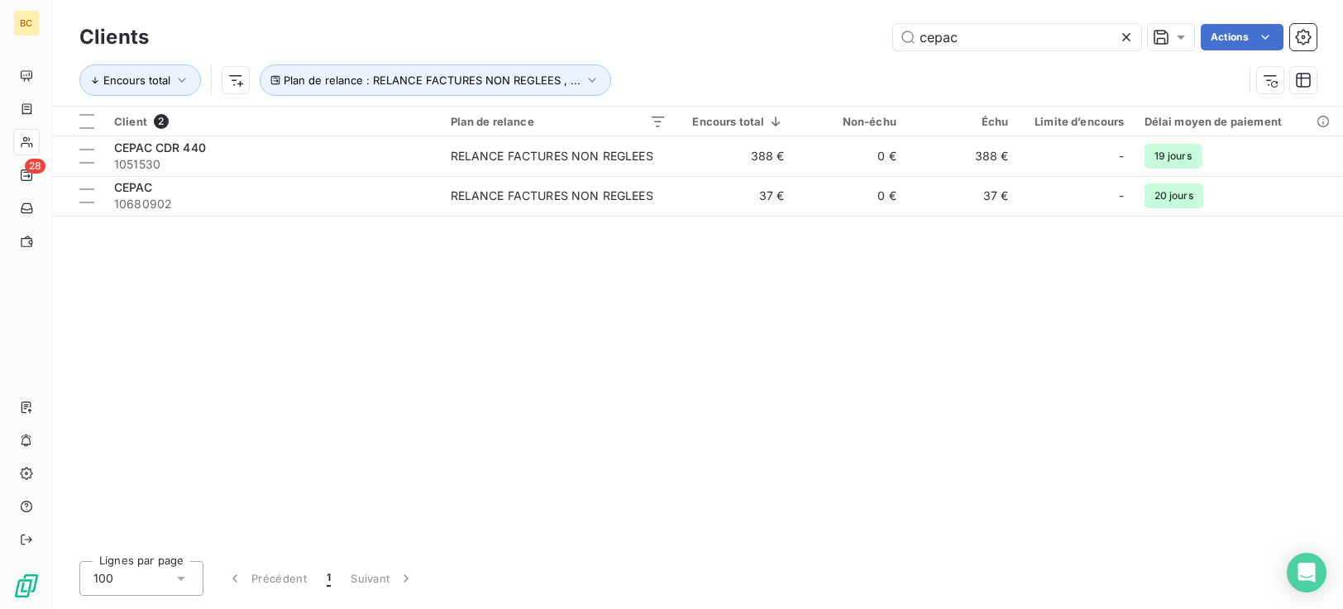
drag, startPoint x: 982, startPoint y: 39, endPoint x: 163, endPoint y: 41, distance: 818.7
click at [509, 66] on div "Clients cepac Actions Encours total Plan de relance : RELANCE FACTURES NON REGL…" at bounding box center [697, 63] width 1237 height 86
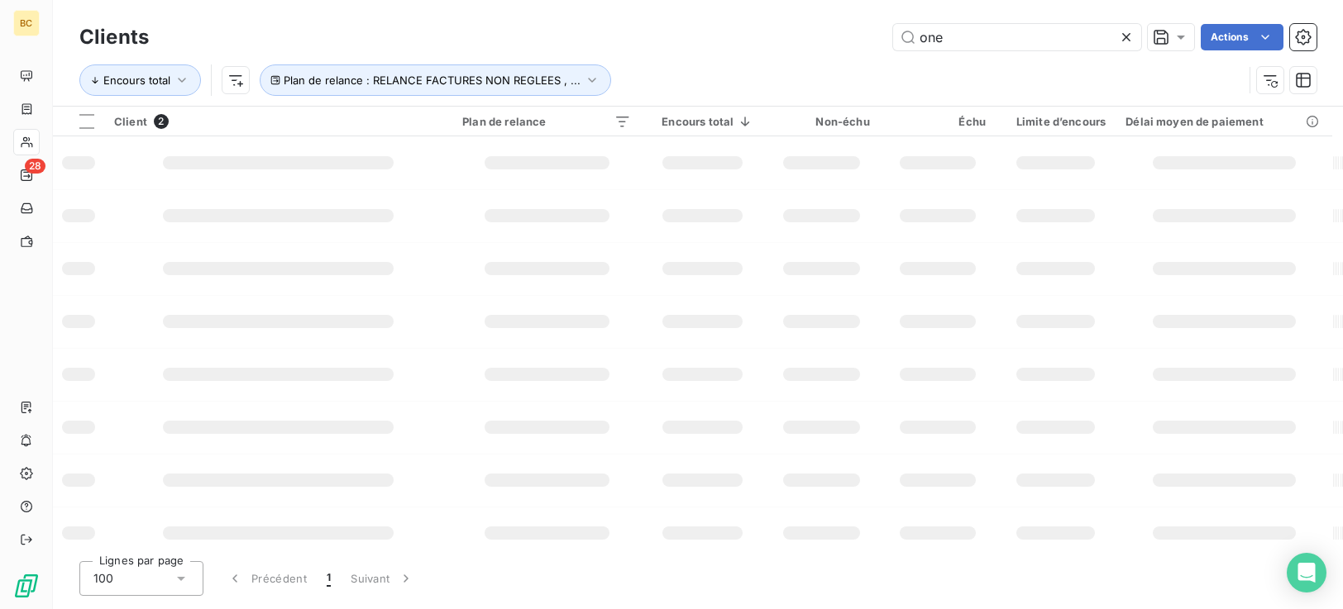
type input "one"
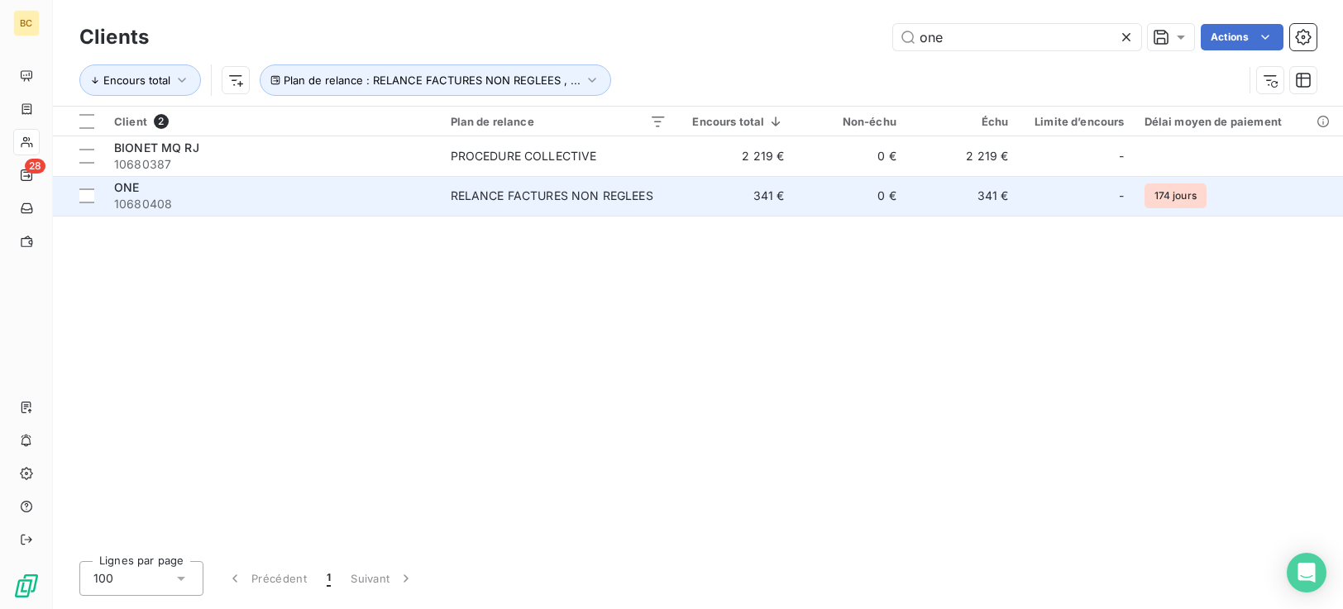
click at [407, 199] on span "10680408" at bounding box center [272, 204] width 317 height 17
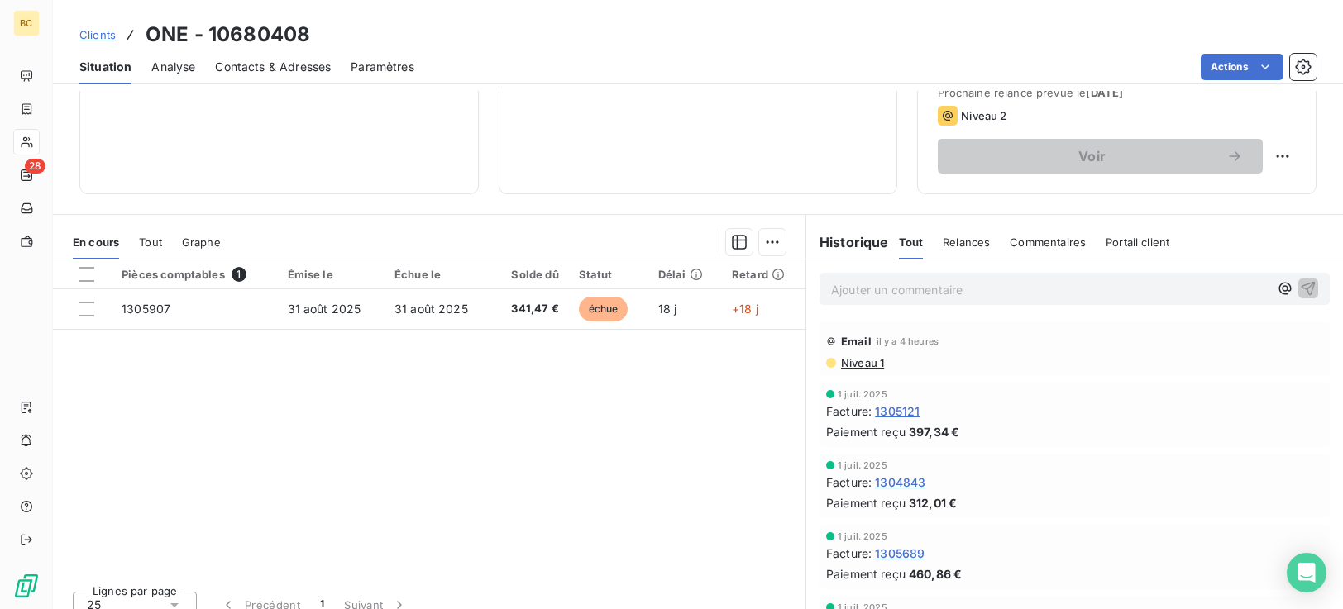
scroll to position [264, 0]
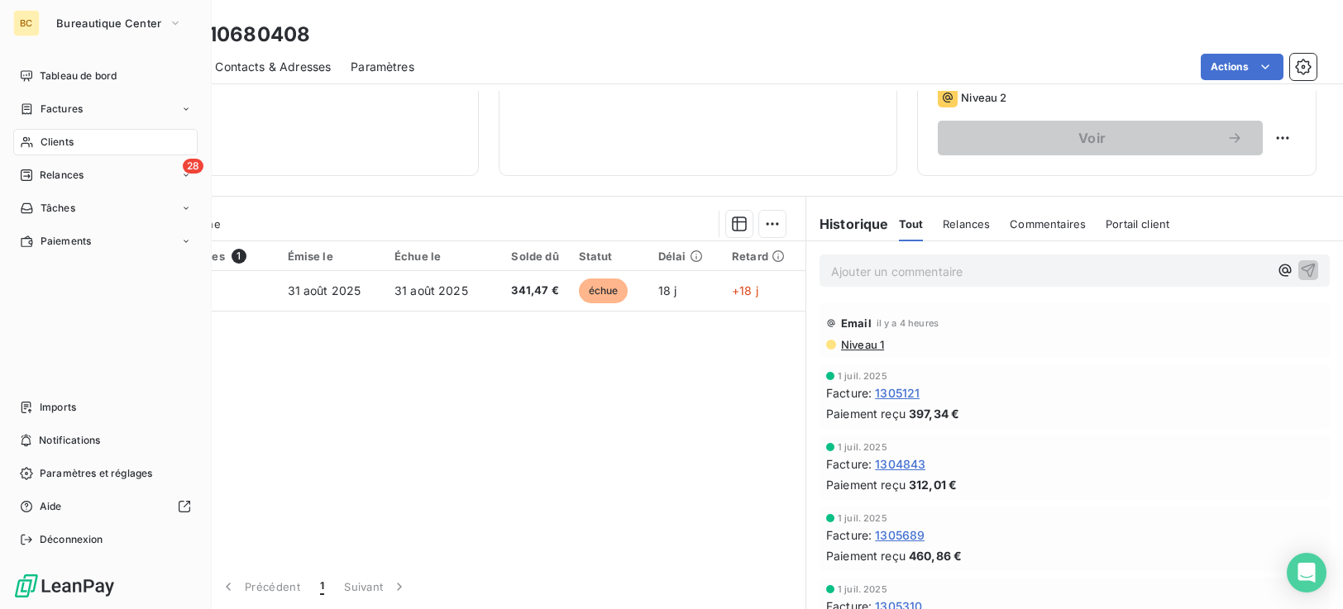
click at [75, 140] on div "Clients" at bounding box center [105, 142] width 184 height 26
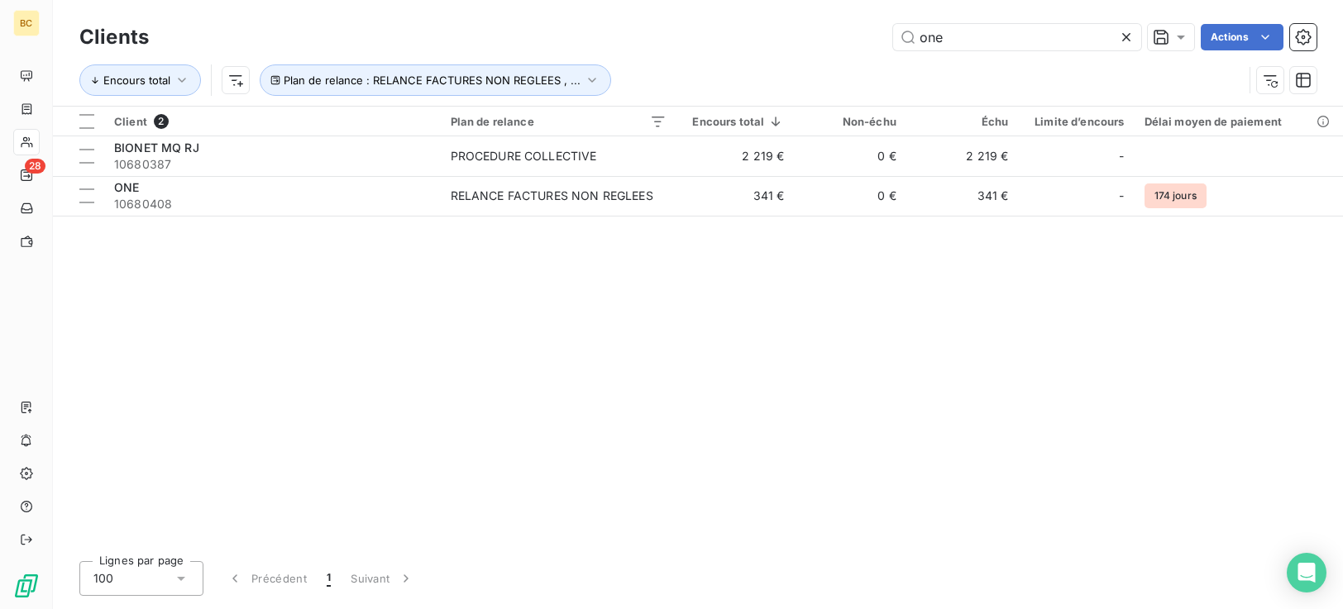
drag, startPoint x: 961, startPoint y: 44, endPoint x: 754, endPoint y: 47, distance: 206.8
click at [804, 44] on div "one Actions" at bounding box center [743, 37] width 1148 height 26
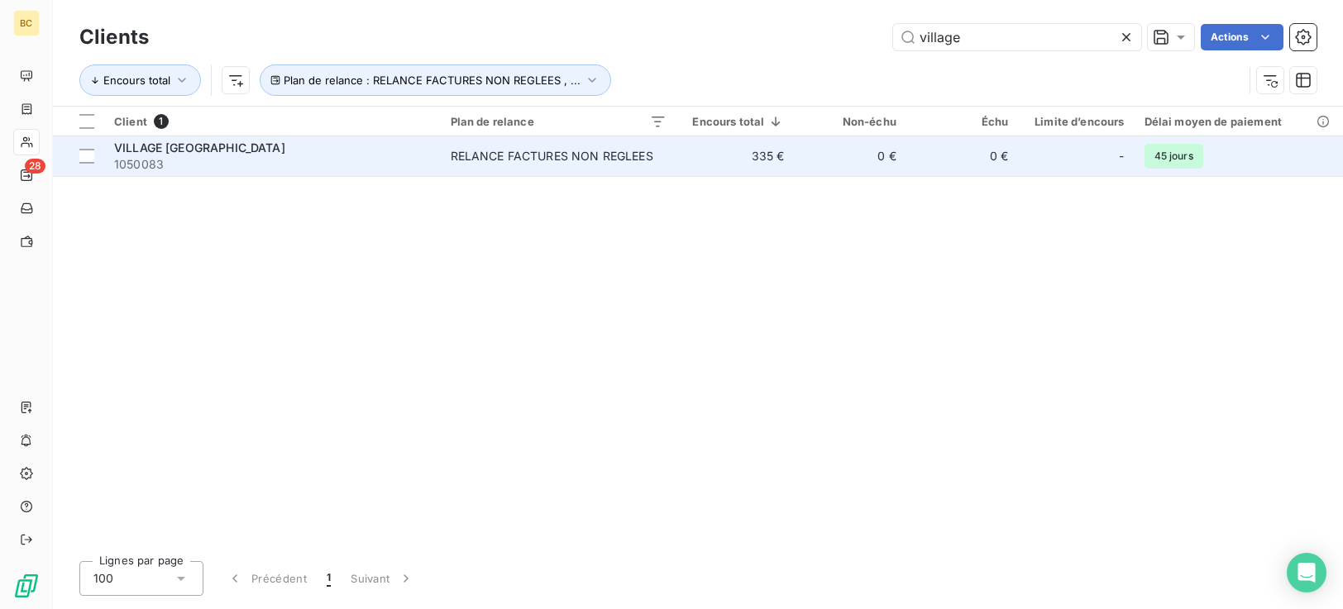
type input "village"
click at [663, 151] on span "RELANCE FACTURES NON REGLEES" at bounding box center [559, 156] width 216 height 17
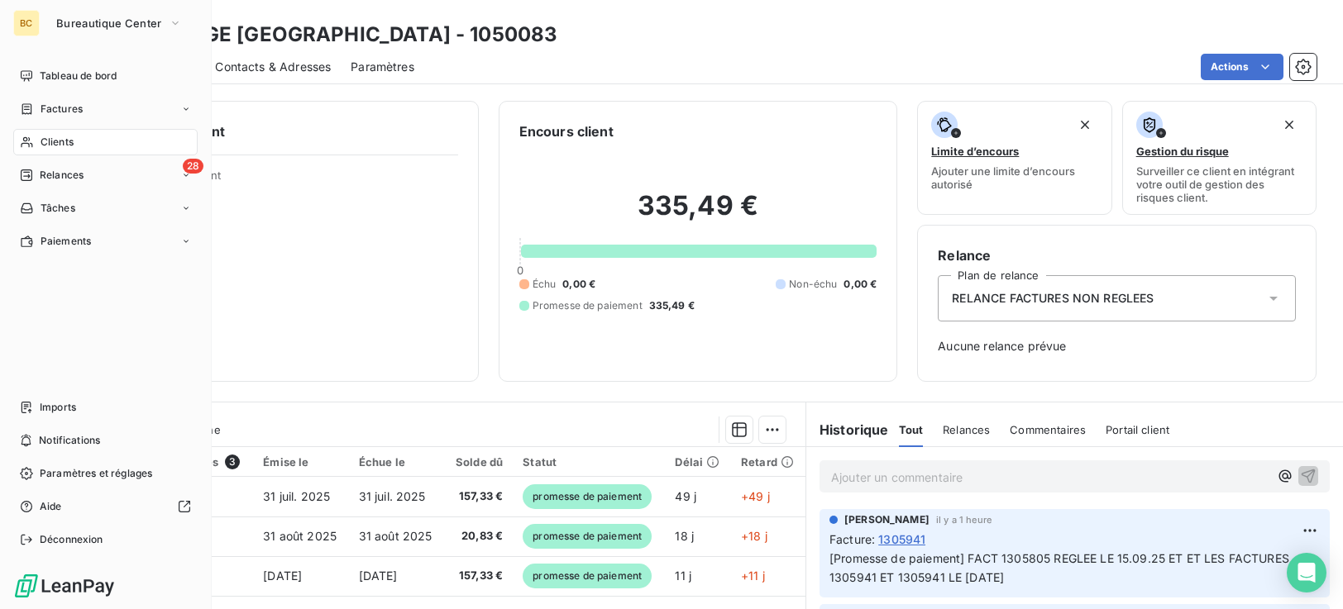
click at [50, 146] on span "Clients" at bounding box center [57, 142] width 33 height 15
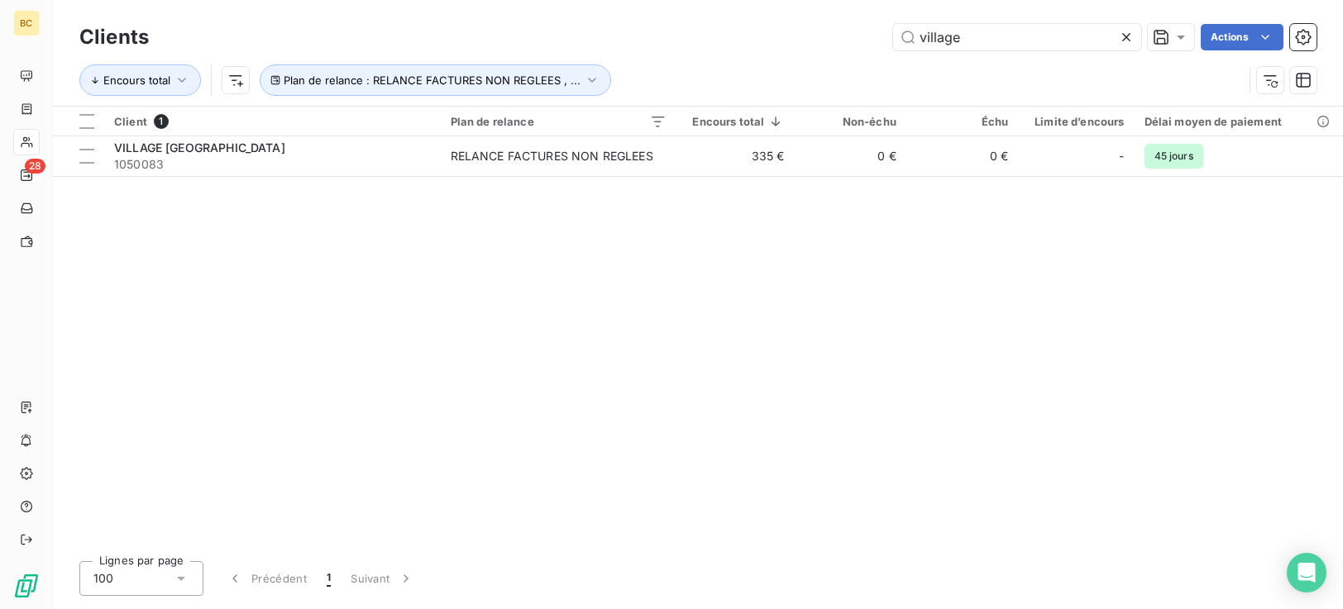
drag, startPoint x: 964, startPoint y: 49, endPoint x: 649, endPoint y: 76, distance: 316.3
click at [717, 72] on div "Clients village Actions Encours total Plan de relance : RELANCE FACTURES NON RE…" at bounding box center [697, 63] width 1237 height 86
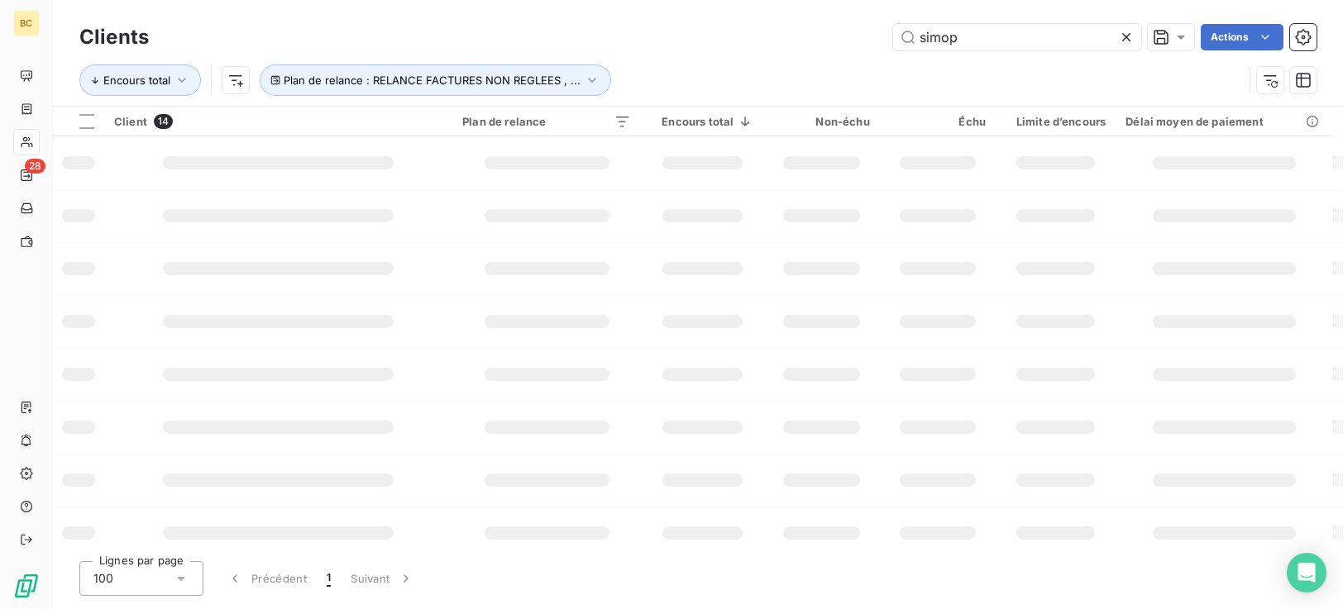
type input "simop"
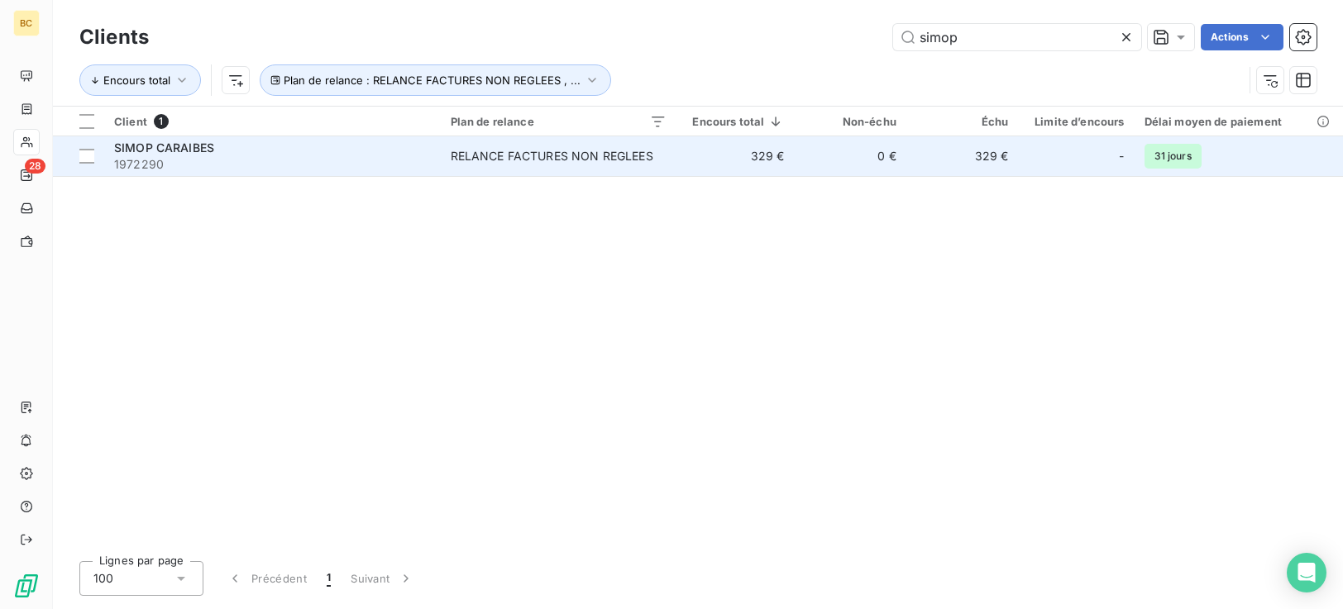
click at [563, 164] on div "RELANCE FACTURES NON REGLEES" at bounding box center [552, 156] width 203 height 17
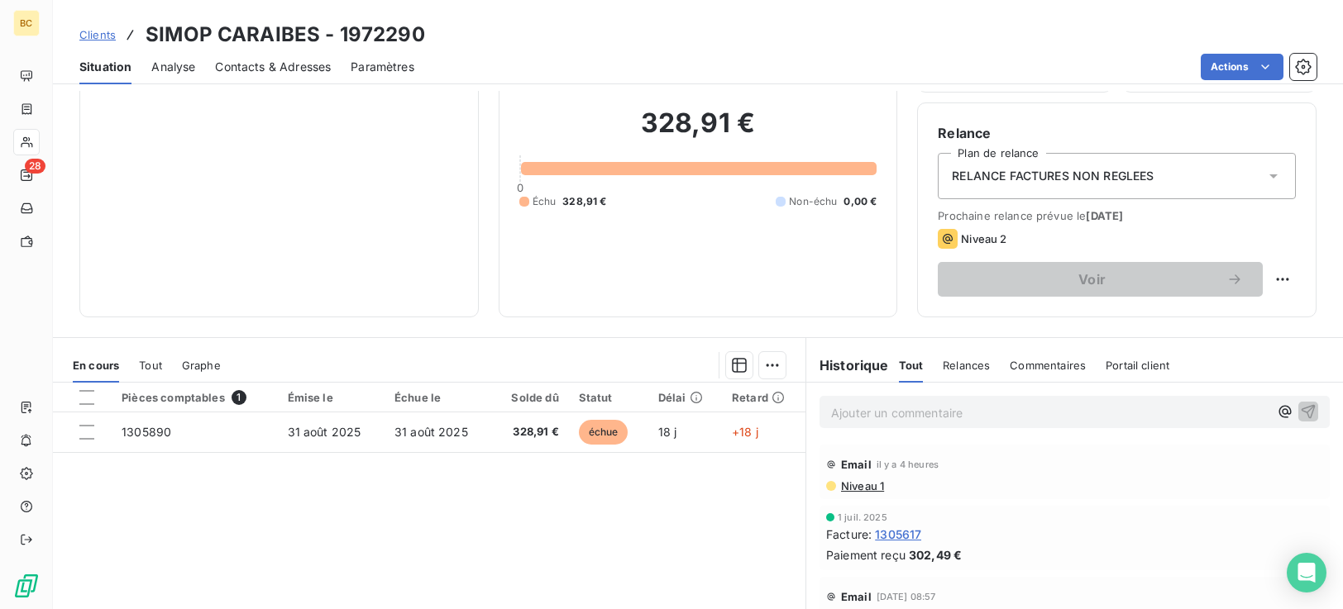
scroll to position [264, 0]
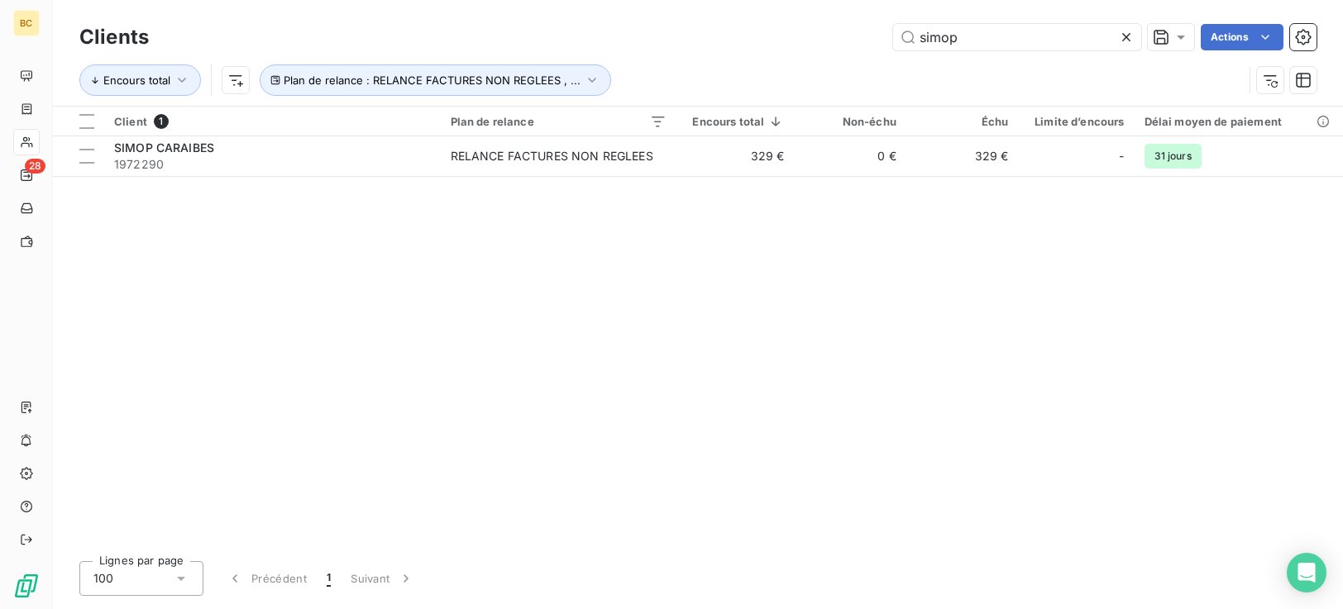
drag, startPoint x: 980, startPoint y: 27, endPoint x: 774, endPoint y: 42, distance: 206.5
click at [948, 36] on input "simop" at bounding box center [1017, 37] width 248 height 26
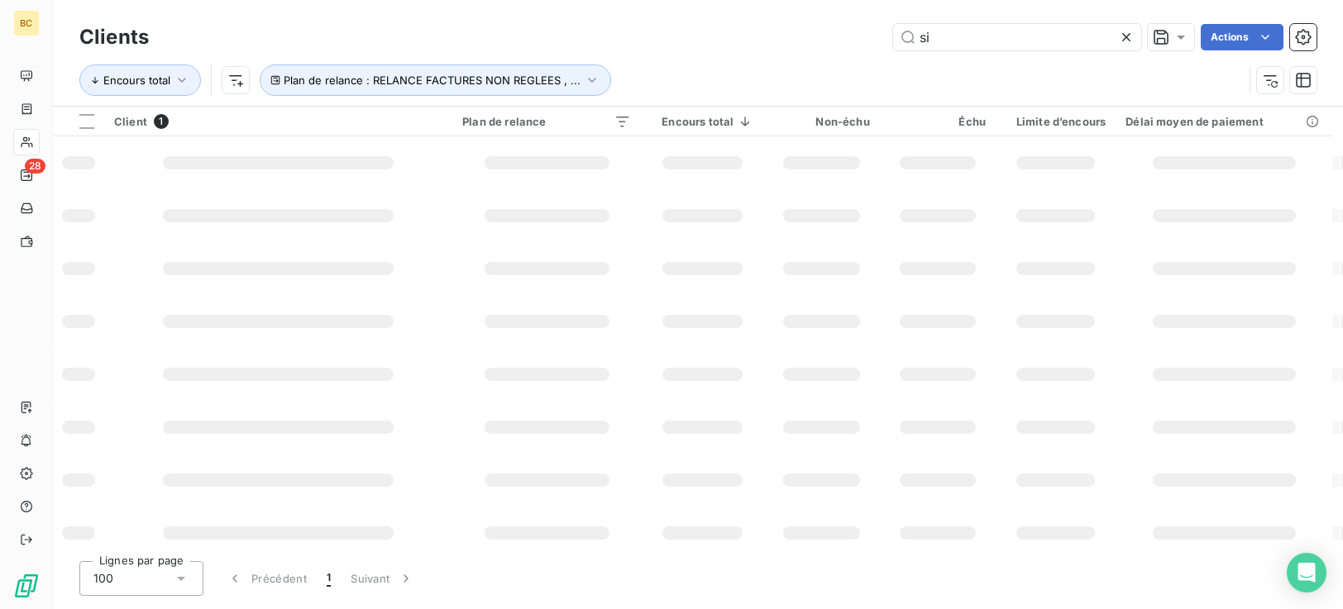
type input "s"
type input "agence"
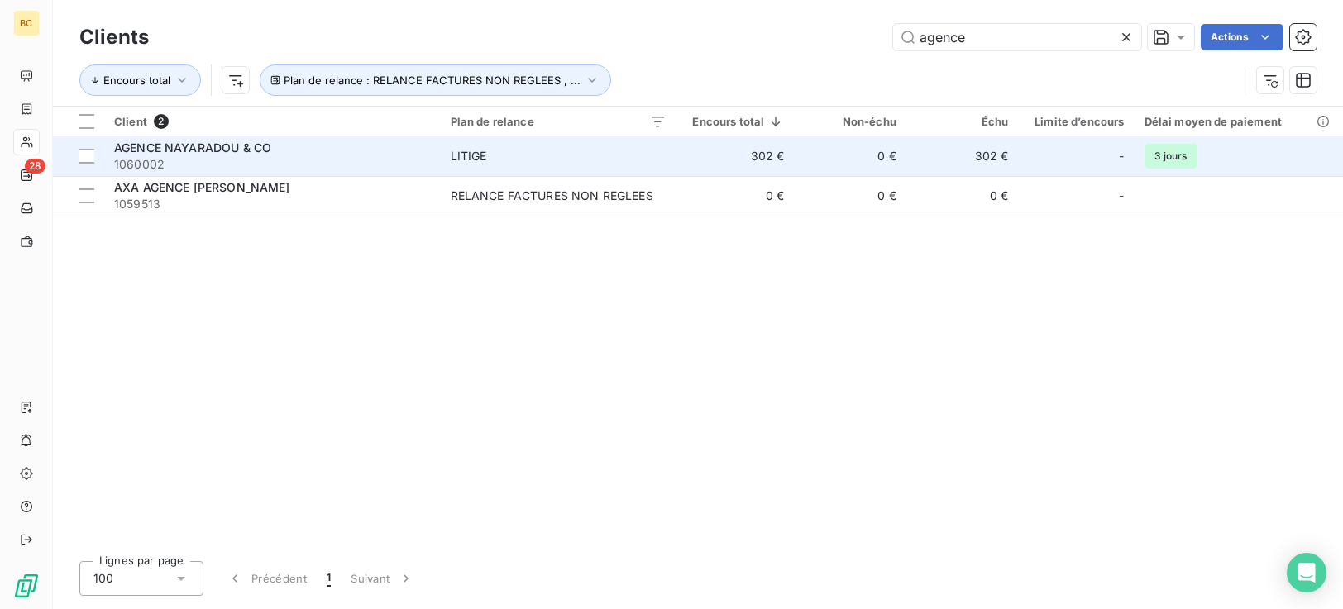
click at [625, 146] on td "LITIGE" at bounding box center [559, 156] width 236 height 40
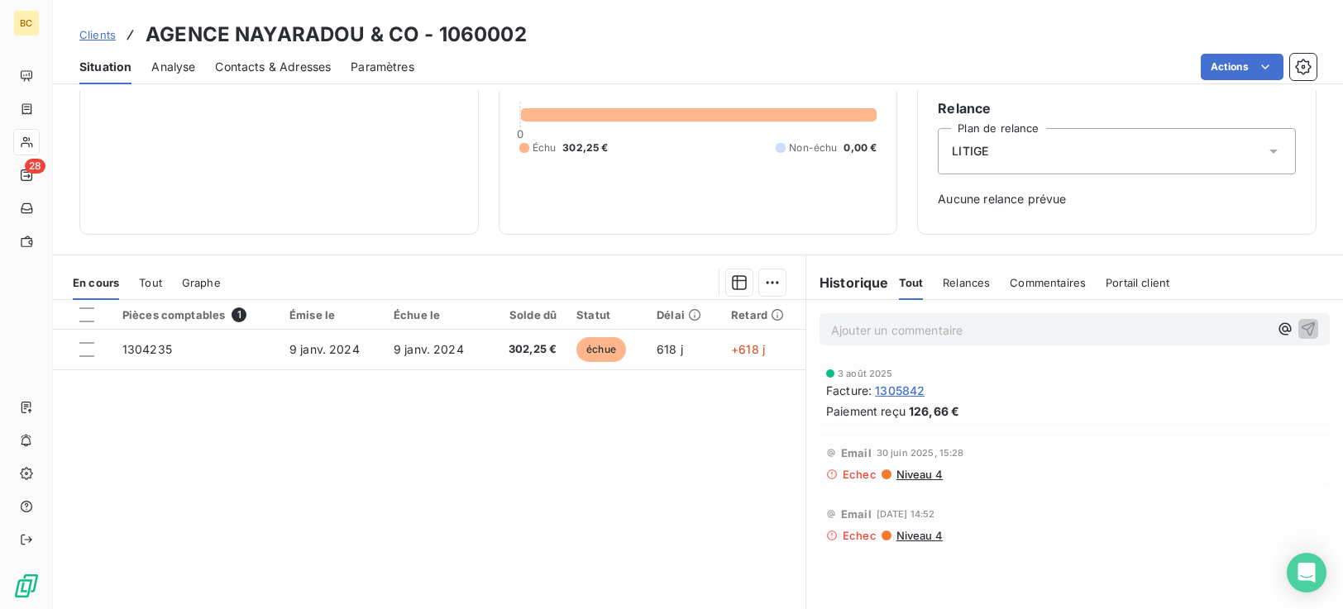
scroll to position [206, 0]
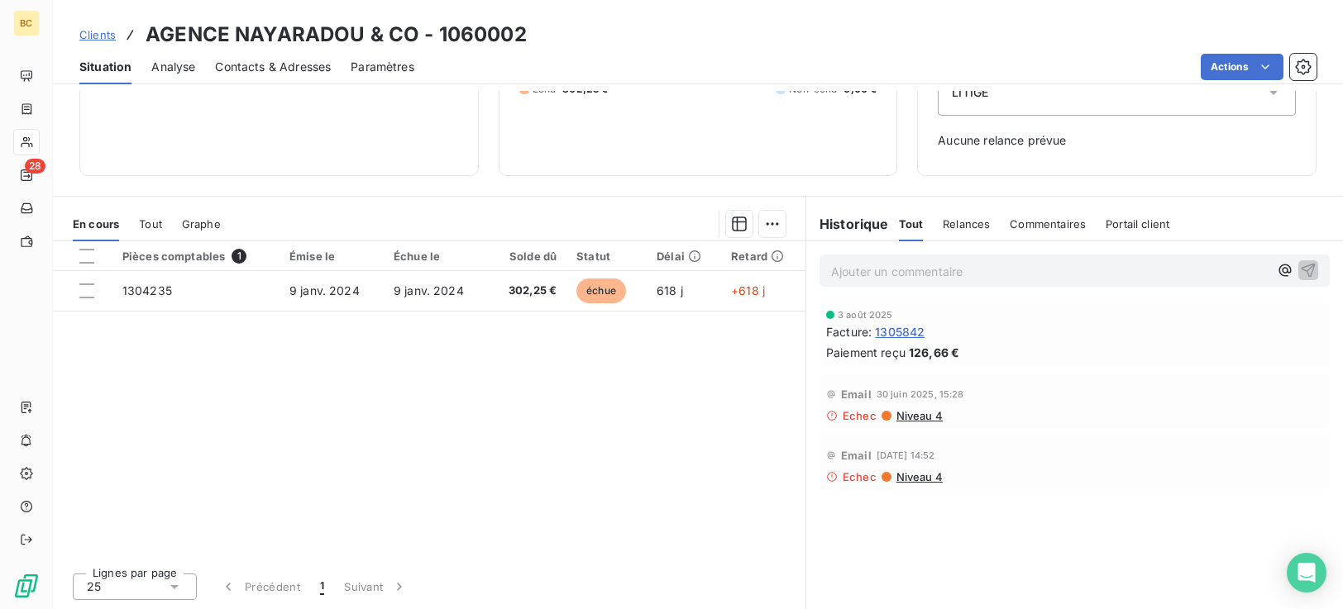
click at [907, 414] on span "Niveau 4" at bounding box center [919, 415] width 48 height 13
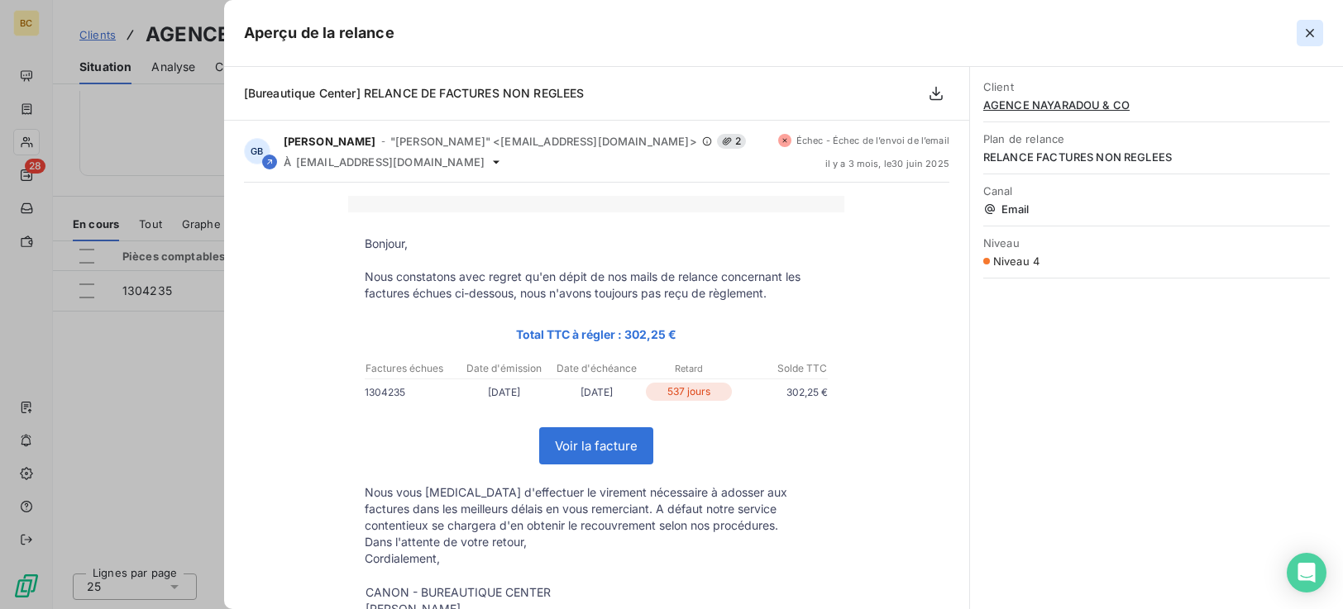
click at [1303, 34] on icon "button" at bounding box center [1310, 33] width 17 height 17
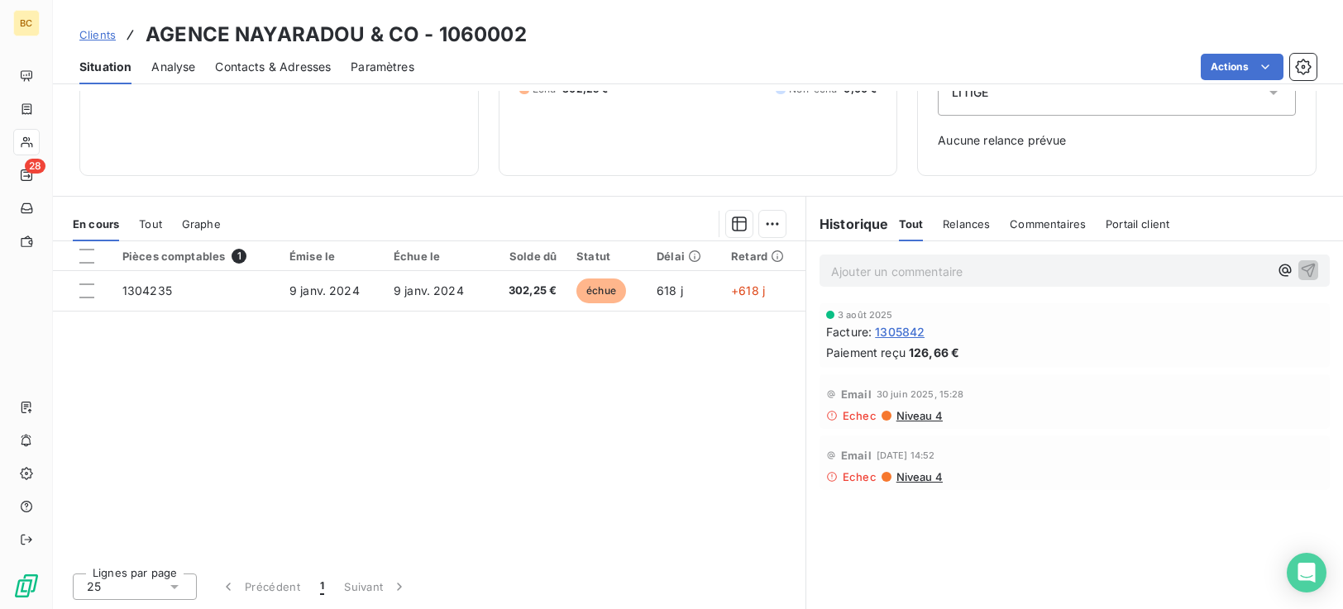
click at [901, 336] on span "1305842" at bounding box center [900, 331] width 50 height 17
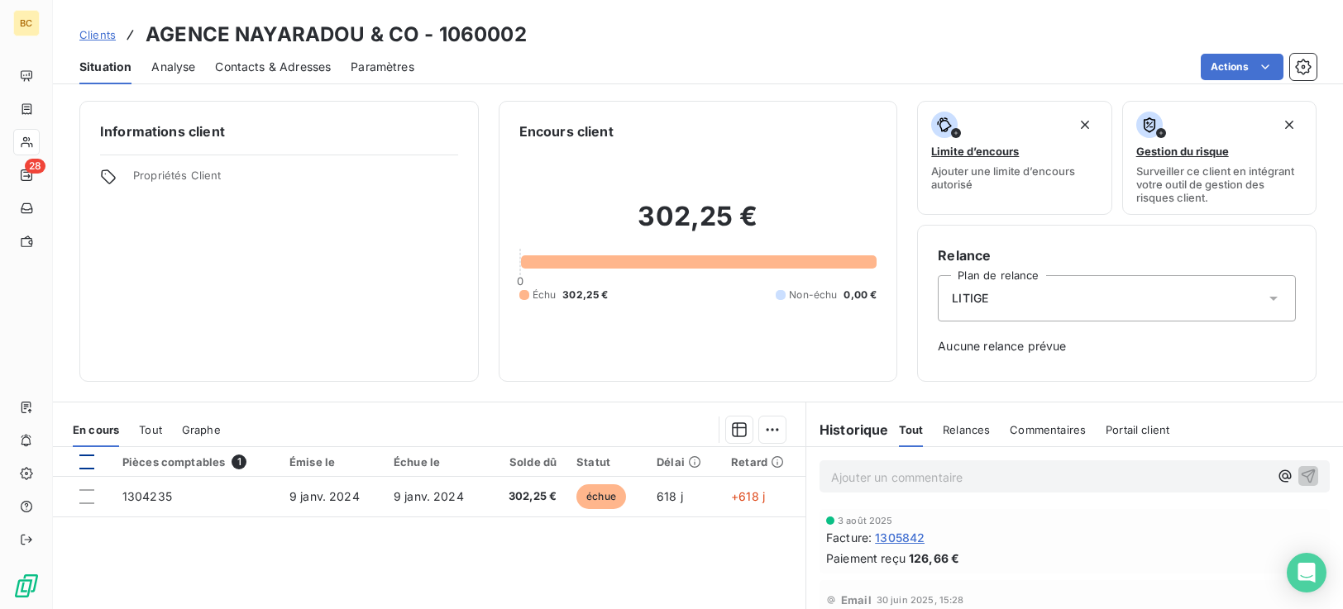
click at [88, 461] on div at bounding box center [86, 462] width 15 height 15
click at [765, 433] on html "BC 28 Clients AGENCE NAYARADOU & CO - 1060002 Situation Analyse Contacts & Adre…" at bounding box center [671, 304] width 1343 height 609
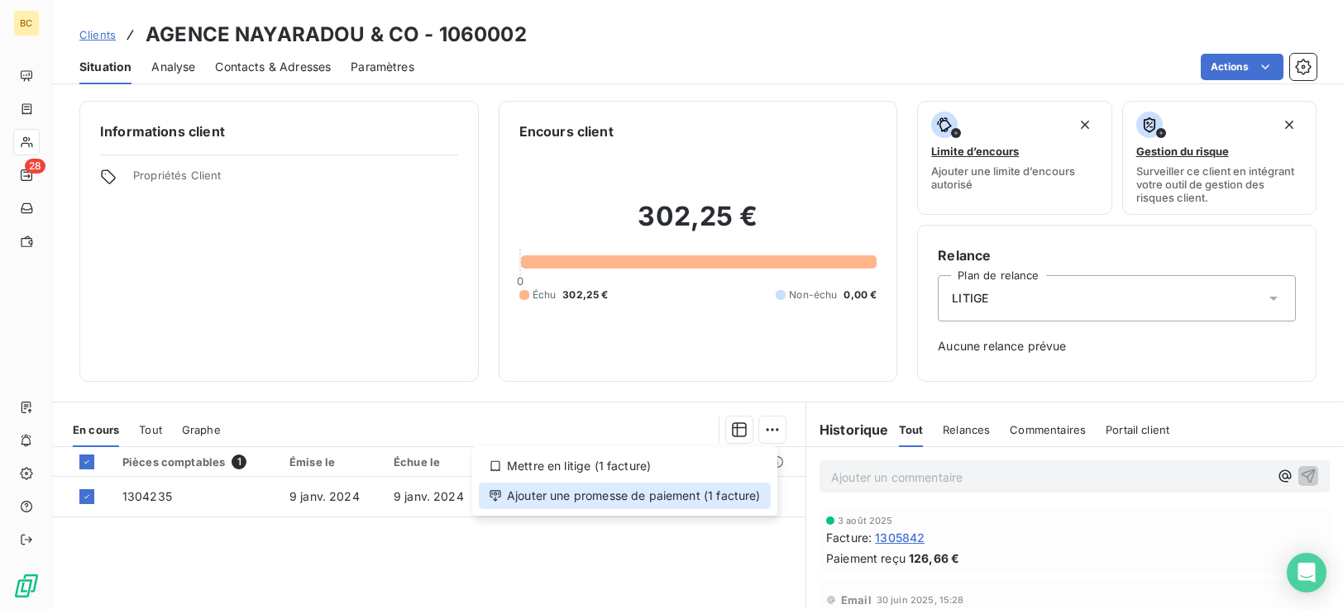
click at [581, 498] on div "Ajouter une promesse de paiement (1 facture)" at bounding box center [625, 496] width 292 height 26
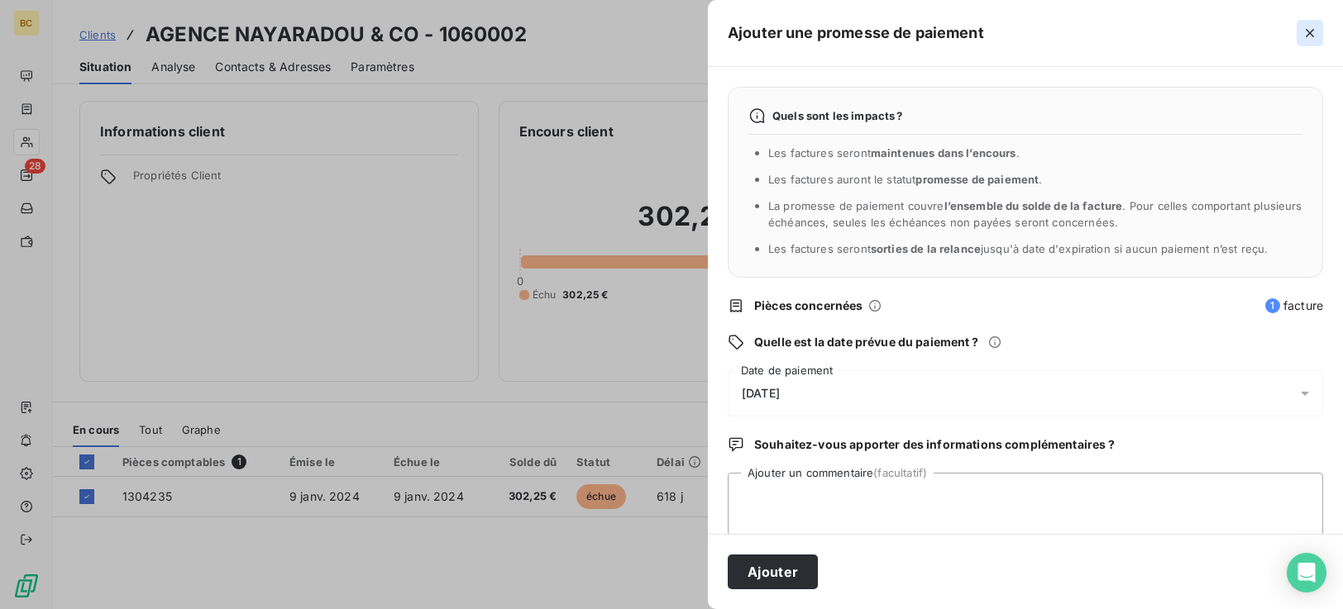
click at [1309, 31] on icon "button" at bounding box center [1310, 33] width 8 height 8
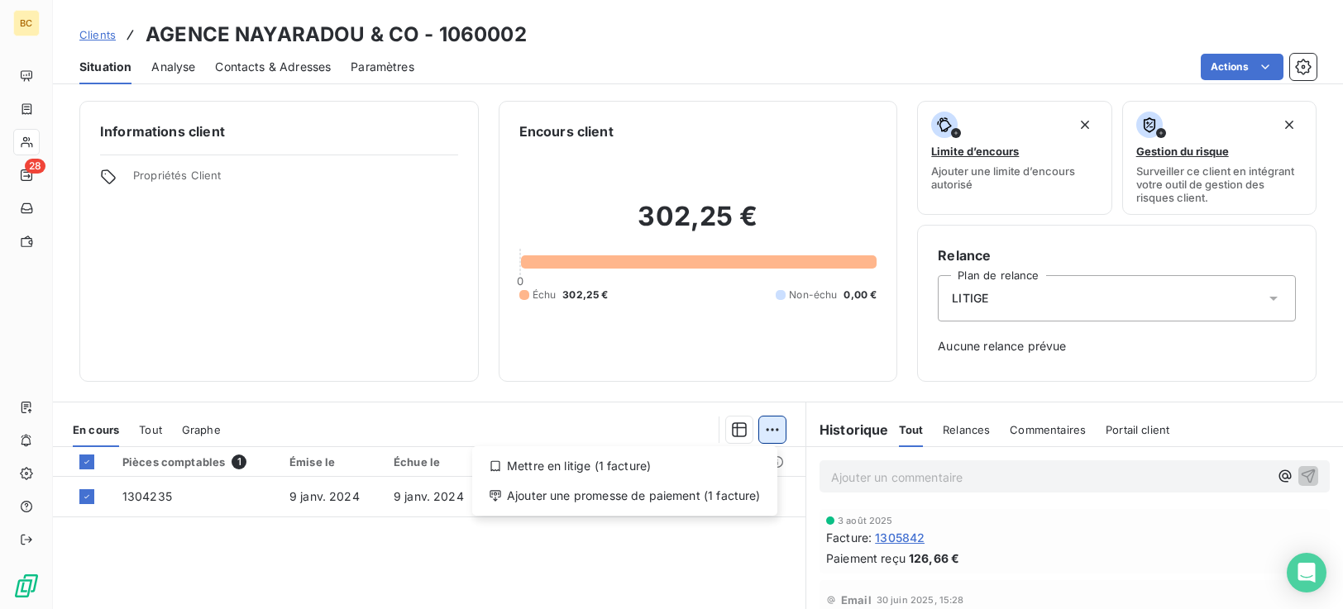
click at [757, 426] on html "BC 28 Clients AGENCE NAYARADOU & CO - 1060002 Situation Analyse Contacts & Adre…" at bounding box center [671, 304] width 1343 height 609
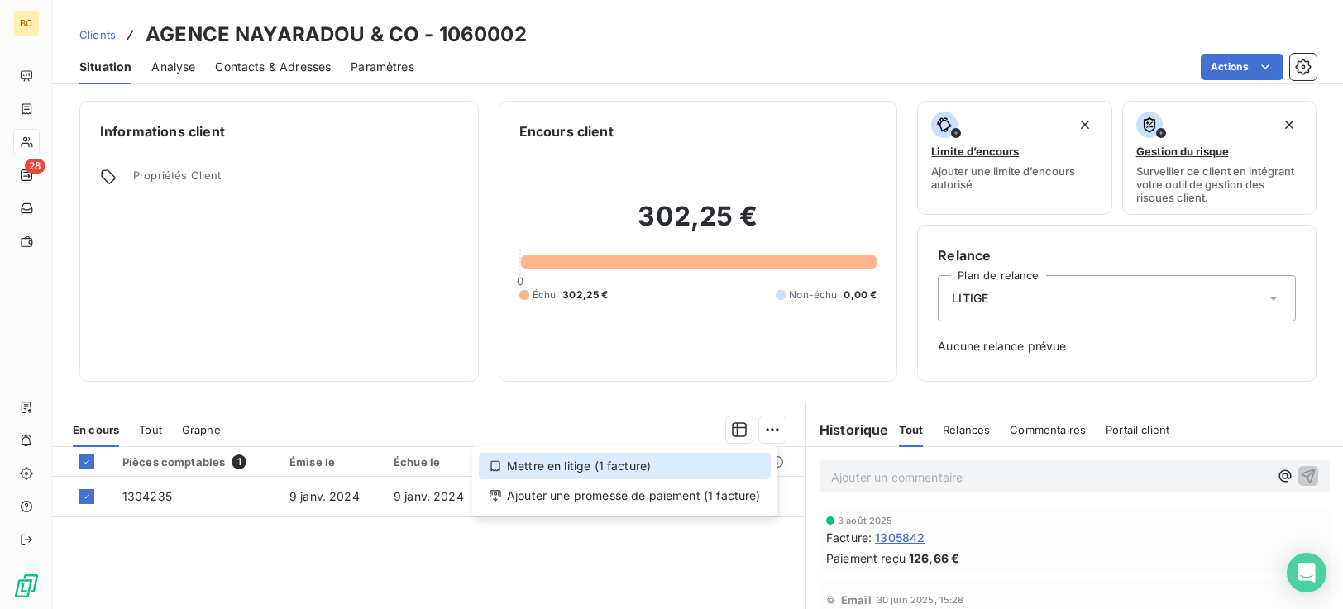
click at [514, 470] on div "Mettre en litige (1 facture)" at bounding box center [625, 466] width 292 height 26
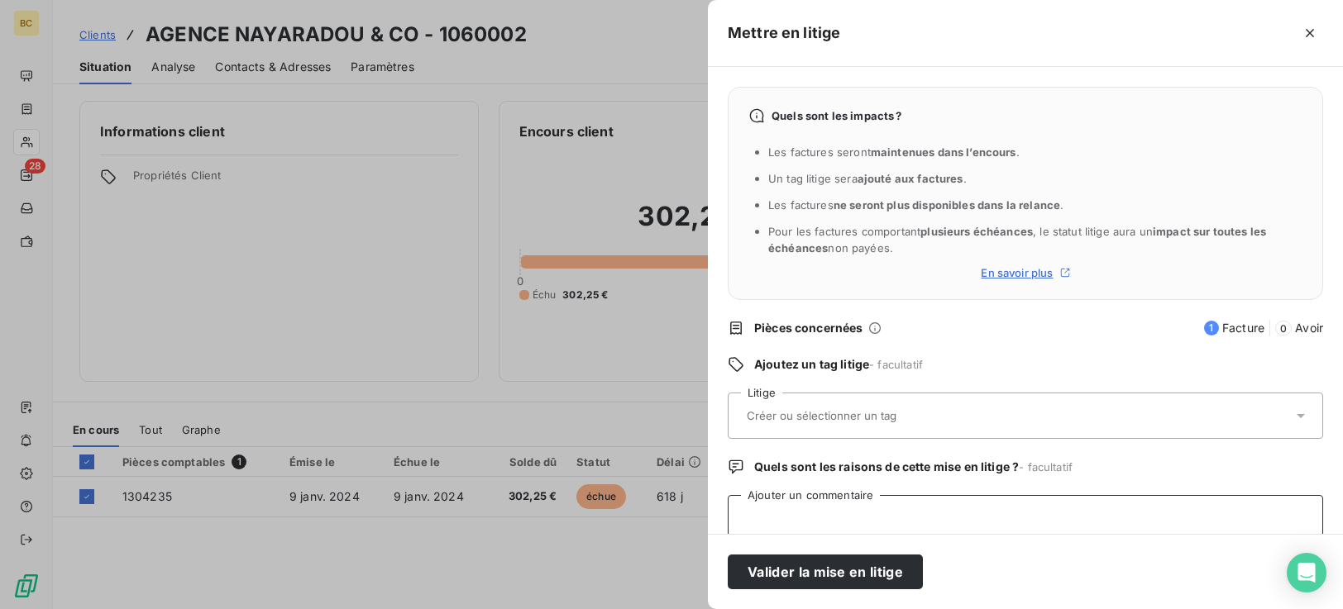
click at [810, 523] on textarea "Ajouter un commentaire" at bounding box center [1025, 526] width 595 height 63
click at [748, 518] on textarea "ne concerne pas l'Agence" at bounding box center [1025, 526] width 595 height 63
type textarea "Ne concerne pas l'Agence"
click at [838, 583] on button "Valider la mise en litige" at bounding box center [825, 572] width 195 height 35
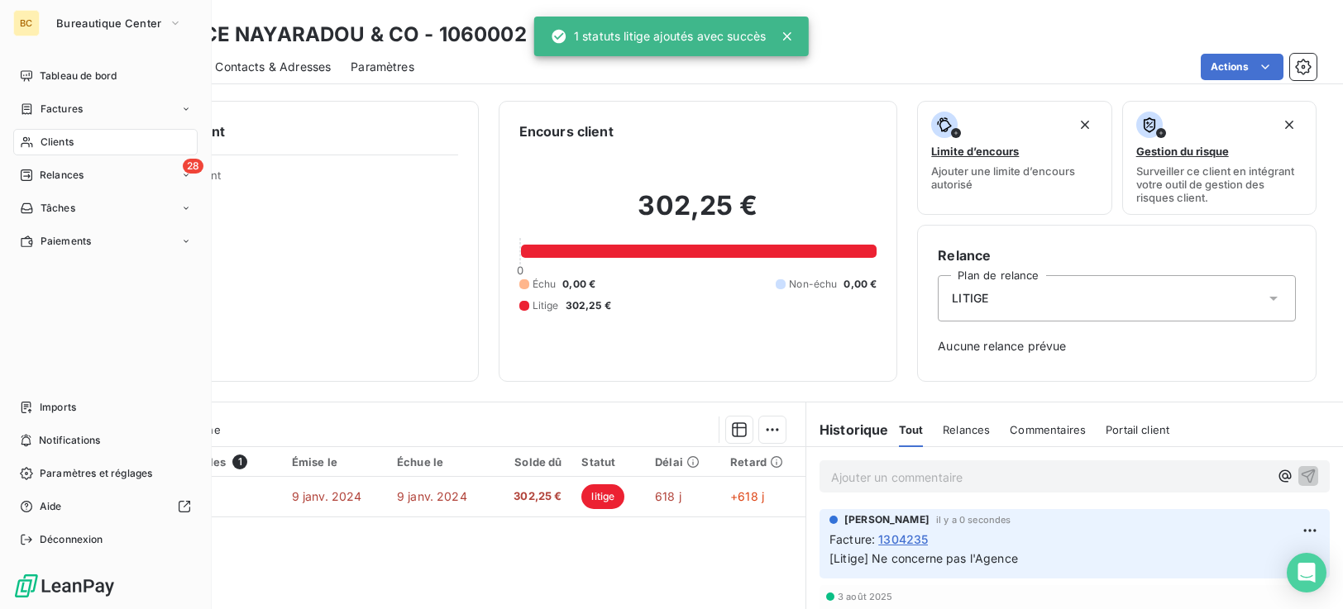
click at [59, 147] on span "Clients" at bounding box center [57, 142] width 33 height 15
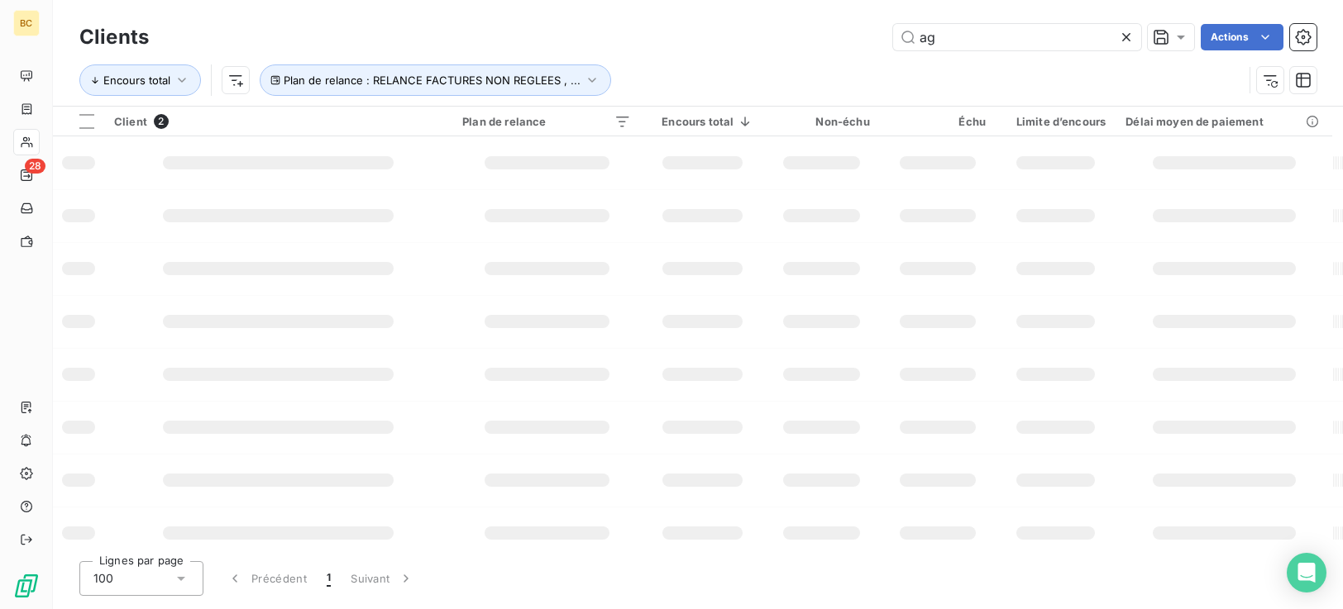
type input "a"
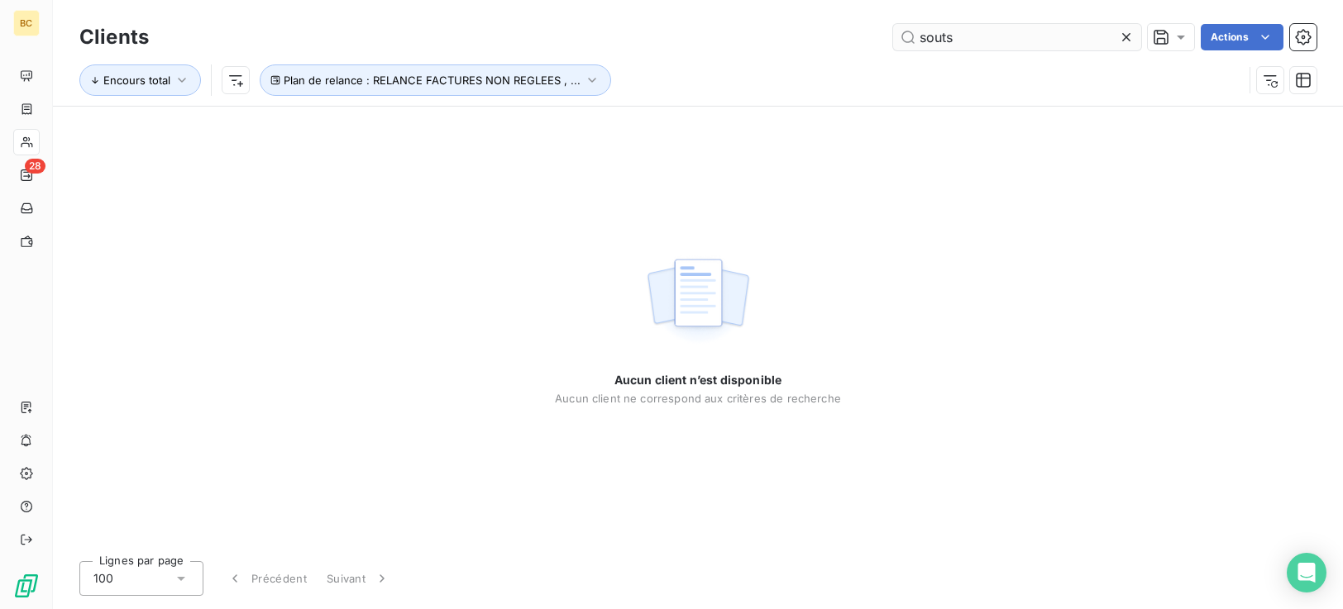
click at [927, 35] on input "souts" at bounding box center [1017, 37] width 248 height 26
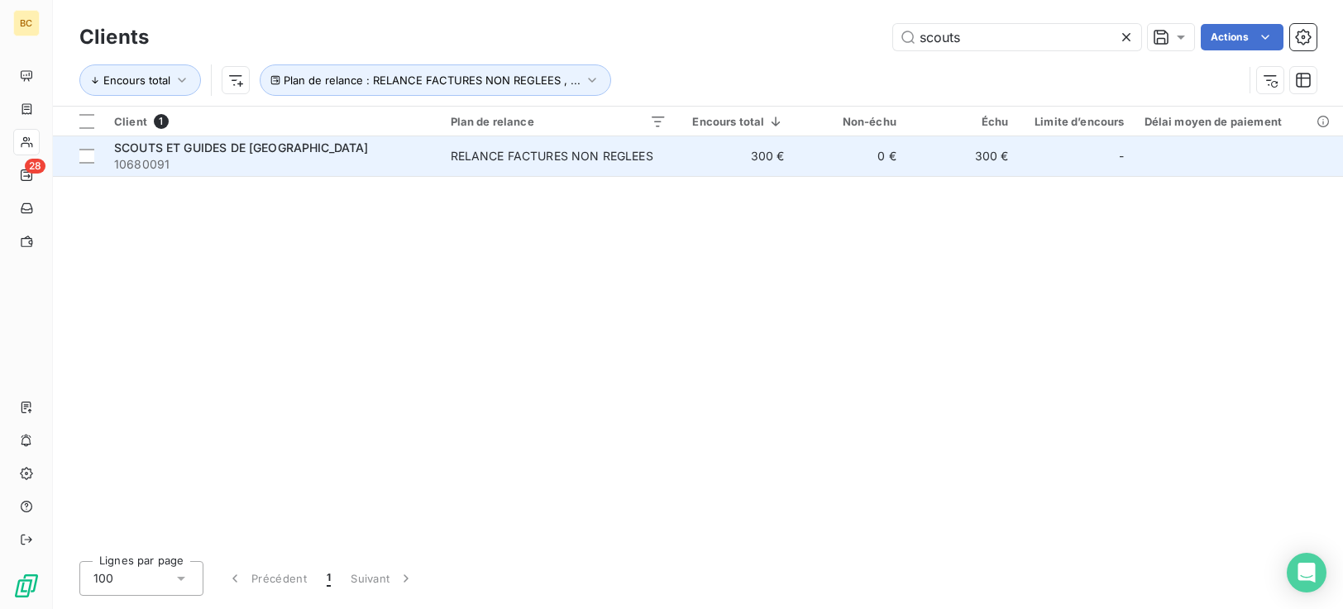
type input "scouts"
click at [561, 155] on div "RELANCE FACTURES NON REGLEES" at bounding box center [552, 156] width 203 height 17
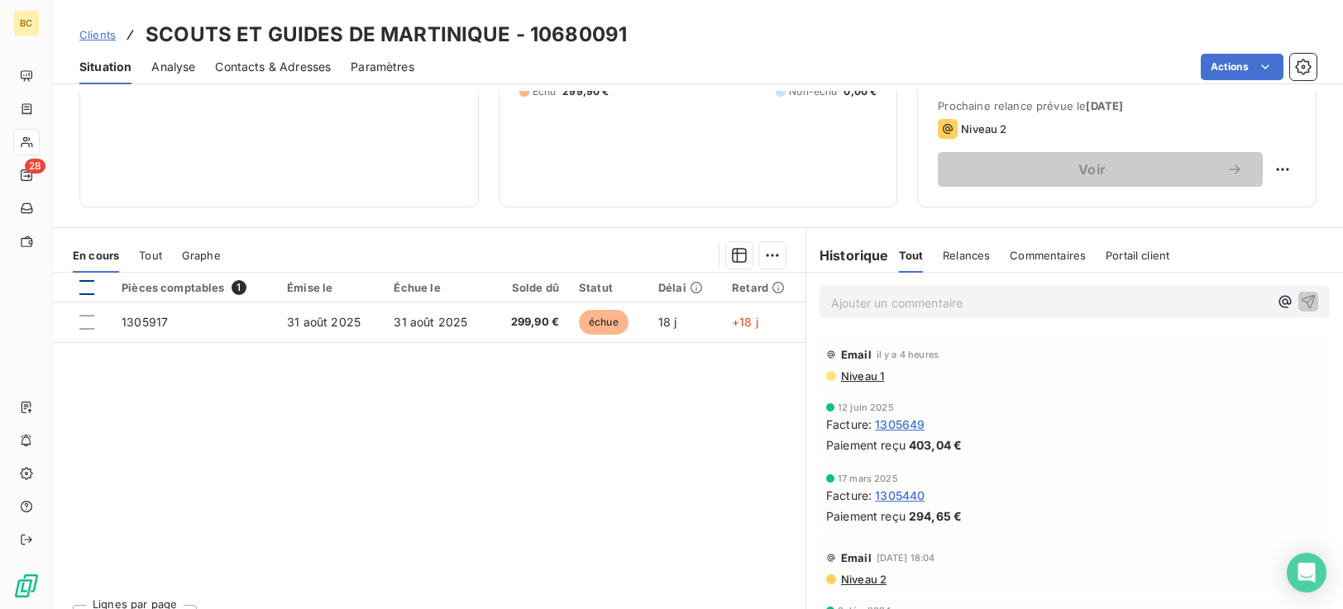
click at [85, 288] on div at bounding box center [86, 287] width 15 height 15
click at [767, 259] on html "BC 28 Clients SCOUTS ET GUIDES DE MARTINIQUE - 10680091 Situation Analyse Conta…" at bounding box center [671, 304] width 1343 height 609
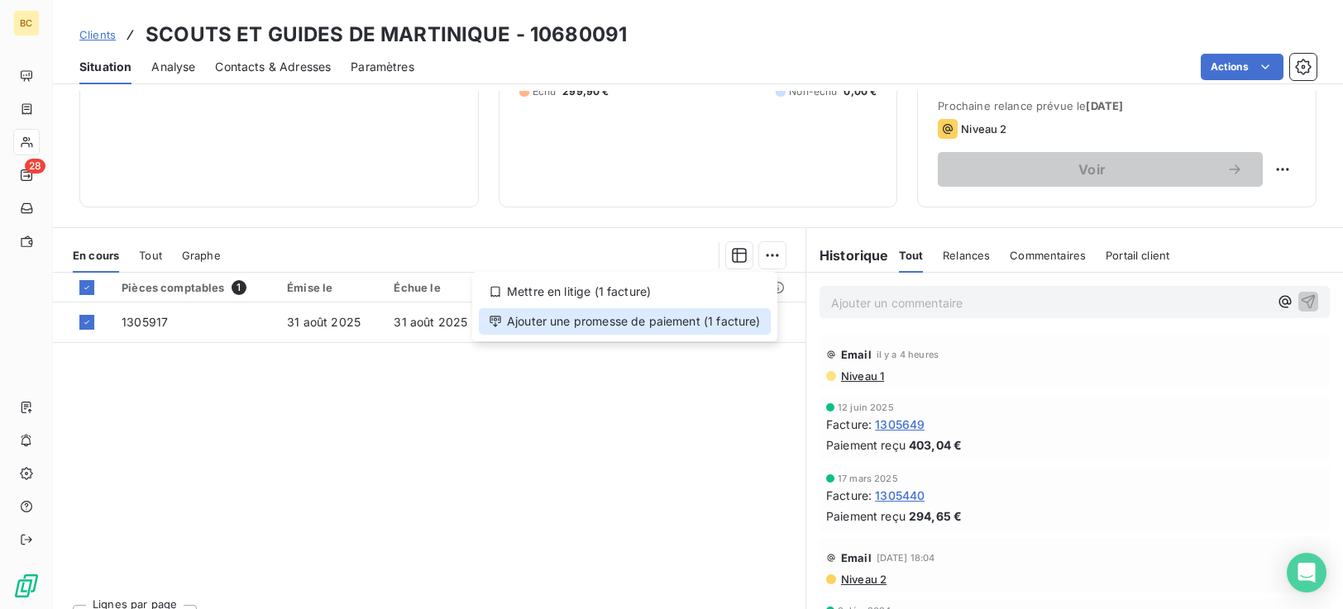
click at [701, 324] on div "Ajouter une promesse de paiement (1 facture)" at bounding box center [625, 321] width 292 height 26
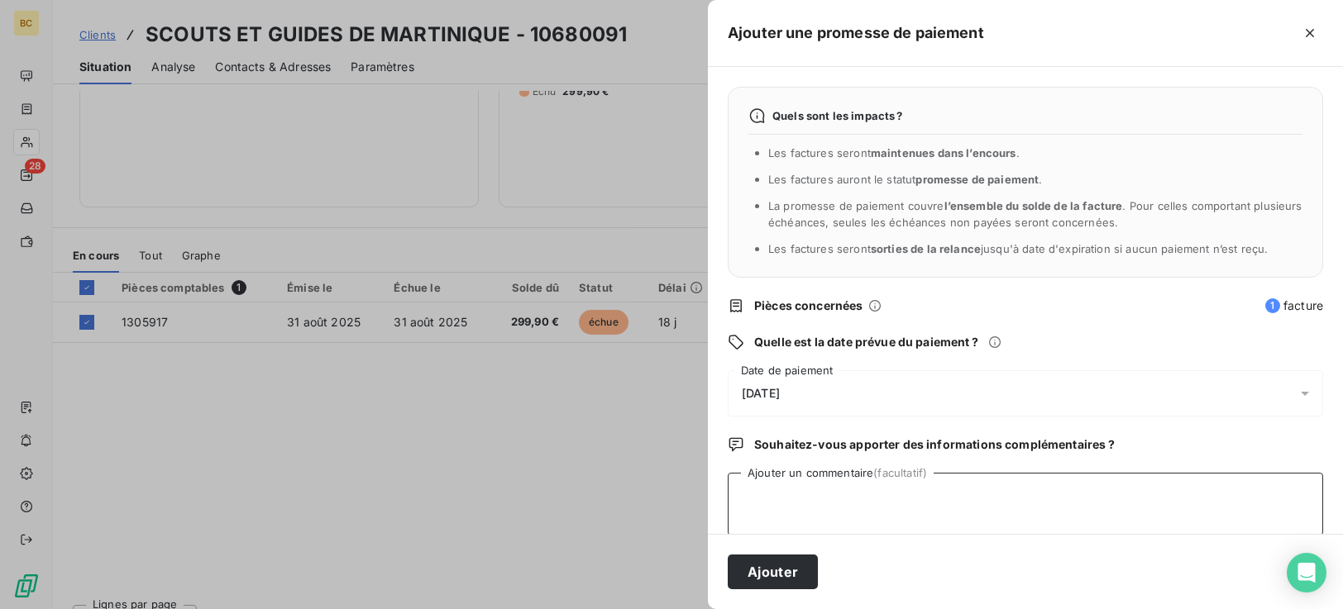
click at [763, 495] on textarea "Ajouter un commentaire (facultatif)" at bounding box center [1025, 504] width 595 height 63
type textarea "r"
type textarea "RGT EXPEDIE LE 11.09.25"
click at [762, 570] on button "Ajouter" at bounding box center [773, 572] width 90 height 35
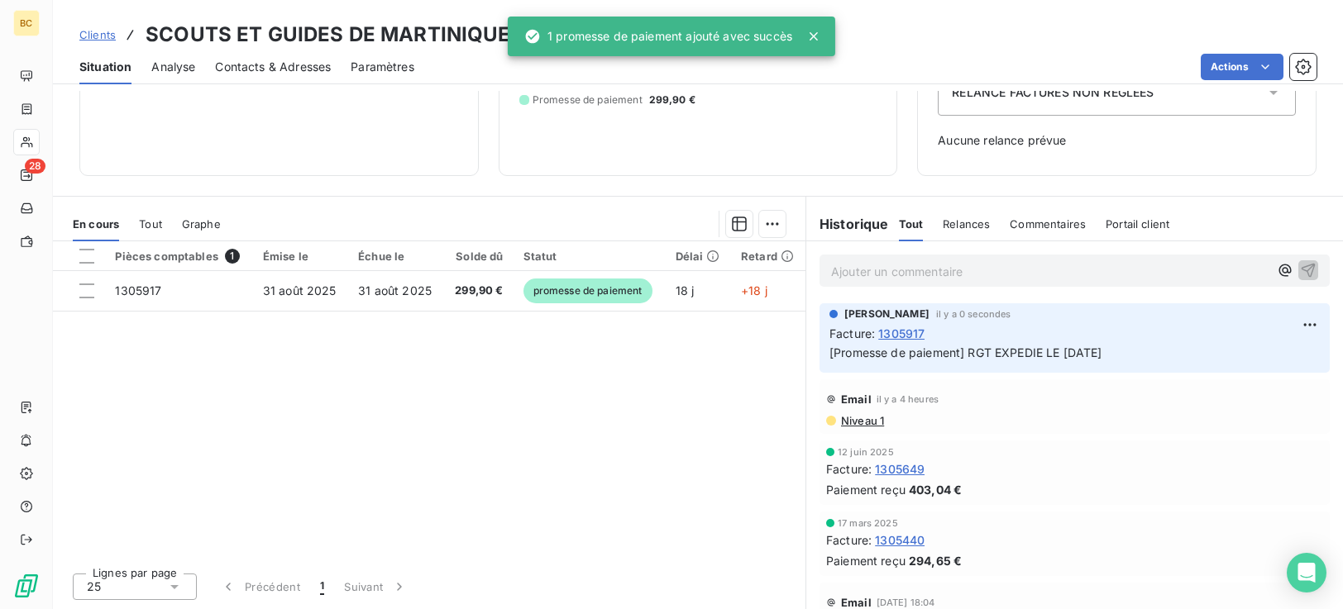
scroll to position [206, 0]
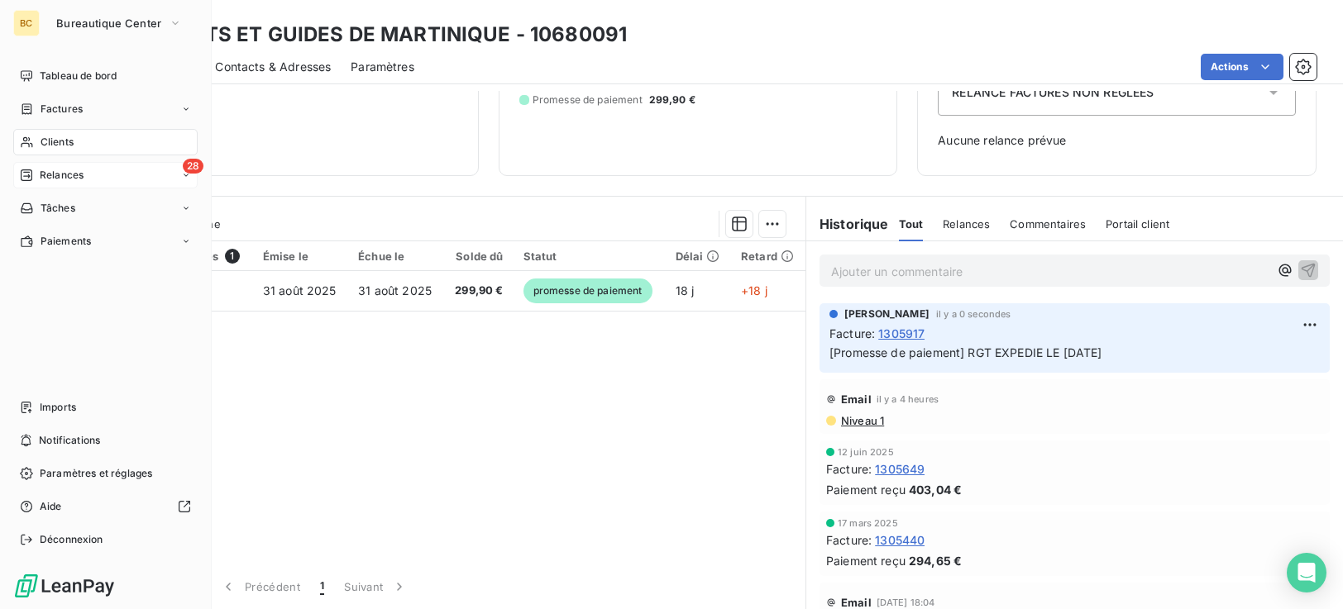
click at [57, 178] on span "Relances" at bounding box center [62, 175] width 44 height 15
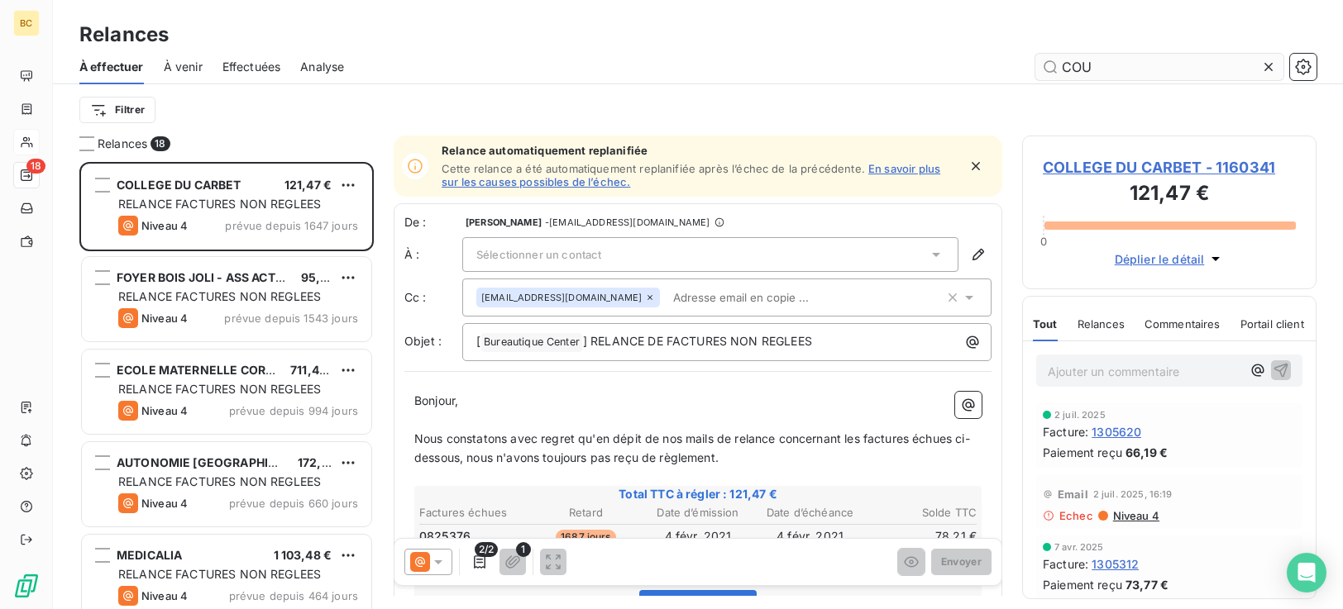
scroll to position [435, 282]
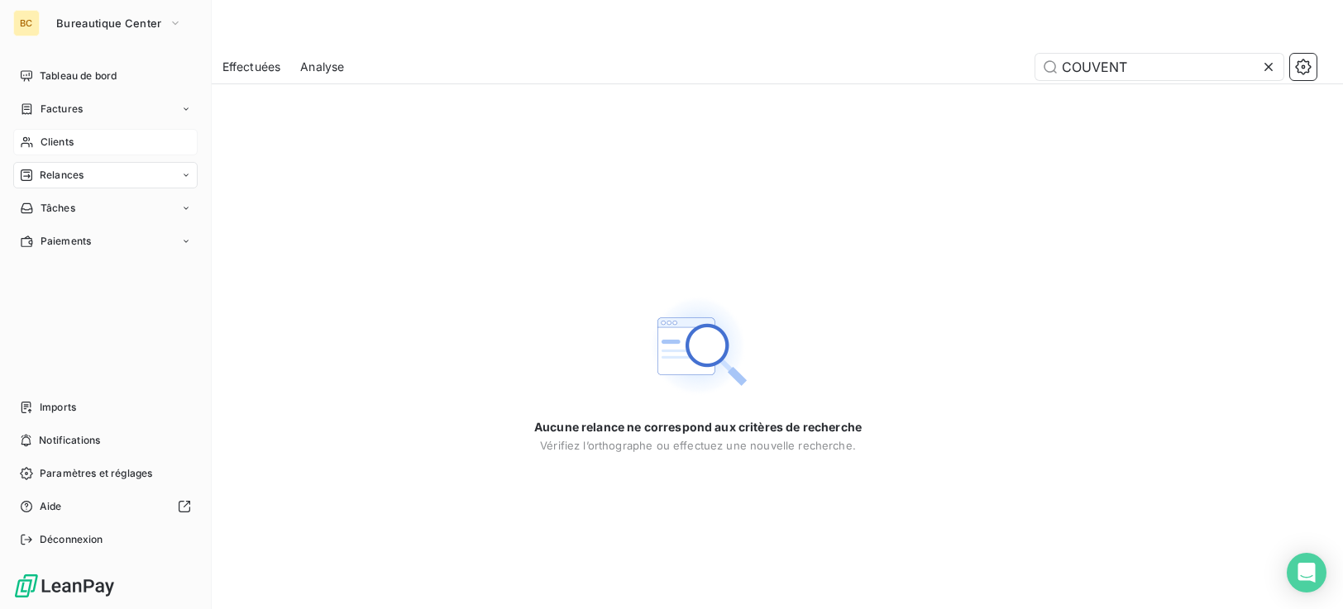
type input "COUVENT"
click at [74, 145] on span "Clients" at bounding box center [57, 142] width 33 height 15
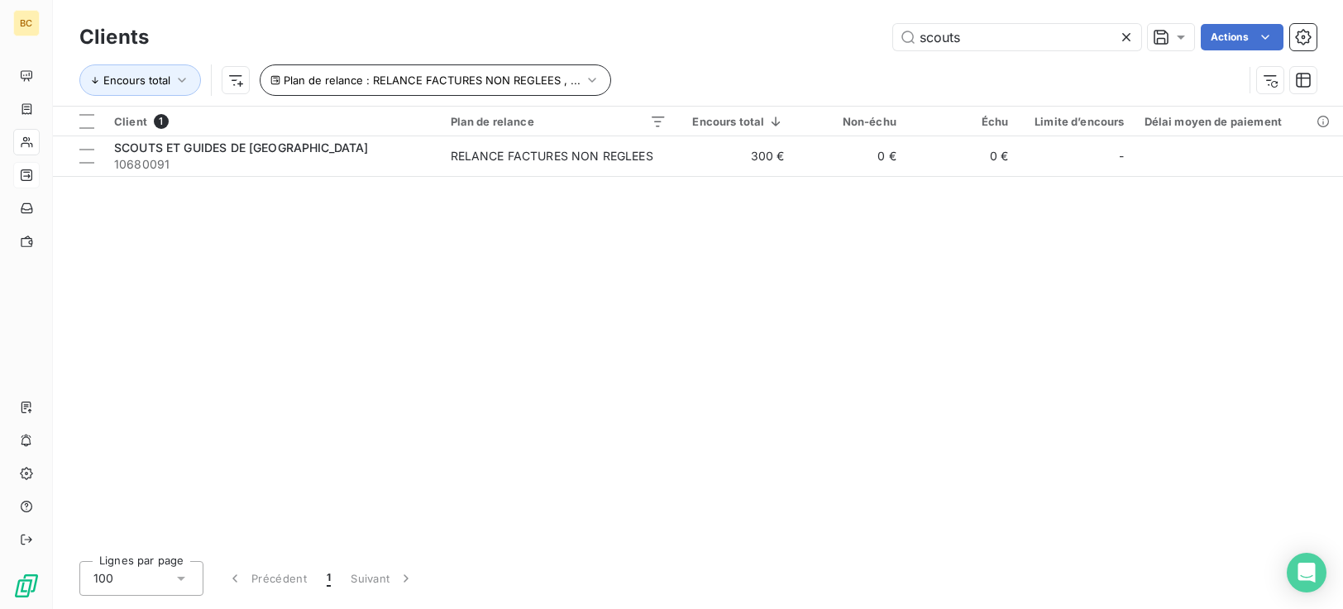
drag, startPoint x: 998, startPoint y: 36, endPoint x: 280, endPoint y: 72, distance: 718.7
click at [356, 63] on div "Clients scouts Actions Encours total Plan de relance : RELANCE FACTURES NON REG…" at bounding box center [697, 63] width 1237 height 86
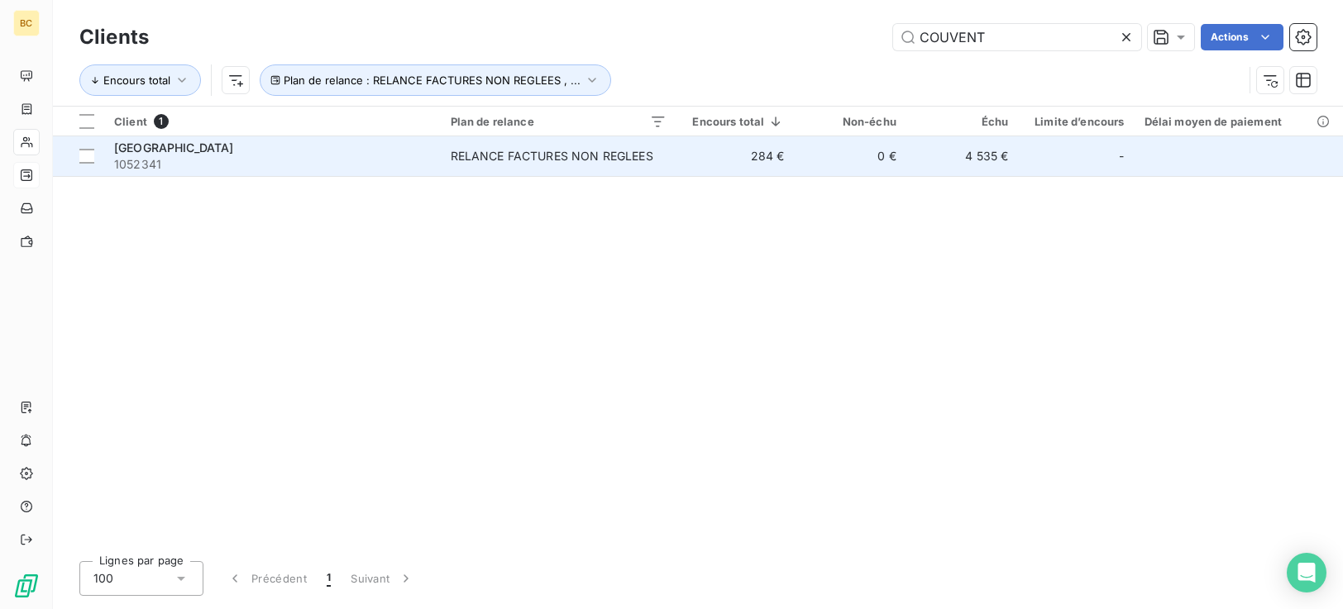
type input "COUVENT"
click at [439, 158] on td "COUVENT SAINT PAUL DE CHARTRES 1052341" at bounding box center [272, 156] width 337 height 40
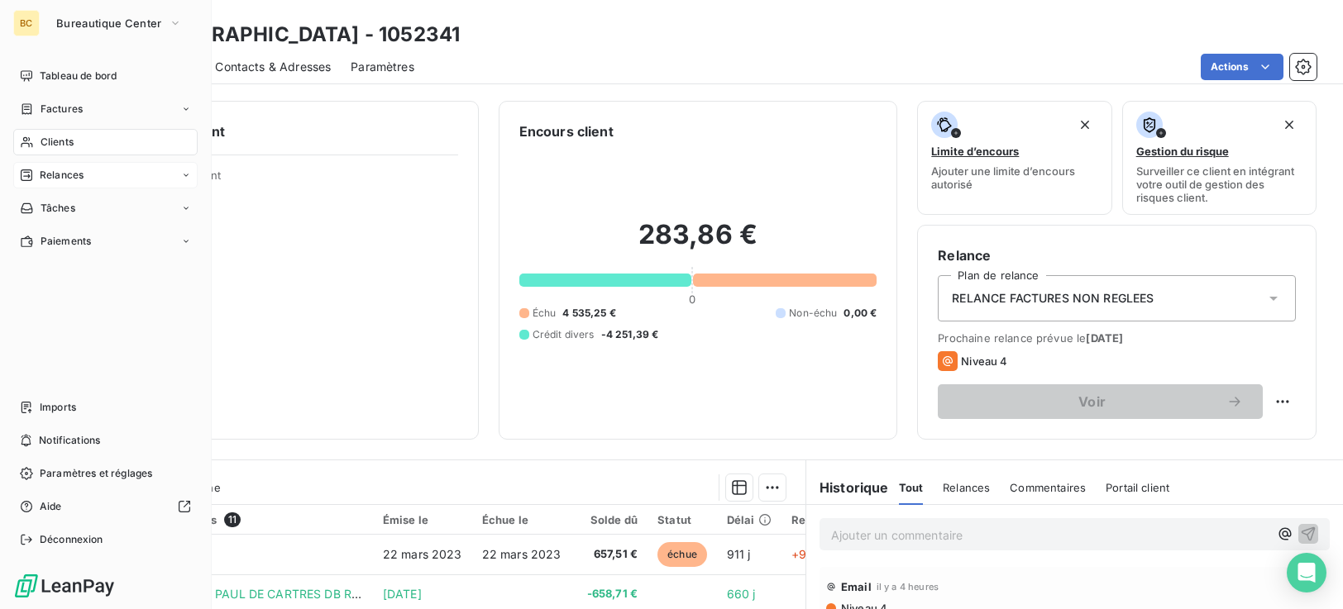
click at [60, 146] on span "Clients" at bounding box center [57, 142] width 33 height 15
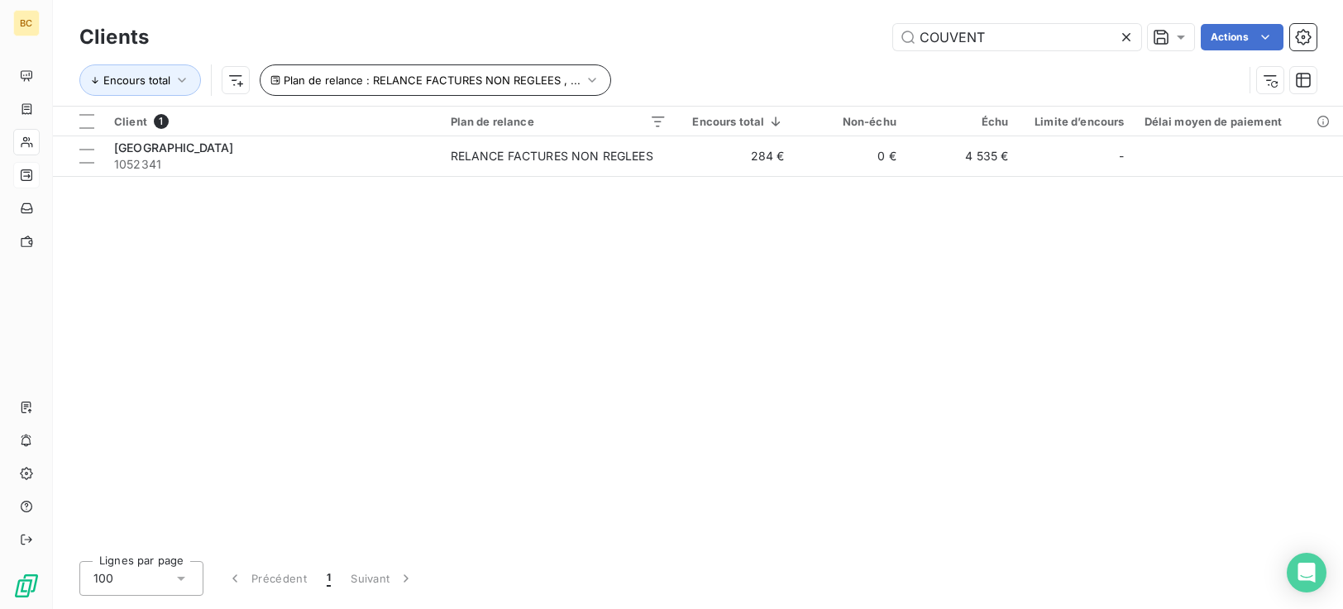
drag, startPoint x: 987, startPoint y: 36, endPoint x: 259, endPoint y: 80, distance: 729.1
click at [572, 73] on div "Clients COUVENT Actions Encours total Plan de relance : RELANCE FACTURES NON RE…" at bounding box center [697, 63] width 1237 height 86
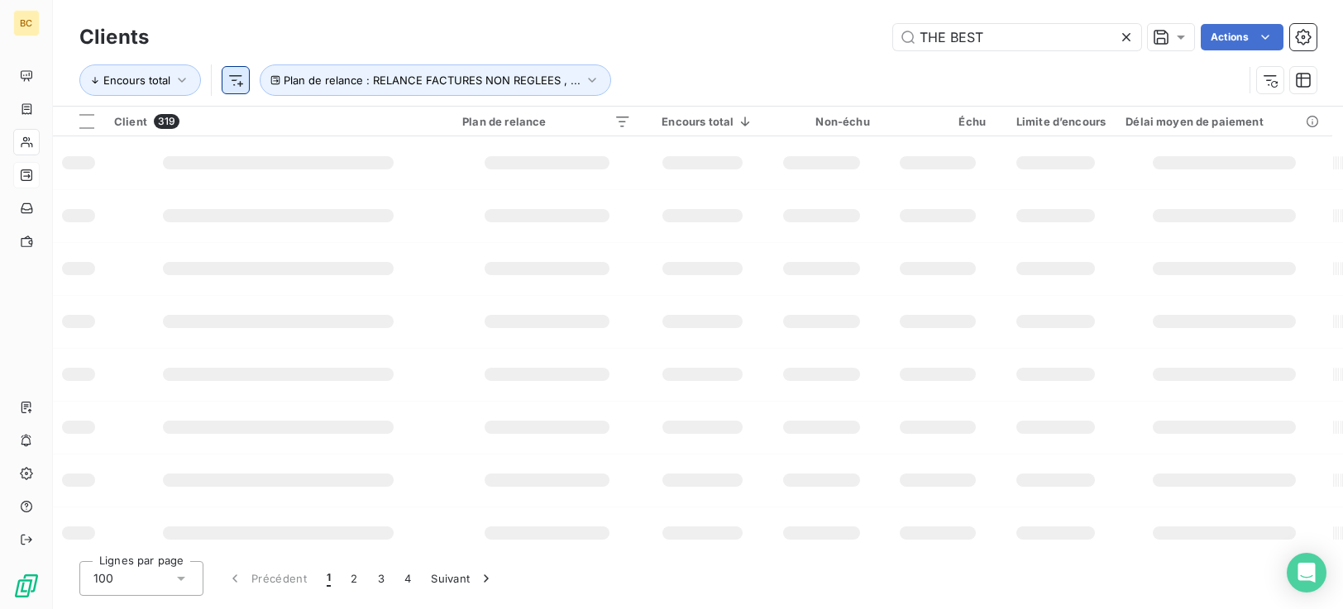
type input "THE BEST"
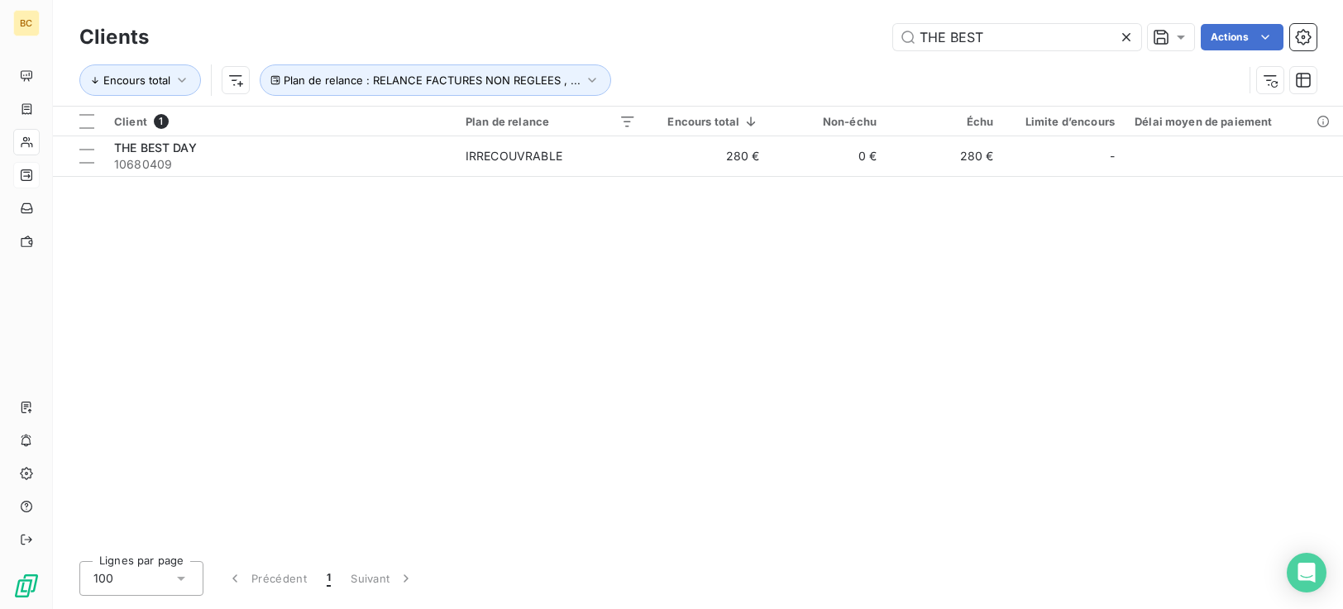
click at [287, 176] on table "Client 1 Plan de relance Encours total Non-échu Échu Limite d’encours Délai moy…" at bounding box center [698, 142] width 1290 height 70
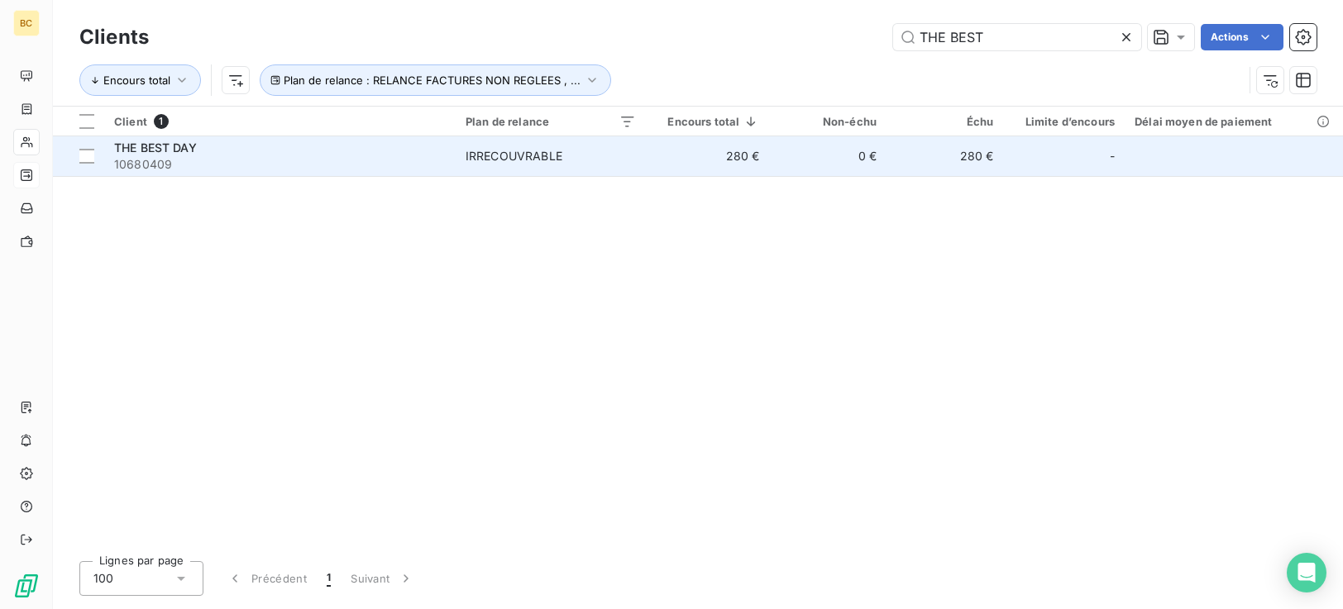
click at [680, 159] on td "280 €" at bounding box center [707, 156] width 123 height 40
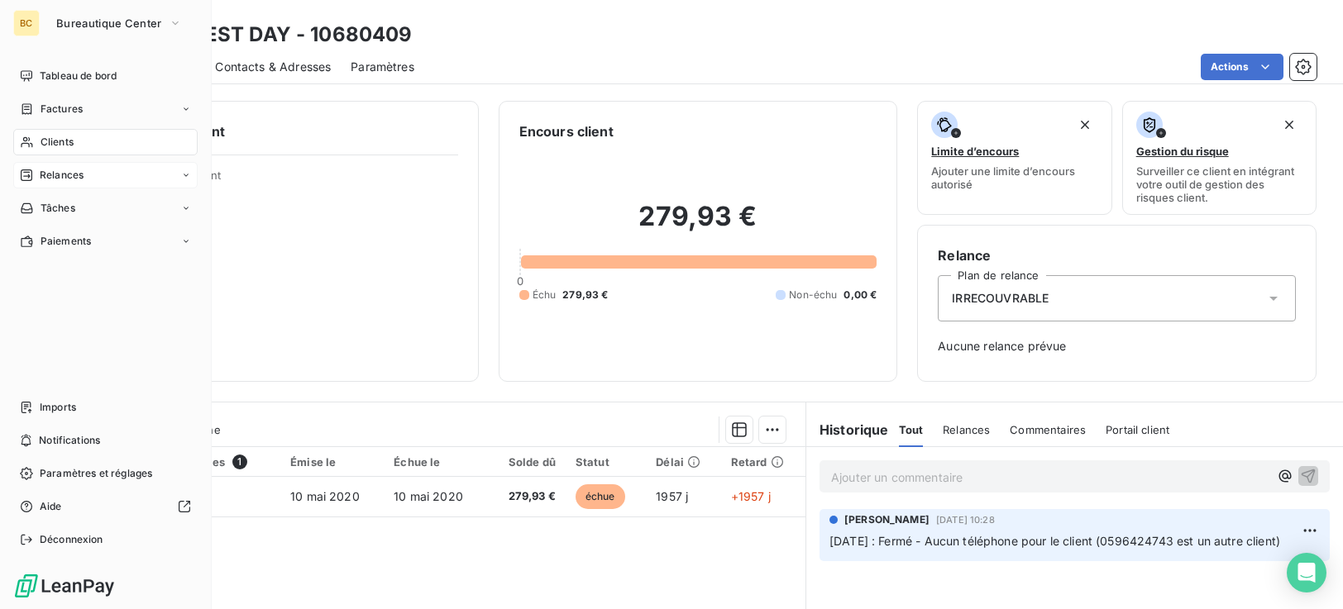
click at [65, 145] on span "Clients" at bounding box center [57, 142] width 33 height 15
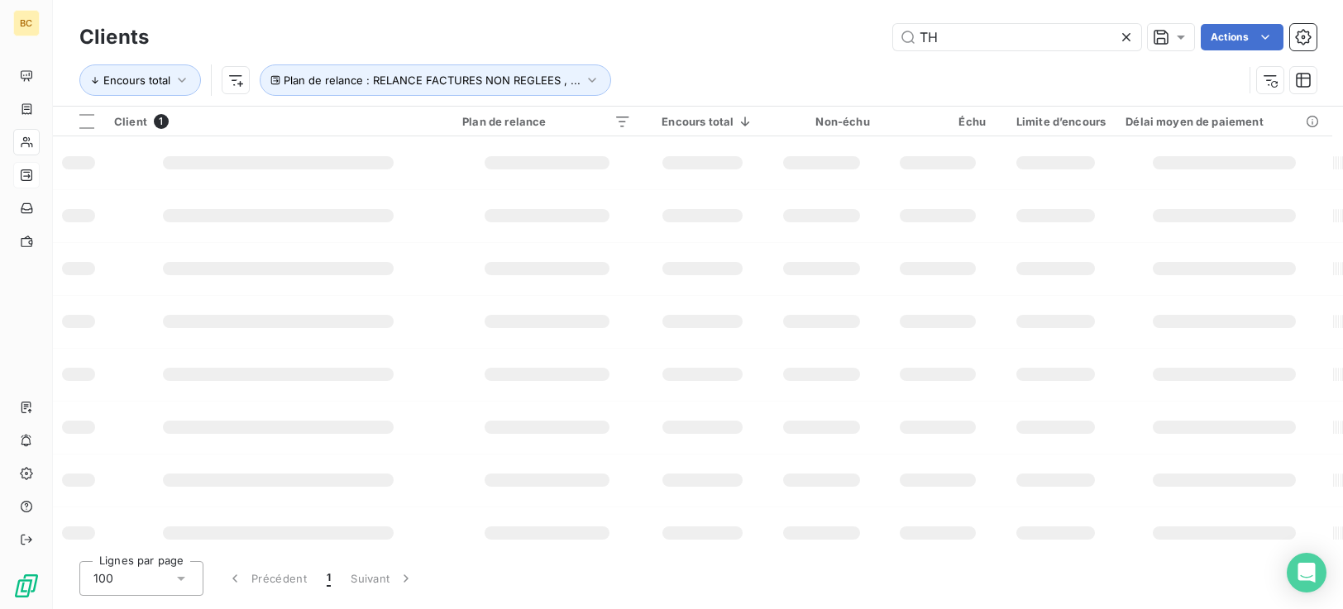
type input "T"
type input "EGLISE"
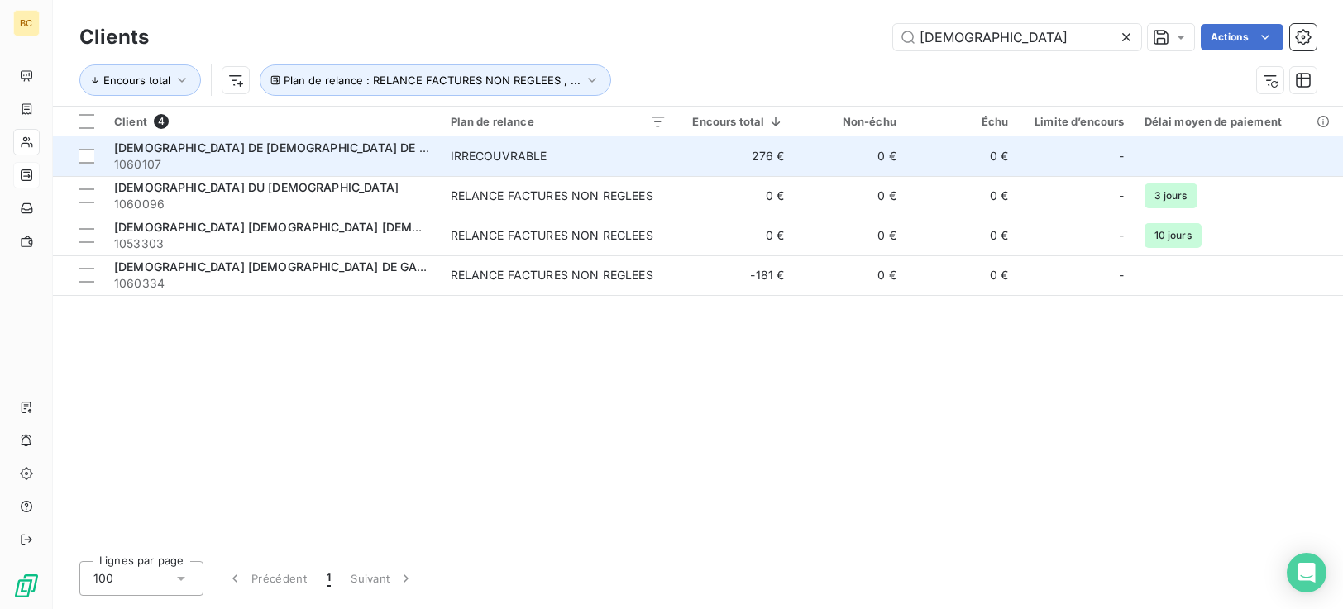
click at [547, 160] on div "IRRECOUVRABLE" at bounding box center [499, 156] width 97 height 17
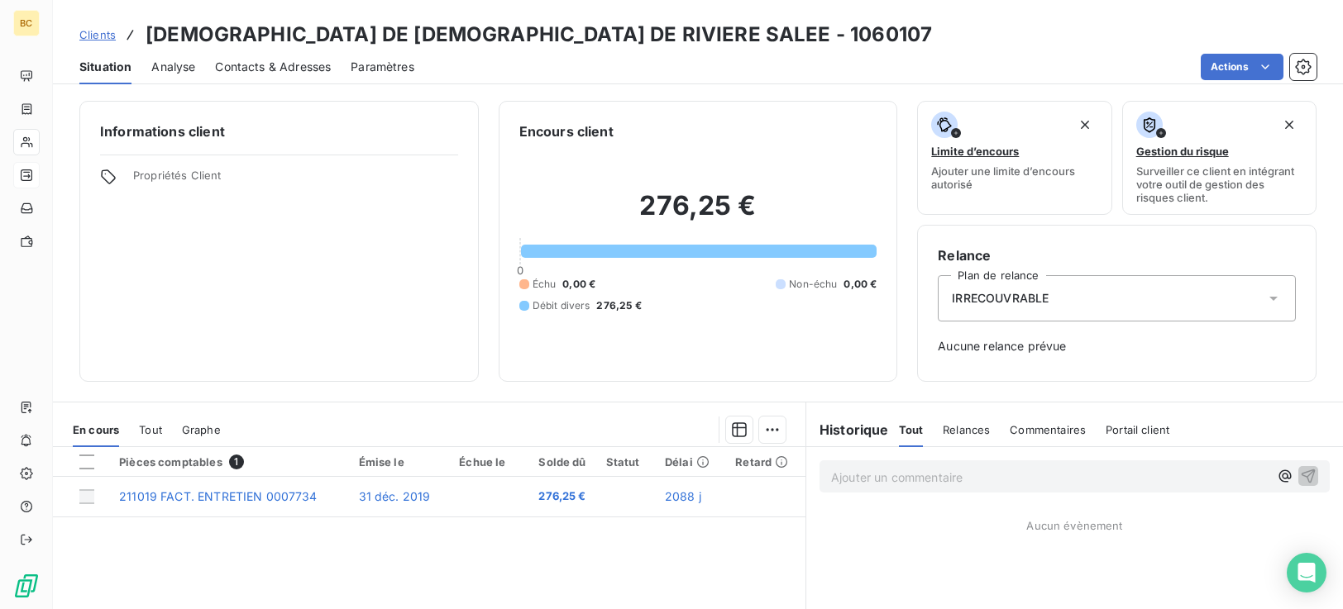
click at [831, 471] on p "Ajouter un commentaire ﻿" at bounding box center [1049, 477] width 437 height 21
click at [280, 68] on span "Contacts & Adresses" at bounding box center [273, 67] width 116 height 17
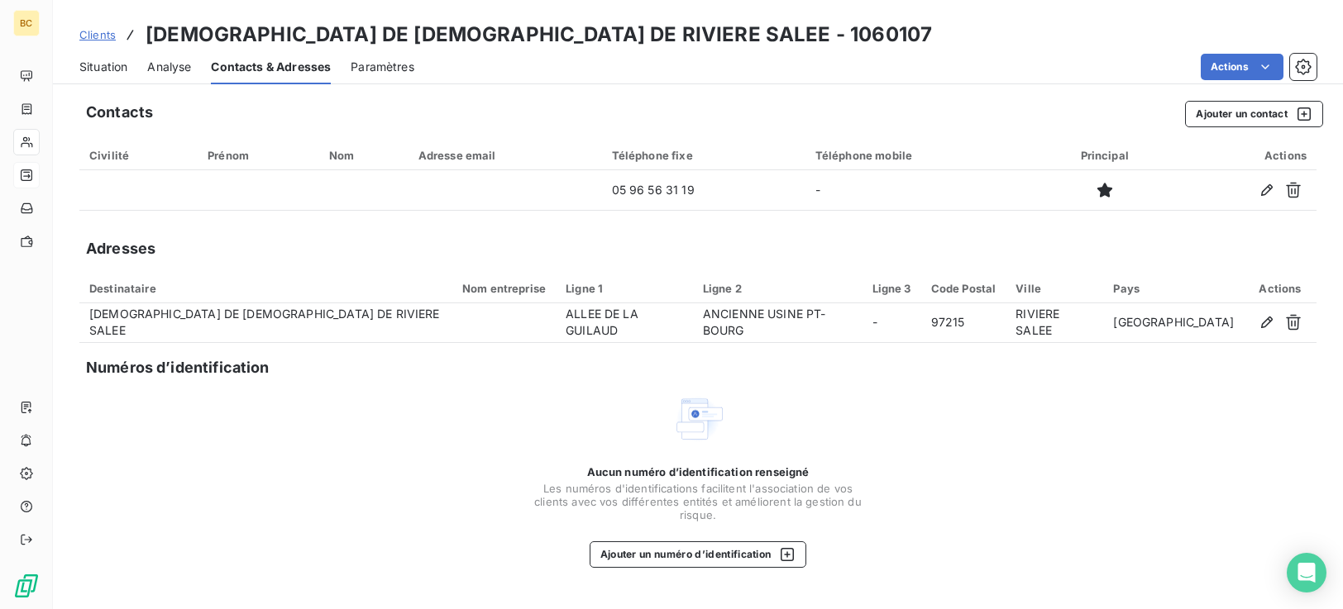
click at [109, 73] on span "Situation" at bounding box center [103, 67] width 48 height 17
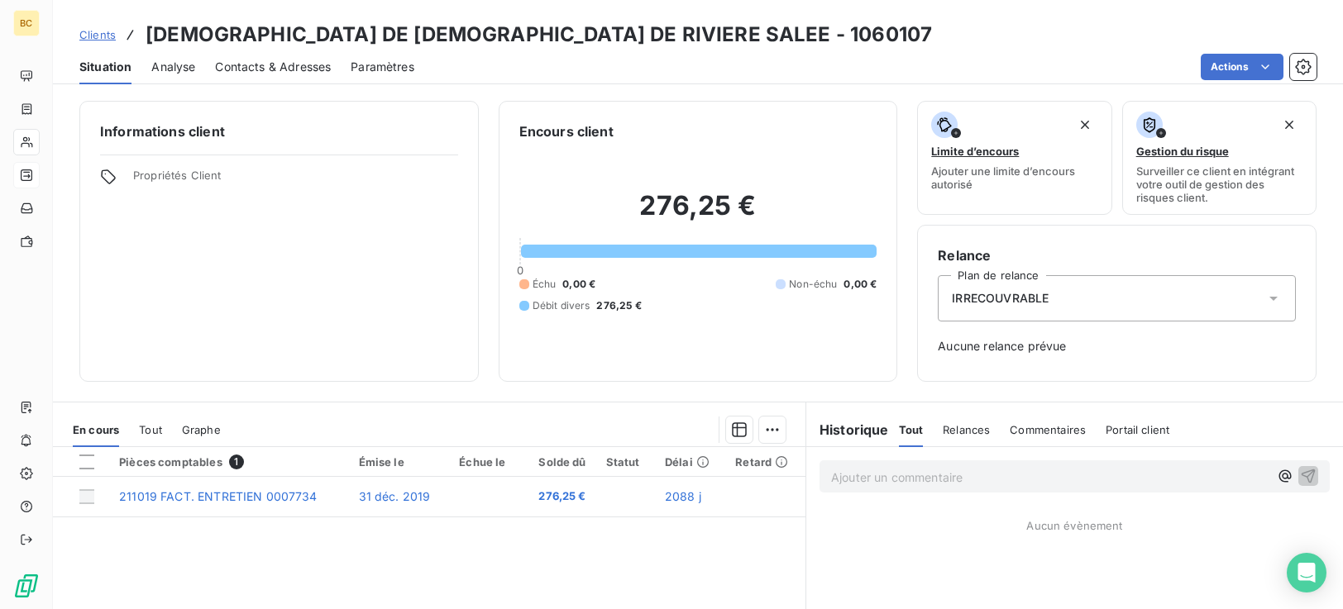
click at [935, 479] on p "Ajouter un commentaire ﻿" at bounding box center [1049, 477] width 437 height 21
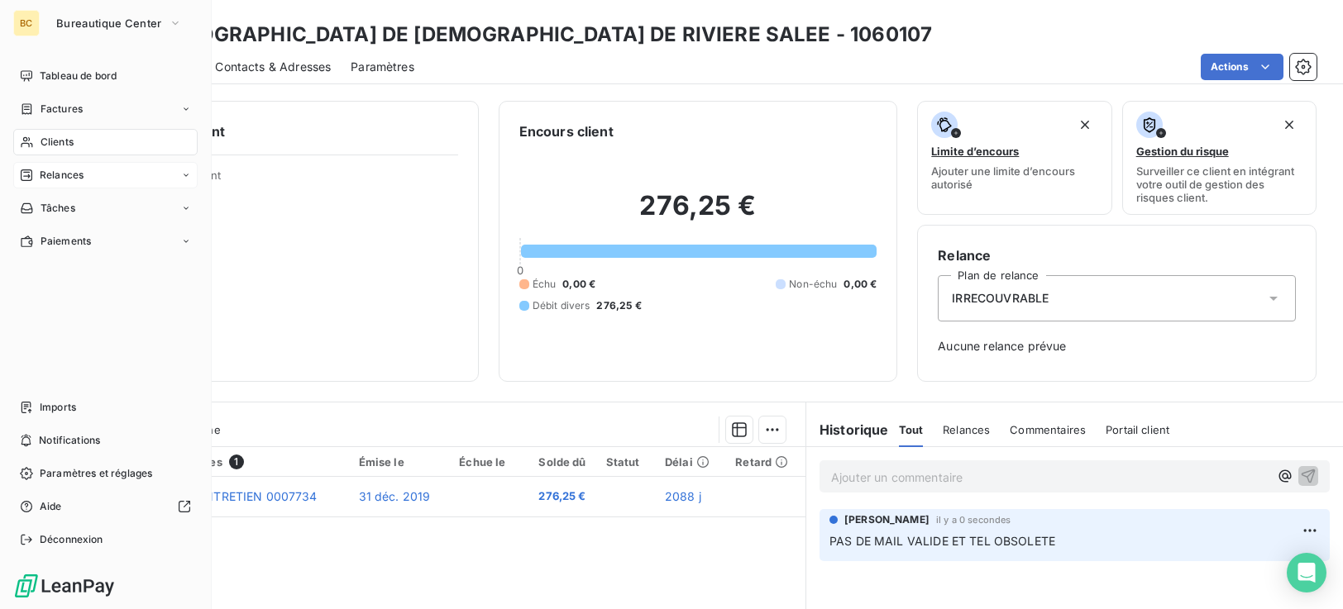
click at [52, 144] on span "Clients" at bounding box center [57, 142] width 33 height 15
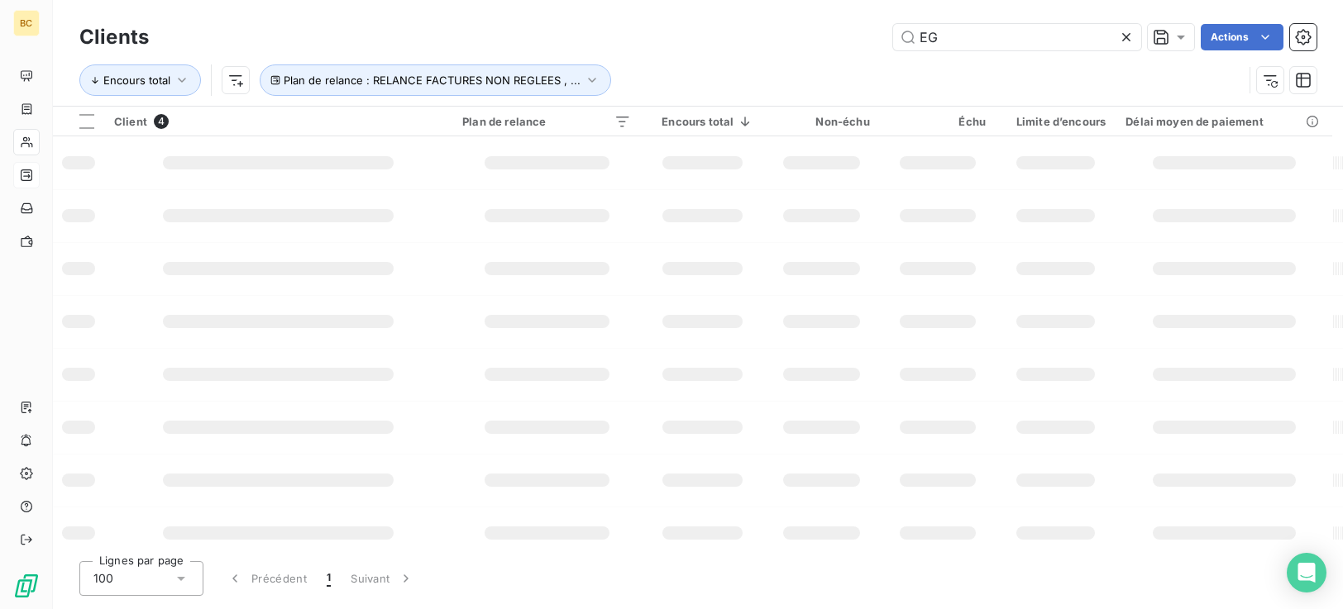
type input "E"
type input "SODIM"
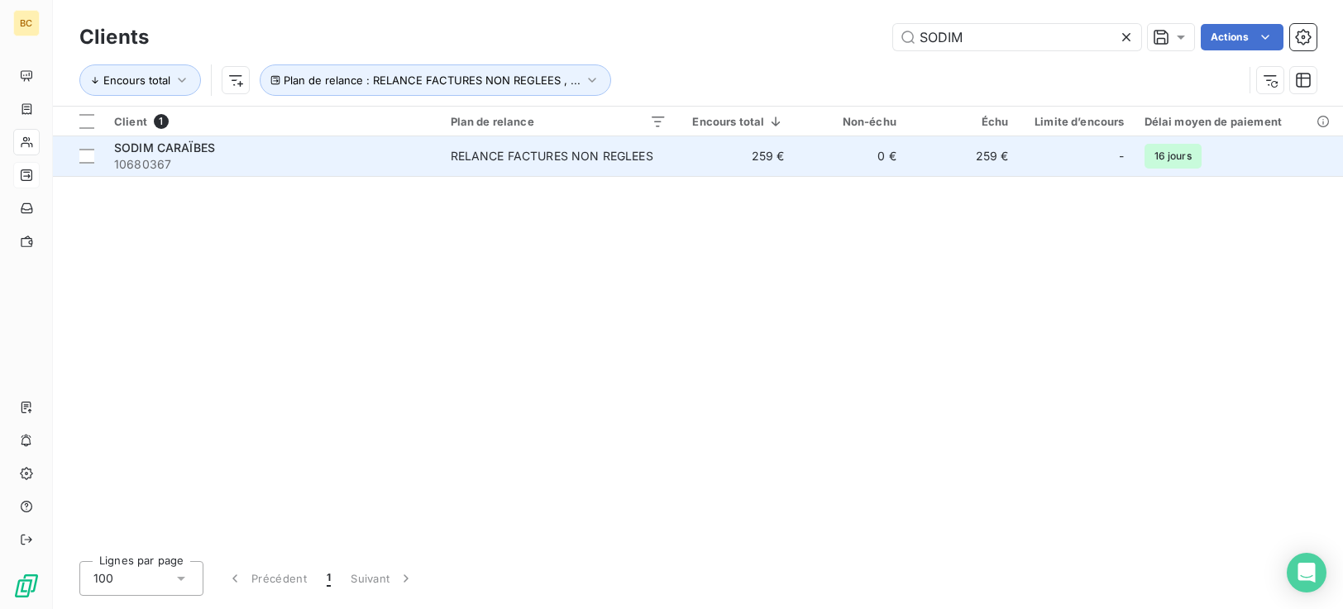
click at [509, 164] on div "RELANCE FACTURES NON REGLEES" at bounding box center [552, 156] width 203 height 17
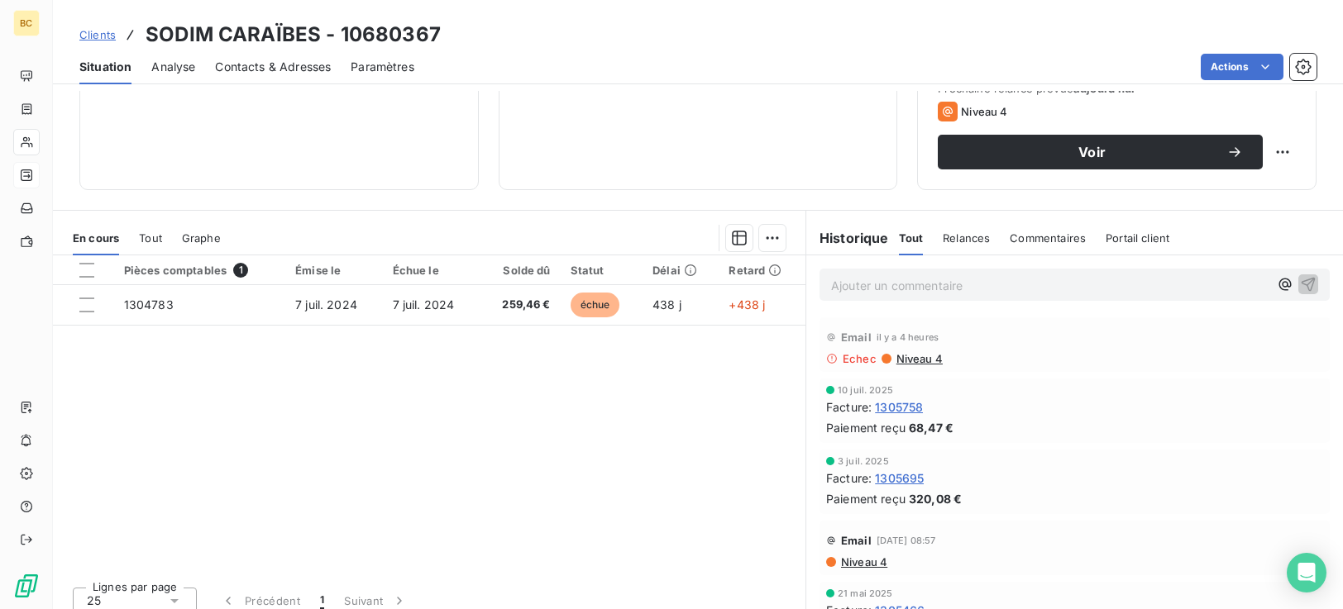
scroll to position [264, 0]
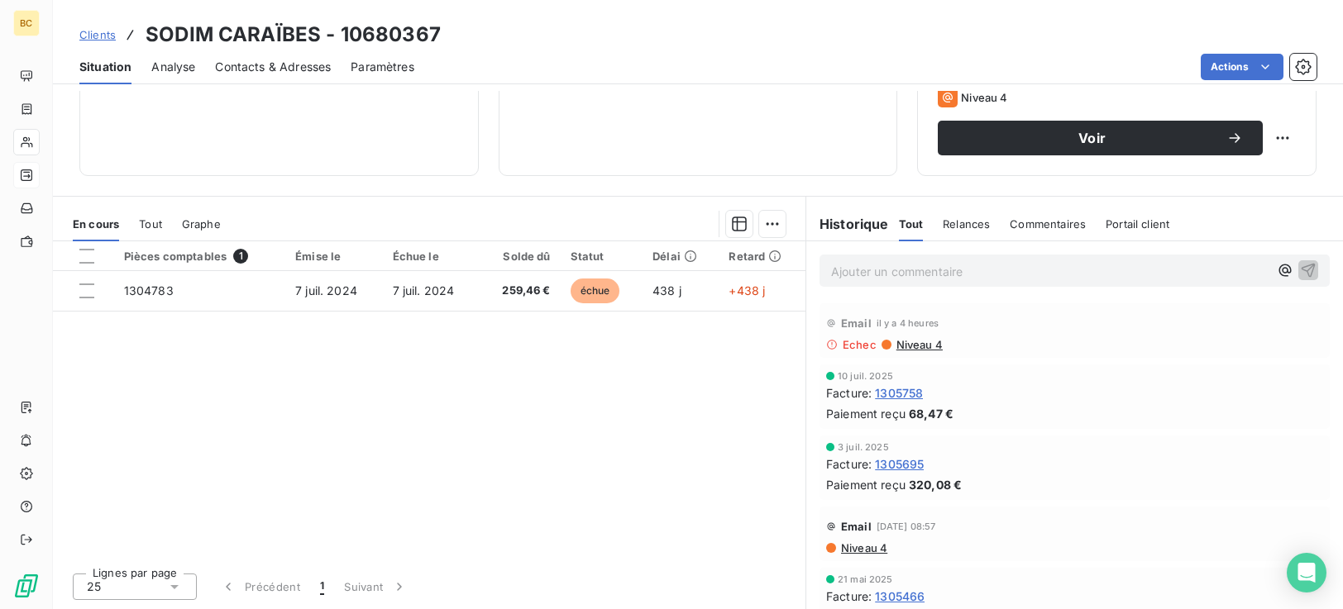
click at [284, 66] on span "Contacts & Adresses" at bounding box center [273, 67] width 116 height 17
